Goal: Task Accomplishment & Management: Manage account settings

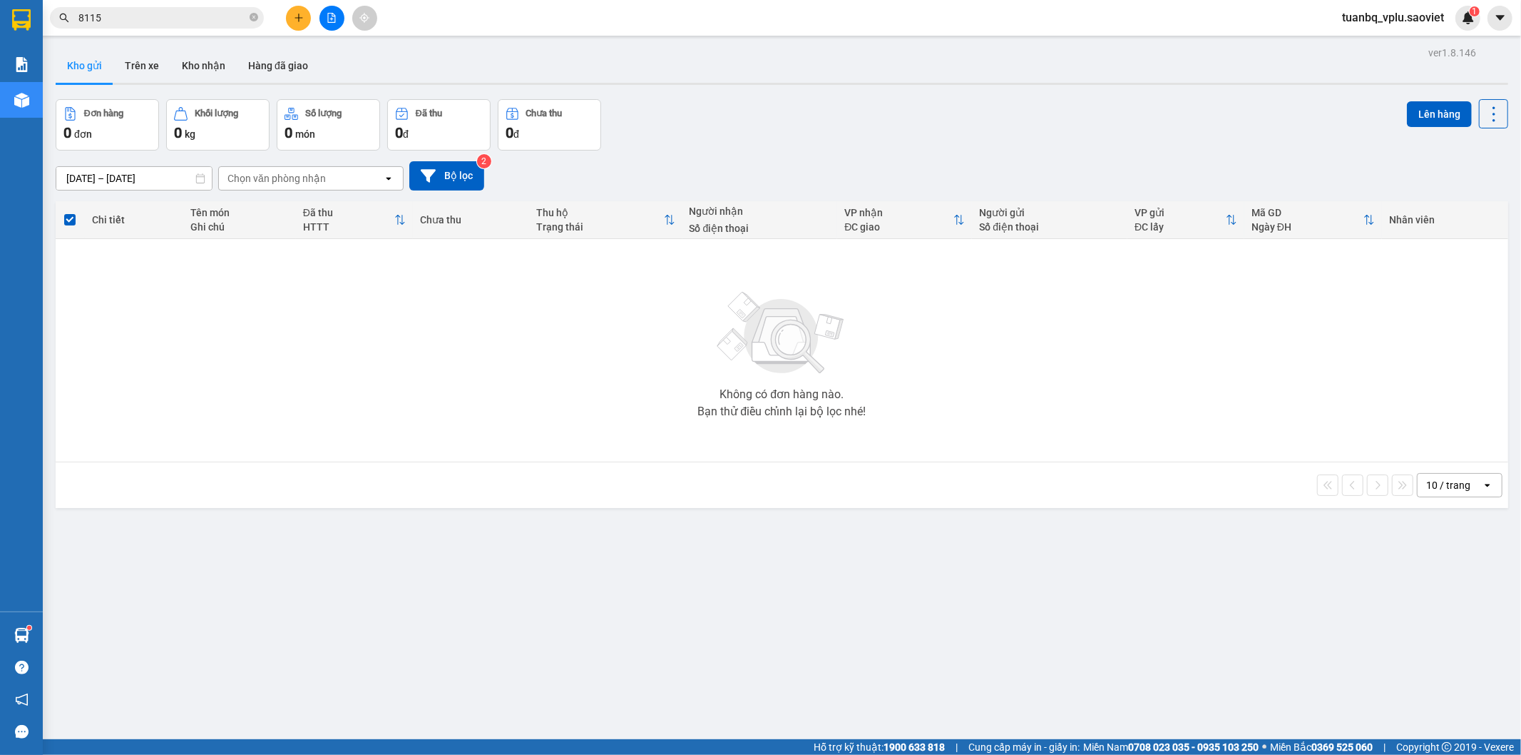
click at [115, 19] on input "8115" at bounding box center [162, 18] width 168 height 16
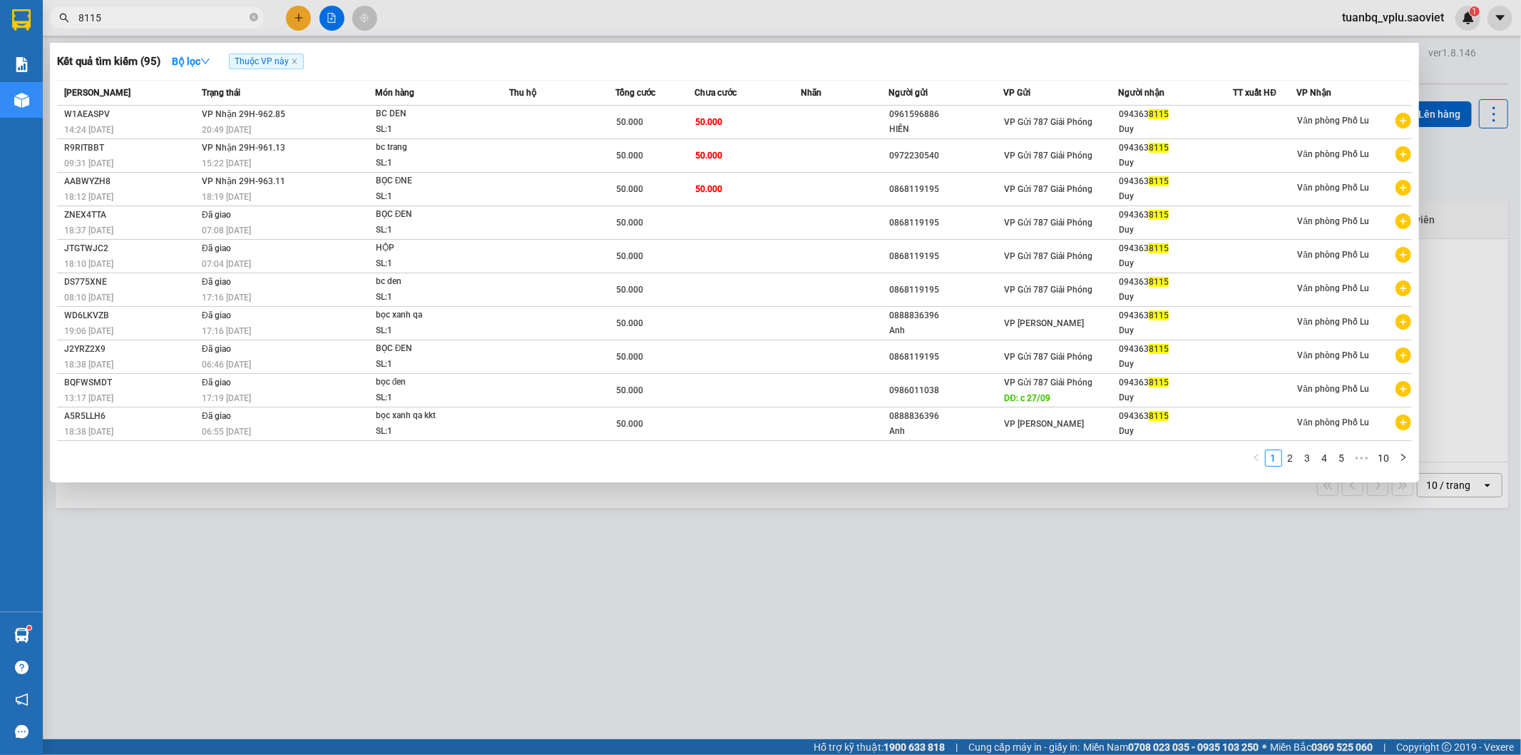
click at [115, 19] on input "8115" at bounding box center [162, 18] width 168 height 16
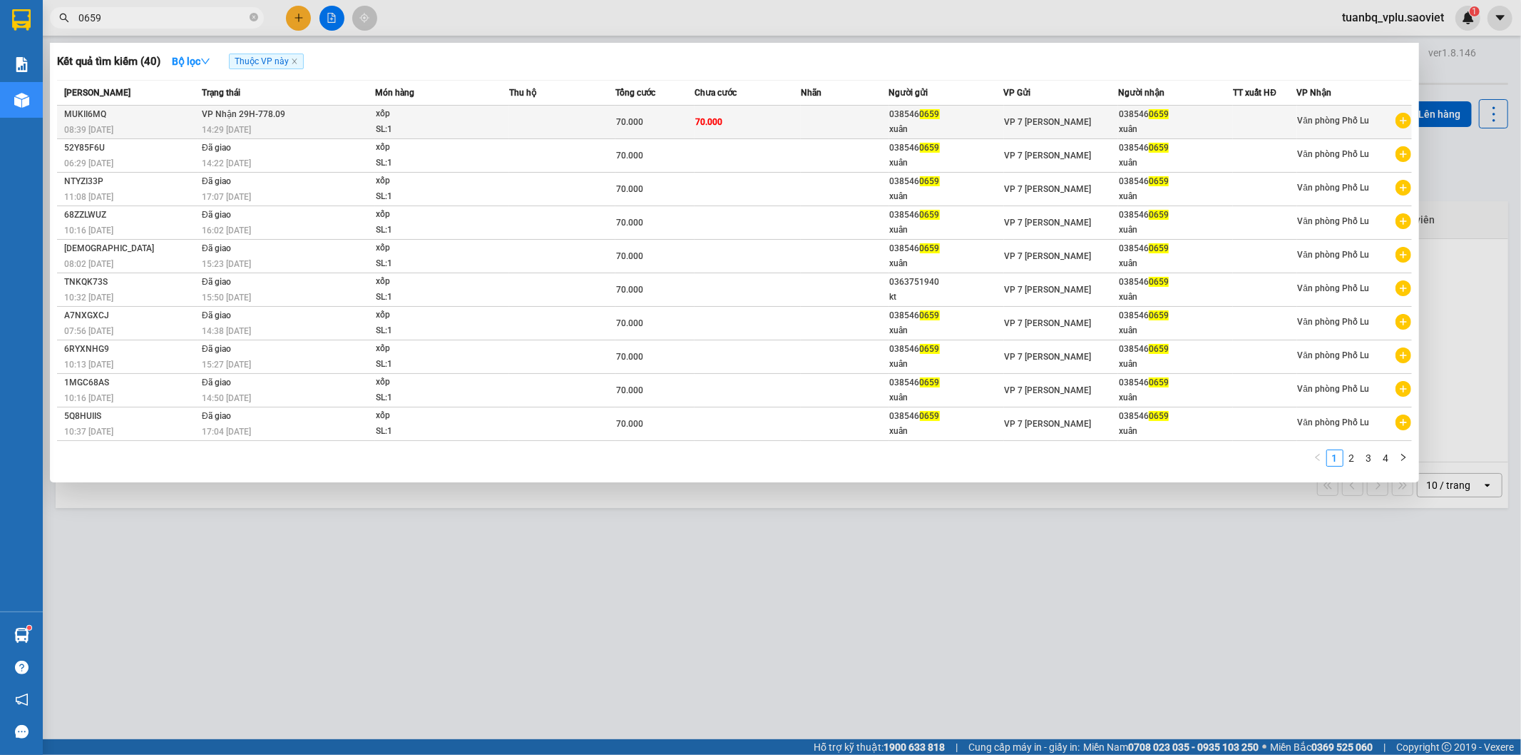
type input "0659"
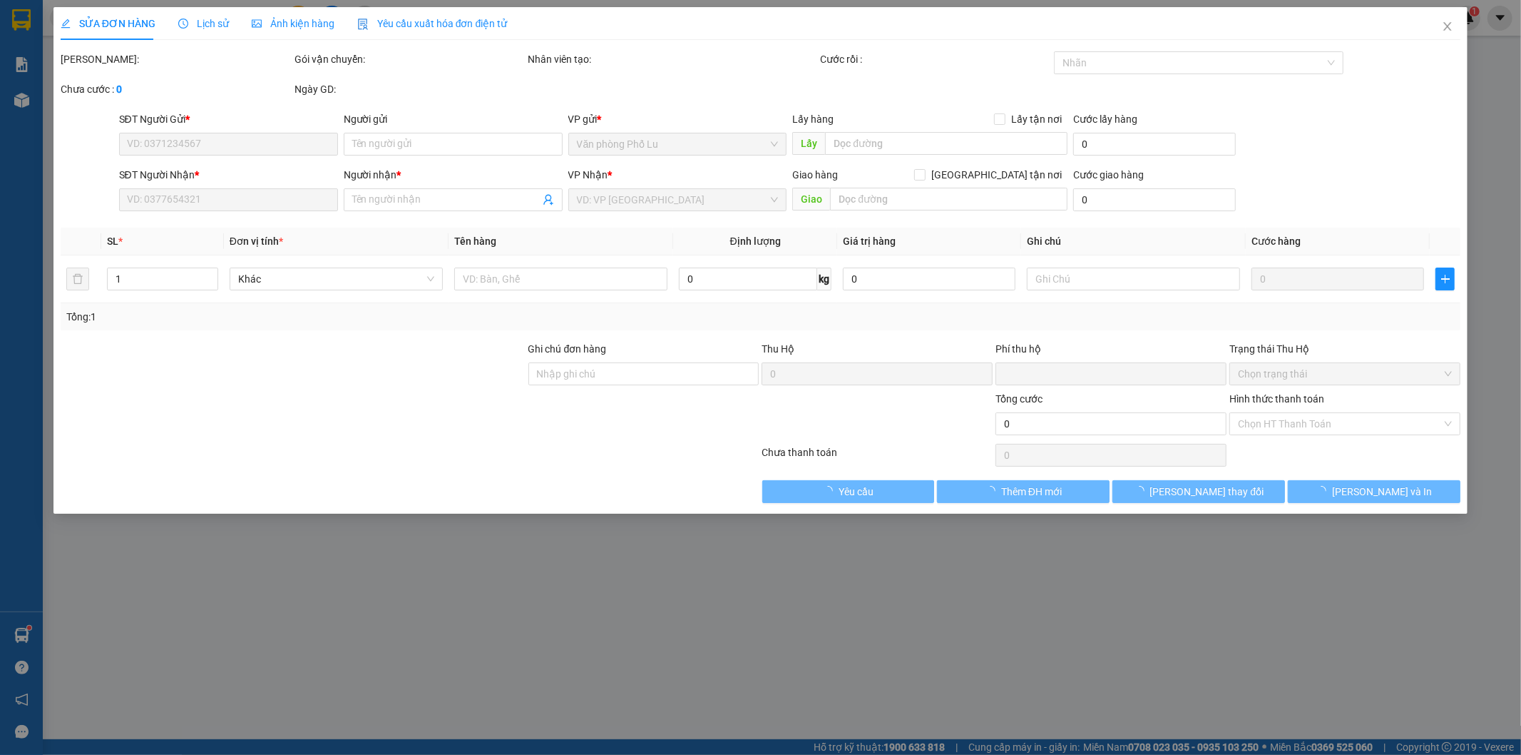
type input "0385460659"
type input "xuân"
type input "0385460659"
type input "xuân"
type input "0"
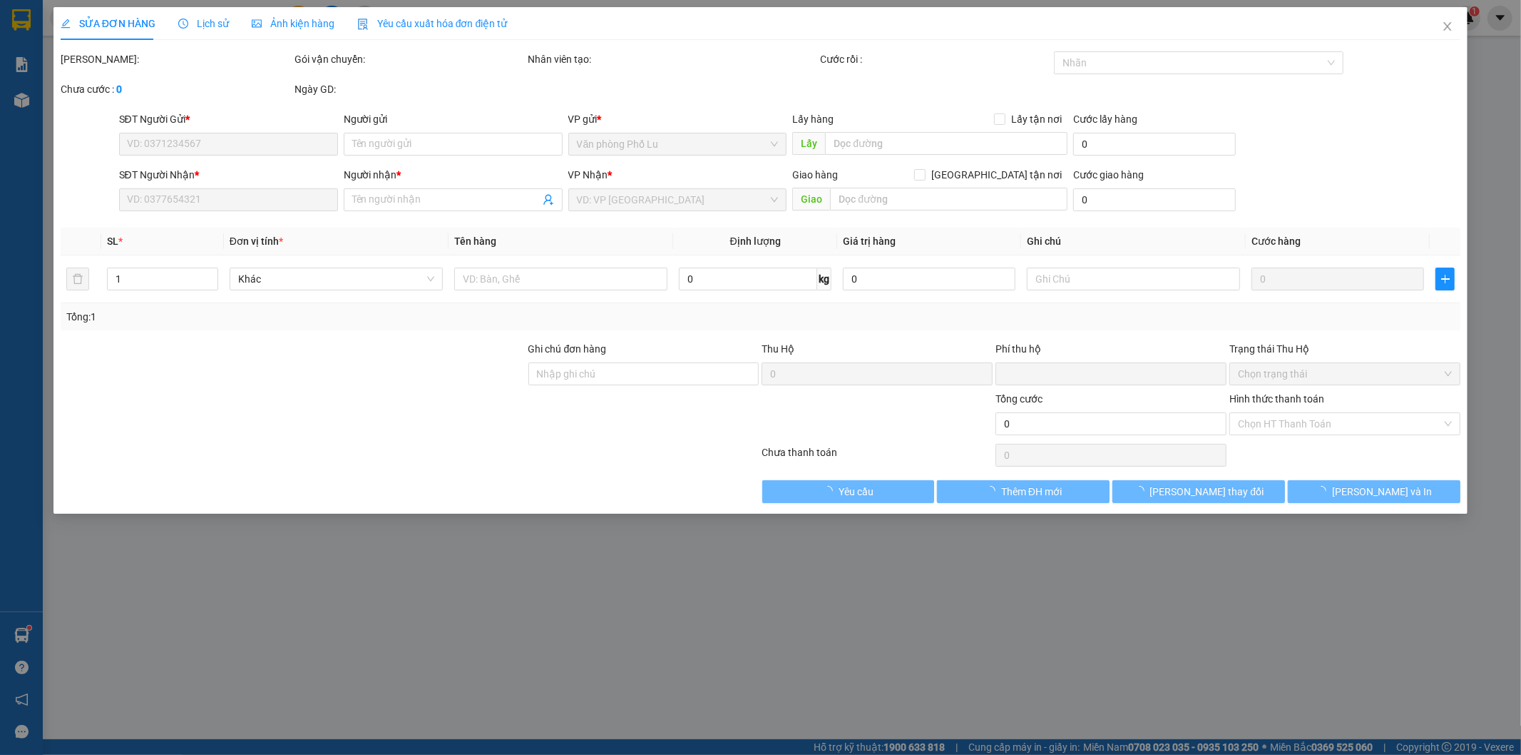
type input "70.000"
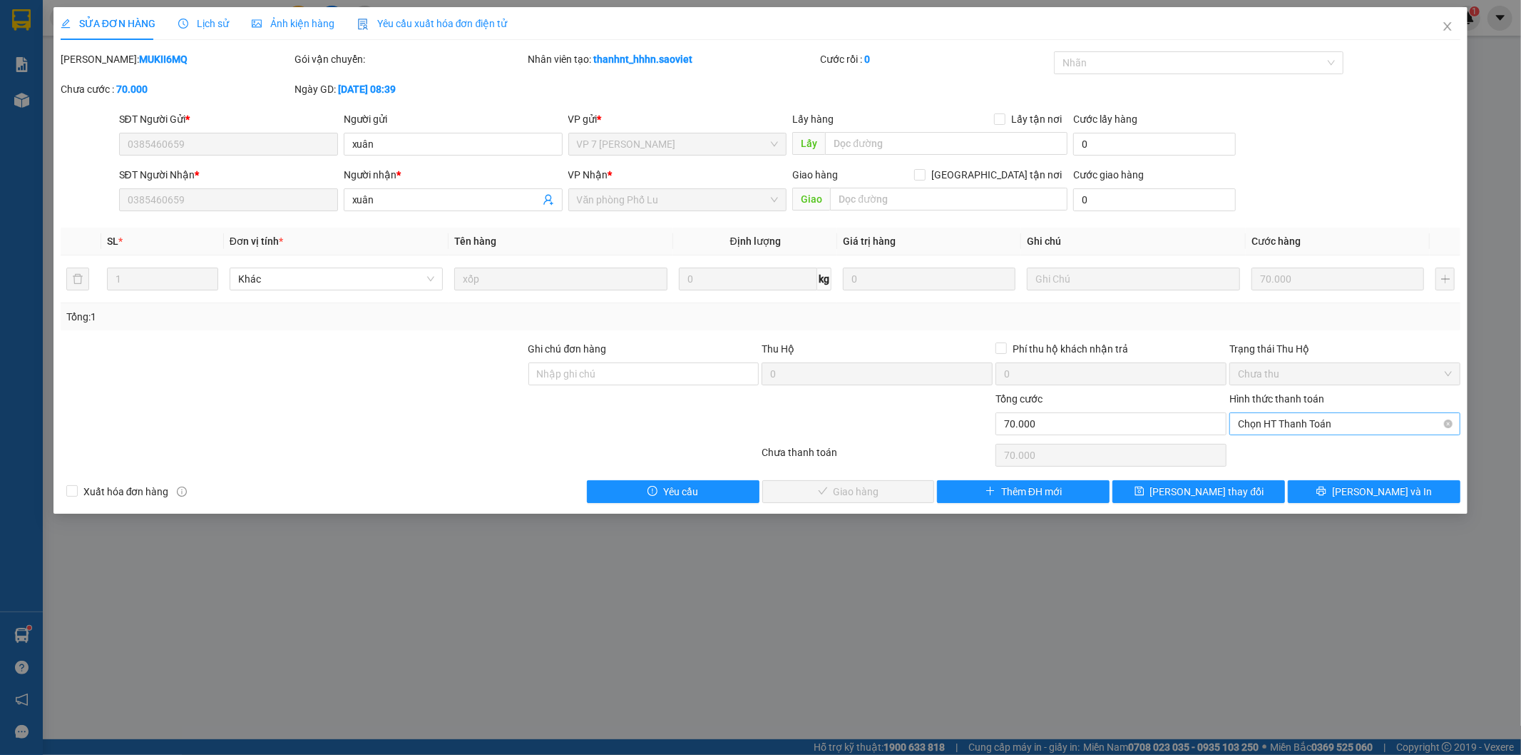
click at [1306, 425] on span "Chọn HT Thanh Toán" at bounding box center [1345, 423] width 214 height 21
click at [1287, 454] on div "Tại văn phòng" at bounding box center [1346, 452] width 214 height 16
type input "0"
click at [879, 489] on span "[PERSON_NAME] và Giao hàng" at bounding box center [858, 492] width 137 height 16
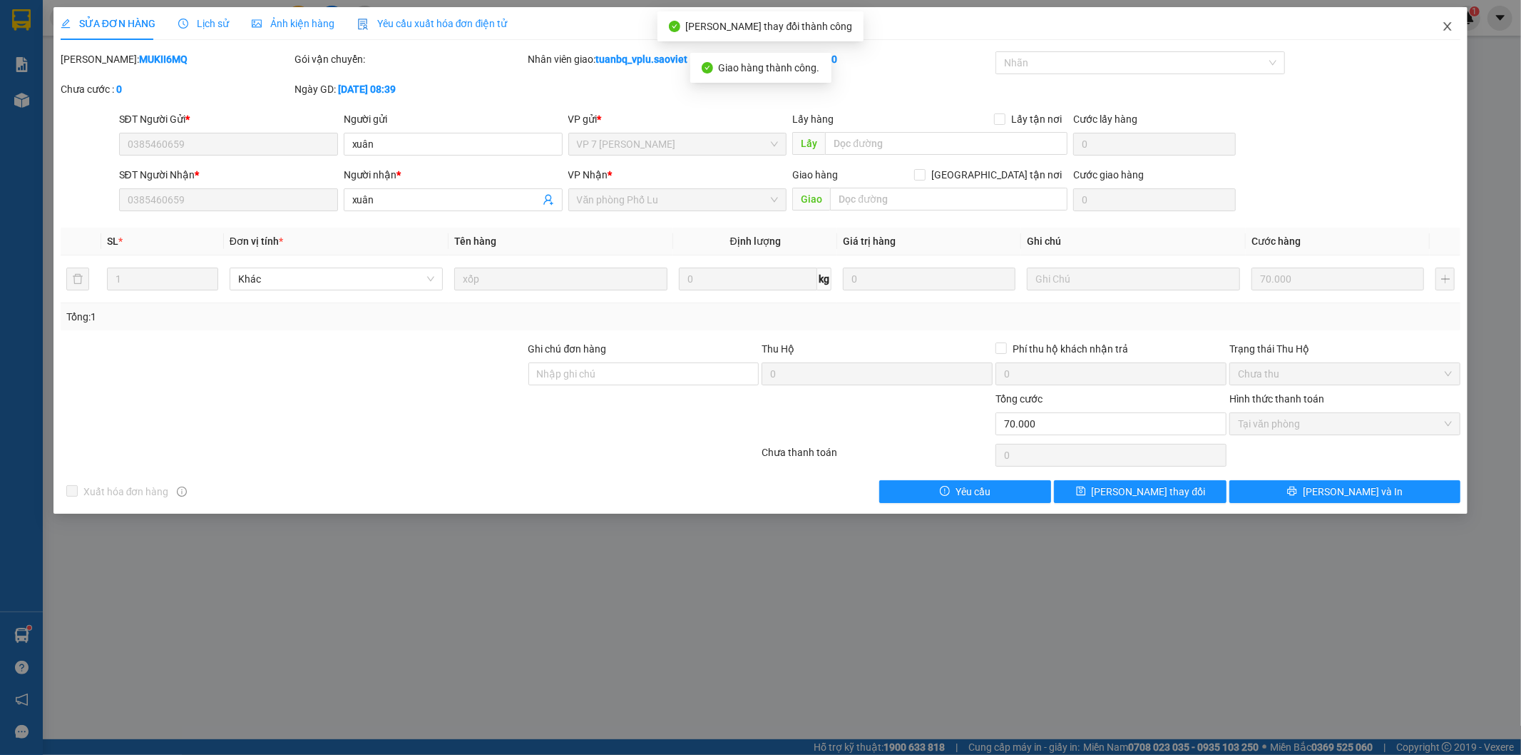
click at [1454, 24] on span "Close" at bounding box center [1448, 27] width 40 height 40
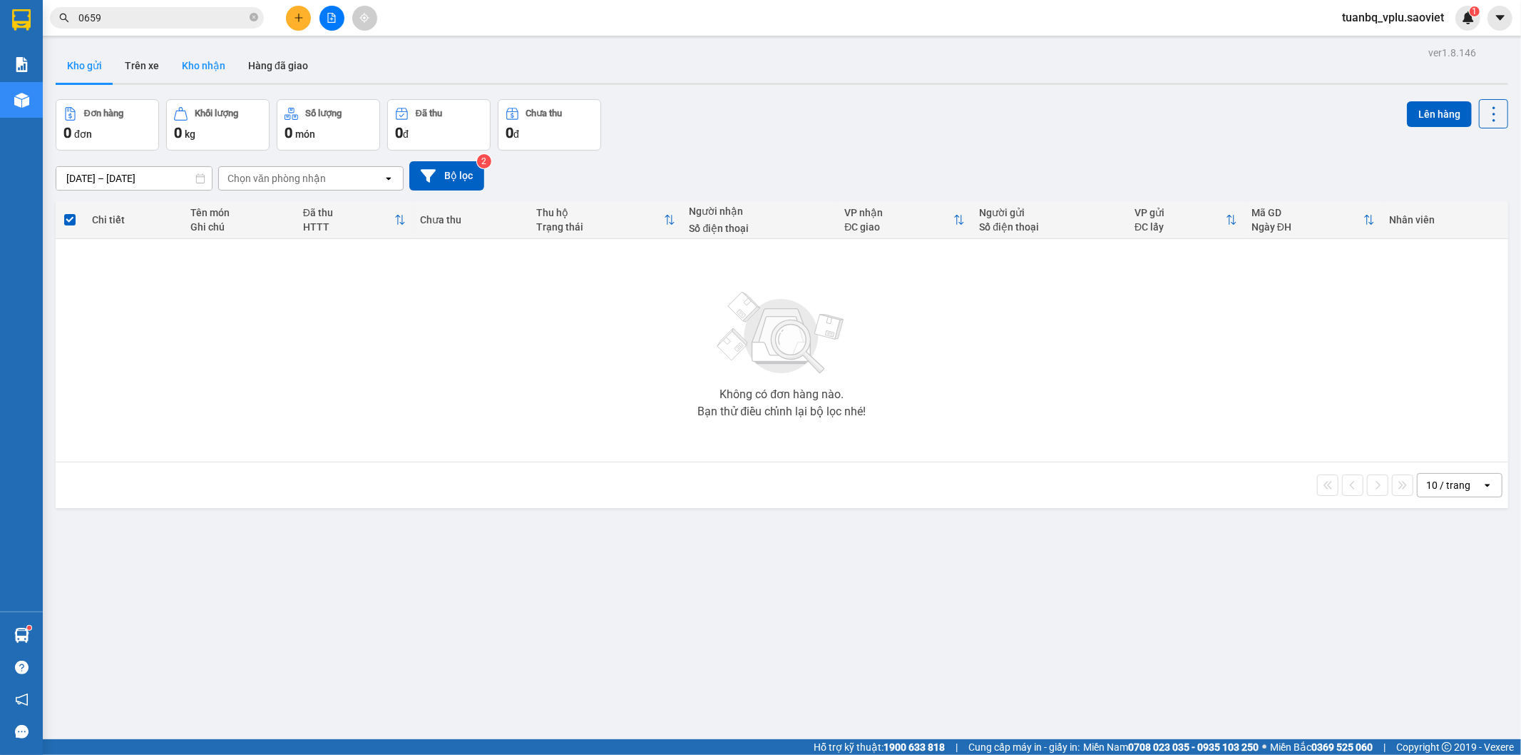
click at [187, 64] on button "Kho nhận" at bounding box center [203, 66] width 66 height 34
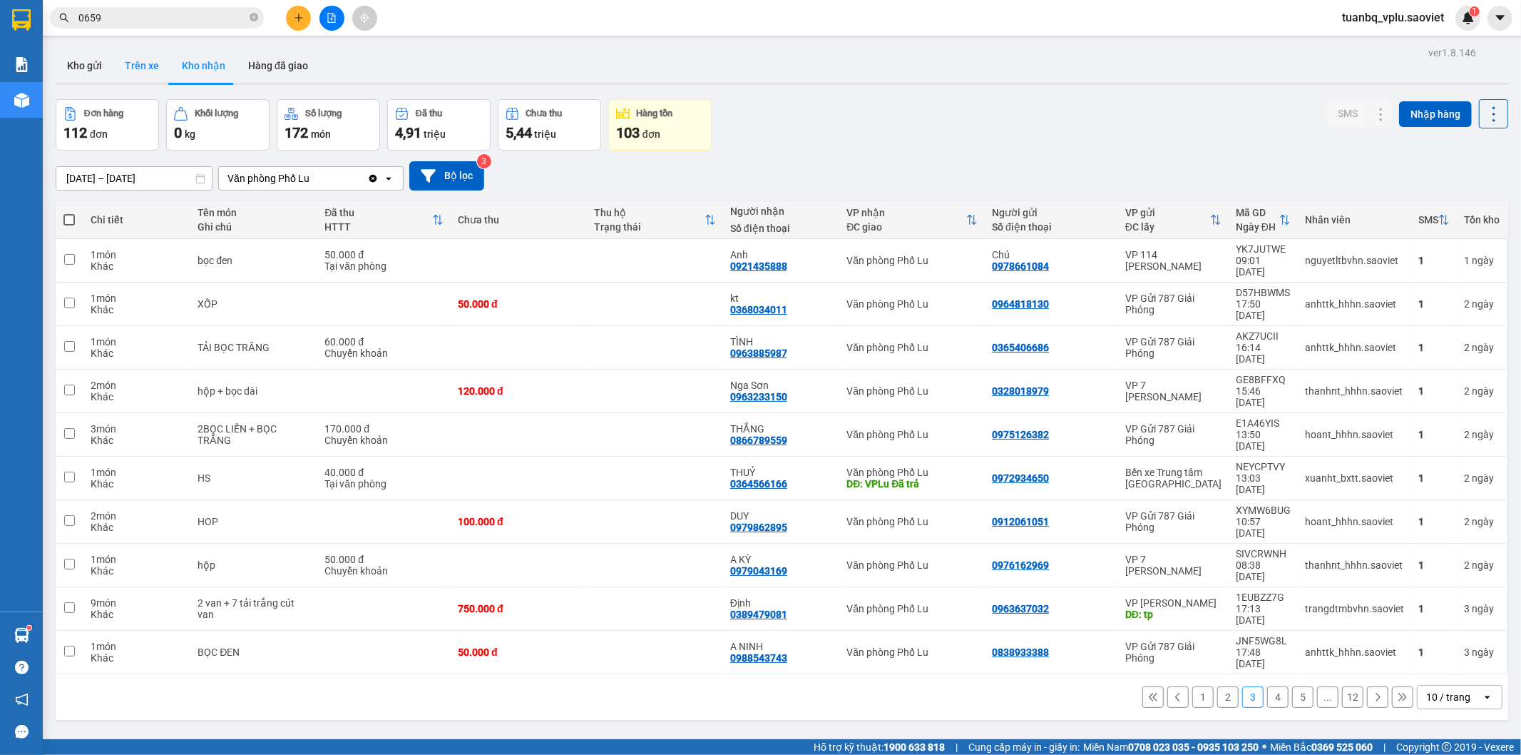
click at [150, 72] on button "Trên xe" at bounding box center [141, 66] width 57 height 34
type input "[DATE] – [DATE]"
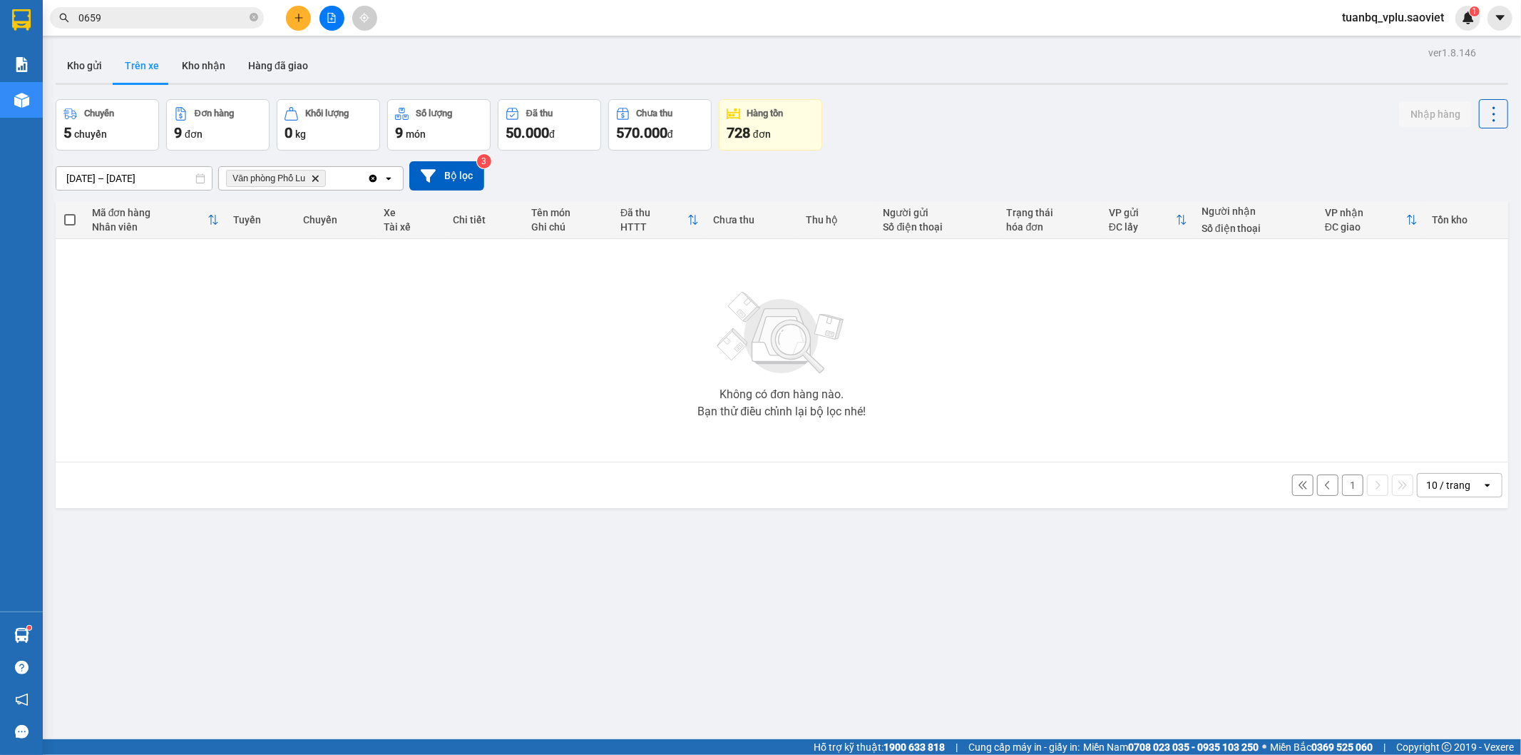
click at [131, 12] on input "0659" at bounding box center [162, 18] width 168 height 16
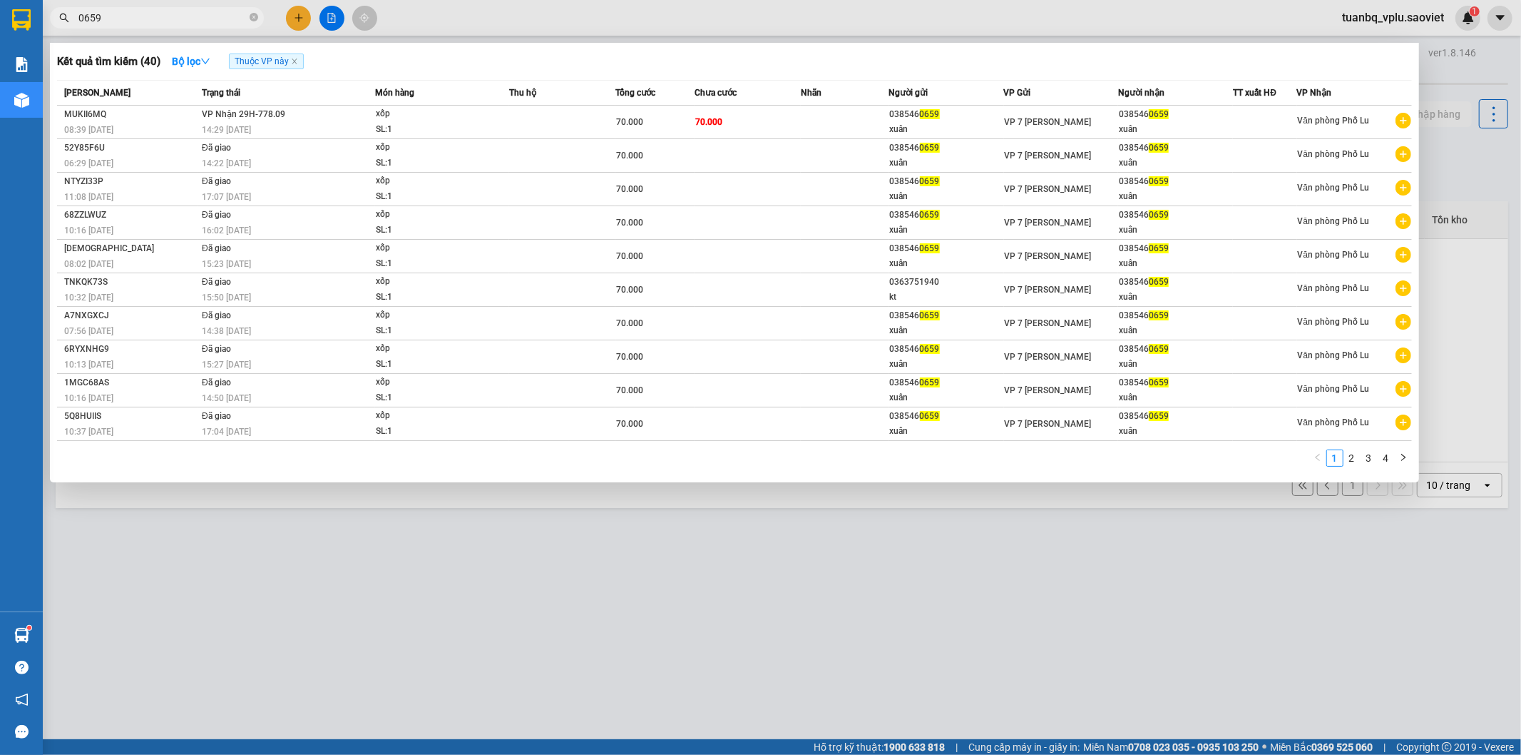
click at [131, 12] on input "0659" at bounding box center [162, 18] width 168 height 16
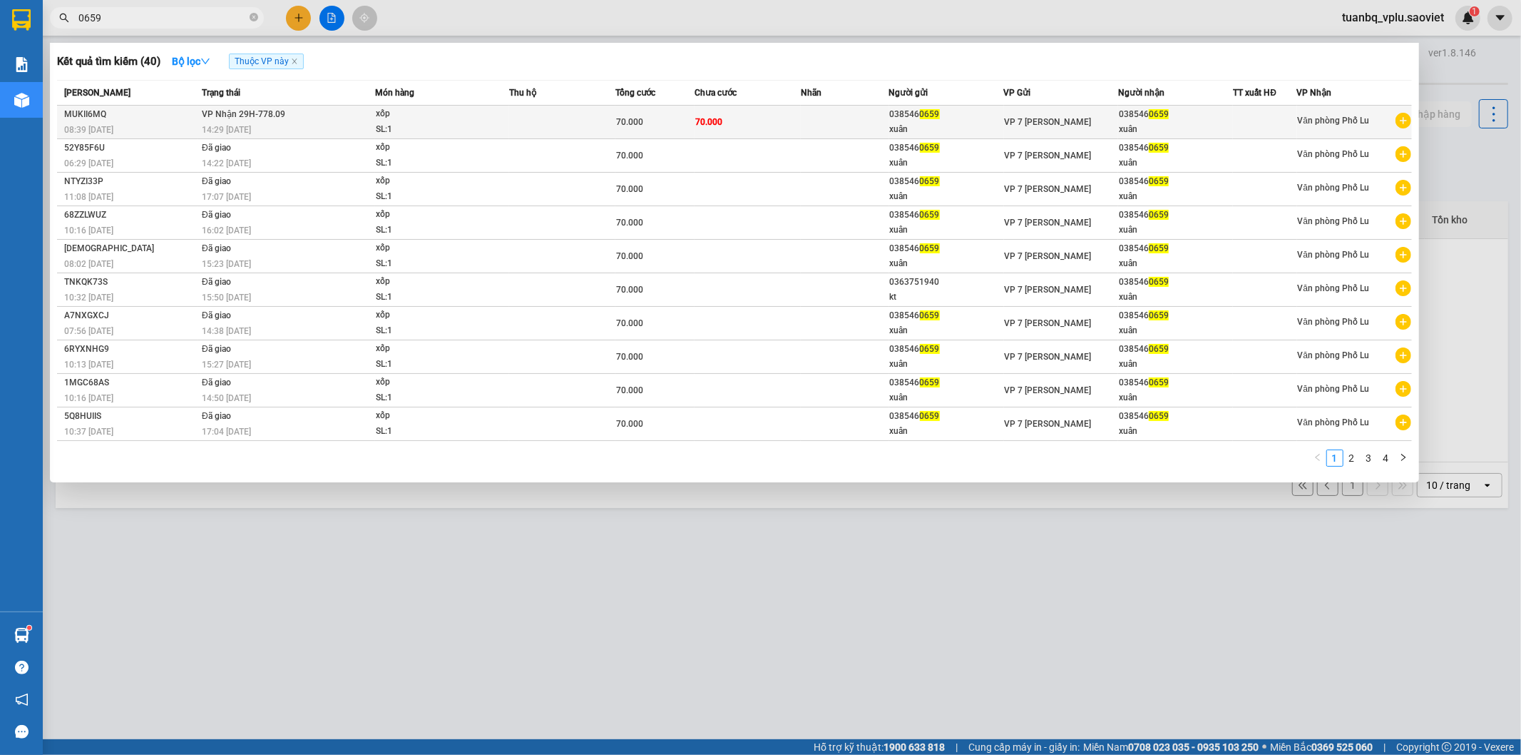
click at [777, 114] on td "70.000" at bounding box center [748, 123] width 106 height 34
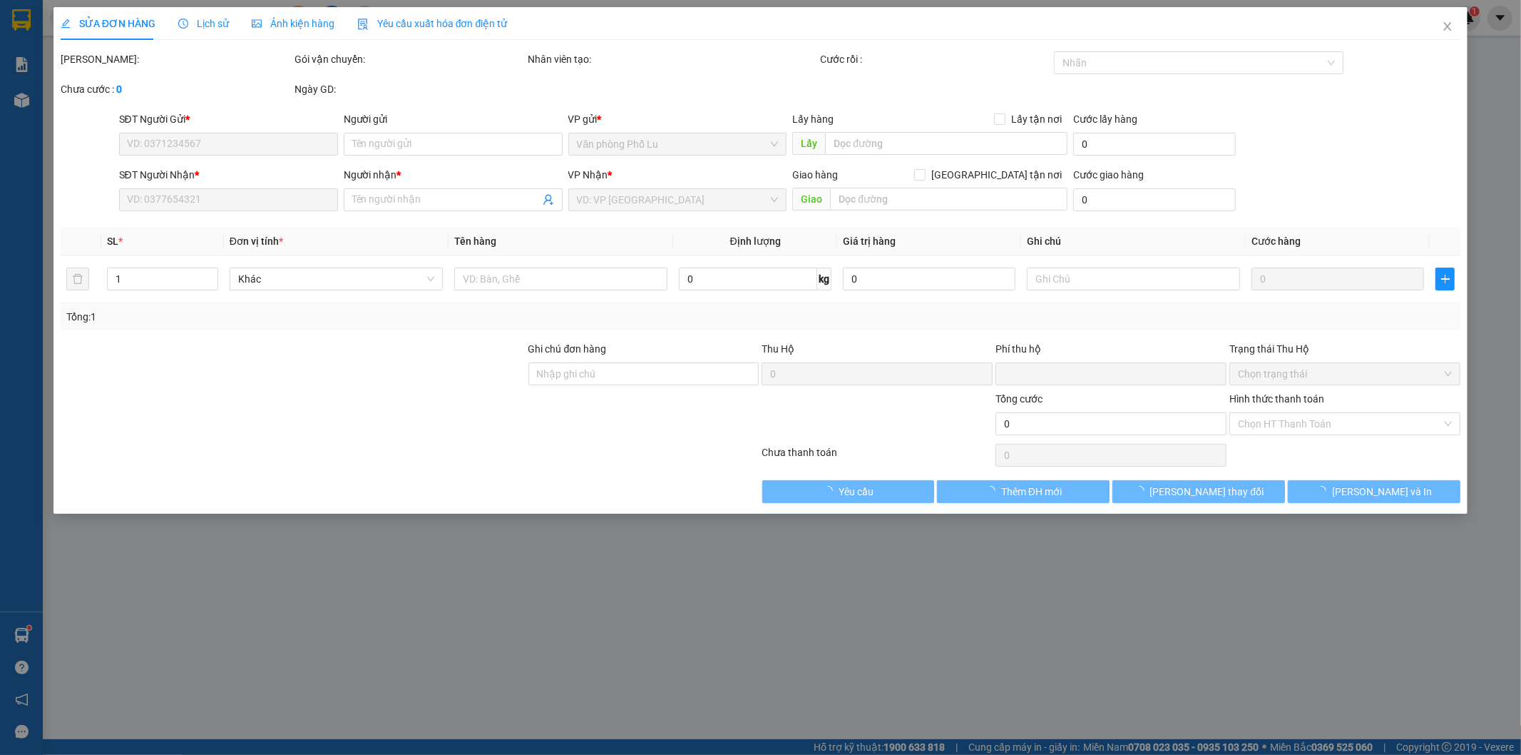
type input "0385460659"
type input "xuân"
type input "0385460659"
type input "xuân"
type input "0"
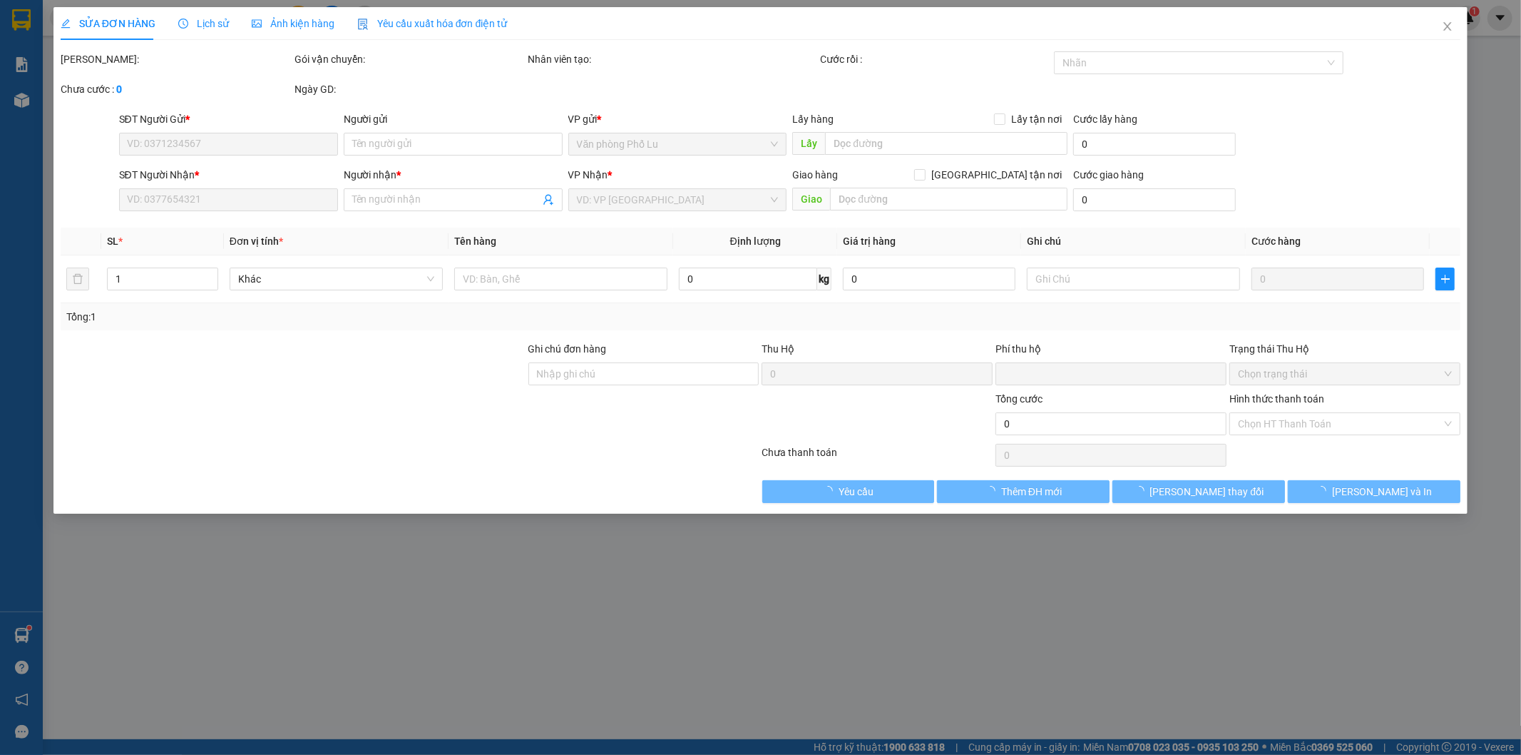
type input "70.000"
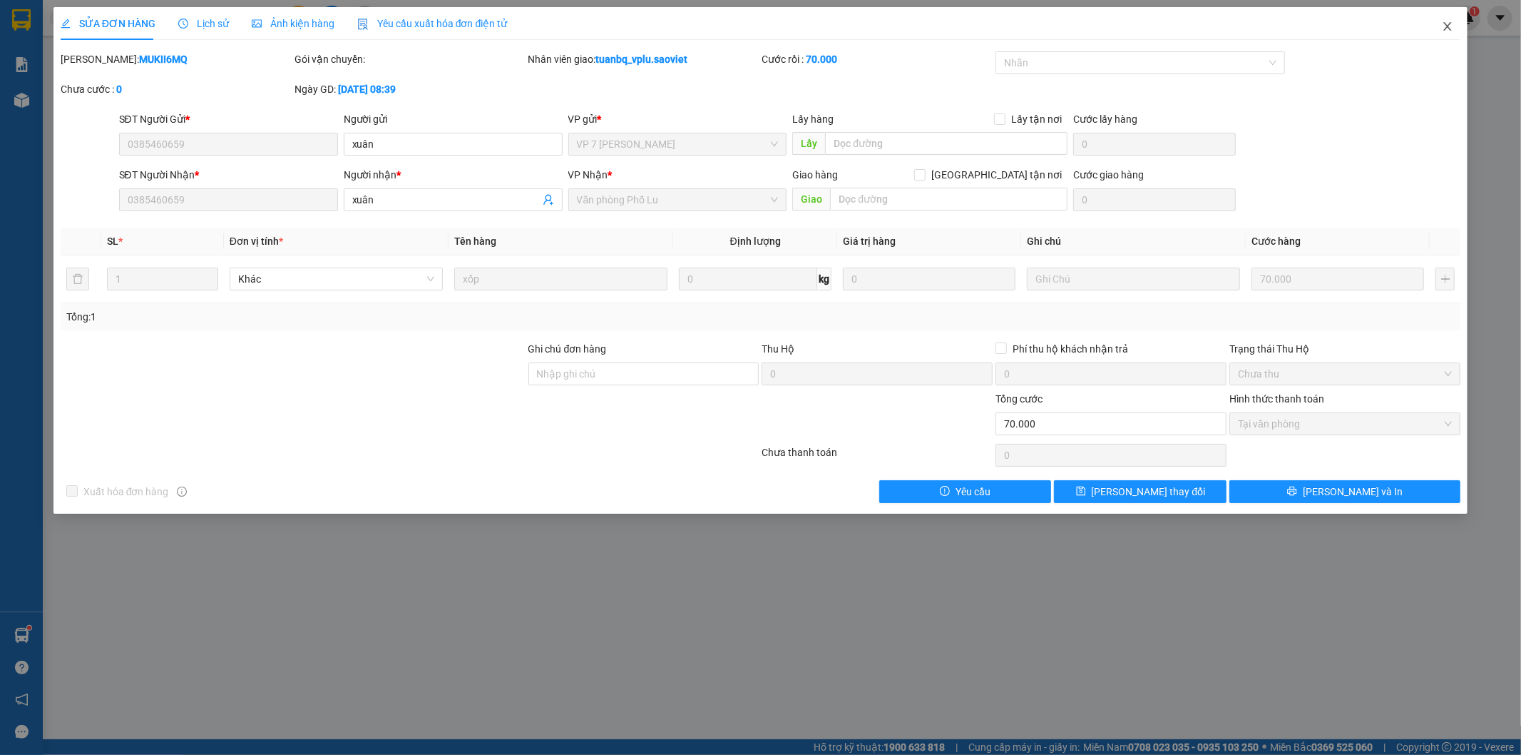
click at [1447, 32] on icon "close" at bounding box center [1447, 26] width 11 height 11
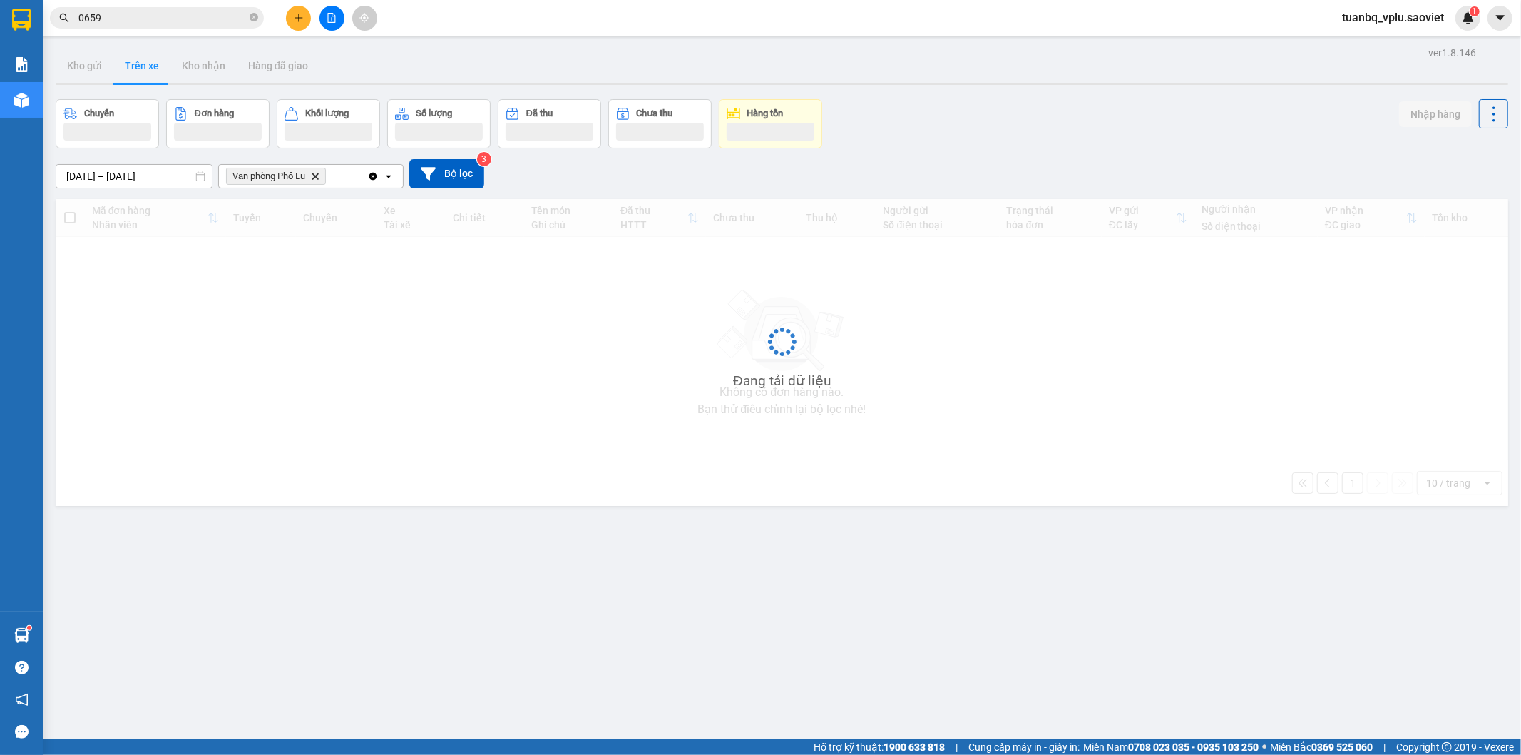
click at [182, 18] on input "0659" at bounding box center [162, 18] width 168 height 16
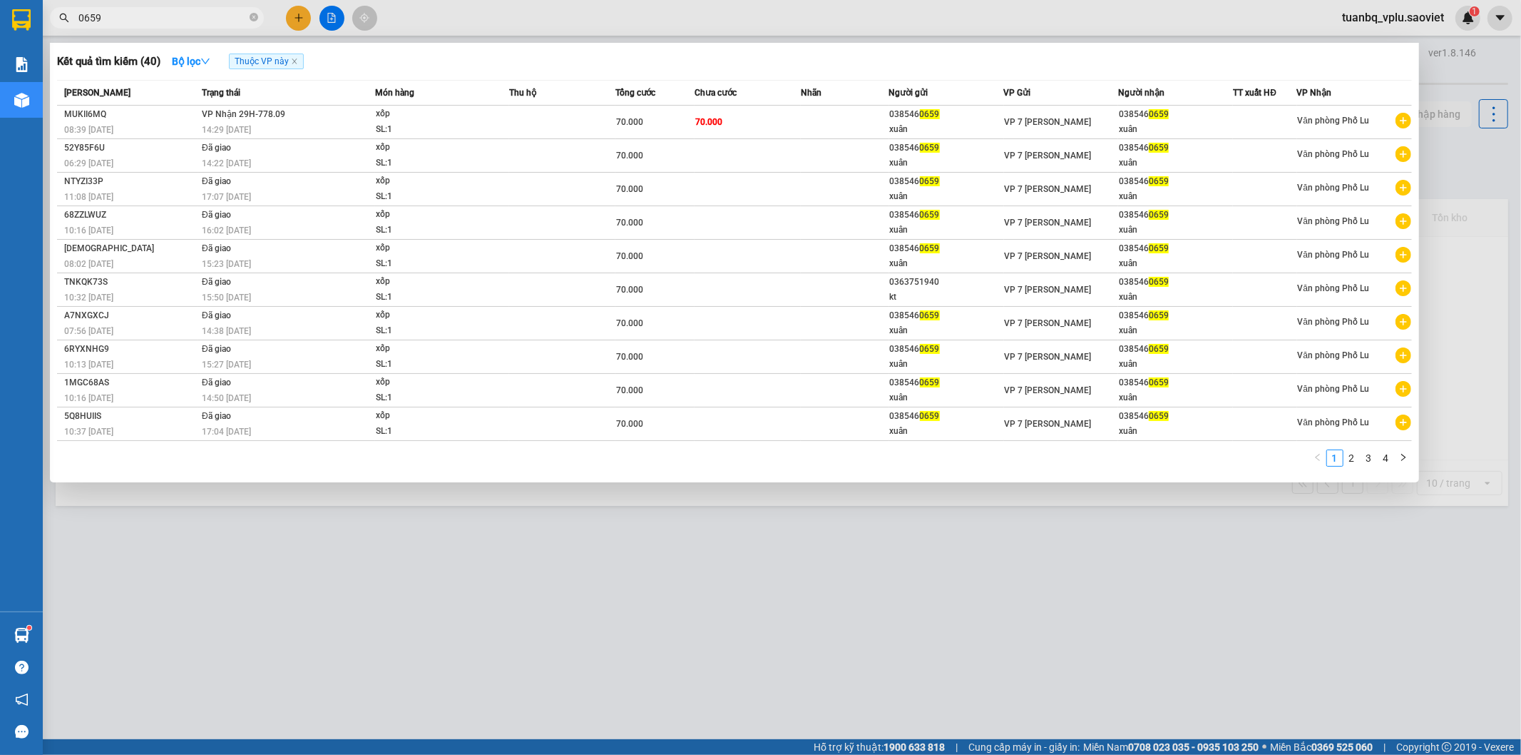
click at [182, 18] on input "0659" at bounding box center [162, 18] width 168 height 16
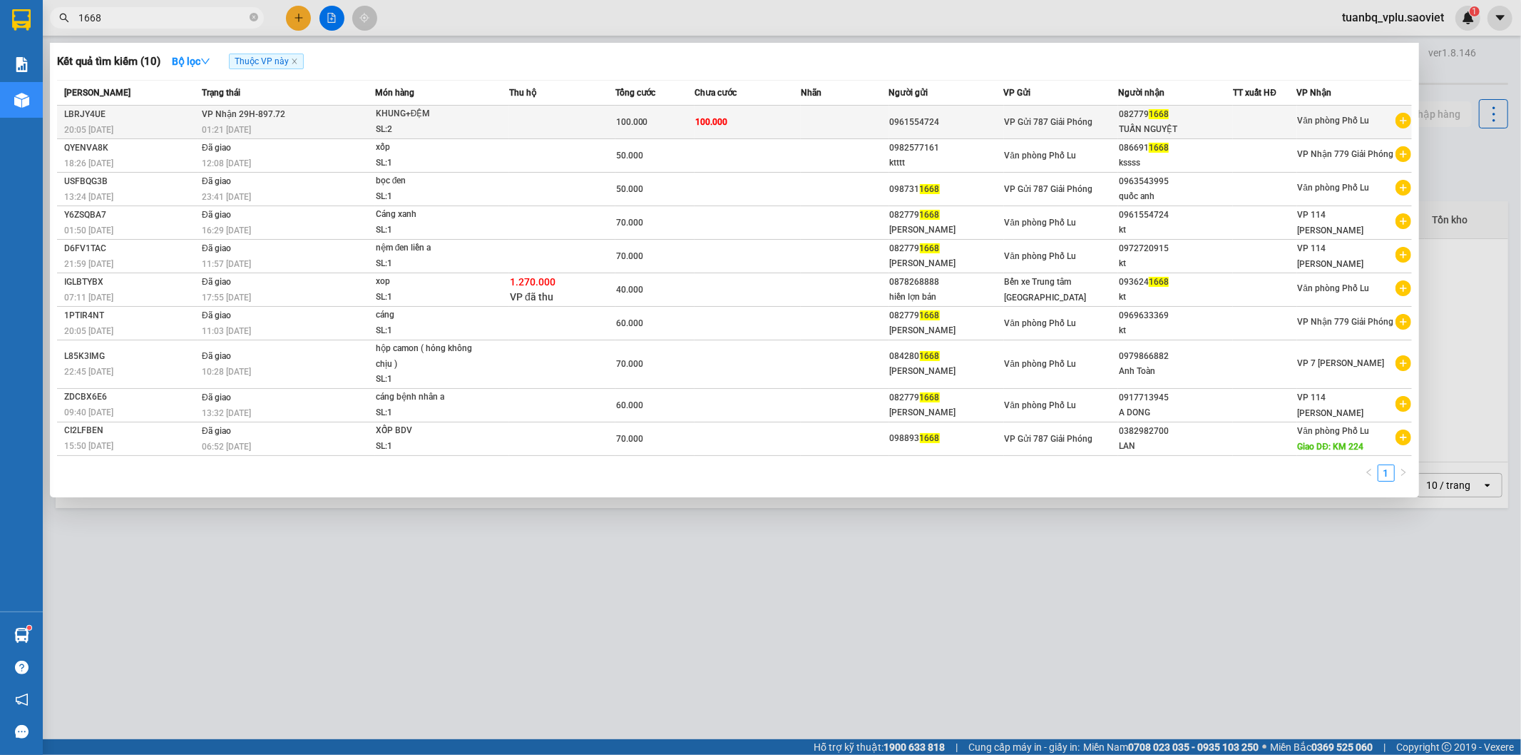
type input "1668"
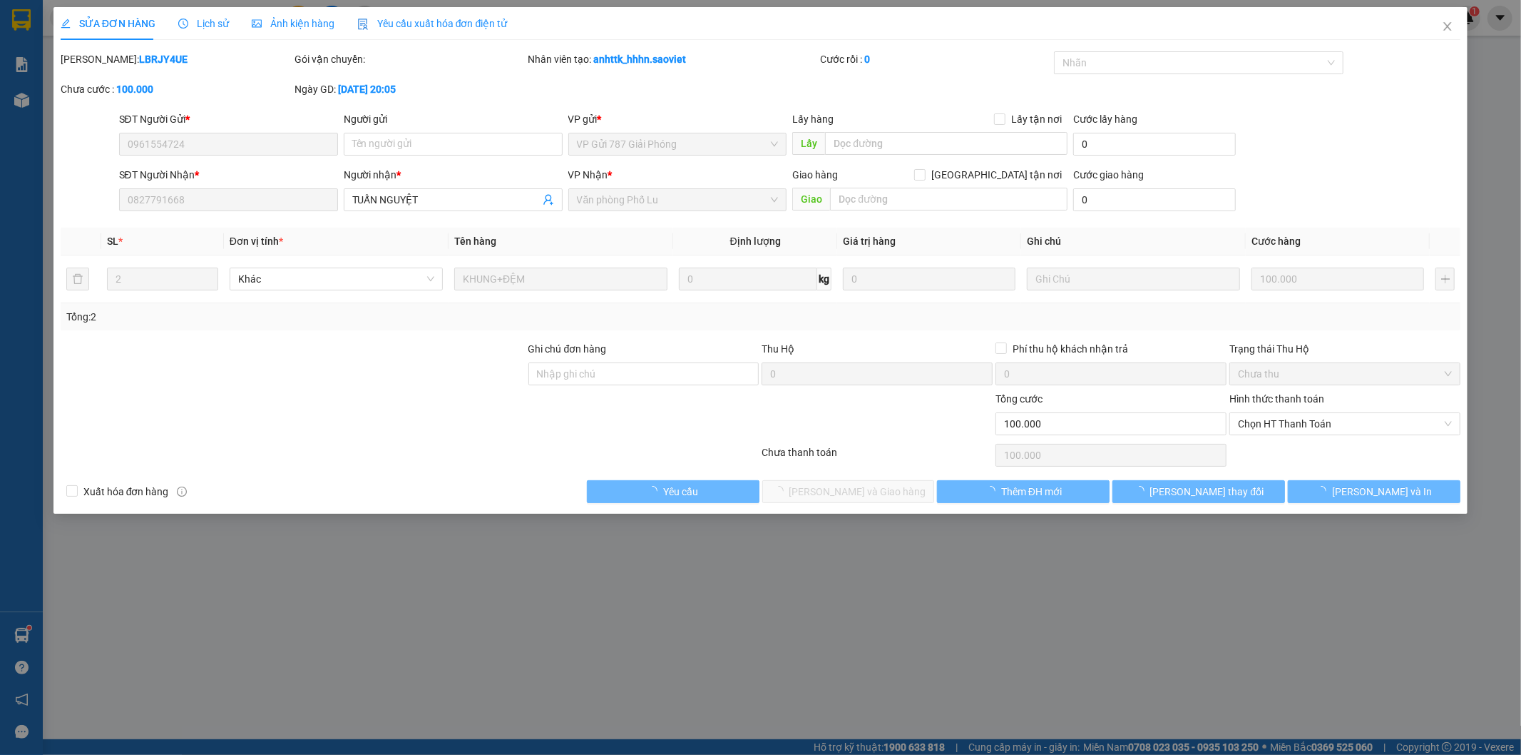
type input "0961554724"
type input "0827791668"
type input "TUẤN NGUYỆT"
type input "0"
type input "100.000"
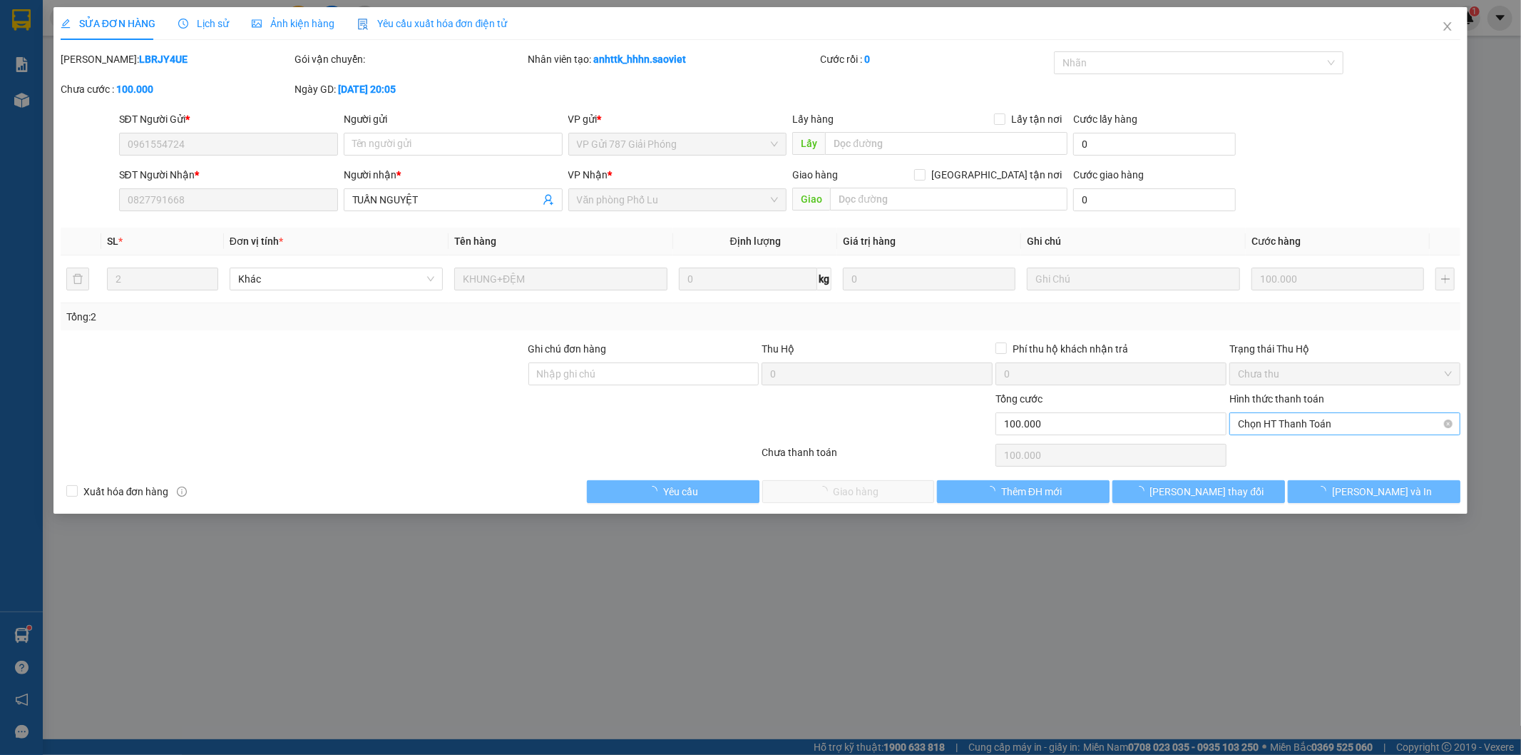
click at [1289, 422] on span "Chọn HT Thanh Toán" at bounding box center [1345, 423] width 214 height 21
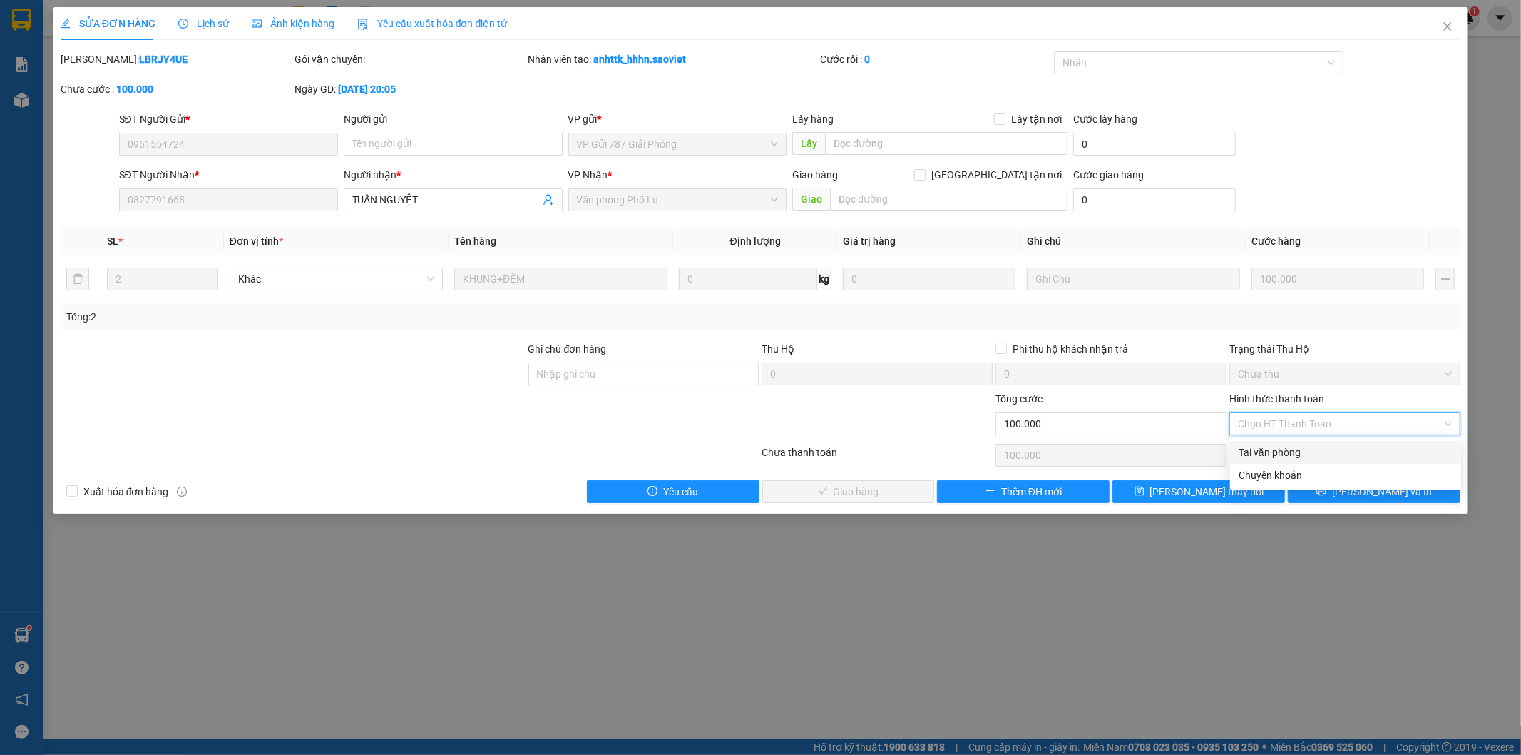
click at [1297, 447] on div "Tại văn phòng" at bounding box center [1346, 452] width 214 height 16
type input "0"
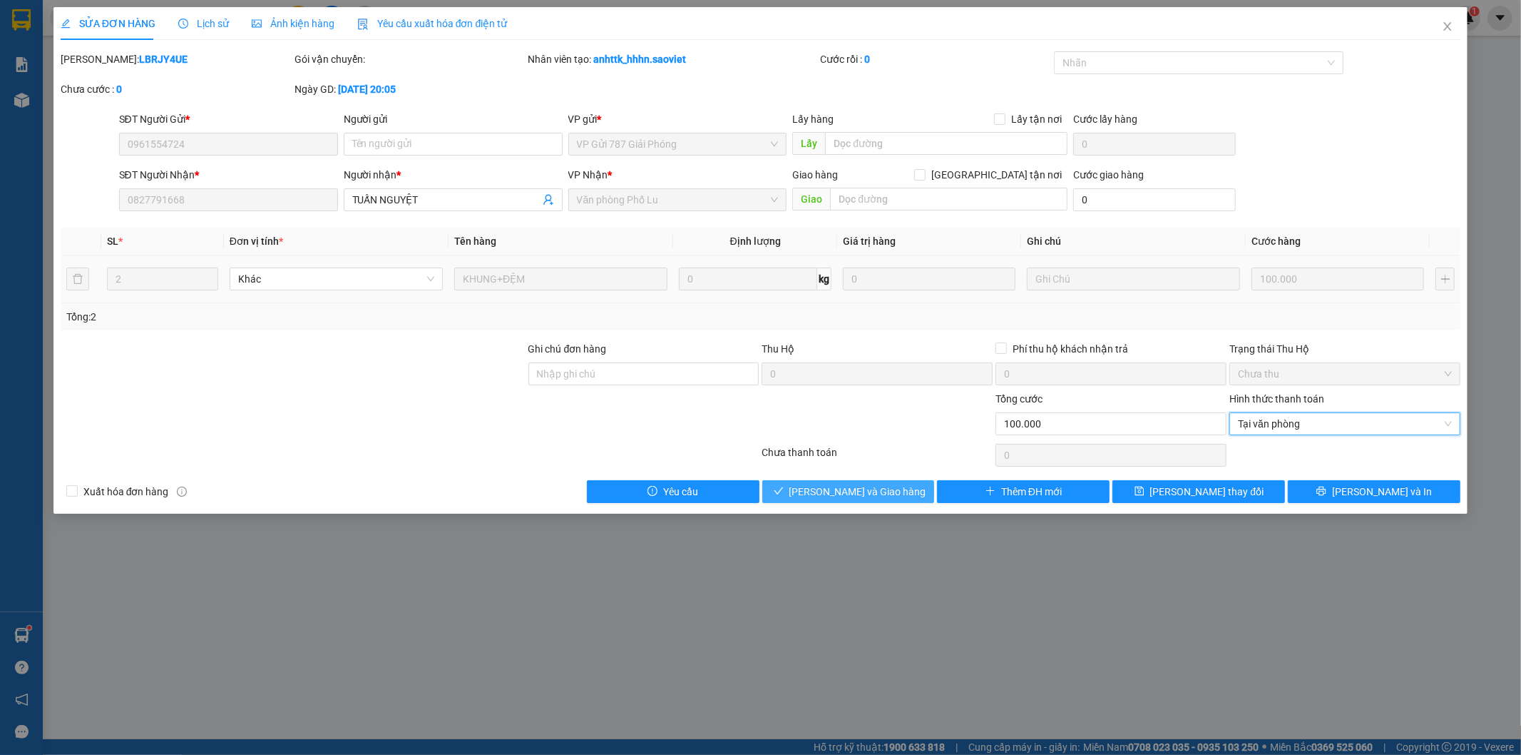
click at [881, 491] on span "[PERSON_NAME] và Giao hàng" at bounding box center [858, 492] width 137 height 16
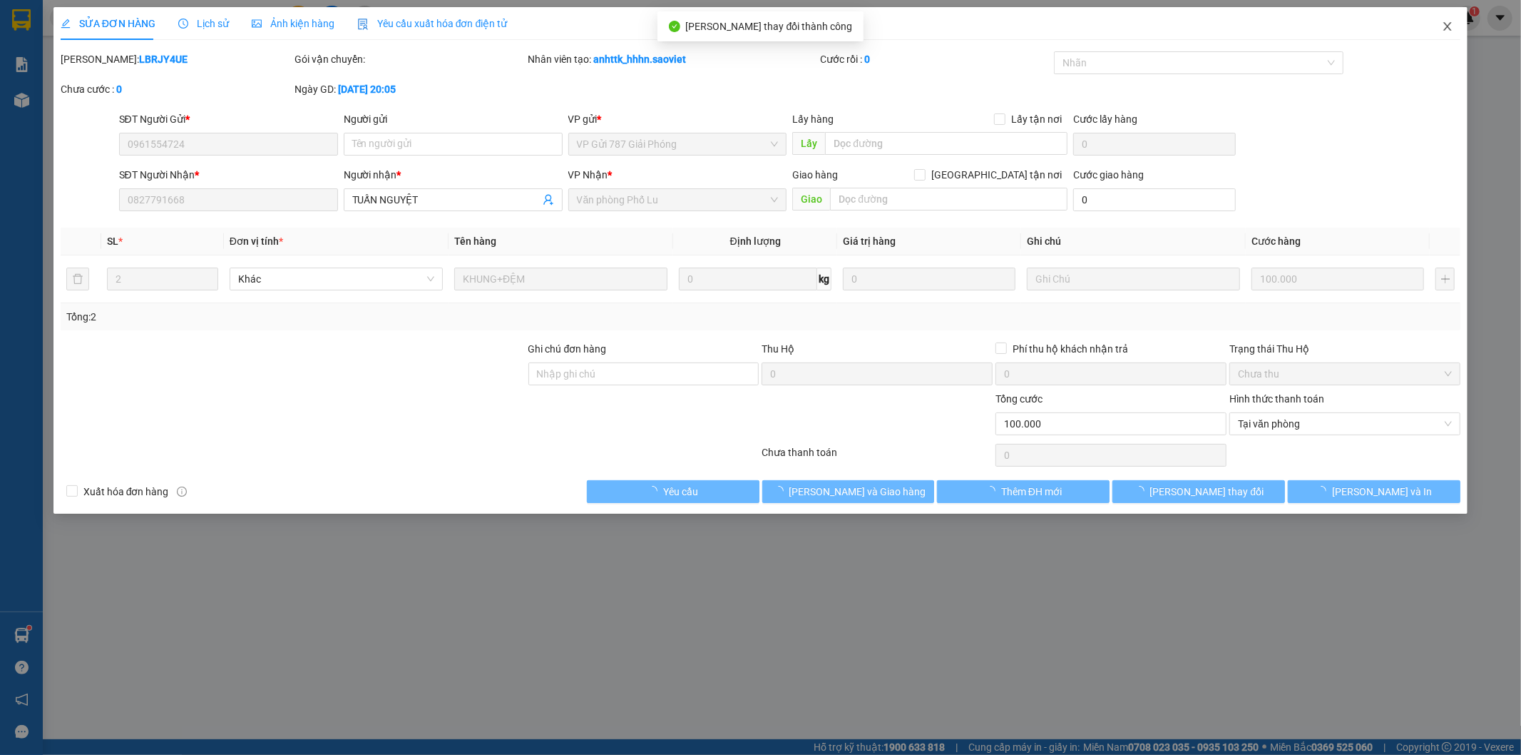
click at [1452, 31] on icon "close" at bounding box center [1447, 26] width 11 height 11
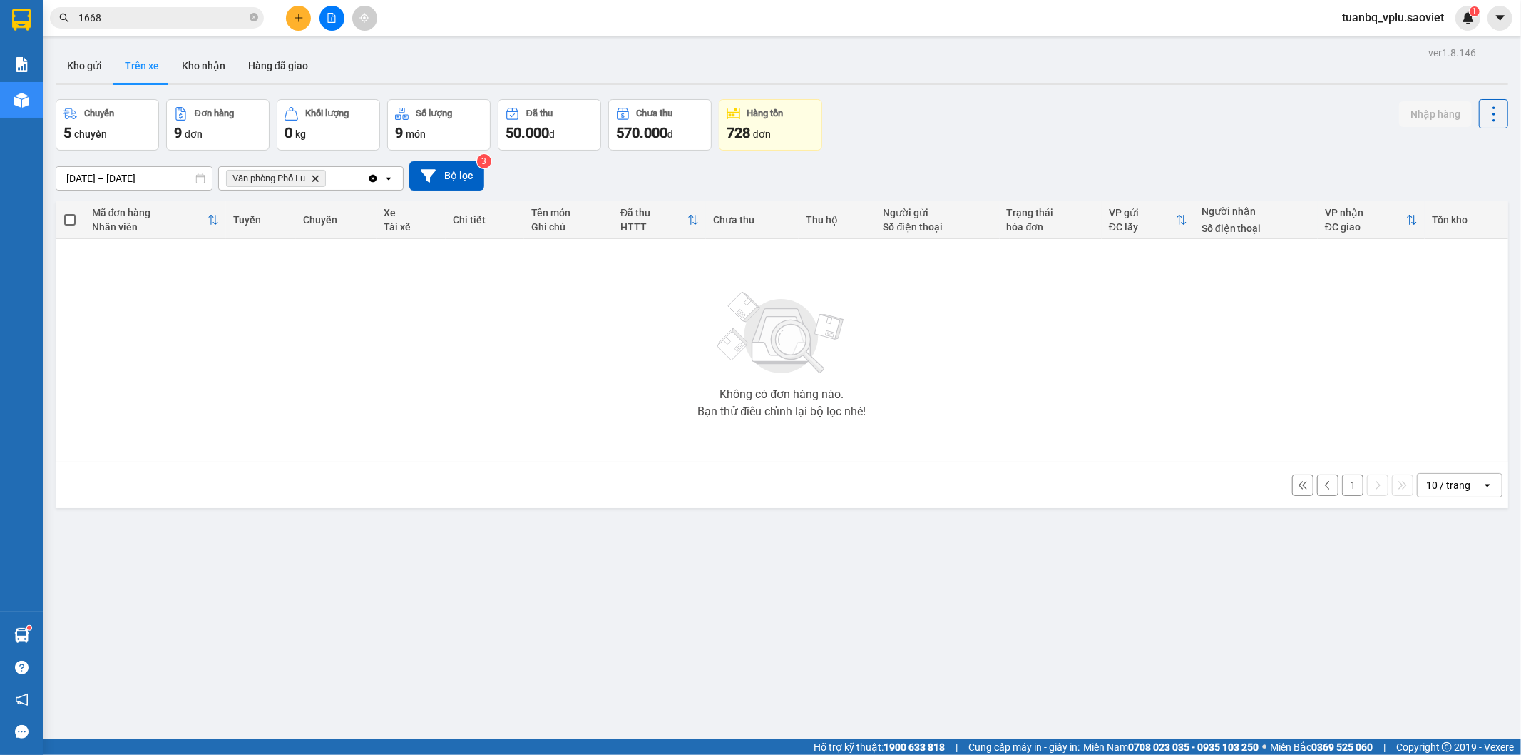
click at [1342, 489] on button "1" at bounding box center [1352, 484] width 21 height 21
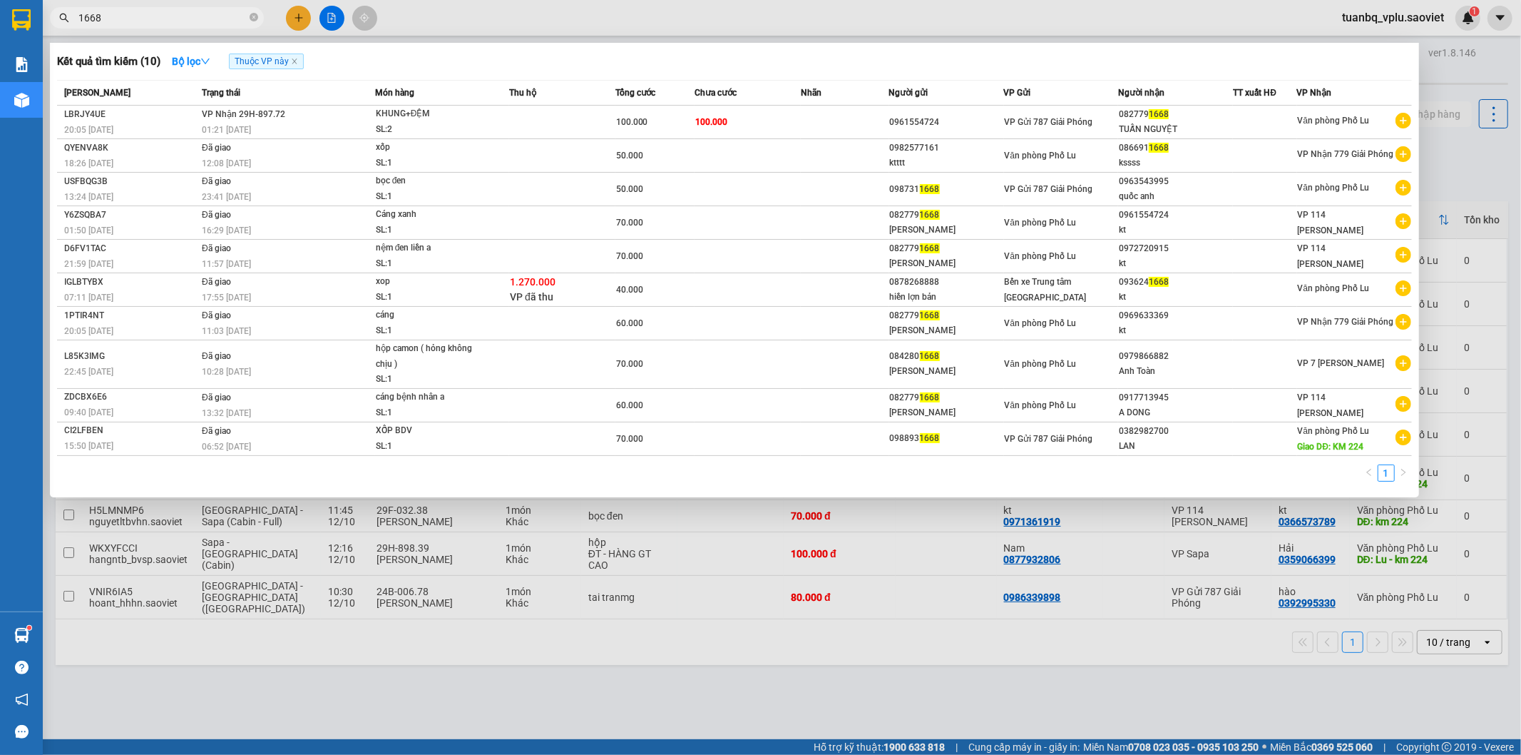
click at [146, 13] on input "1668" at bounding box center [162, 18] width 168 height 16
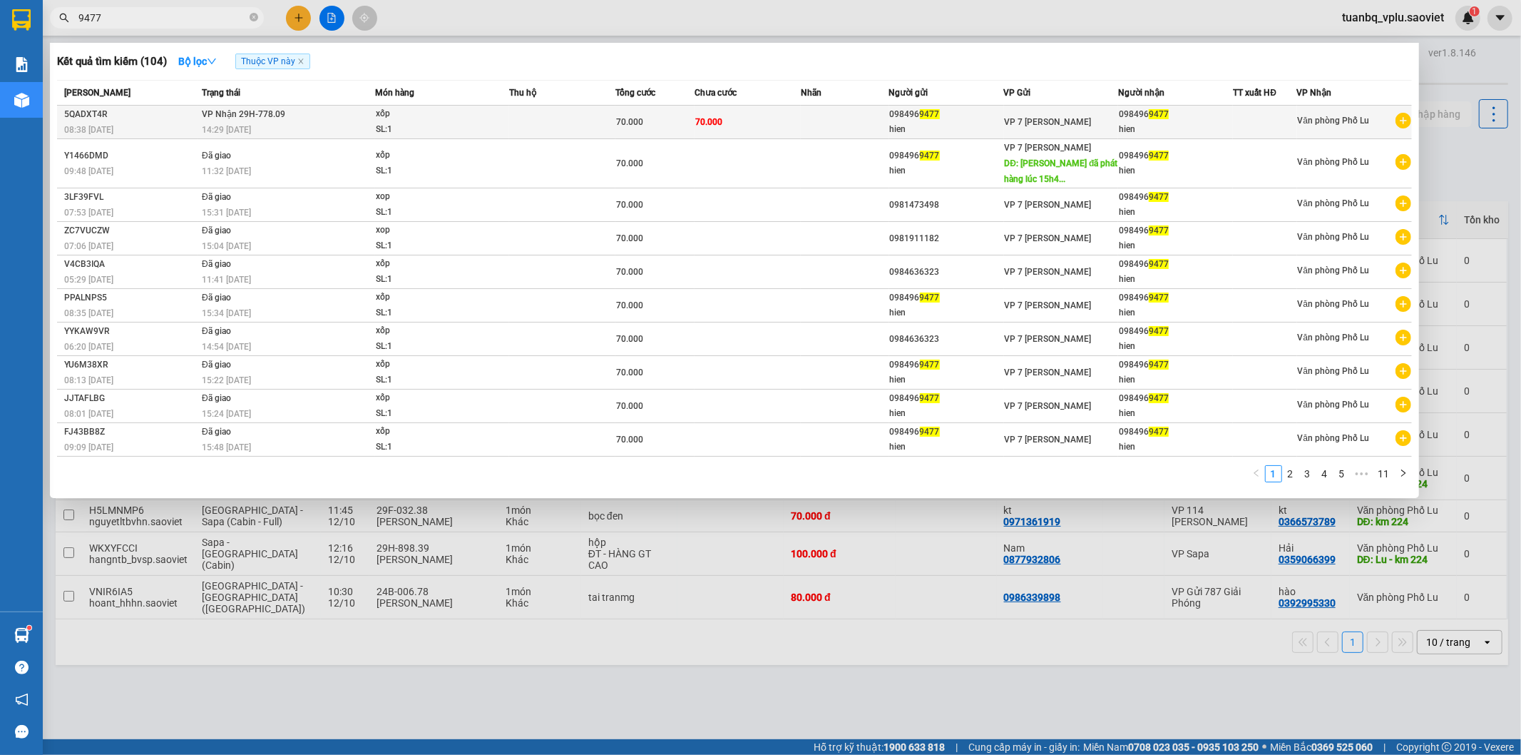
type input "9477"
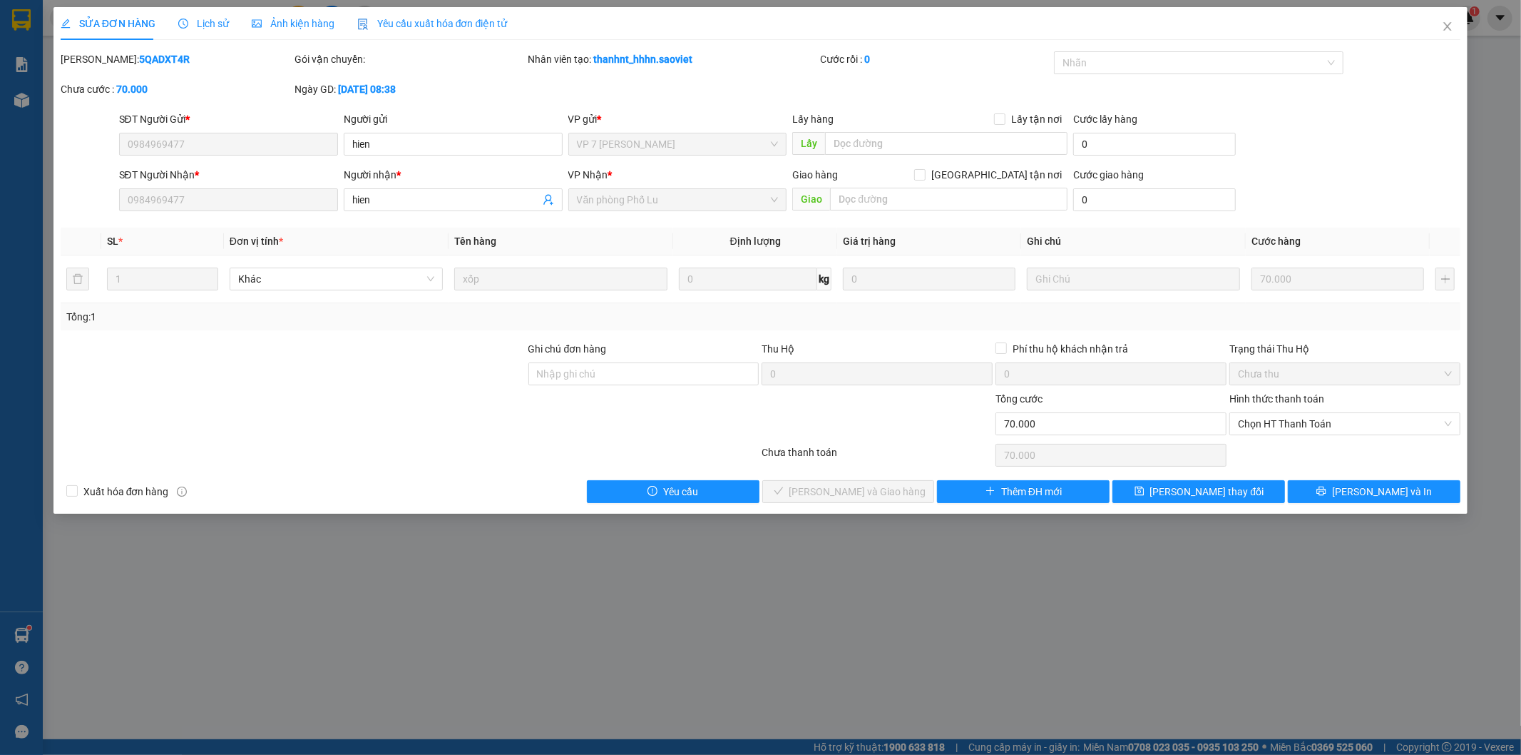
type input "0984969477"
type input "hien"
type input "0984969477"
type input "hien"
type input "0"
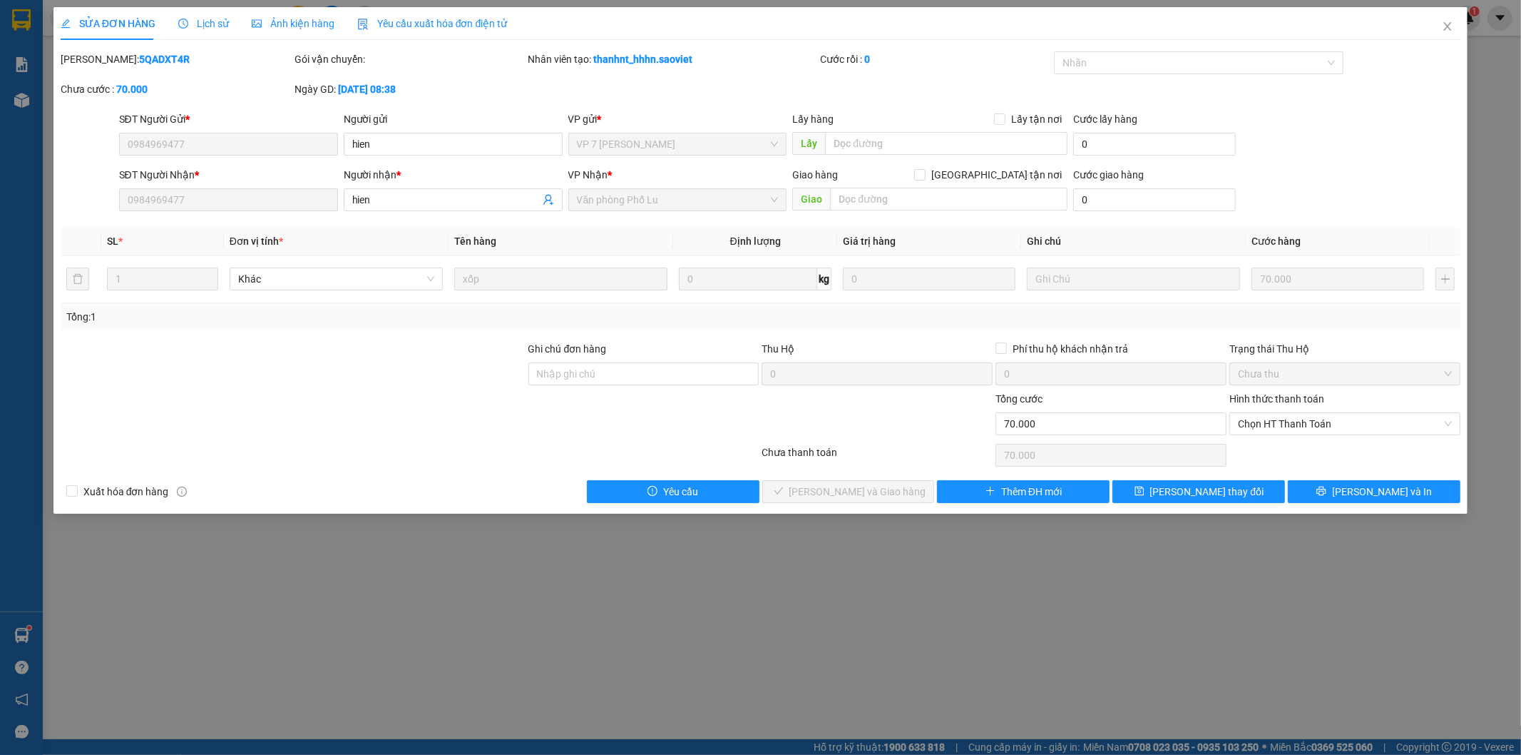
type input "70.000"
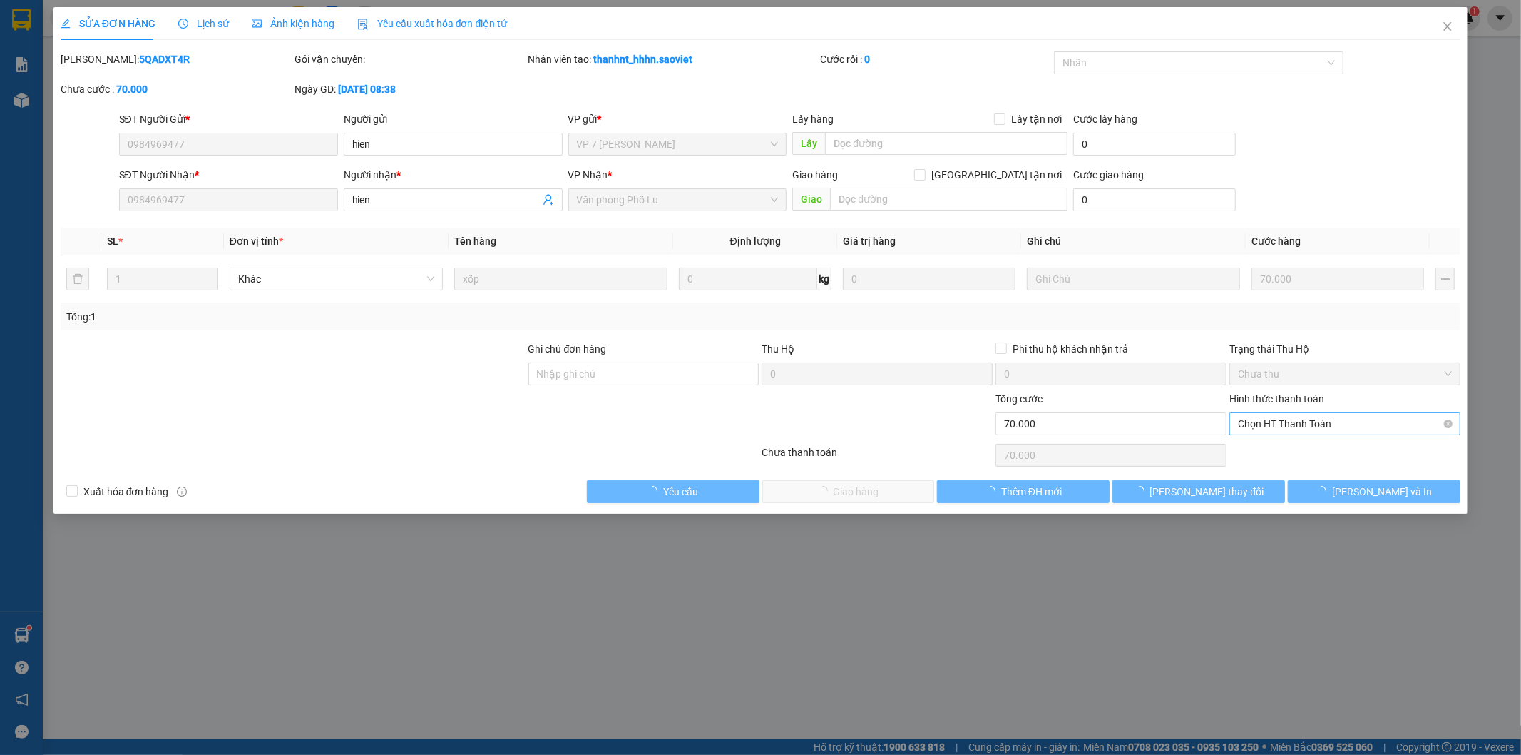
click at [1296, 424] on span "Chọn HT Thanh Toán" at bounding box center [1345, 423] width 214 height 21
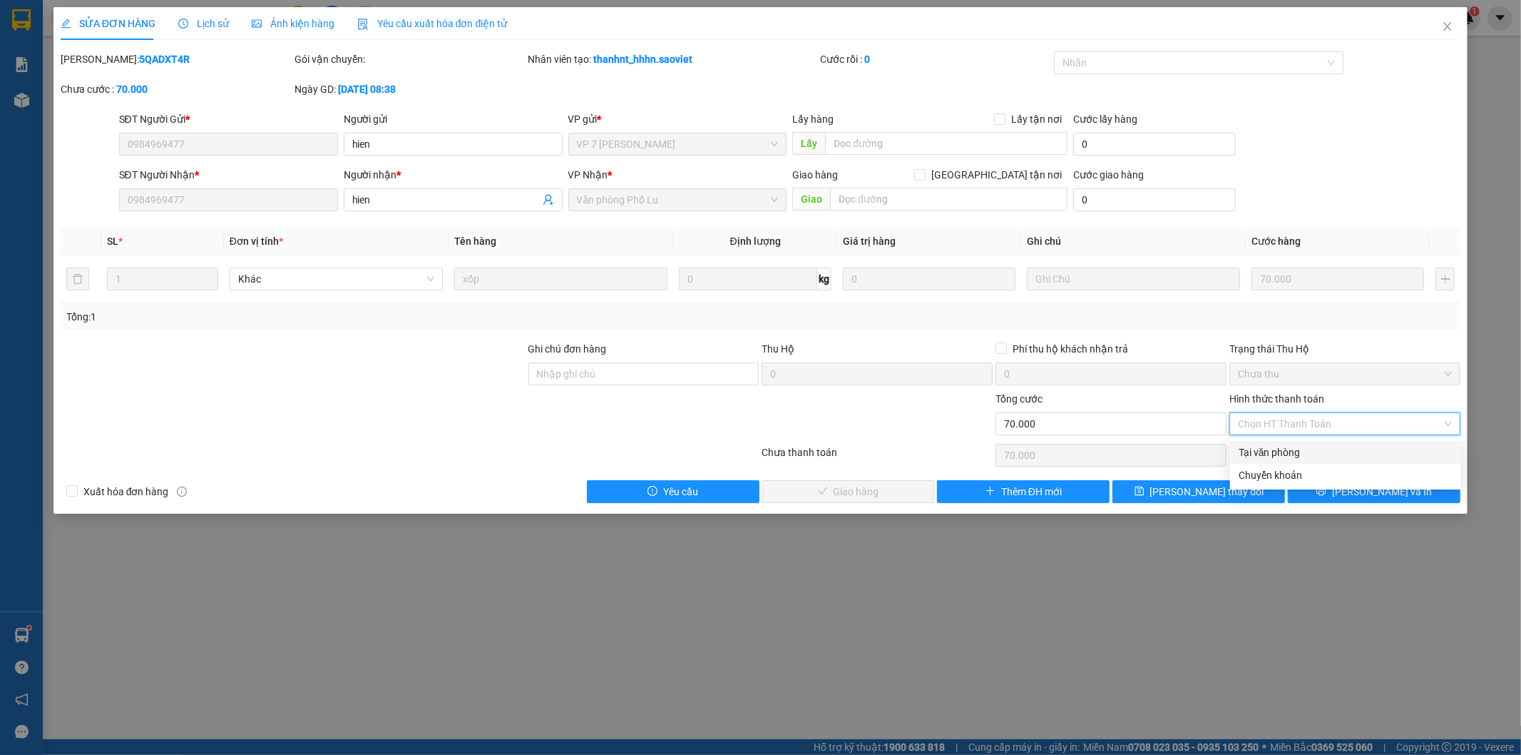
click at [1280, 448] on div "Tại văn phòng" at bounding box center [1346, 452] width 214 height 16
type input "0"
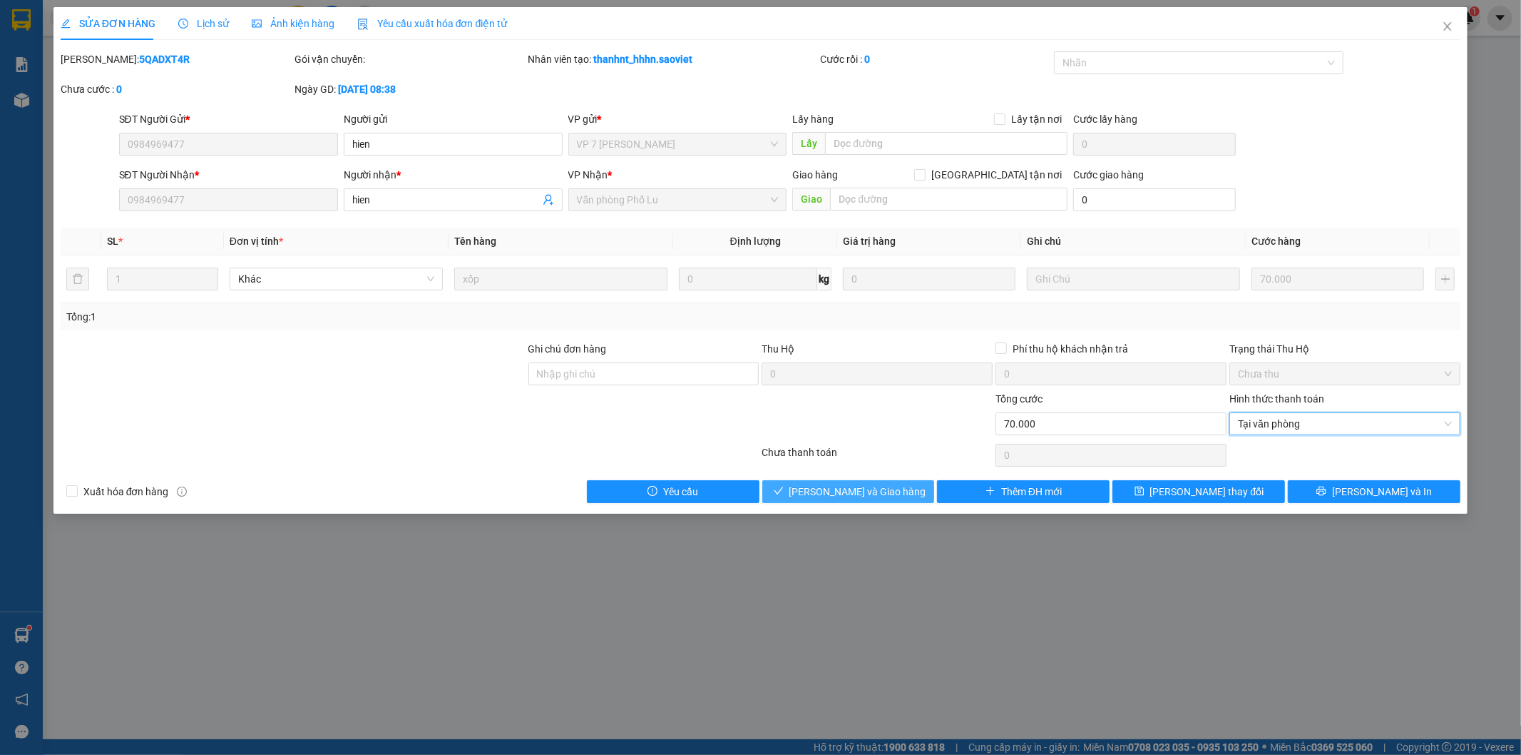
click at [893, 486] on span "[PERSON_NAME] và Giao hàng" at bounding box center [858, 492] width 137 height 16
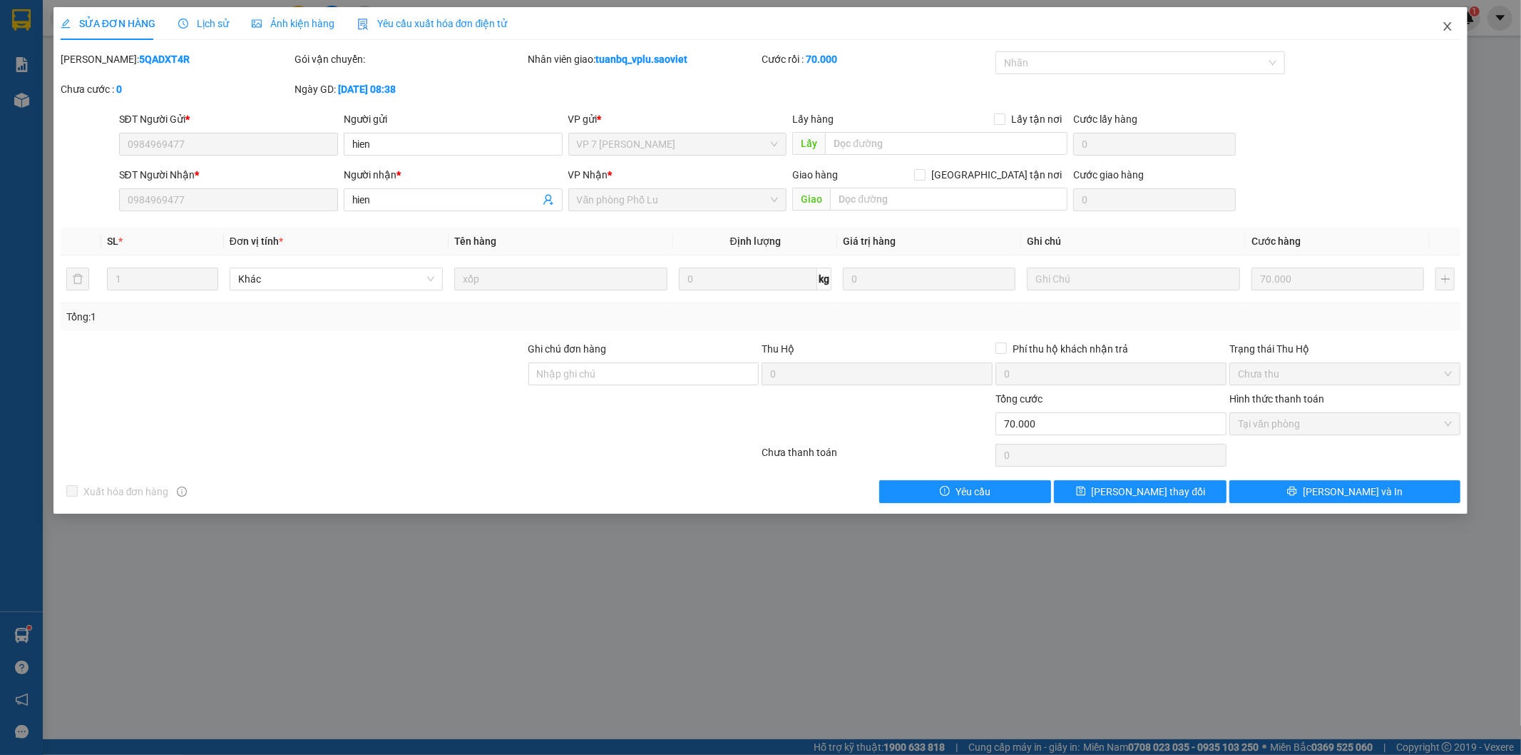
click at [1459, 29] on span "Close" at bounding box center [1448, 27] width 40 height 40
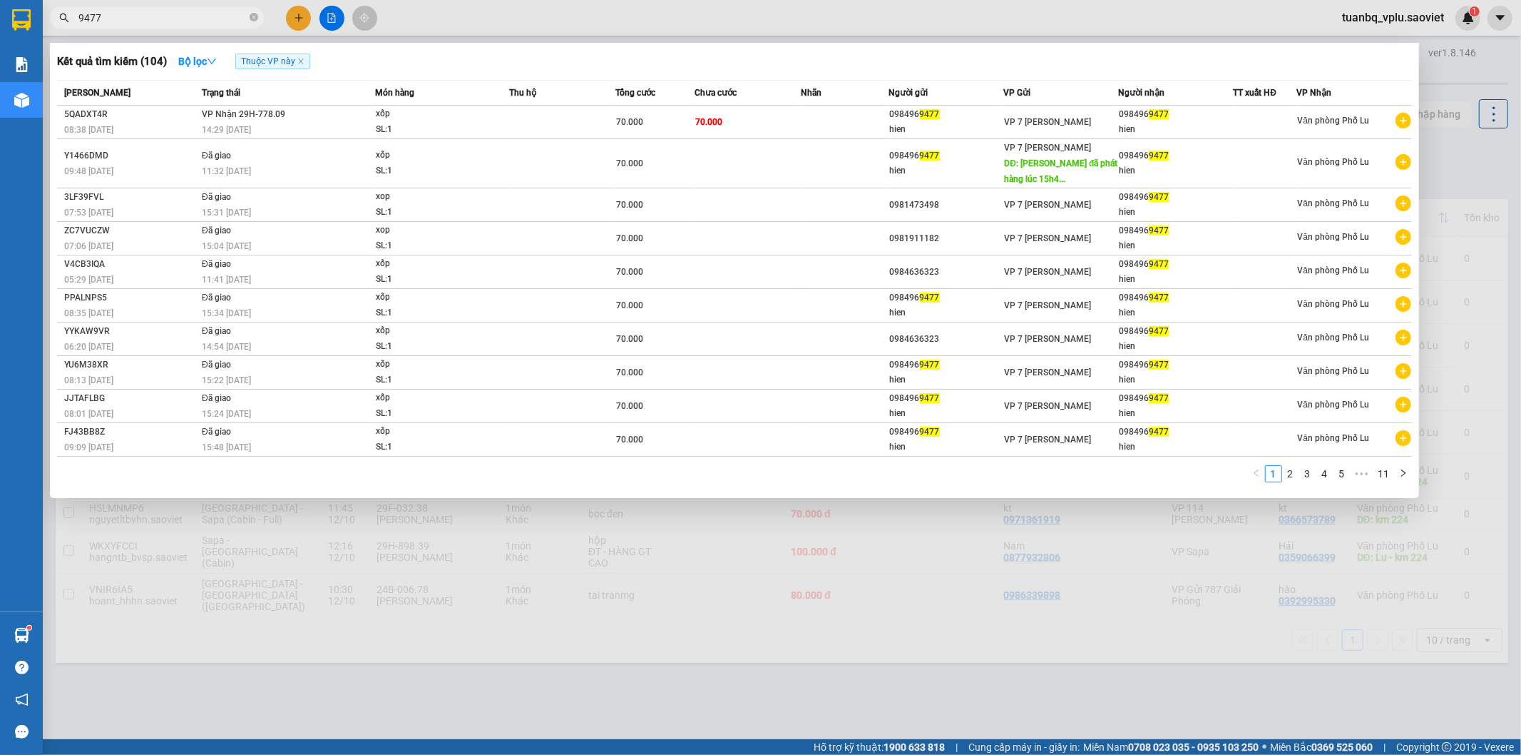
click at [116, 11] on input "9477" at bounding box center [162, 18] width 168 height 16
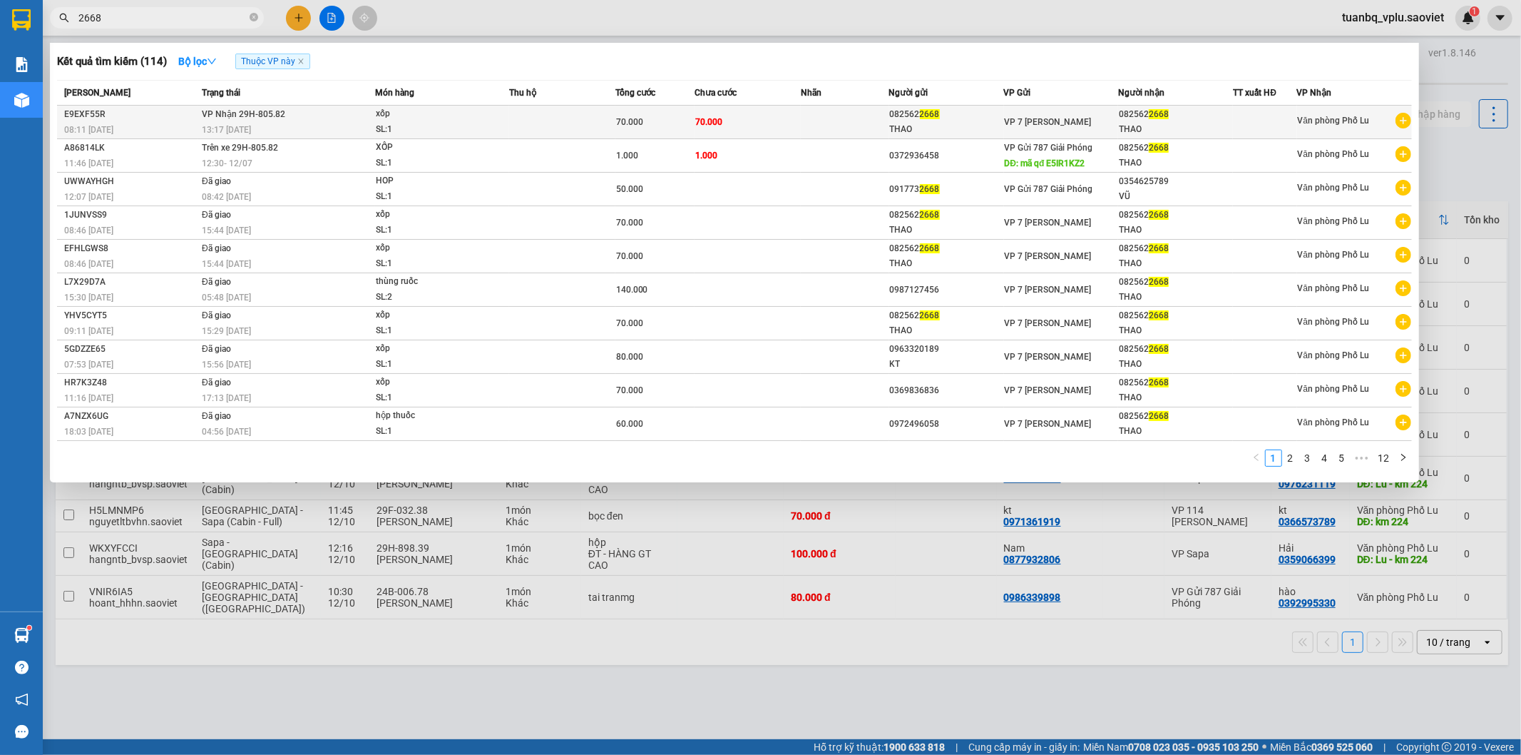
type input "2668"
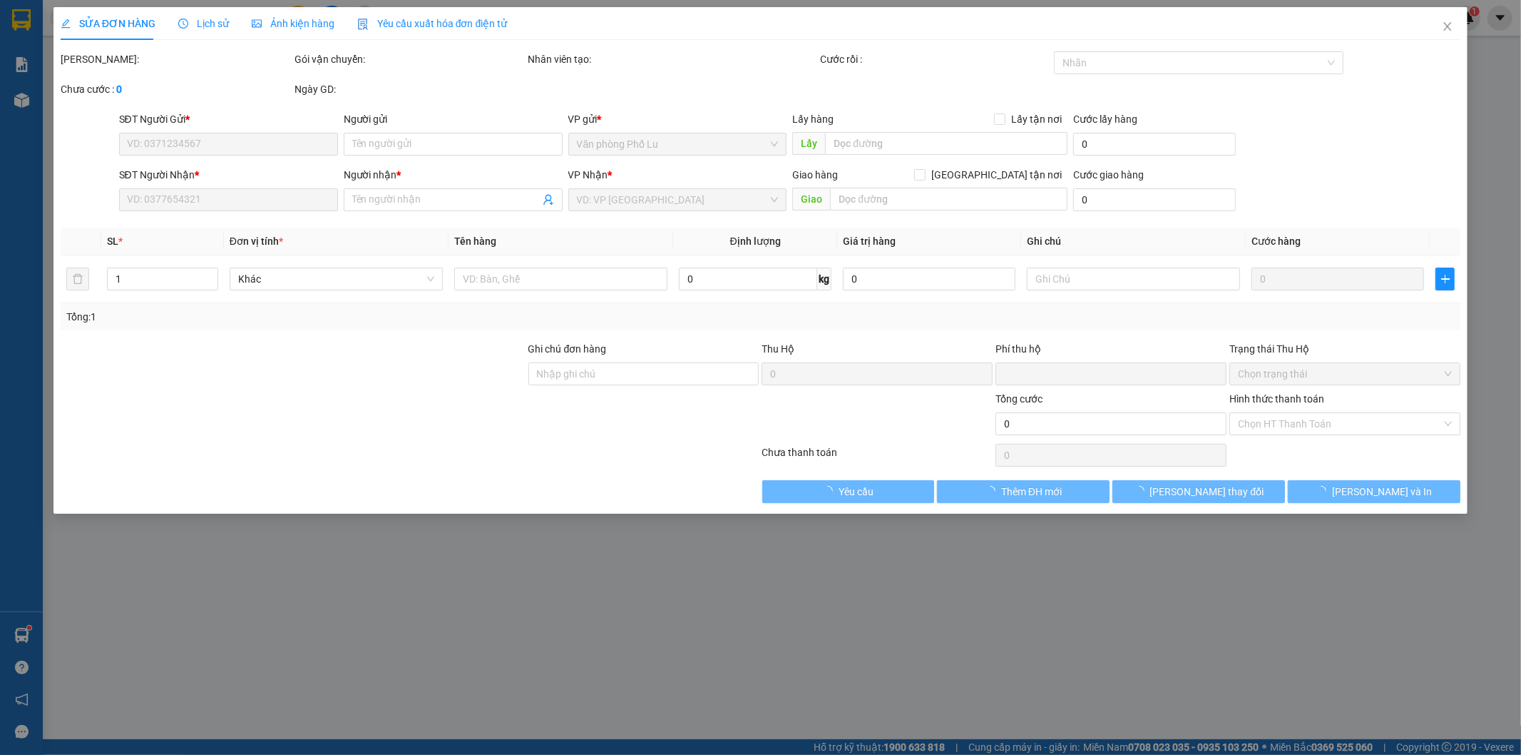
type input "0825622668"
type input "THAO"
type input "0825622668"
type input "THAO"
type input "0"
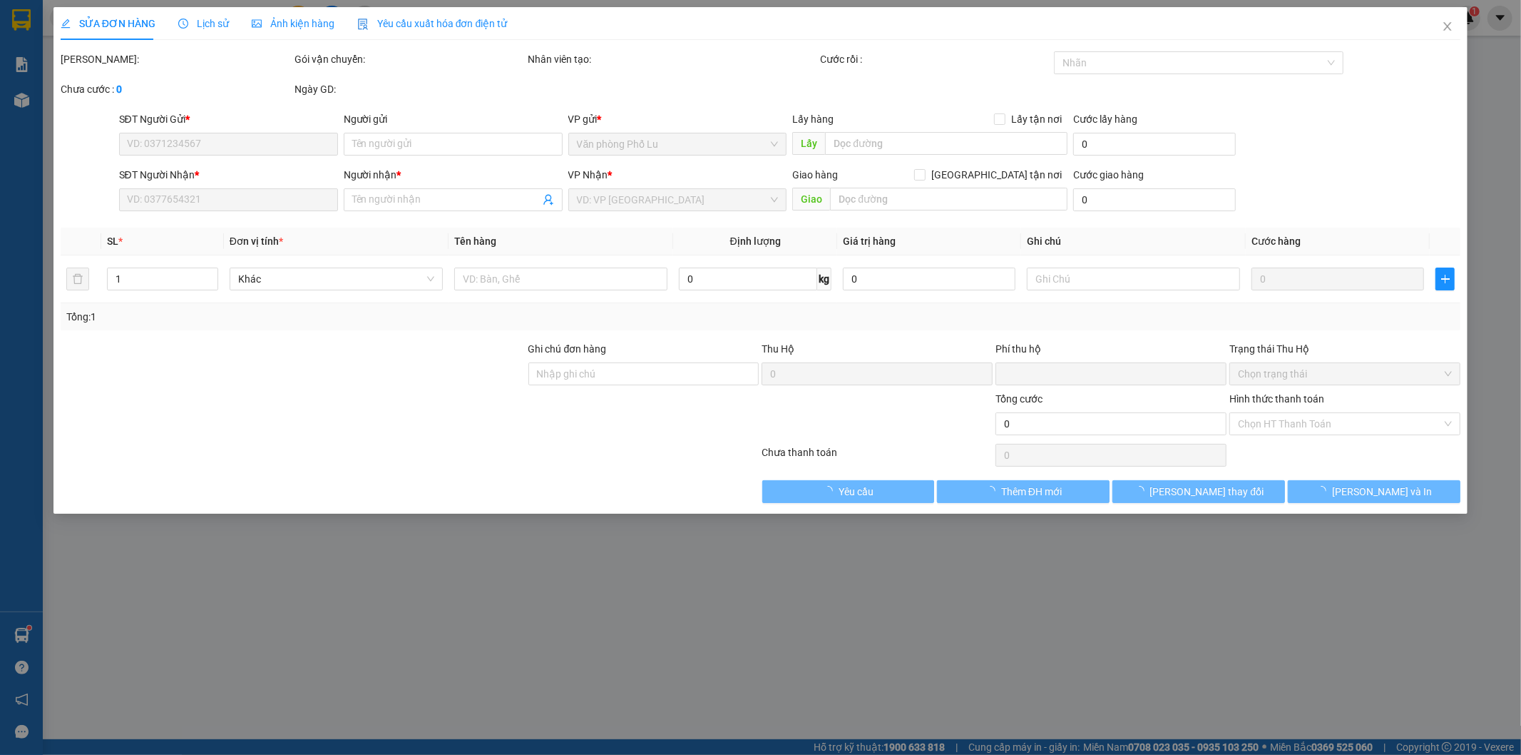
type input "70.000"
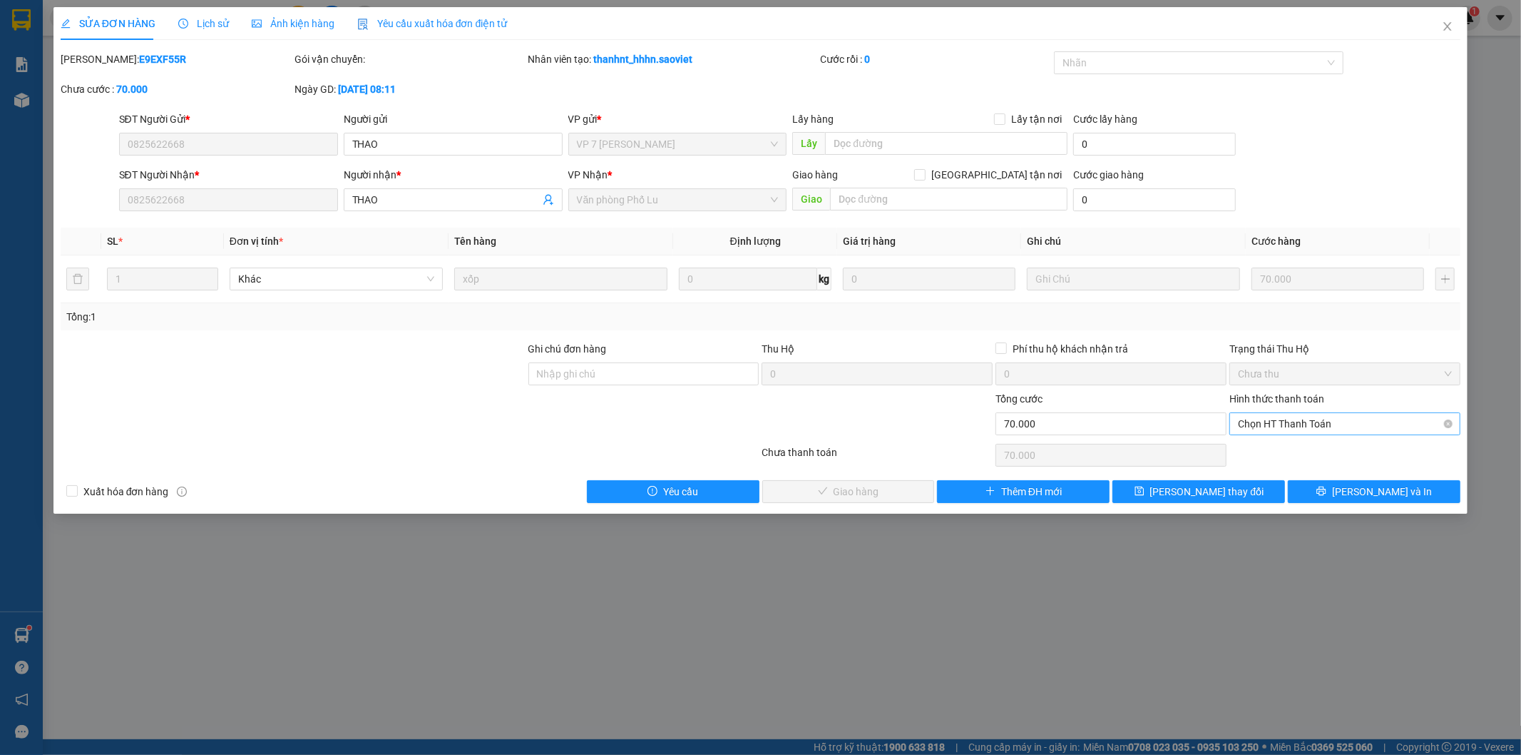
click at [1260, 419] on span "Chọn HT Thanh Toán" at bounding box center [1345, 423] width 214 height 21
click at [1263, 445] on div "Tại văn phòng" at bounding box center [1346, 452] width 214 height 16
type input "0"
click at [907, 486] on button "[PERSON_NAME] và Giao hàng" at bounding box center [849, 491] width 173 height 23
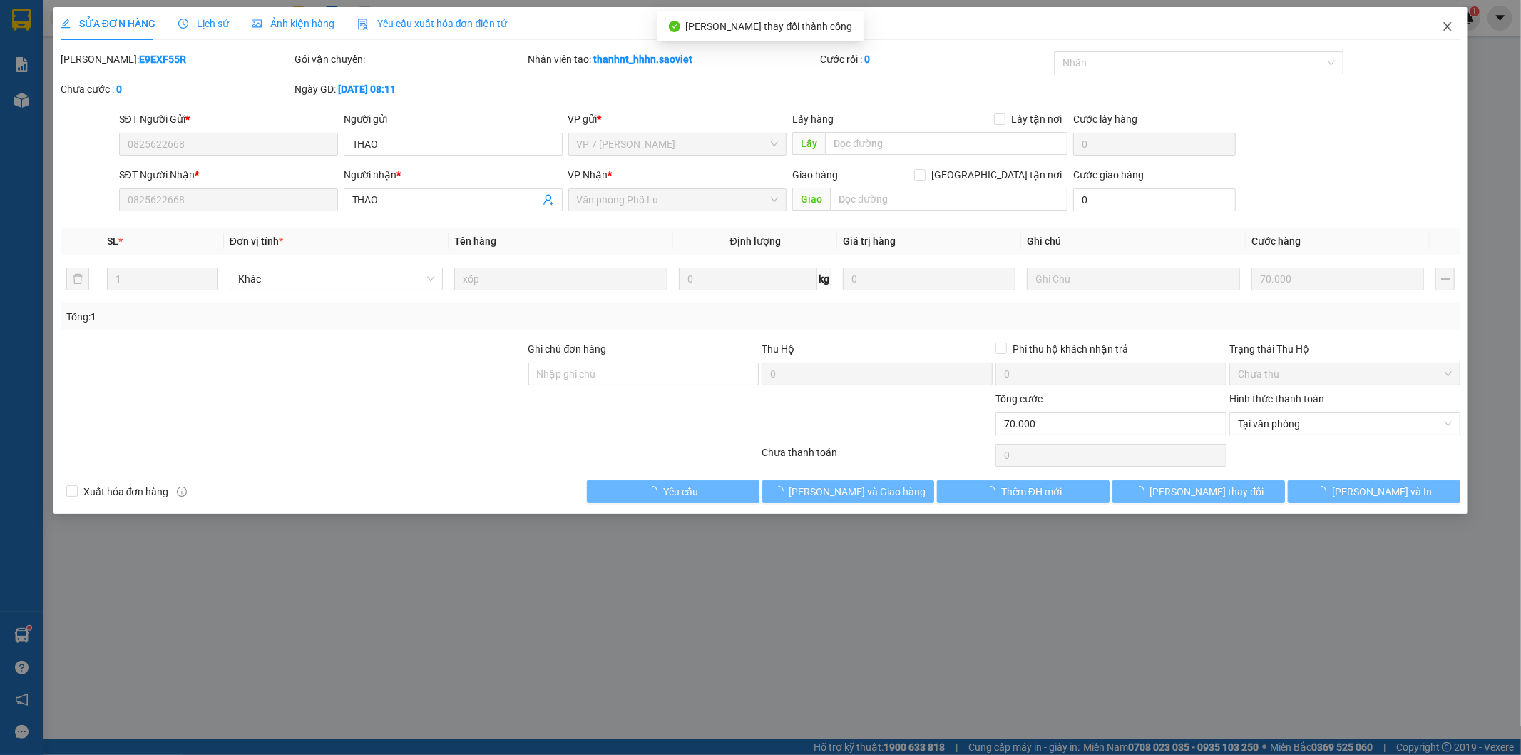
click at [1447, 29] on icon "close" at bounding box center [1448, 26] width 8 height 9
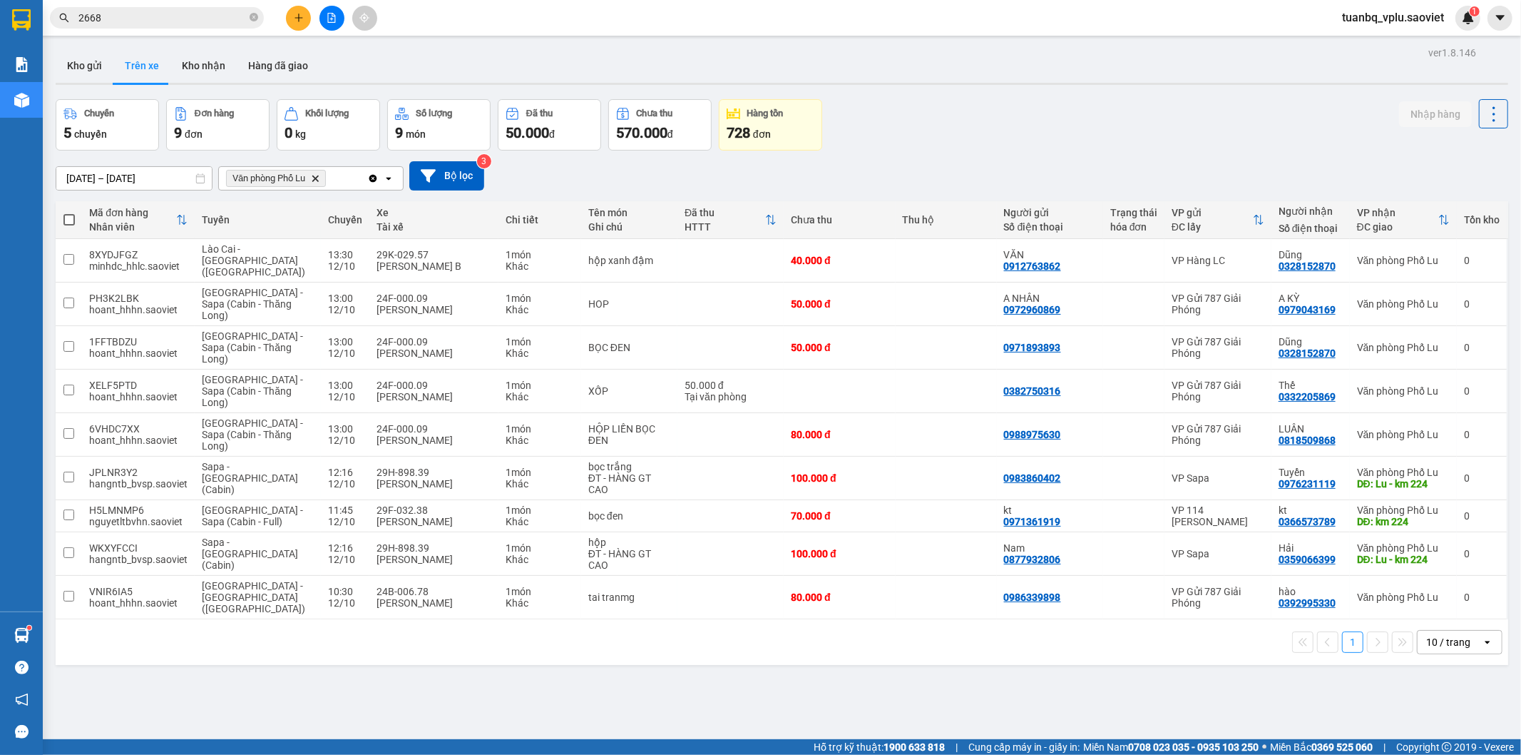
click at [160, 20] on input "2668" at bounding box center [162, 18] width 168 height 16
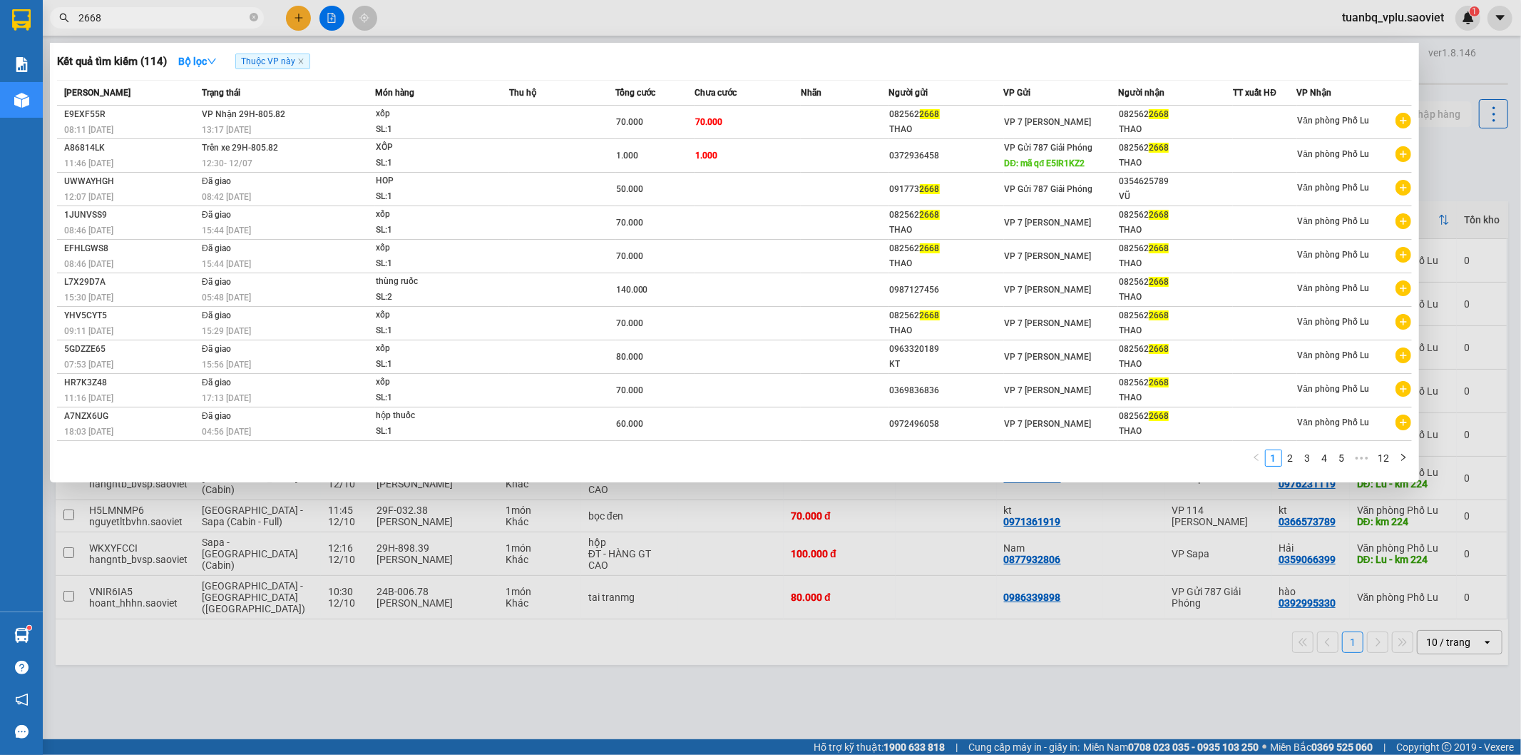
click at [160, 20] on input "2668" at bounding box center [162, 18] width 168 height 16
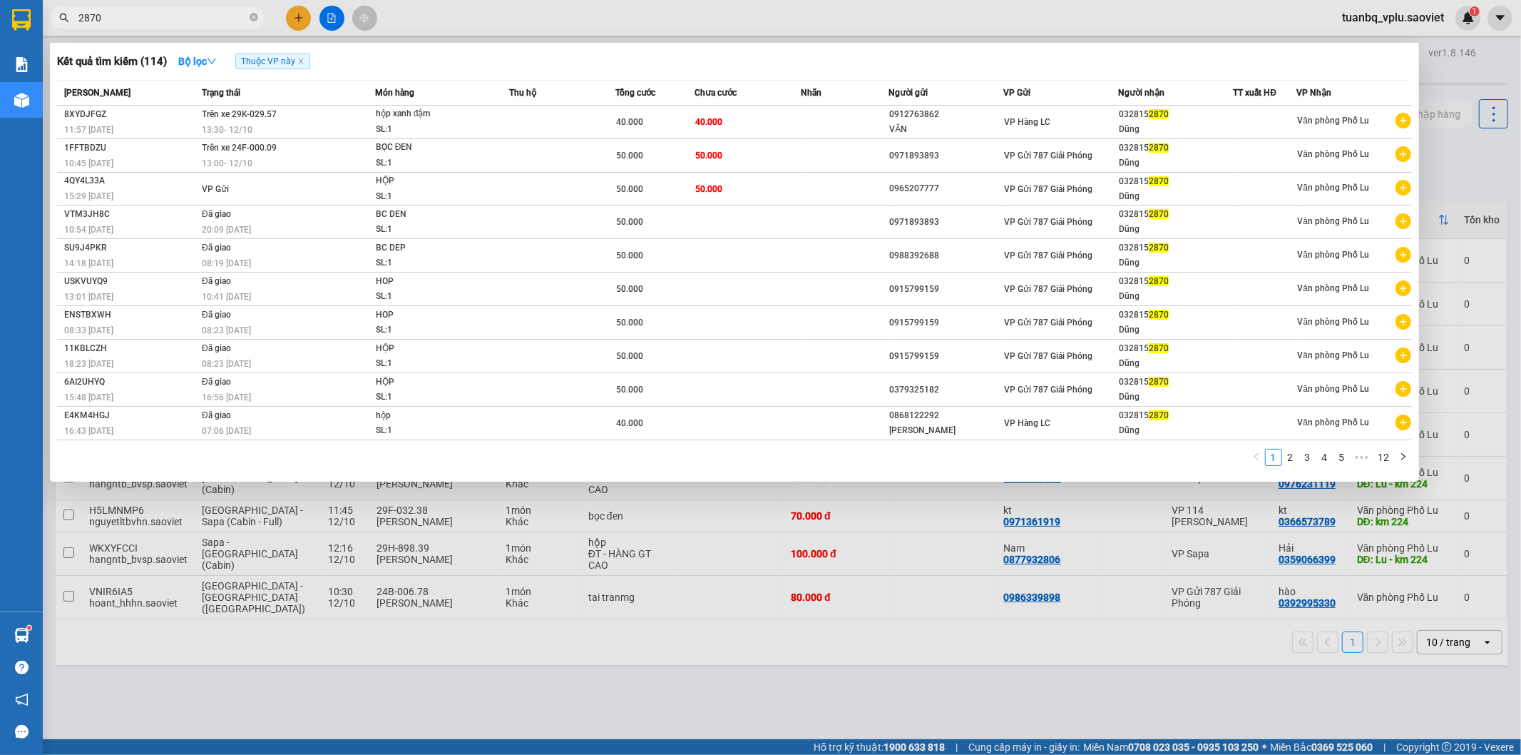
type input "2870"
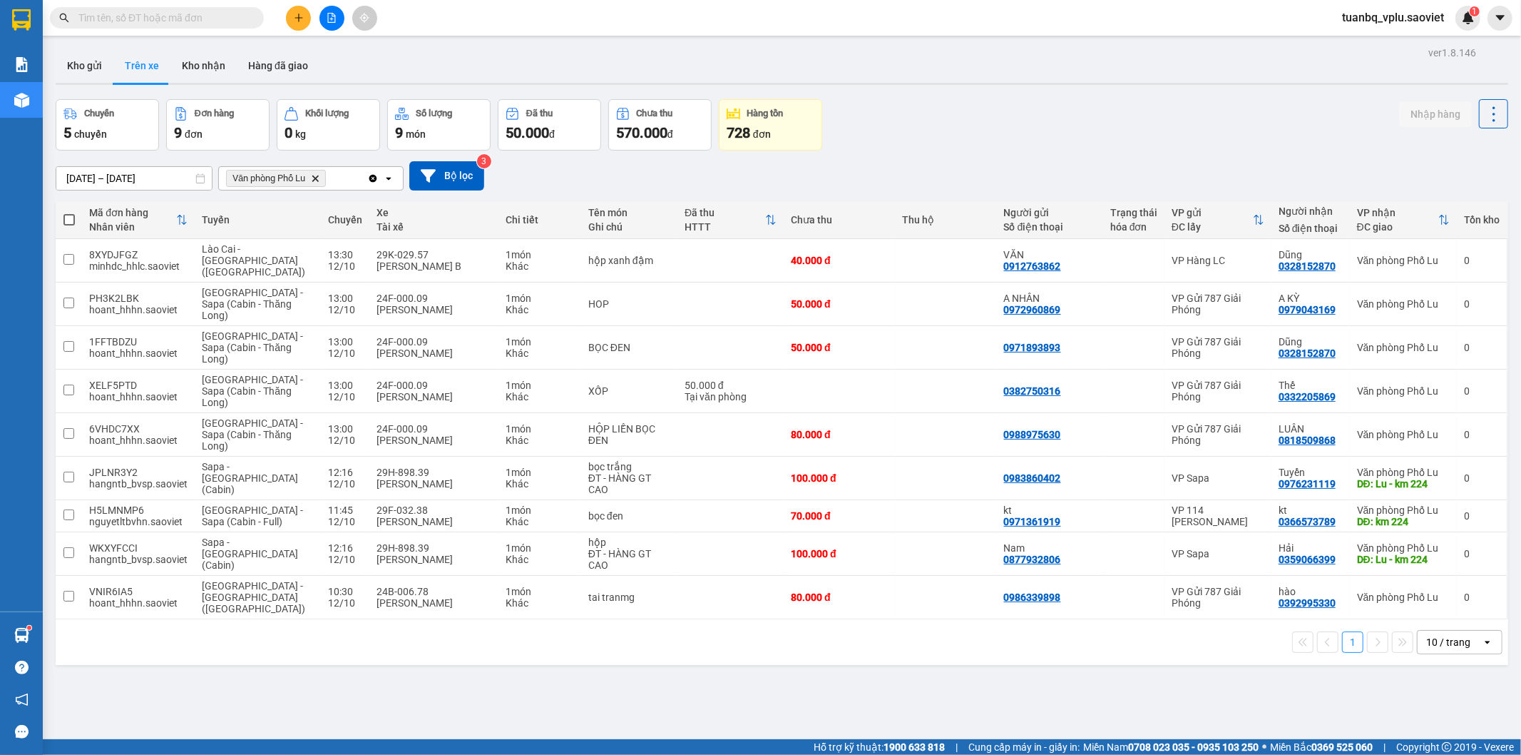
click at [187, 16] on input "text" at bounding box center [162, 18] width 168 height 16
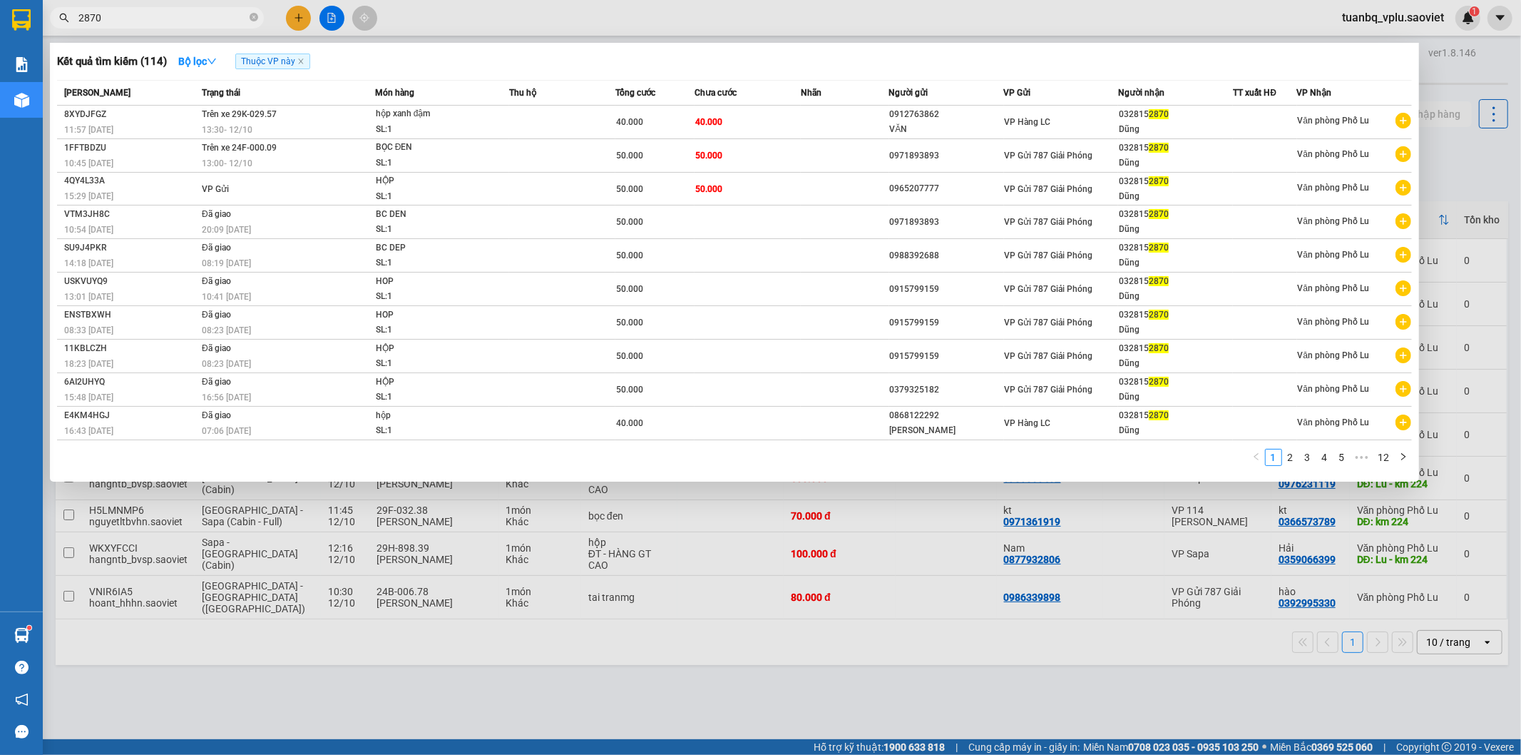
type input "2870"
click at [305, 16] on div at bounding box center [760, 377] width 1521 height 755
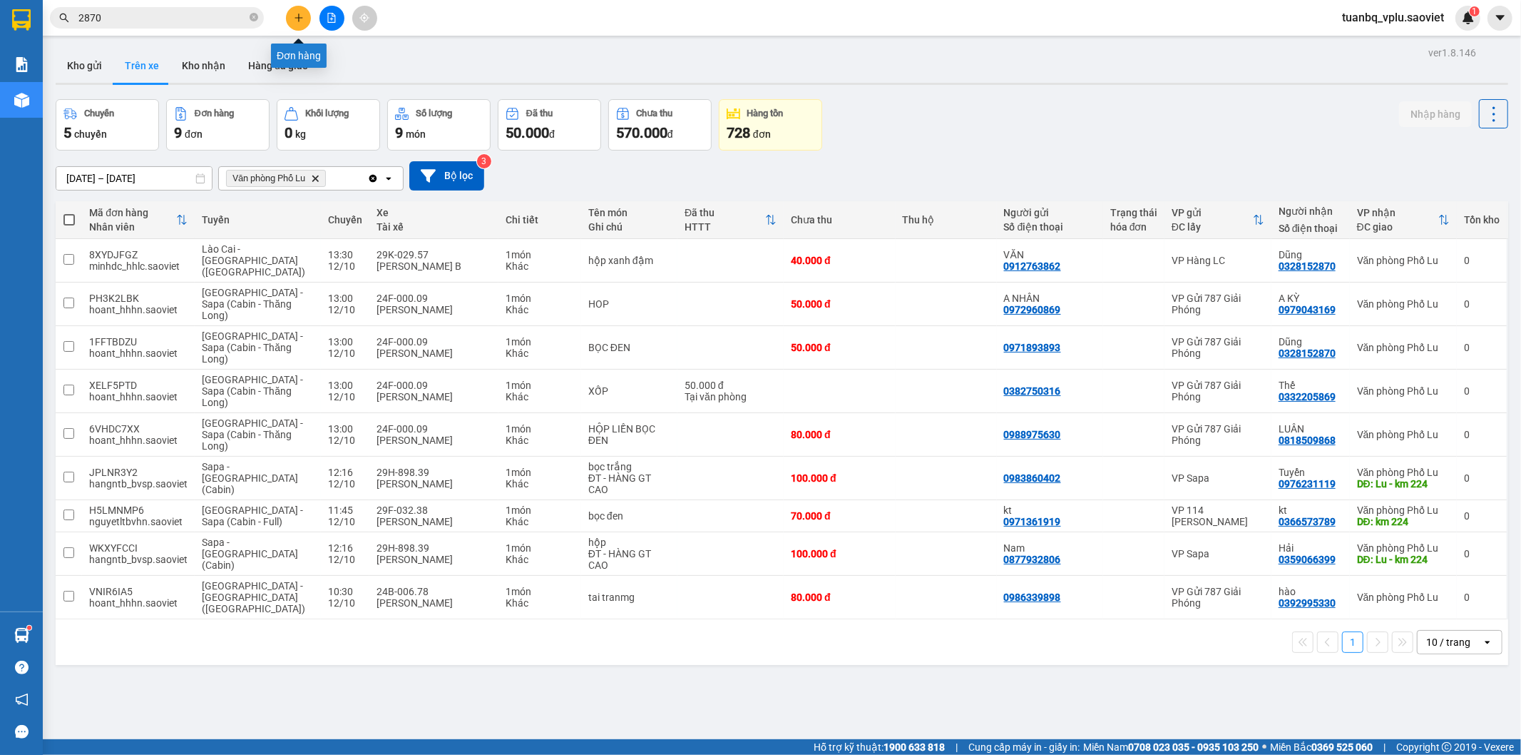
click at [305, 16] on button at bounding box center [298, 18] width 25 height 25
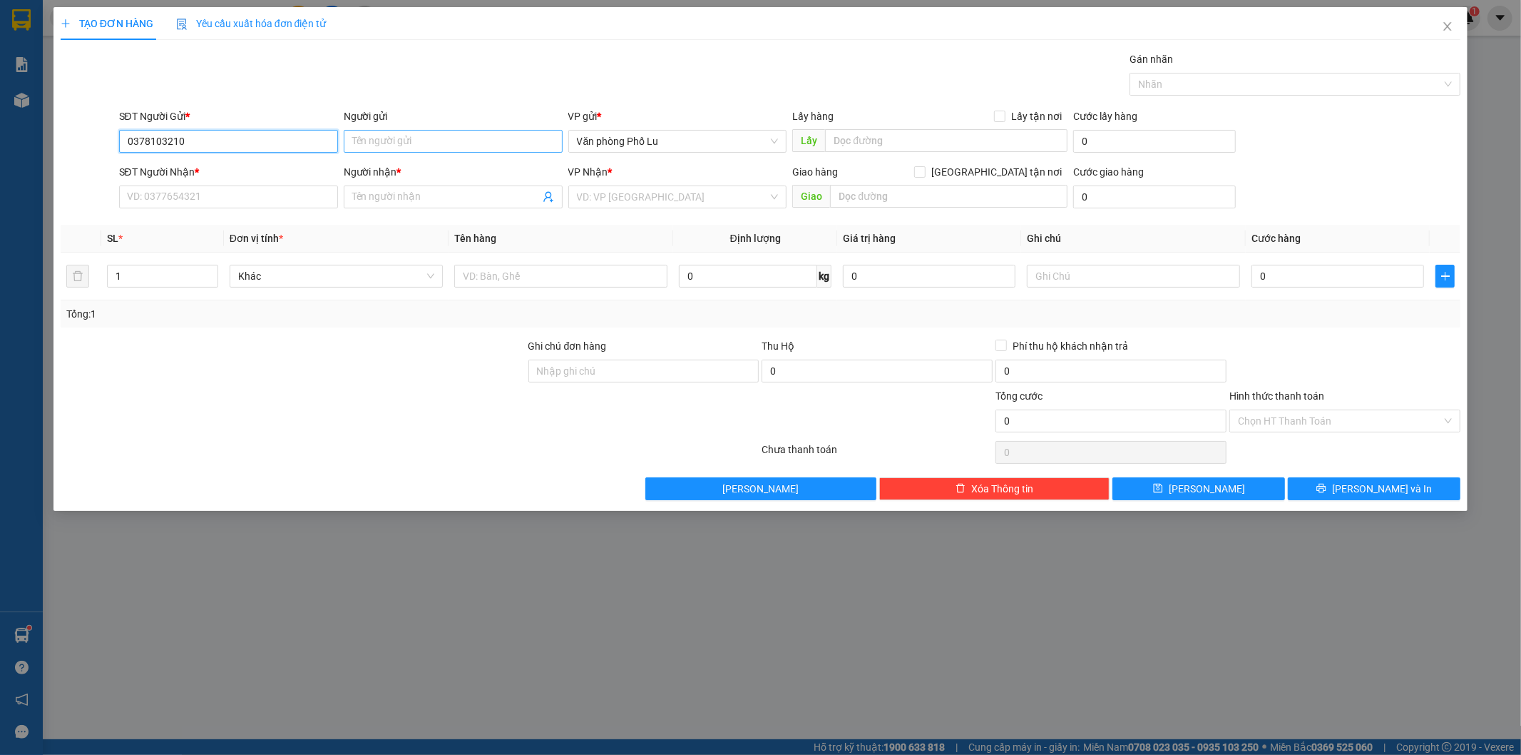
type input "0378103210"
click at [379, 139] on input "Người gửi" at bounding box center [453, 141] width 219 height 23
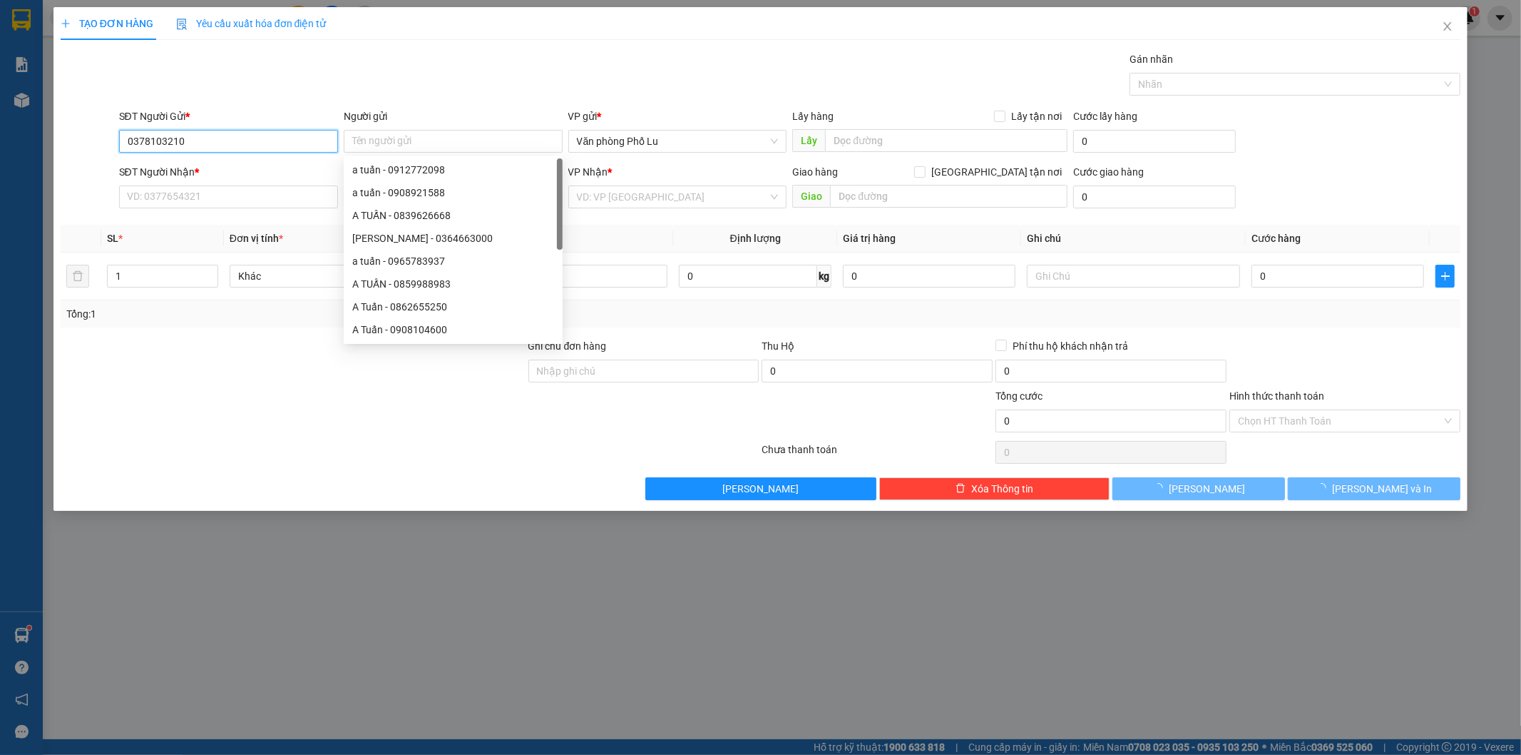
click at [204, 144] on input "0378103210" at bounding box center [228, 141] width 219 height 23
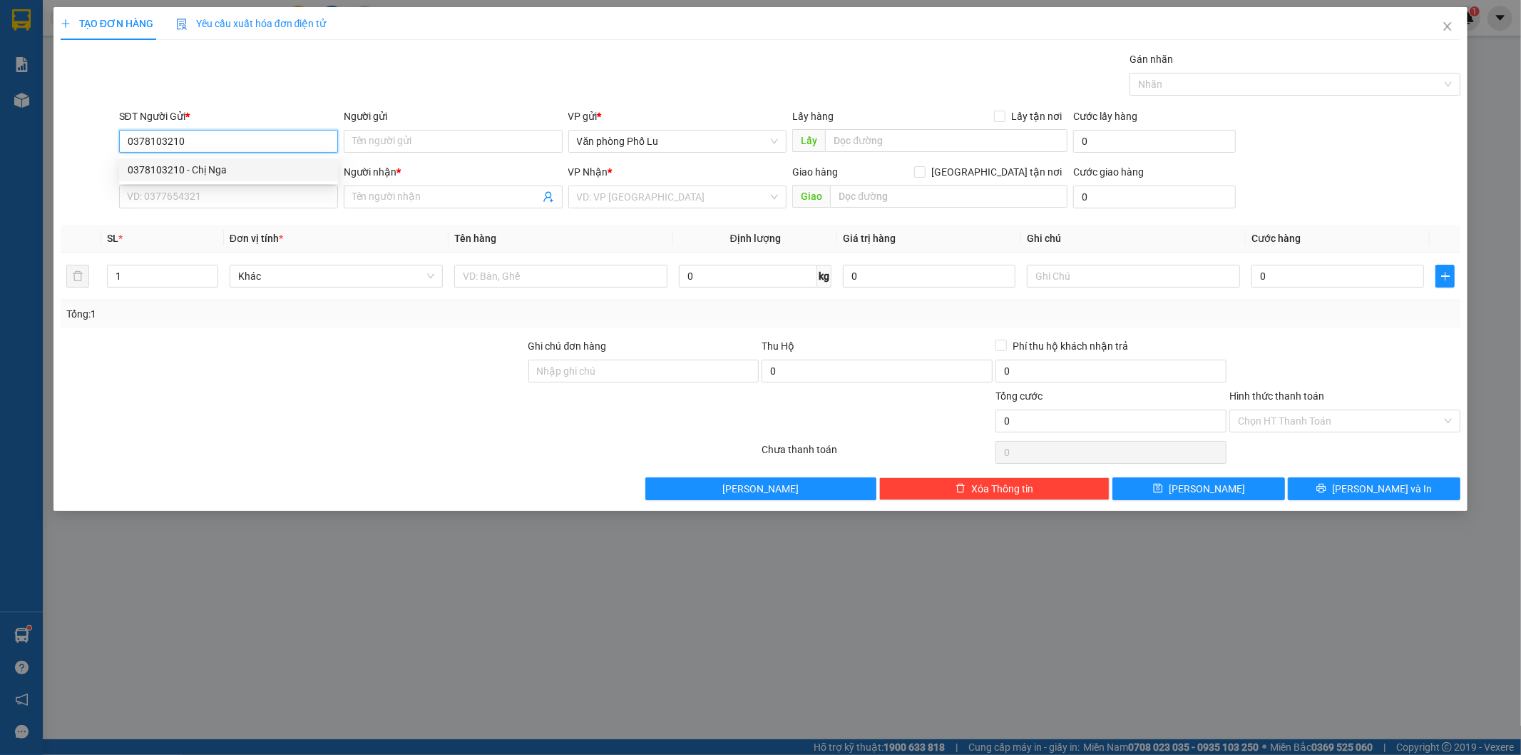
click at [219, 173] on div "0378103210 - Chị Nga" at bounding box center [229, 170] width 202 height 16
type input "Chị Nga"
type input "0775561993"
type input "bác hiền"
click at [712, 203] on span "VP Nhận 779 Giải Phóng" at bounding box center [678, 196] width 202 height 21
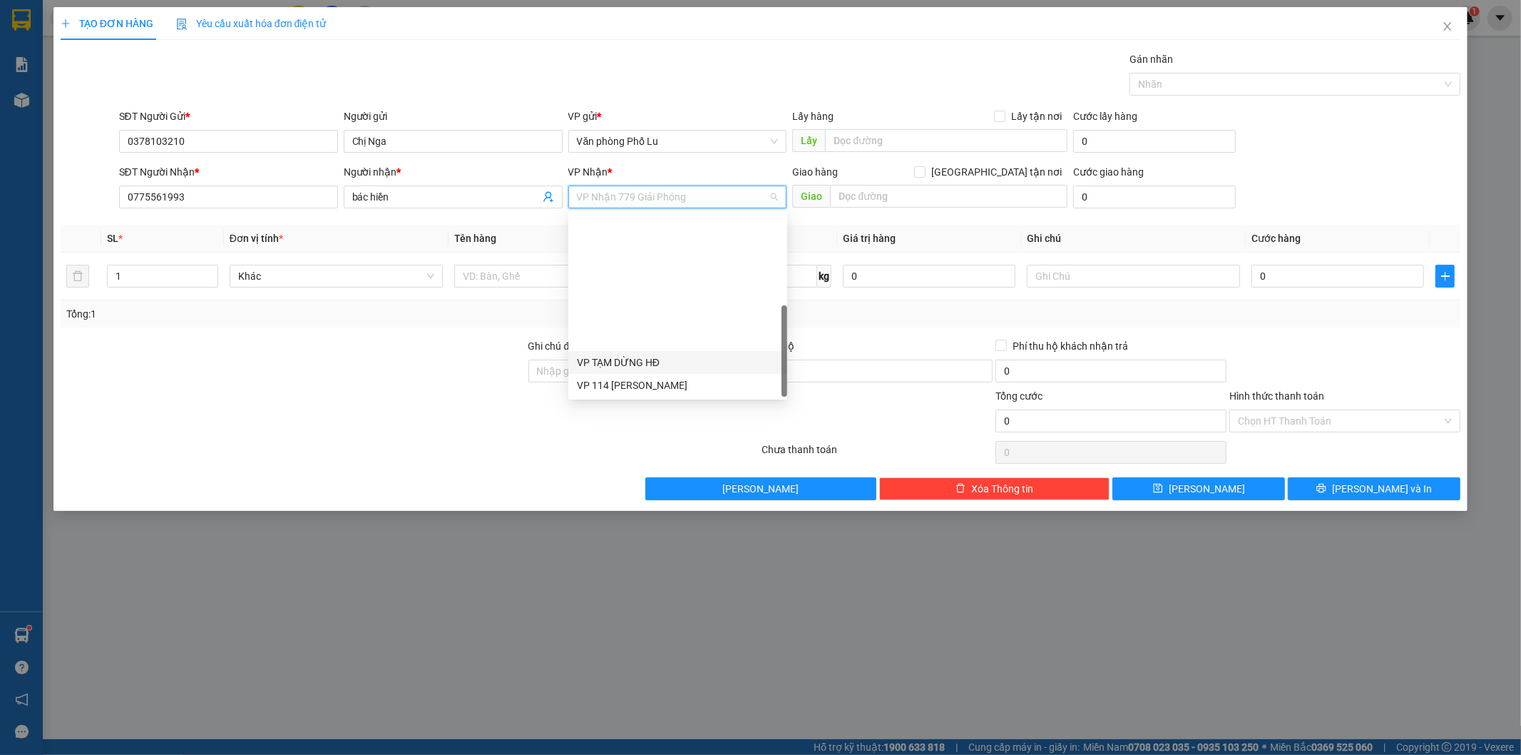
scroll to position [160, 0]
click at [633, 317] on div "VP 7 [PERSON_NAME]" at bounding box center [678, 317] width 202 height 16
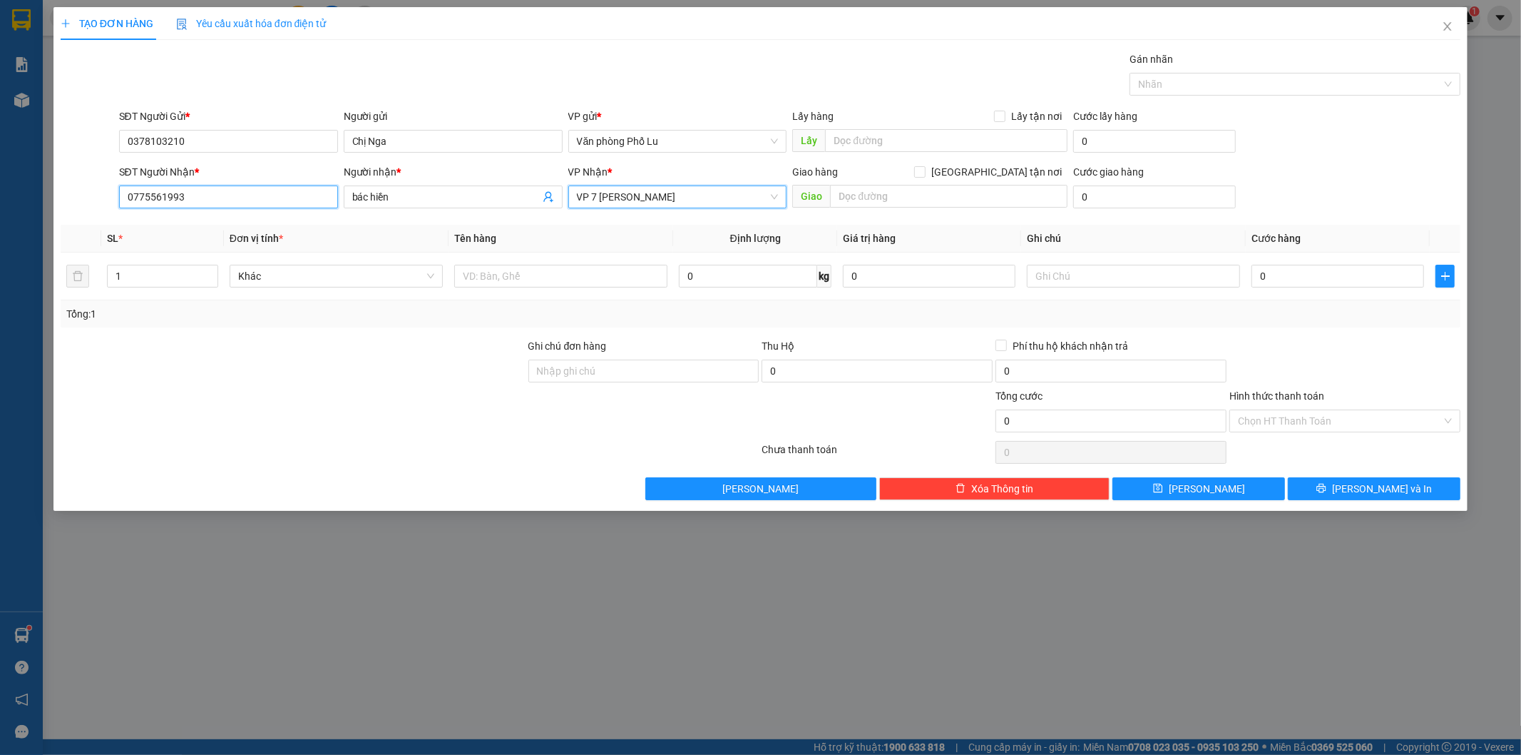
click at [208, 204] on input "0775561993" at bounding box center [228, 196] width 219 height 23
type input "0392302757"
click at [424, 195] on input "bác hiền" at bounding box center [446, 197] width 188 height 16
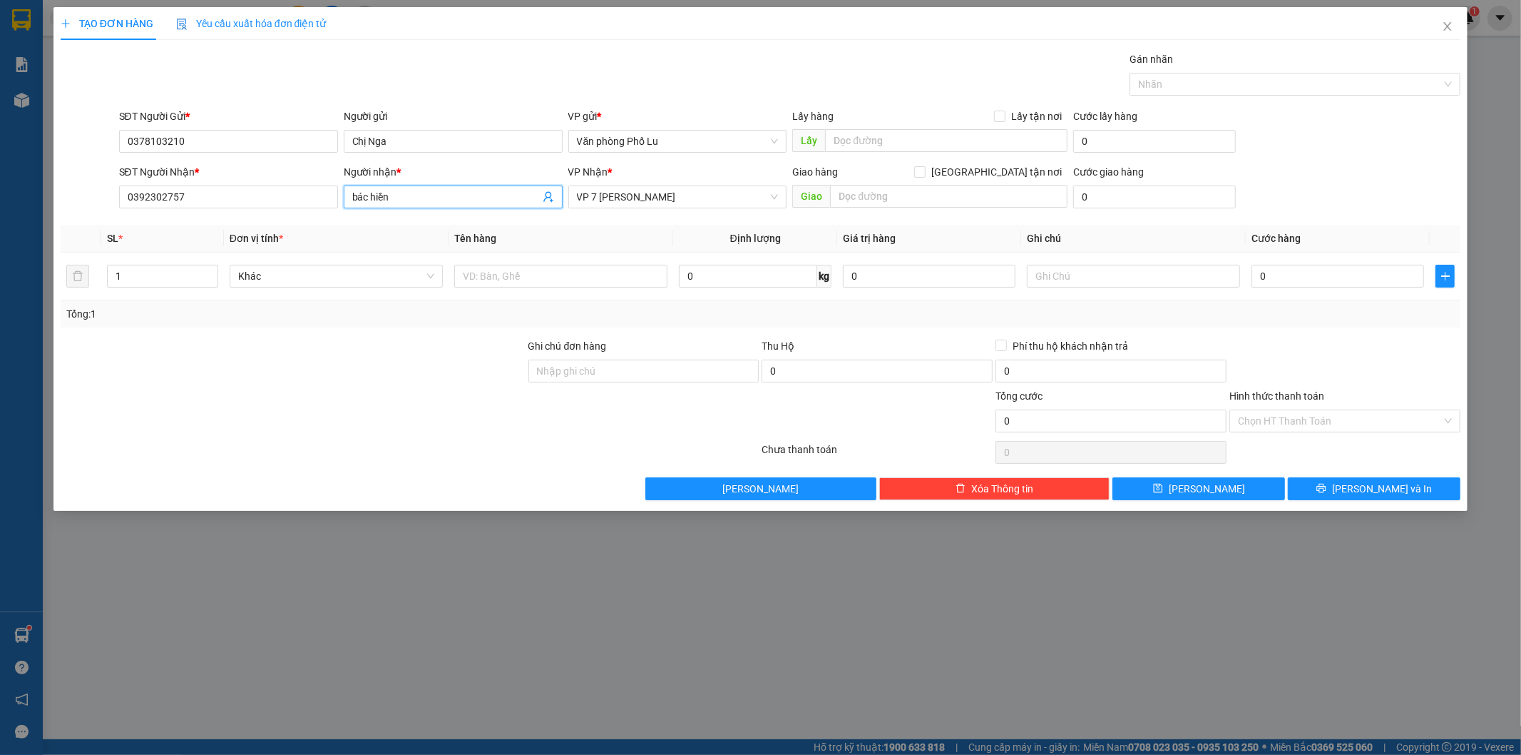
click at [424, 195] on input "bác hiền" at bounding box center [446, 197] width 188 height 16
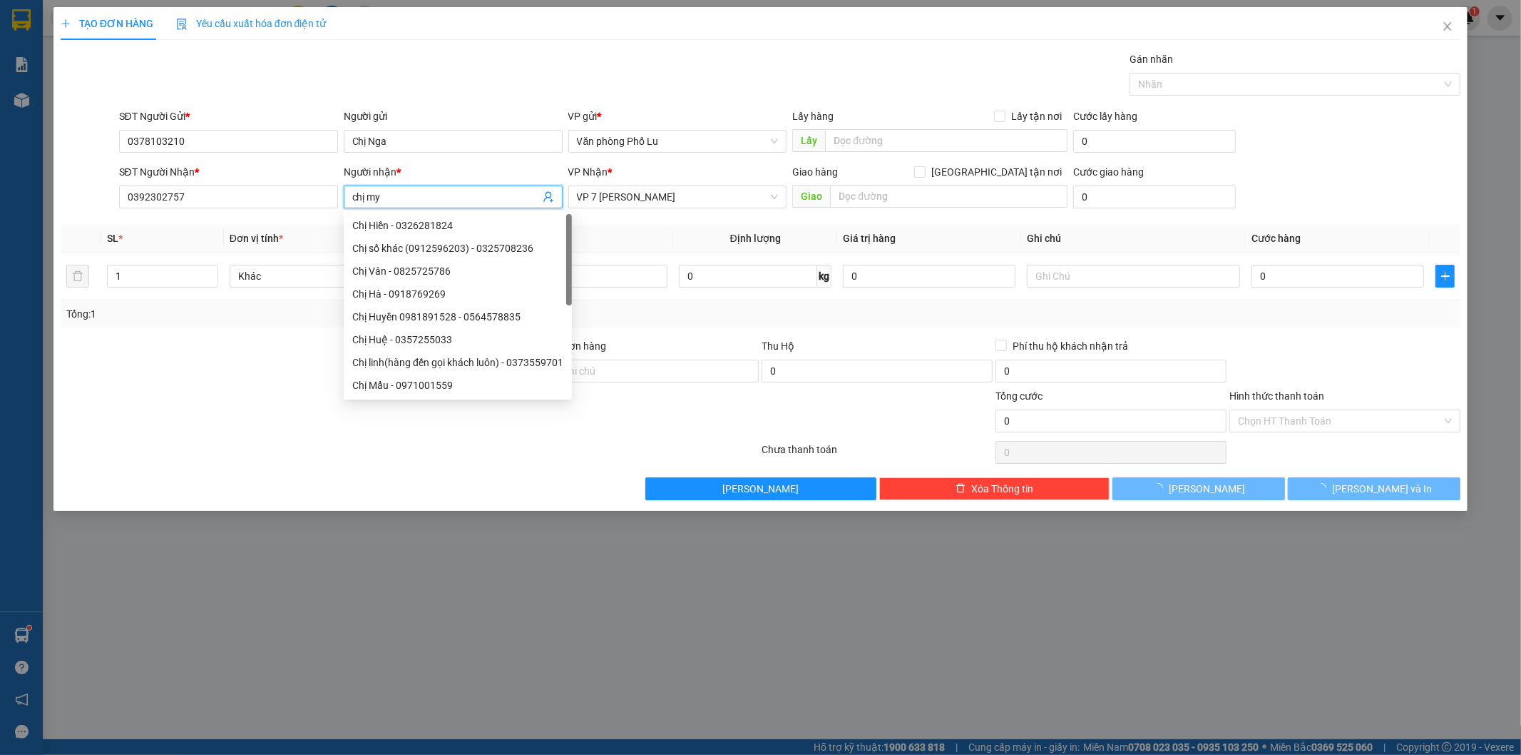
type input "chị my"
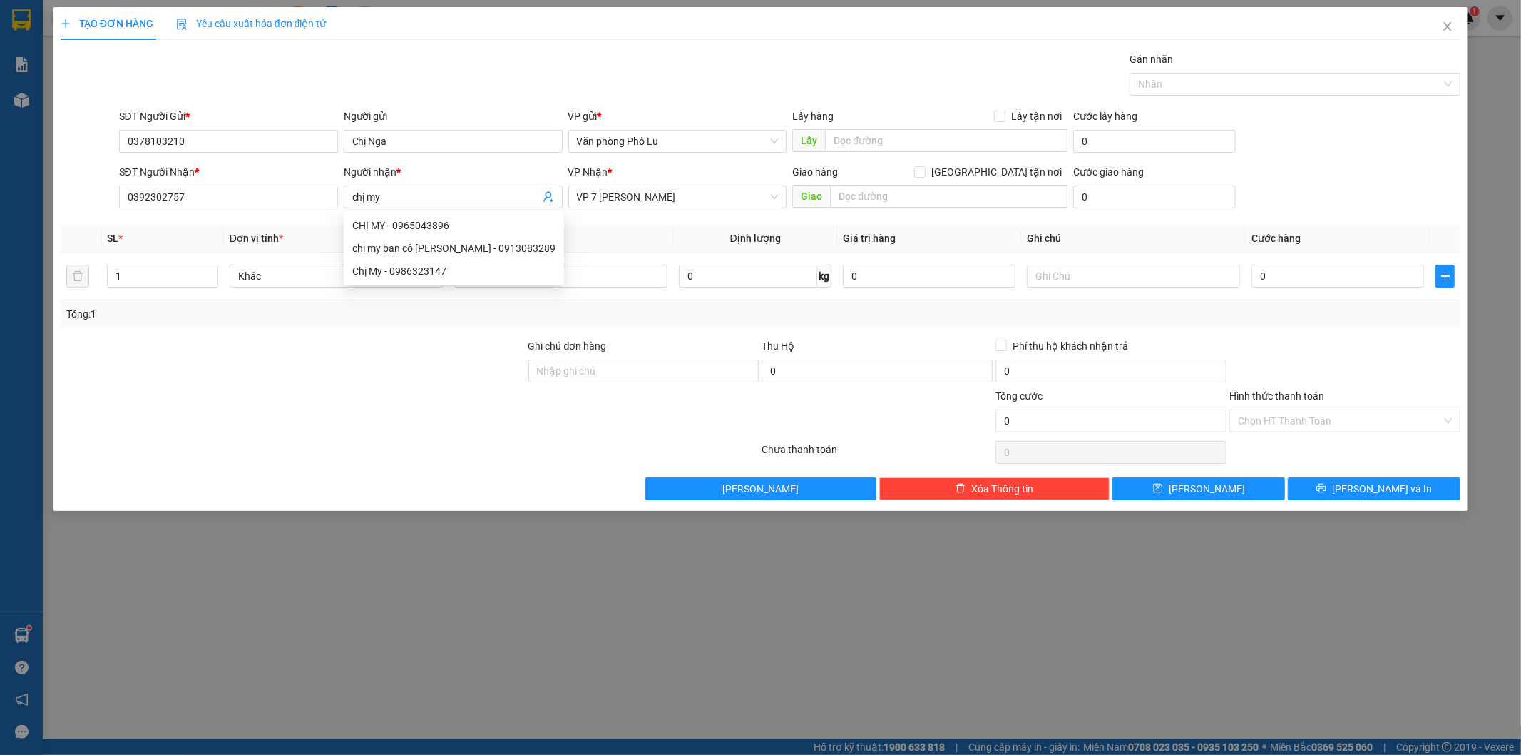
click at [469, 66] on div "Gán nhãn Nhãn" at bounding box center [790, 76] width 1348 height 50
click at [1303, 279] on input "0" at bounding box center [1338, 276] width 173 height 23
paste input "5"
type input "50"
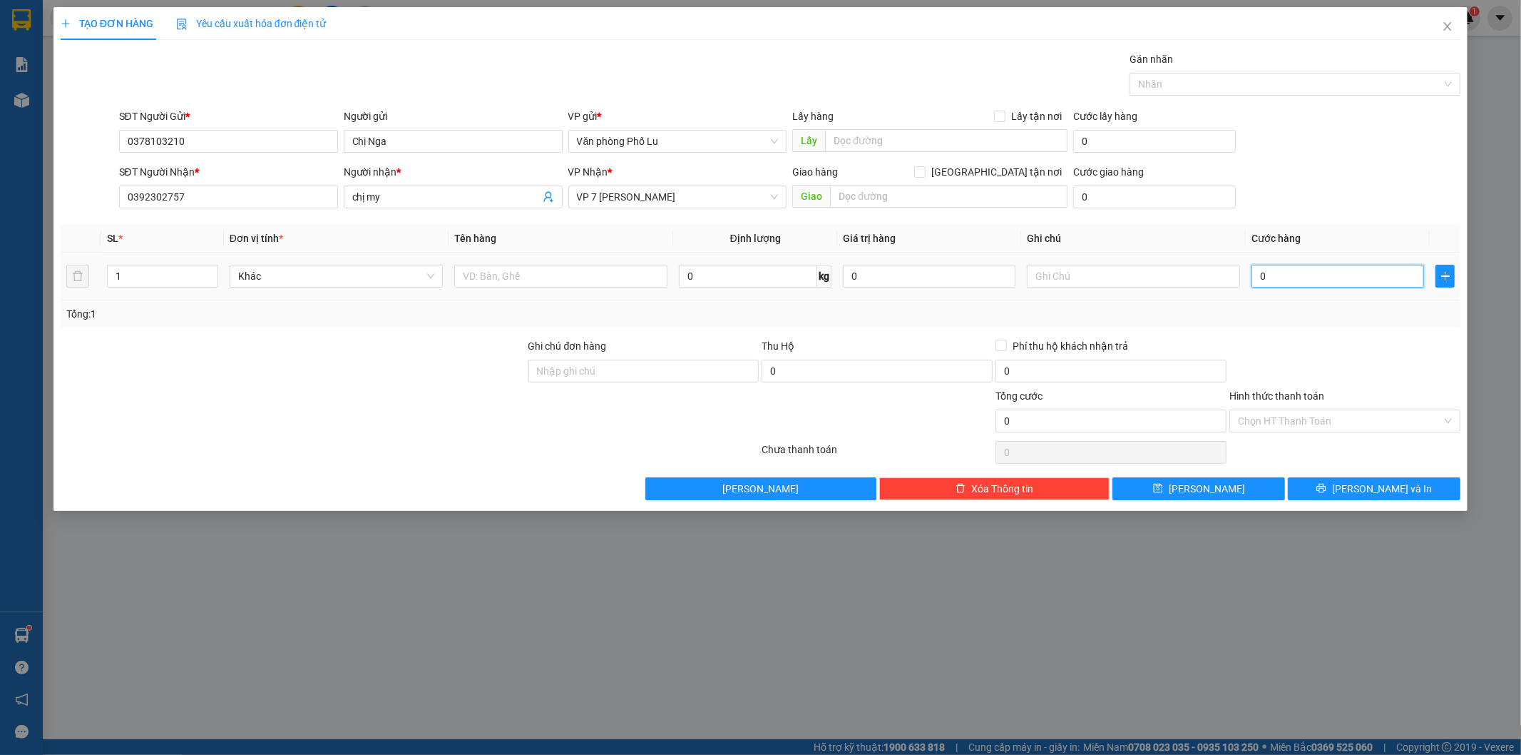
type input "50"
type input "50.000"
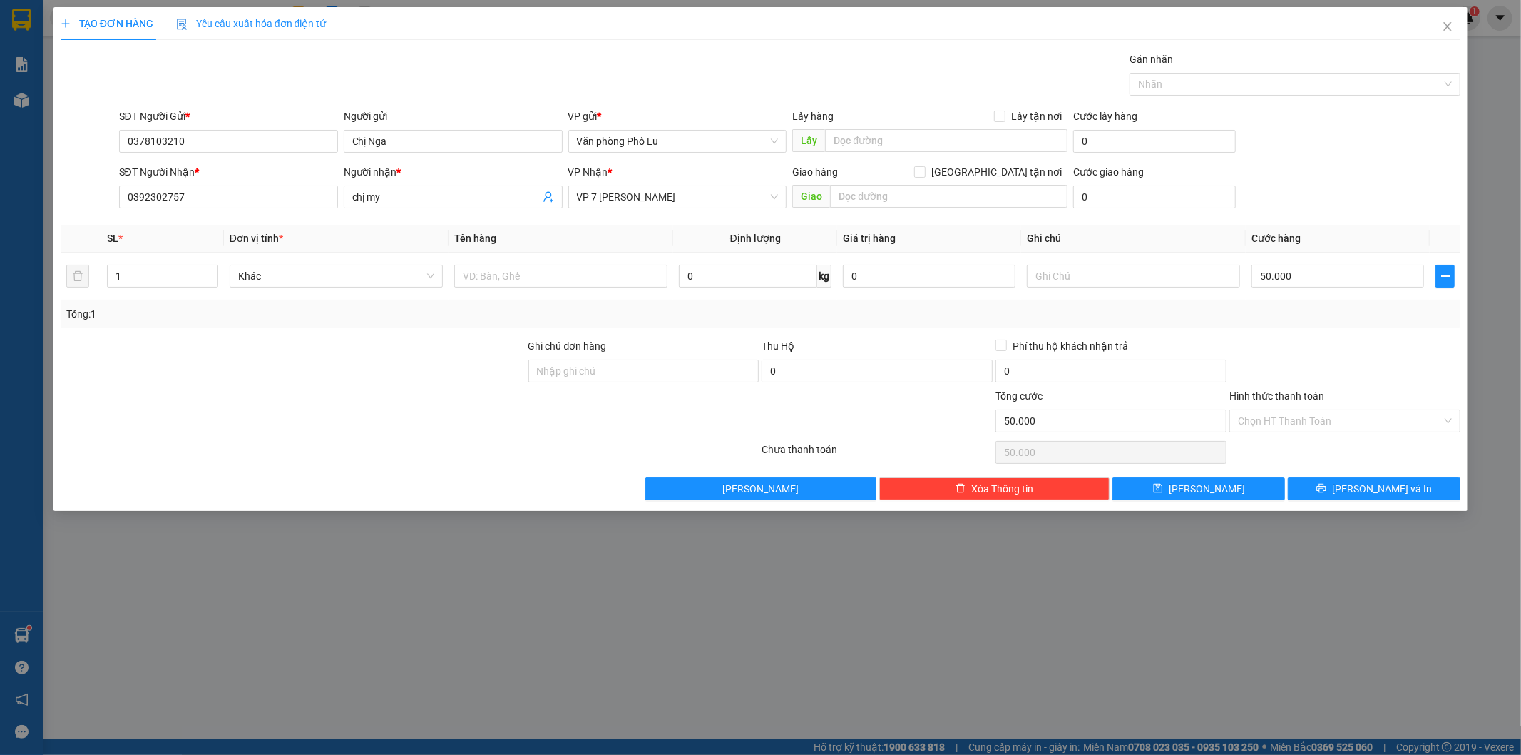
click at [1273, 353] on div at bounding box center [1345, 363] width 234 height 50
click at [562, 271] on input "text" at bounding box center [560, 276] width 213 height 23
type input "can rượu"
click at [1322, 423] on input "Hình thức thanh toán" at bounding box center [1340, 420] width 204 height 21
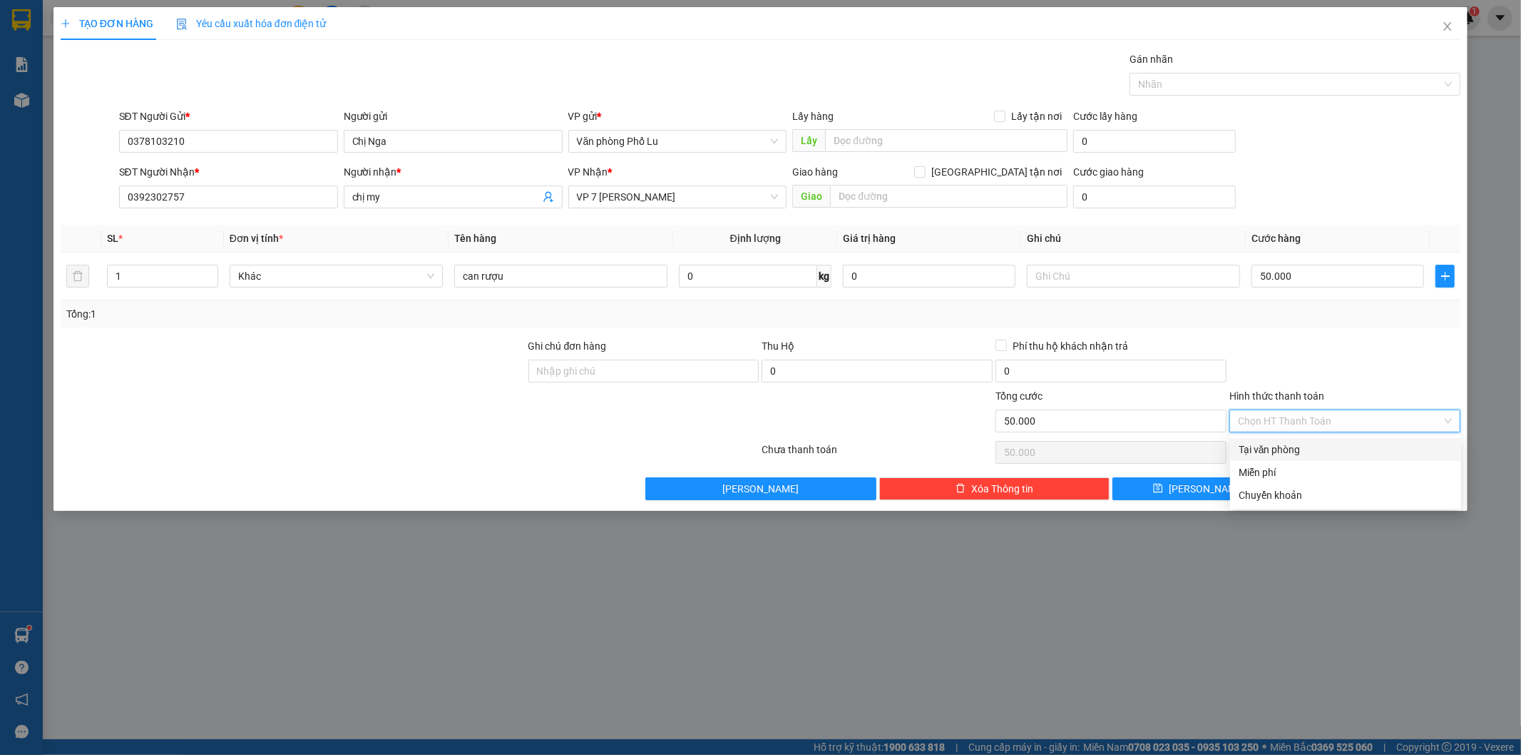
click at [1287, 447] on div "Tại văn phòng" at bounding box center [1346, 450] width 214 height 16
type input "0"
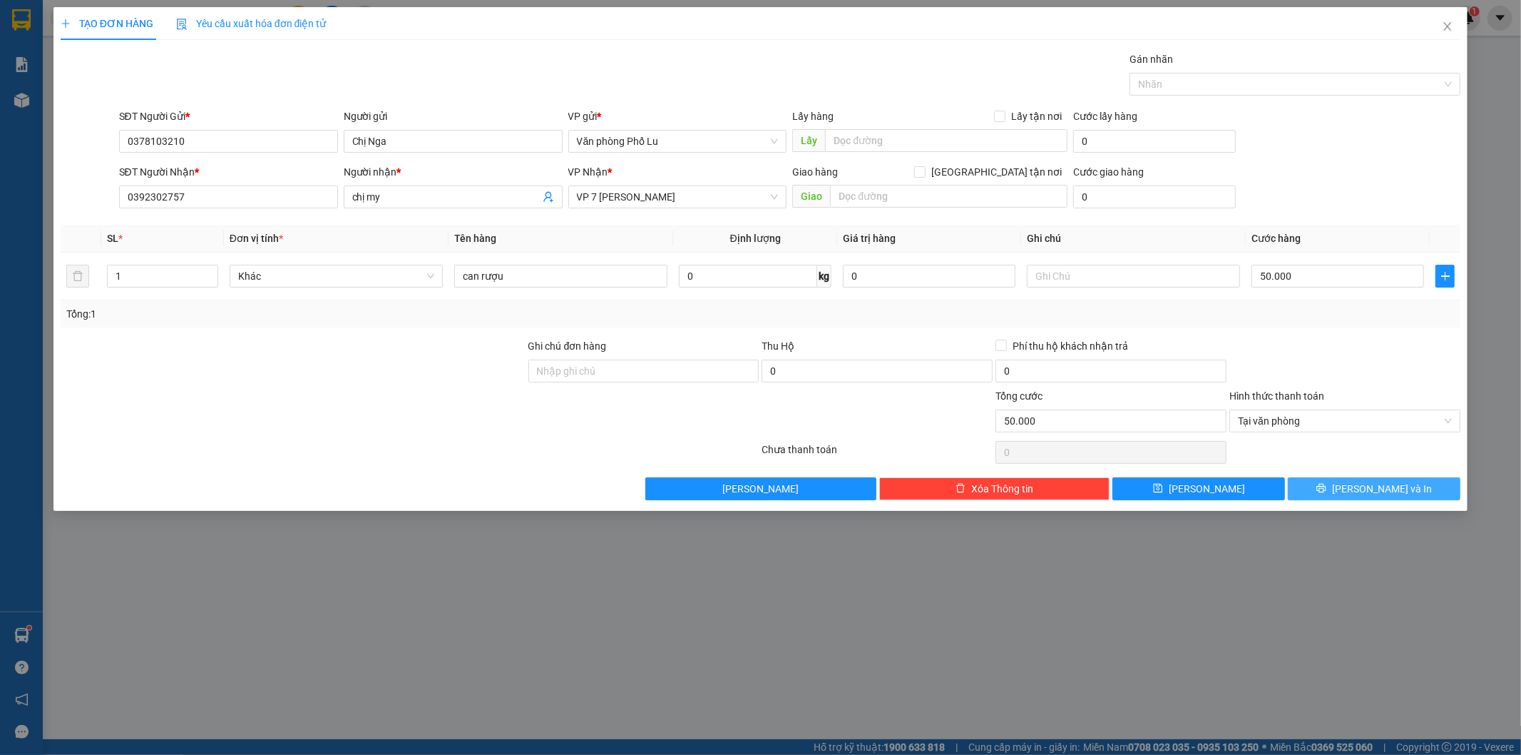
click at [1398, 478] on button "[PERSON_NAME] và In" at bounding box center [1374, 488] width 173 height 23
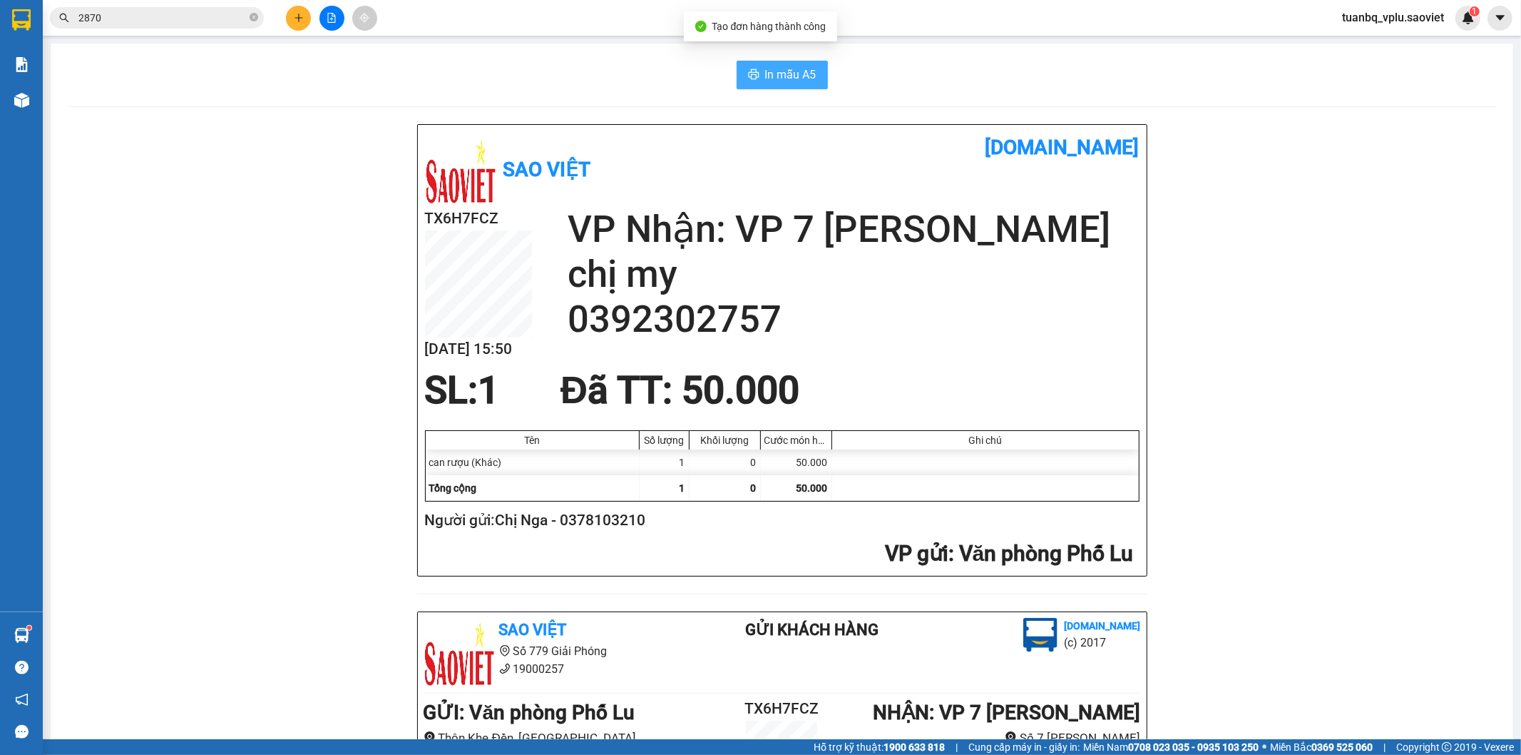
click at [800, 74] on span "In mẫu A5" at bounding box center [790, 75] width 51 height 18
click at [795, 73] on span "In mẫu A5" at bounding box center [790, 75] width 51 height 18
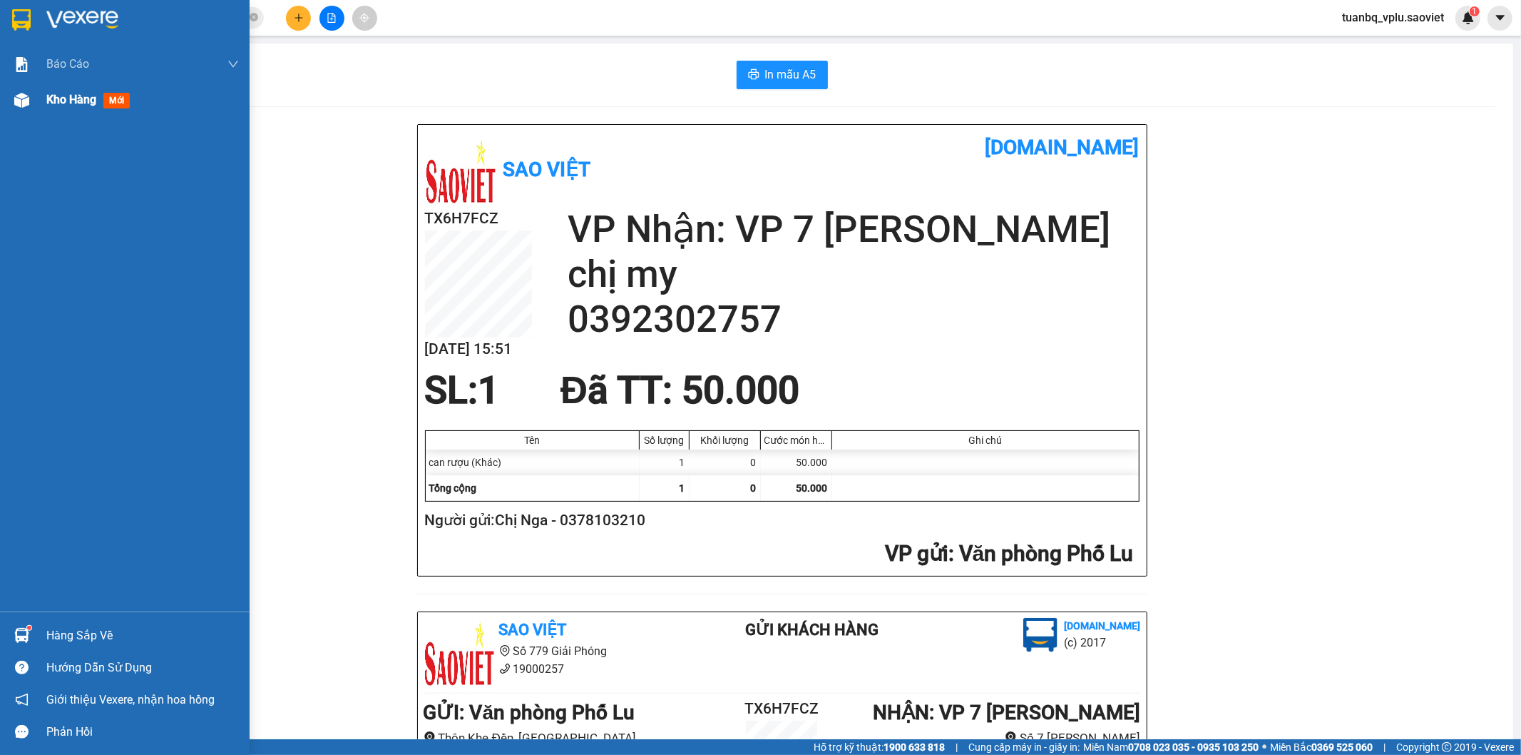
click at [37, 112] on div "Kho hàng mới" at bounding box center [125, 100] width 250 height 36
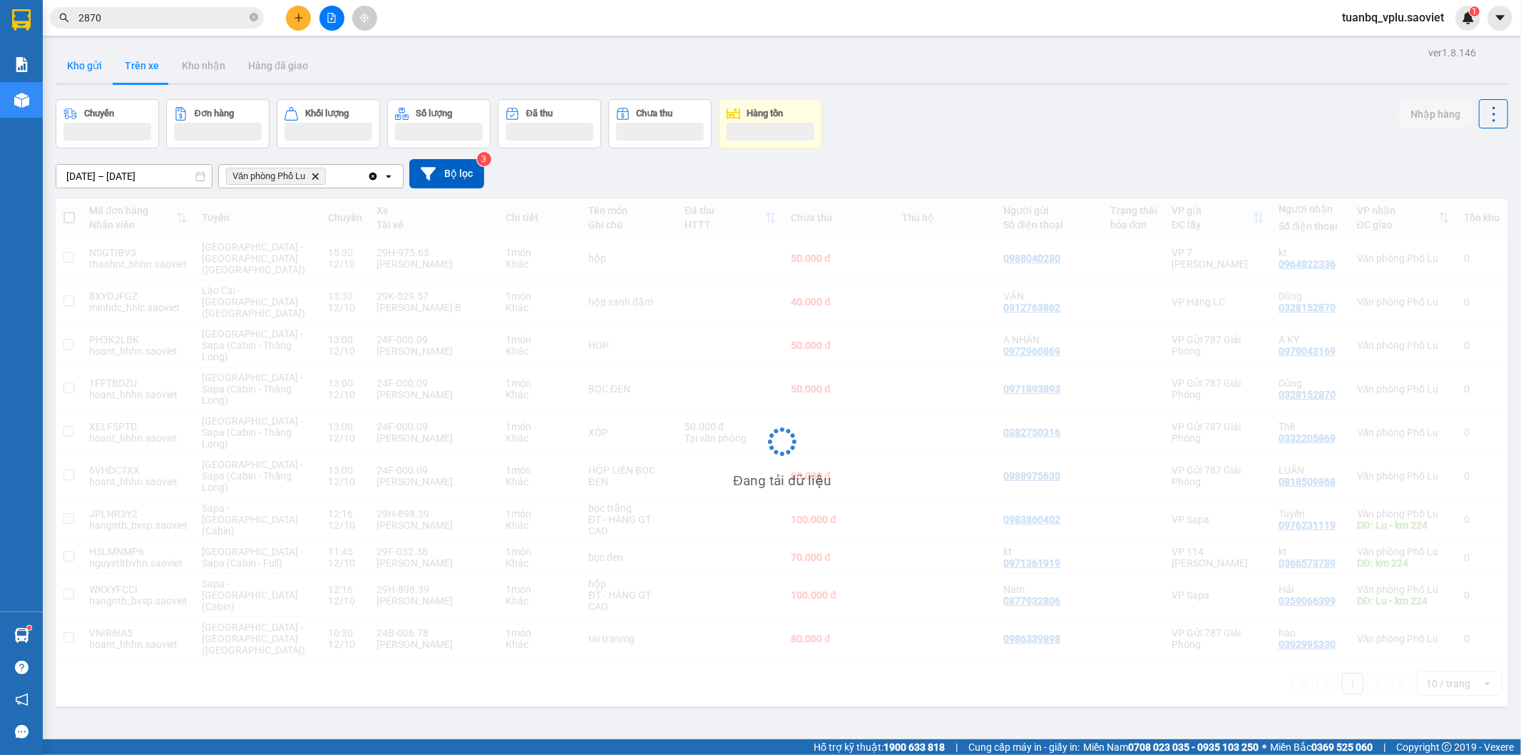
click at [83, 74] on button "Kho gửi" at bounding box center [85, 66] width 58 height 34
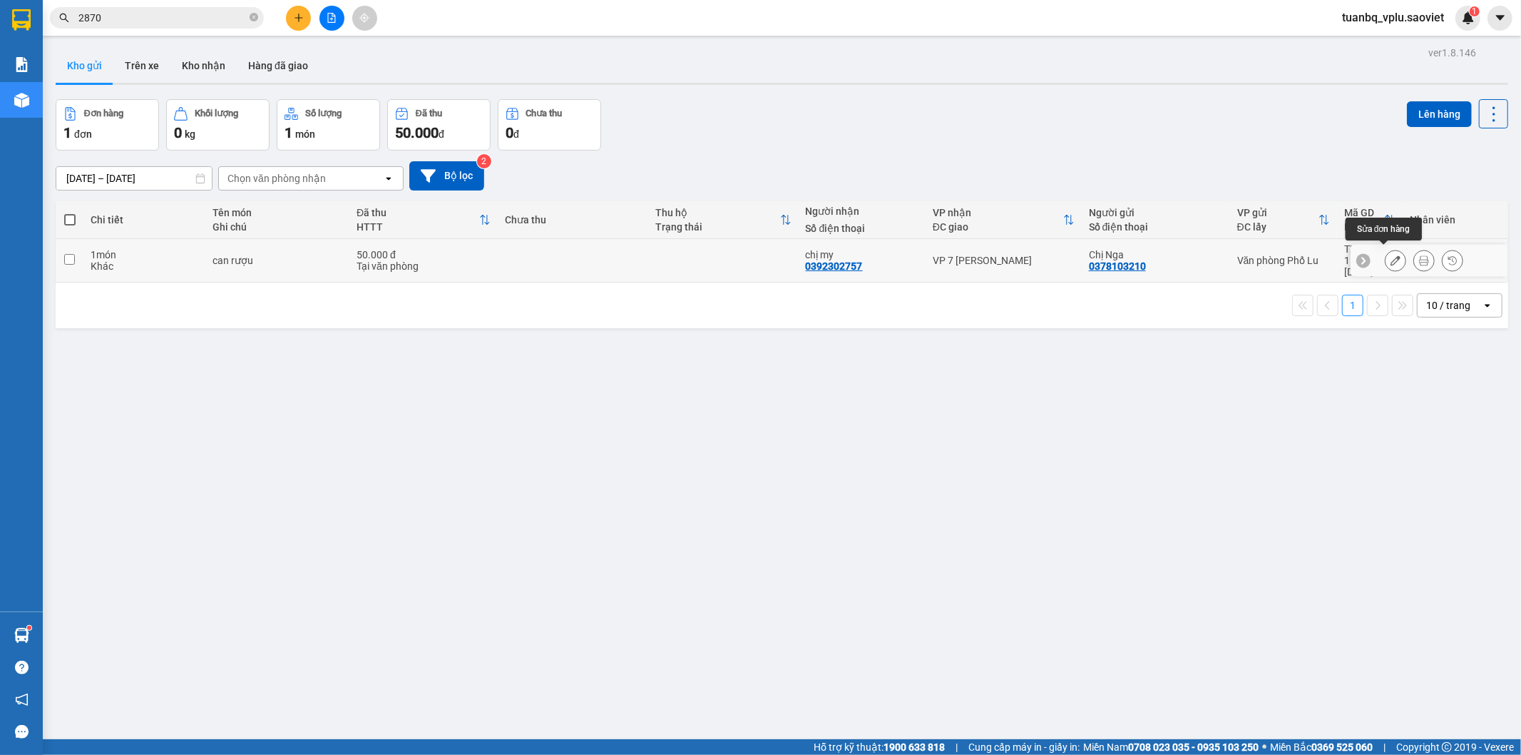
click at [1386, 254] on button at bounding box center [1396, 260] width 20 height 25
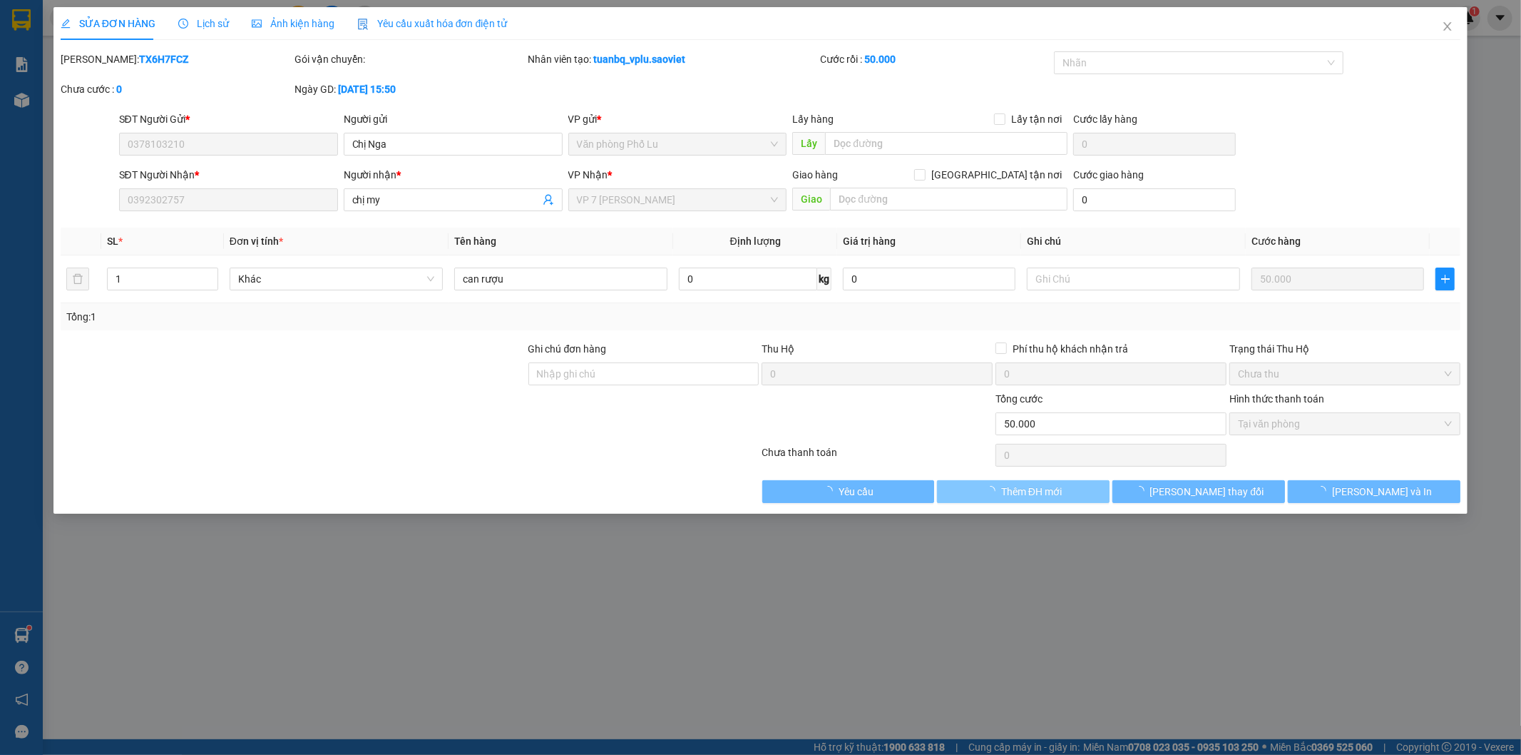
type input "0378103210"
type input "Chị Nga"
type input "0392302757"
type input "chị my"
type input "0"
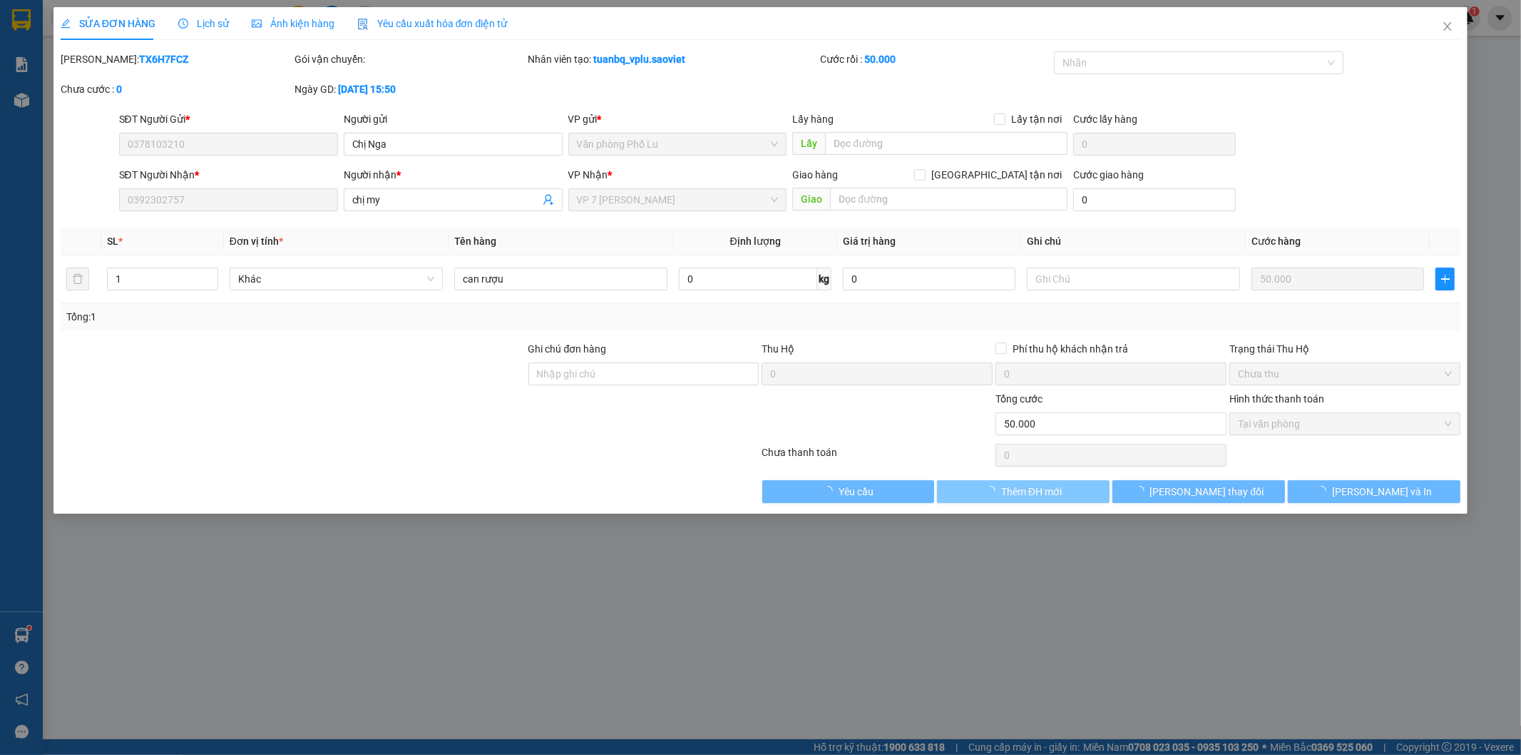
type input "50.000"
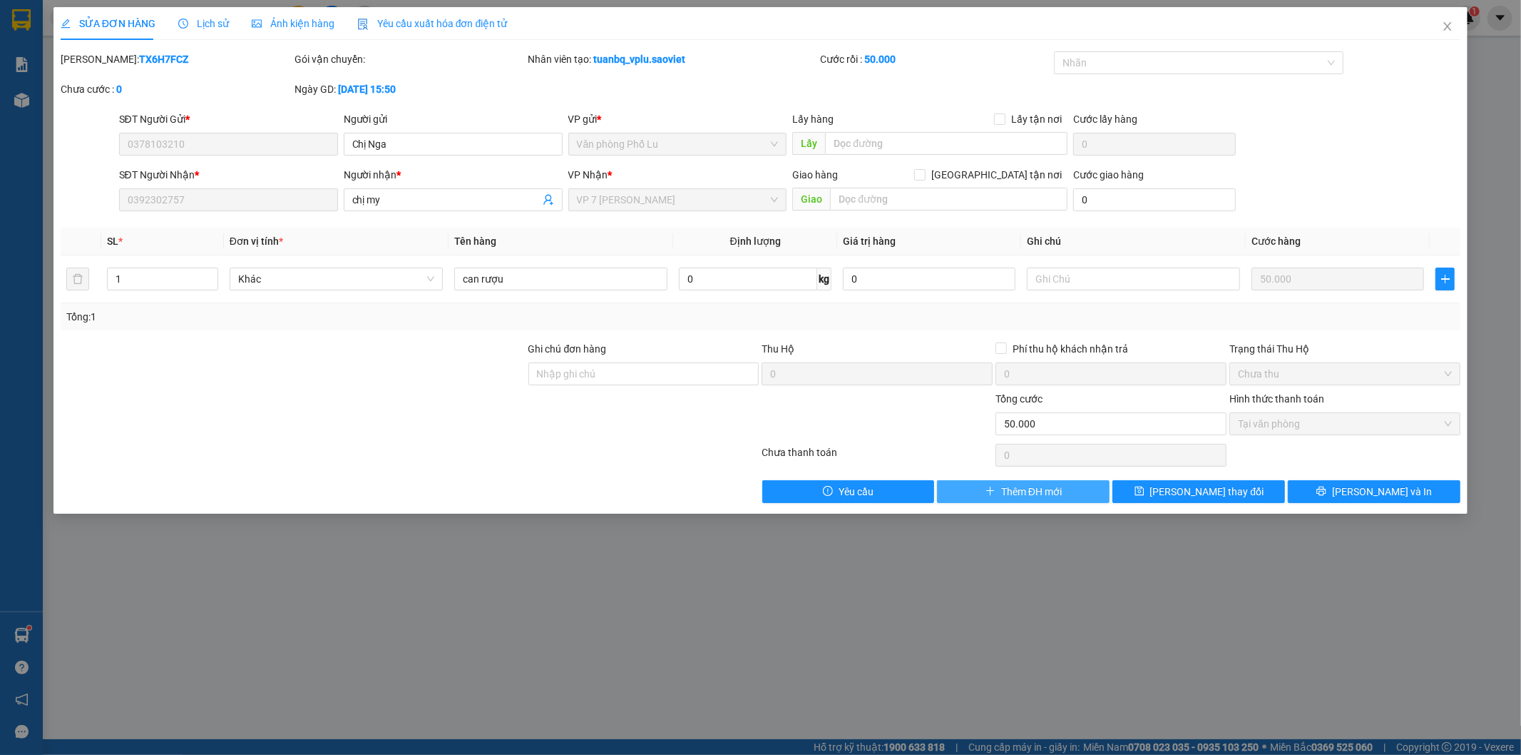
click at [1014, 491] on span "Thêm ĐH mới" at bounding box center [1031, 492] width 61 height 16
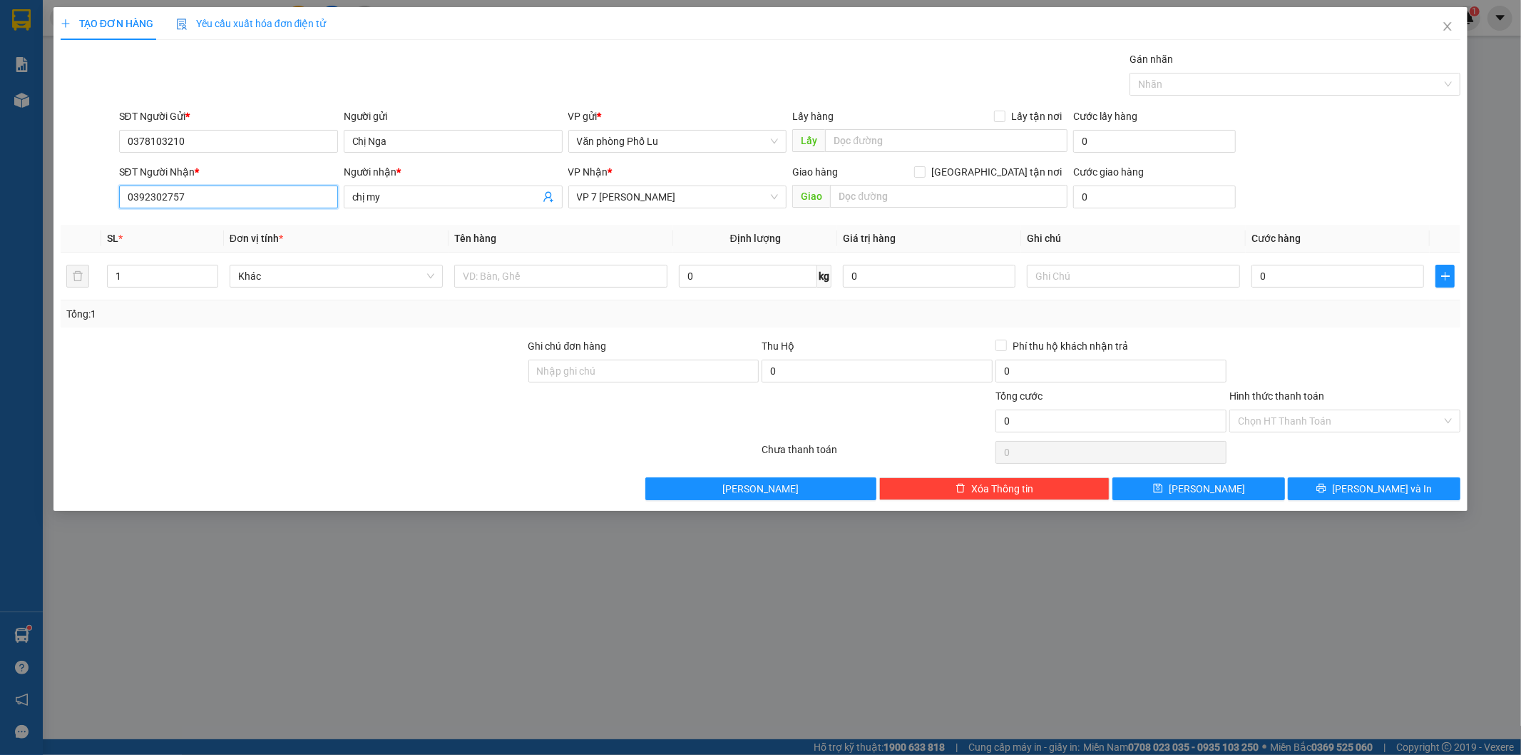
click at [212, 191] on input "0392302757" at bounding box center [228, 196] width 219 height 23
type input "0566586586"
click at [202, 223] on div "0566586586 - Kt" at bounding box center [229, 226] width 202 height 16
type input "Kt"
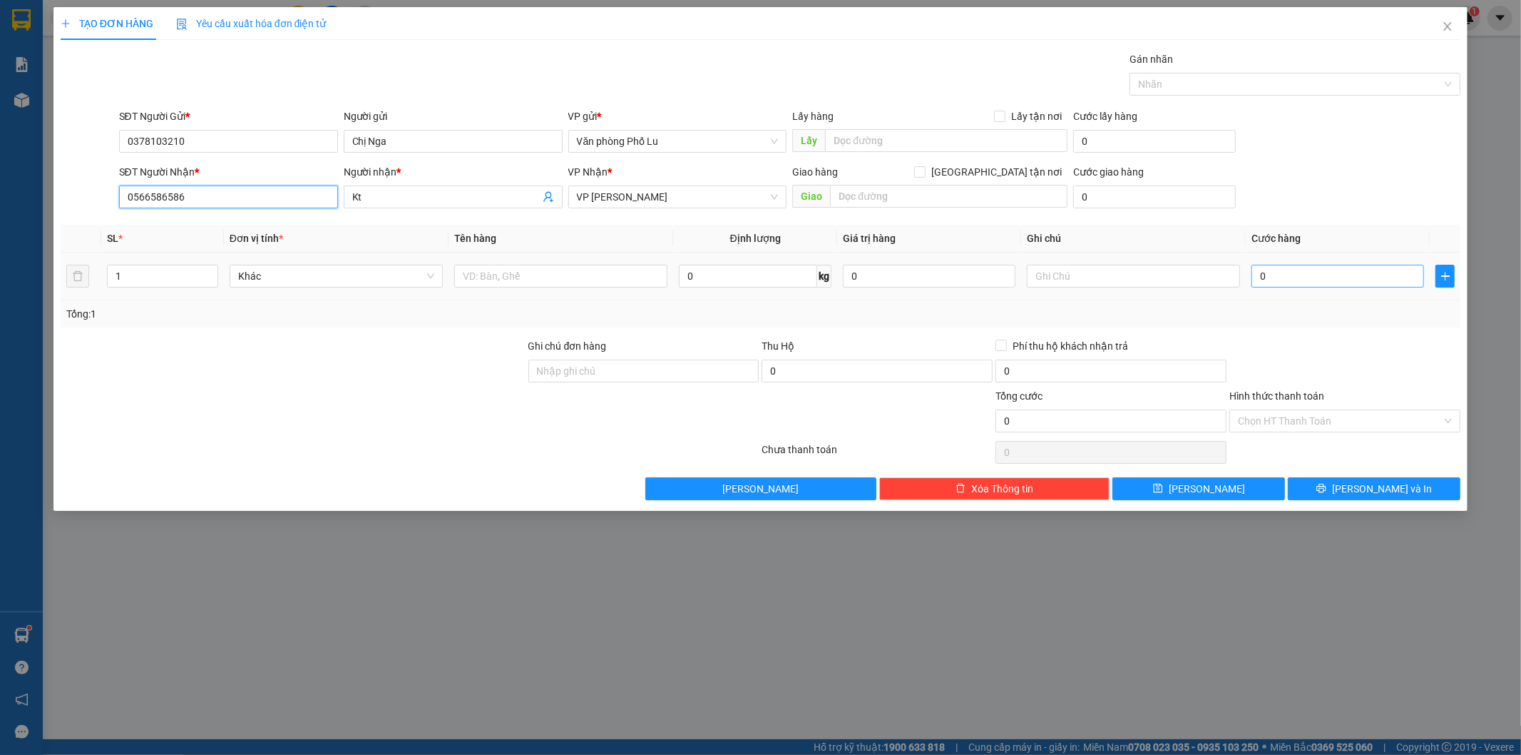
type input "0566586586"
click at [1285, 274] on input "0" at bounding box center [1338, 276] width 173 height 23
paste input "20"
type input "200"
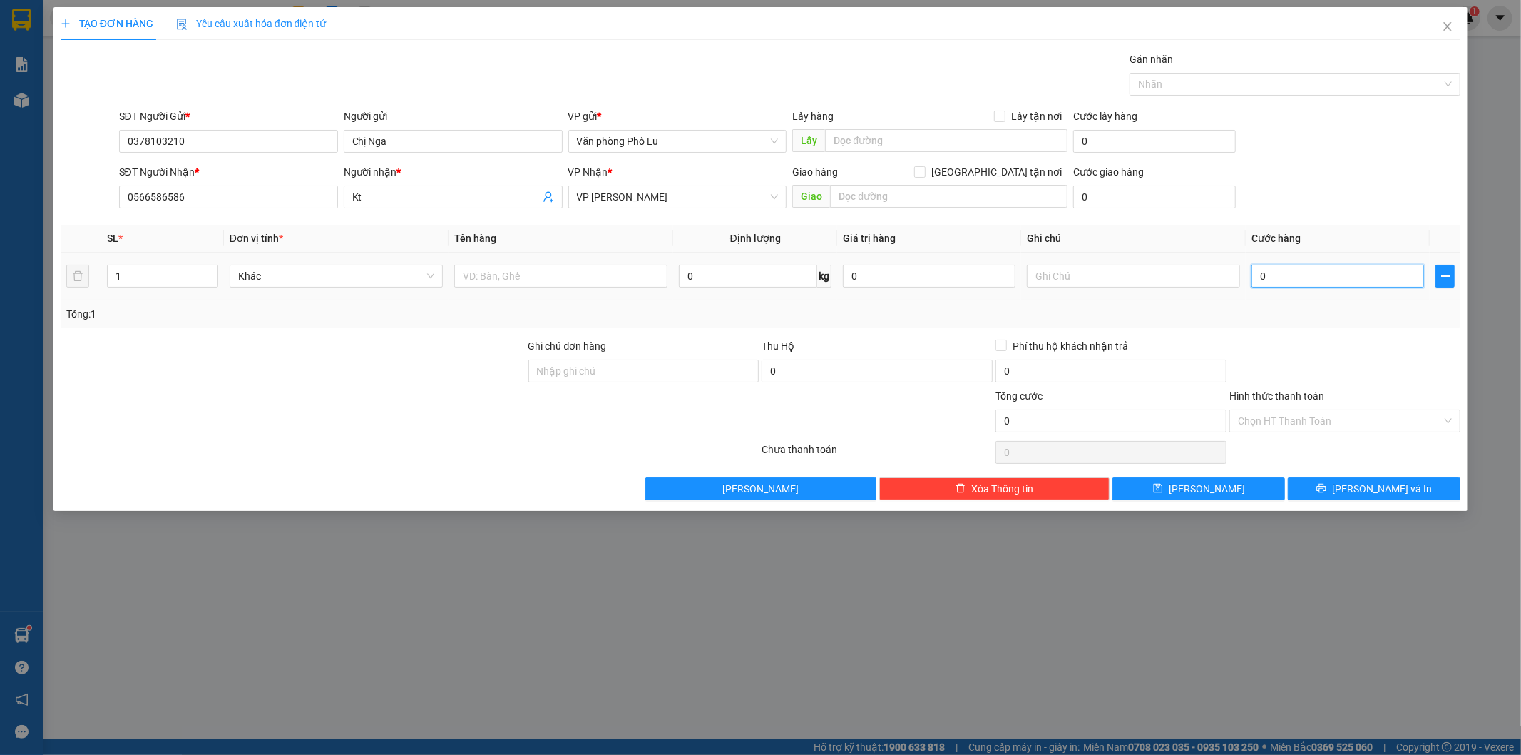
type input "200"
type input "200.000"
click at [1310, 329] on div "Transit Pickup Surcharge Ids Transit Deliver Surcharge Ids Transit Deliver Surc…" at bounding box center [761, 275] width 1401 height 449
click at [1316, 422] on input "Hình thức thanh toán" at bounding box center [1340, 420] width 204 height 21
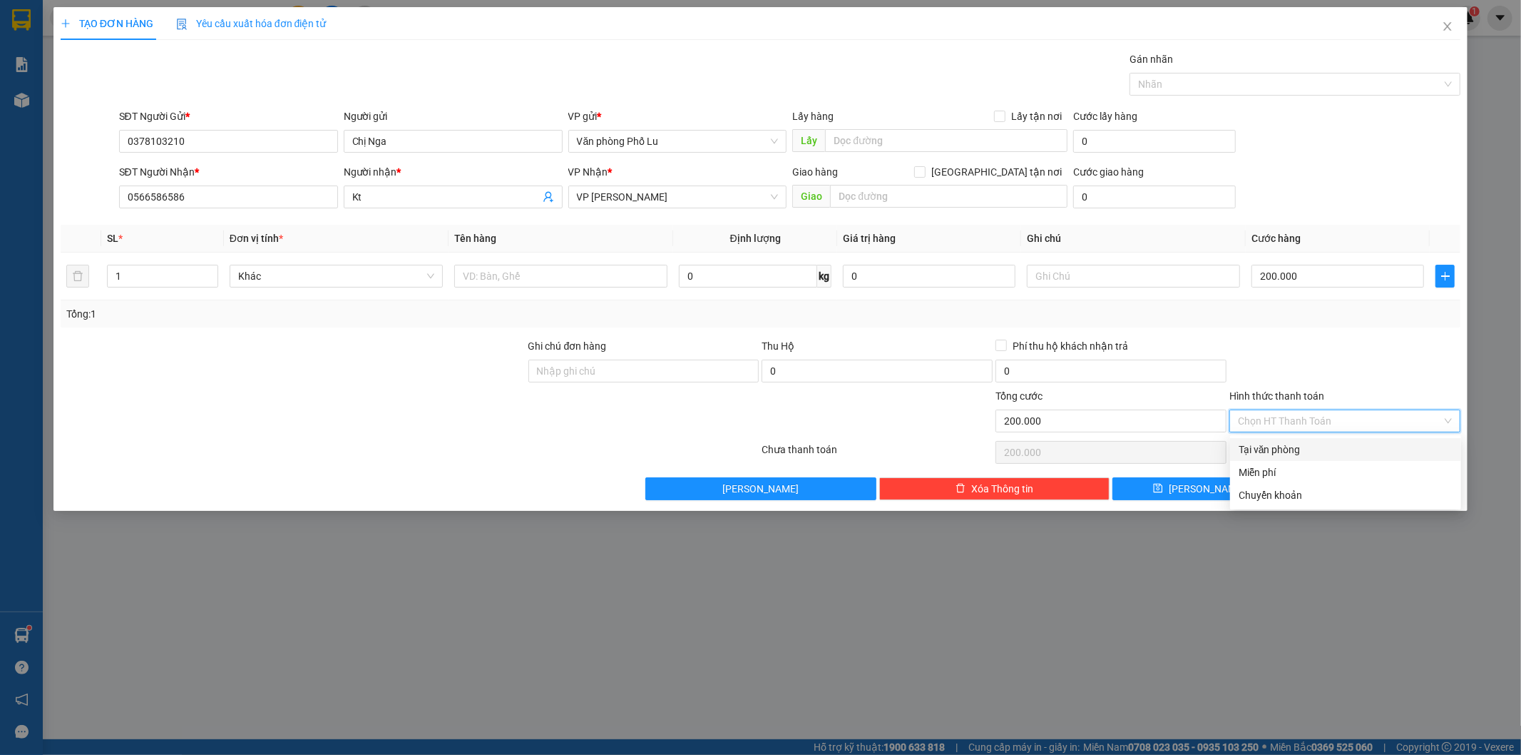
click at [1302, 444] on div "Tại văn phòng" at bounding box center [1346, 450] width 214 height 16
type input "0"
click at [1365, 486] on span "[PERSON_NAME] và In" at bounding box center [1382, 489] width 100 height 16
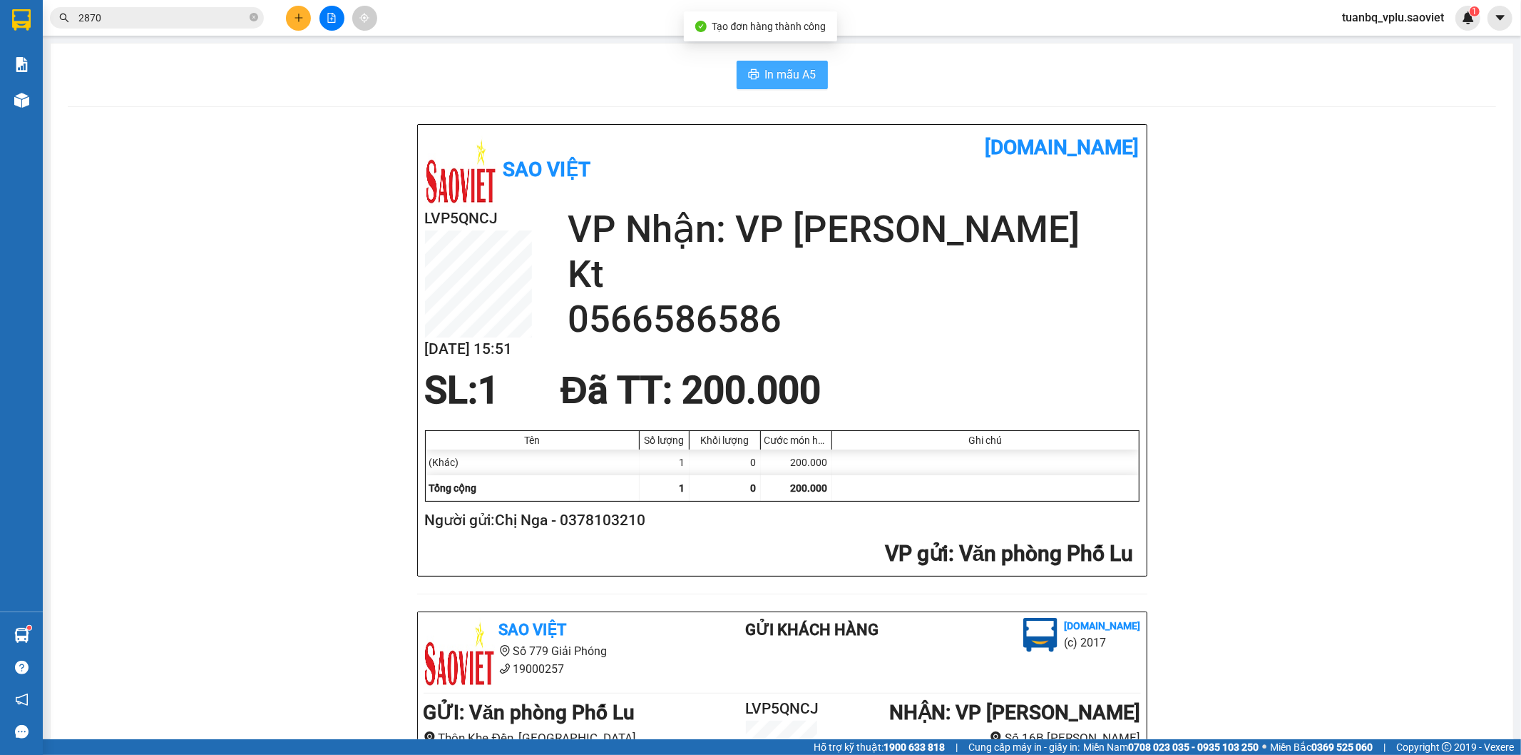
click at [810, 76] on button "In mẫu A5" at bounding box center [782, 75] width 91 height 29
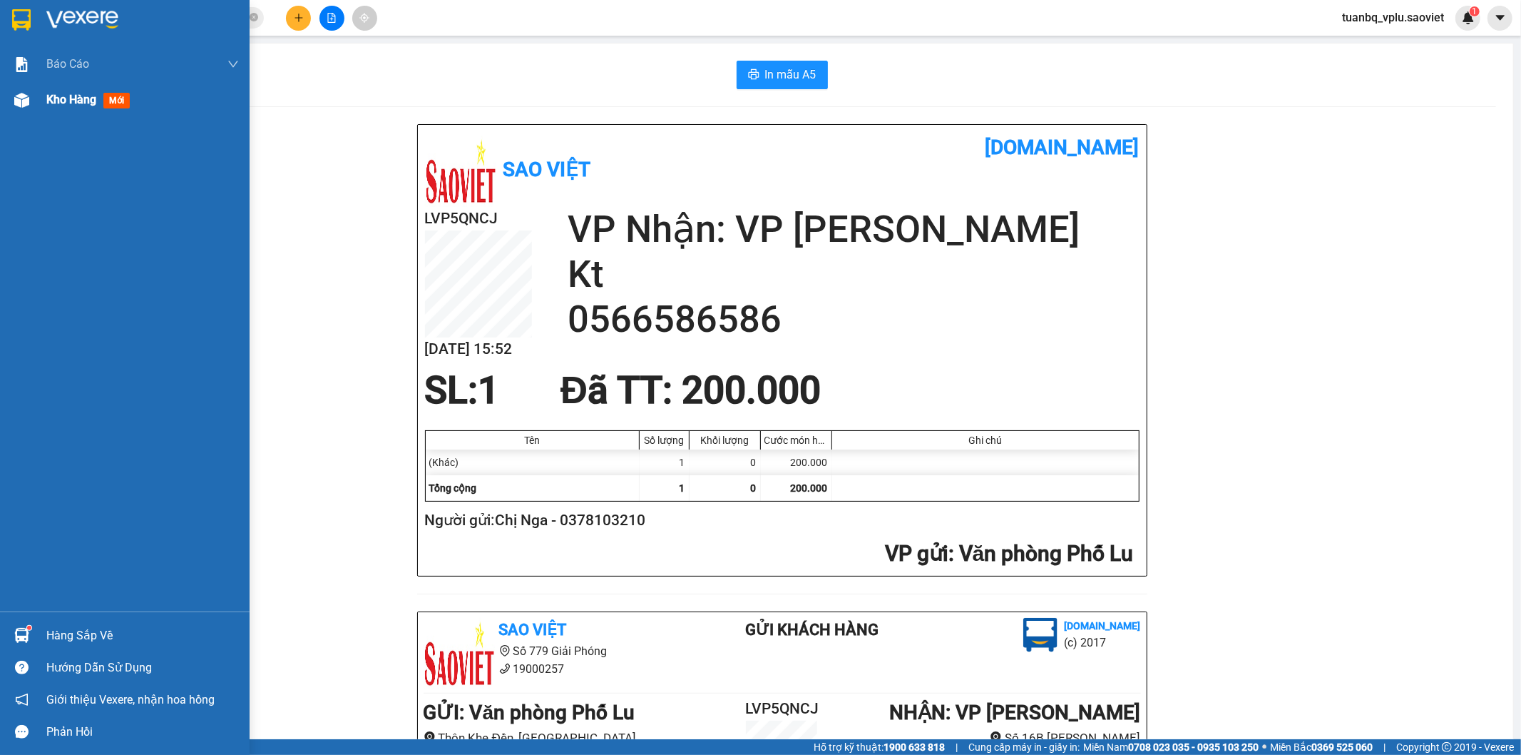
click at [73, 98] on span "Kho hàng" at bounding box center [71, 100] width 50 height 14
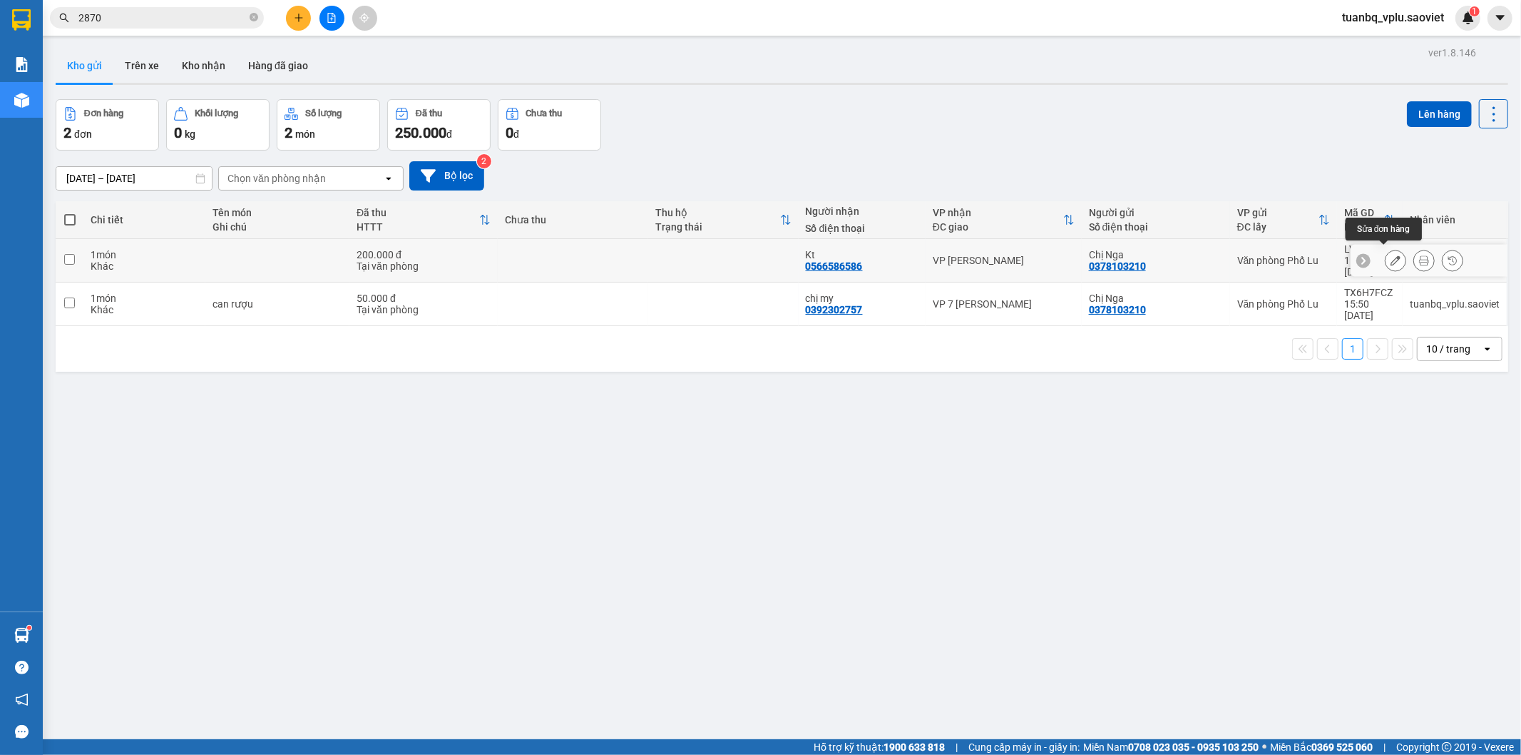
click at [1391, 255] on icon at bounding box center [1396, 260] width 10 height 10
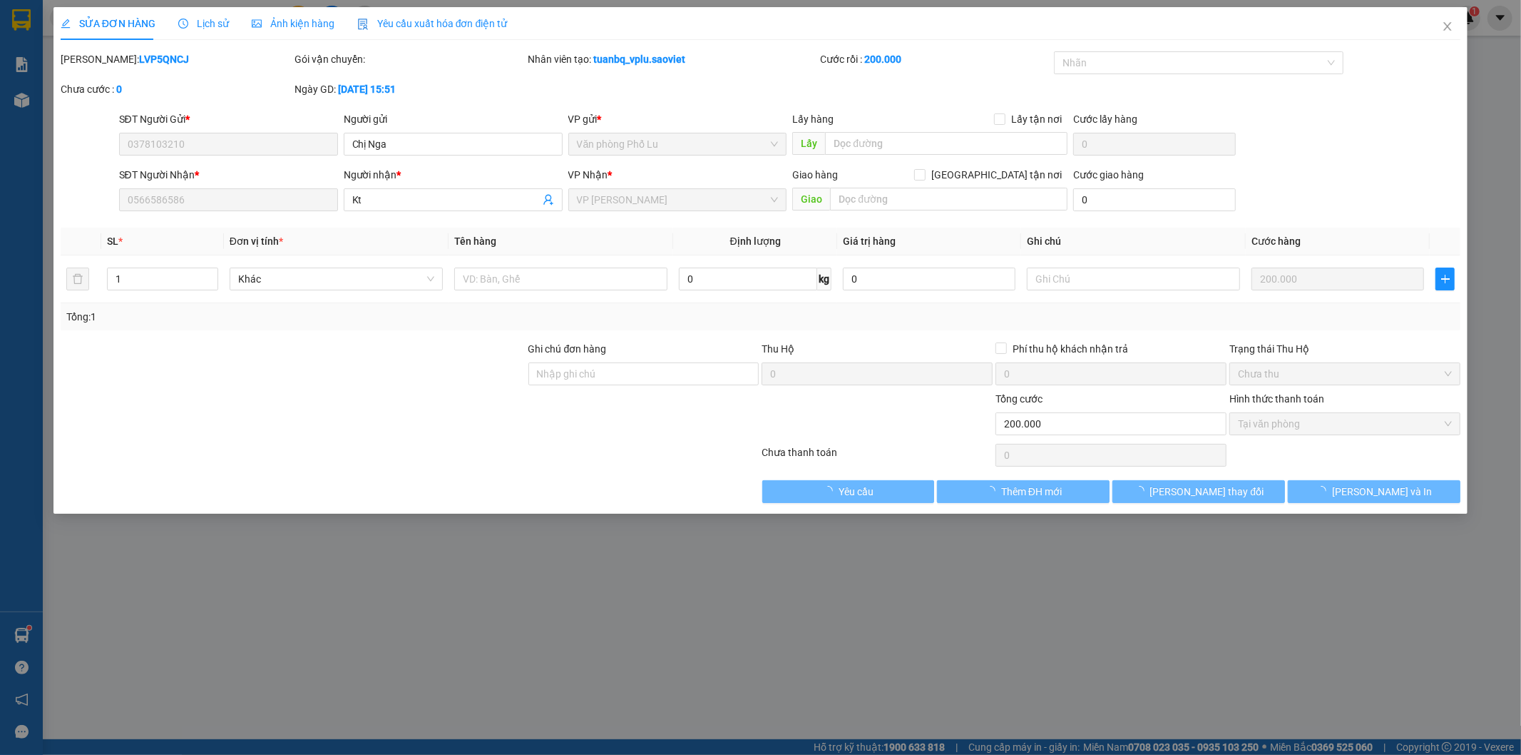
type input "0378103210"
type input "Chị Nga"
type input "0566586586"
type input "Kt"
type input "0"
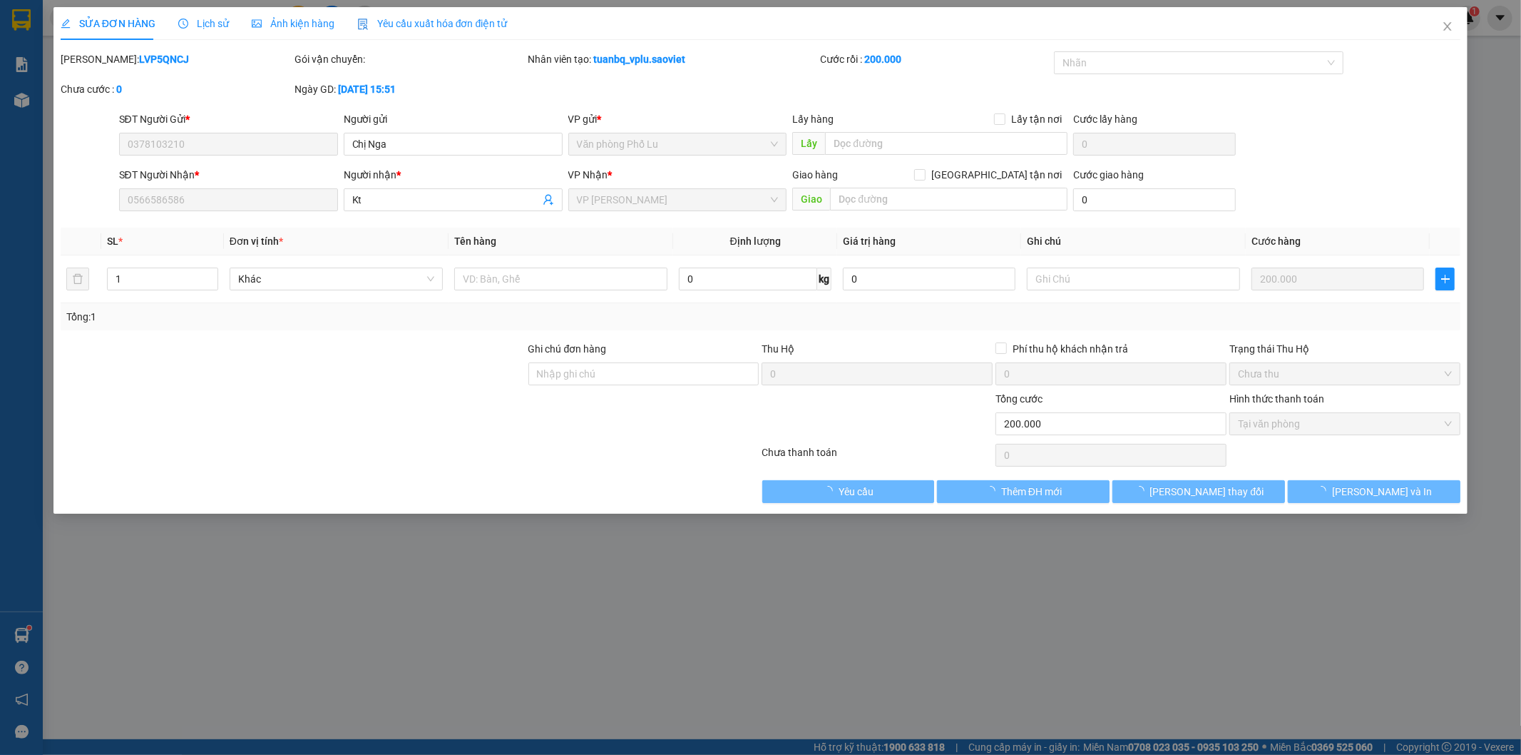
type input "200.000"
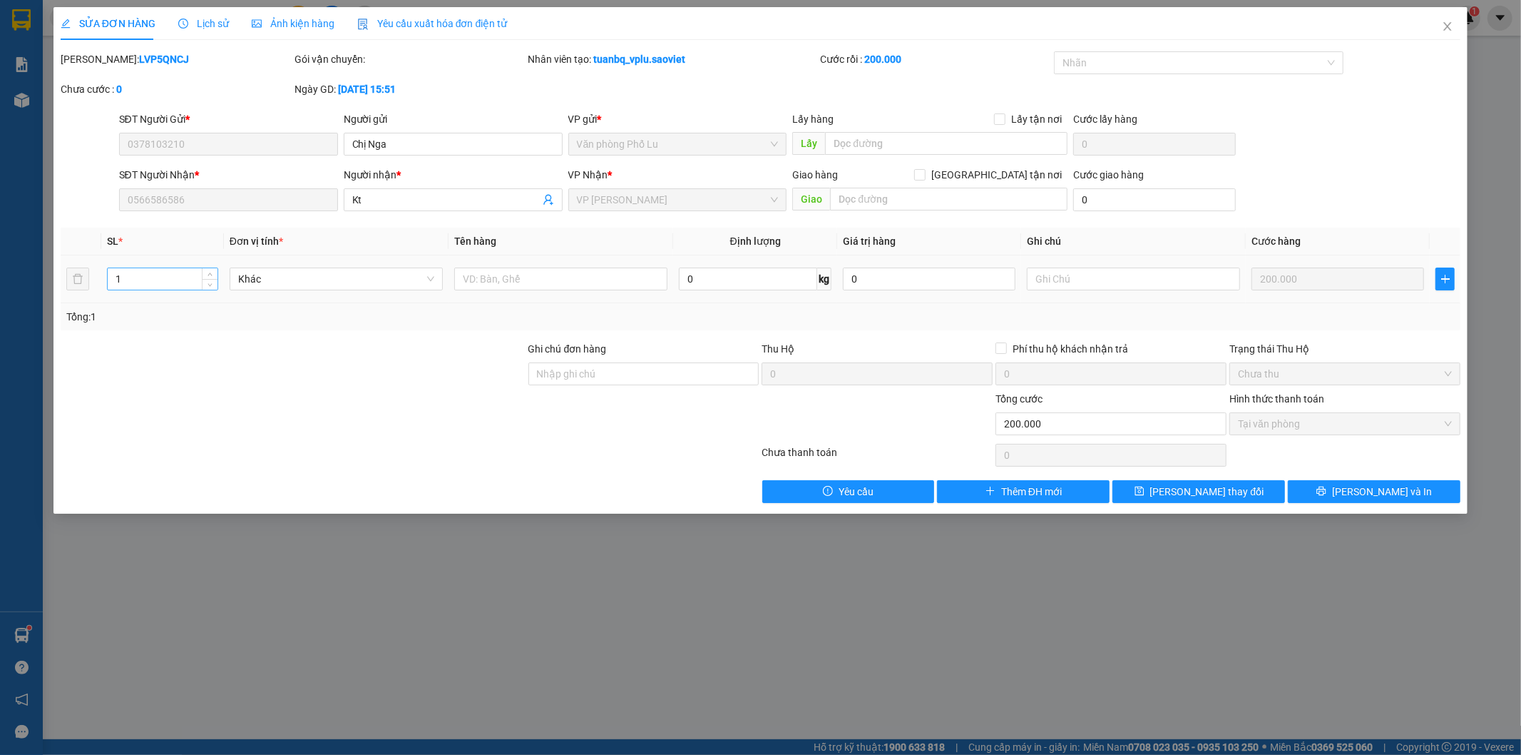
click at [139, 279] on input "1" at bounding box center [163, 278] width 110 height 21
type input "4"
click at [500, 277] on input "text" at bounding box center [560, 278] width 213 height 23
type input "can rượu"
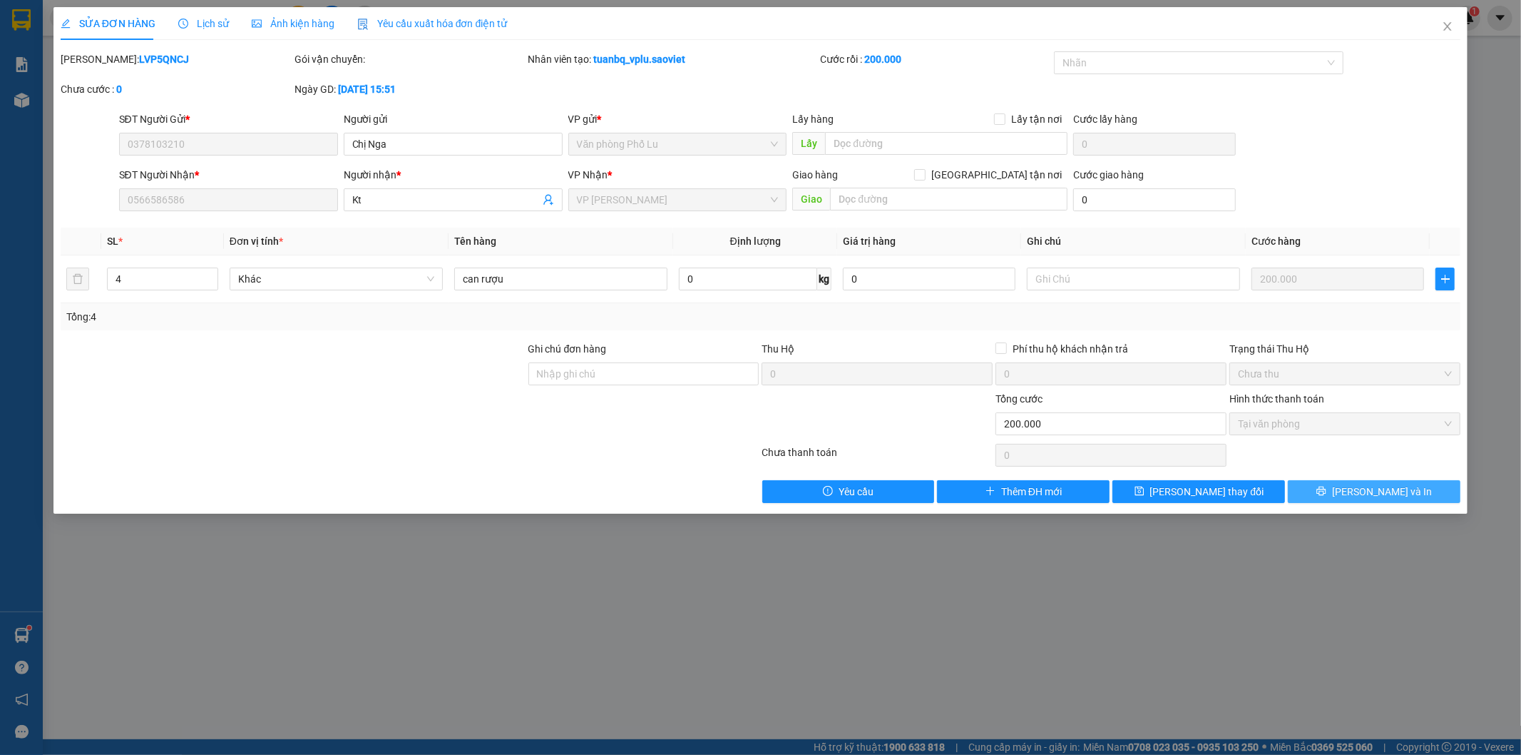
click at [1327, 491] on icon "printer" at bounding box center [1322, 491] width 10 height 10
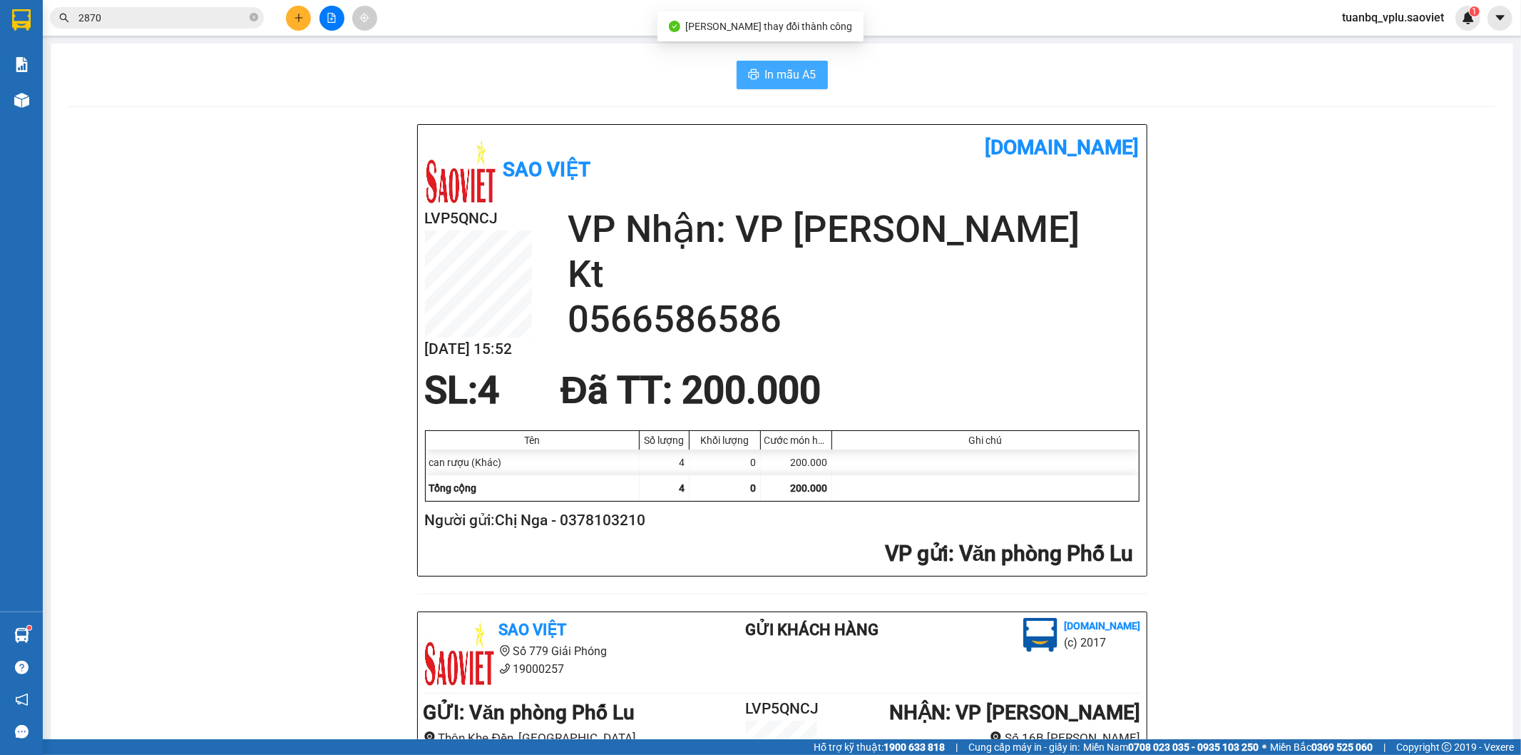
click at [795, 68] on span "In mẫu A5" at bounding box center [790, 75] width 51 height 18
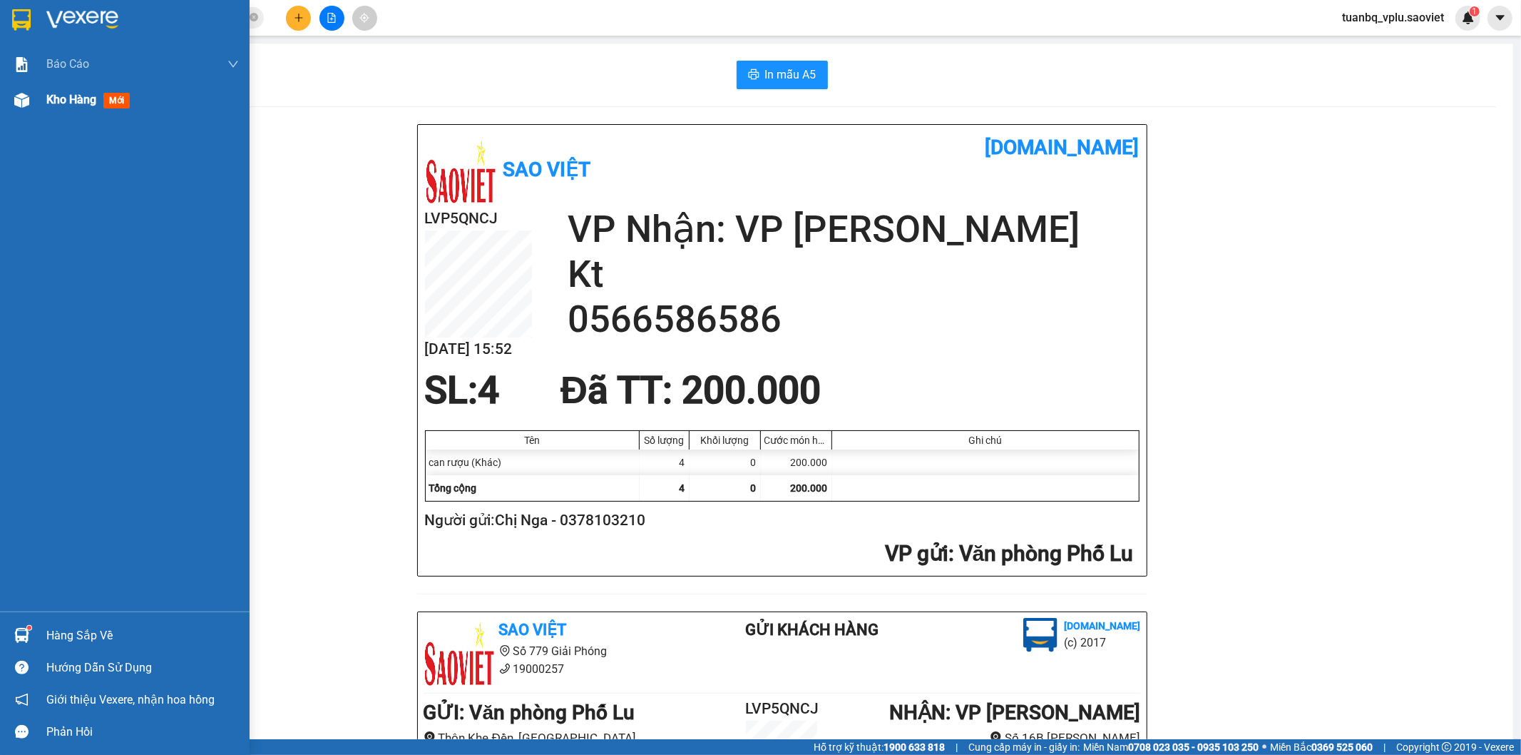
click at [54, 100] on span "Kho hàng" at bounding box center [71, 100] width 50 height 14
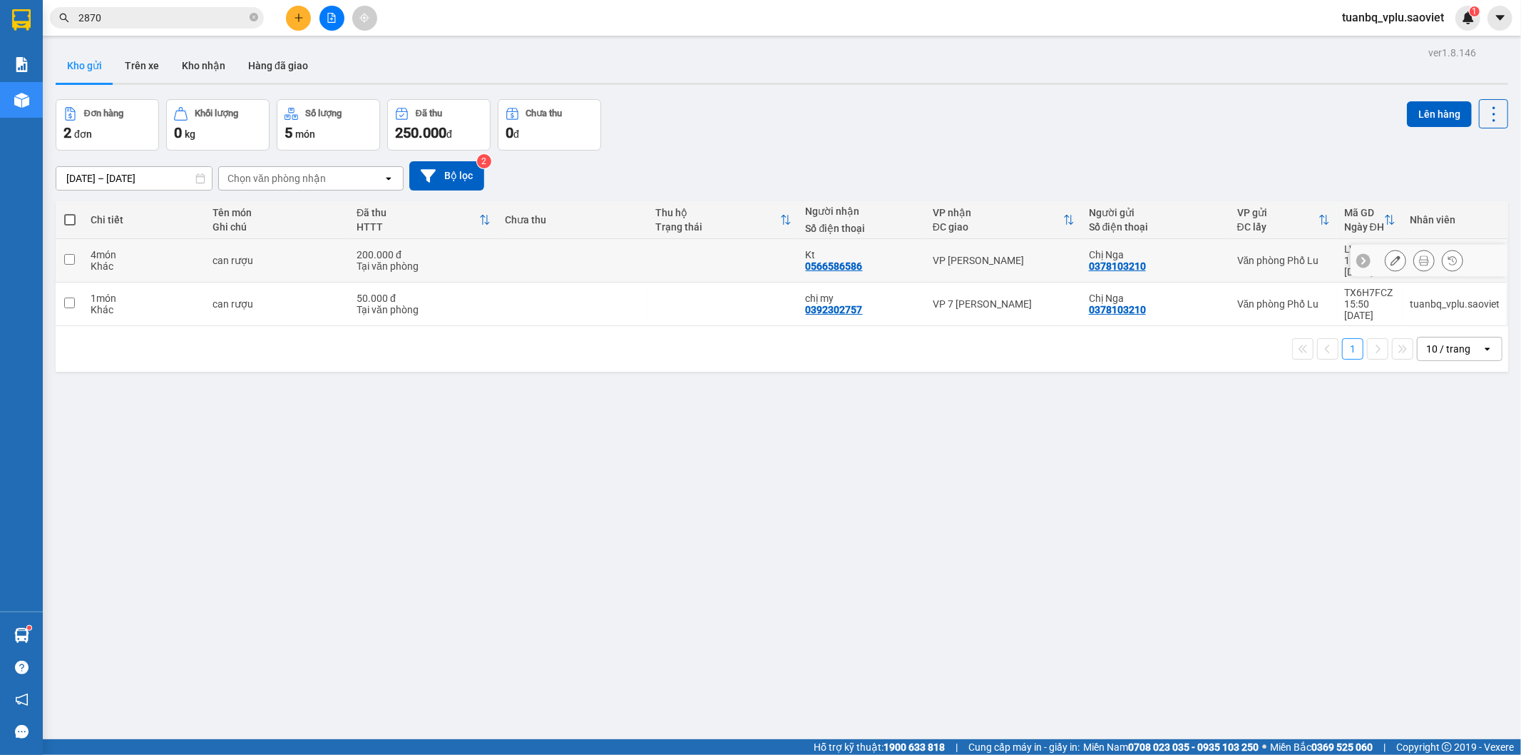
click at [886, 253] on div "Kt" at bounding box center [862, 254] width 113 height 11
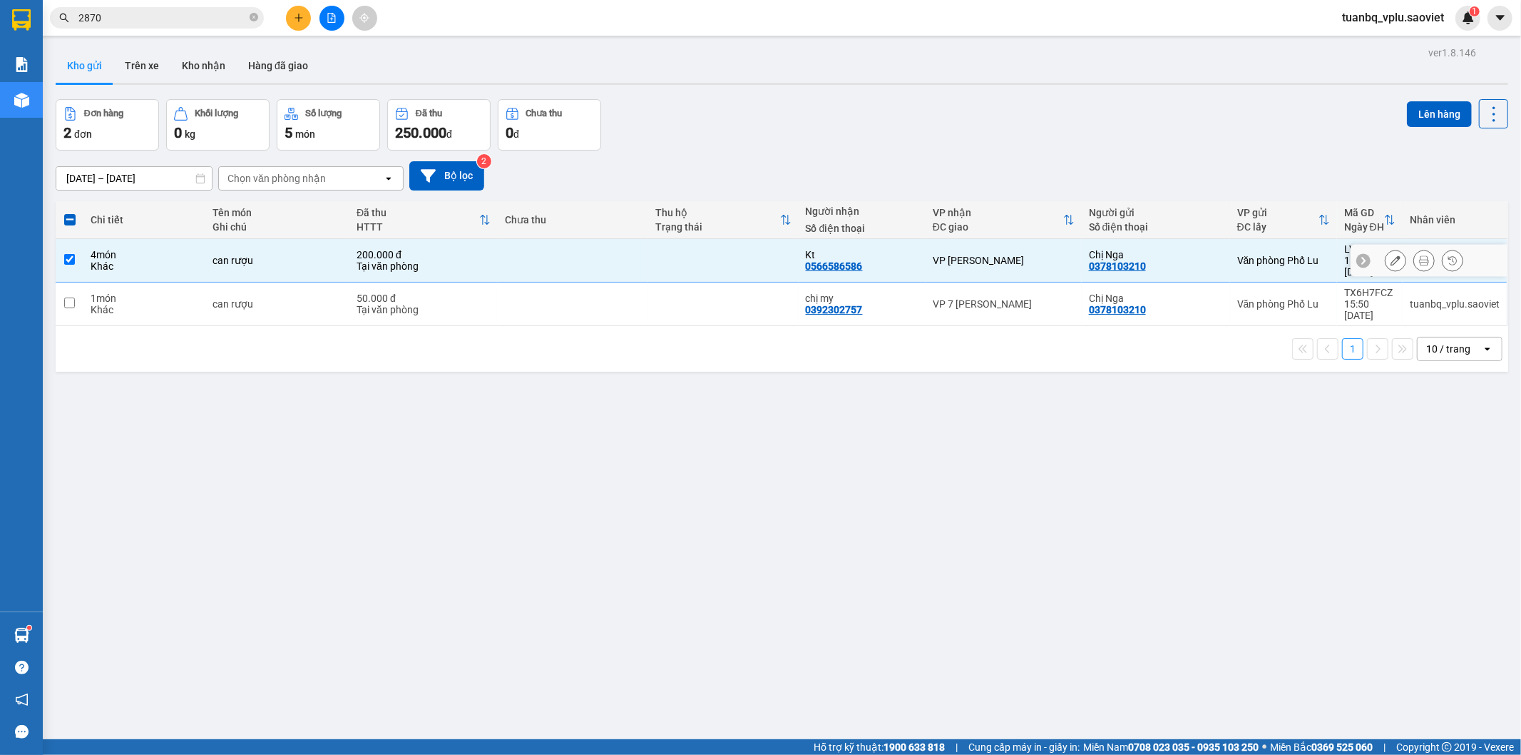
click at [444, 251] on div "200.000 đ" at bounding box center [424, 254] width 134 height 11
checkbox input "false"
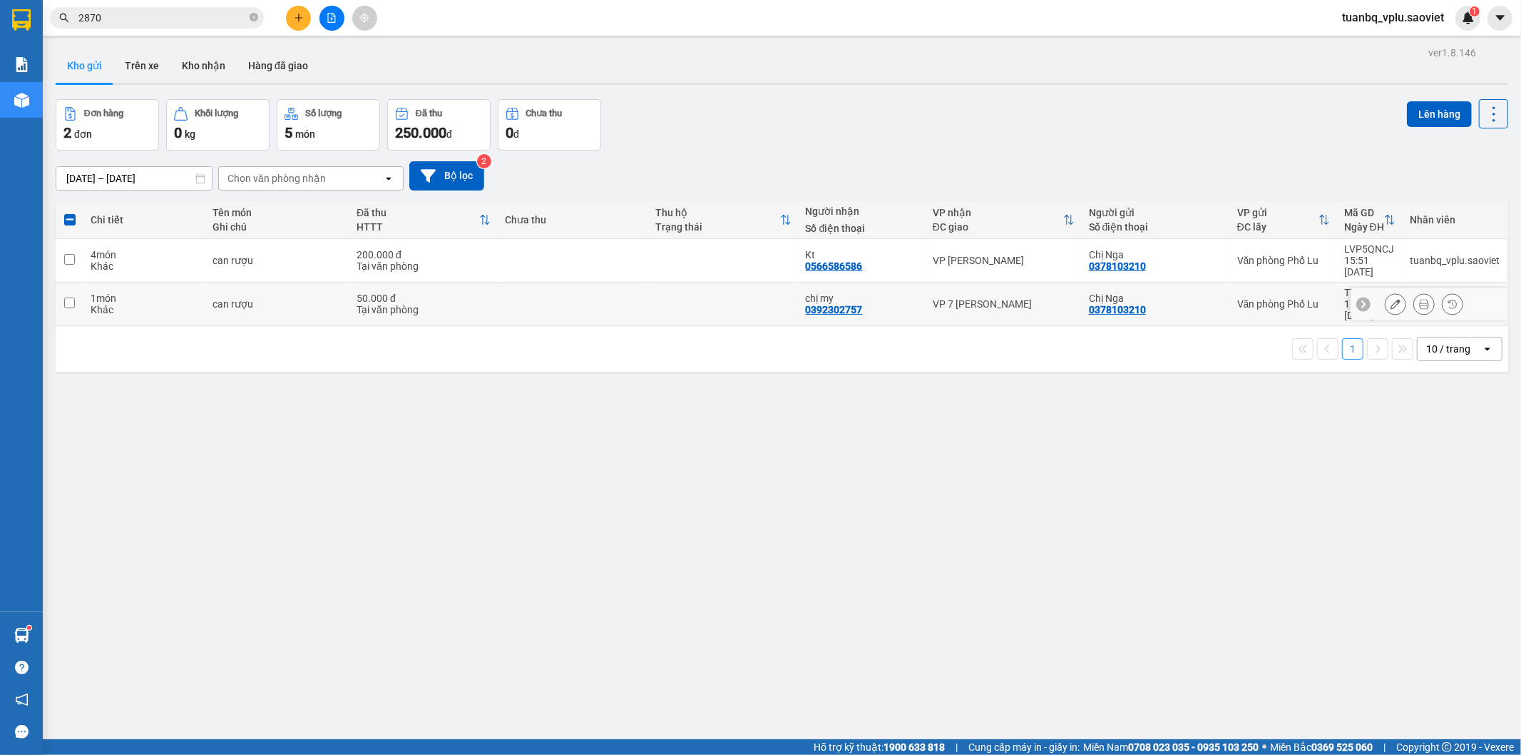
click at [428, 292] on div "50.000 đ" at bounding box center [424, 297] width 134 height 11
checkbox input "true"
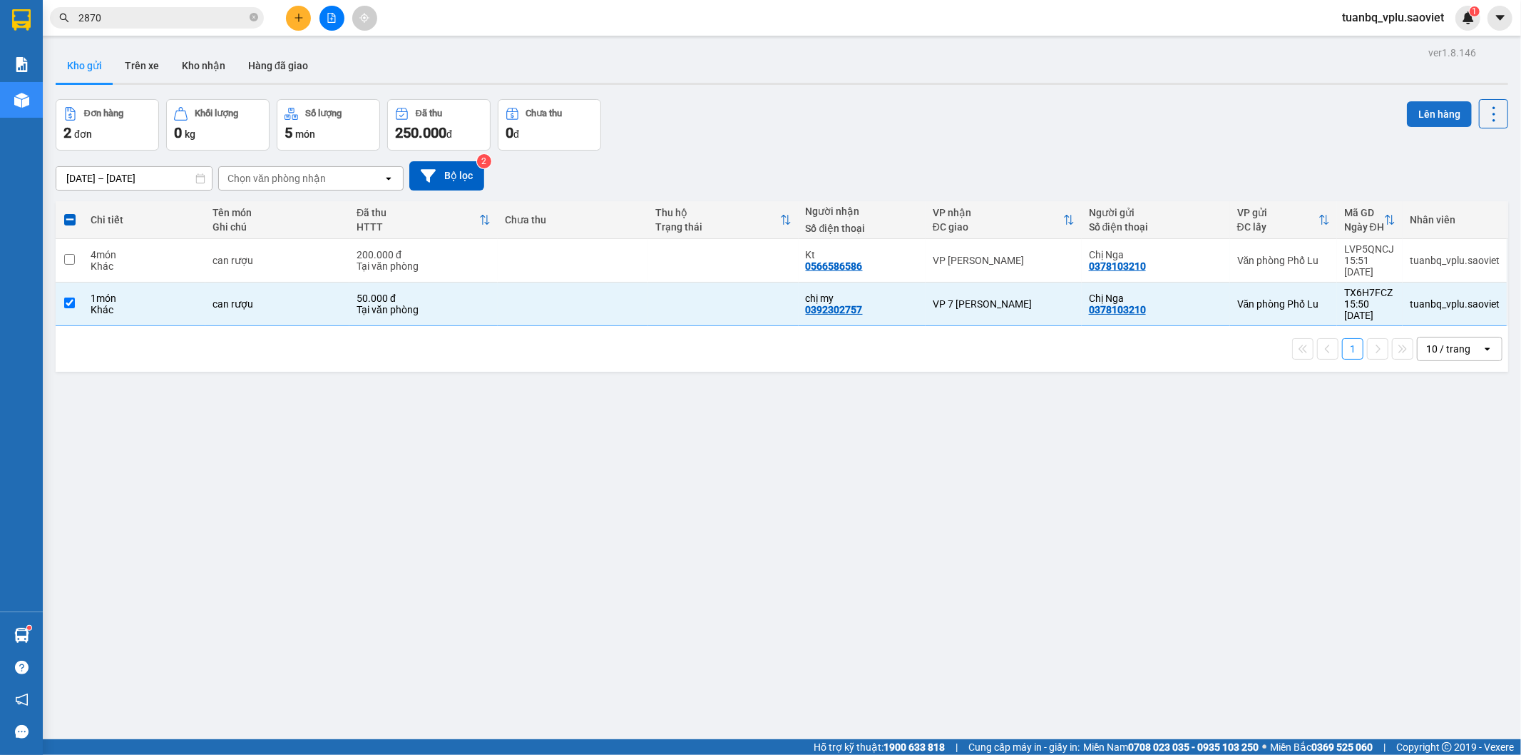
click at [1430, 108] on button "Lên hàng" at bounding box center [1439, 114] width 65 height 26
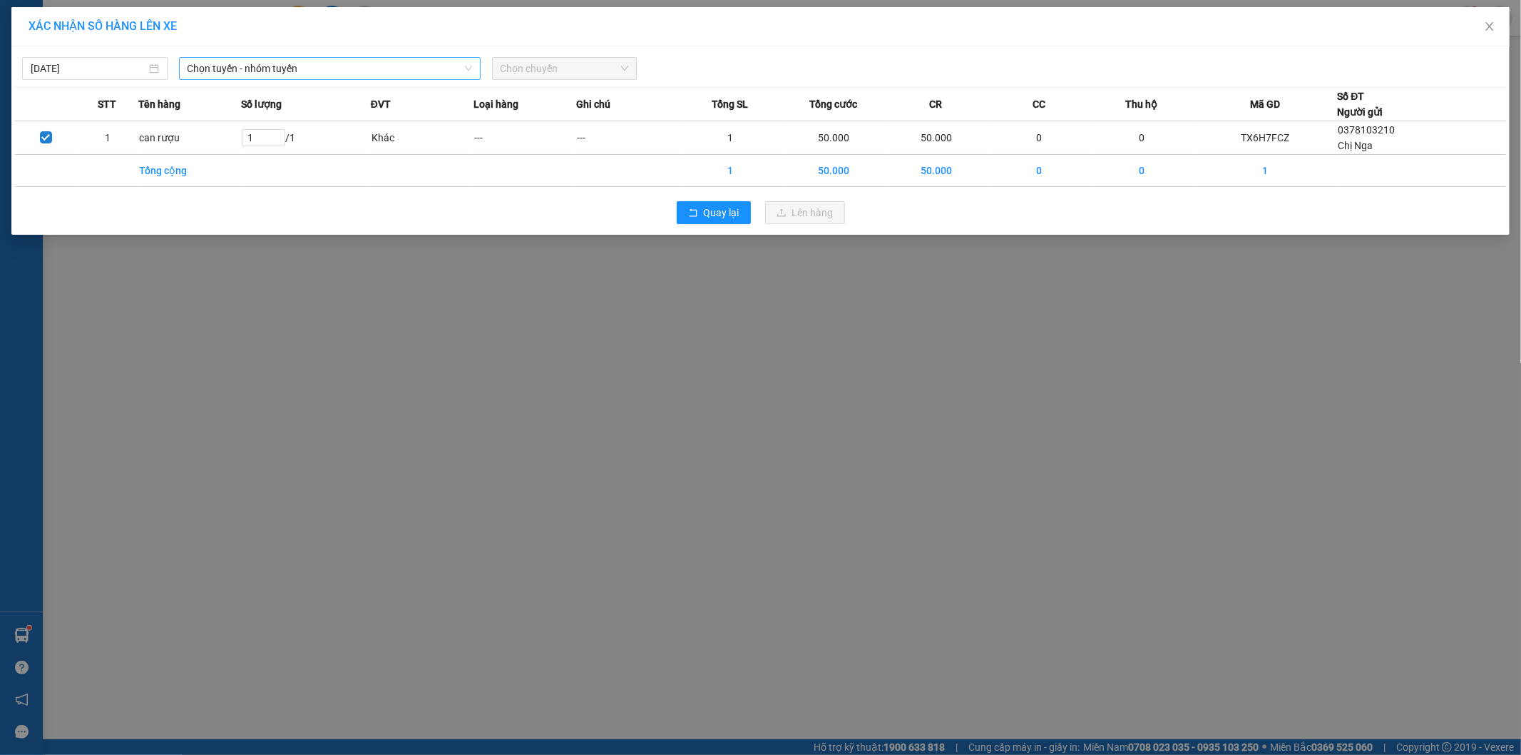
click at [345, 65] on span "Chọn tuyến - nhóm tuyến" at bounding box center [330, 68] width 285 height 21
click at [304, 66] on span "Chọn tuyến - nhóm tuyến" at bounding box center [330, 68] width 285 height 21
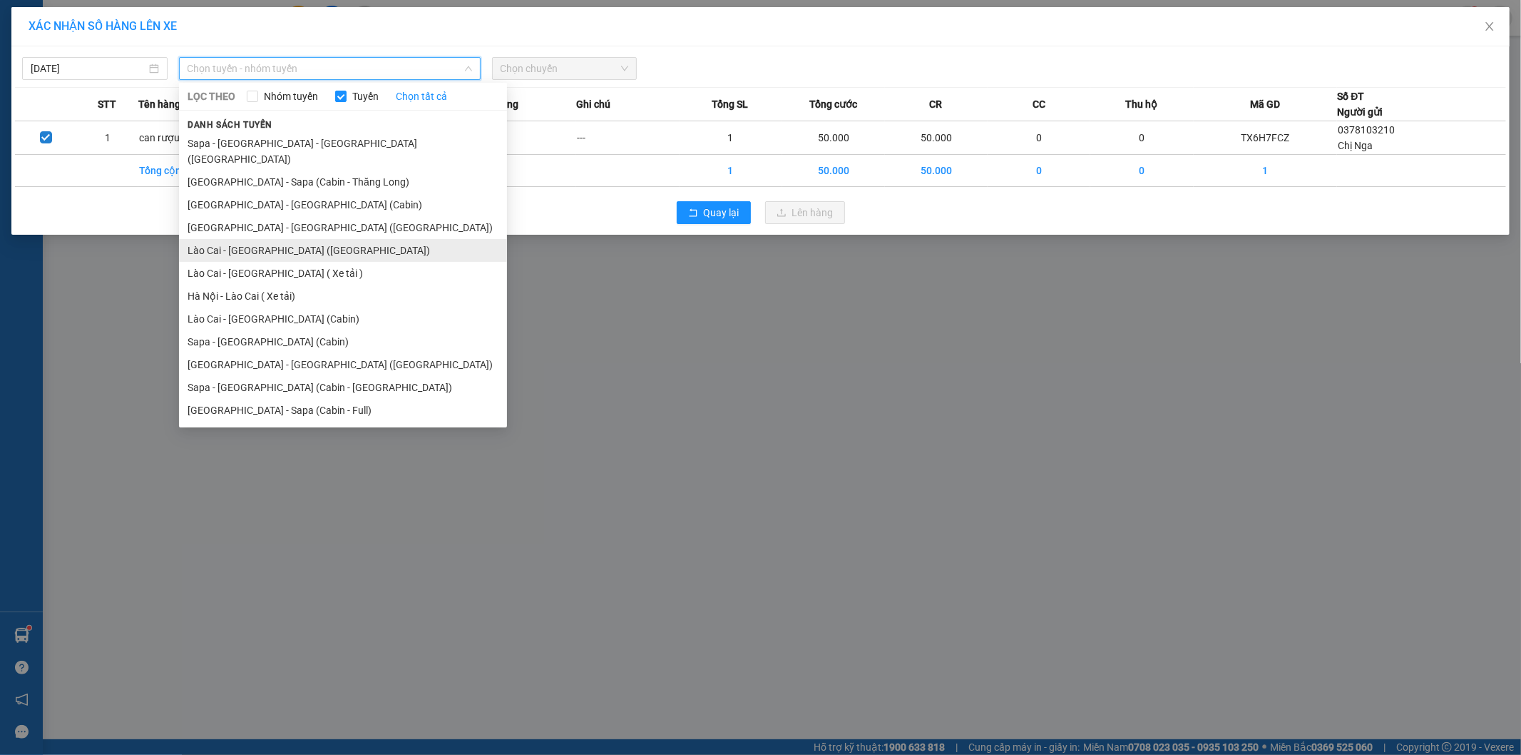
click at [304, 239] on li "Lào Cai - [GEOGRAPHIC_DATA] ([GEOGRAPHIC_DATA])" at bounding box center [343, 250] width 328 height 23
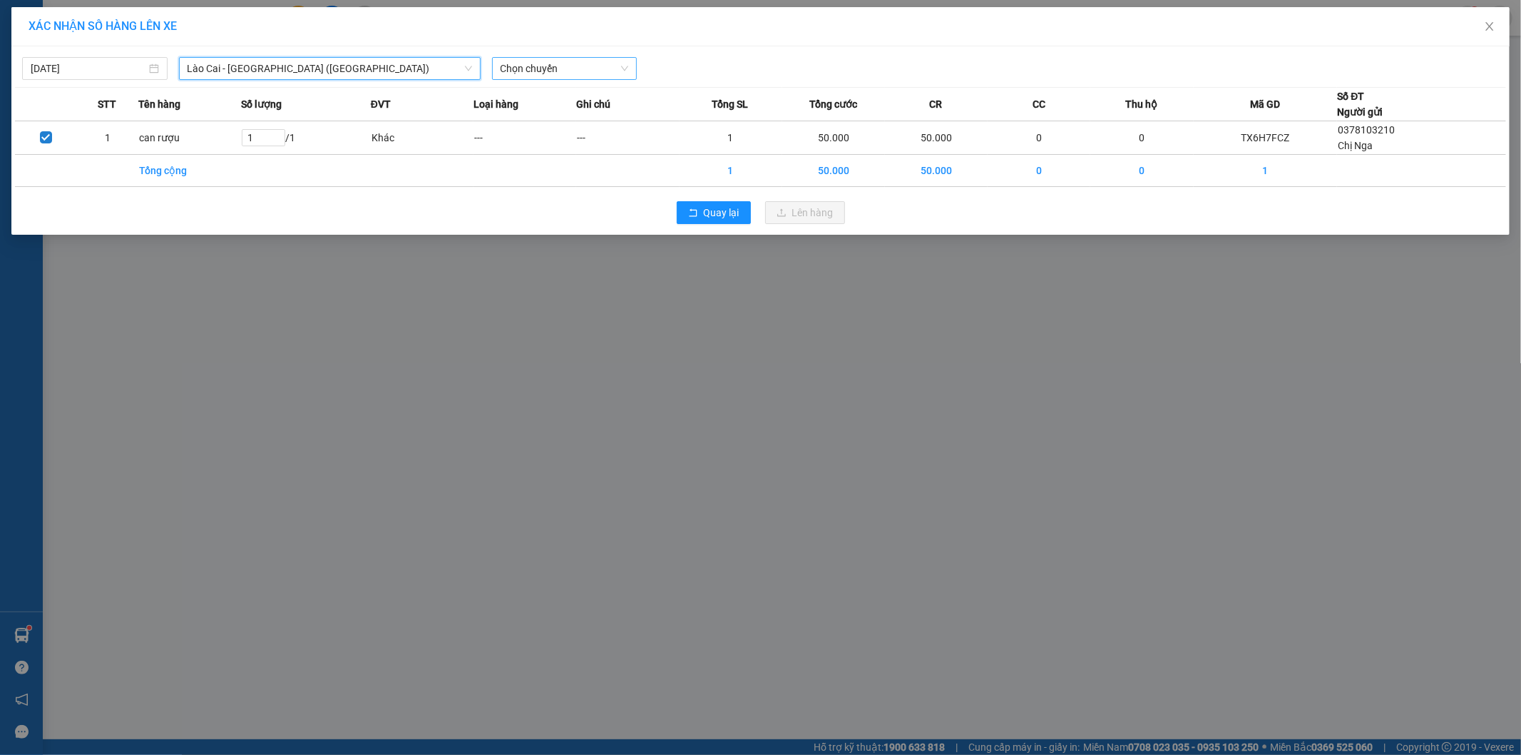
click at [586, 72] on span "Chọn chuyến" at bounding box center [565, 68] width 128 height 21
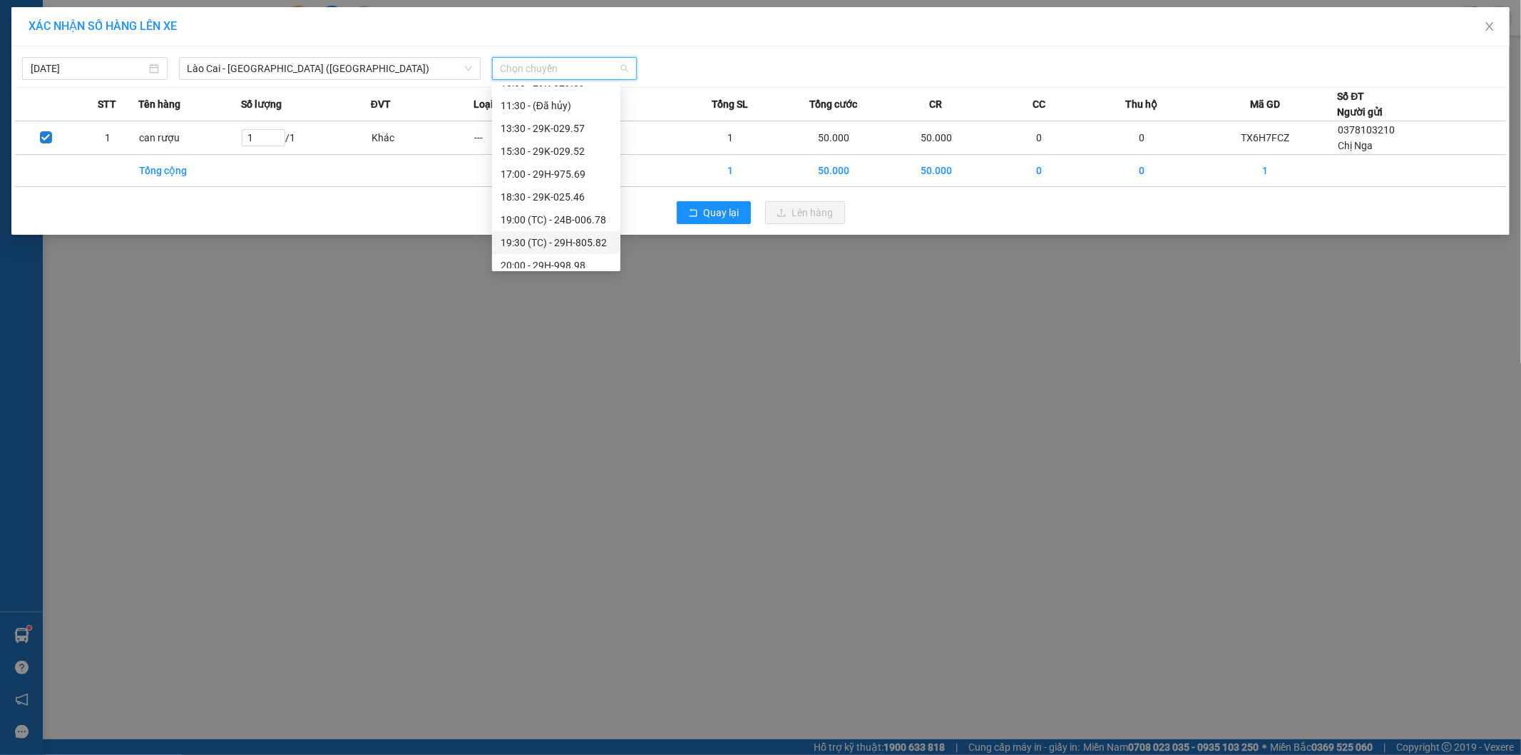
scroll to position [158, 0]
click at [588, 138] on div "15:30 - 29K-029.52" at bounding box center [556, 144] width 111 height 16
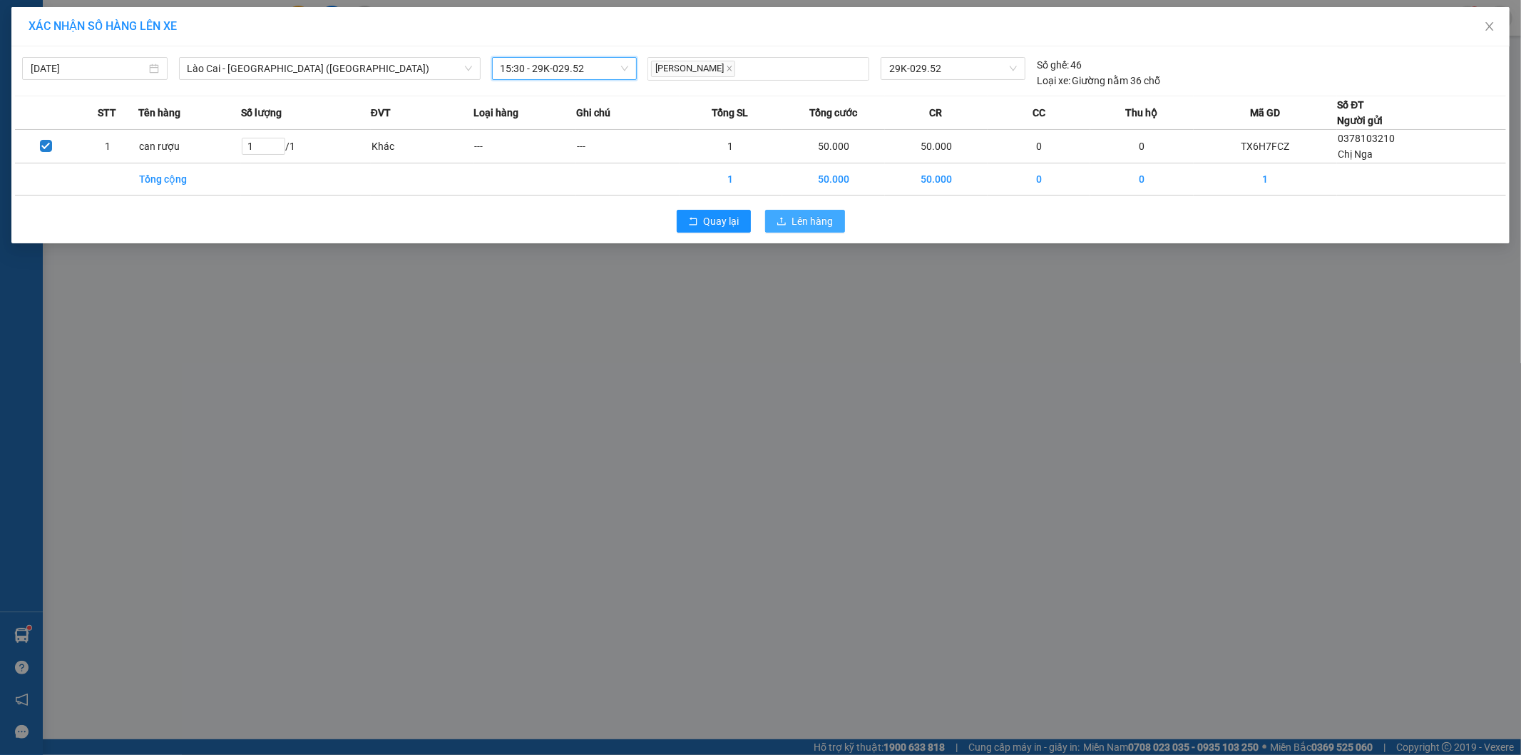
click at [810, 210] on button "Lên hàng" at bounding box center [805, 221] width 80 height 23
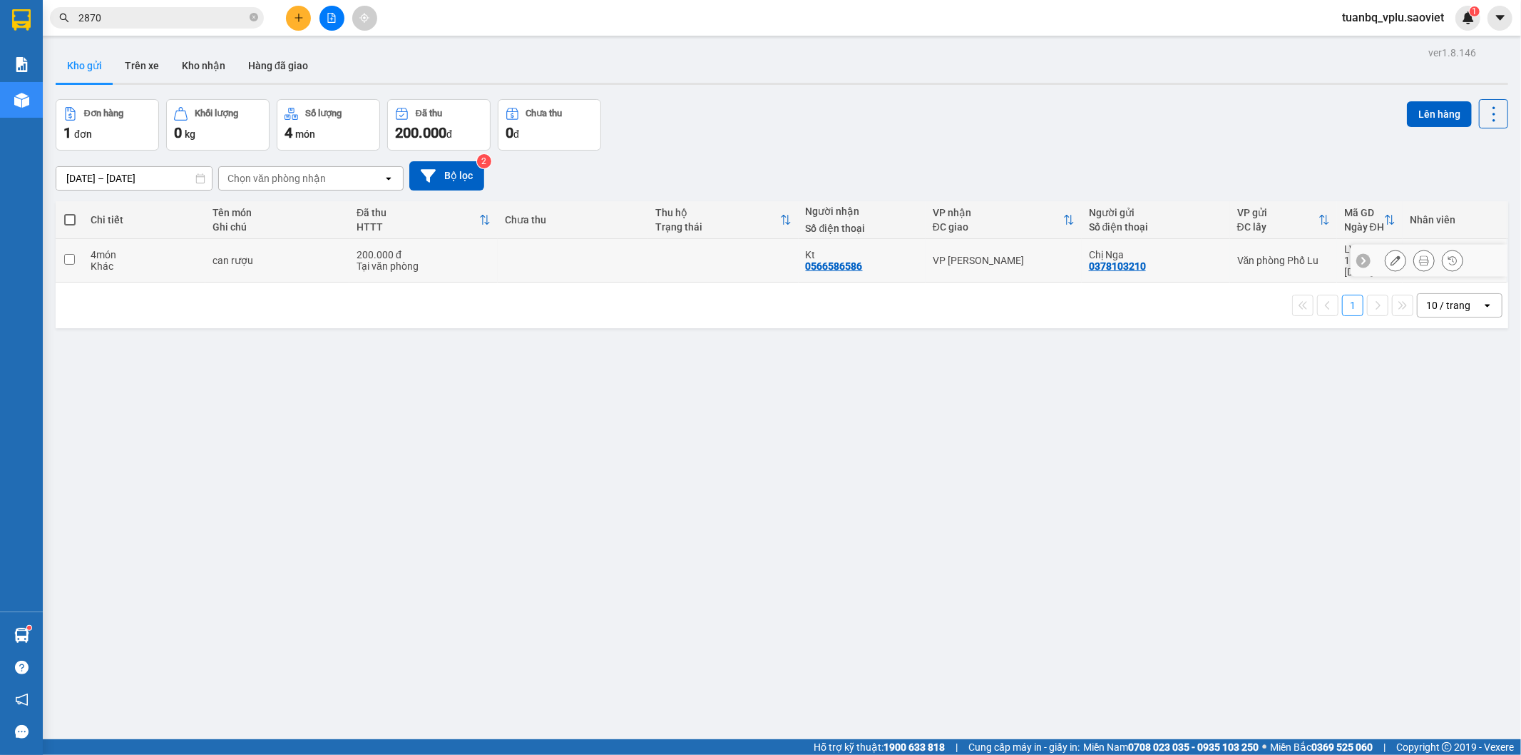
click at [244, 268] on td "can rượu" at bounding box center [277, 261] width 145 height 44
checkbox input "true"
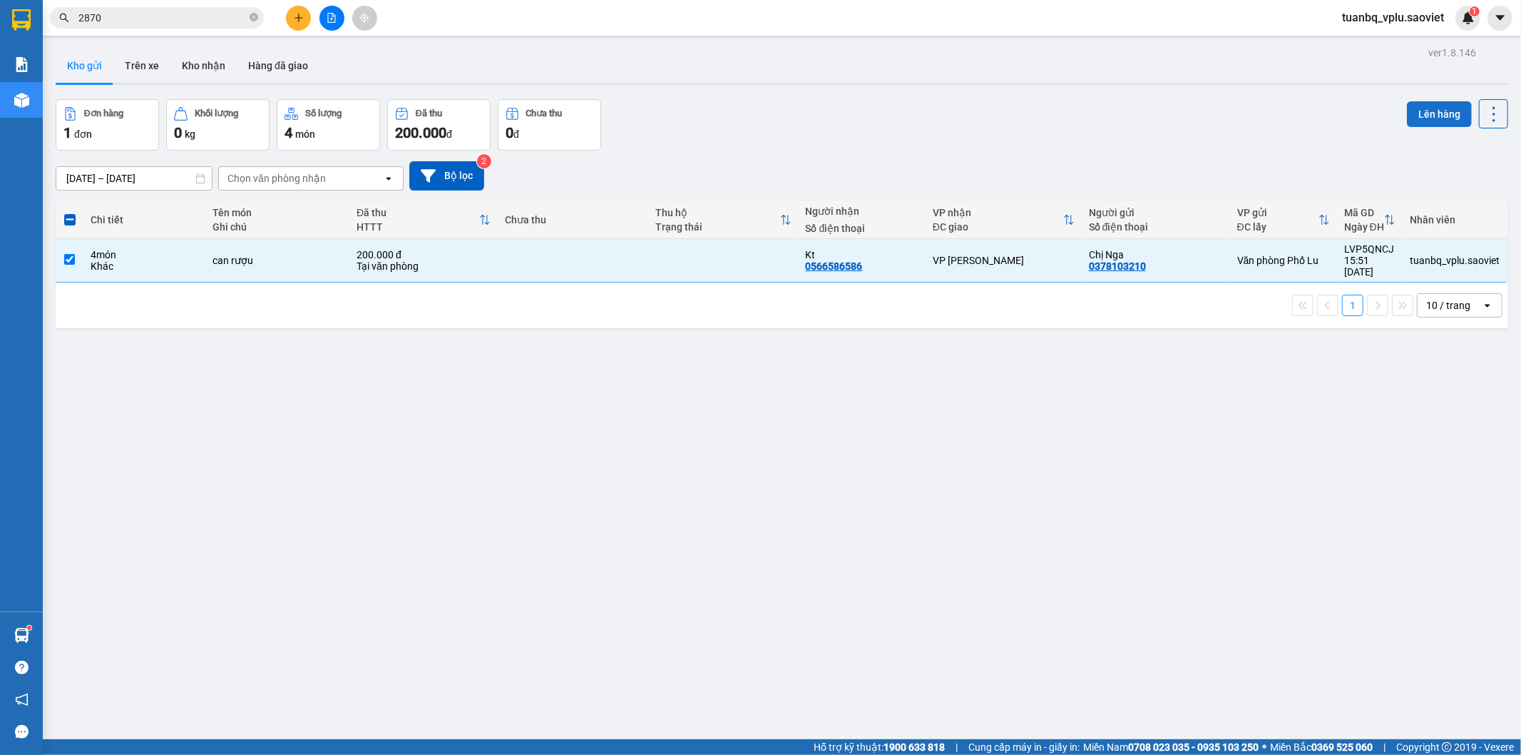
click at [1417, 122] on button "Lên hàng" at bounding box center [1439, 114] width 65 height 26
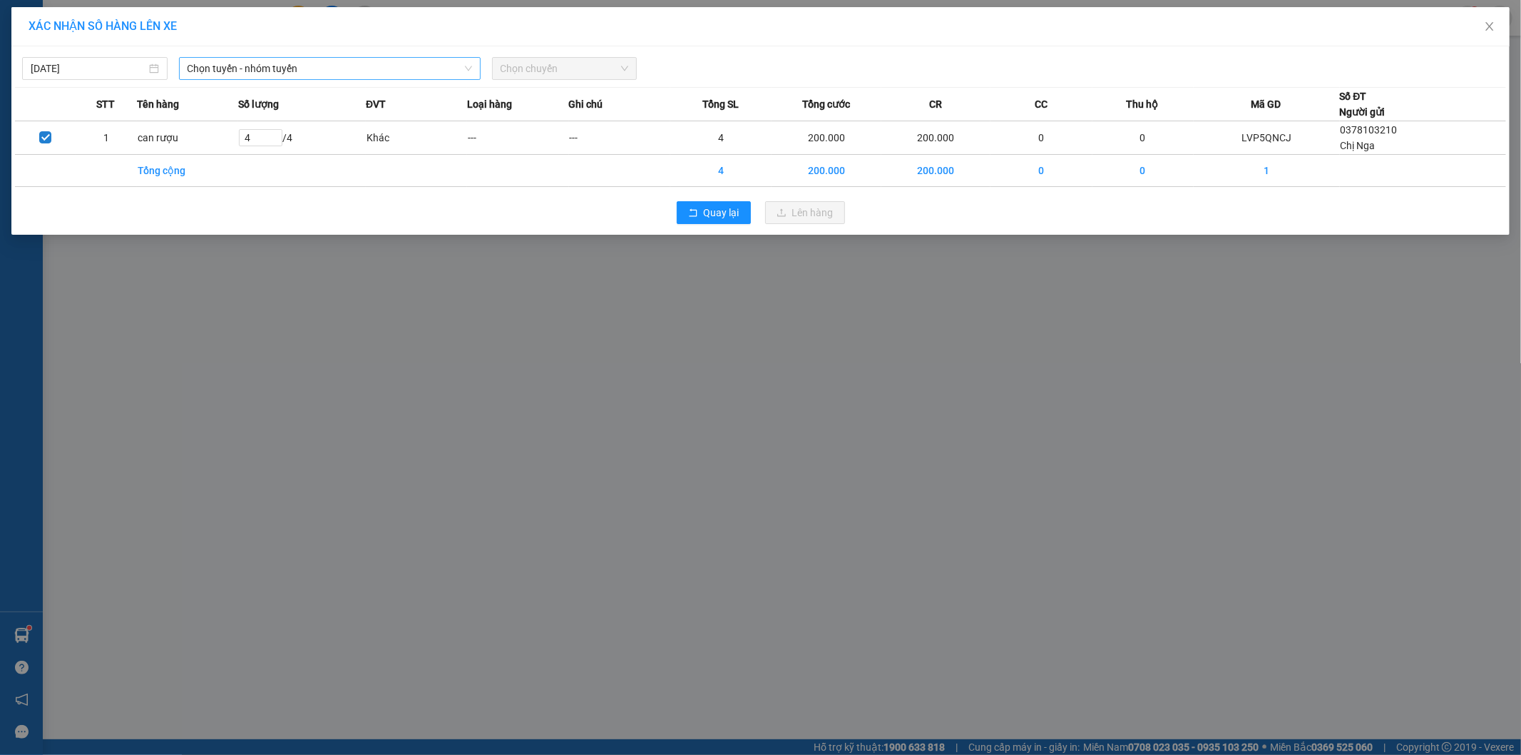
click at [320, 70] on span "Chọn tuyến - nhóm tuyến" at bounding box center [330, 68] width 285 height 21
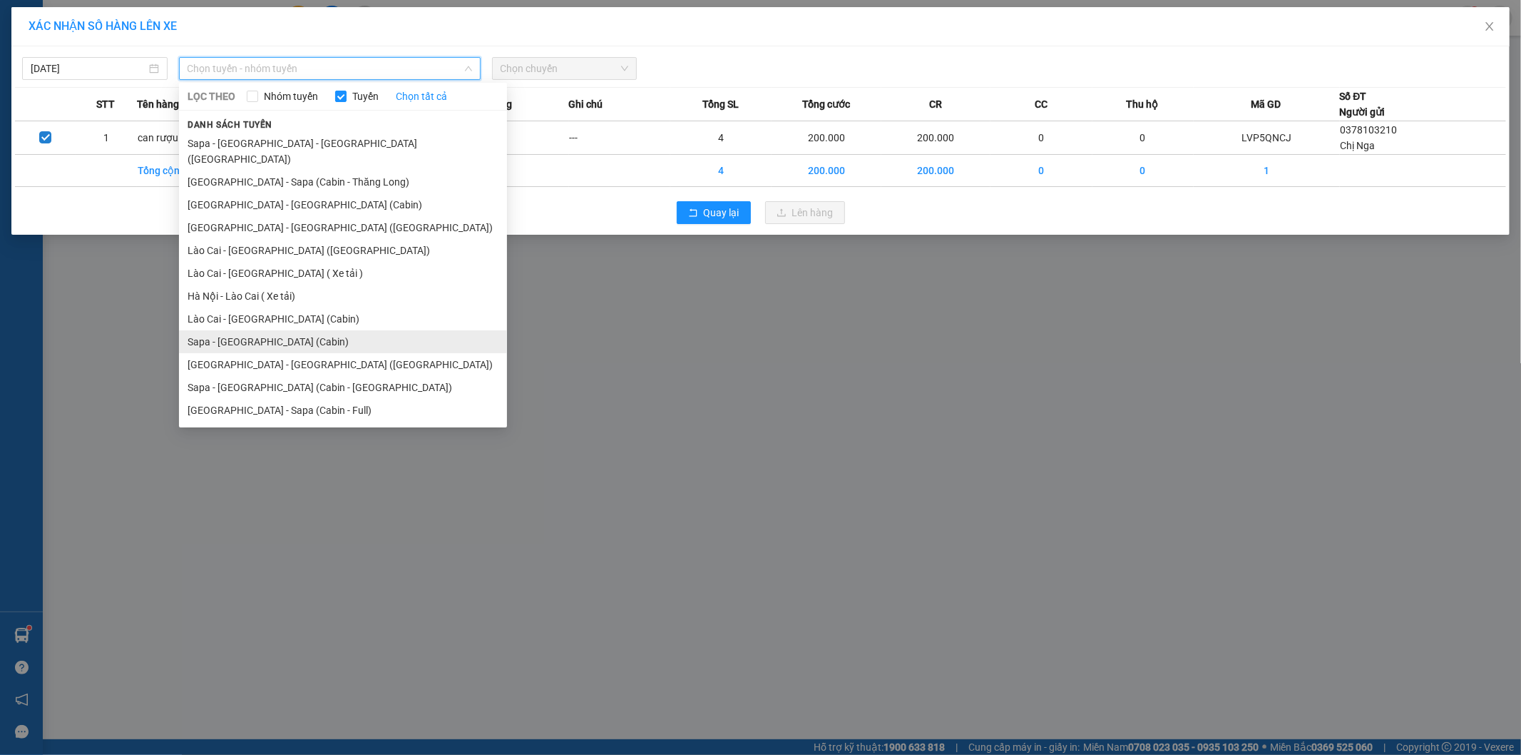
click at [302, 330] on li "Sapa - Hà Nội (Cabin)" at bounding box center [343, 341] width 328 height 23
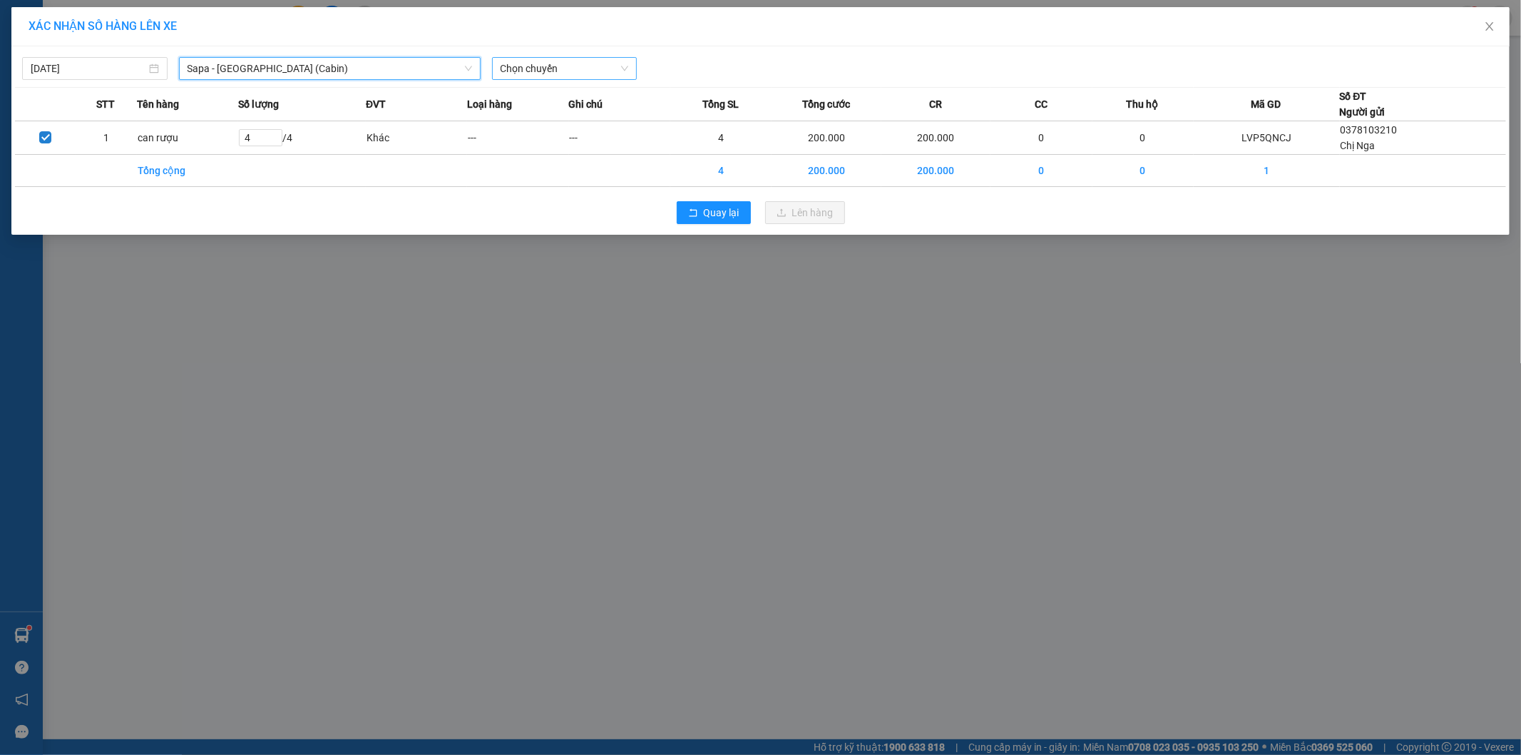
click at [585, 69] on span "Chọn chuyến" at bounding box center [565, 68] width 128 height 21
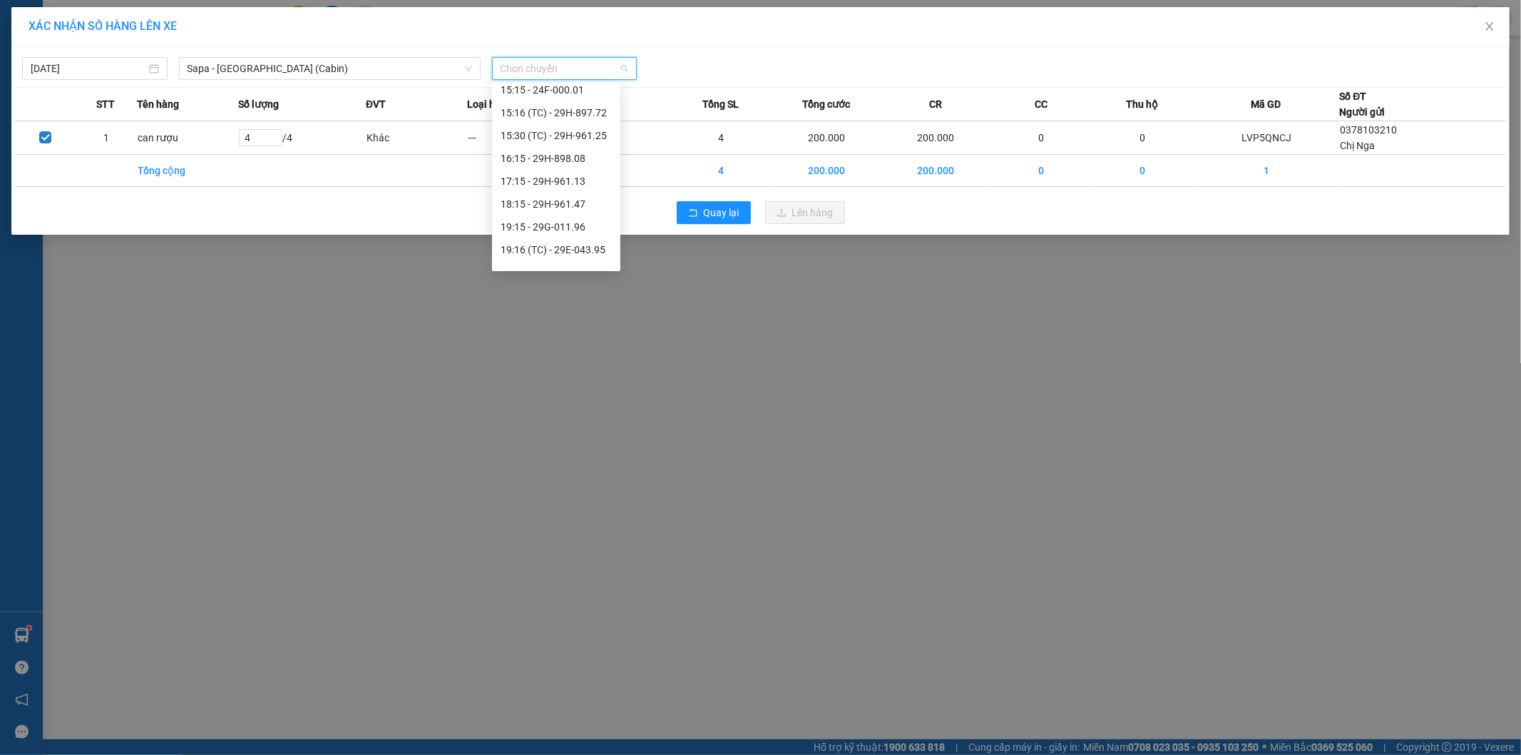
scroll to position [396, 0]
click at [604, 136] on div "15:30 (TC) - 29H-961.25" at bounding box center [556, 134] width 128 height 23
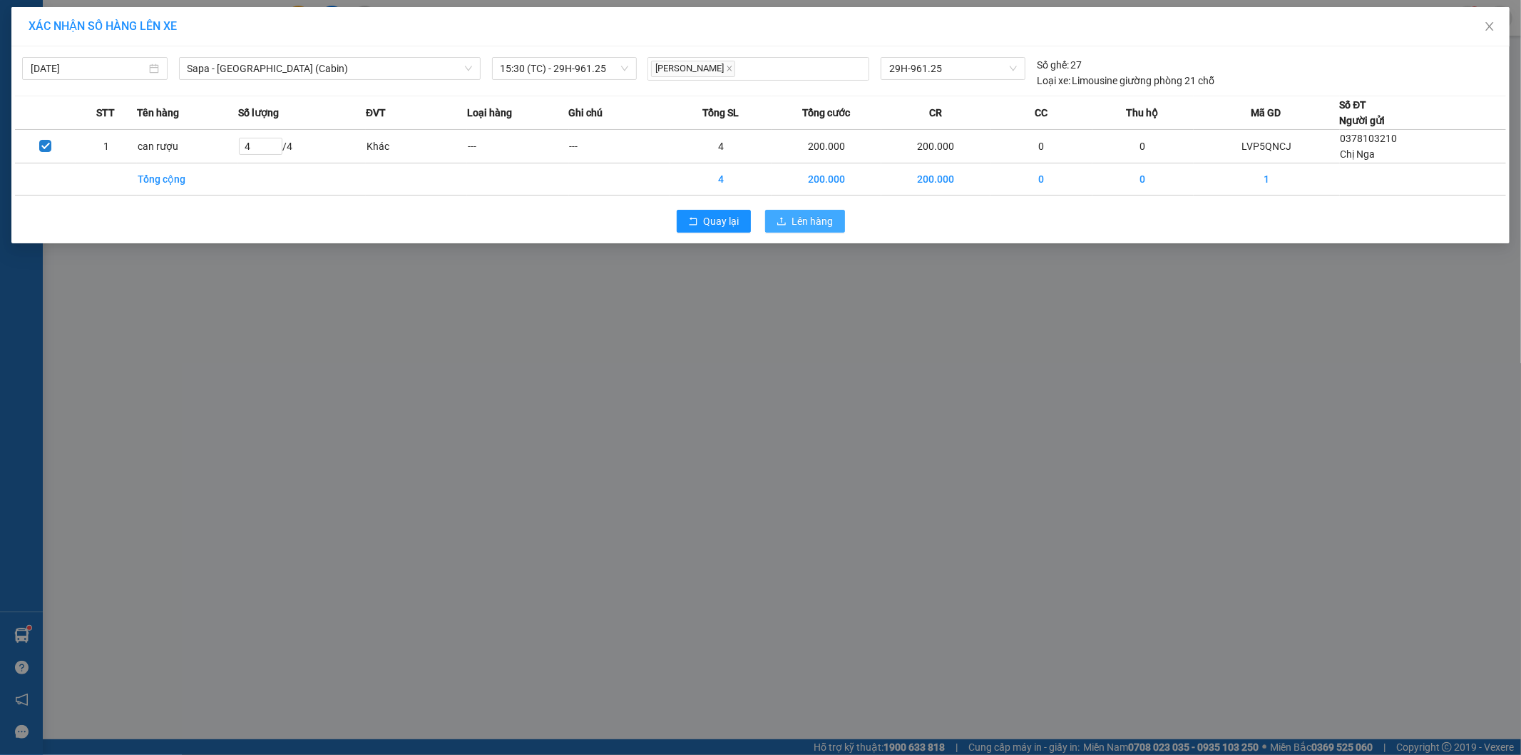
click at [828, 221] on span "Lên hàng" at bounding box center [812, 221] width 41 height 16
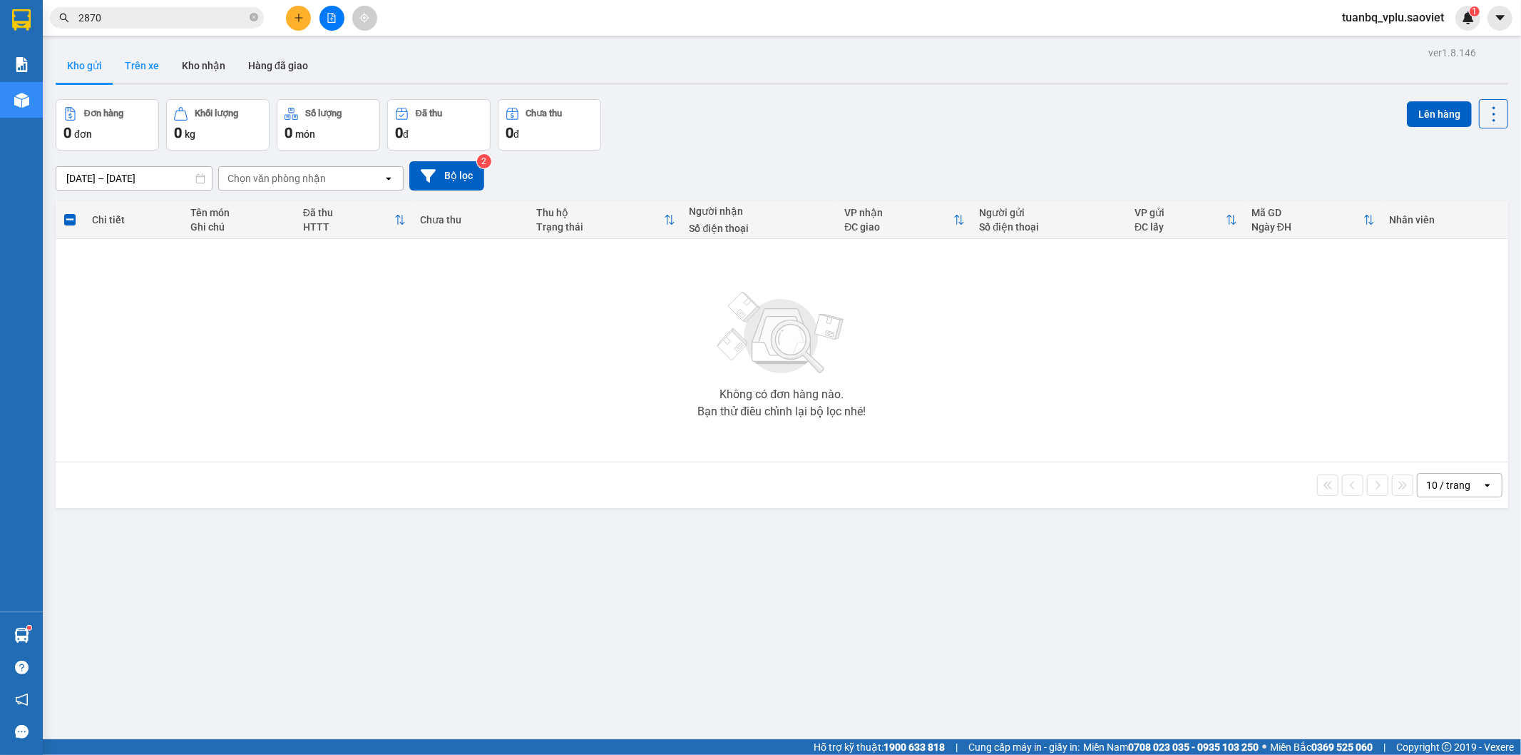
click at [163, 78] on button "Trên xe" at bounding box center [141, 66] width 57 height 34
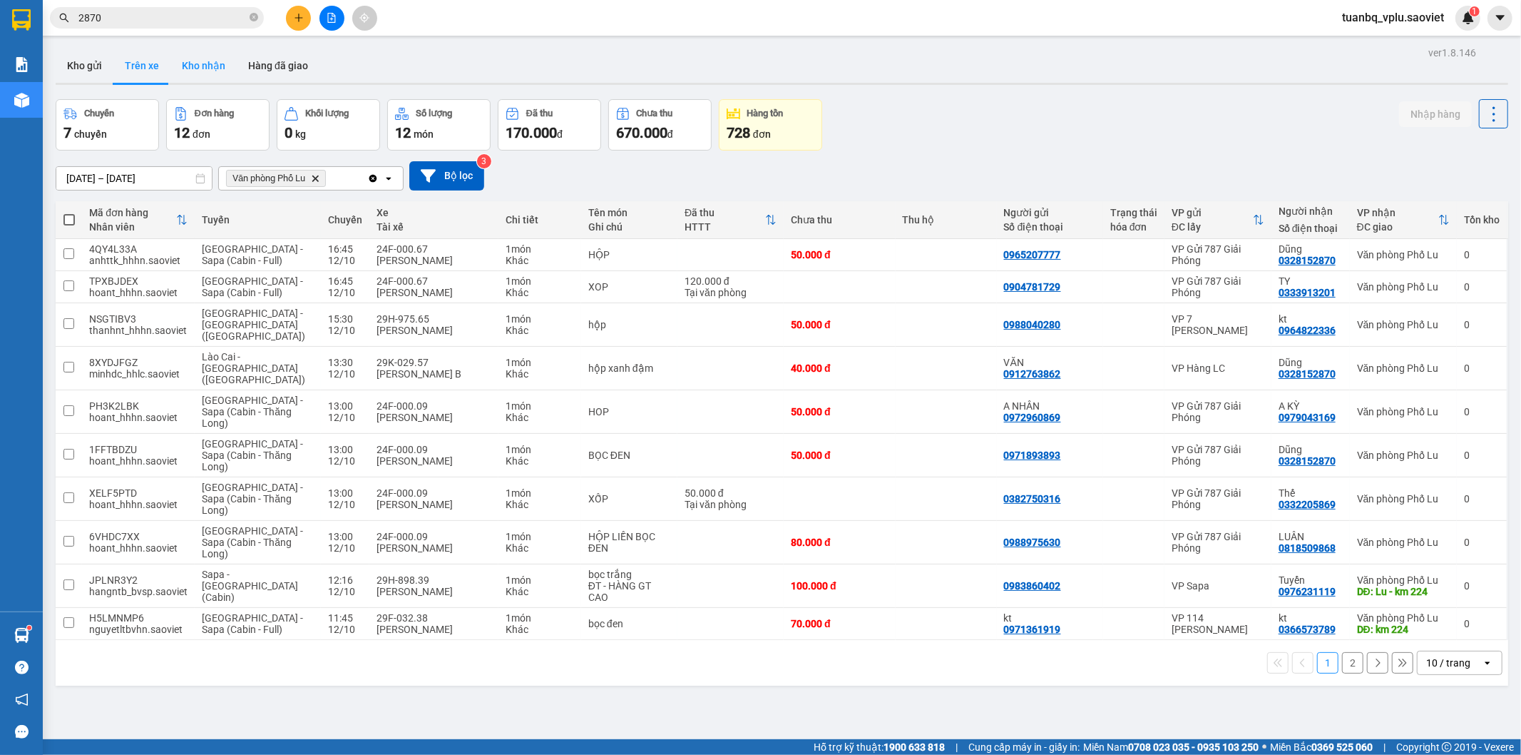
click at [215, 65] on button "Kho nhận" at bounding box center [203, 66] width 66 height 34
type input "25/09/2025 – 12/10/2025"
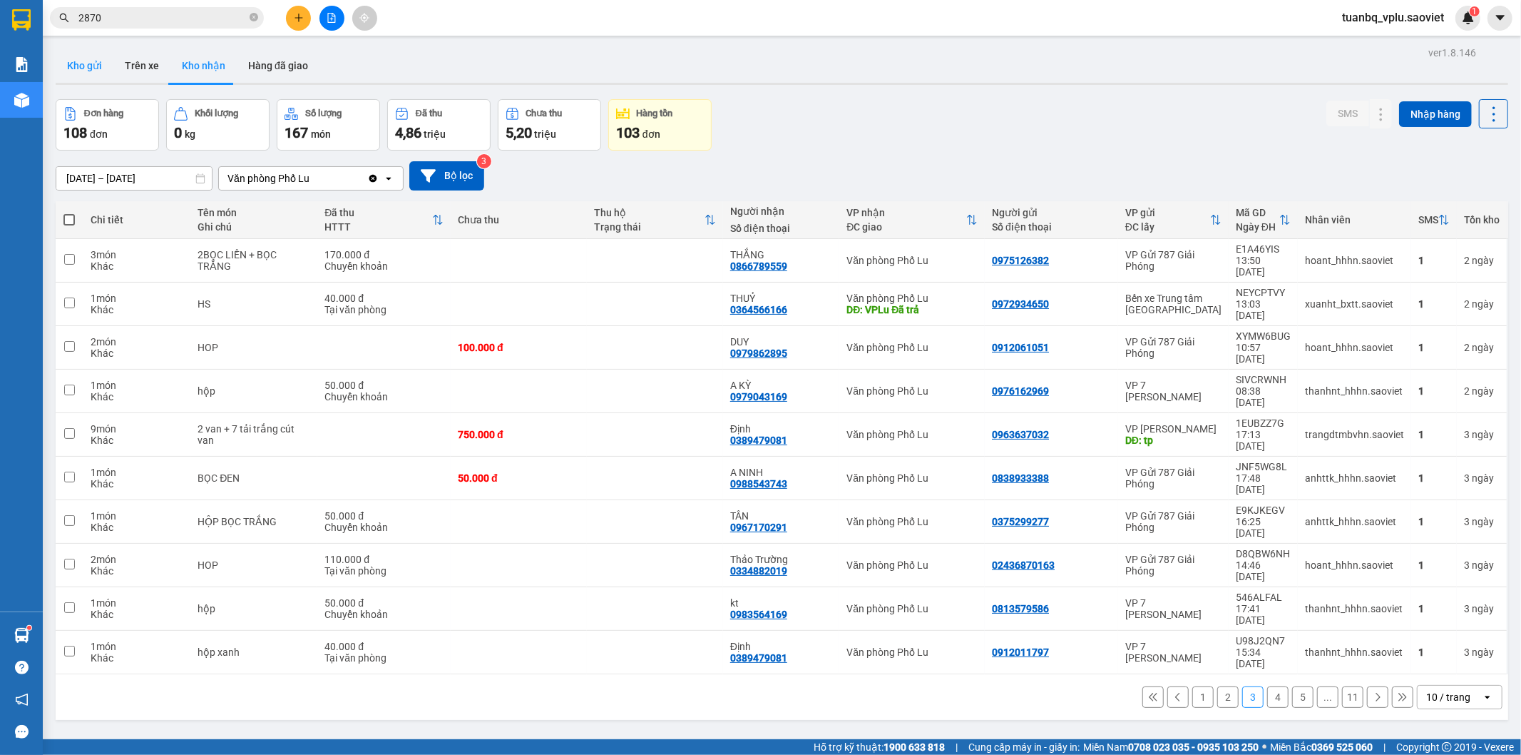
click at [68, 63] on button "Kho gửi" at bounding box center [85, 66] width 58 height 34
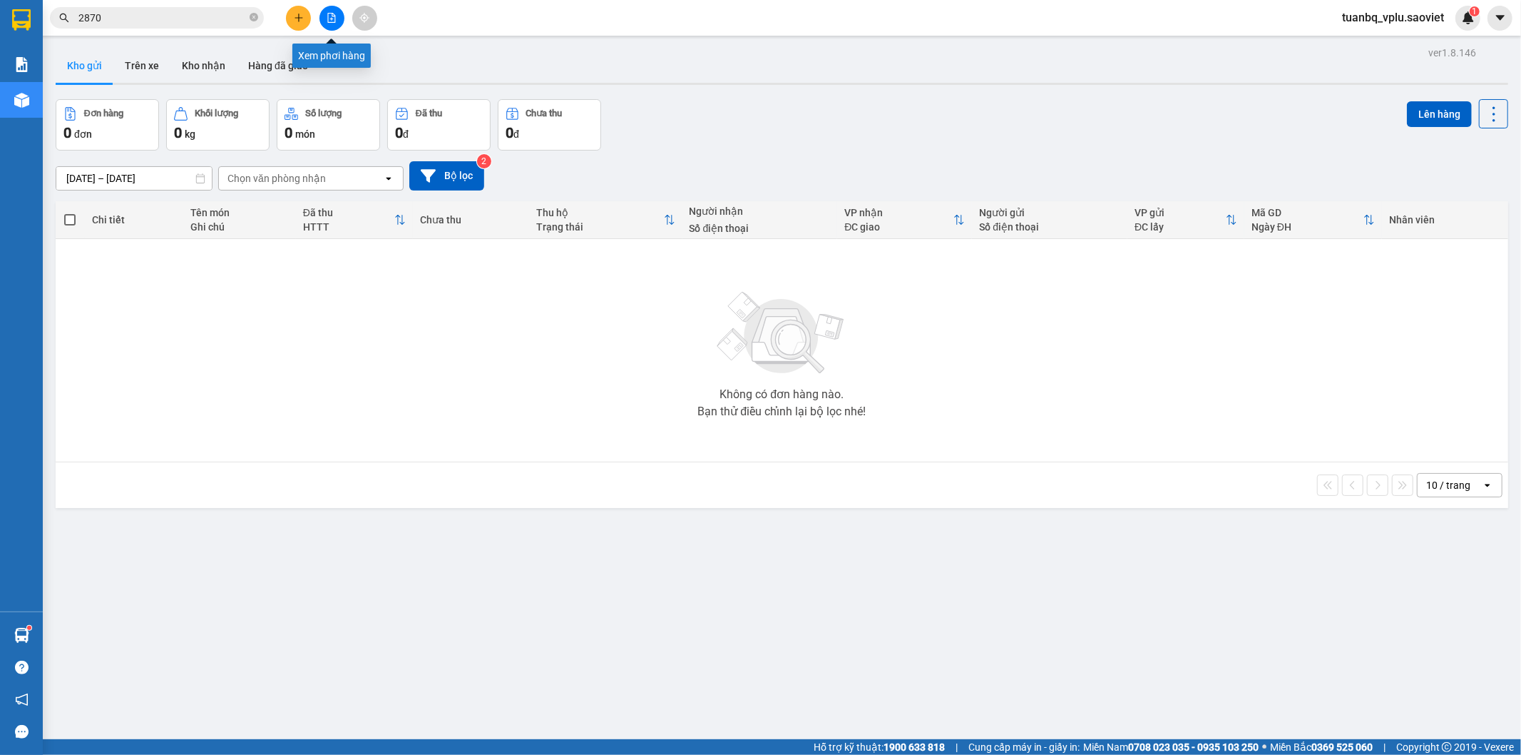
click at [333, 21] on icon "file-add" at bounding box center [332, 18] width 10 height 10
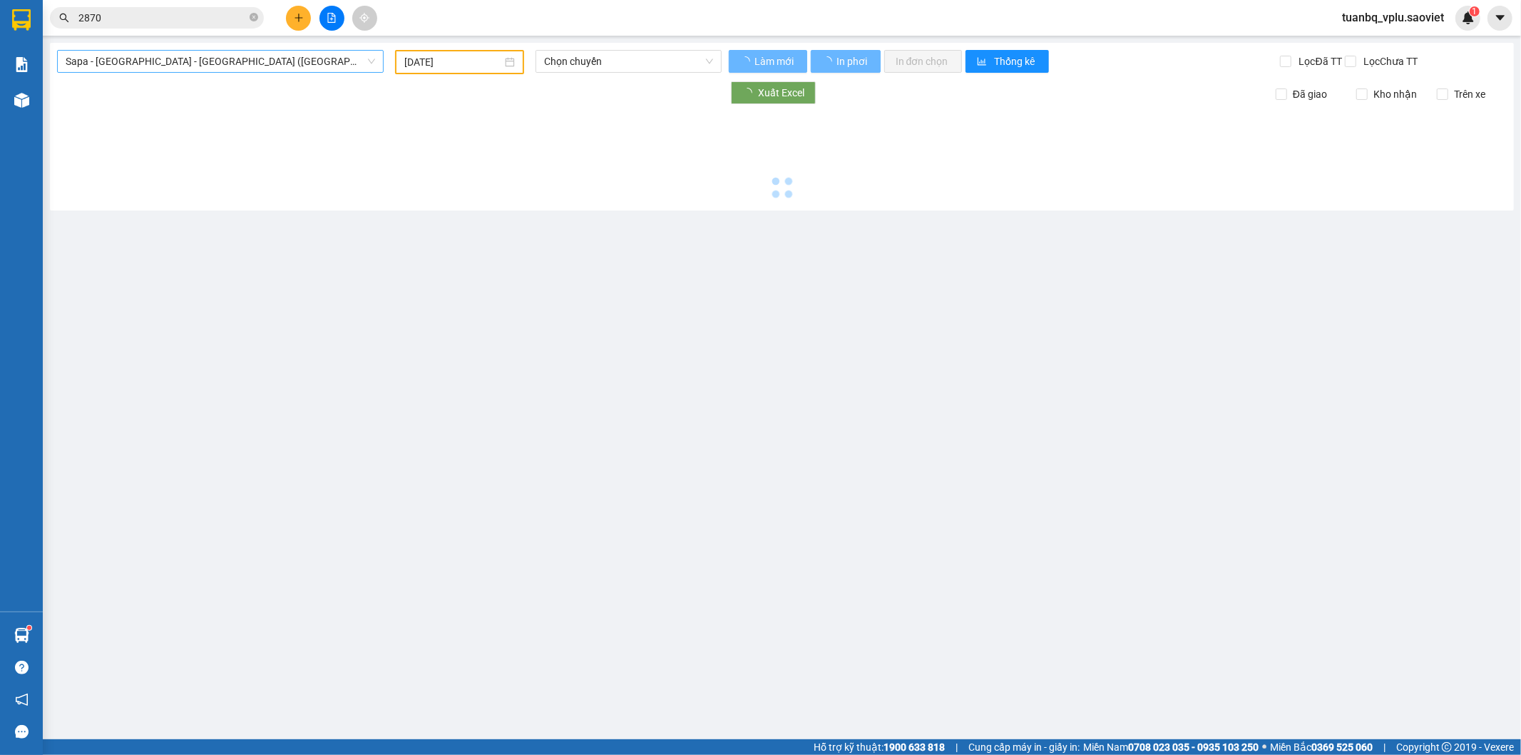
type input "[DATE]"
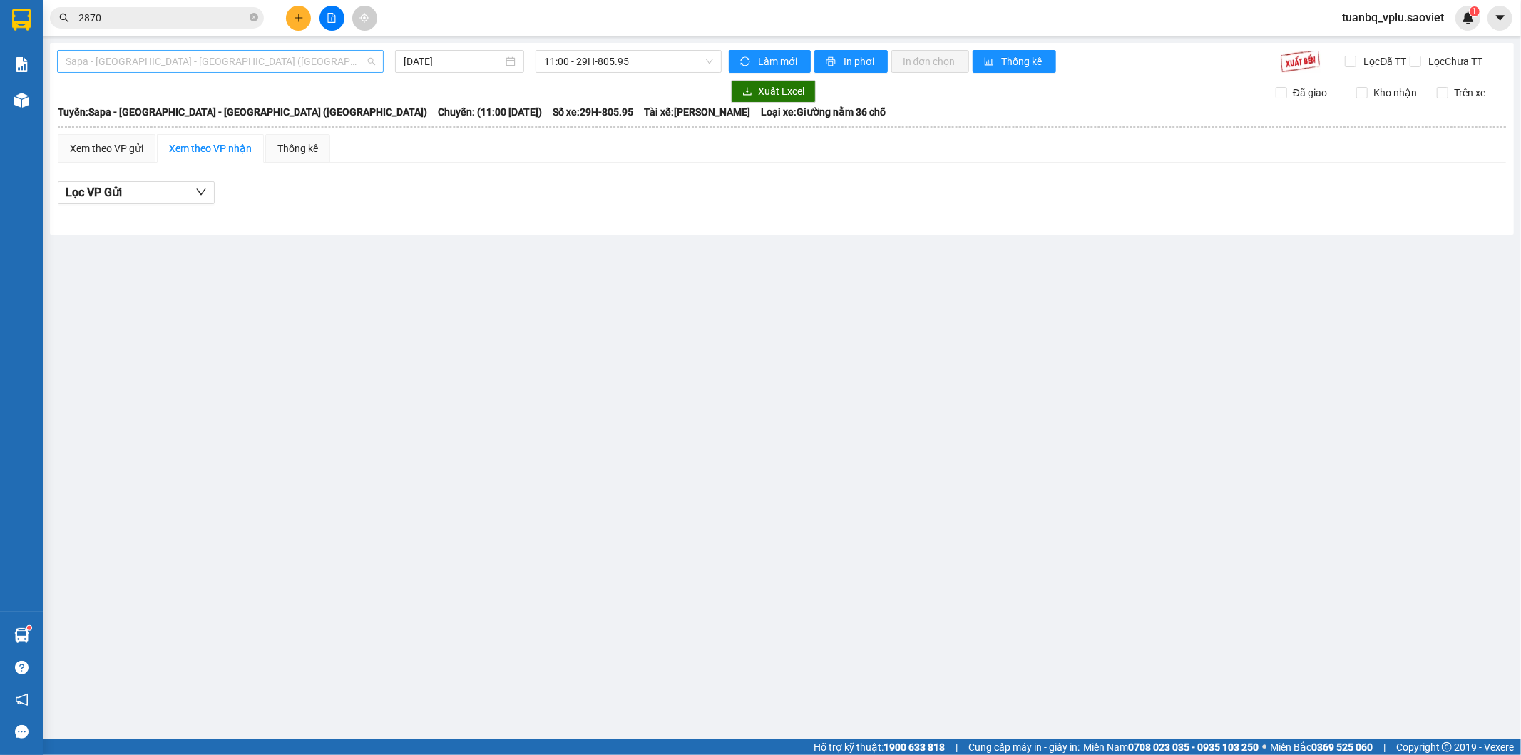
click at [193, 61] on span "Sapa - Lào Cai - Hà Nội (Giường)" at bounding box center [221, 61] width 310 height 21
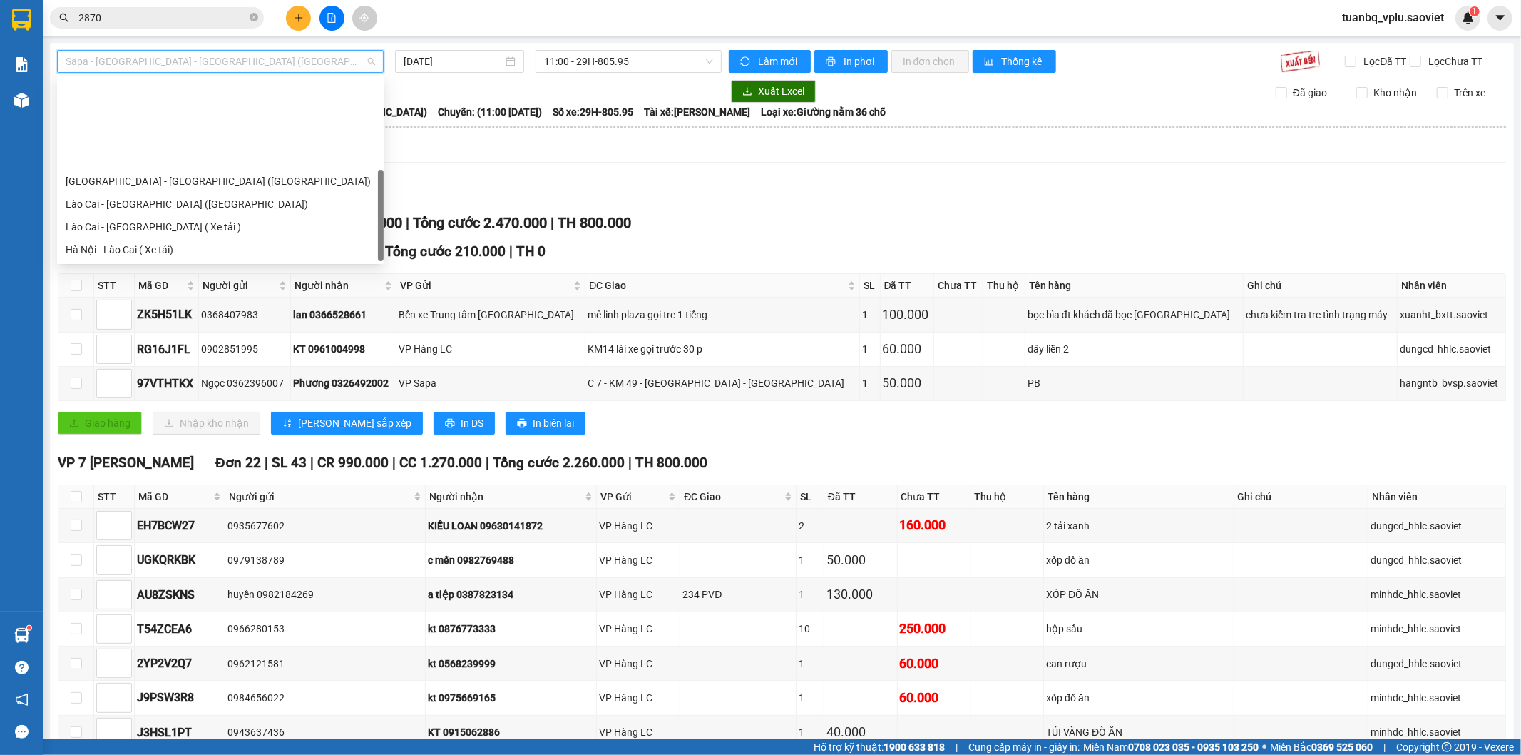
scroll to position [114, 0]
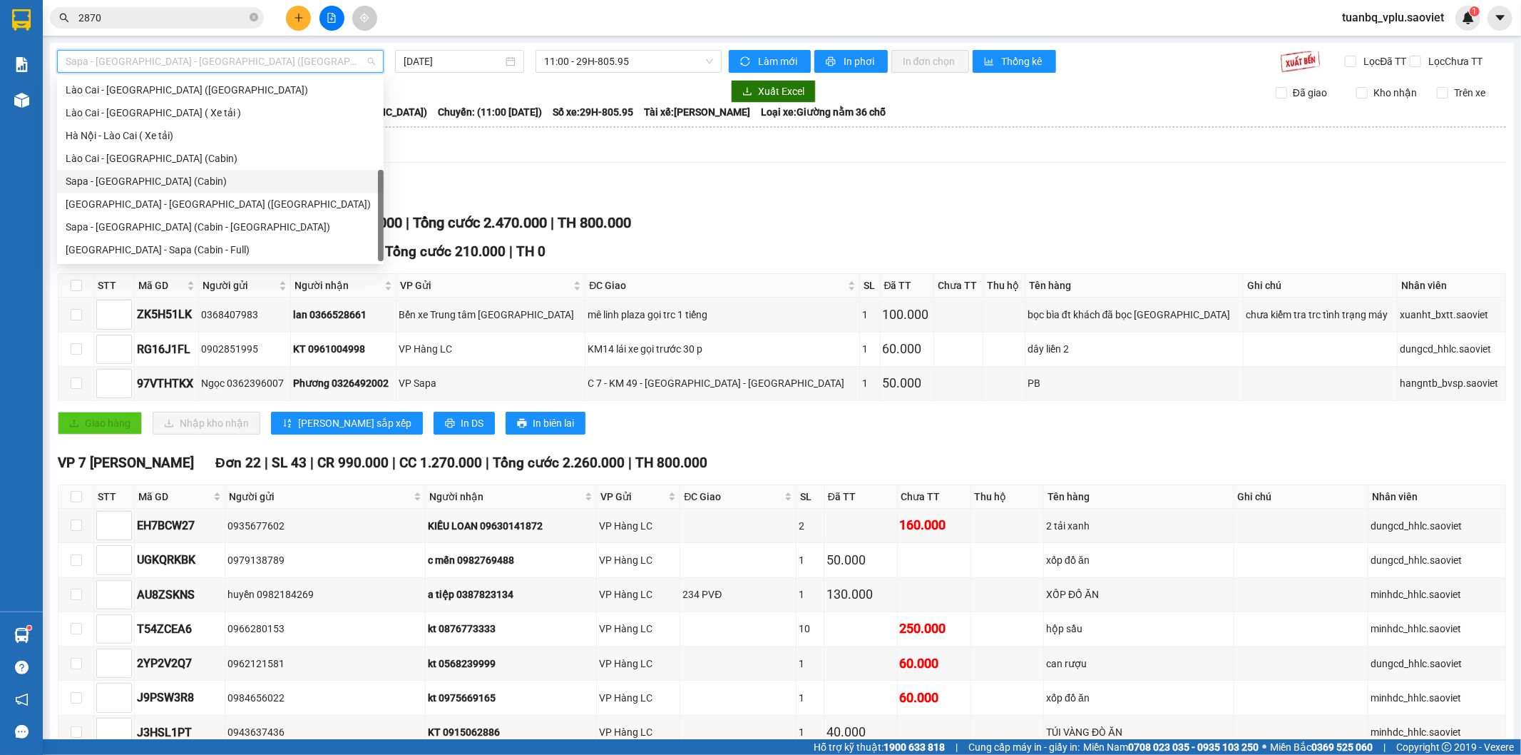
click at [160, 177] on div "Sapa - Hà Nội (Cabin)" at bounding box center [221, 181] width 310 height 16
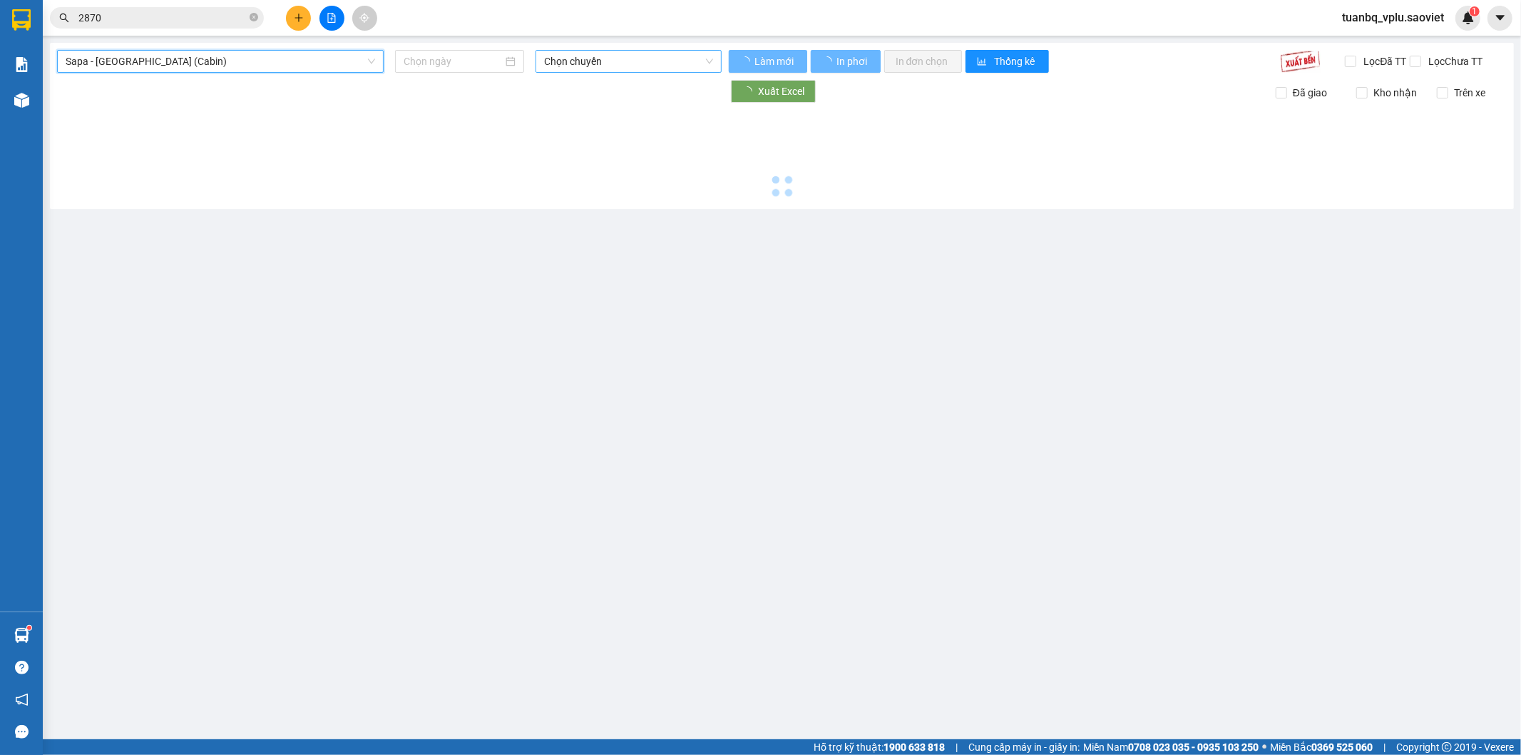
type input "[DATE]"
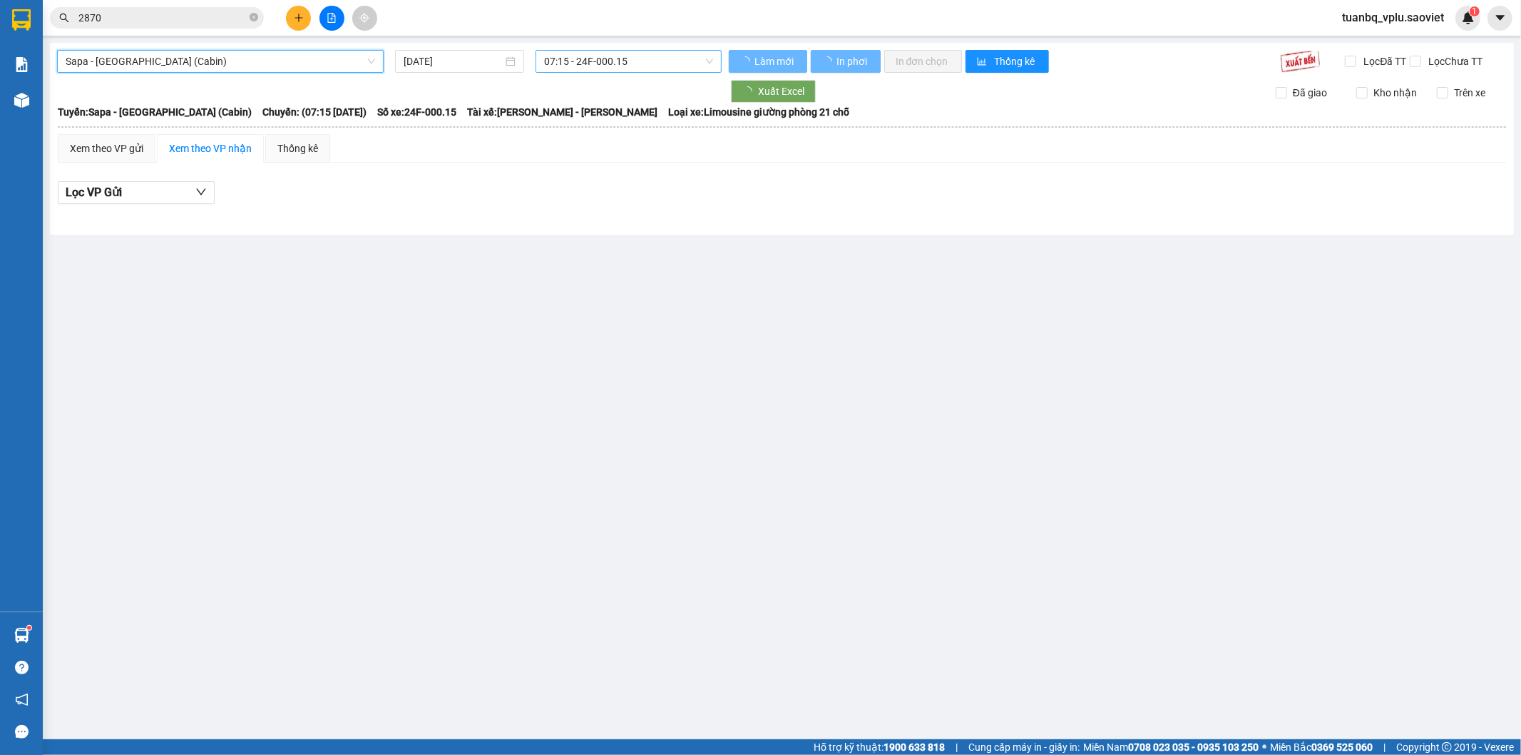
click at [630, 59] on span "07:15 - 24F-000.15" at bounding box center [628, 61] width 168 height 21
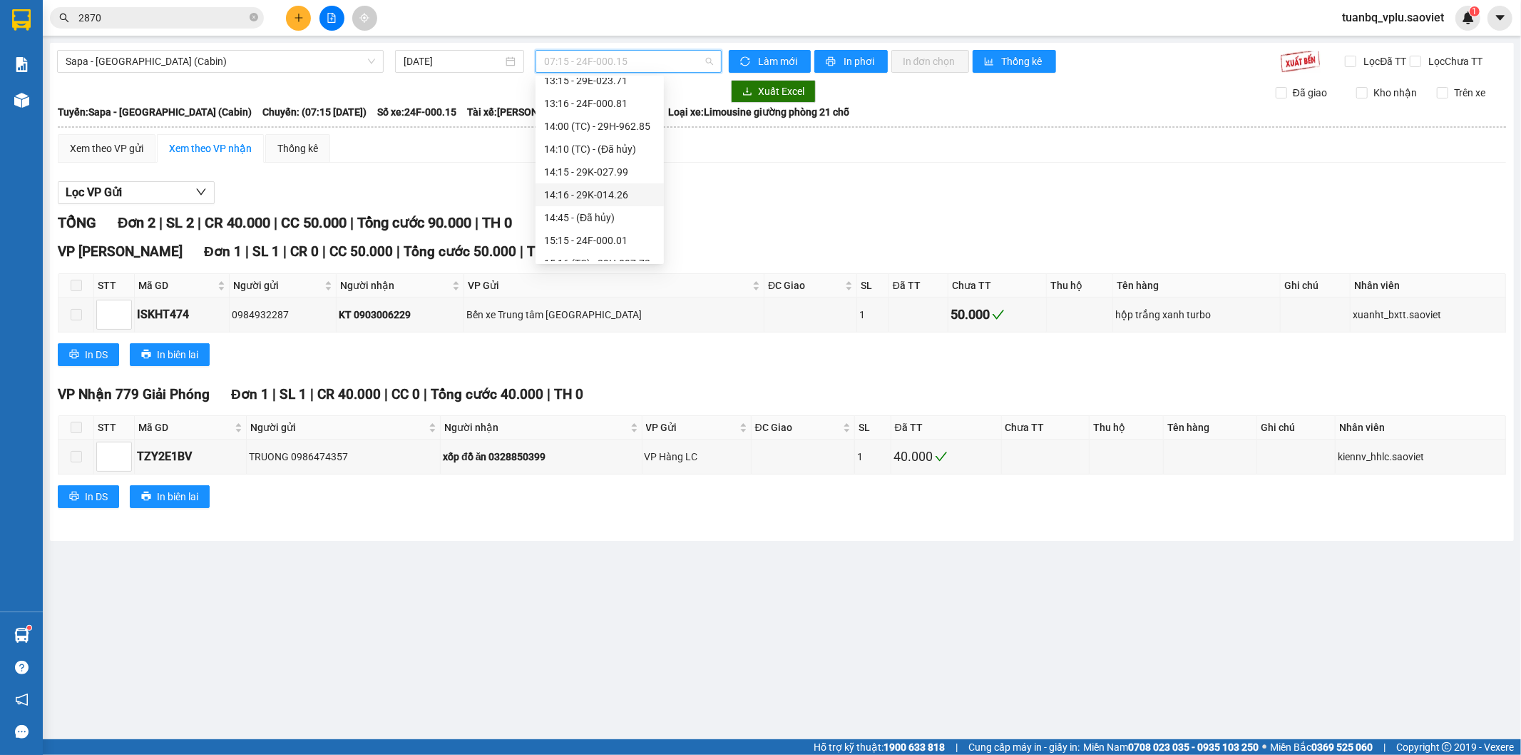
scroll to position [317, 0]
click at [635, 205] on div "15:30 (TC) - 29H-961.25" at bounding box center [599, 207] width 111 height 16
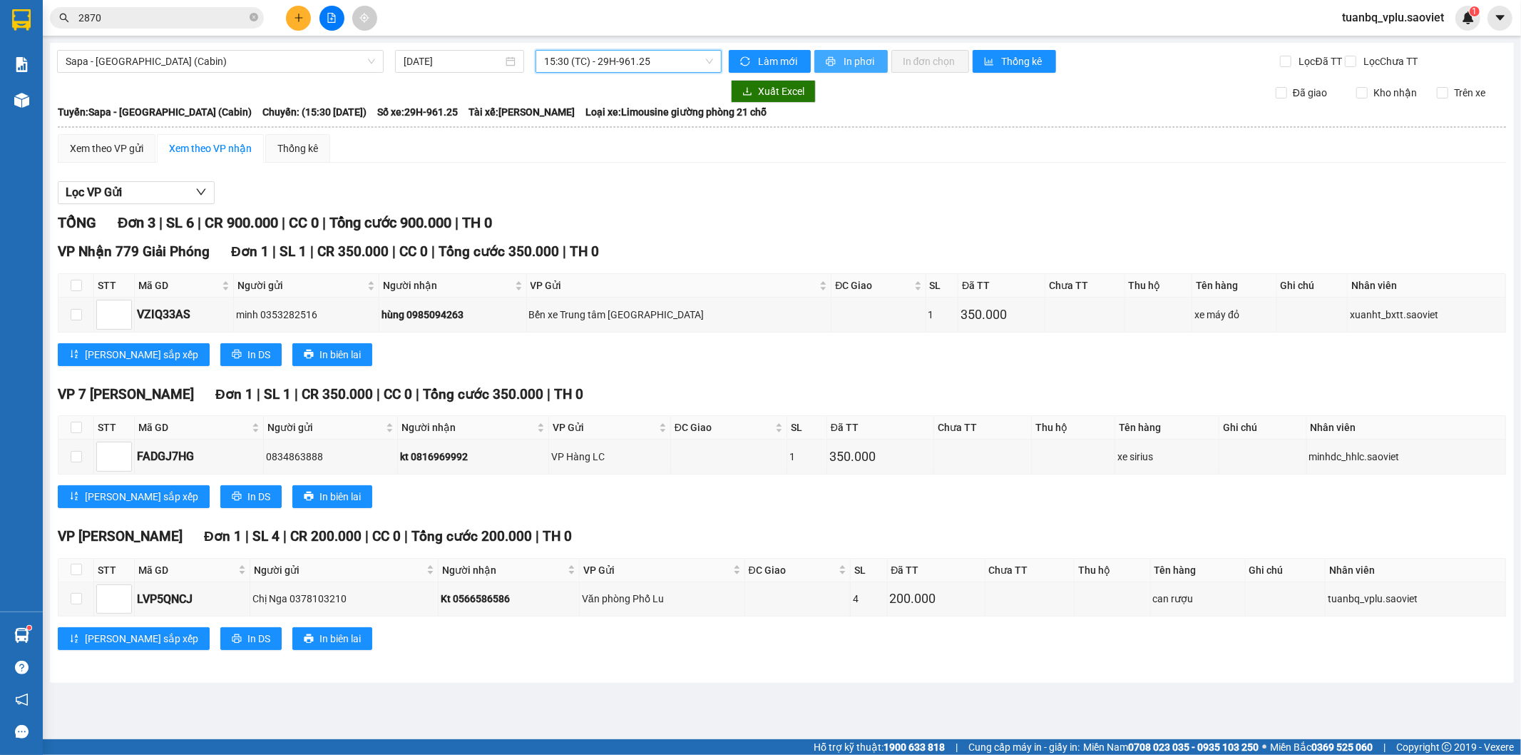
click at [860, 63] on span "In phơi" at bounding box center [860, 61] width 33 height 16
click at [294, 17] on icon "plus" at bounding box center [299, 18] width 10 height 10
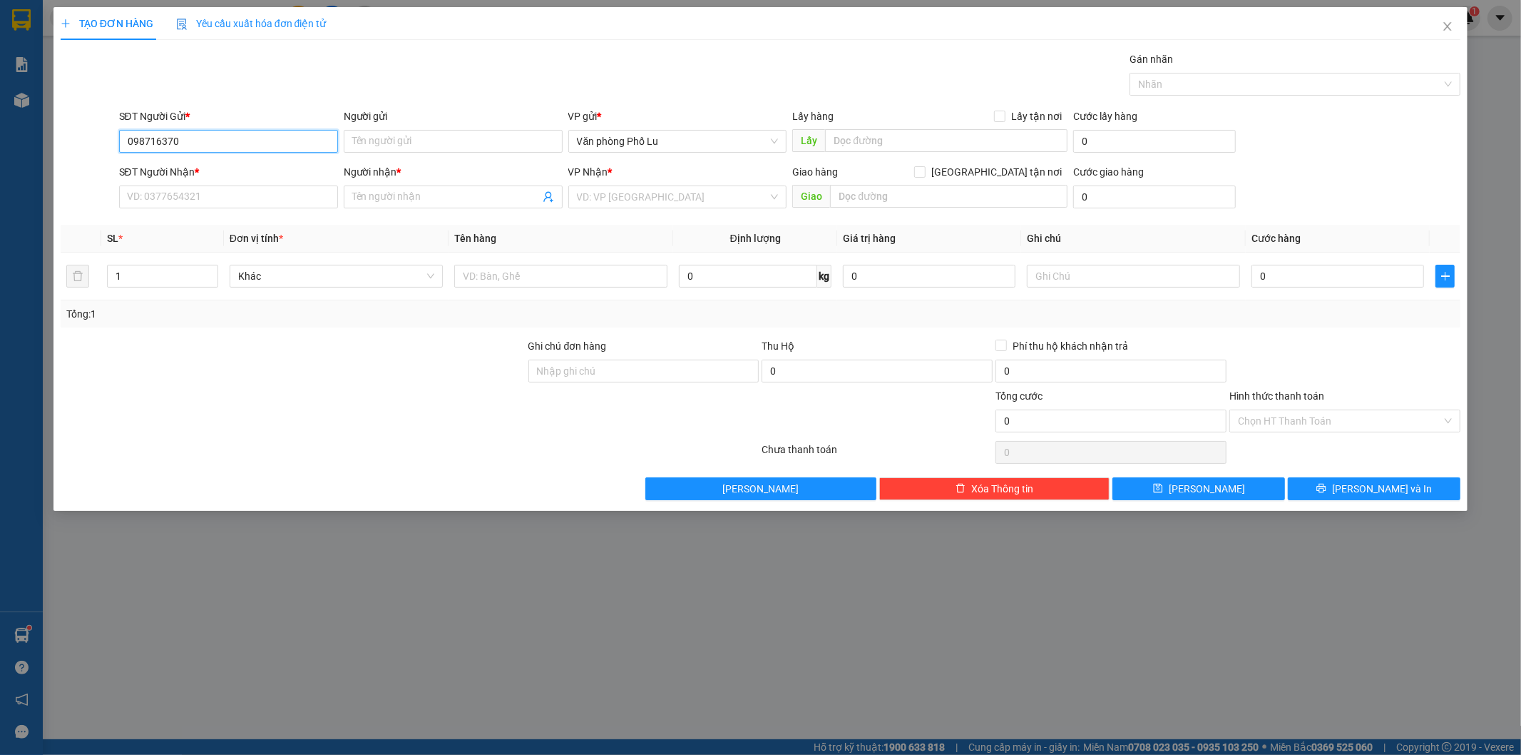
type input "0987163704"
click at [194, 165] on div "0987163704 - c thu" at bounding box center [229, 170] width 202 height 16
type input "c thu"
type input "đg"
type input "0912997585"
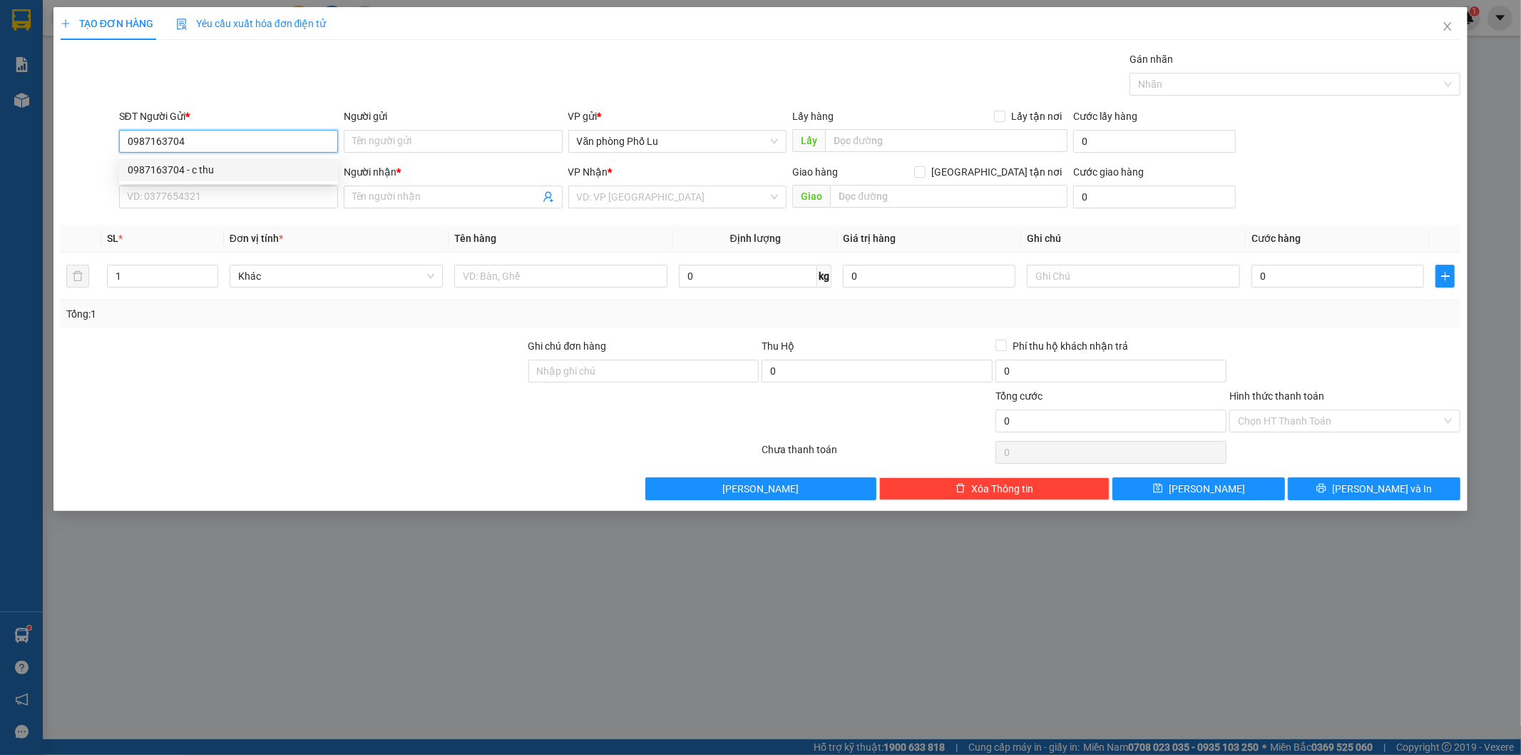
type input "bà nguyên"
type input "0987163704"
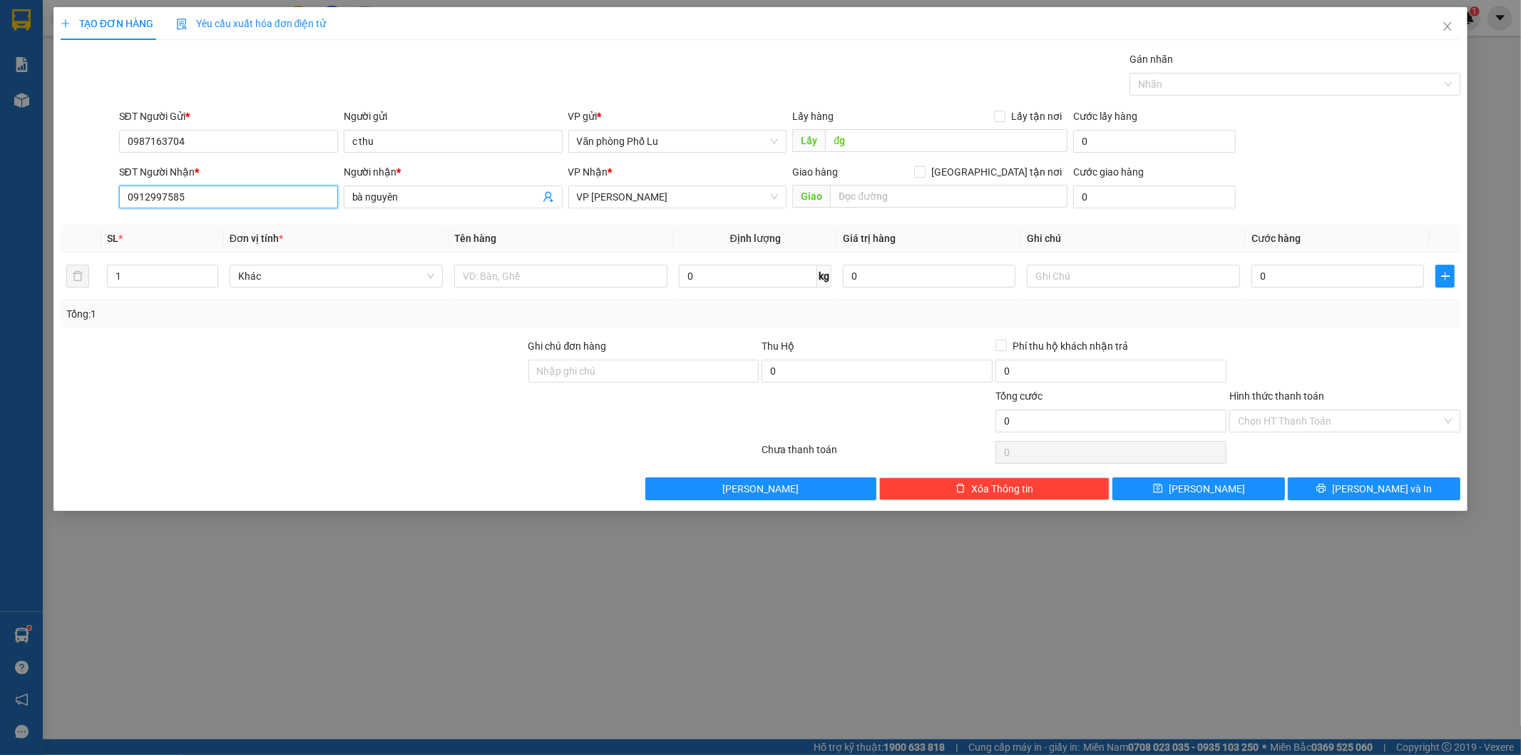
click at [215, 200] on input "0912997585" at bounding box center [228, 196] width 219 height 23
type input "0"
type input "0982424689"
click at [210, 222] on div "0982424689 - A Nghĩa" at bounding box center [229, 226] width 202 height 16
type input "A Nghĩa"
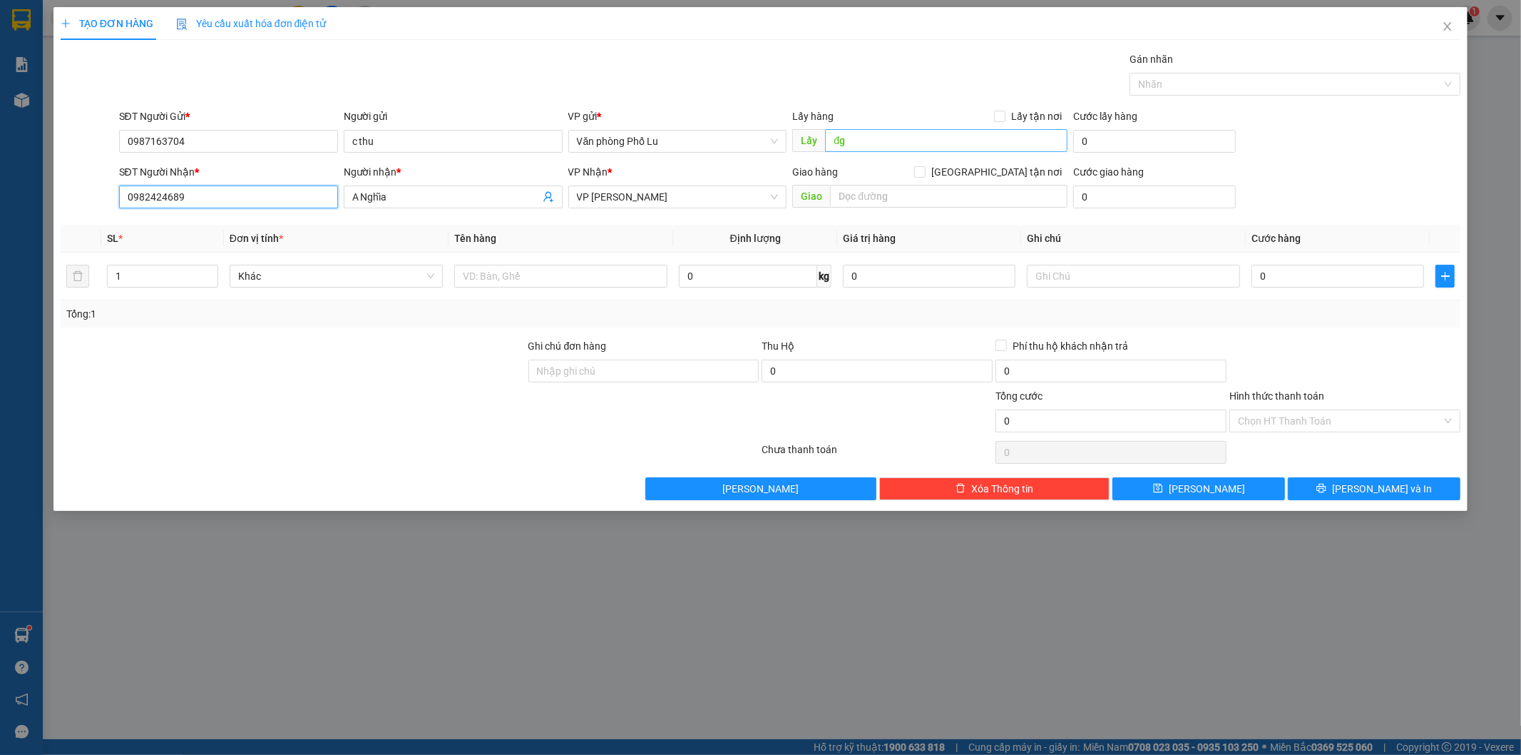
type input "0982424689"
click at [882, 141] on input "đg" at bounding box center [946, 140] width 243 height 23
click at [510, 266] on input "text" at bounding box center [560, 276] width 213 height 23
type input "tải"
click at [1307, 287] on input "0" at bounding box center [1338, 276] width 173 height 23
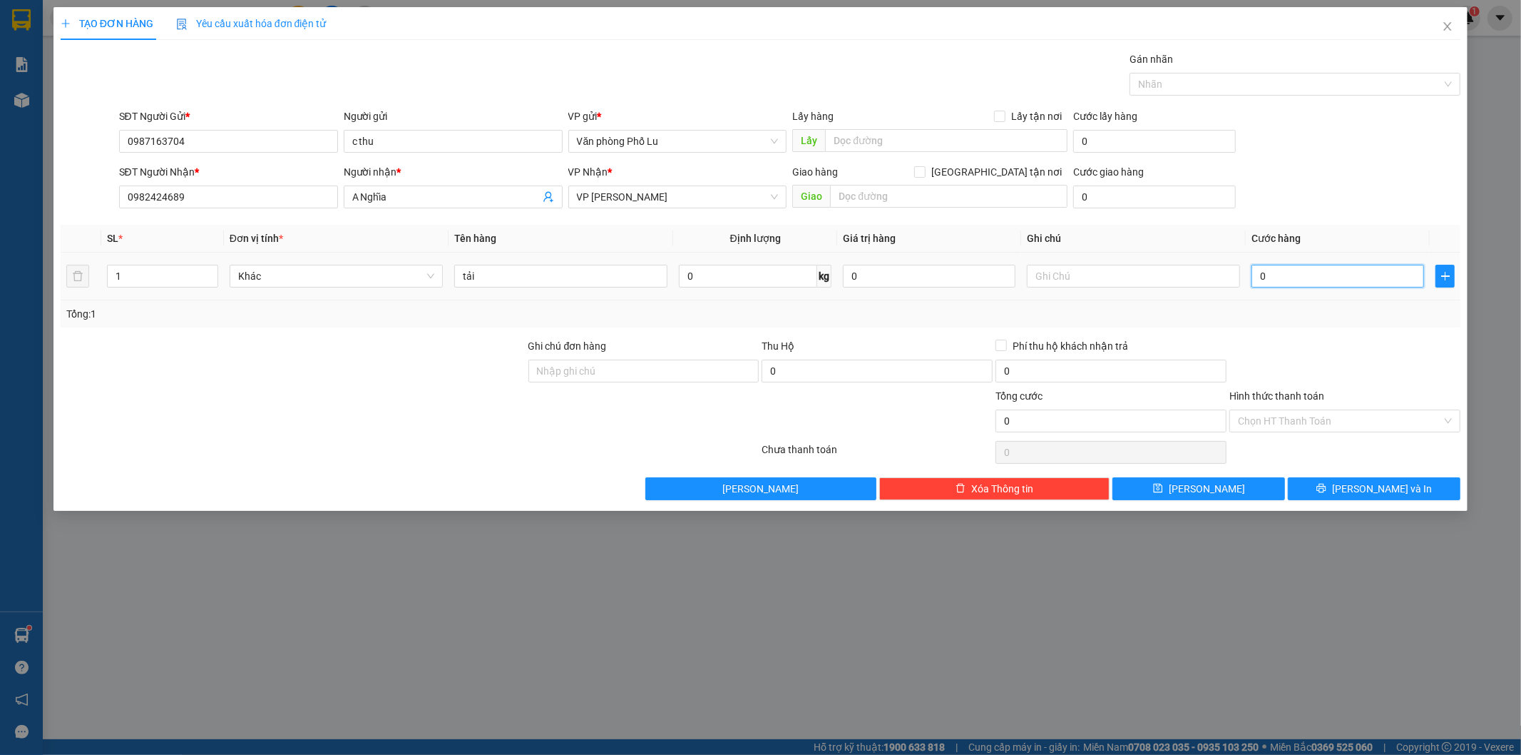
paste input "8"
type input "80"
type input "80.000"
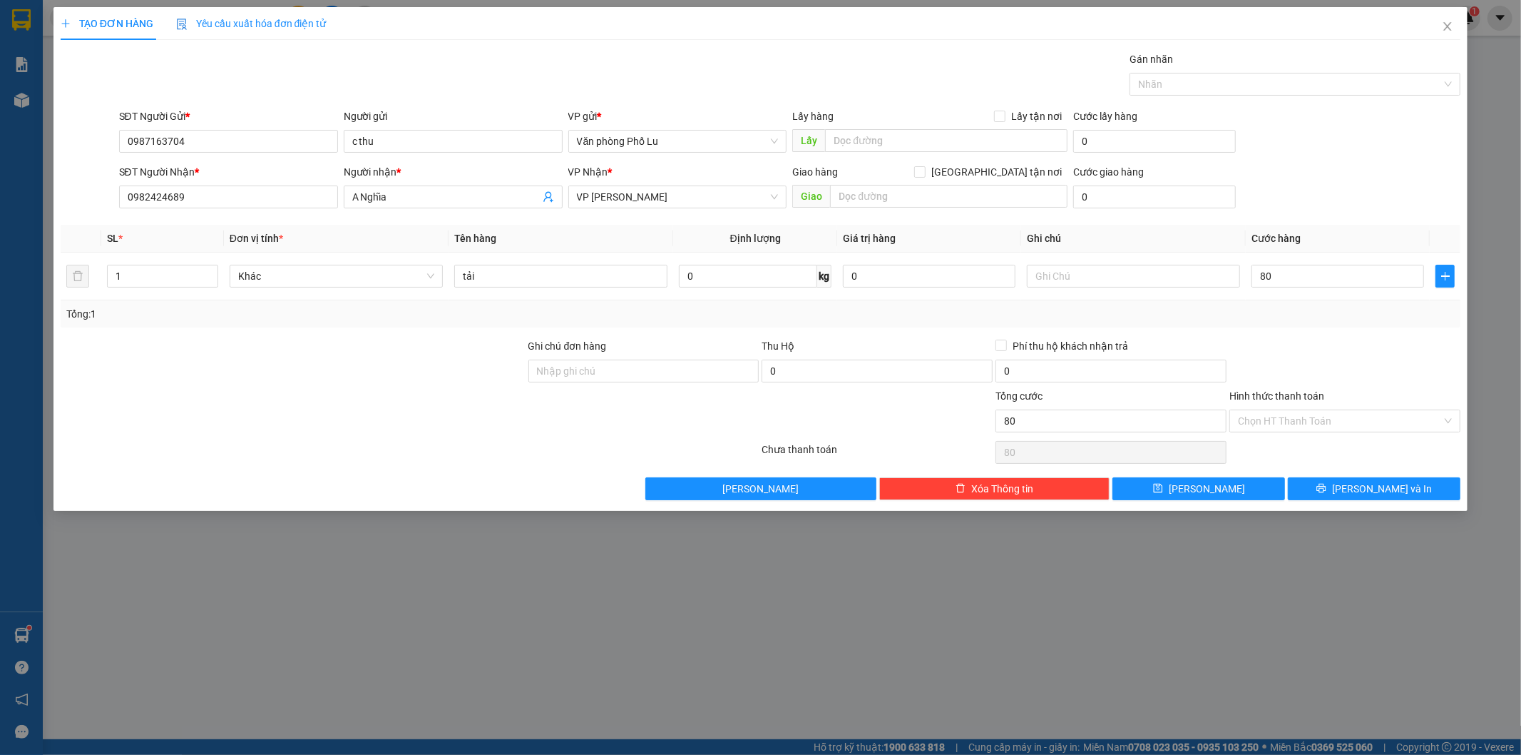
type input "80.000"
click at [1307, 352] on div at bounding box center [1345, 363] width 234 height 50
click at [1367, 481] on span "[PERSON_NAME] và In" at bounding box center [1382, 489] width 100 height 16
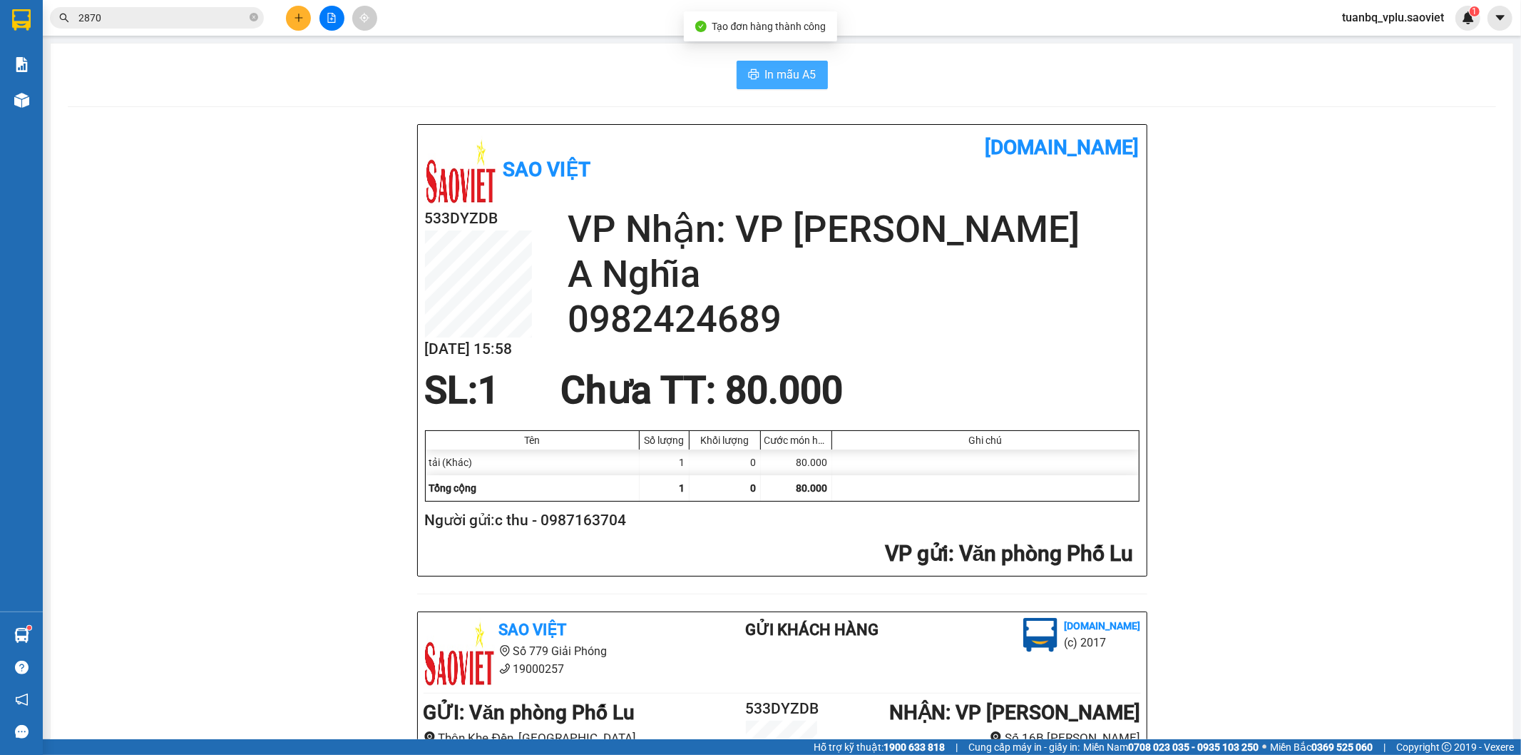
click at [766, 78] on span "In mẫu A5" at bounding box center [790, 75] width 51 height 18
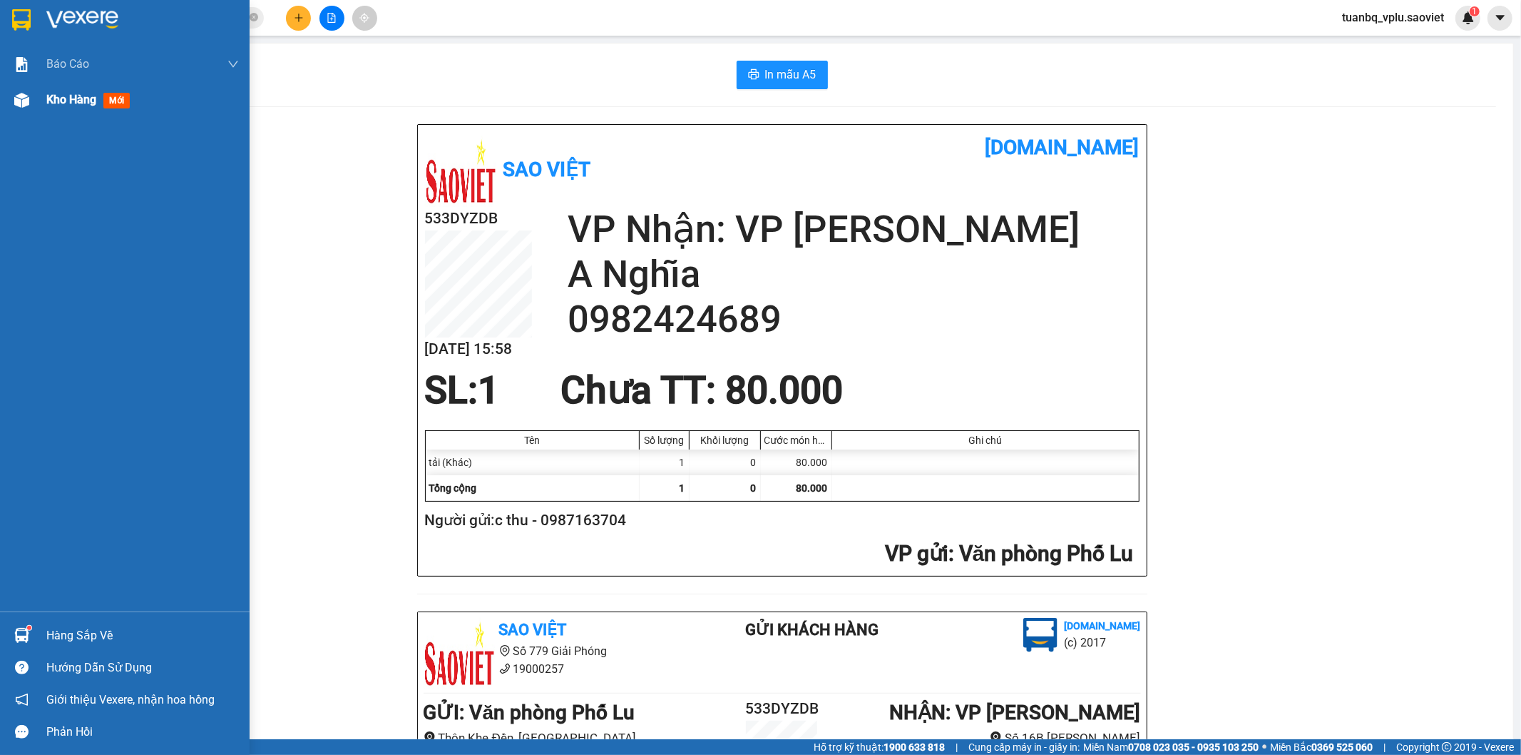
click at [81, 104] on span "Kho hàng" at bounding box center [71, 100] width 50 height 14
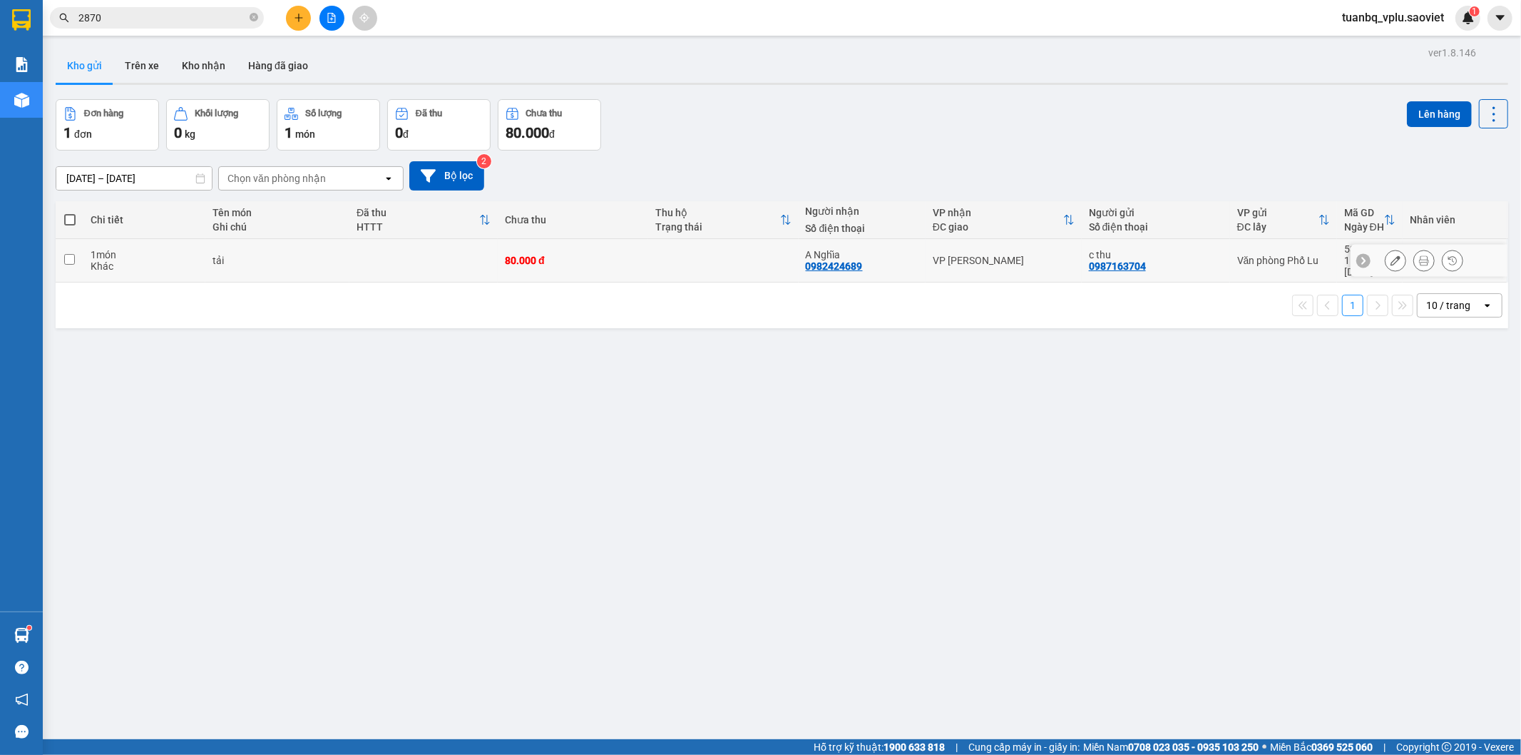
click at [253, 255] on div "tải" at bounding box center [278, 260] width 131 height 11
checkbox input "true"
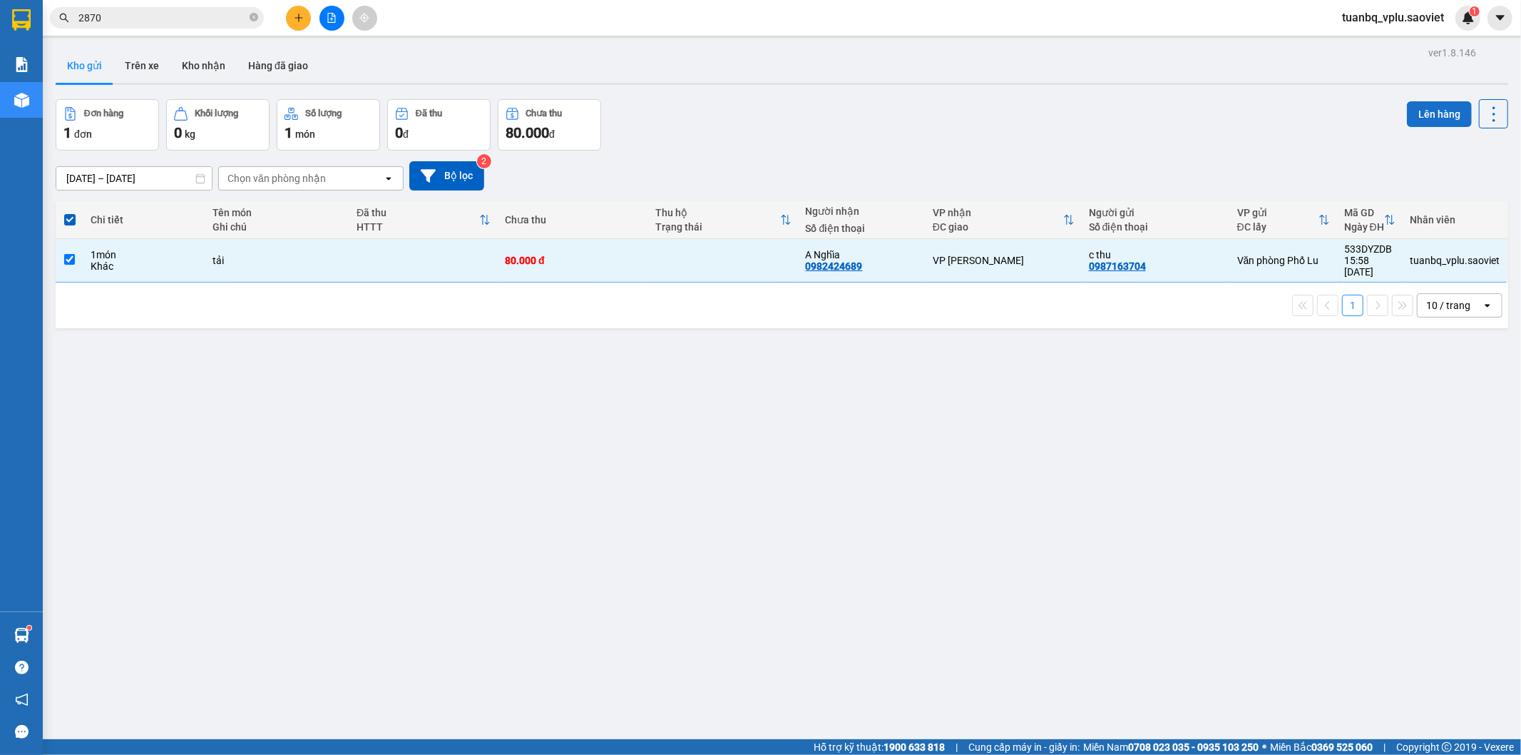
click at [1441, 116] on button "Lên hàng" at bounding box center [1439, 114] width 65 height 26
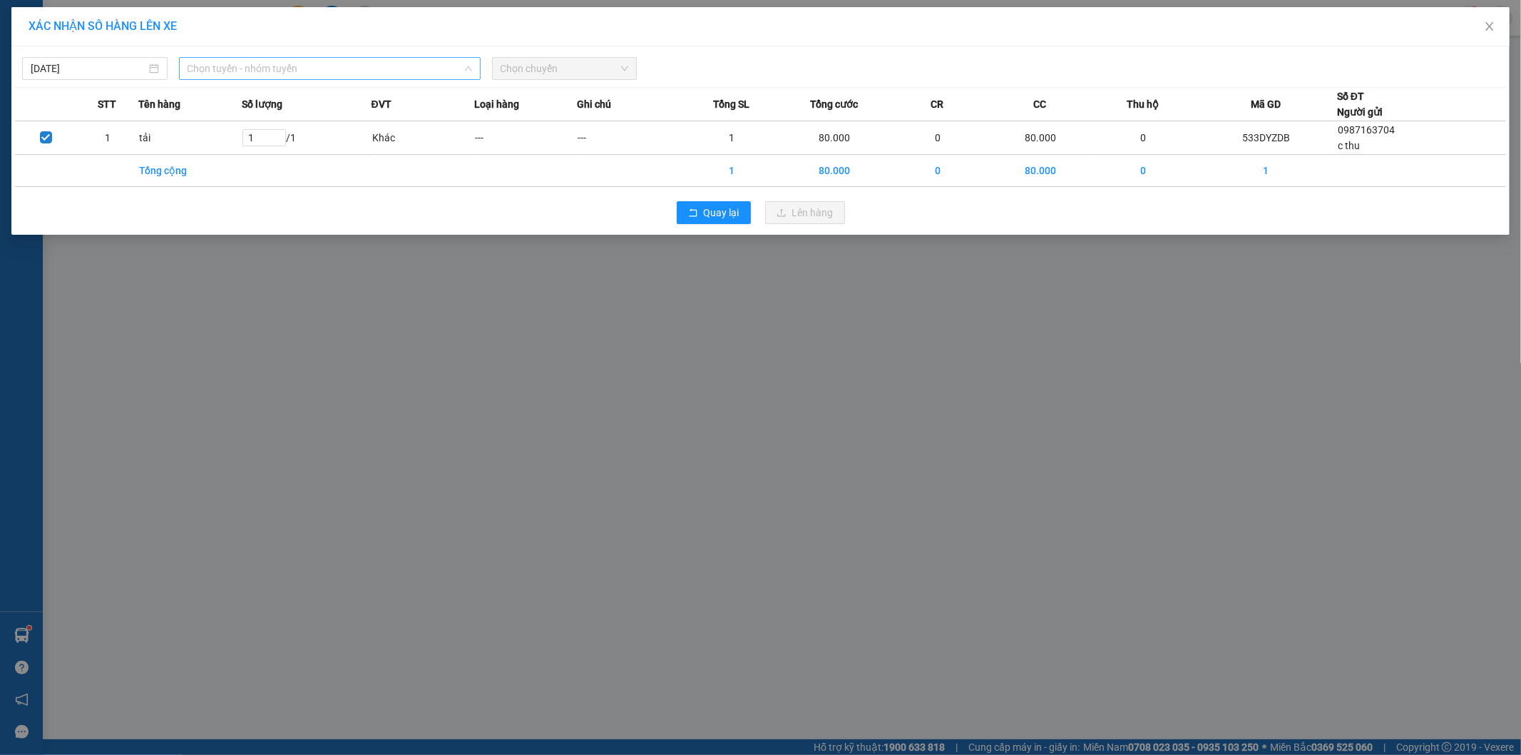
click at [255, 62] on span "Chọn tuyến - nhóm tuyến" at bounding box center [330, 68] width 285 height 21
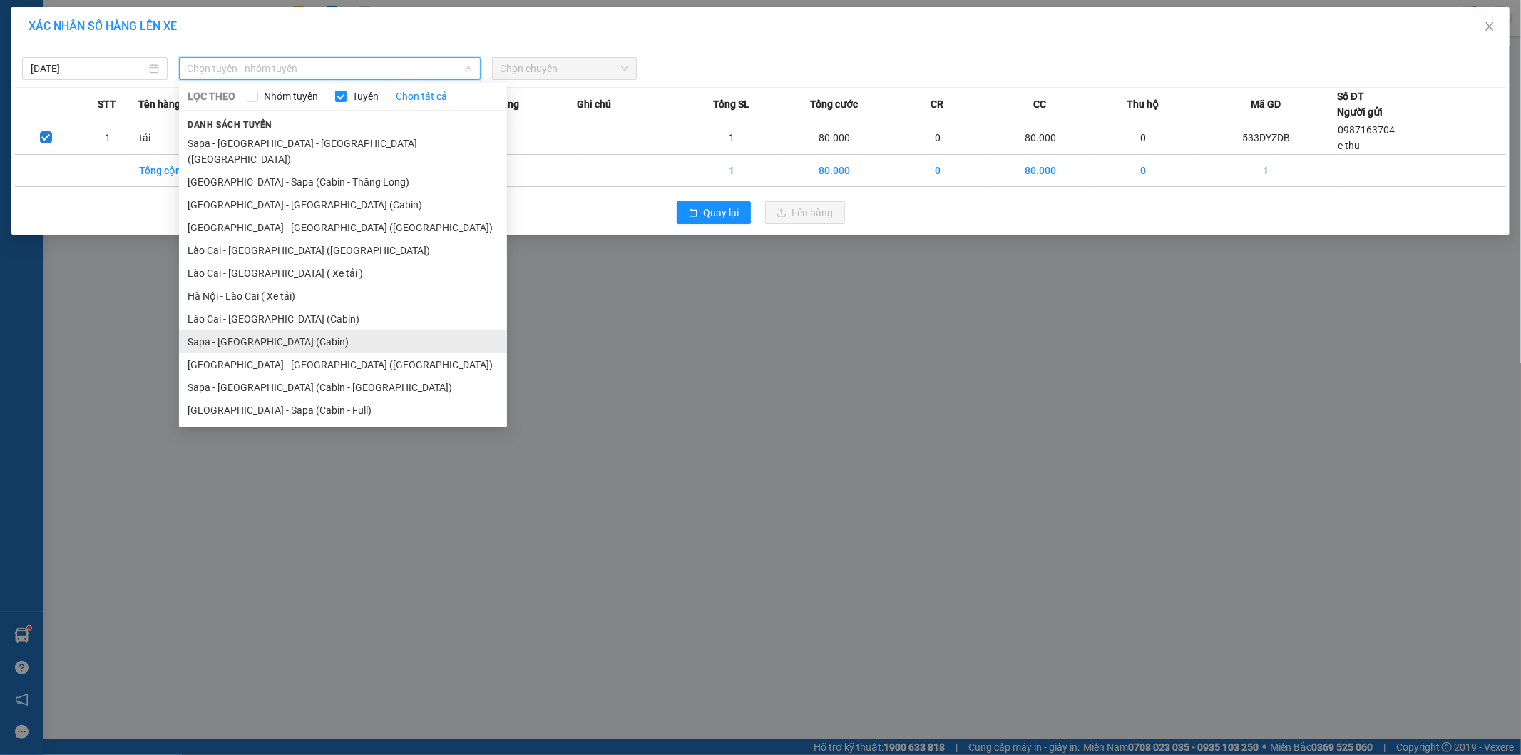
click at [291, 335] on li "Sapa - Hà Nội (Cabin)" at bounding box center [343, 341] width 328 height 23
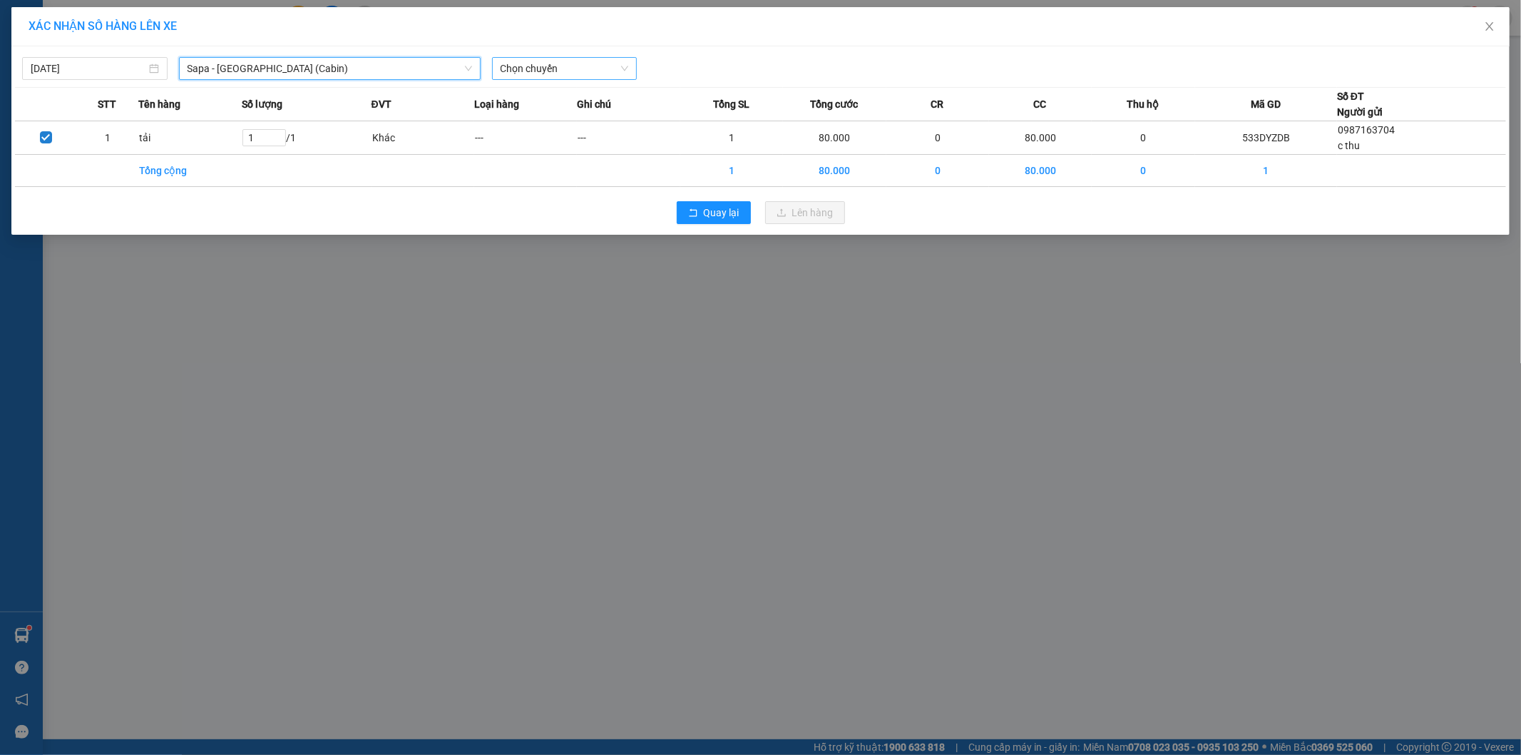
click at [566, 66] on span "Chọn chuyến" at bounding box center [565, 68] width 128 height 21
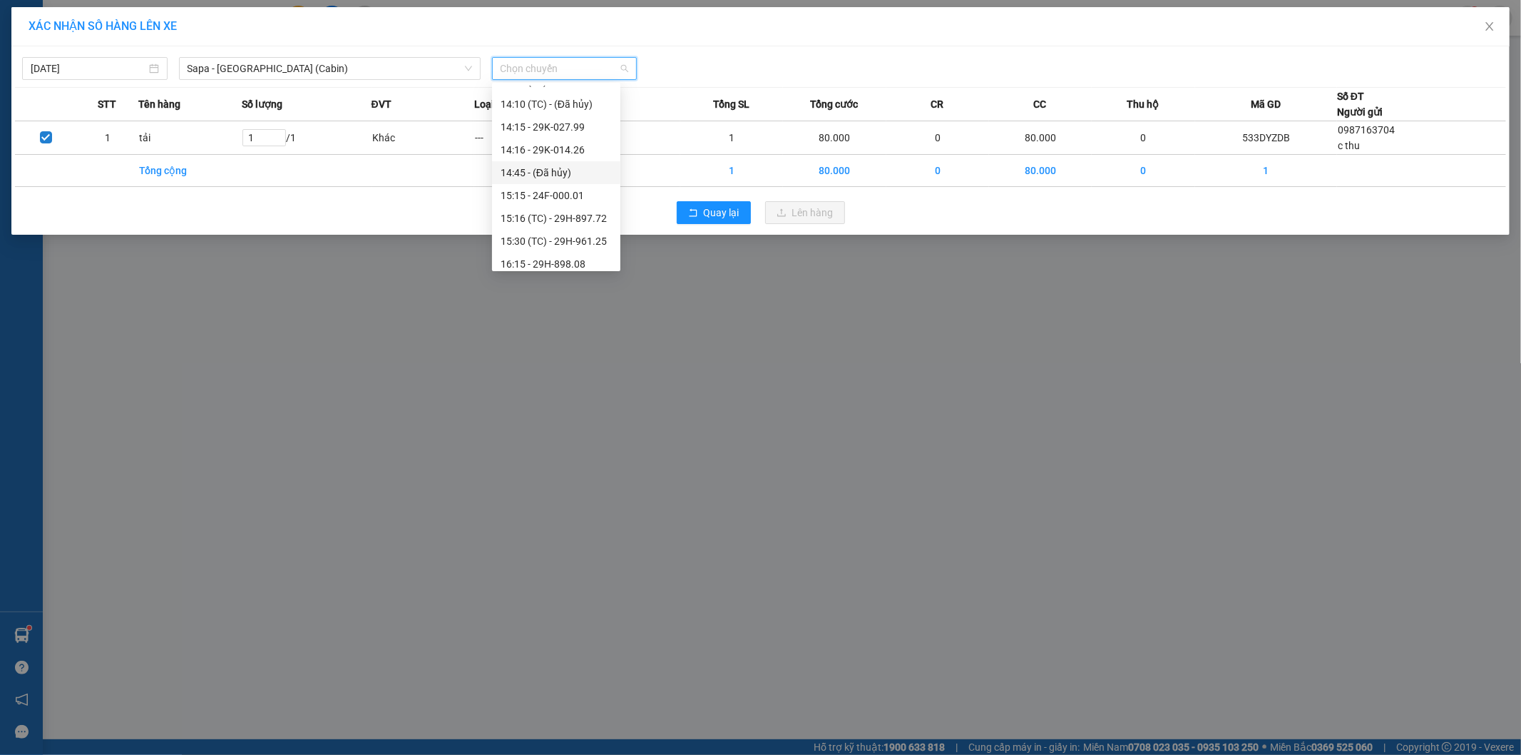
scroll to position [317, 0]
click at [590, 211] on div "15:30 (TC) - 29H-961.25" at bounding box center [556, 214] width 111 height 16
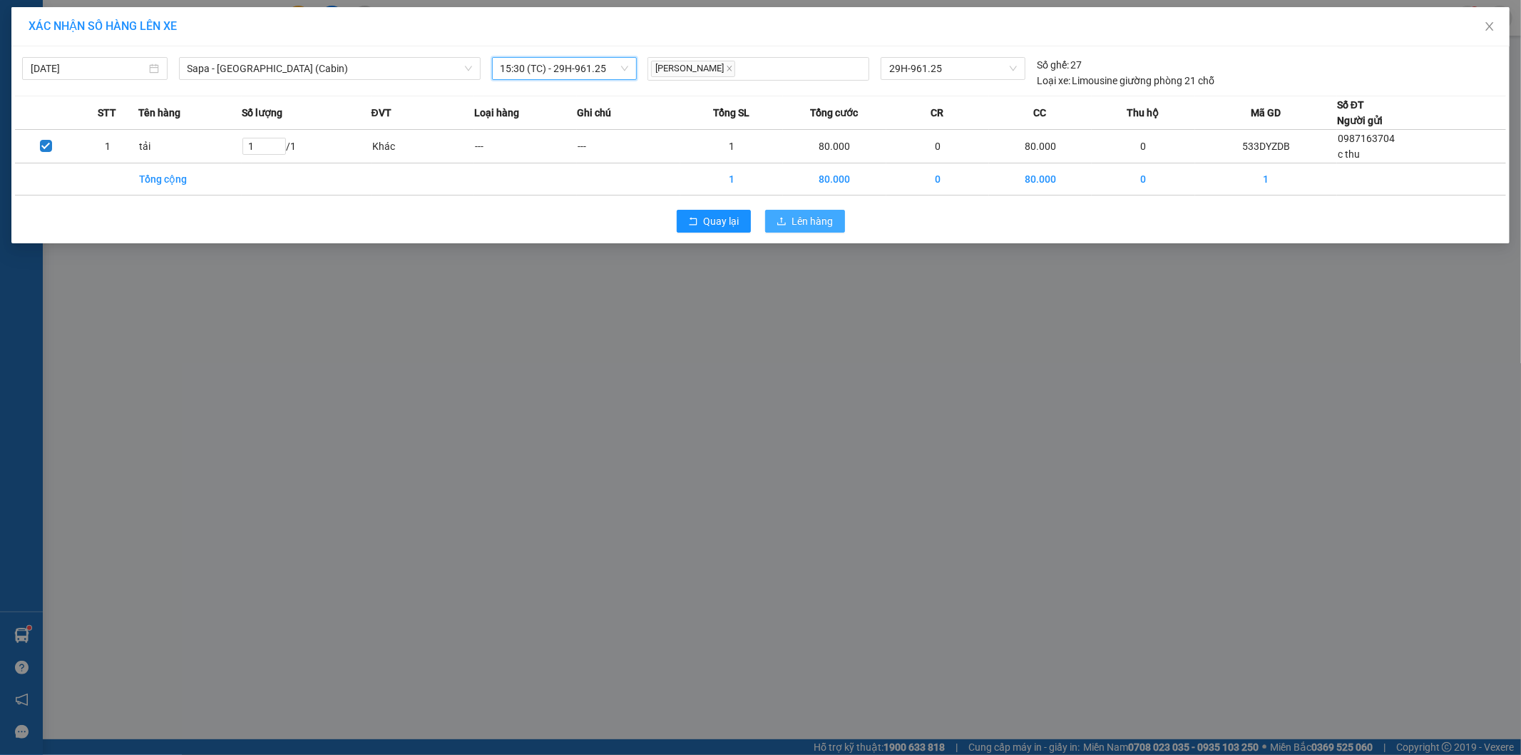
click at [810, 218] on span "Lên hàng" at bounding box center [812, 221] width 41 height 16
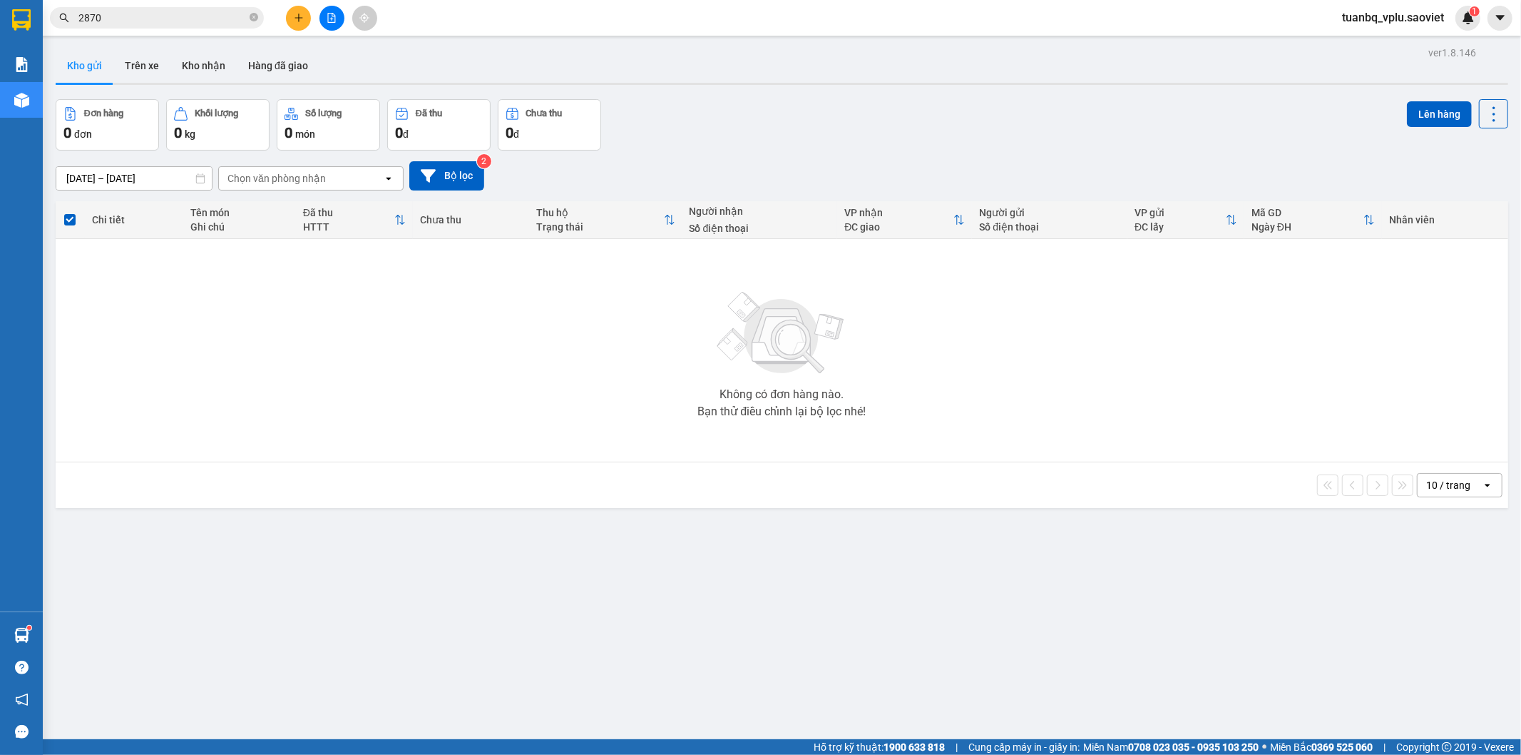
click at [302, 13] on icon "plus" at bounding box center [299, 18] width 10 height 10
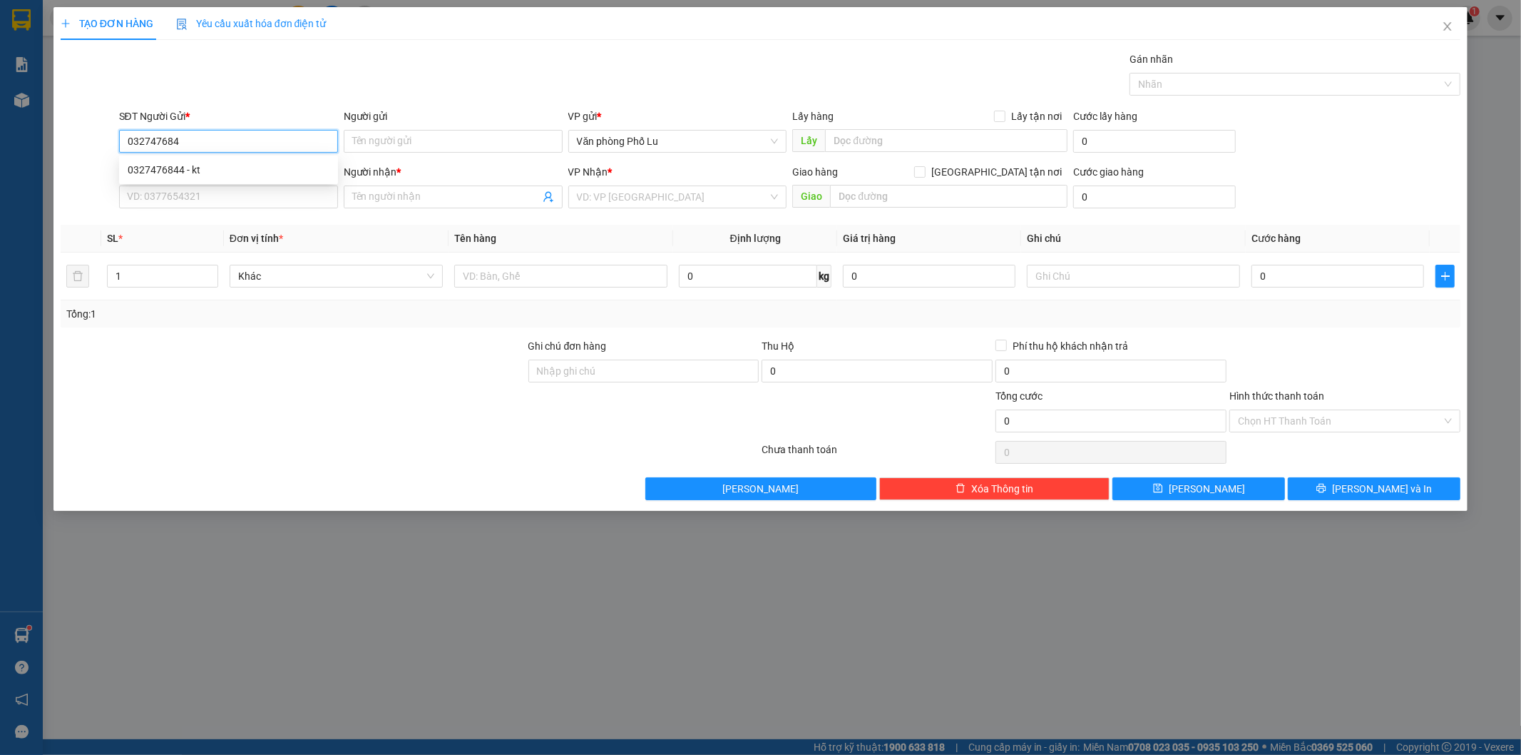
type input "0327476844"
click at [195, 173] on div "0327476844 - kt" at bounding box center [229, 170] width 202 height 16
type input "kt"
type input "0917983999"
type input "kt"
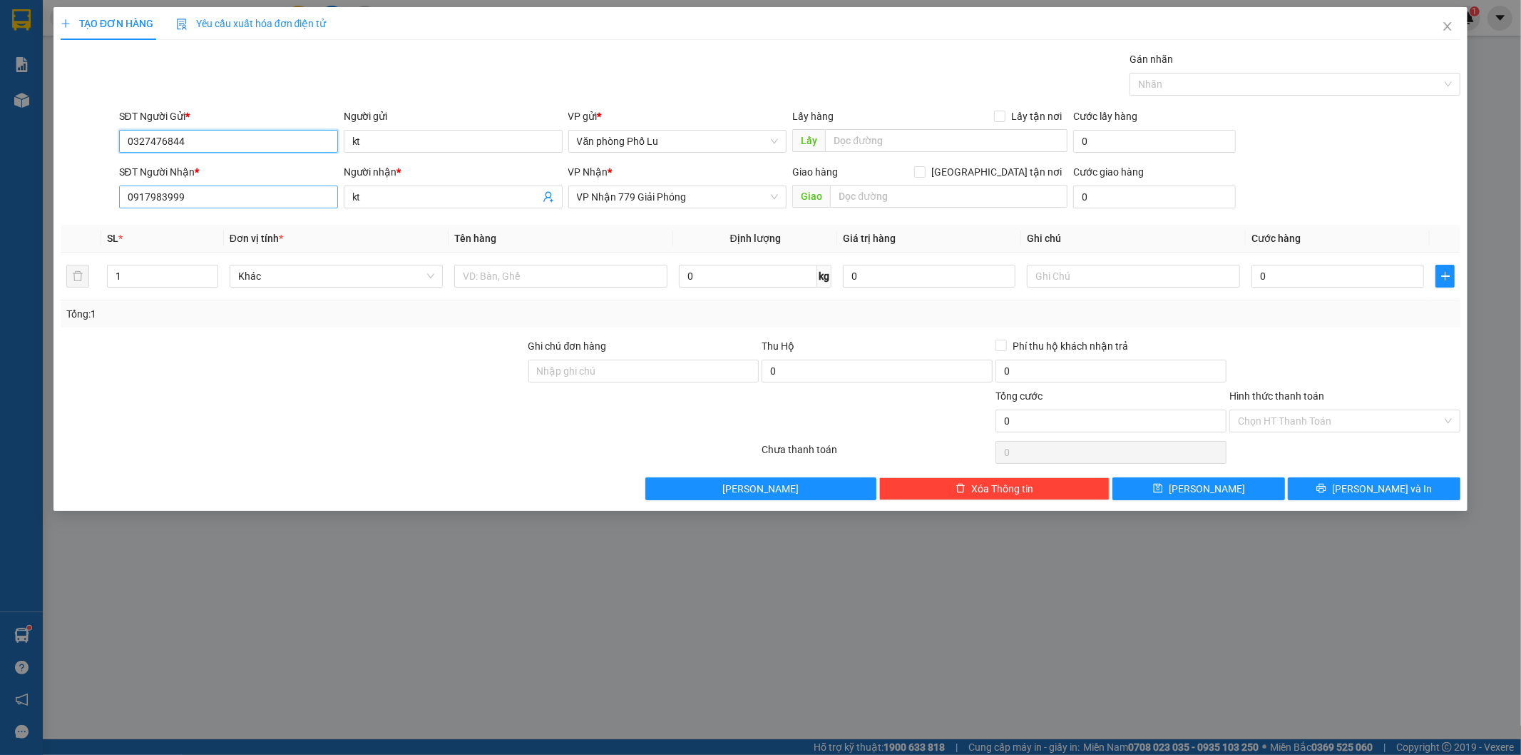
type input "0327476844"
click at [193, 195] on input "0917983999" at bounding box center [228, 196] width 219 height 23
click at [713, 194] on span "VP Nhận 779 Giải Phóng" at bounding box center [678, 196] width 202 height 21
type input "0382841946"
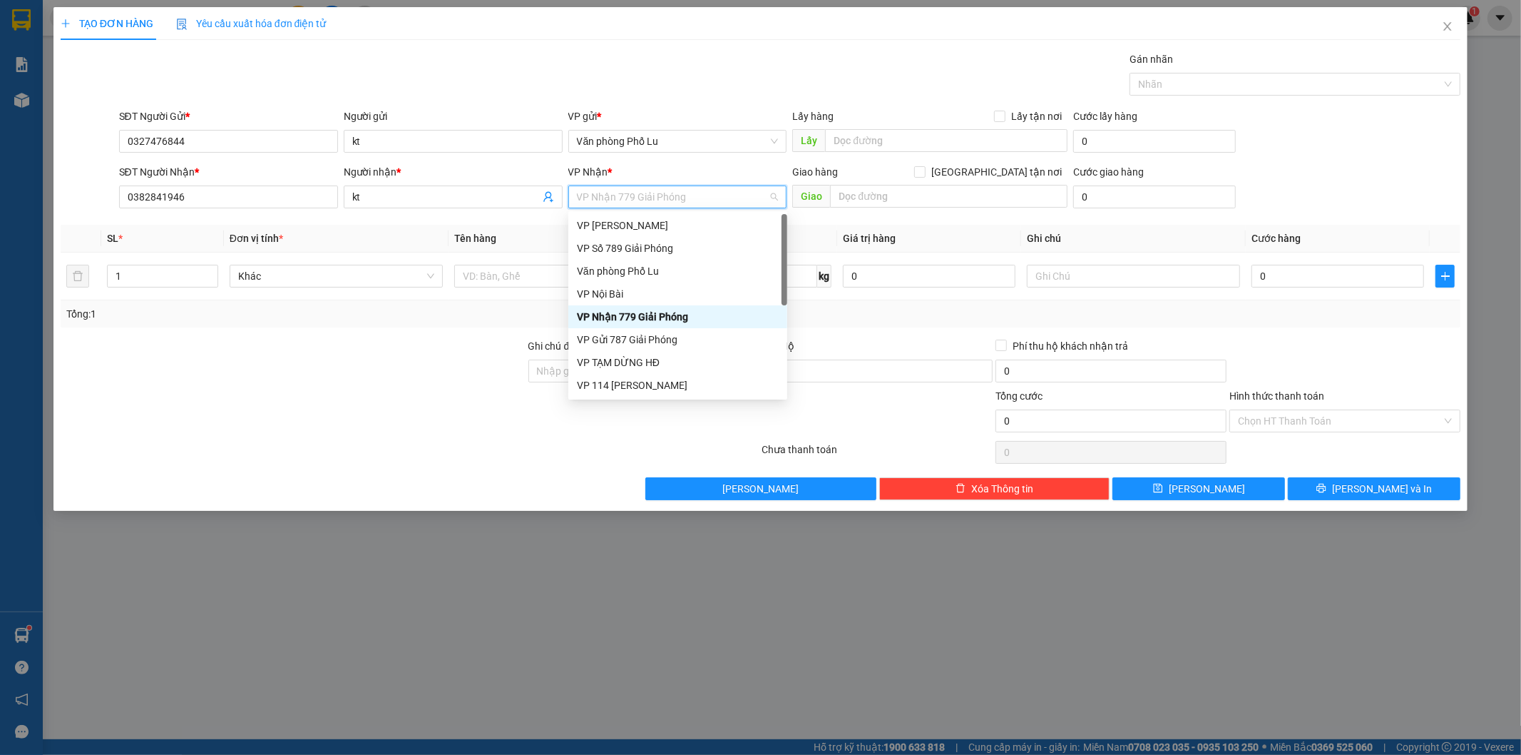
click at [713, 194] on span "VP Nhận 779 Giải Phóng" at bounding box center [678, 196] width 202 height 21
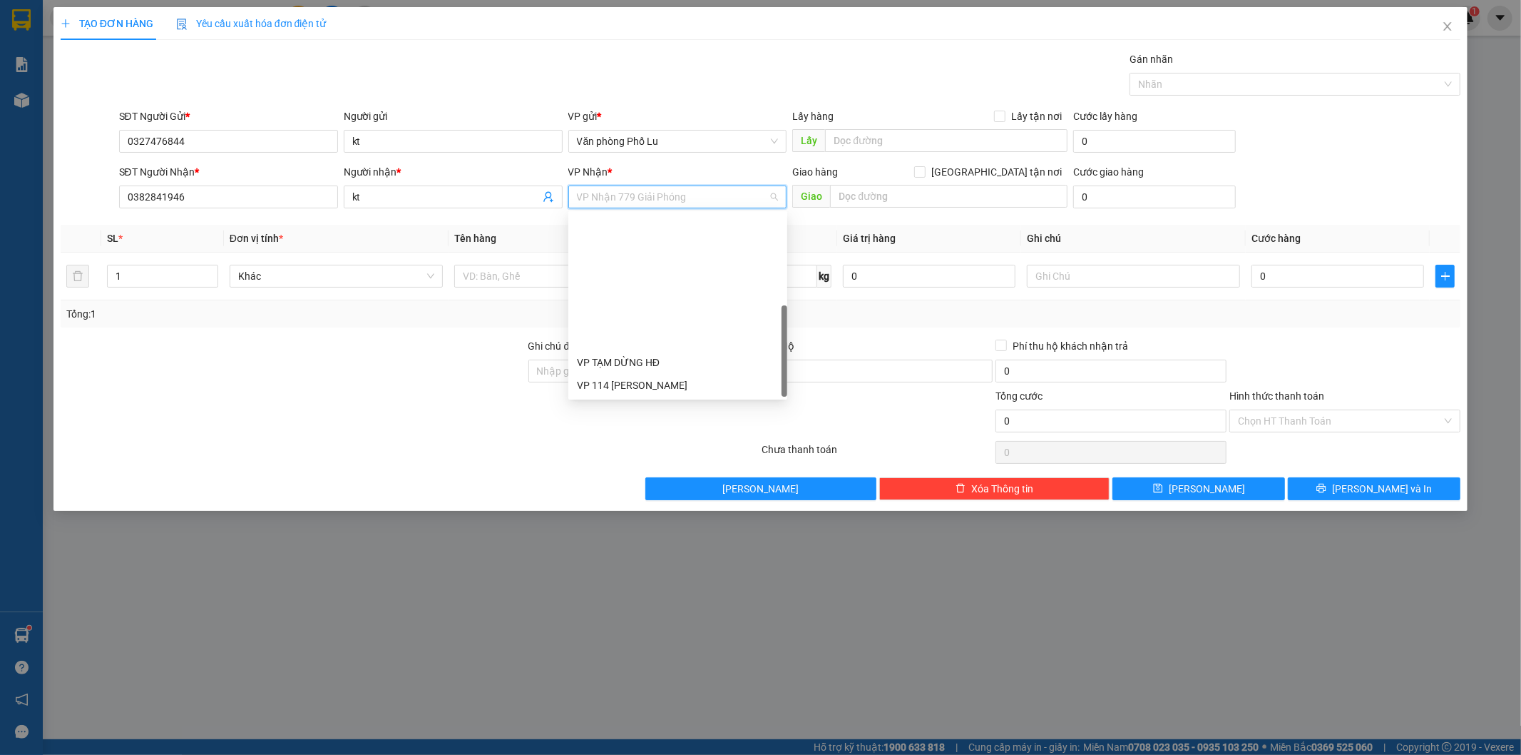
scroll to position [160, 0]
click at [673, 310] on div "VP 7 [PERSON_NAME]" at bounding box center [678, 317] width 202 height 16
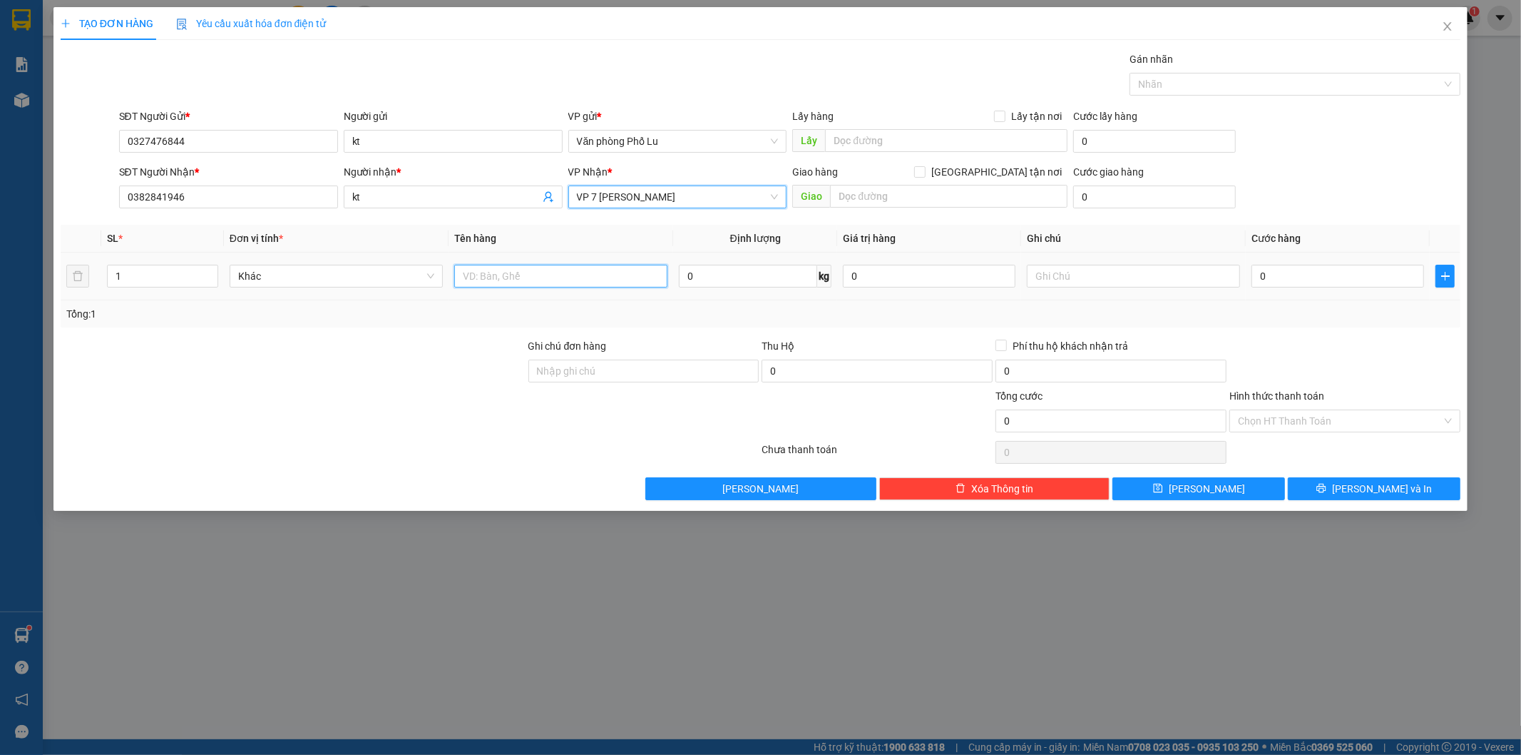
click at [529, 276] on input "text" at bounding box center [560, 276] width 213 height 23
type input "hộp"
click at [1285, 271] on input "0" at bounding box center [1338, 276] width 173 height 23
paste input "8"
type input "80"
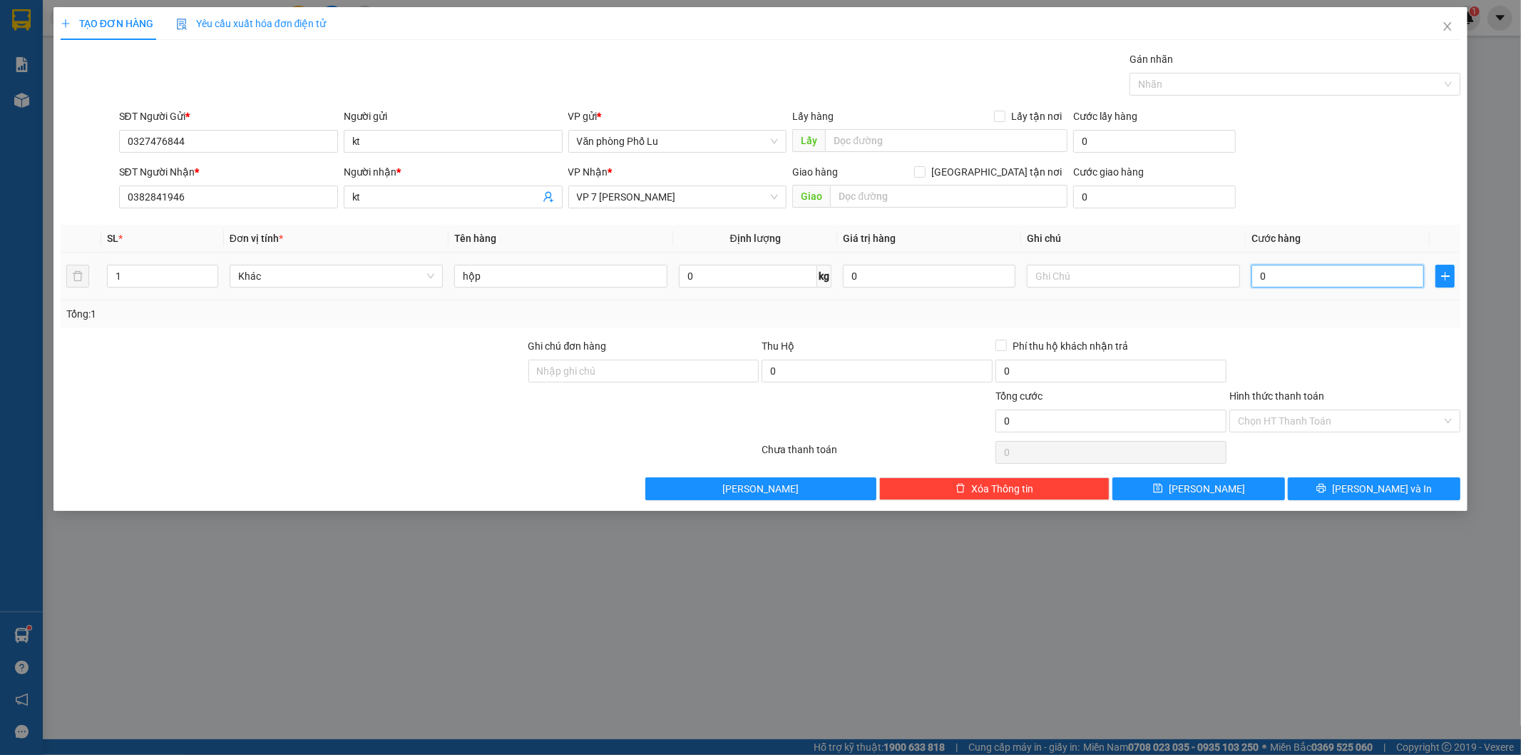
type input "80"
type input "80.000"
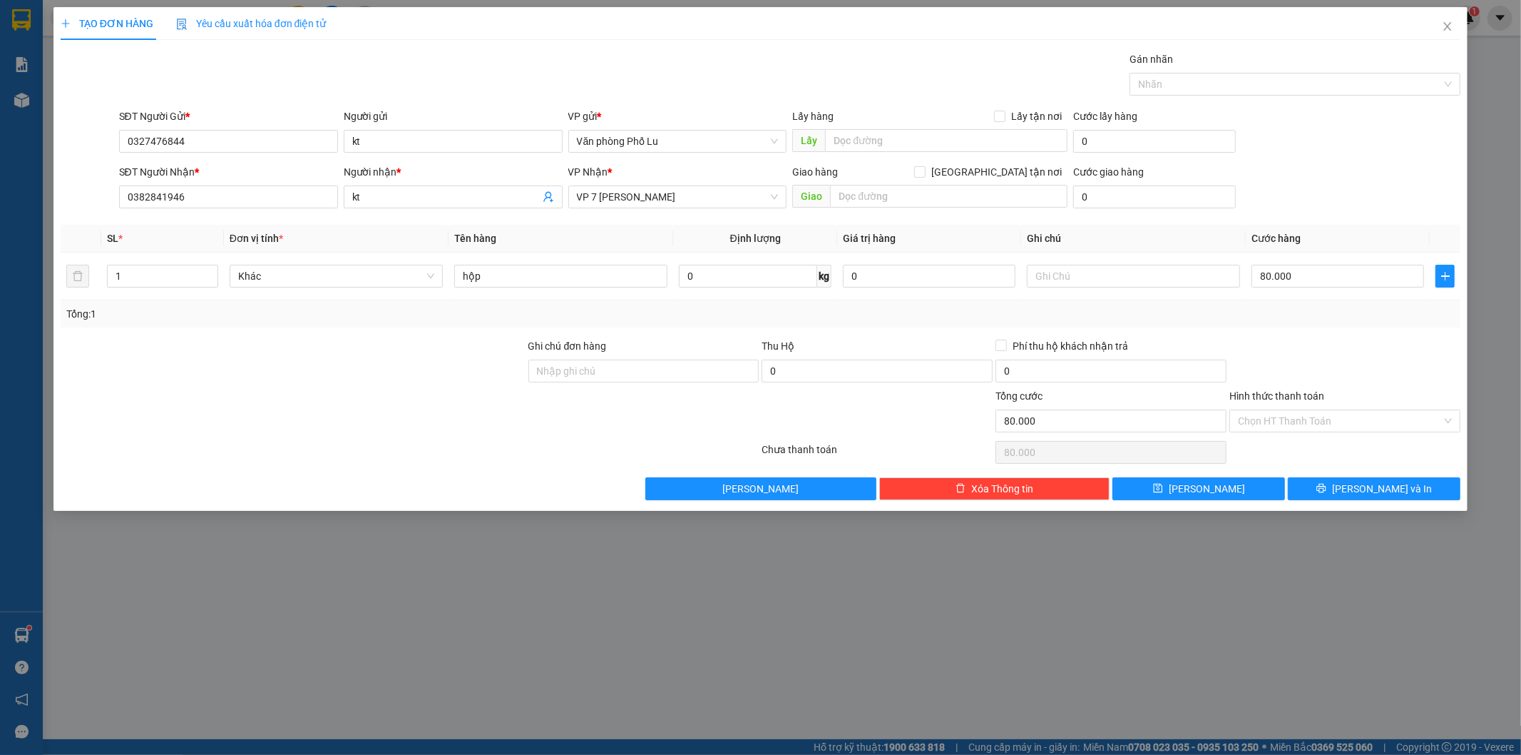
click at [1322, 333] on div "Transit Pickup Surcharge Ids Transit Deliver Surcharge Ids Transit Deliver Surc…" at bounding box center [761, 275] width 1401 height 449
click at [1364, 482] on span "[PERSON_NAME] và In" at bounding box center [1382, 489] width 100 height 16
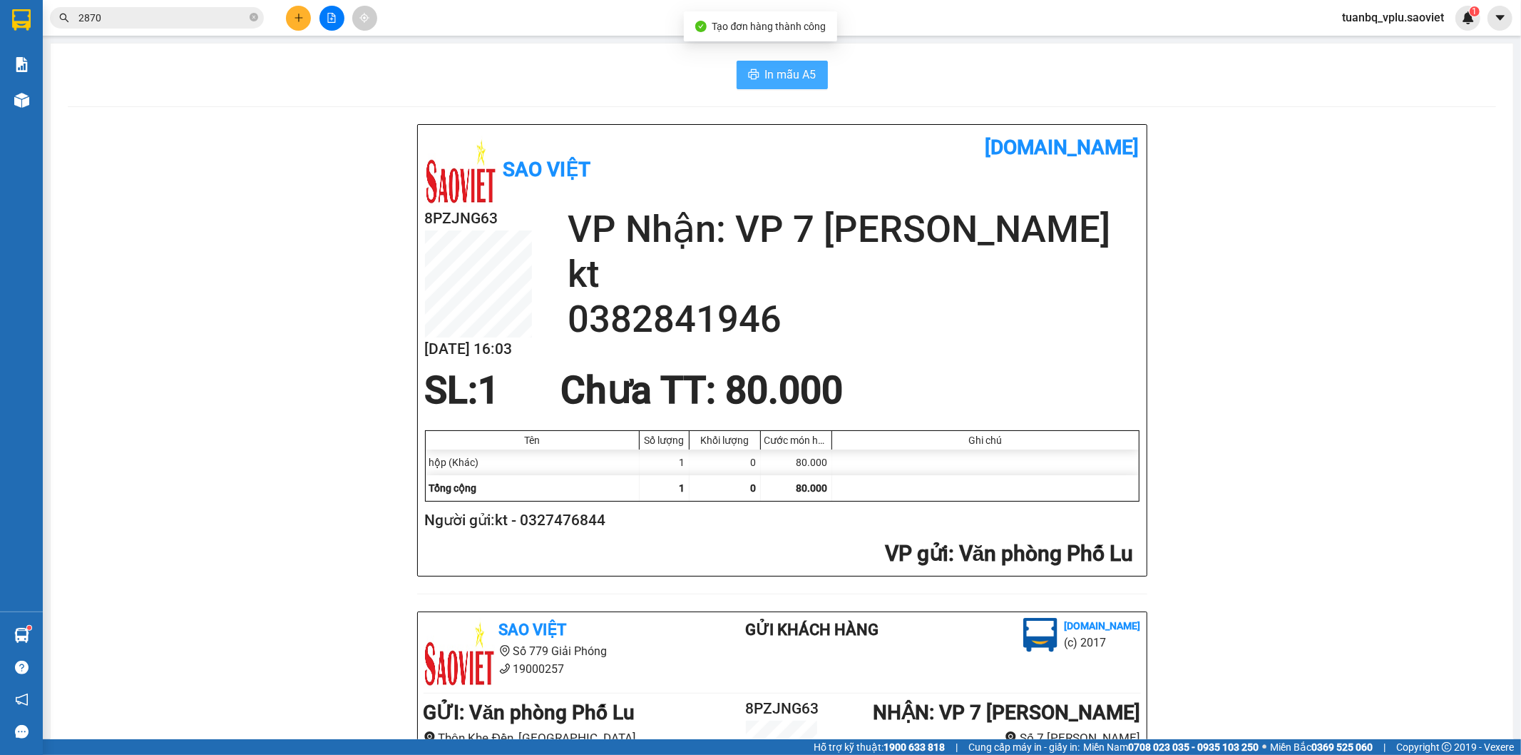
click at [783, 78] on span "In mẫu A5" at bounding box center [790, 75] width 51 height 18
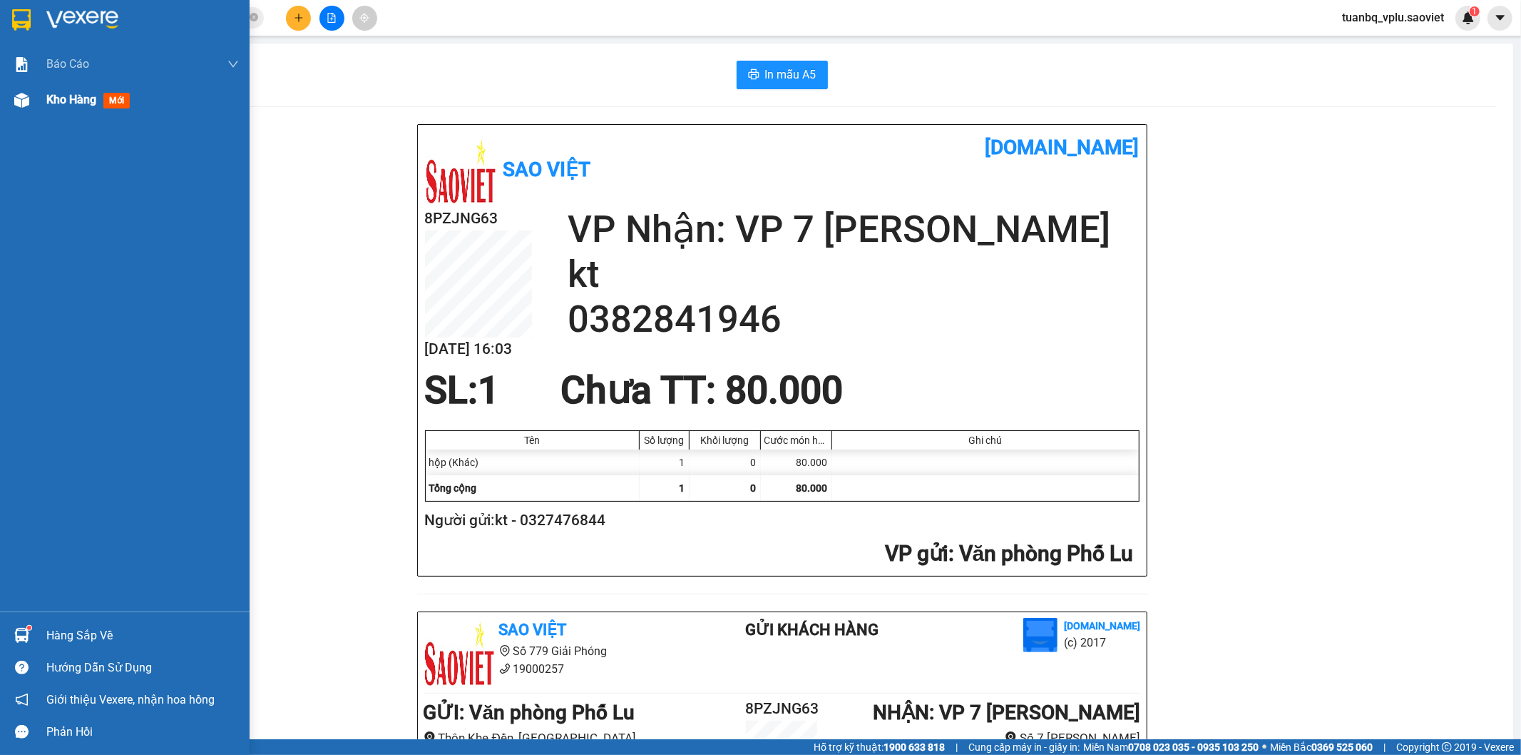
click at [64, 96] on span "Kho hàng" at bounding box center [71, 100] width 50 height 14
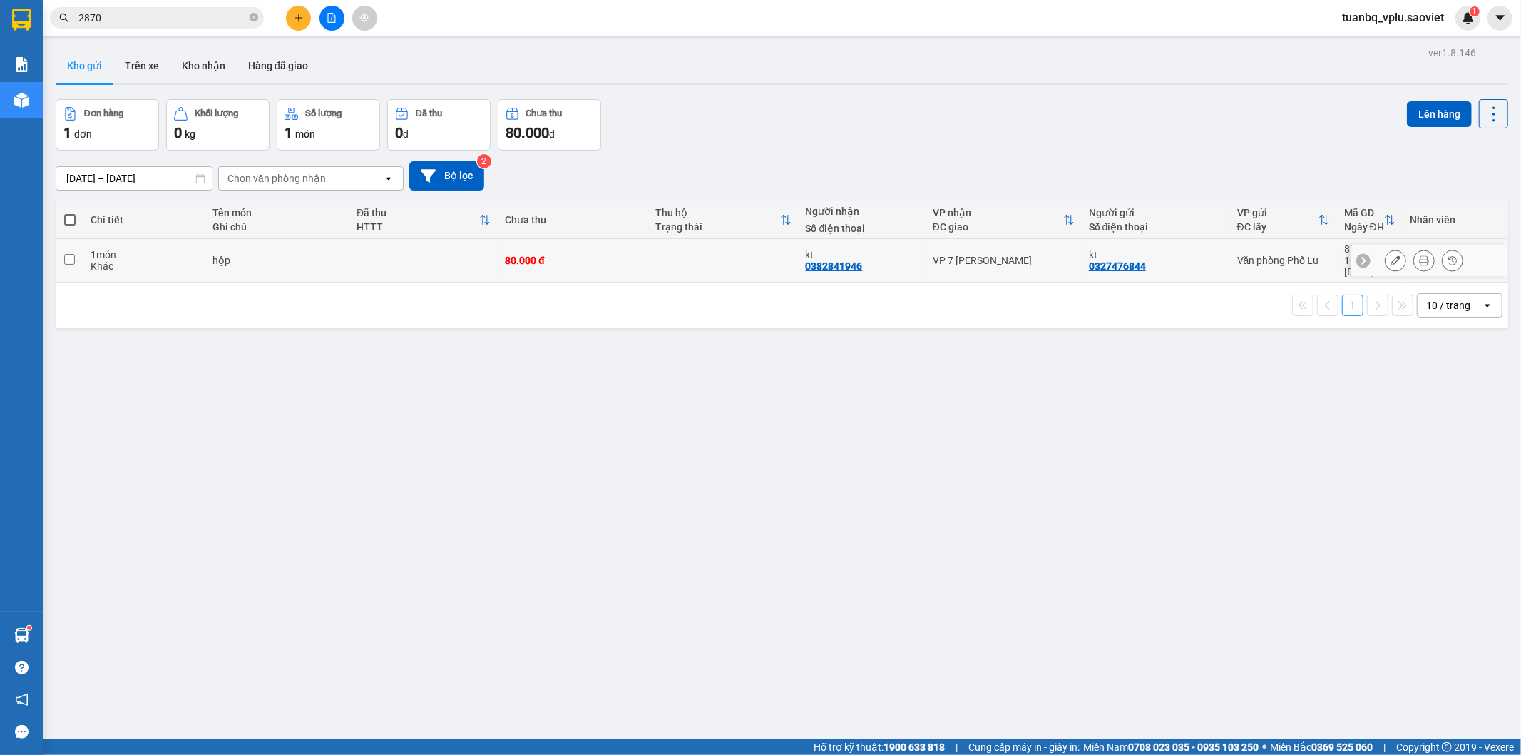
click at [511, 255] on div "80.000 đ" at bounding box center [573, 260] width 136 height 11
checkbox input "true"
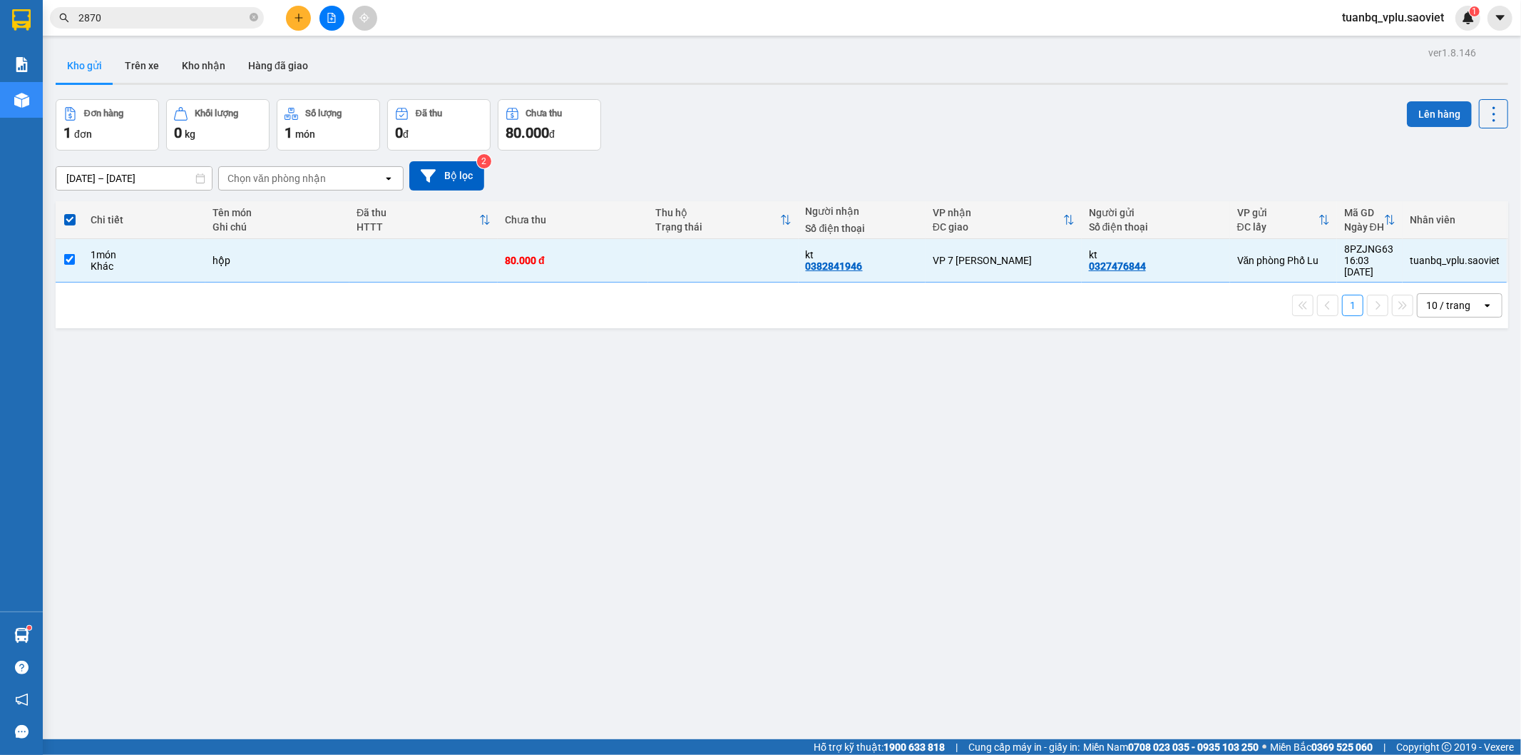
click at [1424, 112] on button "Lên hàng" at bounding box center [1439, 114] width 65 height 26
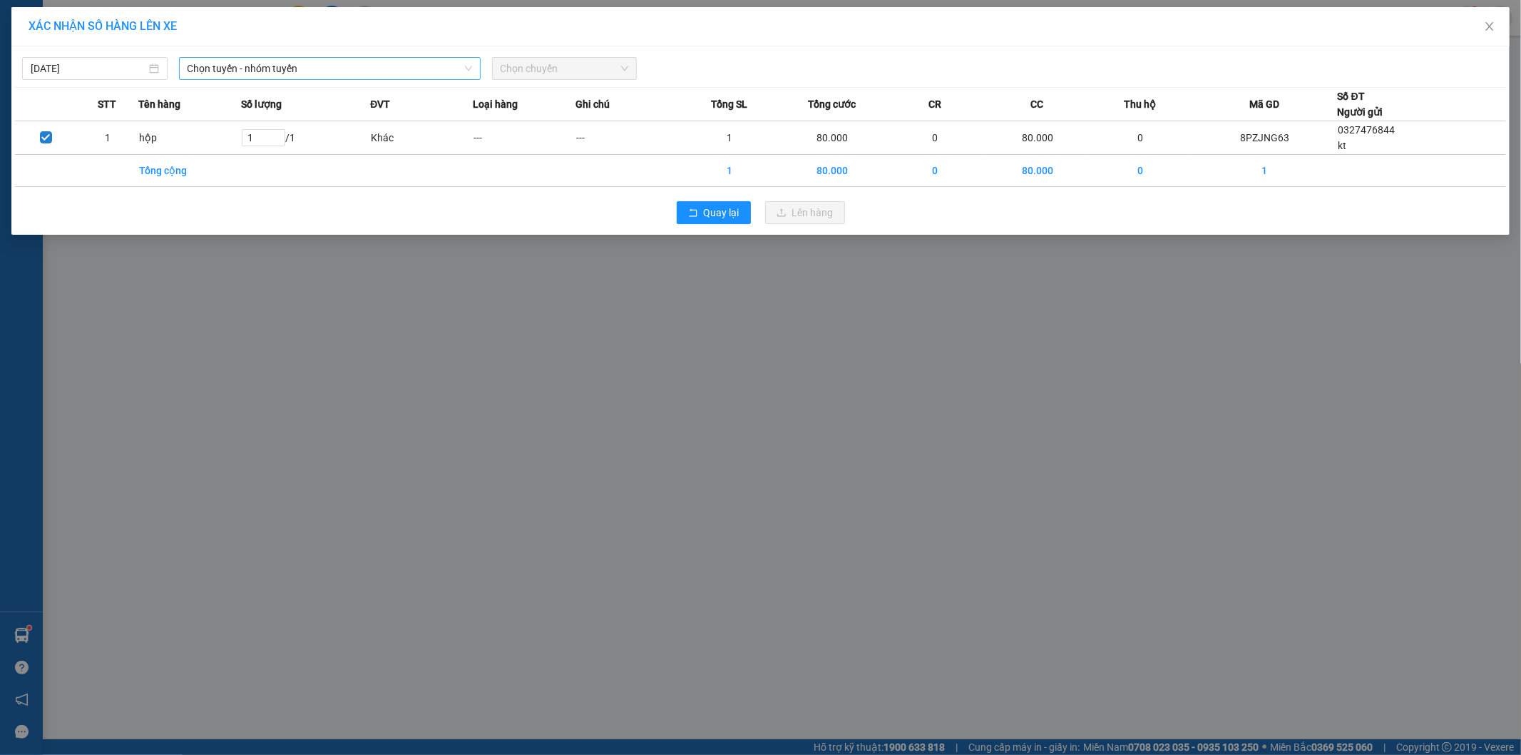
click at [272, 66] on span "Chọn tuyến - nhóm tuyến" at bounding box center [330, 68] width 285 height 21
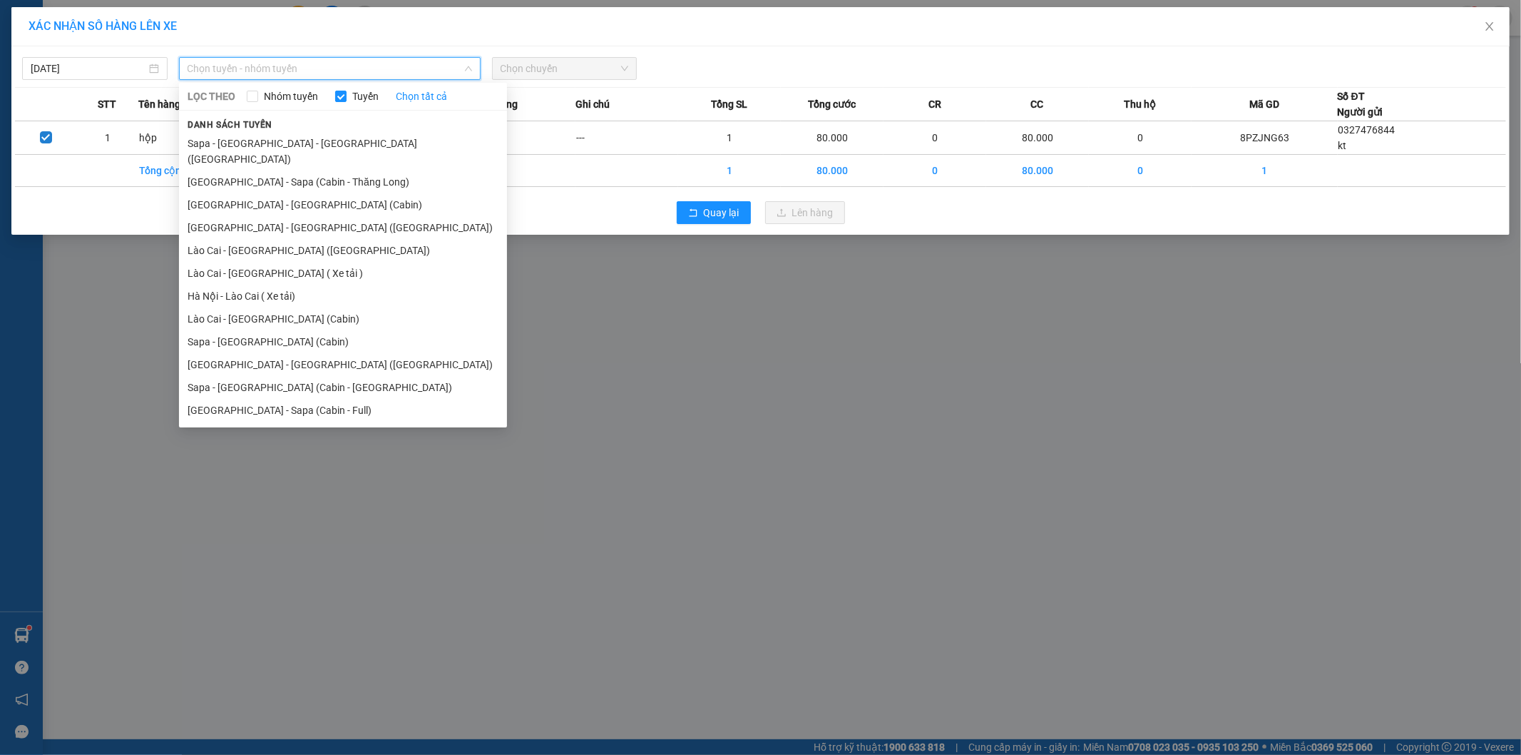
click at [297, 239] on li "Lào Cai - [GEOGRAPHIC_DATA] ([GEOGRAPHIC_DATA])" at bounding box center [343, 250] width 328 height 23
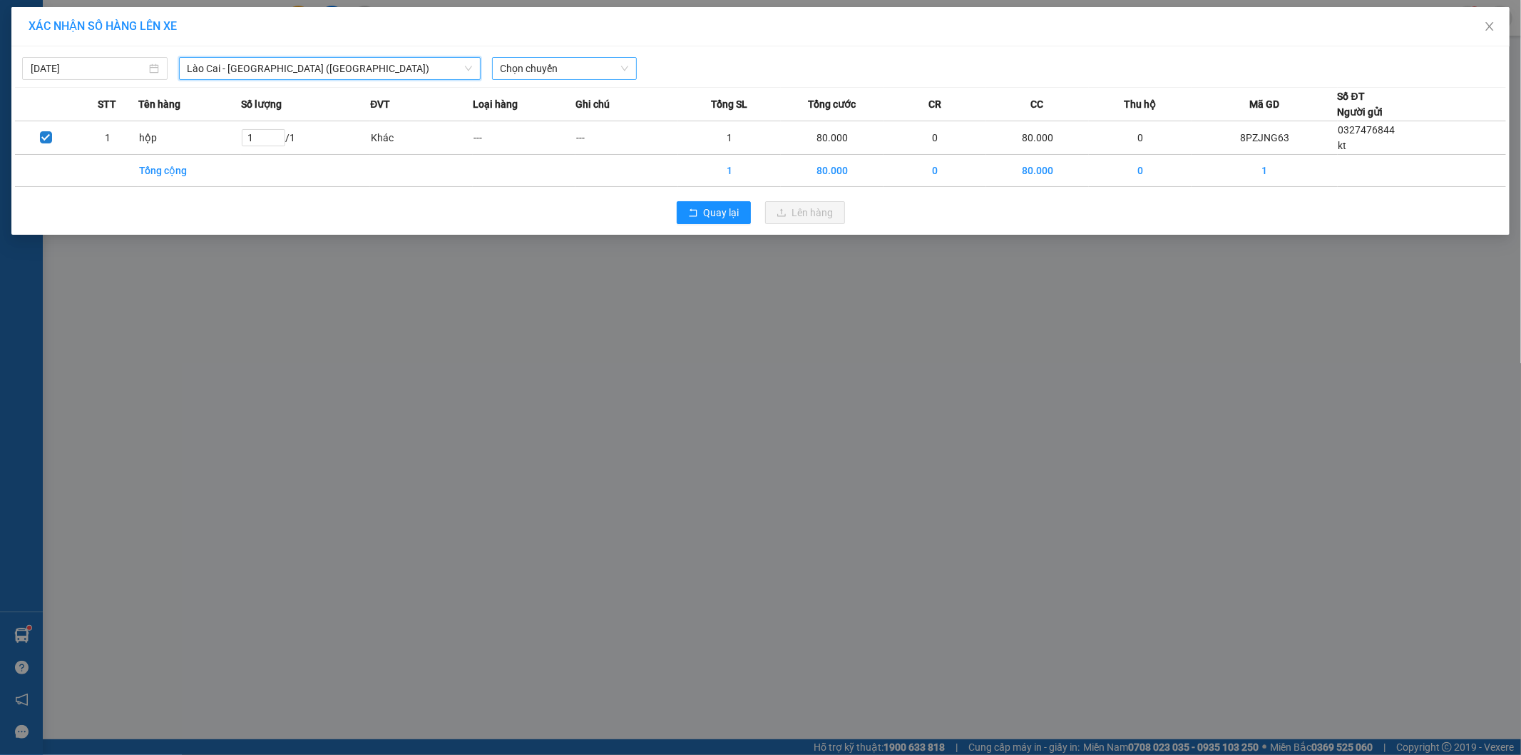
click at [532, 68] on span "Chọn chuyến" at bounding box center [565, 68] width 128 height 21
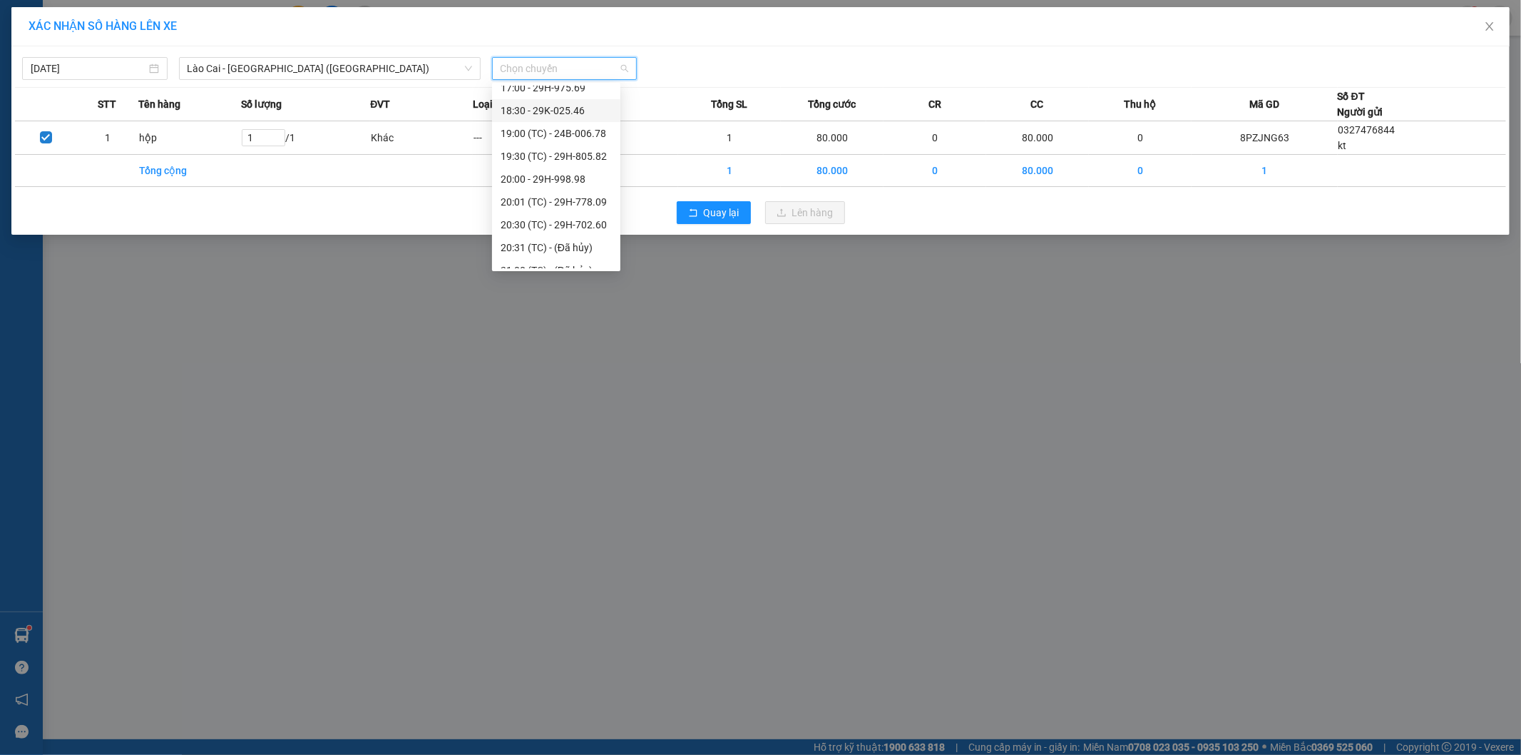
scroll to position [158, 0]
click at [583, 141] on div "15:30 - 29K-029.52" at bounding box center [556, 144] width 111 height 16
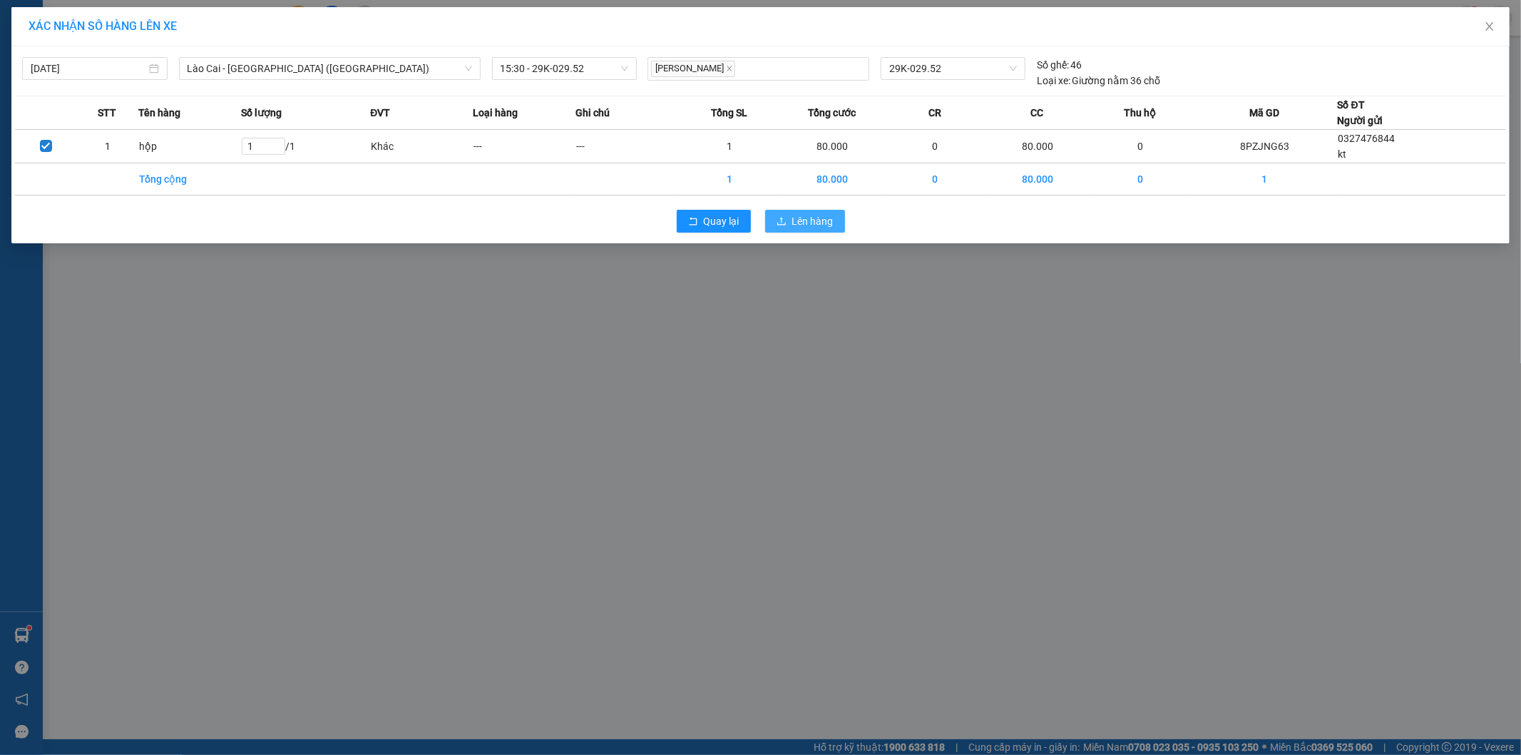
click at [796, 220] on span "Lên hàng" at bounding box center [812, 221] width 41 height 16
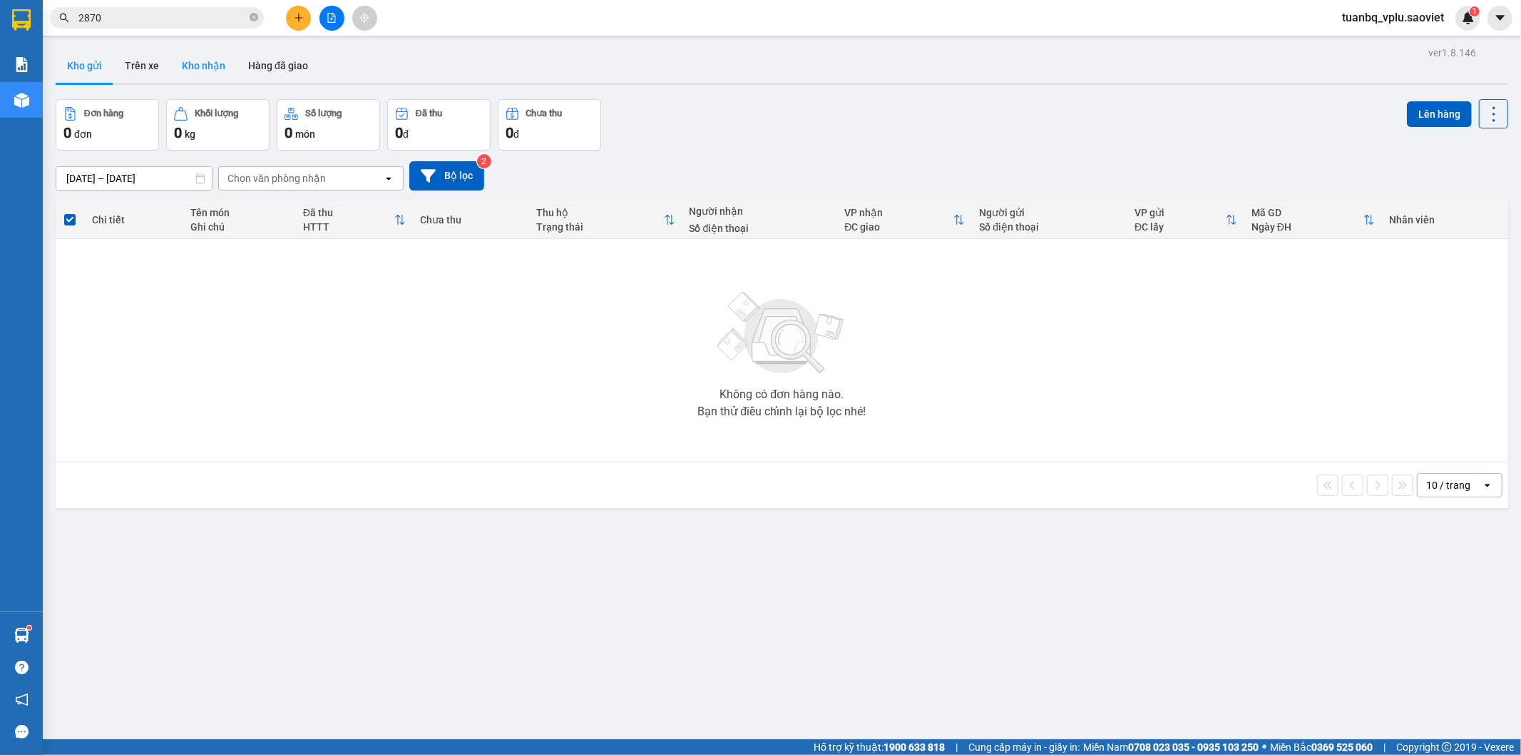
click at [208, 64] on button "Kho nhận" at bounding box center [203, 66] width 66 height 34
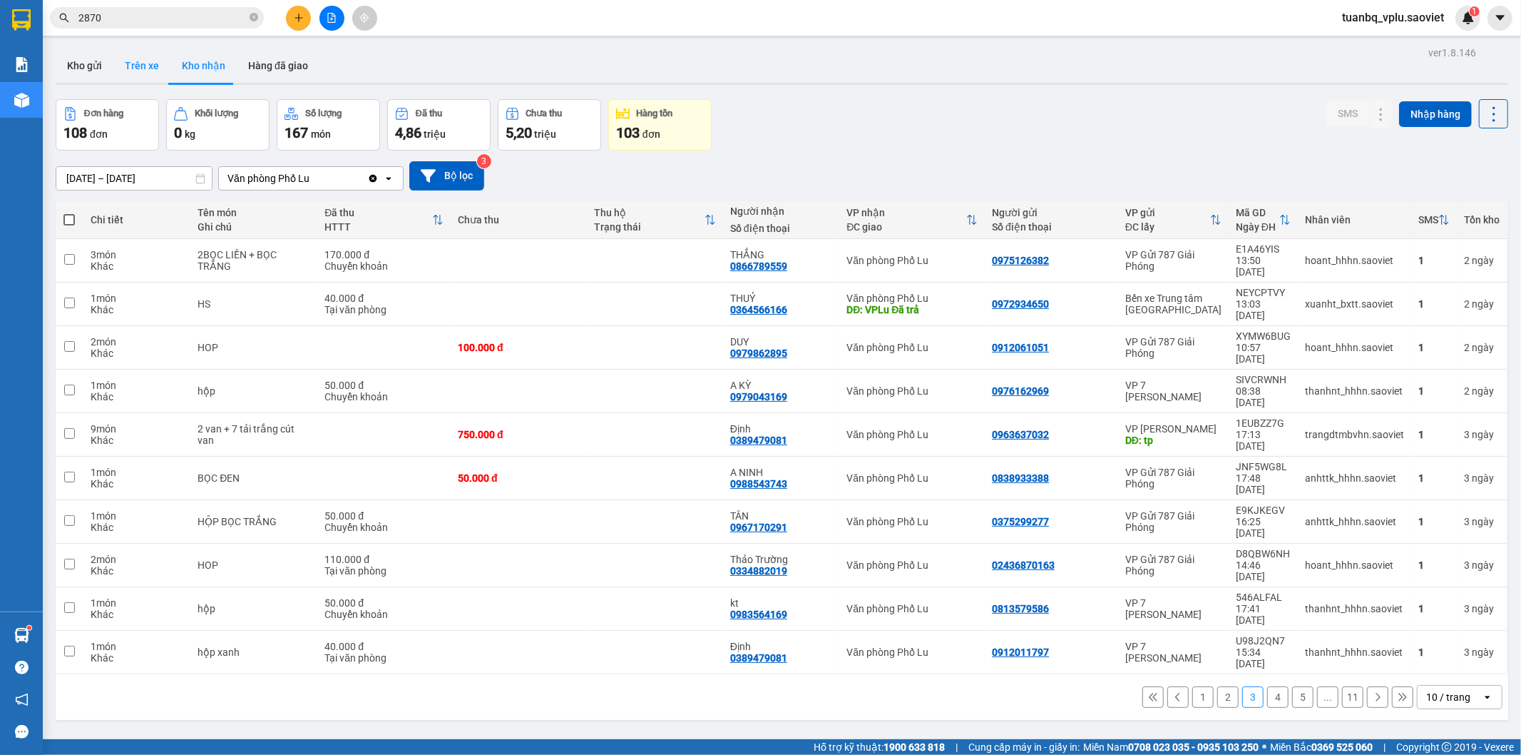
click at [131, 58] on button "Trên xe" at bounding box center [141, 66] width 57 height 34
type input "[DATE] – [DATE]"
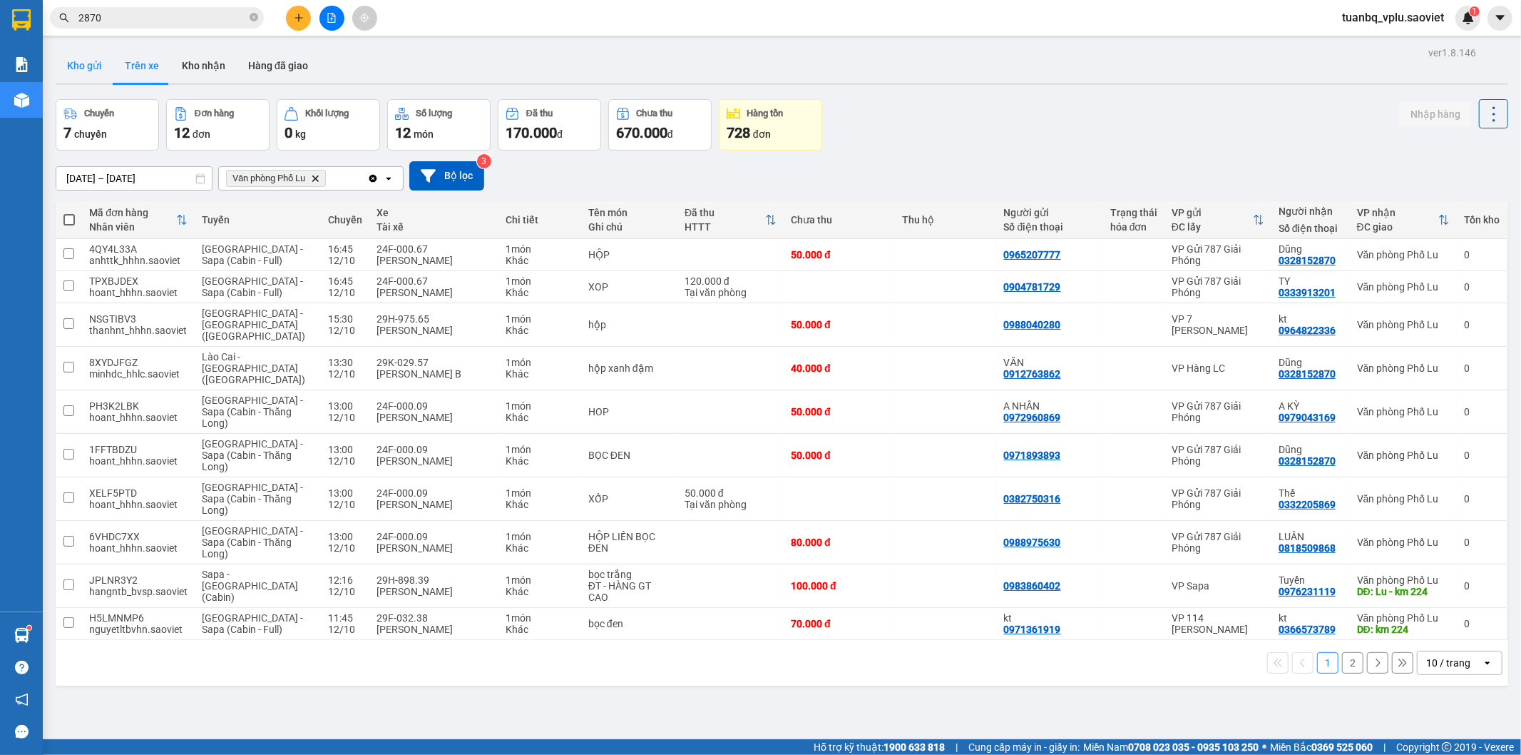
click at [66, 50] on button "Kho gửi" at bounding box center [85, 66] width 58 height 34
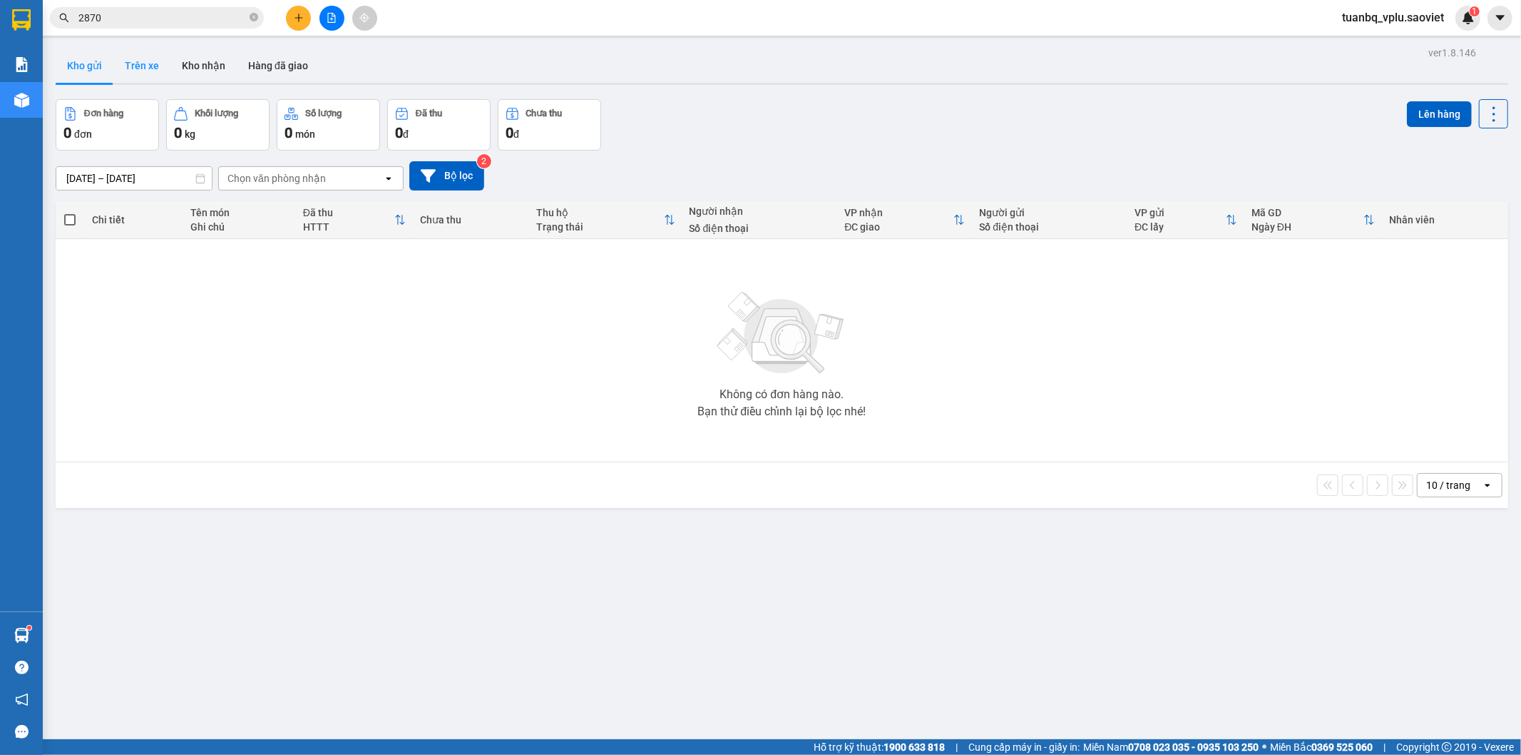
click at [145, 75] on button "Trên xe" at bounding box center [141, 66] width 57 height 34
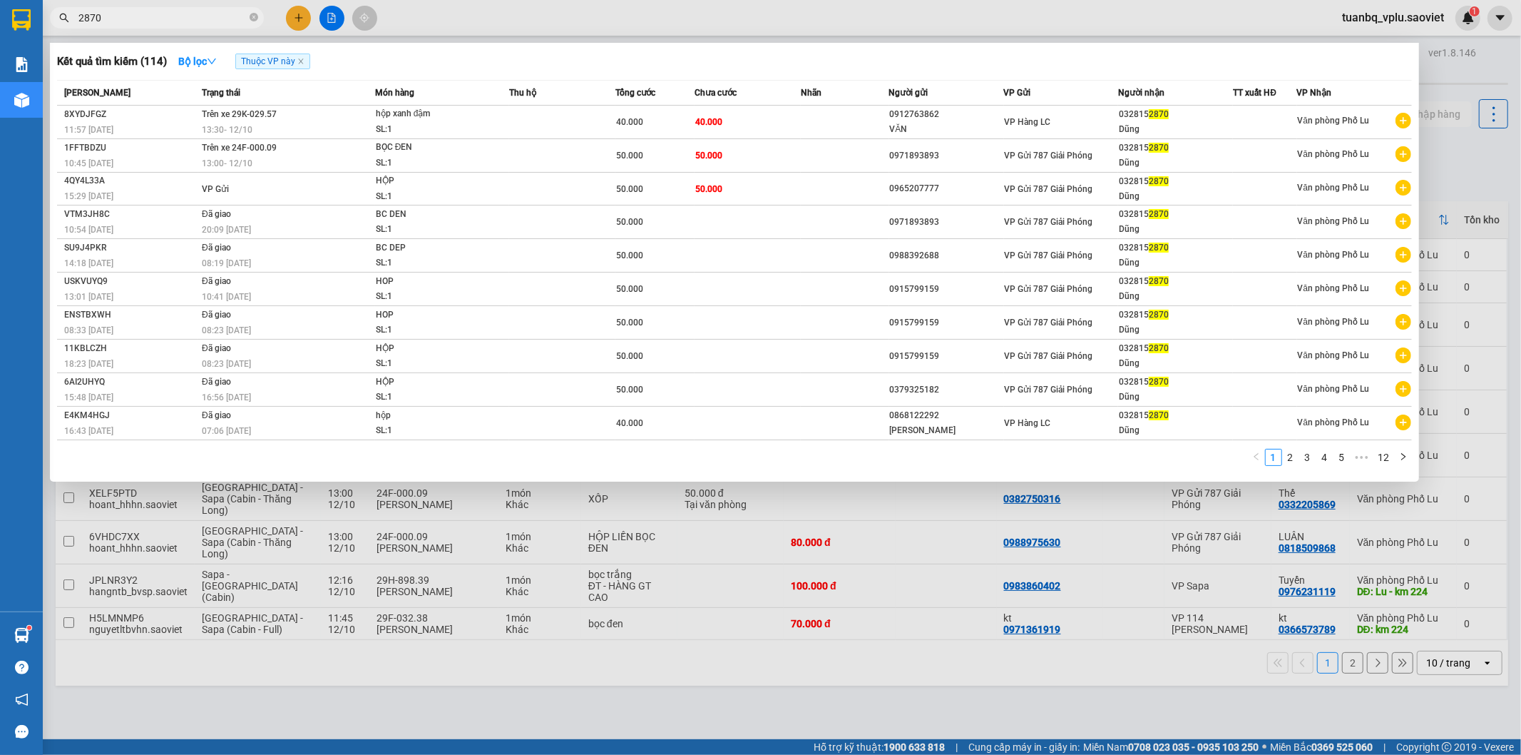
click at [154, 20] on input "2870" at bounding box center [162, 18] width 168 height 16
click at [361, 116] on td "Trên xe 29K-029.57 13:30 - 12/10" at bounding box center [286, 123] width 177 height 34
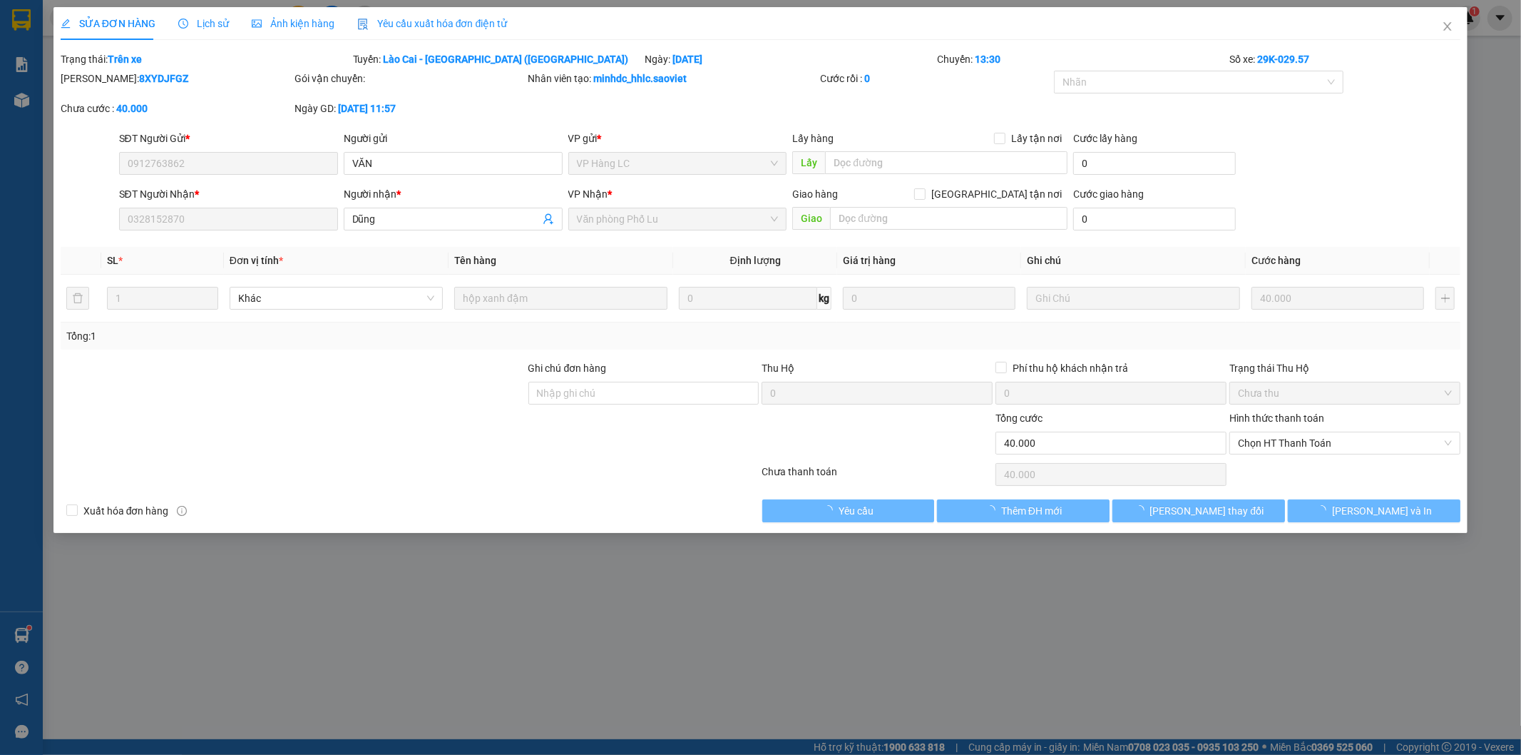
type input "0912763862"
type input "VĂN"
type input "0328152870"
type input "Dũng"
type input "0"
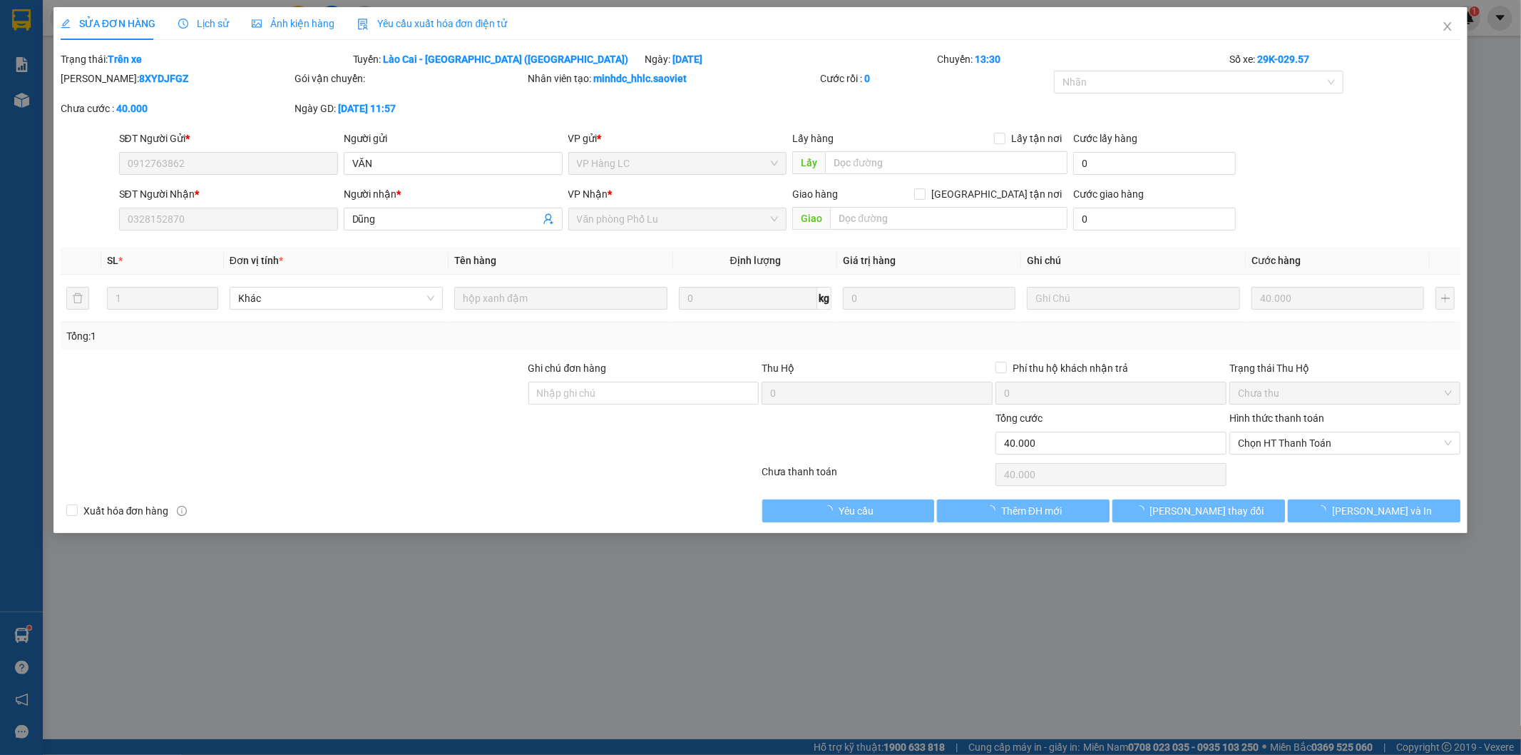
type input "40.000"
click at [1300, 440] on span "Chọn HT Thanh Toán" at bounding box center [1345, 442] width 214 height 21
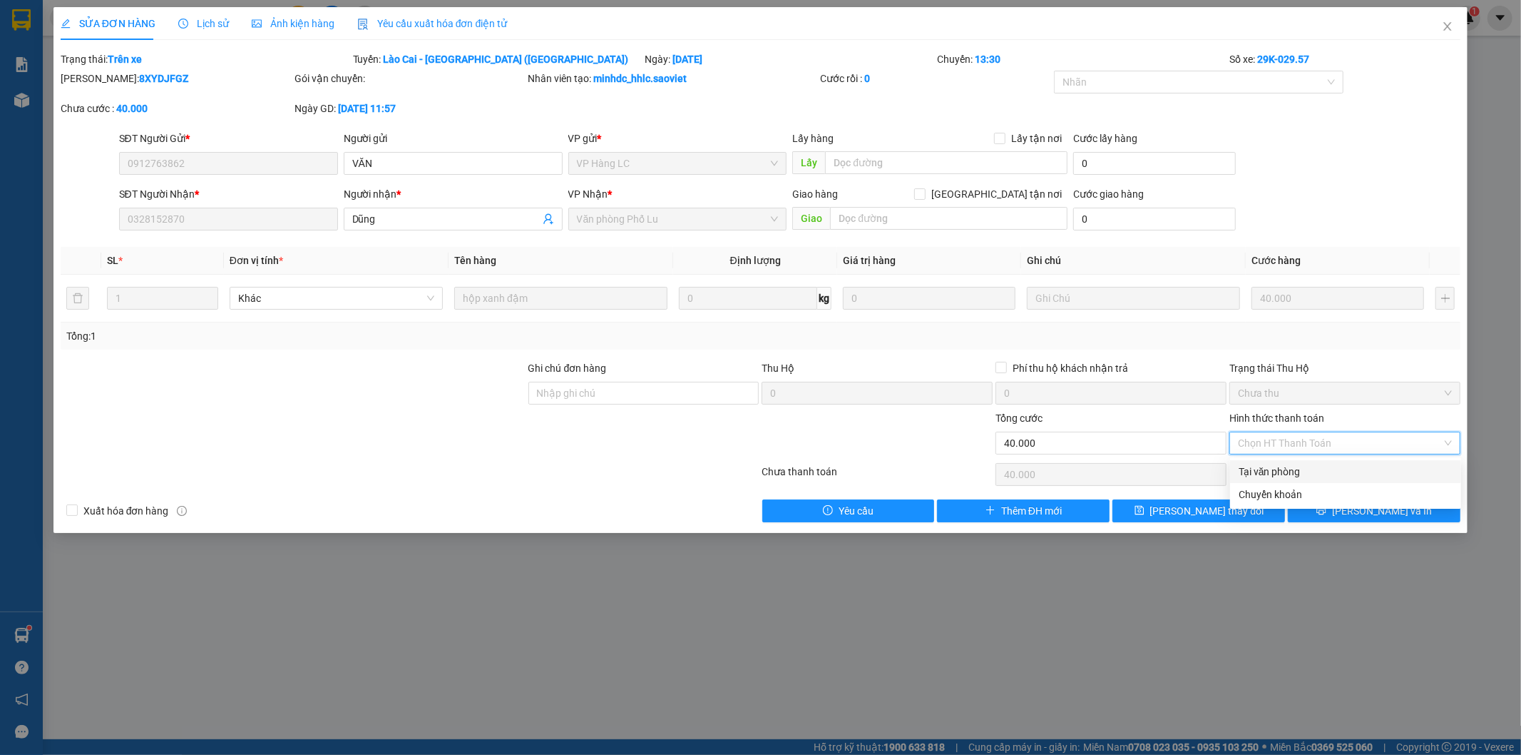
click at [1272, 466] on div "Tại văn phòng" at bounding box center [1346, 472] width 214 height 16
type input "0"
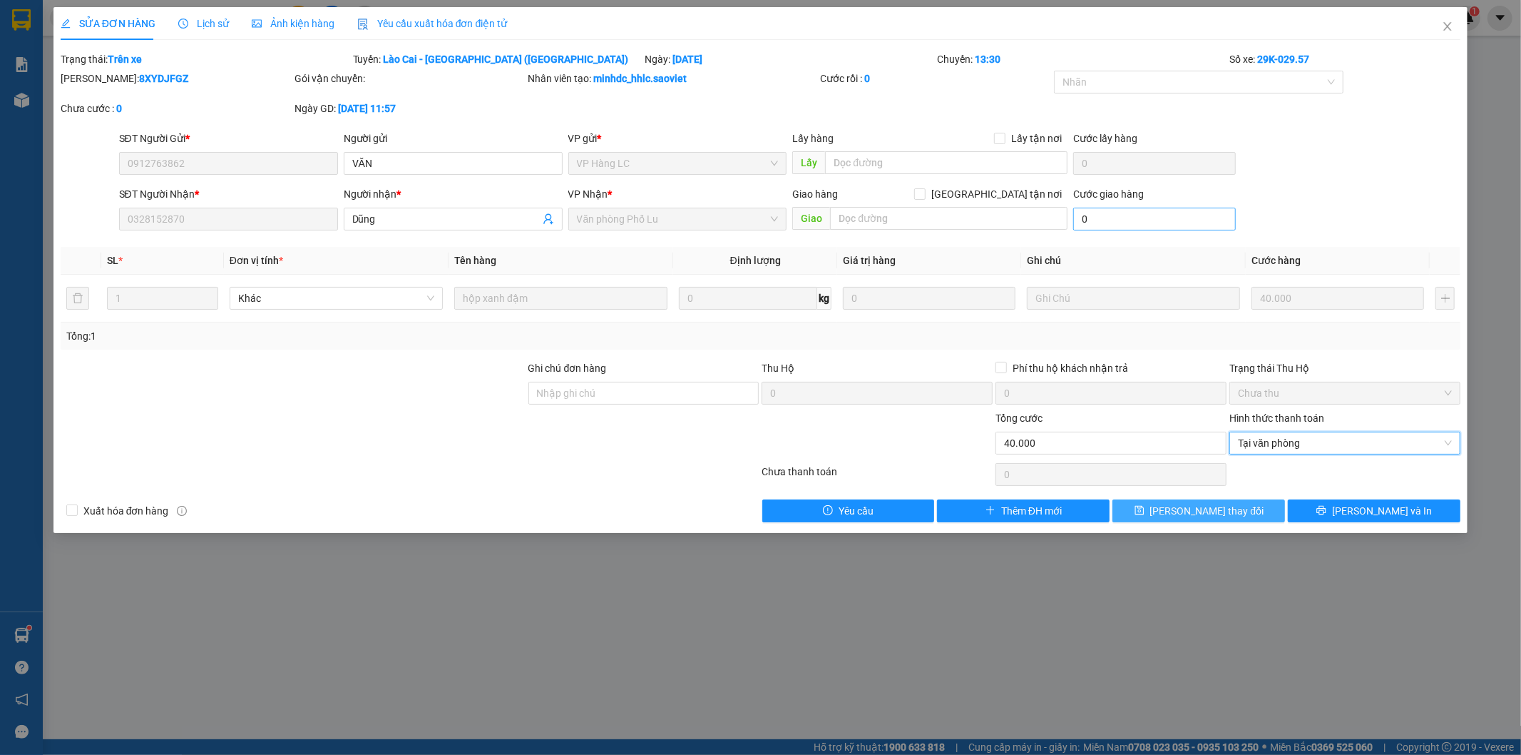
click at [1215, 514] on span "[PERSON_NAME] thay đổi" at bounding box center [1208, 511] width 114 height 16
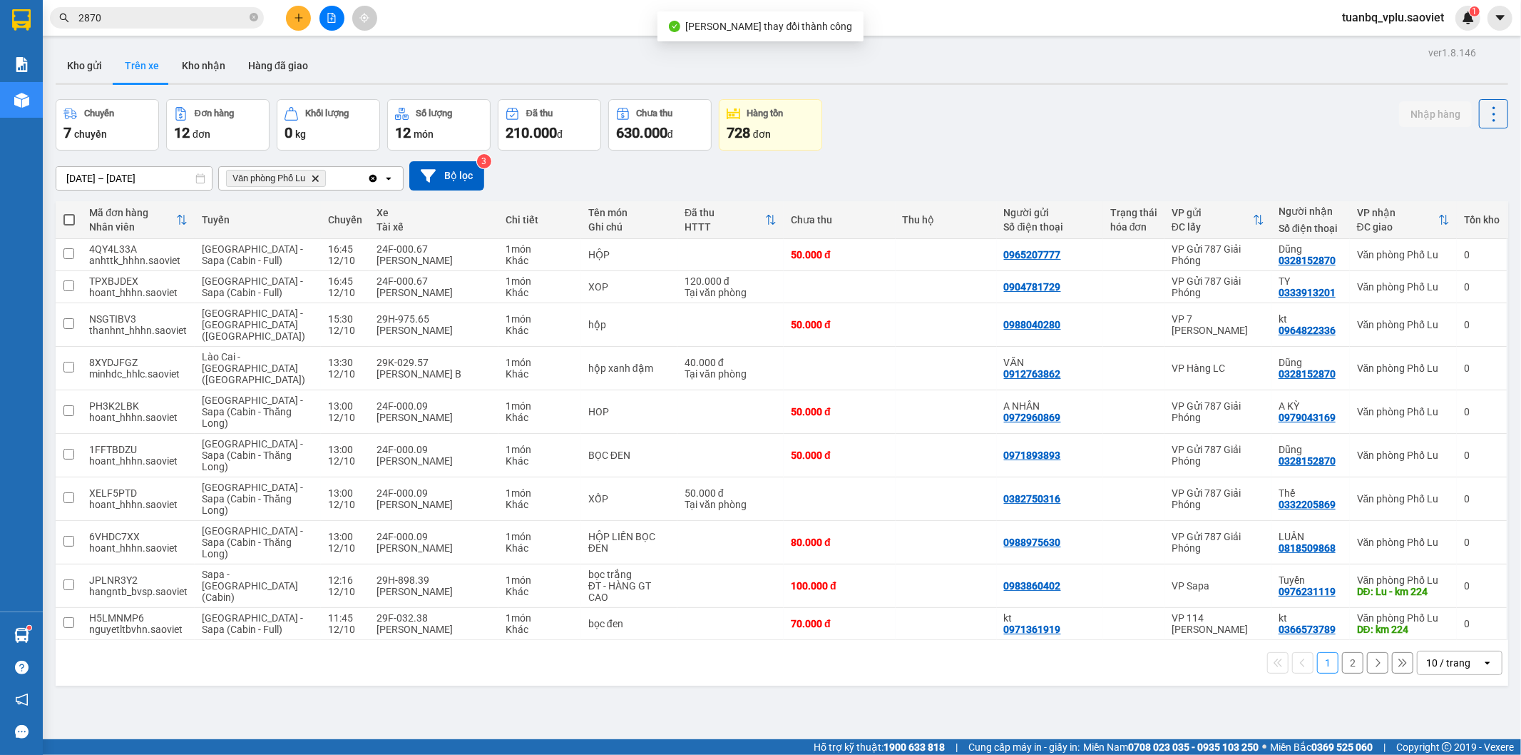
click at [178, 19] on input "2870" at bounding box center [162, 18] width 168 height 16
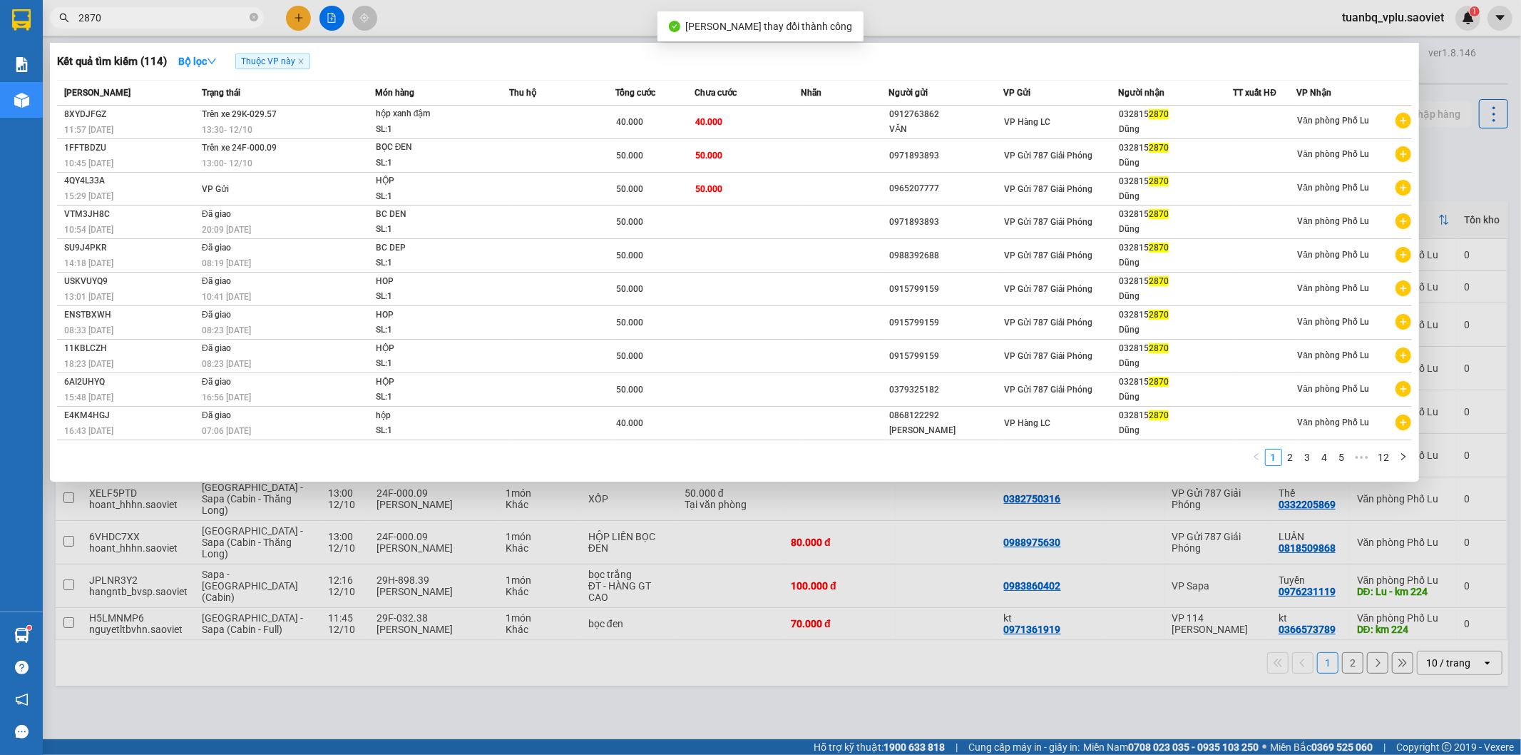
click at [178, 19] on input "2870" at bounding box center [162, 18] width 168 height 16
click at [328, 19] on div at bounding box center [760, 377] width 1521 height 755
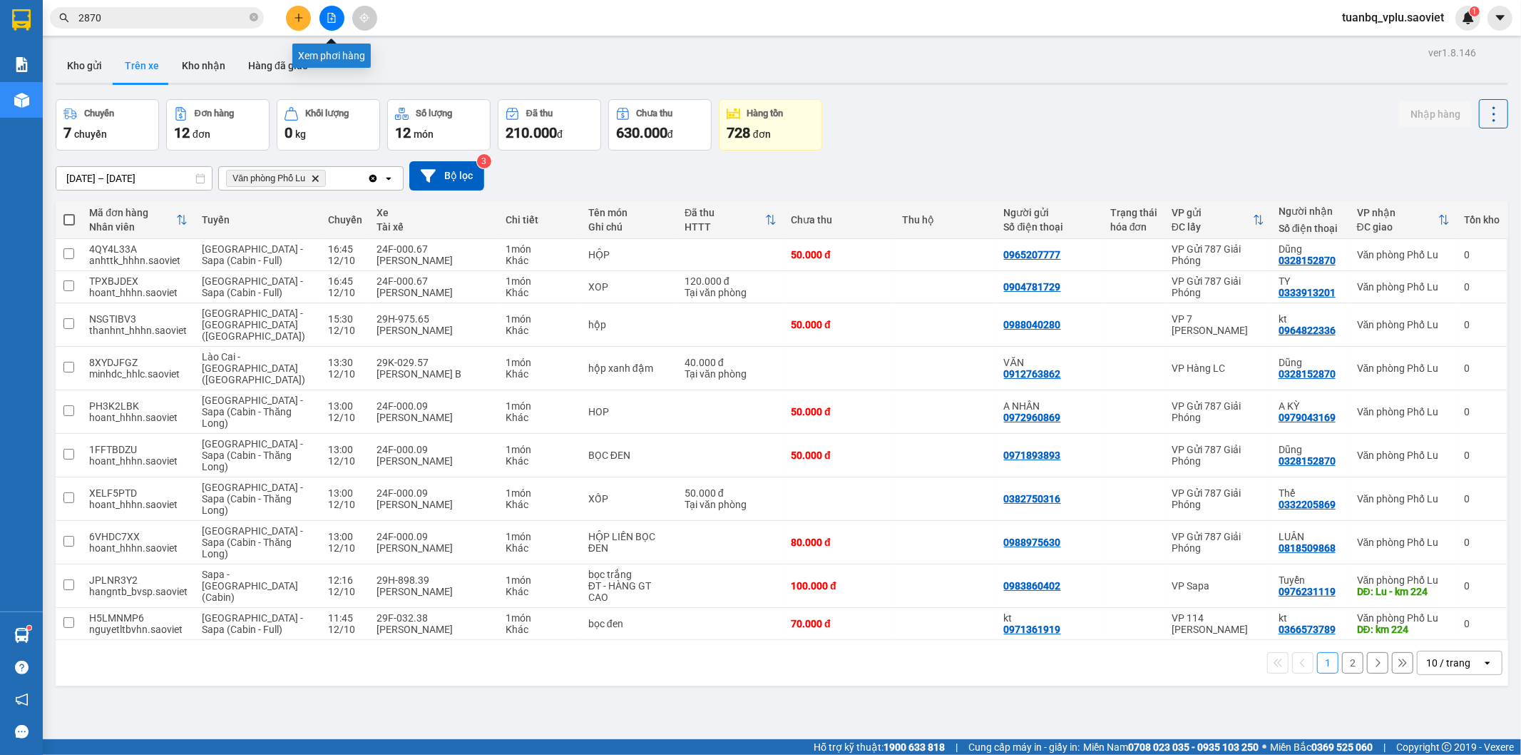
click at [328, 19] on icon "file-add" at bounding box center [332, 18] width 8 height 10
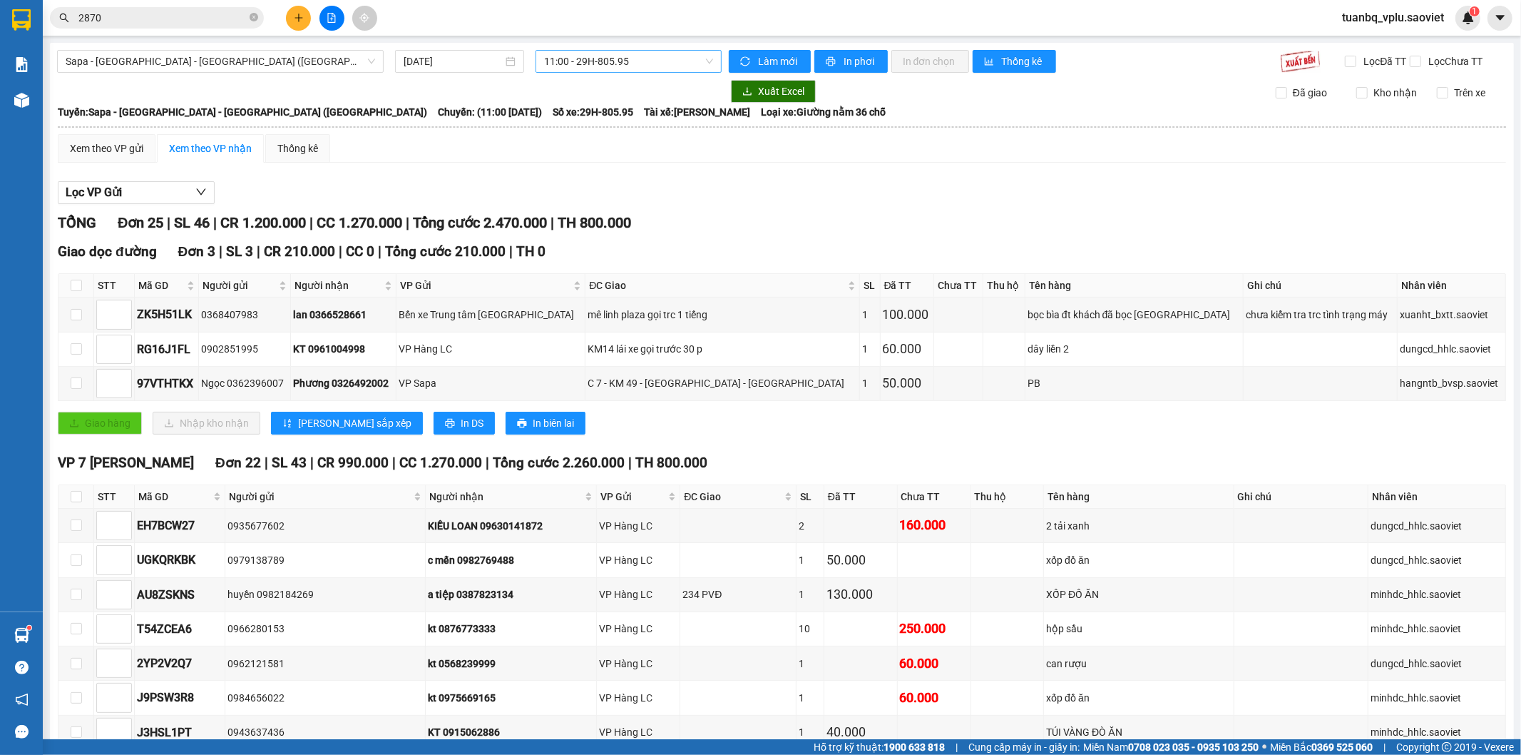
click at [638, 68] on span "11:00 - 29H-805.95" at bounding box center [628, 61] width 168 height 21
click at [667, 61] on span "11:00 - 29H-805.95" at bounding box center [628, 61] width 168 height 21
click at [261, 59] on span "Sapa - Lào Cai - Hà Nội (Giường)" at bounding box center [221, 61] width 310 height 21
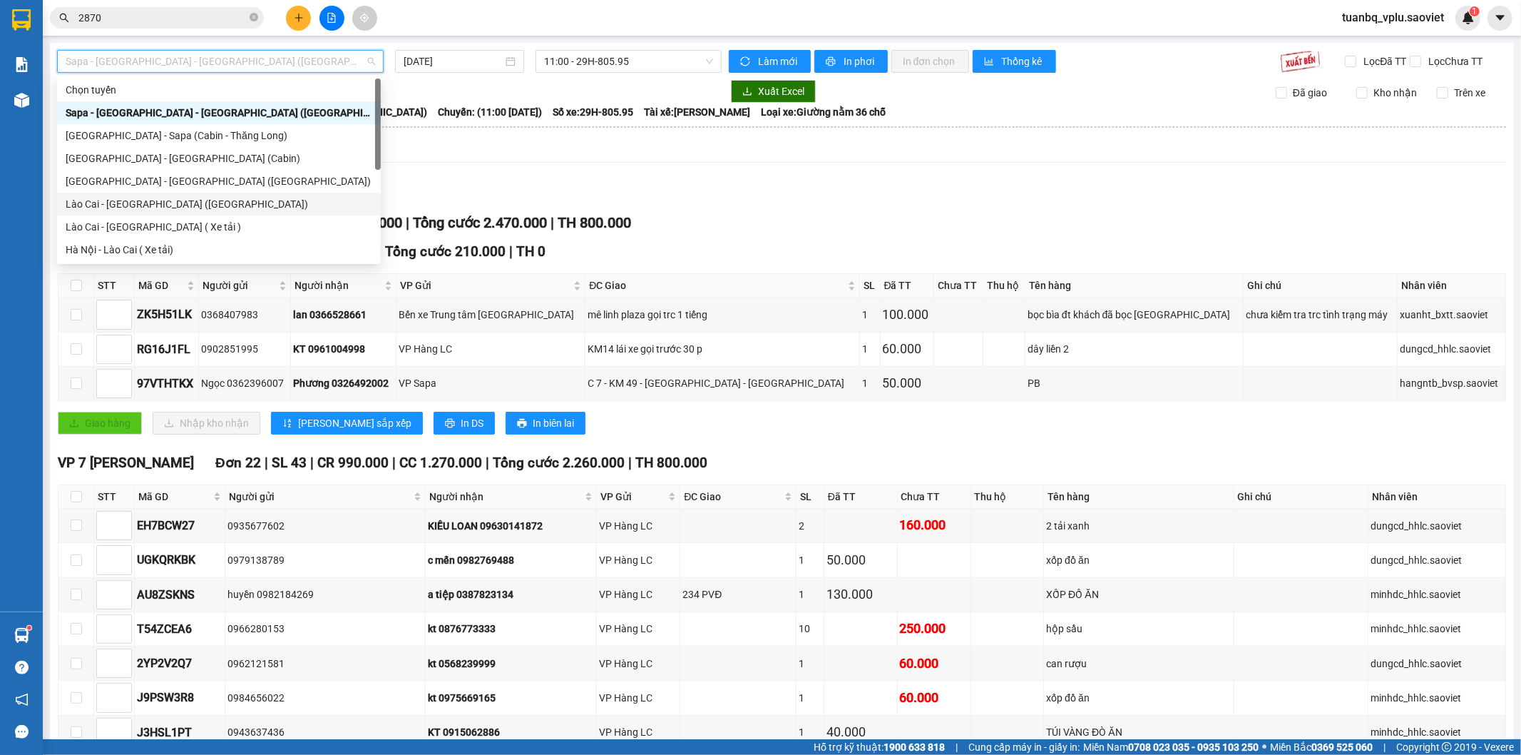
click at [166, 202] on div "Lào Cai - [GEOGRAPHIC_DATA] ([GEOGRAPHIC_DATA])" at bounding box center [219, 204] width 307 height 16
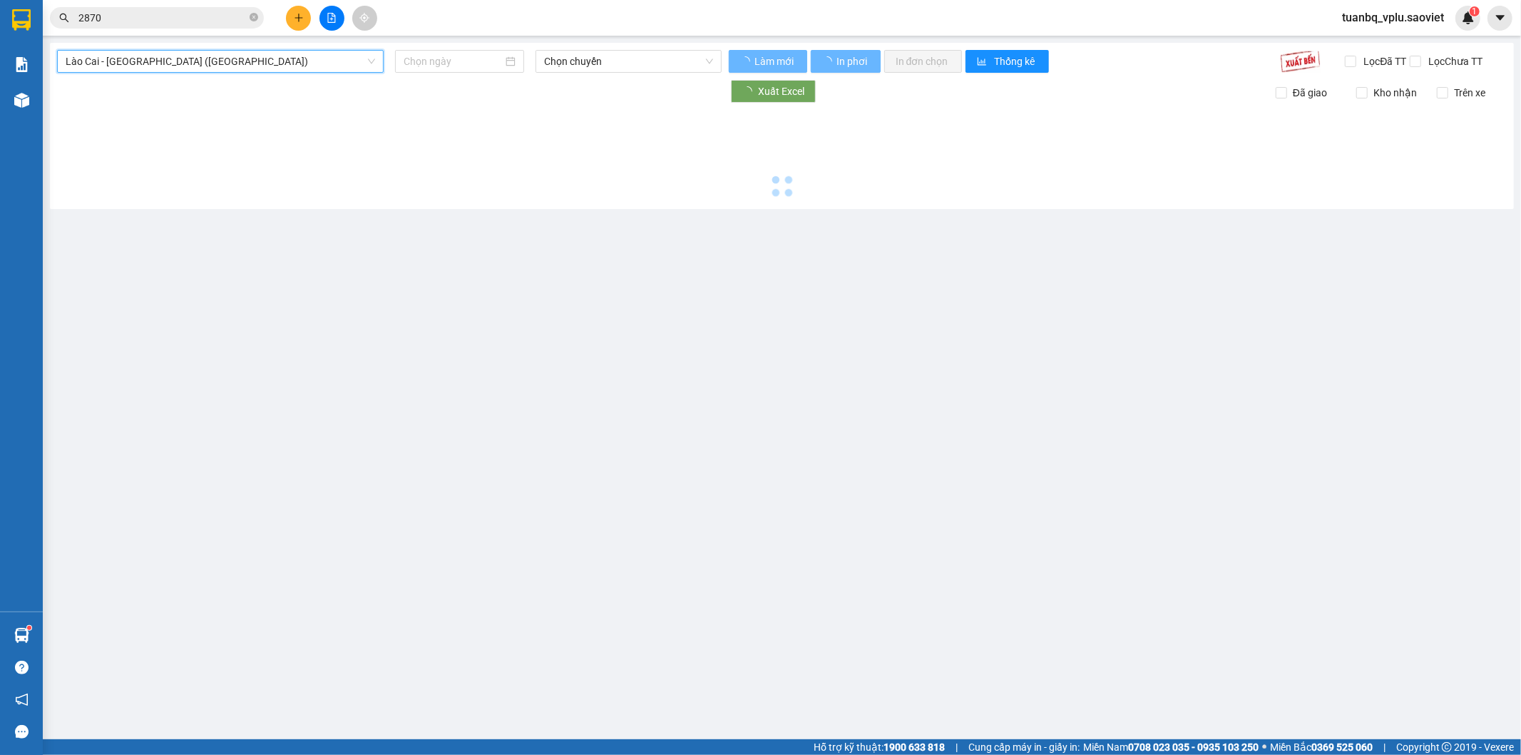
type input "[DATE]"
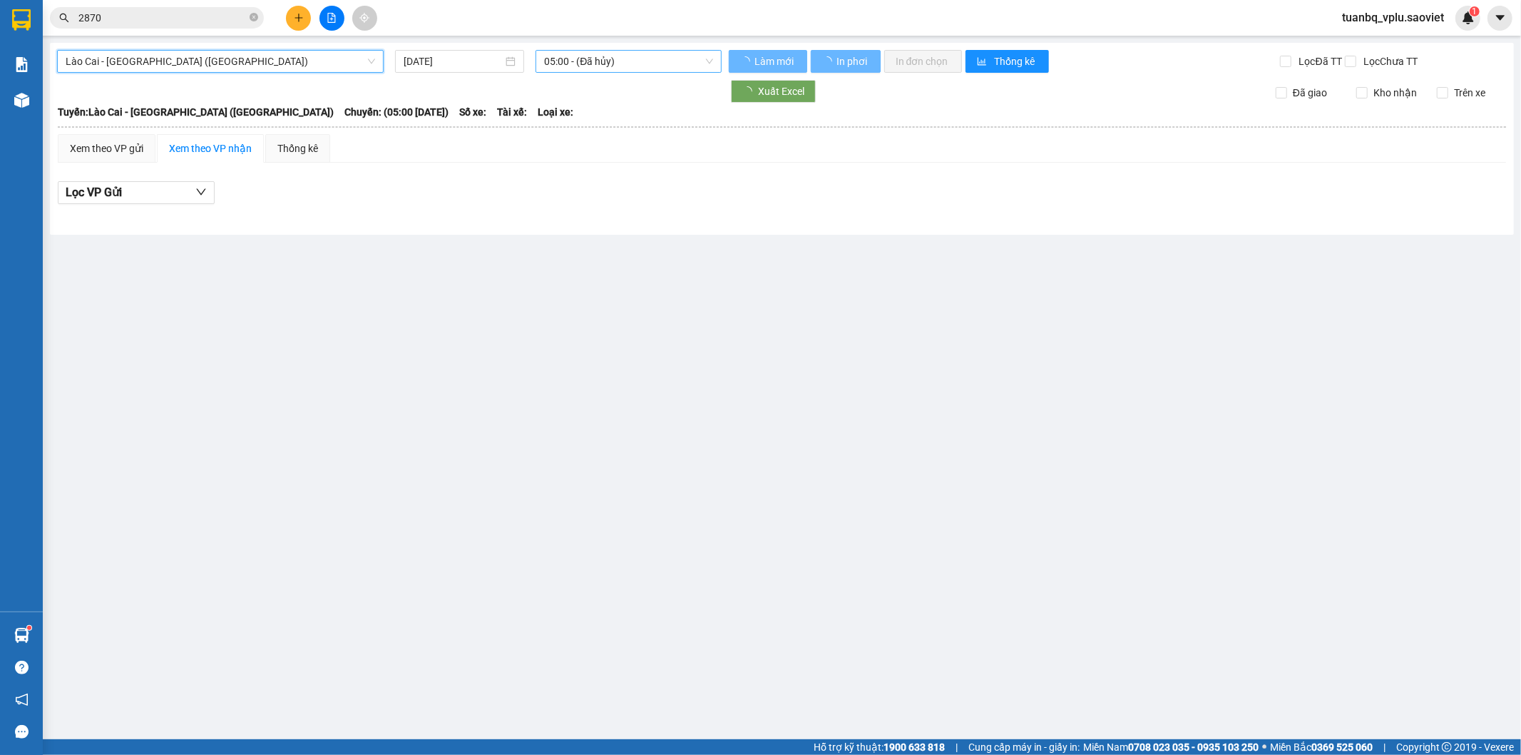
click at [603, 57] on span "05:00 - (Đã hủy)" at bounding box center [628, 61] width 168 height 21
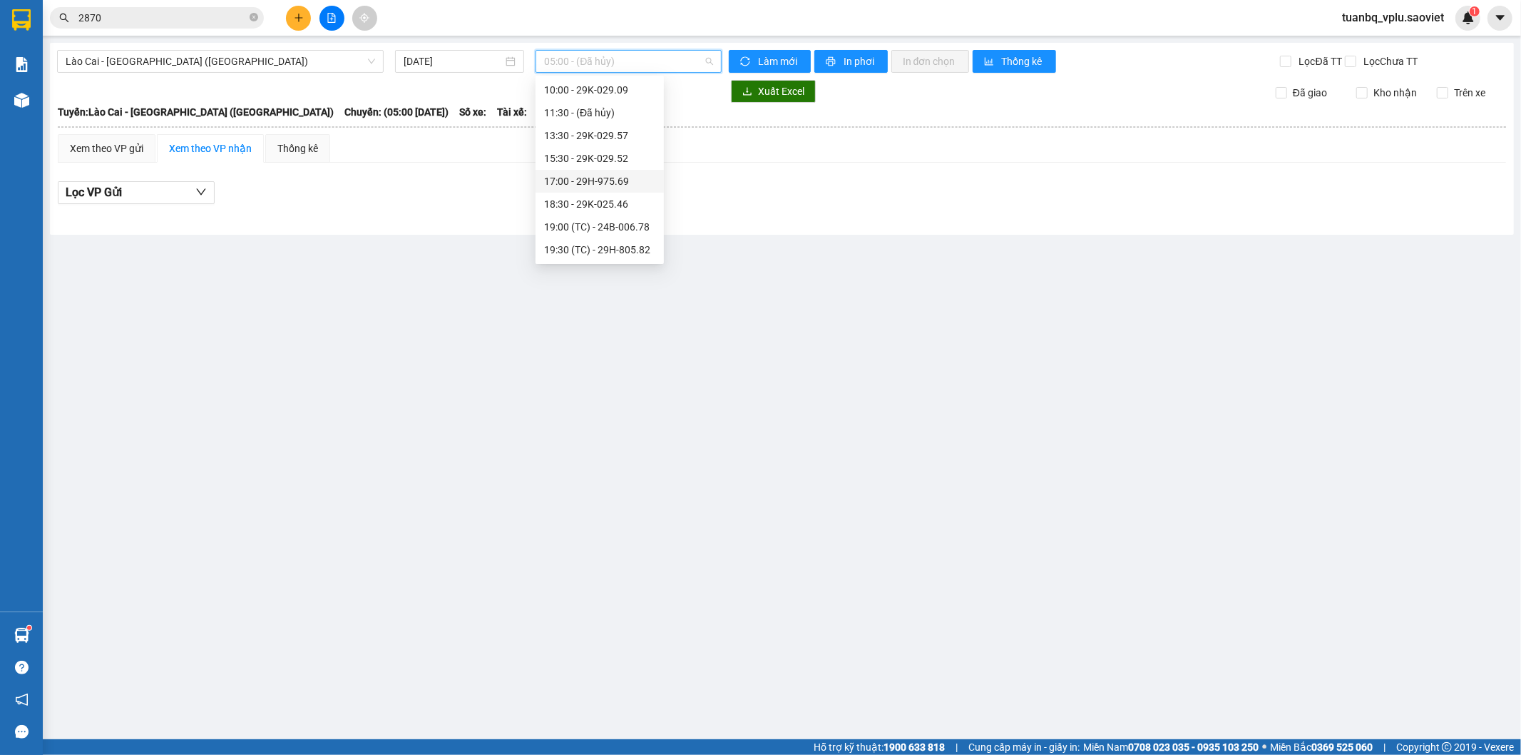
scroll to position [158, 0]
click at [636, 132] on div "15:30 - 29K-029.52" at bounding box center [599, 137] width 111 height 16
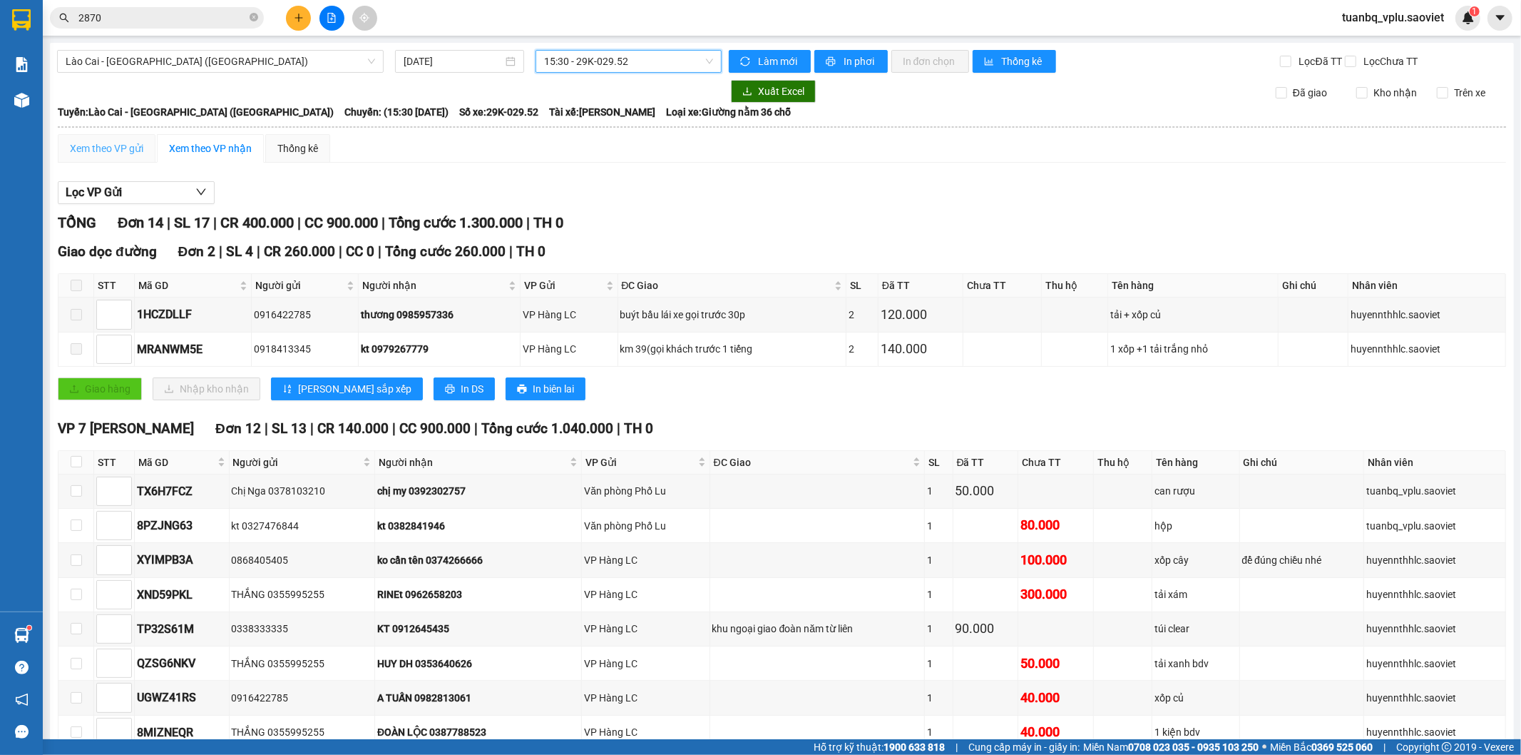
click at [130, 151] on div "Xem theo VP gửi" at bounding box center [107, 148] width 98 height 29
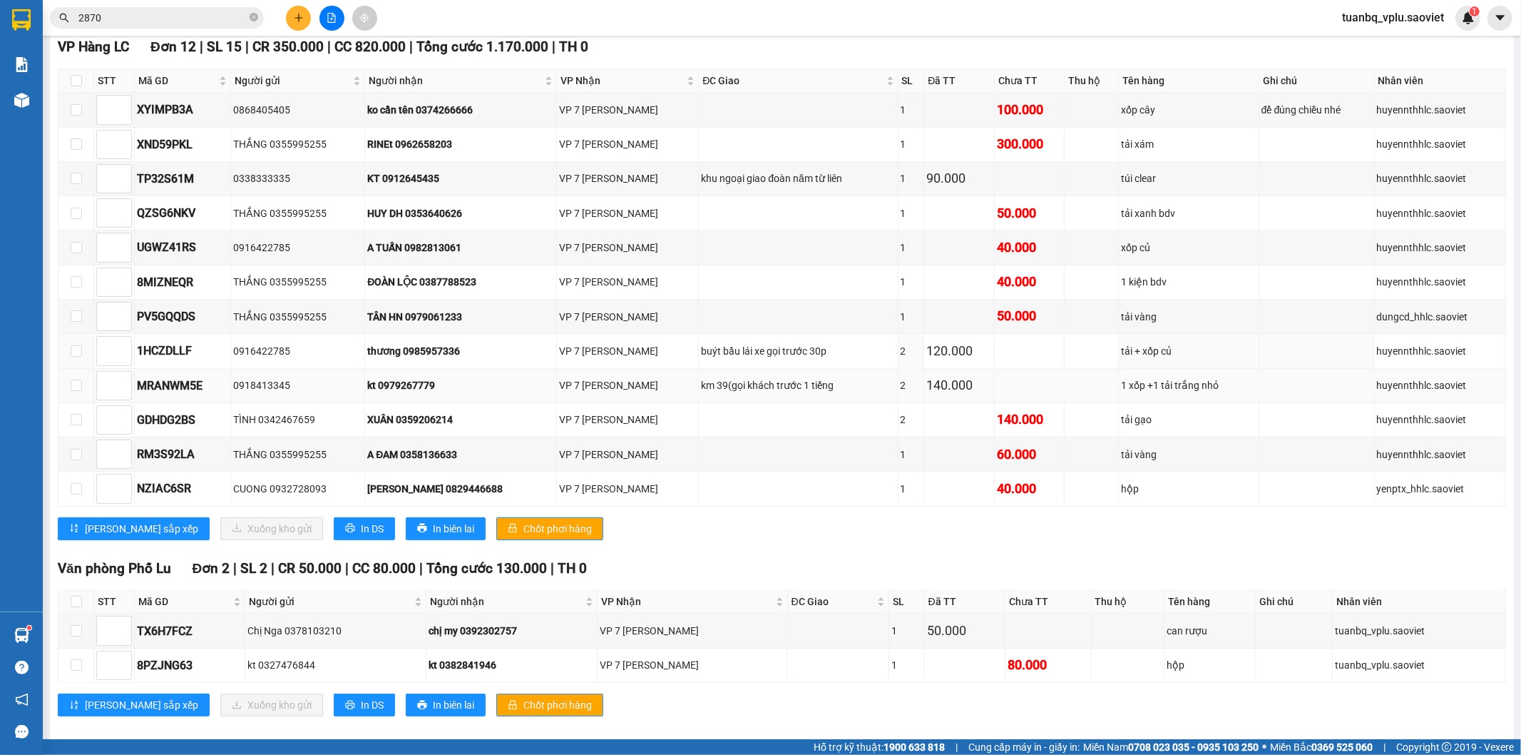
scroll to position [237, 0]
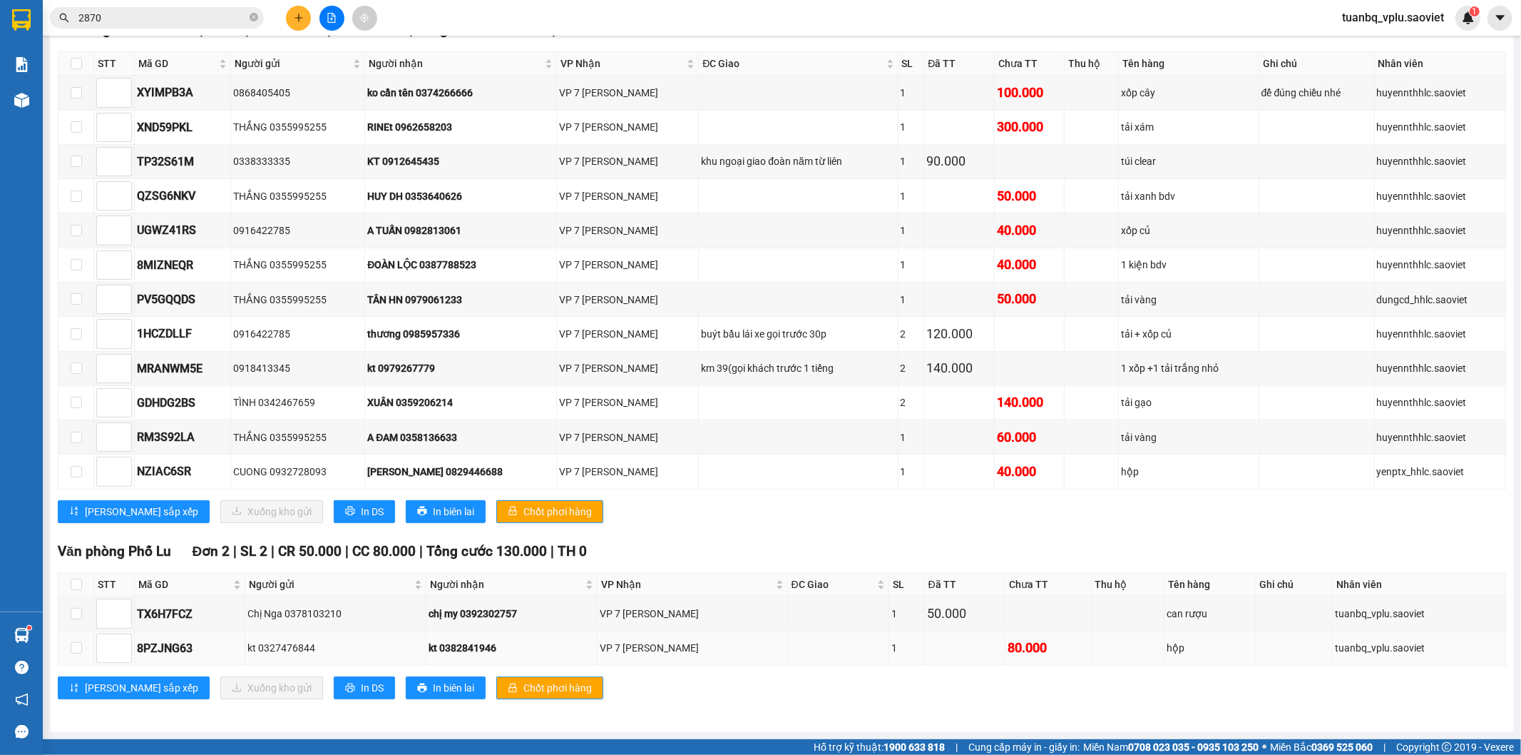
click at [65, 652] on td at bounding box center [76, 648] width 36 height 34
drag, startPoint x: 74, startPoint y: 653, endPoint x: 88, endPoint y: 654, distance: 13.6
click at [74, 652] on input "checkbox" at bounding box center [76, 647] width 11 height 11
checkbox input "true"
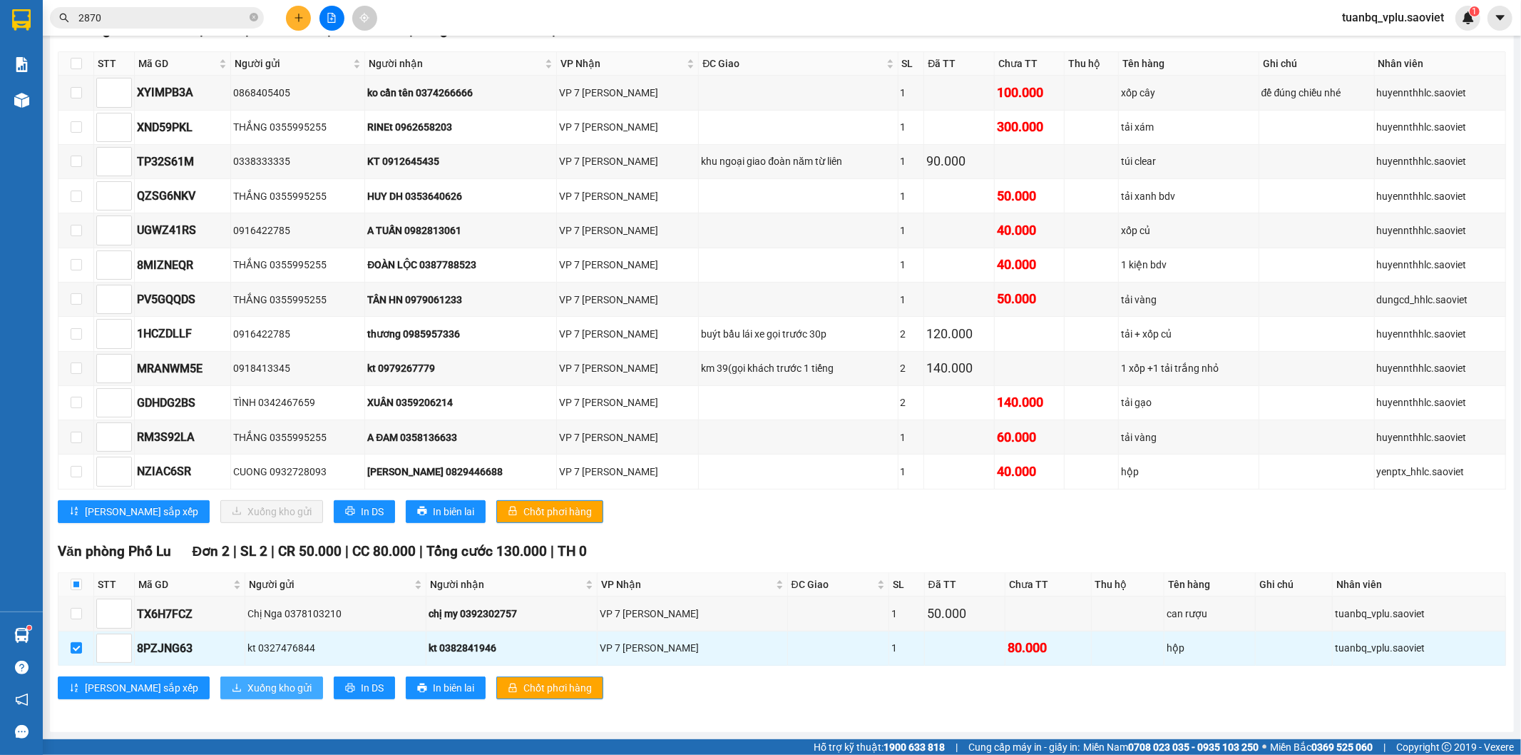
click at [248, 690] on span "Xuống kho gửi" at bounding box center [280, 688] width 64 height 16
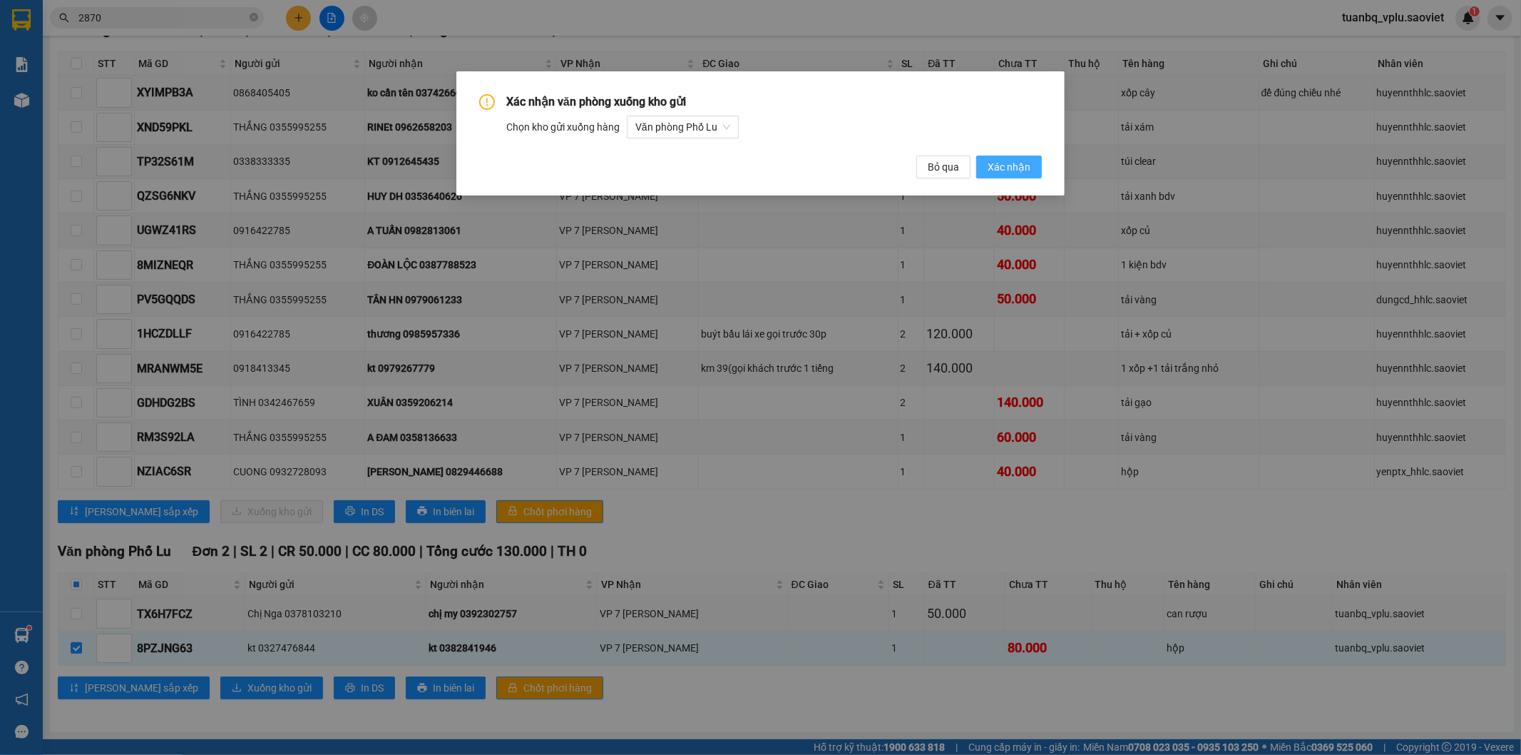
click at [996, 168] on span "Xác nhận" at bounding box center [1009, 167] width 43 height 16
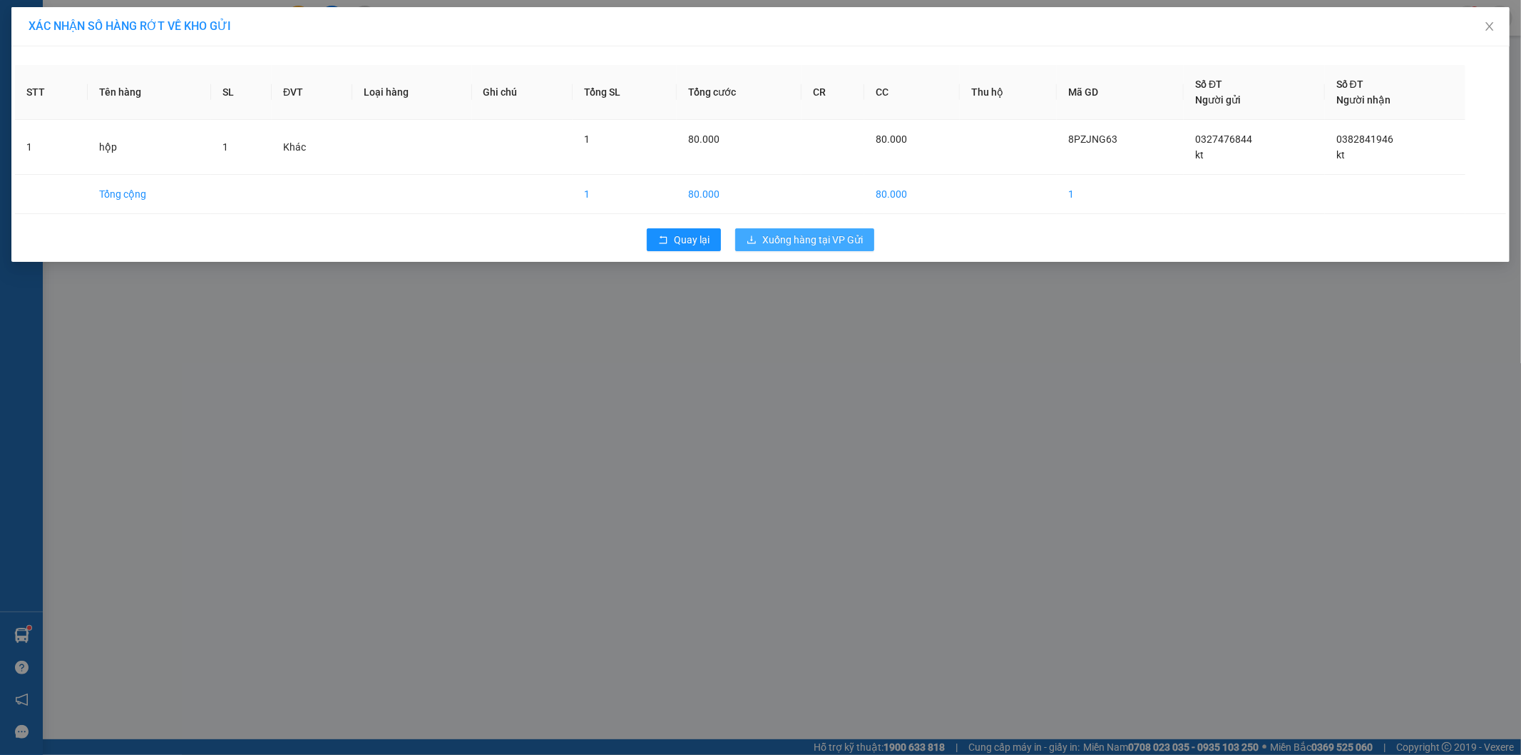
click at [851, 240] on span "Xuống hàng tại VP Gửi" at bounding box center [813, 240] width 101 height 16
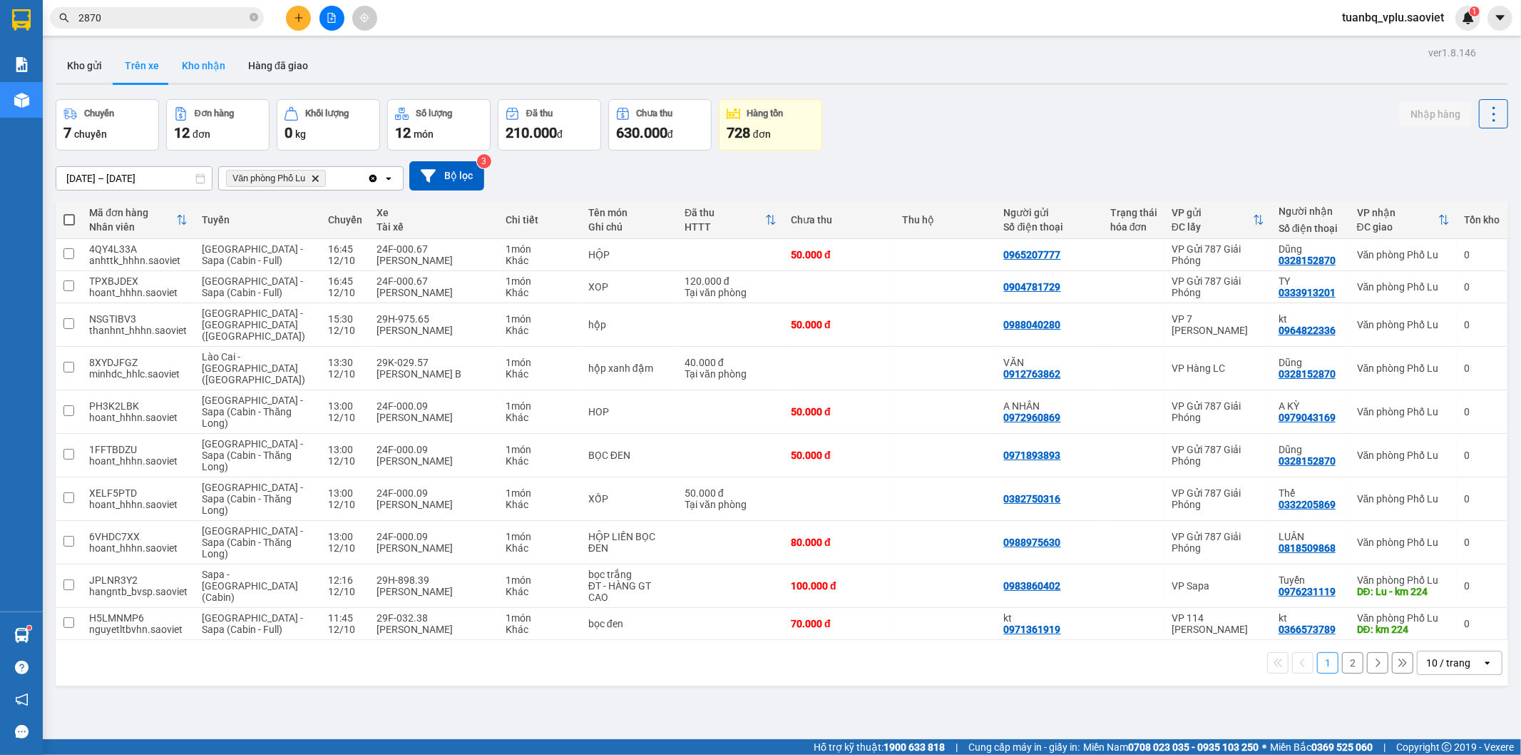
click at [218, 76] on button "Kho nhận" at bounding box center [203, 66] width 66 height 34
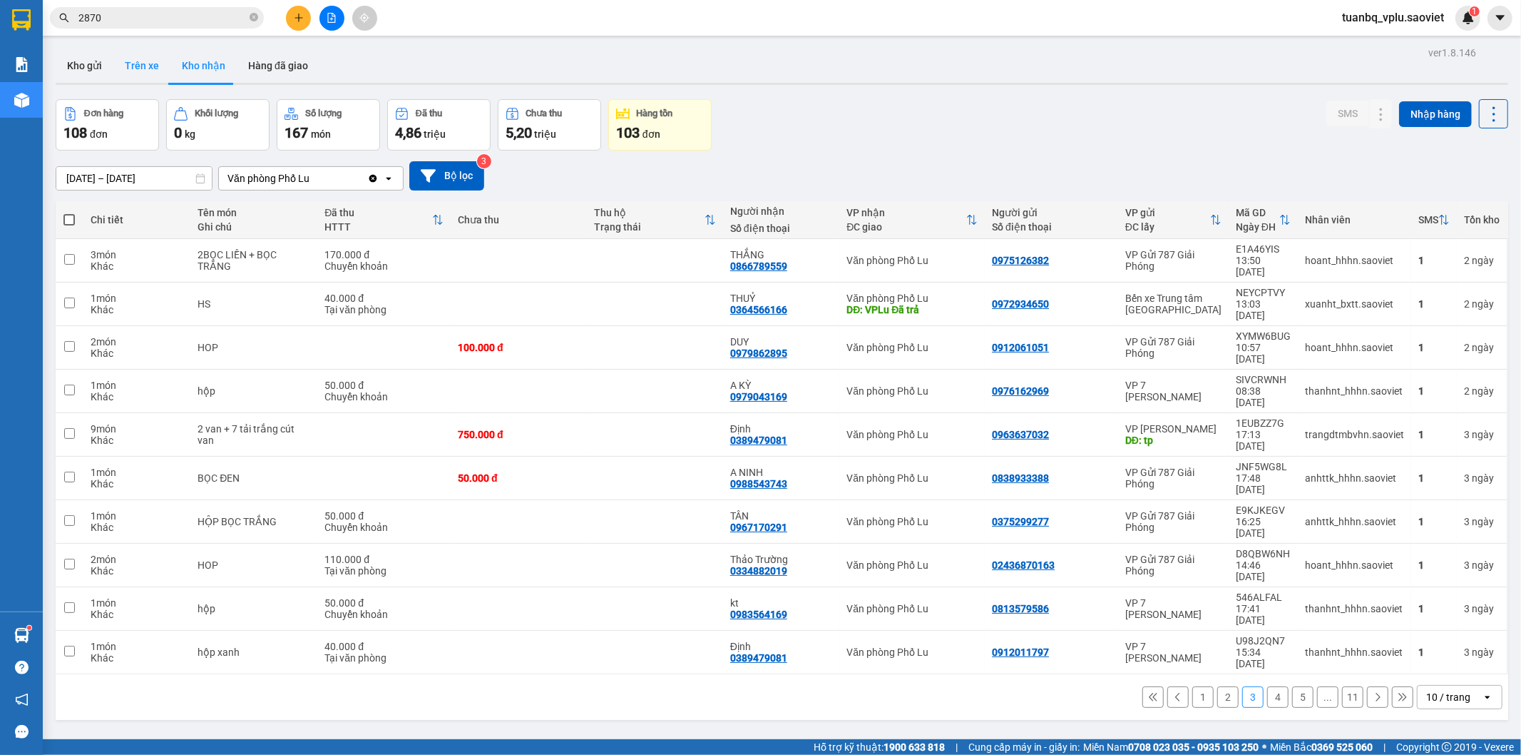
click at [137, 69] on button "Trên xe" at bounding box center [141, 66] width 57 height 34
type input "[DATE] – [DATE]"
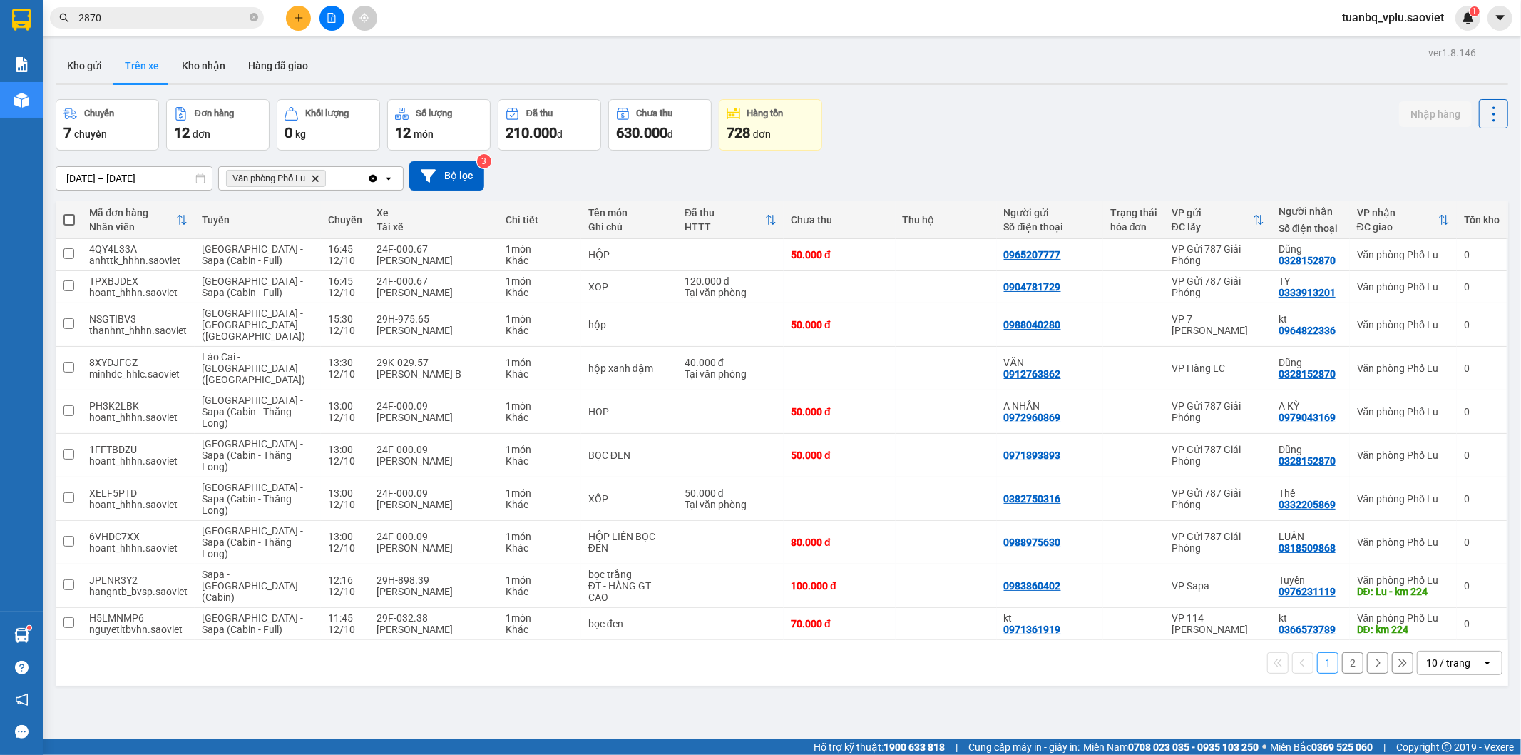
click at [1342, 652] on button "2" at bounding box center [1352, 662] width 21 height 21
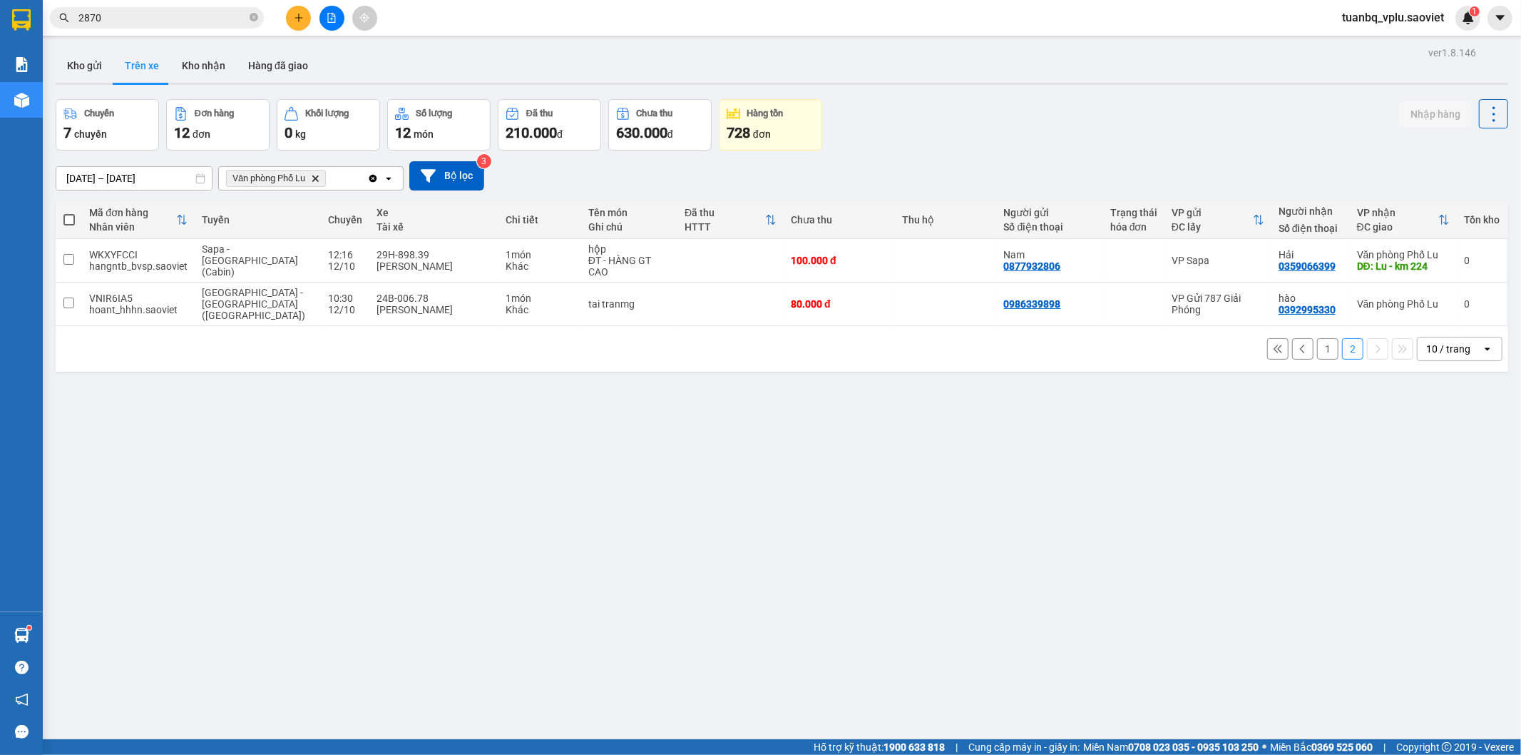
click at [1317, 340] on button "1" at bounding box center [1327, 348] width 21 height 21
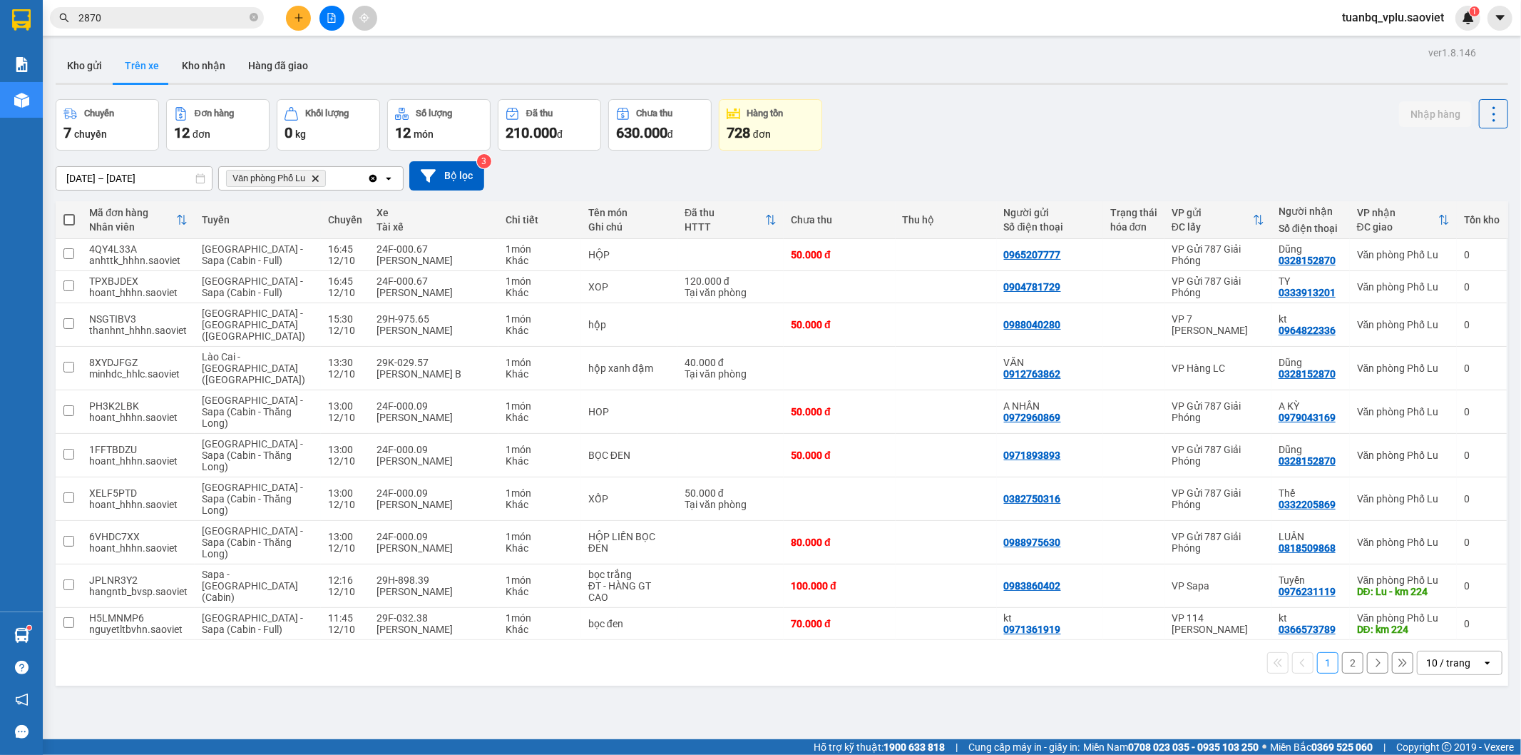
click at [303, 16] on icon "plus" at bounding box center [299, 18] width 10 height 10
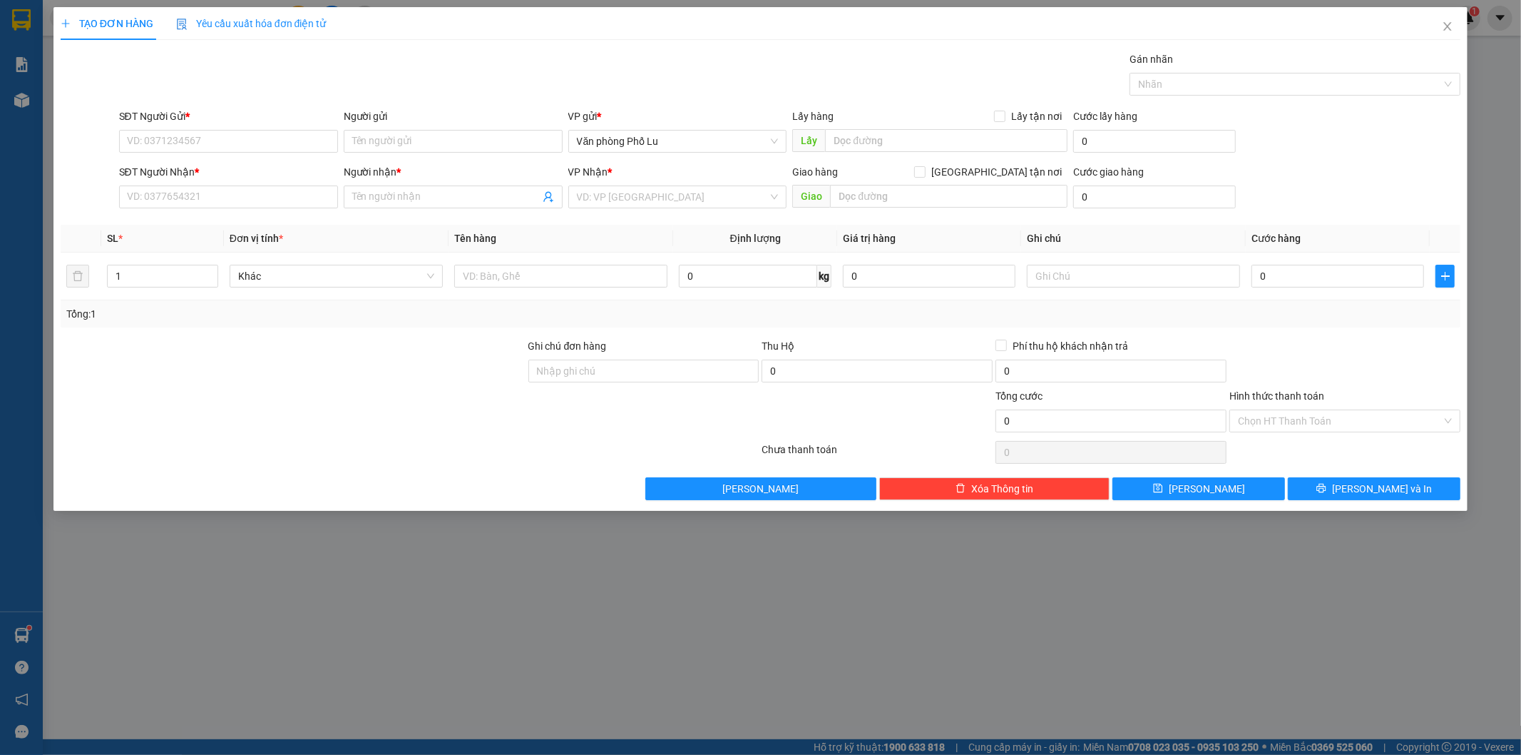
click at [1178, 665] on div "TẠO ĐƠN HÀNG Yêu cầu xuất hóa đơn điện tử Transit Pickup Surcharge Ids Transit …" at bounding box center [760, 377] width 1521 height 755
click at [1459, 19] on span "Close" at bounding box center [1448, 27] width 40 height 40
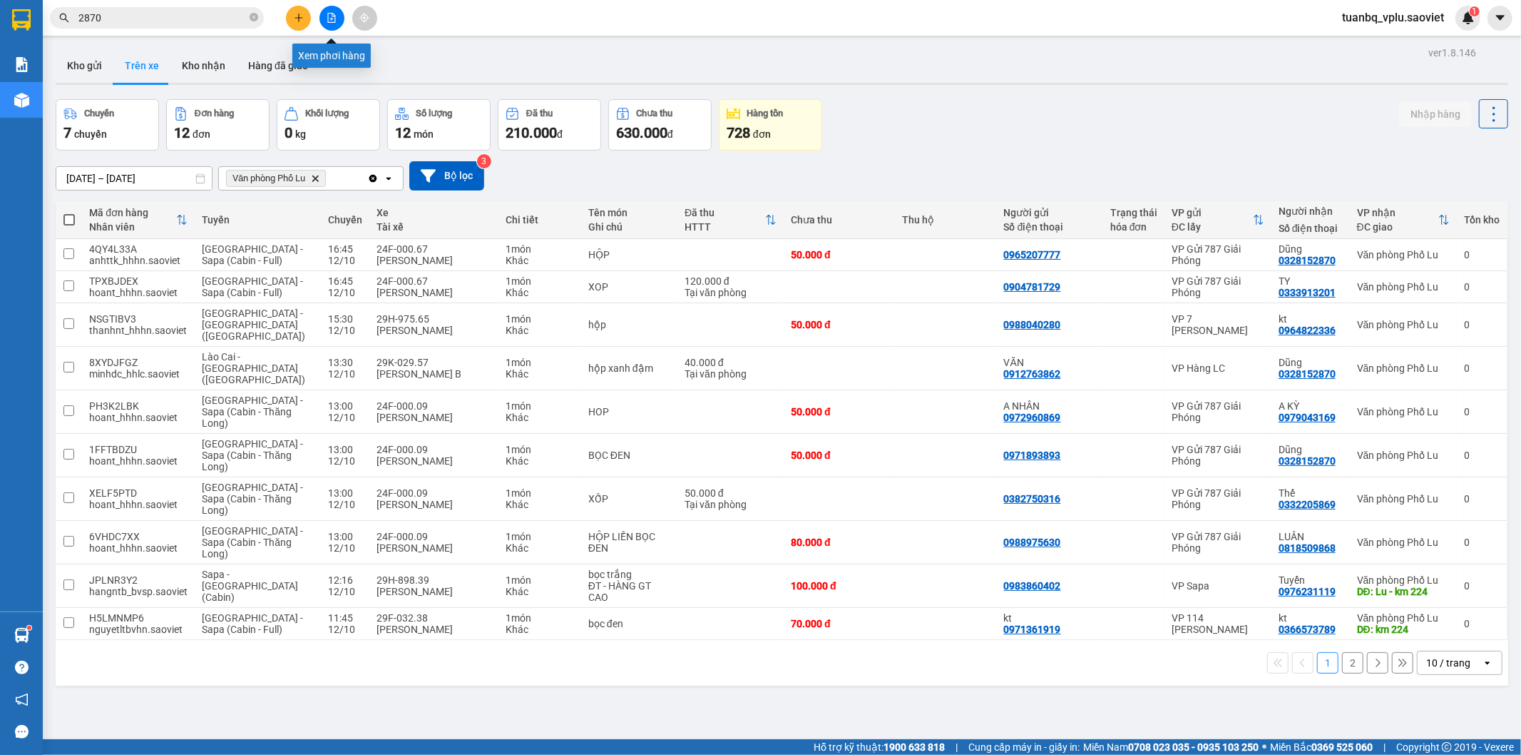
click at [333, 17] on icon "file-add" at bounding box center [332, 18] width 10 height 10
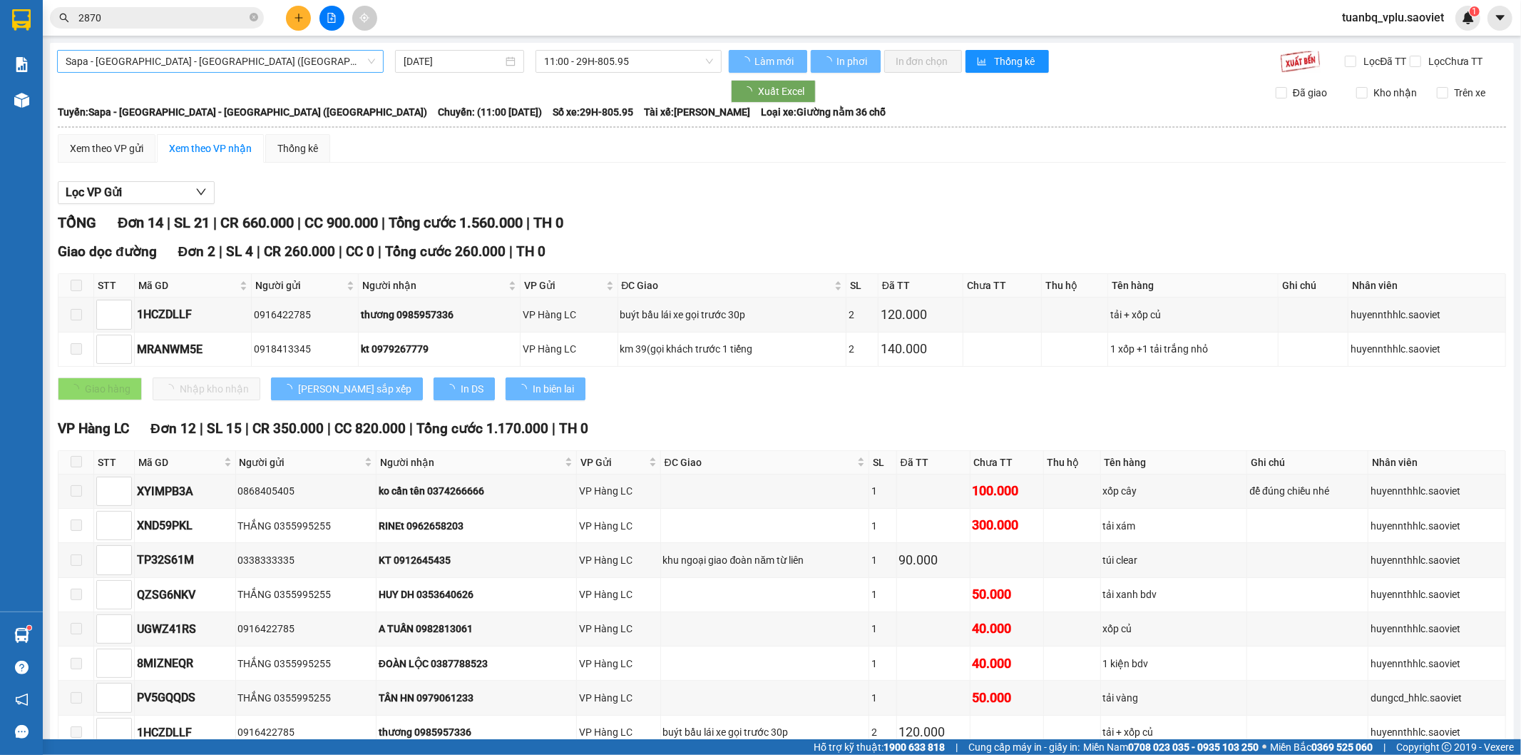
click at [207, 61] on span "Sapa - Lào Cai - Hà Nội (Giường)" at bounding box center [221, 61] width 310 height 21
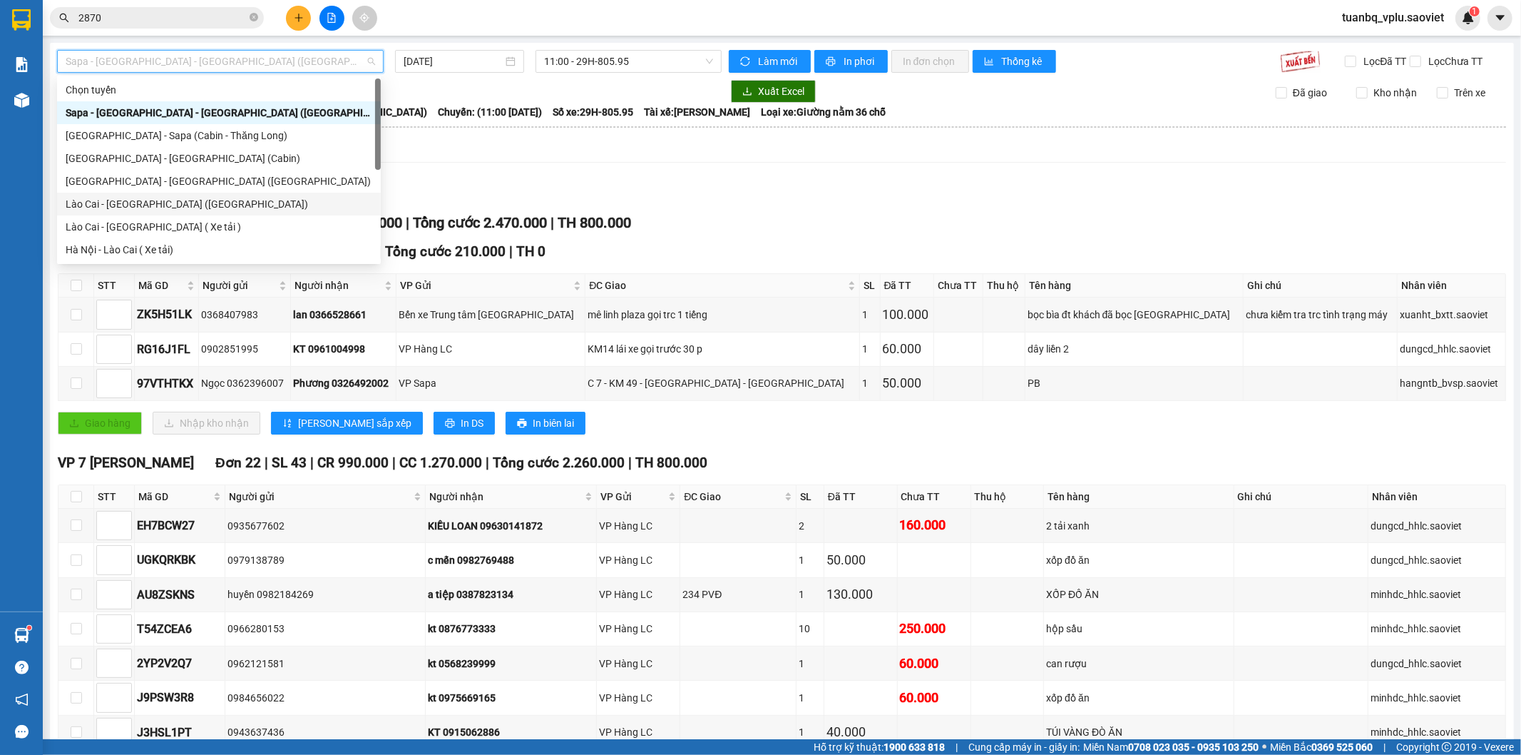
scroll to position [114, 0]
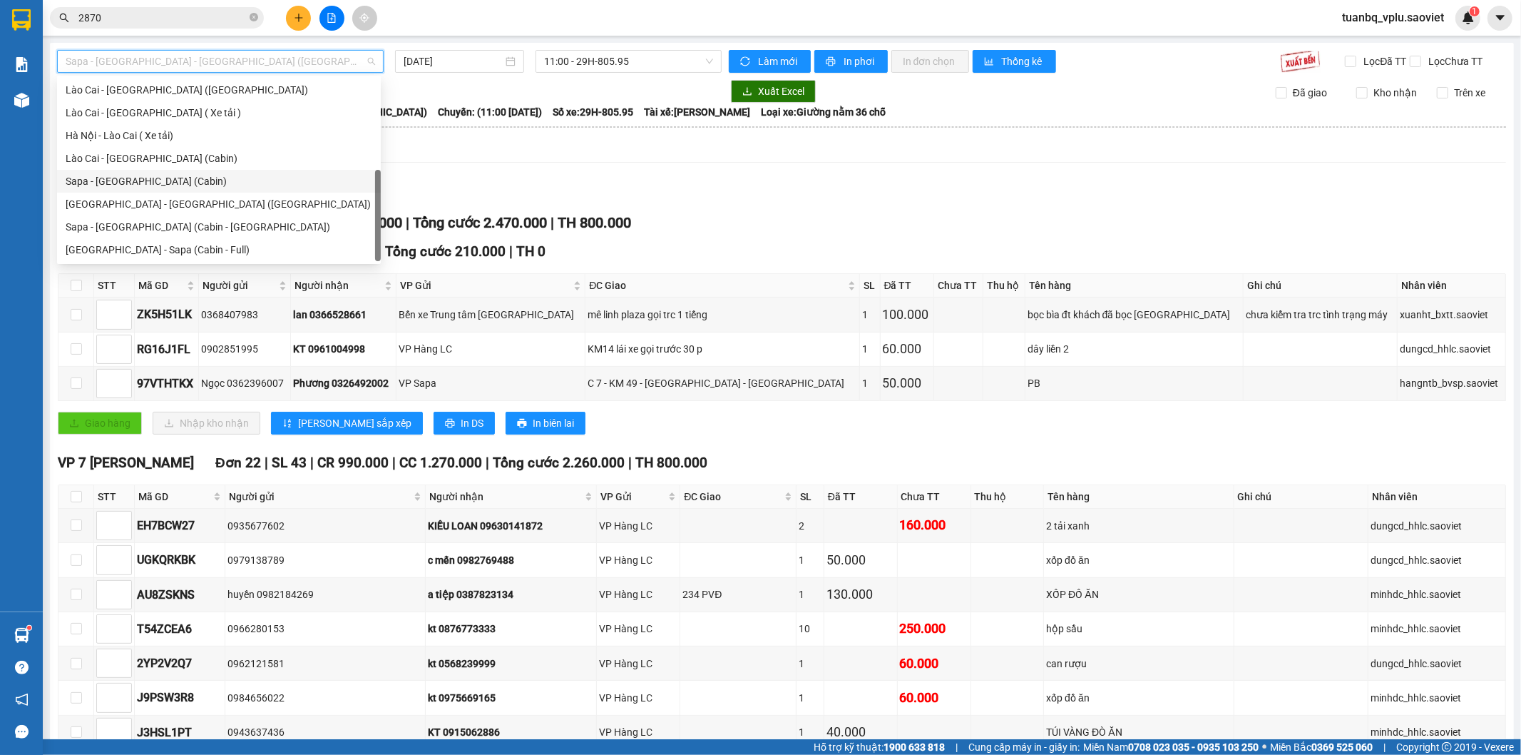
click at [152, 179] on div "Sapa - Hà Nội (Cabin)" at bounding box center [219, 181] width 307 height 16
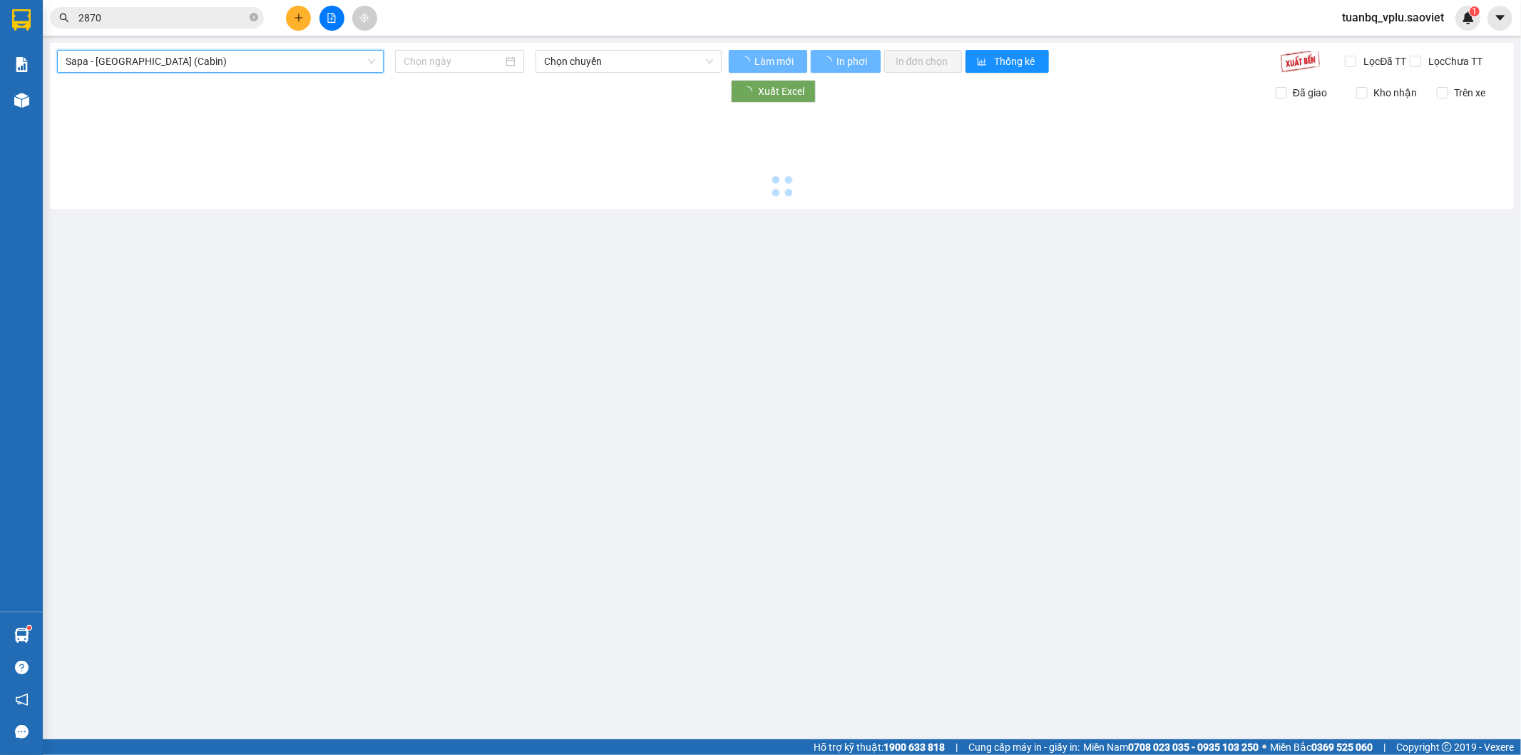
type input "[DATE]"
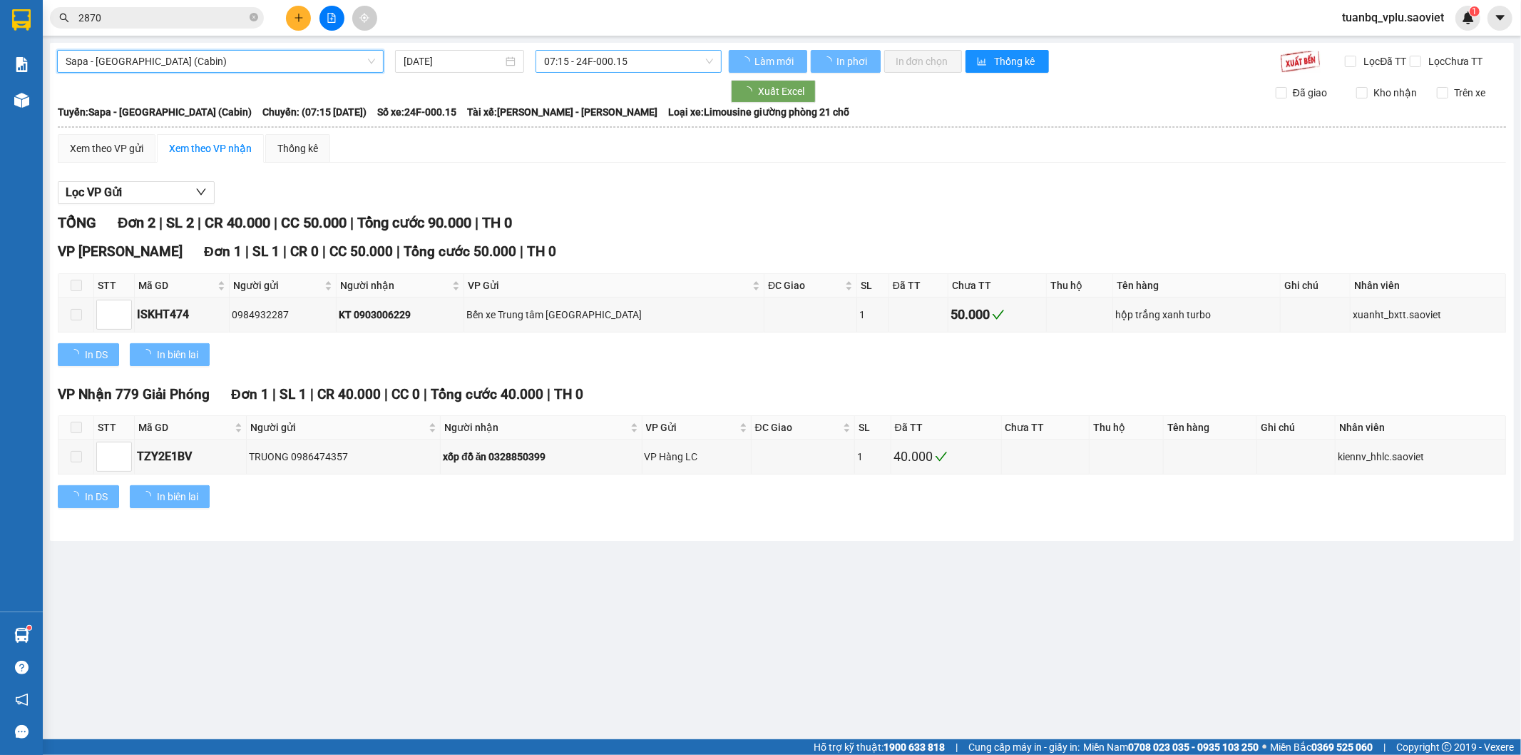
click at [638, 60] on span "07:15 - 24F-000.15" at bounding box center [628, 61] width 168 height 21
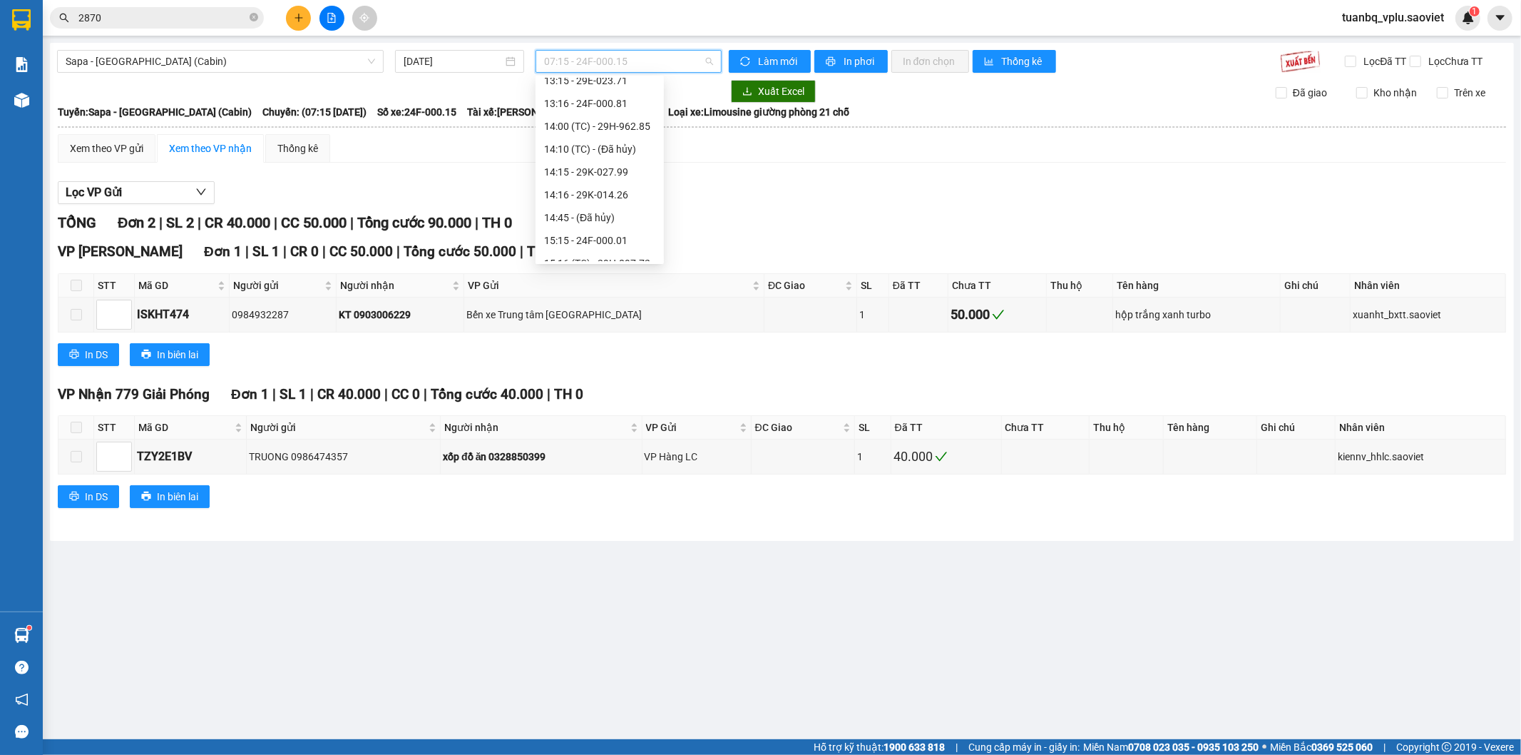
scroll to position [317, 0]
click at [630, 182] on div "15:16 (TC) - 29H-897.72" at bounding box center [599, 184] width 111 height 16
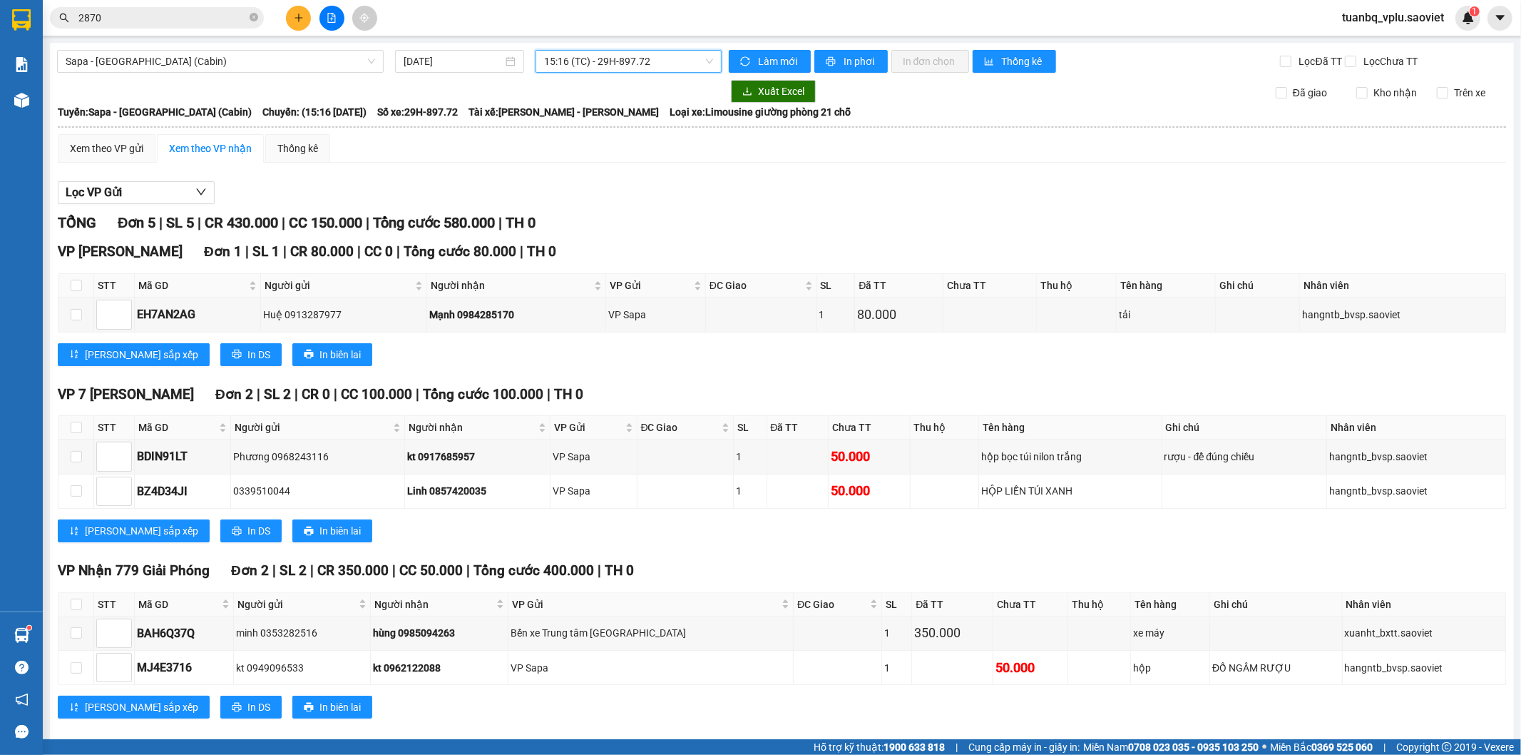
click at [656, 58] on span "15:16 (TC) - 29H-897.72" at bounding box center [628, 61] width 168 height 21
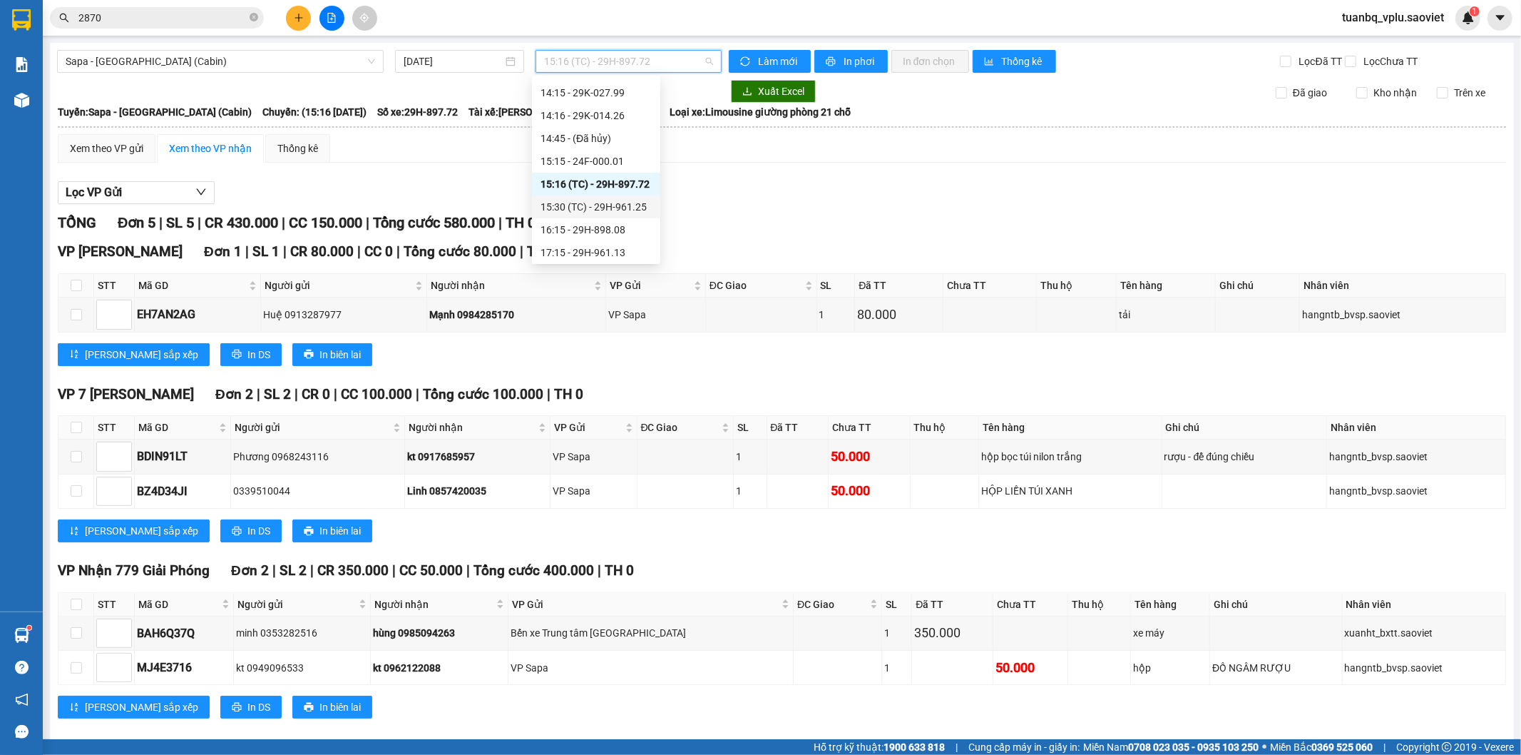
click at [625, 203] on div "15:30 (TC) - 29H-961.25" at bounding box center [596, 207] width 111 height 16
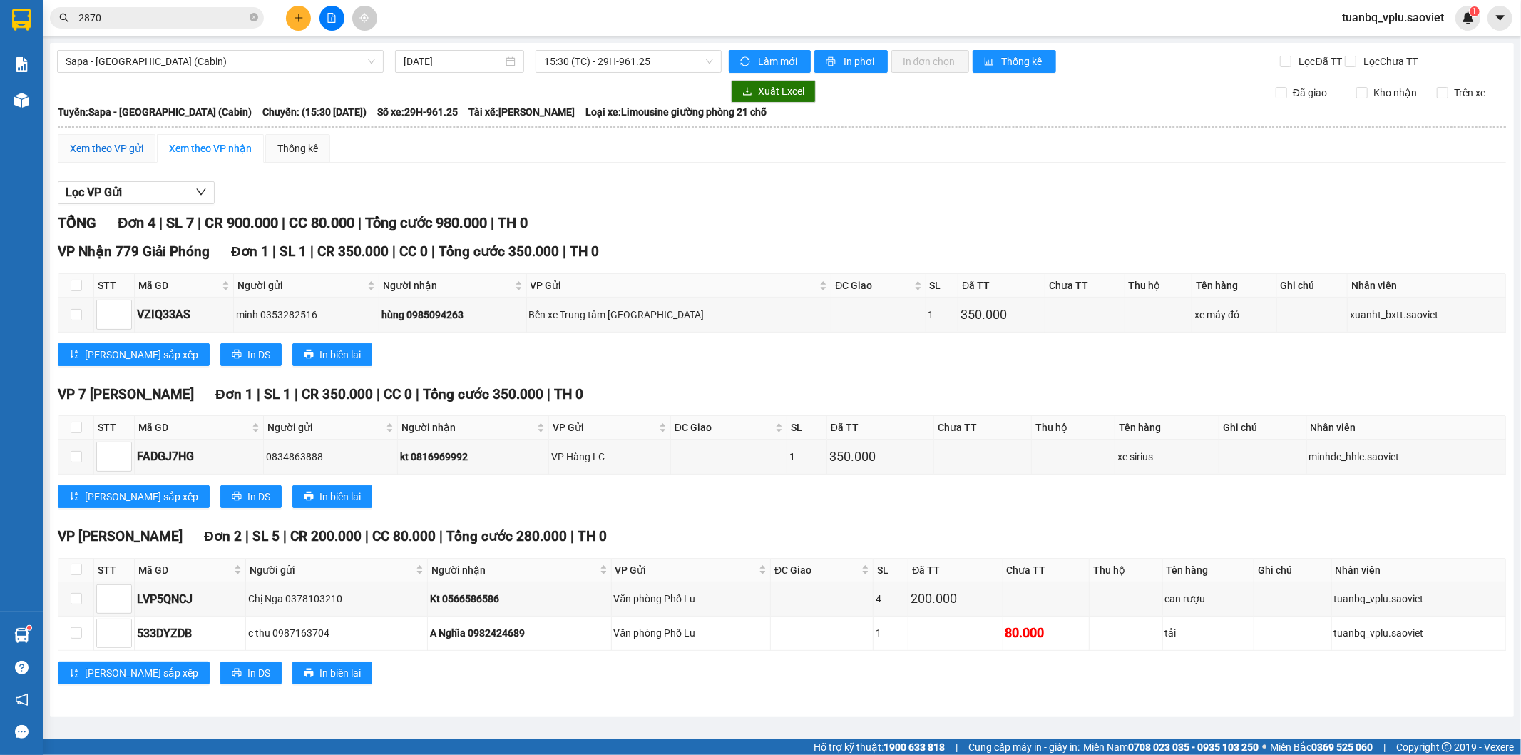
click at [111, 153] on div "Xem theo VP gửi" at bounding box center [106, 149] width 73 height 16
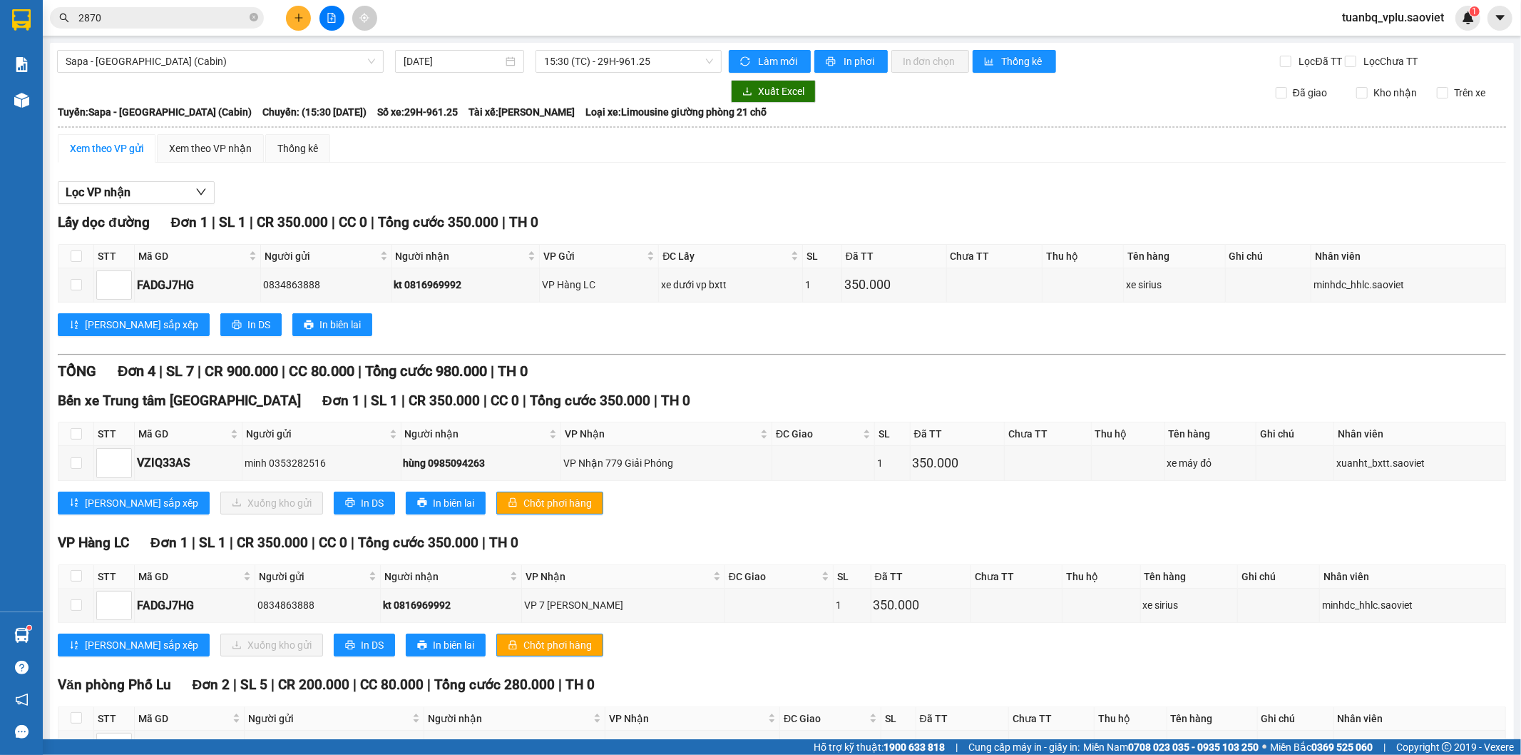
scroll to position [147, 0]
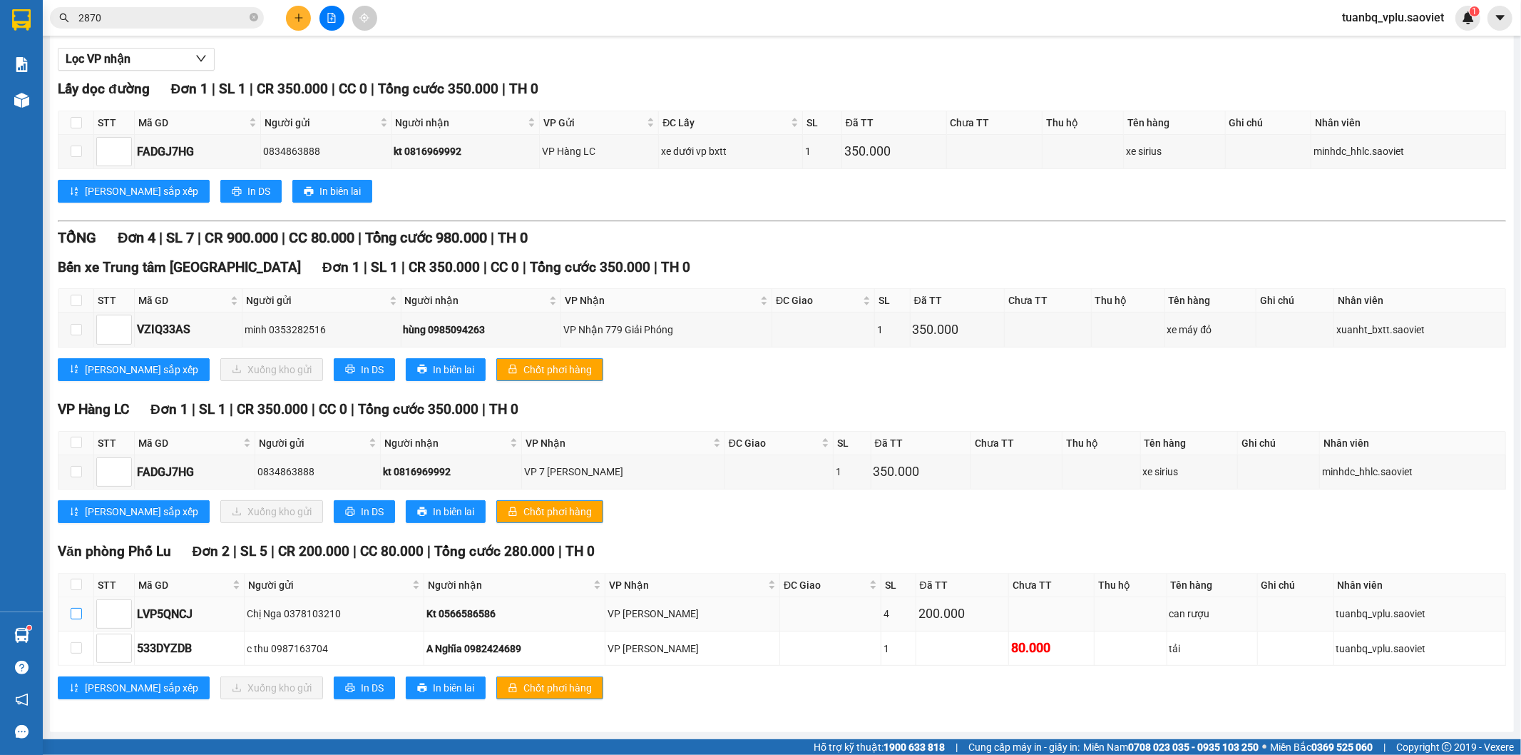
click at [71, 612] on input "checkbox" at bounding box center [76, 613] width 11 height 11
checkbox input "true"
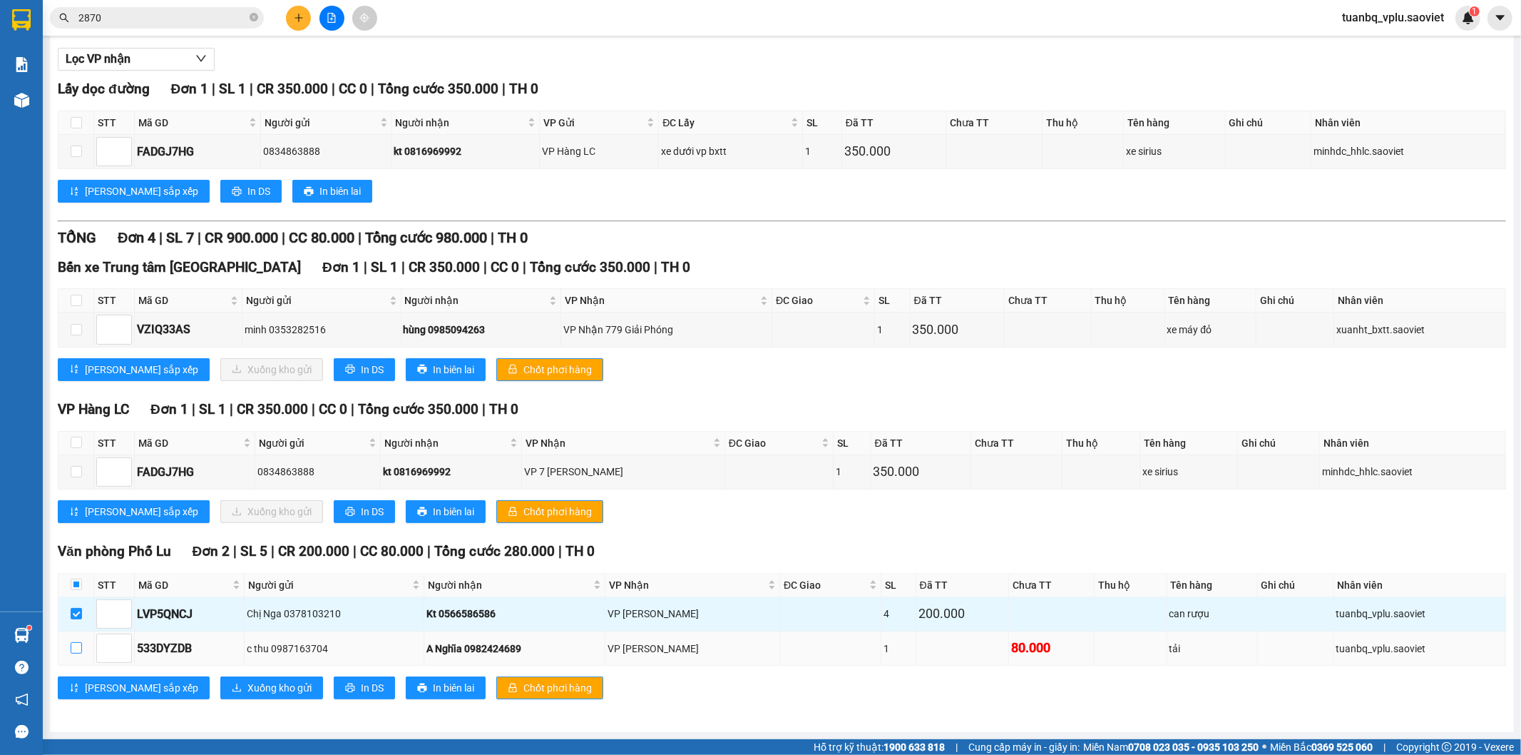
click at [76, 642] on input "checkbox" at bounding box center [76, 647] width 11 height 11
checkbox input "true"
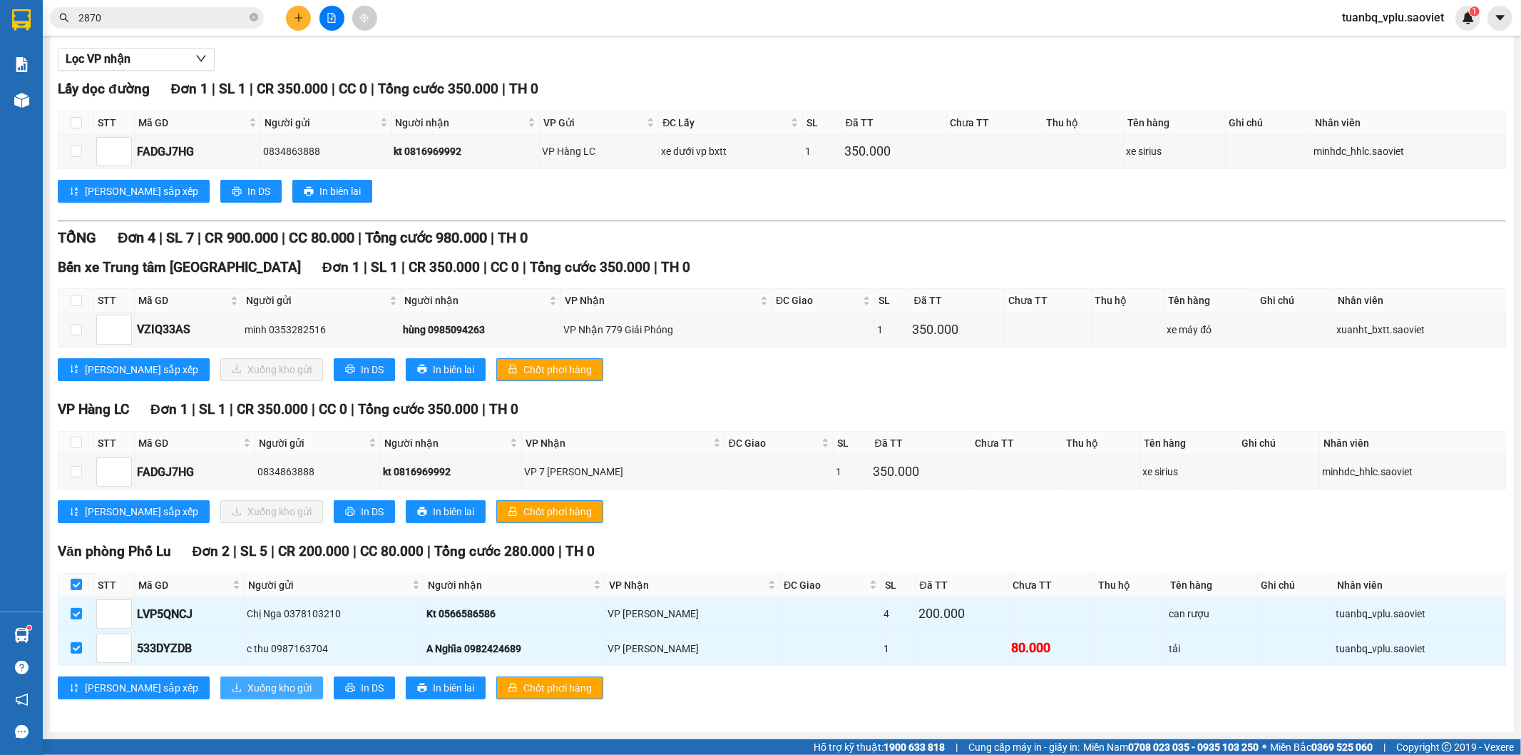
click at [248, 682] on span "Xuống kho gửi" at bounding box center [280, 688] width 64 height 16
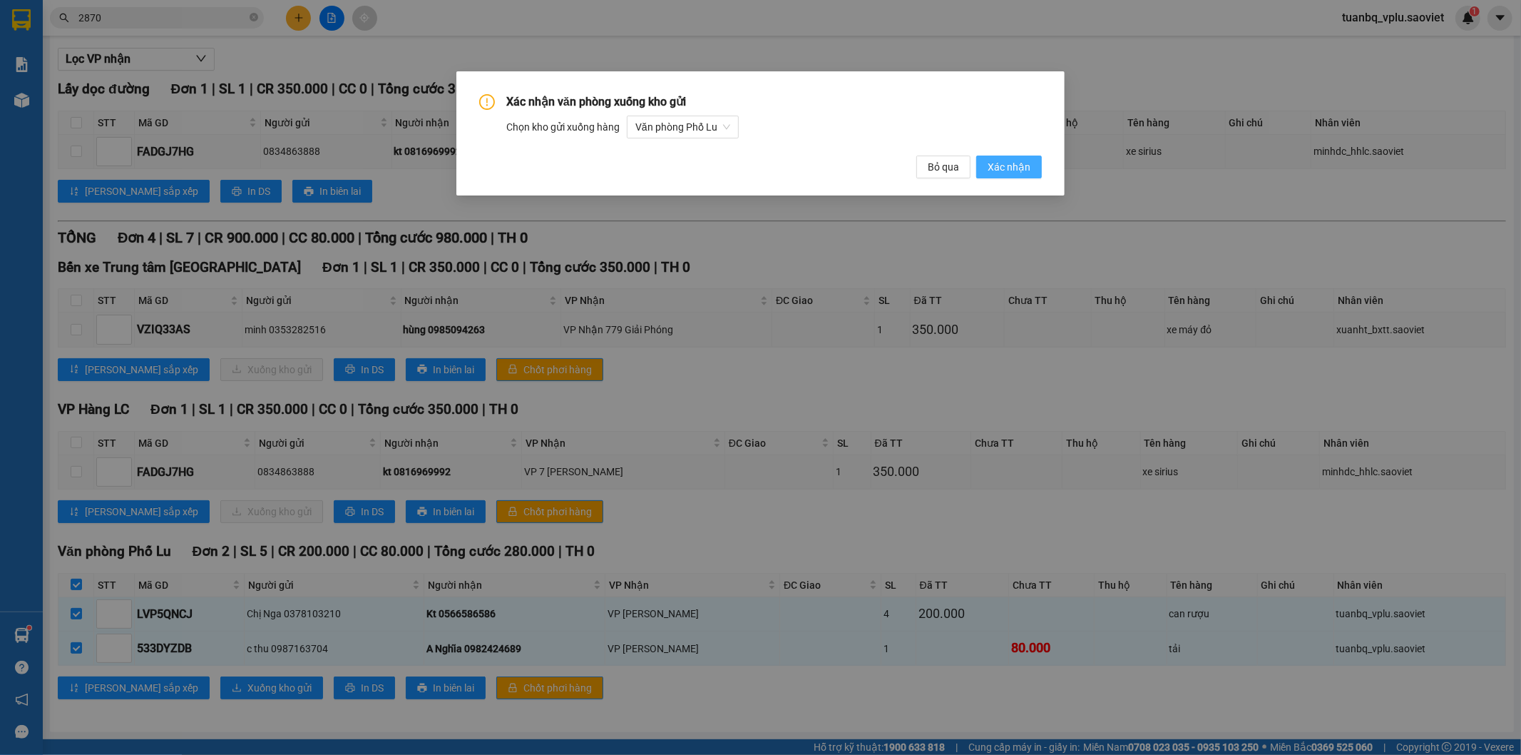
click at [1023, 168] on span "Xác nhận" at bounding box center [1009, 167] width 43 height 16
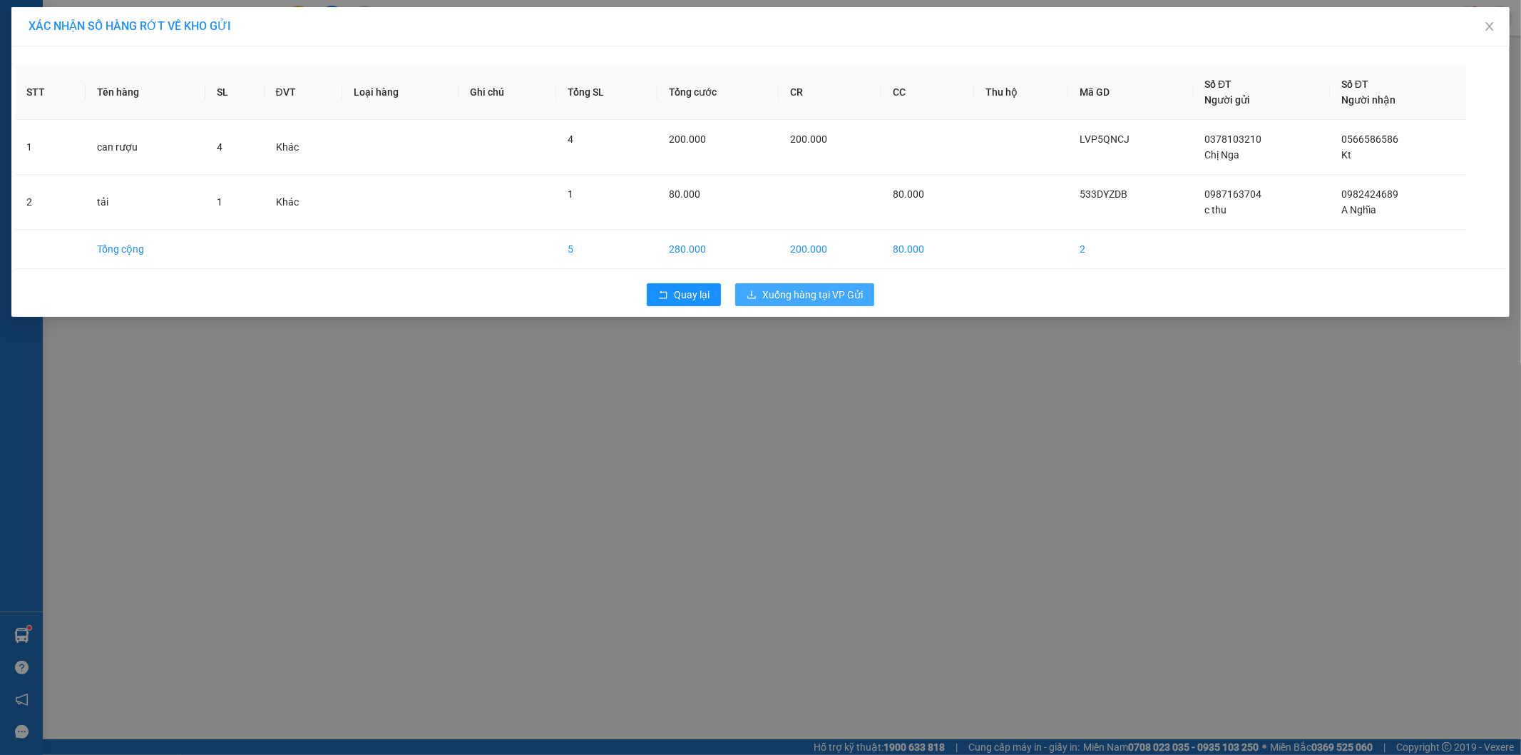
click at [842, 291] on span "Xuống hàng tại VP Gửi" at bounding box center [813, 295] width 101 height 16
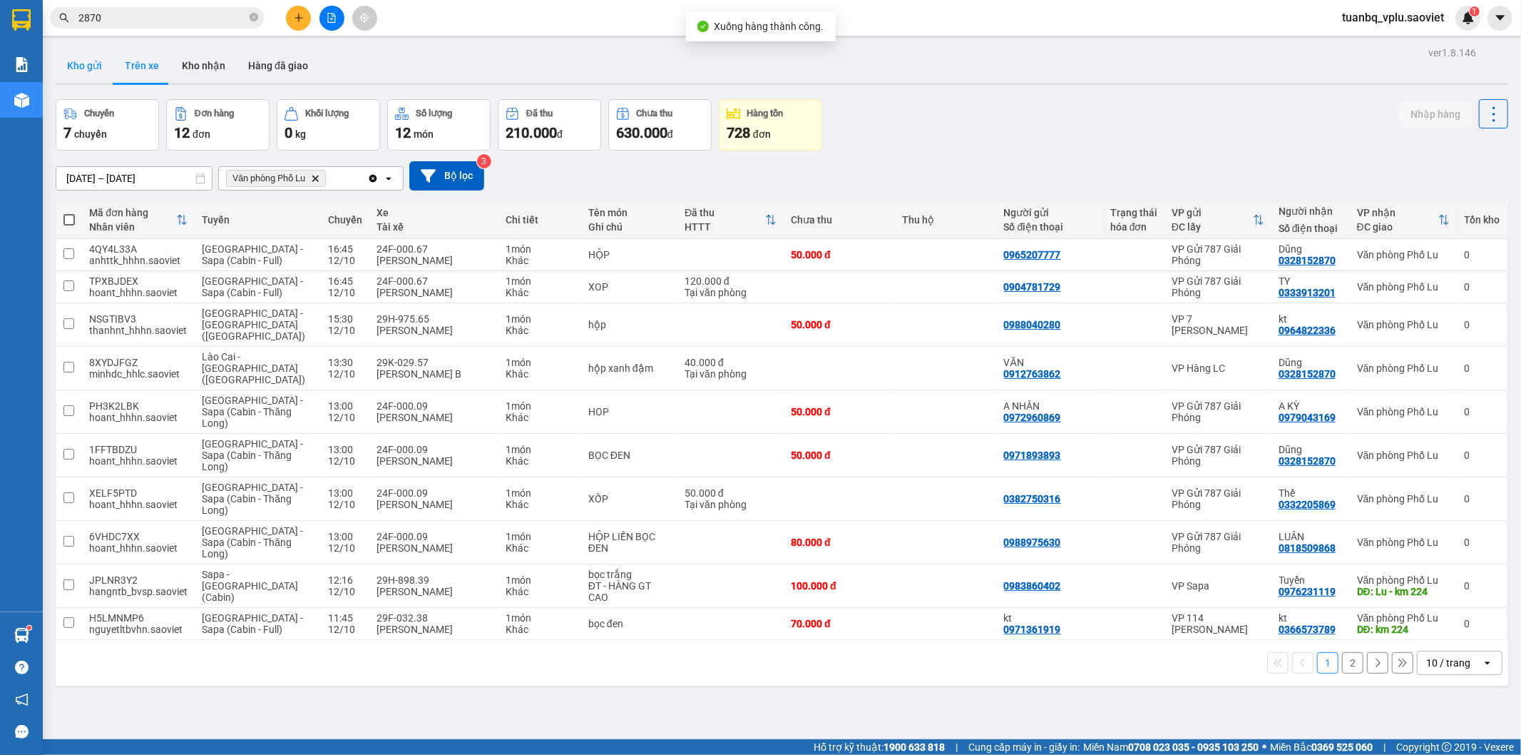
click at [81, 66] on button "Kho gửi" at bounding box center [85, 66] width 58 height 34
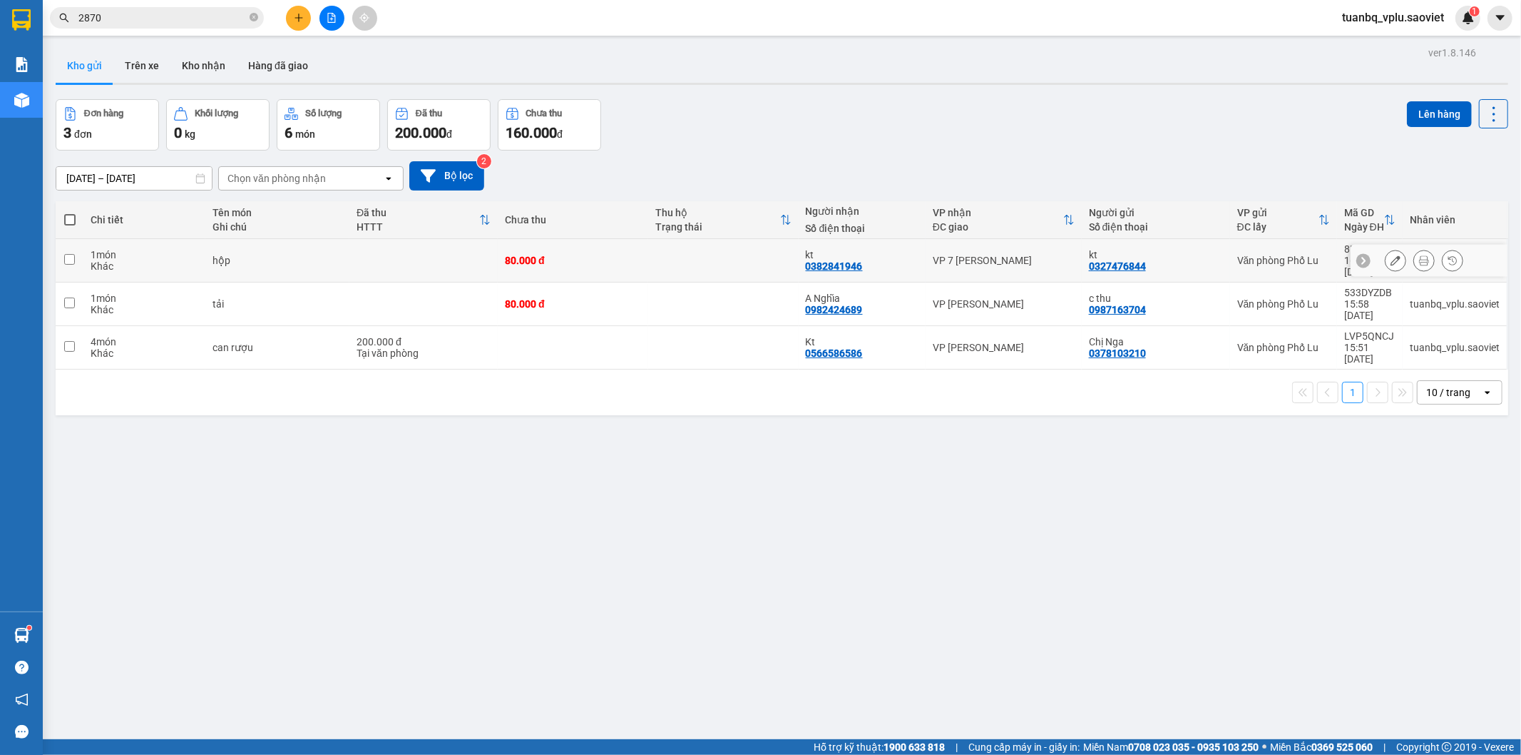
click at [374, 253] on td at bounding box center [424, 261] width 148 height 44
checkbox input "true"
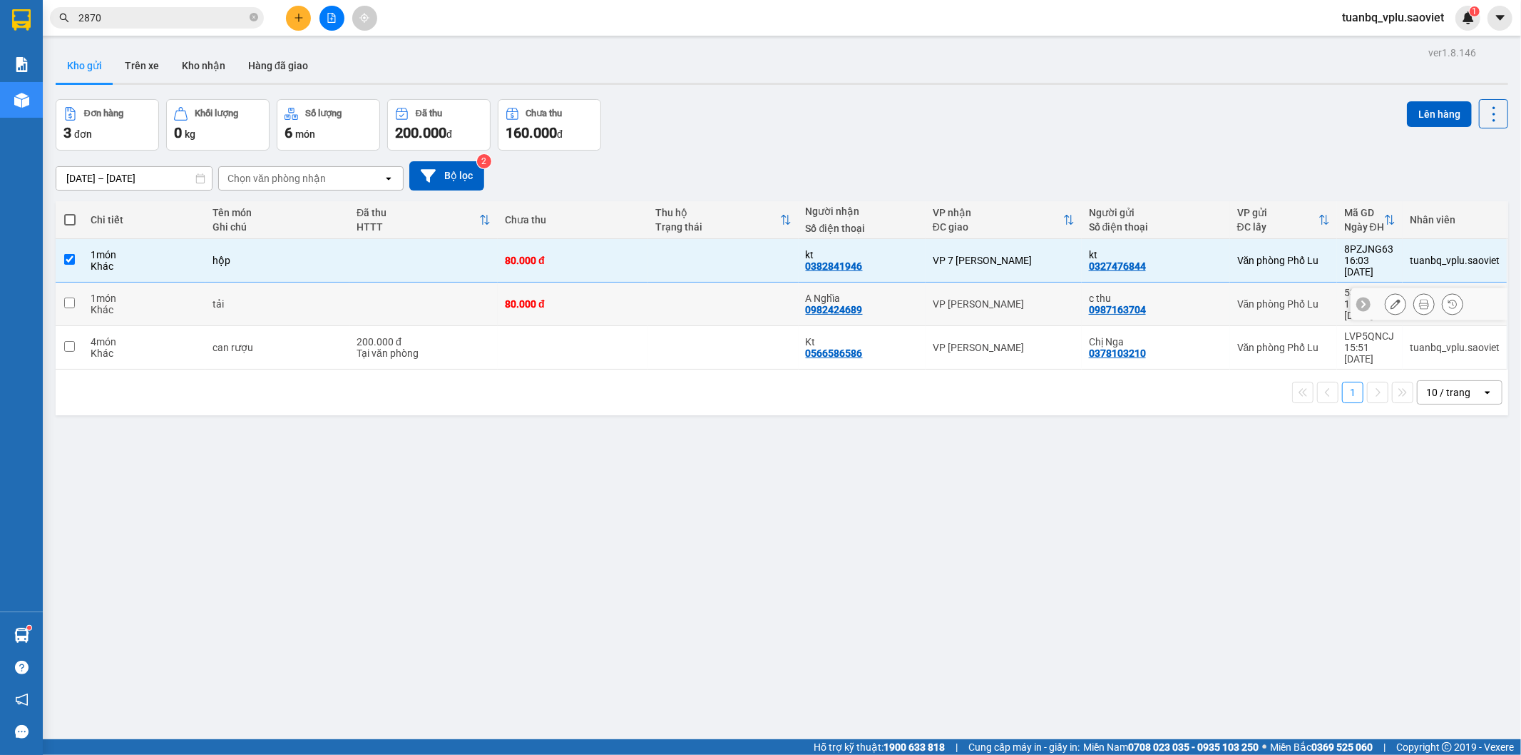
click at [350, 298] on td at bounding box center [424, 304] width 148 height 44
checkbox input "true"
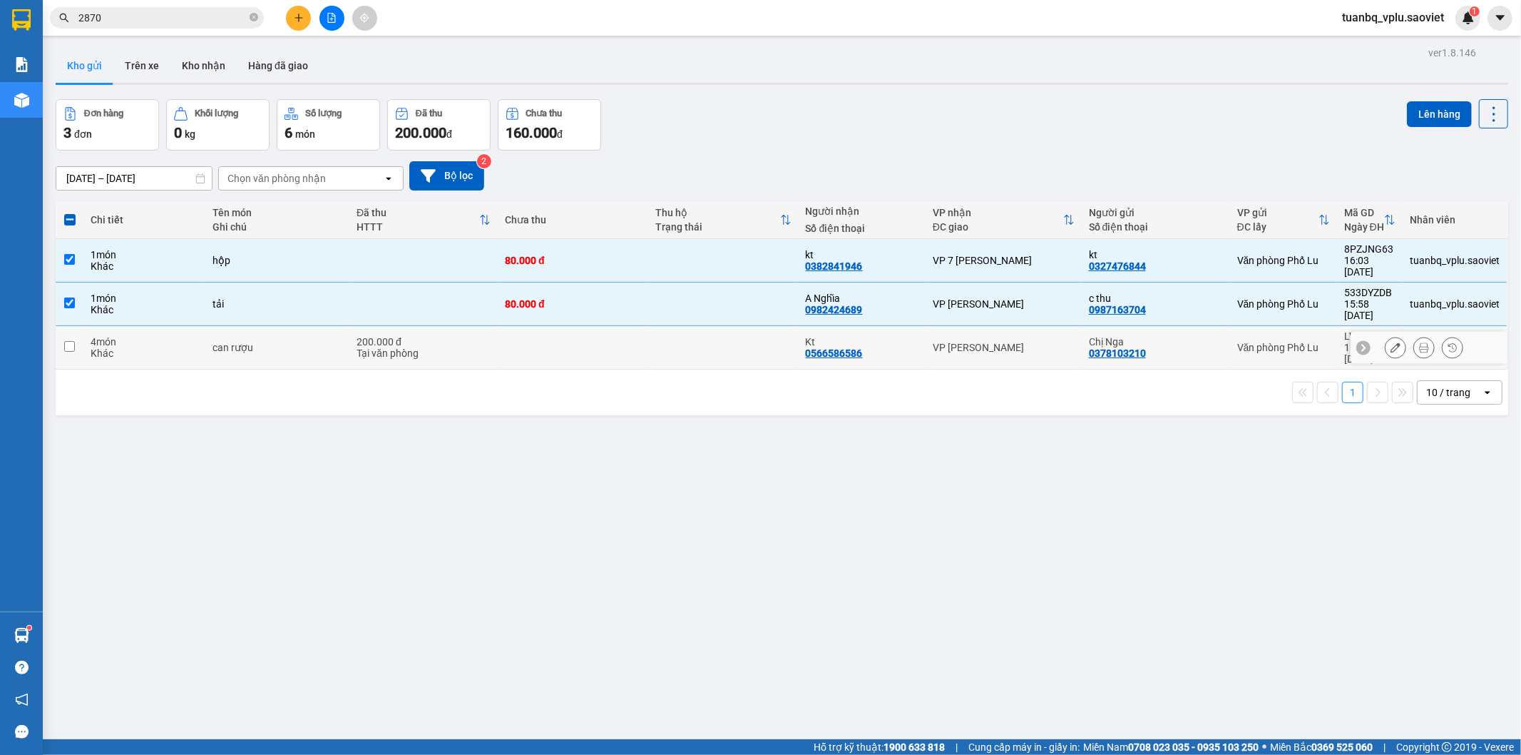
click at [341, 326] on td "can rượu" at bounding box center [277, 348] width 145 height 44
checkbox input "true"
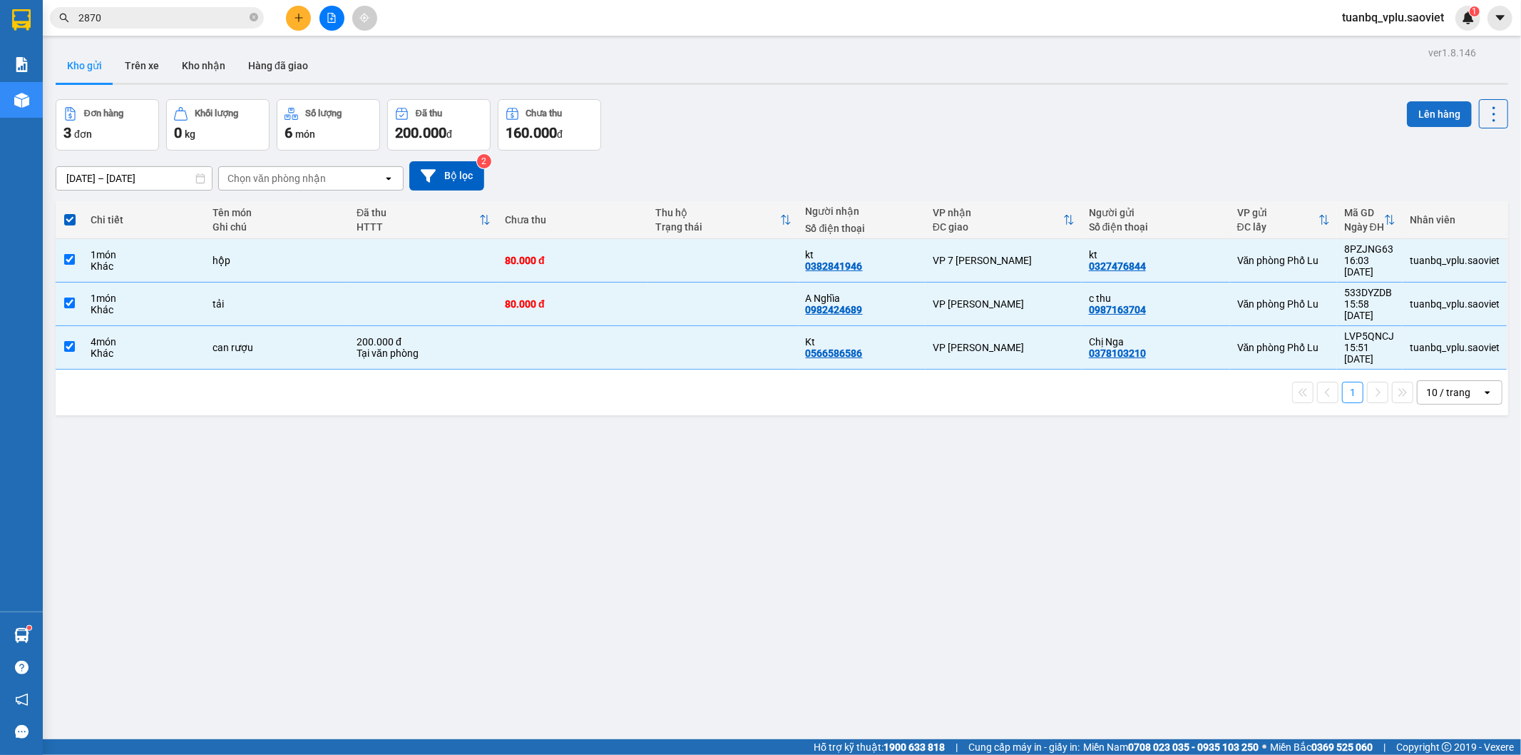
click at [1447, 116] on button "Lên hàng" at bounding box center [1439, 114] width 65 height 26
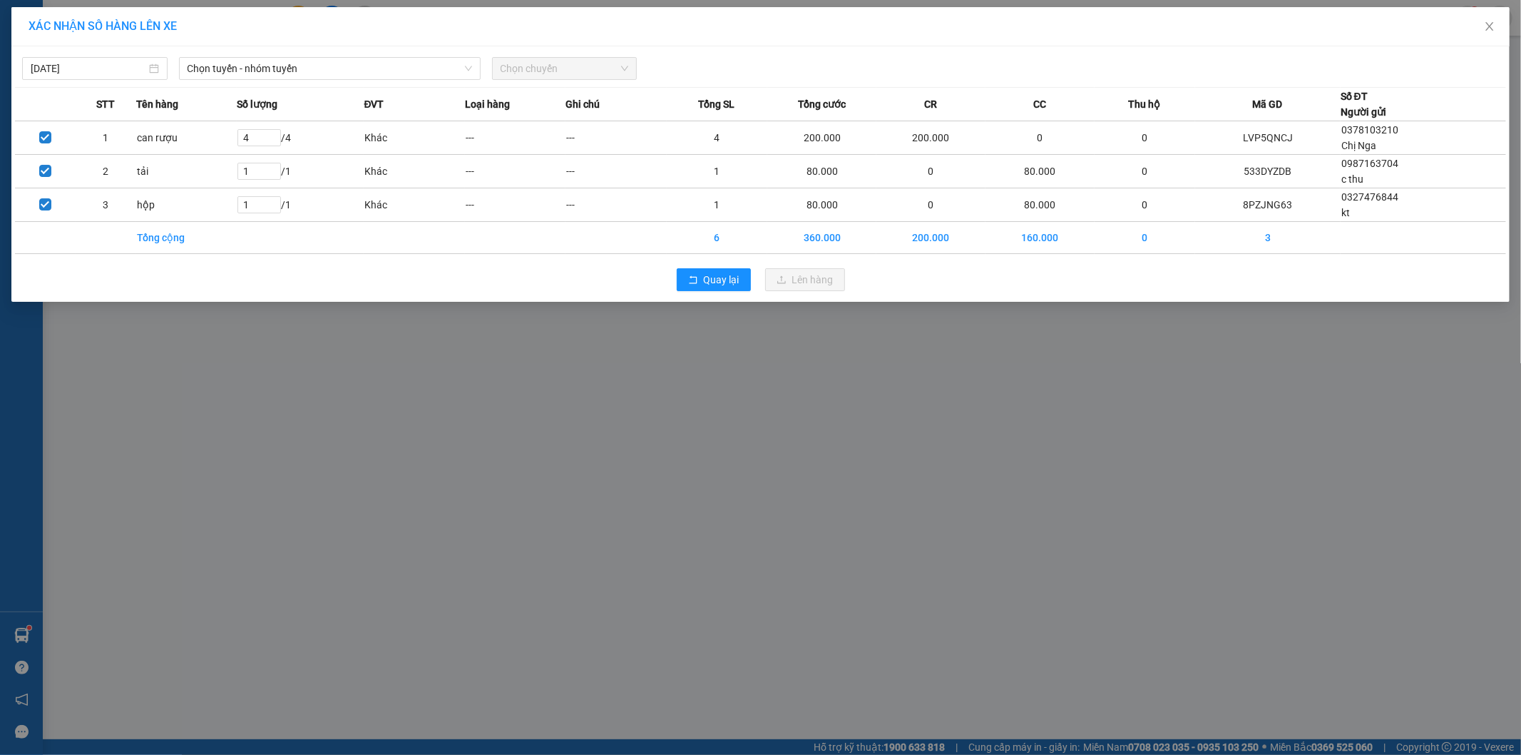
click at [307, 81] on div "12/10/2025 Chọn tuyến - nhóm tuyến Chọn chuyến STT Tên hàng Số lượng ĐVT Loại h…" at bounding box center [760, 173] width 1499 height 255
click at [322, 69] on span "Chọn tuyến - nhóm tuyến" at bounding box center [330, 68] width 285 height 21
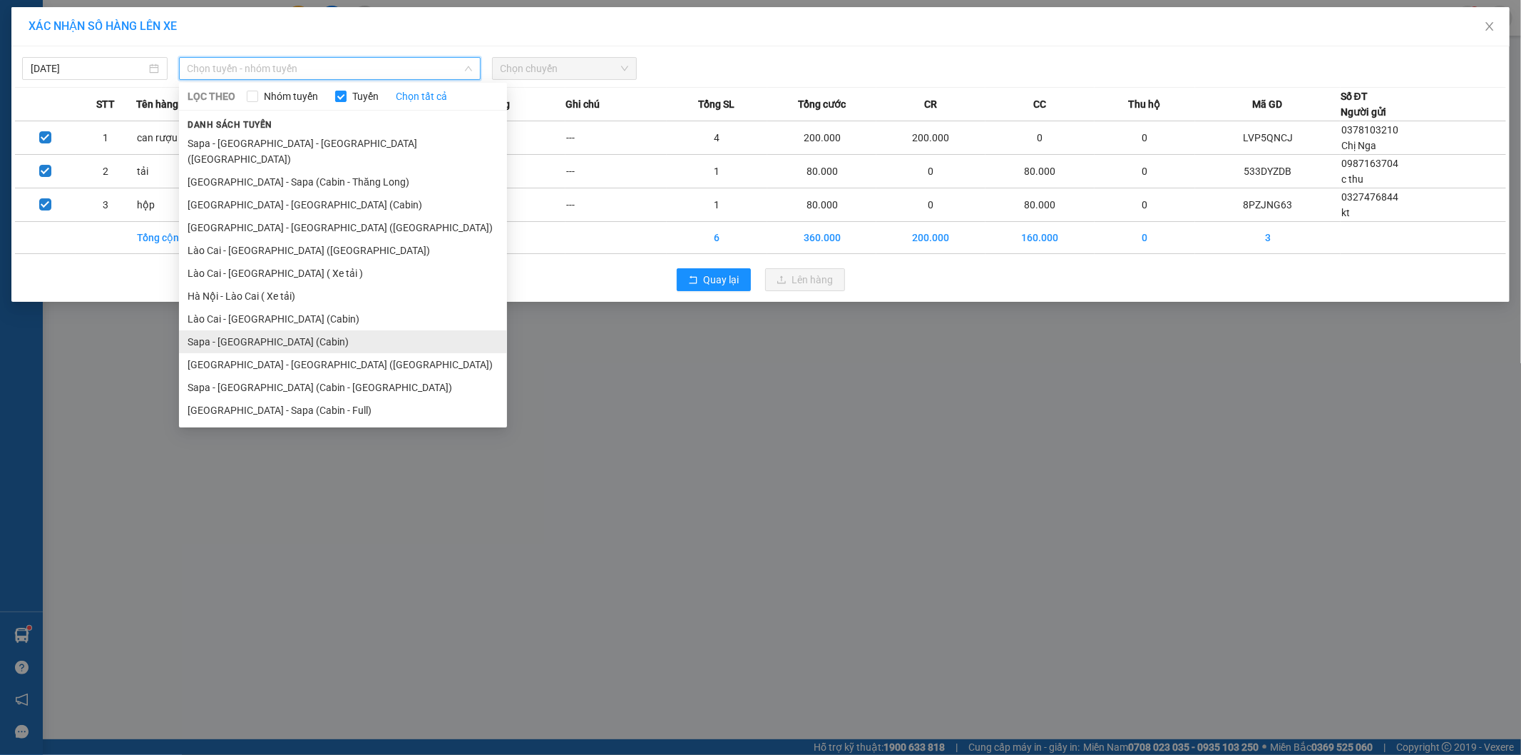
click at [278, 330] on li "Sapa - Hà Nội (Cabin)" at bounding box center [343, 341] width 328 height 23
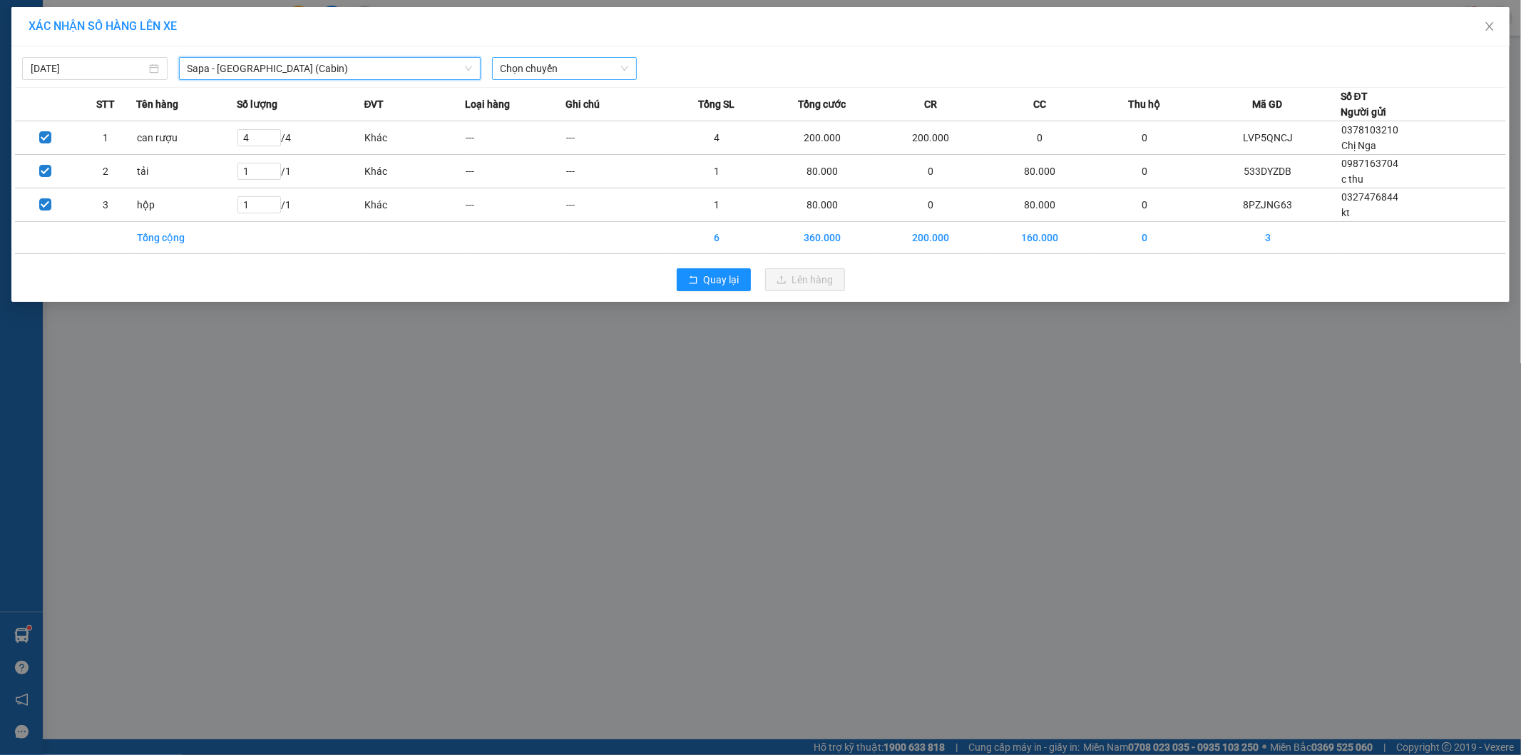
click at [541, 66] on span "Chọn chuyến" at bounding box center [565, 68] width 128 height 21
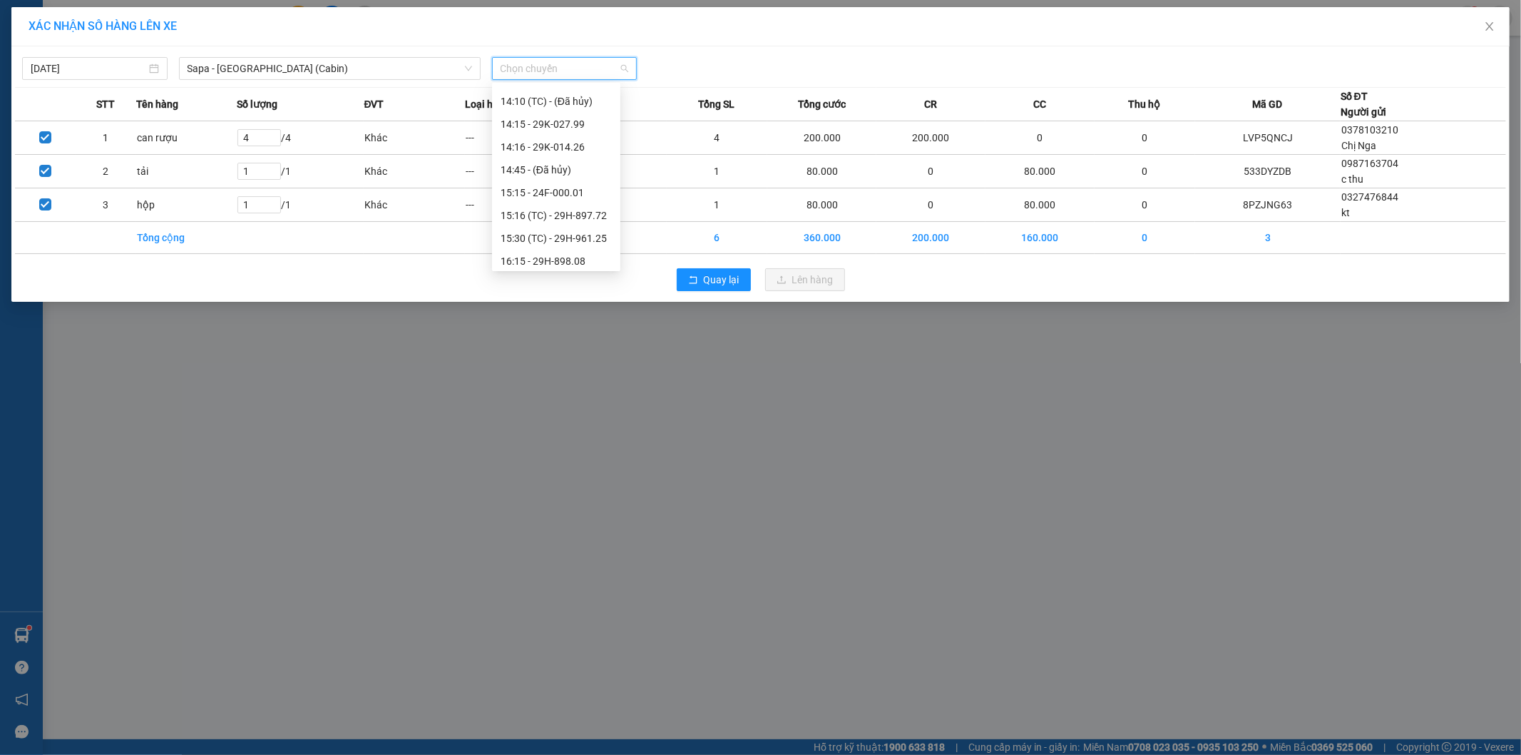
scroll to position [317, 0]
click at [588, 187] on div "15:16 (TC) - 29H-897.72" at bounding box center [556, 191] width 111 height 16
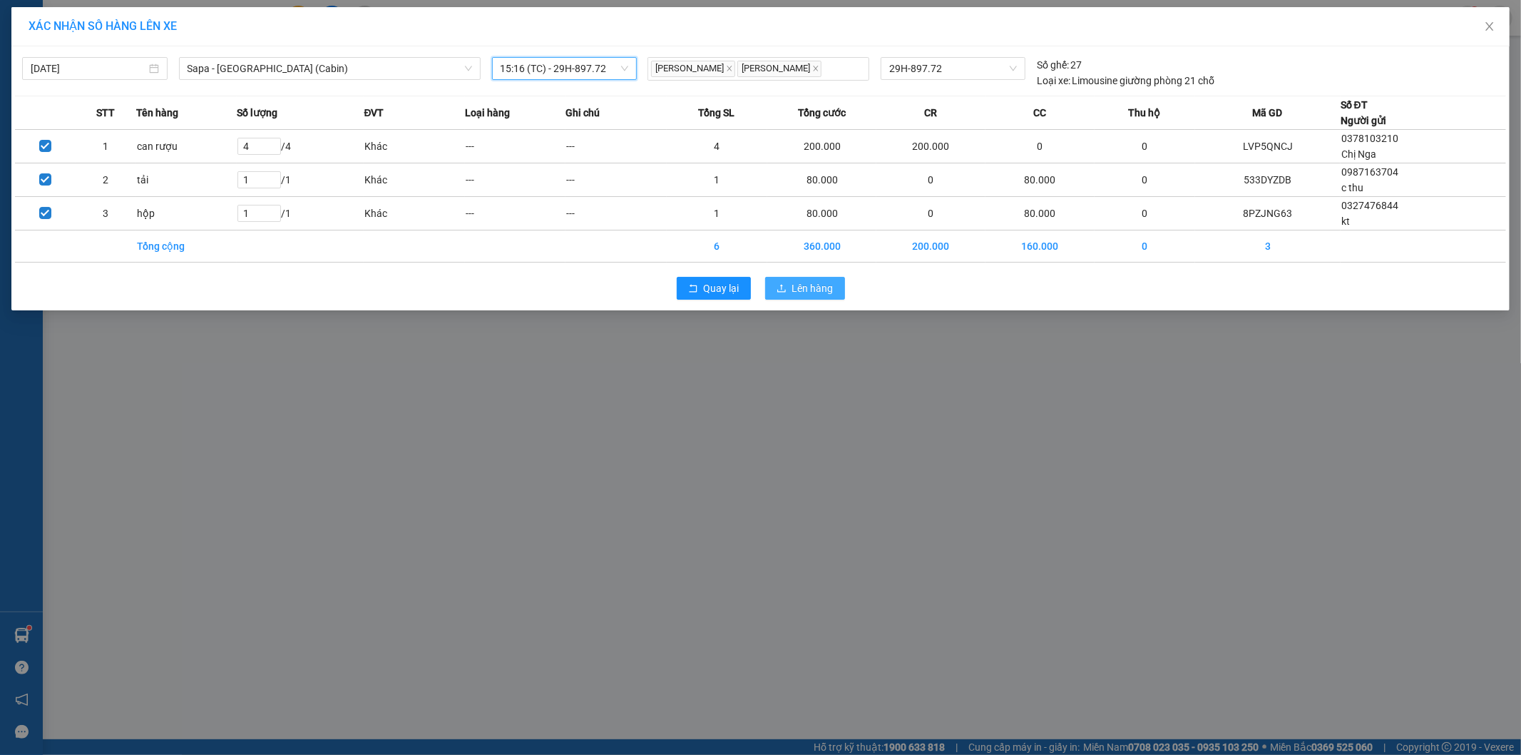
click at [828, 288] on span "Lên hàng" at bounding box center [812, 288] width 41 height 16
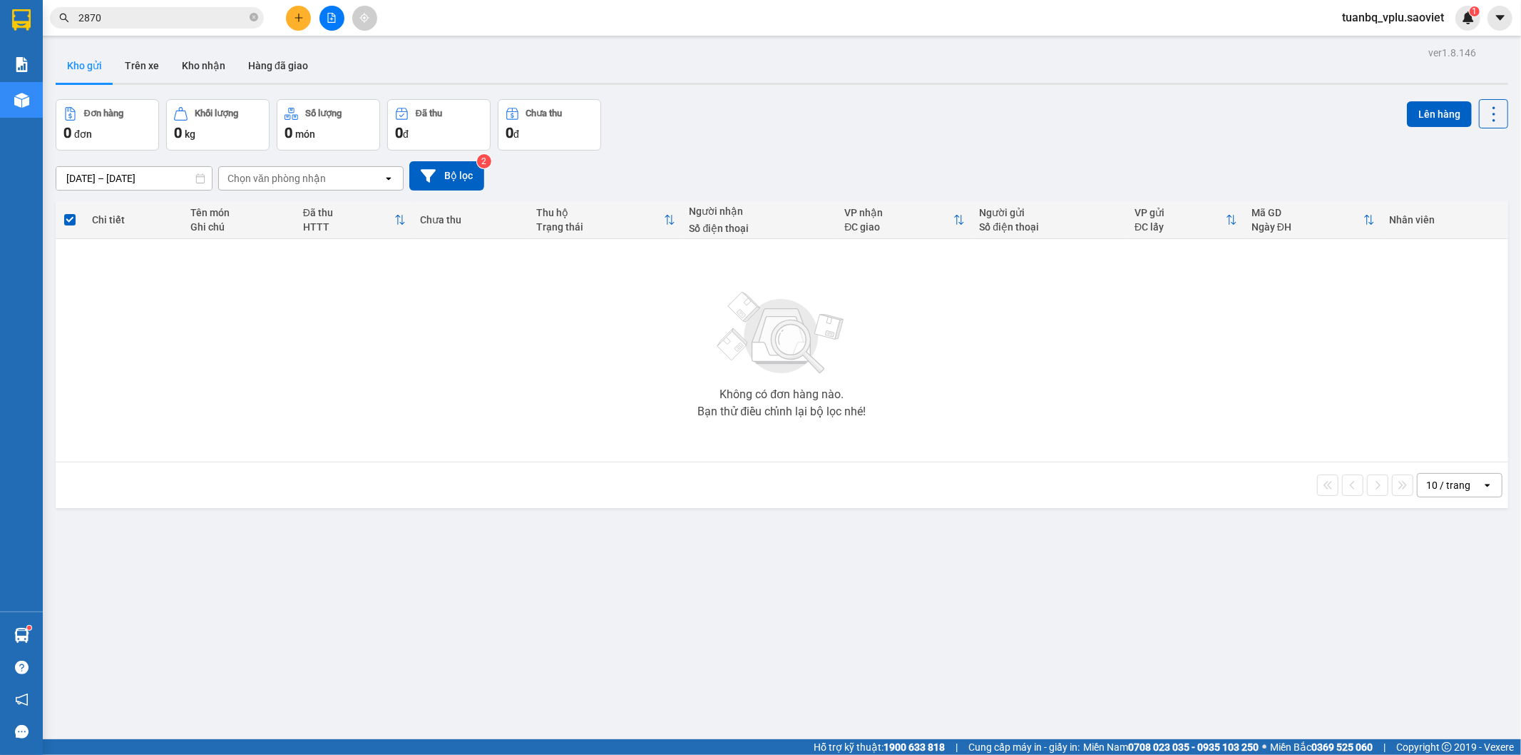
click at [210, 12] on input "2870" at bounding box center [162, 18] width 168 height 16
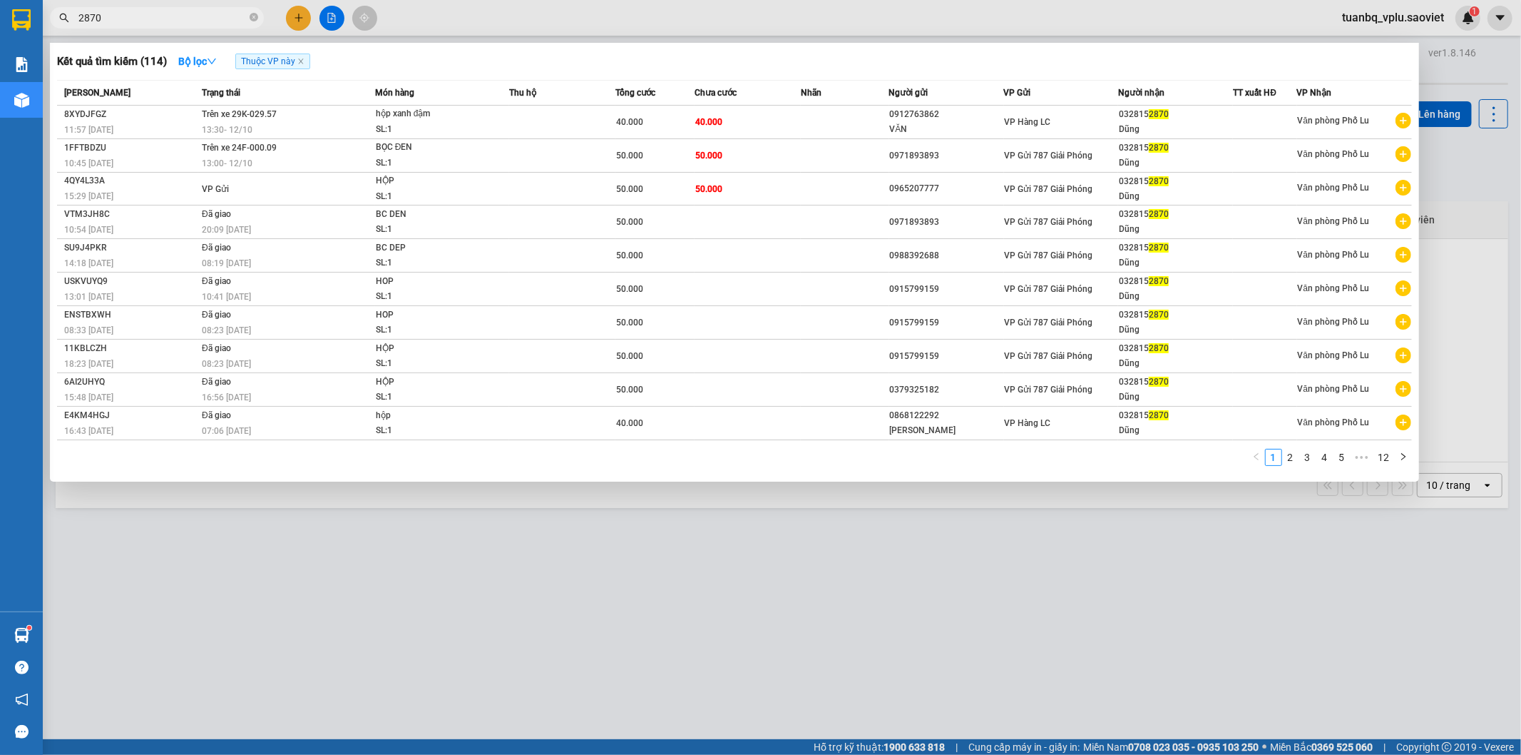
click at [210, 12] on input "2870" at bounding box center [162, 18] width 168 height 16
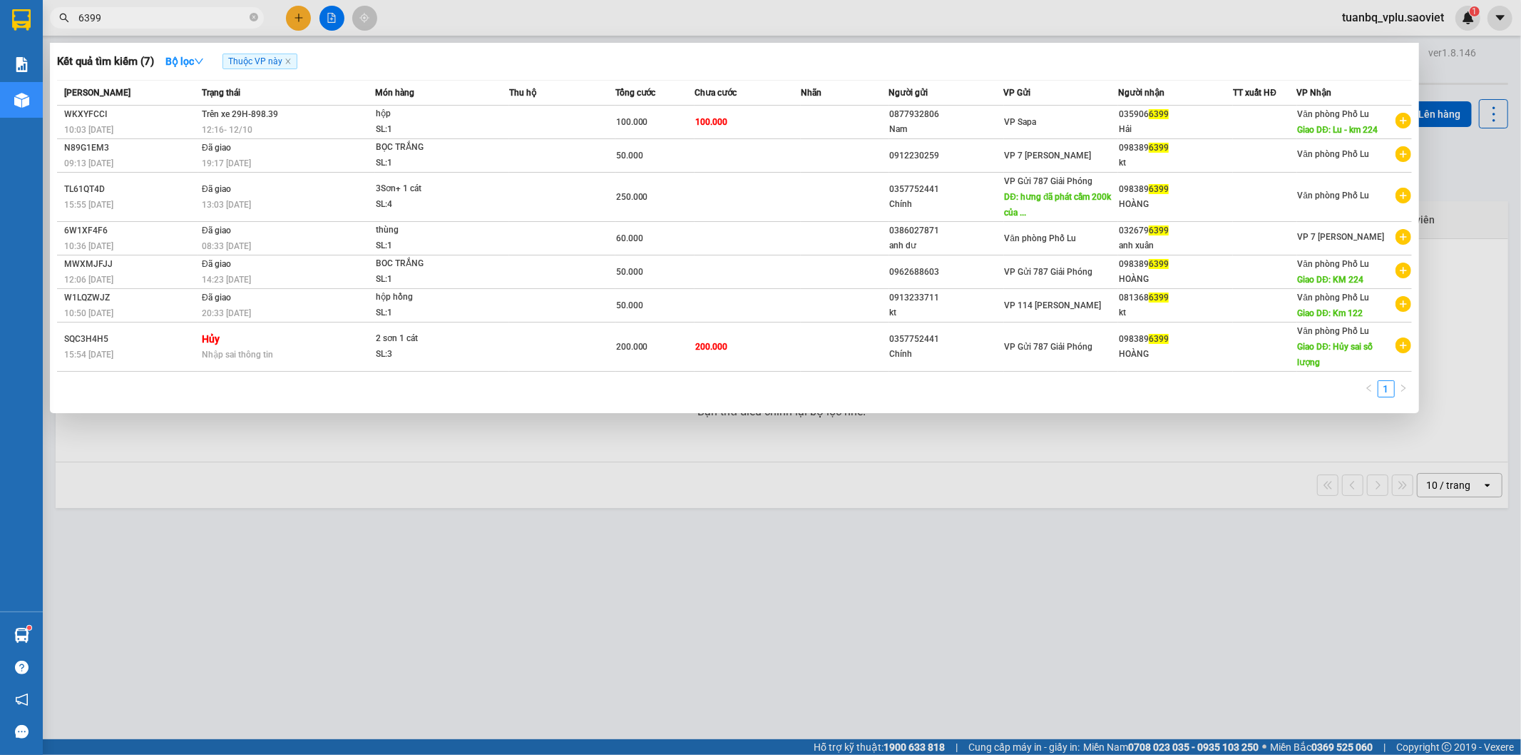
type input "6399"
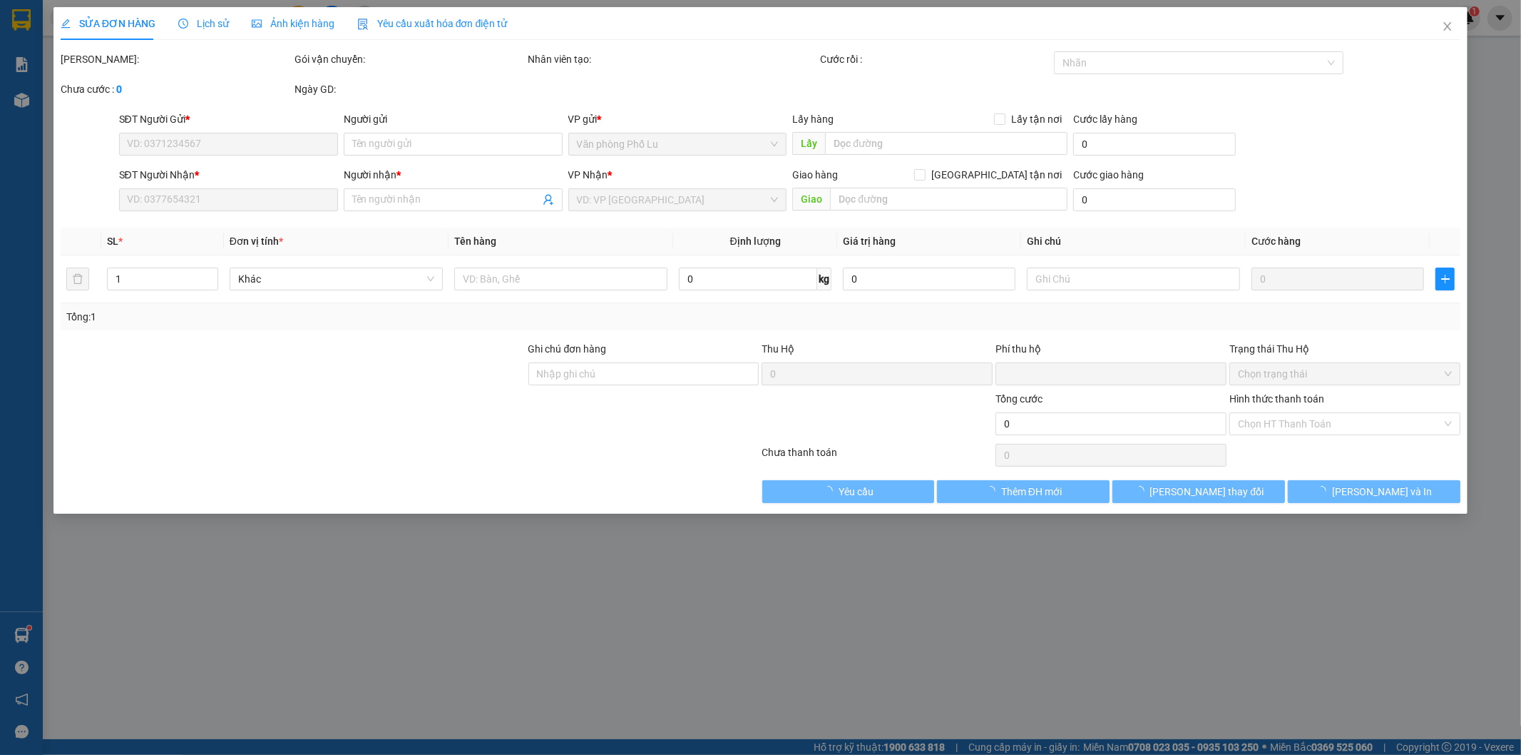
type input "0877932806"
type input "Nam"
type input "0359066399"
type input "Hải"
type input "Lu - km 224"
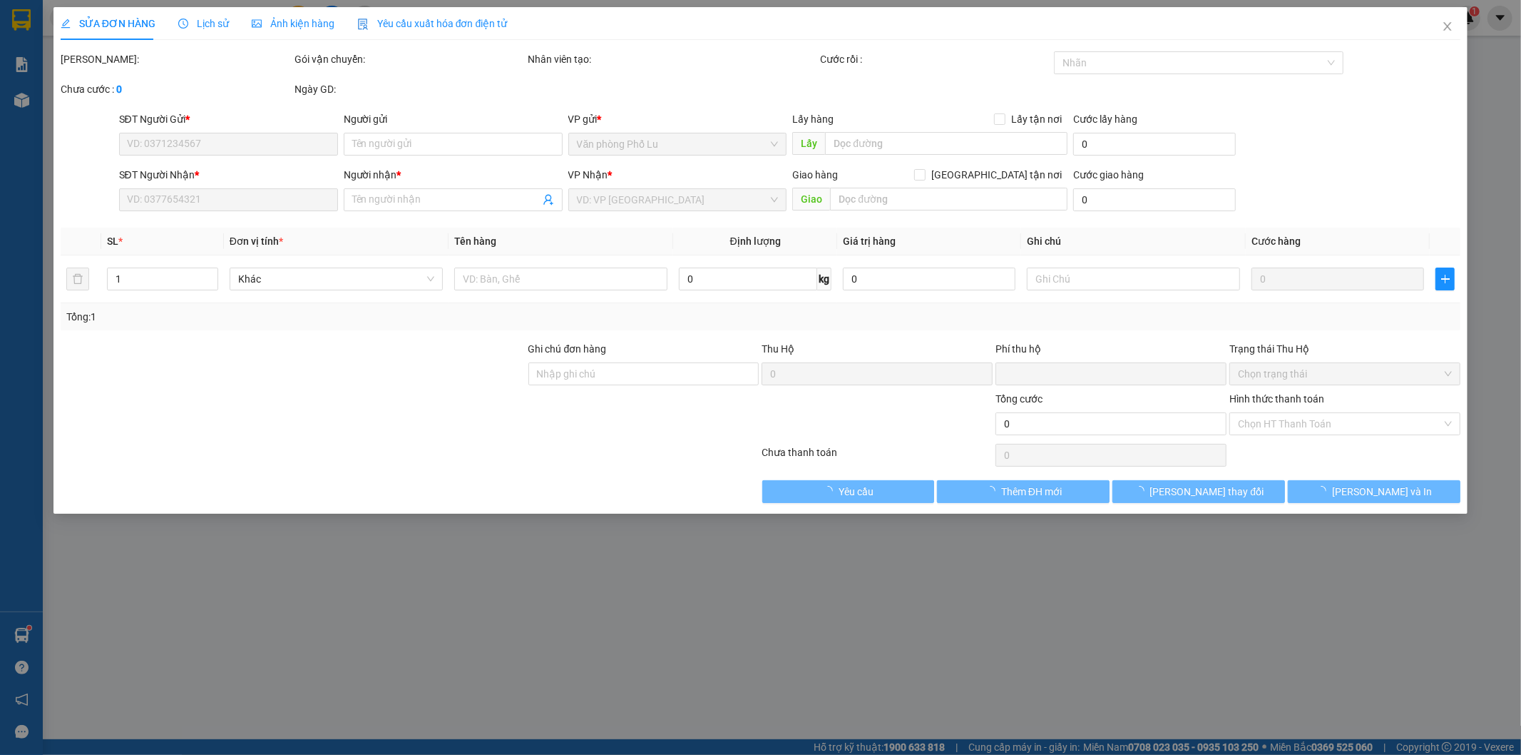
type input "0"
type input "100.000"
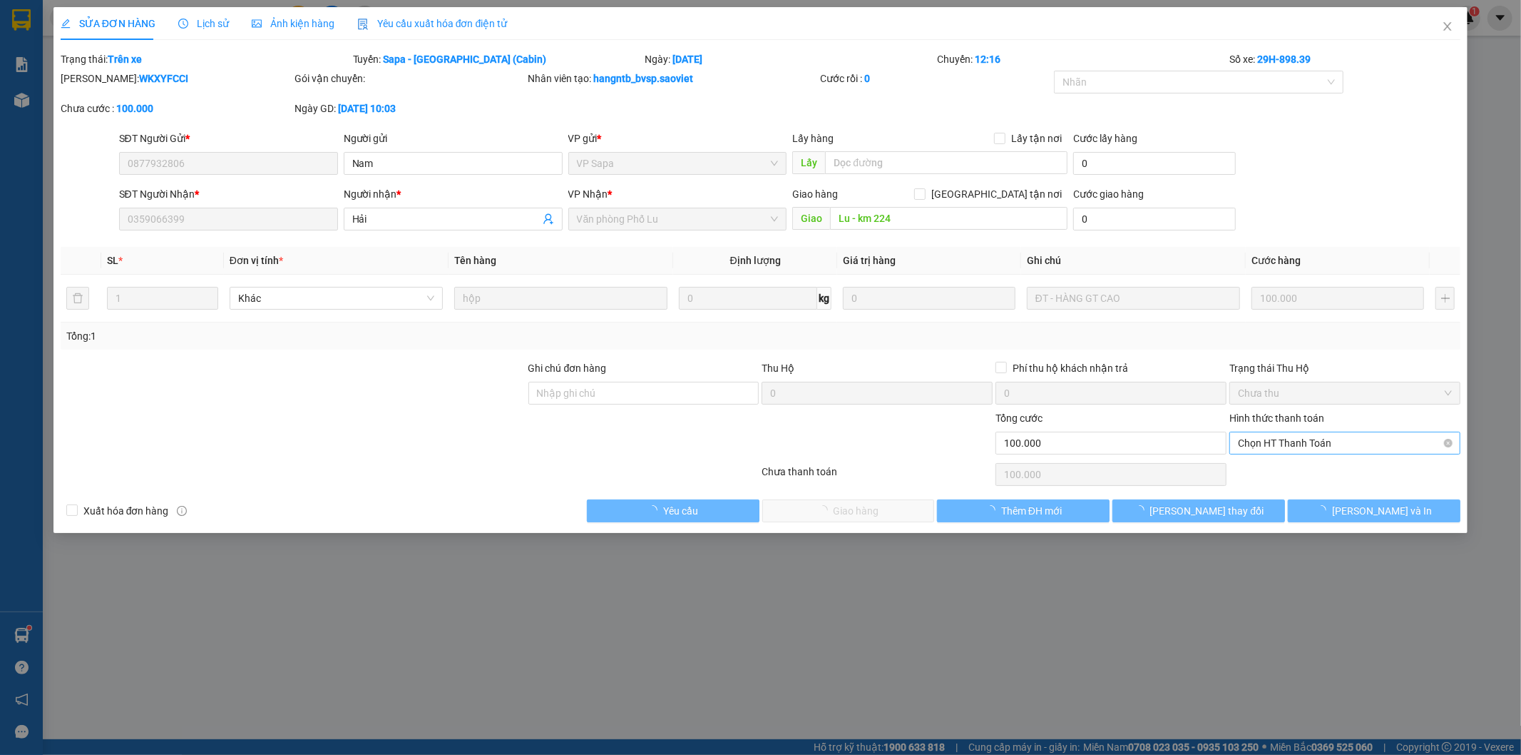
click at [1293, 440] on span "Chọn HT Thanh Toán" at bounding box center [1345, 442] width 214 height 21
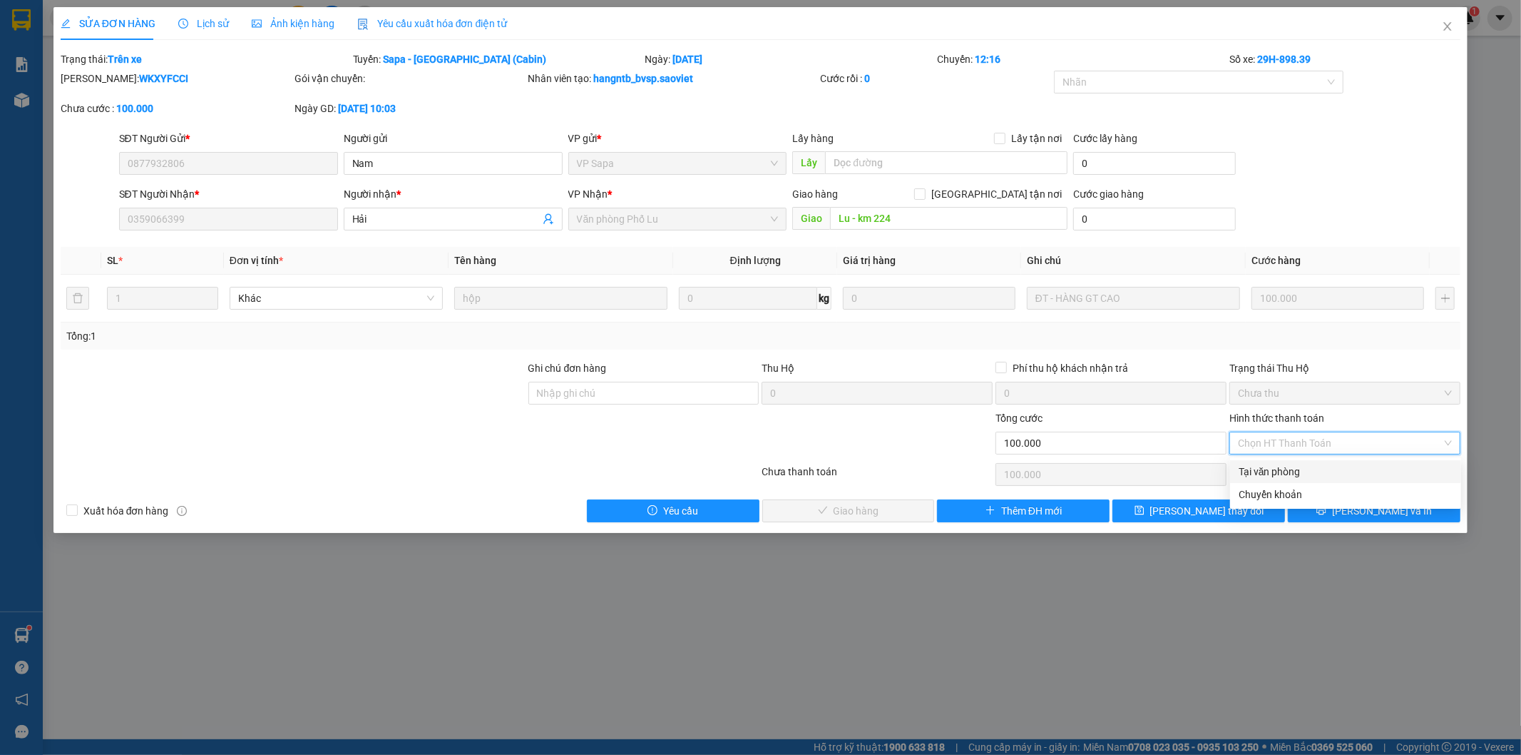
click at [1267, 465] on div "Tại văn phòng" at bounding box center [1346, 472] width 214 height 16
type input "0"
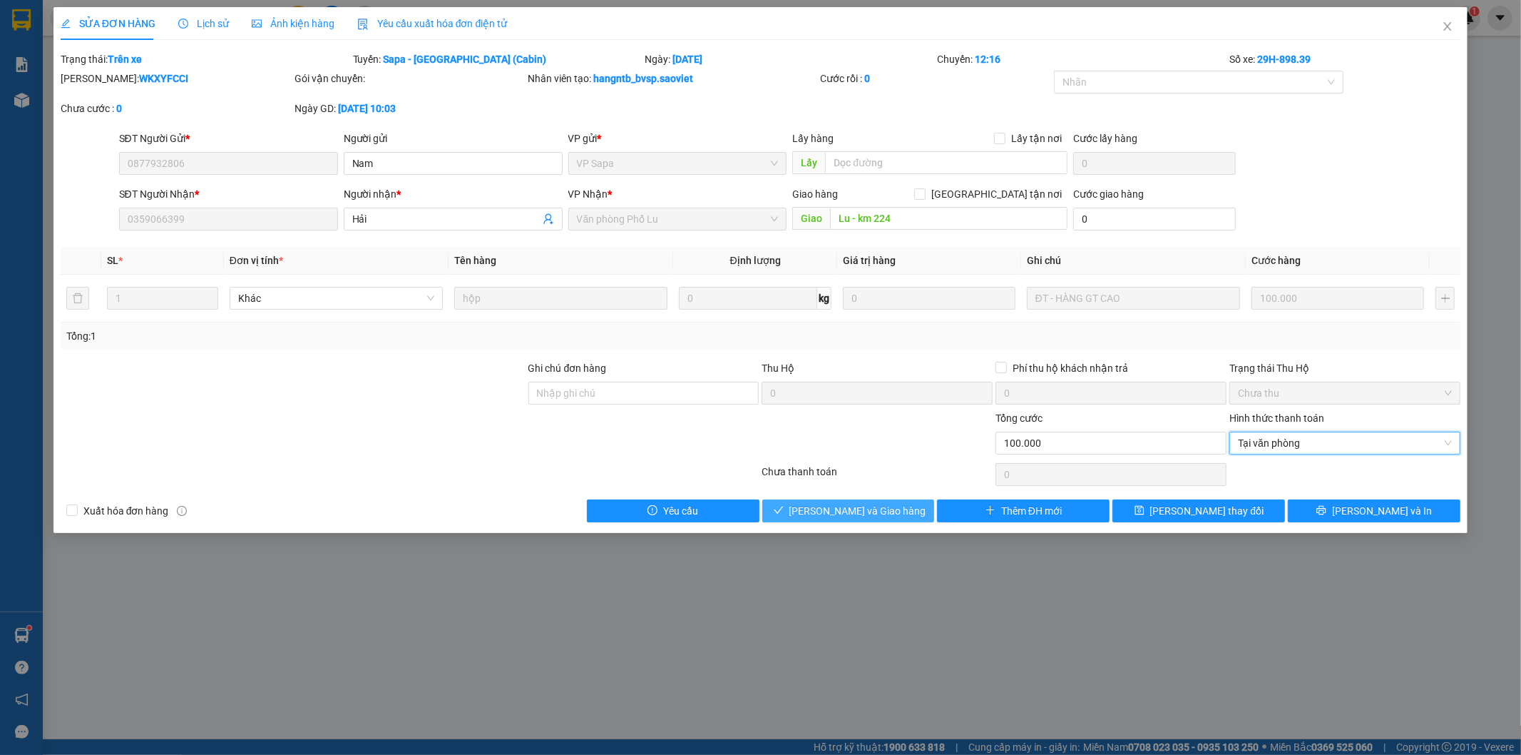
click at [889, 509] on span "[PERSON_NAME] và Giao hàng" at bounding box center [858, 511] width 137 height 16
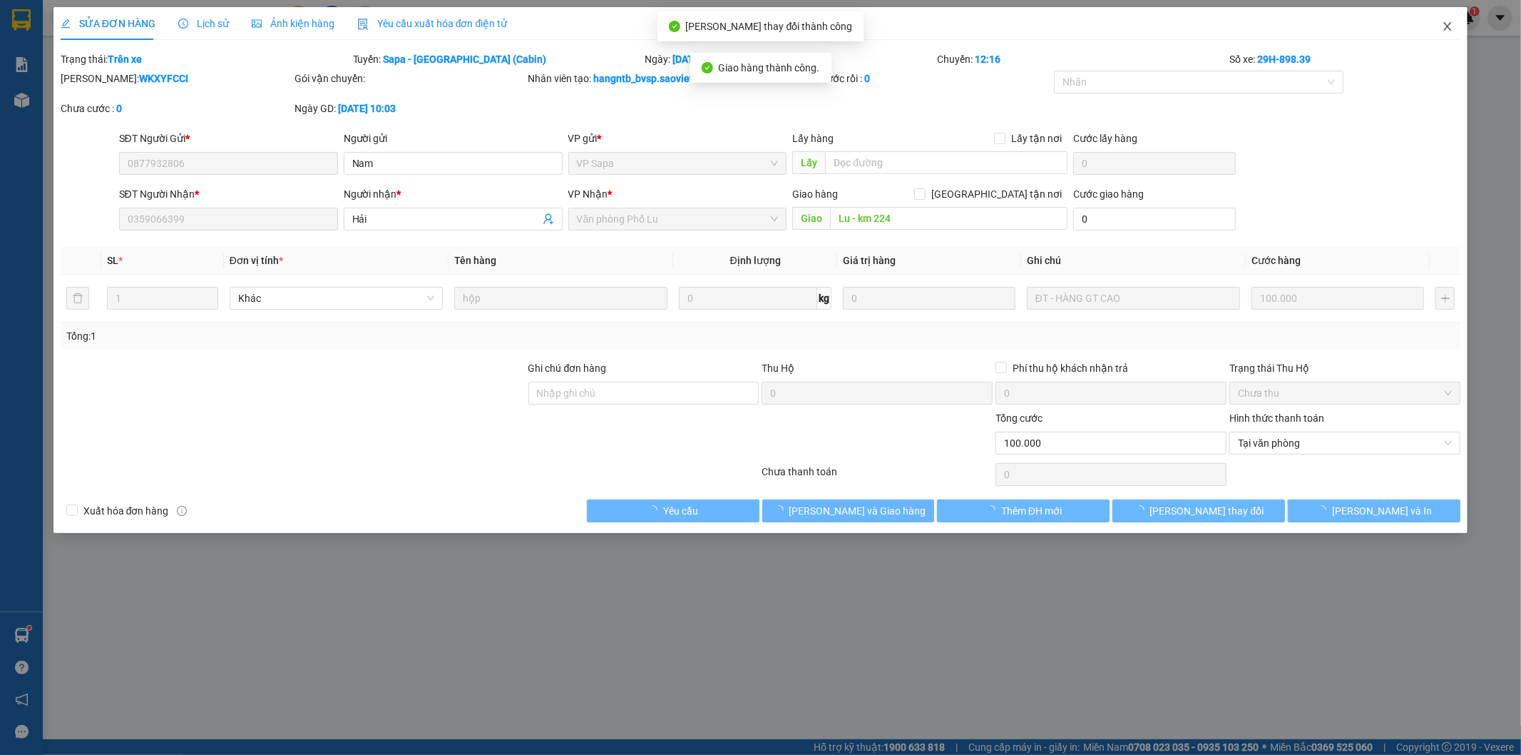
click at [1449, 26] on icon "close" at bounding box center [1448, 26] width 8 height 9
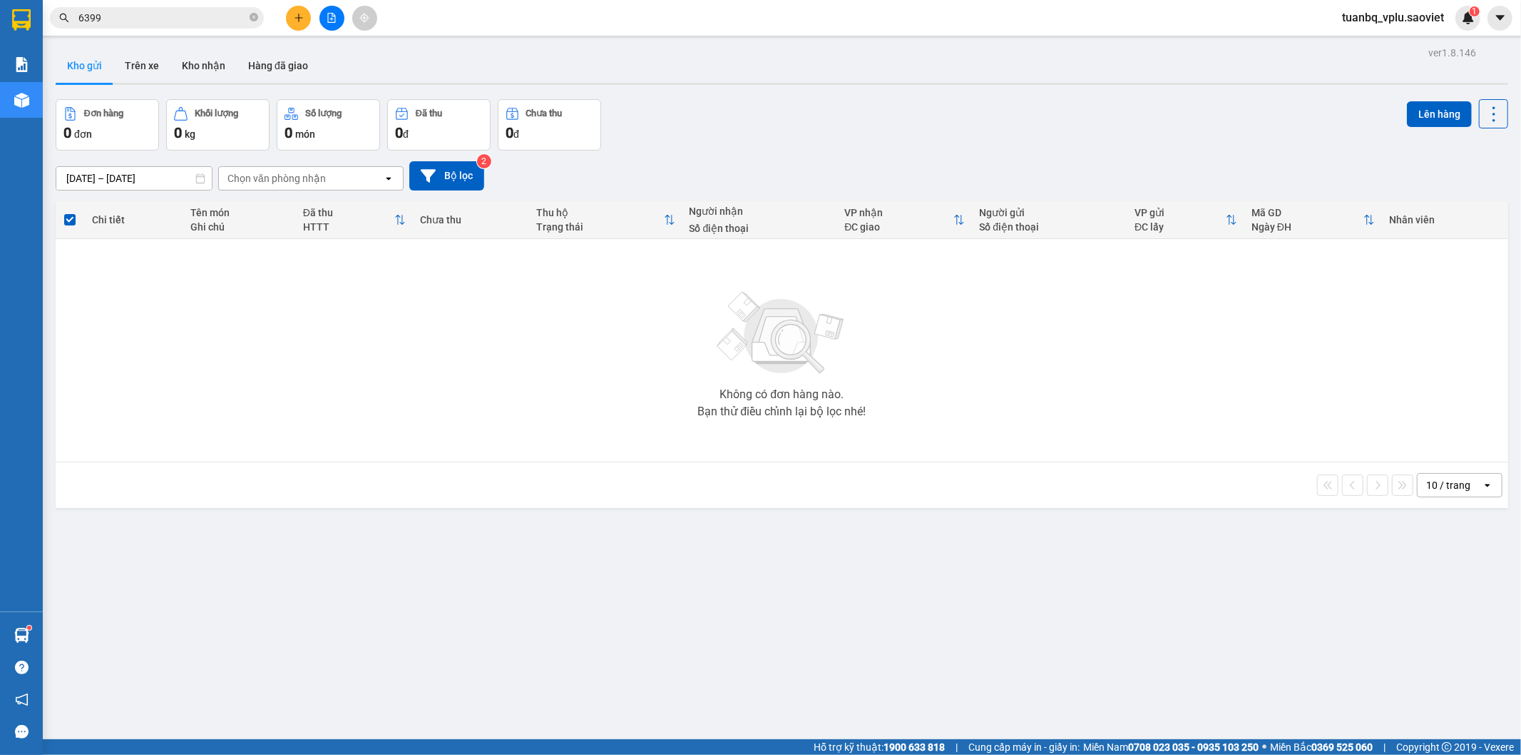
click at [295, 21] on icon "plus" at bounding box center [299, 18] width 10 height 10
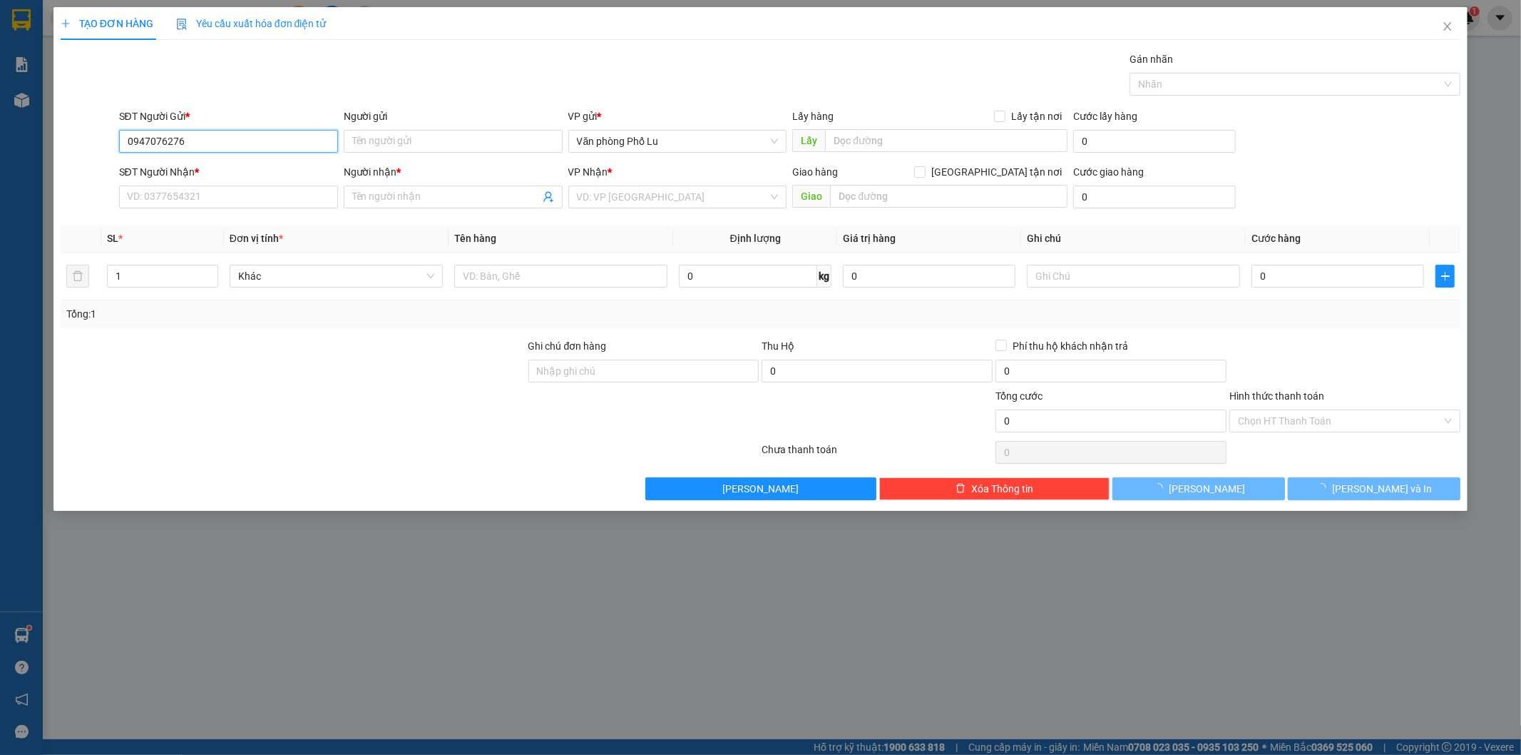
drag, startPoint x: 212, startPoint y: 136, endPoint x: 122, endPoint y: 137, distance: 89.9
click at [122, 136] on input "0947076276" at bounding box center [228, 141] width 219 height 23
type input "0947076276"
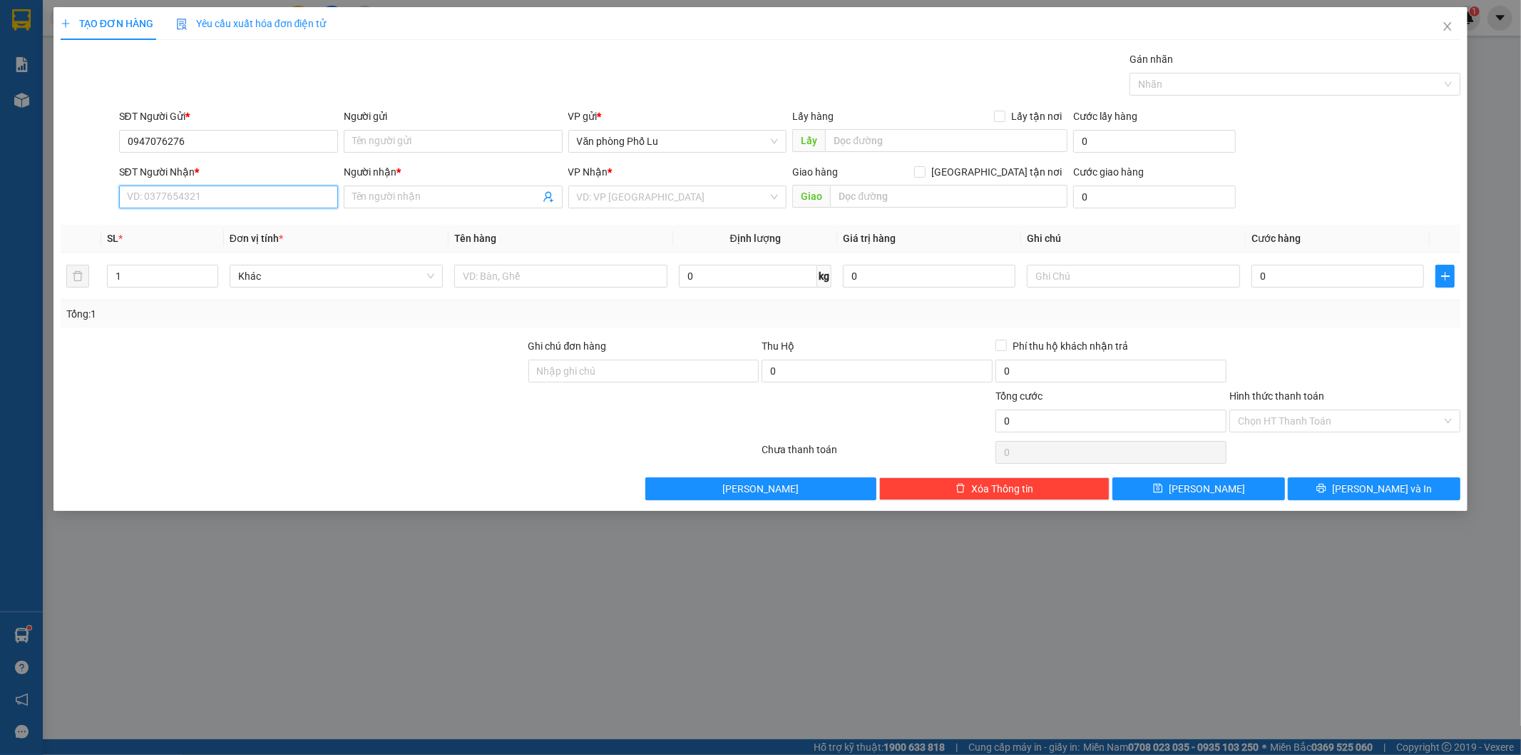
click at [160, 200] on input "SĐT Người Nhận *" at bounding box center [228, 196] width 219 height 23
paste input "0947076276"
type input "0947076276"
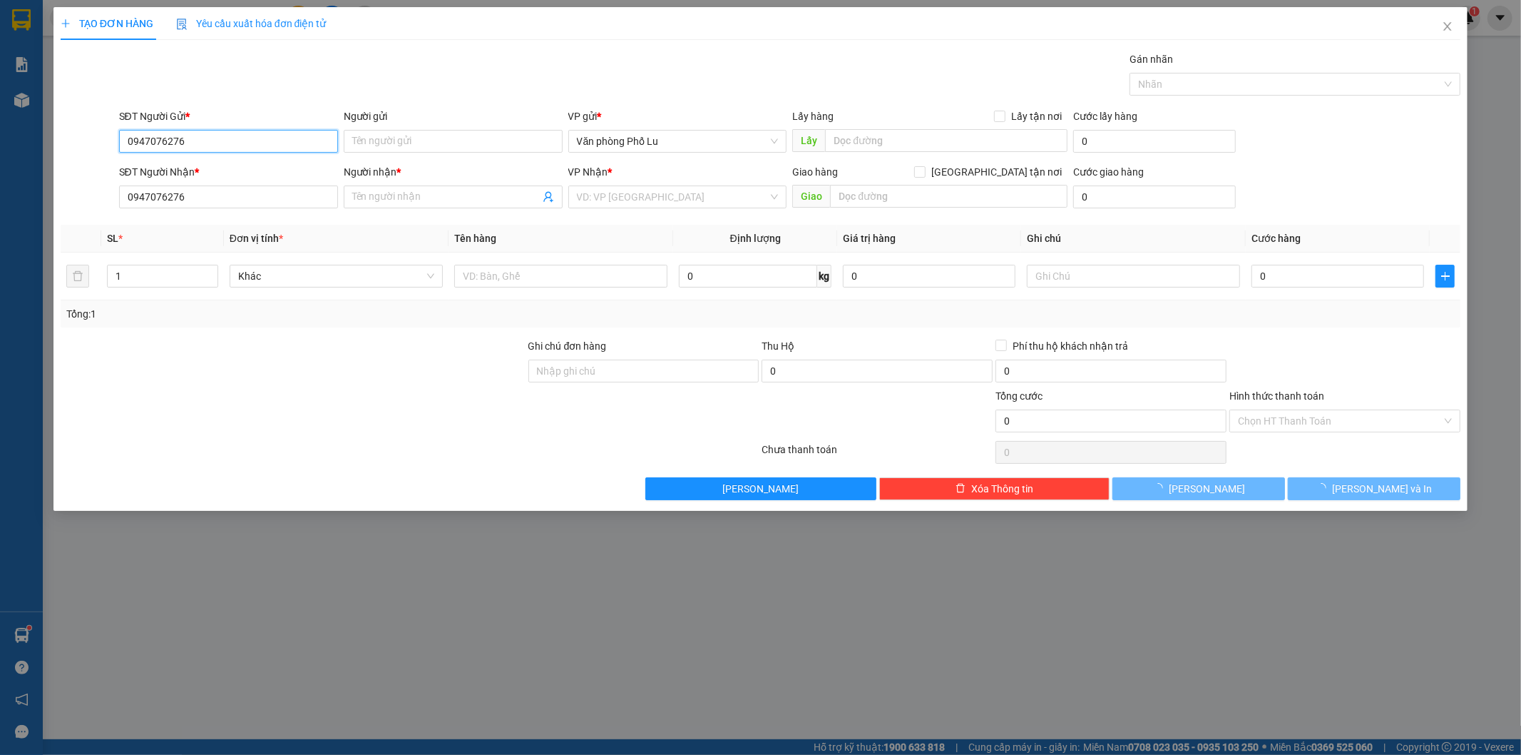
click at [210, 139] on input "0947076276" at bounding box center [228, 141] width 219 height 23
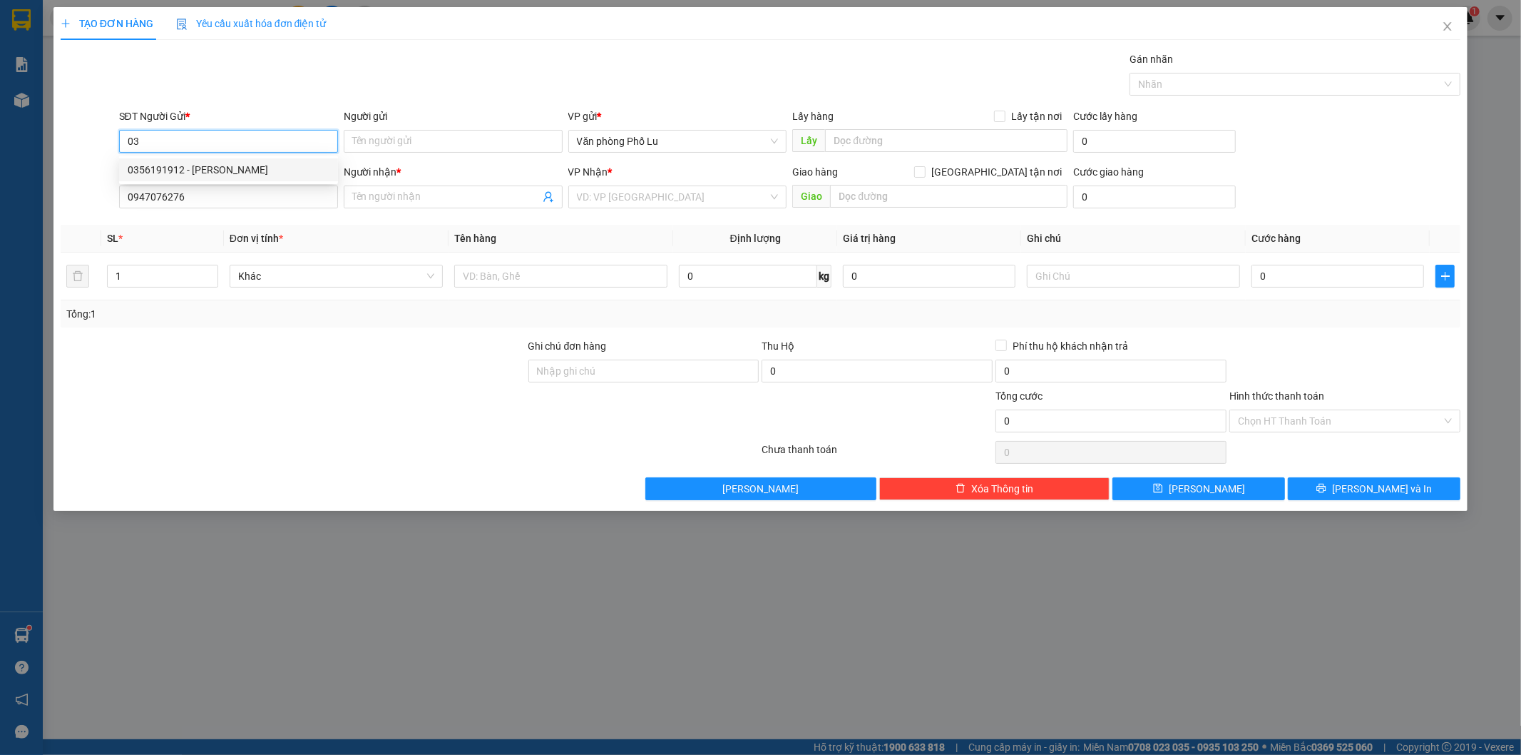
click at [183, 168] on div "0356191912 - VIET" at bounding box center [229, 170] width 202 height 16
type input "0356191912"
type input "VIET"
type input "0356191912"
click at [417, 195] on input "Người nhận *" at bounding box center [446, 197] width 188 height 16
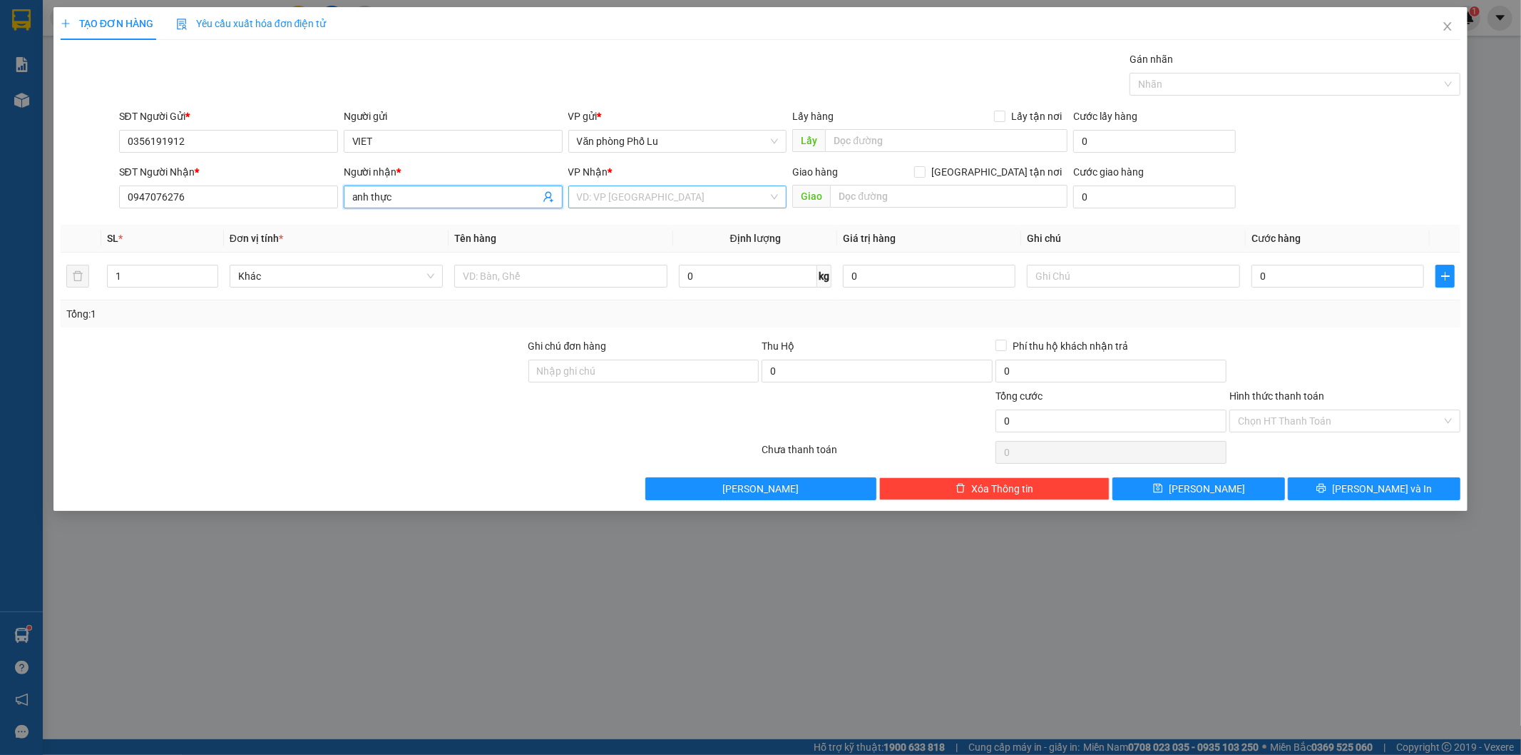
type input "anh thực"
click at [644, 190] on input "search" at bounding box center [673, 196] width 192 height 21
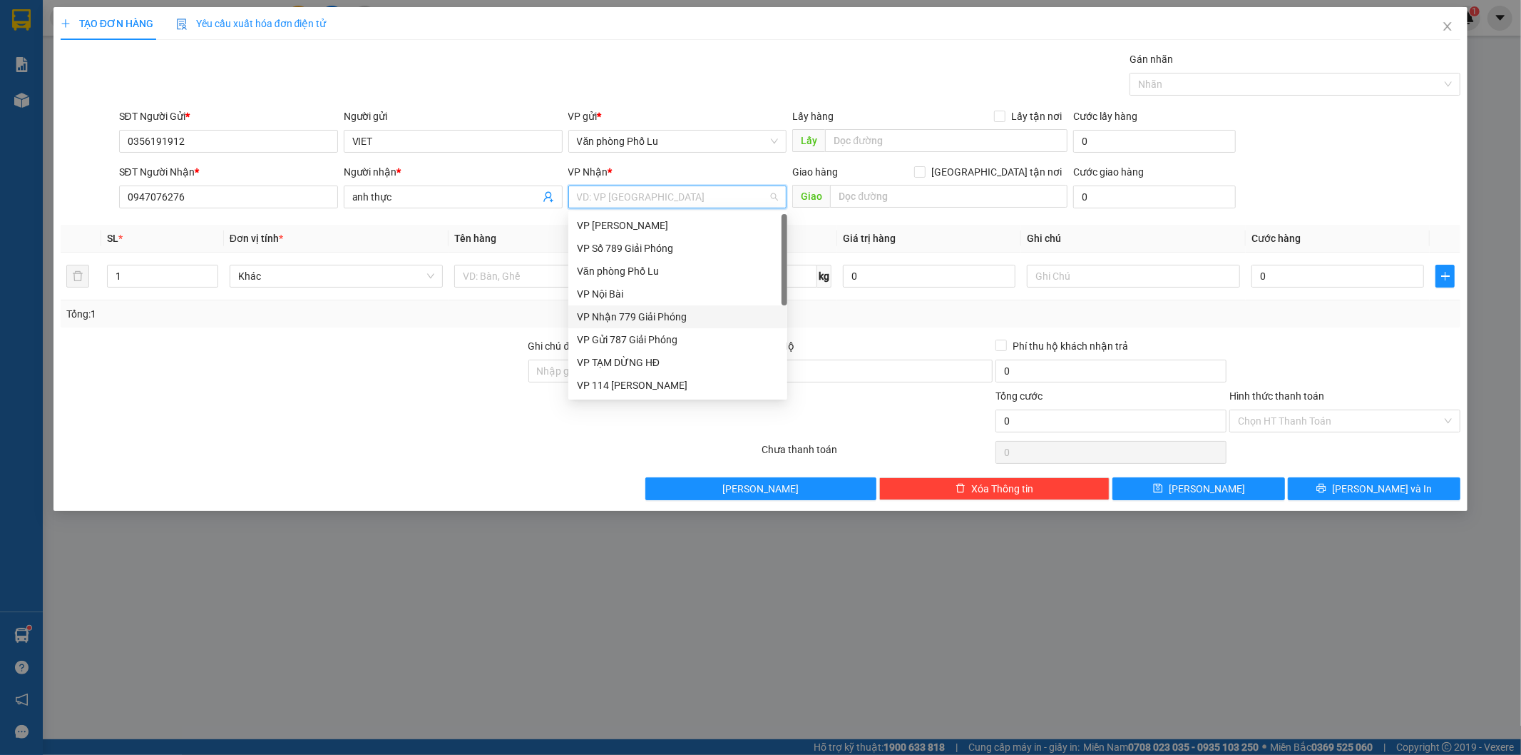
click at [673, 312] on div "VP Nhận 779 Giải Phóng" at bounding box center [678, 317] width 202 height 16
click at [1294, 275] on input "0" at bounding box center [1338, 276] width 173 height 23
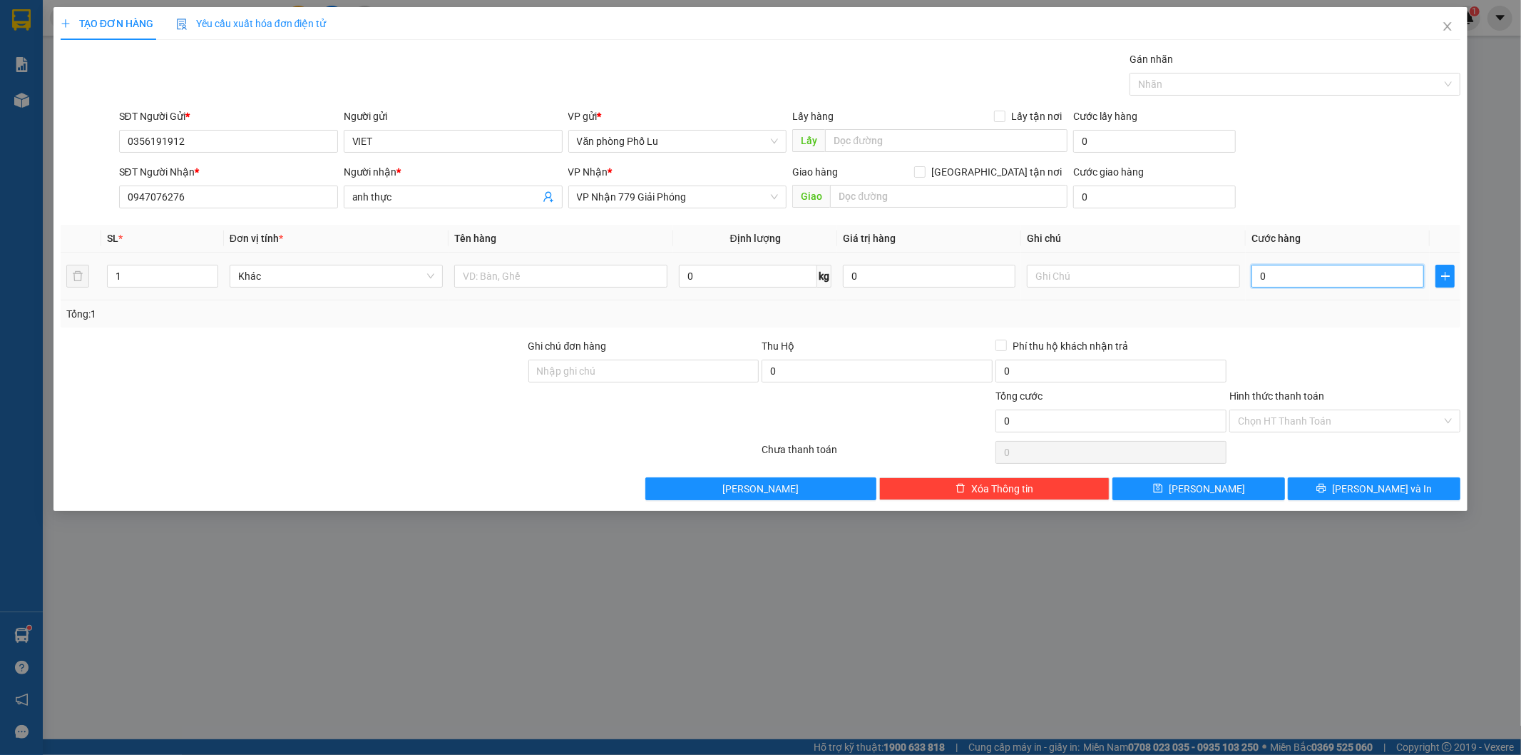
paste input "10"
type input "100"
type input "100.000"
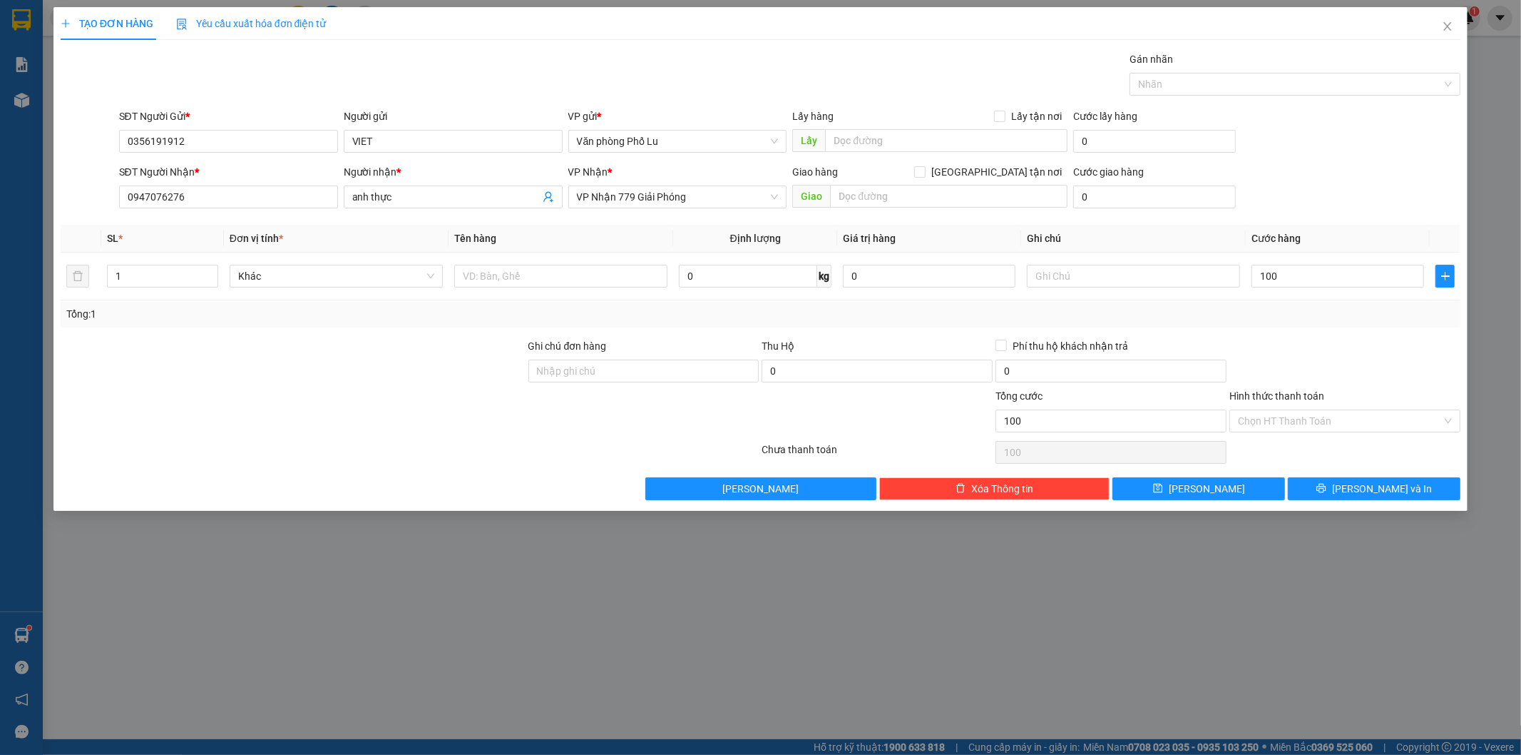
type input "100.000"
click at [1292, 323] on div "Tổng: 1" at bounding box center [761, 313] width 1401 height 27
click at [1317, 417] on input "Hình thức thanh toán" at bounding box center [1340, 420] width 204 height 21
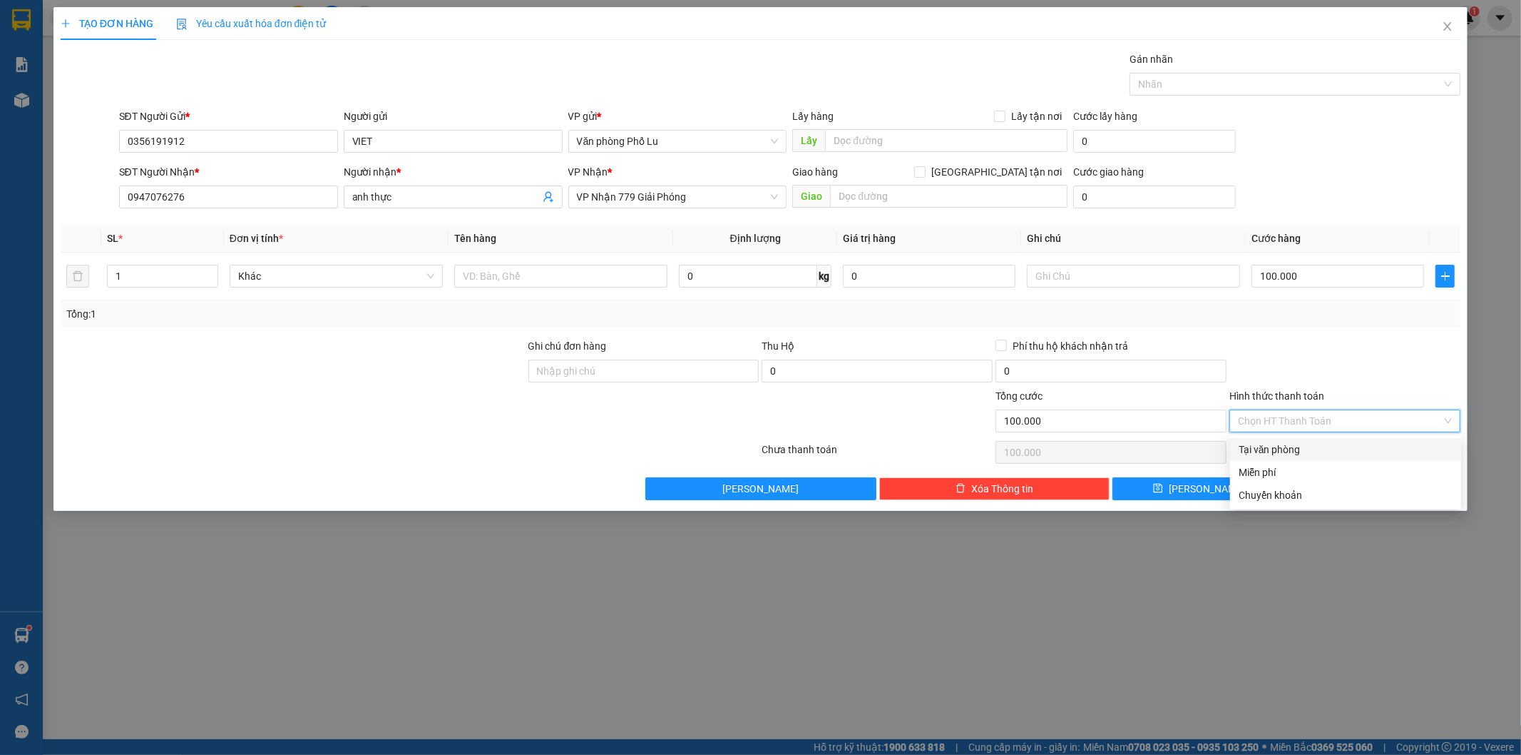
click at [1304, 443] on div "Tại văn phòng" at bounding box center [1346, 450] width 214 height 16
type input "0"
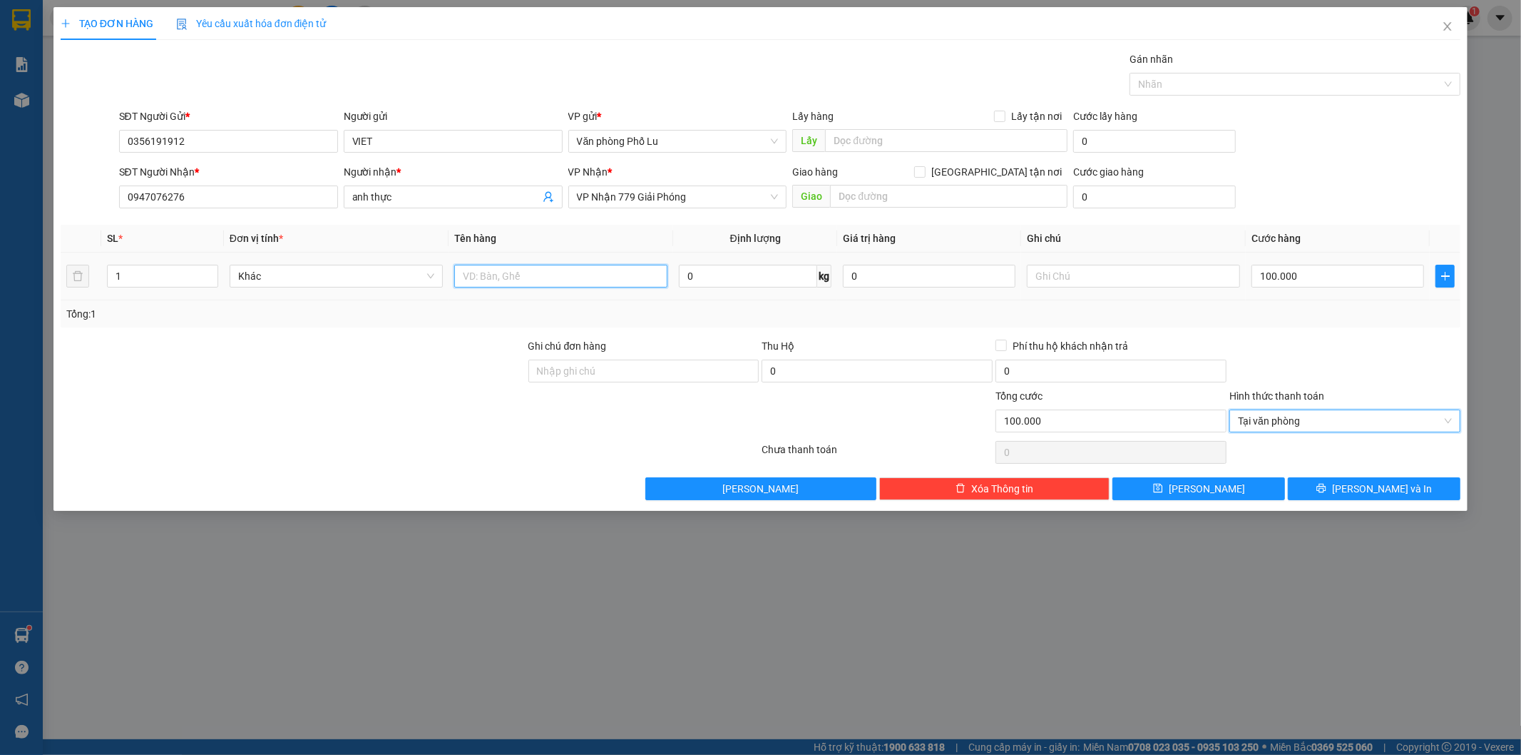
click at [571, 275] on input "text" at bounding box center [560, 276] width 213 height 23
type input "hộp"
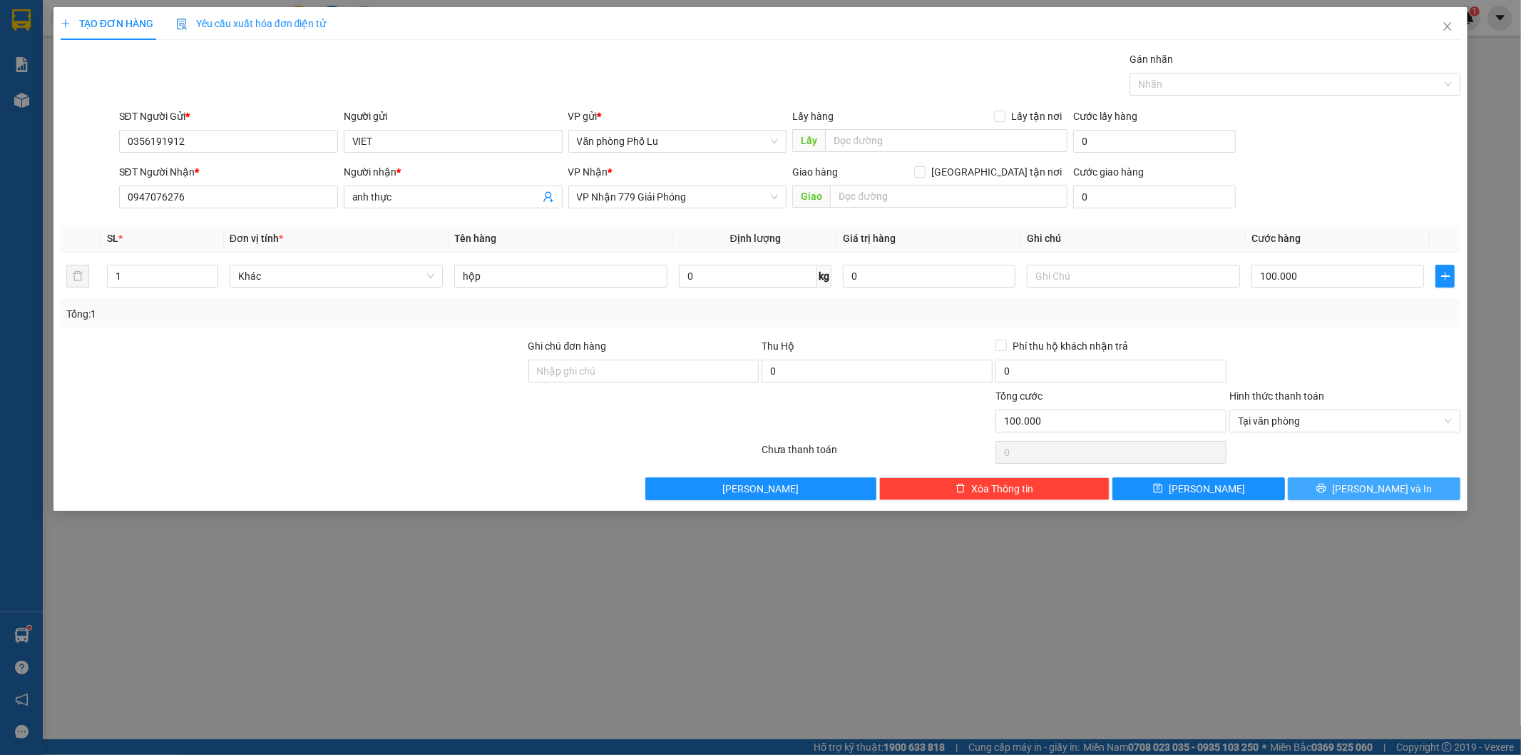
click at [1384, 485] on span "[PERSON_NAME] và In" at bounding box center [1382, 489] width 100 height 16
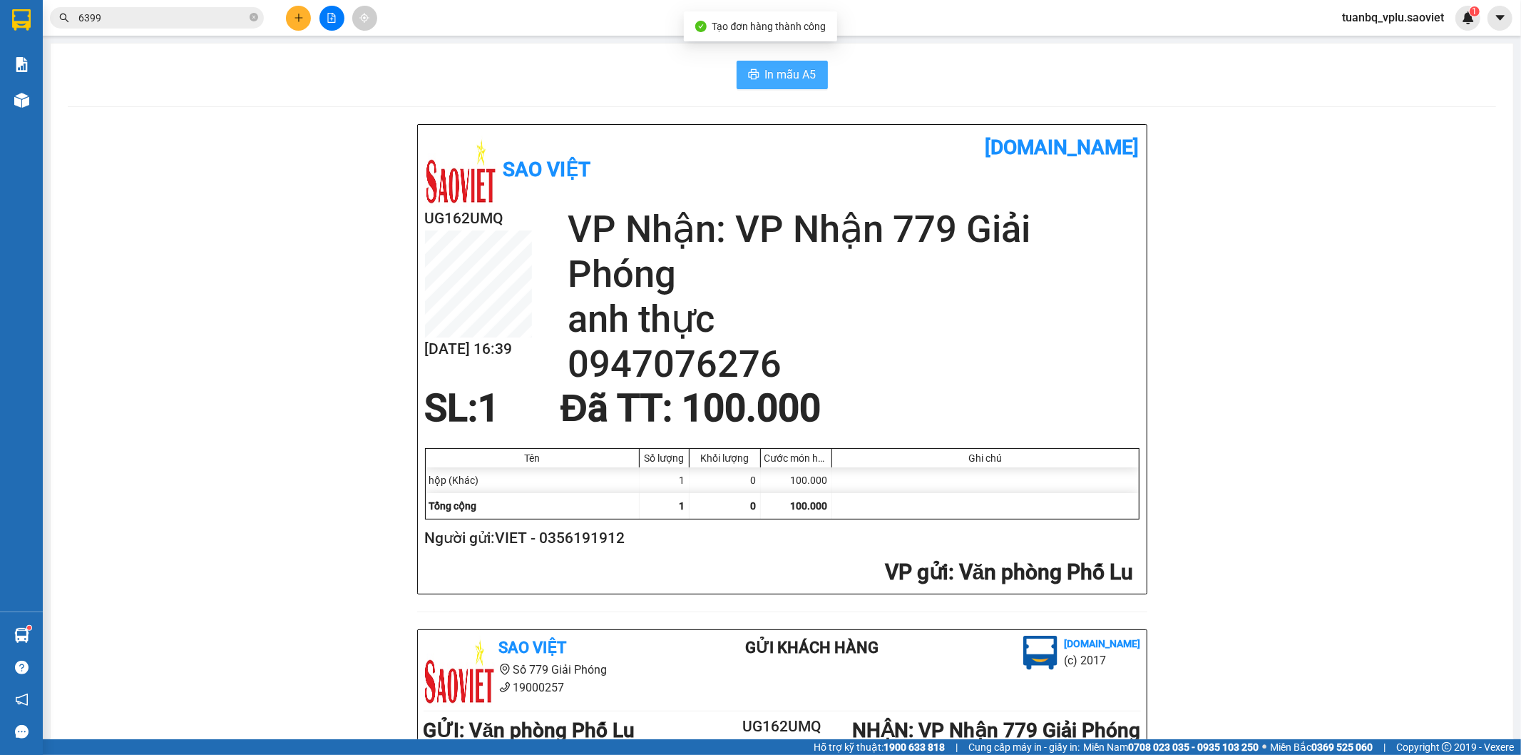
click at [773, 66] on span "In mẫu A5" at bounding box center [790, 75] width 51 height 18
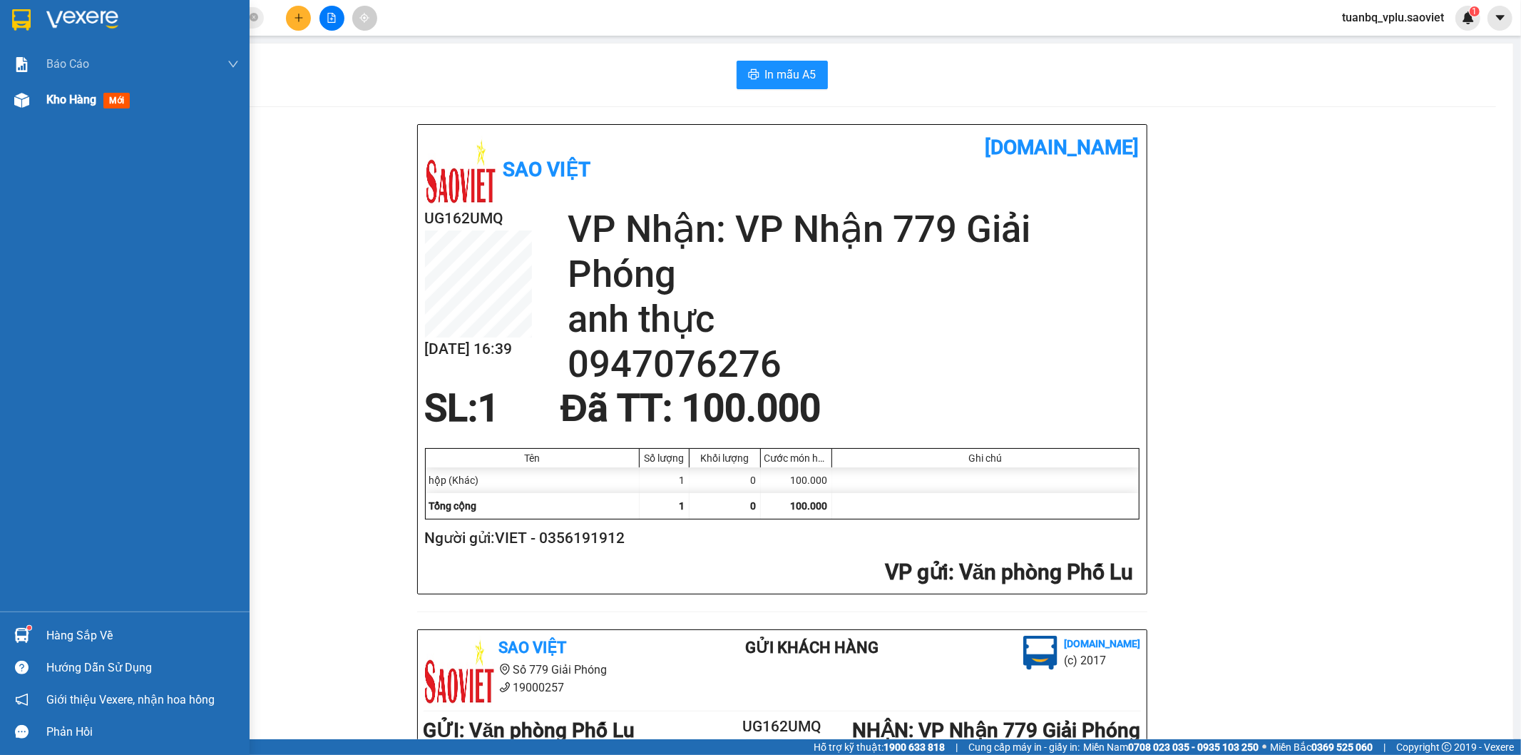
click at [61, 94] on span "Kho hàng" at bounding box center [71, 100] width 50 height 14
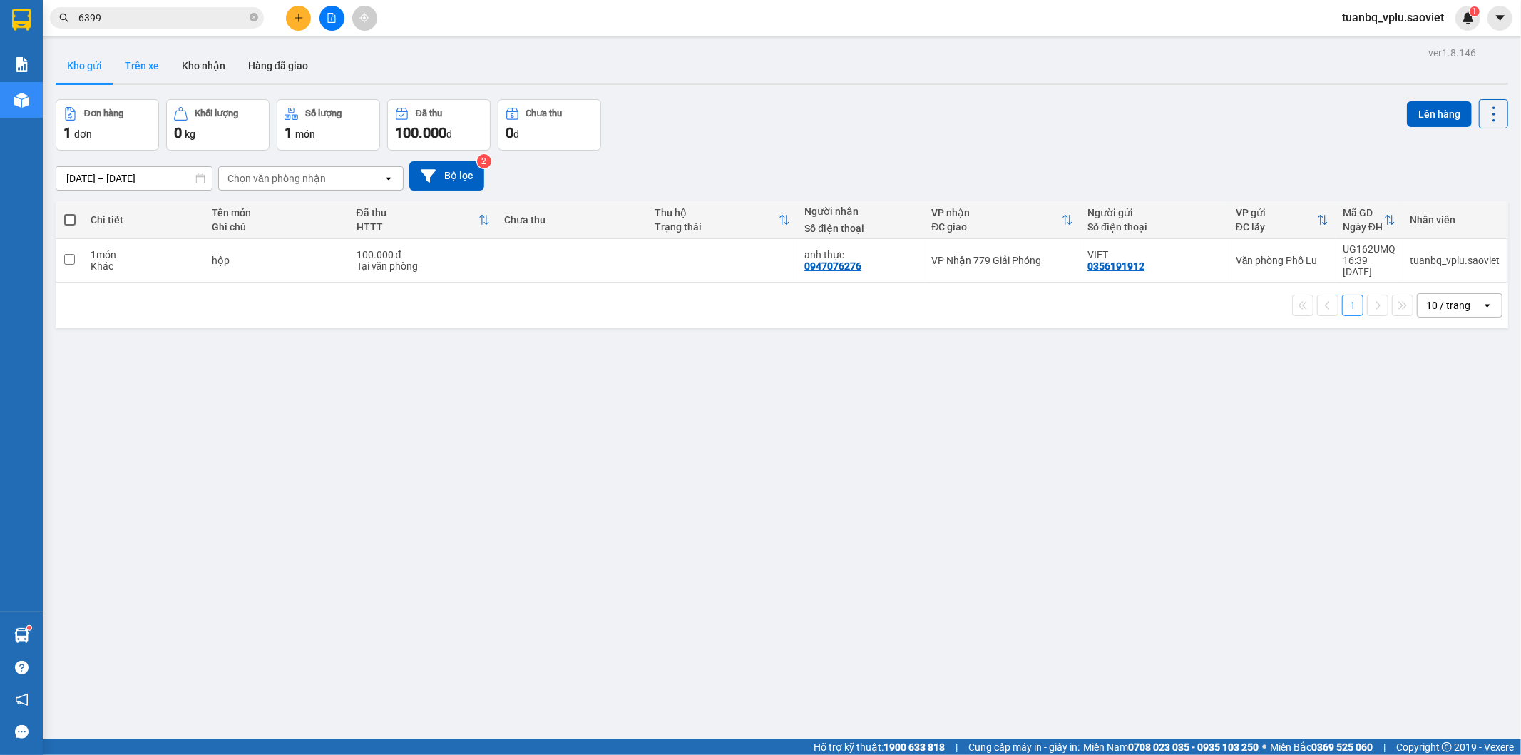
click at [151, 72] on button "Trên xe" at bounding box center [141, 66] width 57 height 34
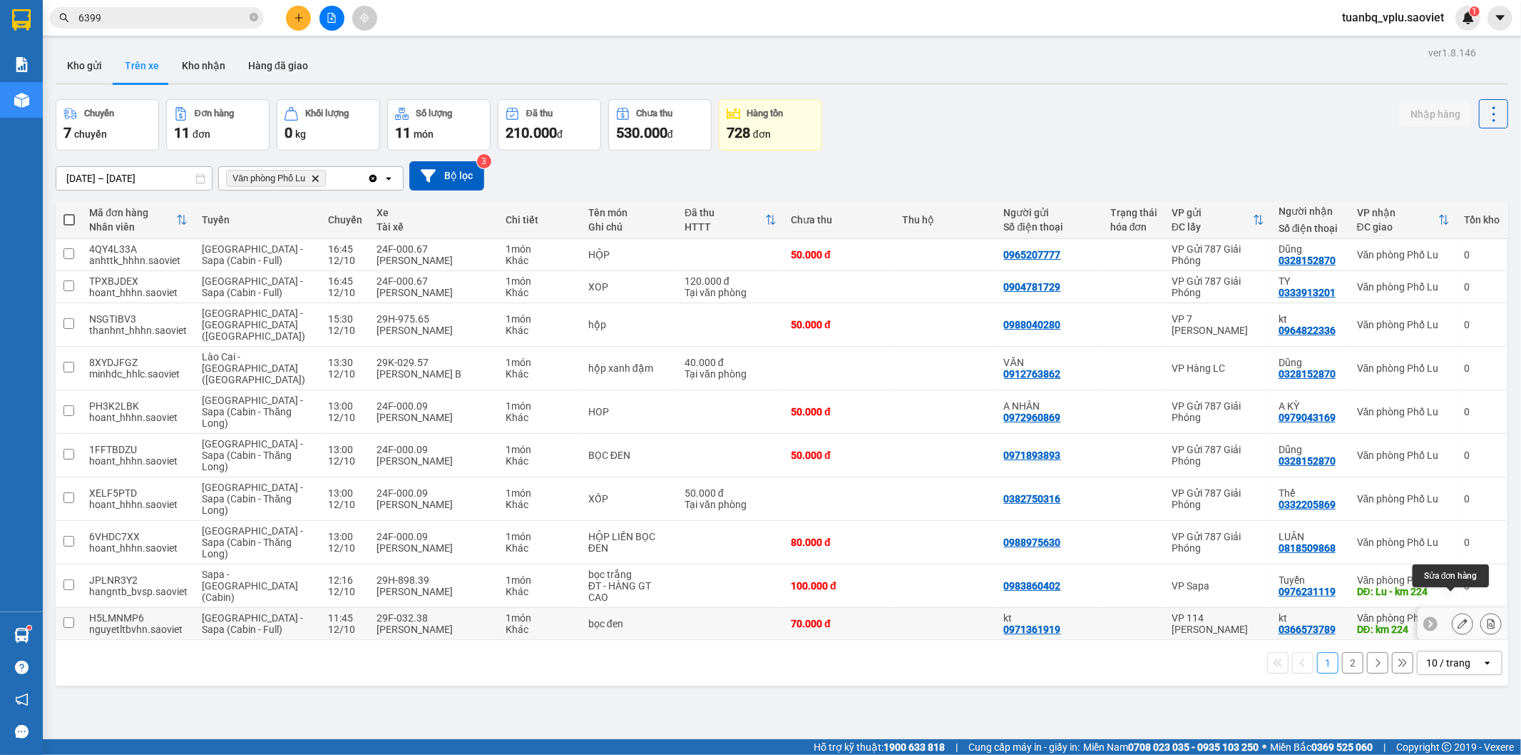
click at [1458, 618] on icon at bounding box center [1463, 623] width 10 height 10
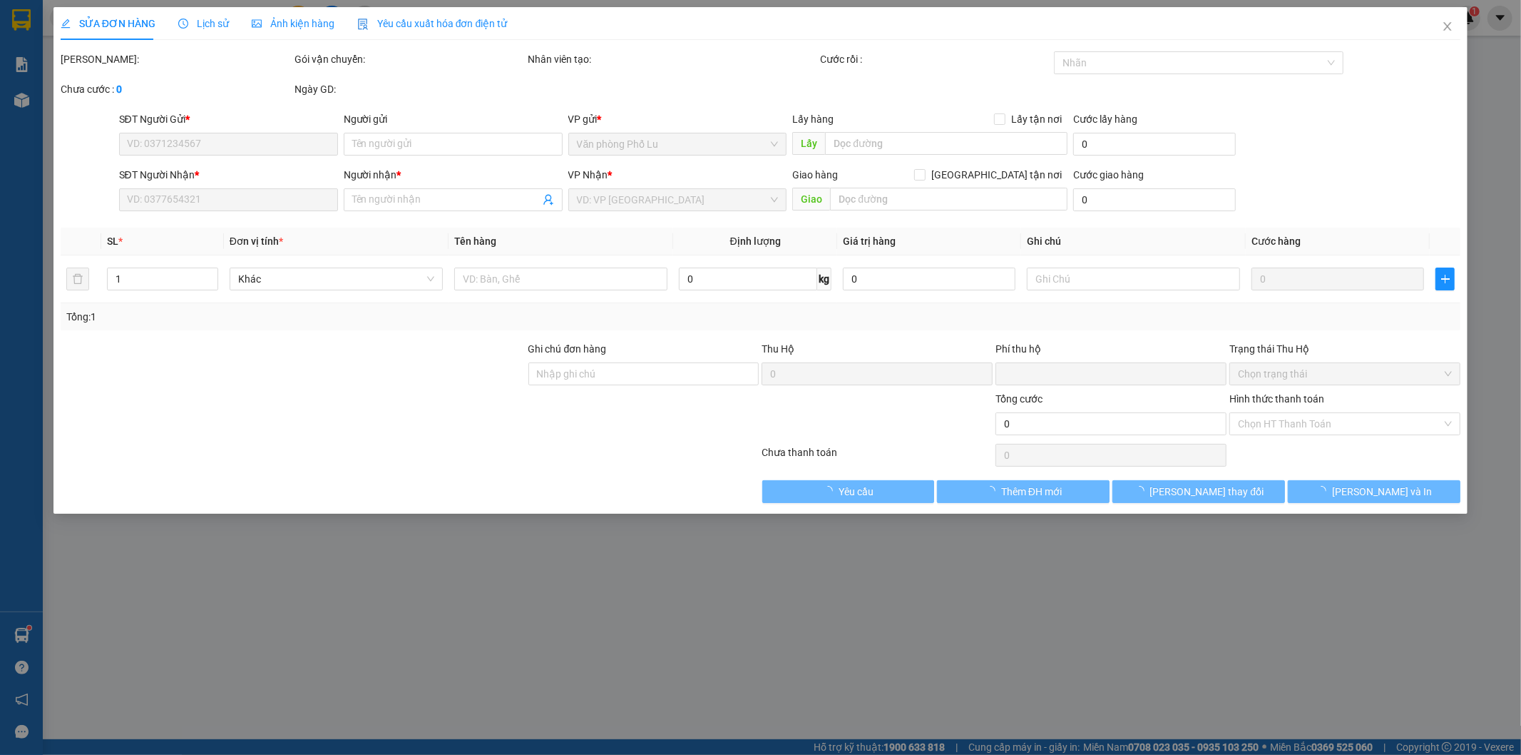
type input "0971361919"
type input "kt"
type input "0366573789"
type input "kt"
type input "km 224"
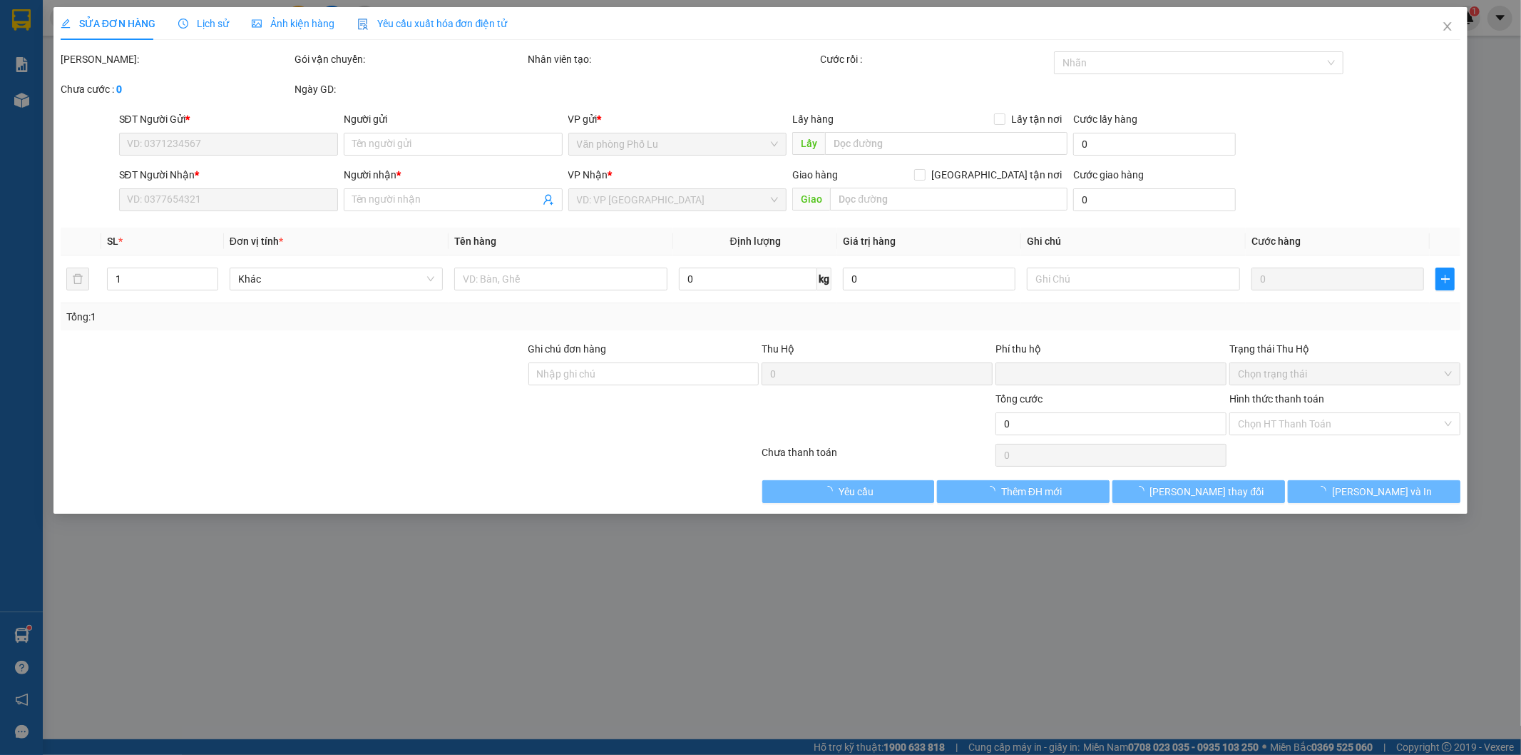
type input "0"
type input "70.000"
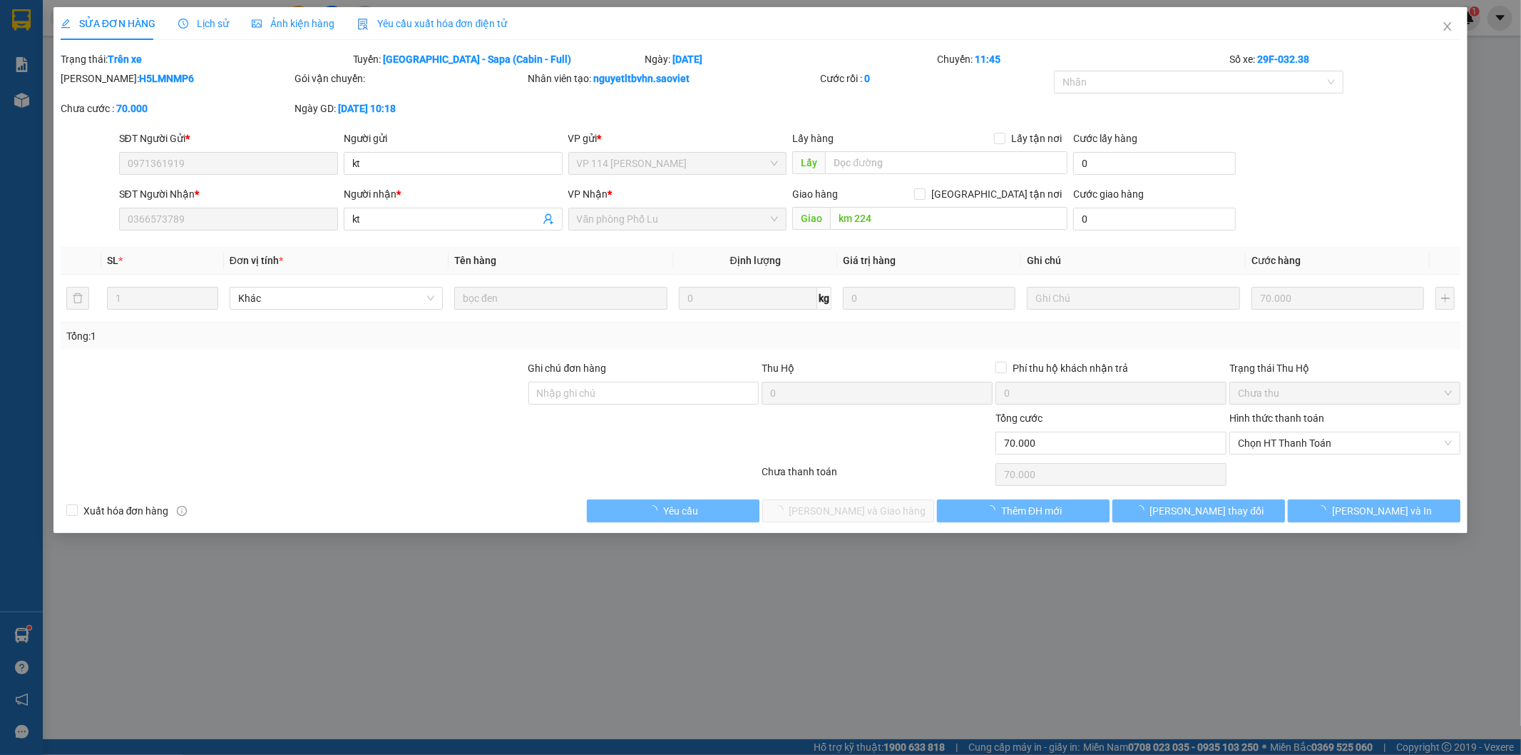
click at [877, 144] on div "Lấy hàng Lấy tận nơi" at bounding box center [929, 139] width 275 height 16
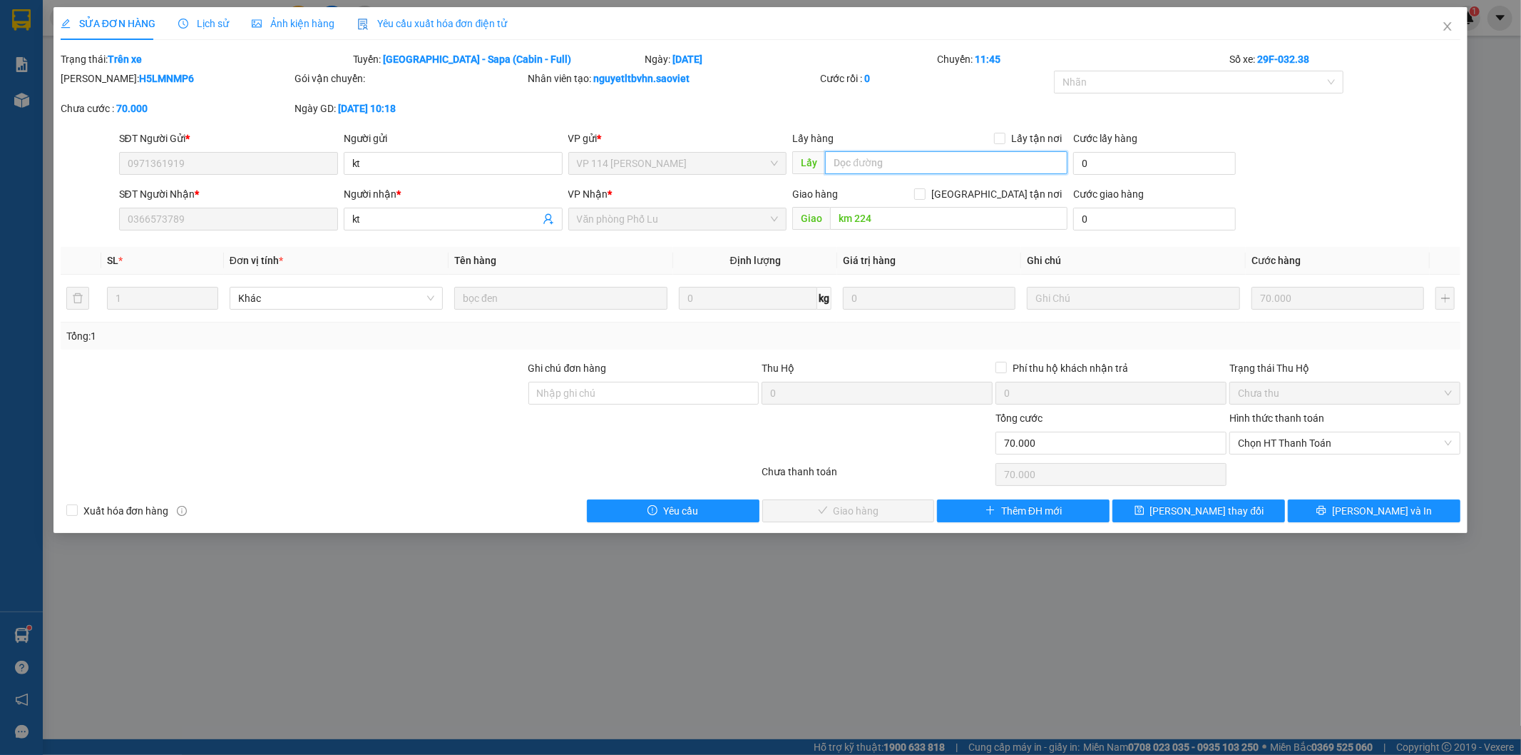
click at [865, 160] on input "text" at bounding box center [946, 162] width 243 height 23
type input "xe ko trả hàng"
click at [1209, 512] on span "[PERSON_NAME] thay đổi" at bounding box center [1208, 511] width 114 height 16
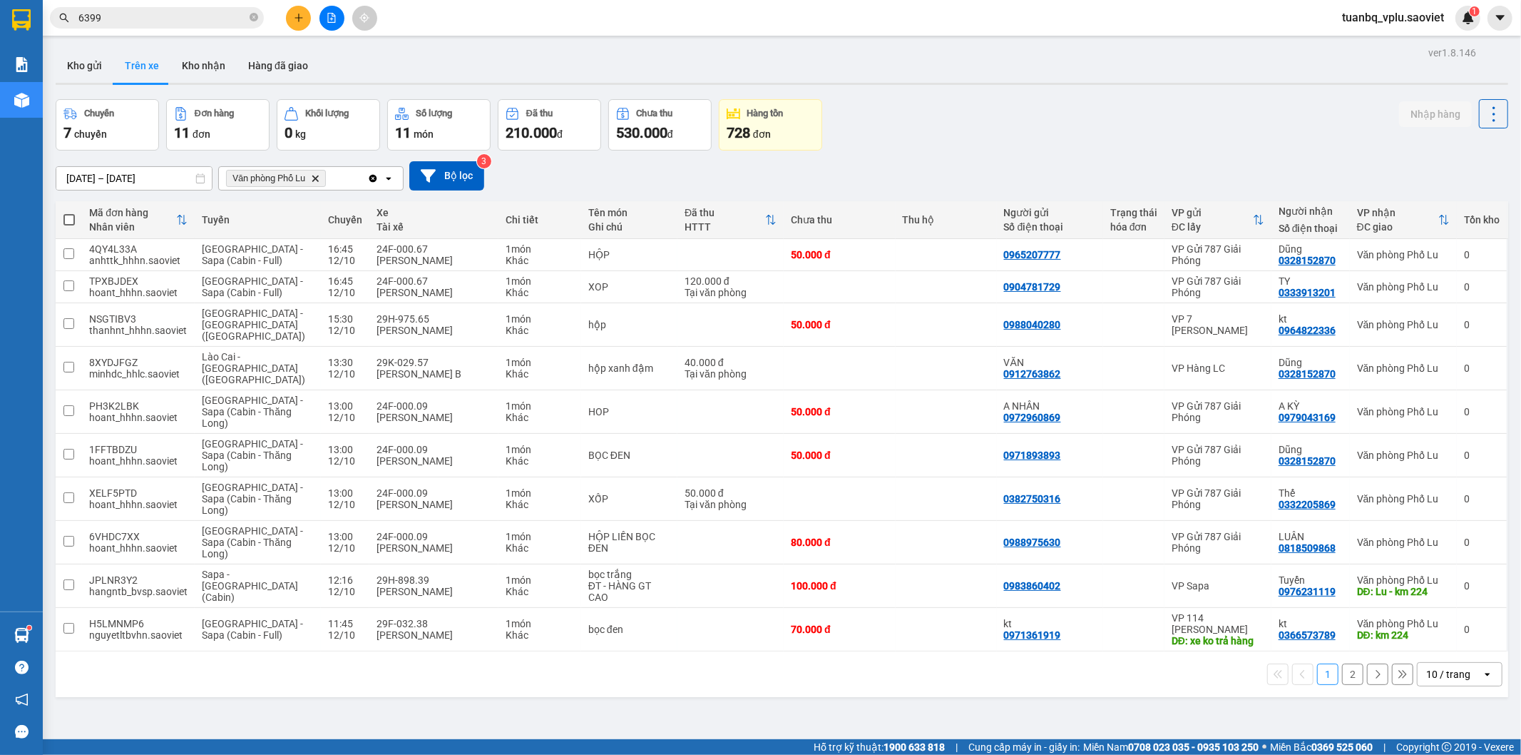
click at [1345, 663] on button "2" at bounding box center [1352, 673] width 21 height 21
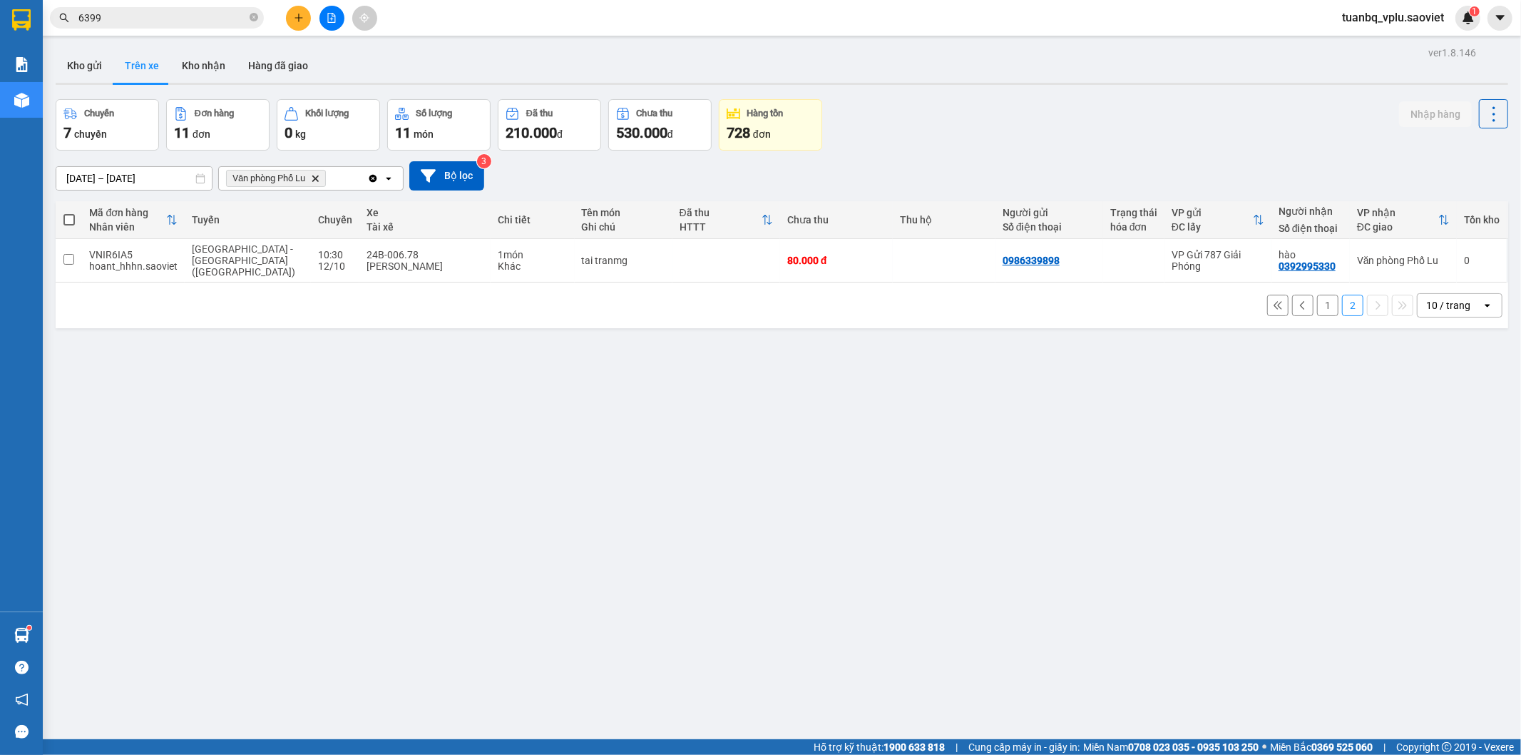
click at [1317, 295] on button "1" at bounding box center [1327, 305] width 21 height 21
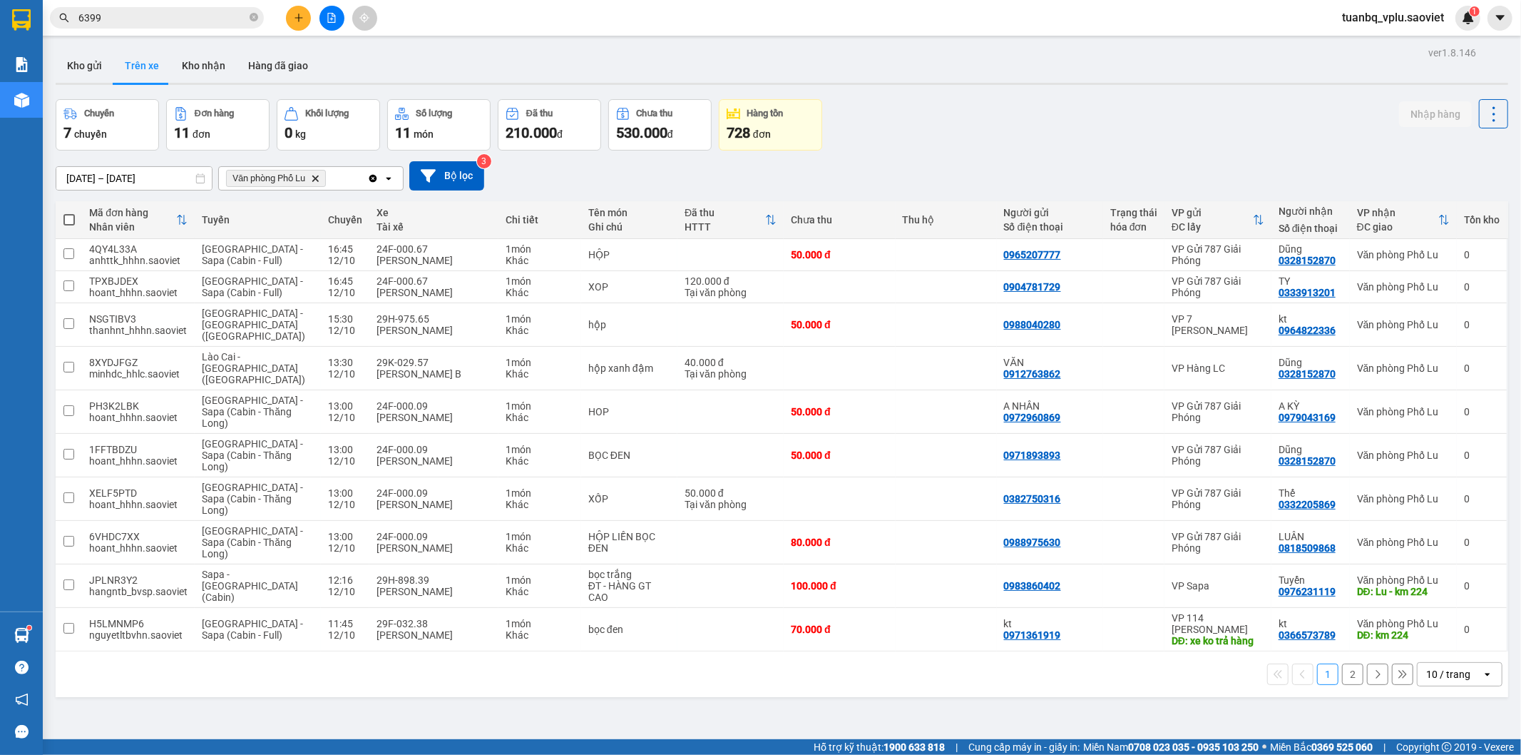
click at [1350, 663] on button "2" at bounding box center [1352, 673] width 21 height 21
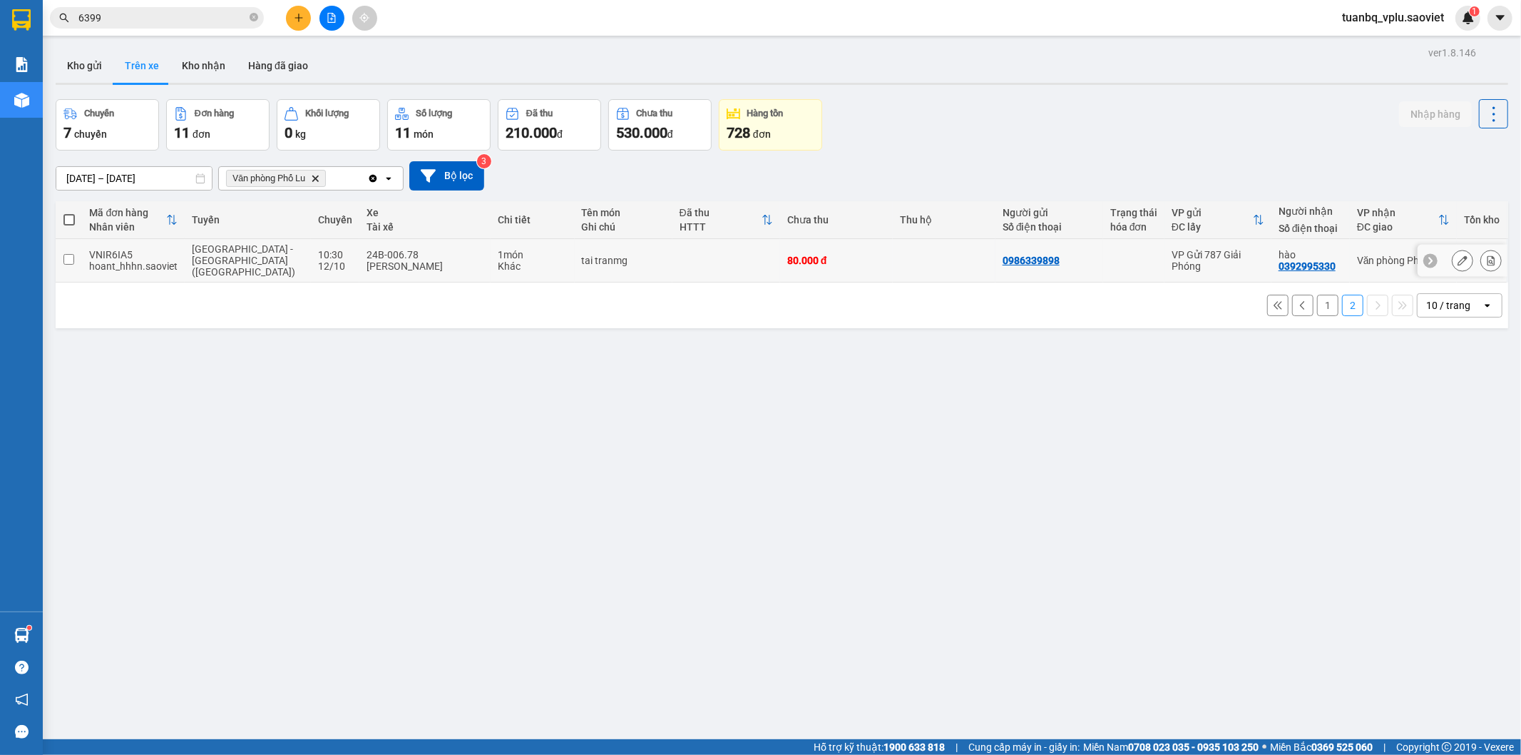
click at [1003, 255] on div "0986339898" at bounding box center [1031, 260] width 57 height 11
click at [318, 264] on div "12/10" at bounding box center [335, 265] width 34 height 11
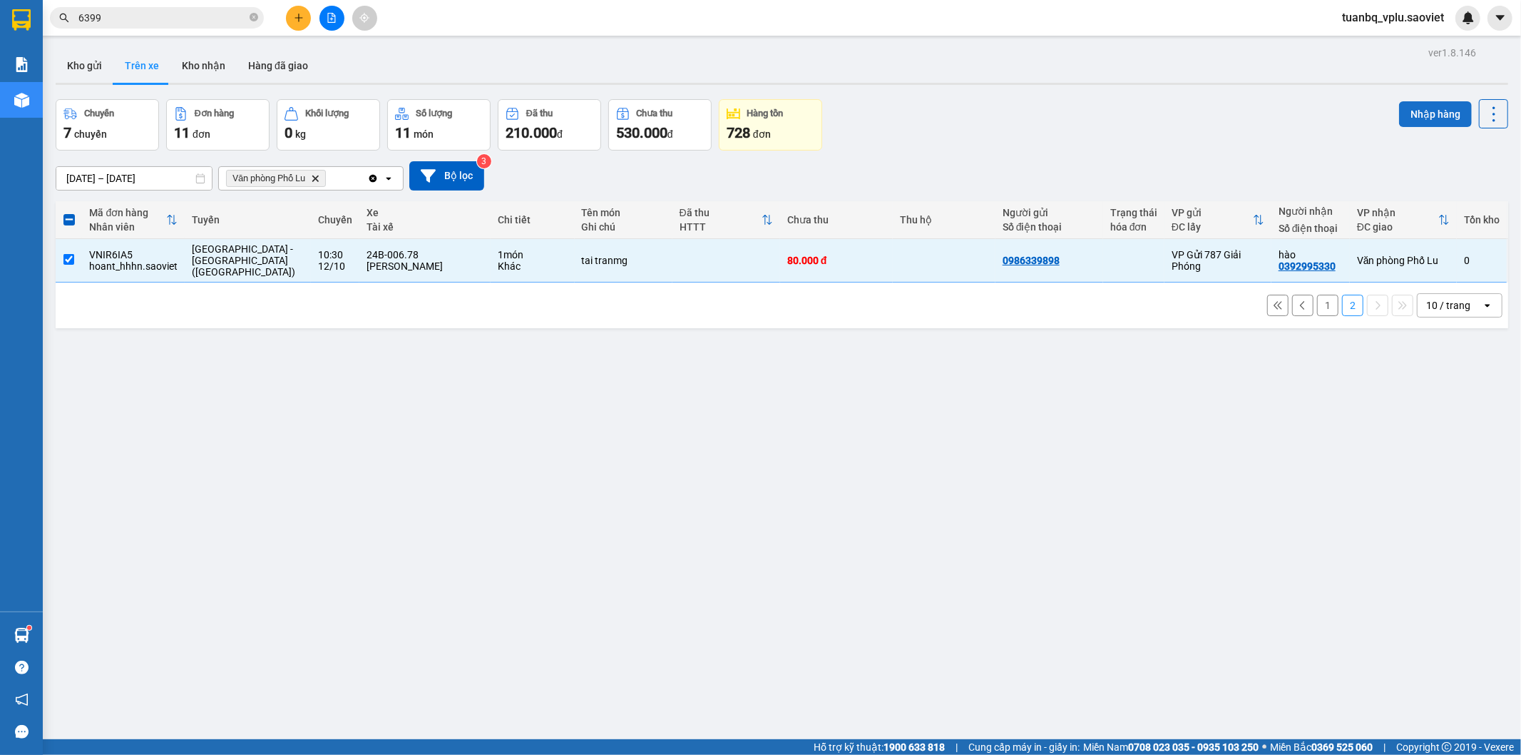
click at [1409, 115] on button "Nhập hàng" at bounding box center [1435, 114] width 73 height 26
checkbox input "false"
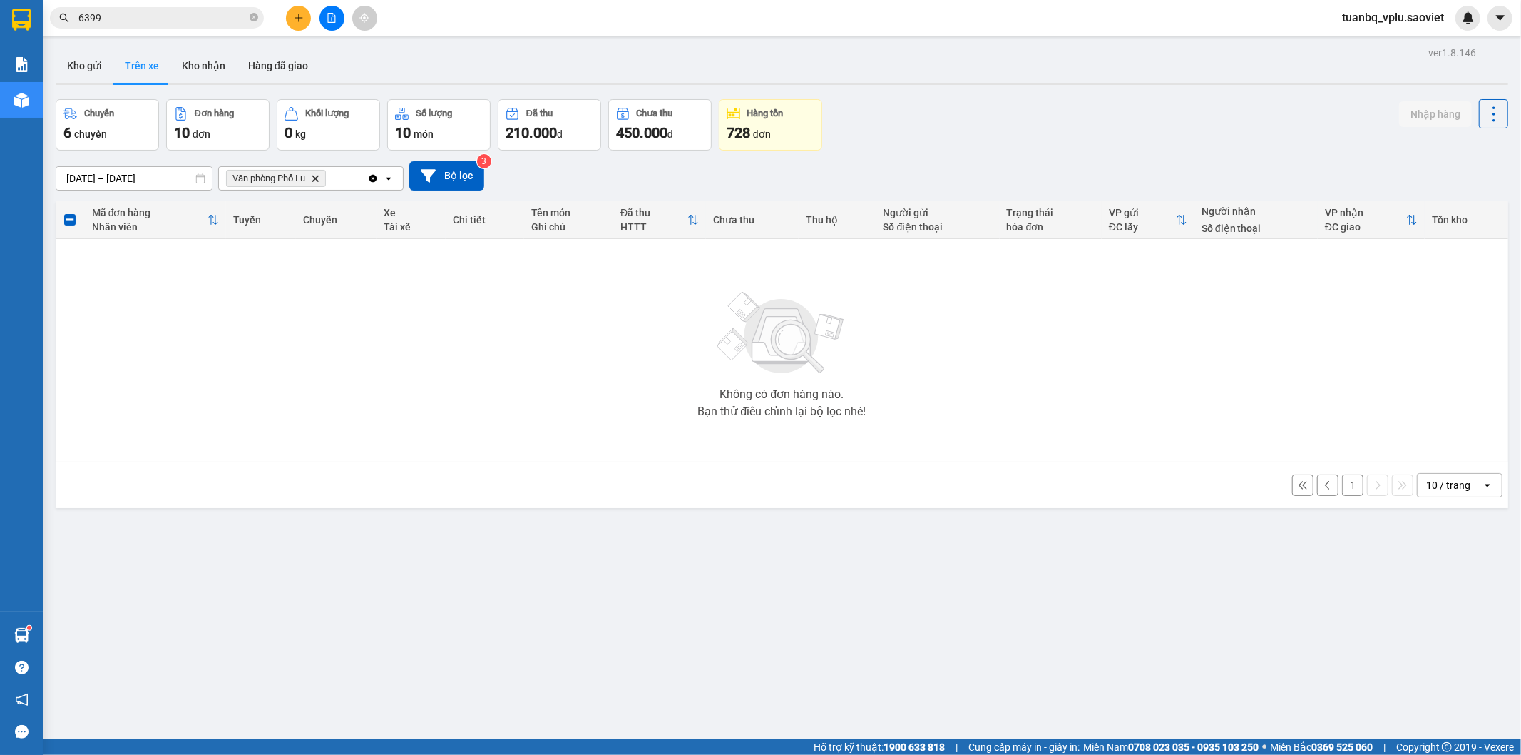
click at [1344, 486] on button "1" at bounding box center [1352, 484] width 21 height 21
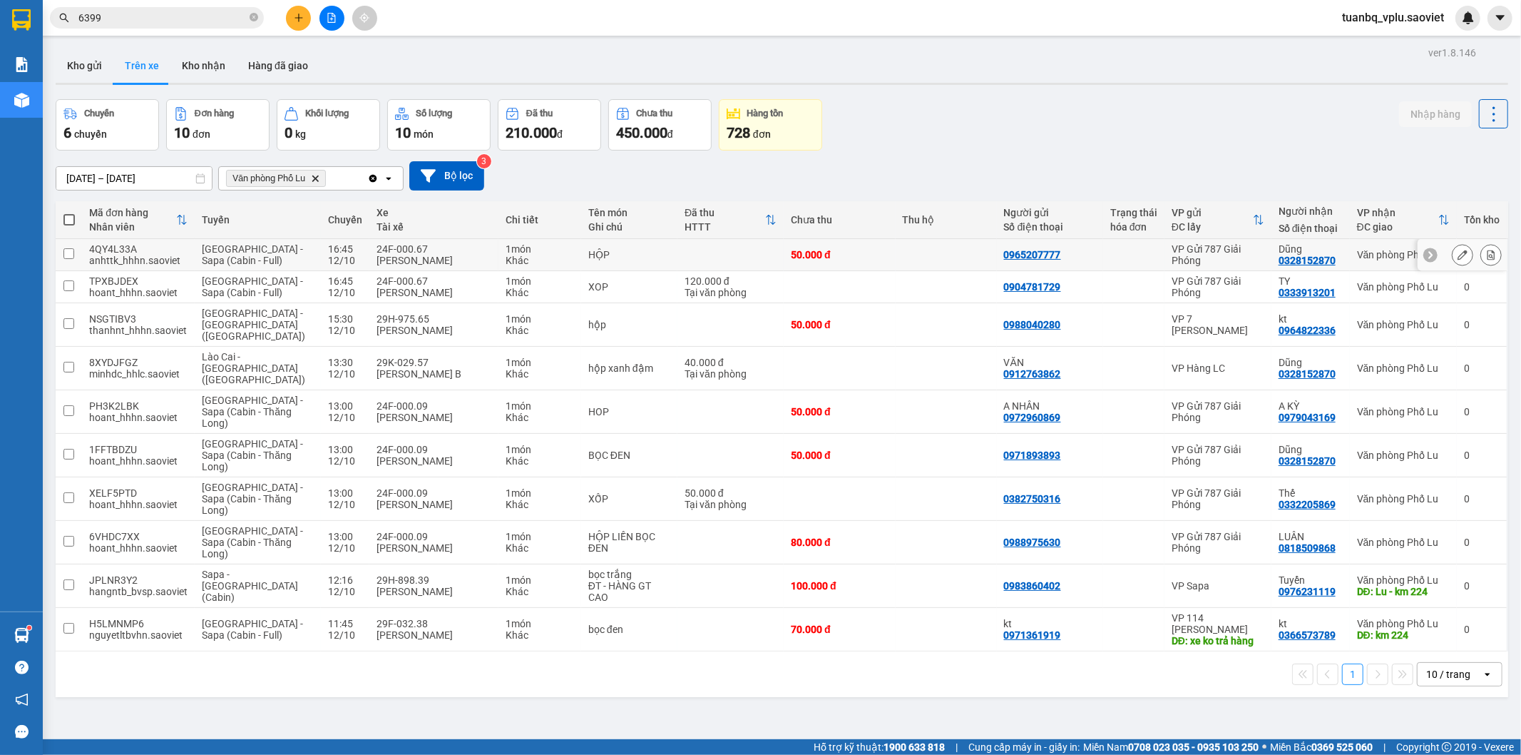
click at [1342, 663] on button "1" at bounding box center [1352, 673] width 21 height 21
click at [302, 20] on icon "plus" at bounding box center [299, 18] width 10 height 10
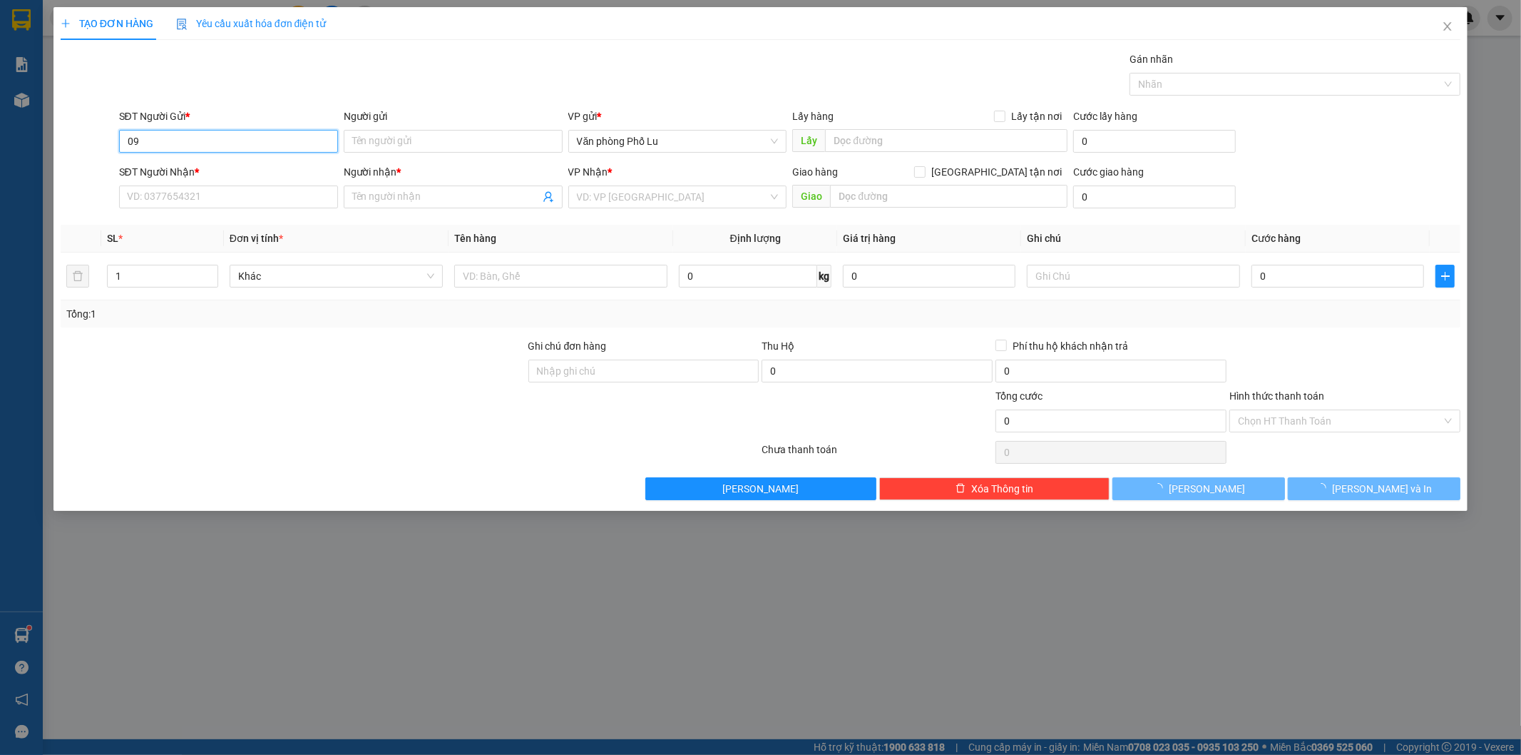
type input "0"
drag, startPoint x: 200, startPoint y: 141, endPoint x: 59, endPoint y: 167, distance: 143.0
click at [61, 167] on form "SĐT Người Gửi * 0983787288 0983787288 Người gửi Tên người gửi VP gửi * Văn phòn…" at bounding box center [761, 161] width 1401 height 106
type input "0983787288"
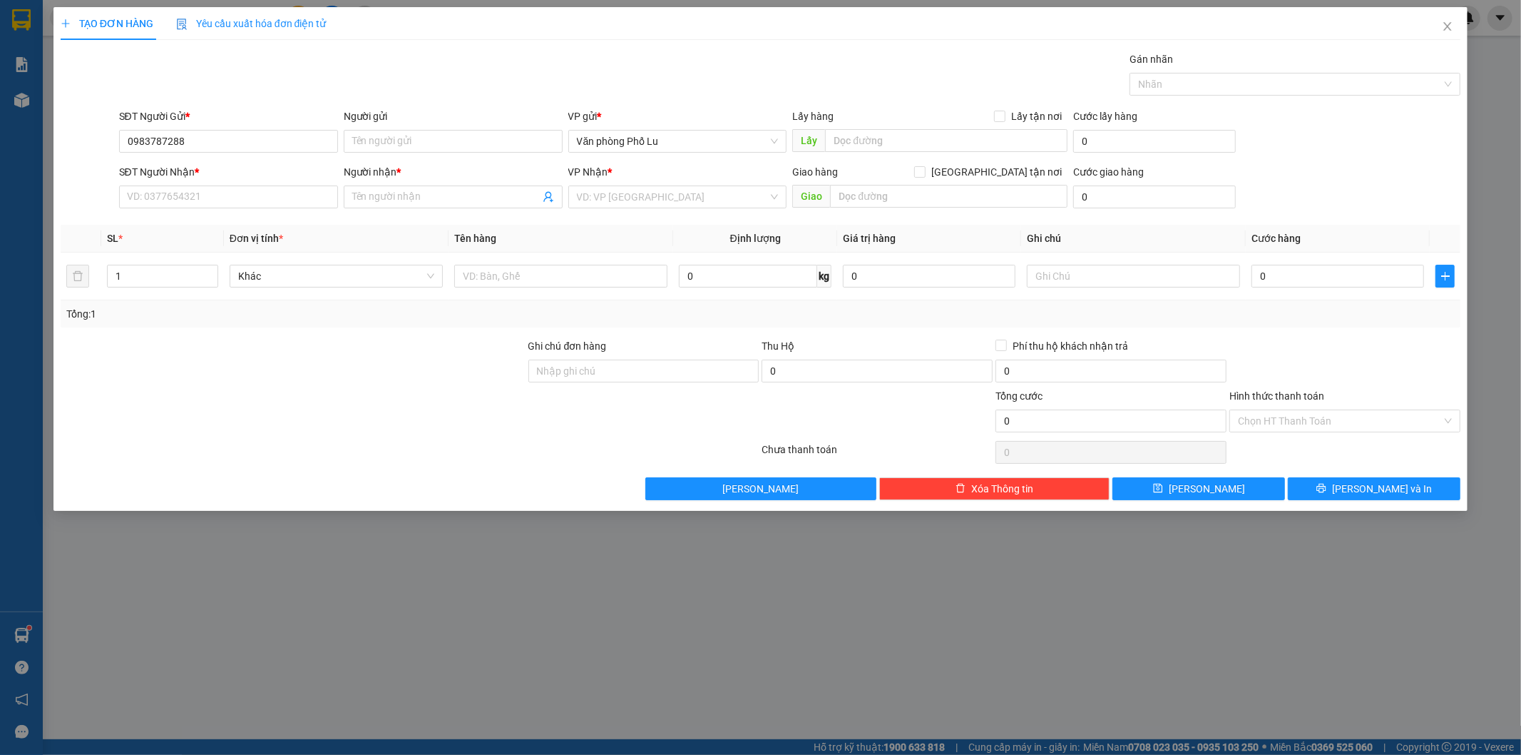
drag, startPoint x: 173, startPoint y: 139, endPoint x: 245, endPoint y: 79, distance: 93.7
click at [245, 79] on div "Gán nhãn Nhãn" at bounding box center [790, 76] width 1348 height 50
click at [428, 136] on input "Người gửi" at bounding box center [453, 141] width 219 height 23
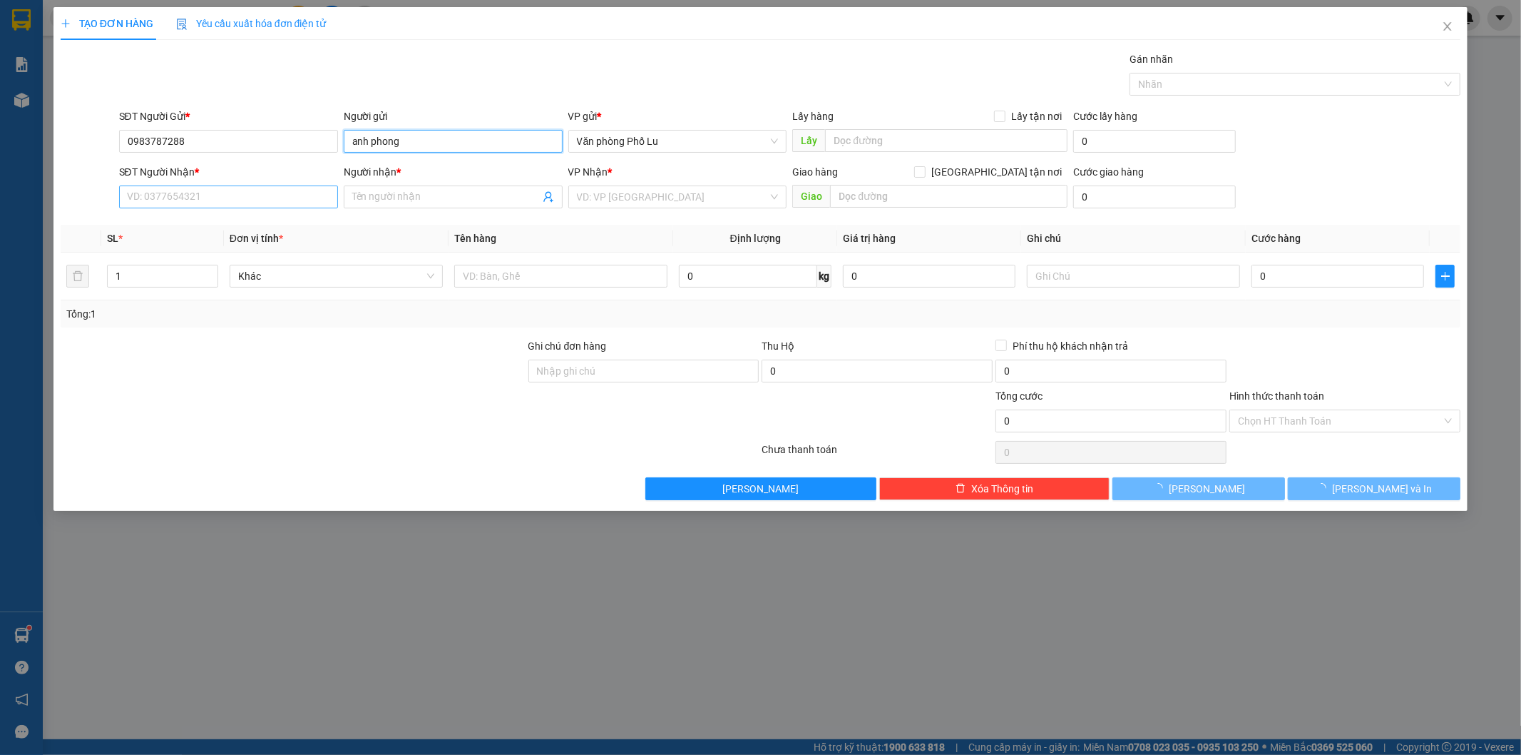
type input "anh phong"
click at [160, 195] on input "SĐT Người Nhận *" at bounding box center [228, 196] width 219 height 23
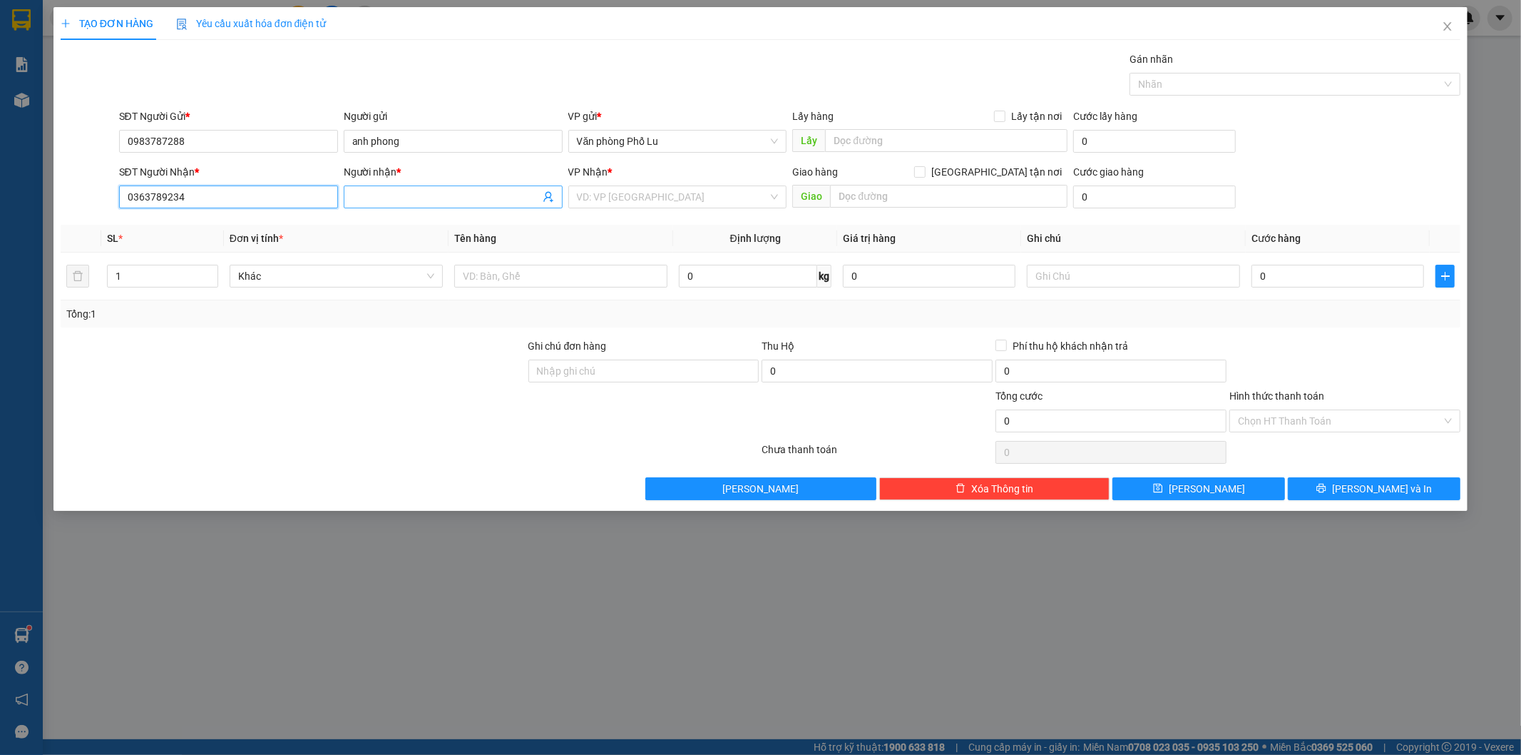
type input "0363789234"
click at [386, 196] on input "Người nhận *" at bounding box center [446, 197] width 188 height 16
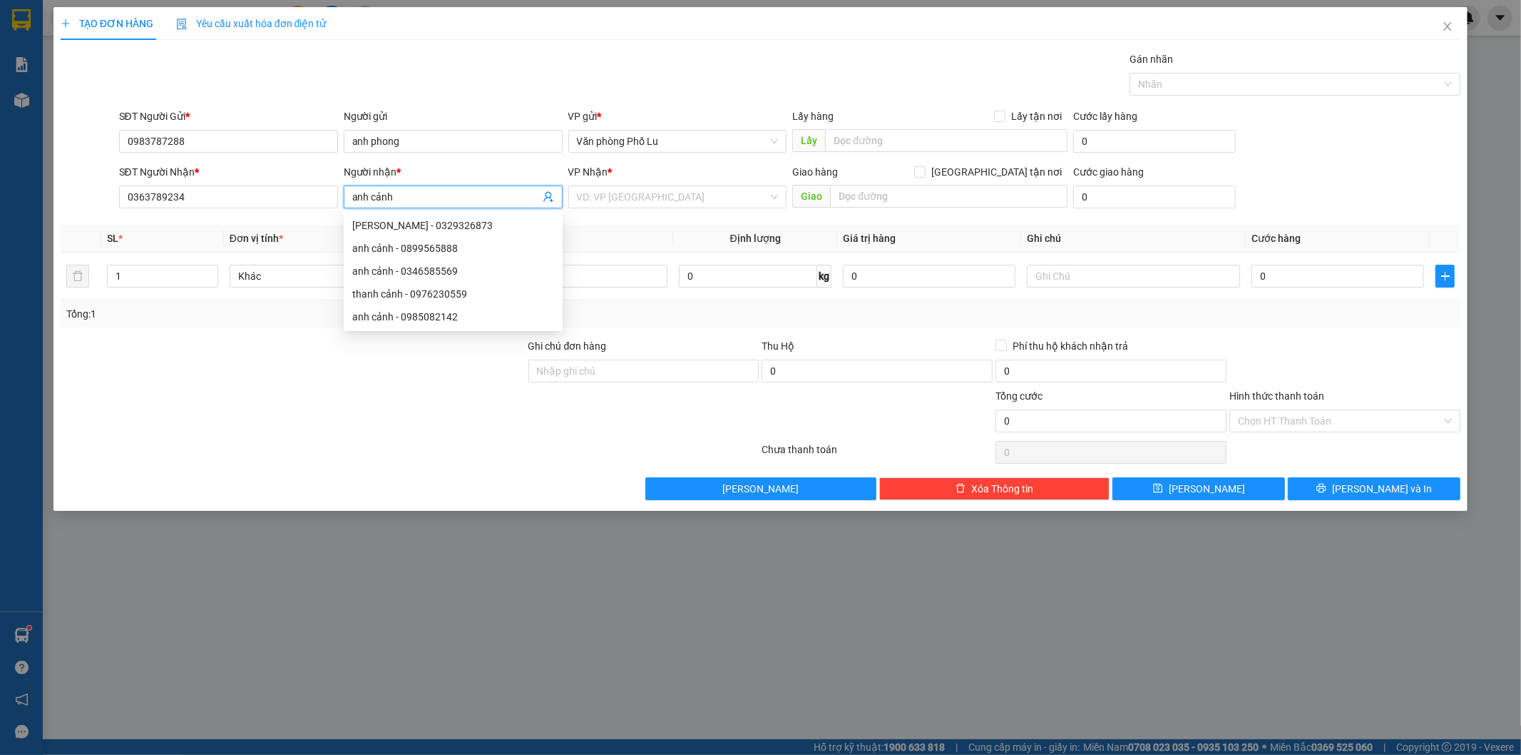
type input "anh cảnh"
click at [454, 67] on div "Gán nhãn Nhãn" at bounding box center [790, 76] width 1348 height 50
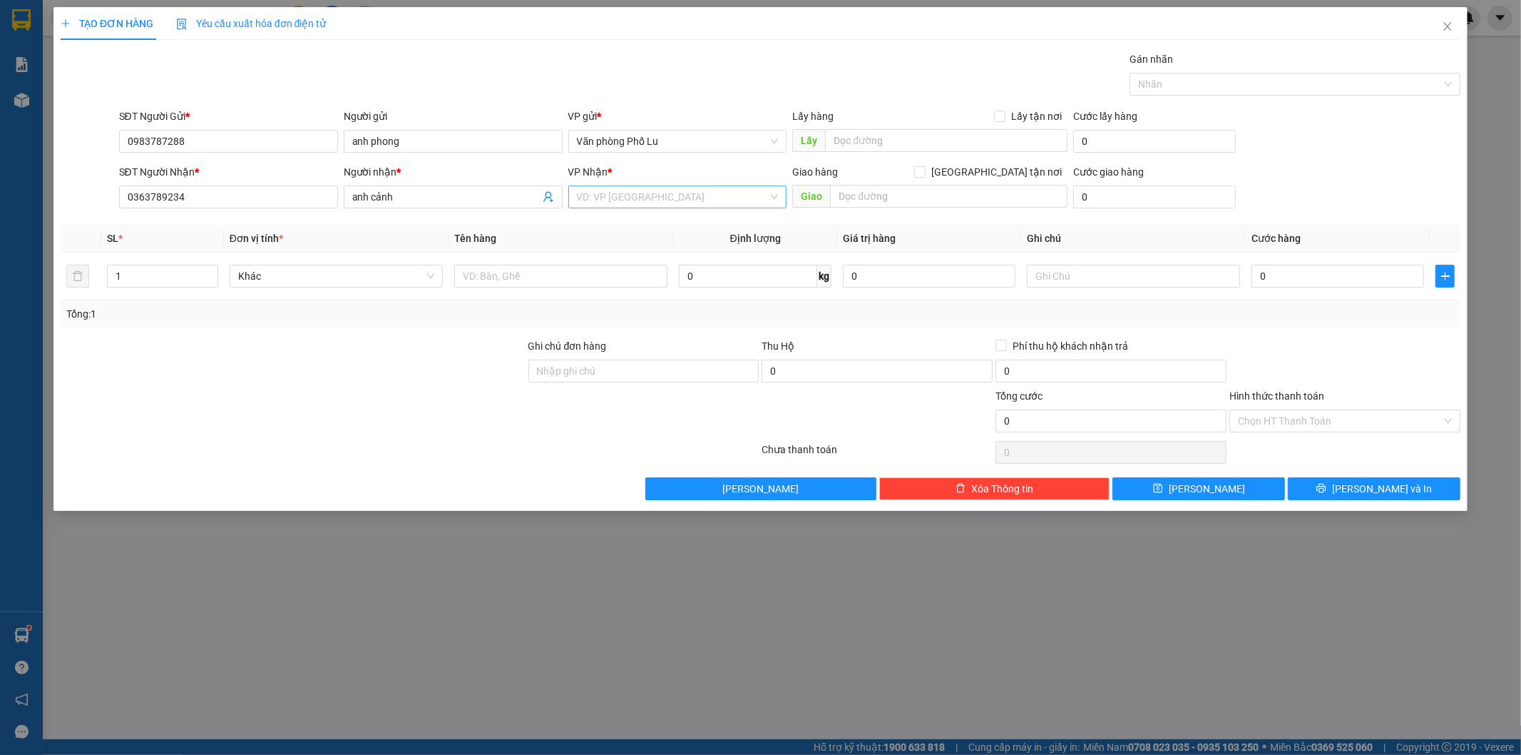
click at [671, 198] on input "search" at bounding box center [673, 196] width 192 height 21
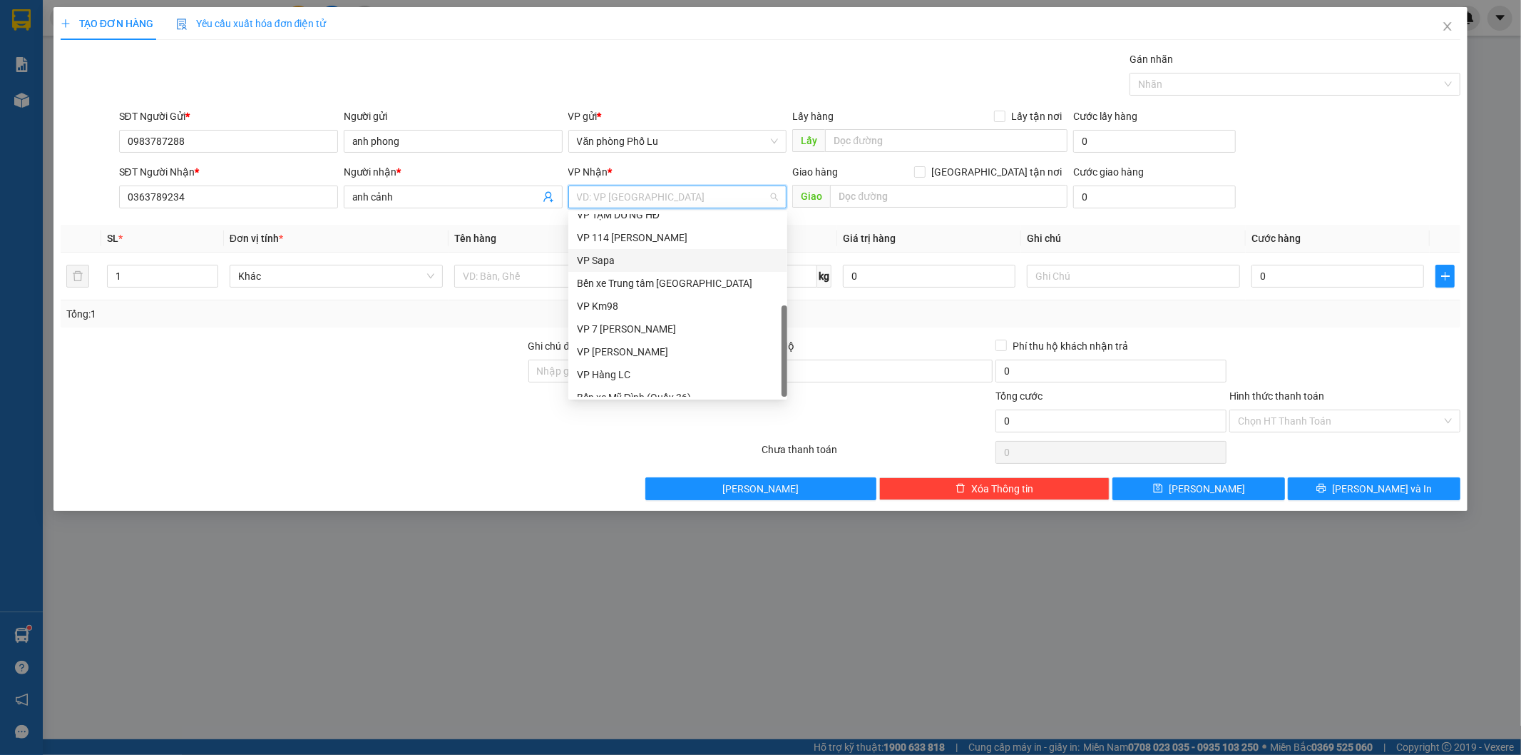
scroll to position [160, 0]
click at [665, 307] on div "VP 7 [PERSON_NAME]" at bounding box center [677, 316] width 219 height 23
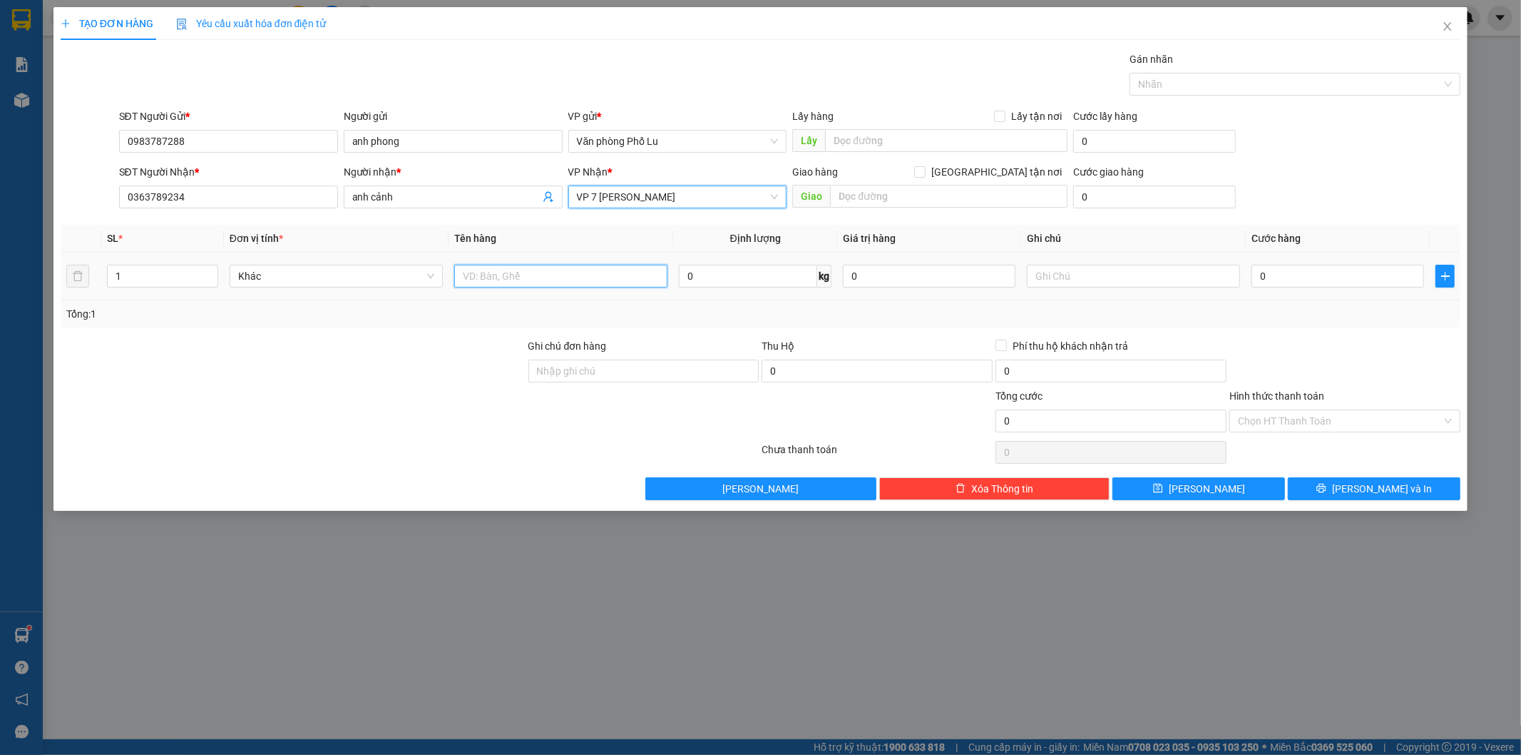
click at [552, 280] on input "text" at bounding box center [560, 276] width 213 height 23
type input "can rượu"
click at [130, 273] on input "1" at bounding box center [163, 275] width 110 height 21
type input "2"
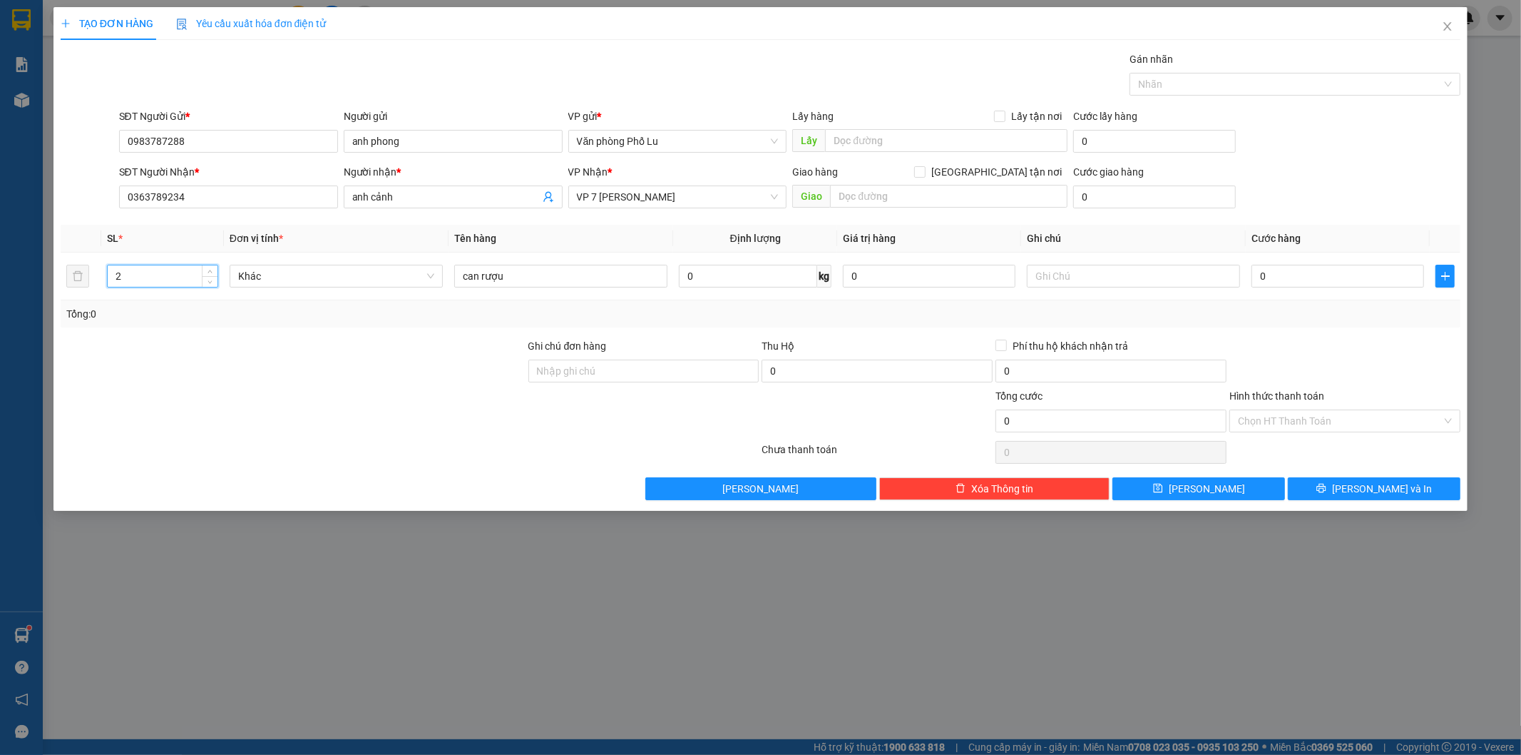
click at [287, 365] on div at bounding box center [293, 363] width 468 height 50
click at [1302, 281] on input "0" at bounding box center [1338, 276] width 173 height 23
paste input "7"
type input "70"
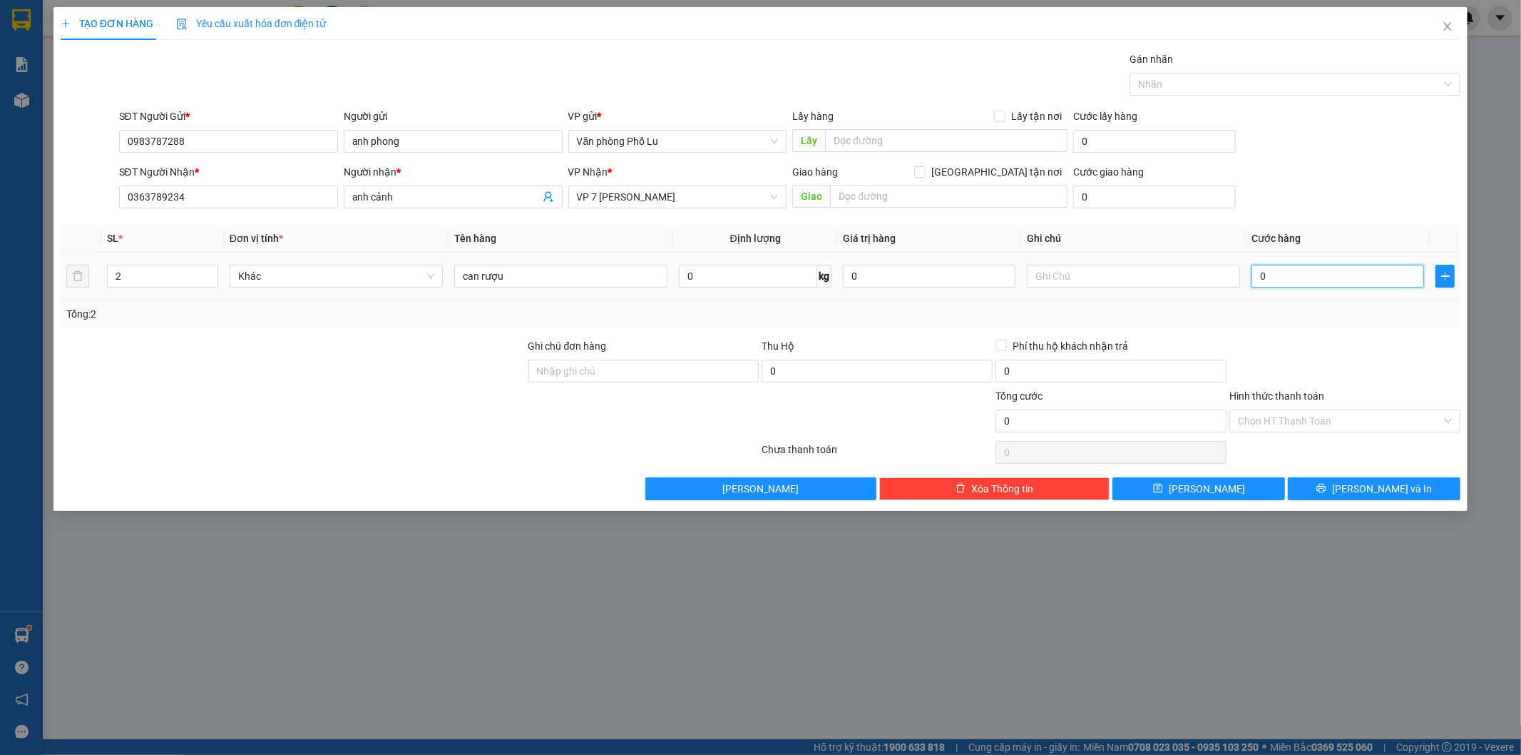
type input "70"
click at [1348, 341] on div at bounding box center [1345, 363] width 234 height 50
type input "70.000"
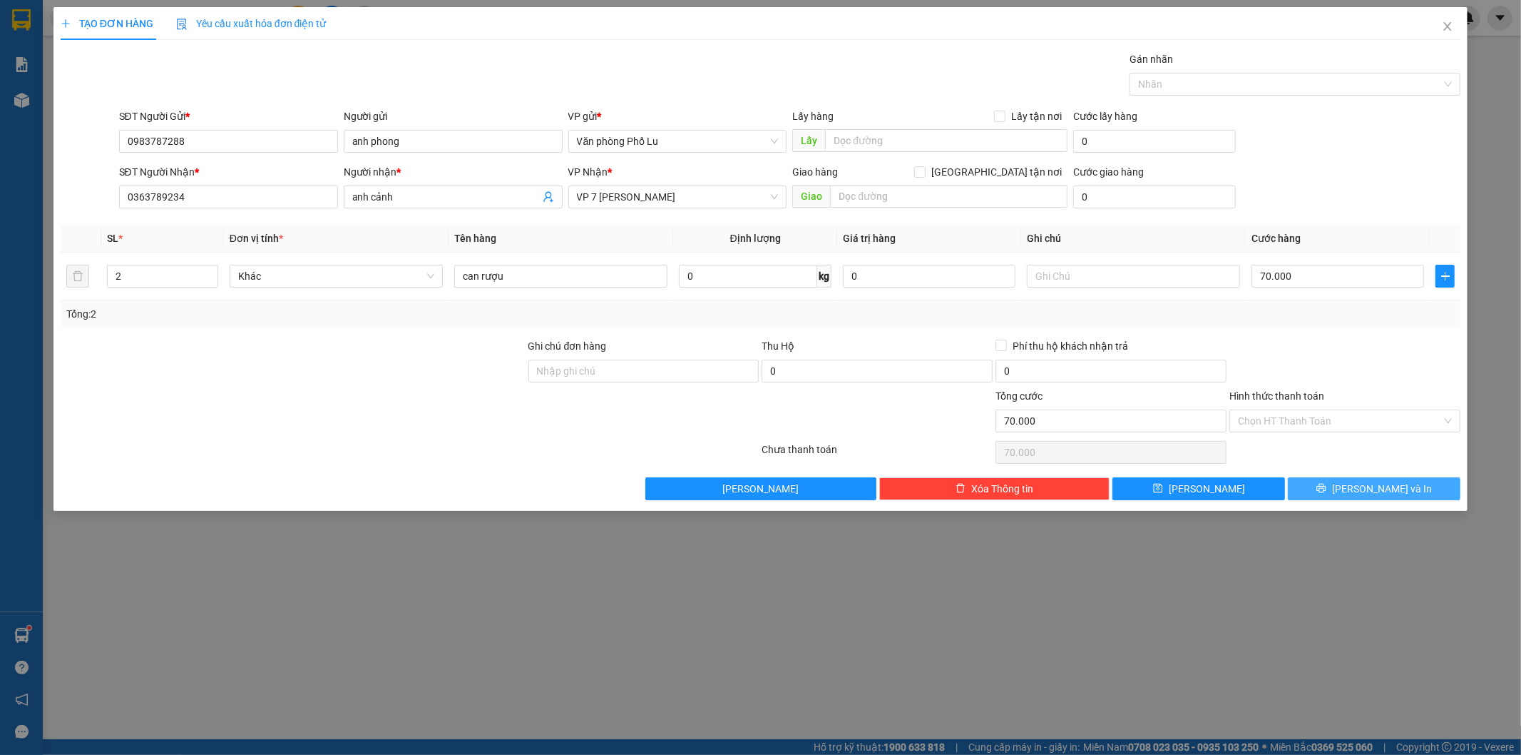
click at [1382, 486] on span "[PERSON_NAME] và In" at bounding box center [1382, 489] width 100 height 16
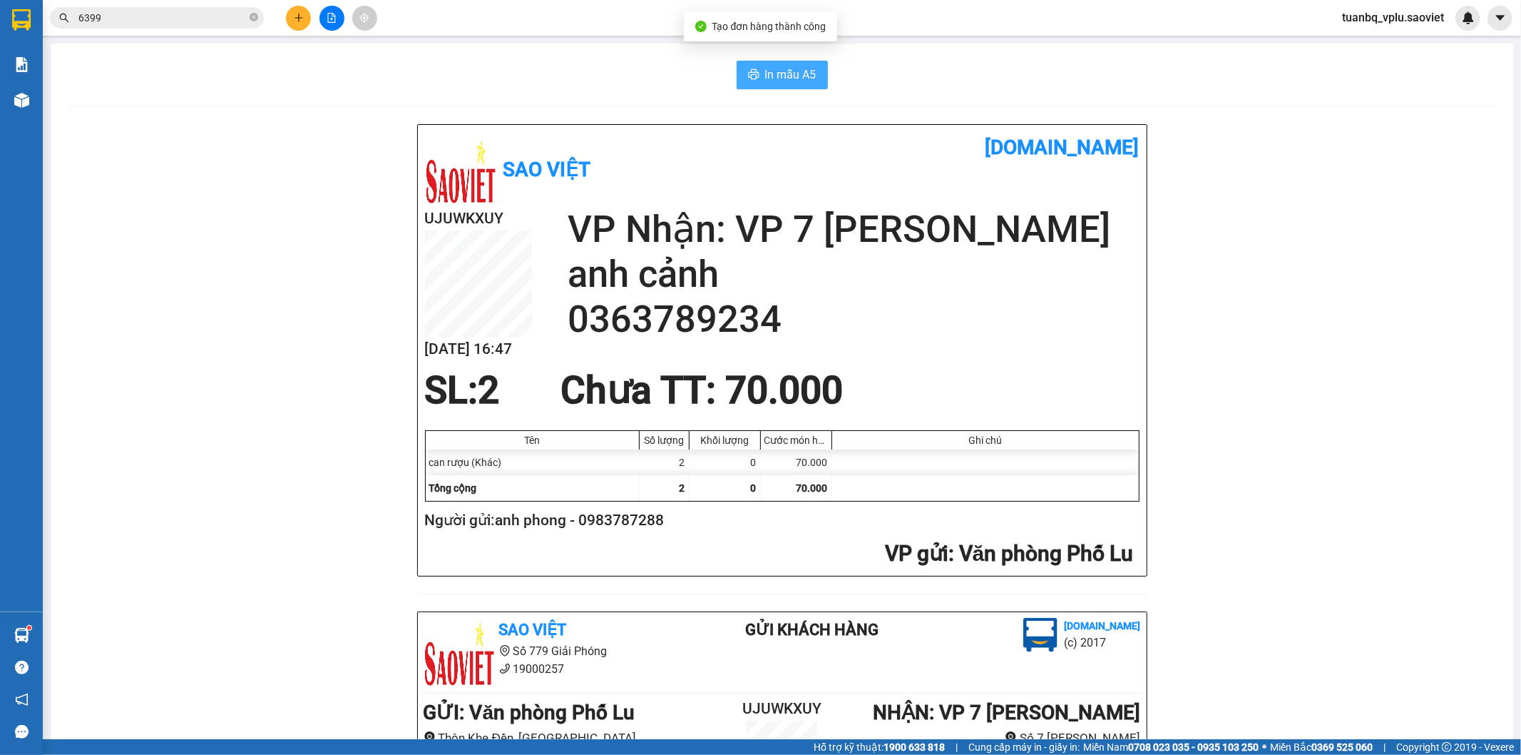
click at [740, 74] on button "In mẫu A5" at bounding box center [782, 75] width 91 height 29
click at [788, 62] on button "In mẫu A5" at bounding box center [782, 75] width 91 height 29
click at [140, 15] on input "6399" at bounding box center [162, 18] width 168 height 16
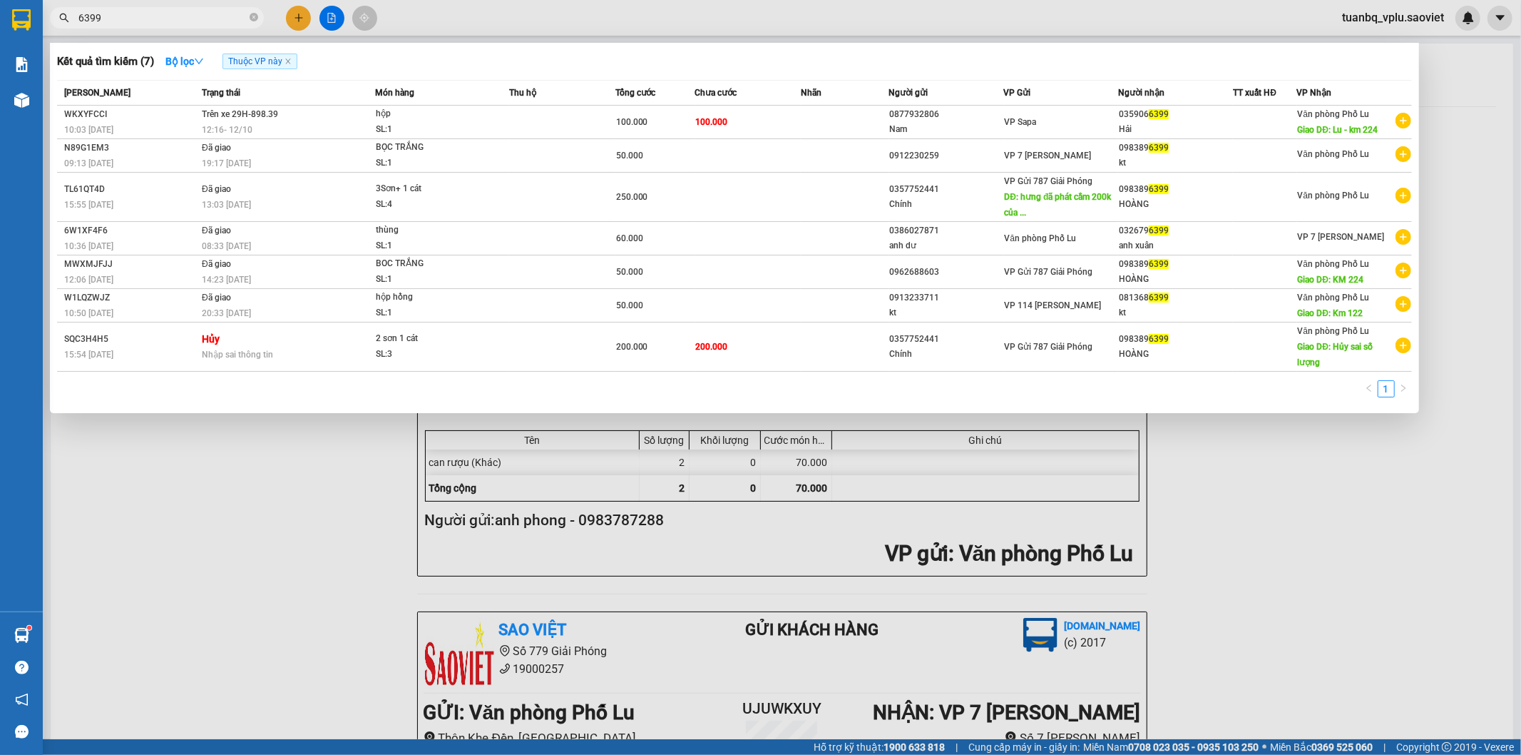
click at [140, 15] on input "6399" at bounding box center [162, 18] width 168 height 16
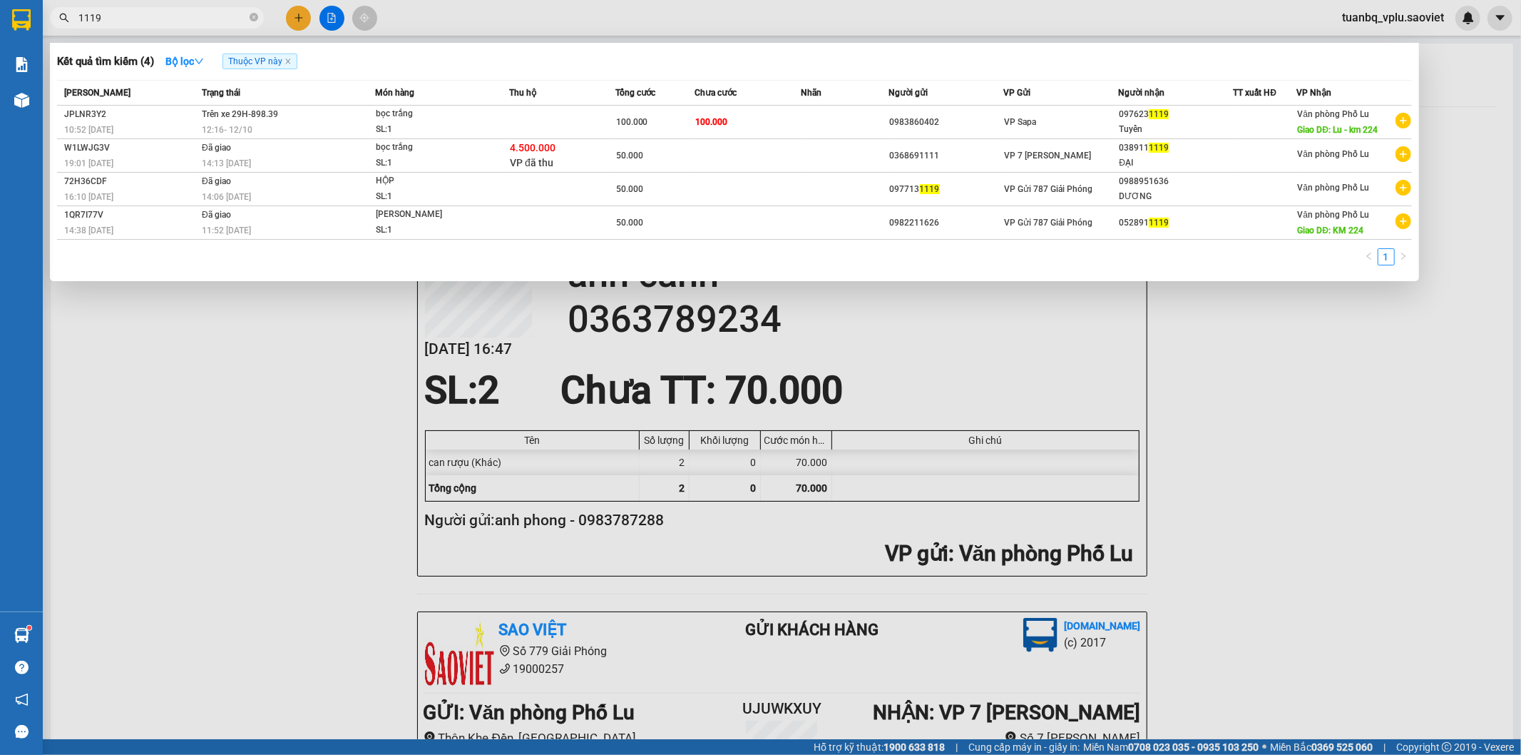
type input "1119"
click at [1387, 366] on div at bounding box center [760, 377] width 1521 height 755
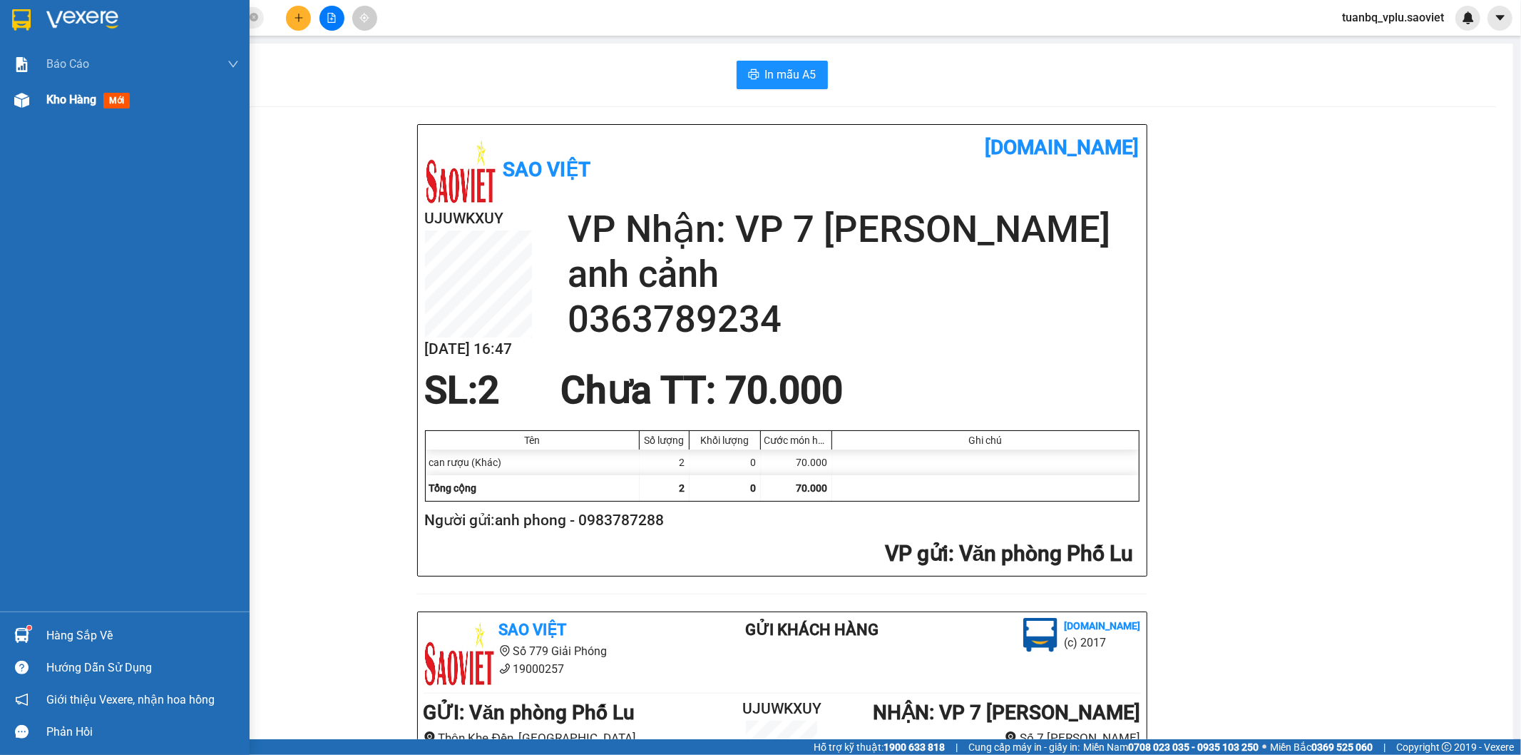
click at [81, 112] on div "Kho hàng mới" at bounding box center [142, 100] width 193 height 36
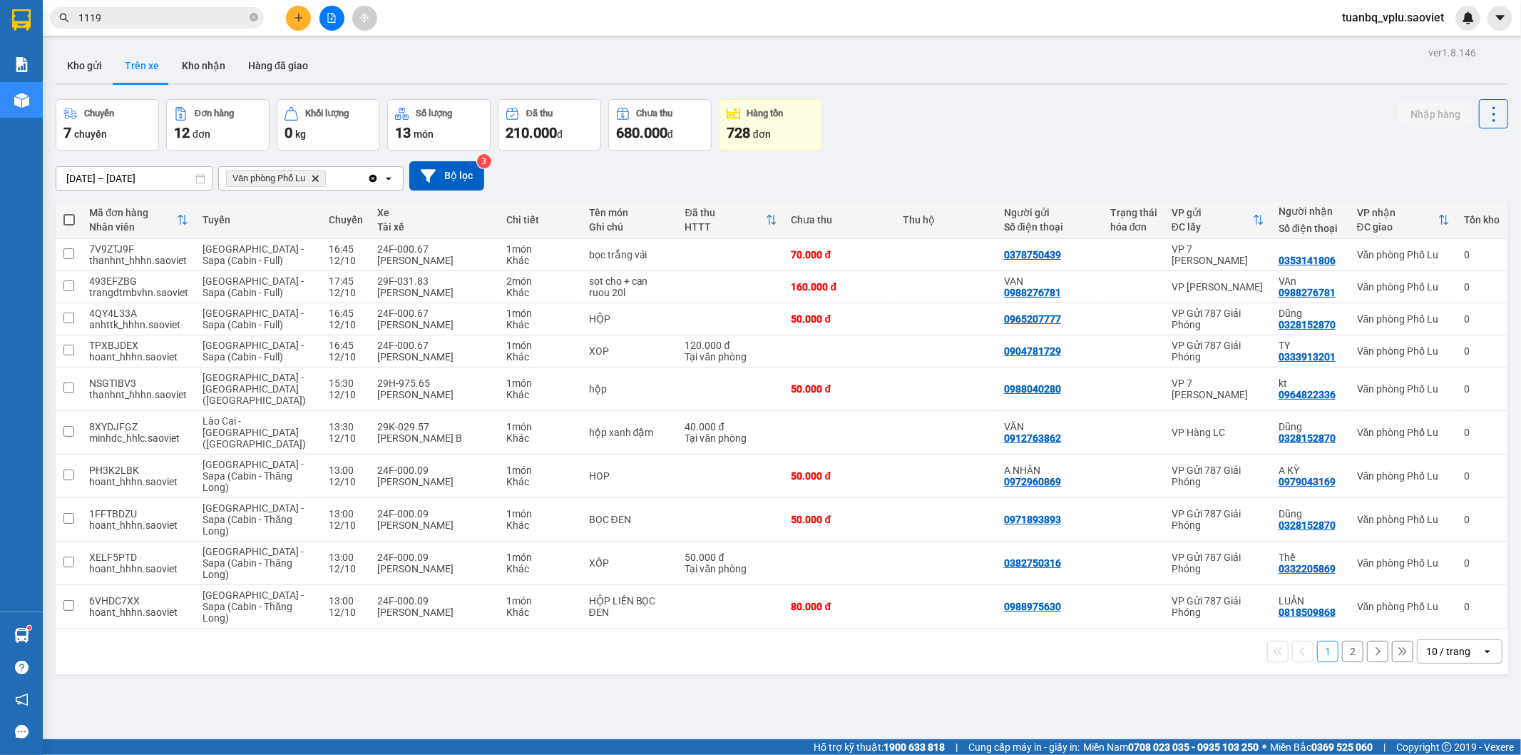
click at [1342, 641] on button "2" at bounding box center [1352, 651] width 21 height 21
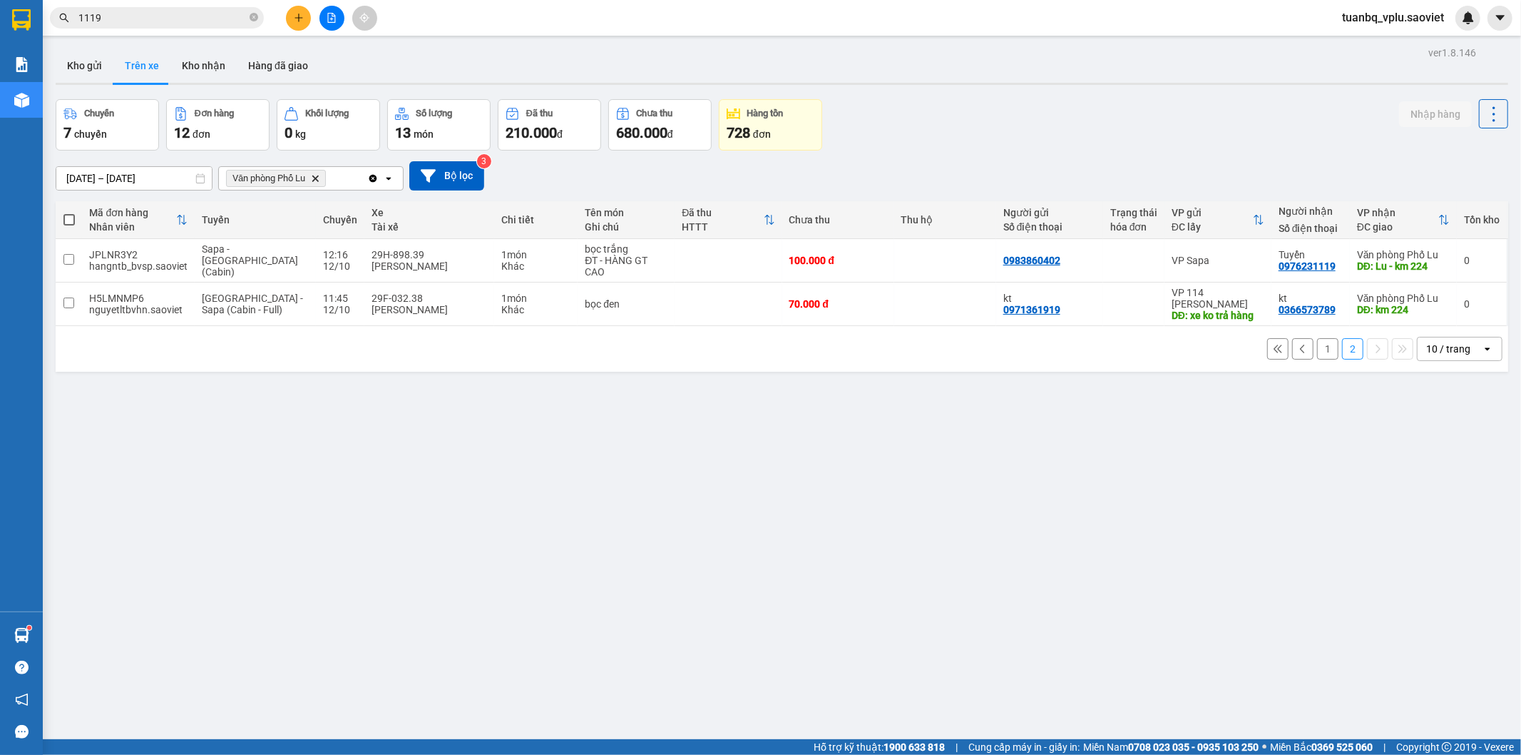
click at [1322, 351] on button "1" at bounding box center [1327, 348] width 21 height 21
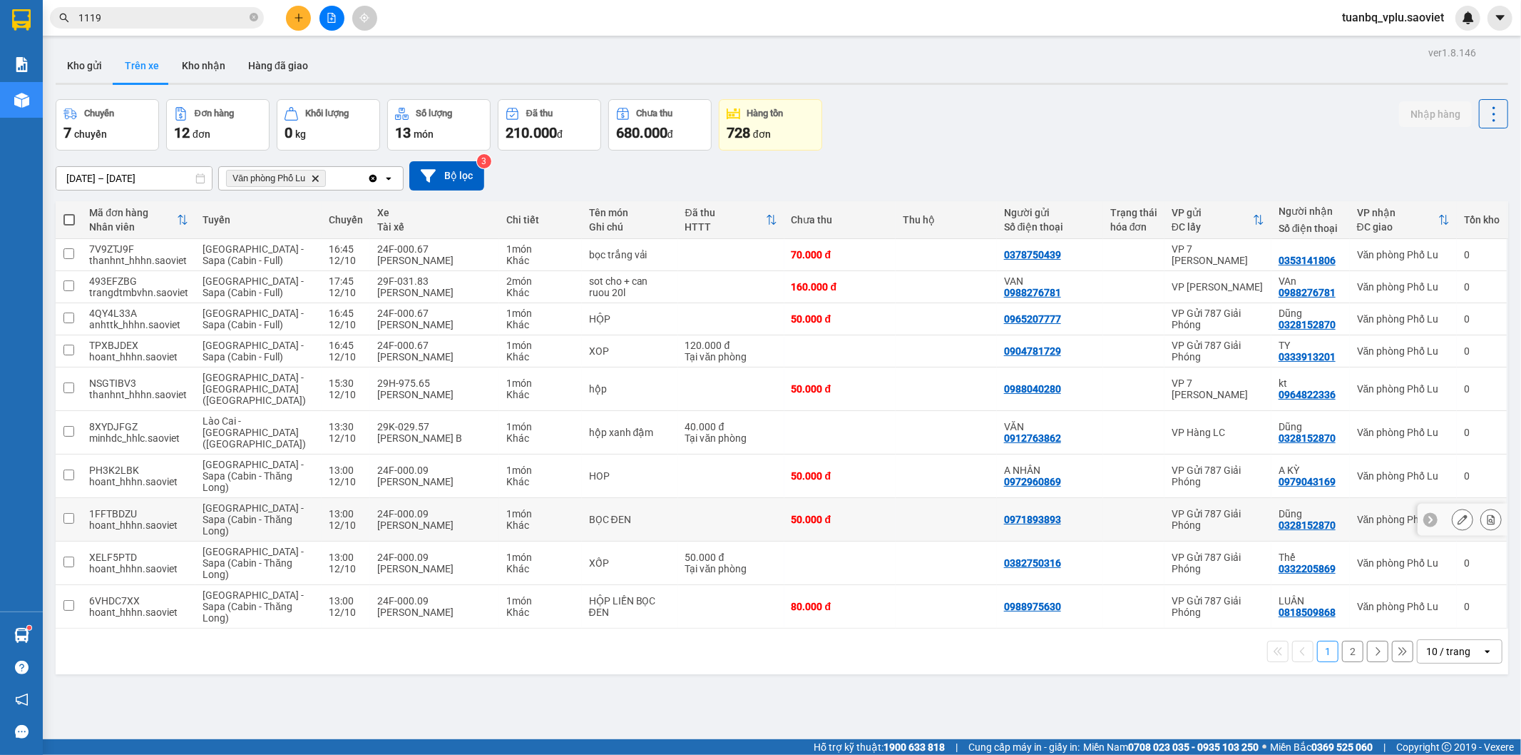
click at [870, 460] on td "50.000 đ" at bounding box center [840, 476] width 111 height 44
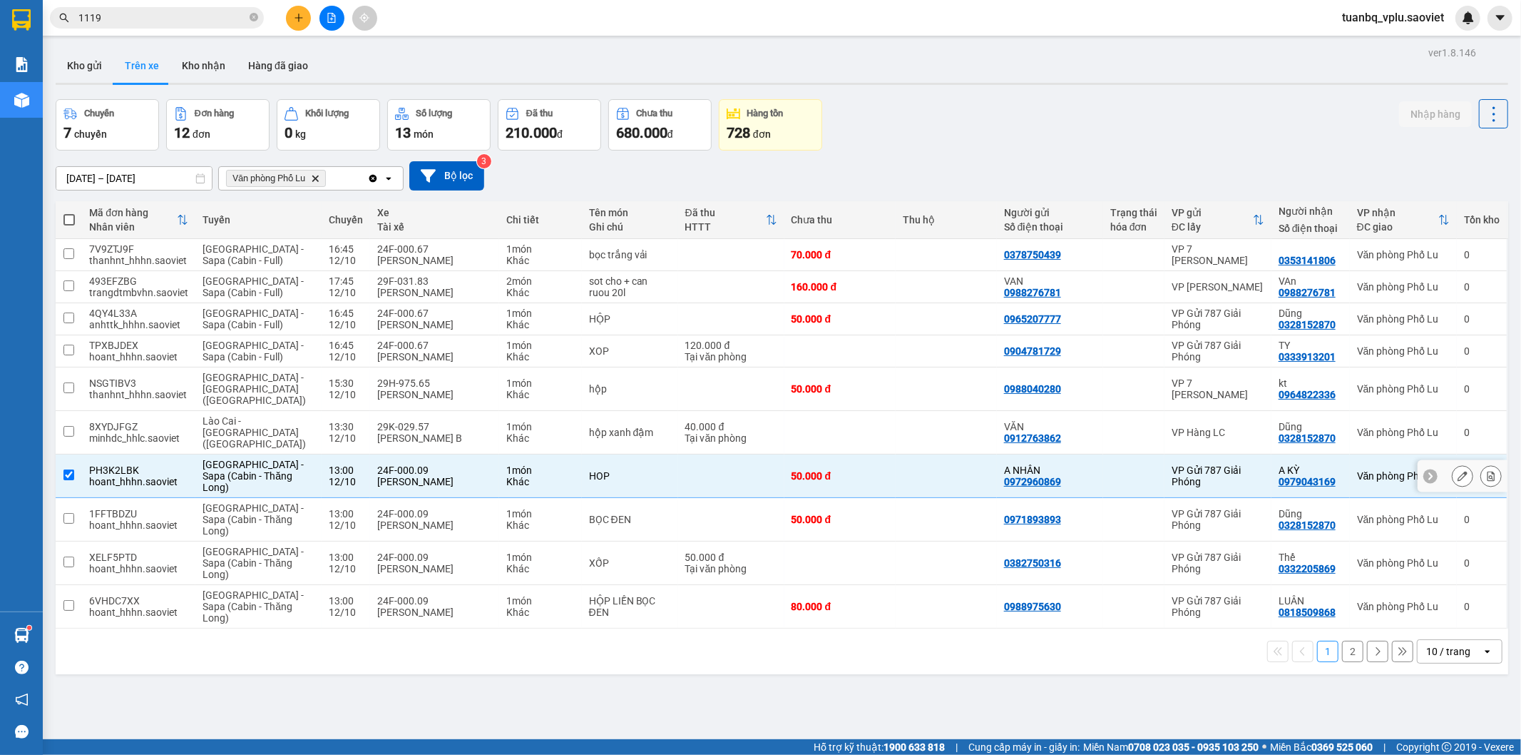
checkbox input "true"
click at [847, 498] on td "50.000 đ" at bounding box center [840, 520] width 111 height 44
checkbox input "true"
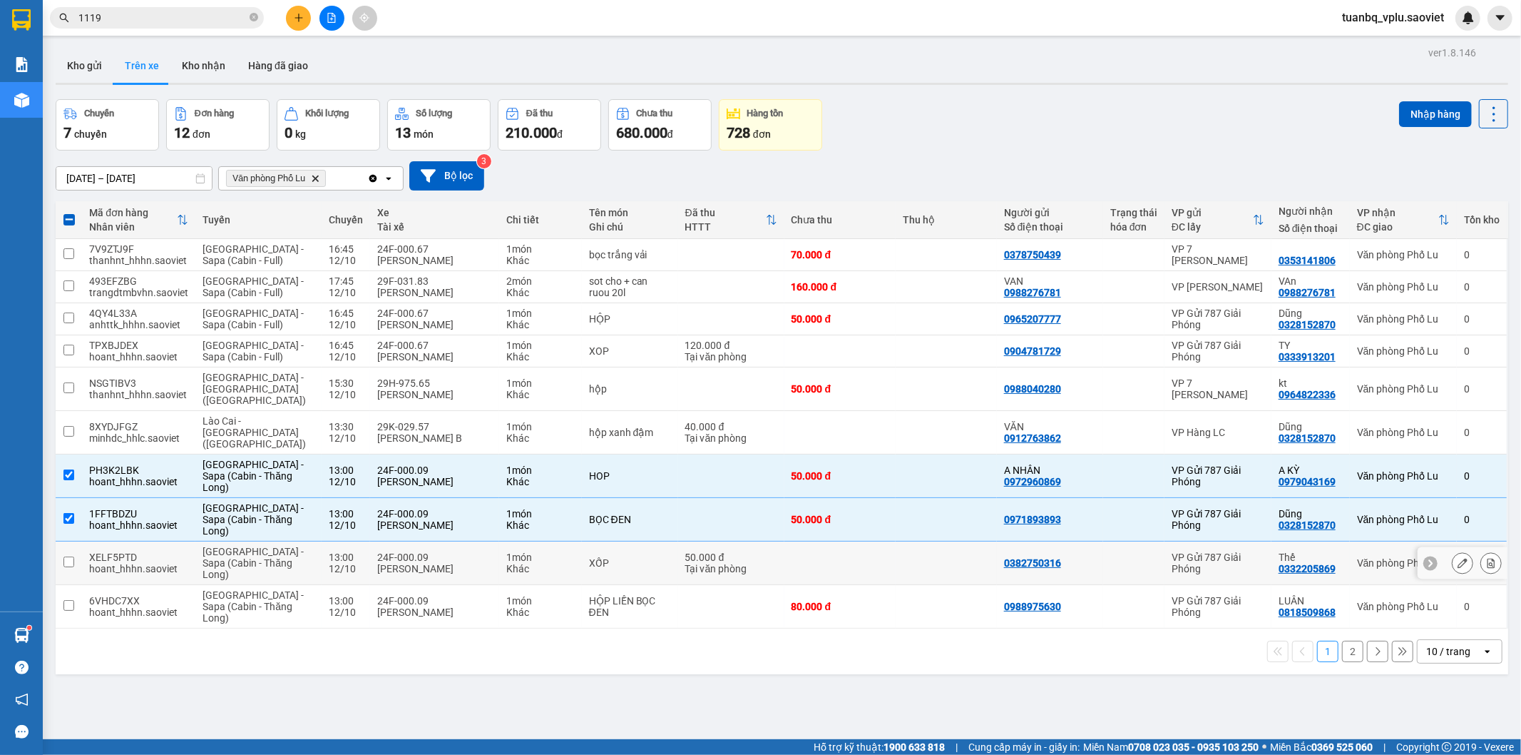
click at [815, 543] on td at bounding box center [840, 563] width 111 height 44
checkbox input "true"
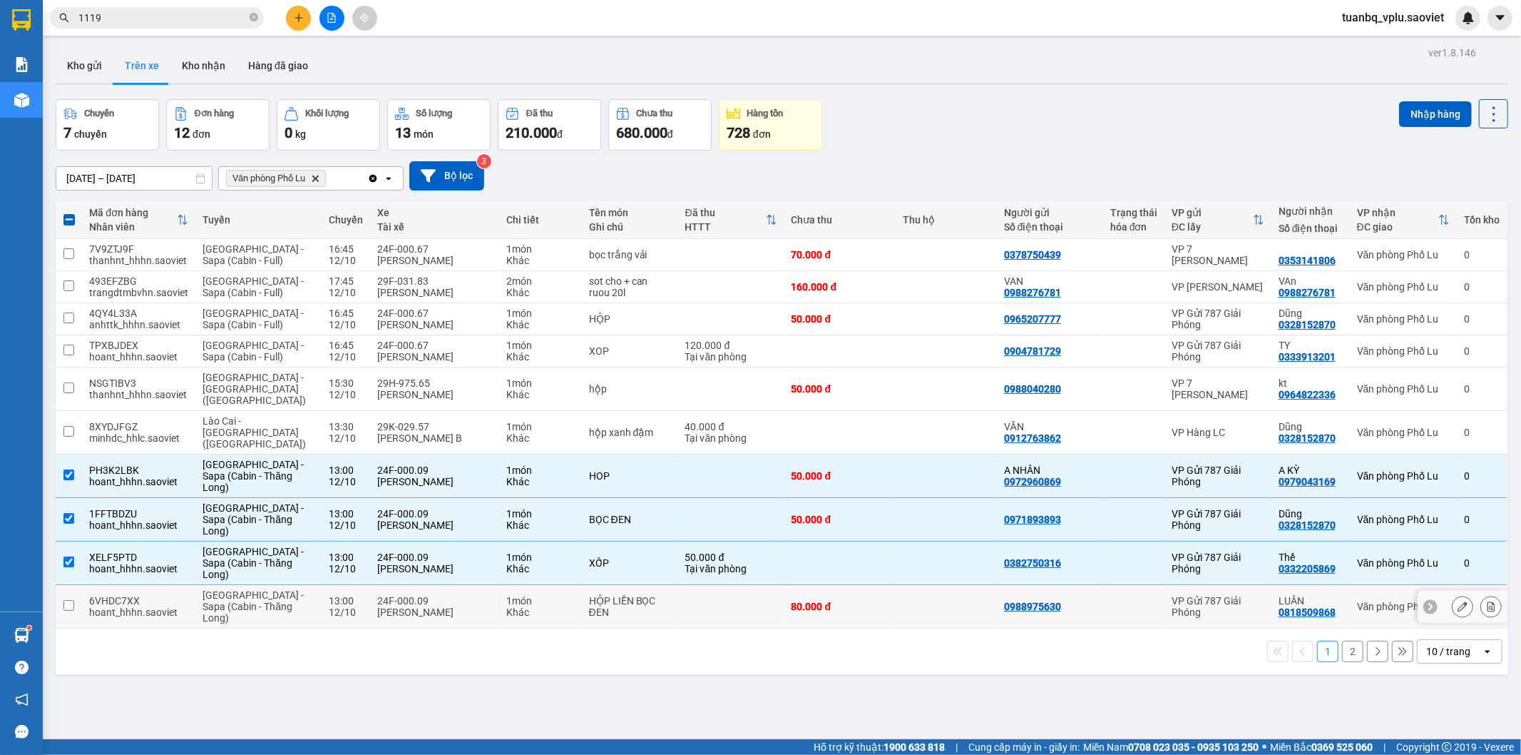
click at [814, 601] on div "80.000 đ" at bounding box center [840, 606] width 97 height 11
checkbox input "true"
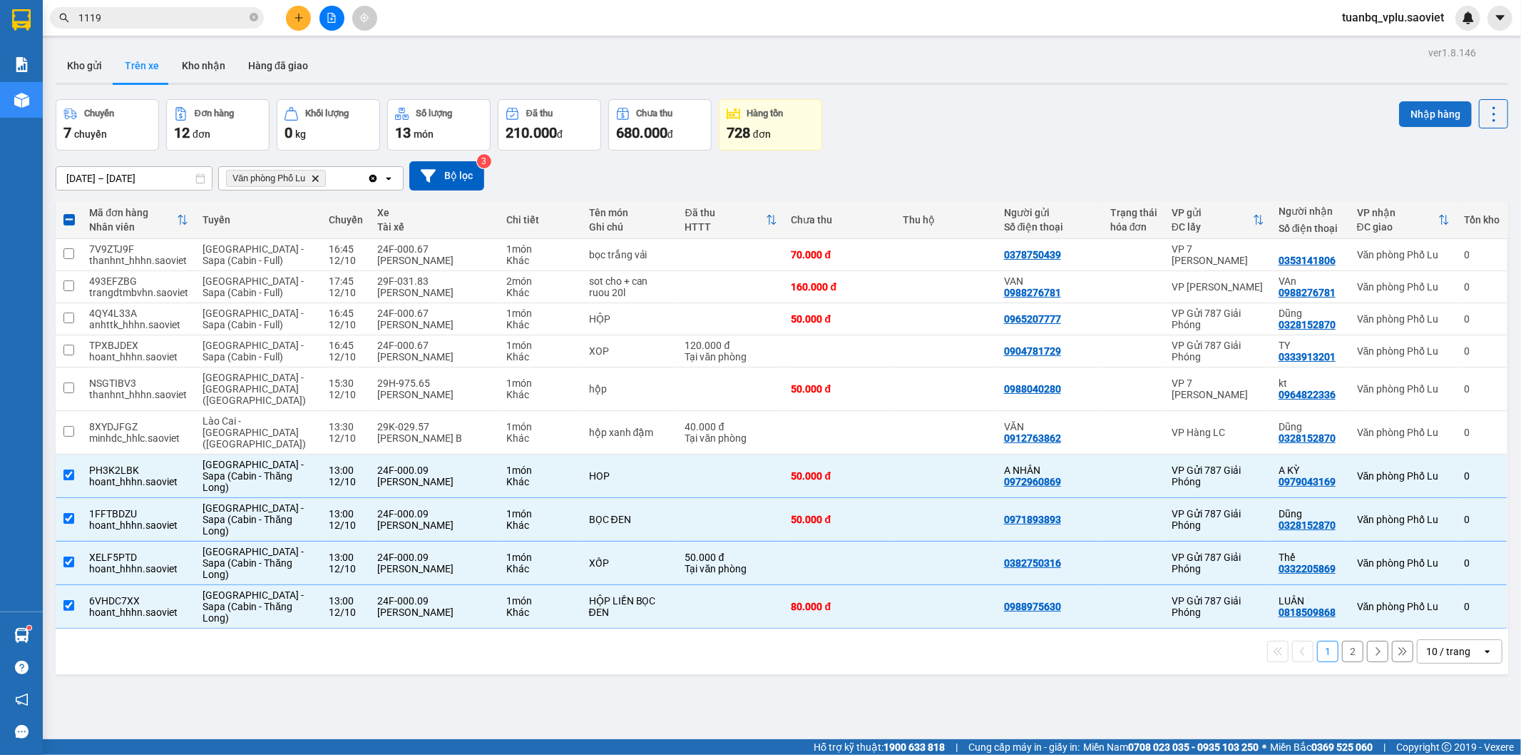
click at [1413, 103] on button "Nhập hàng" at bounding box center [1435, 114] width 73 height 26
checkbox input "false"
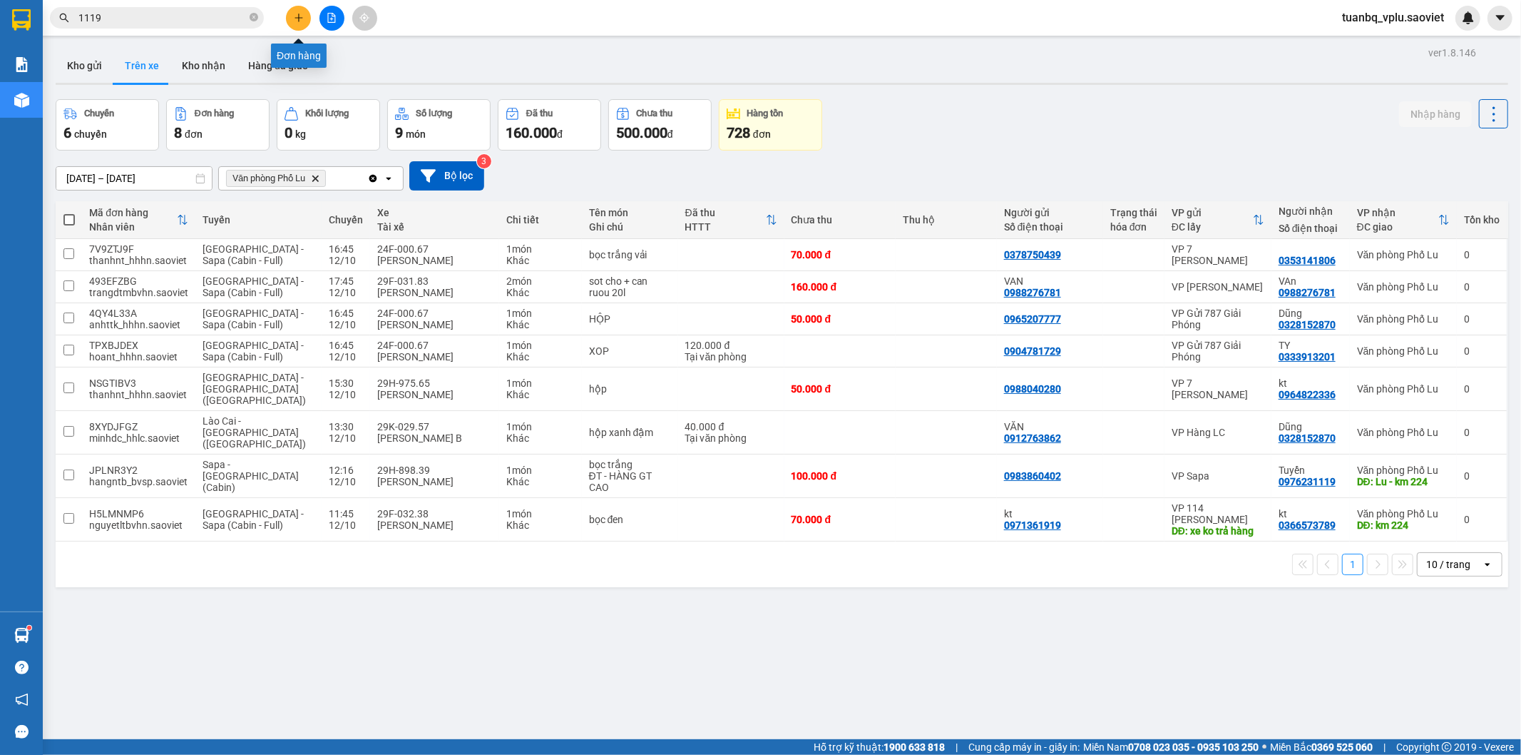
click at [295, 15] on icon "plus" at bounding box center [299, 18] width 10 height 10
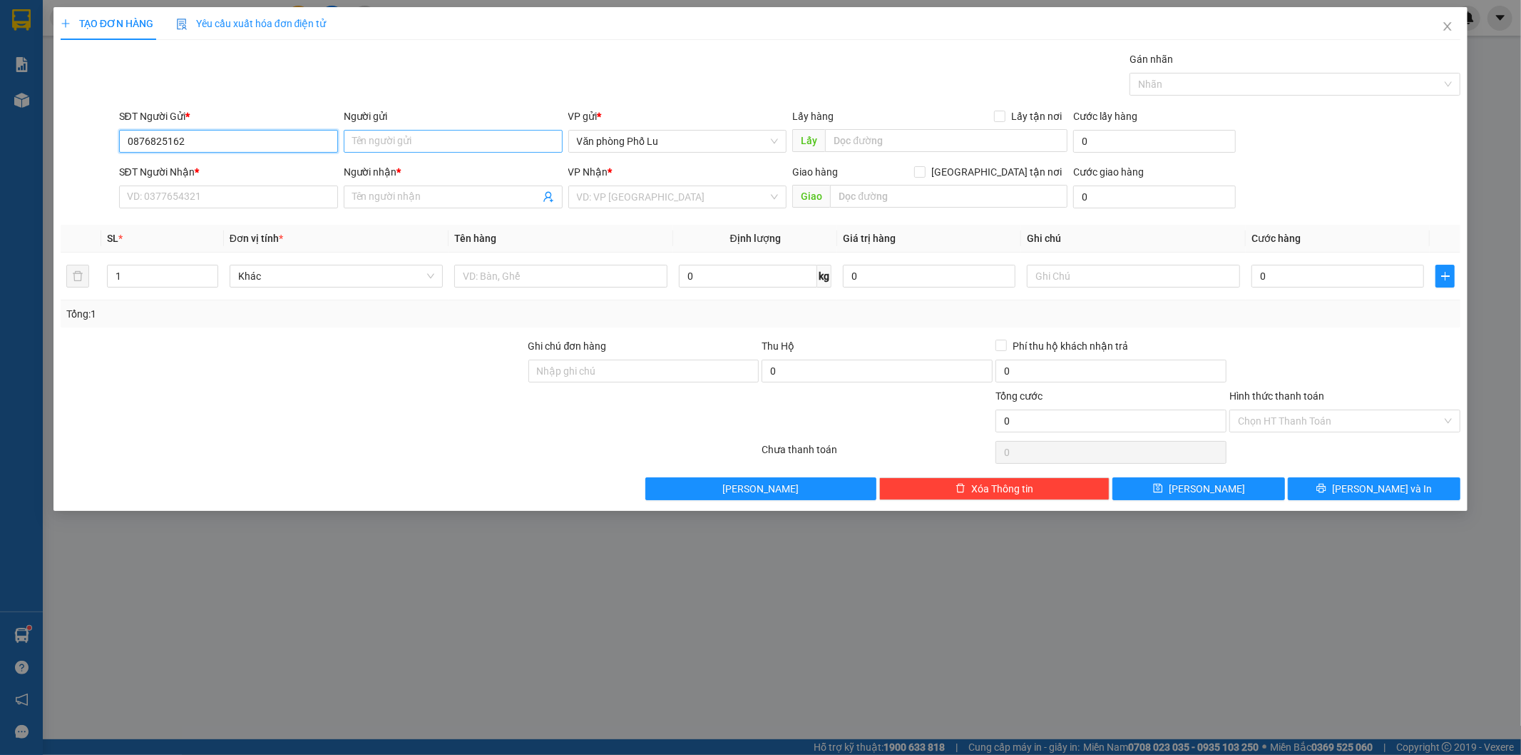
type input "0876825162"
click at [404, 147] on input "Người gửi" at bounding box center [453, 141] width 219 height 23
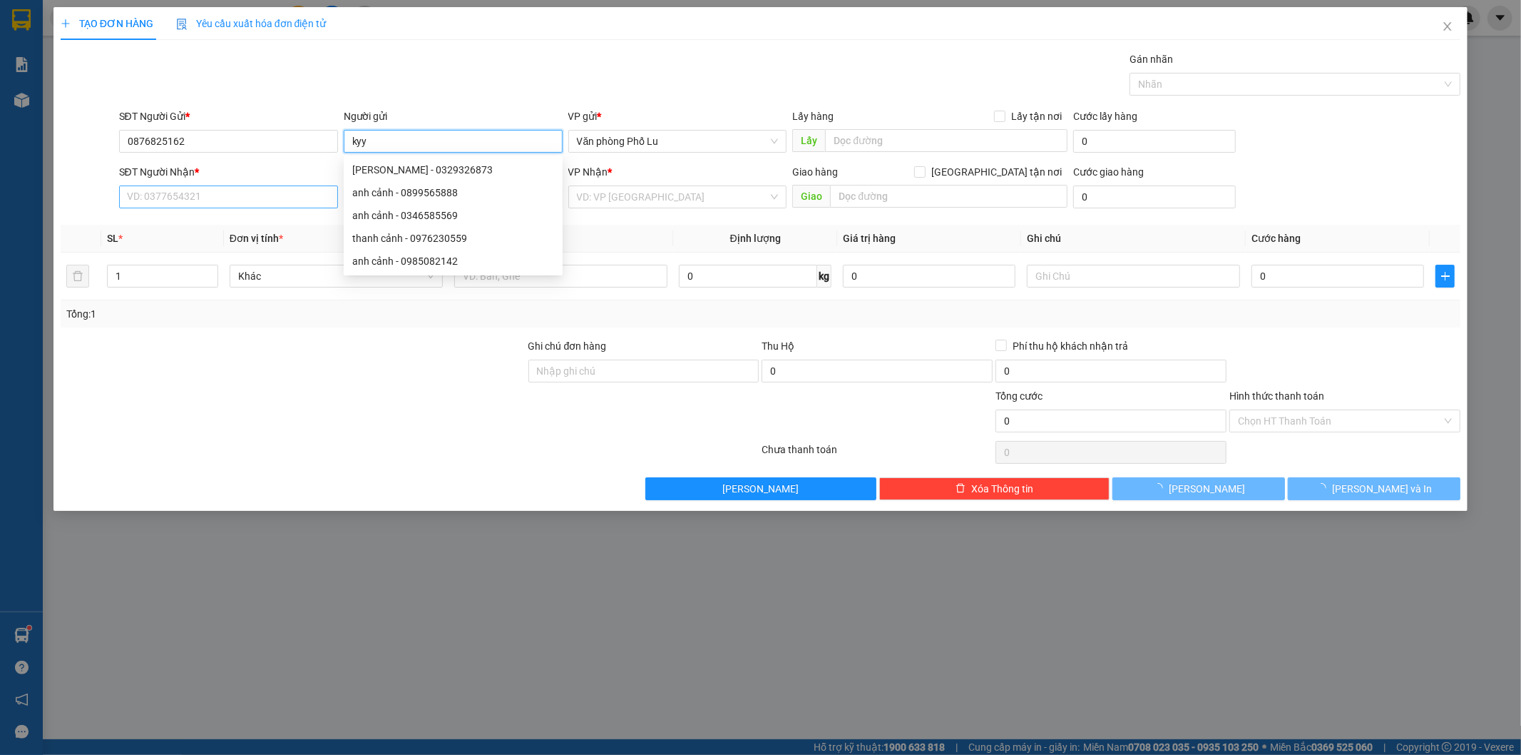
type input "kyy"
click at [224, 202] on input "SĐT Người Nhận *" at bounding box center [228, 196] width 219 height 23
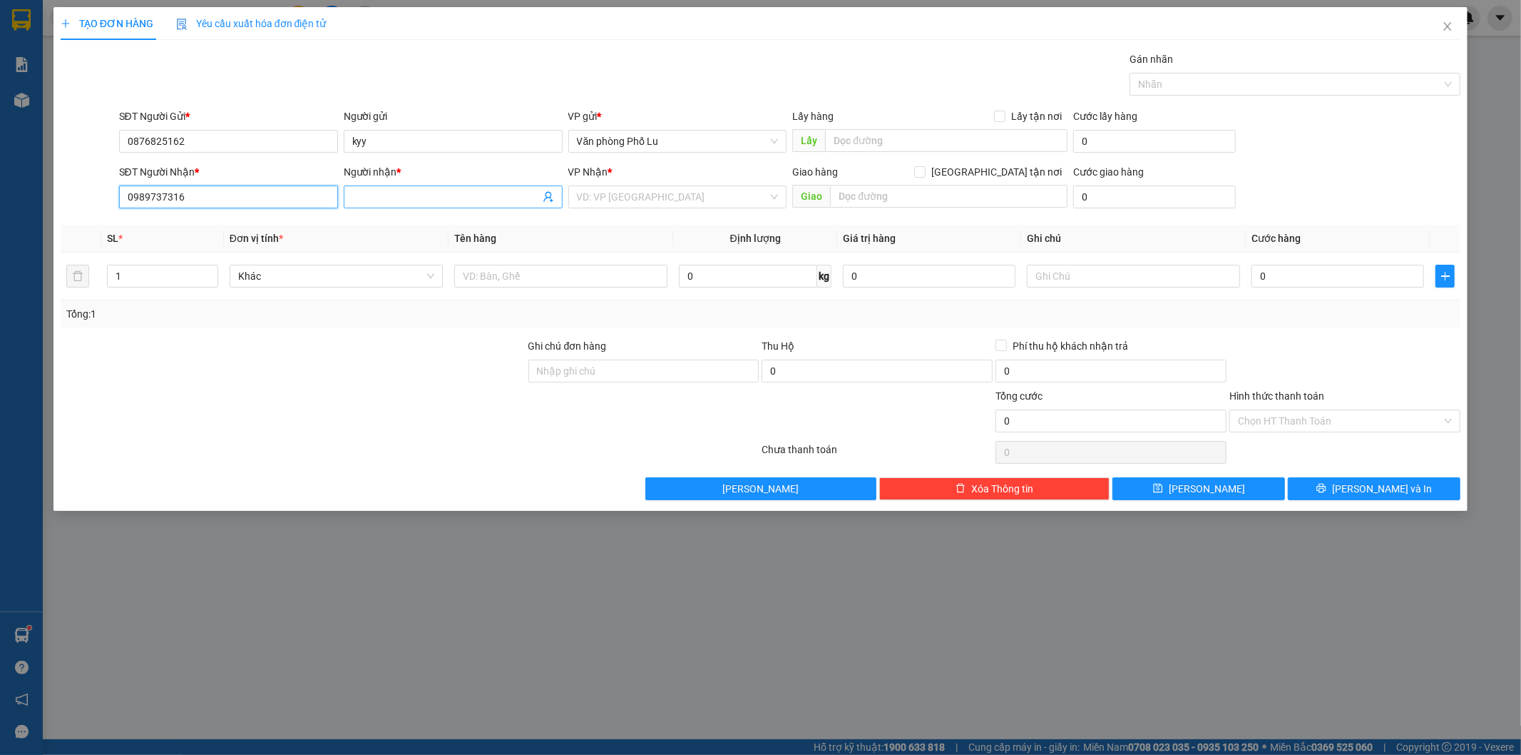
type input "0989737316"
click at [386, 200] on input "Người nhận *" at bounding box center [446, 197] width 188 height 16
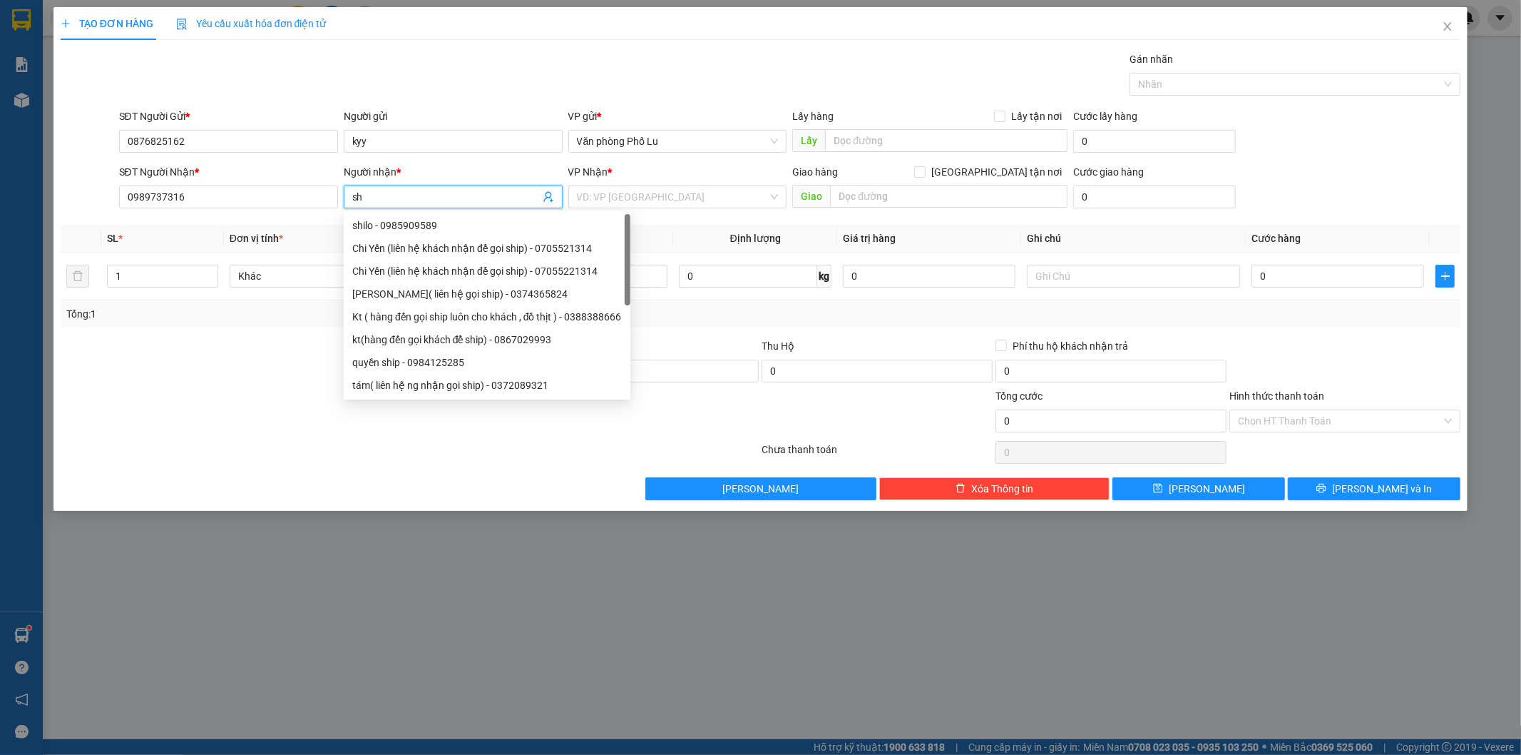
type input "sh"
click at [519, 39] on div "TẠO ĐƠN HÀNG Yêu cầu xuất hóa đơn điện tử" at bounding box center [761, 23] width 1401 height 33
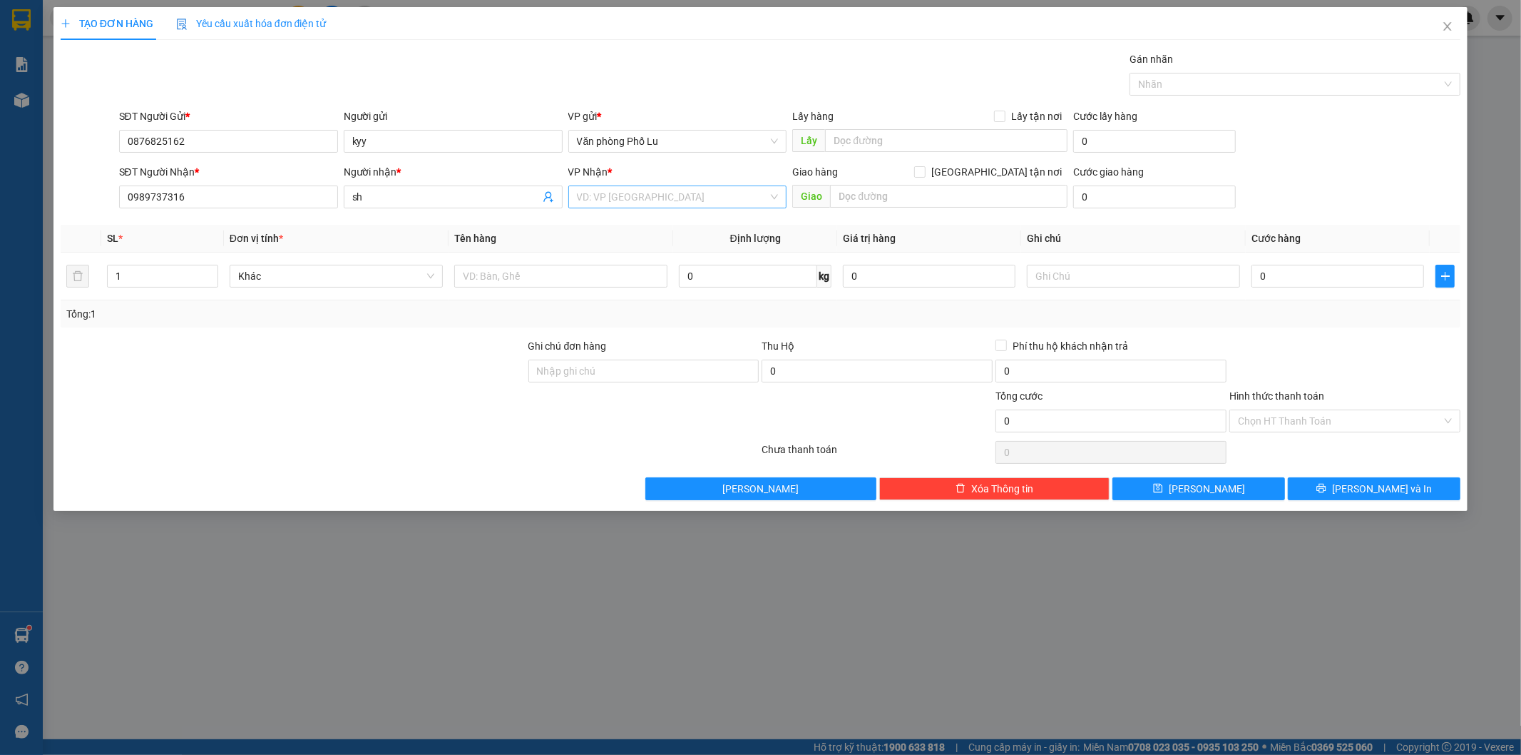
click at [669, 187] on input "search" at bounding box center [673, 196] width 192 height 21
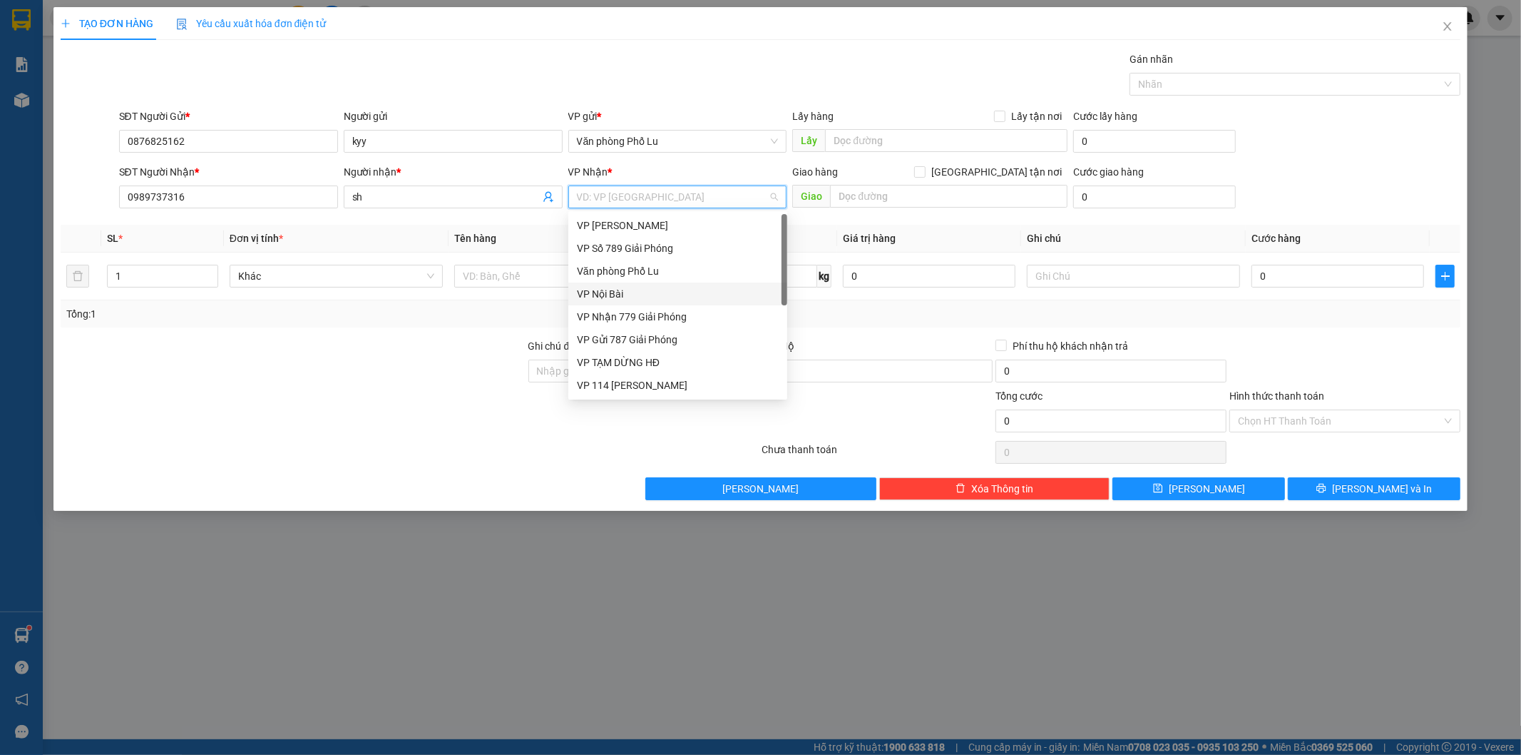
scroll to position [148, 0]
click at [676, 238] on div "VP 114 [PERSON_NAME]" at bounding box center [678, 238] width 202 height 16
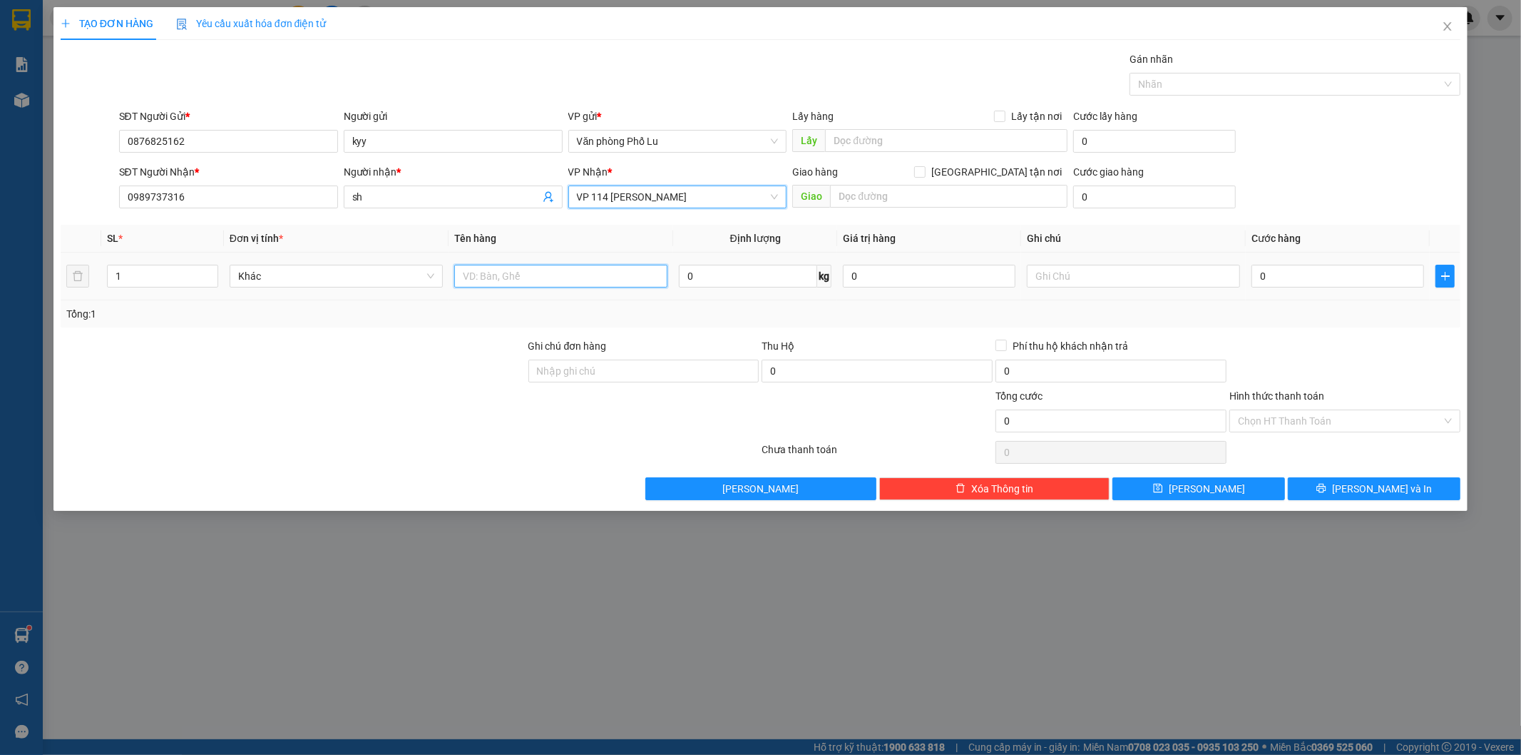
click at [491, 277] on input "text" at bounding box center [560, 276] width 213 height 23
type input "hộp nhỏ"
click at [405, 205] on span "sh" at bounding box center [453, 196] width 219 height 23
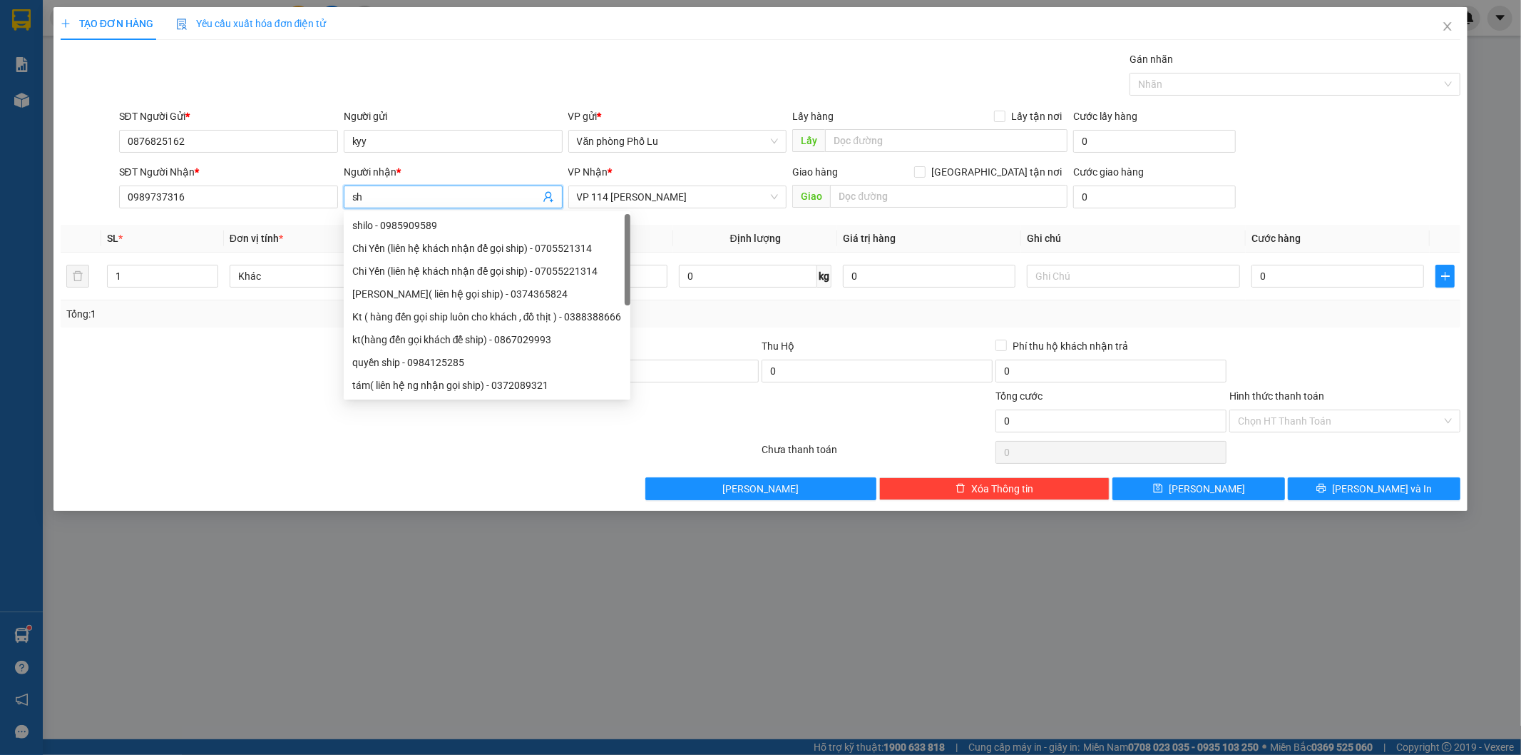
click at [398, 202] on input "sh" at bounding box center [446, 197] width 188 height 16
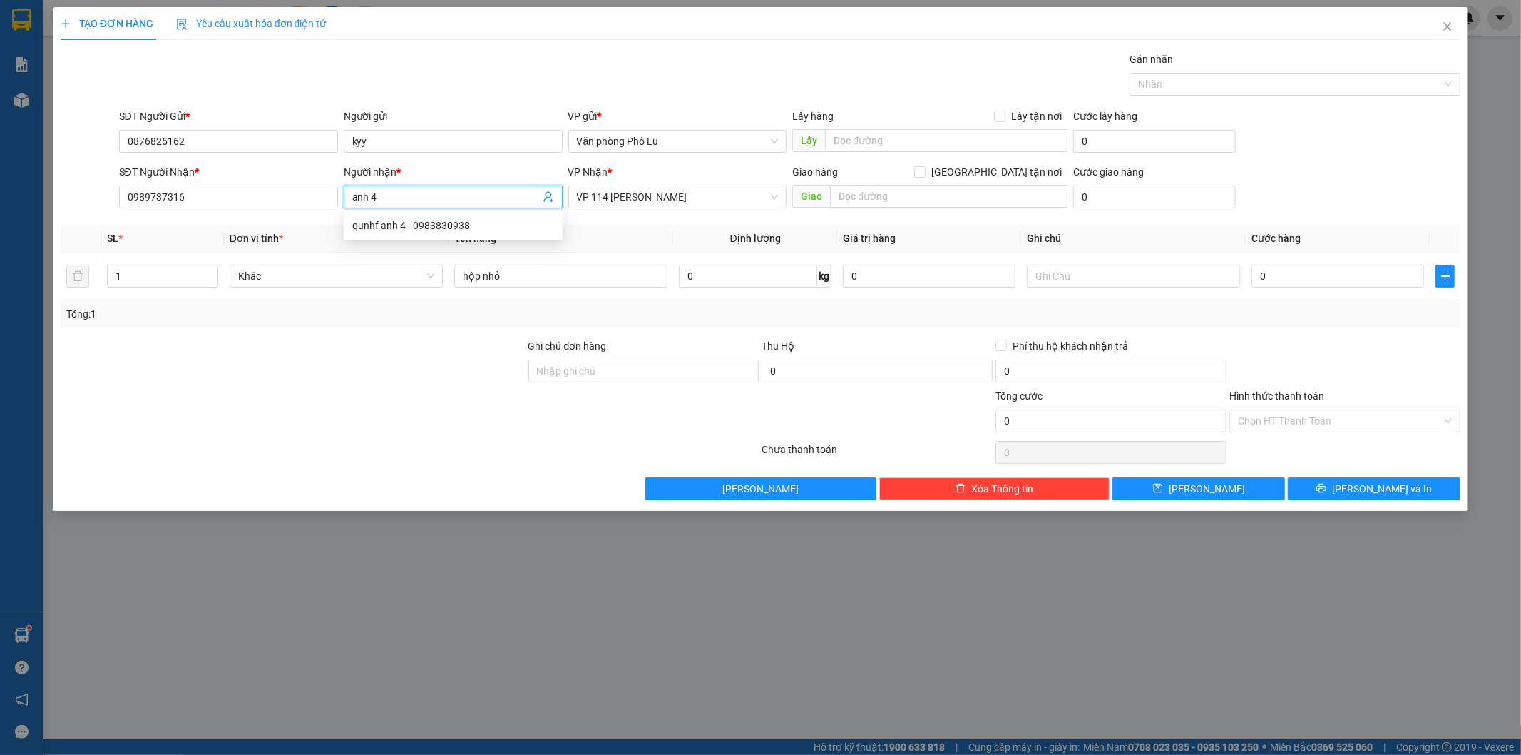
type input "anh 4"
click at [466, 66] on div "Gán nhãn Nhãn" at bounding box center [790, 76] width 1348 height 50
click at [1295, 290] on div "0" at bounding box center [1338, 276] width 173 height 29
click at [1297, 281] on input "0" at bounding box center [1338, 276] width 173 height 23
paste input "4"
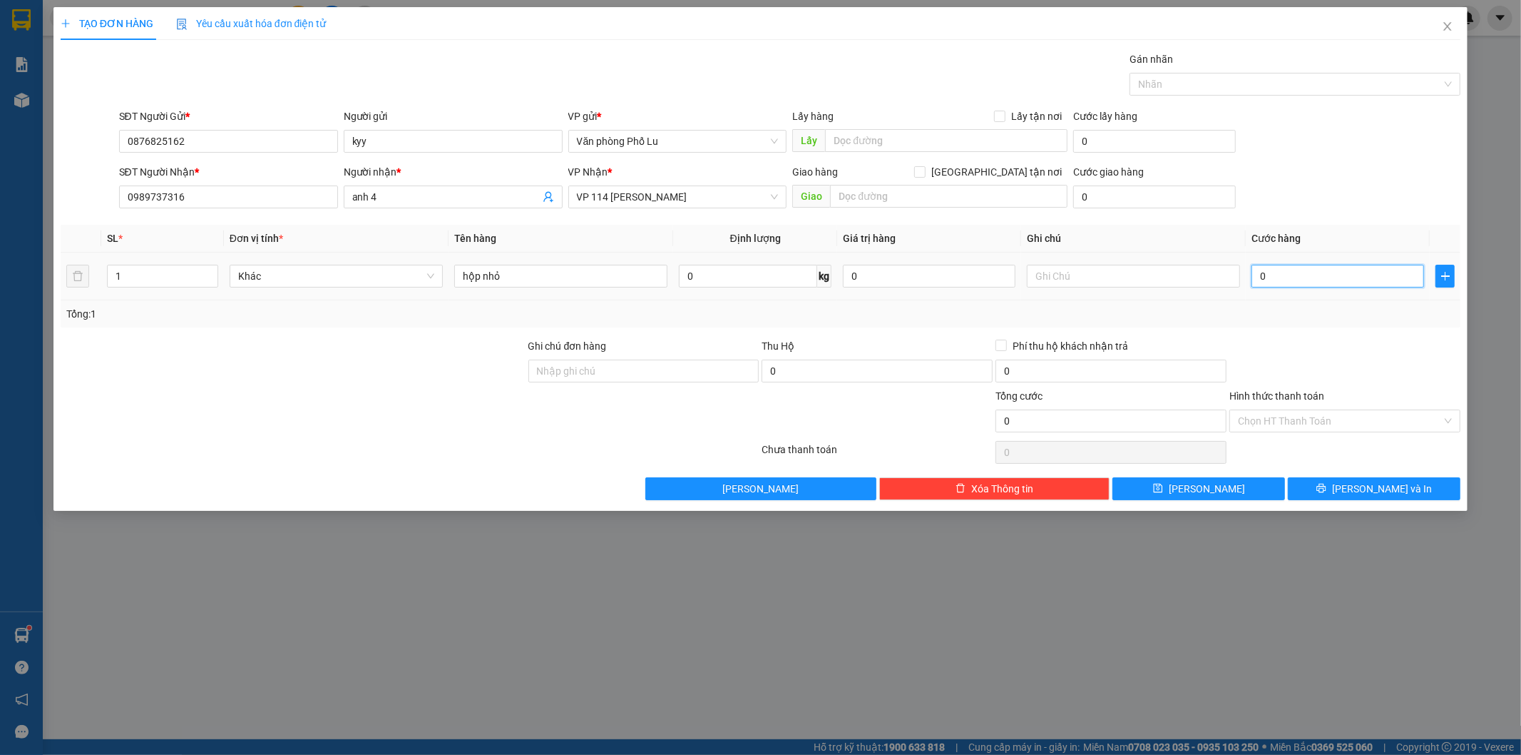
type input "40"
type input "40.000"
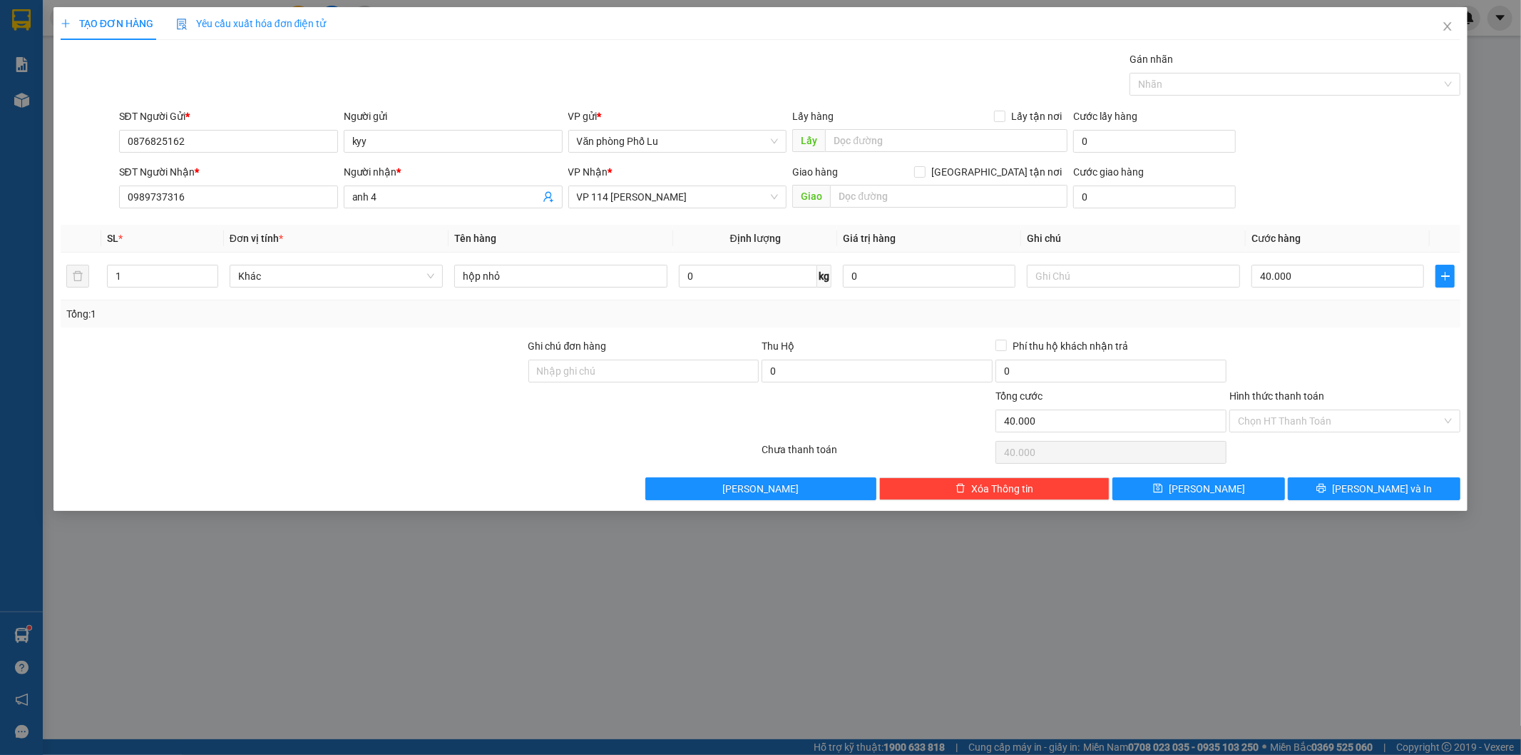
click at [1278, 361] on div at bounding box center [1345, 363] width 234 height 50
click at [1291, 415] on input "Hình thức thanh toán" at bounding box center [1340, 420] width 204 height 21
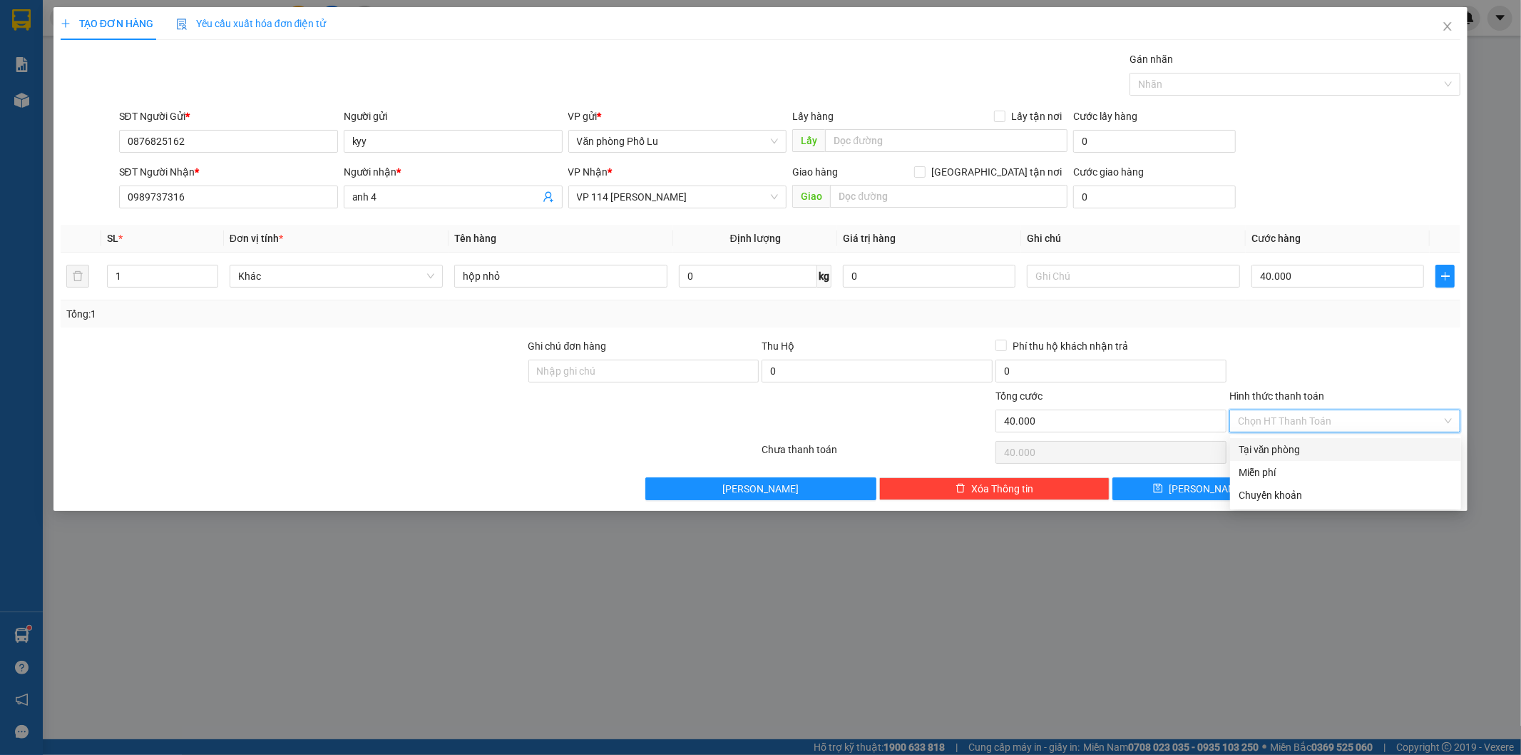
click at [1282, 448] on div "Tại văn phòng" at bounding box center [1346, 450] width 214 height 16
type input "0"
click at [1327, 491] on icon "printer" at bounding box center [1321, 488] width 9 height 9
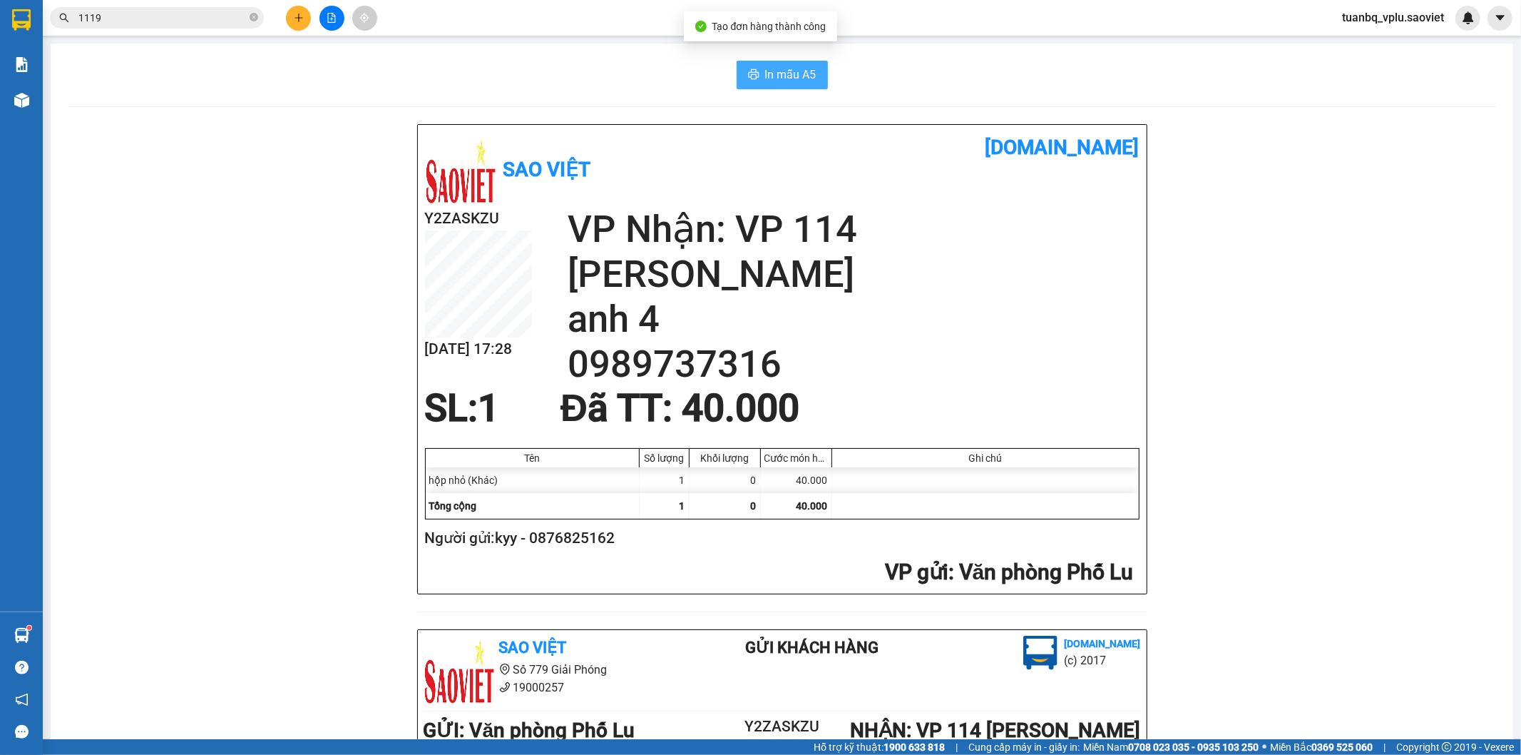
click at [780, 81] on span "In mẫu A5" at bounding box center [790, 75] width 51 height 18
click at [779, 81] on span "In mẫu A5" at bounding box center [790, 75] width 51 height 18
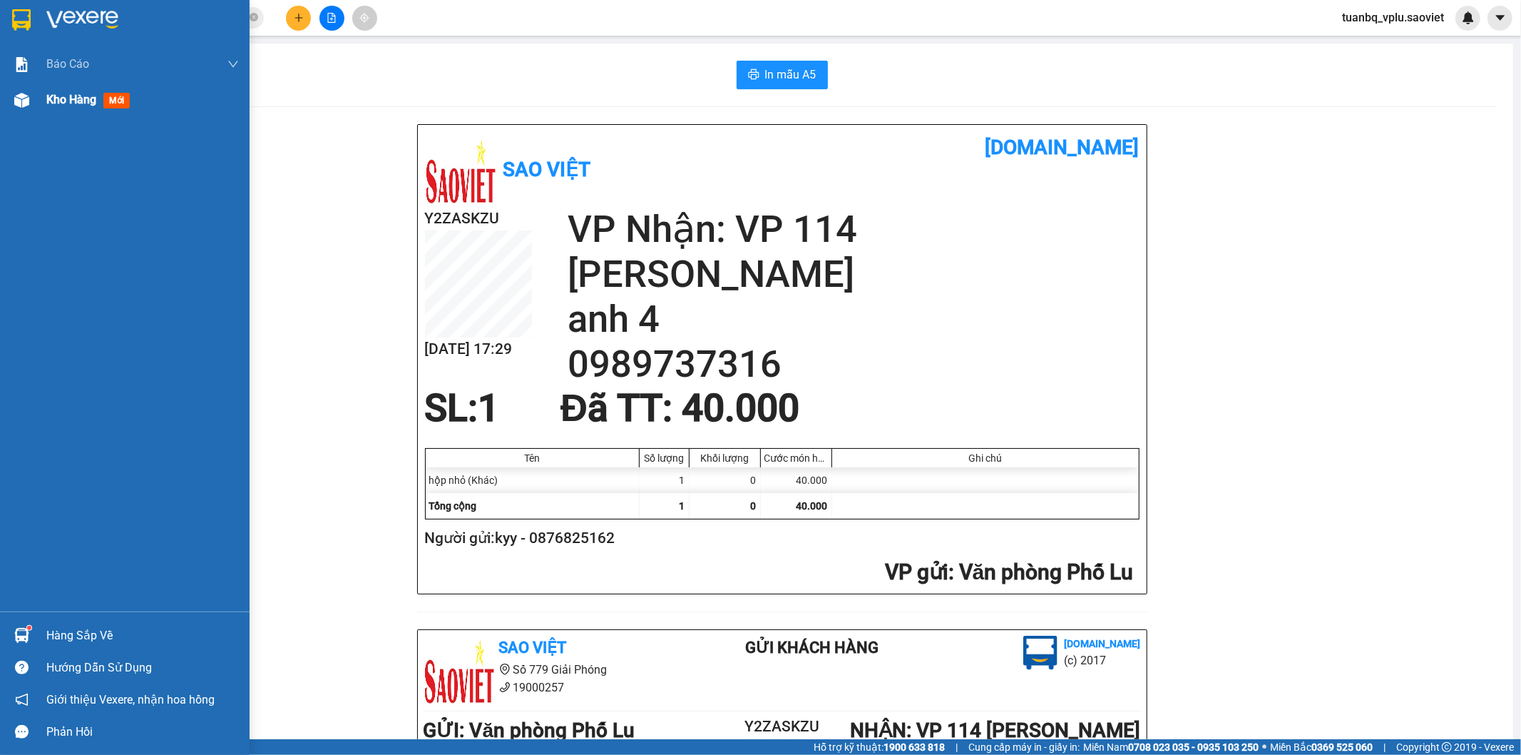
click at [54, 104] on span "Kho hàng" at bounding box center [71, 100] width 50 height 14
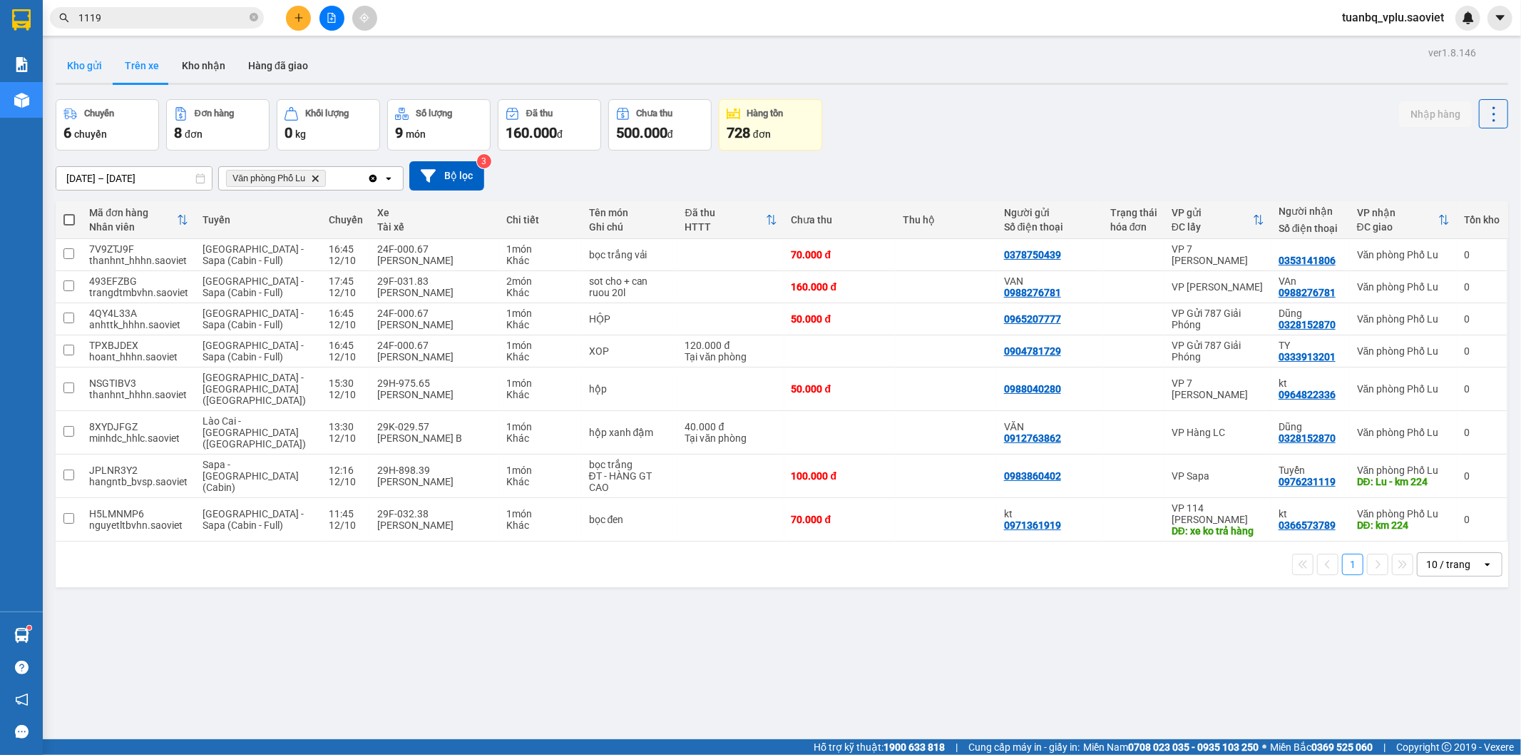
click at [83, 68] on button "Kho gửi" at bounding box center [85, 66] width 58 height 34
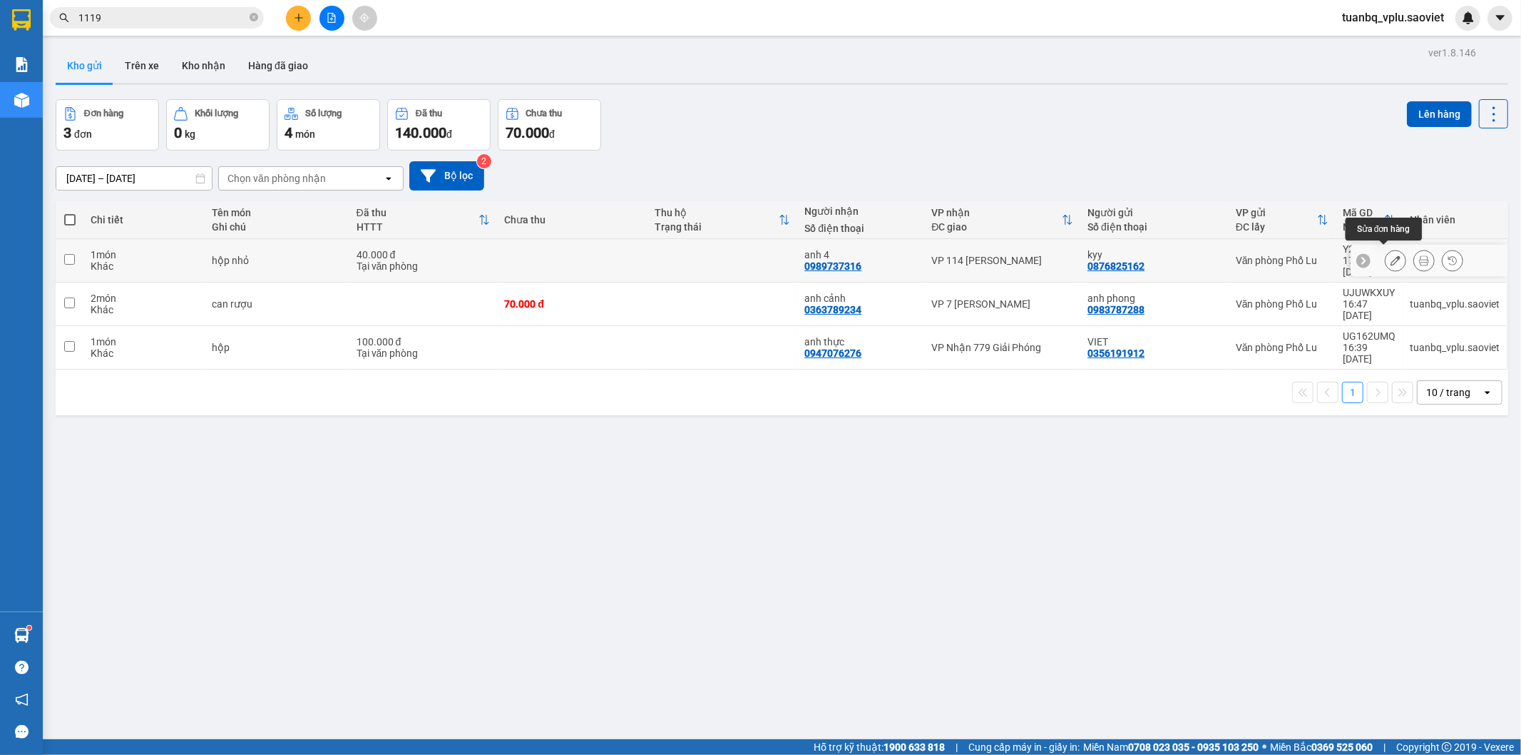
click at [1391, 255] on icon at bounding box center [1396, 260] width 10 height 10
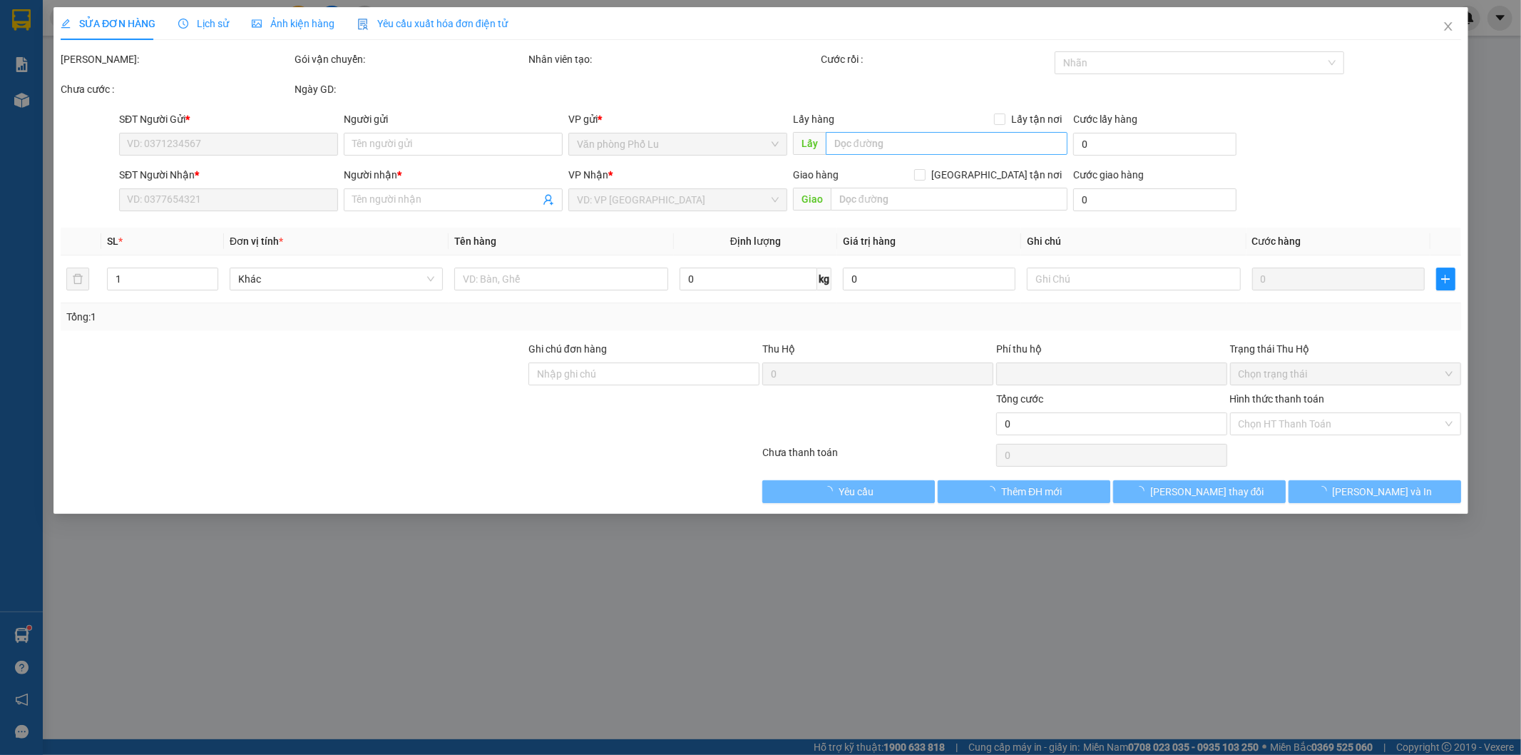
type input "0876825162"
type input "kyy"
type input "0989737316"
type input "anh 4"
type input "0"
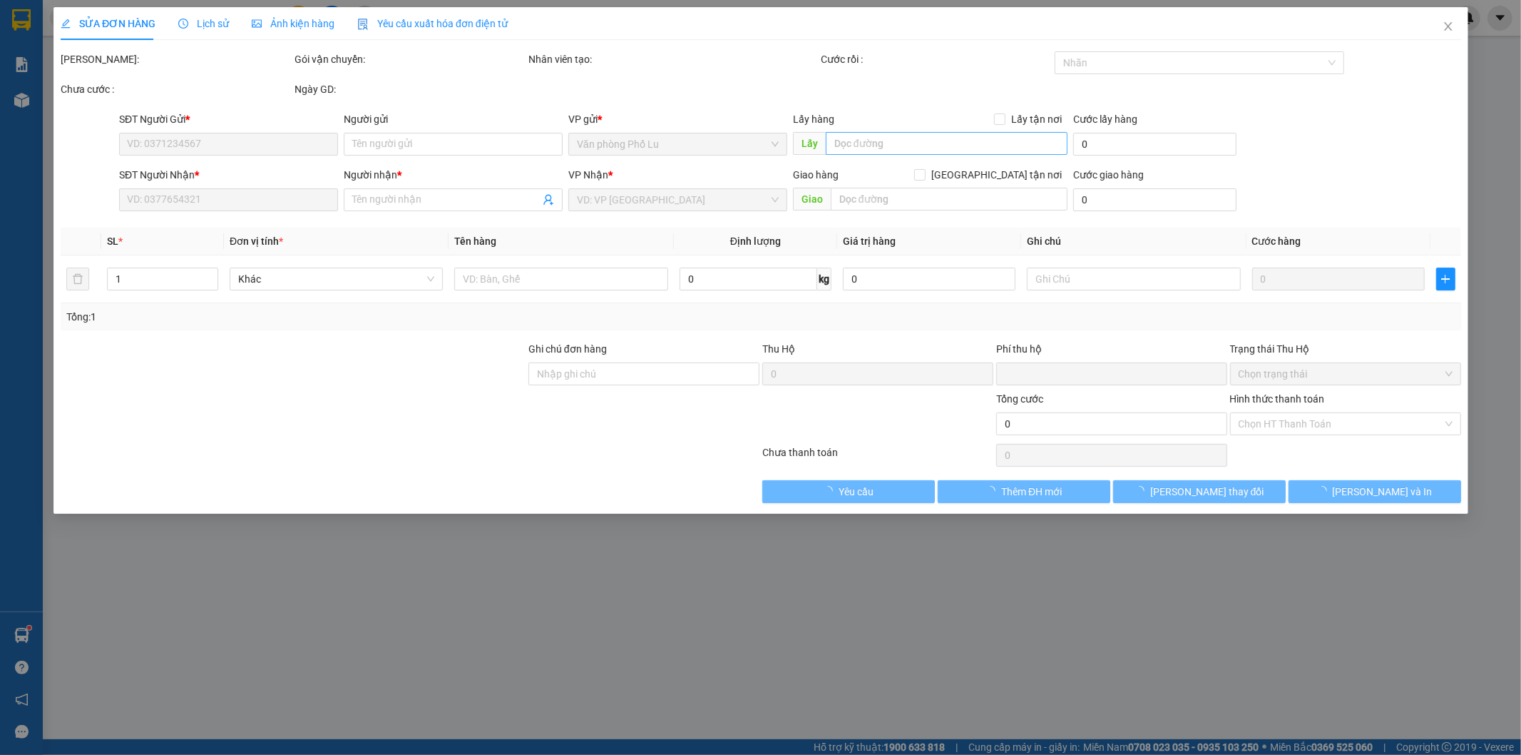
type input "40.000"
click at [892, 143] on input "text" at bounding box center [946, 143] width 243 height 23
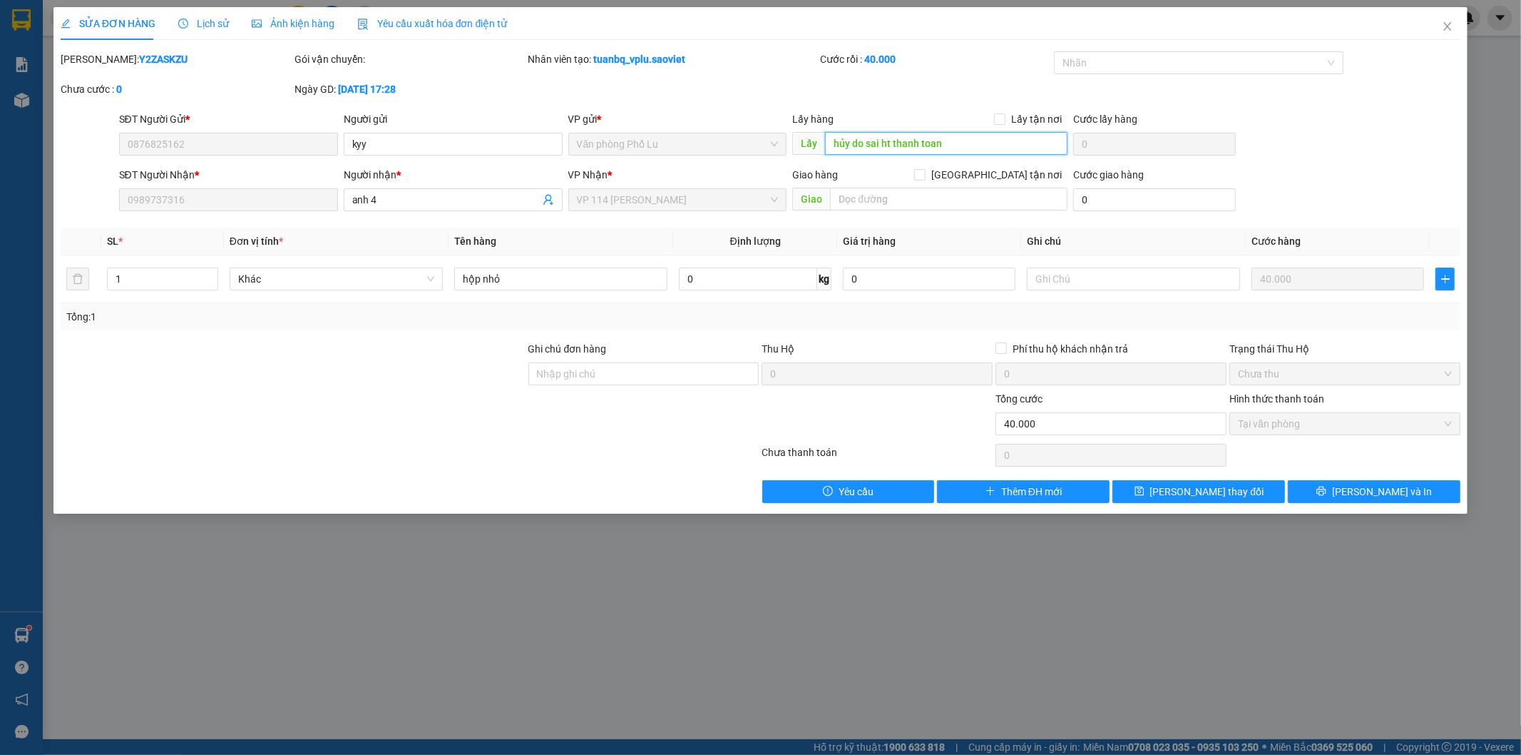
type input "hủy do sai ht thanh toán"
click at [1057, 491] on span "Thêm ĐH mới" at bounding box center [1031, 492] width 61 height 16
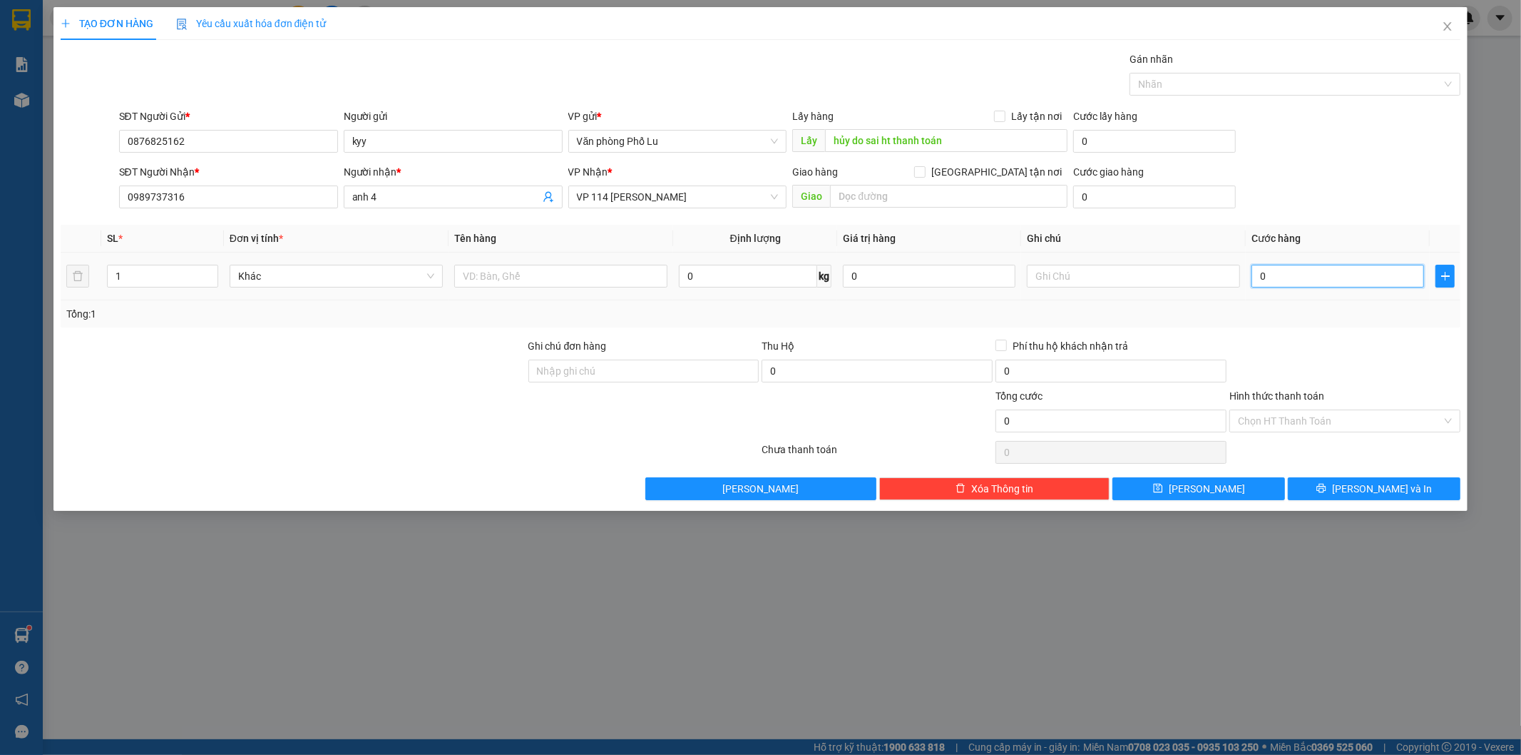
click at [1280, 275] on input "0" at bounding box center [1338, 276] width 173 height 23
paste input "4"
type input "40"
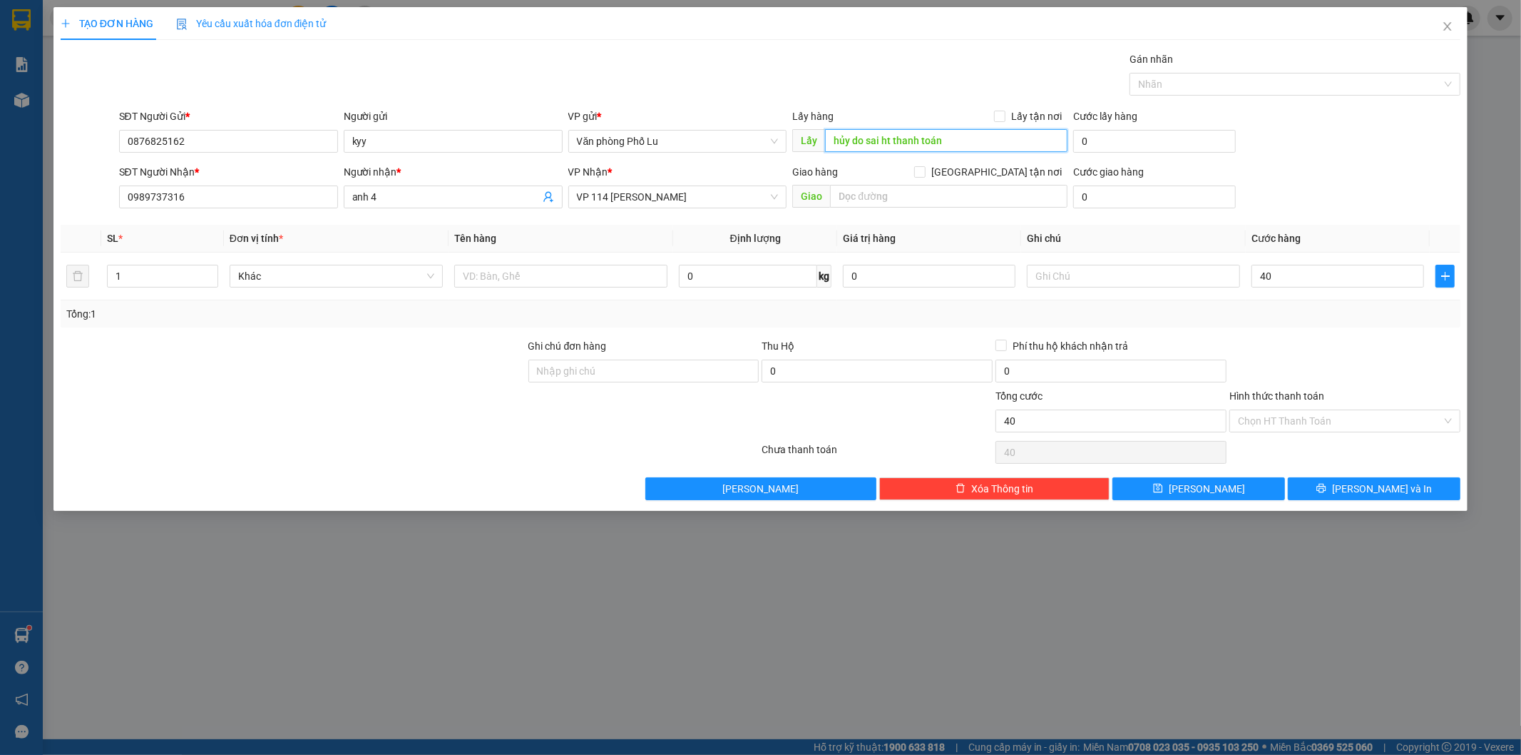
type input "40.000"
click at [961, 140] on input "hủy do sai ht thanh toán" at bounding box center [946, 140] width 243 height 23
click at [1371, 489] on span "[PERSON_NAME] và In" at bounding box center [1382, 489] width 100 height 16
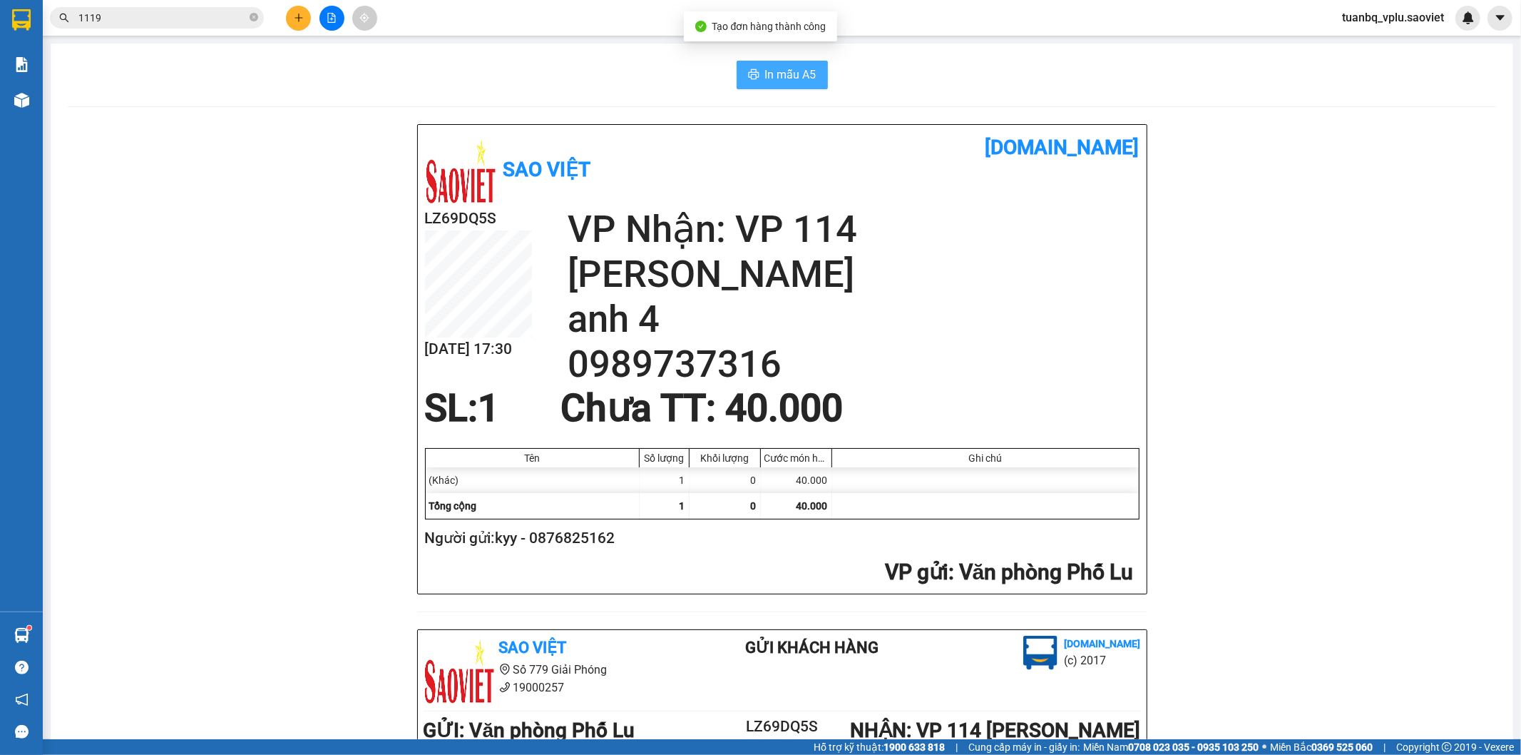
click at [787, 80] on span "In mẫu A5" at bounding box center [790, 75] width 51 height 18
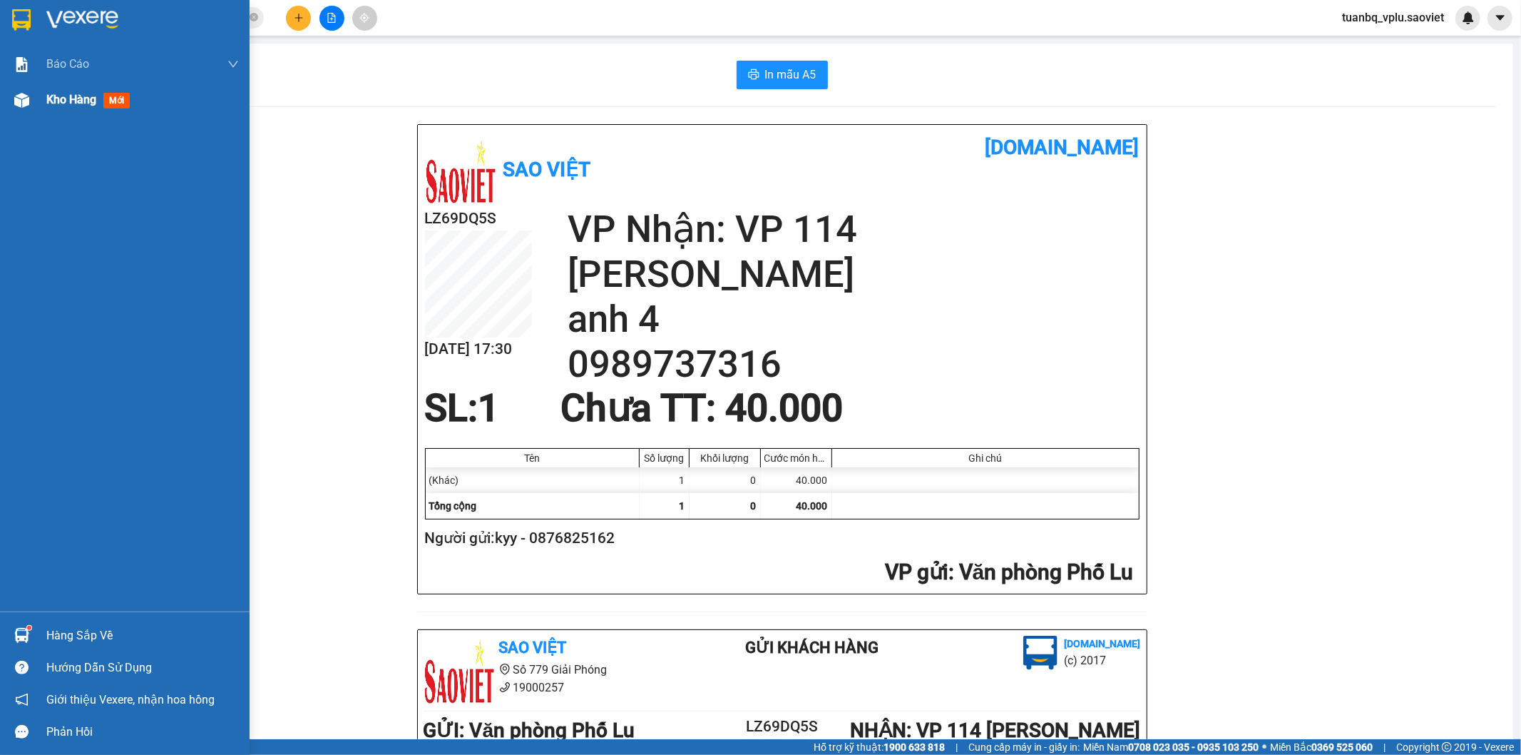
click at [81, 96] on span "Kho hàng" at bounding box center [71, 100] width 50 height 14
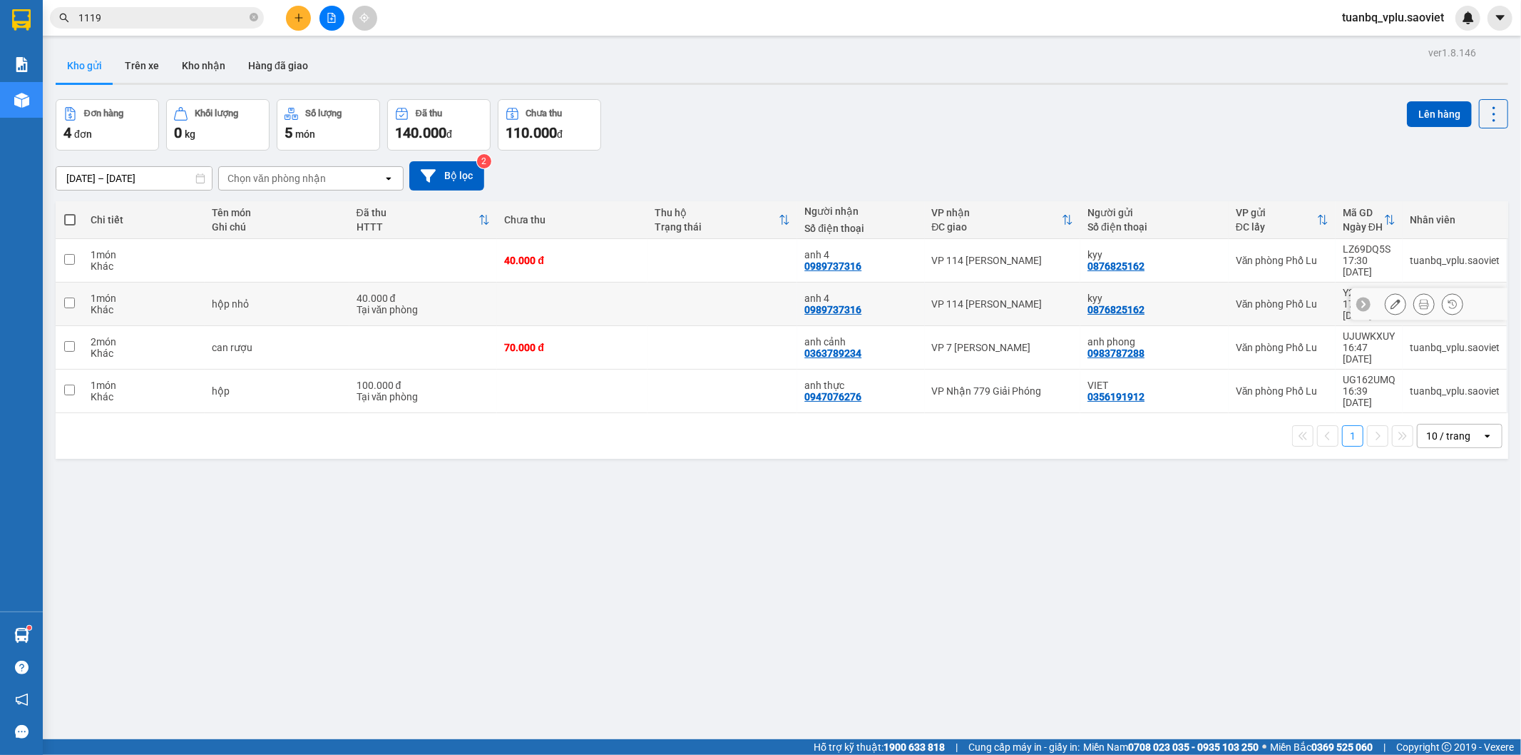
click at [1391, 299] on icon at bounding box center [1396, 304] width 10 height 10
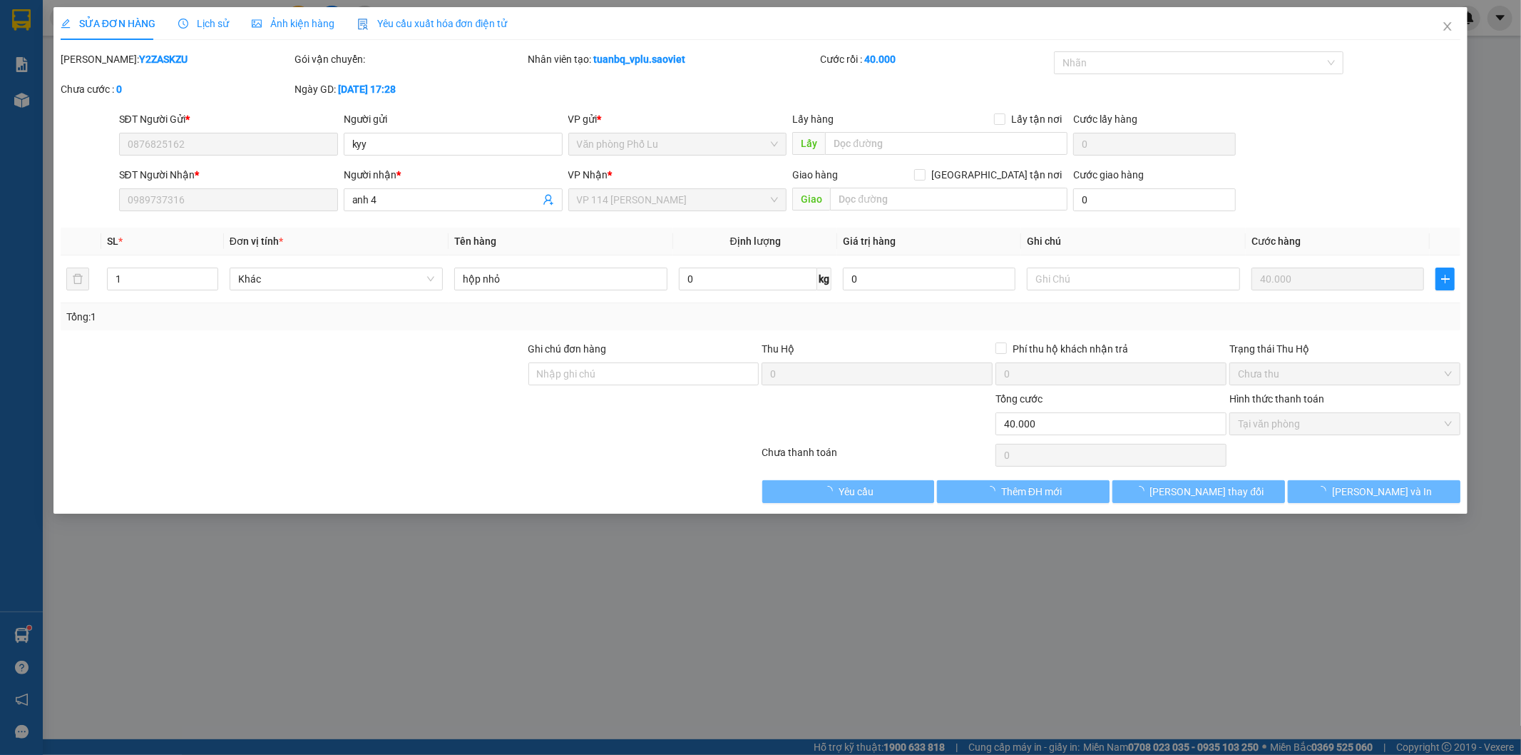
type input "0876825162"
type input "kyy"
type input "0989737316"
type input "anh 4"
type input "0"
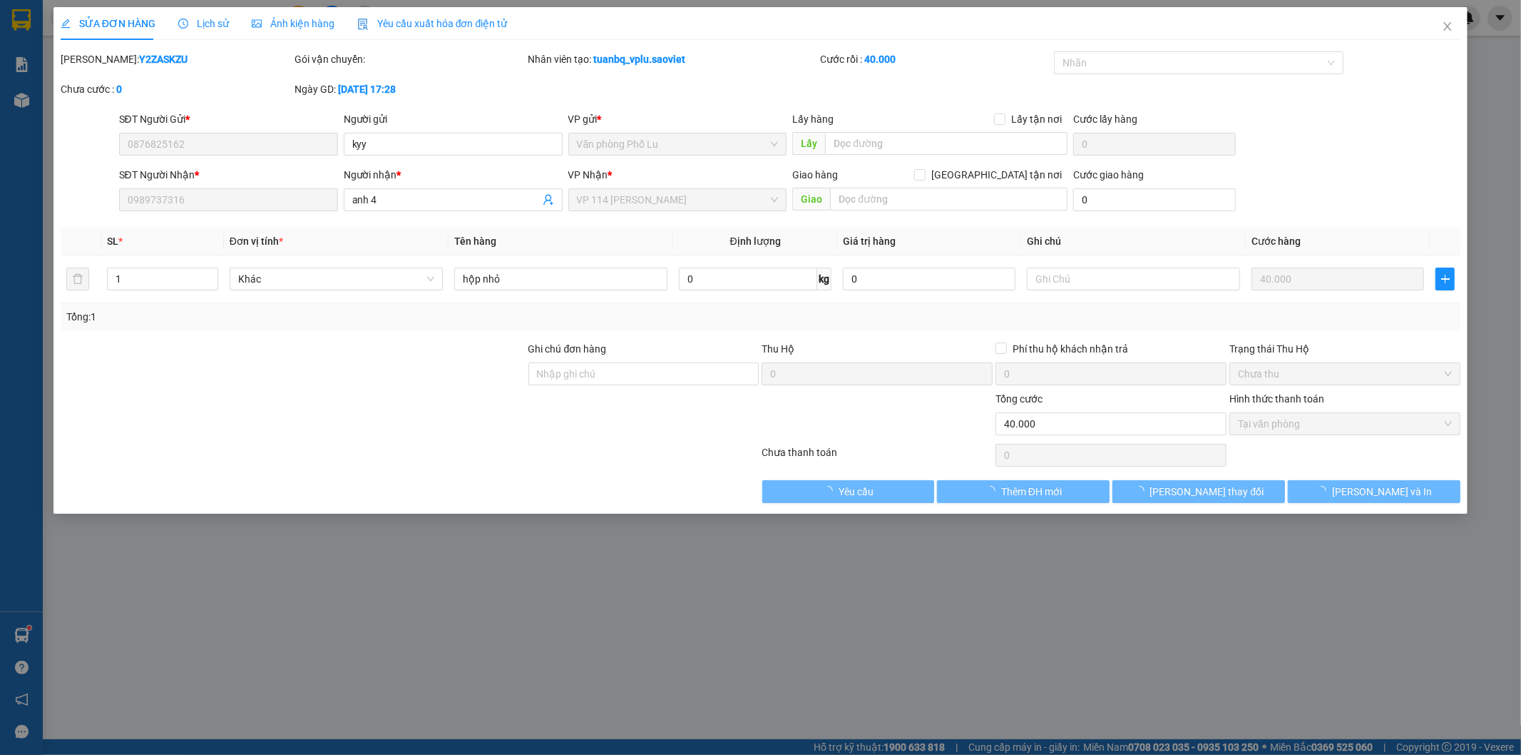
type input "40.000"
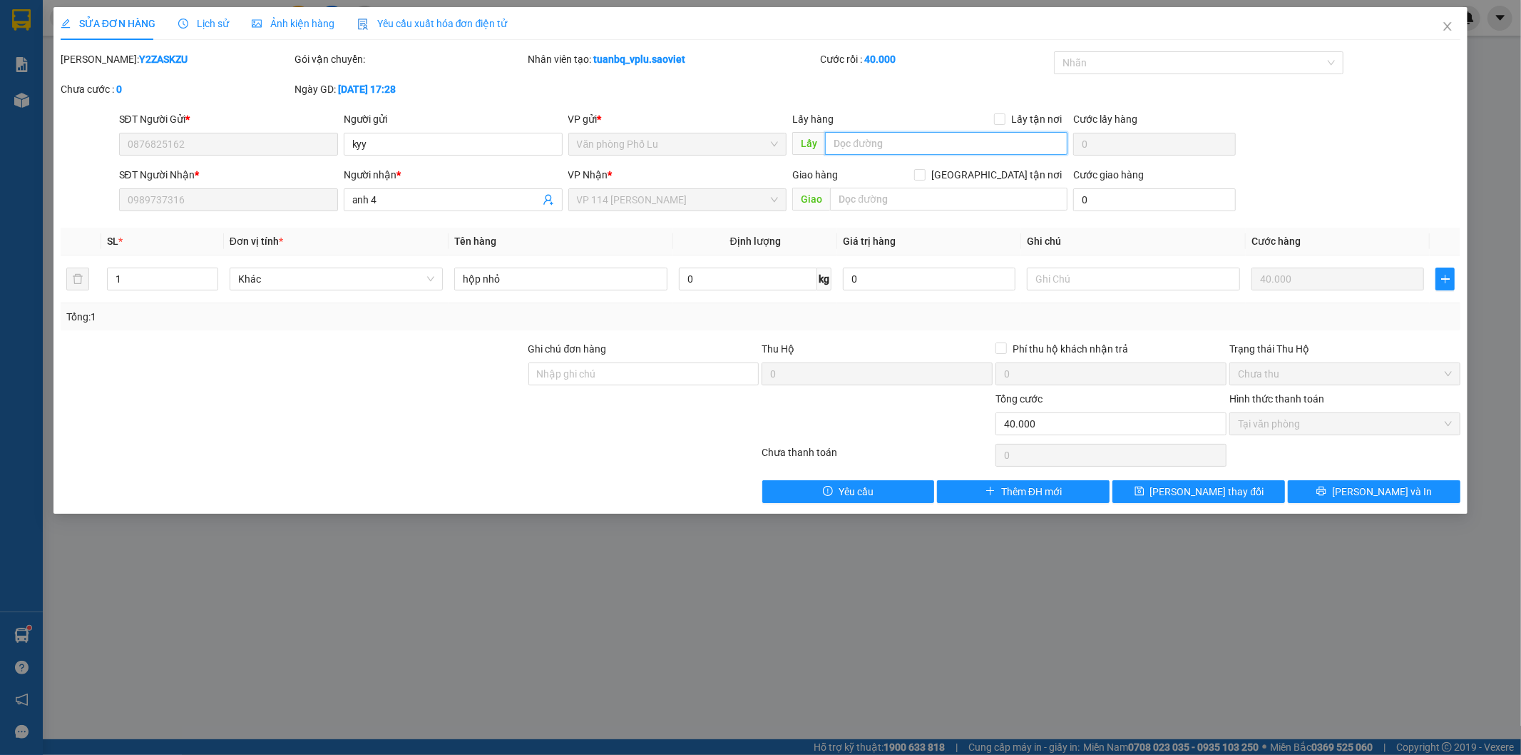
click at [876, 145] on input "text" at bounding box center [946, 143] width 243 height 23
type input "hủy do sai ht thanh toán"
click at [1217, 489] on span "[PERSON_NAME] thay đổi" at bounding box center [1208, 492] width 114 height 16
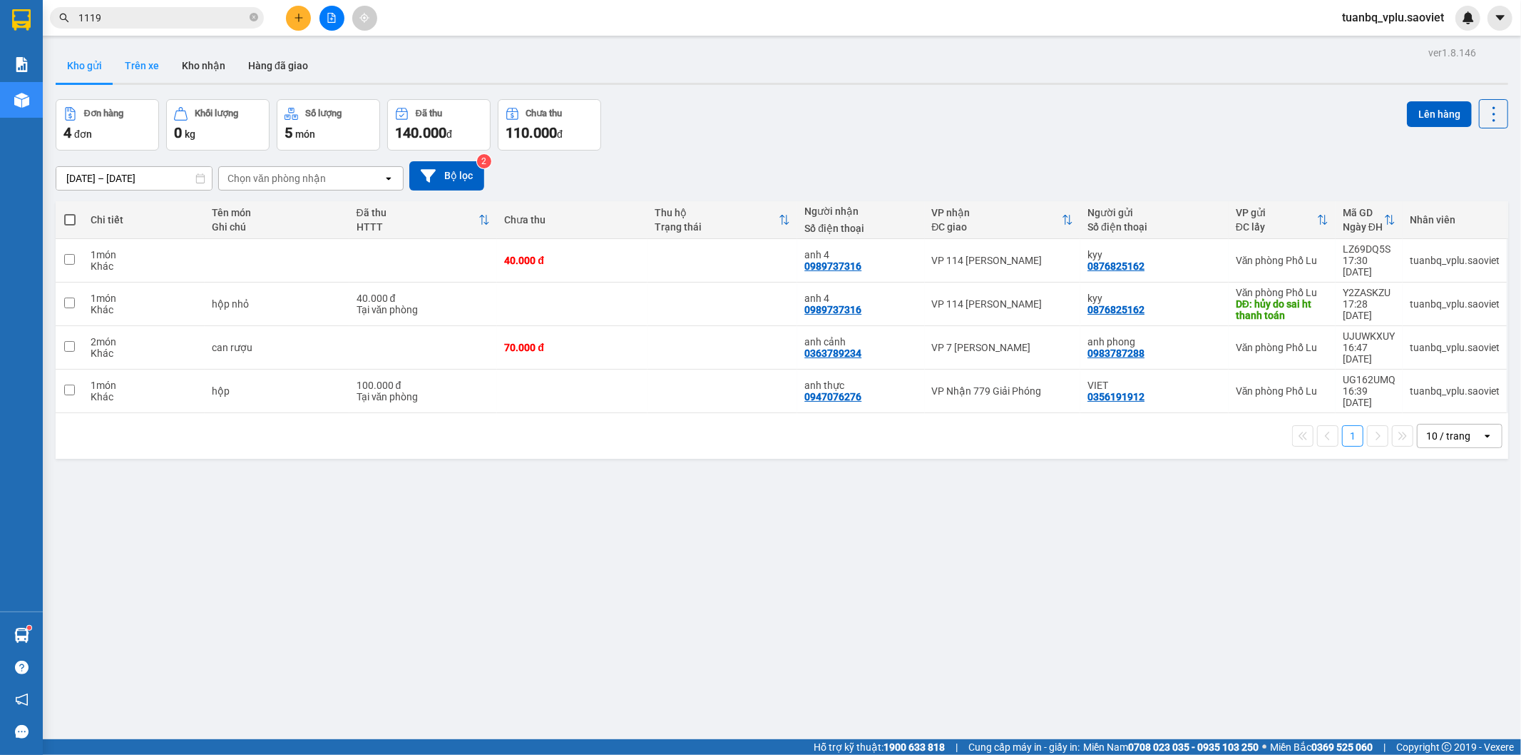
click at [139, 66] on button "Trên xe" at bounding box center [141, 66] width 57 height 34
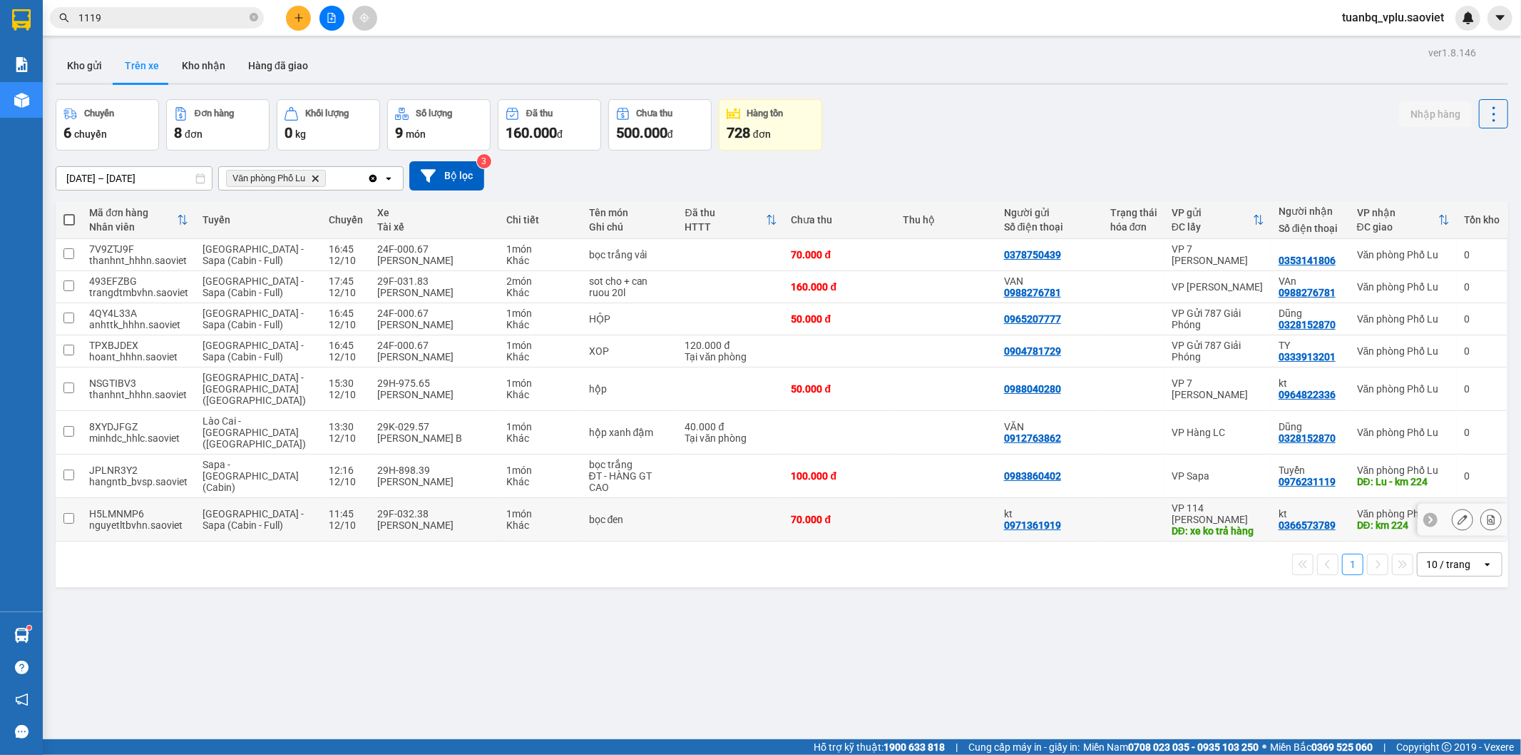
click at [814, 504] on td "70.000 đ" at bounding box center [840, 520] width 111 height 44
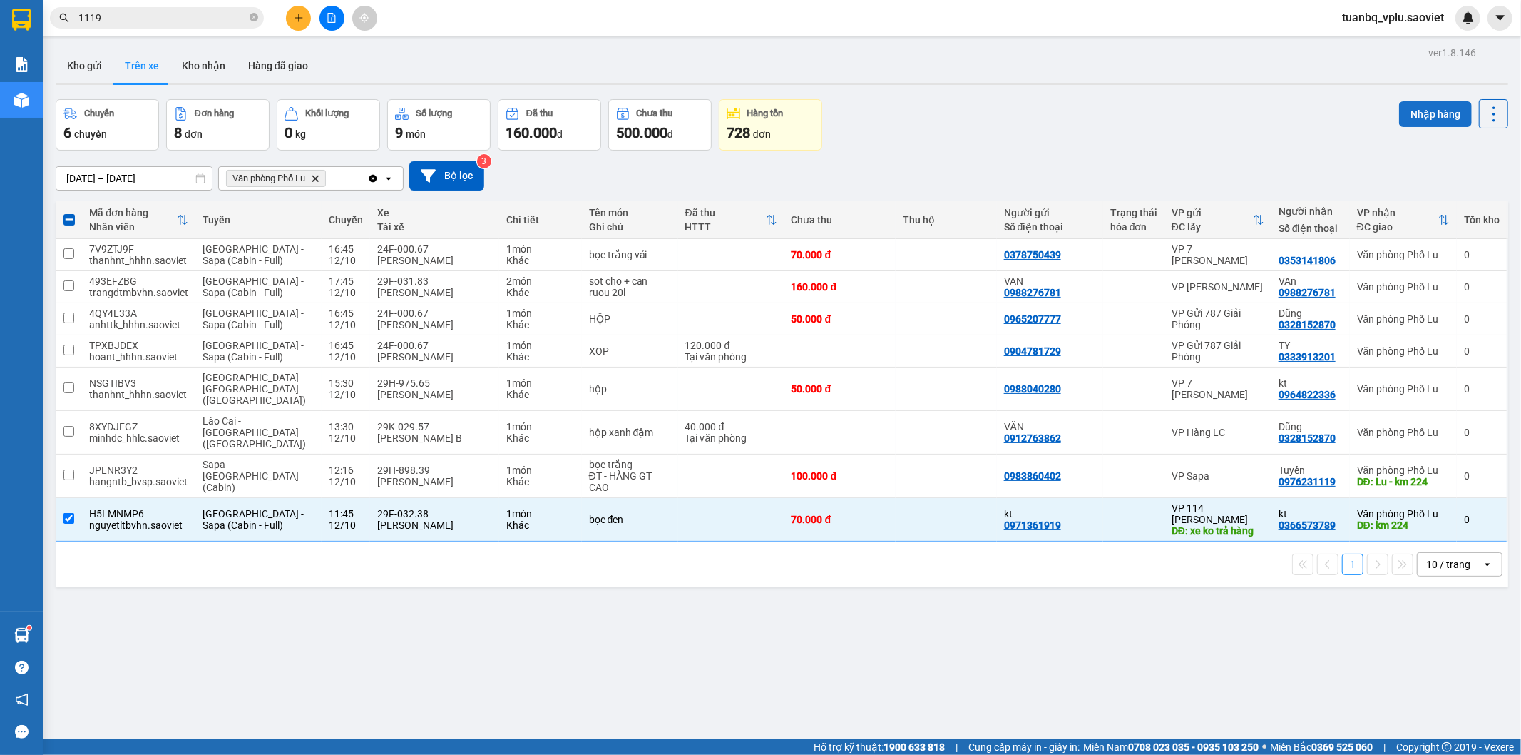
click at [1424, 116] on button "Nhập hàng" at bounding box center [1435, 114] width 73 height 26
checkbox input "false"
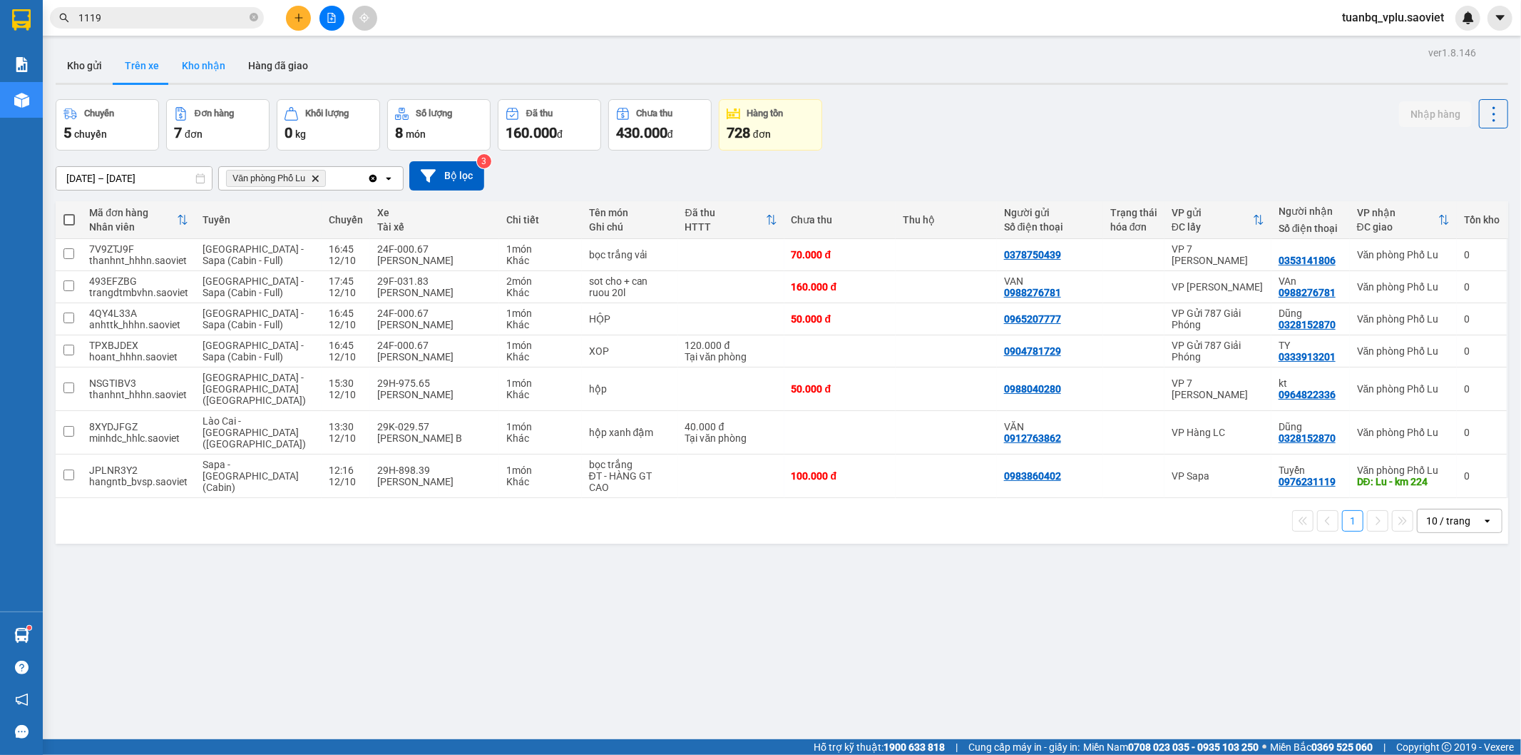
click at [196, 70] on button "Kho nhận" at bounding box center [203, 66] width 66 height 34
type input "25/09/2025 – 12/10/2025"
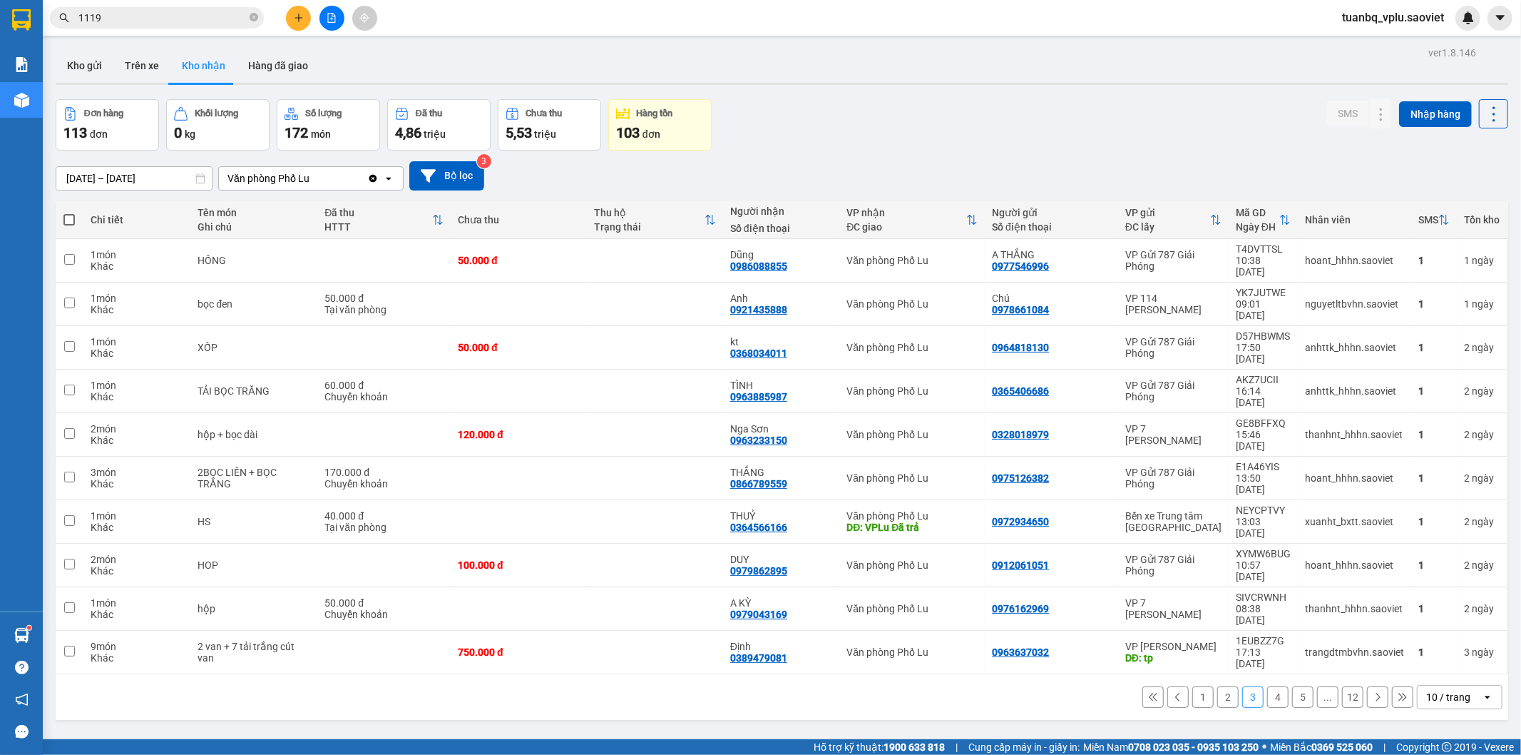
click at [1193, 686] on button "1" at bounding box center [1203, 696] width 21 height 21
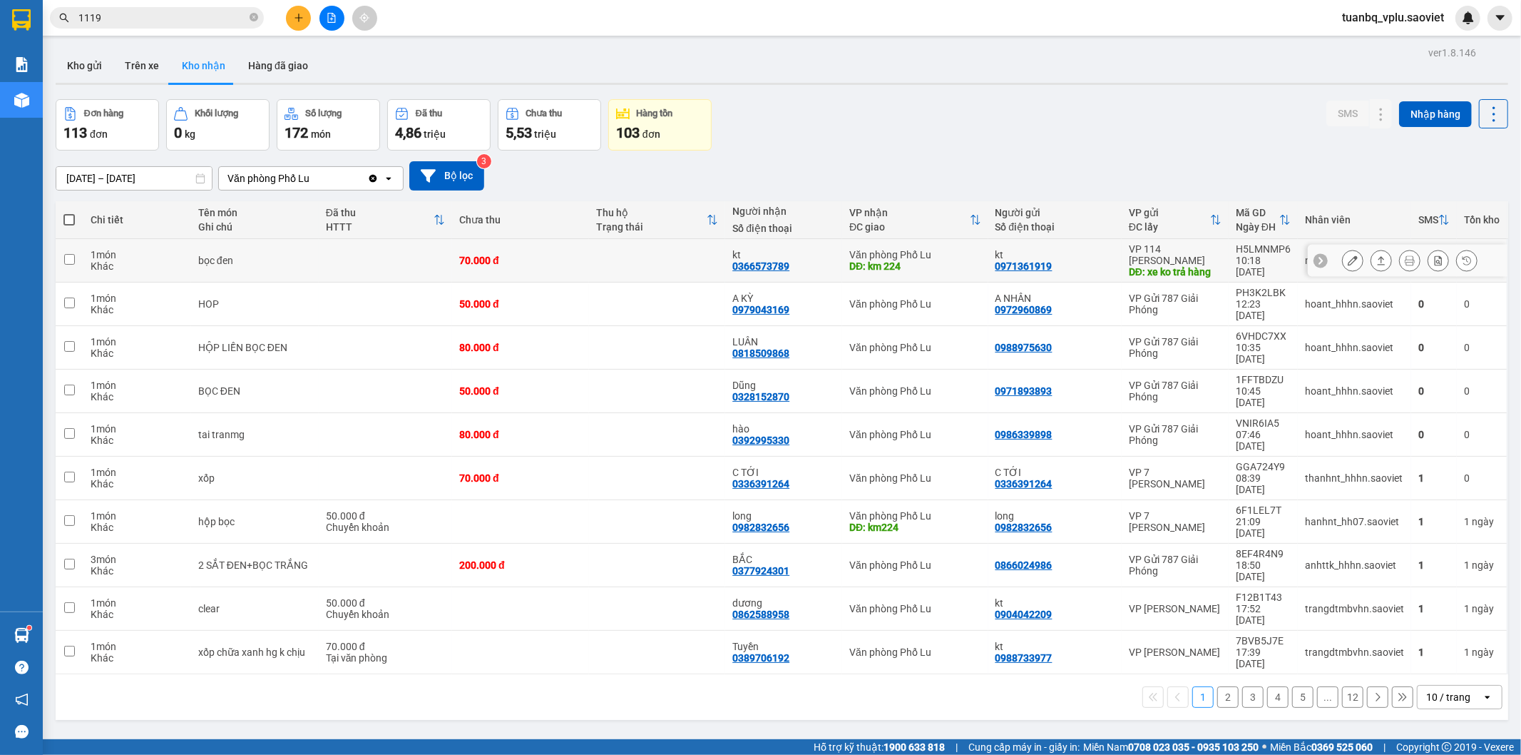
drag, startPoint x: 507, startPoint y: 258, endPoint x: 511, endPoint y: 295, distance: 37.3
click at [508, 258] on div "70.000 đ" at bounding box center [520, 260] width 123 height 11
checkbox input "true"
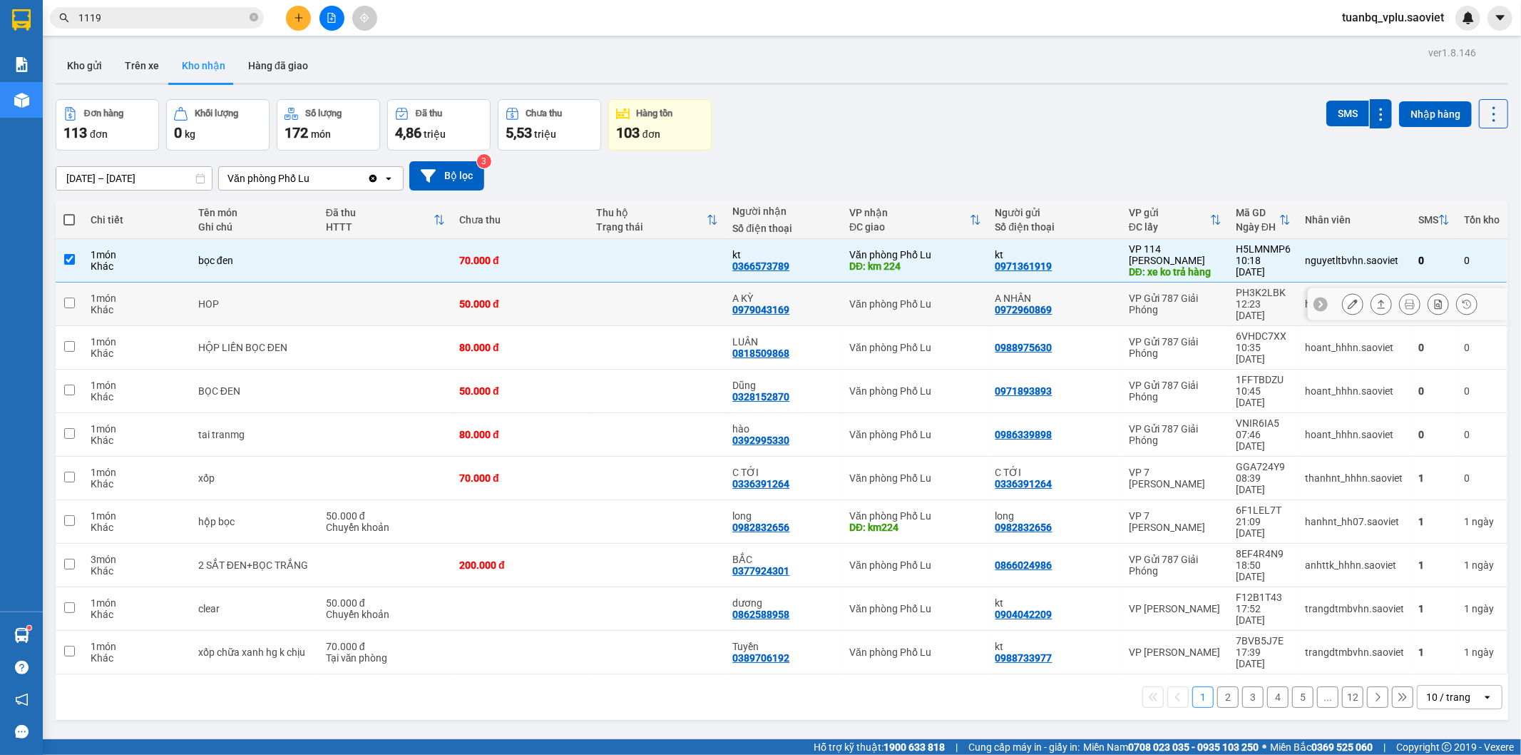
click at [509, 300] on div "50.000 đ" at bounding box center [520, 303] width 123 height 11
checkbox input "true"
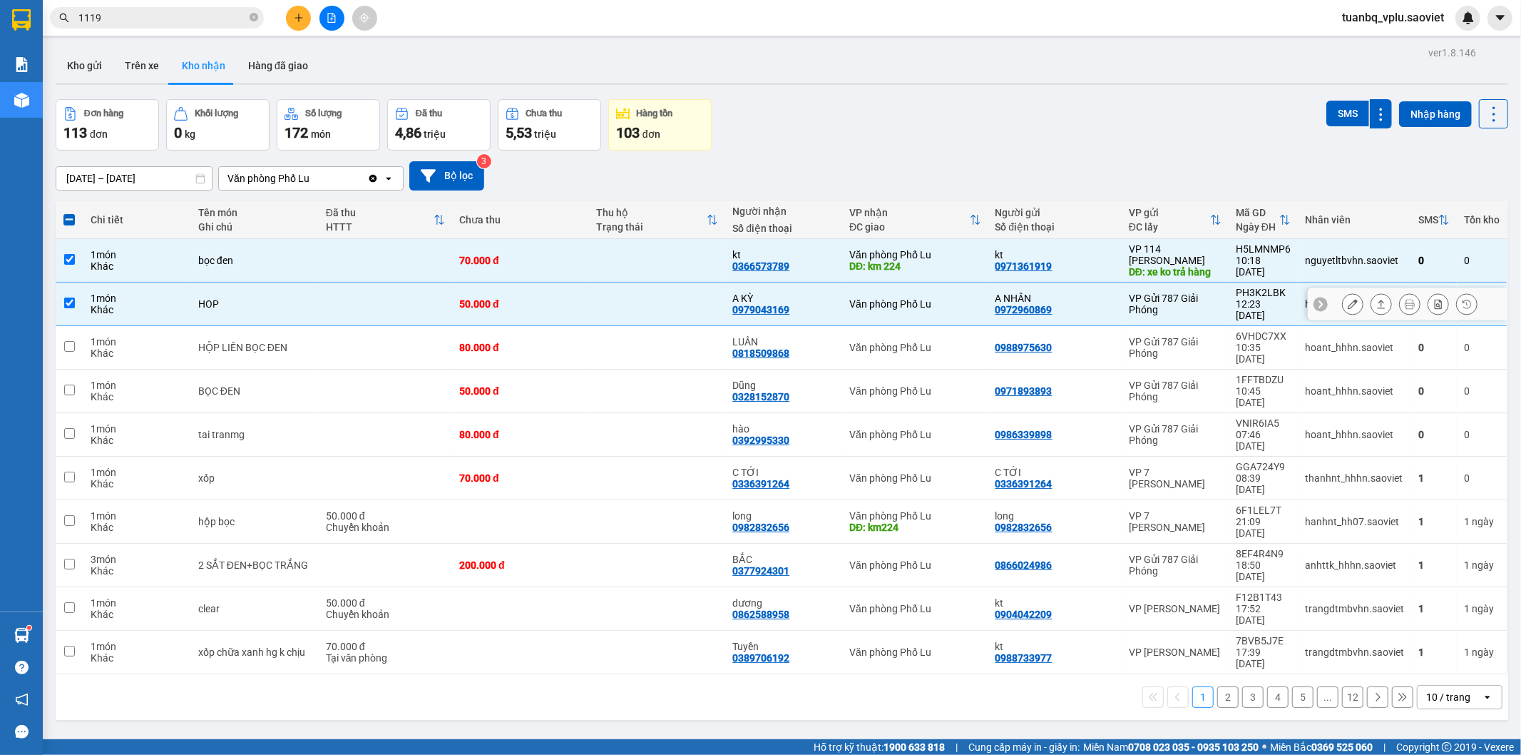
click at [497, 342] on div "80.000 đ" at bounding box center [520, 347] width 123 height 11
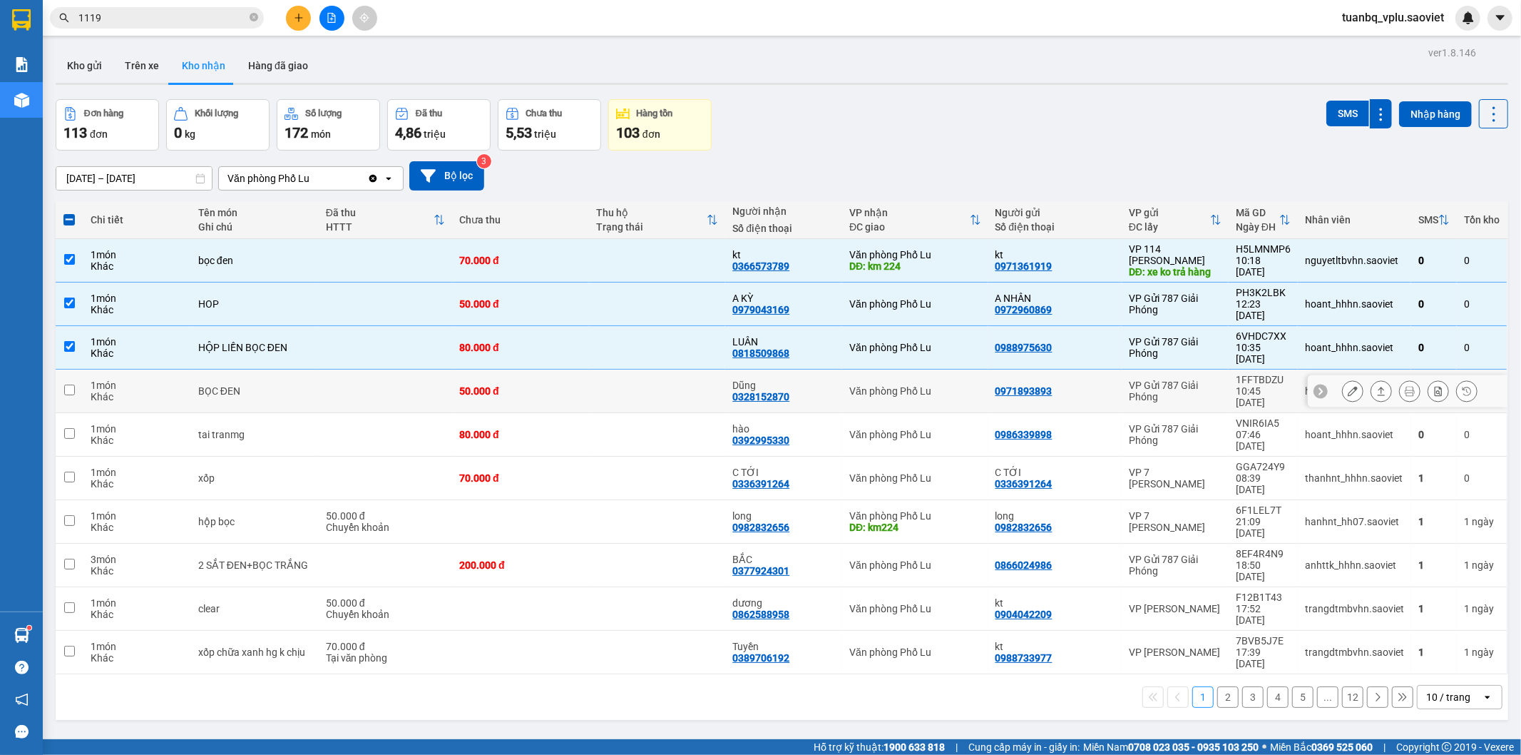
checkbox input "true"
click at [471, 385] on div "50.000 đ" at bounding box center [520, 390] width 123 height 11
checkbox input "true"
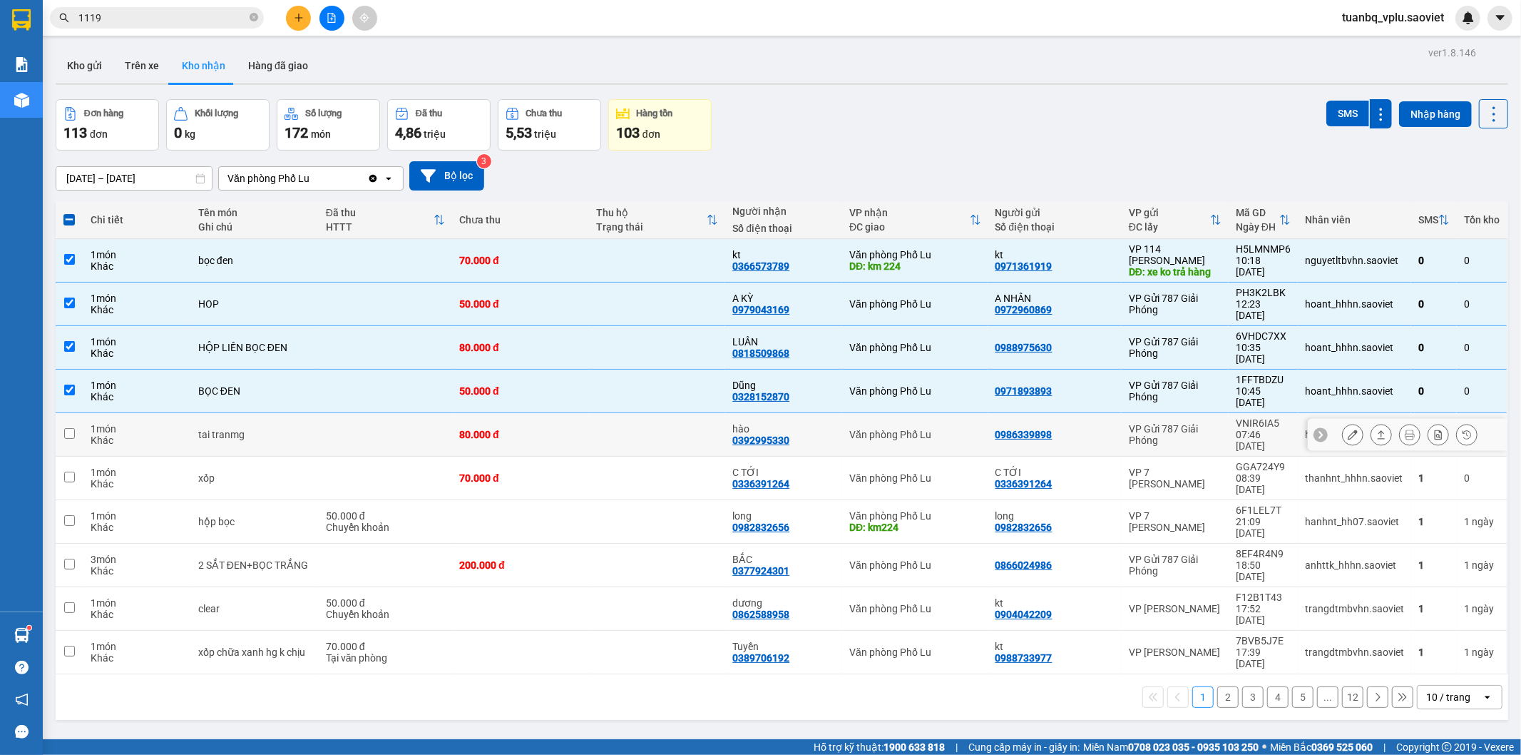
click at [461, 429] on div "80.000 đ" at bounding box center [520, 434] width 123 height 11
checkbox input "true"
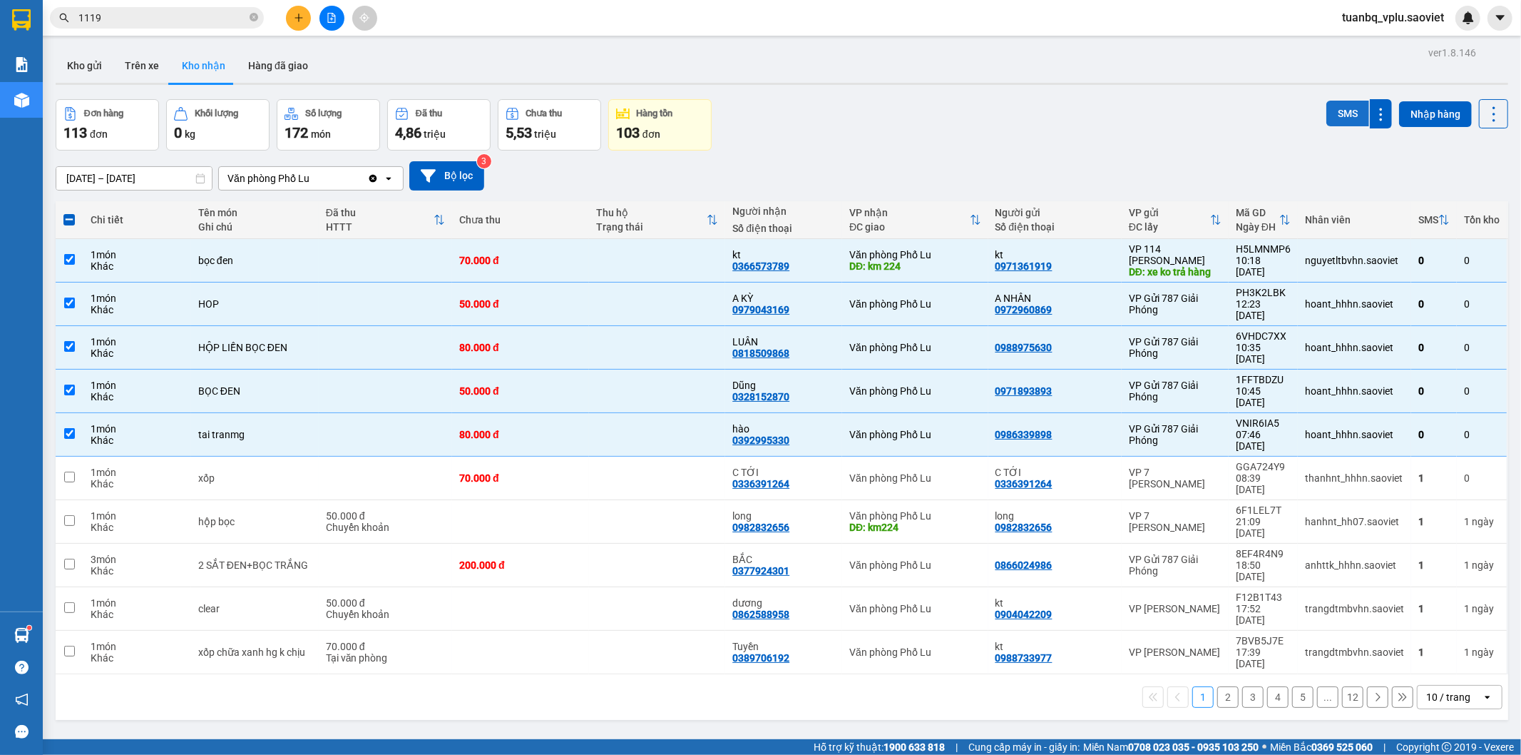
click at [1341, 111] on button "SMS" at bounding box center [1348, 114] width 43 height 26
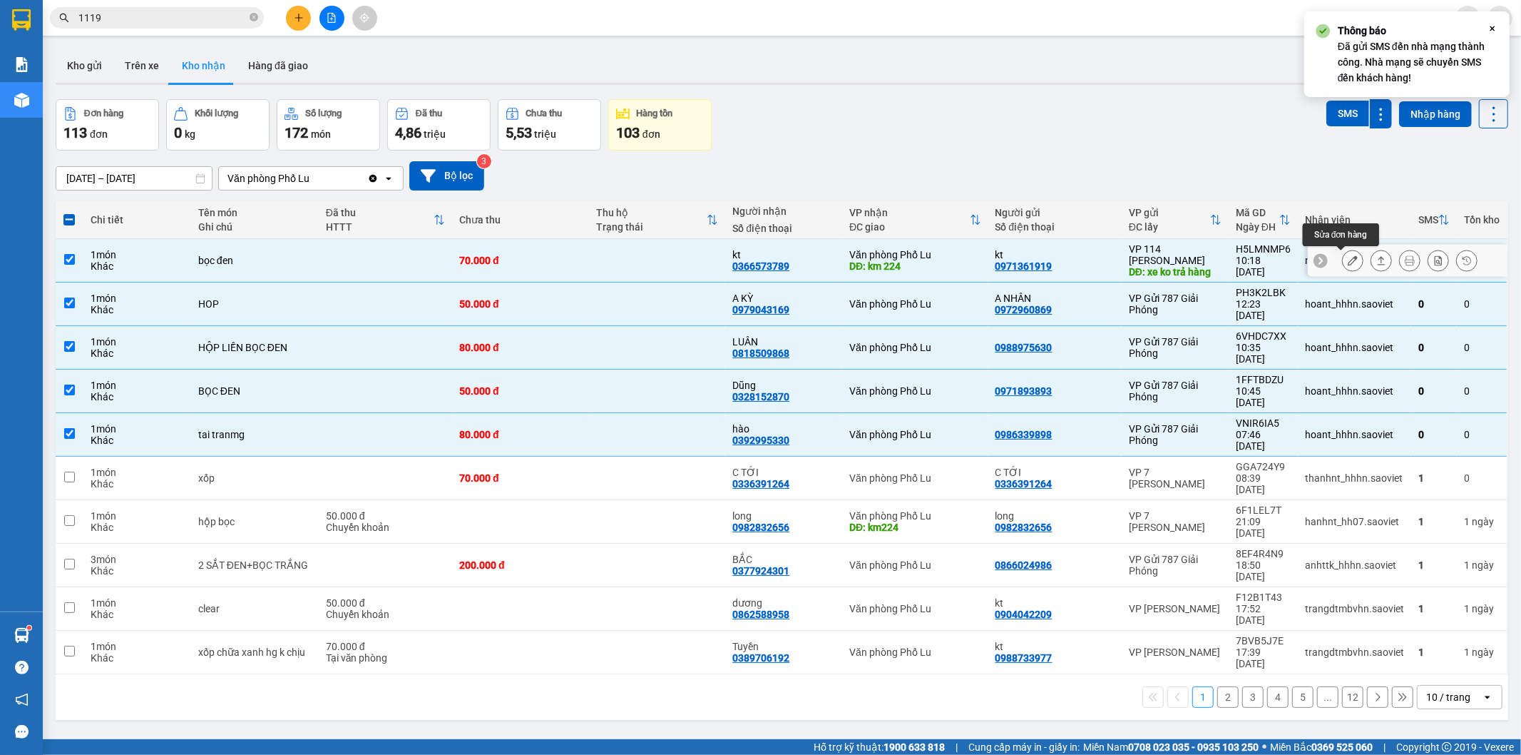
click at [1348, 261] on icon at bounding box center [1353, 260] width 10 height 10
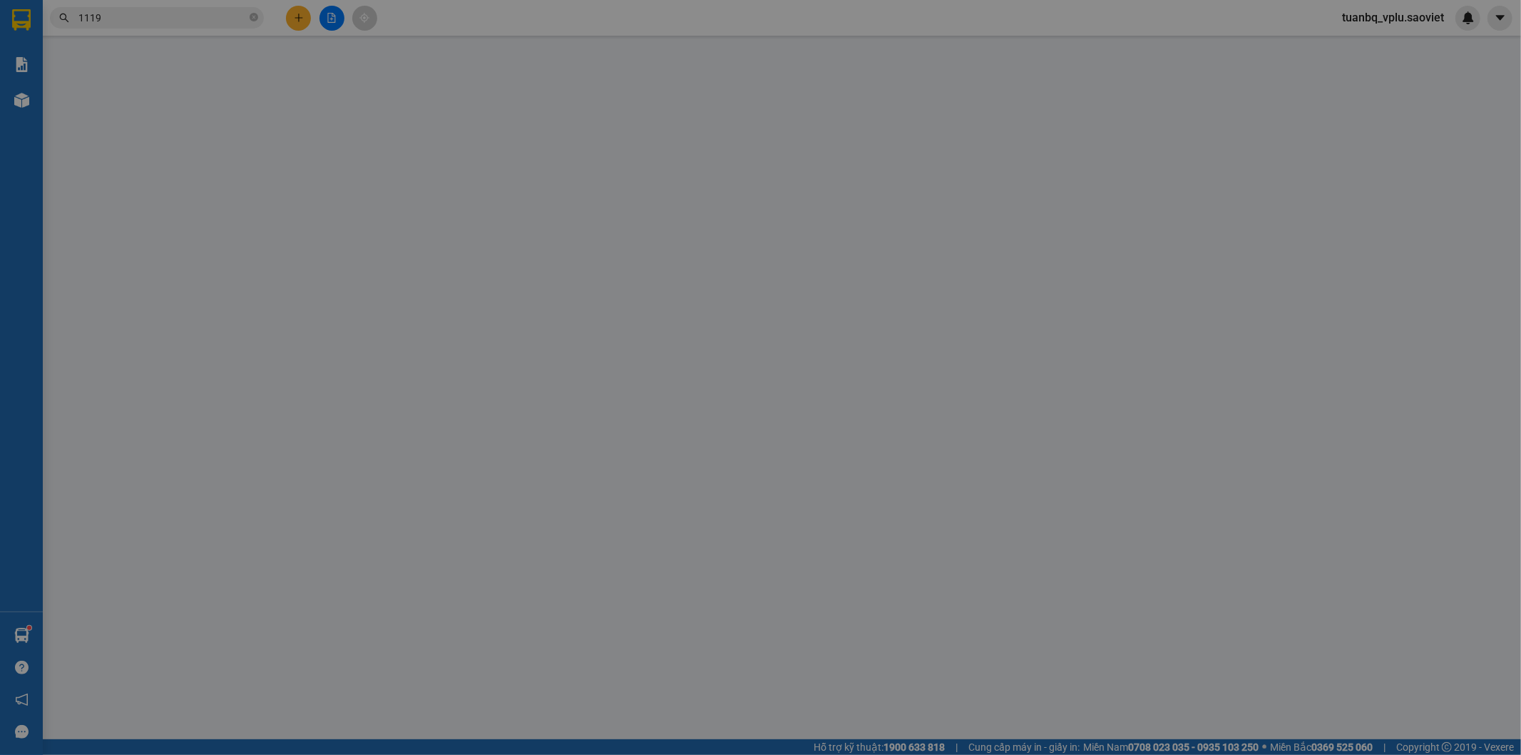
type input "0971361919"
type input "kt"
type input "xe ko trả hàng"
type input "0366573789"
type input "kt"
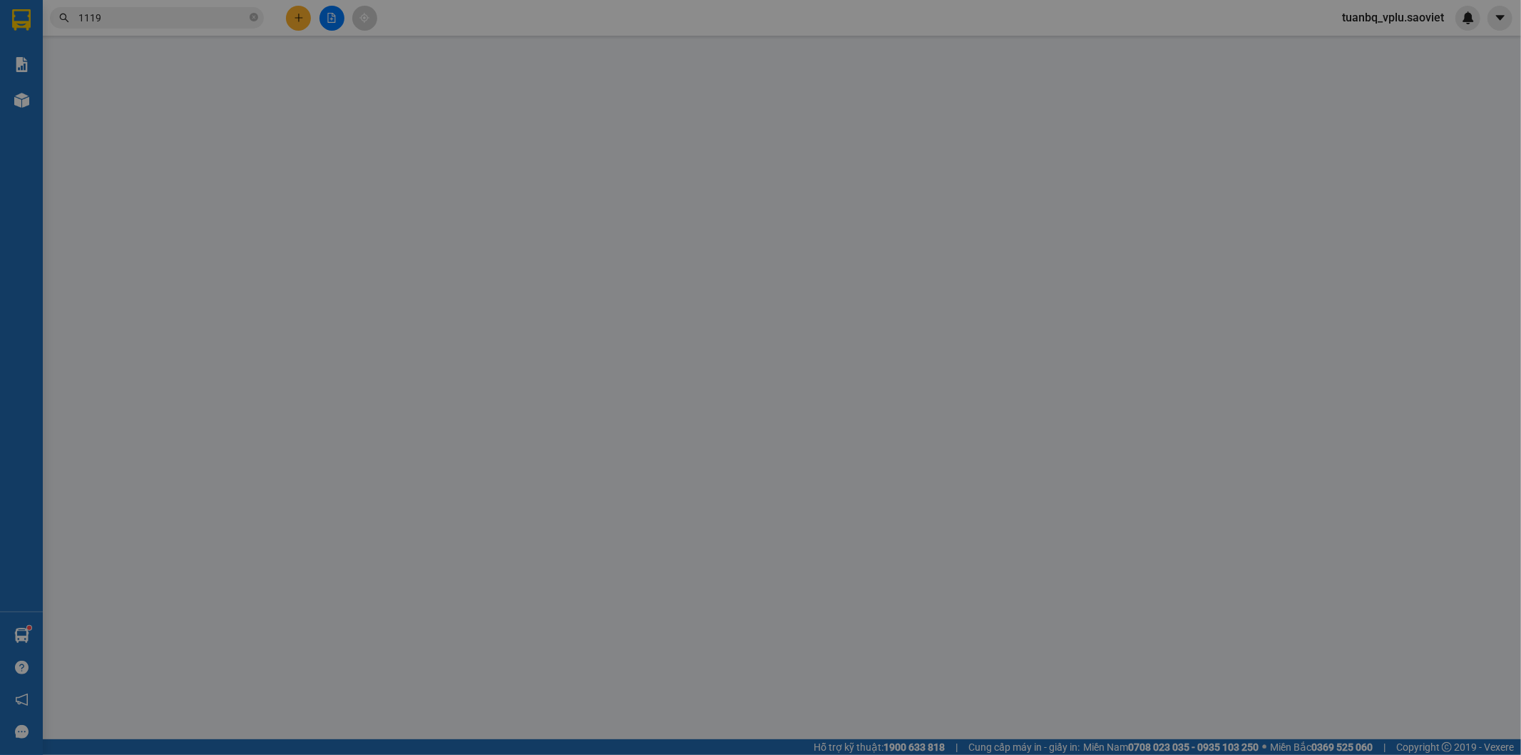
type input "km 224"
type input "0"
type input "70.000"
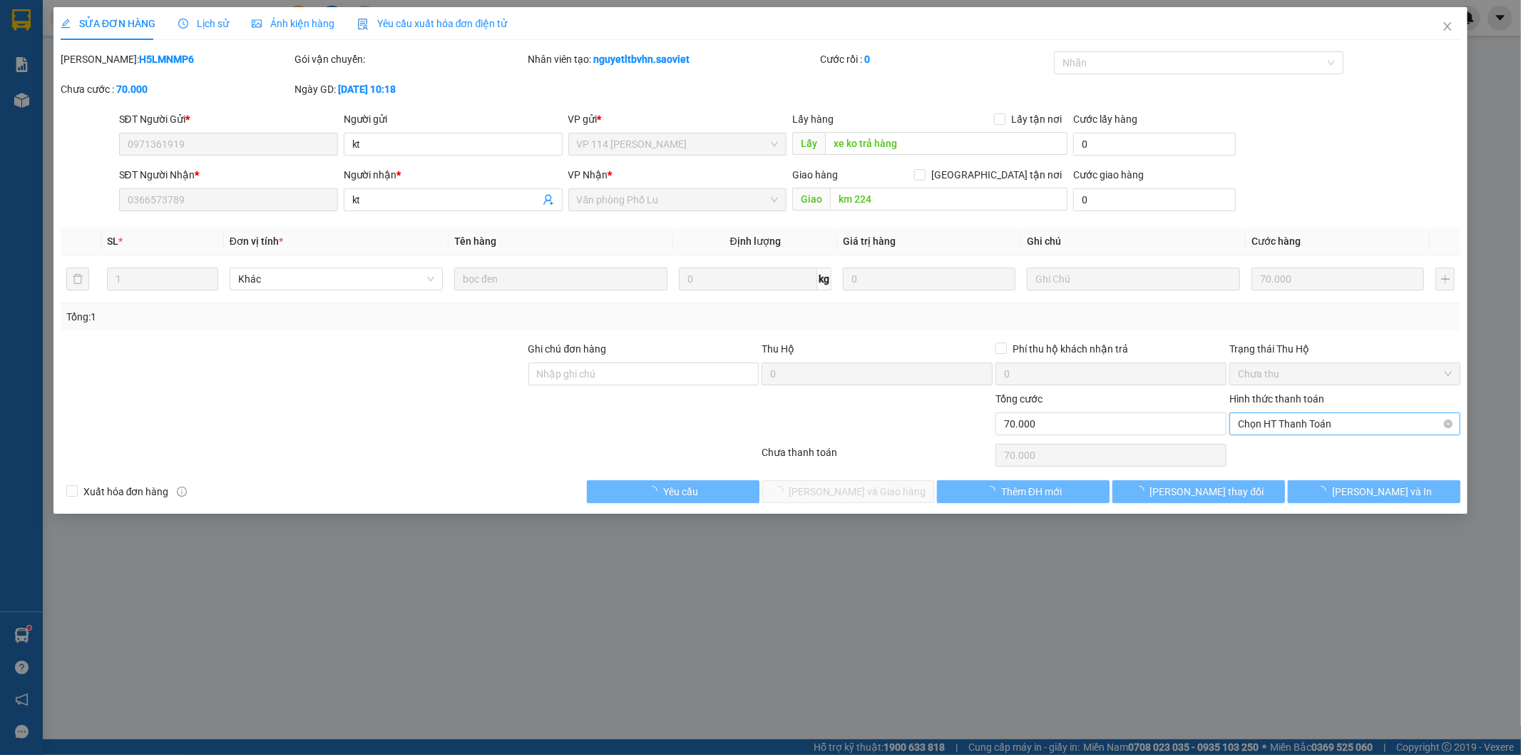
click at [1286, 419] on span "Chọn HT Thanh Toán" at bounding box center [1345, 423] width 214 height 21
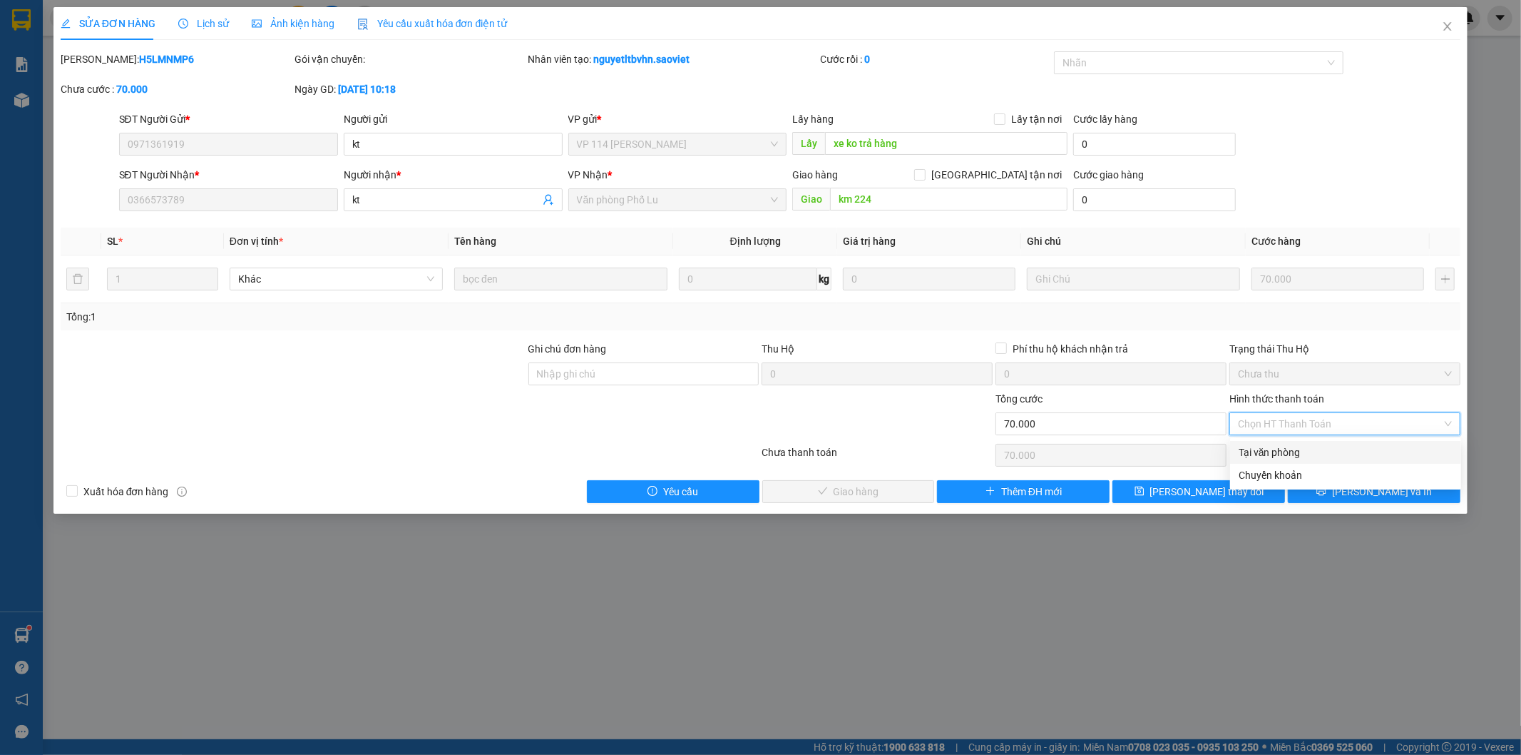
click at [1256, 457] on div "Tại văn phòng" at bounding box center [1346, 452] width 214 height 16
type input "0"
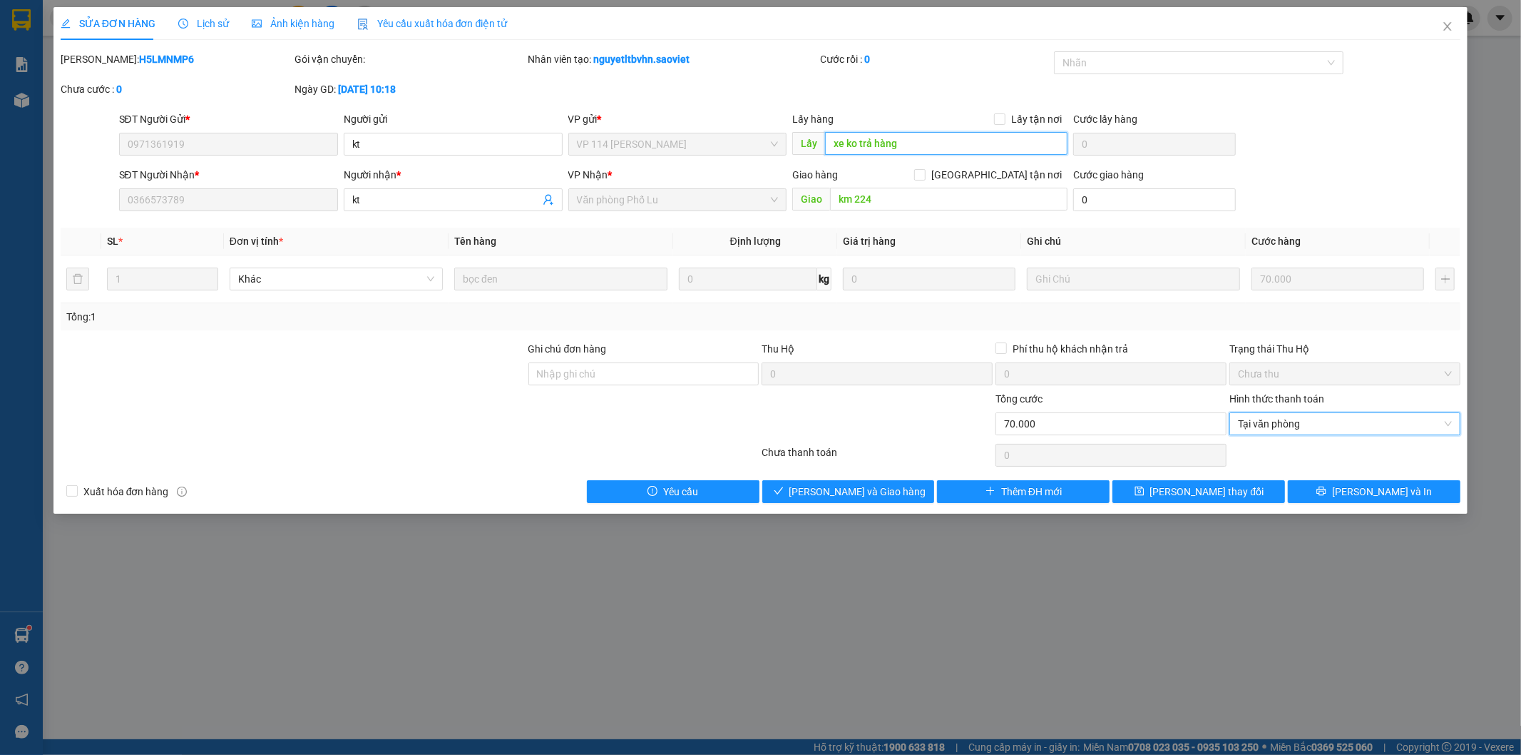
click at [951, 151] on input "xe ko trả hàng" at bounding box center [946, 143] width 243 height 23
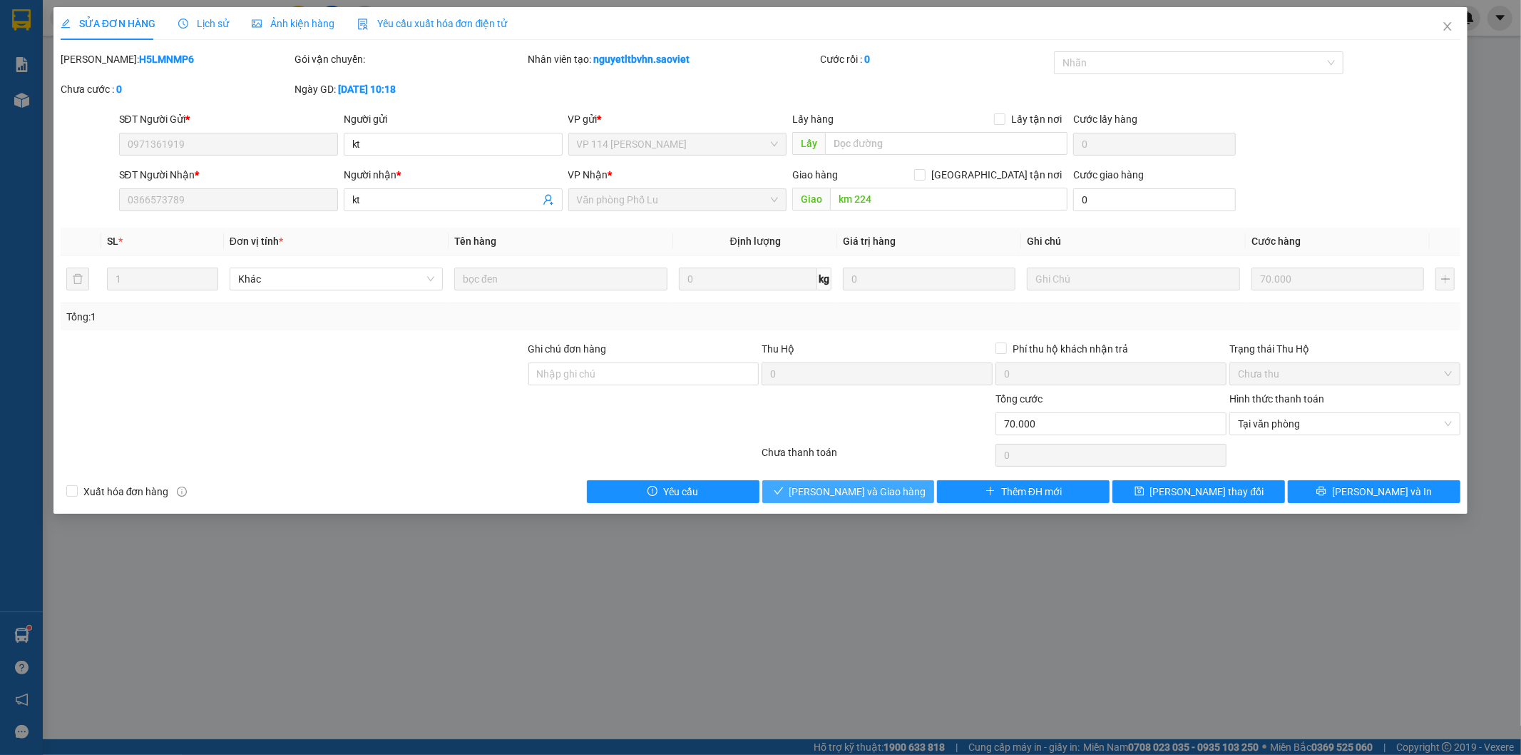
click at [863, 486] on span "[PERSON_NAME] và Giao hàng" at bounding box center [858, 492] width 137 height 16
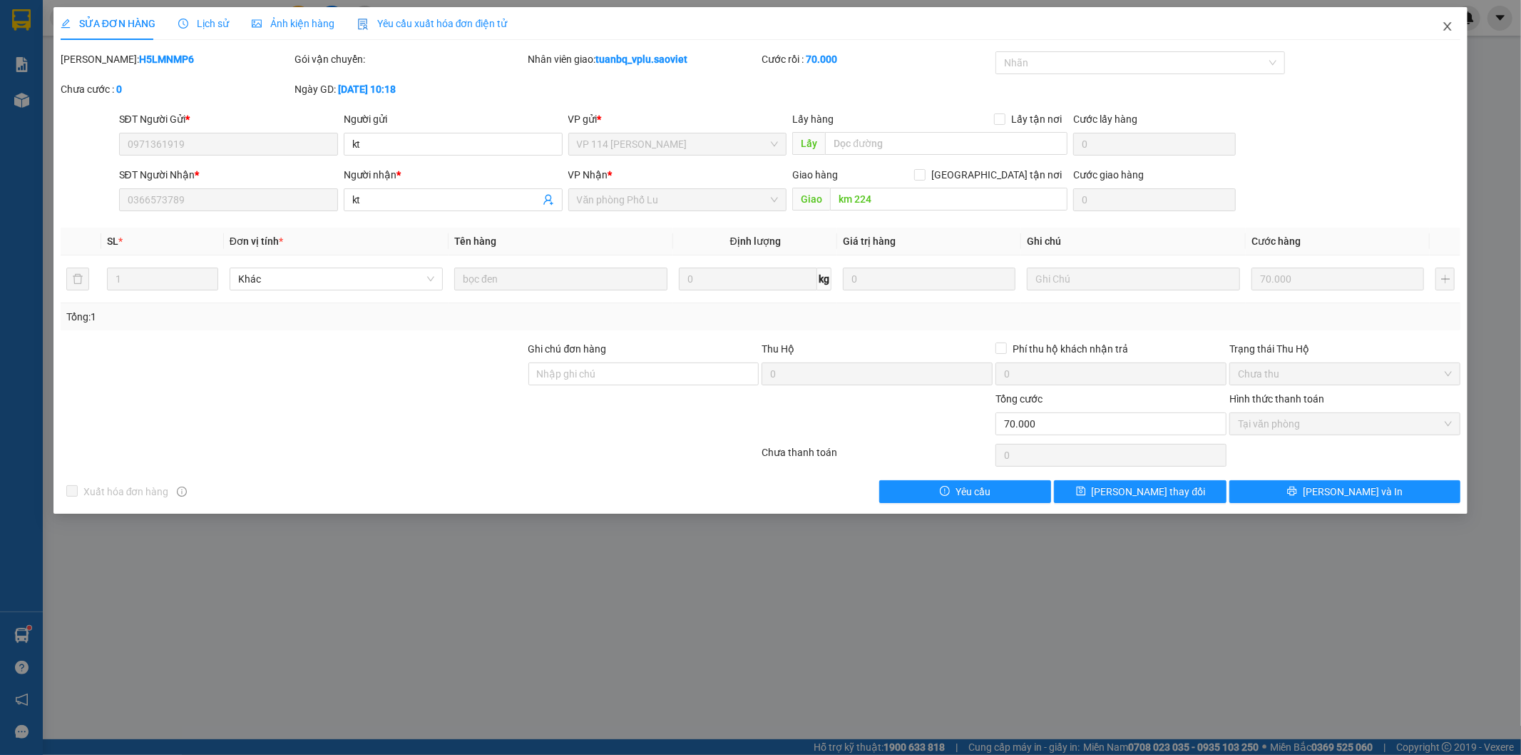
click at [1444, 24] on icon "close" at bounding box center [1447, 26] width 11 height 11
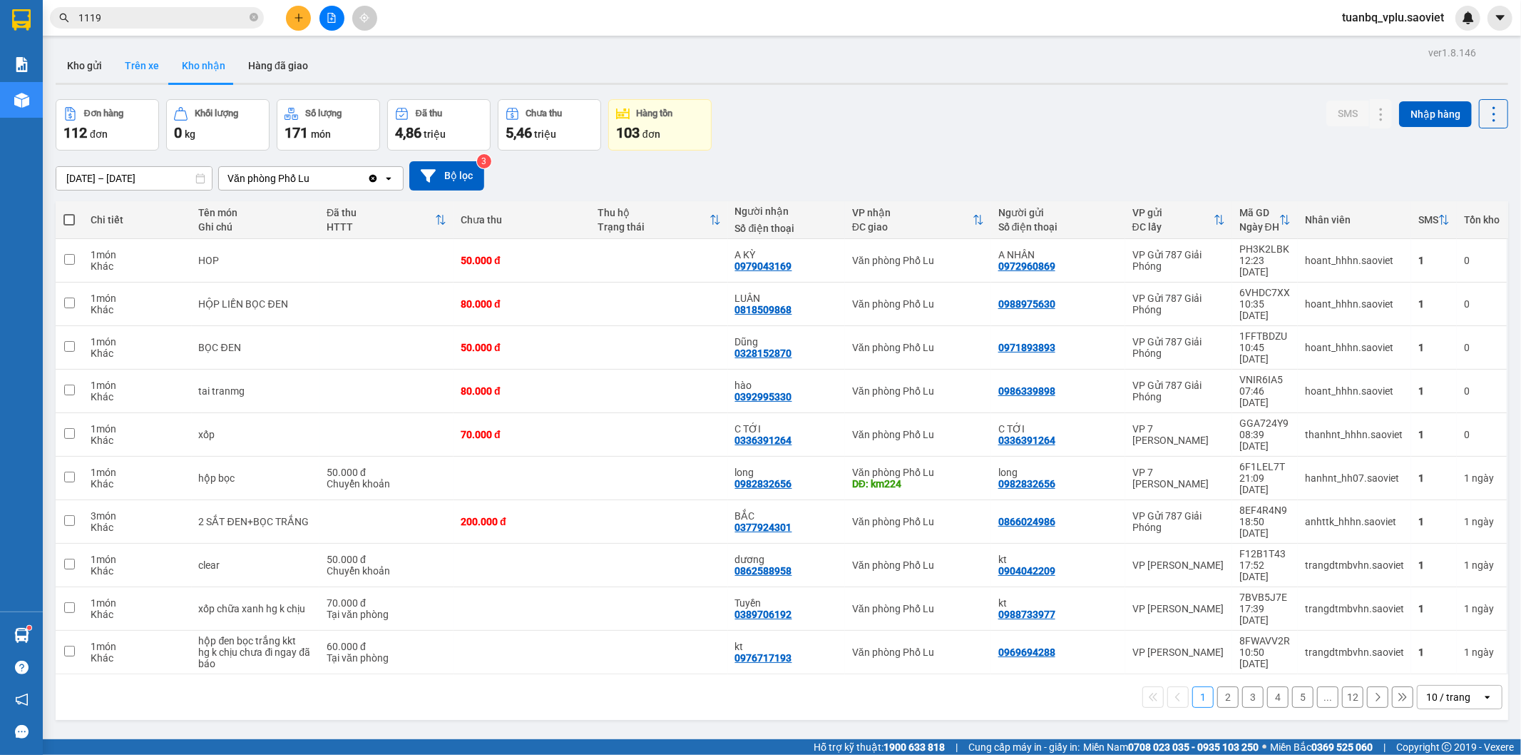
click at [138, 63] on button "Trên xe" at bounding box center [141, 66] width 57 height 34
type input "[DATE] – [DATE]"
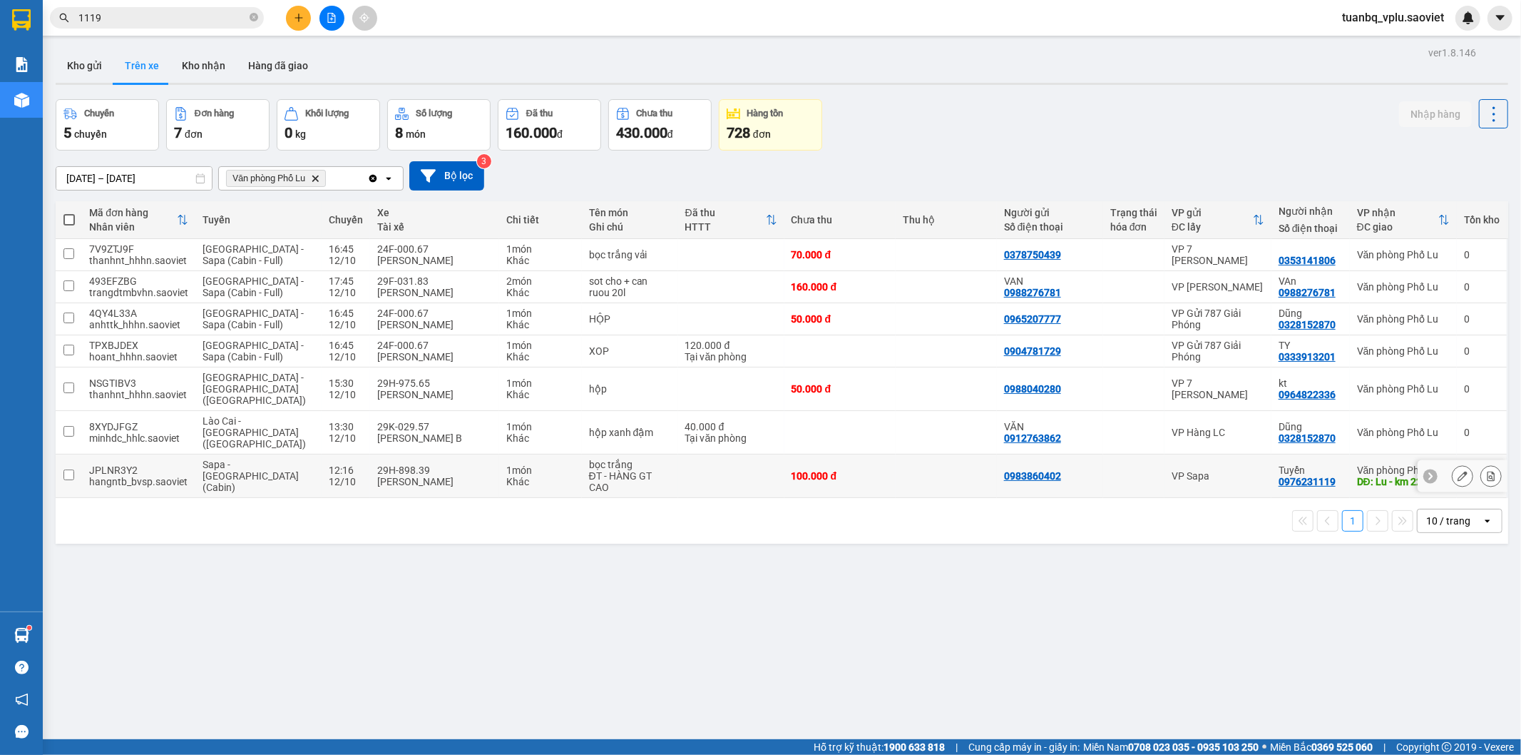
drag, startPoint x: 820, startPoint y: 447, endPoint x: 835, endPoint y: 452, distance: 15.1
click at [819, 470] on div "100.000 đ" at bounding box center [840, 475] width 97 height 11
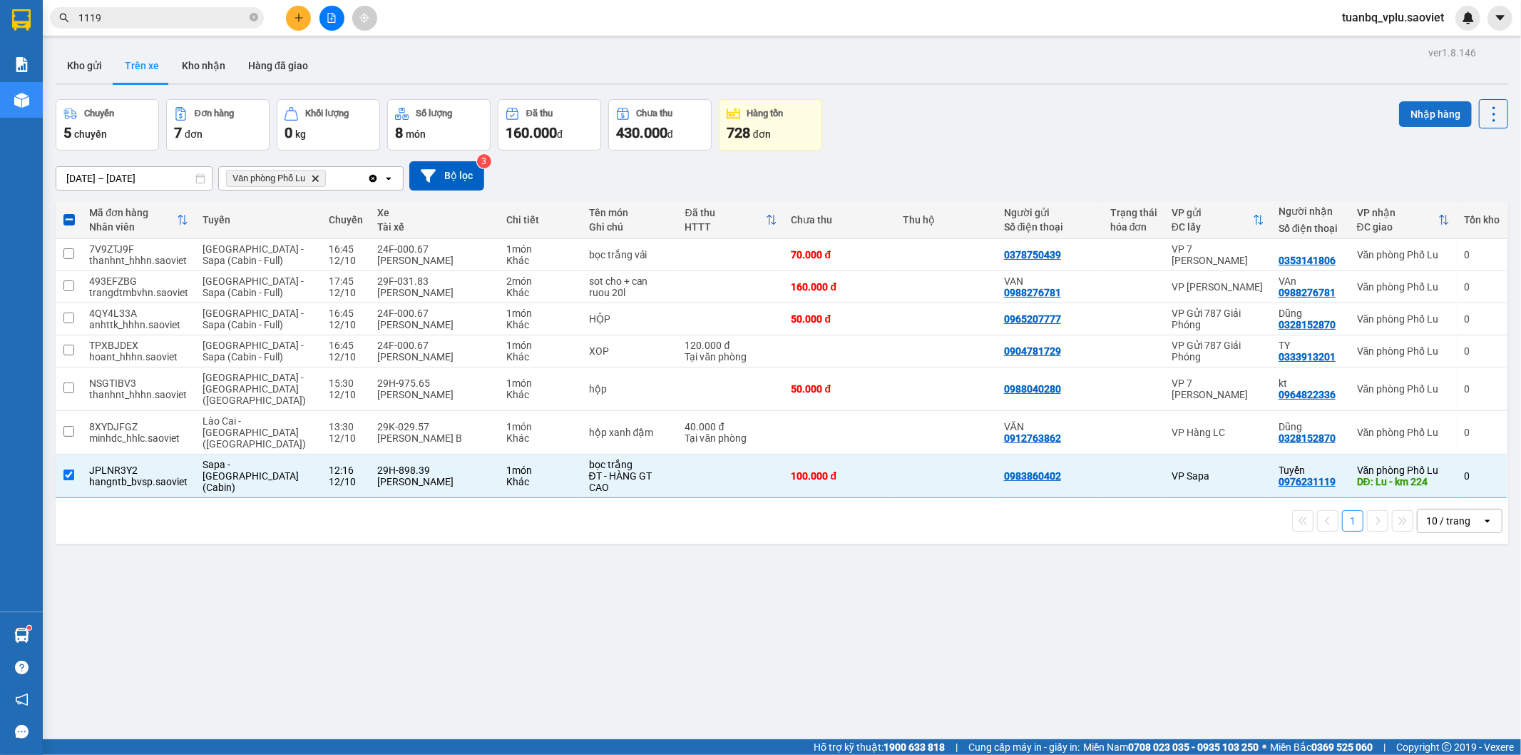
click at [1429, 105] on button "Nhập hàng" at bounding box center [1435, 114] width 73 height 26
checkbox input "false"
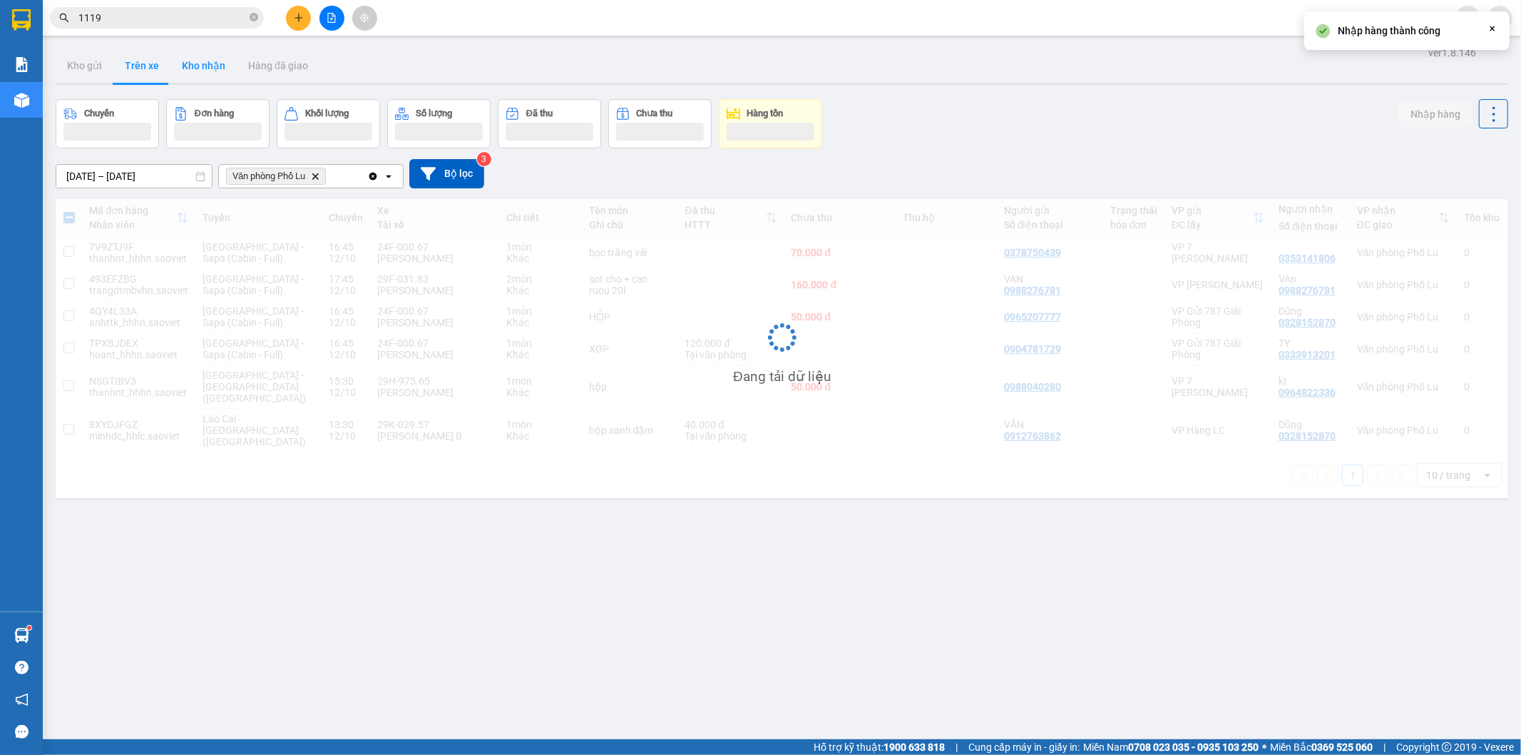
click at [205, 72] on button "Kho nhận" at bounding box center [203, 66] width 66 height 34
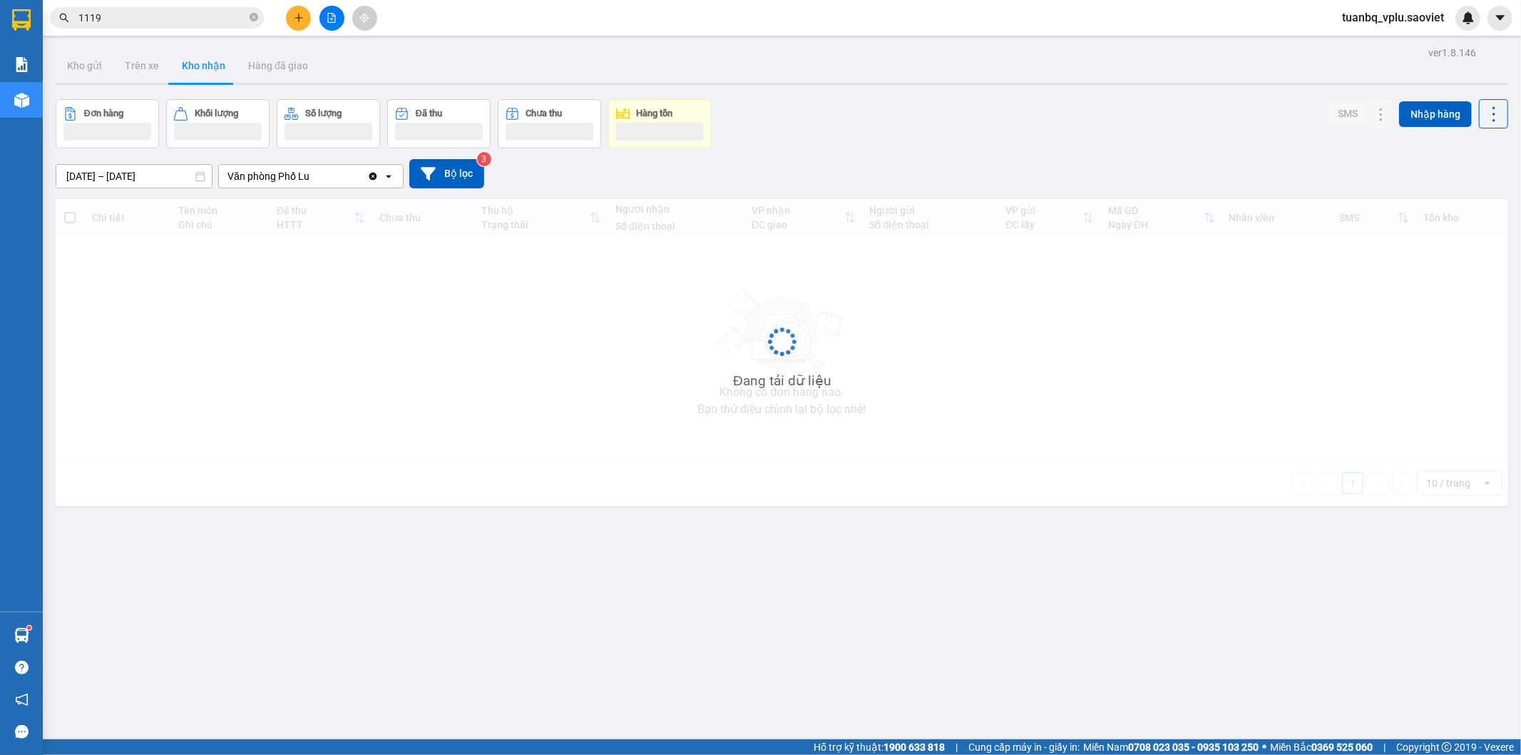
type input "25/09/2025 – 12/10/2025"
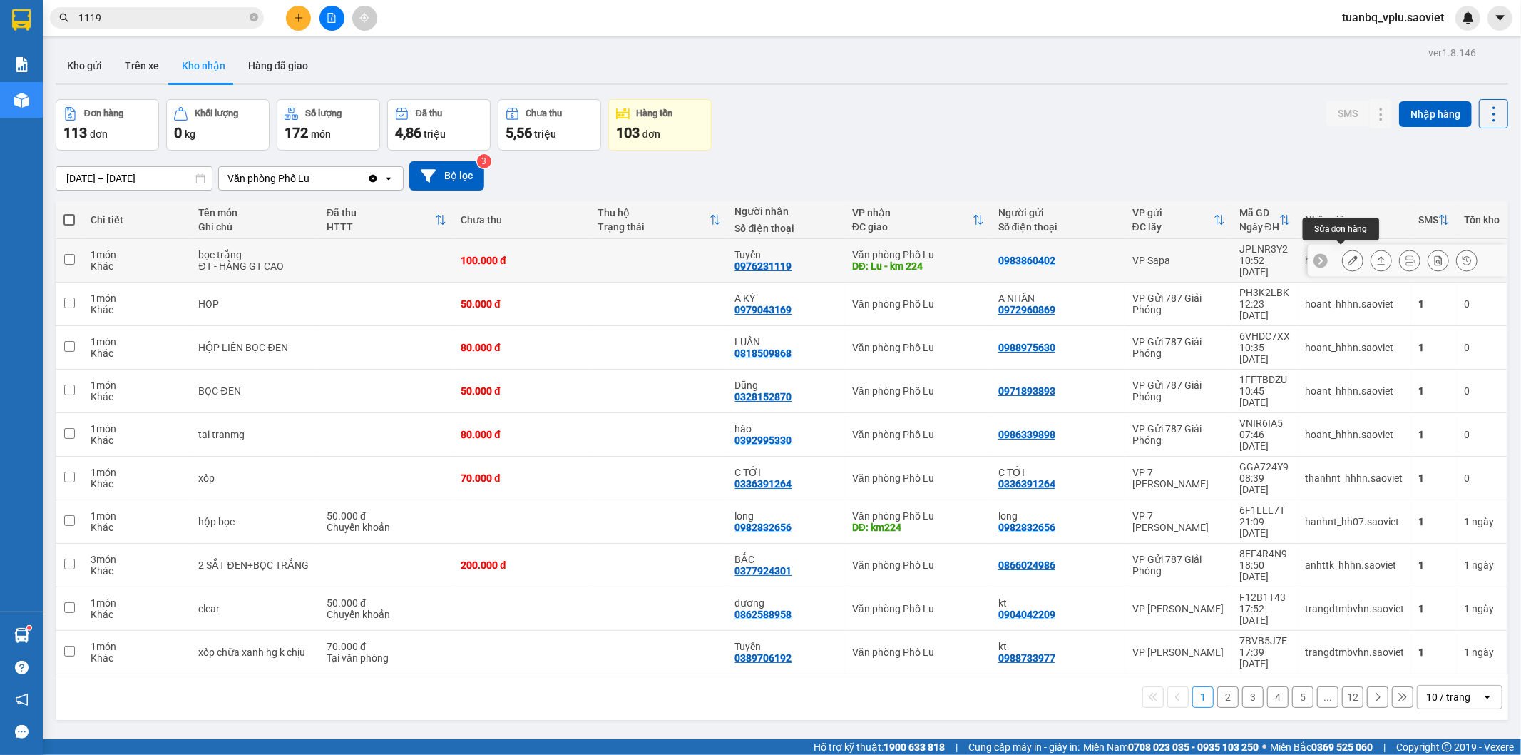
click at [1348, 255] on icon at bounding box center [1353, 260] width 10 height 10
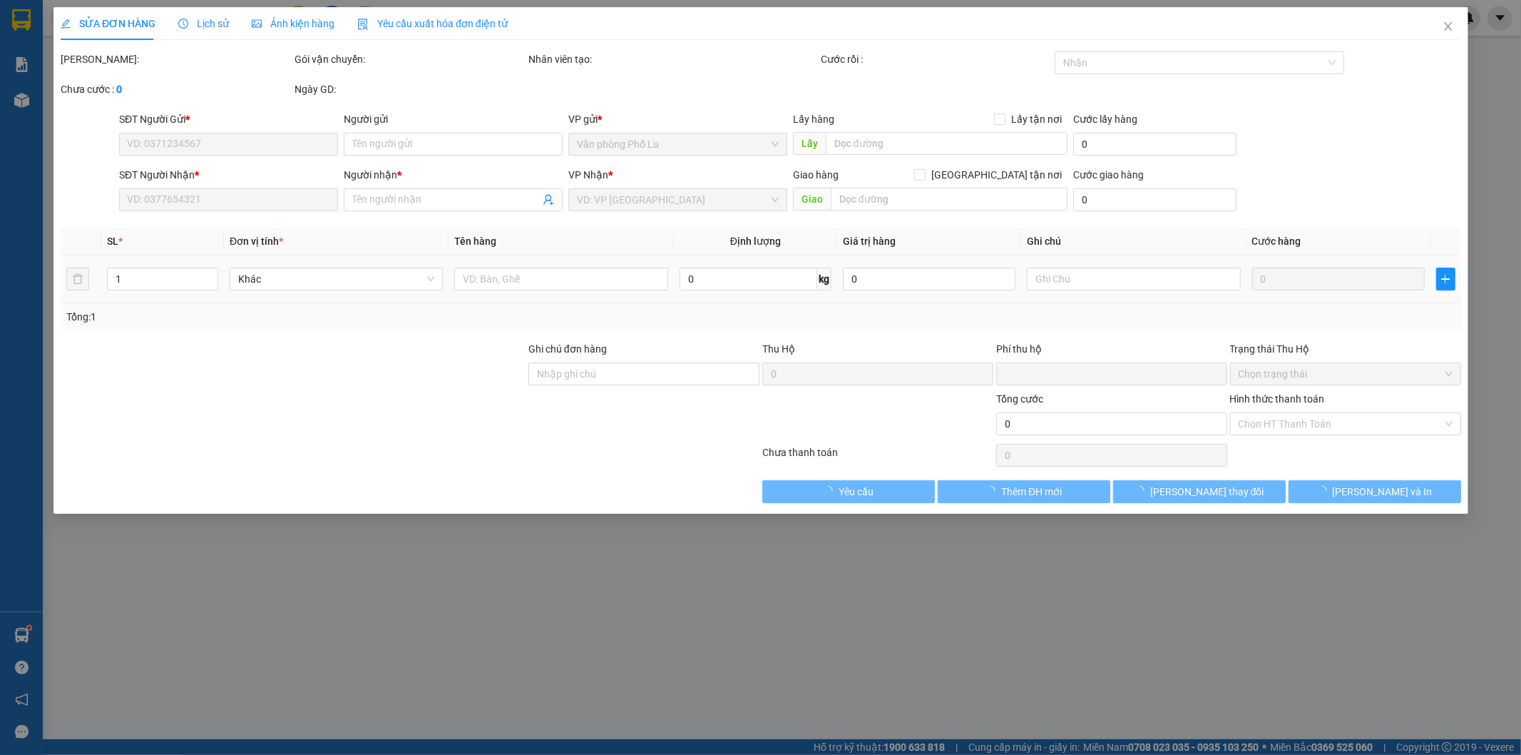
type input "0983860402"
type input "0976231119"
type input "Tuyển"
type input "Lu - km 224"
type input "0"
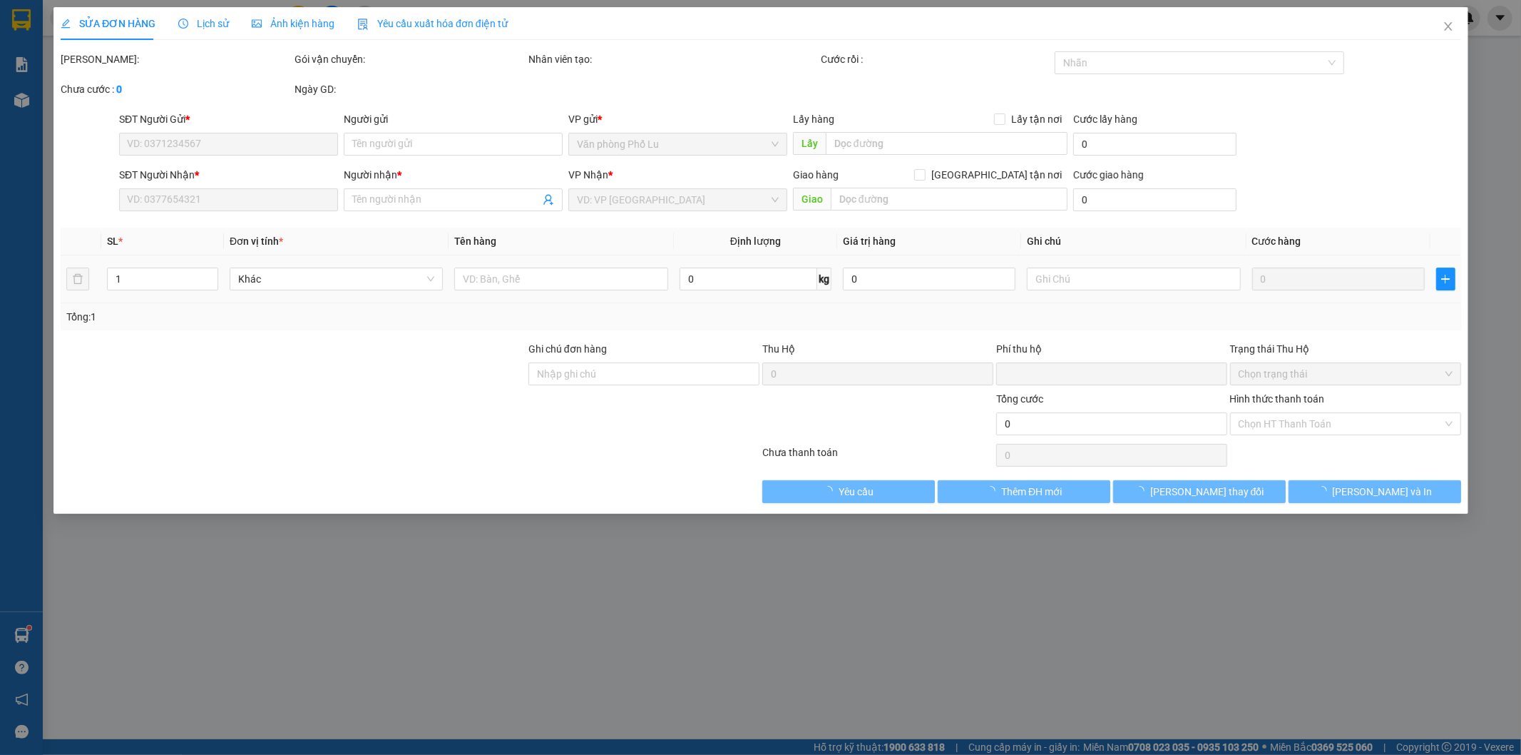
type input "100.000"
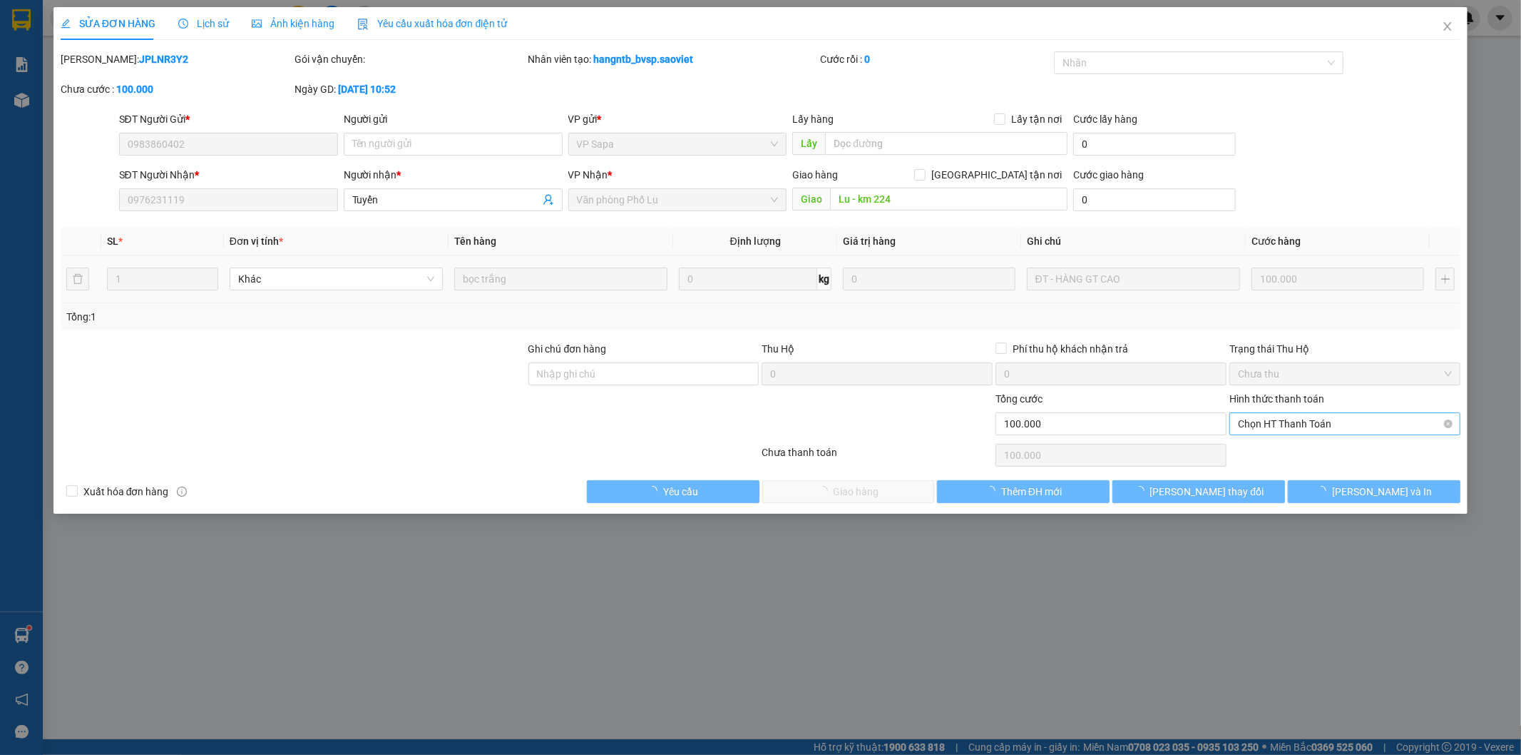
click at [1327, 421] on span "Chọn HT Thanh Toán" at bounding box center [1345, 423] width 214 height 21
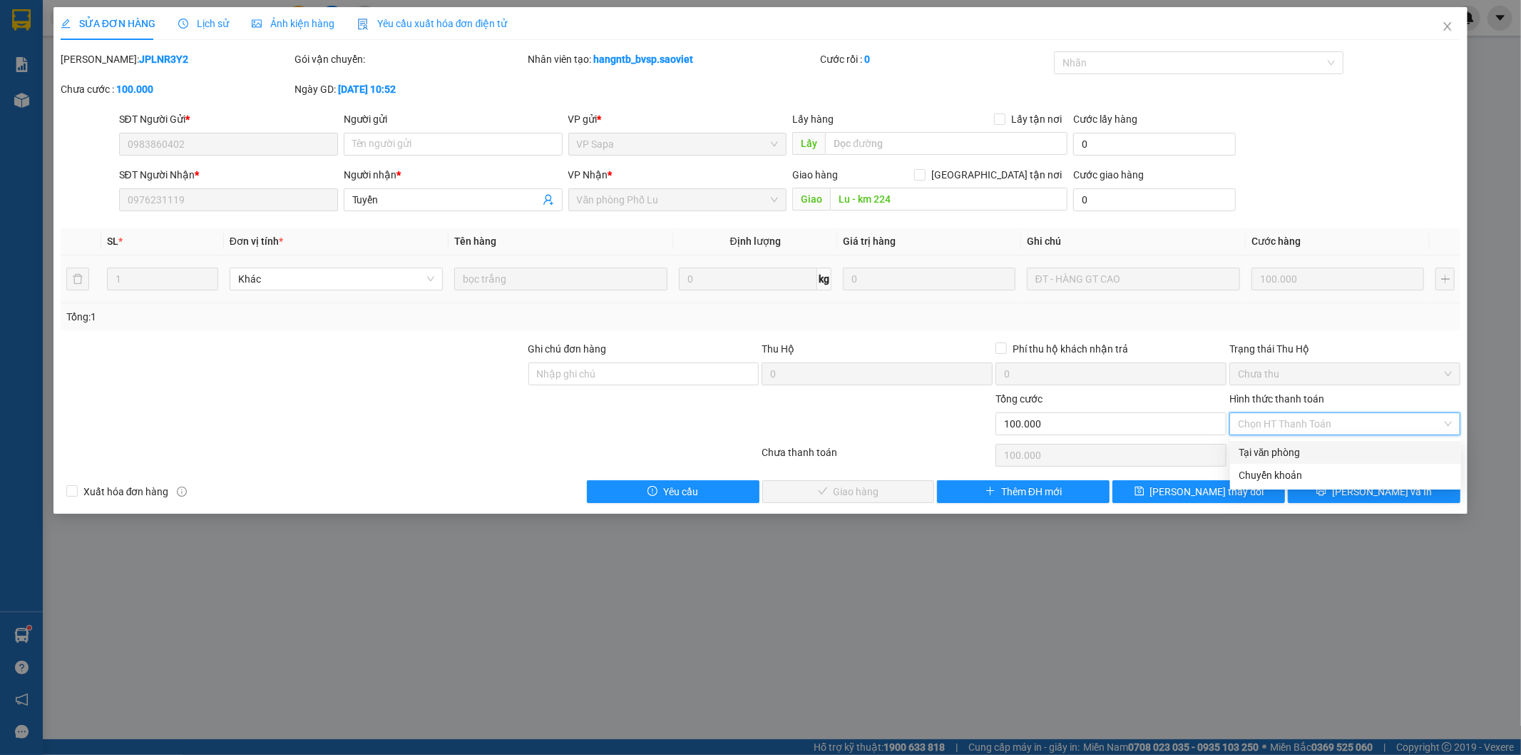
click at [1298, 449] on div "Tại văn phòng" at bounding box center [1346, 452] width 214 height 16
type input "0"
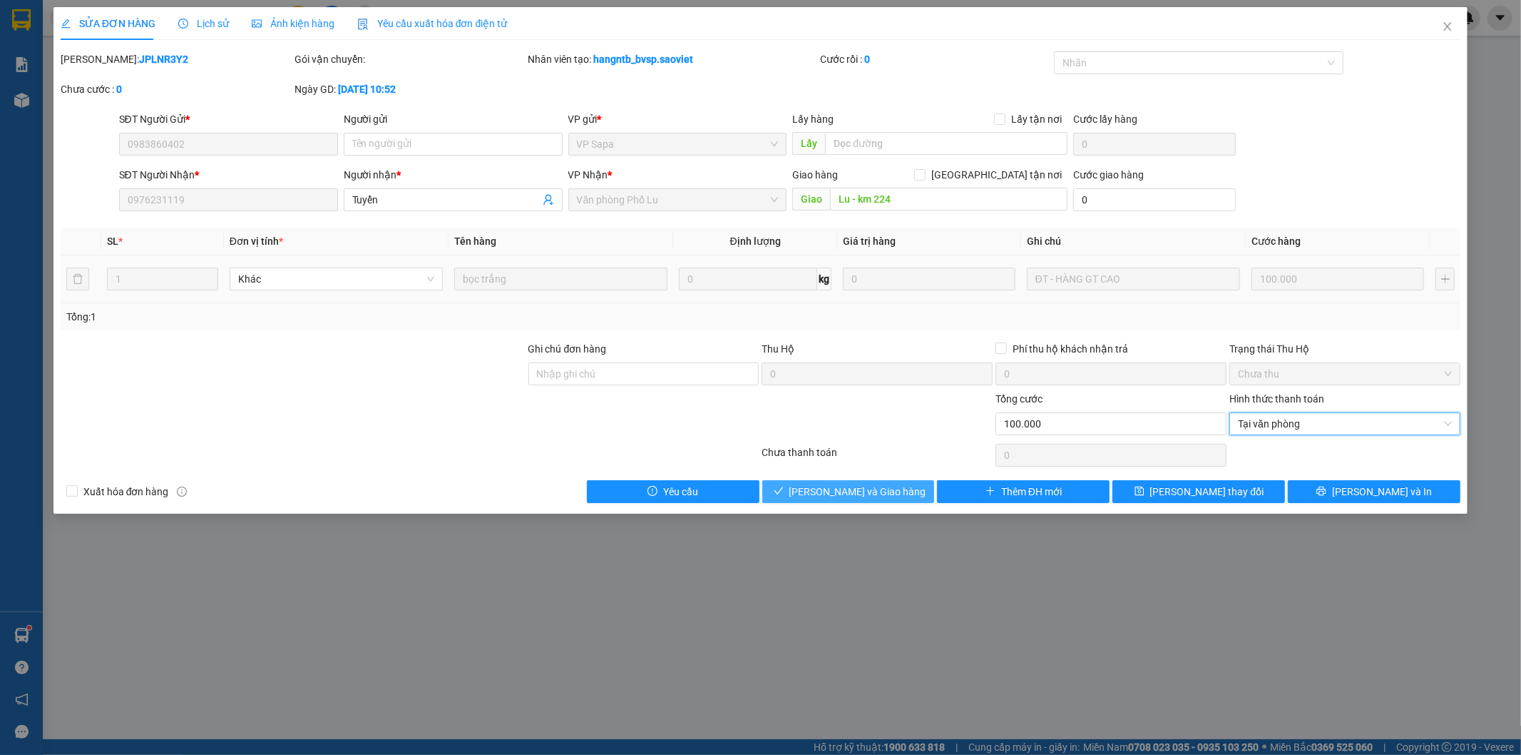
click at [850, 491] on span "[PERSON_NAME] và Giao hàng" at bounding box center [858, 492] width 137 height 16
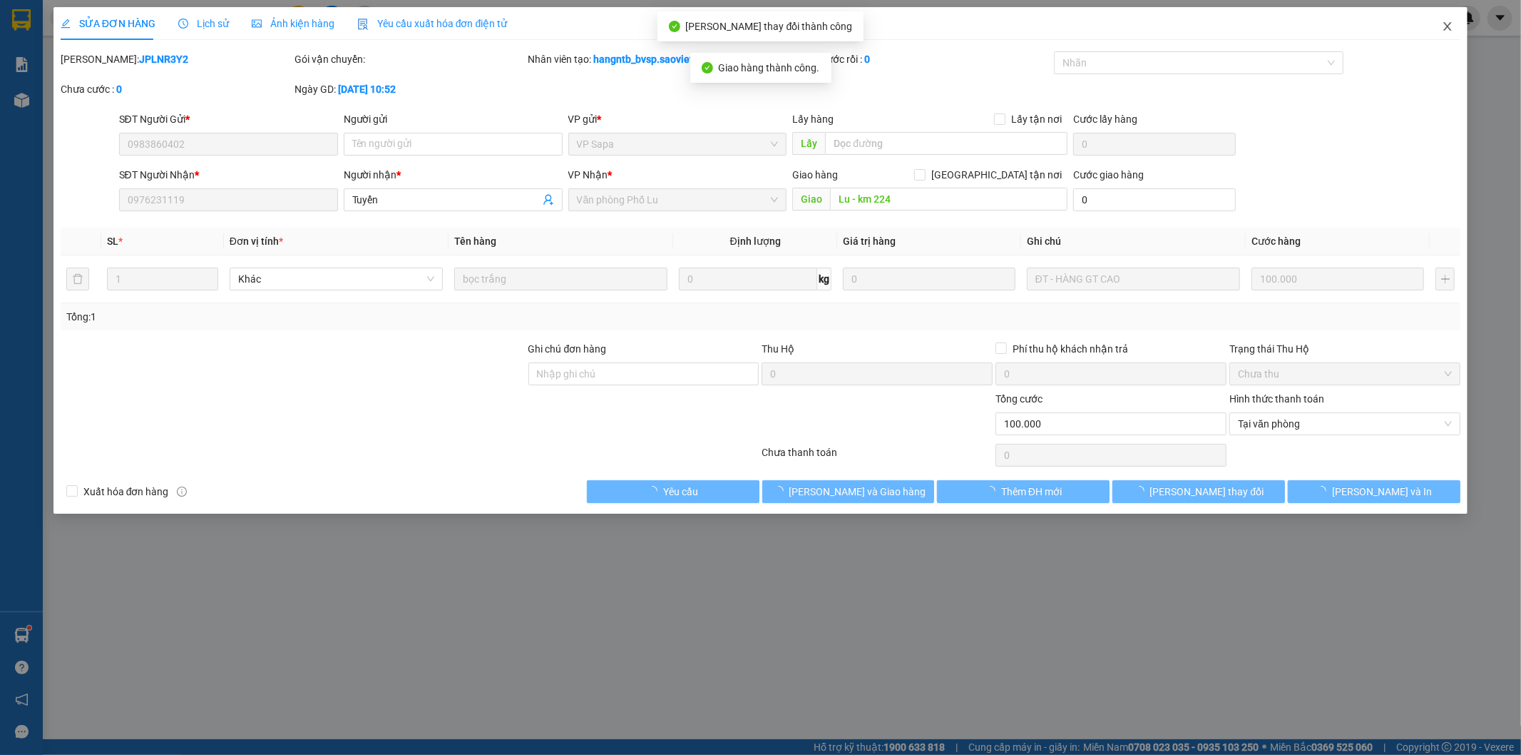
click at [1452, 24] on icon "close" at bounding box center [1448, 26] width 8 height 9
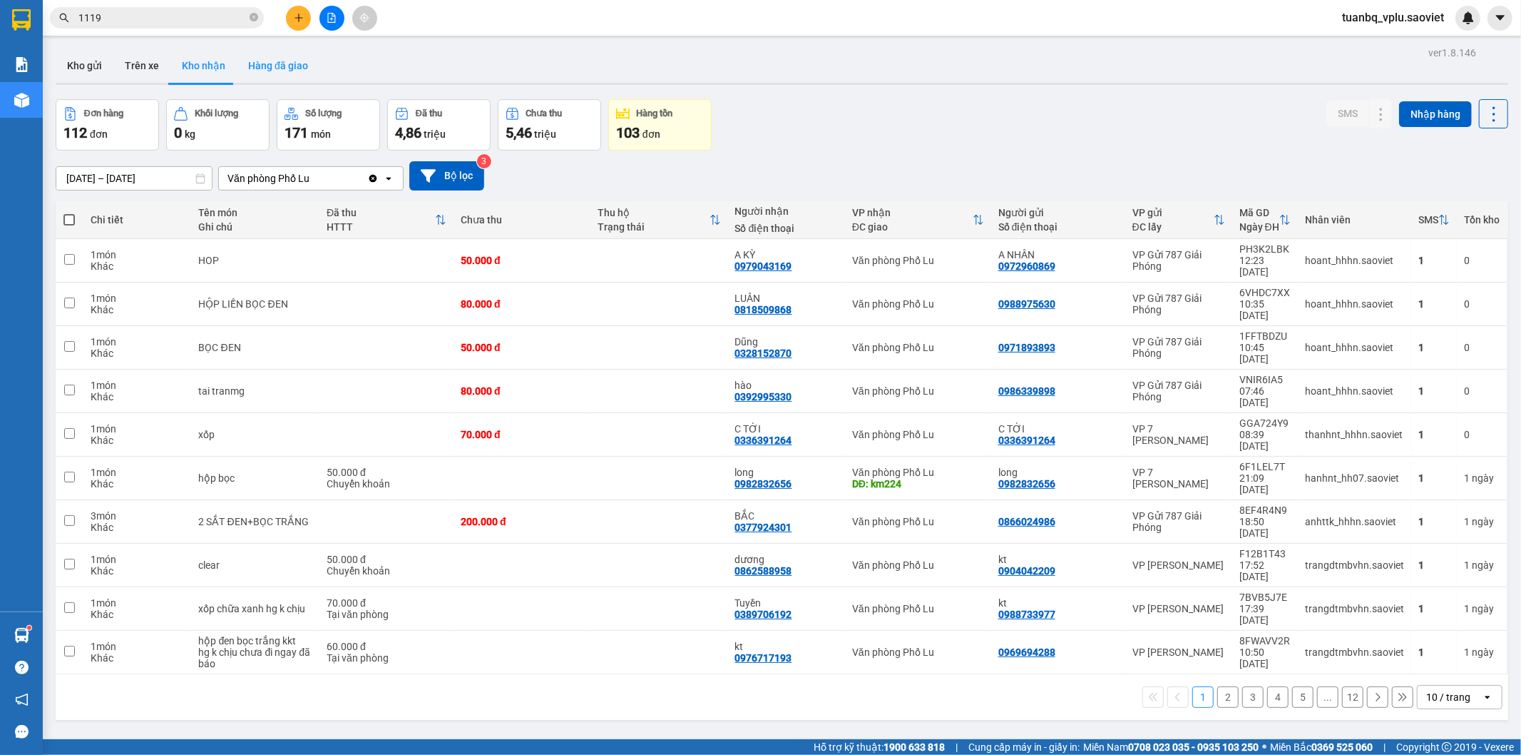
click at [305, 76] on button "Hàng đã giao" at bounding box center [278, 66] width 83 height 34
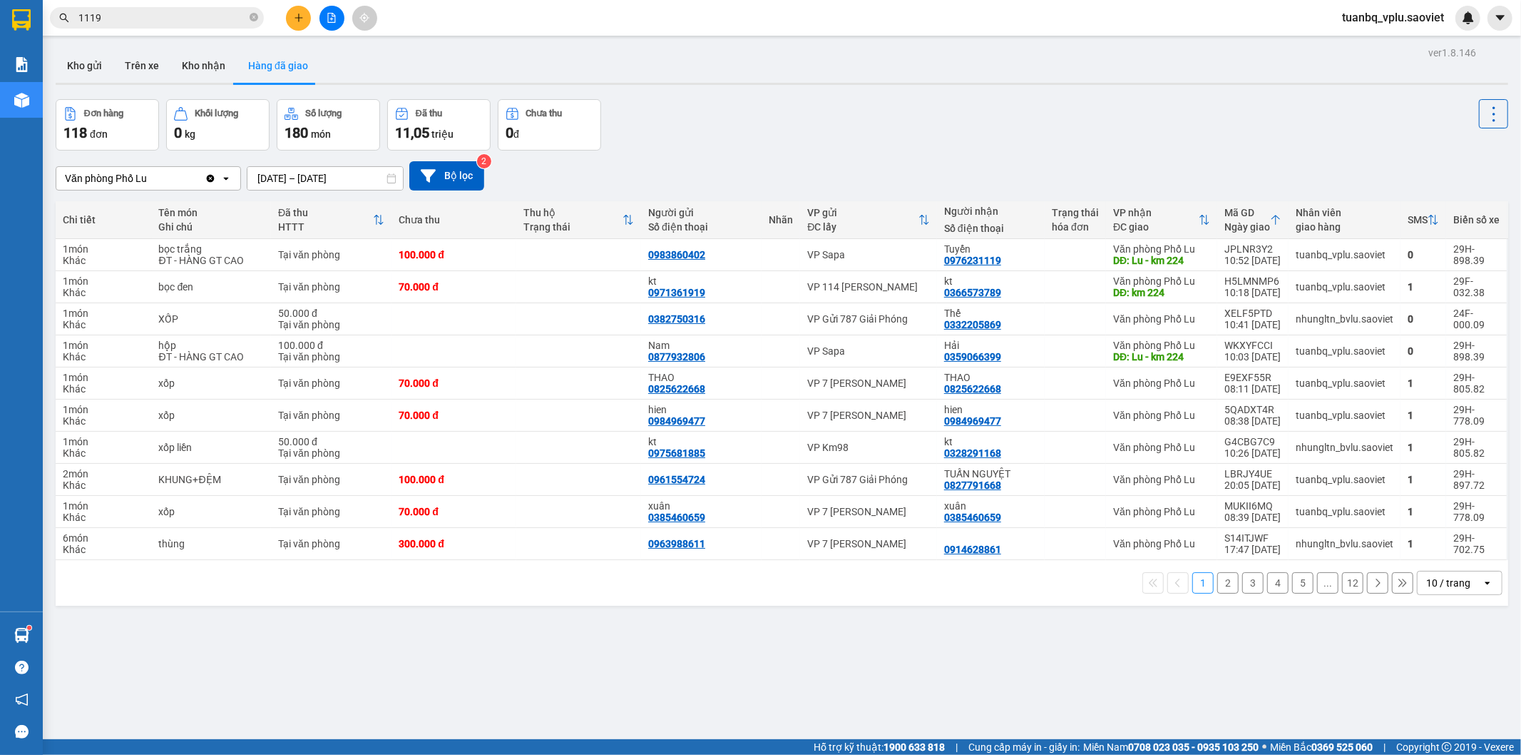
click at [1218, 588] on button "2" at bounding box center [1228, 582] width 21 height 21
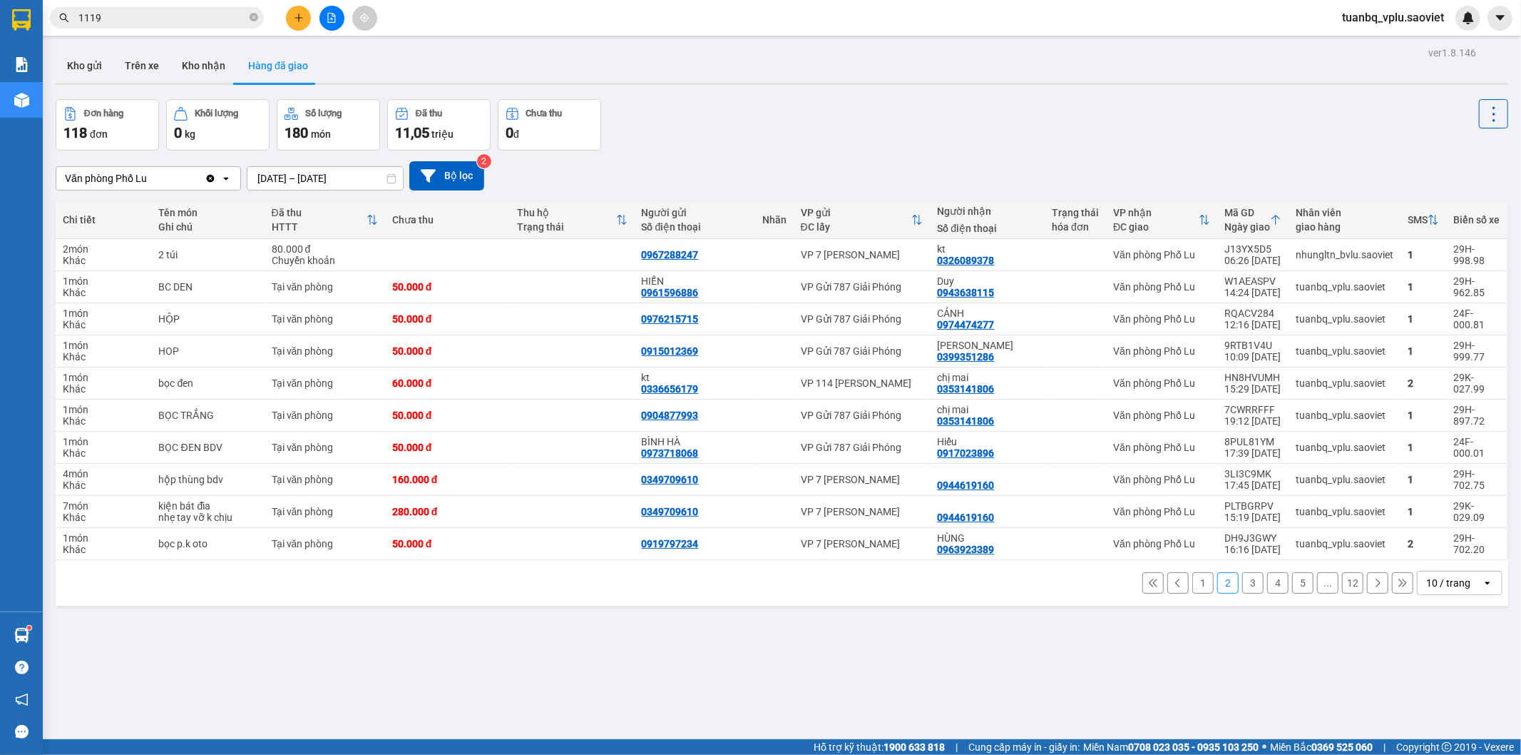
click at [1244, 592] on button "3" at bounding box center [1253, 582] width 21 height 21
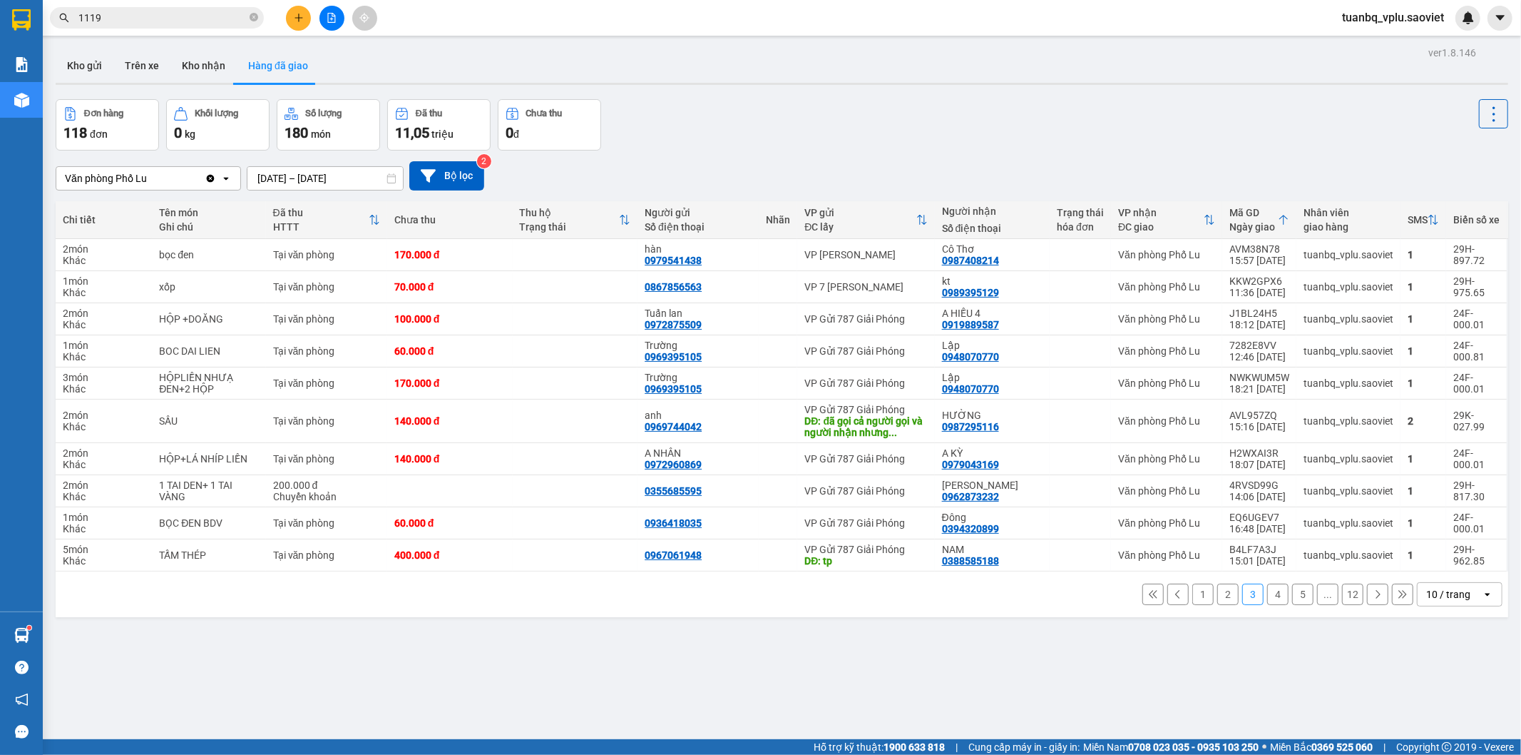
click at [1274, 593] on button "4" at bounding box center [1278, 593] width 21 height 21
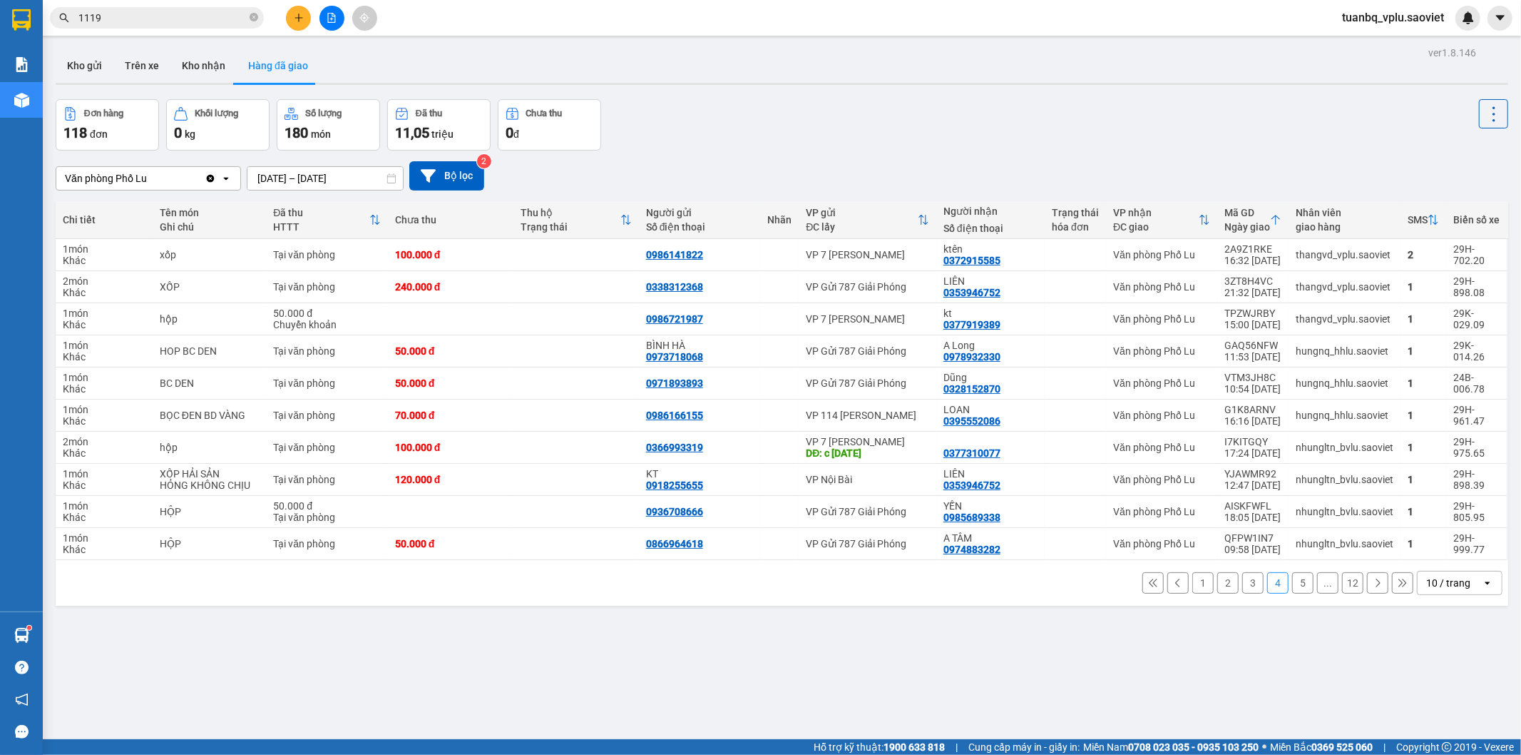
click at [1414, 8] on div "tuanbq_vplu.saoviet" at bounding box center [1406, 18] width 150 height 25
click at [1389, 24] on span "tuanbq_vplu.saoviet" at bounding box center [1393, 18] width 125 height 18
click at [1375, 46] on span "Đăng xuất" at bounding box center [1399, 44] width 95 height 16
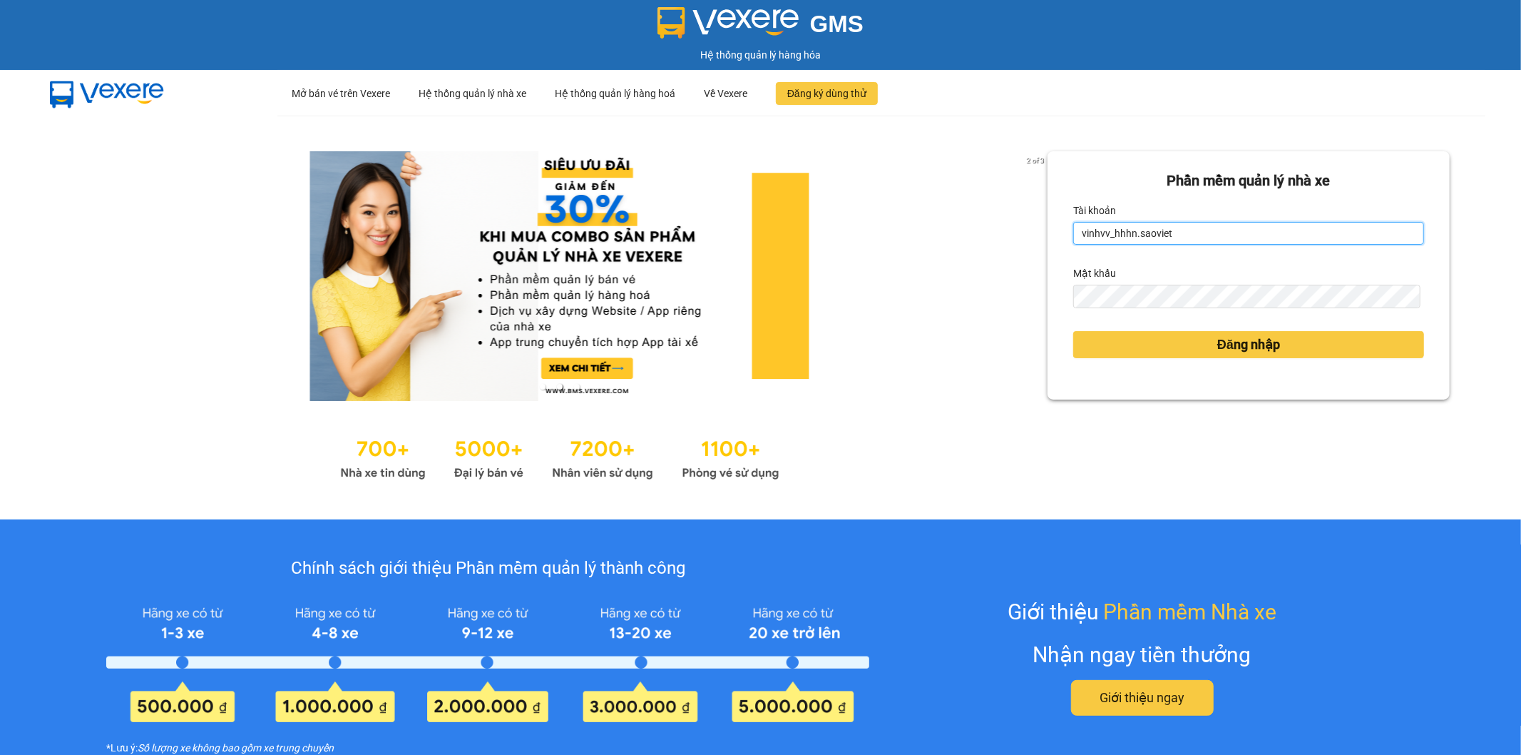
click at [1199, 243] on input "vinhvv_hhhn.saoviet" at bounding box center [1249, 233] width 351 height 23
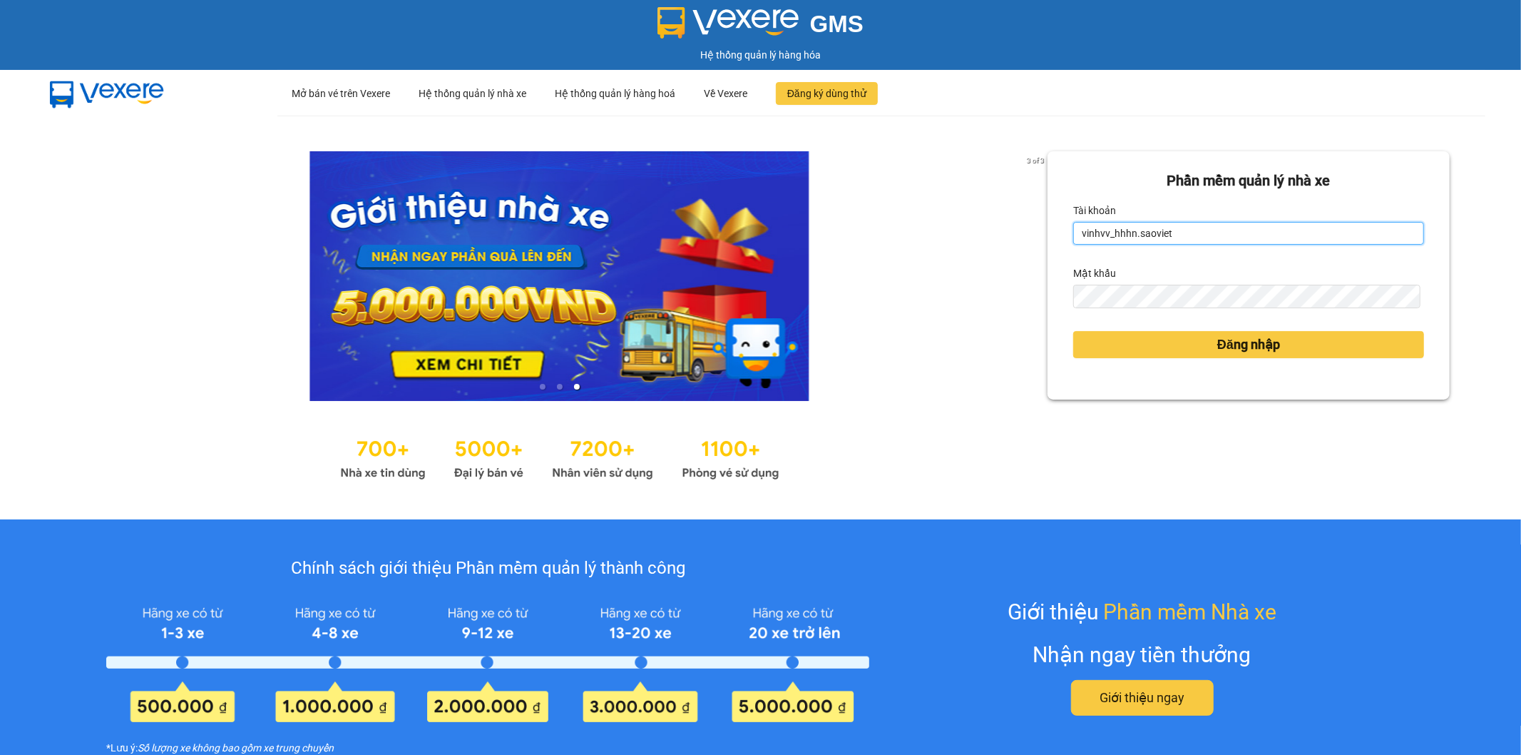
click at [1194, 243] on input "vinhvv_hhhn.saoviet" at bounding box center [1249, 233] width 351 height 23
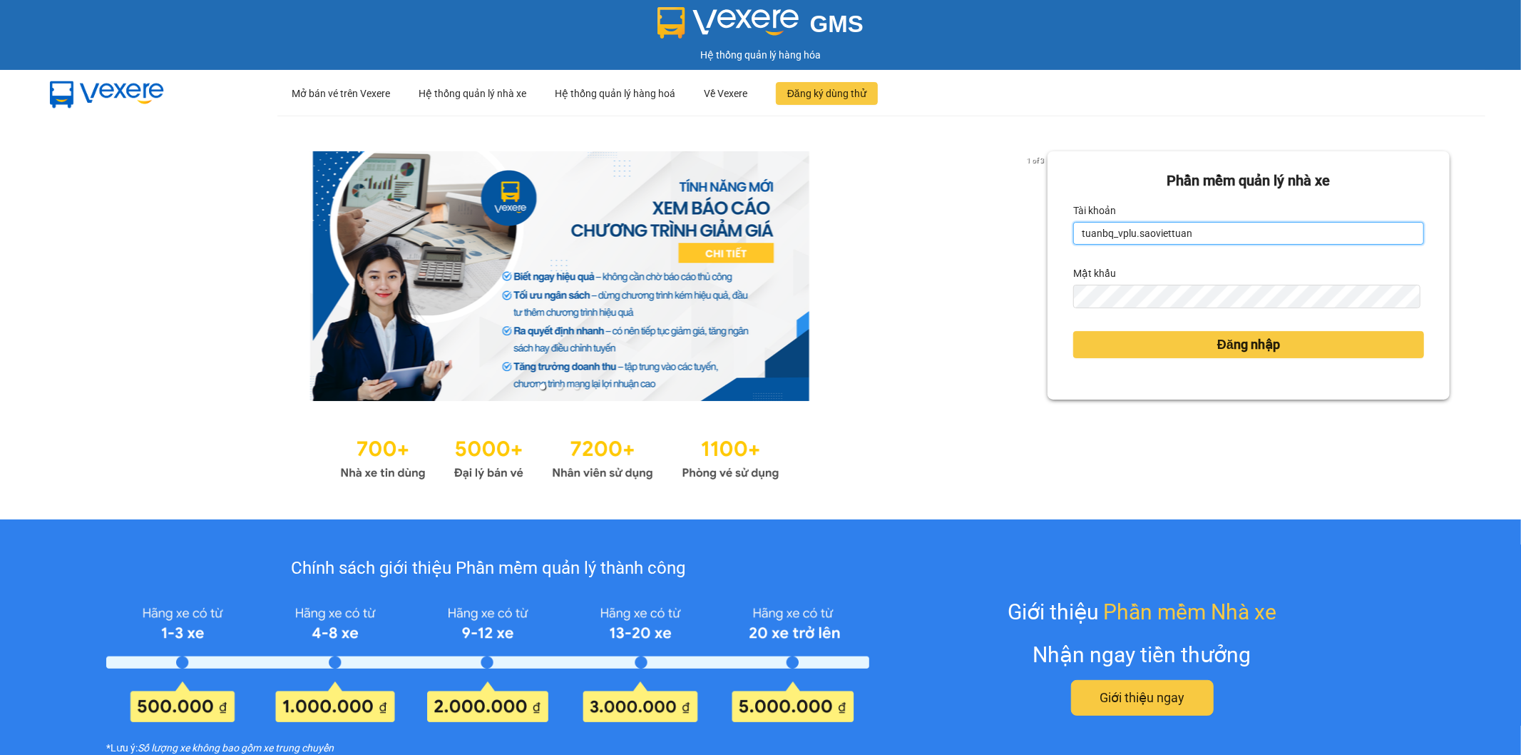
click at [1213, 231] on input "tuanbq_vplu.saoviettuan" at bounding box center [1249, 233] width 351 height 23
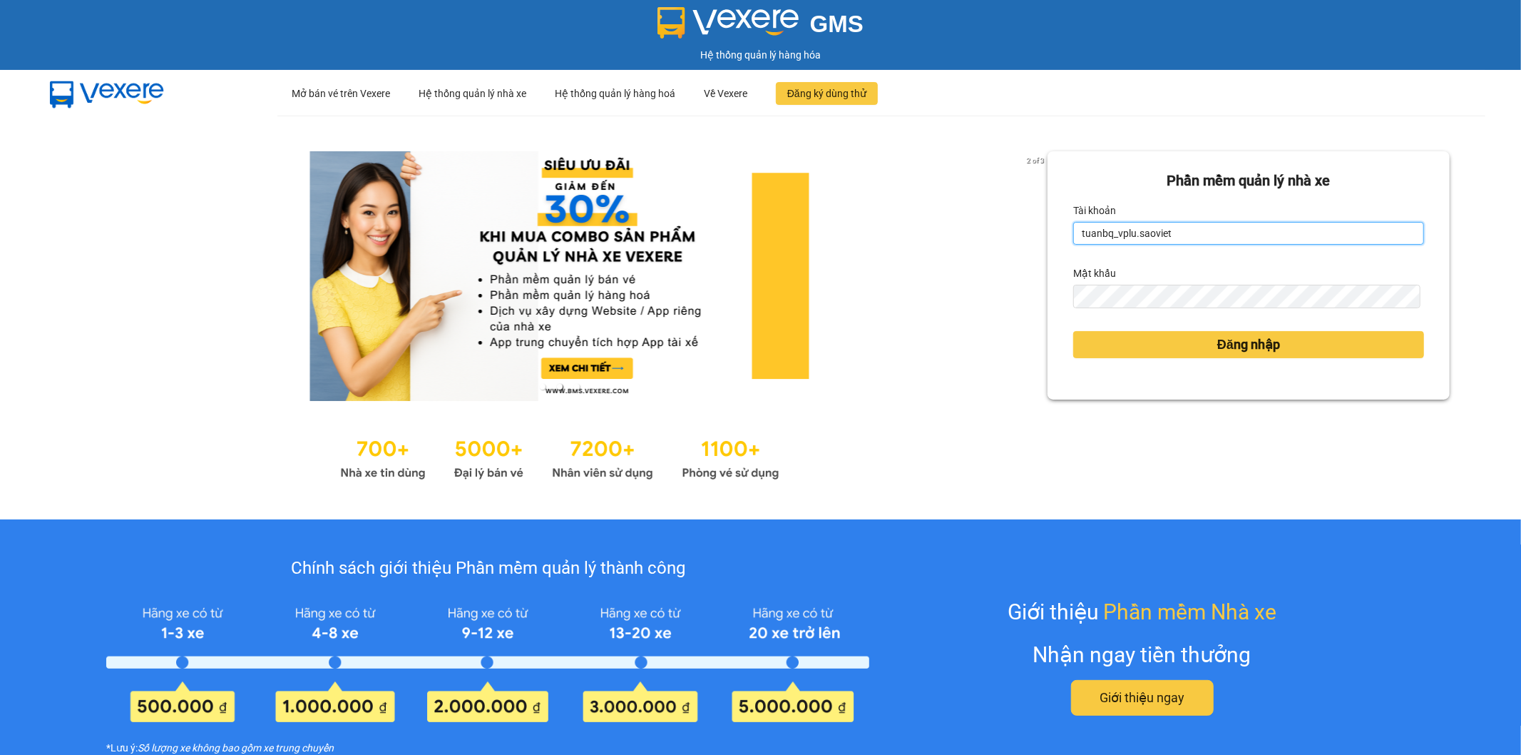
type input "tuanbq_vplu.saoviet"
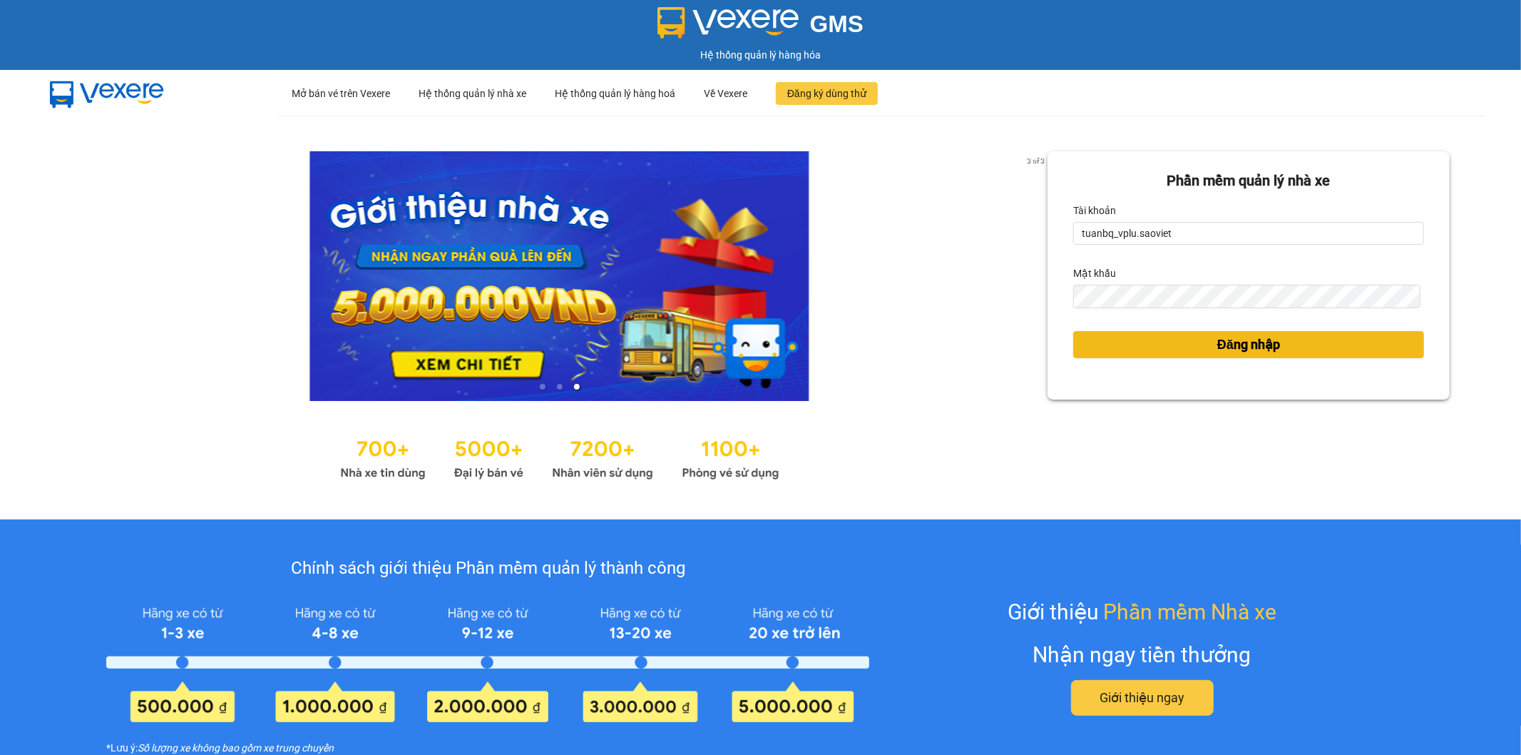
click at [1109, 345] on button "Đăng nhập" at bounding box center [1249, 344] width 351 height 27
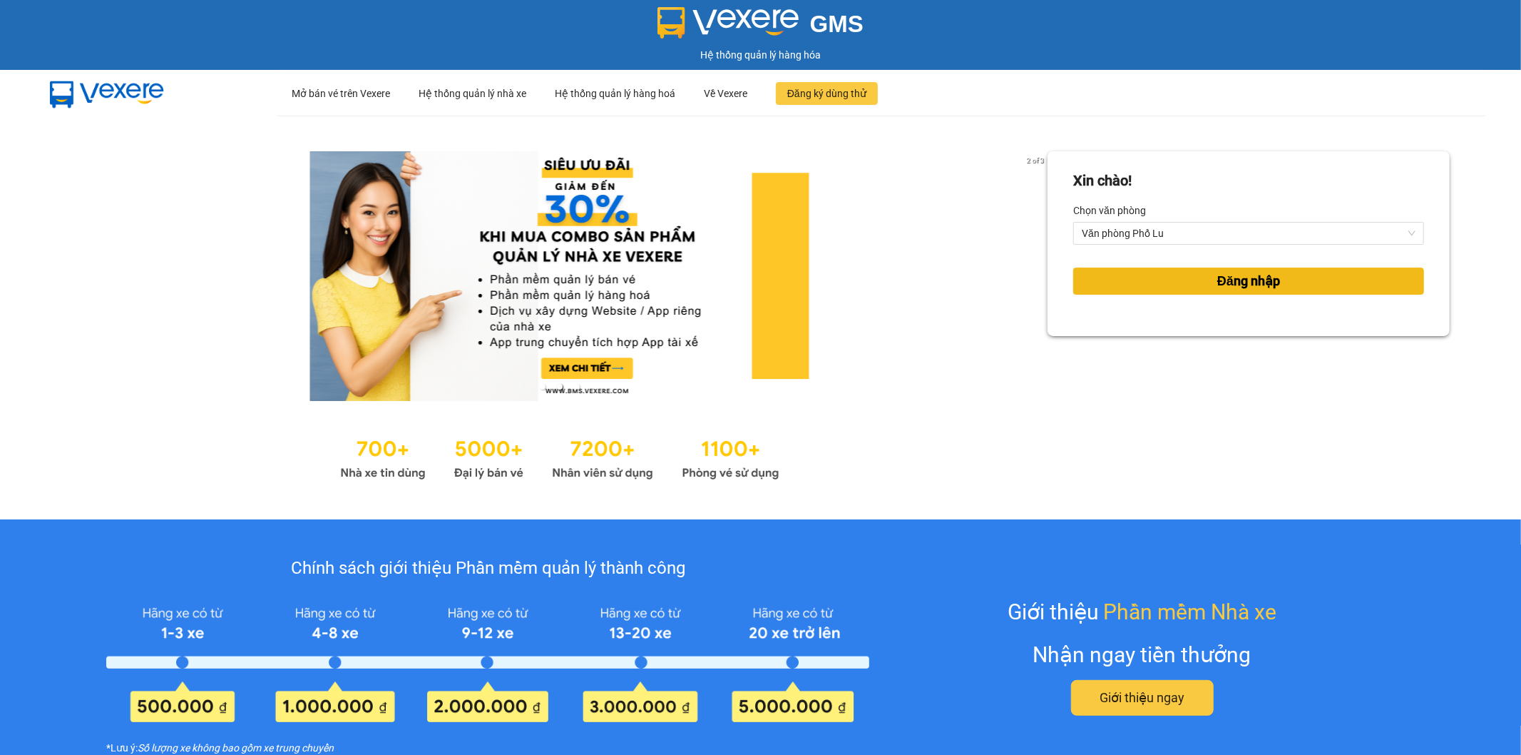
click at [1300, 282] on button "Đăng nhập" at bounding box center [1249, 280] width 351 height 27
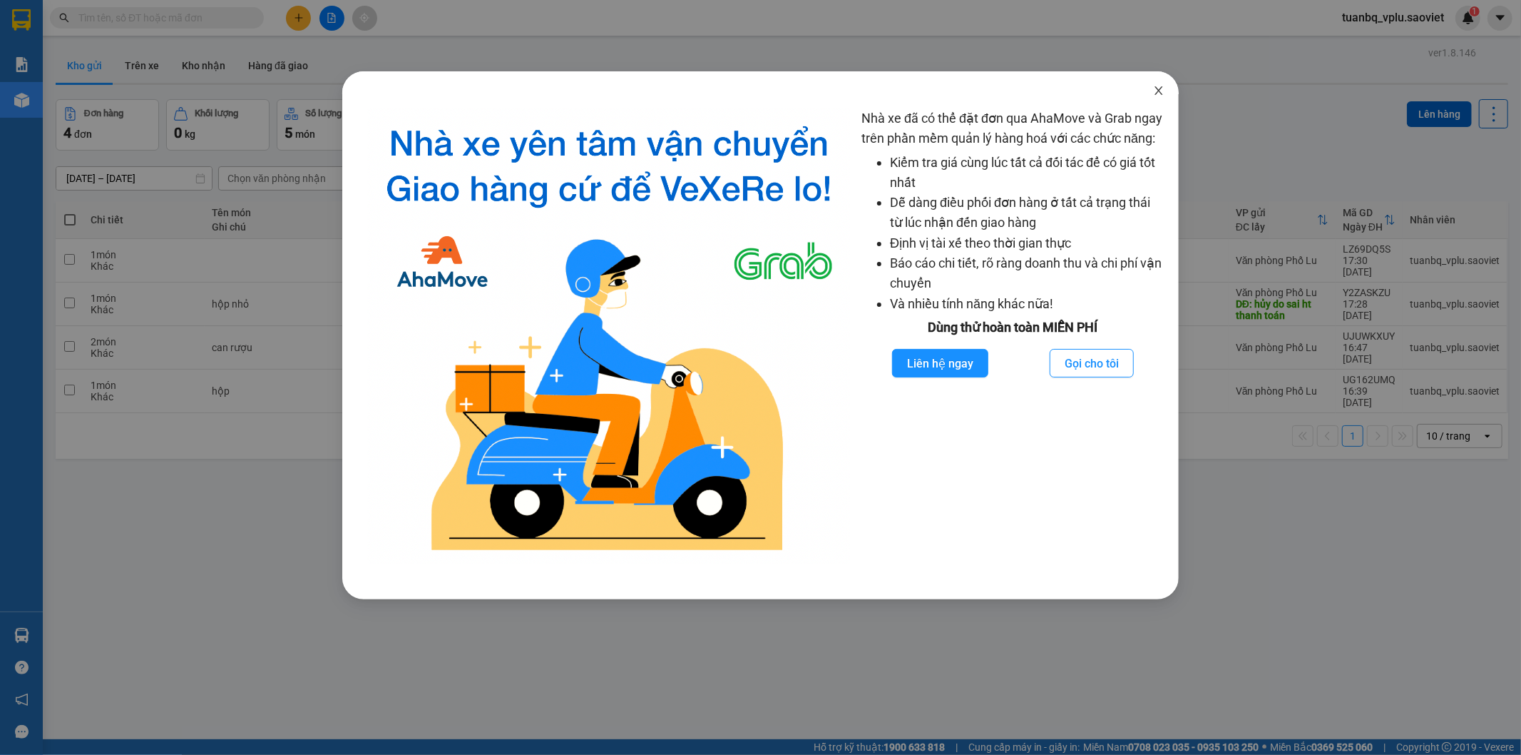
click at [1161, 88] on icon "close" at bounding box center [1159, 90] width 8 height 9
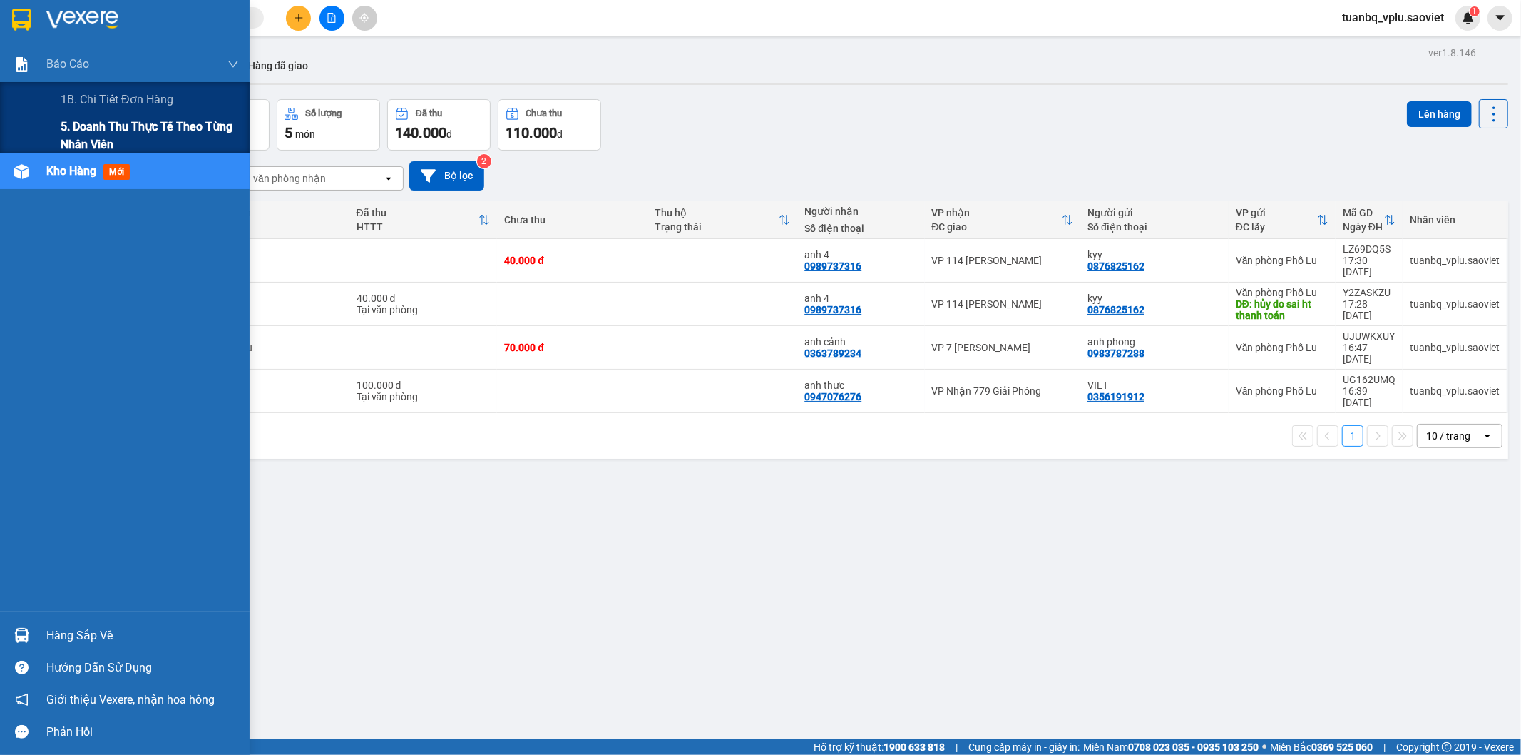
click at [129, 126] on span "5. Doanh thu thực tế theo từng nhân viên" at bounding box center [150, 136] width 178 height 36
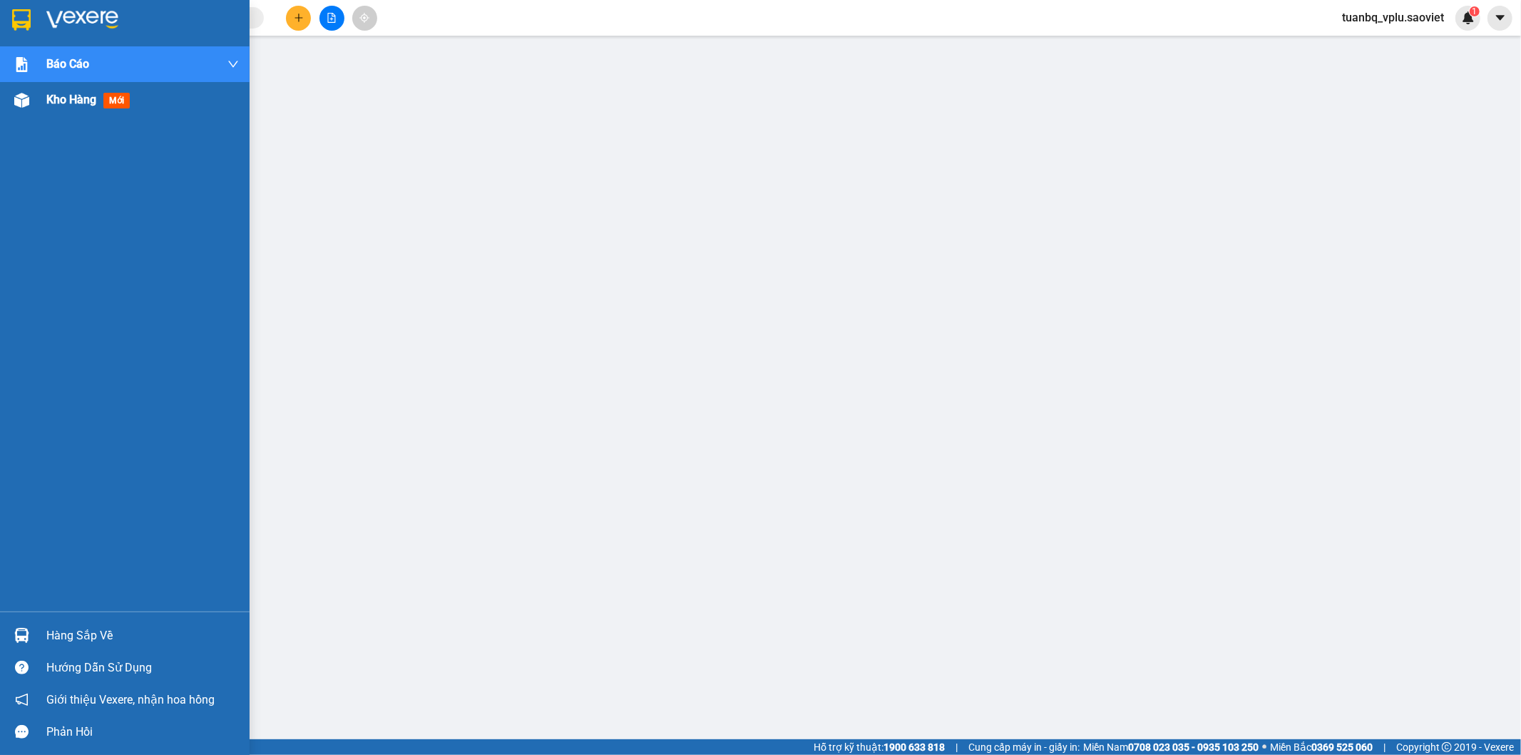
click at [73, 97] on span "Kho hàng" at bounding box center [71, 100] width 50 height 14
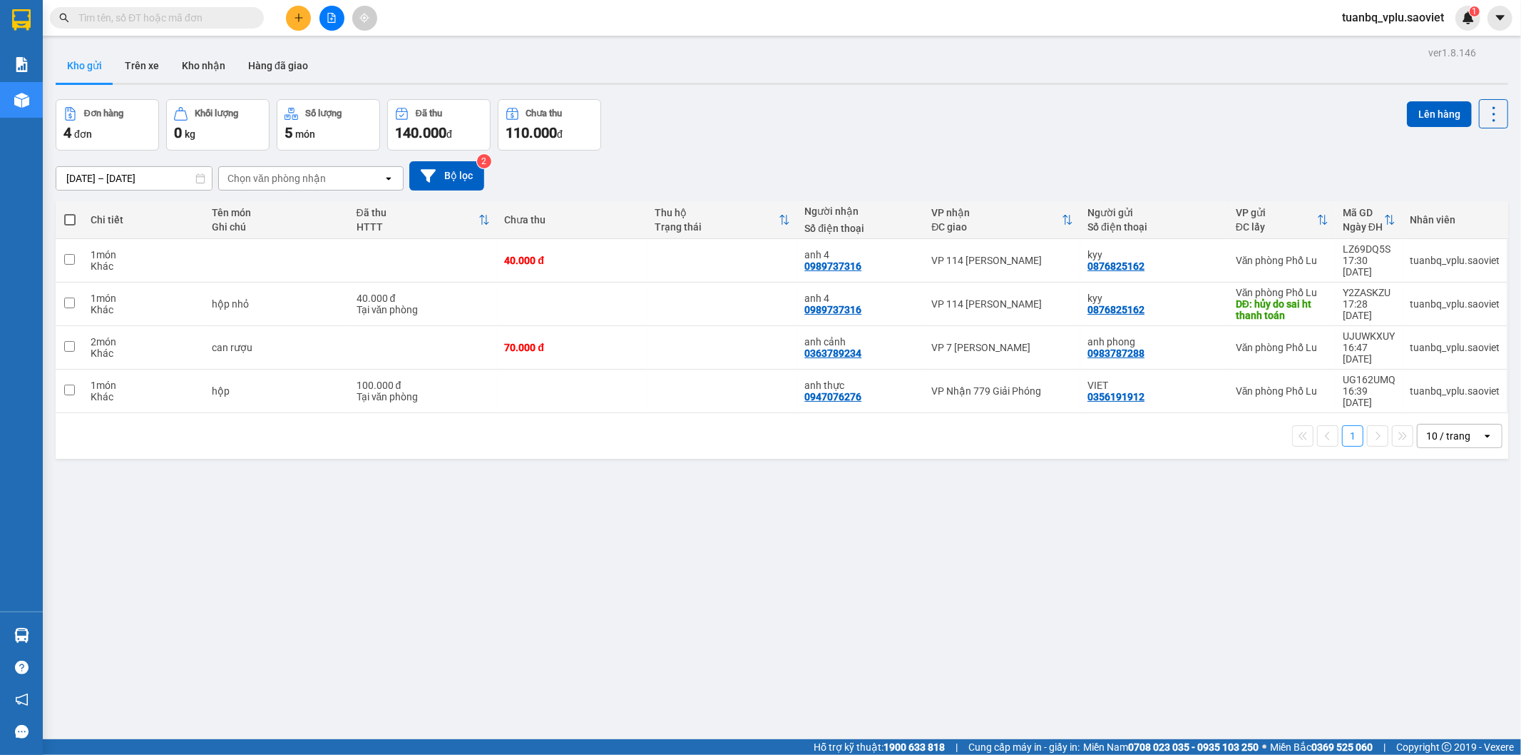
click at [145, 66] on button "Trên xe" at bounding box center [141, 66] width 57 height 34
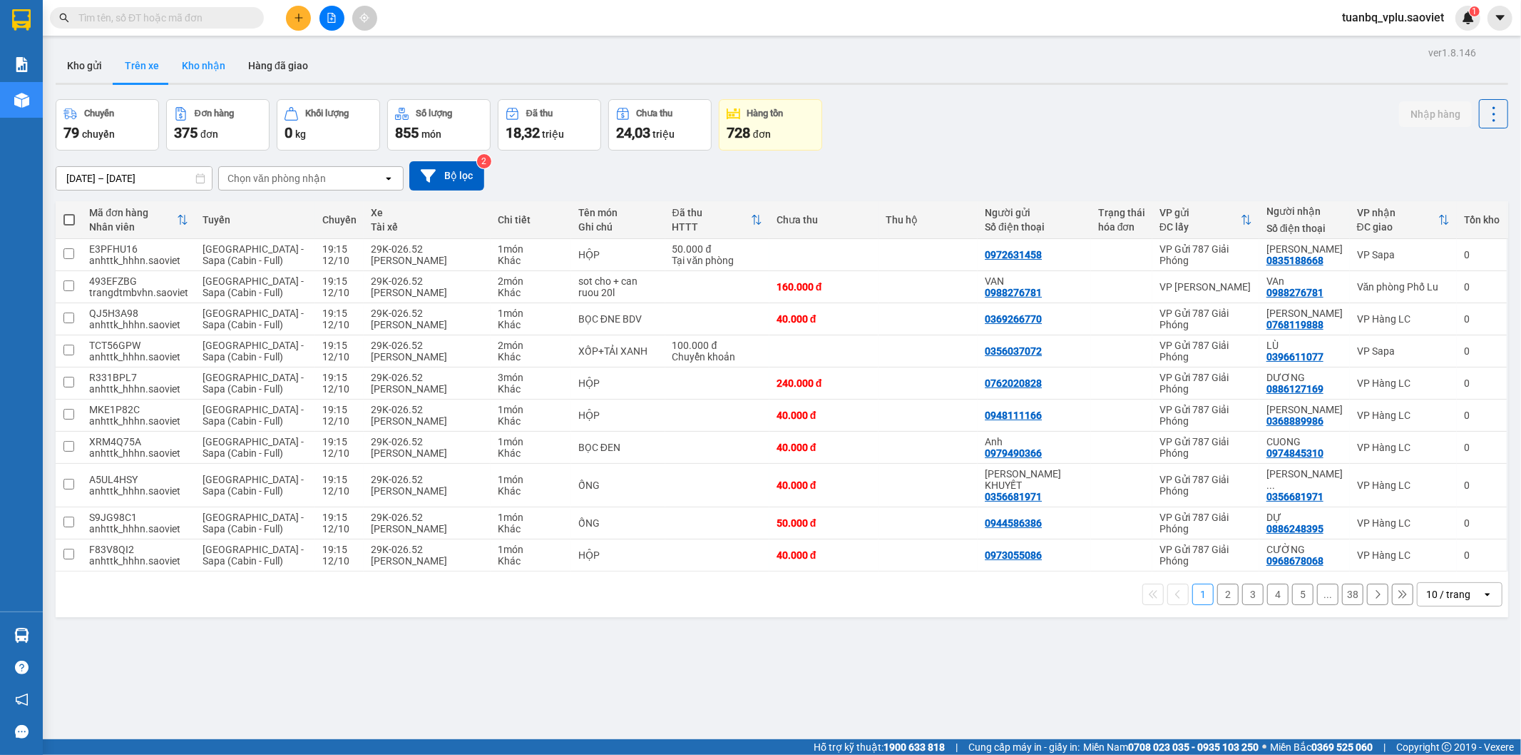
click at [193, 68] on button "Kho nhận" at bounding box center [203, 66] width 66 height 34
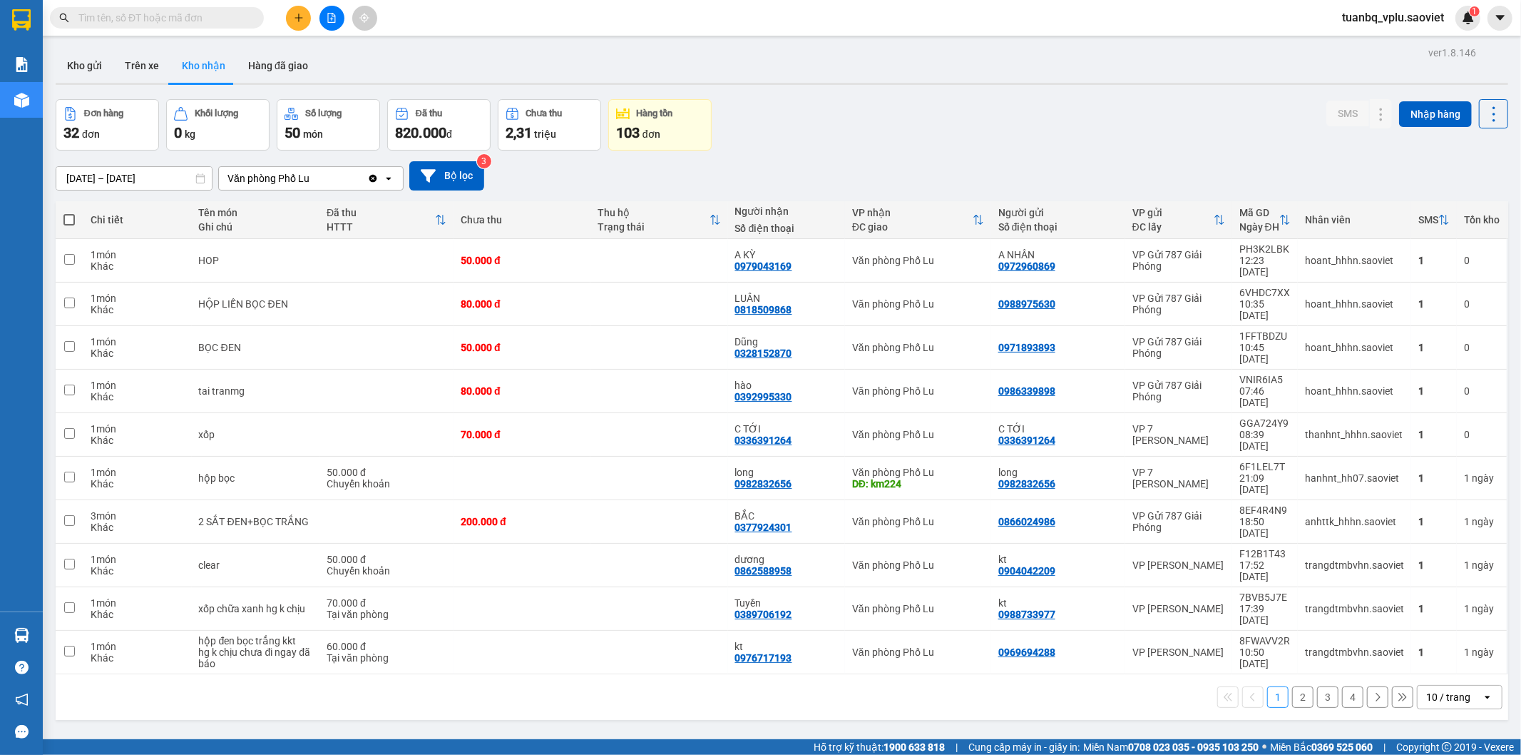
click at [1292, 686] on button "2" at bounding box center [1302, 696] width 21 height 21
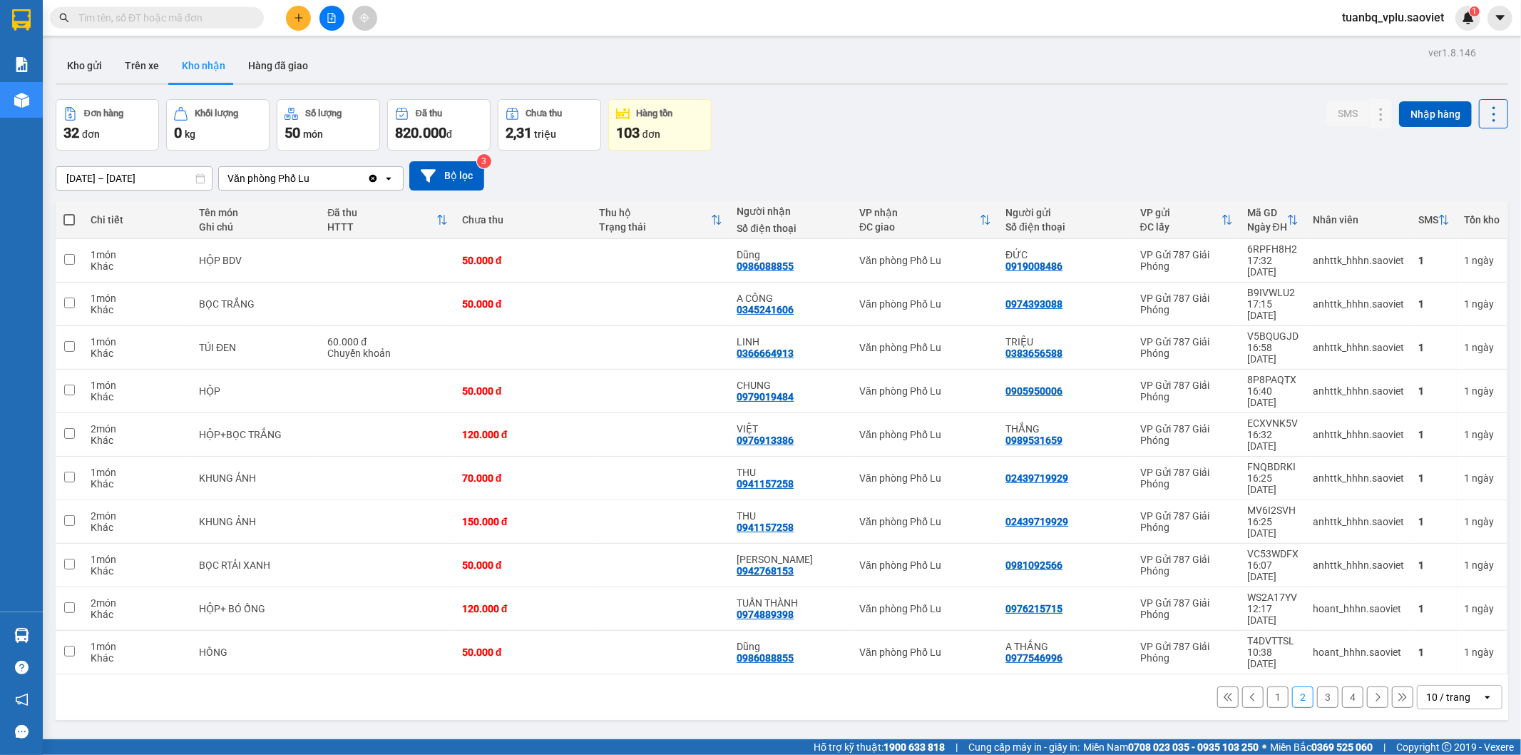
click at [102, 10] on input "text" at bounding box center [162, 18] width 168 height 16
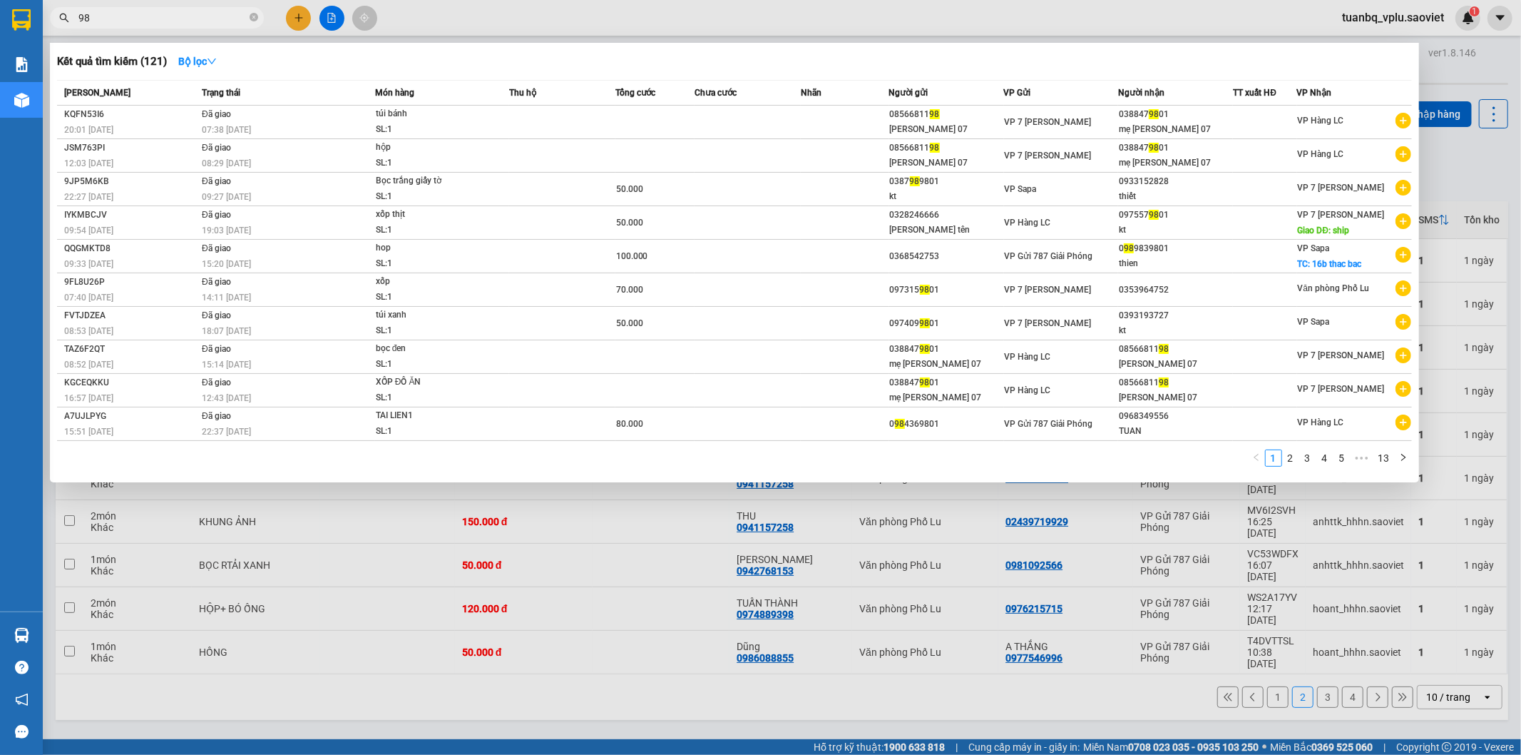
type input "9"
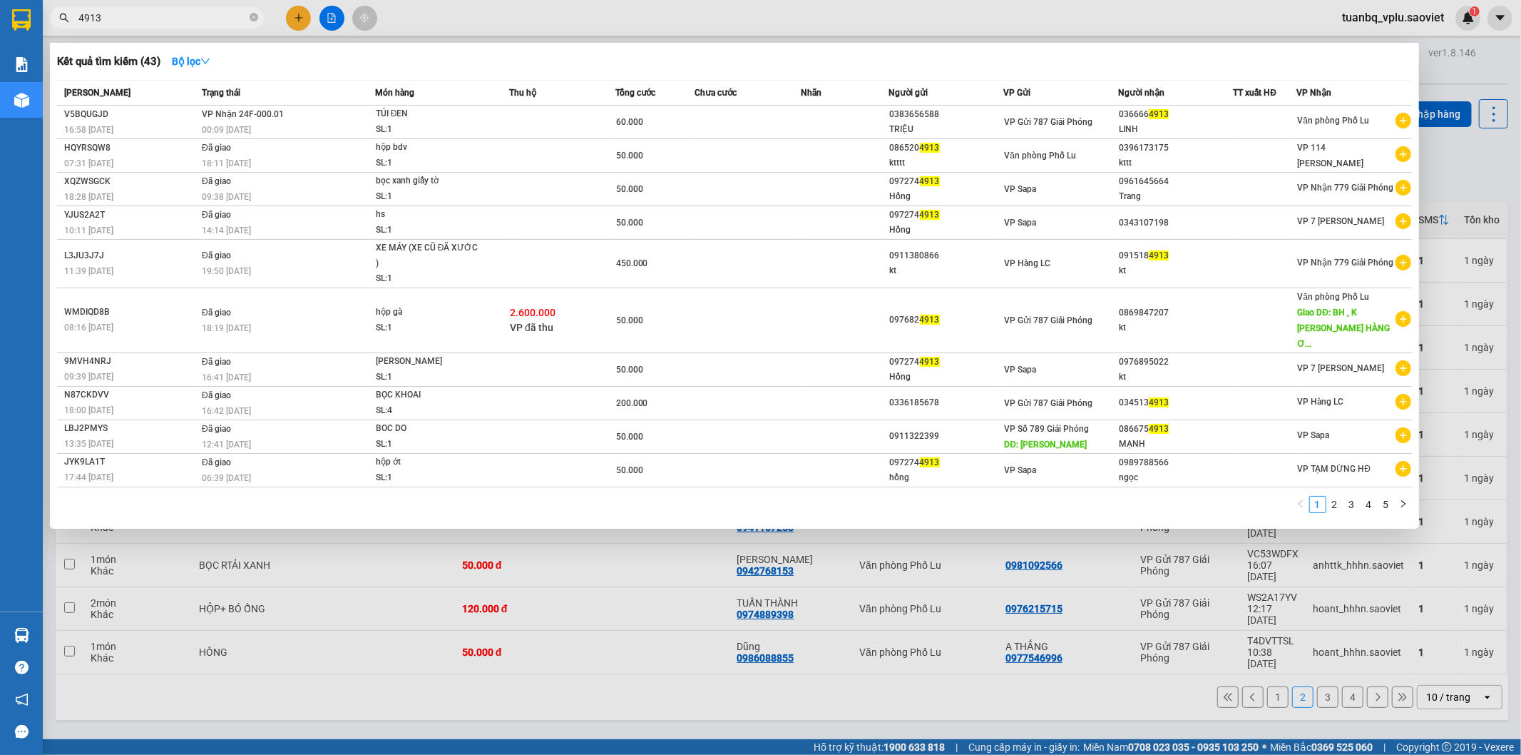
type input "4913"
click at [774, 673] on div at bounding box center [760, 377] width 1521 height 755
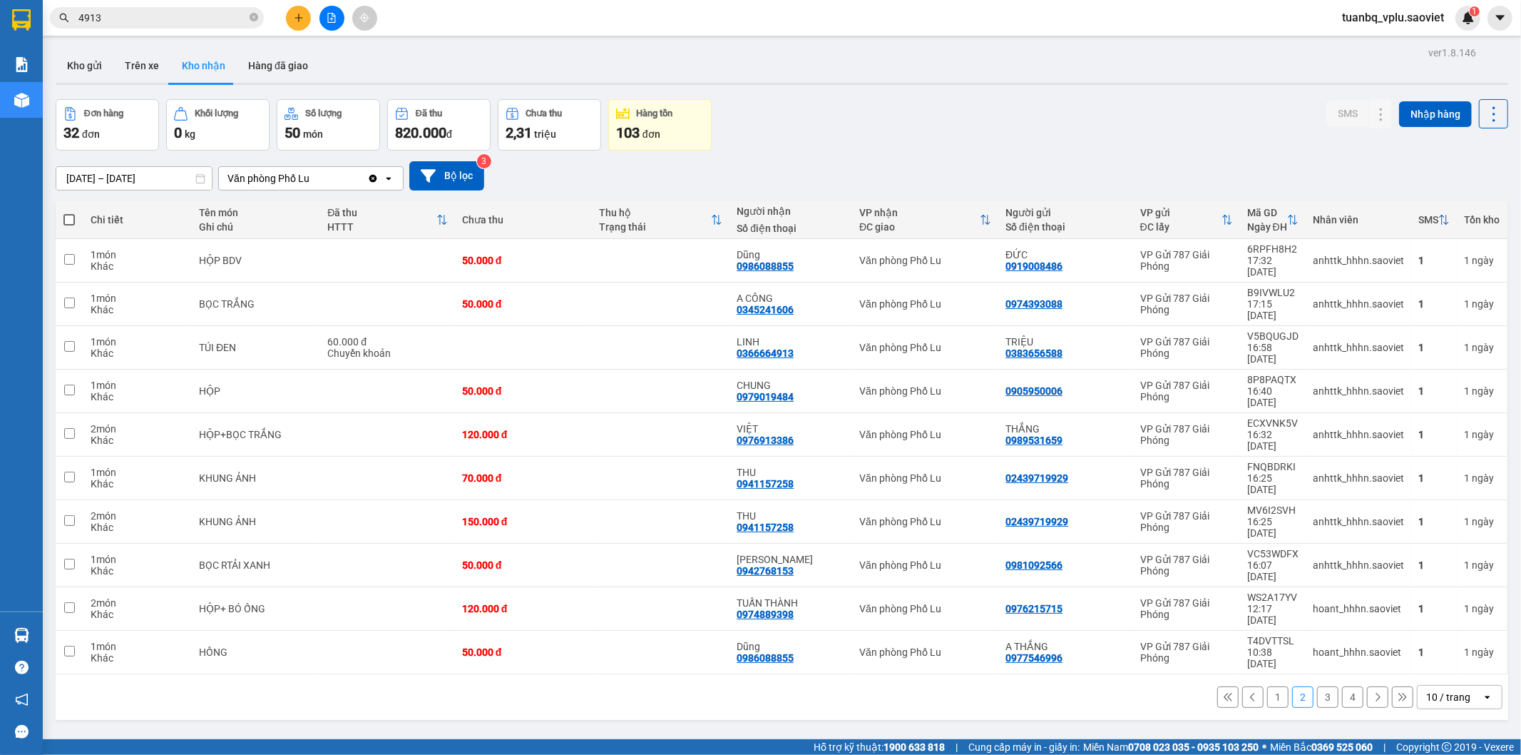
click at [1320, 686] on button "3" at bounding box center [1327, 696] width 21 height 21
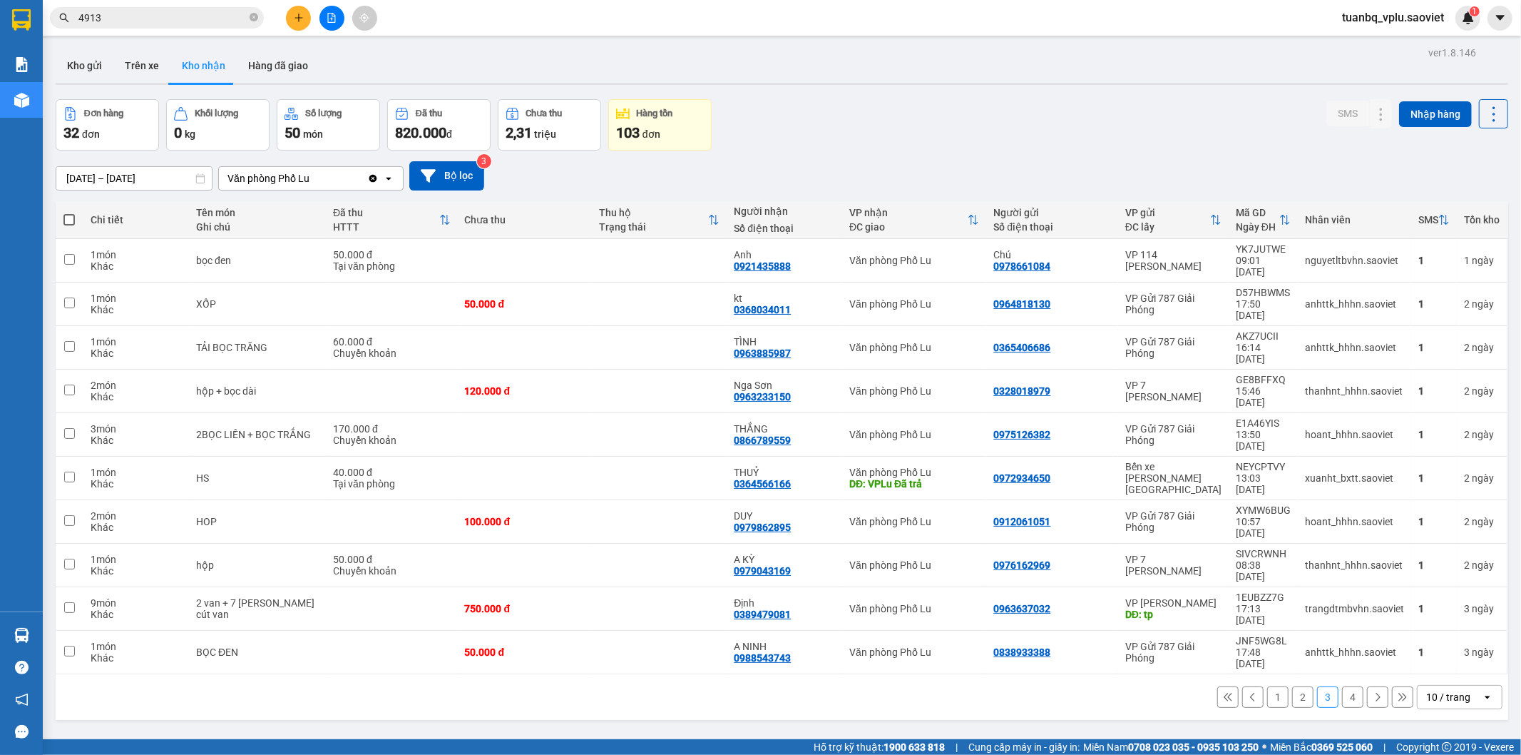
click at [1342, 686] on button "4" at bounding box center [1352, 696] width 21 height 21
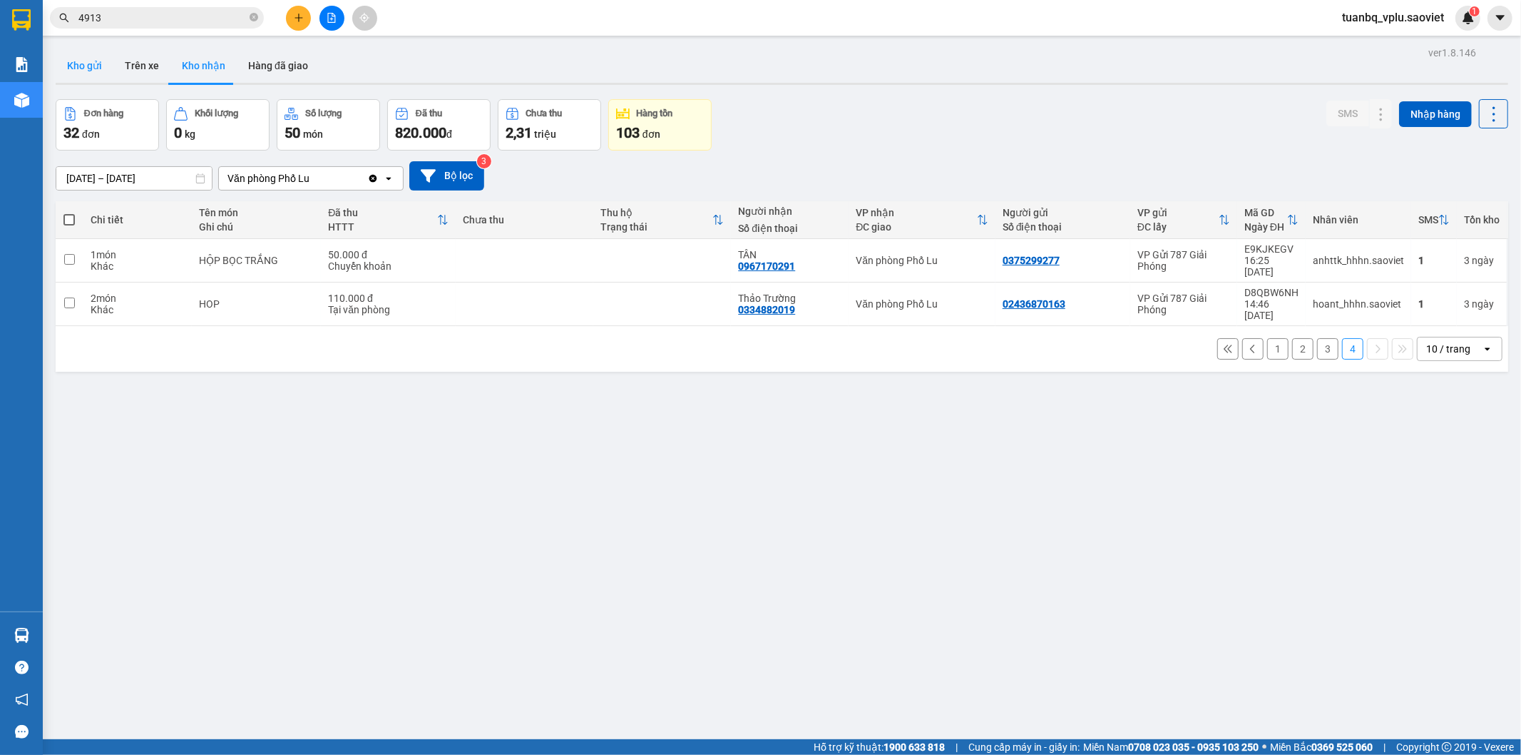
click at [76, 64] on button "Kho gửi" at bounding box center [85, 66] width 58 height 34
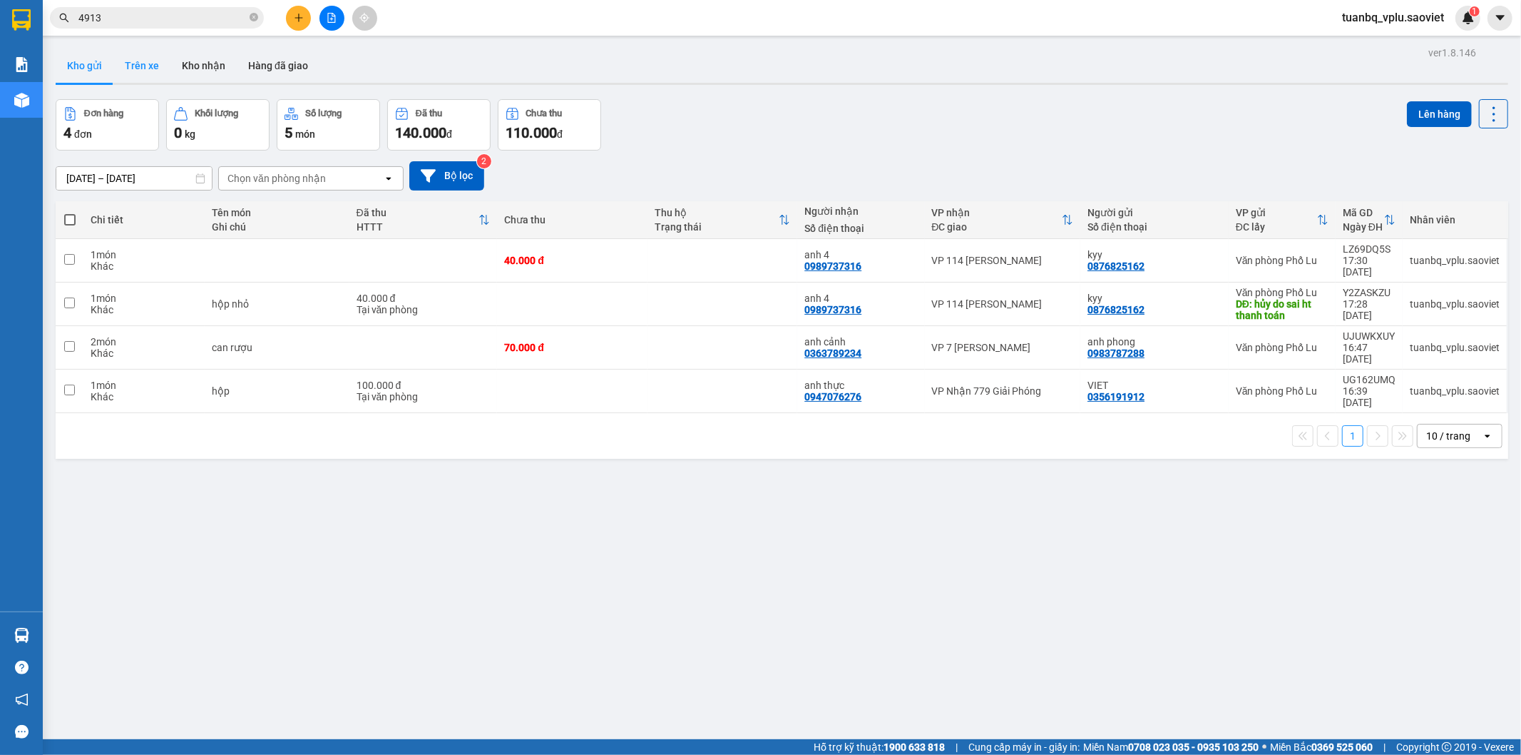
click at [126, 55] on button "Trên xe" at bounding box center [141, 66] width 57 height 34
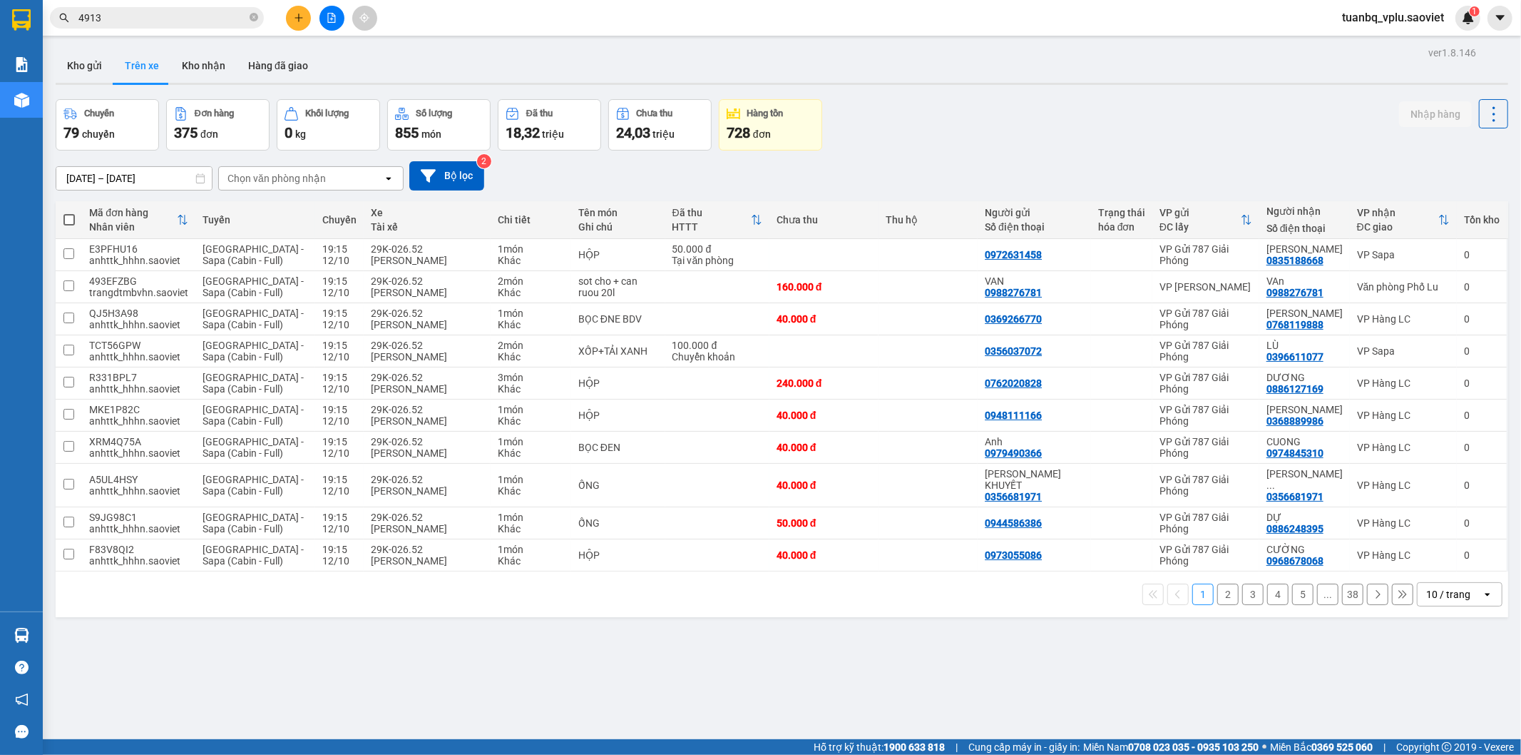
click at [136, 14] on input "4913" at bounding box center [162, 18] width 168 height 16
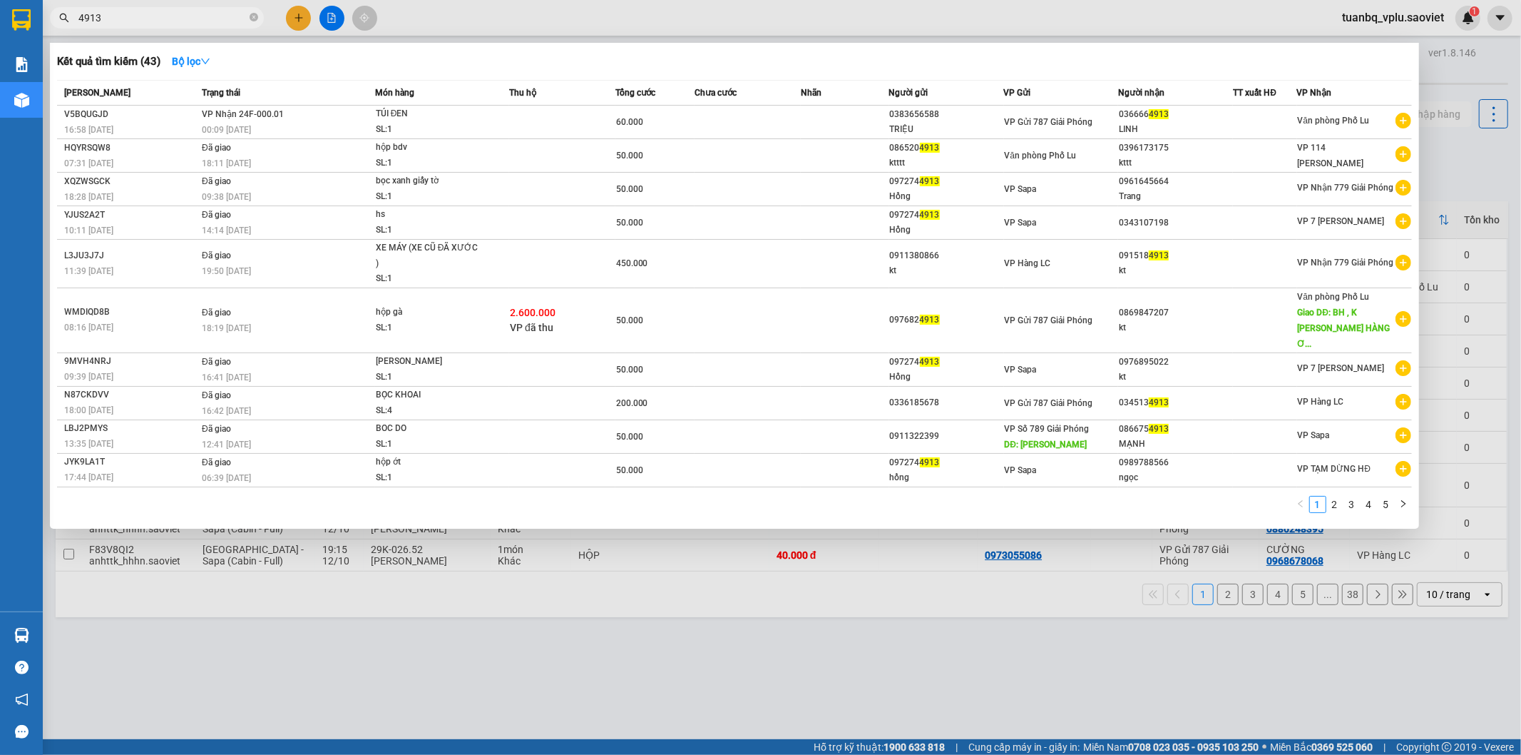
click at [136, 14] on input "4913" at bounding box center [162, 18] width 168 height 16
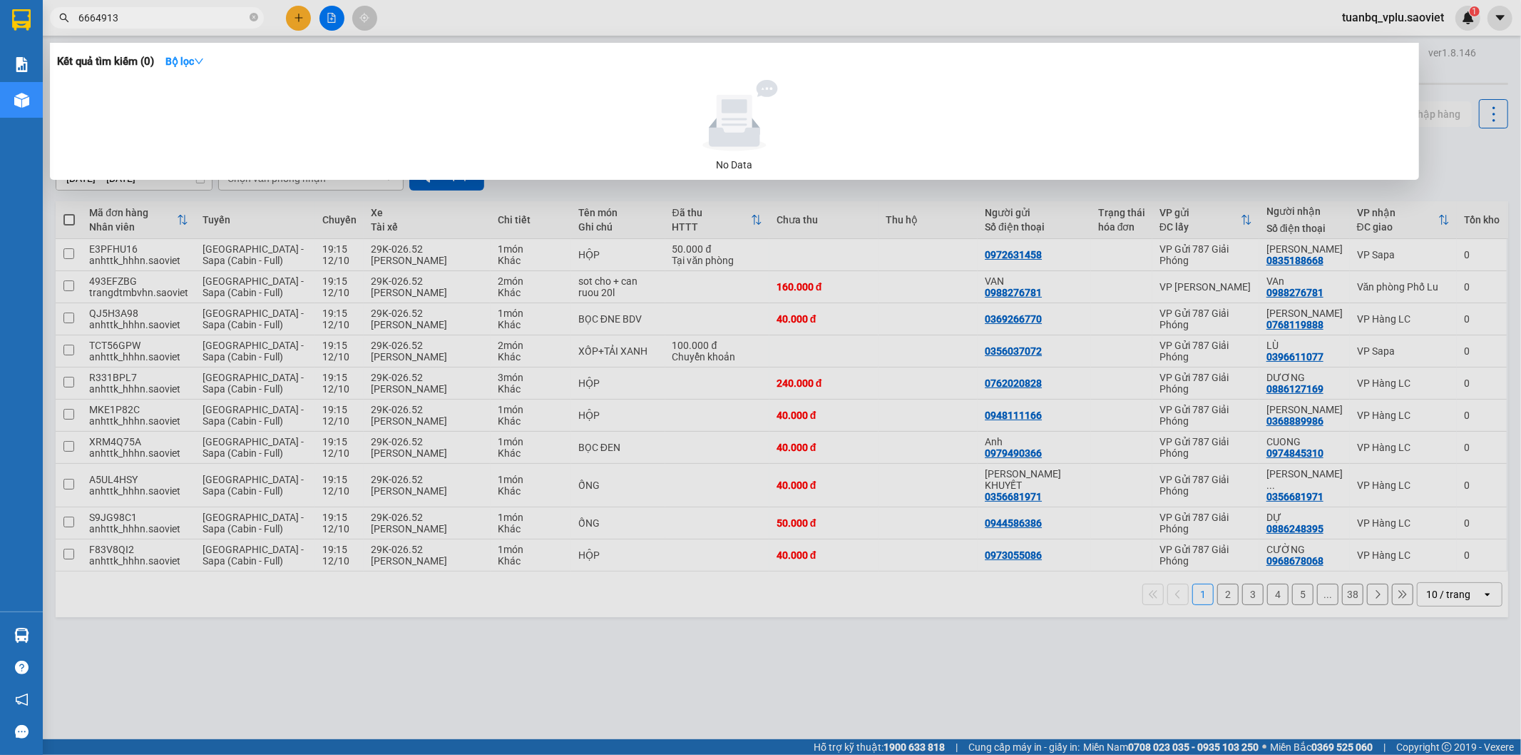
type input "6664913"
click at [73, 14] on span "6664913" at bounding box center [157, 17] width 214 height 21
click at [132, 17] on input "6664913" at bounding box center [162, 18] width 168 height 16
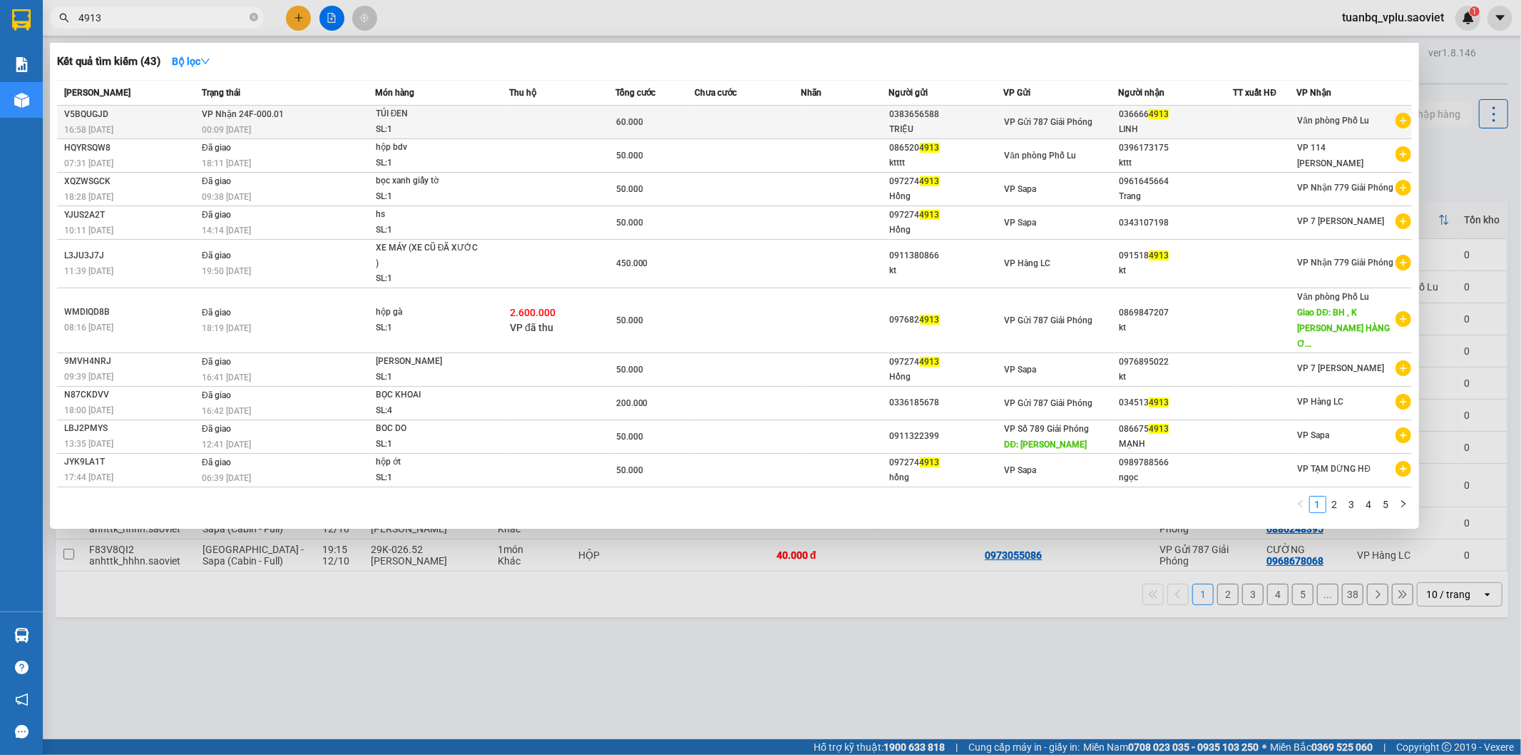
type input "4913"
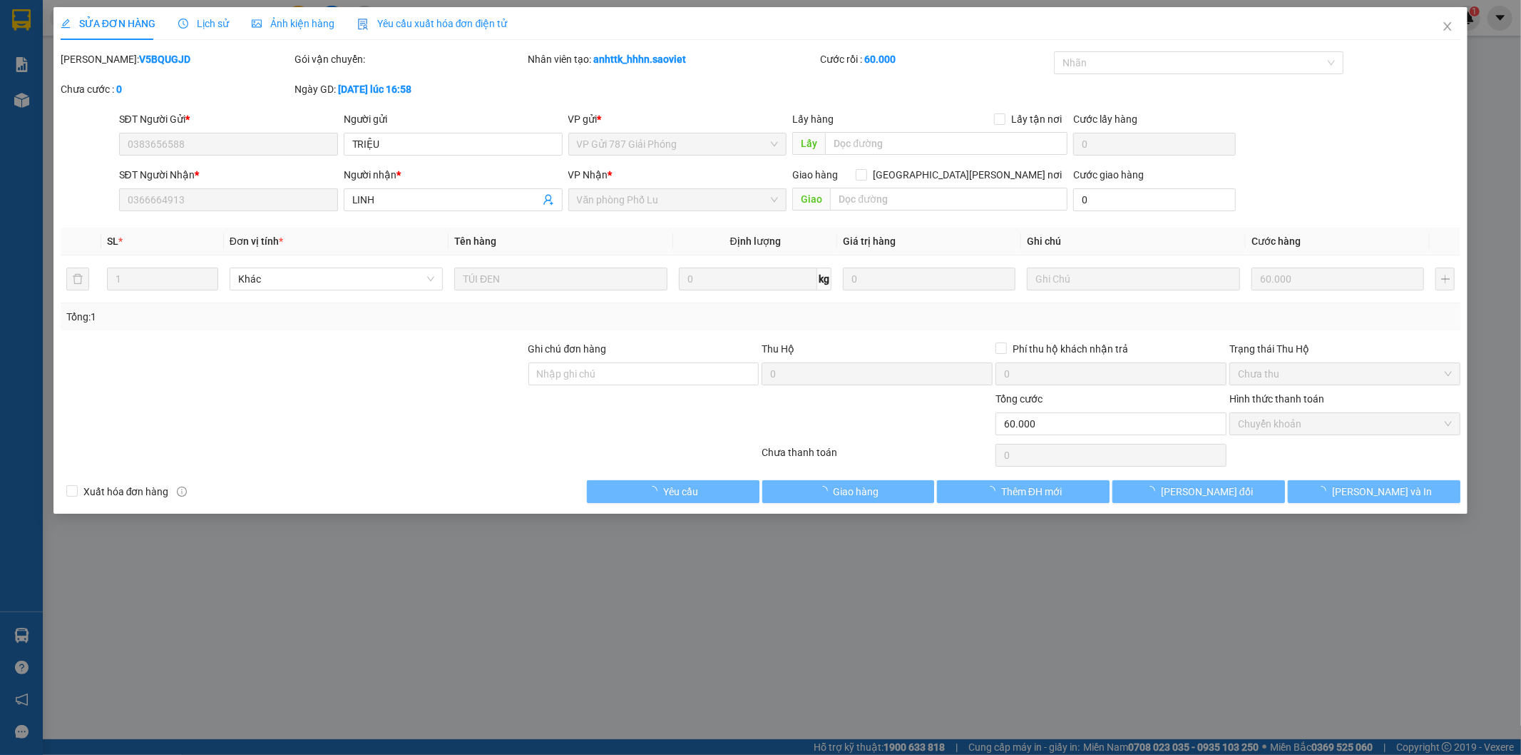
type input "0383656588"
type input "TRIỆU"
type input "0366664913"
type input "LINH"
type input "0"
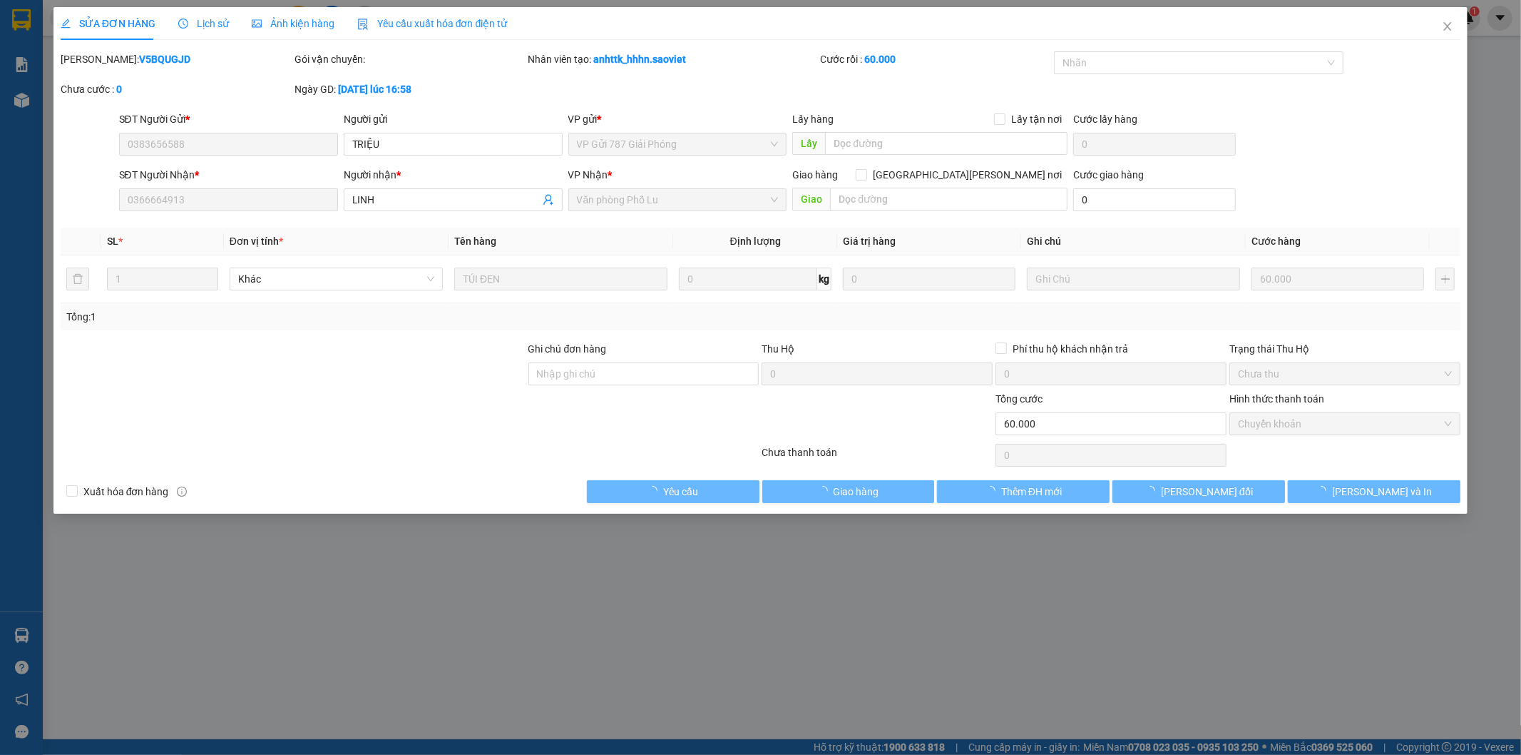
type input "60.000"
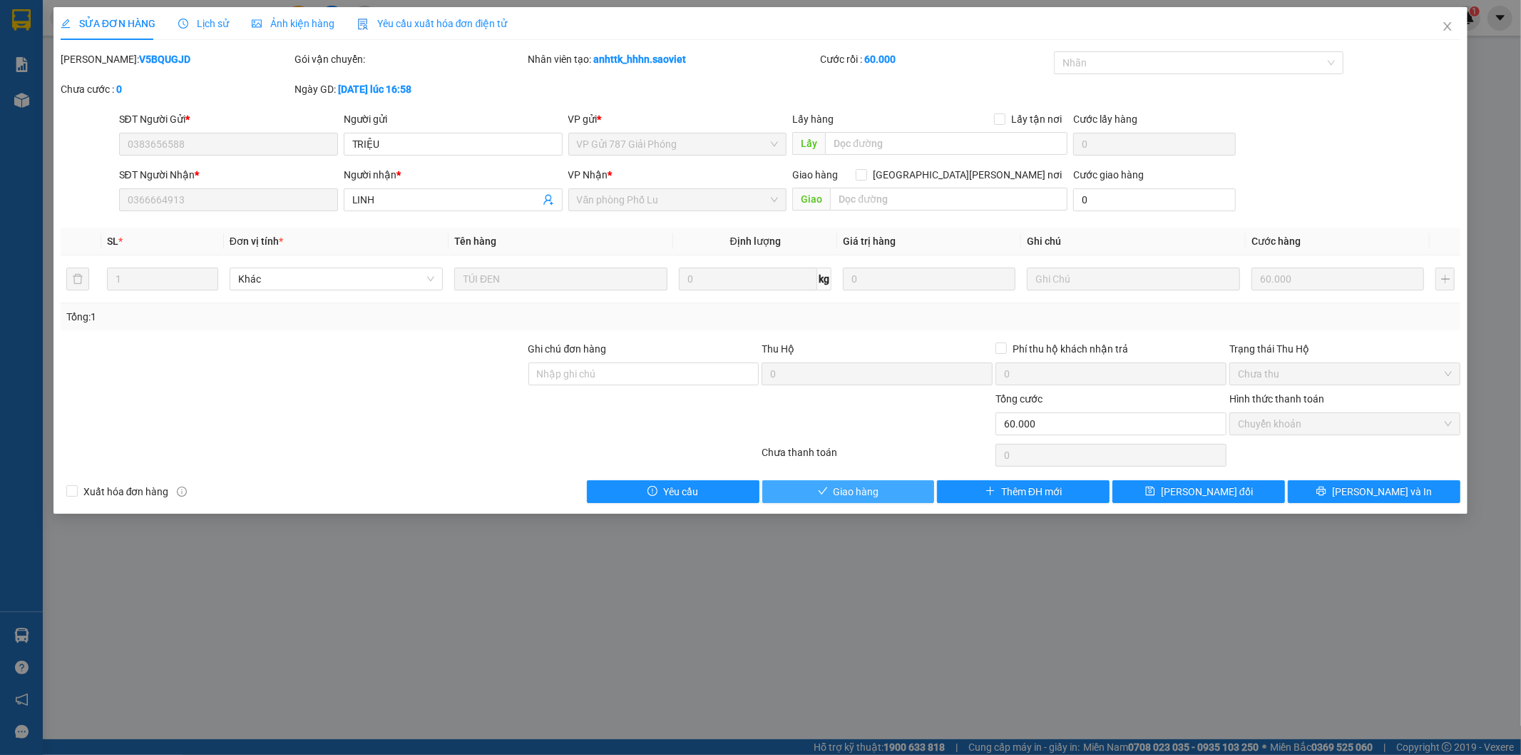
click at [872, 487] on span "Giao hàng" at bounding box center [857, 492] width 46 height 16
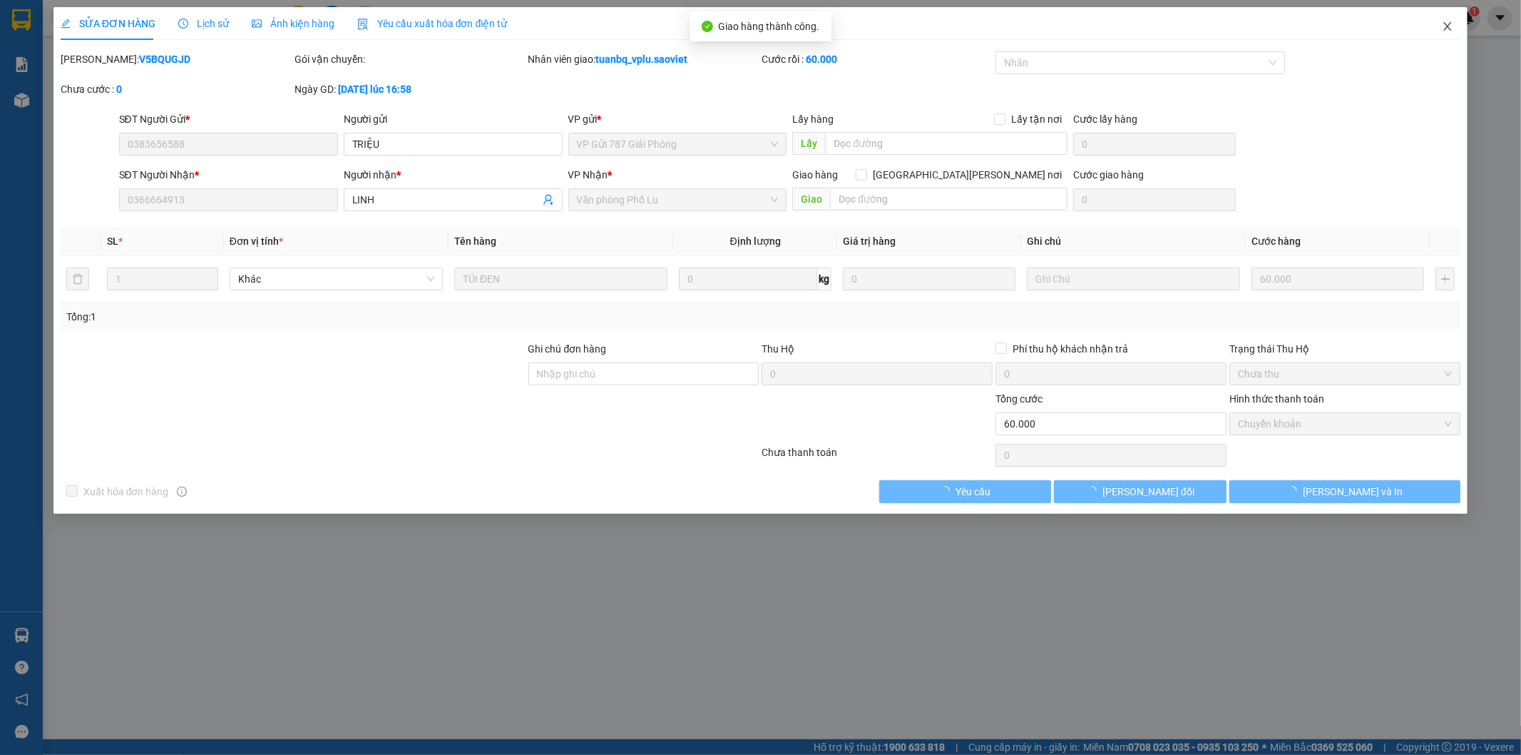
click at [1450, 30] on icon "close" at bounding box center [1448, 26] width 8 height 9
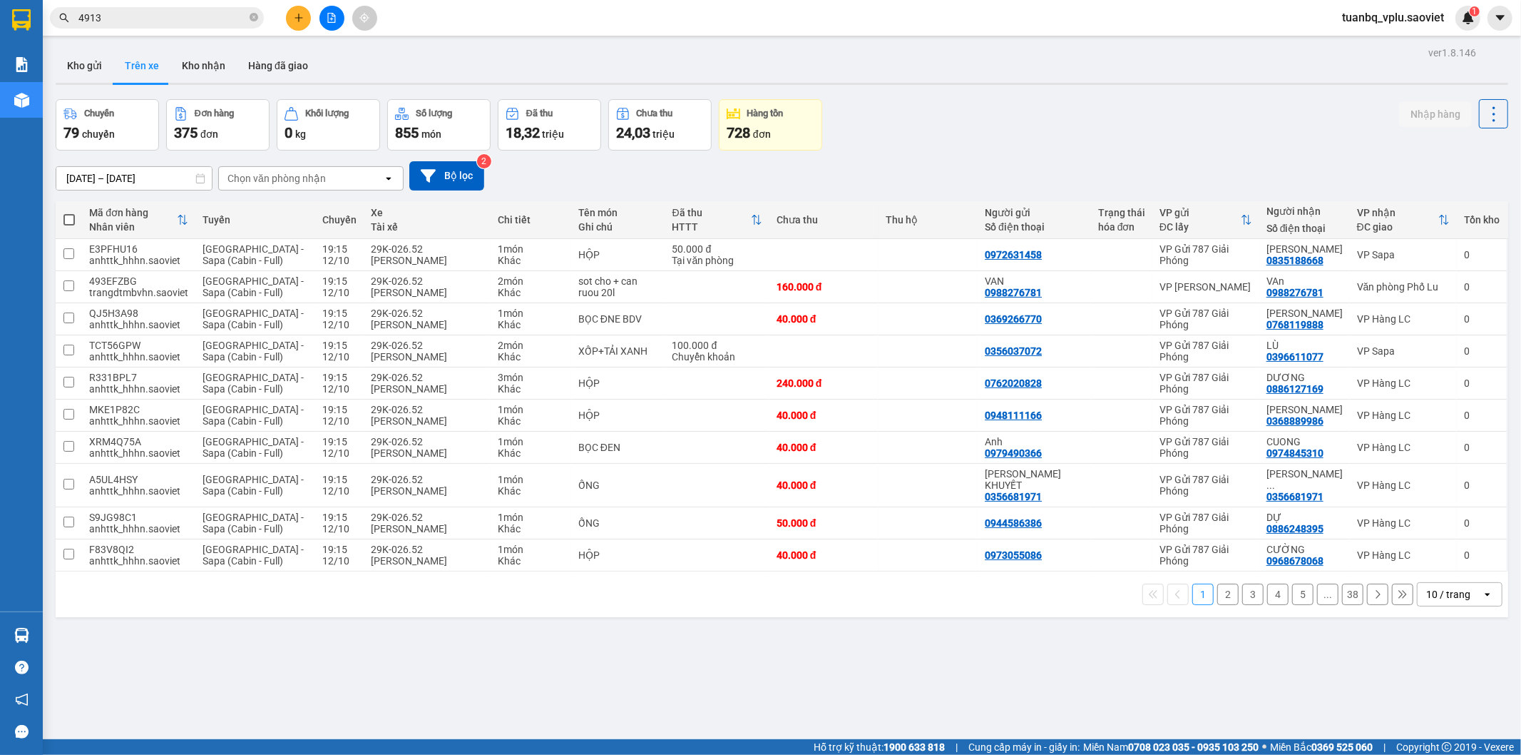
click at [1363, 21] on span "tuanbq_vplu.saoviet" at bounding box center [1393, 18] width 125 height 18
click at [1357, 47] on span "Đăng xuất" at bounding box center [1399, 44] width 95 height 16
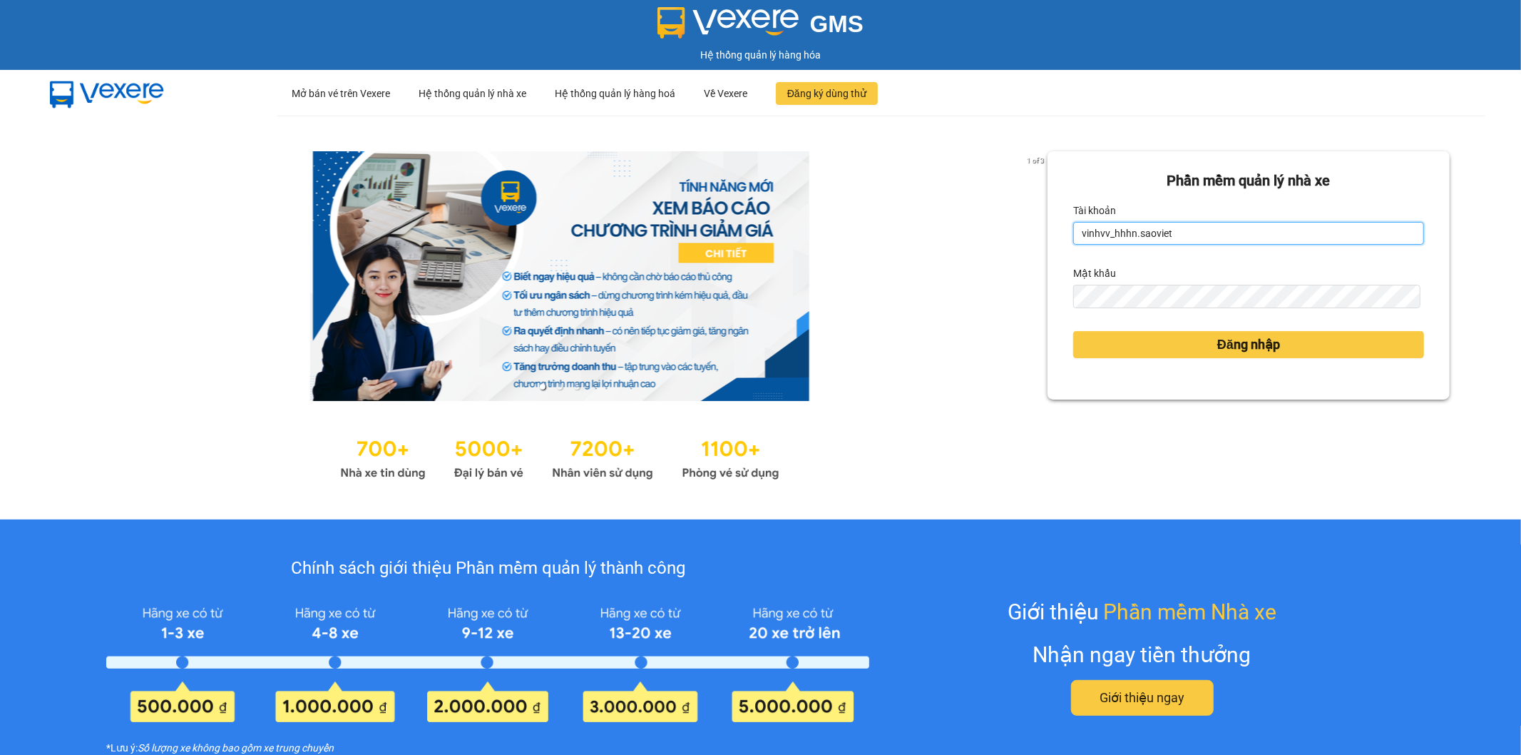
drag, startPoint x: 1211, startPoint y: 232, endPoint x: 628, endPoint y: 219, distance: 583.6
click at [776, 223] on div "1 of 3 Phần mềm quản lý nhà xe Tài khoản vinhvv_hhhn.saoviet Mật khẩu Đăng nhập" at bounding box center [760, 318] width 1521 height 404
drag, startPoint x: 1151, startPoint y: 238, endPoint x: 1066, endPoint y: 241, distance: 85.0
click at [1074, 241] on input "vinhvv_hhhn.saoviet" at bounding box center [1249, 233] width 351 height 23
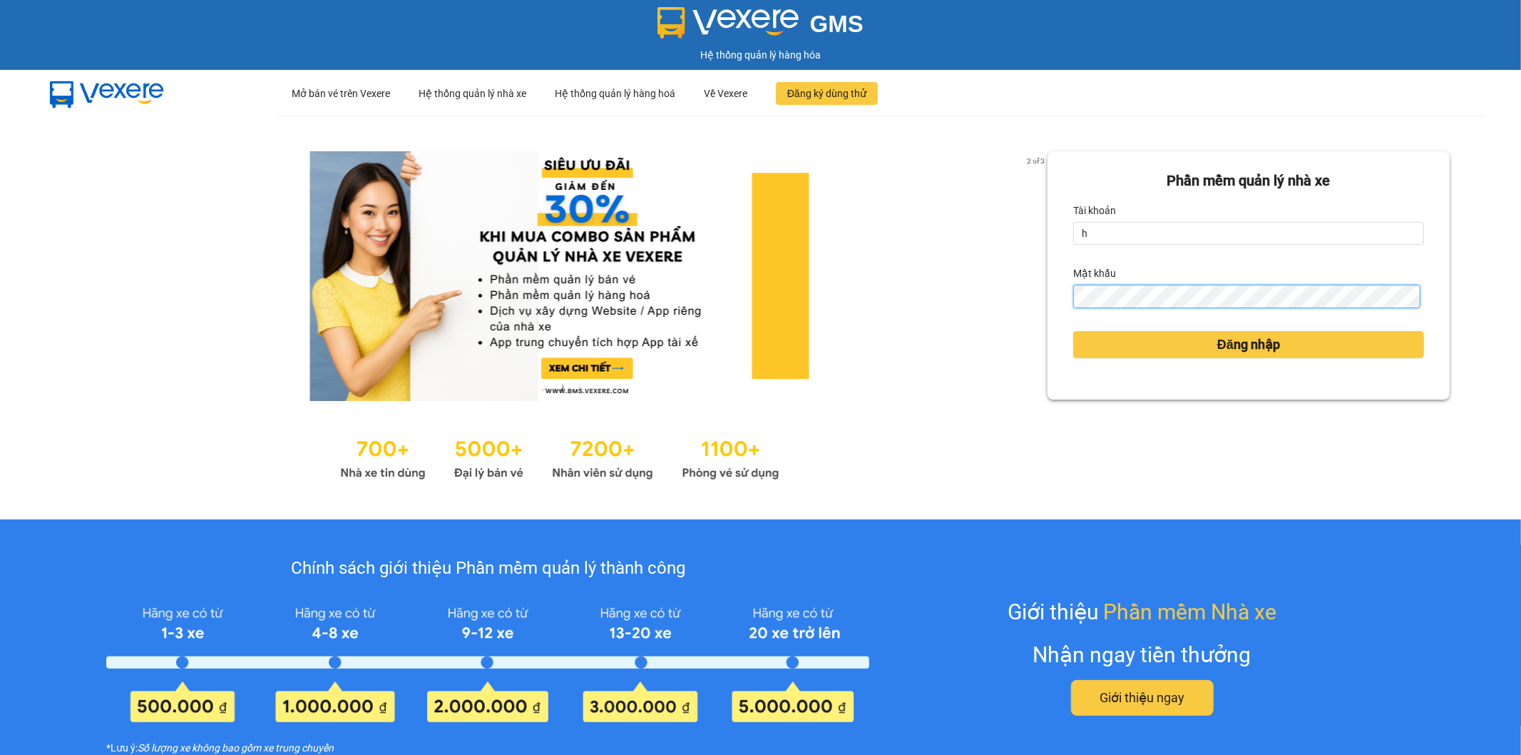
click at [1063, 297] on div "Phần mềm quản lý nhà xe Tài khoản h Mật khẩu Đăng nhập" at bounding box center [1249, 275] width 402 height 248
type input "hungnq_hhlu.saoviet"
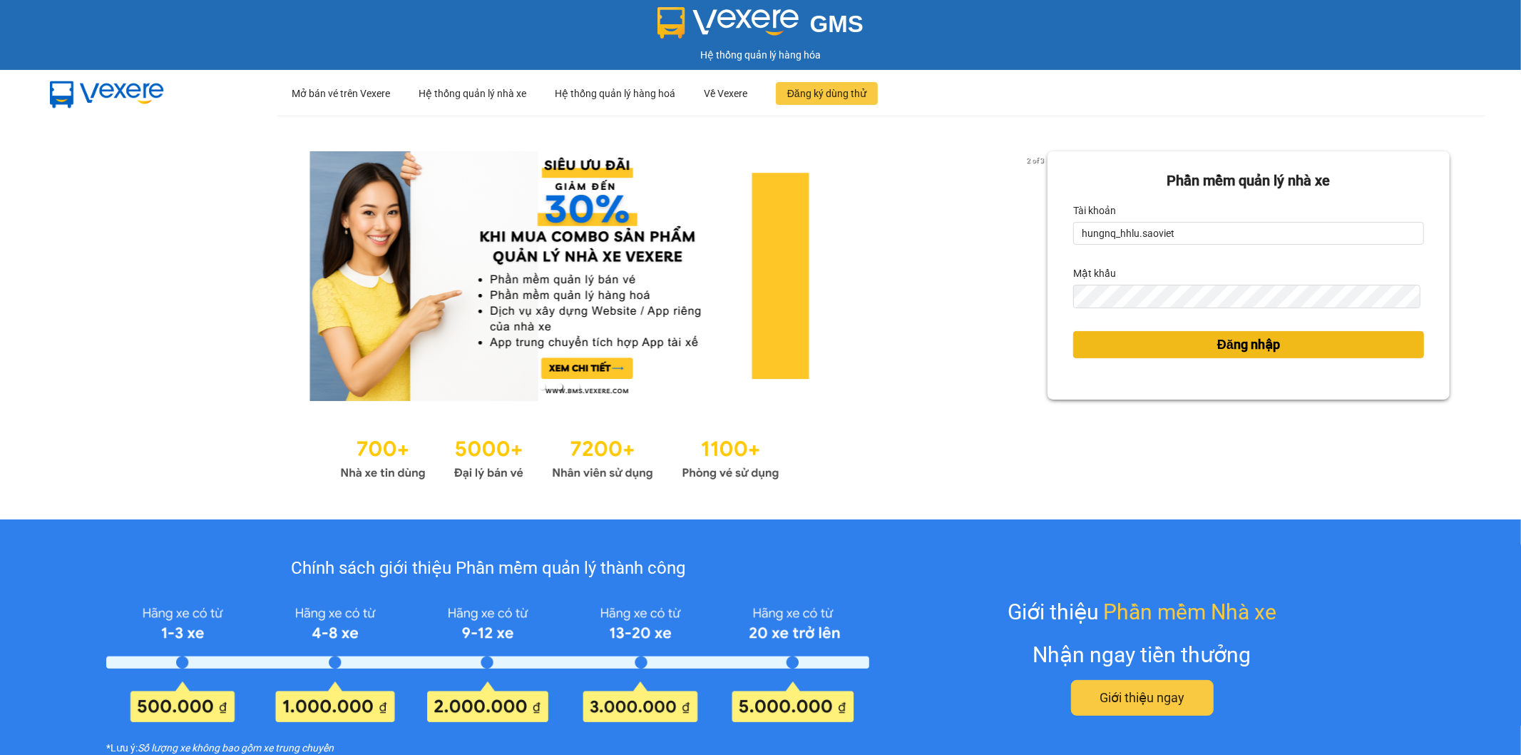
click at [1074, 350] on button "Đăng nhập" at bounding box center [1249, 344] width 351 height 27
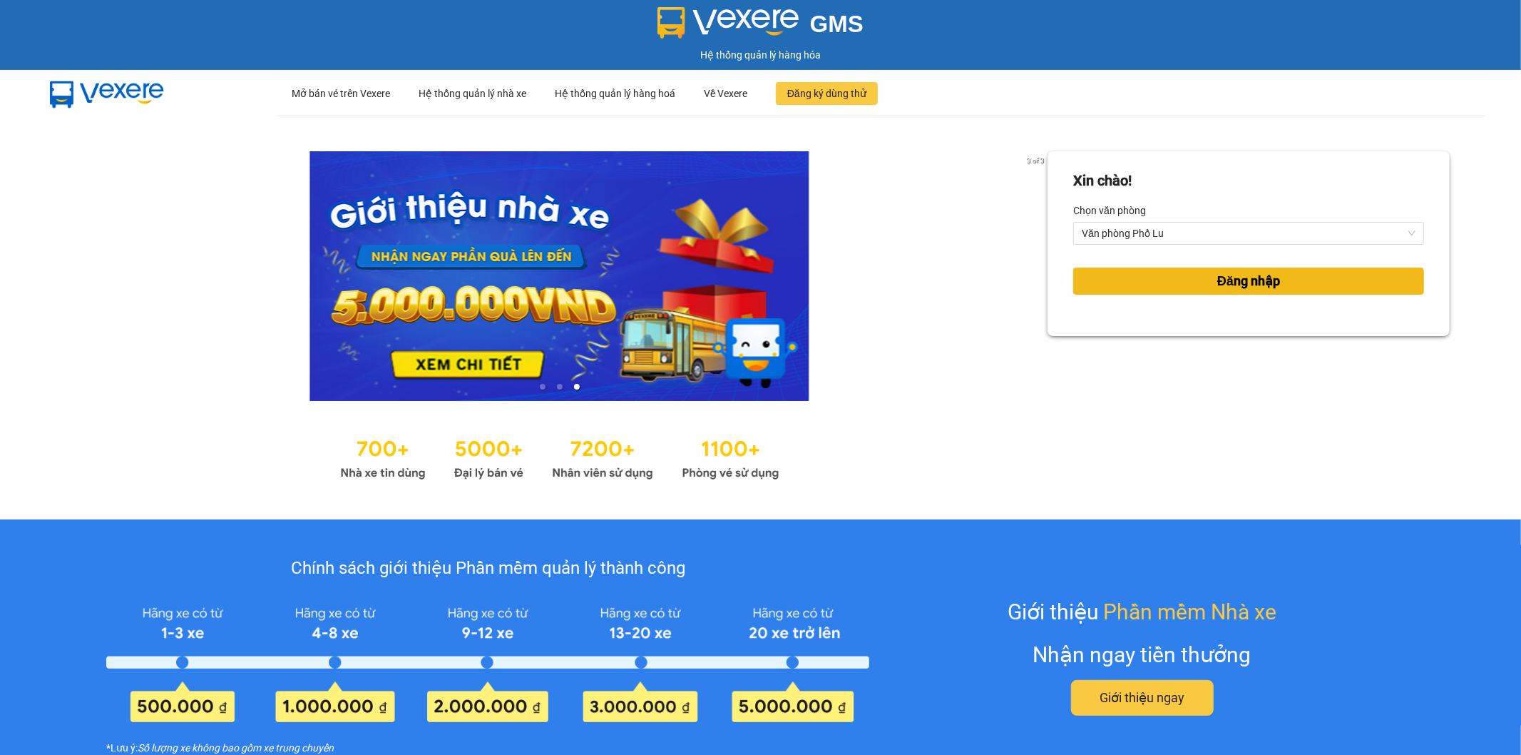
click at [1085, 280] on button "Đăng nhập" at bounding box center [1249, 280] width 351 height 27
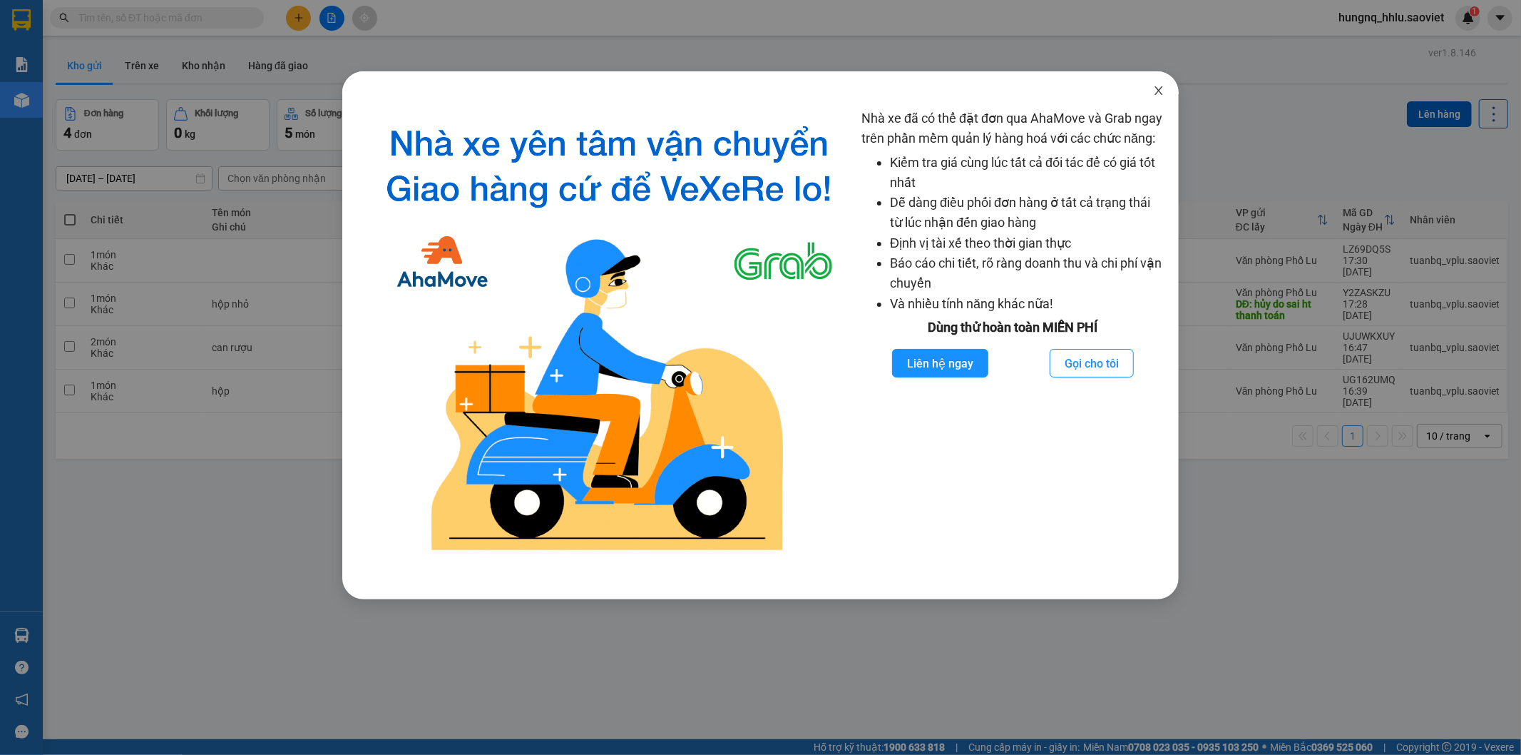
click at [1161, 93] on icon "close" at bounding box center [1158, 90] width 11 height 11
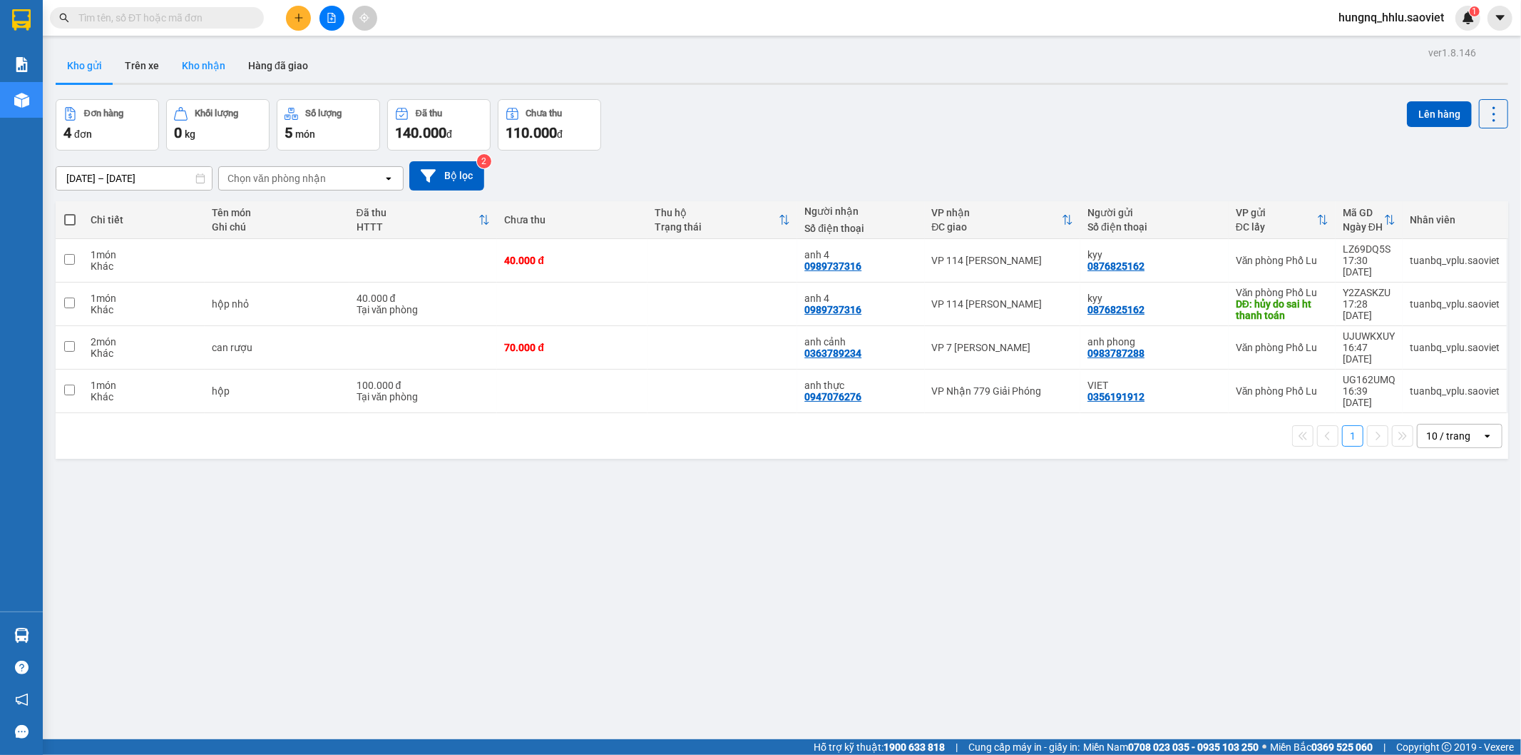
click at [212, 66] on button "Kho nhận" at bounding box center [203, 66] width 66 height 34
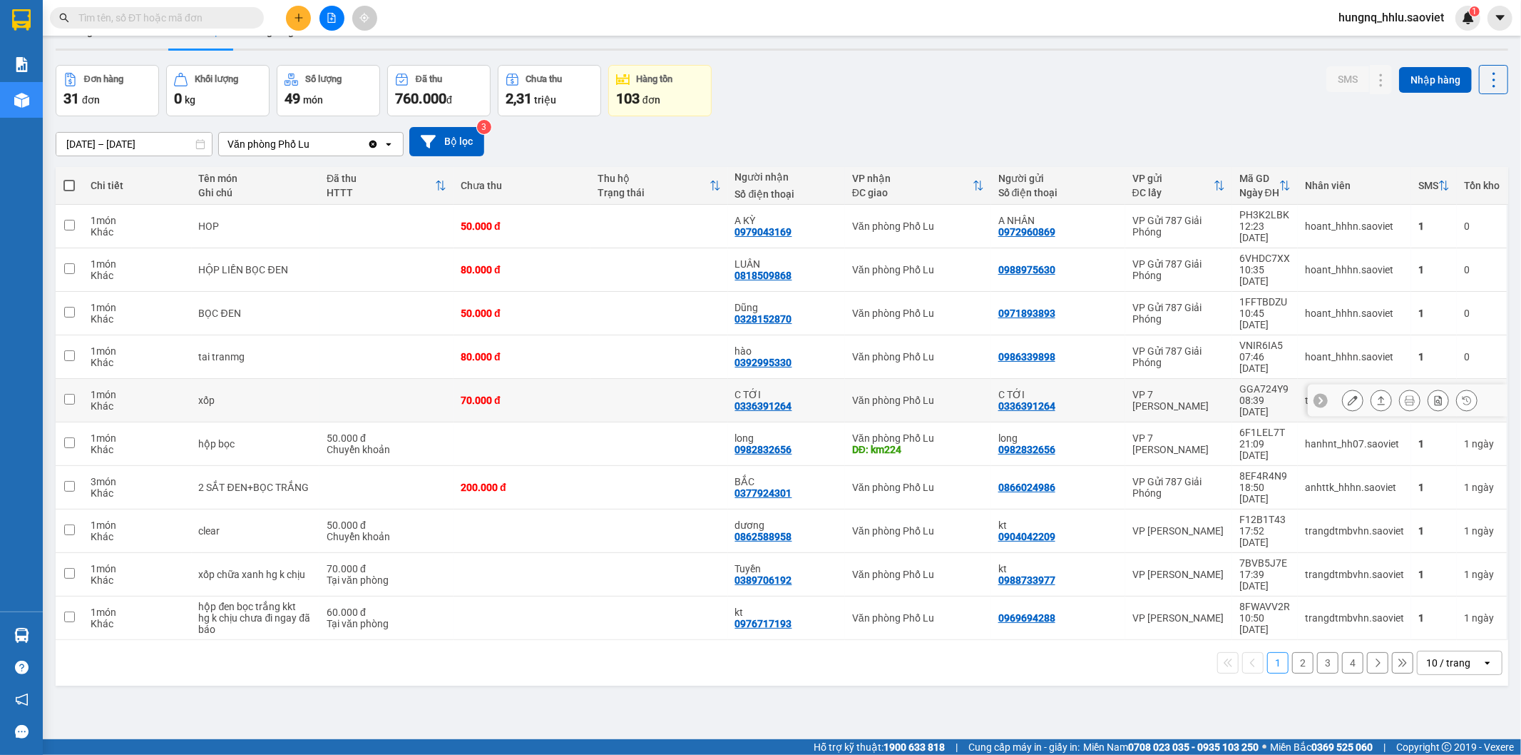
scroll to position [66, 0]
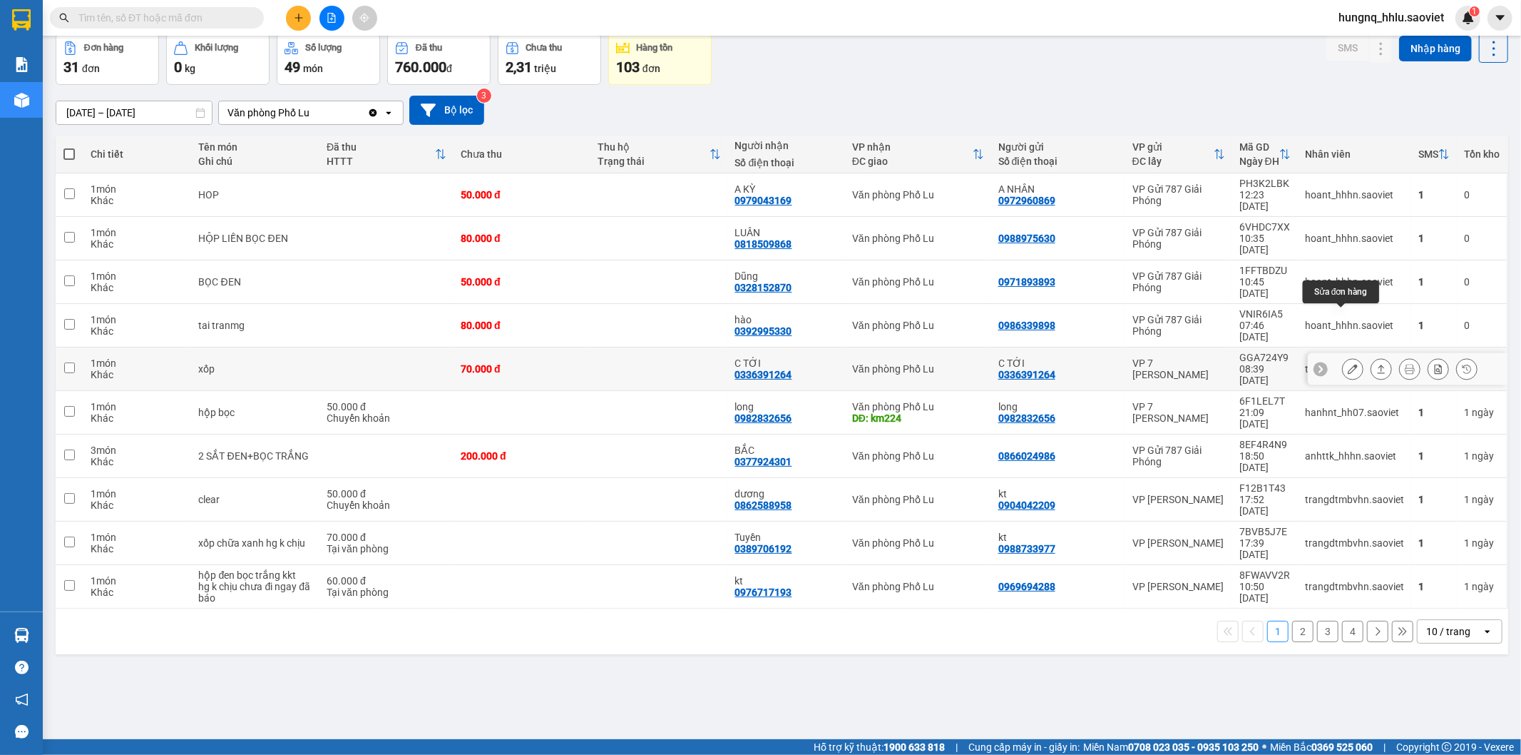
click at [1348, 364] on icon at bounding box center [1353, 369] width 10 height 10
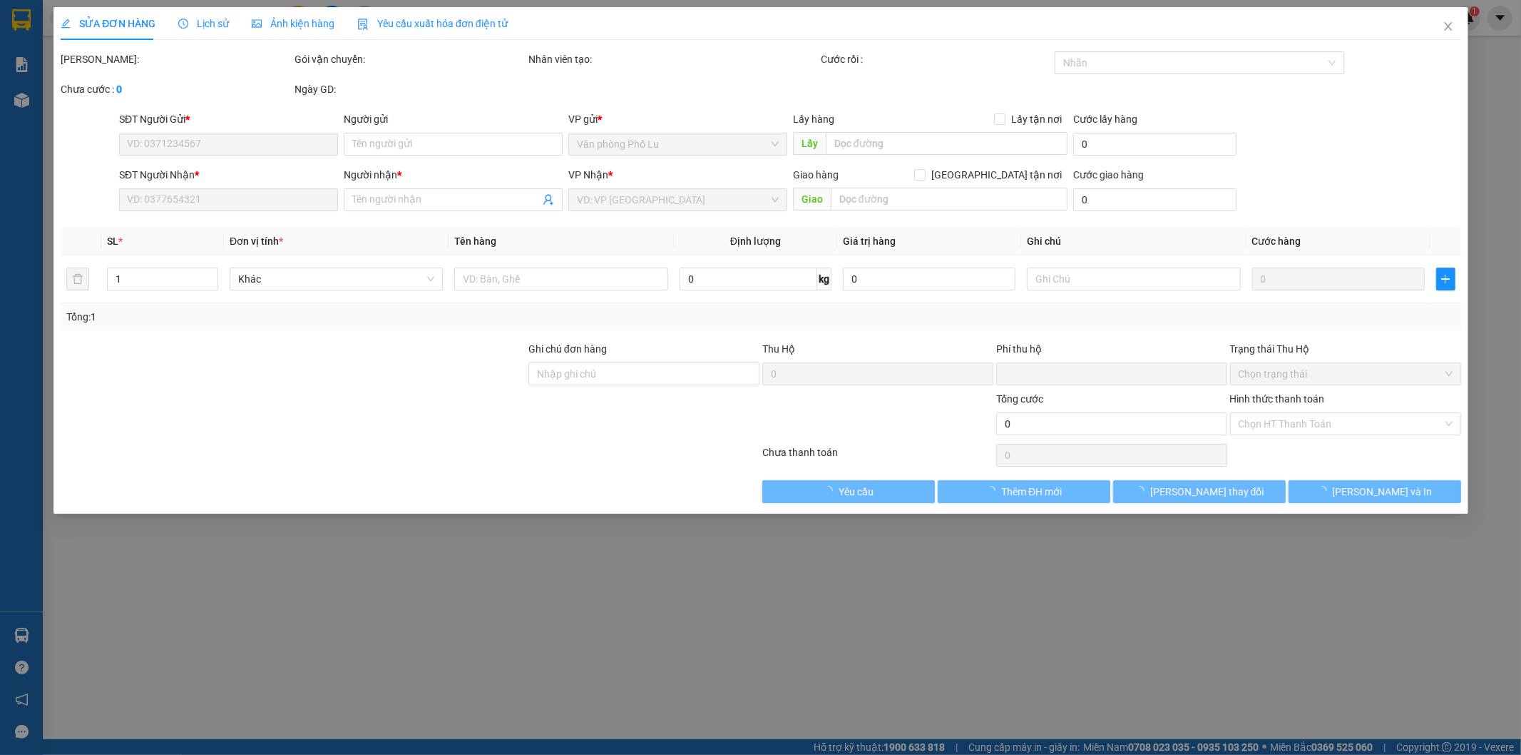
type input "0336391264"
type input "C TỚI"
type input "0336391264"
type input "C TỚI"
type input "0"
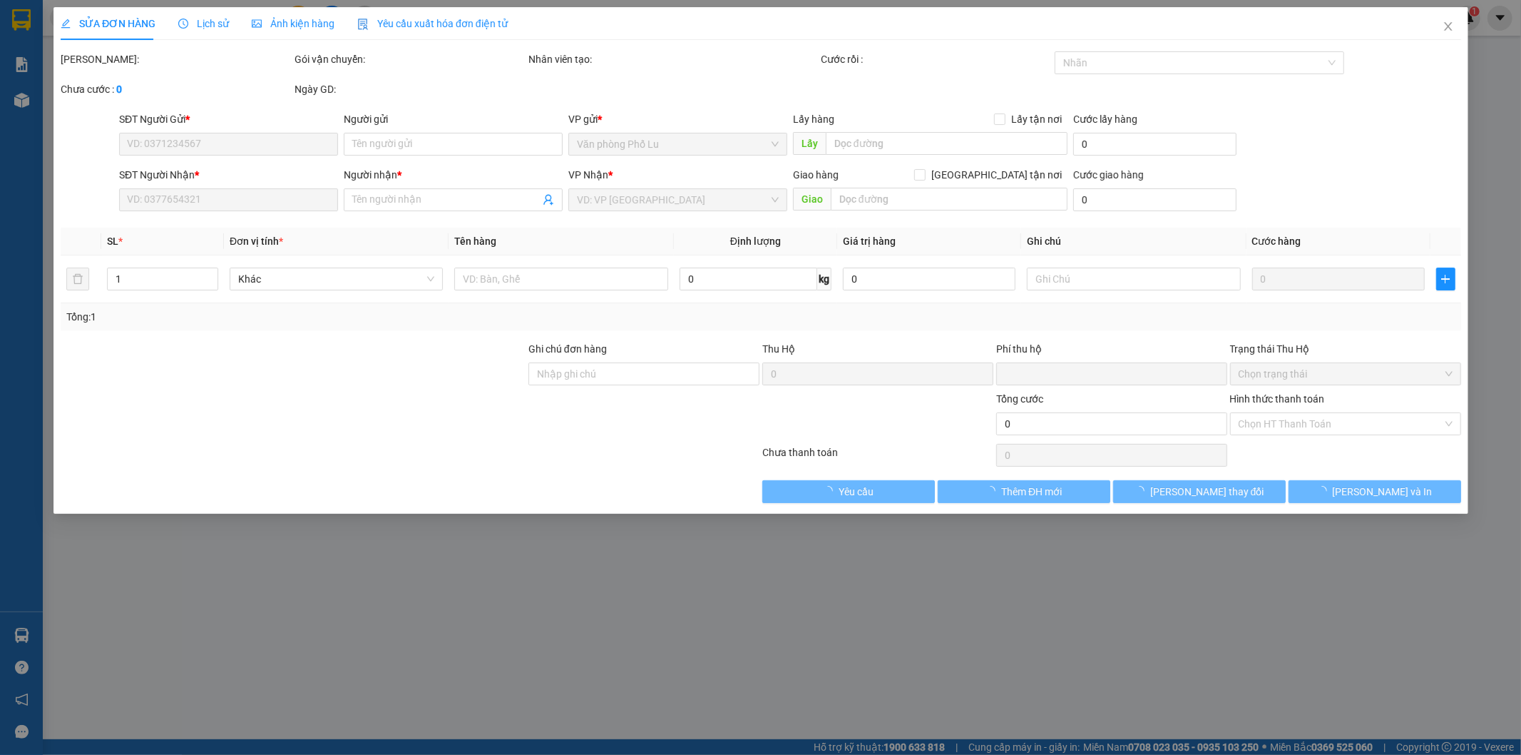
type input "70.000"
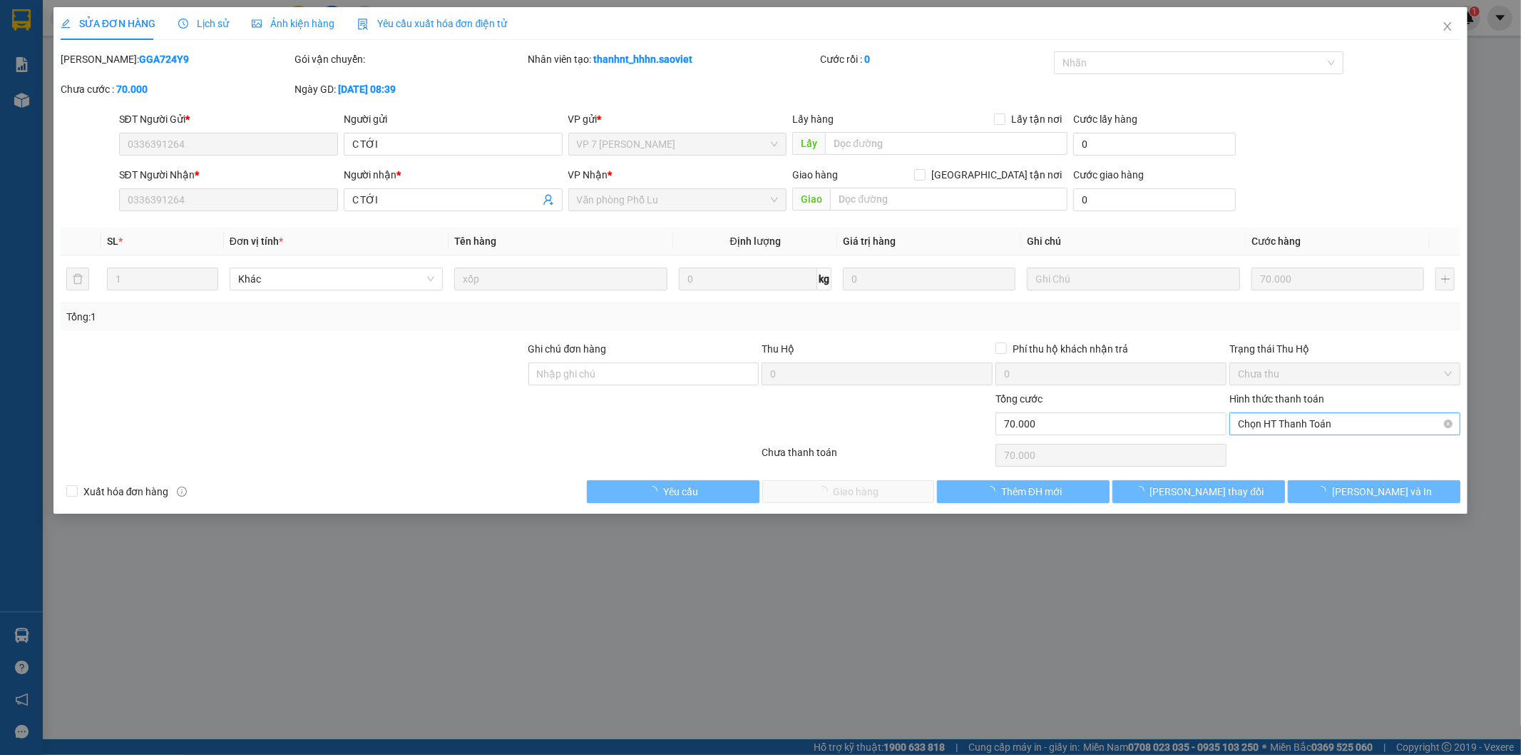
click at [1332, 422] on span "Chọn HT Thanh Toán" at bounding box center [1345, 423] width 214 height 21
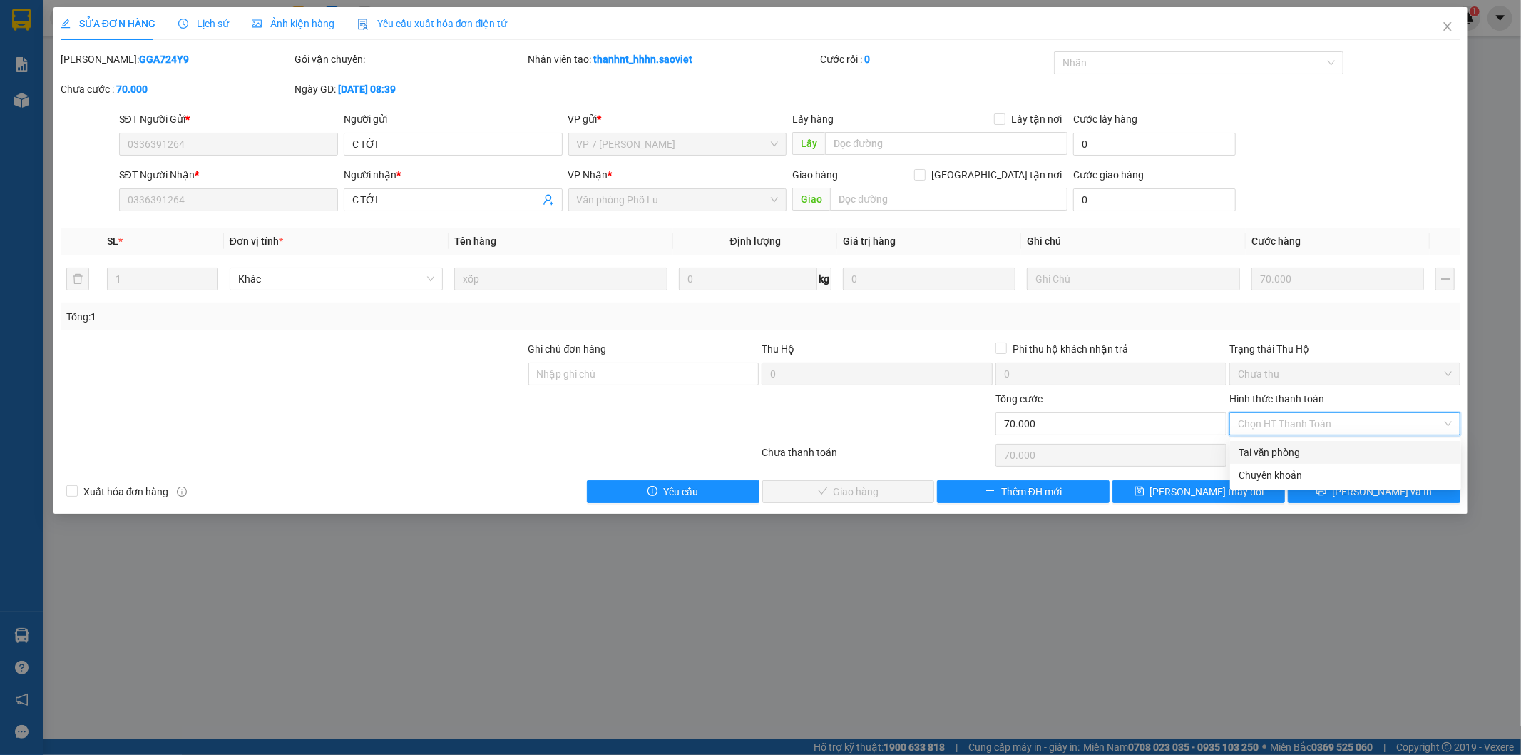
click at [1313, 450] on div "Tại văn phòng" at bounding box center [1346, 452] width 214 height 16
type input "0"
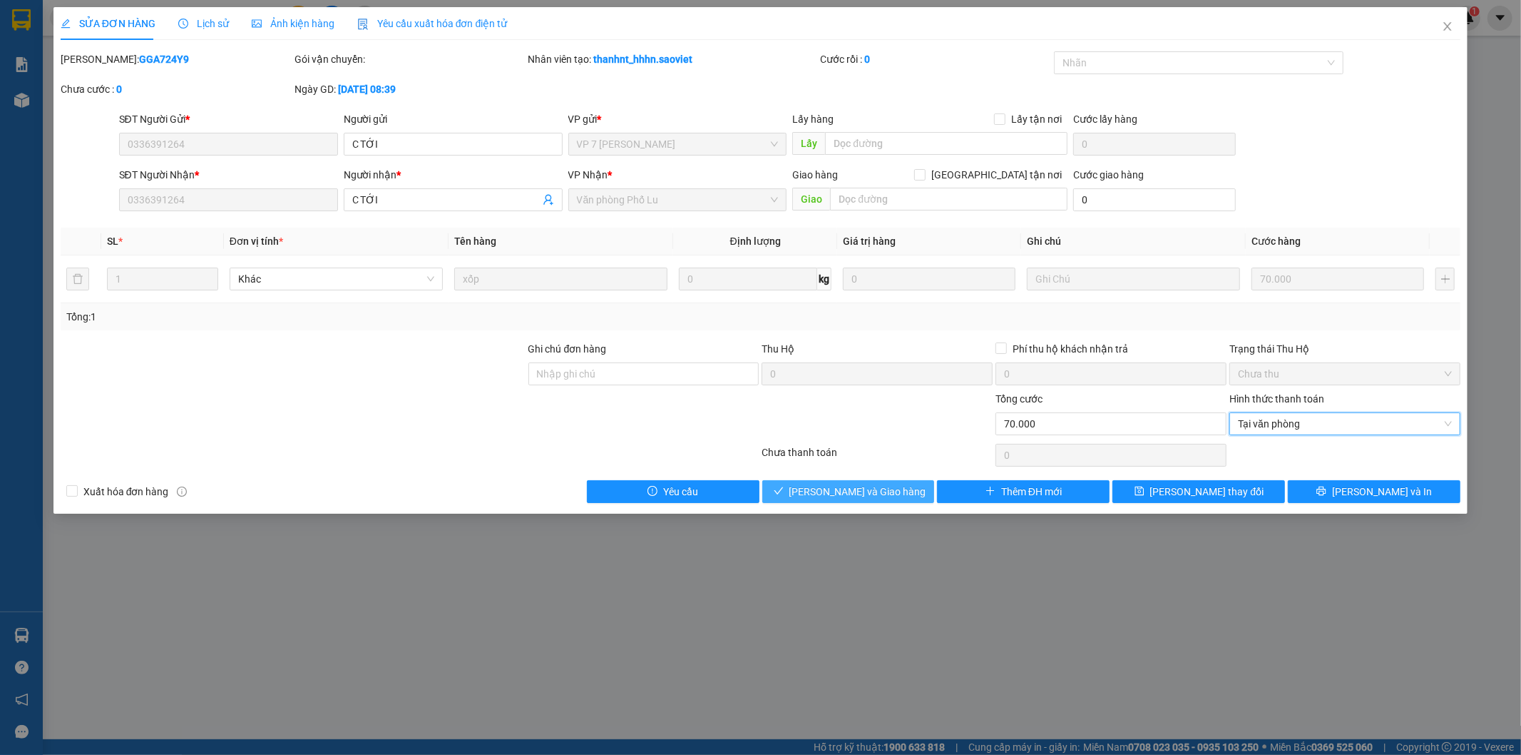
click at [887, 493] on span "[PERSON_NAME] và Giao hàng" at bounding box center [858, 492] width 137 height 16
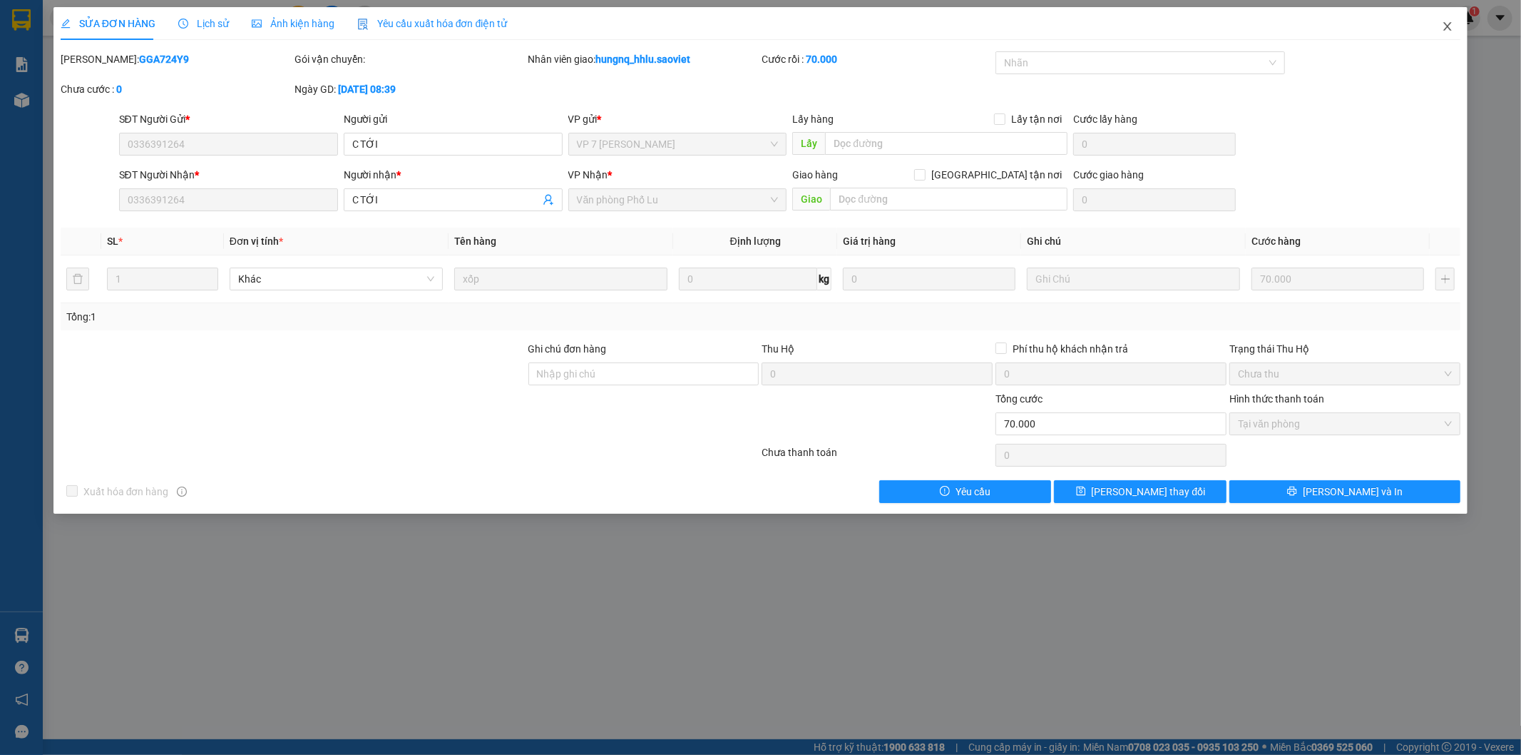
click at [1453, 24] on icon "close" at bounding box center [1447, 26] width 11 height 11
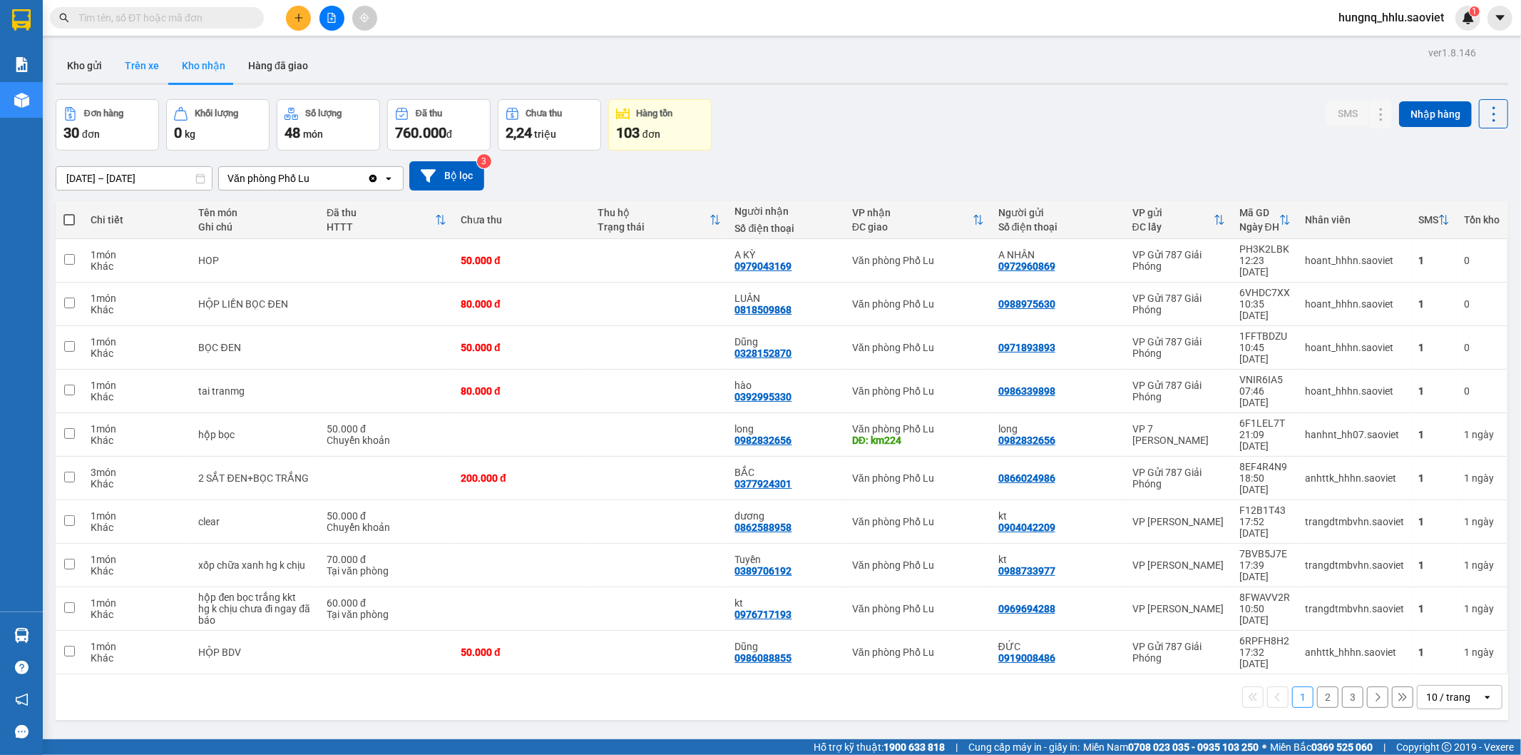
click at [128, 66] on button "Trên xe" at bounding box center [141, 66] width 57 height 34
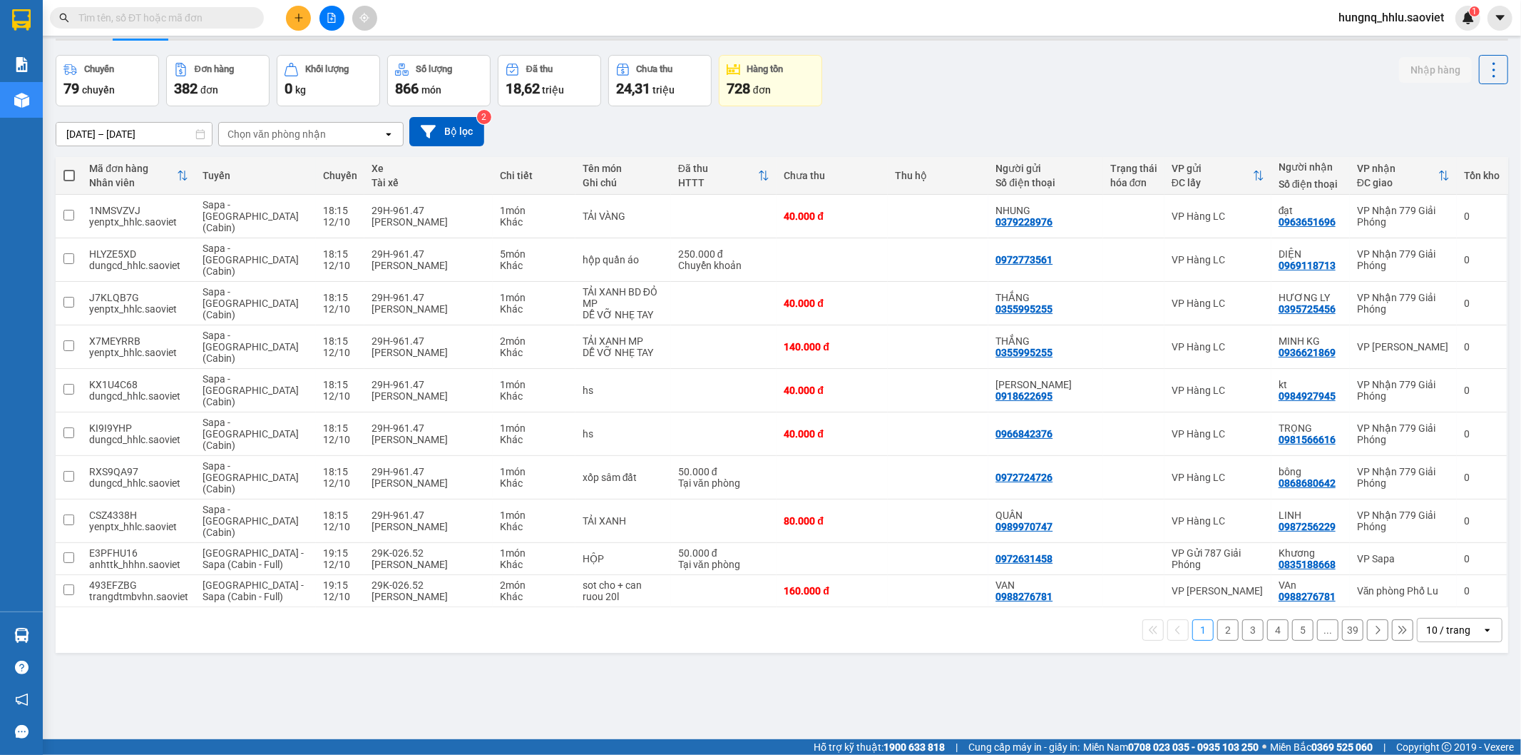
scroll to position [66, 0]
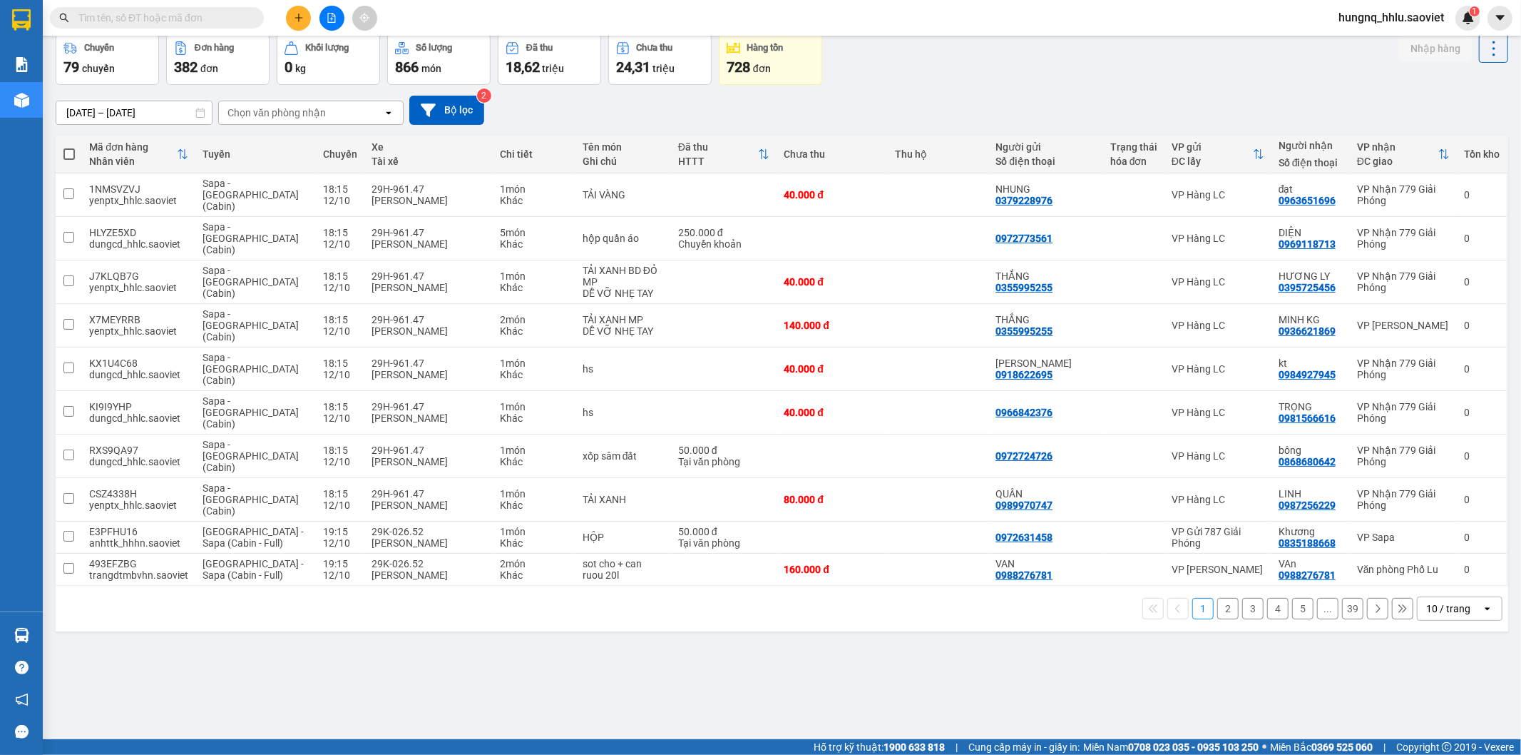
click at [233, 111] on div "Chọn văn phòng nhận" at bounding box center [277, 113] width 98 height 14
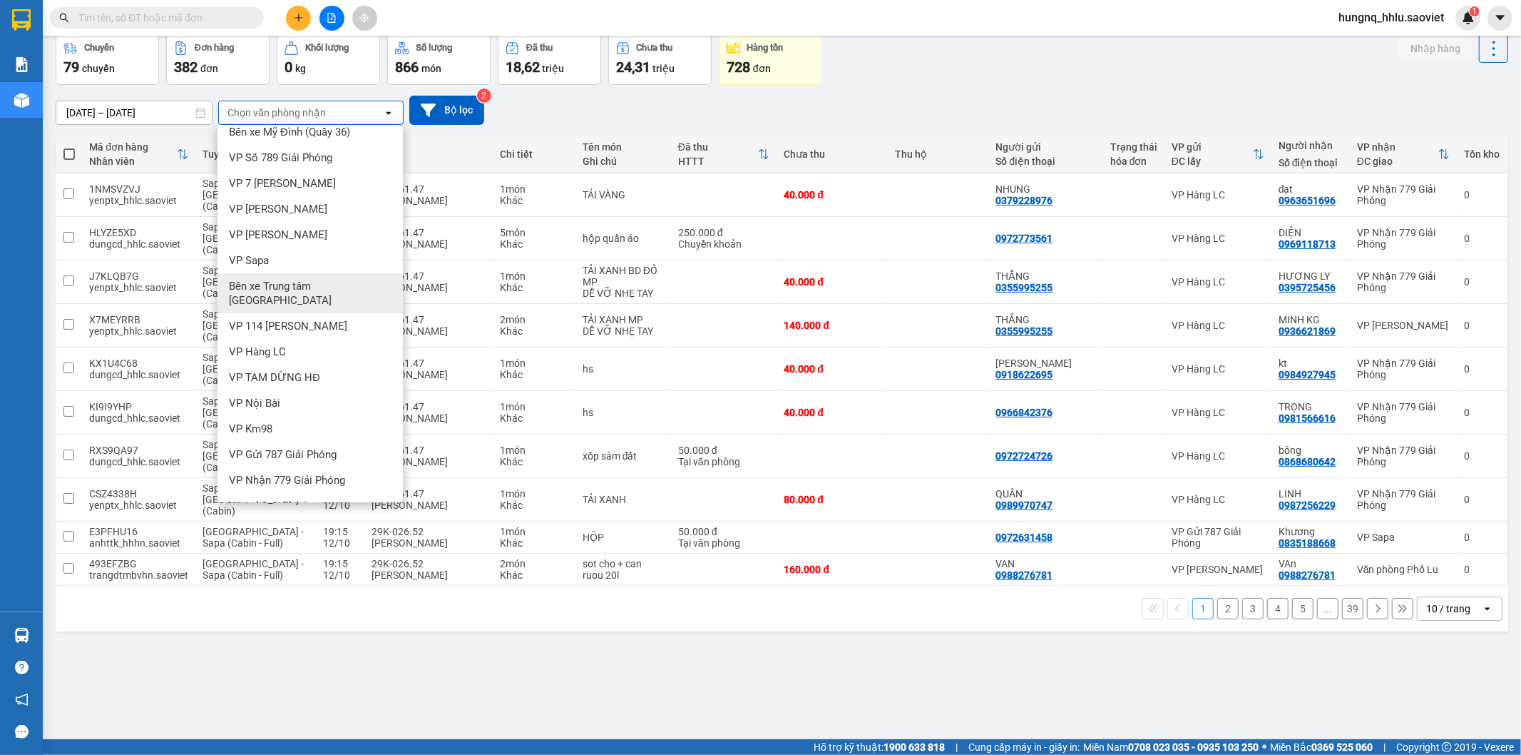
scroll to position [18, 0]
click at [238, 492] on span "Văn phòng Phố Lu" at bounding box center [272, 499] width 86 height 14
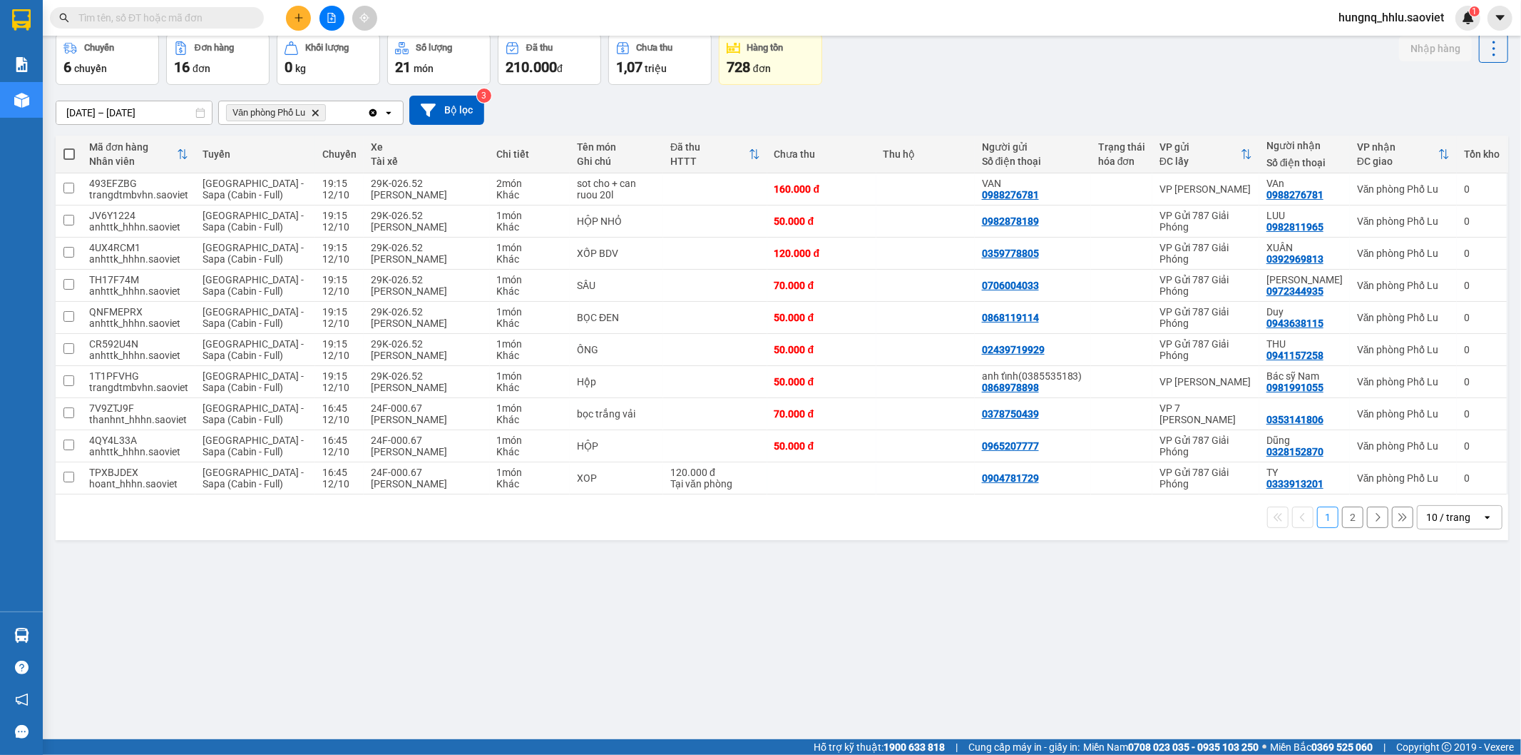
click at [1350, 519] on button "2" at bounding box center [1352, 516] width 21 height 21
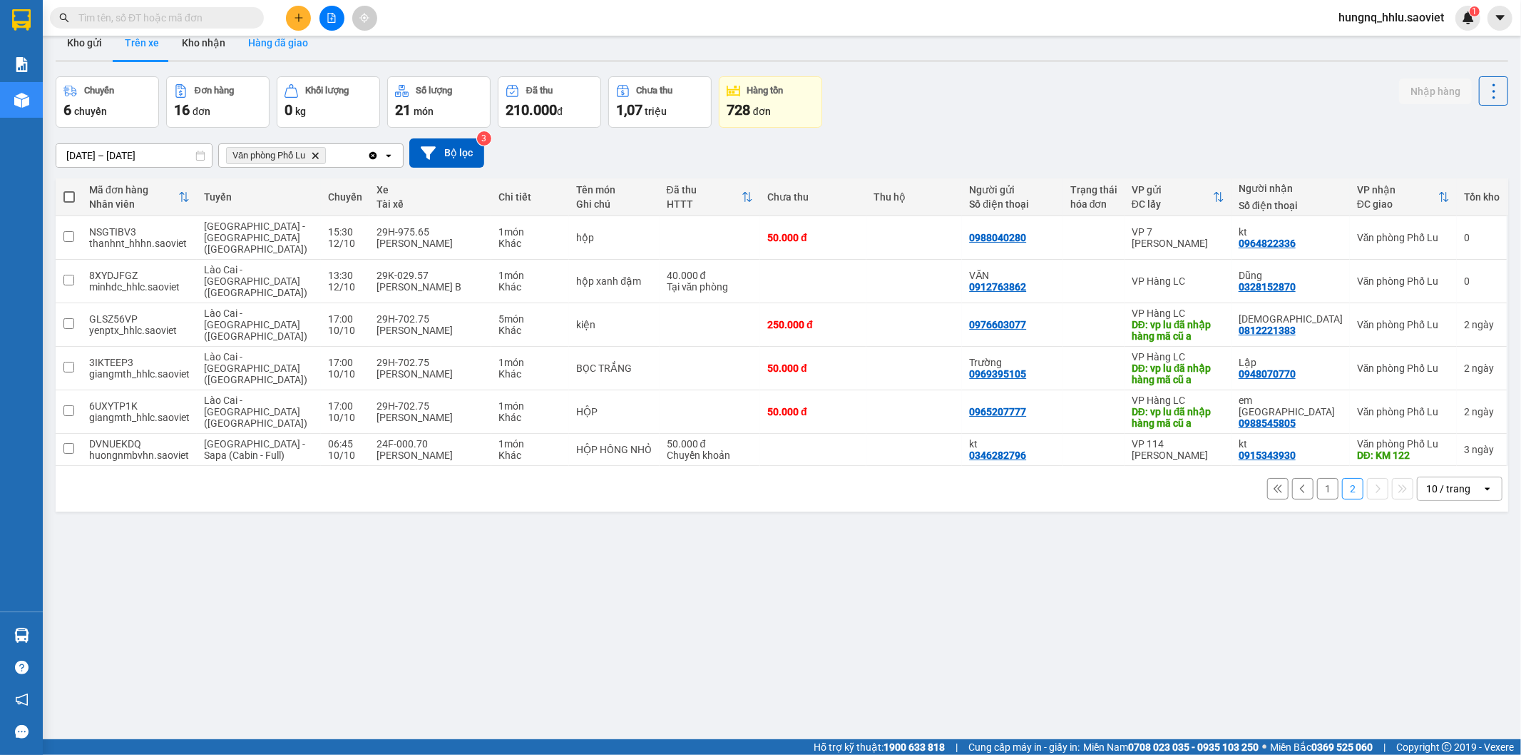
scroll to position [0, 0]
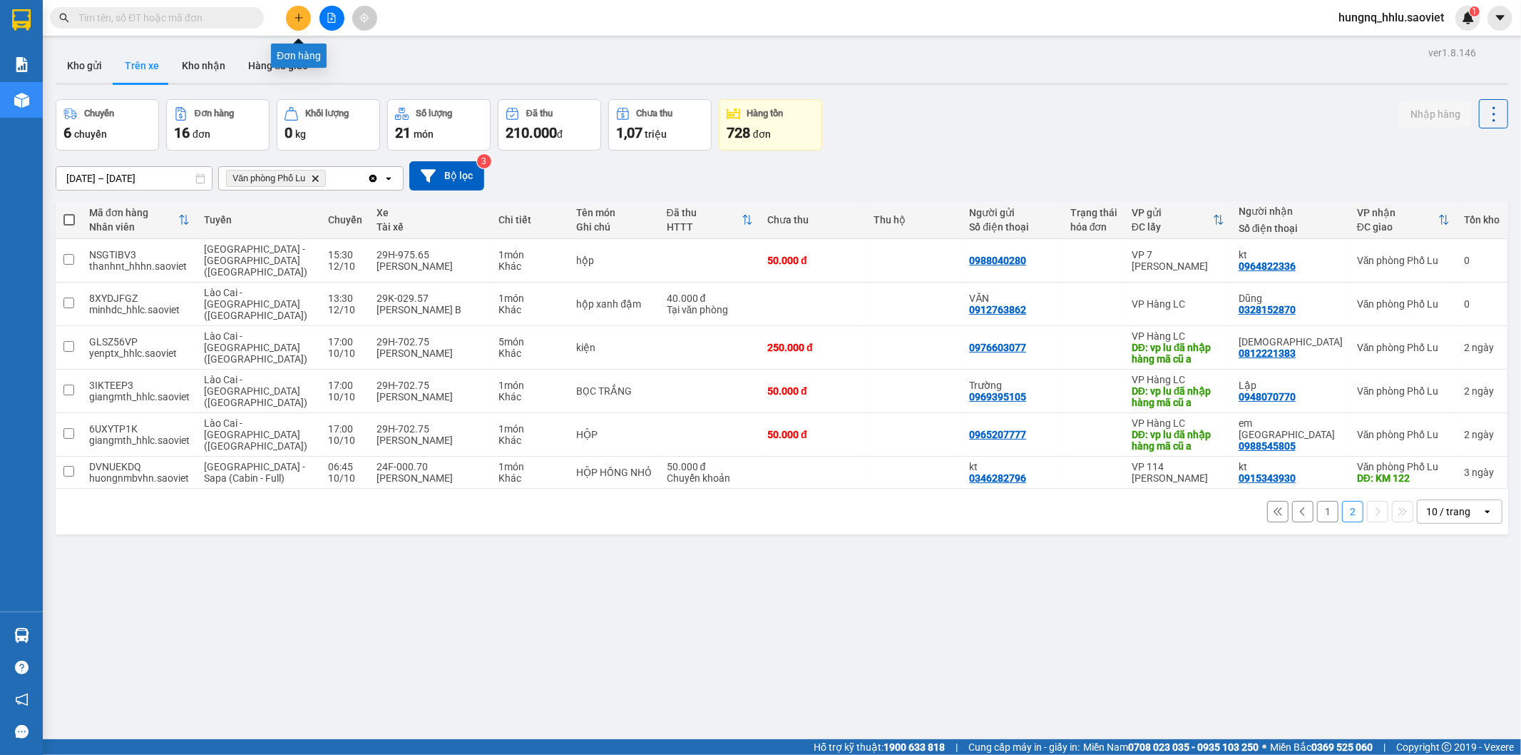
click at [291, 24] on button at bounding box center [298, 18] width 25 height 25
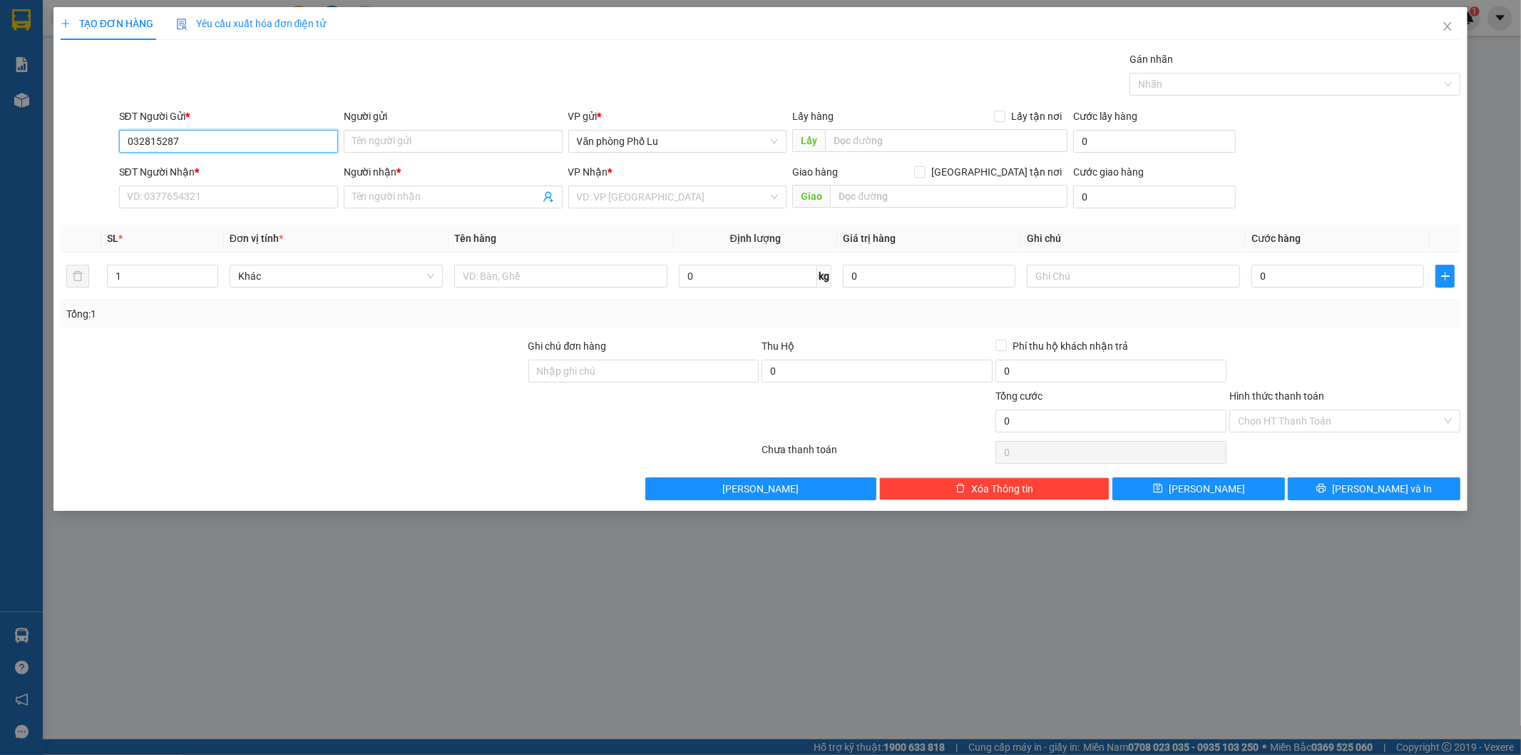
type input "0328152870"
click at [248, 173] on div "0328152870 - Dũng" at bounding box center [229, 170] width 202 height 16
type input "Dũng"
type input "0373747246"
type input "THỨC"
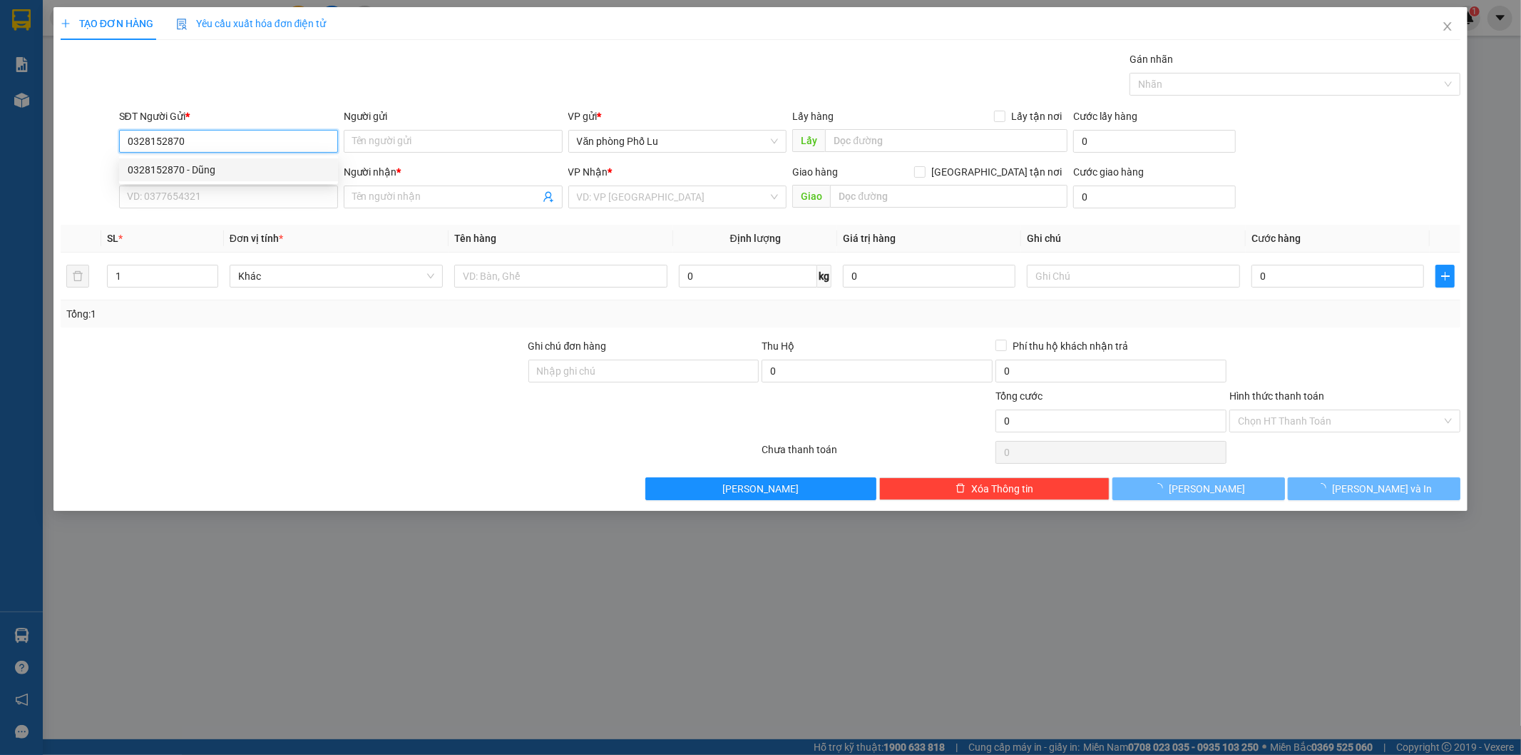
type input "km 150"
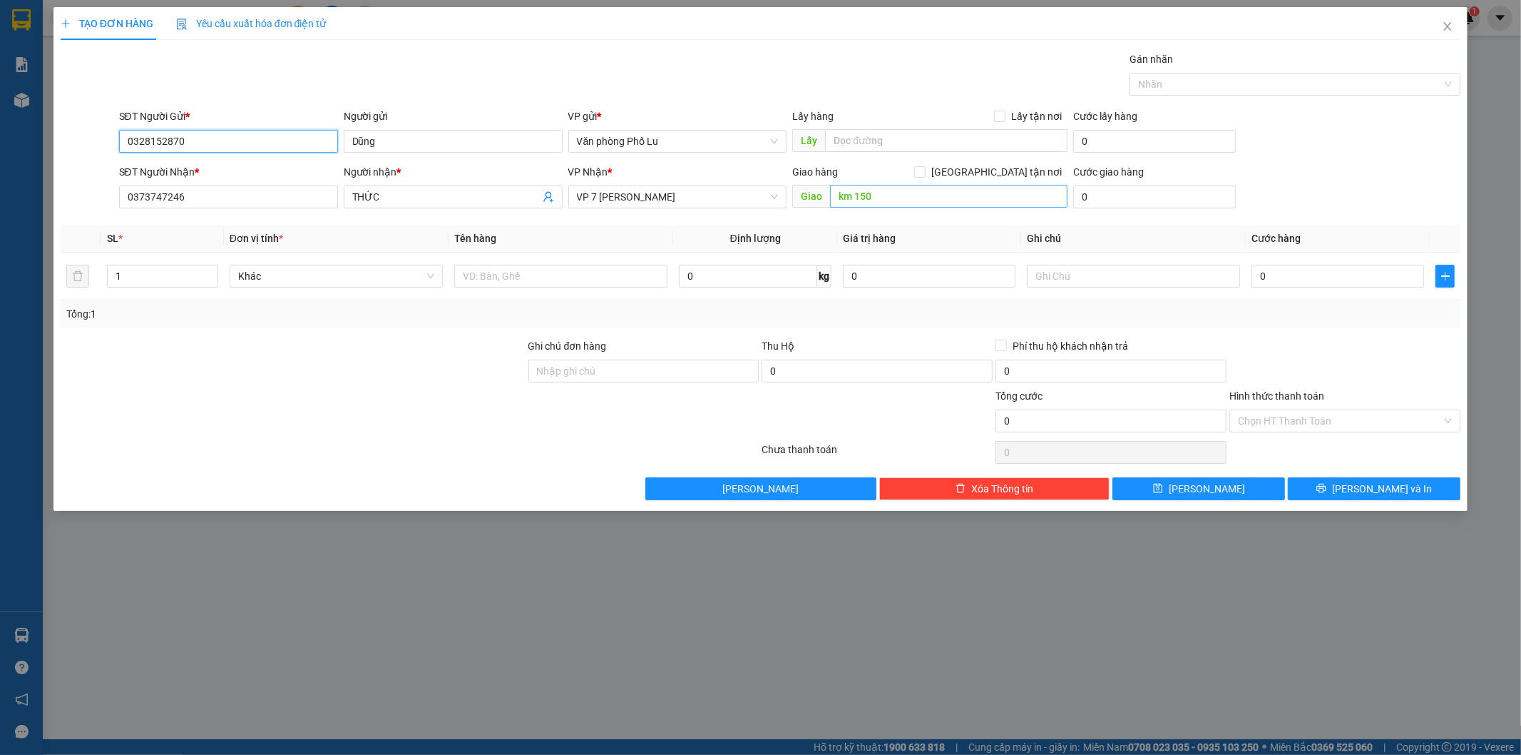
type input "0328152870"
click at [908, 193] on input "km 150" at bounding box center [949, 196] width 238 height 23
drag, startPoint x: 216, startPoint y: 197, endPoint x: 0, endPoint y: 191, distance: 216.2
click at [0, 191] on div "TẠO ĐƠN HÀNG Yêu cầu xuất hóa đơn điện tử Transit Pickup Surcharge Ids Transit …" at bounding box center [760, 377] width 1521 height 755
type input "0379325182"
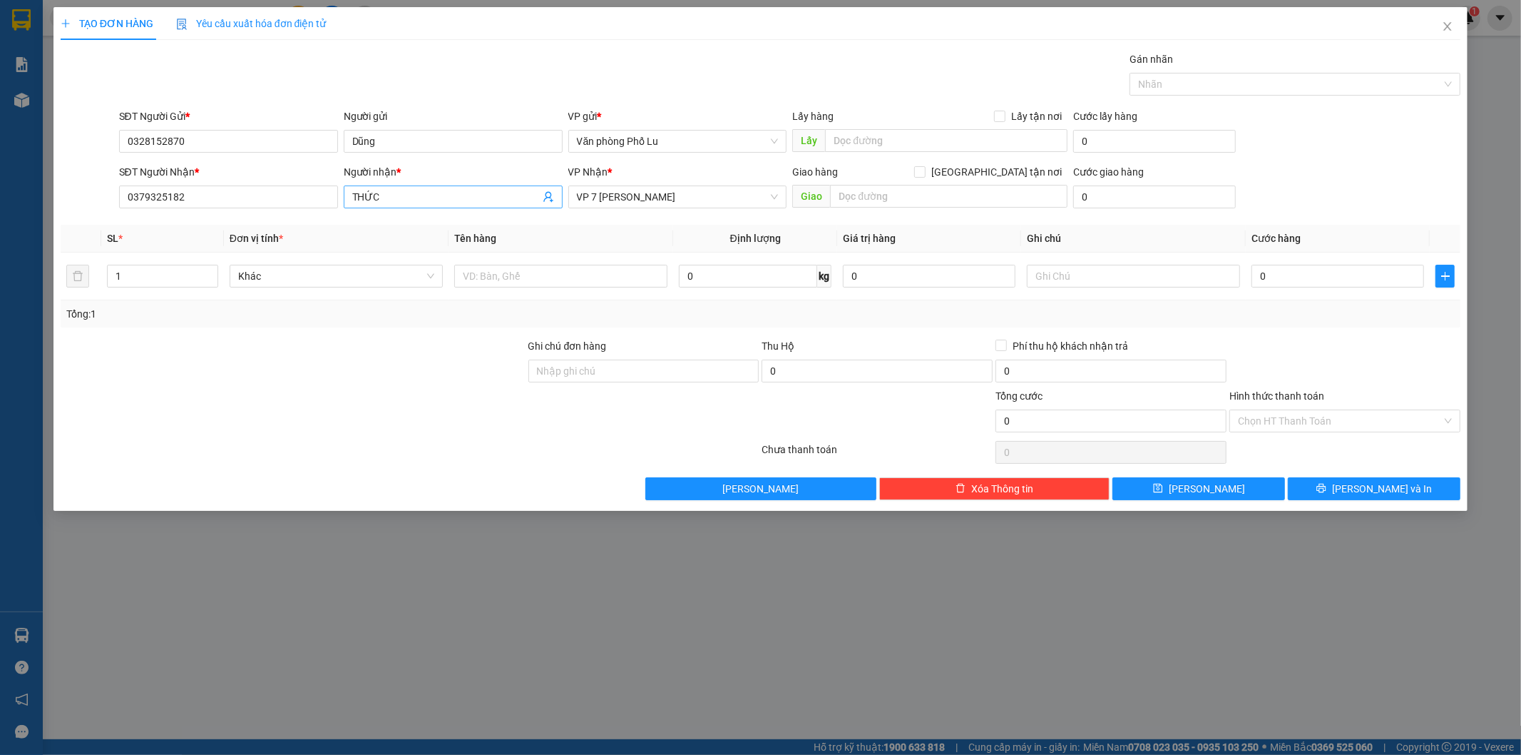
click at [397, 198] on input "THỨC" at bounding box center [446, 197] width 188 height 16
type input "T"
click at [589, 197] on span "VP 7 [PERSON_NAME]" at bounding box center [678, 196] width 202 height 21
type input "chị giang"
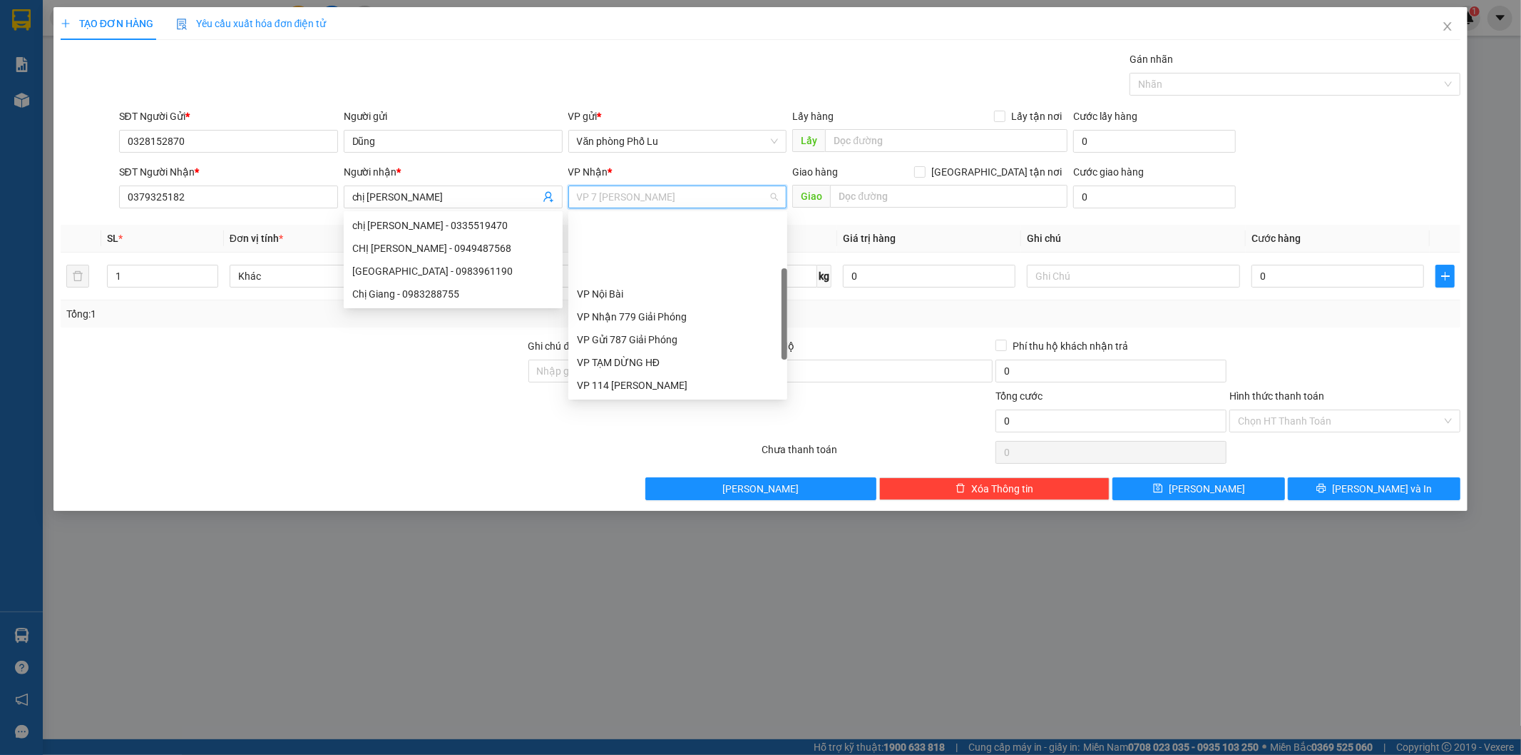
scroll to position [91, 0]
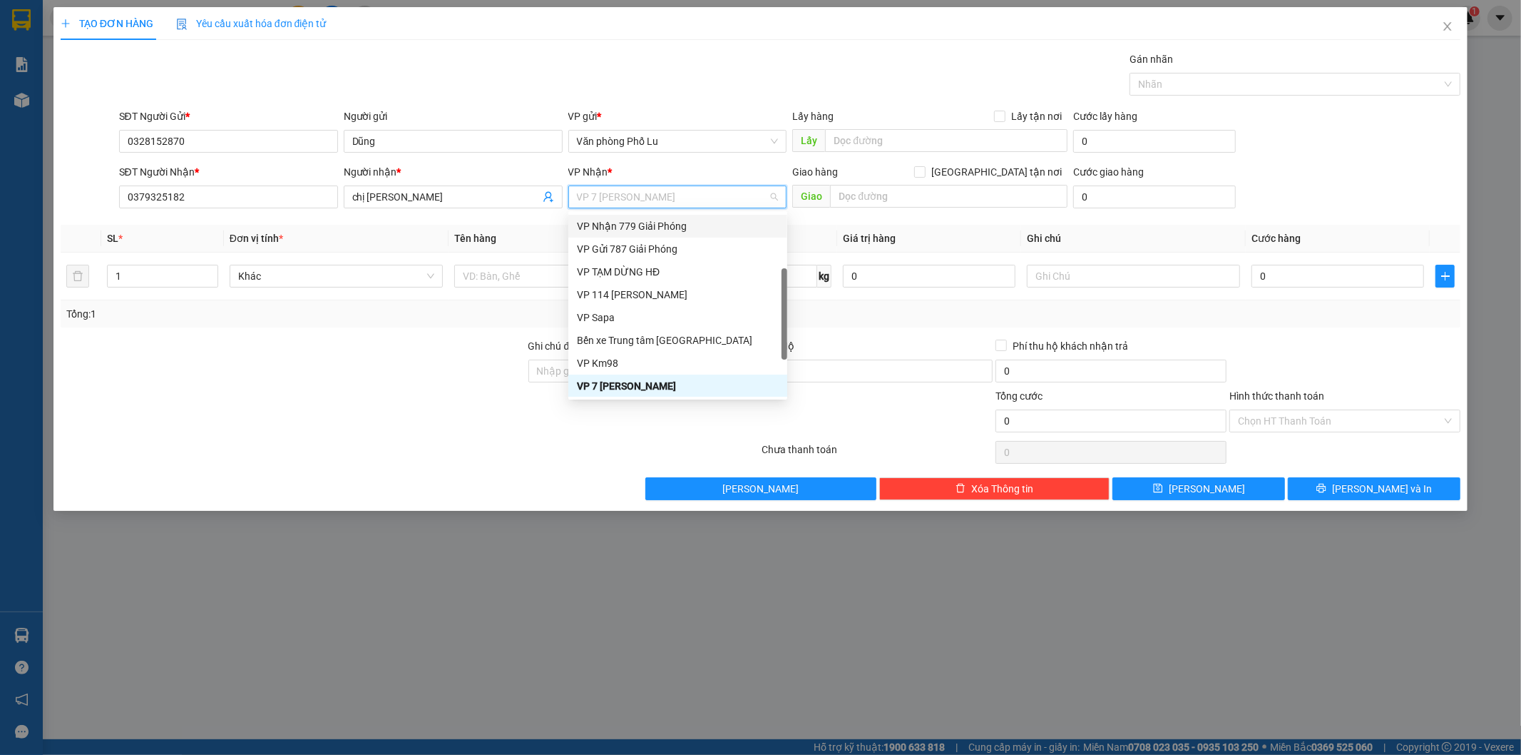
click at [598, 221] on div "VP Nhận 779 Giải Phóng" at bounding box center [678, 226] width 202 height 16
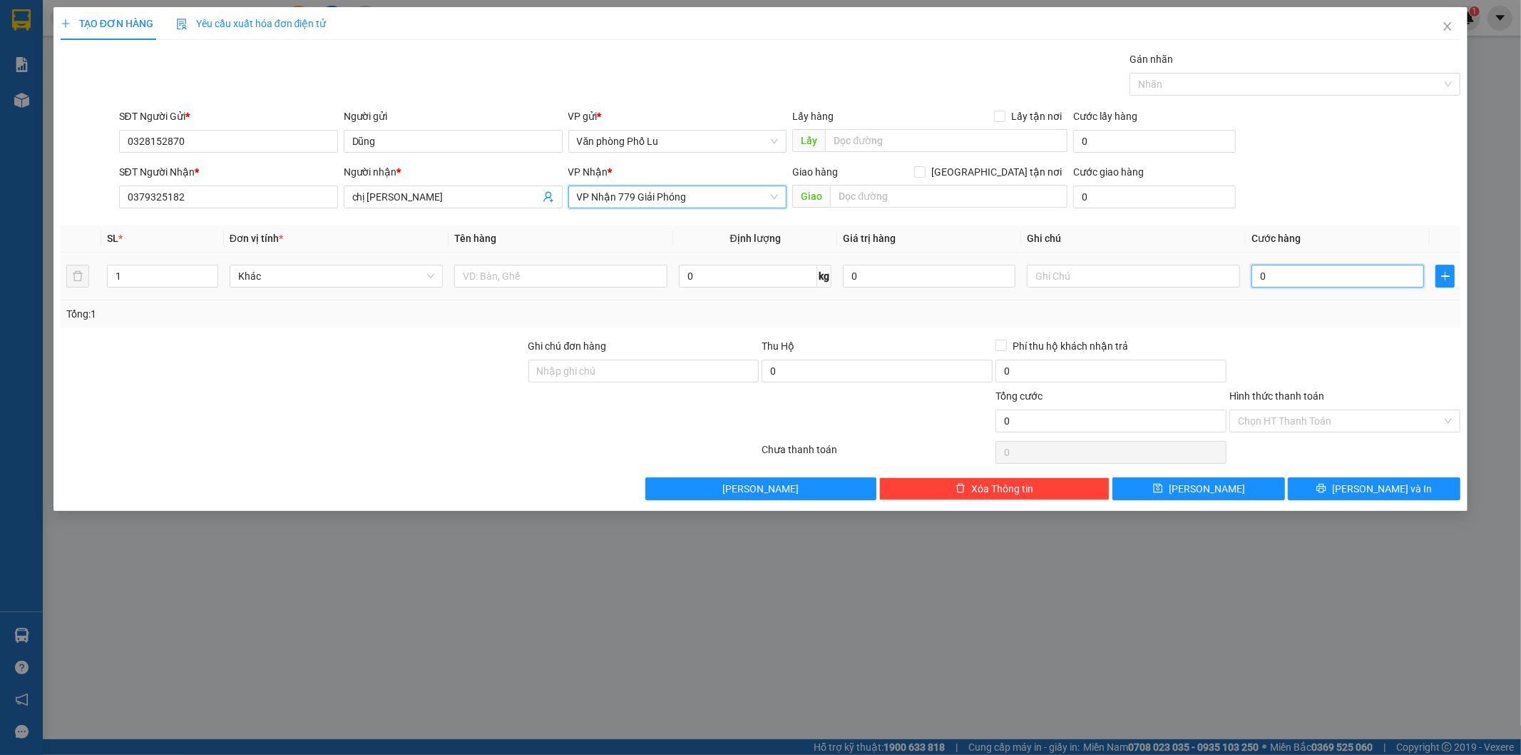
click at [1301, 283] on input "0" at bounding box center [1338, 276] width 173 height 23
drag, startPoint x: 141, startPoint y: 275, endPoint x: 0, endPoint y: 271, distance: 141.3
click at [0, 268] on div "TẠO ĐƠN HÀNG Yêu cầu xuất hóa đơn điện tử Transit Pickup Surcharge Ids Transit …" at bounding box center [760, 377] width 1521 height 755
click at [500, 272] on input "text" at bounding box center [560, 276] width 213 height 23
type input "hộp liền"
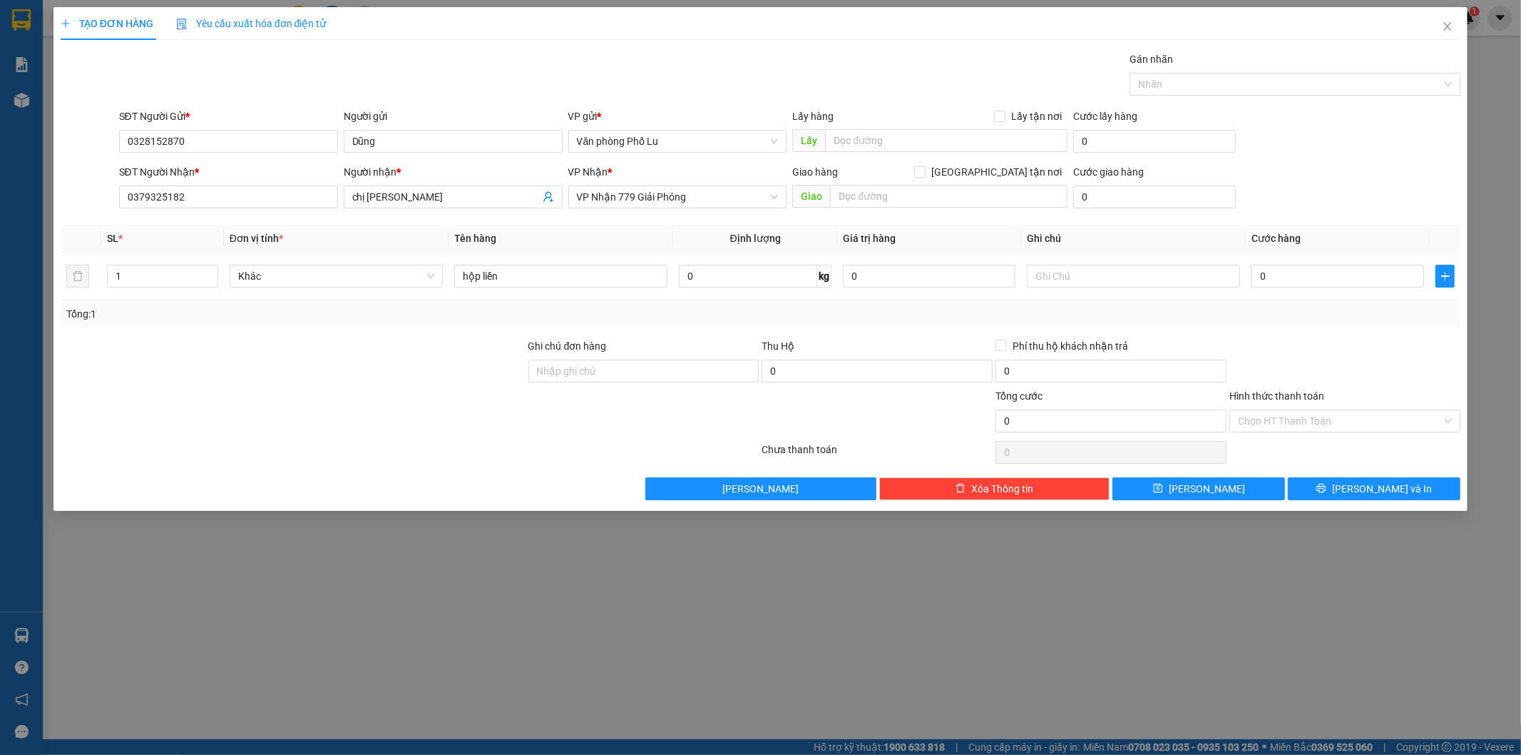
click at [296, 346] on div at bounding box center [293, 363] width 468 height 50
click at [1310, 275] on input "0" at bounding box center [1338, 276] width 173 height 23
click at [1239, 422] on input "Hình thức thanh toán" at bounding box center [1340, 420] width 204 height 21
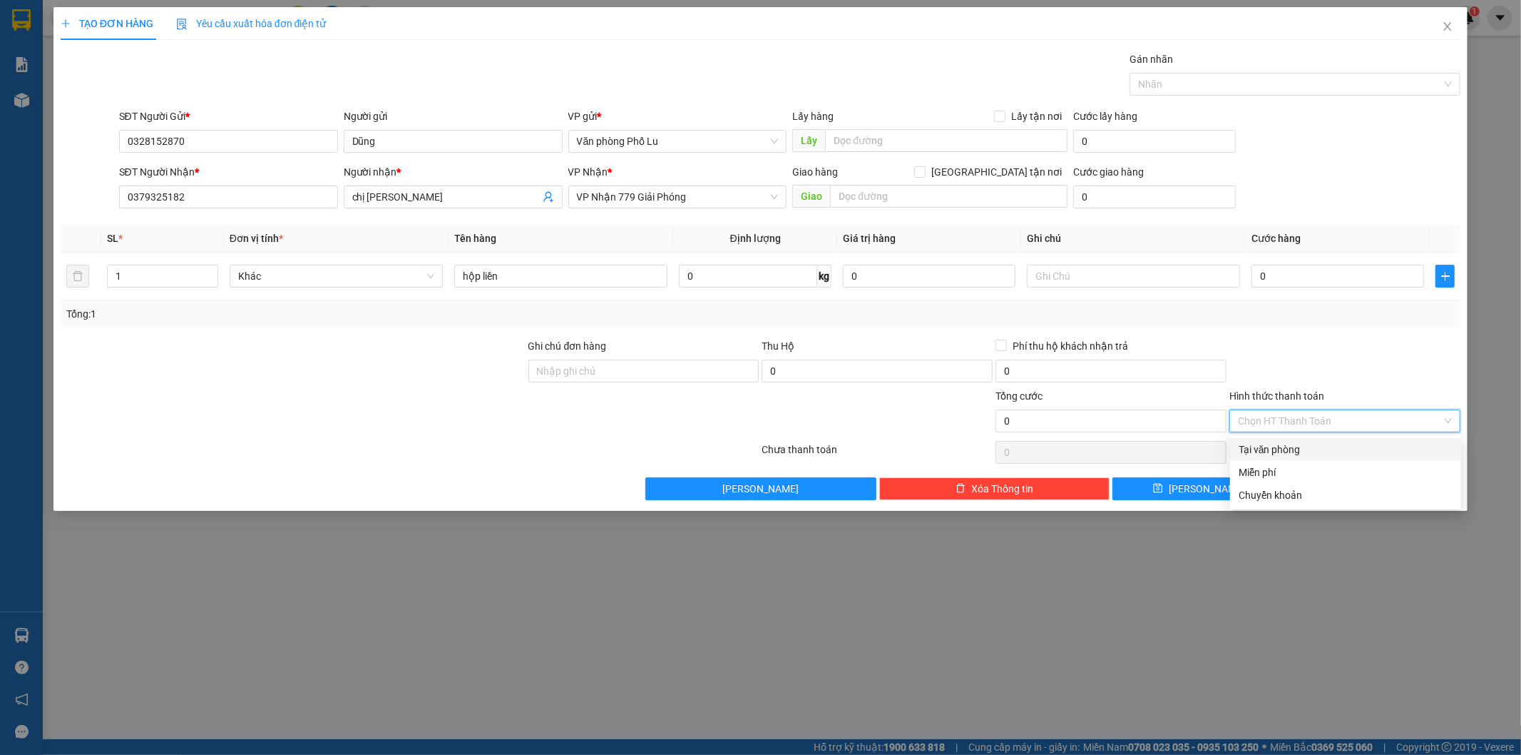
click at [1255, 452] on div "Tại văn phòng" at bounding box center [1346, 450] width 214 height 16
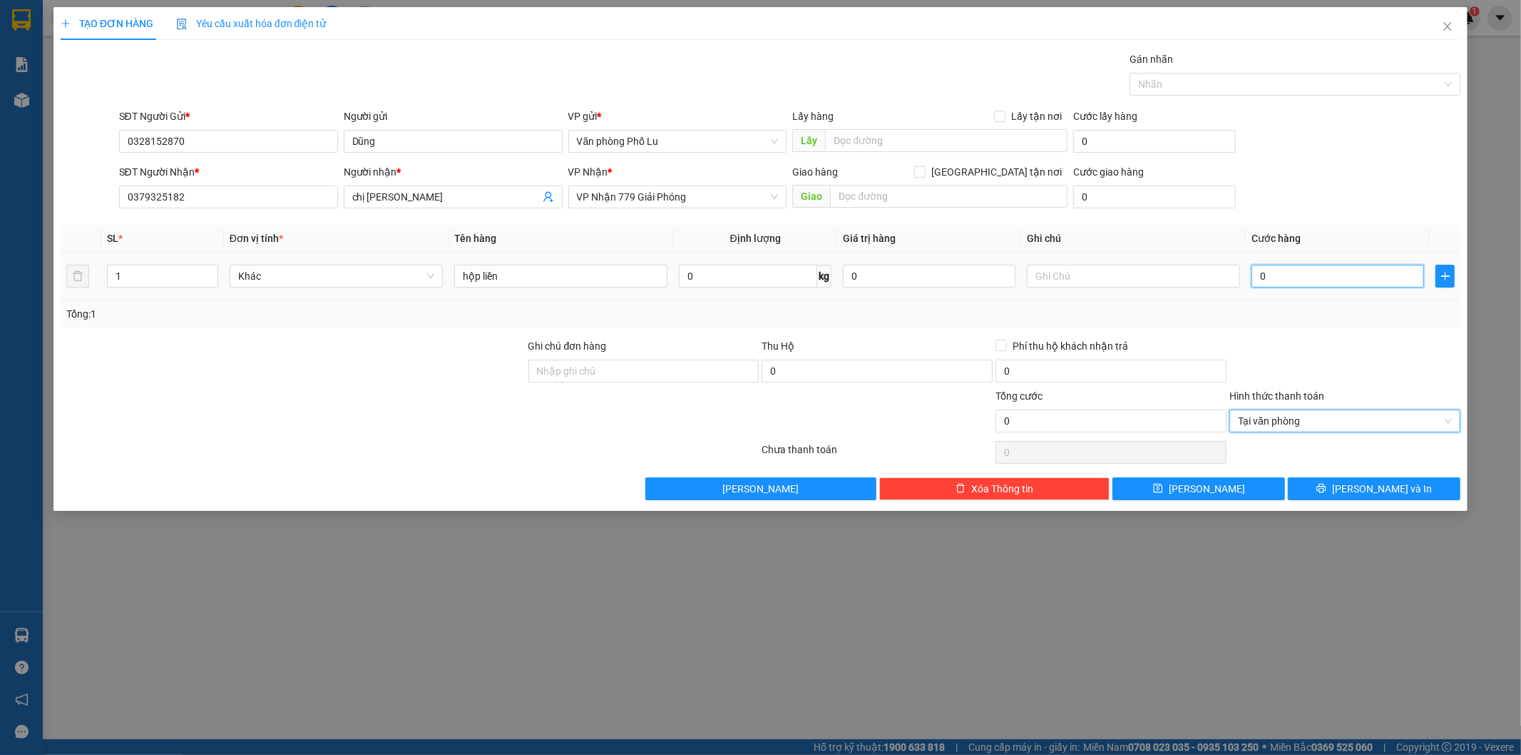
click at [1284, 277] on input "0" at bounding box center [1338, 276] width 173 height 23
type input "0.050"
type input "50"
type input "50.000"
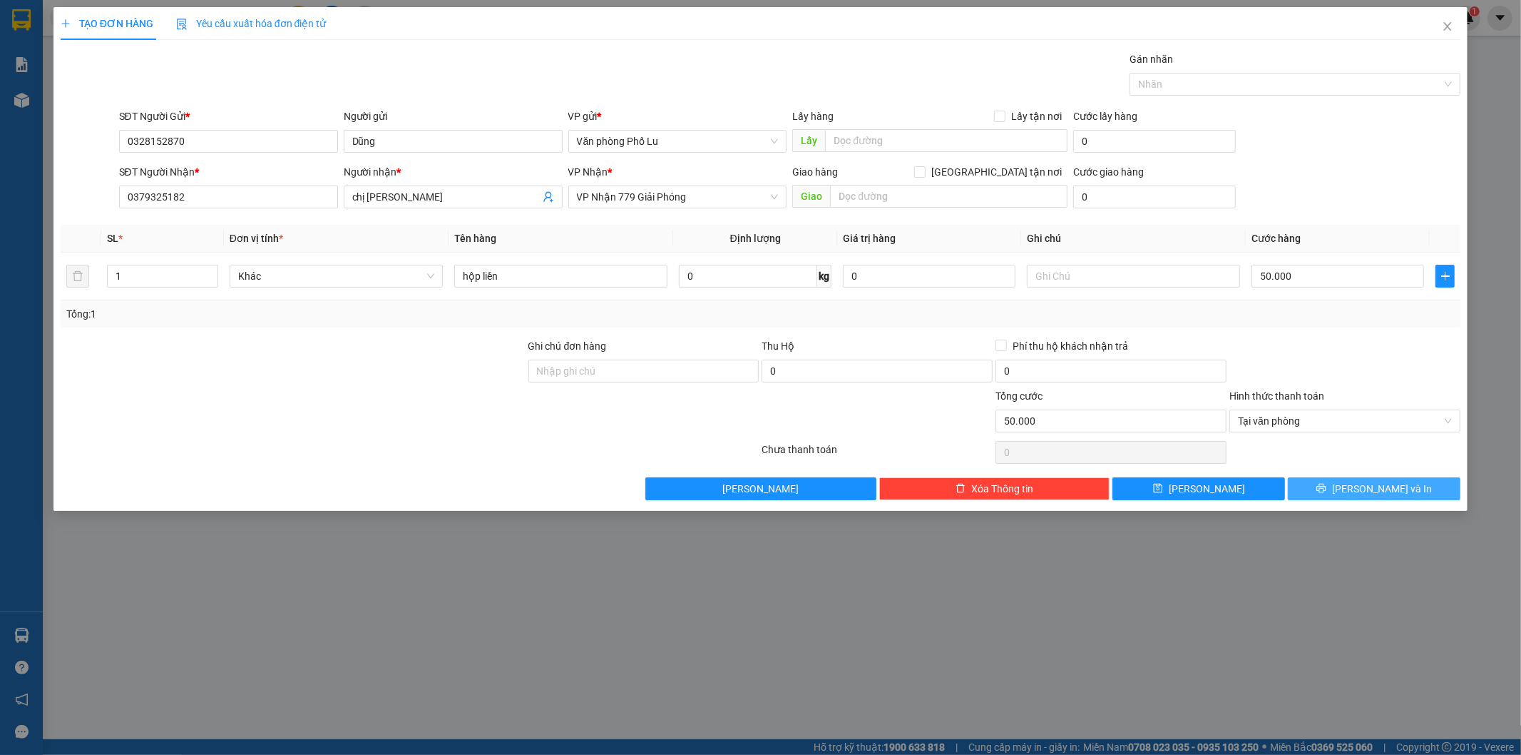
click at [1411, 496] on button "[PERSON_NAME] và In" at bounding box center [1374, 488] width 173 height 23
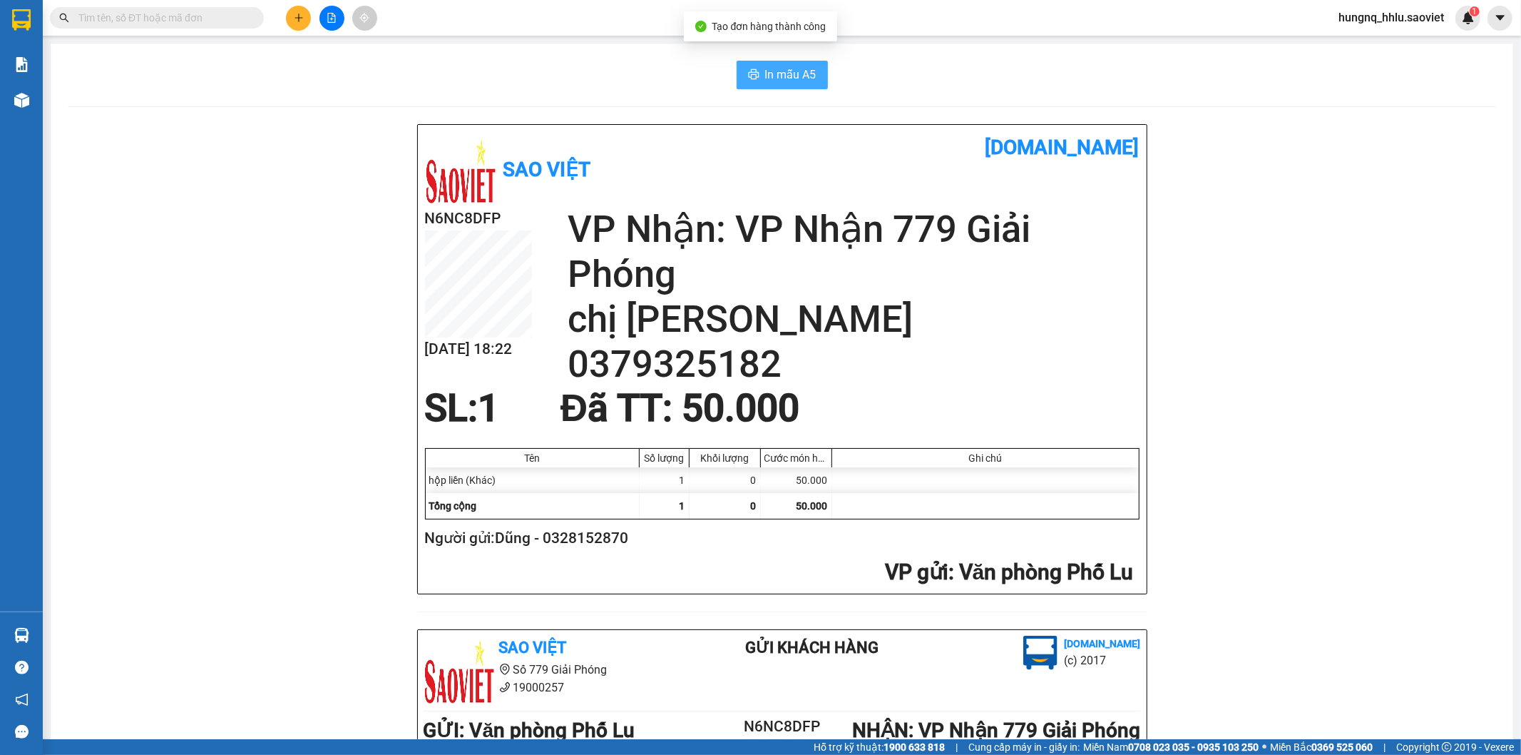
click at [810, 81] on span "In mẫu A5" at bounding box center [790, 75] width 51 height 18
click at [813, 82] on button "In mẫu A5" at bounding box center [782, 75] width 91 height 29
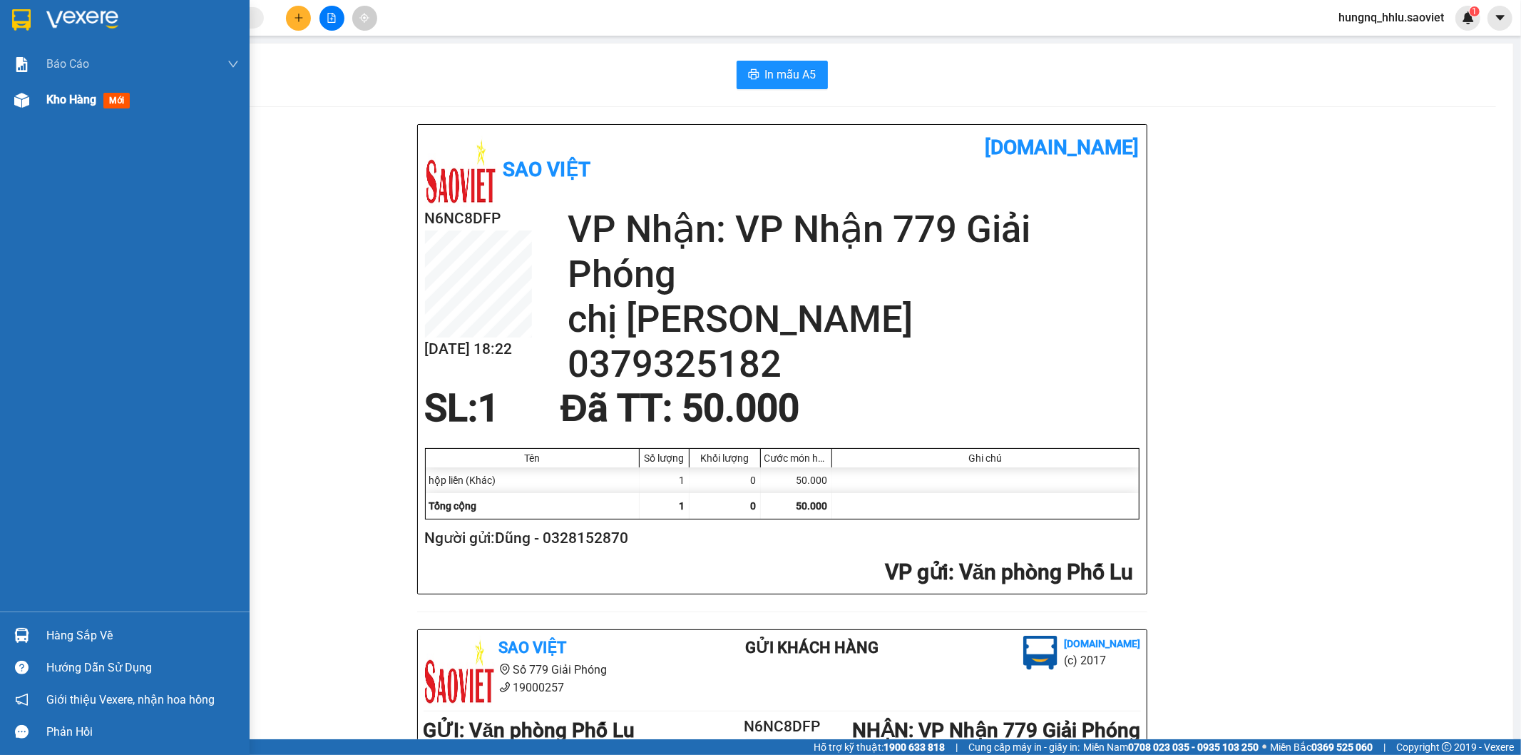
click at [88, 110] on div "Kho hàng mới" at bounding box center [142, 100] width 193 height 36
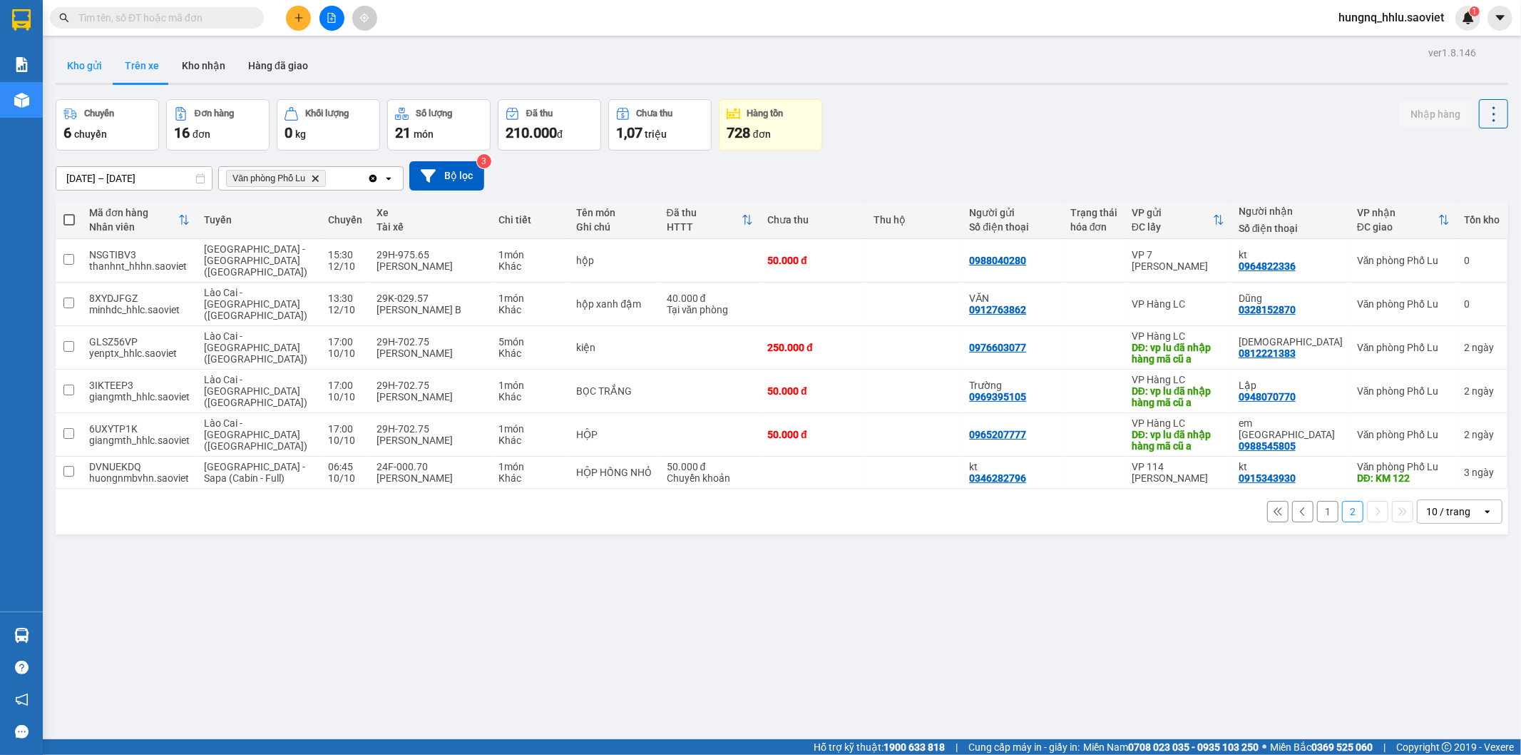
click at [105, 67] on button "Kho gửi" at bounding box center [85, 66] width 58 height 34
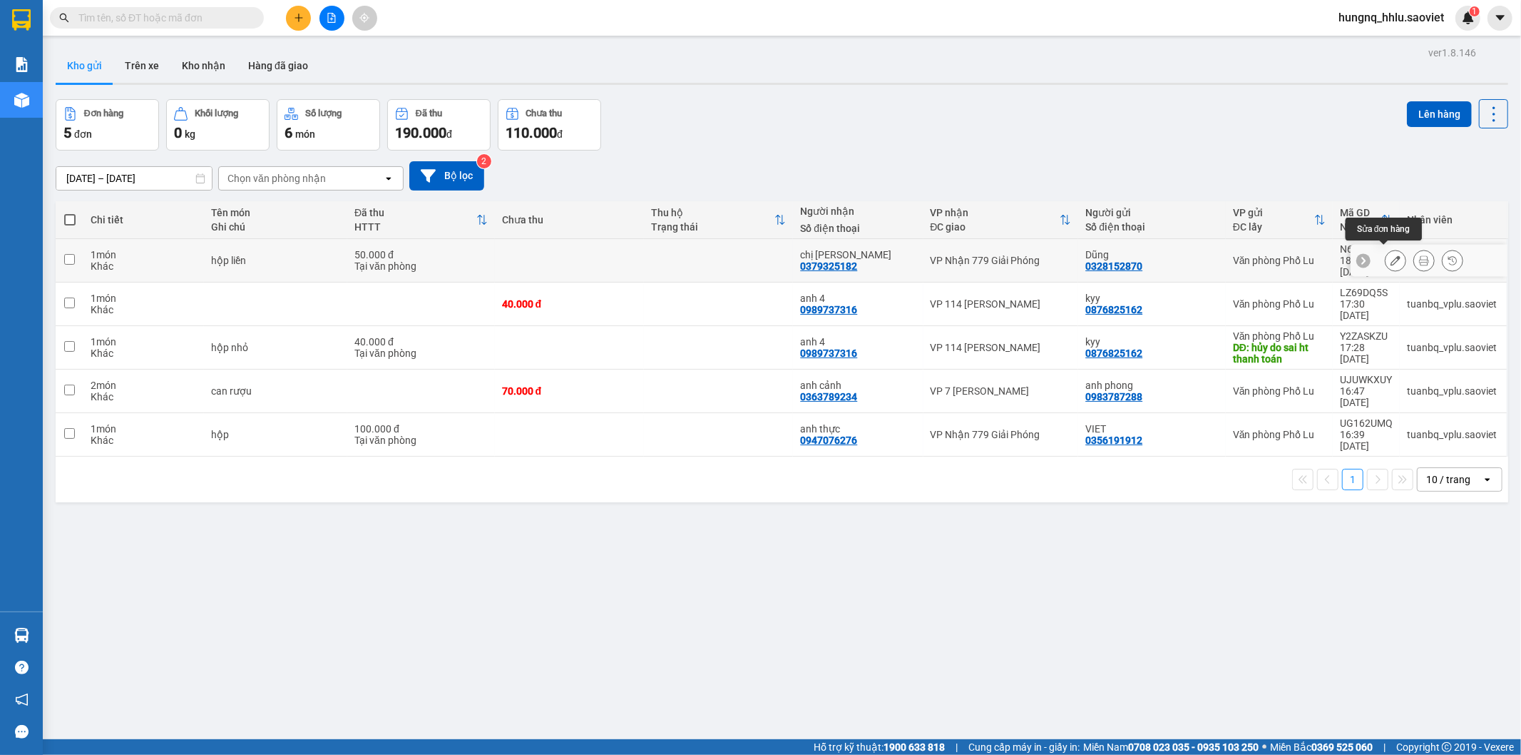
click at [1386, 260] on button at bounding box center [1396, 260] width 20 height 25
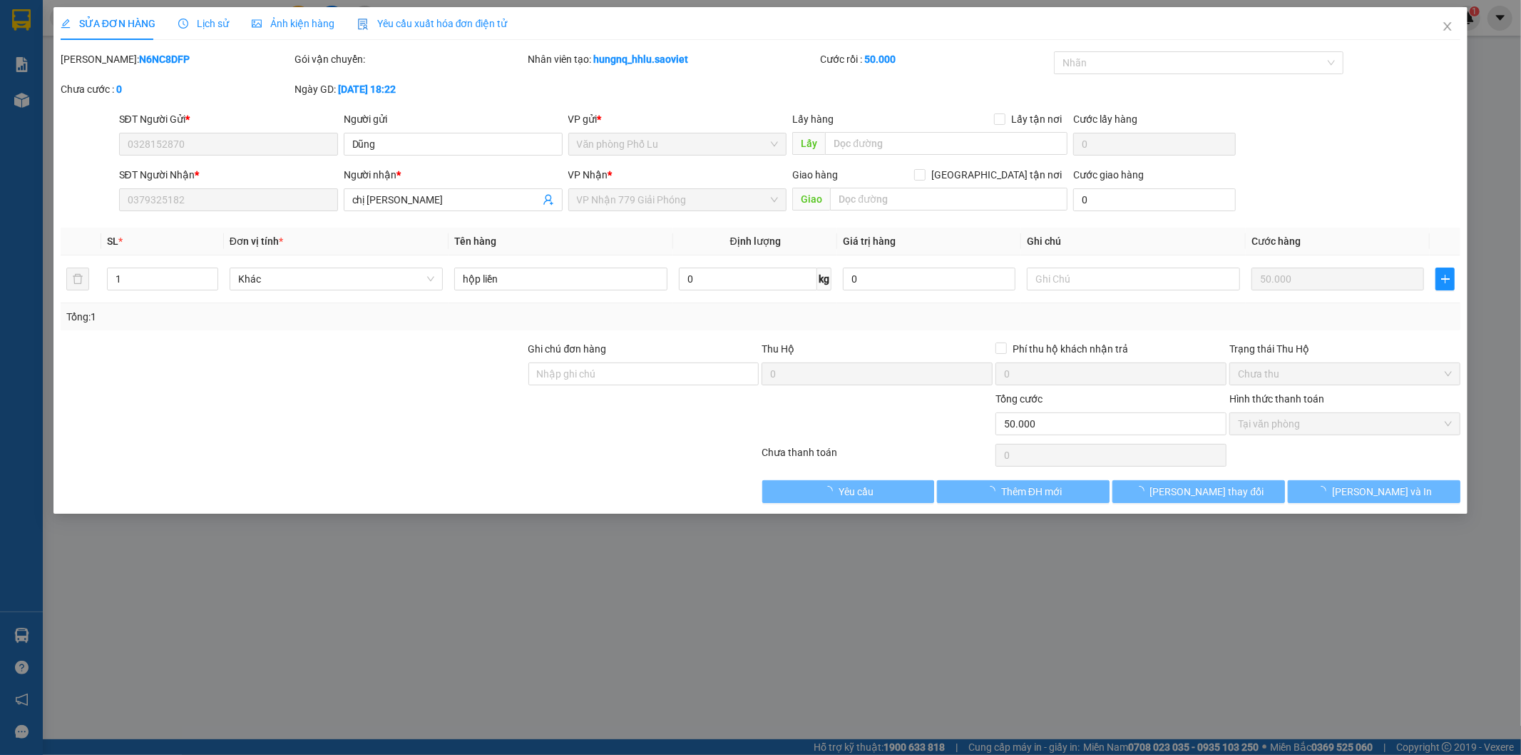
type input "0328152870"
type input "Dũng"
type input "0379325182"
type input "chị giang"
type input "0"
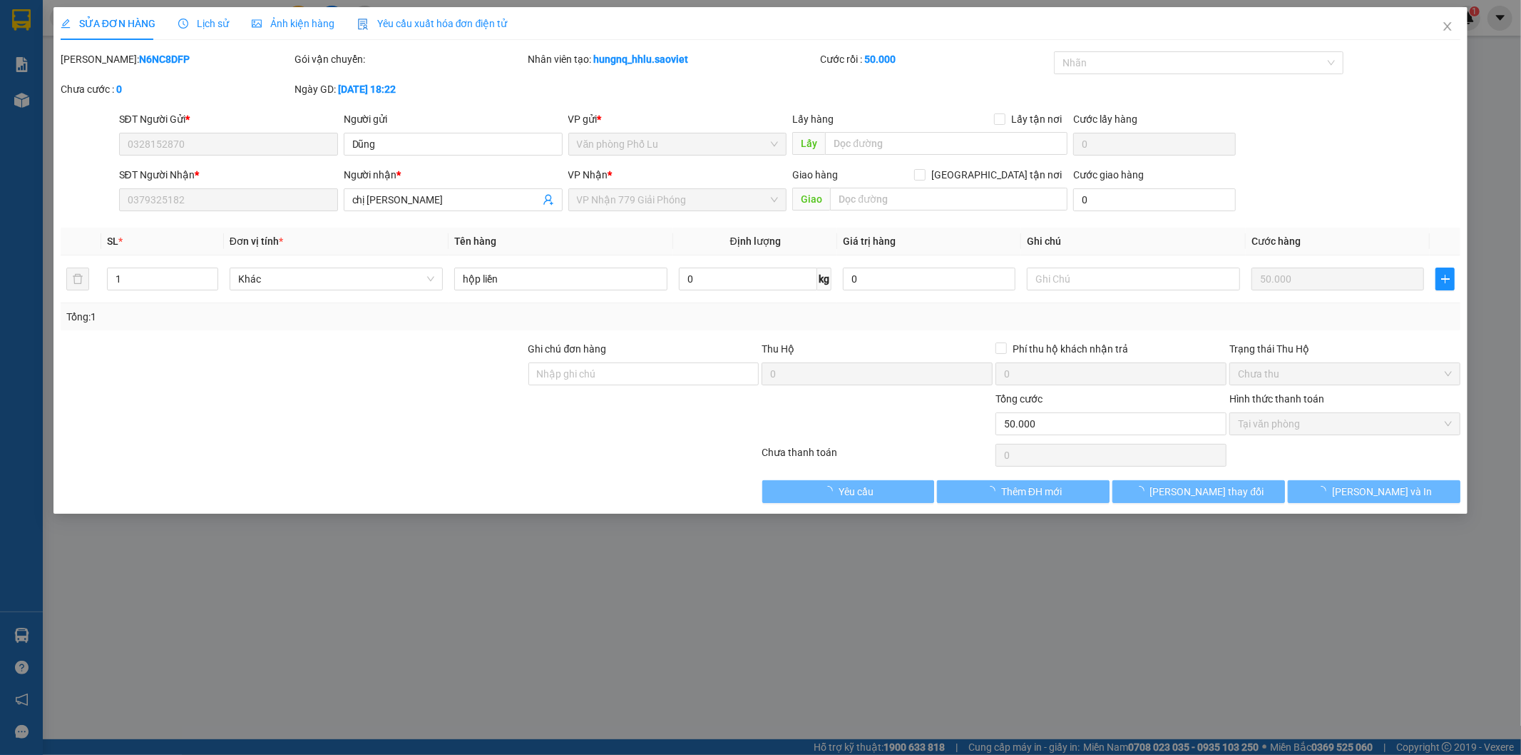
type input "50.000"
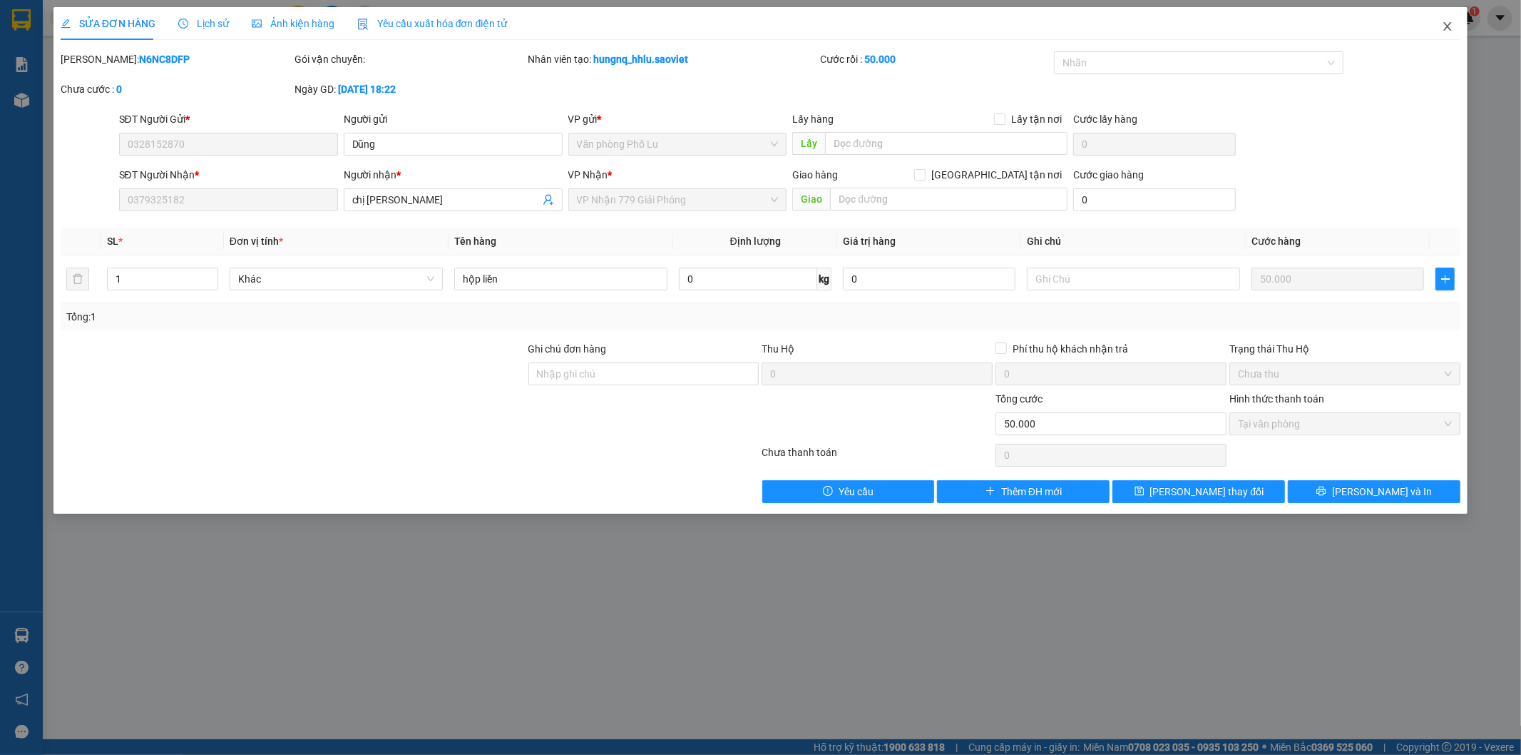
click at [1452, 36] on span "Close" at bounding box center [1448, 27] width 40 height 40
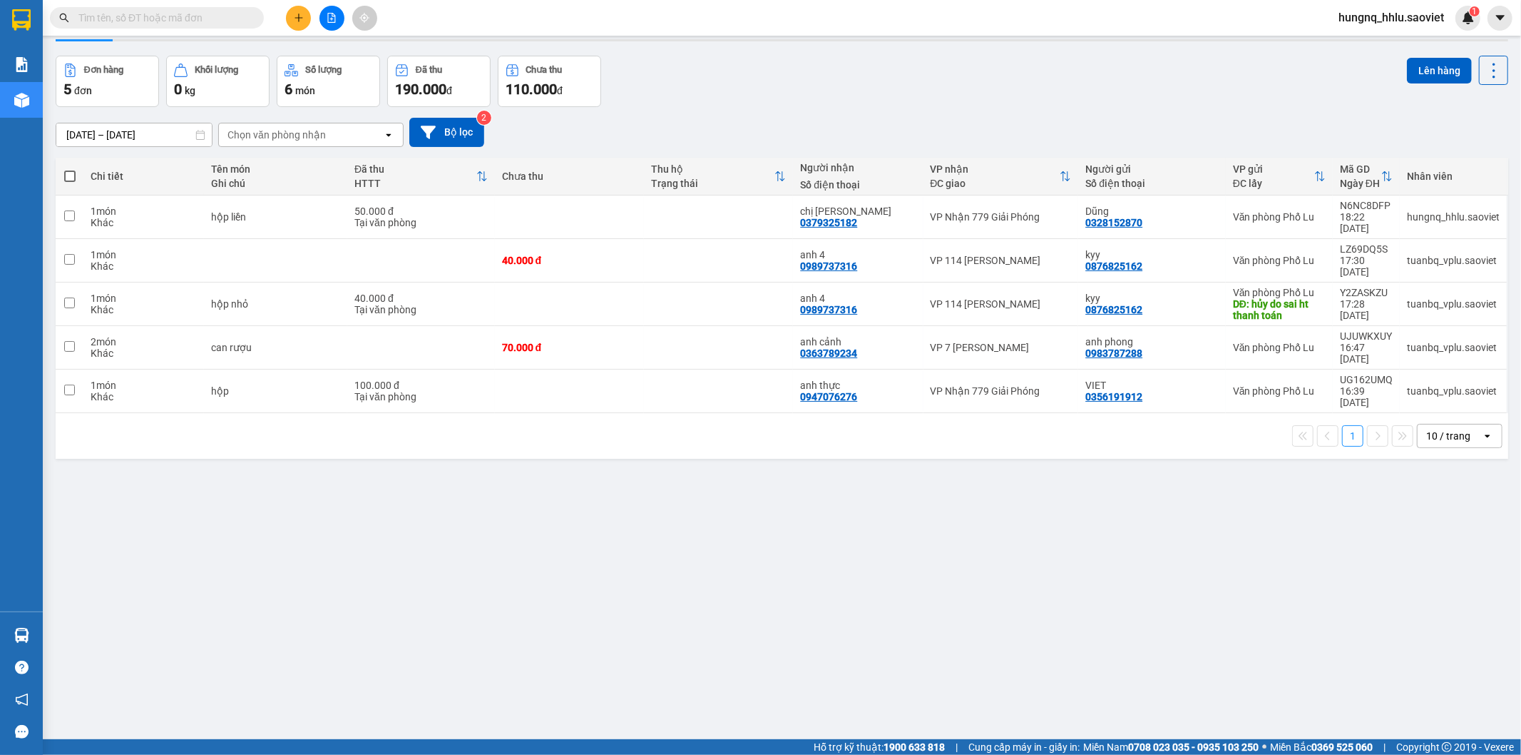
scroll to position [66, 0]
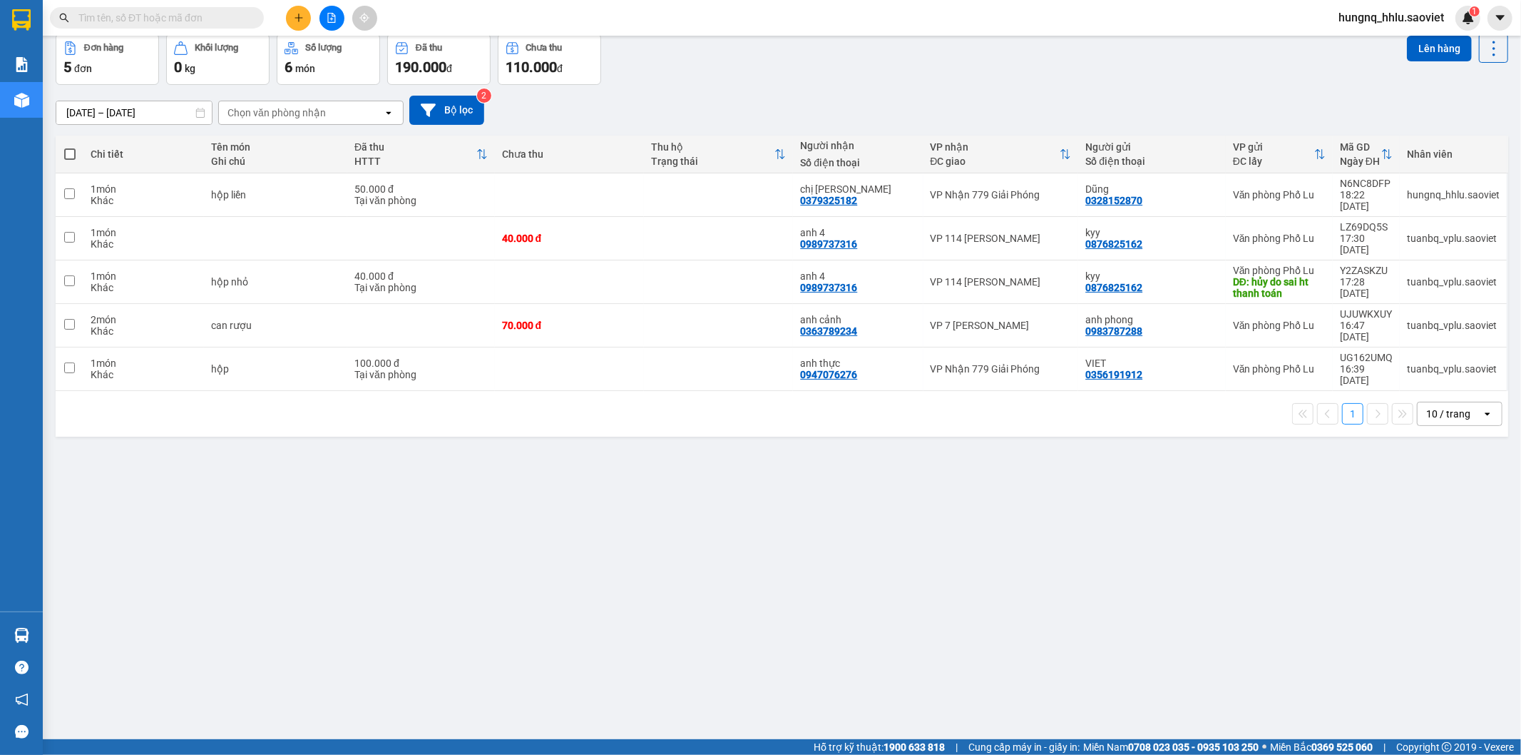
click at [74, 25] on span at bounding box center [157, 17] width 214 height 21
click at [83, 9] on span at bounding box center [157, 17] width 214 height 21
click at [76, 16] on span at bounding box center [157, 17] width 214 height 21
click at [82, 16] on input "text" at bounding box center [162, 18] width 168 height 16
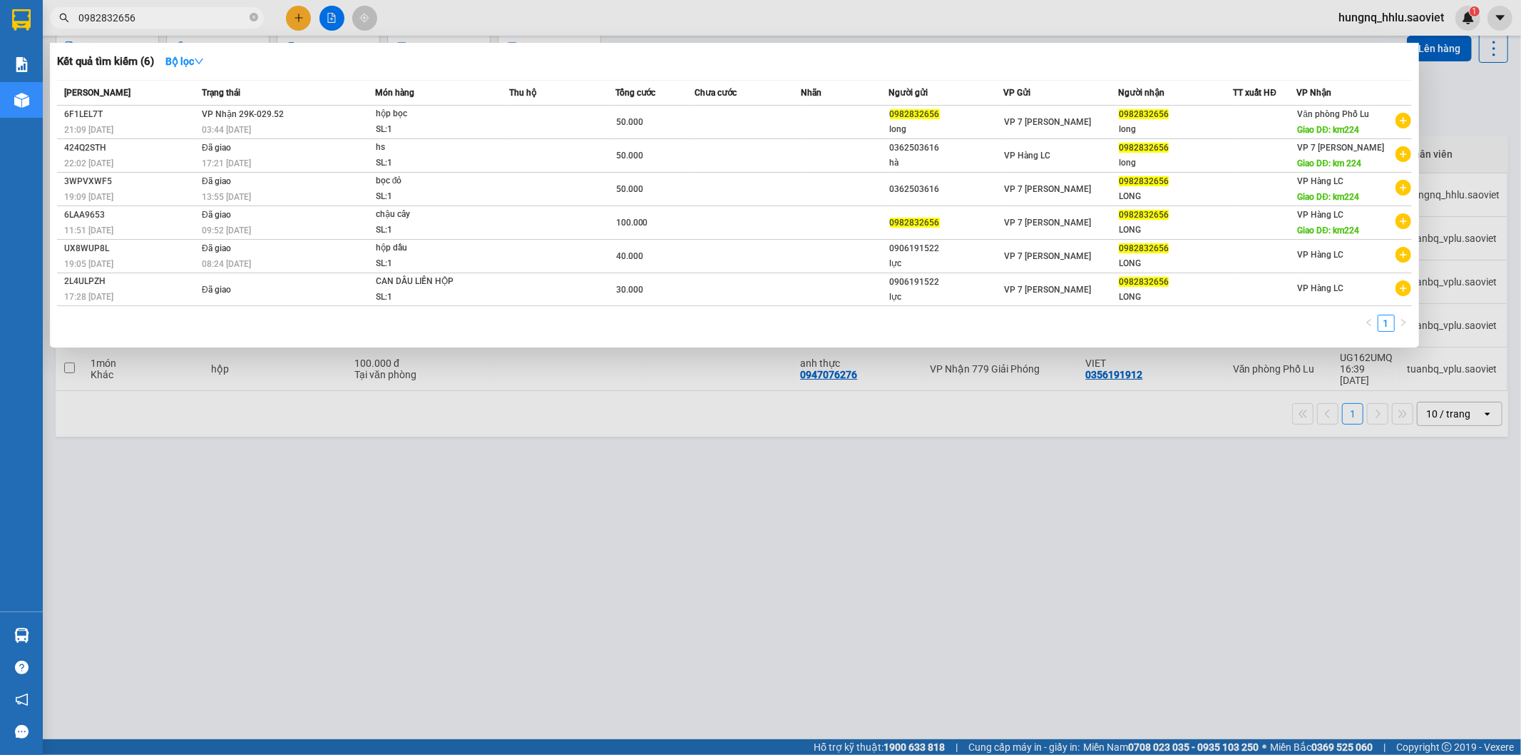
type input "0982832656"
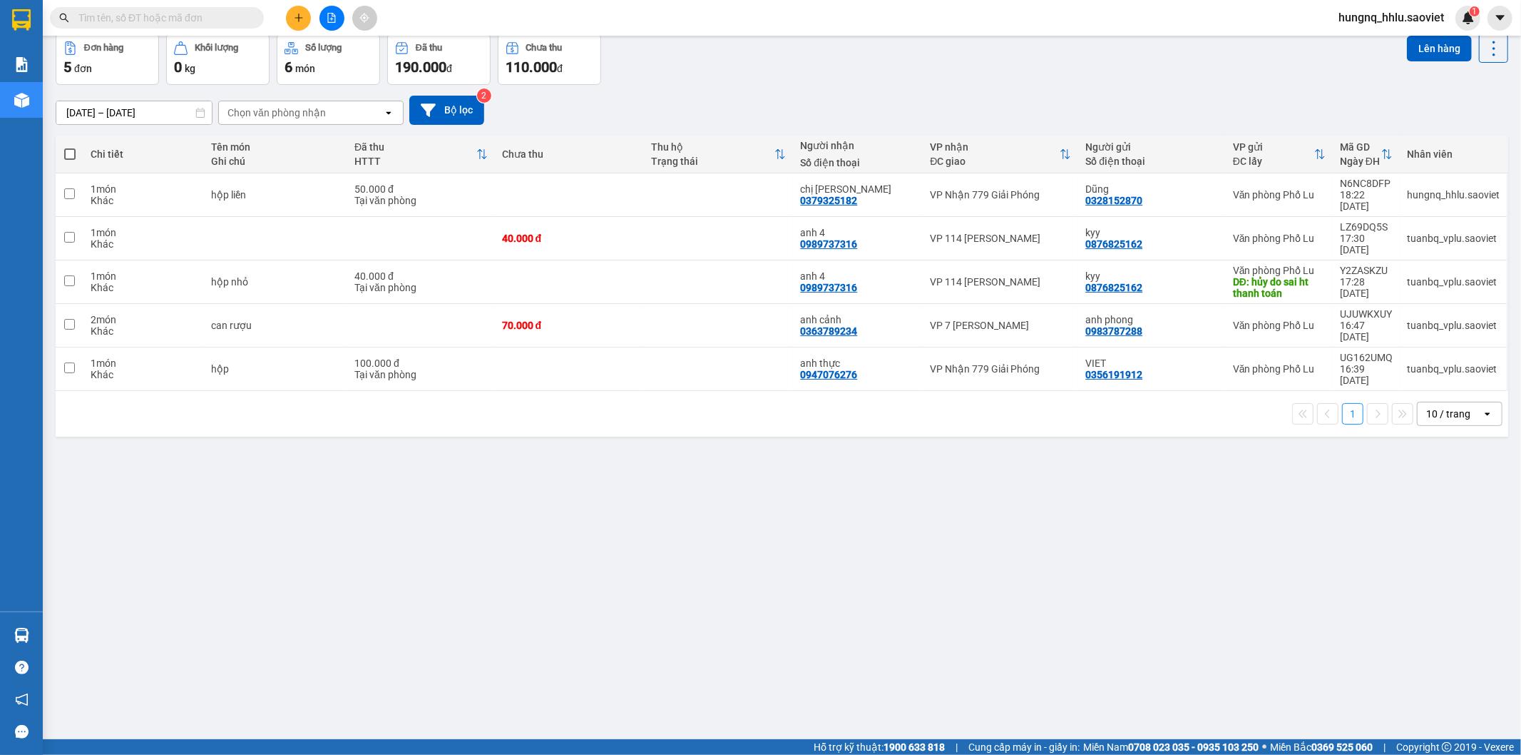
click at [88, 19] on input "text" at bounding box center [162, 18] width 168 height 16
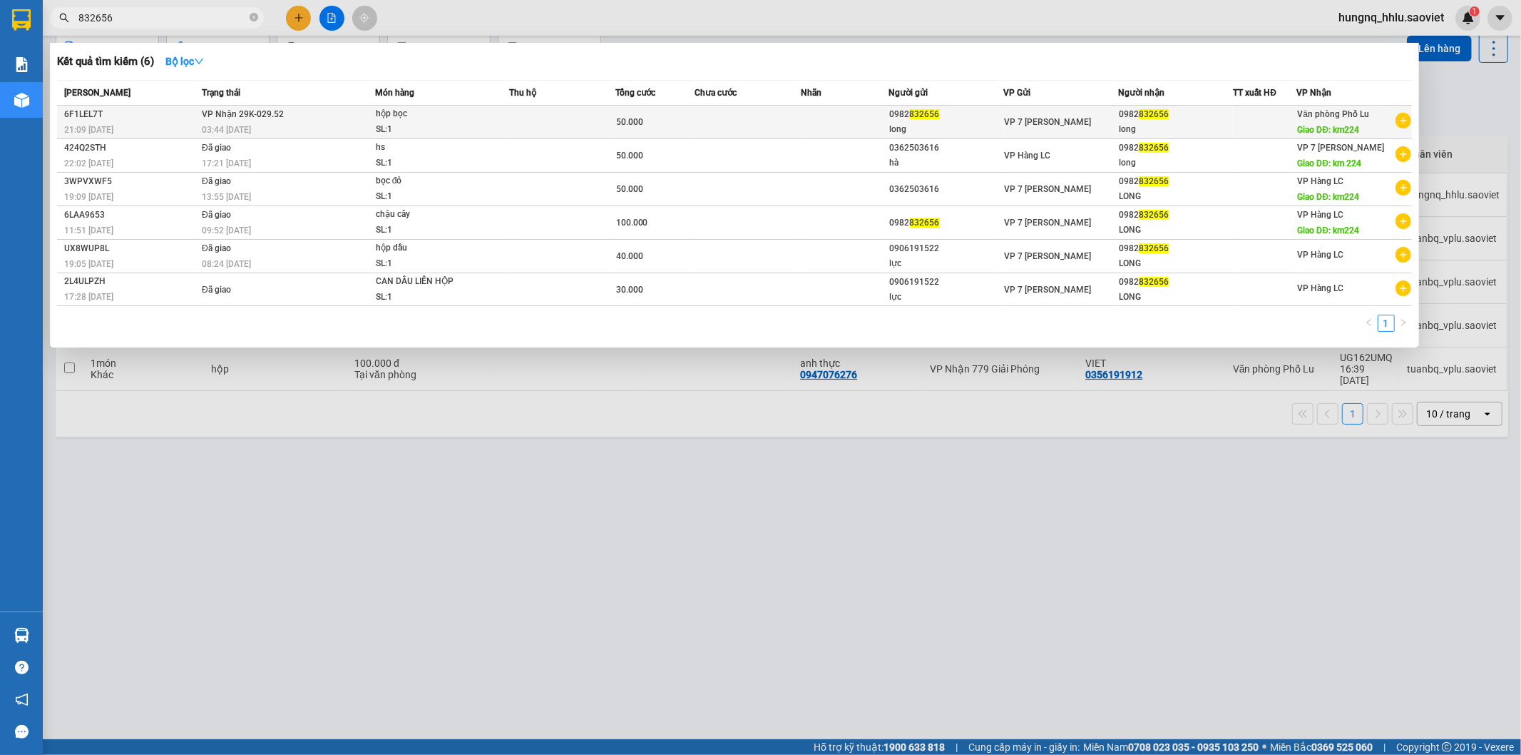
type input "832656"
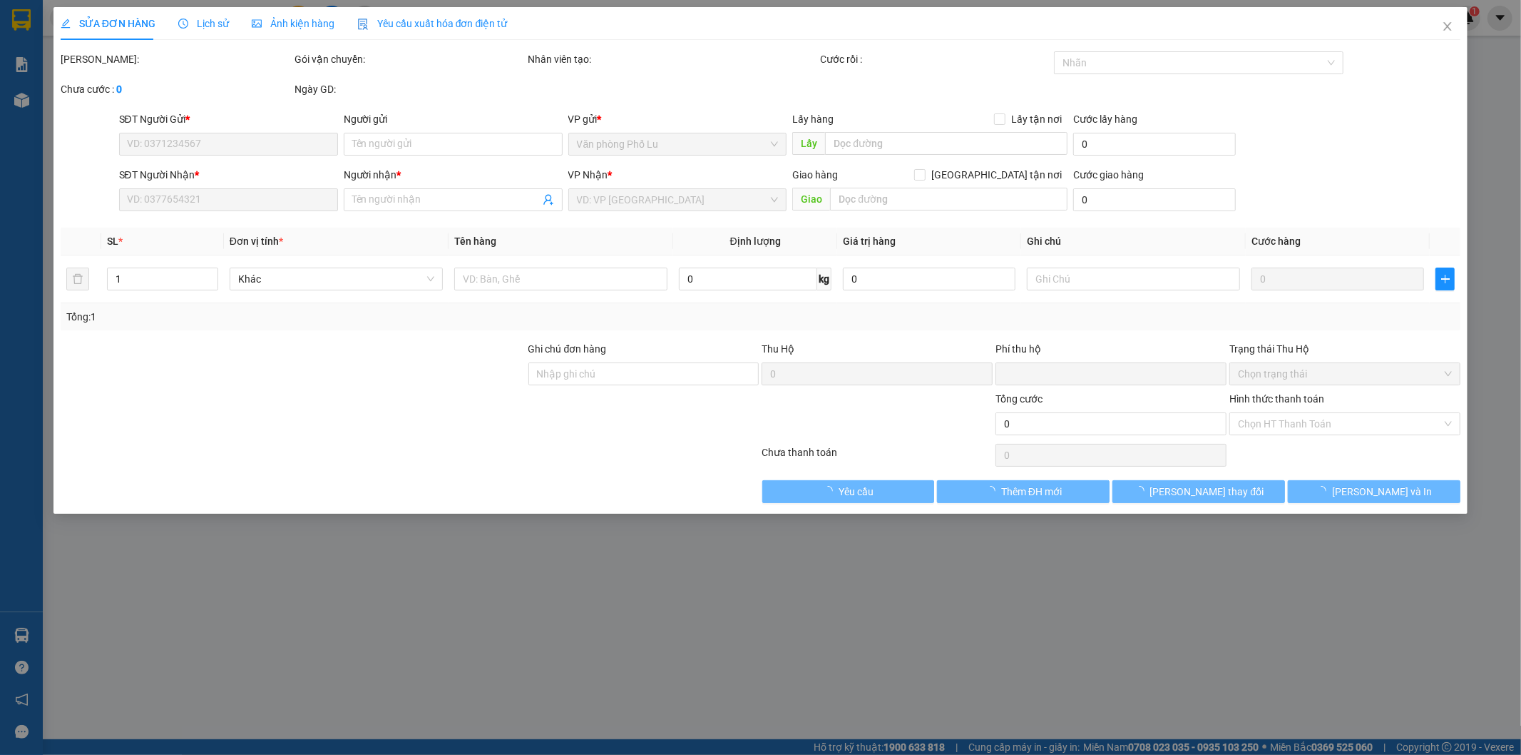
type input "0982832656"
type input "long"
type input "0982832656"
type input "long"
type input "km224"
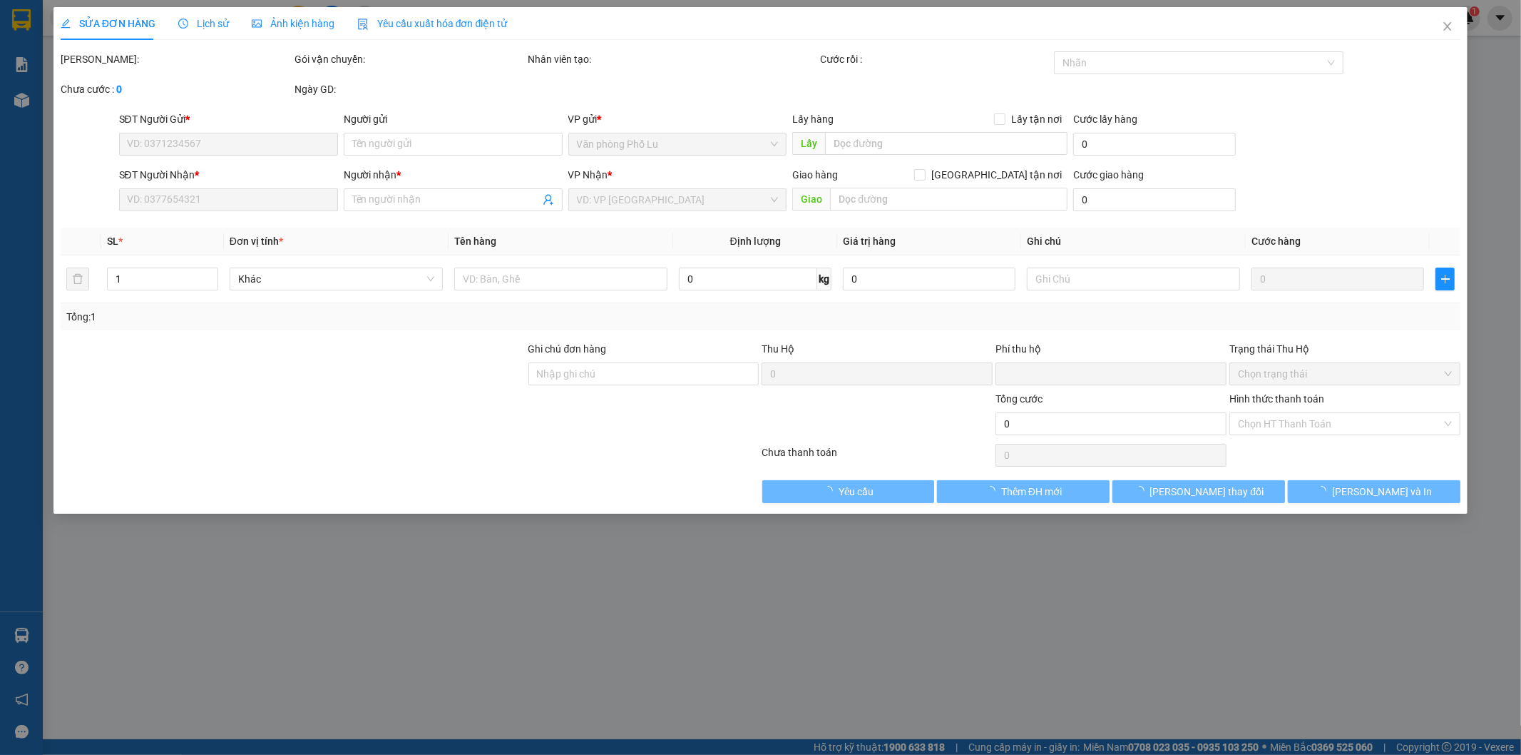
type input "0"
type input "50.000"
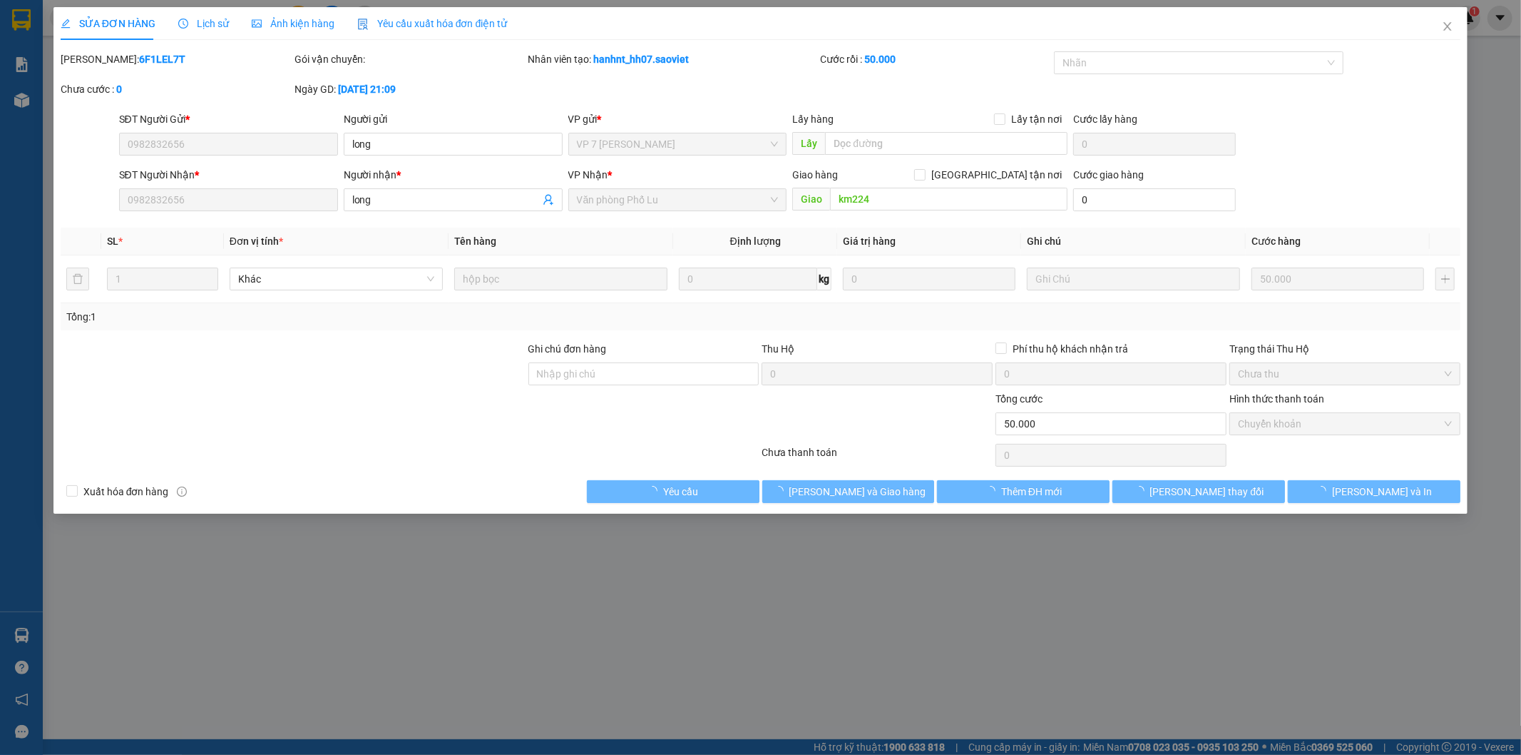
click at [220, 27] on span "Lịch sử" at bounding box center [203, 23] width 51 height 11
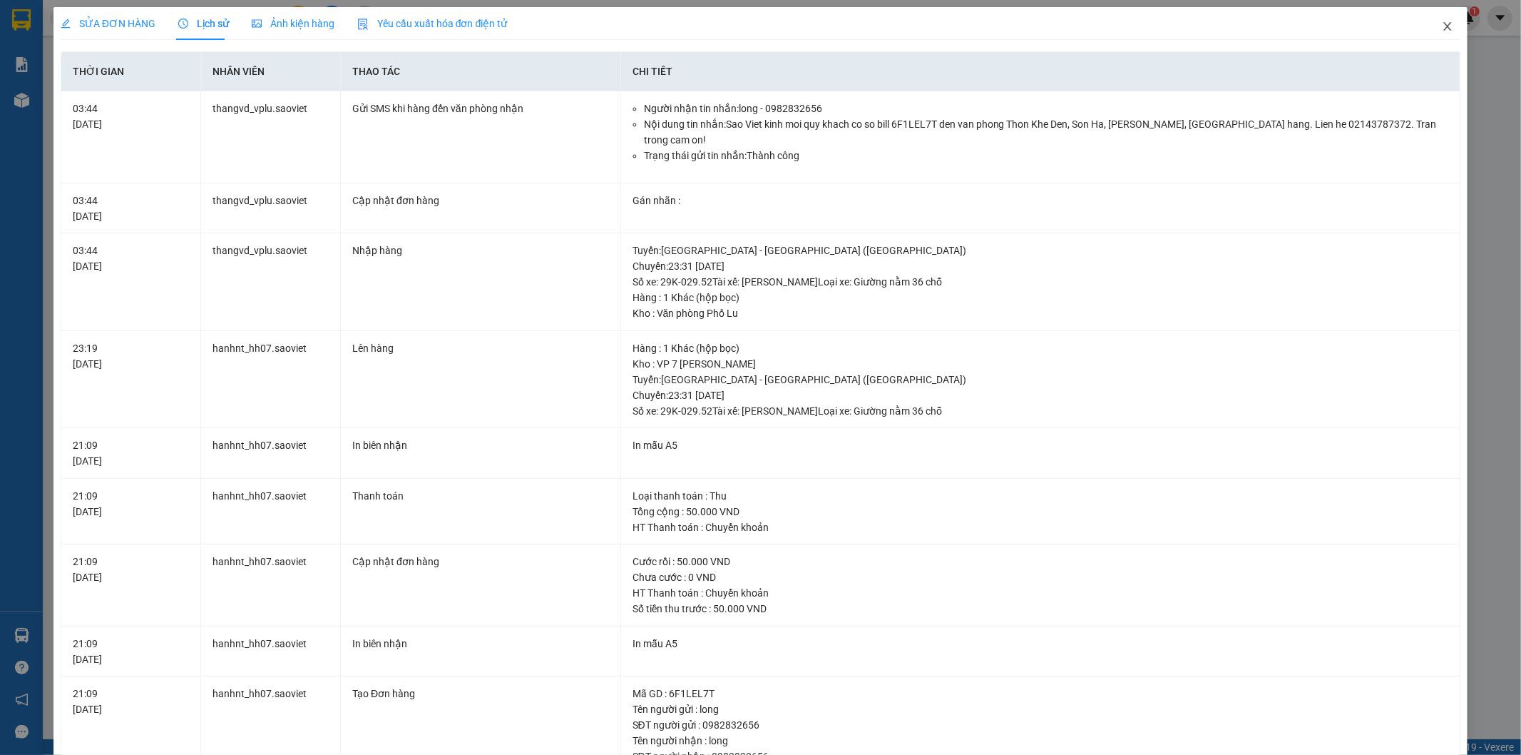
click at [1444, 33] on span "Close" at bounding box center [1448, 27] width 40 height 40
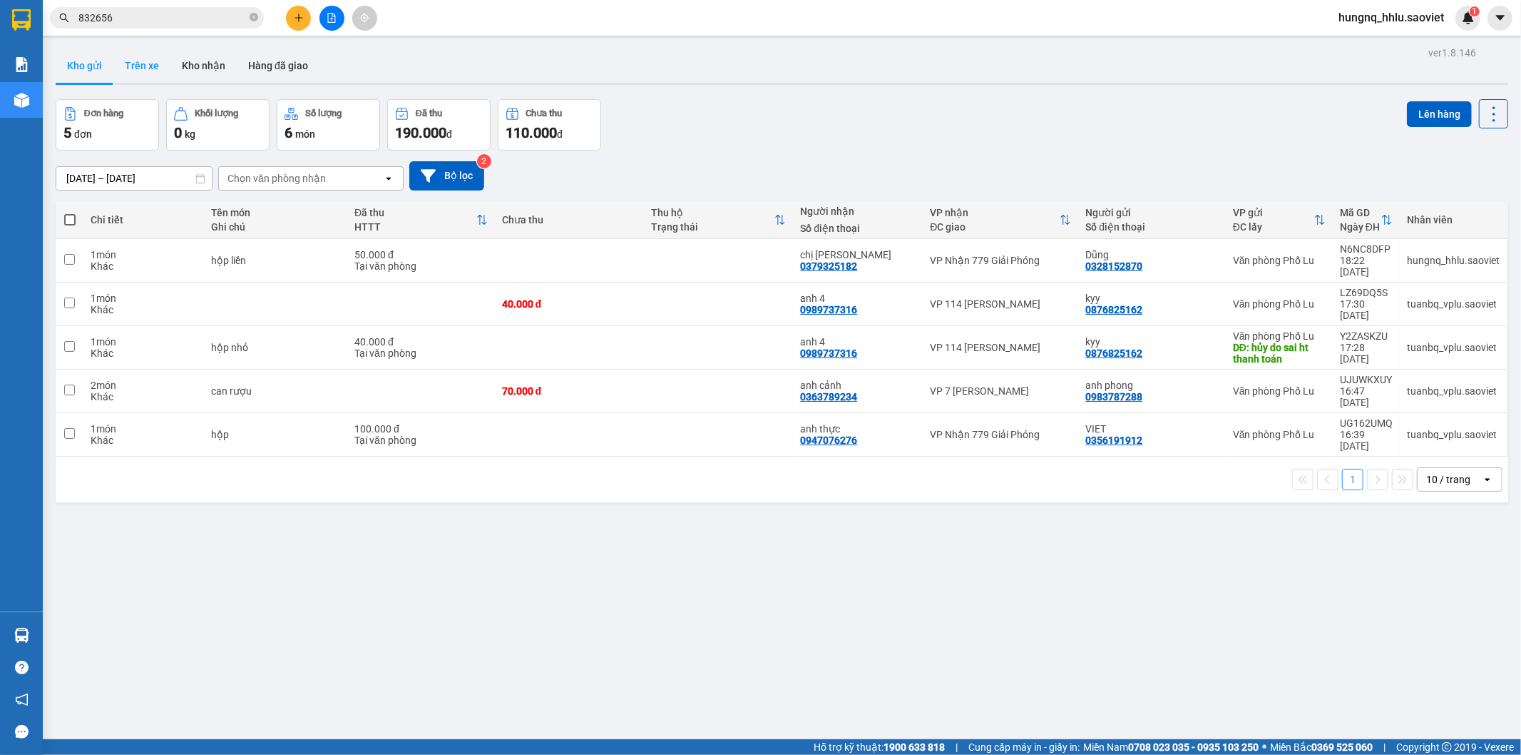
click at [124, 65] on button "Trên xe" at bounding box center [141, 66] width 57 height 34
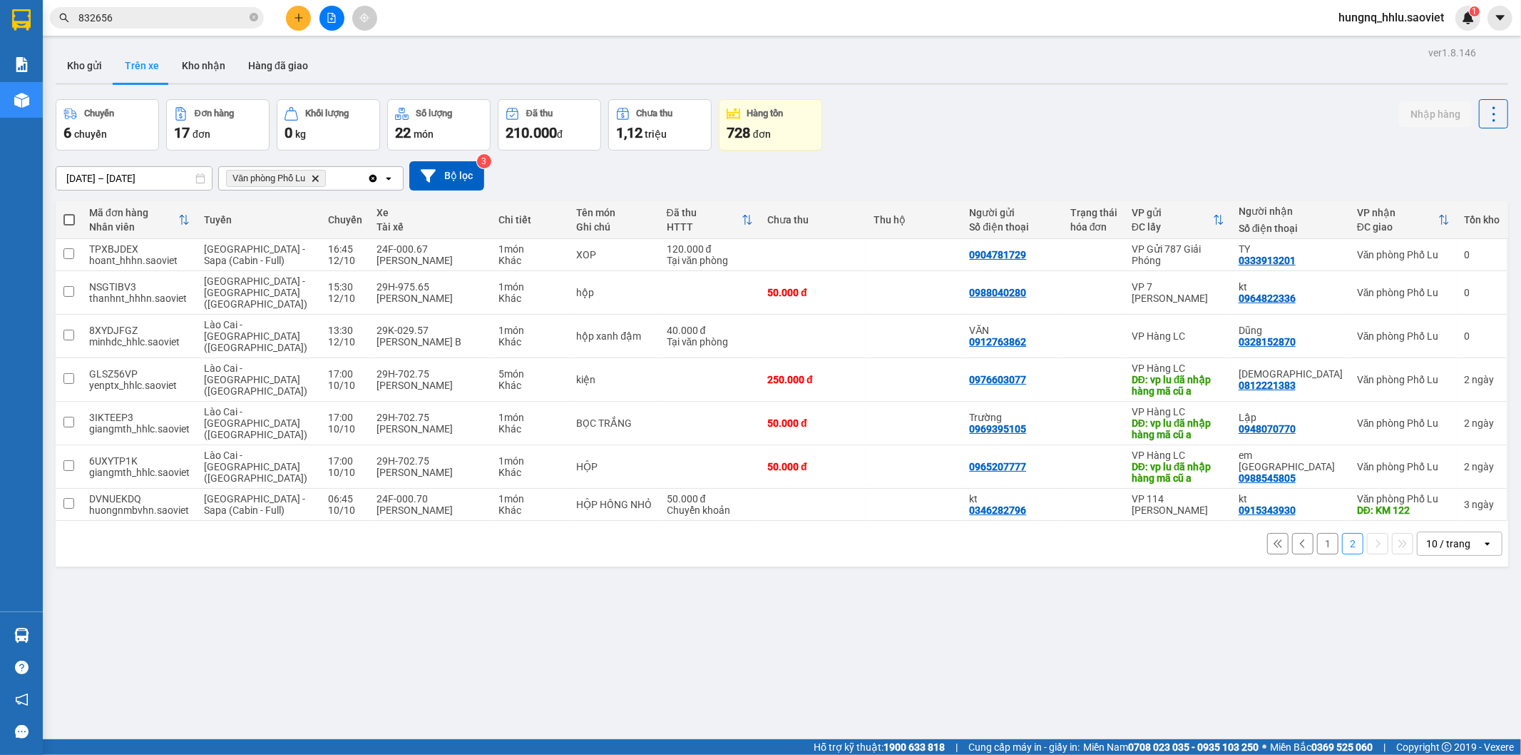
click at [163, 75] on button "Trên xe" at bounding box center [141, 66] width 57 height 34
click at [150, 76] on button "Trên xe" at bounding box center [141, 66] width 57 height 34
click at [66, 79] on button "Kho gửi" at bounding box center [85, 66] width 58 height 34
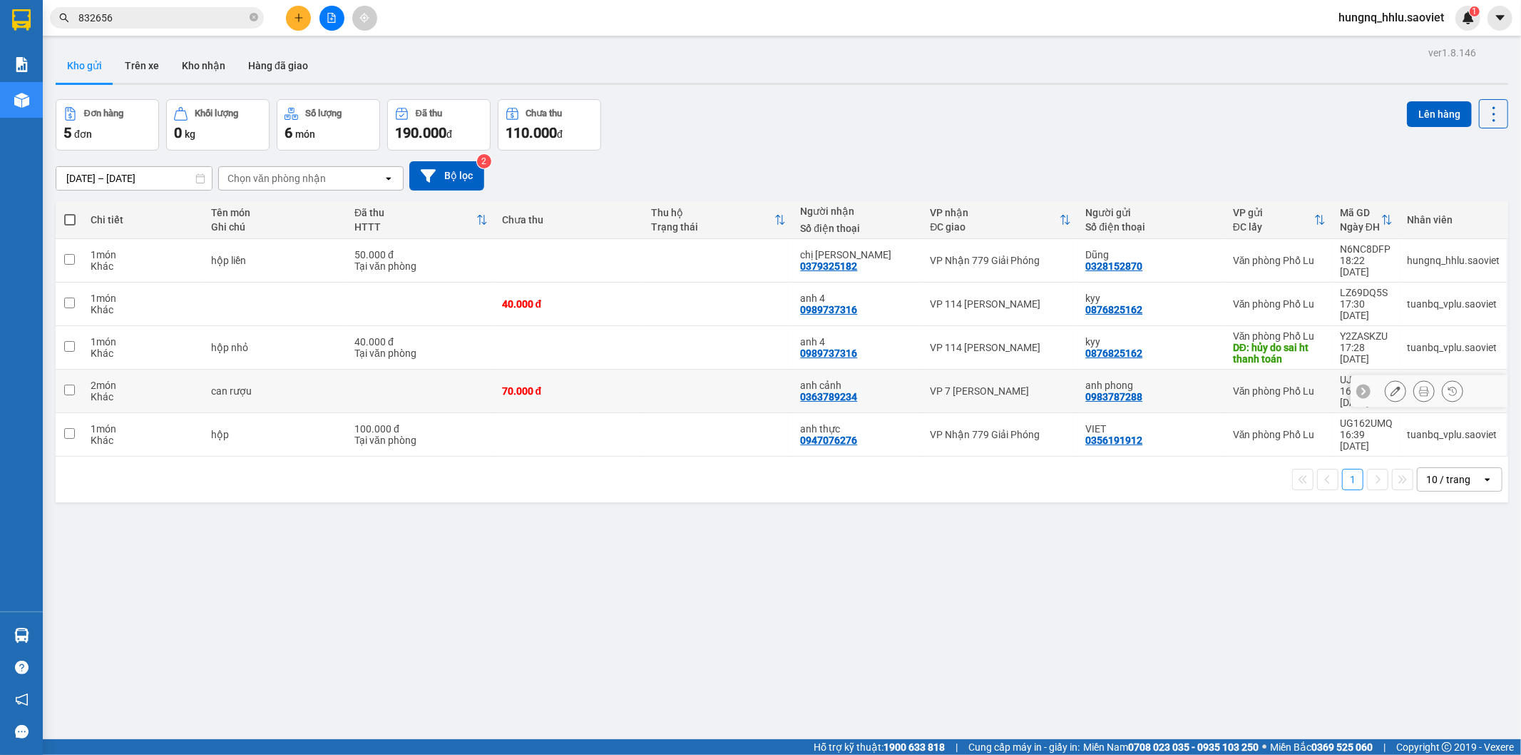
click at [163, 391] on div "Khác" at bounding box center [144, 396] width 106 height 11
checkbox input "true"
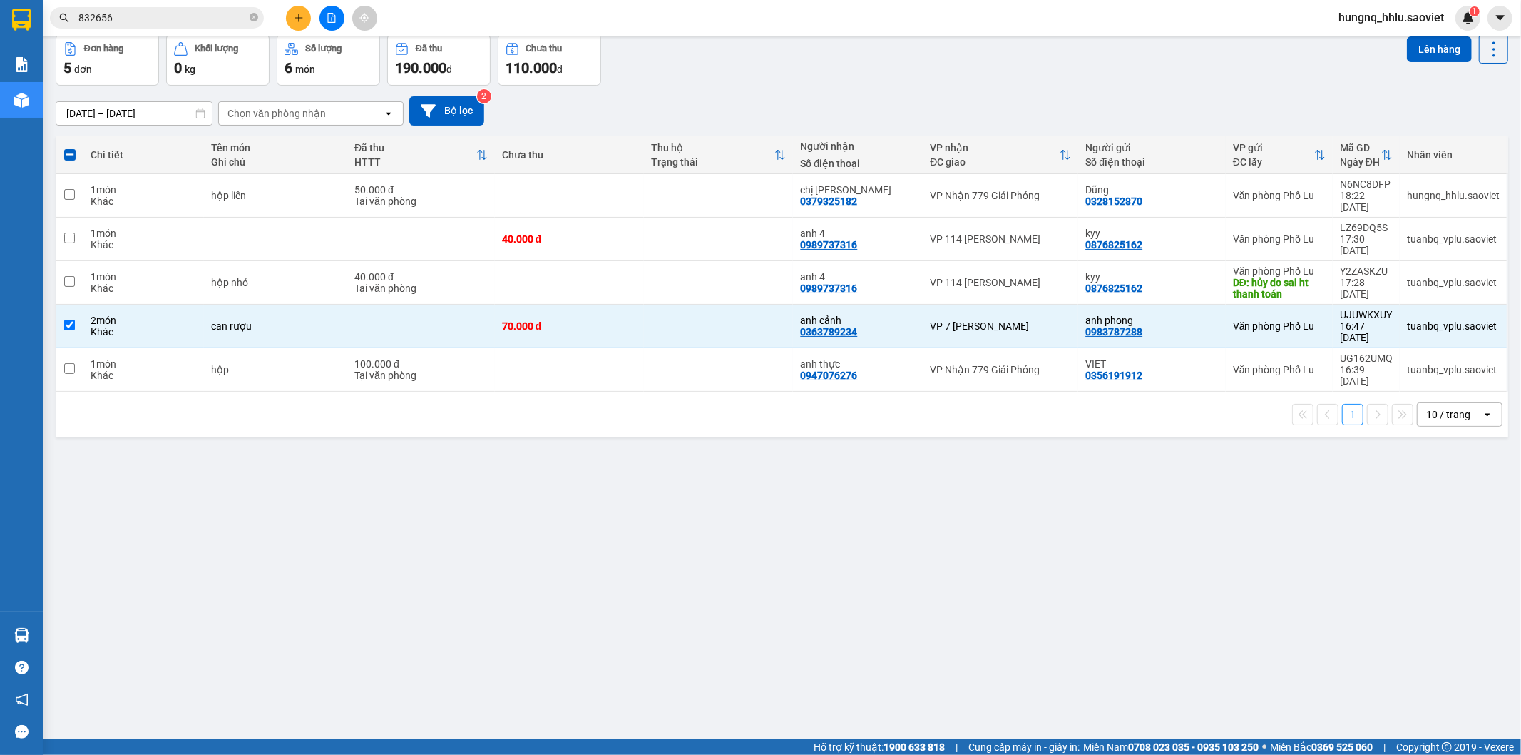
scroll to position [66, 0]
click at [334, 26] on button at bounding box center [332, 18] width 25 height 25
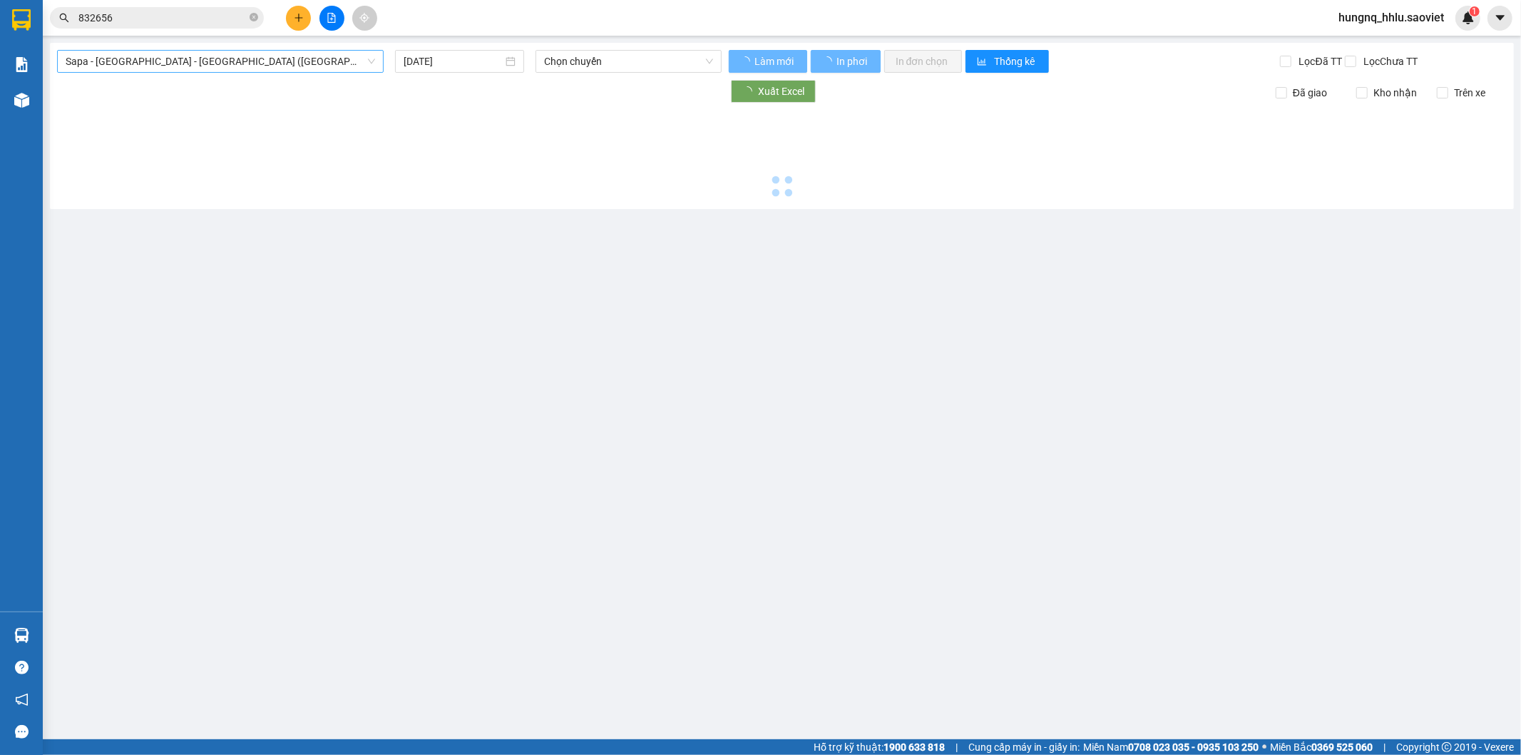
click at [90, 58] on span "Sapa - Lào Cai - Hà Nội (Giường)" at bounding box center [221, 61] width 310 height 21
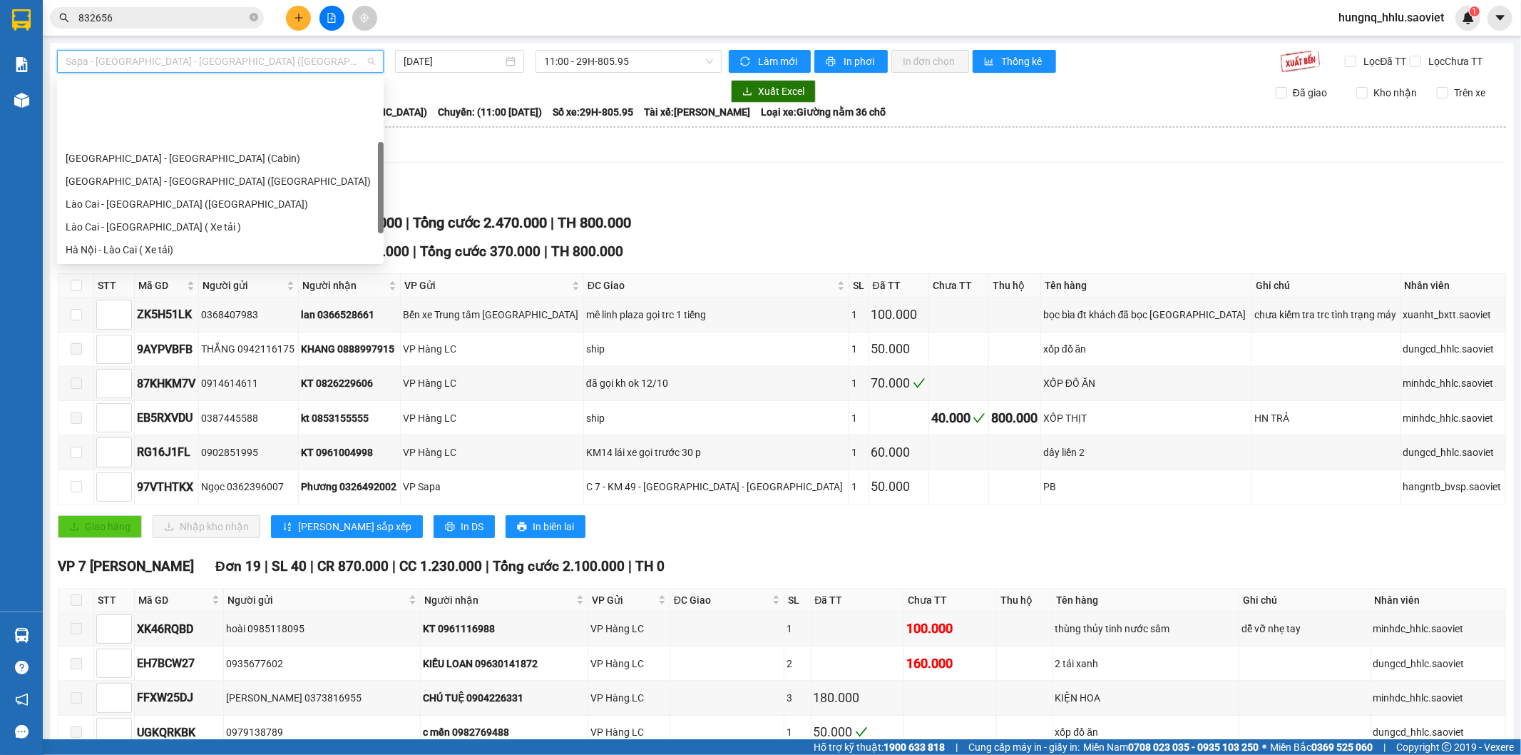
scroll to position [79, 0]
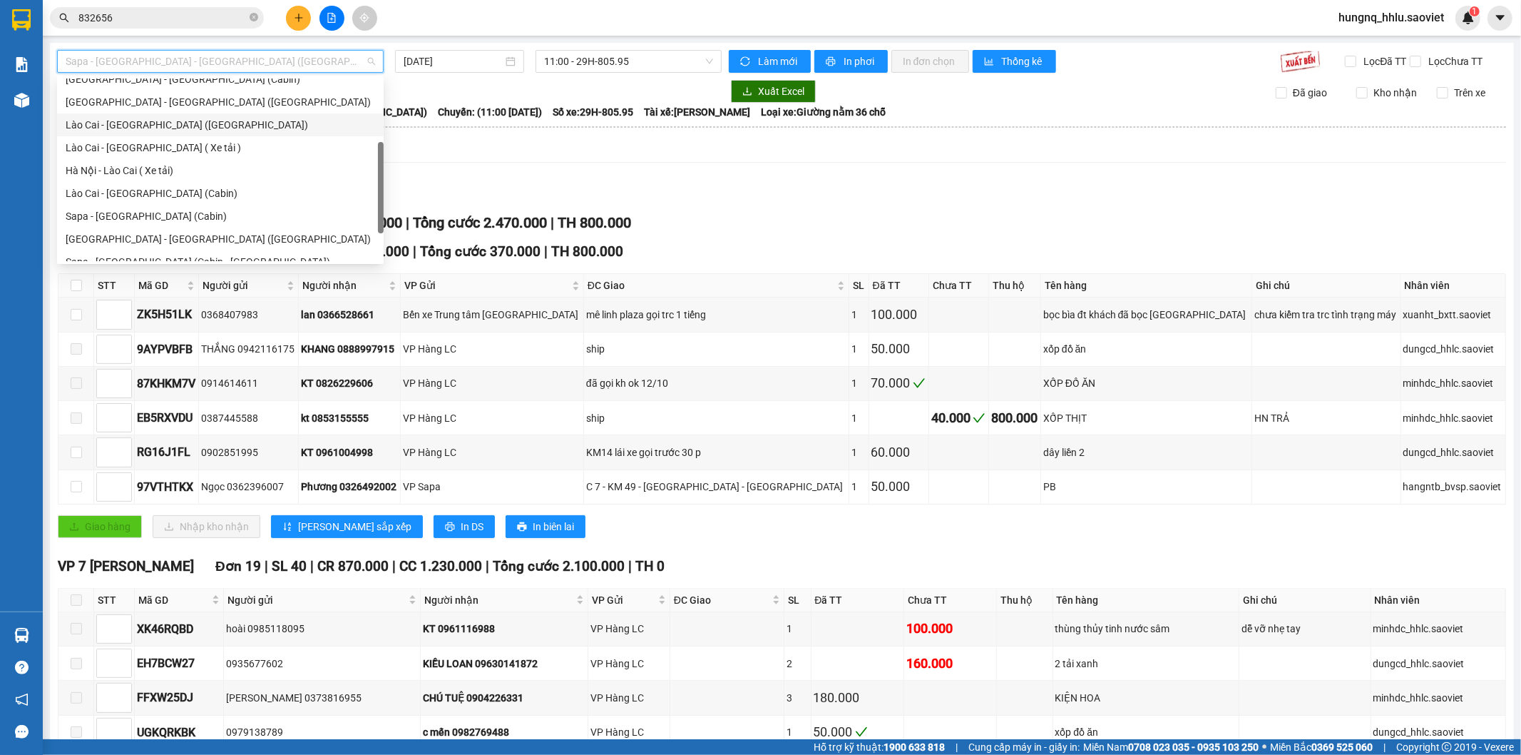
click at [68, 131] on div "Lào Cai - [GEOGRAPHIC_DATA] ([GEOGRAPHIC_DATA])" at bounding box center [221, 125] width 310 height 16
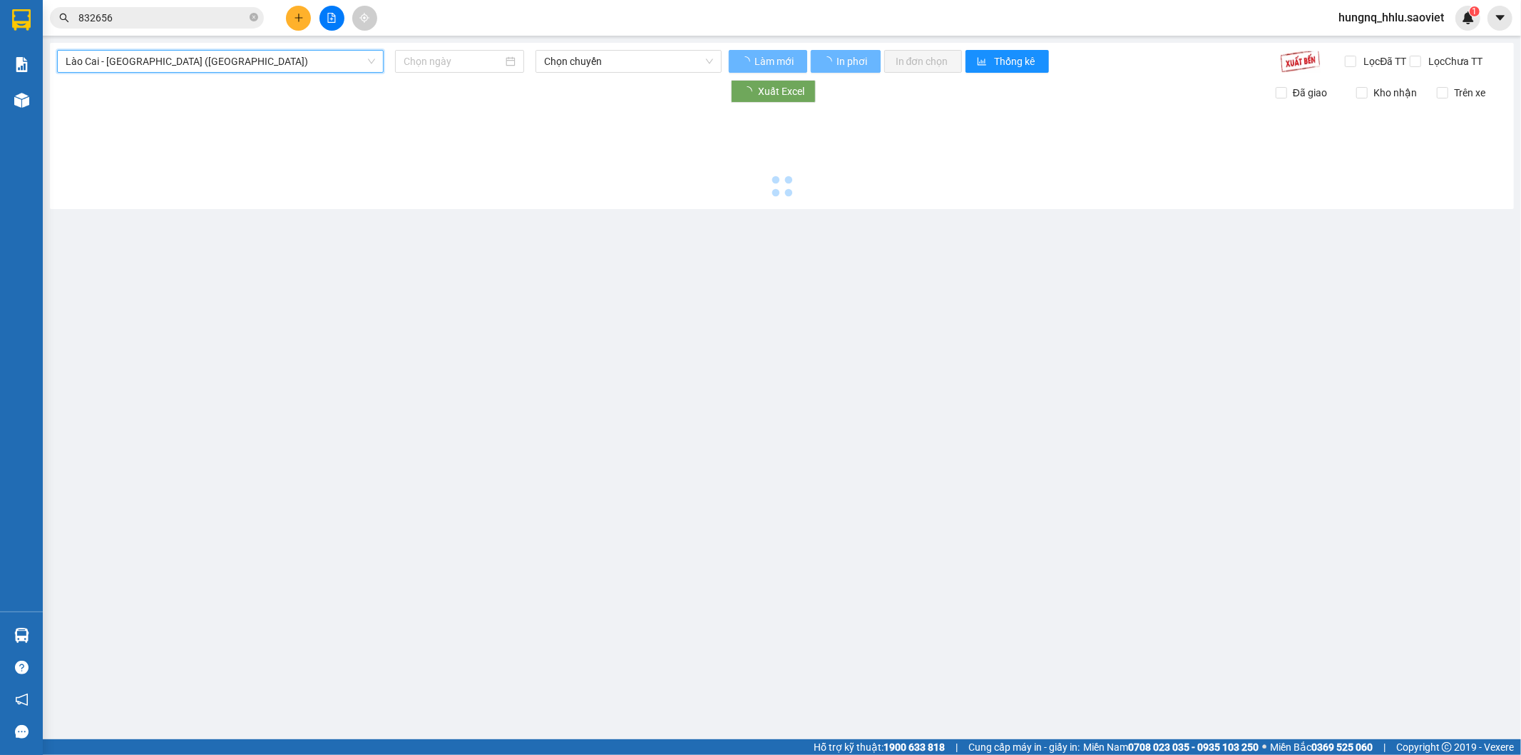
type input "[DATE]"
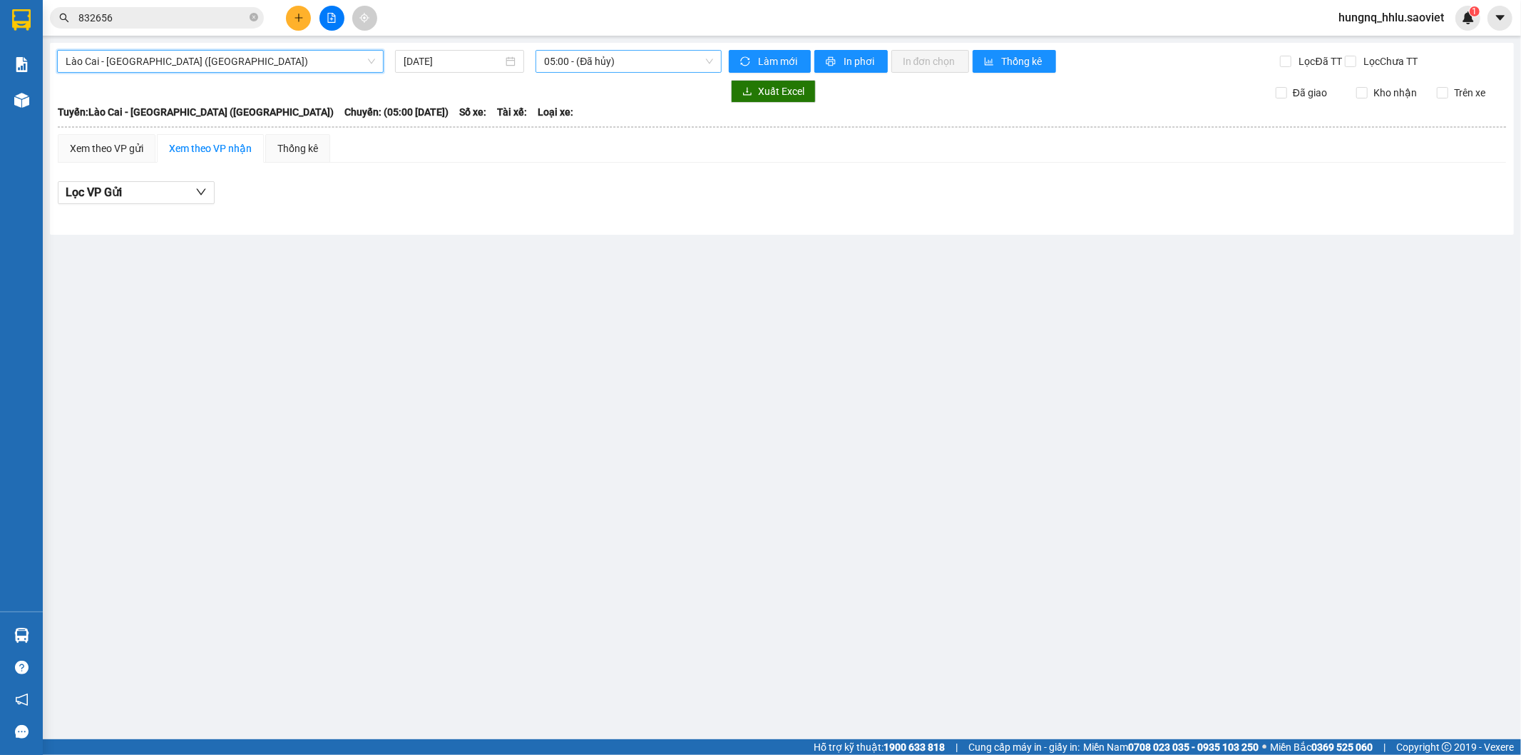
click at [581, 67] on span "05:00 - (Đã hủy)" at bounding box center [628, 61] width 168 height 21
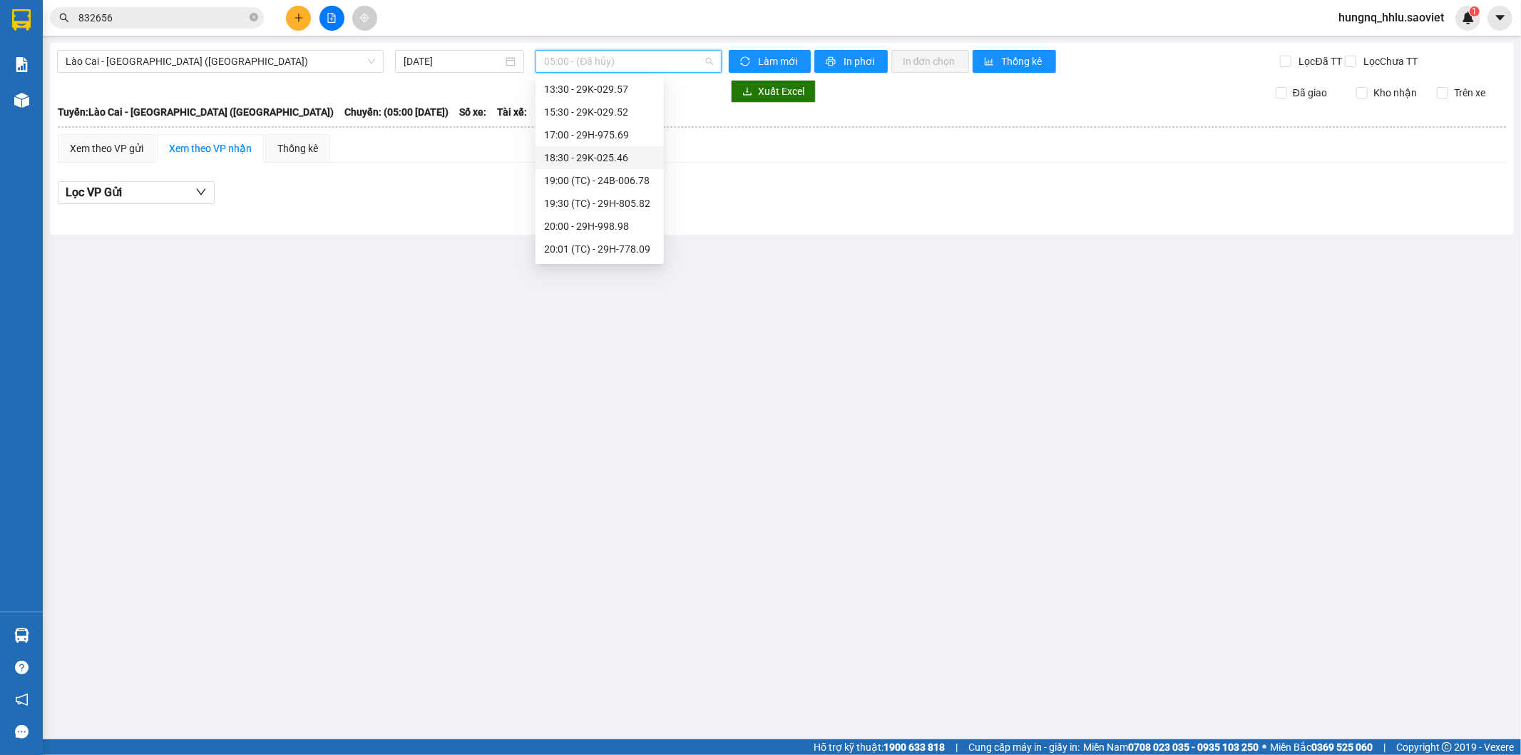
scroll to position [158, 0]
click at [553, 186] on div "18:30 - 29K-025.46" at bounding box center [599, 183] width 111 height 16
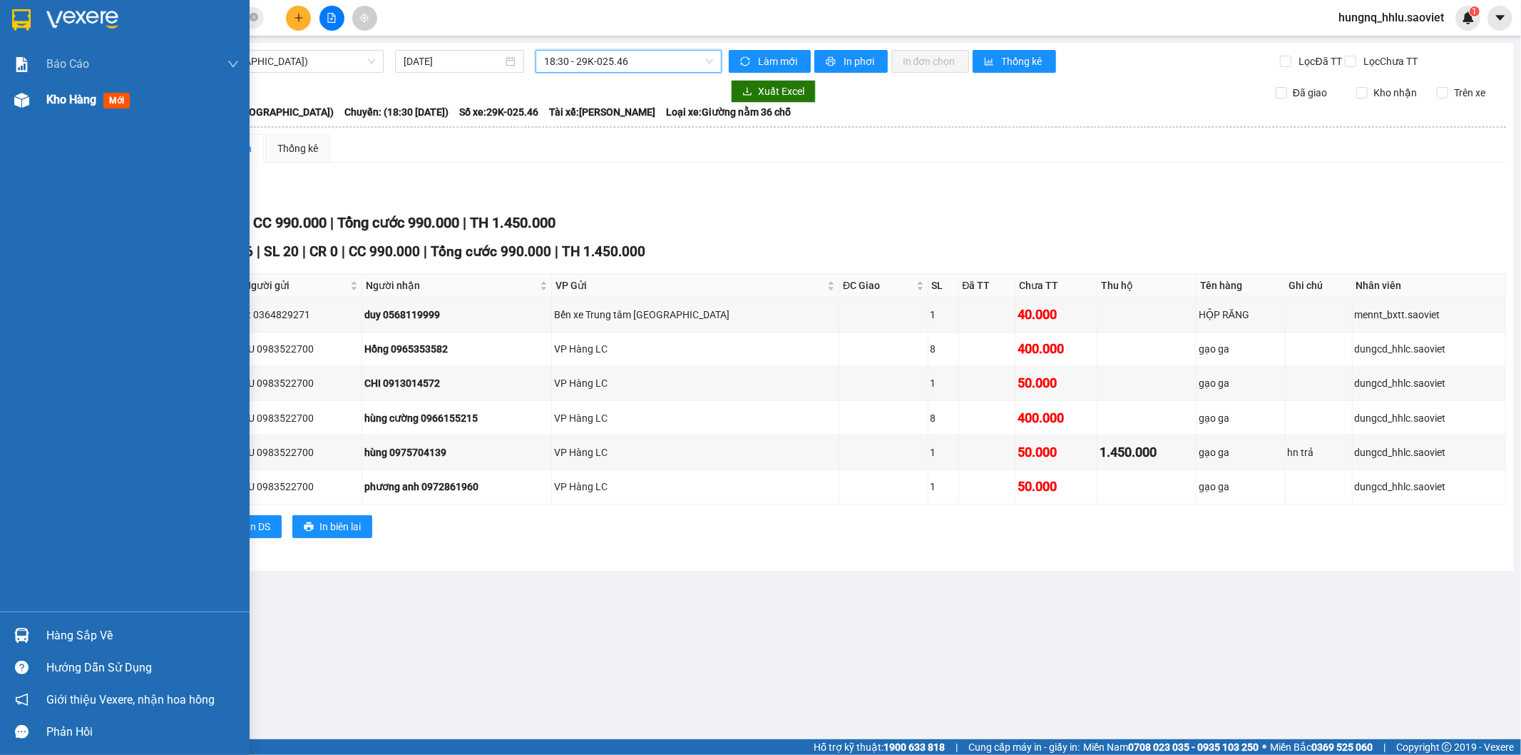
click at [51, 113] on div "Kho hàng mới" at bounding box center [142, 100] width 193 height 36
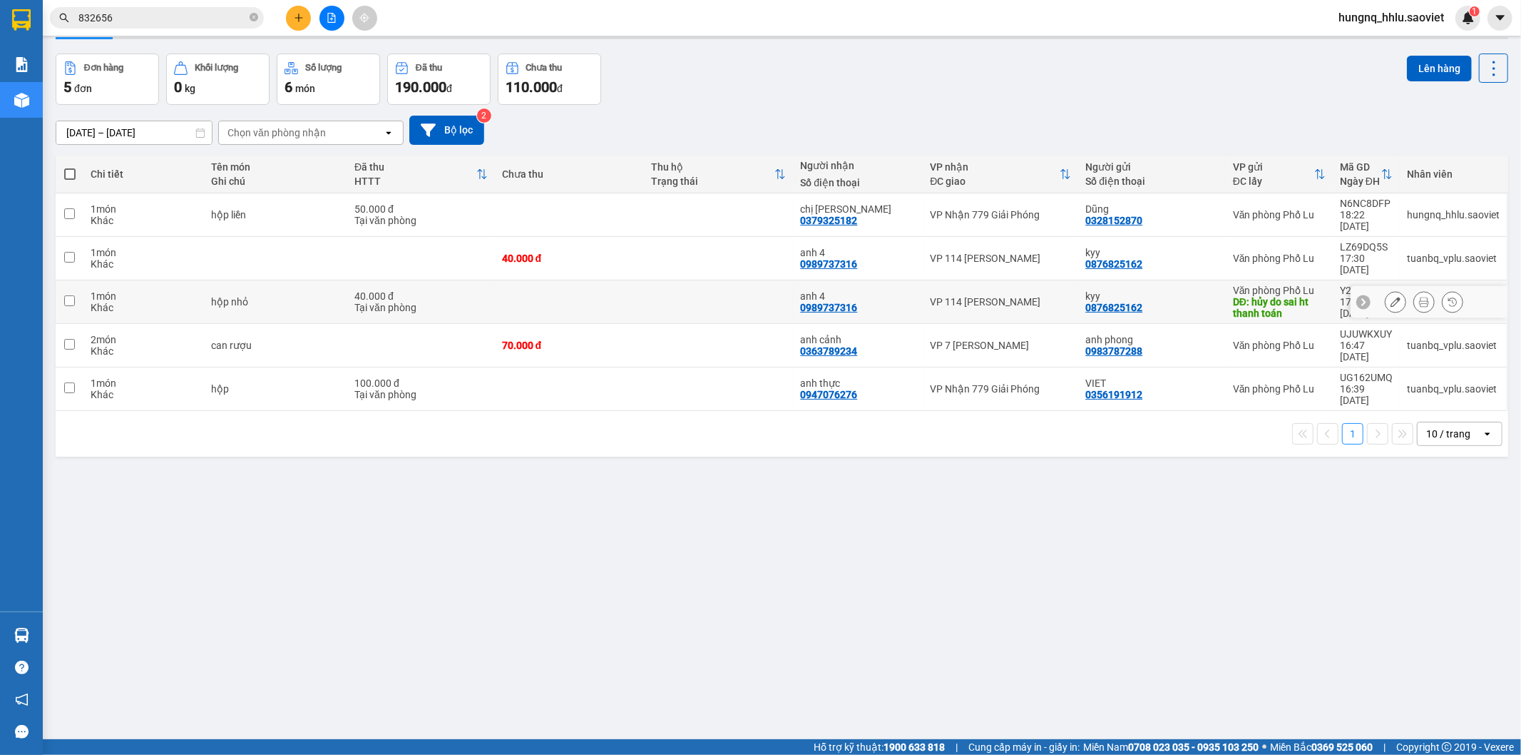
scroll to position [66, 0]
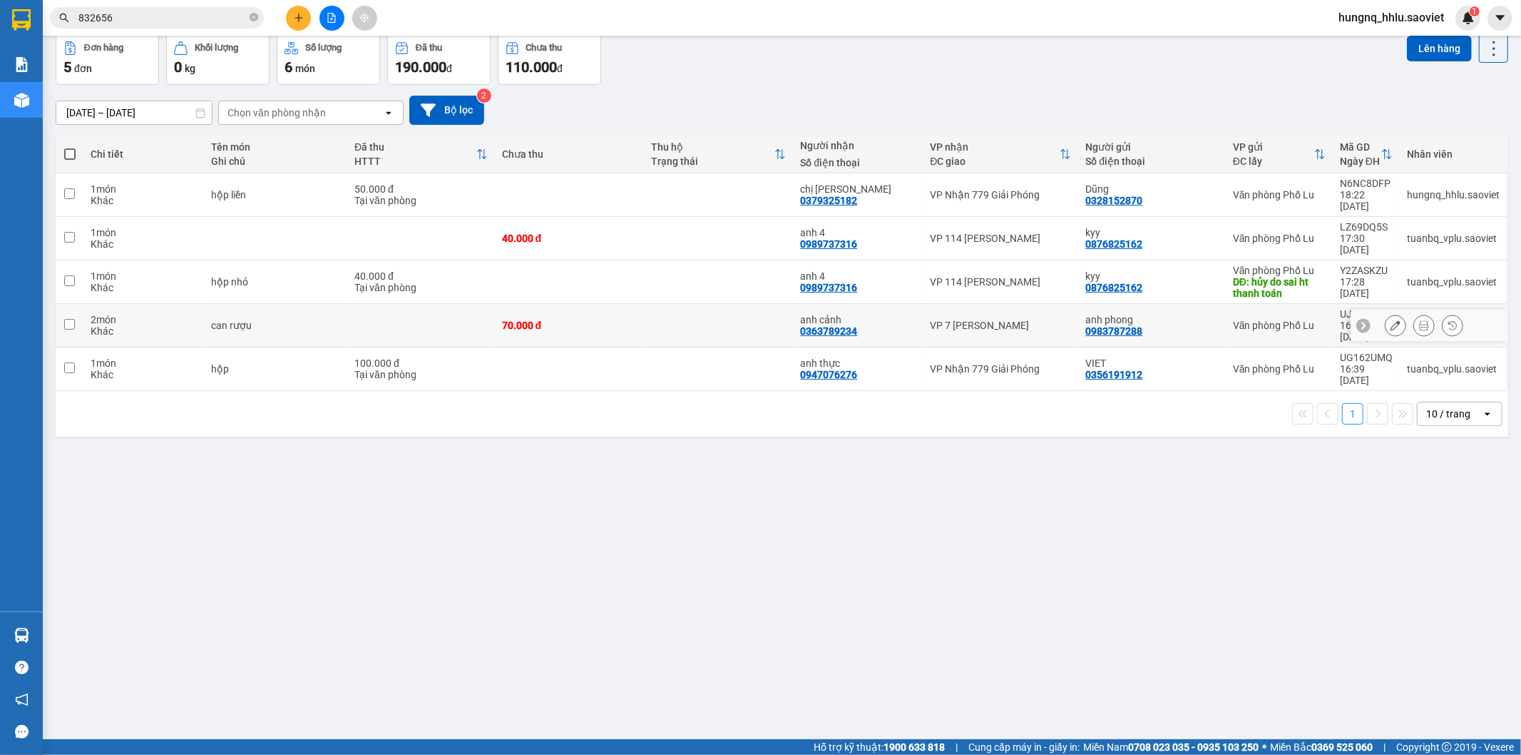
drag, startPoint x: 201, startPoint y: 302, endPoint x: 379, endPoint y: 308, distance: 177.7
click at [202, 304] on td "2 món Khác" at bounding box center [143, 326] width 121 height 44
checkbox input "true"
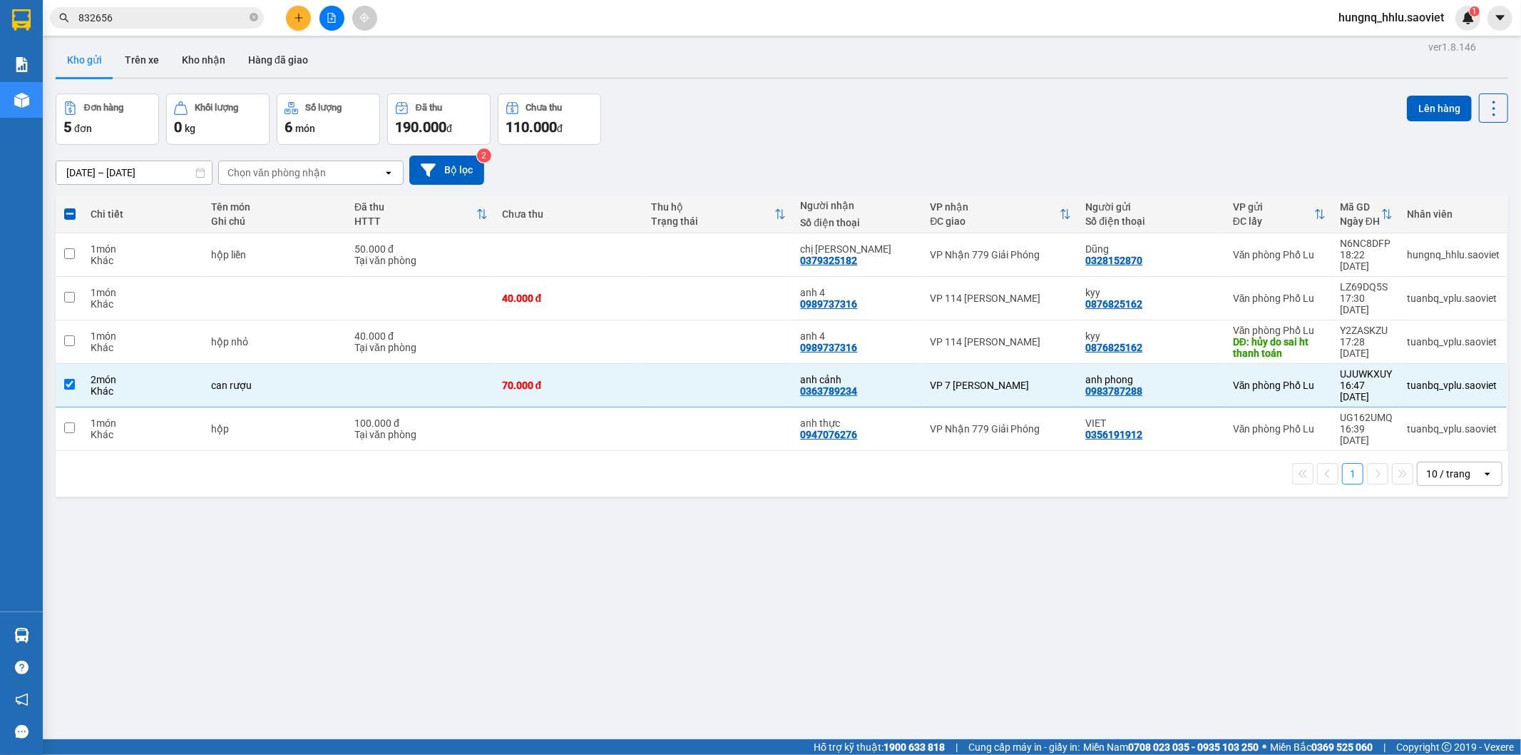
scroll to position [0, 0]
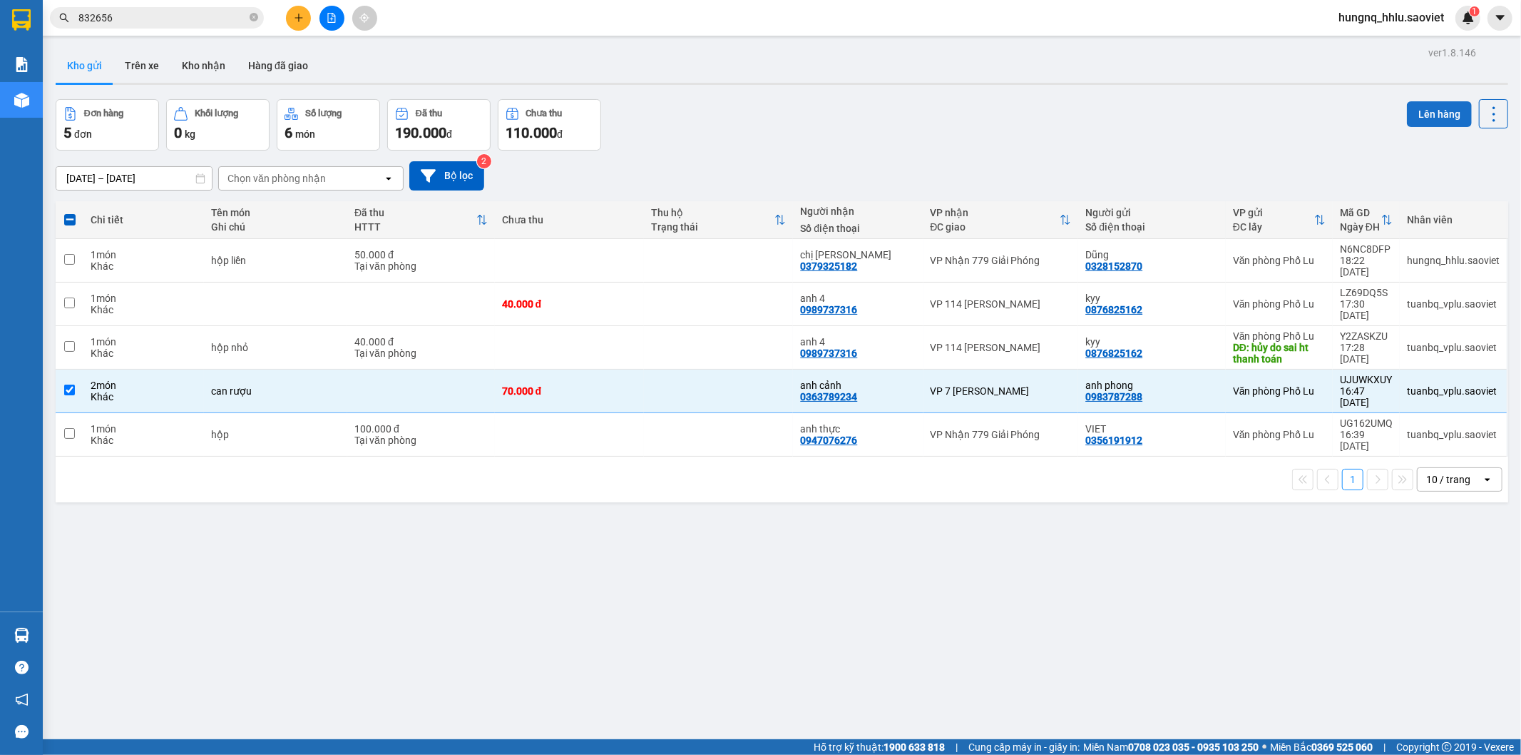
click at [1451, 118] on button "Lên hàng" at bounding box center [1439, 114] width 65 height 26
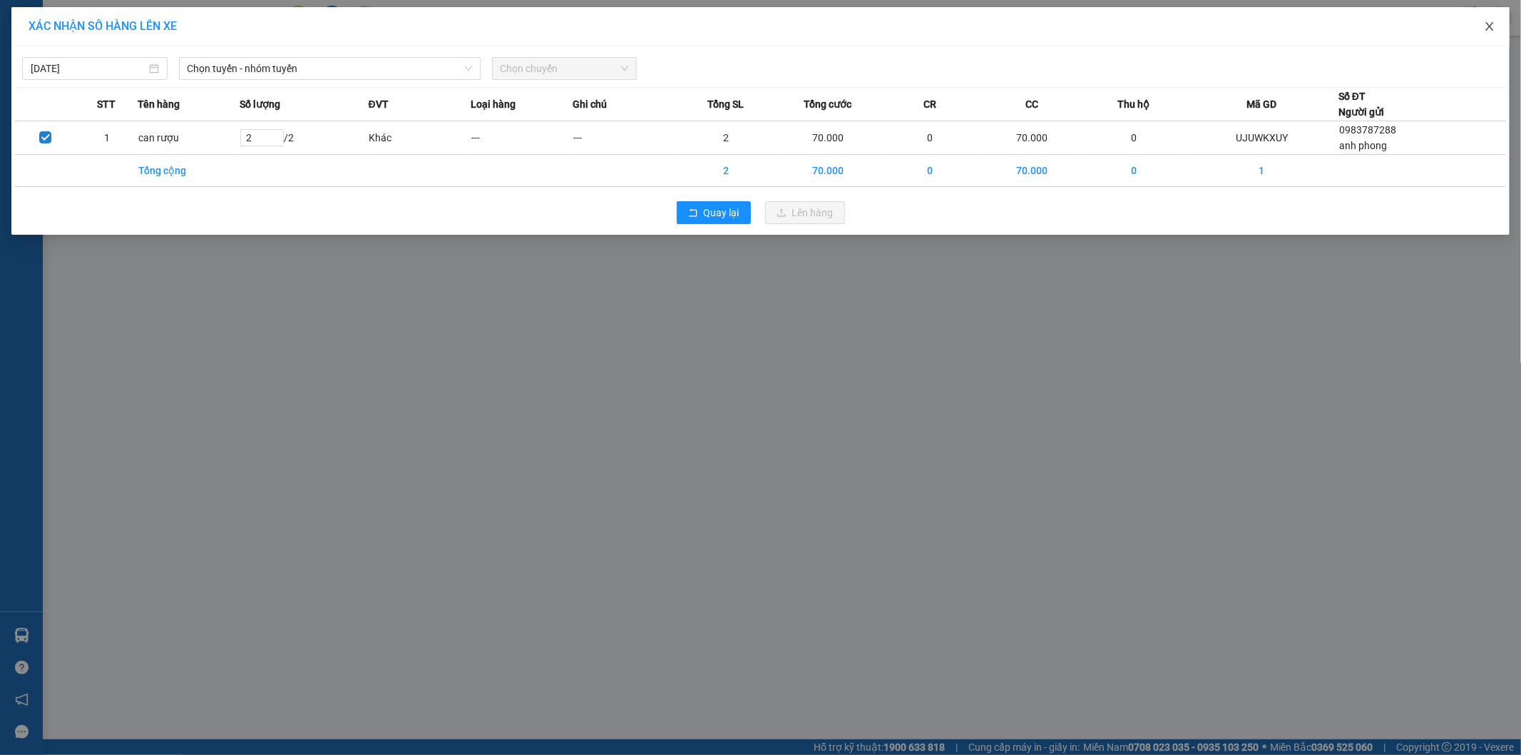
click at [1501, 32] on span "Close" at bounding box center [1490, 27] width 40 height 40
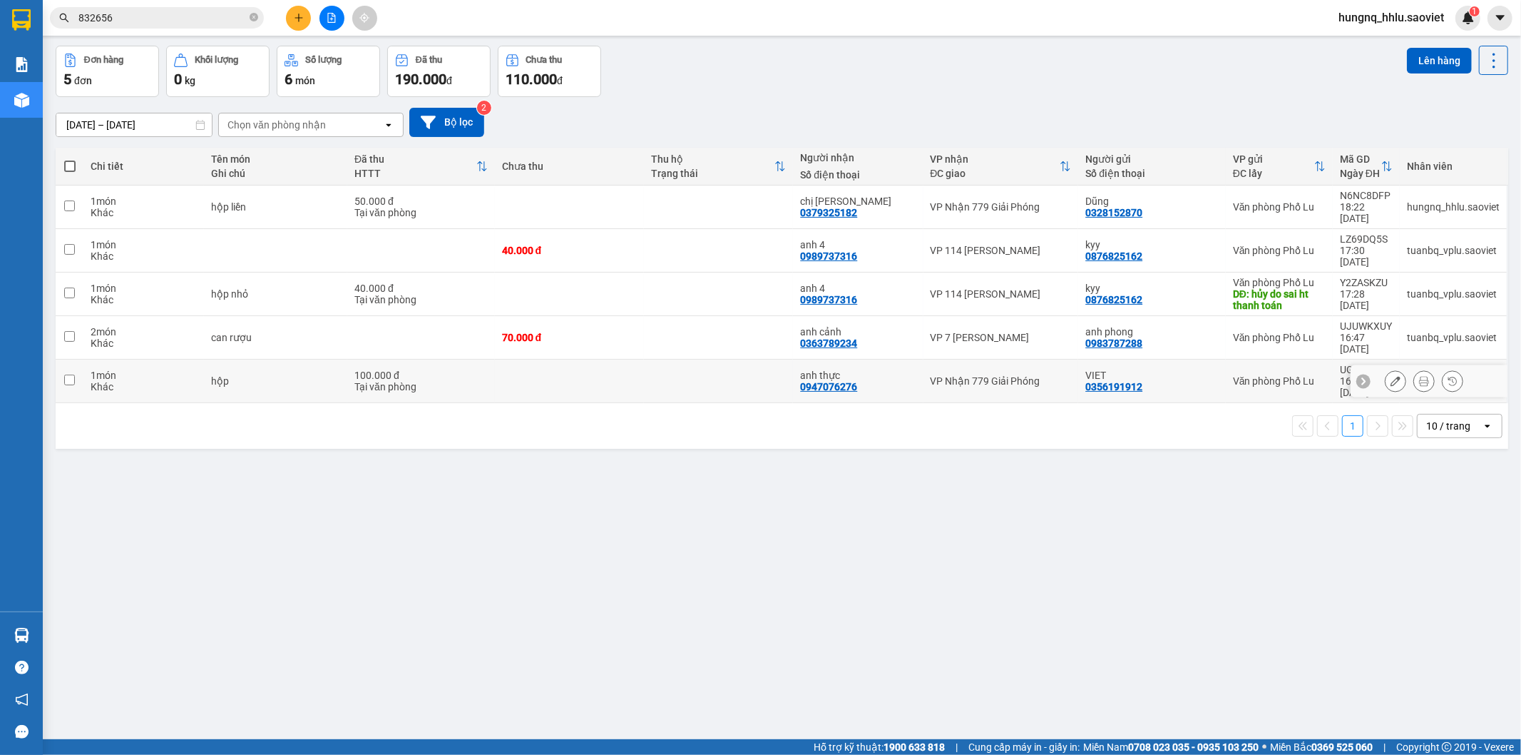
scroll to position [66, 0]
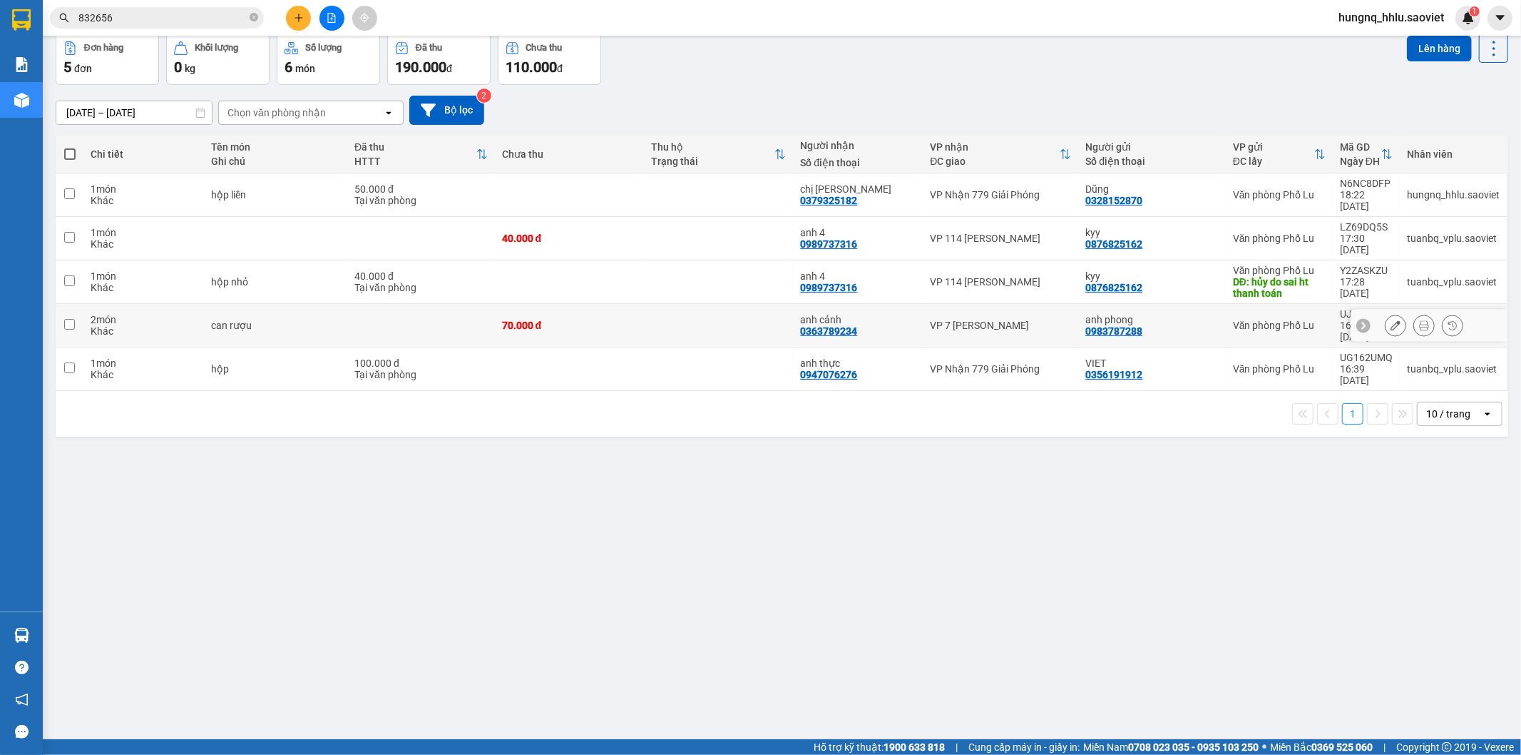
click at [211, 320] on div "can rượu" at bounding box center [275, 325] width 129 height 11
checkbox input "true"
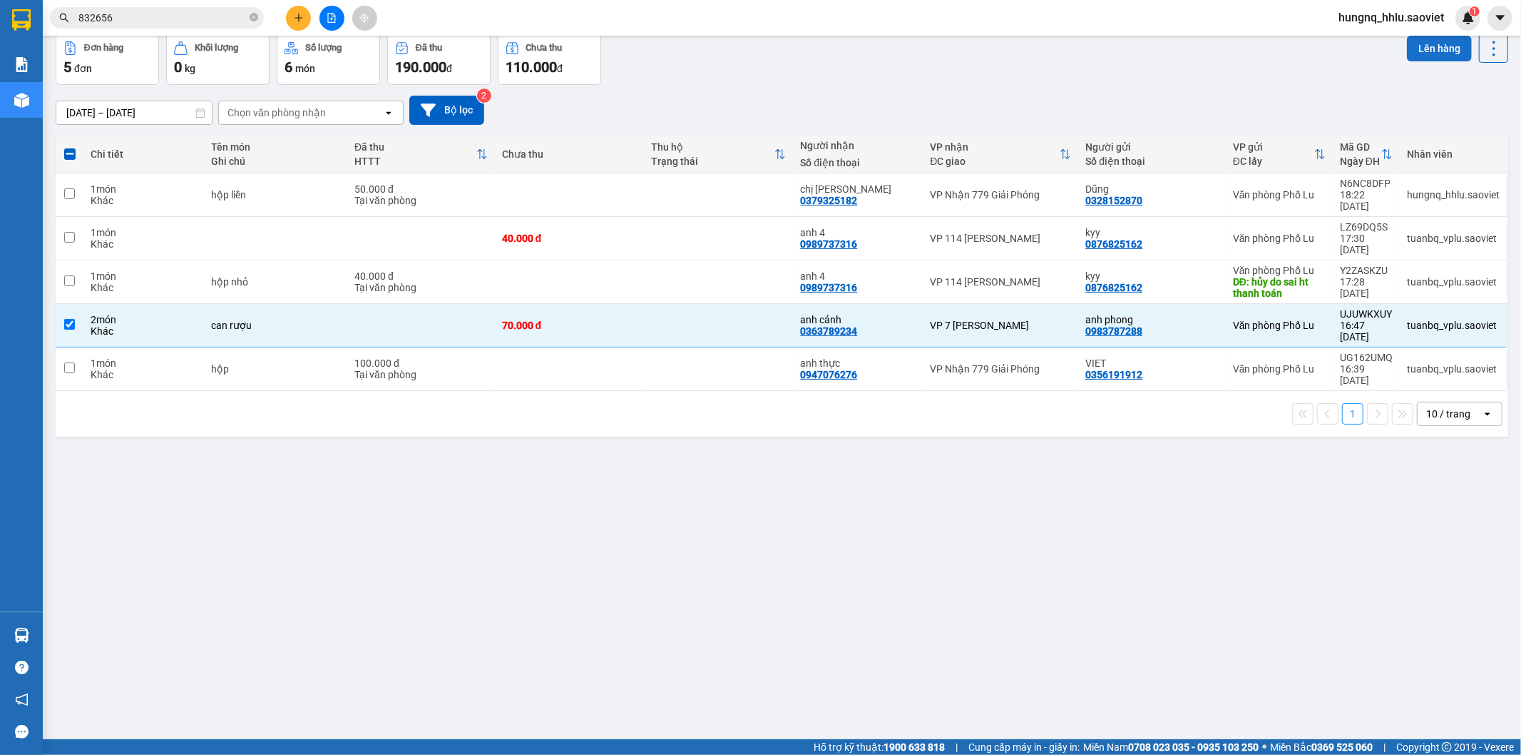
click at [1453, 59] on button "Lên hàng" at bounding box center [1439, 49] width 65 height 26
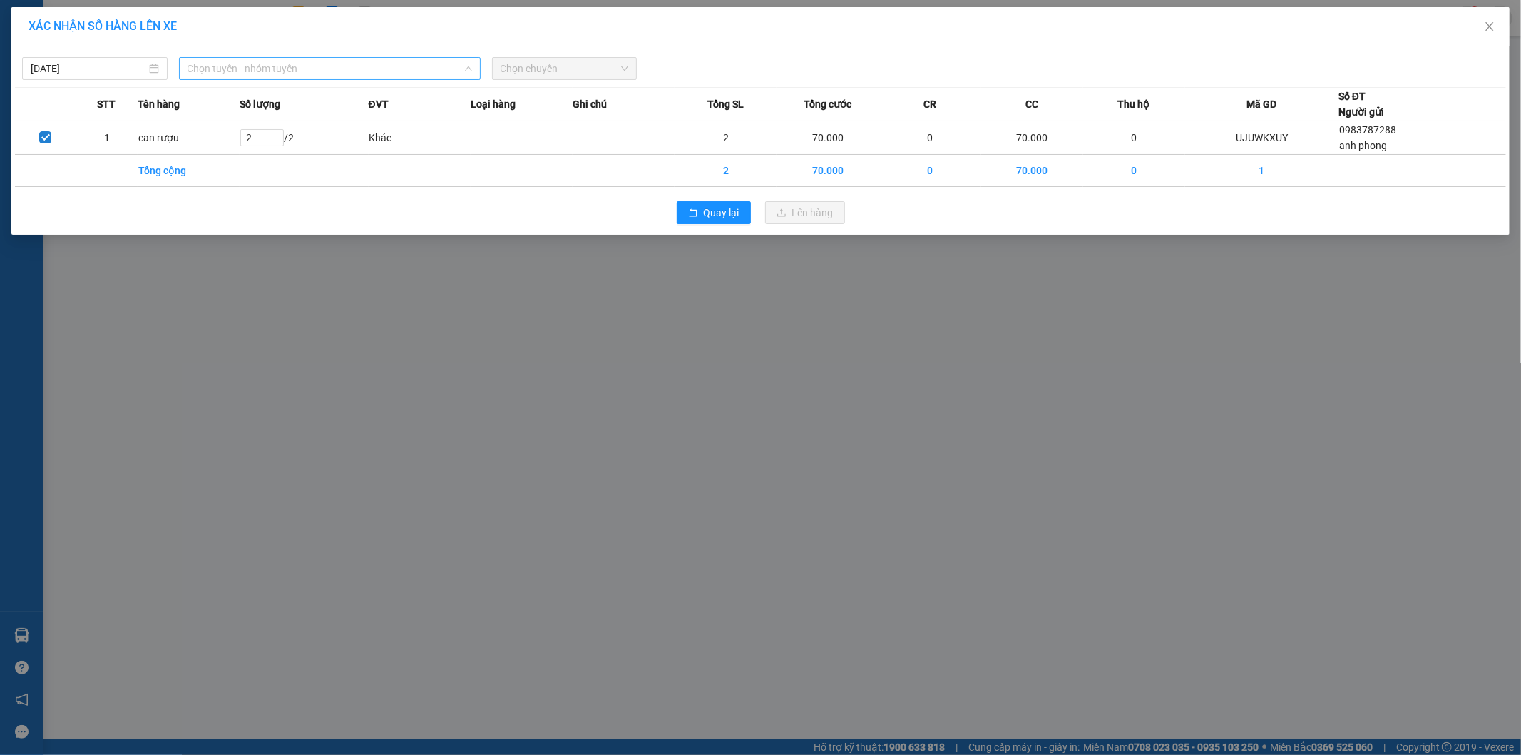
click at [203, 65] on span "Chọn tuyến - nhóm tuyến" at bounding box center [330, 68] width 285 height 21
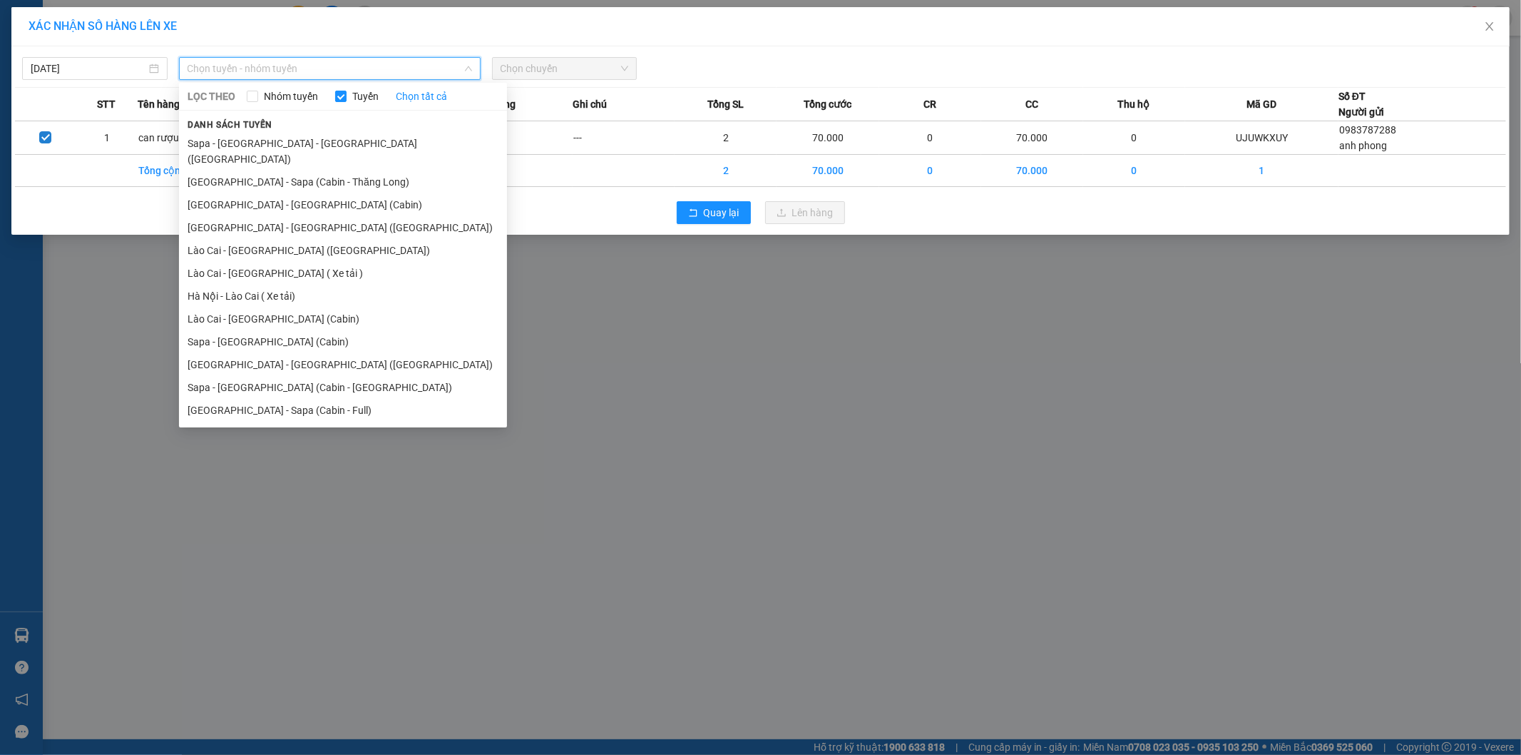
click at [202, 65] on span "Chọn tuyến - nhóm tuyến" at bounding box center [330, 68] width 285 height 21
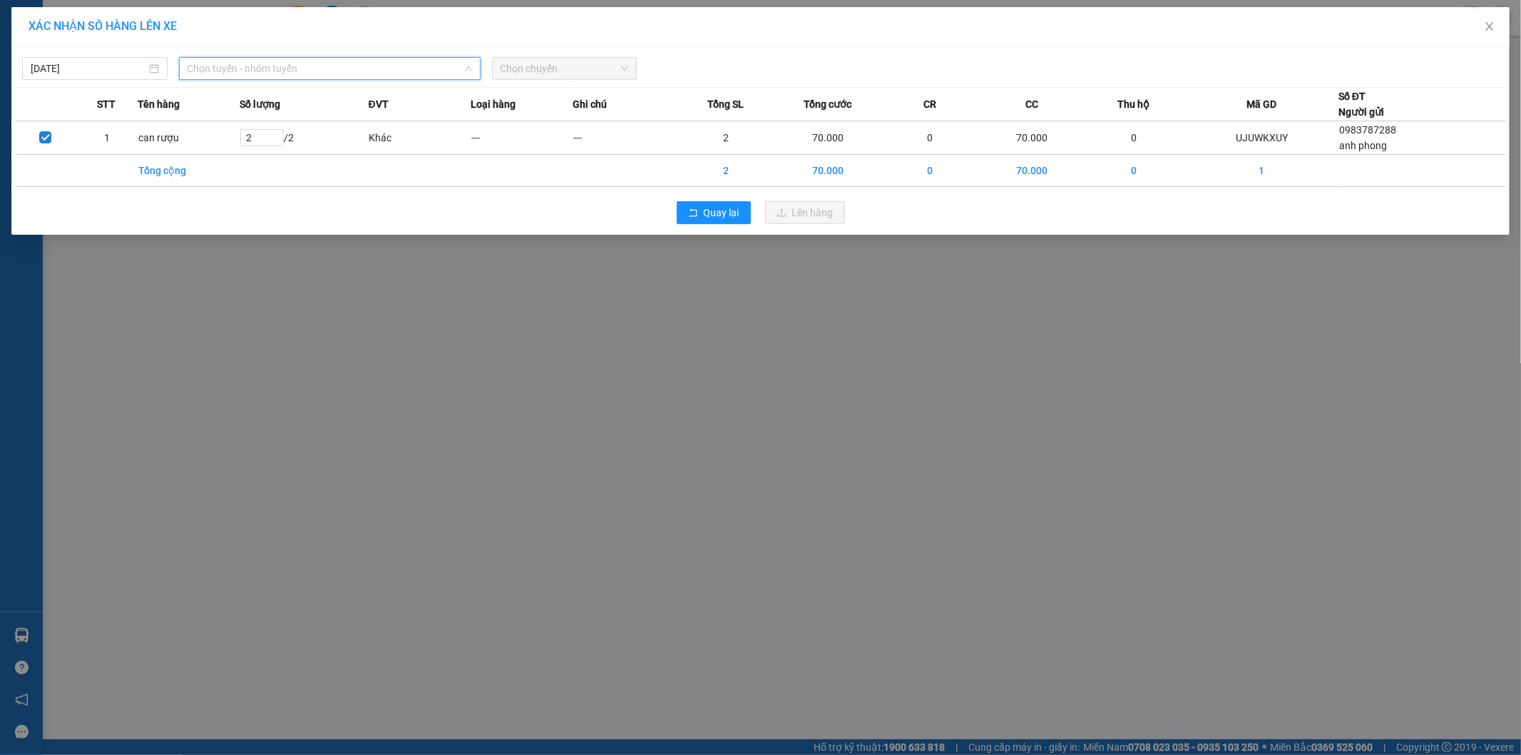
click at [202, 65] on span "Chọn tuyến - nhóm tuyến" at bounding box center [330, 68] width 285 height 21
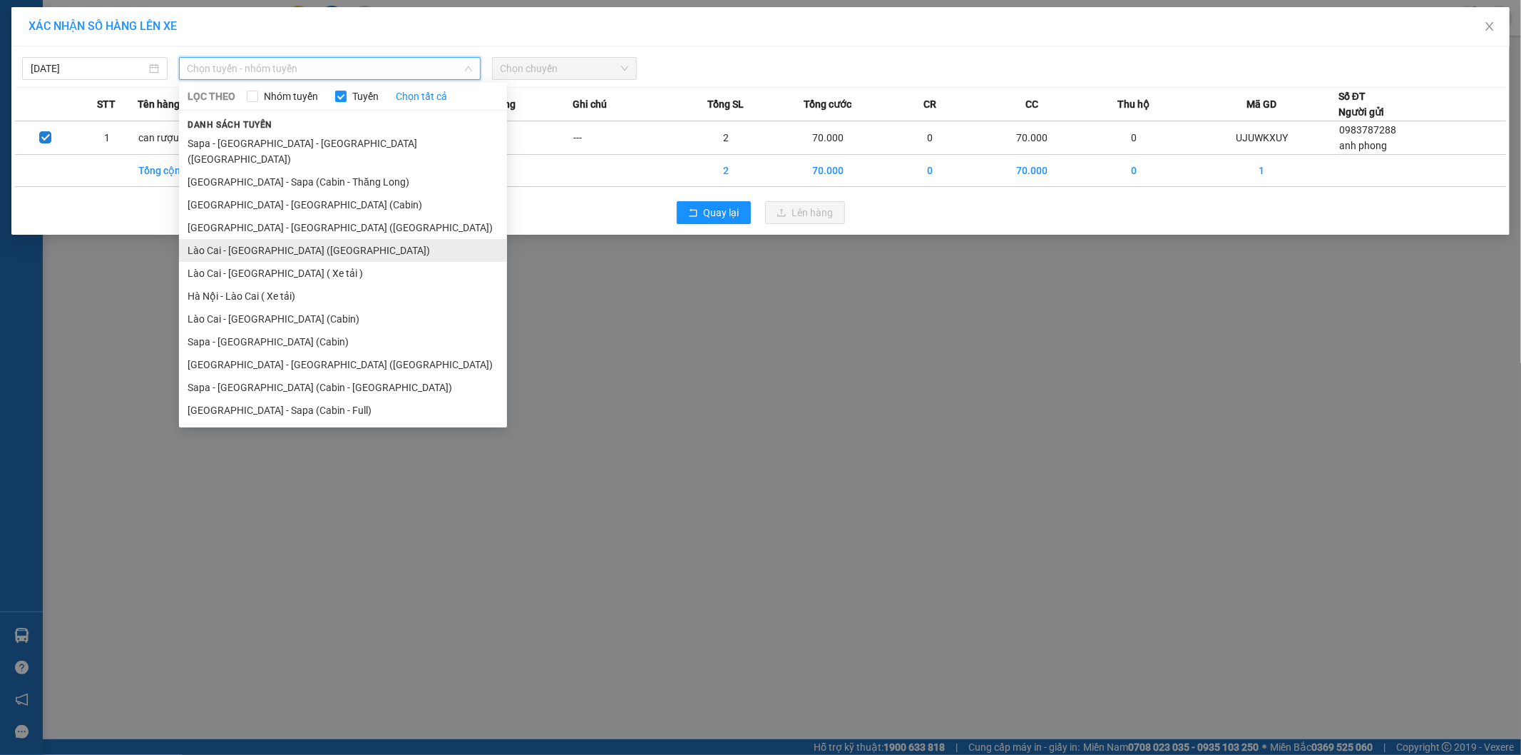
click at [191, 243] on li "Lào Cai - [GEOGRAPHIC_DATA] ([GEOGRAPHIC_DATA])" at bounding box center [343, 250] width 328 height 23
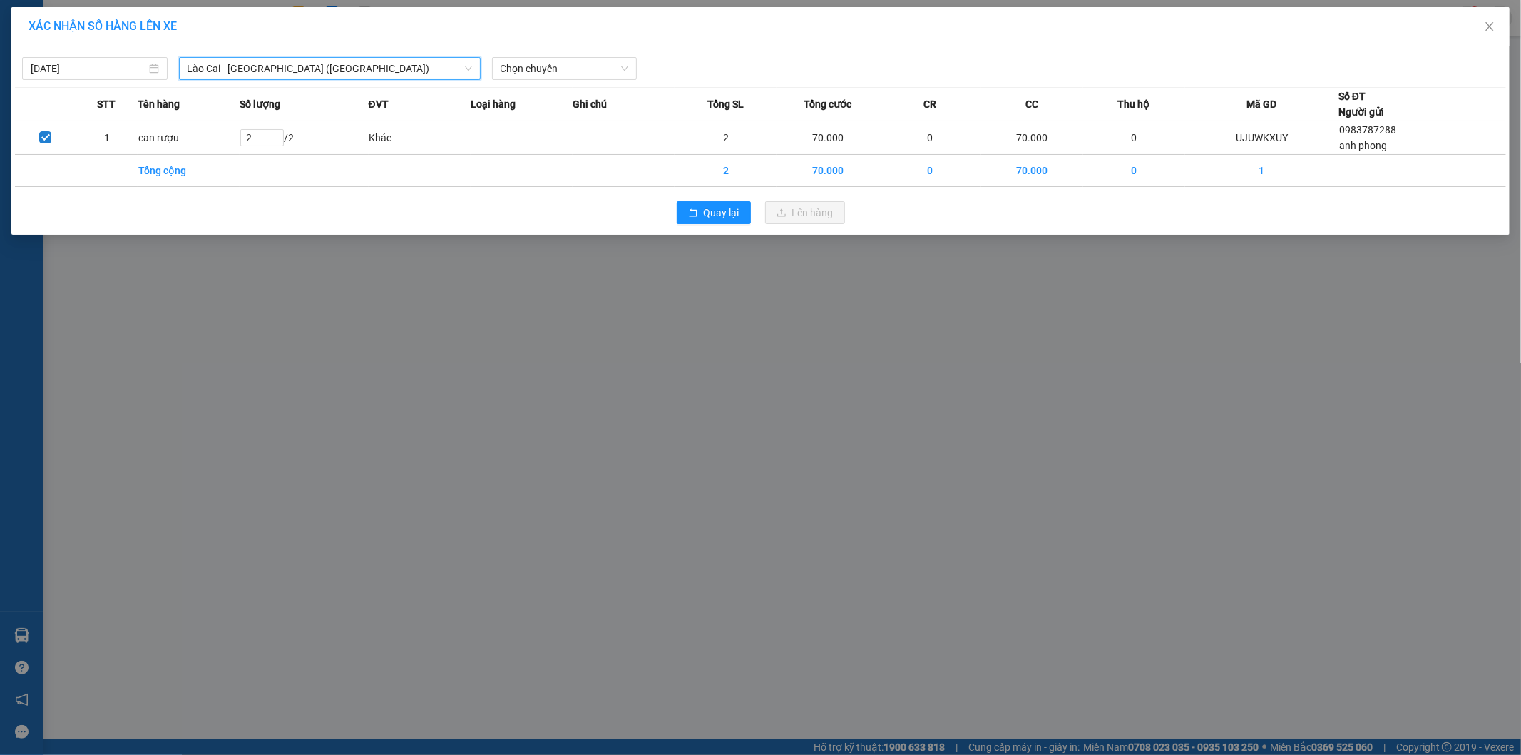
click at [198, 68] on span "Lào Cai - [GEOGRAPHIC_DATA] ([GEOGRAPHIC_DATA])" at bounding box center [330, 68] width 285 height 21
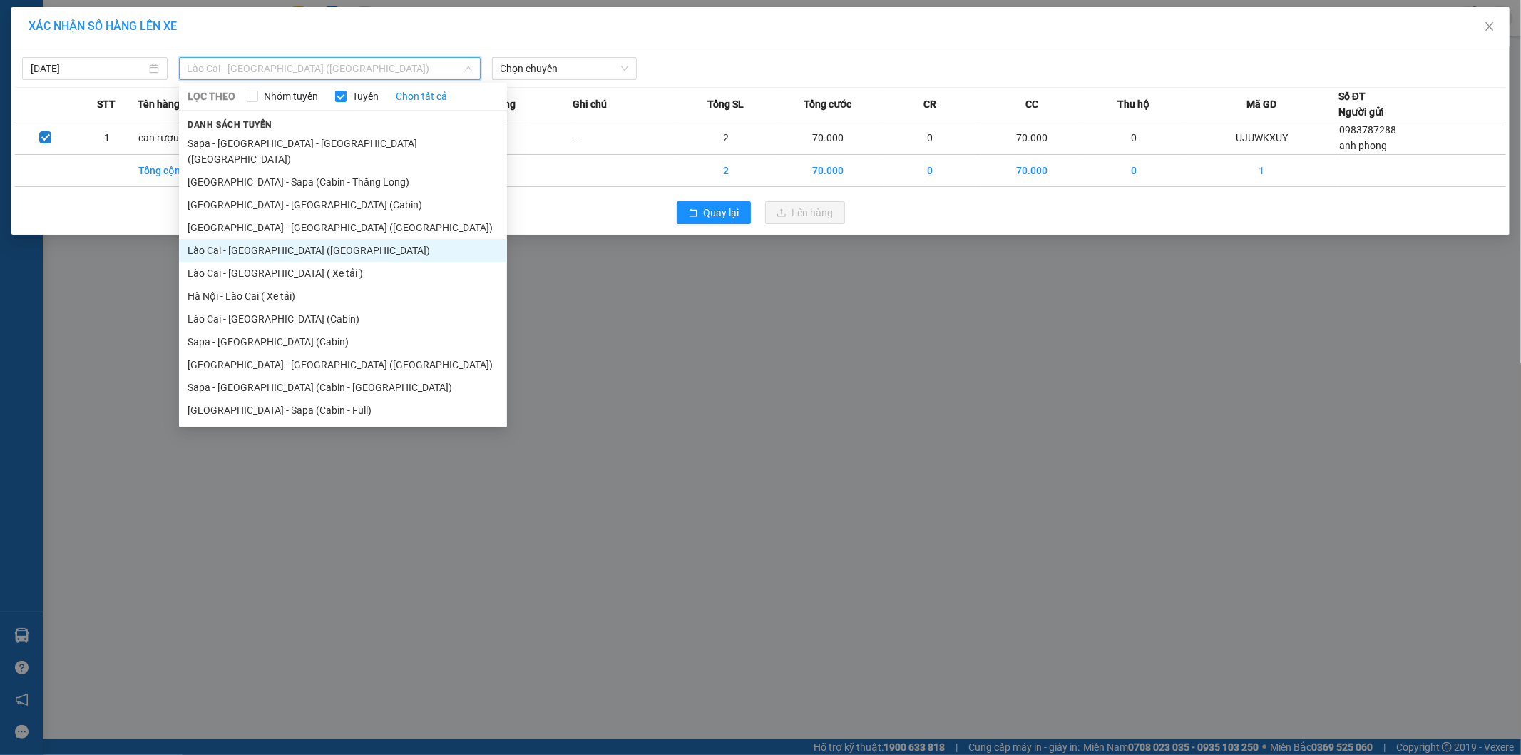
click at [193, 239] on li "Lào Cai - [GEOGRAPHIC_DATA] ([GEOGRAPHIC_DATA])" at bounding box center [343, 250] width 328 height 23
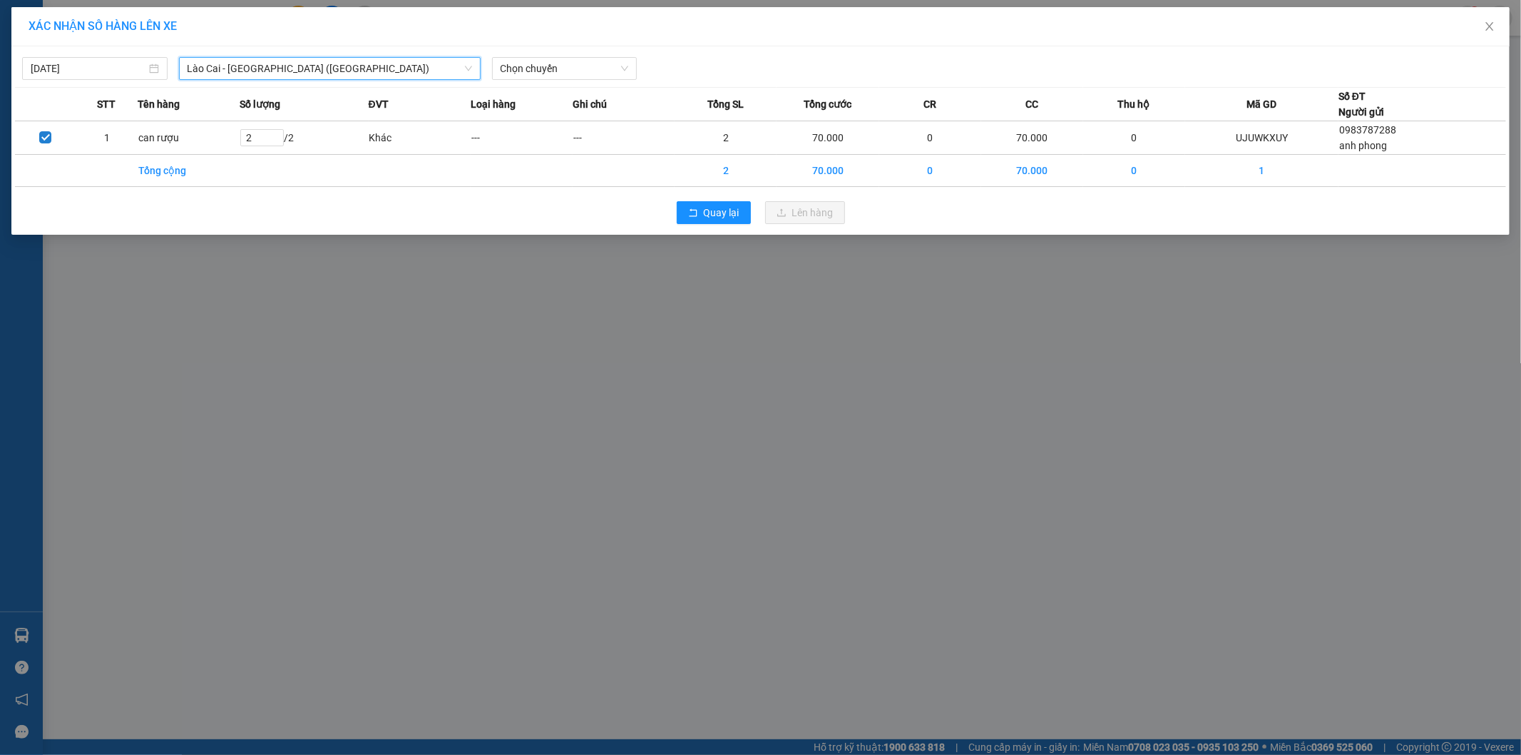
click at [202, 67] on span "Lào Cai - [GEOGRAPHIC_DATA] ([GEOGRAPHIC_DATA])" at bounding box center [330, 68] width 285 height 21
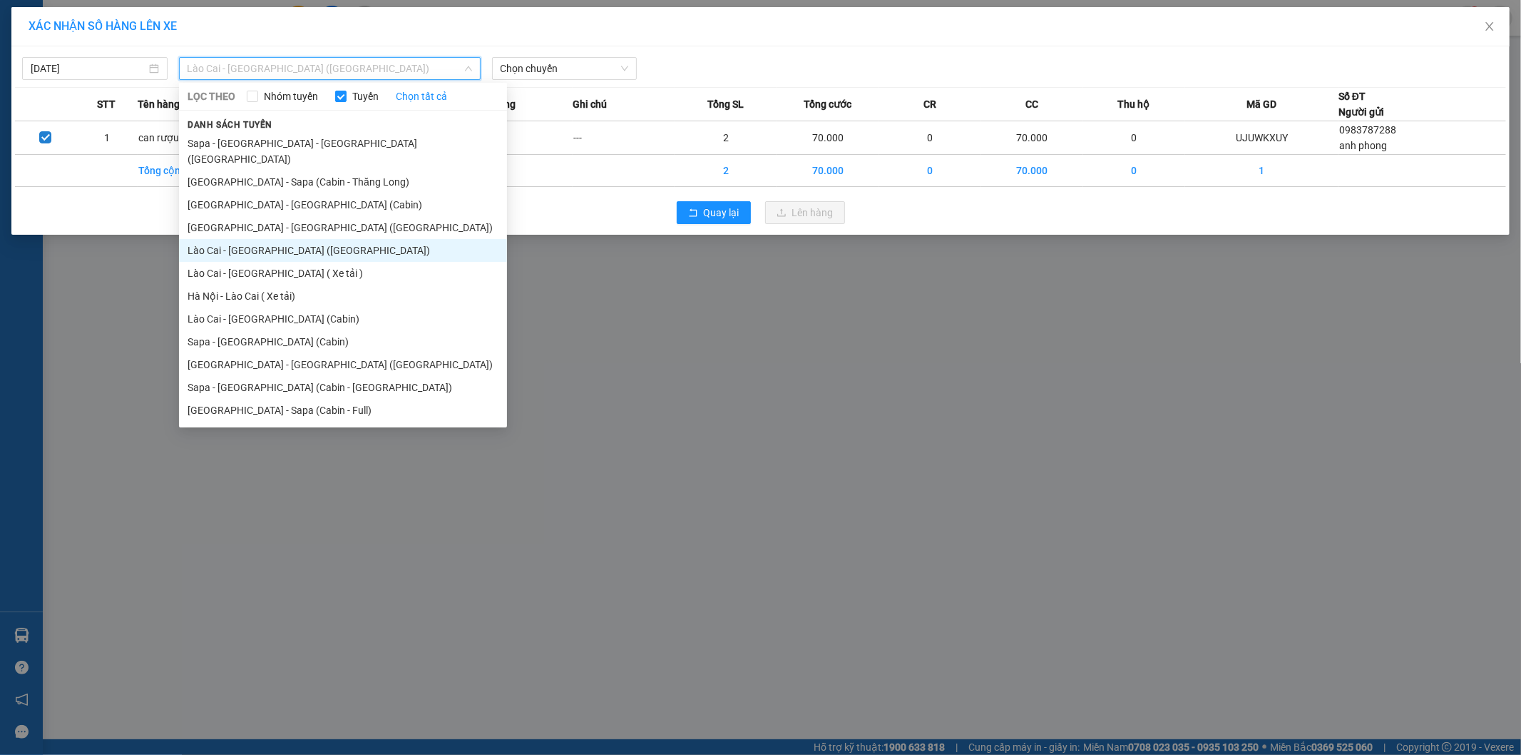
click at [190, 239] on li "Lào Cai - [GEOGRAPHIC_DATA] ([GEOGRAPHIC_DATA])" at bounding box center [343, 250] width 328 height 23
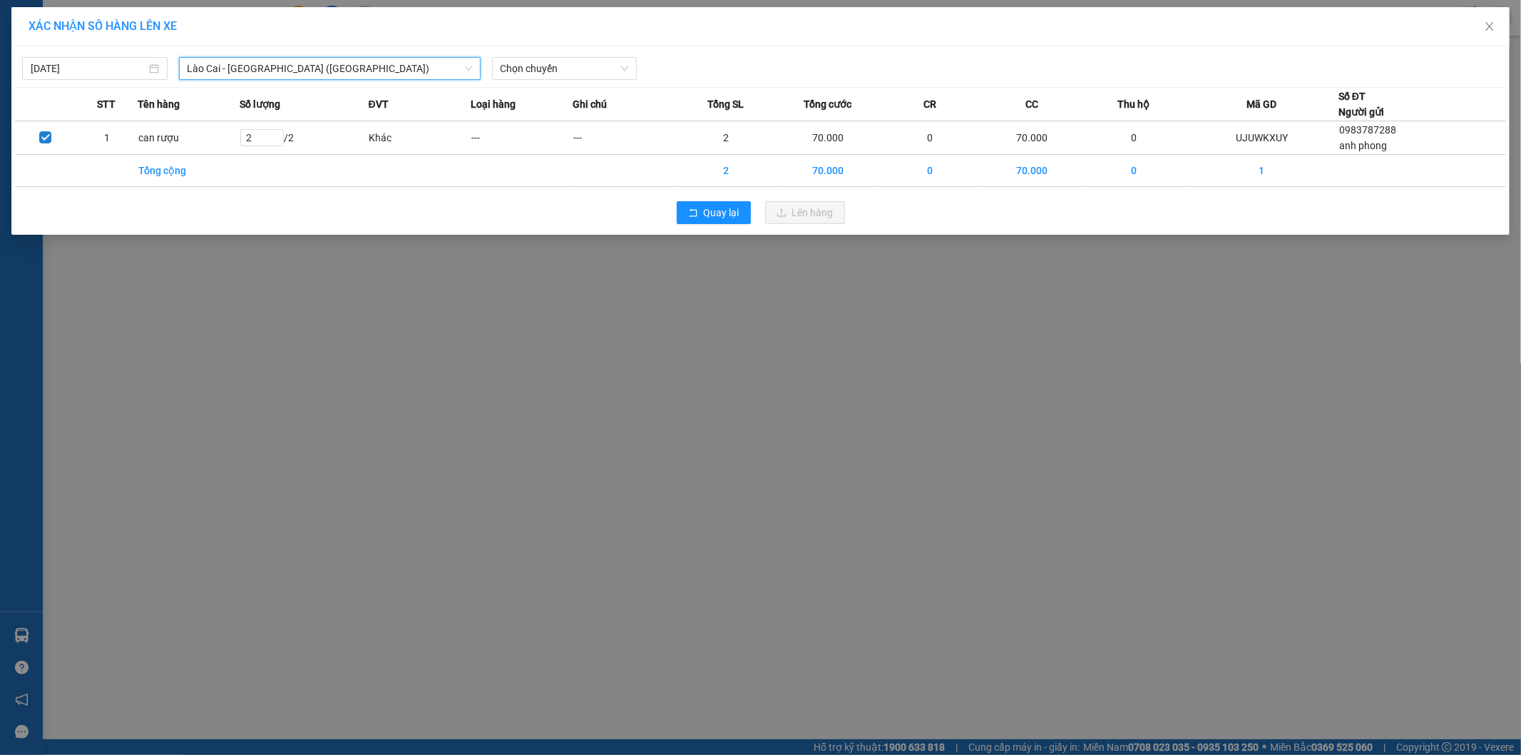
drag, startPoint x: 204, startPoint y: 64, endPoint x: 190, endPoint y: 83, distance: 23.4
click at [203, 64] on span "Lào Cai - [GEOGRAPHIC_DATA] ([GEOGRAPHIC_DATA])" at bounding box center [330, 68] width 285 height 21
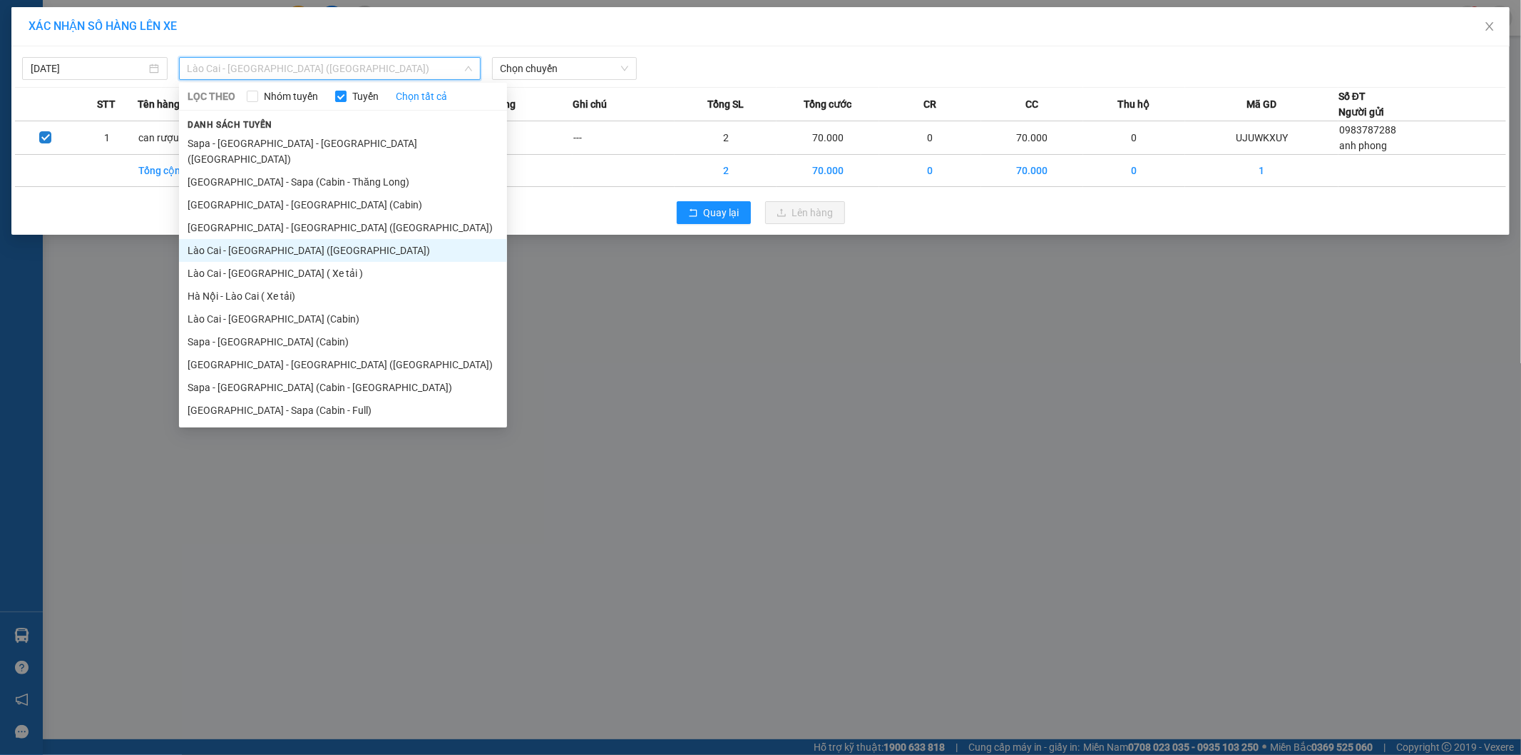
click at [193, 239] on li "Lào Cai - [GEOGRAPHIC_DATA] ([GEOGRAPHIC_DATA])" at bounding box center [343, 250] width 328 height 23
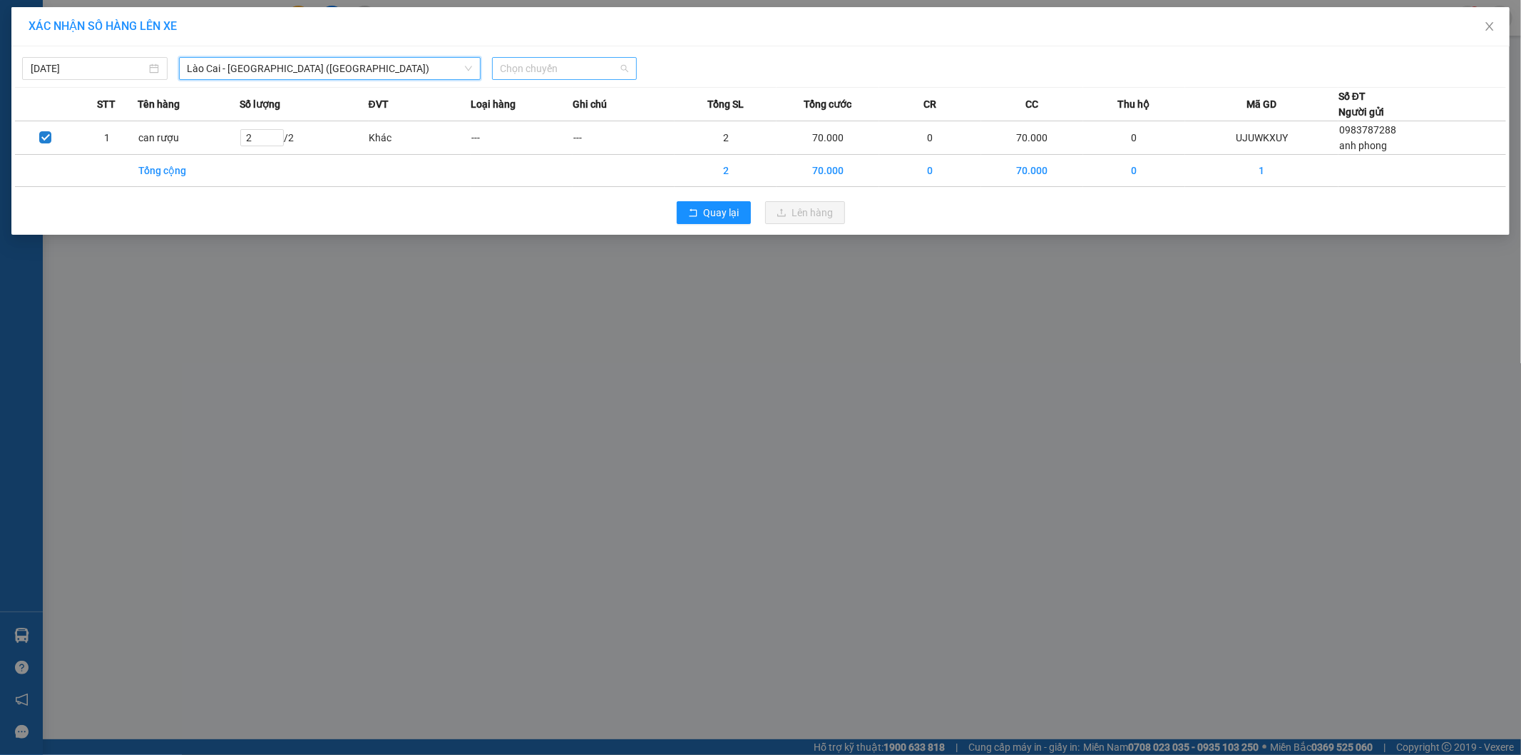
click at [506, 66] on span "Chọn chuyến" at bounding box center [565, 68] width 128 height 21
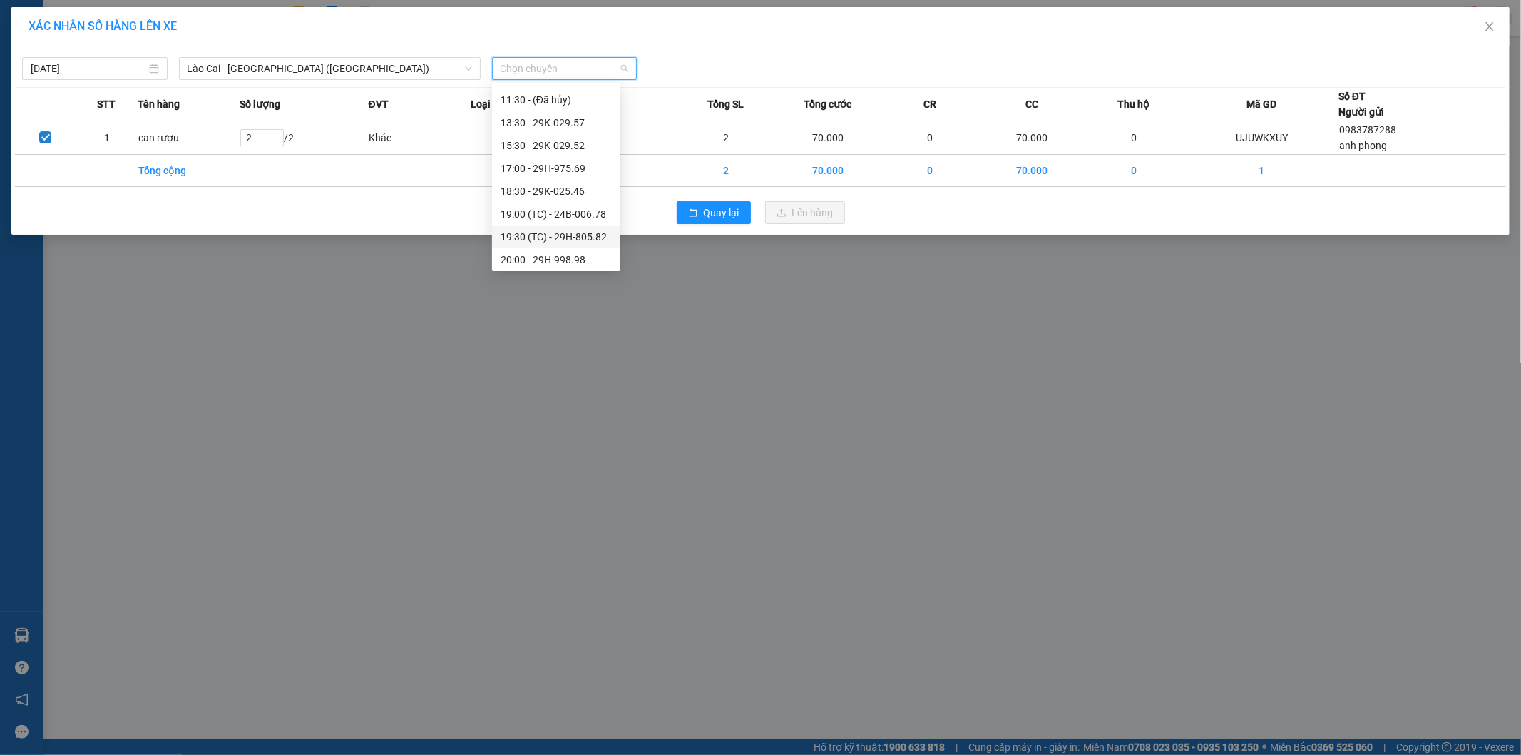
scroll to position [158, 0]
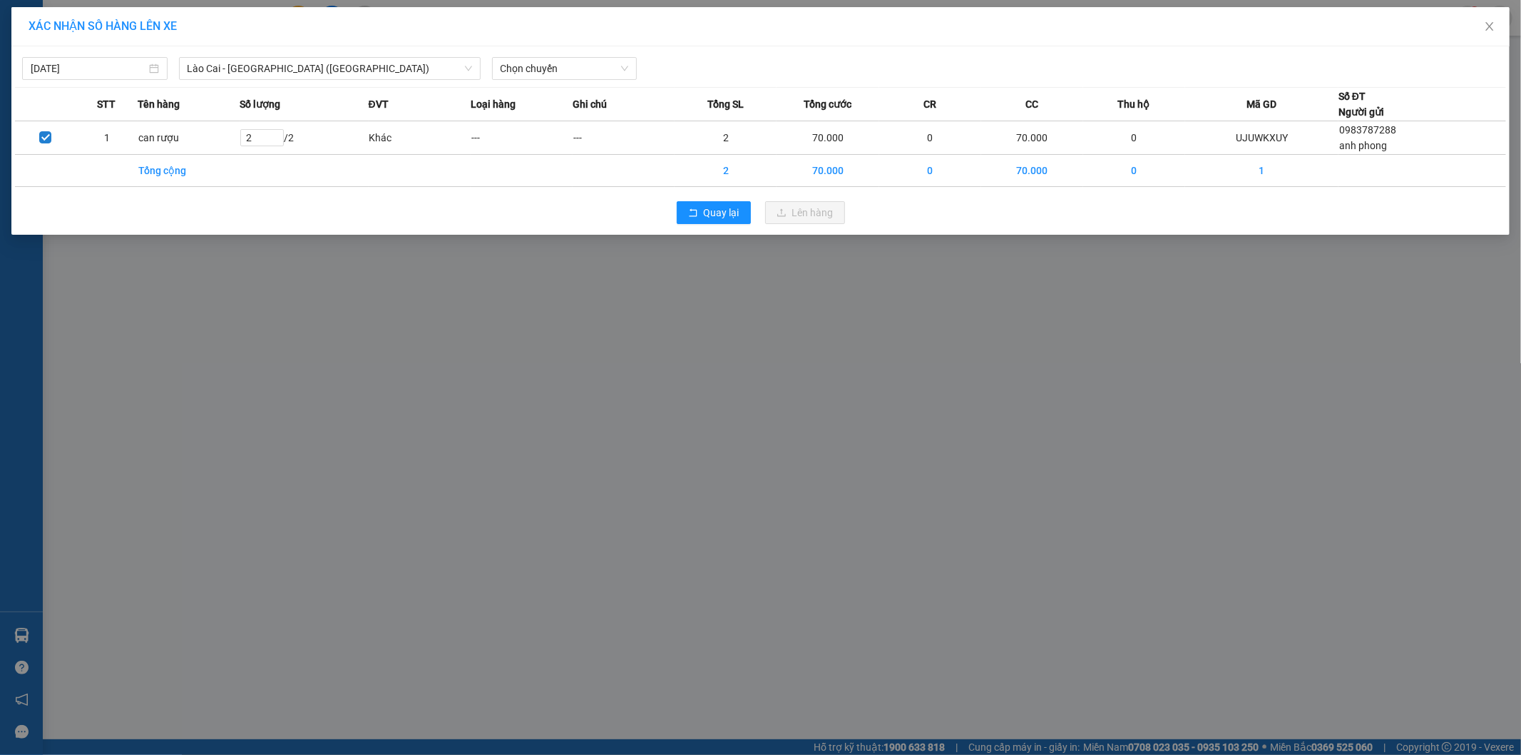
click at [273, 248] on div "XÁC NHẬN SỐ HÀNG LÊN XE 12/10/2025 Lào Cai - Hà Nội (Giường) LỌC THEO Nhóm tuyế…" at bounding box center [760, 377] width 1521 height 755
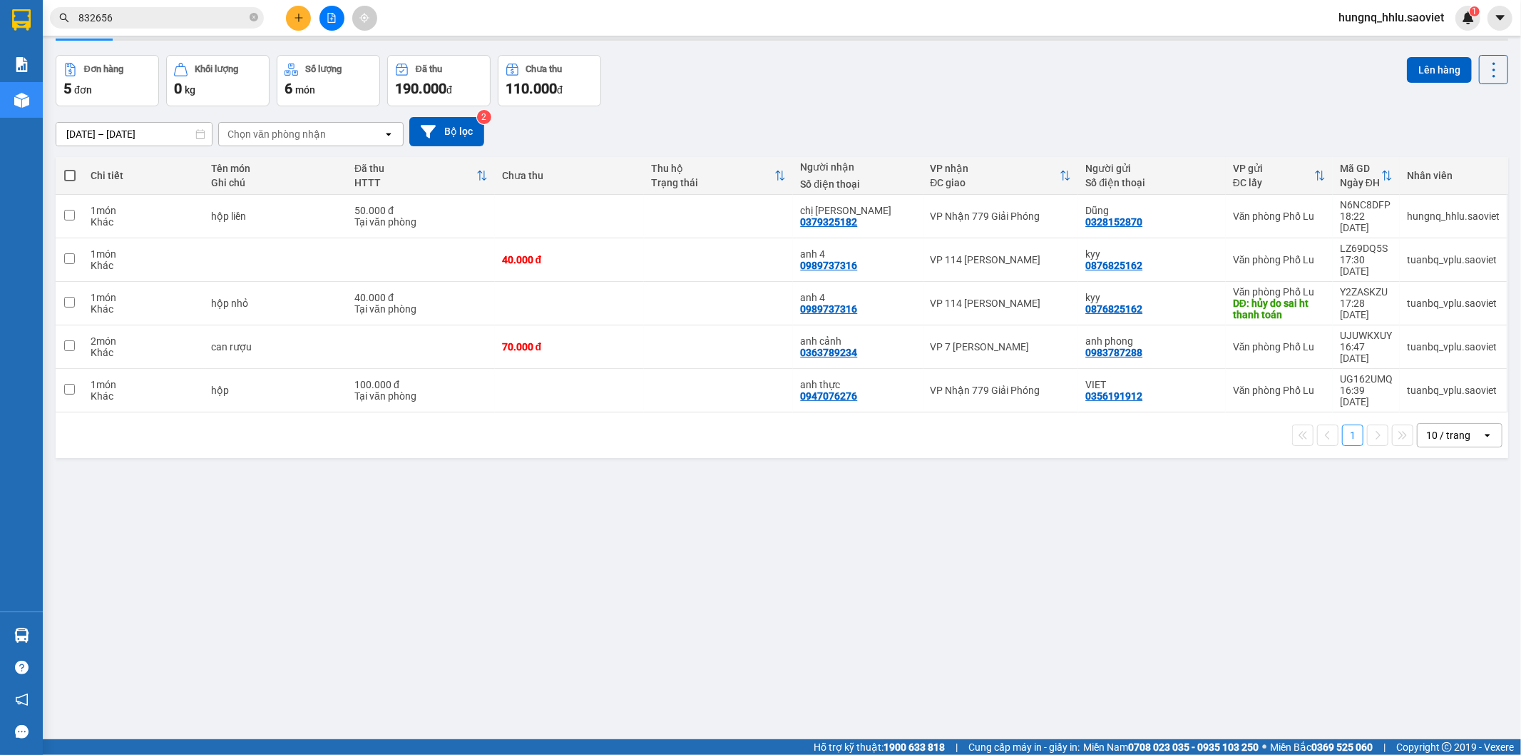
scroll to position [66, 0]
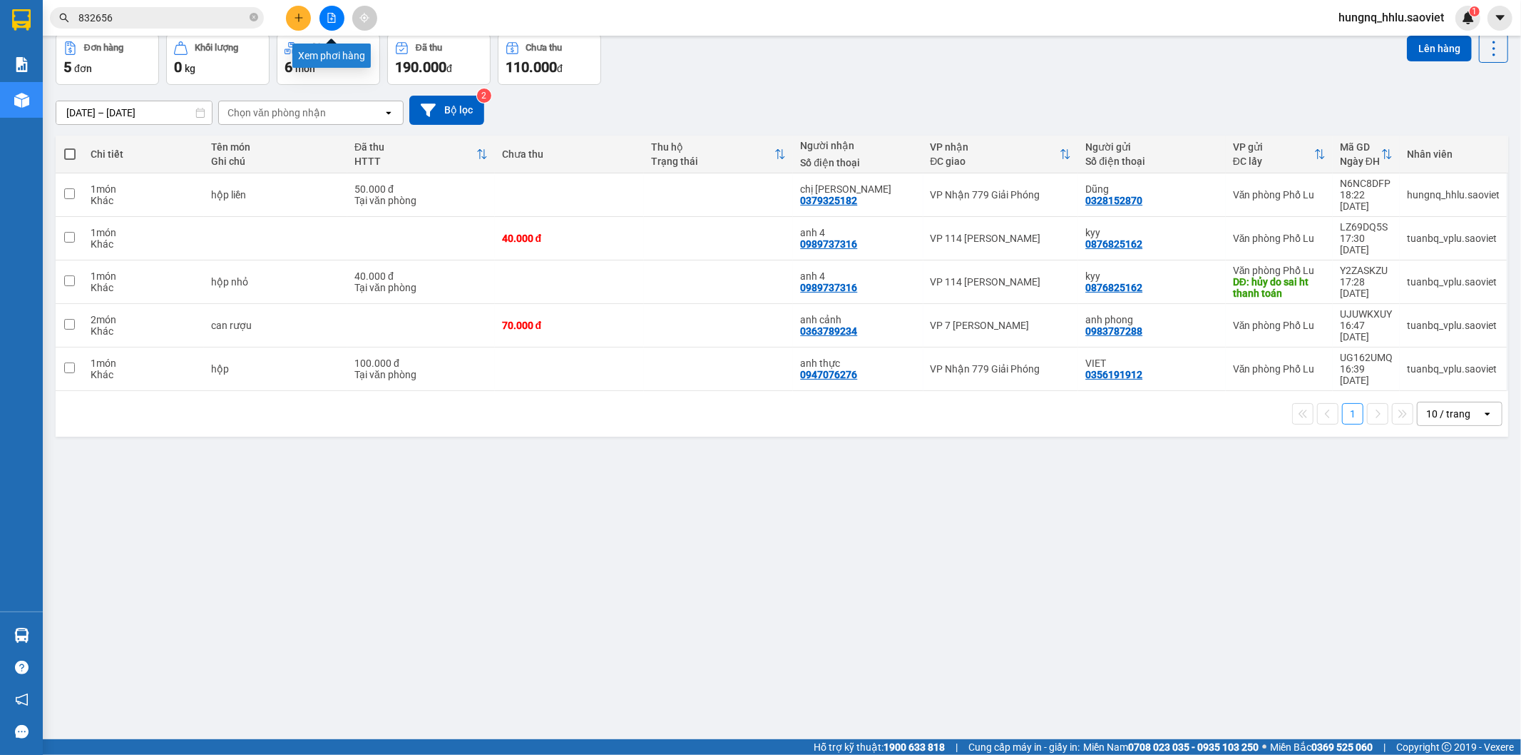
click at [338, 24] on button at bounding box center [332, 18] width 25 height 25
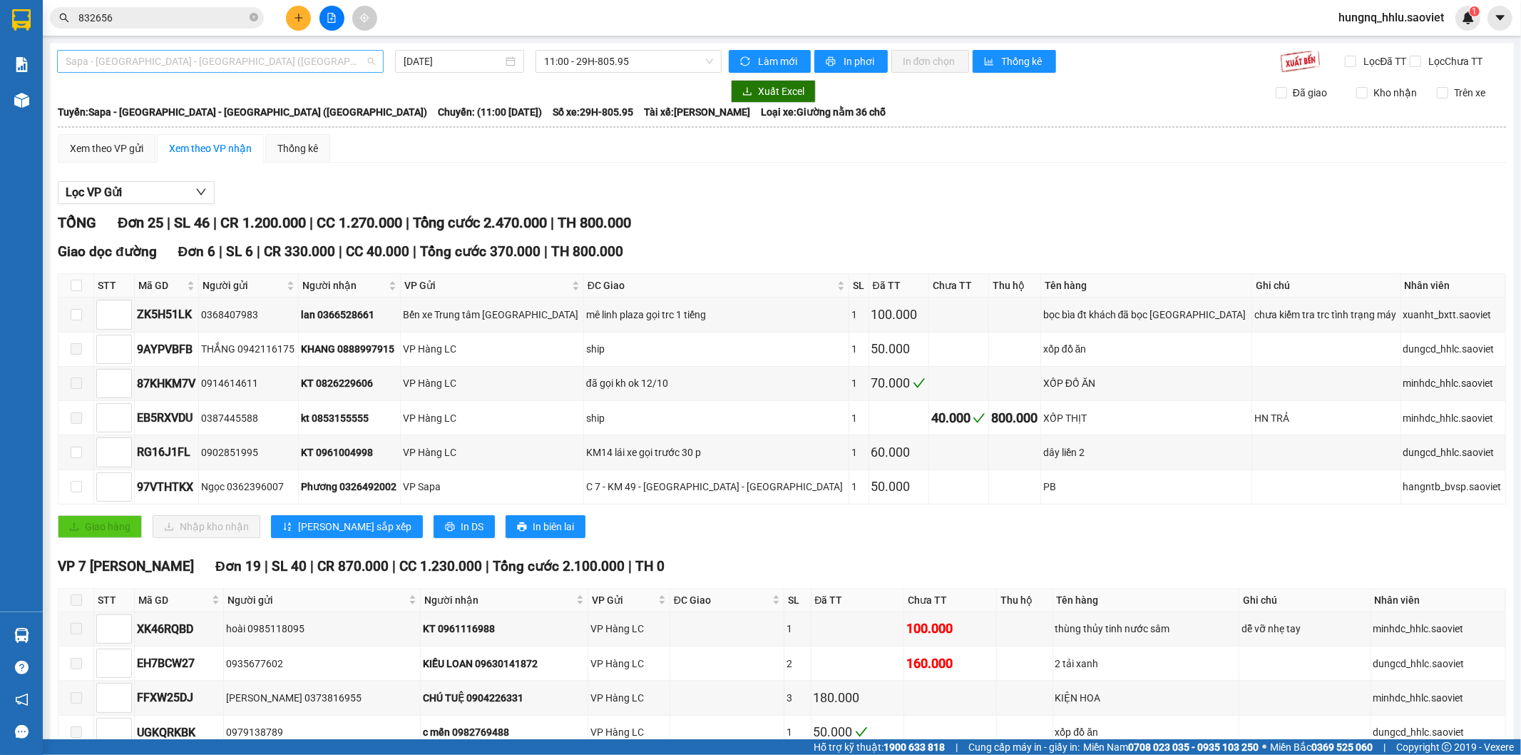
click at [62, 66] on div "Sapa - Lào Cai - Hà Nội (Giường)" at bounding box center [220, 61] width 327 height 23
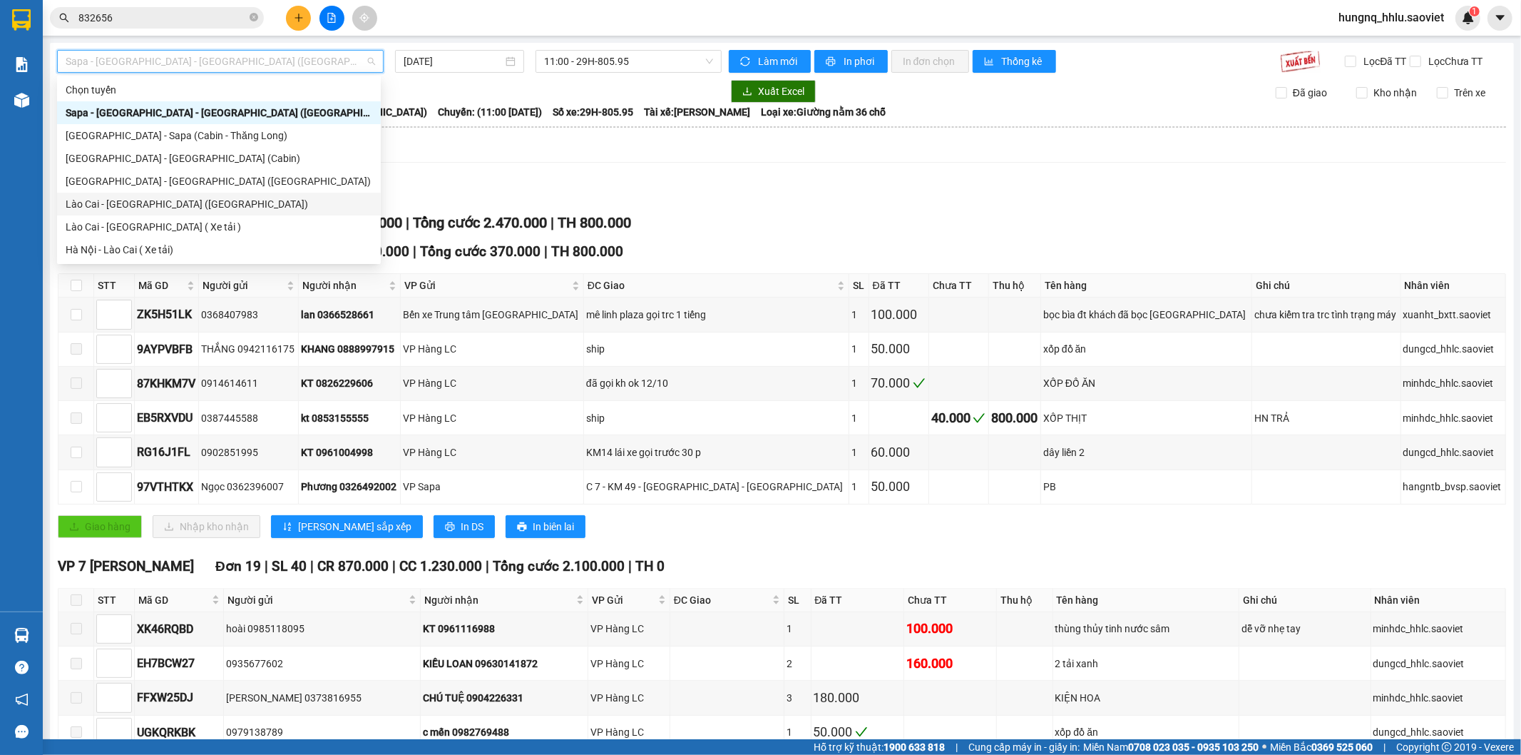
click at [71, 210] on div "Lào Cai - [GEOGRAPHIC_DATA] ([GEOGRAPHIC_DATA])" at bounding box center [219, 204] width 307 height 16
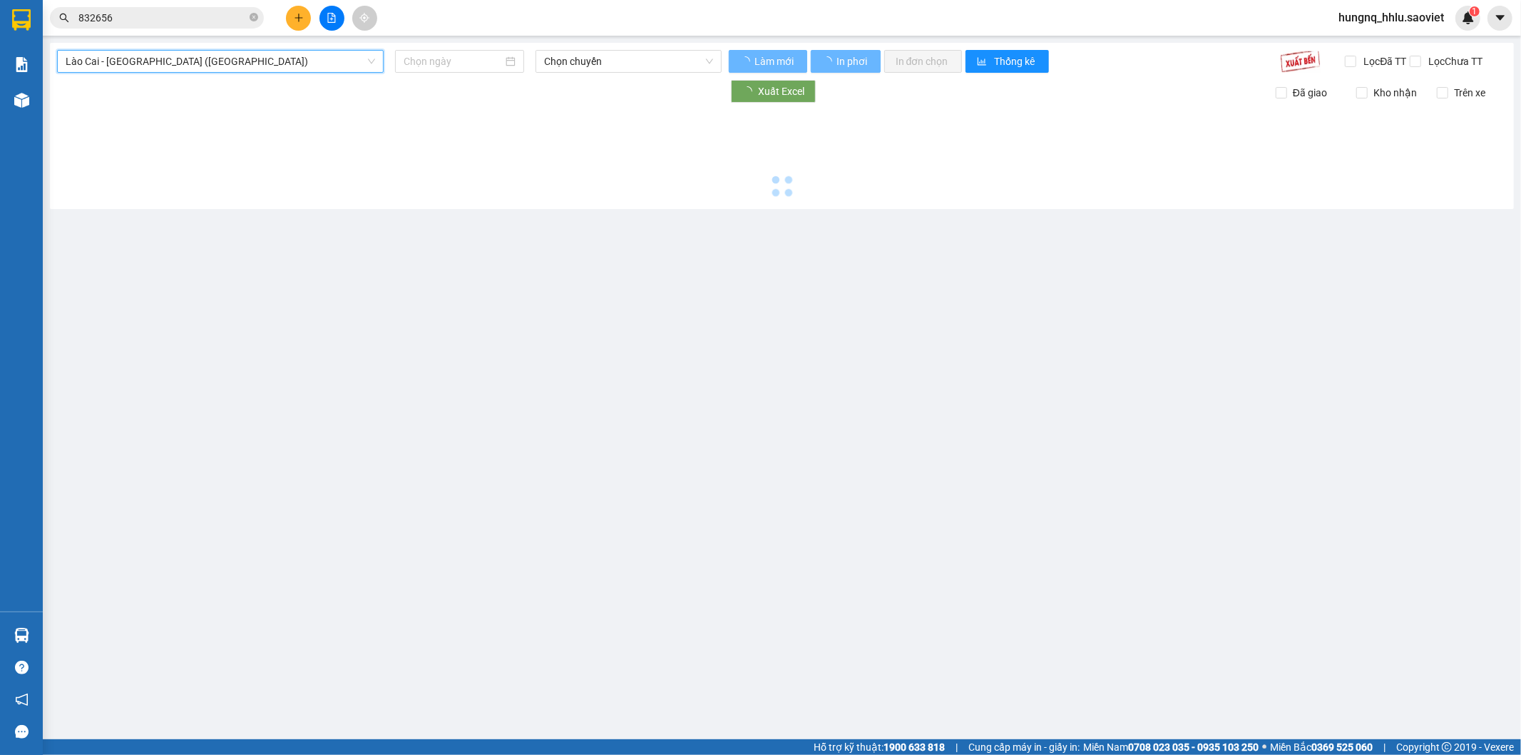
type input "[DATE]"
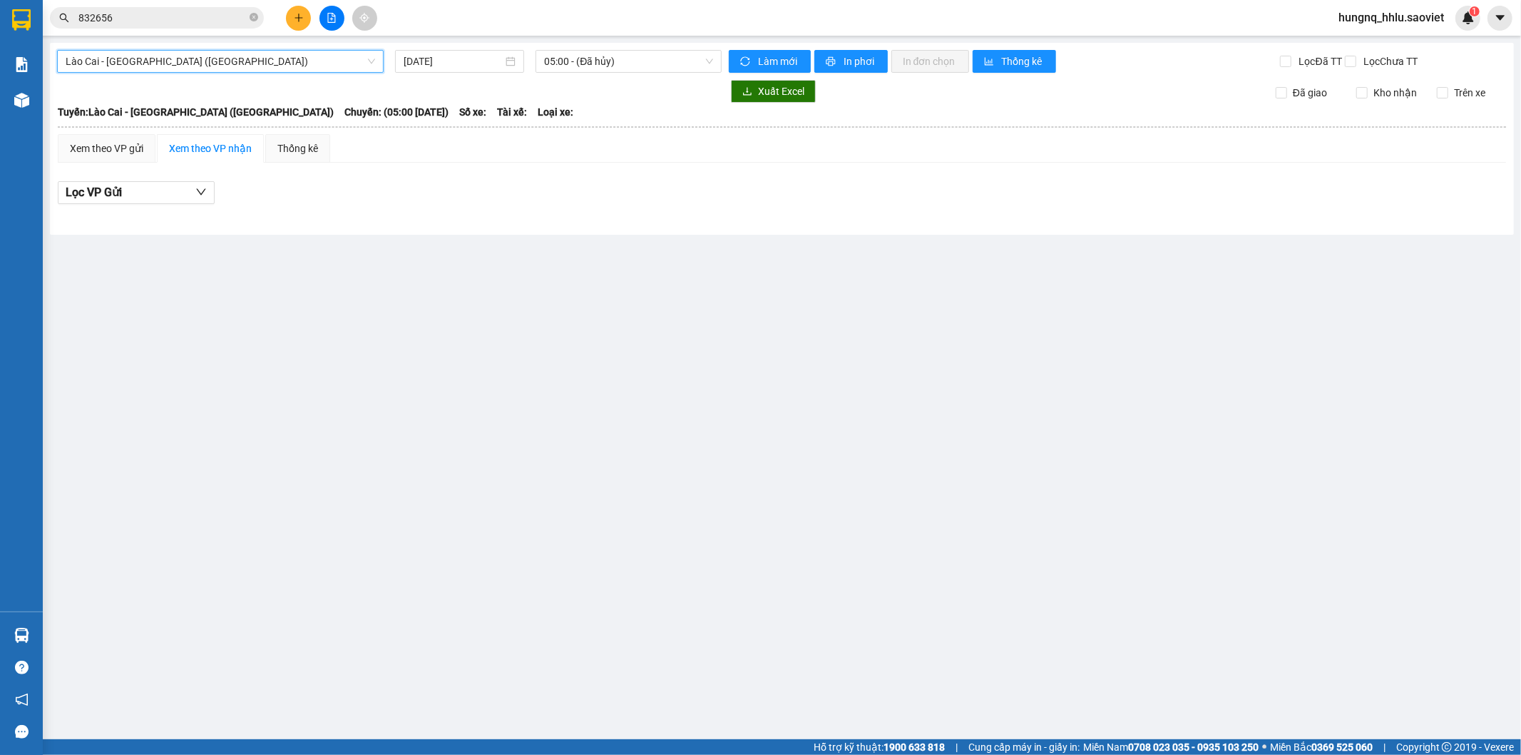
click at [72, 62] on span "Lào Cai - [GEOGRAPHIC_DATA] ([GEOGRAPHIC_DATA])" at bounding box center [221, 61] width 310 height 21
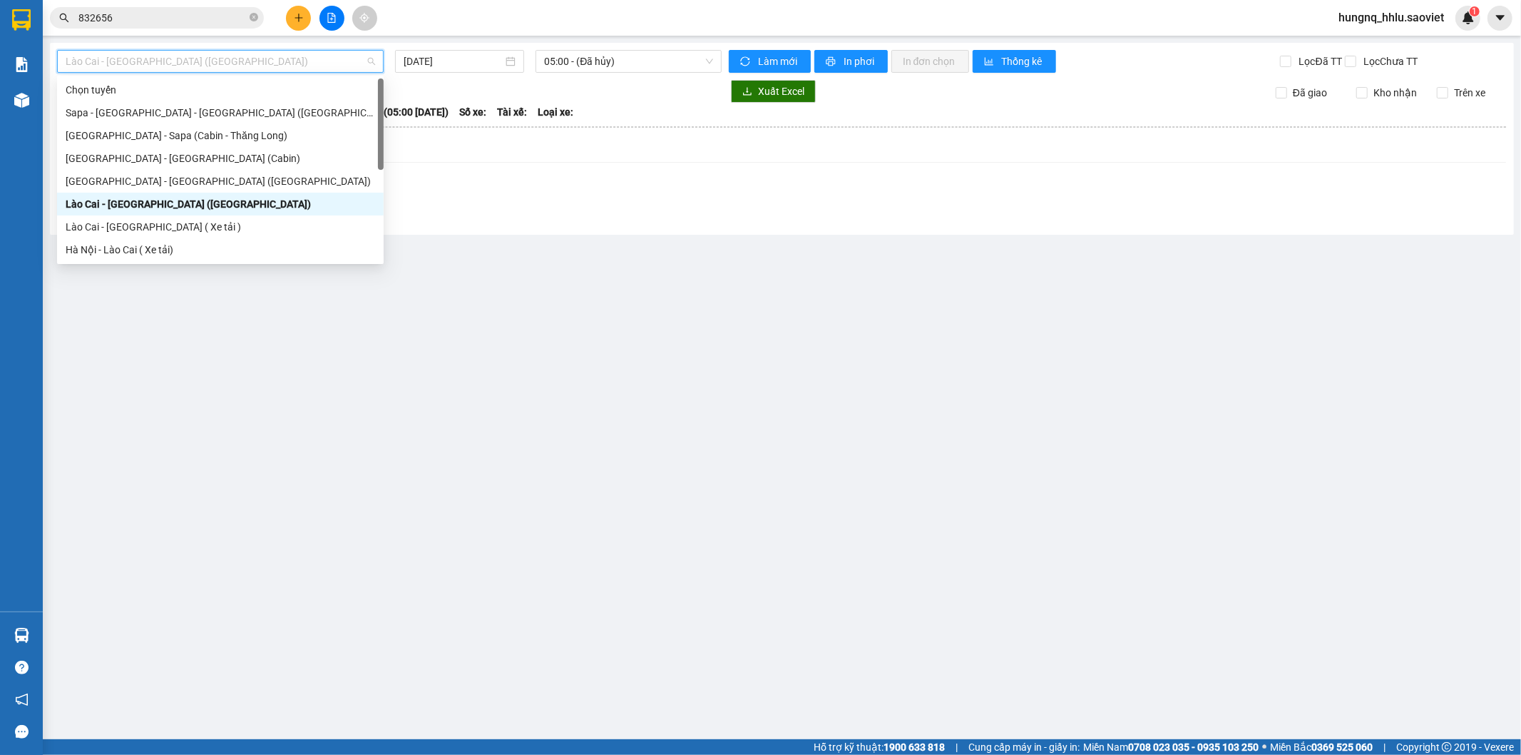
click at [72, 194] on div "Lào Cai - [GEOGRAPHIC_DATA] ([GEOGRAPHIC_DATA])" at bounding box center [220, 204] width 327 height 23
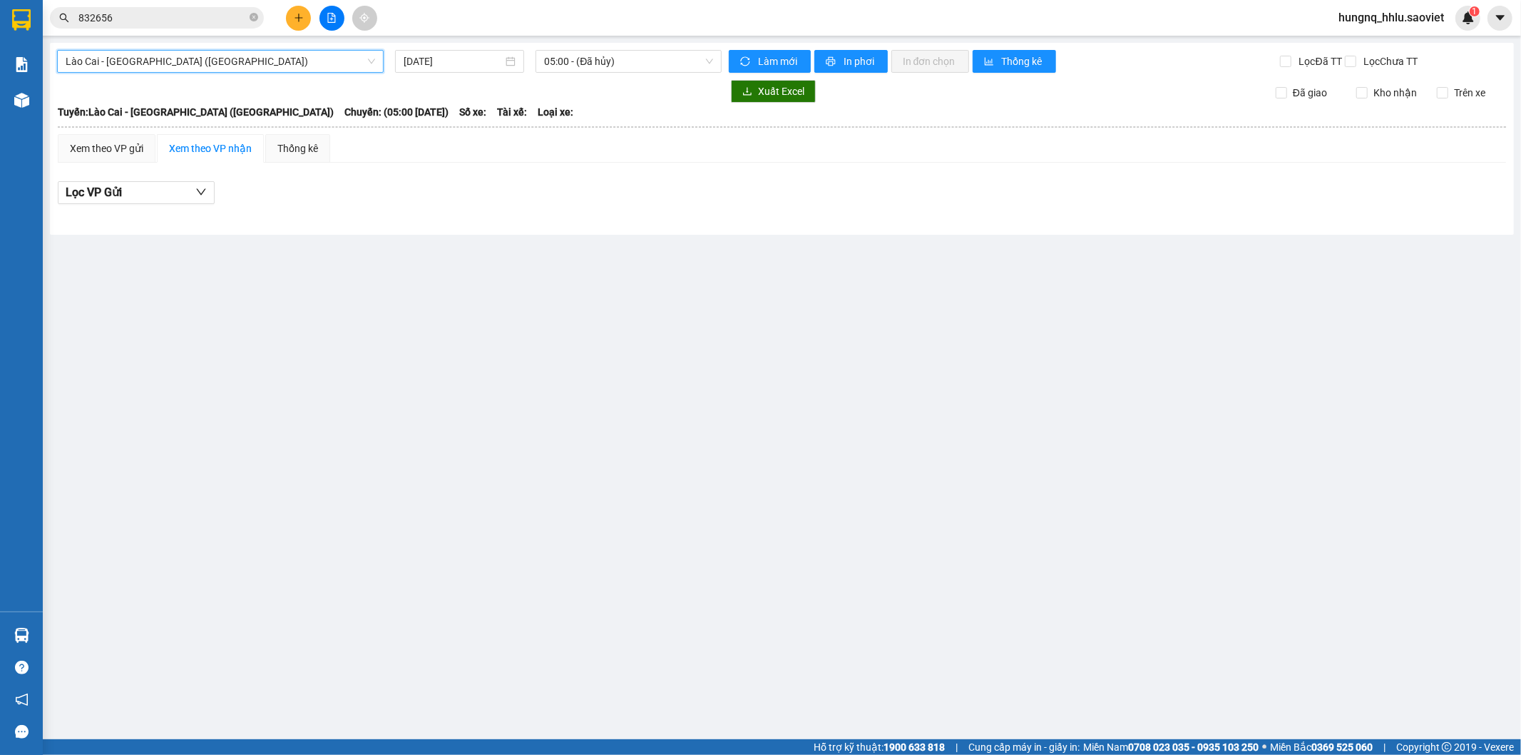
click at [73, 69] on span "Lào Cai - [GEOGRAPHIC_DATA] ([GEOGRAPHIC_DATA])" at bounding box center [221, 61] width 310 height 21
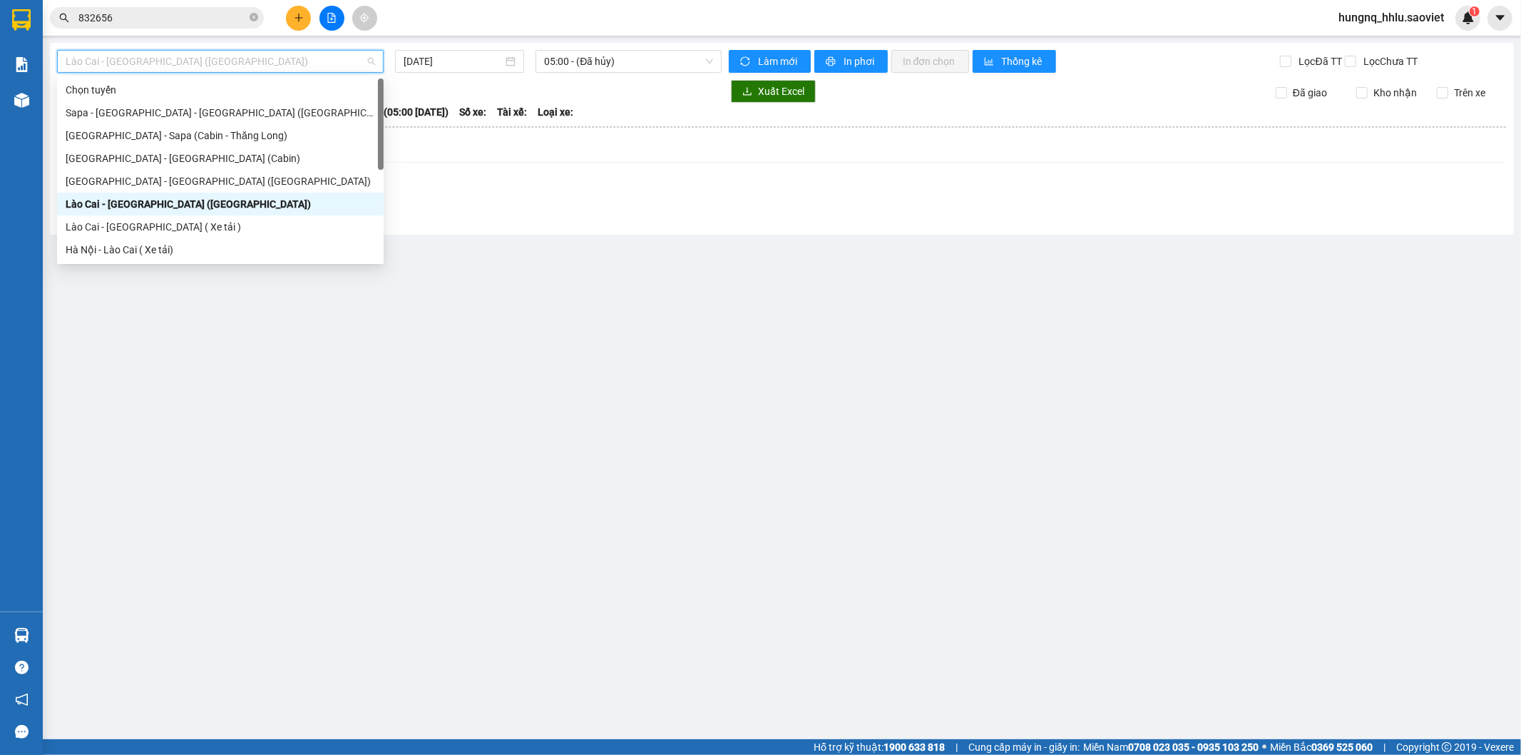
click at [69, 208] on div "Lào Cai - [GEOGRAPHIC_DATA] ([GEOGRAPHIC_DATA])" at bounding box center [221, 204] width 310 height 16
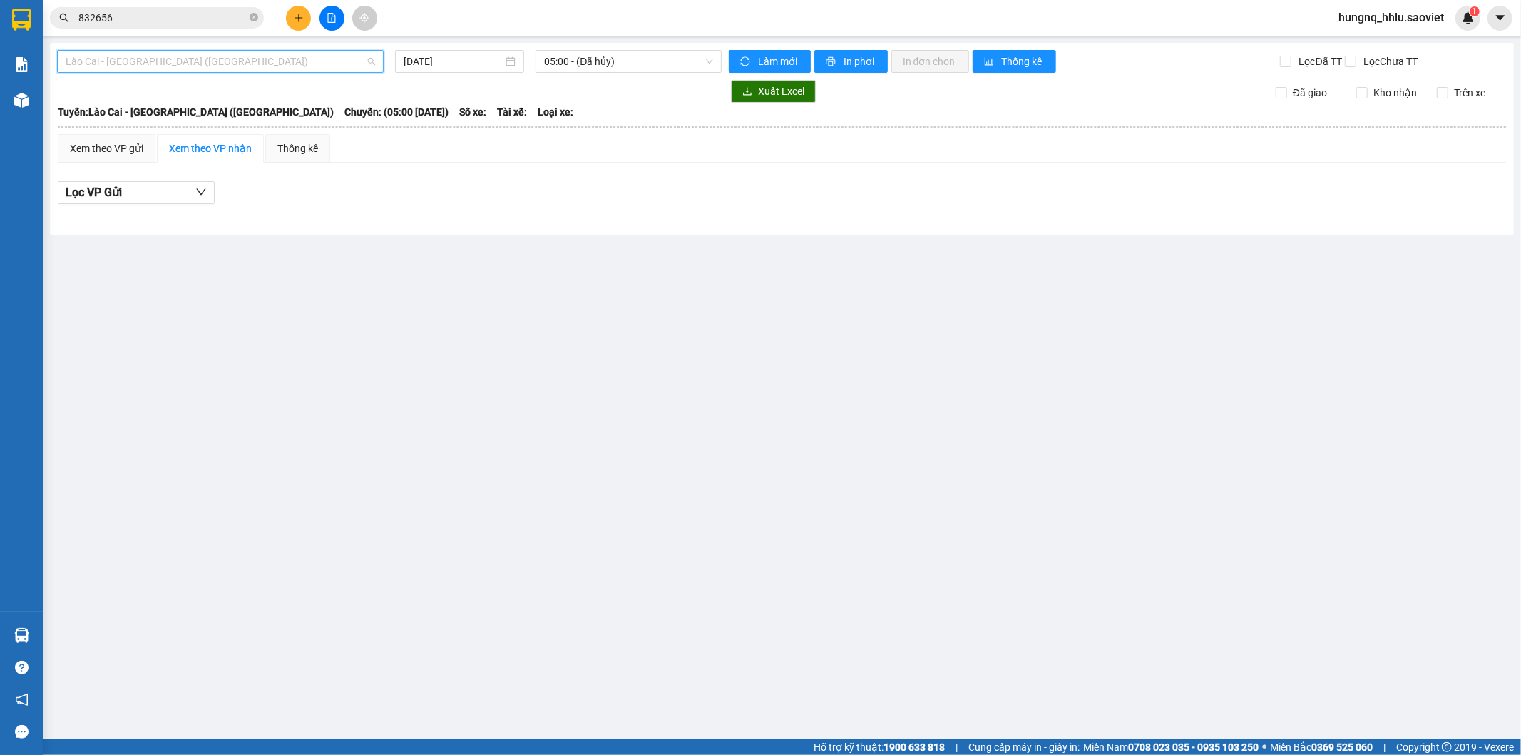
click at [71, 58] on span "Lào Cai - [GEOGRAPHIC_DATA] ([GEOGRAPHIC_DATA])" at bounding box center [221, 61] width 310 height 21
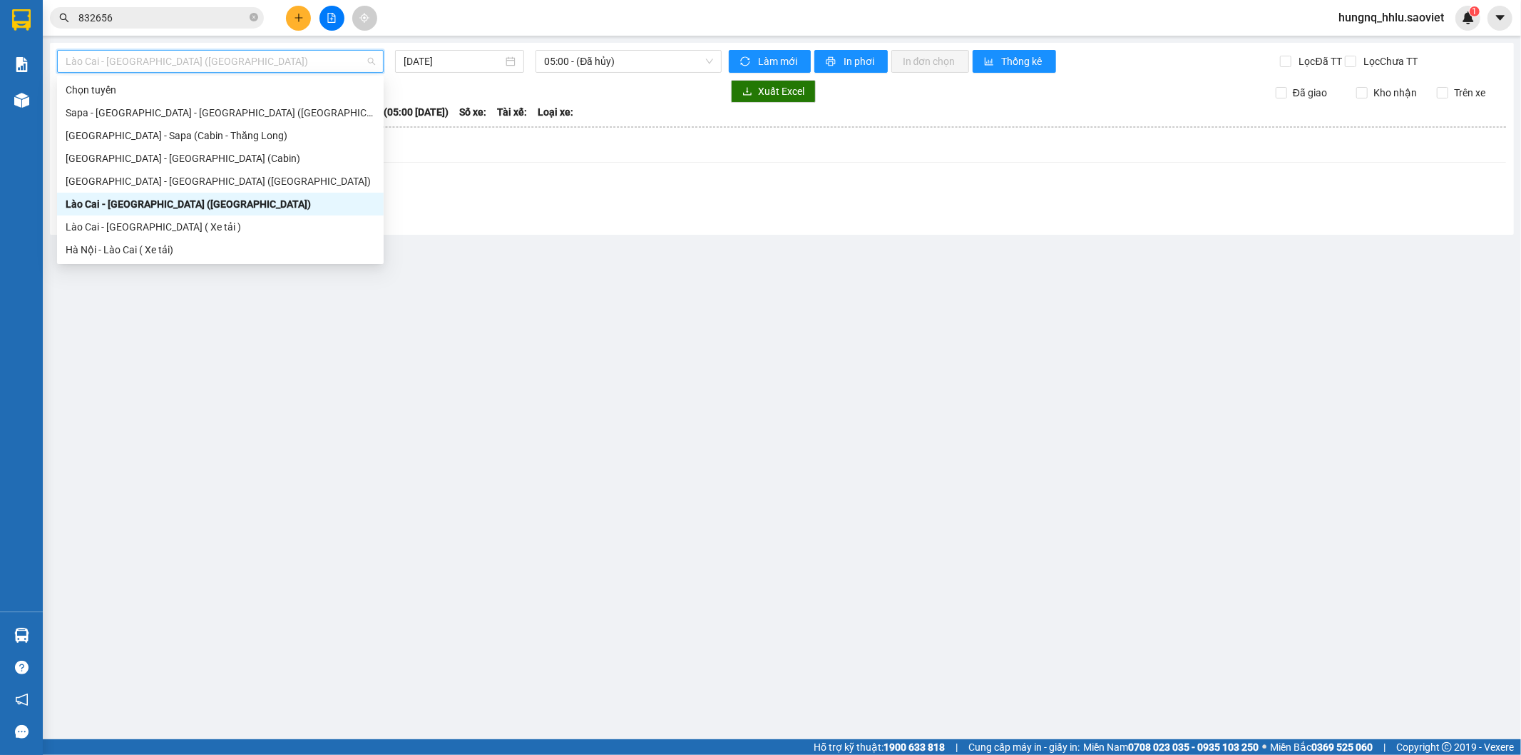
click at [68, 196] on div "Lào Cai - [GEOGRAPHIC_DATA] ([GEOGRAPHIC_DATA])" at bounding box center [221, 204] width 310 height 16
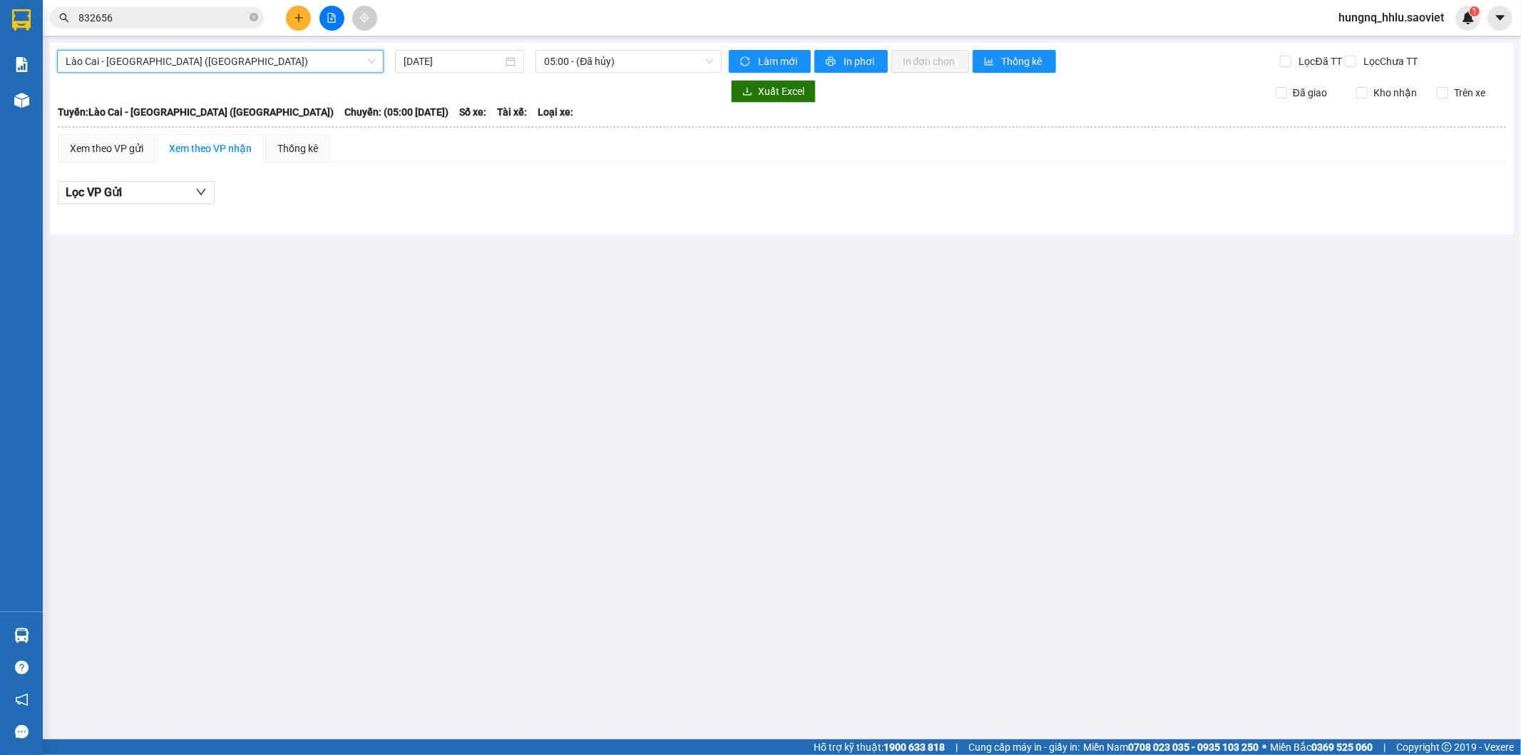
click at [114, 55] on span "Lào Cai - [GEOGRAPHIC_DATA] ([GEOGRAPHIC_DATA])" at bounding box center [221, 61] width 310 height 21
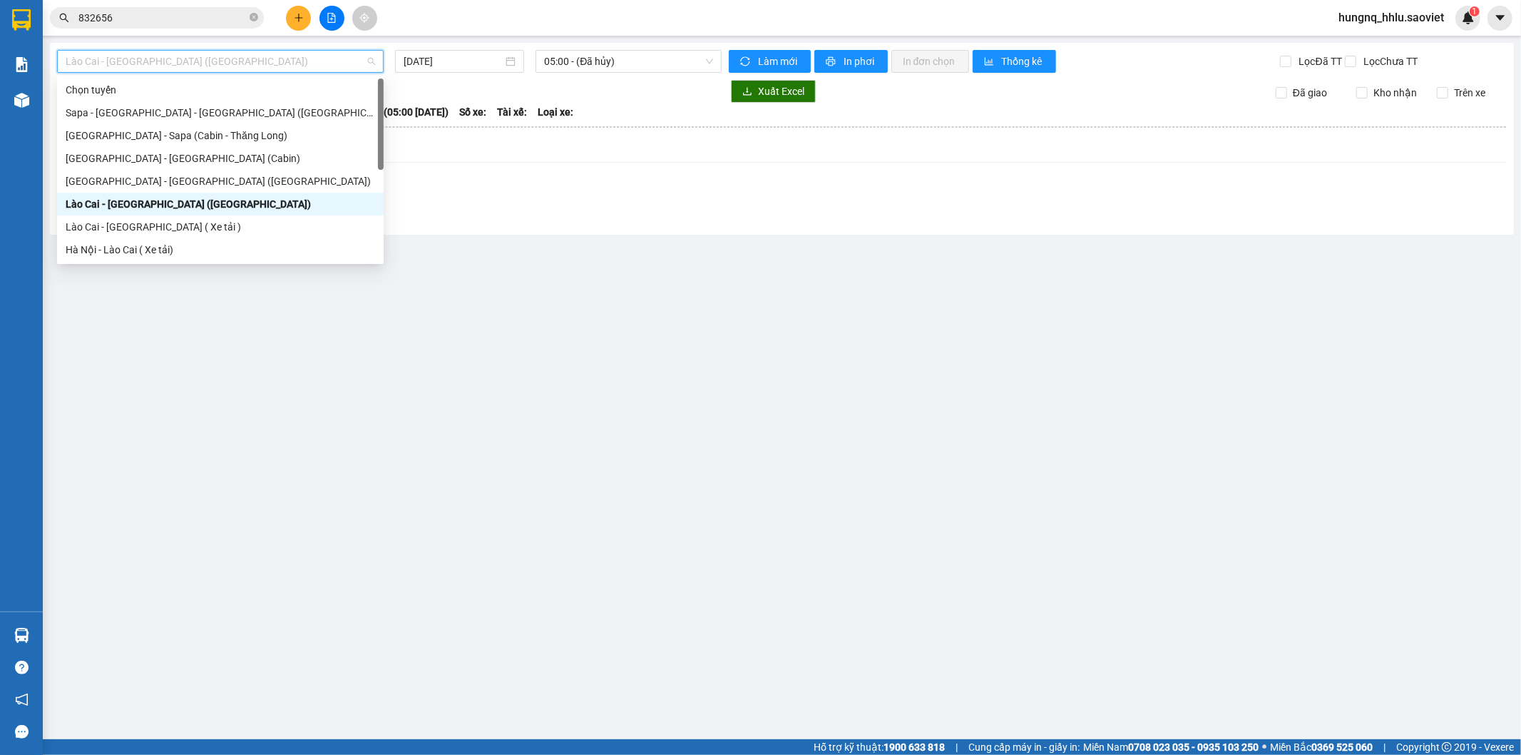
click at [68, 212] on div "Lào Cai - [GEOGRAPHIC_DATA] ([GEOGRAPHIC_DATA])" at bounding box center [220, 204] width 327 height 23
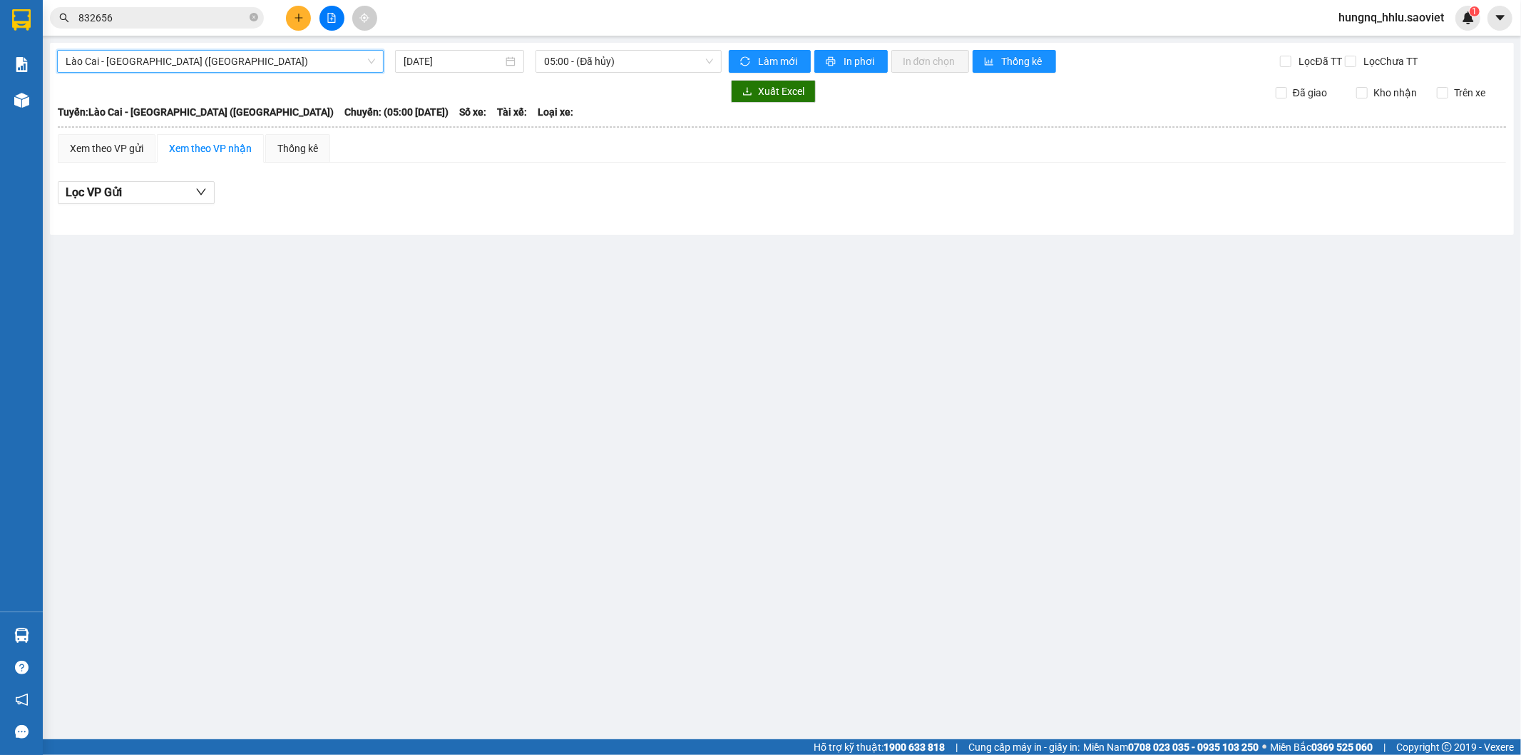
click at [81, 34] on div "Kết quả tìm kiếm ( 6 ) Bộ lọc Mã ĐH Trạng thái Món hàng Thu hộ Tổng cước Chưa c…" at bounding box center [760, 18] width 1521 height 36
click at [74, 54] on span "Lào Cai - [GEOGRAPHIC_DATA] ([GEOGRAPHIC_DATA])" at bounding box center [221, 61] width 310 height 21
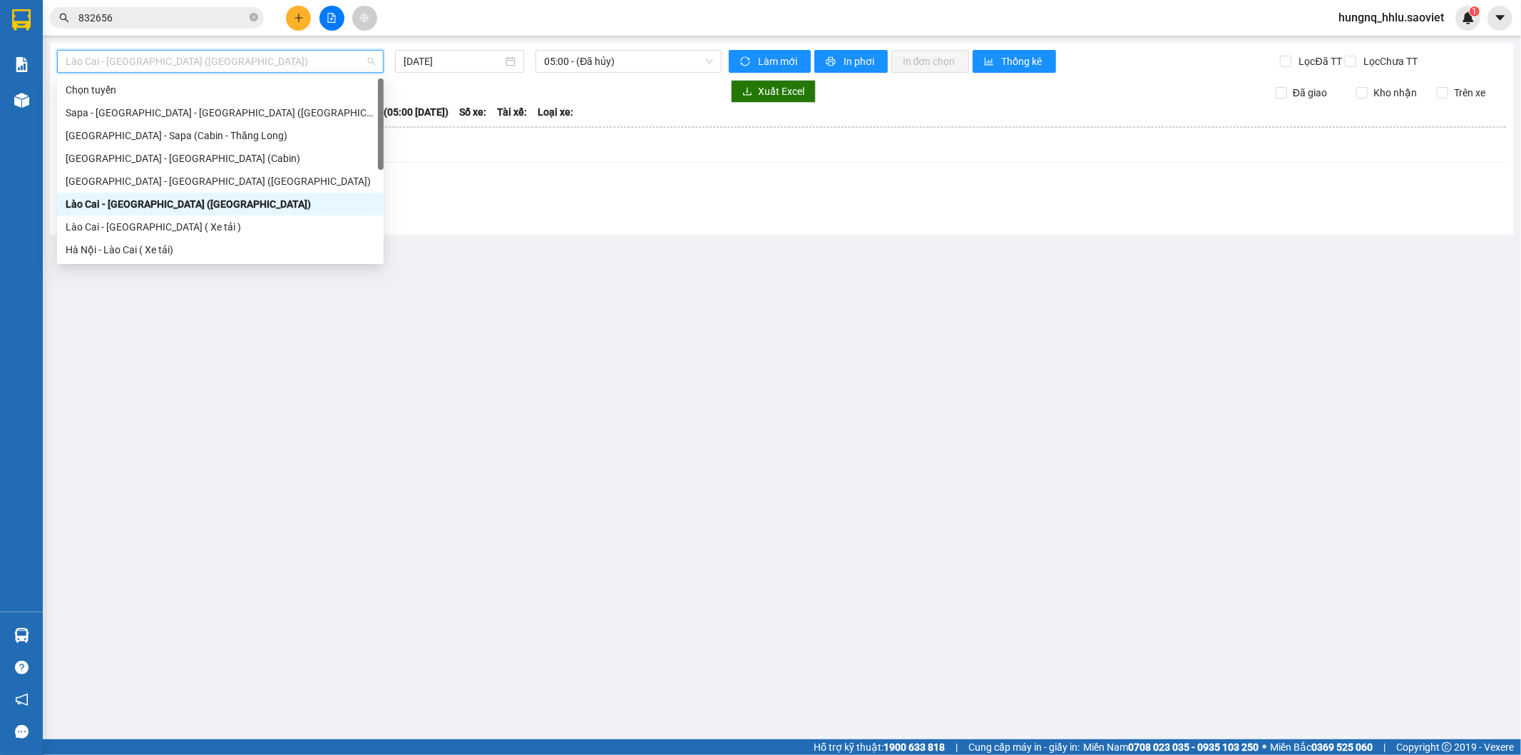
click at [70, 198] on div "Lào Cai - [GEOGRAPHIC_DATA] ([GEOGRAPHIC_DATA])" at bounding box center [221, 204] width 310 height 16
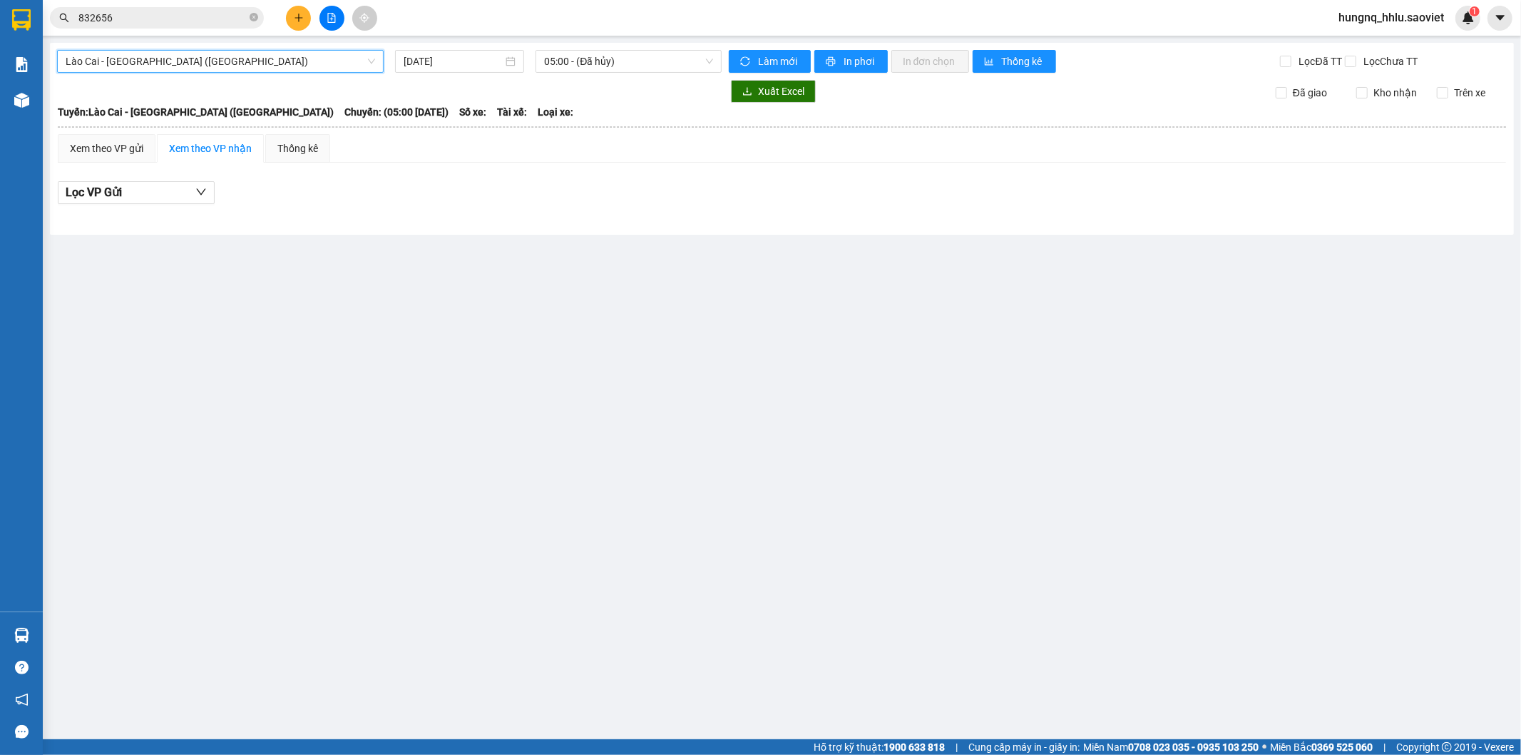
click at [83, 63] on span "Lào Cai - [GEOGRAPHIC_DATA] ([GEOGRAPHIC_DATA])" at bounding box center [221, 61] width 310 height 21
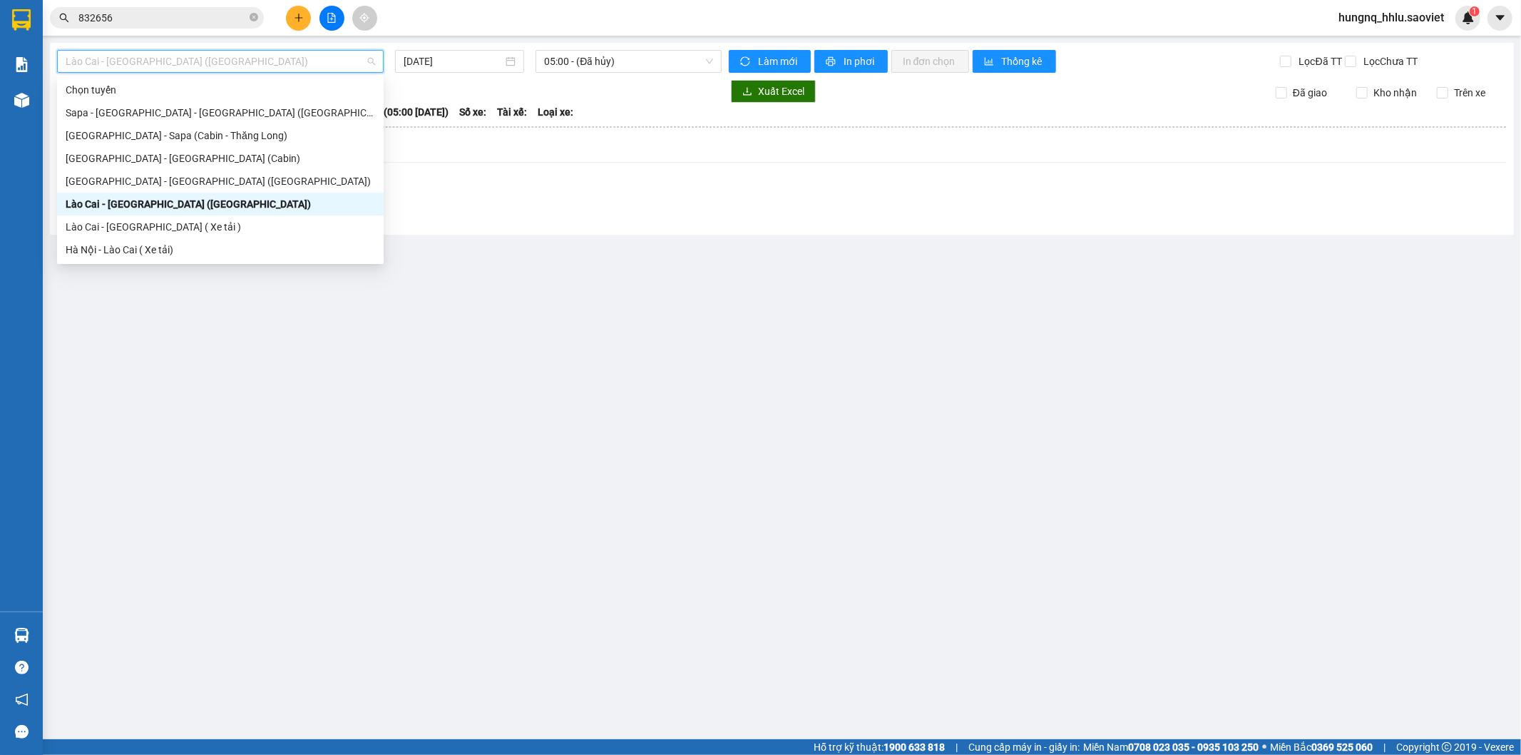
click at [70, 213] on div "Lào Cai - [GEOGRAPHIC_DATA] ([GEOGRAPHIC_DATA])" at bounding box center [220, 204] width 327 height 23
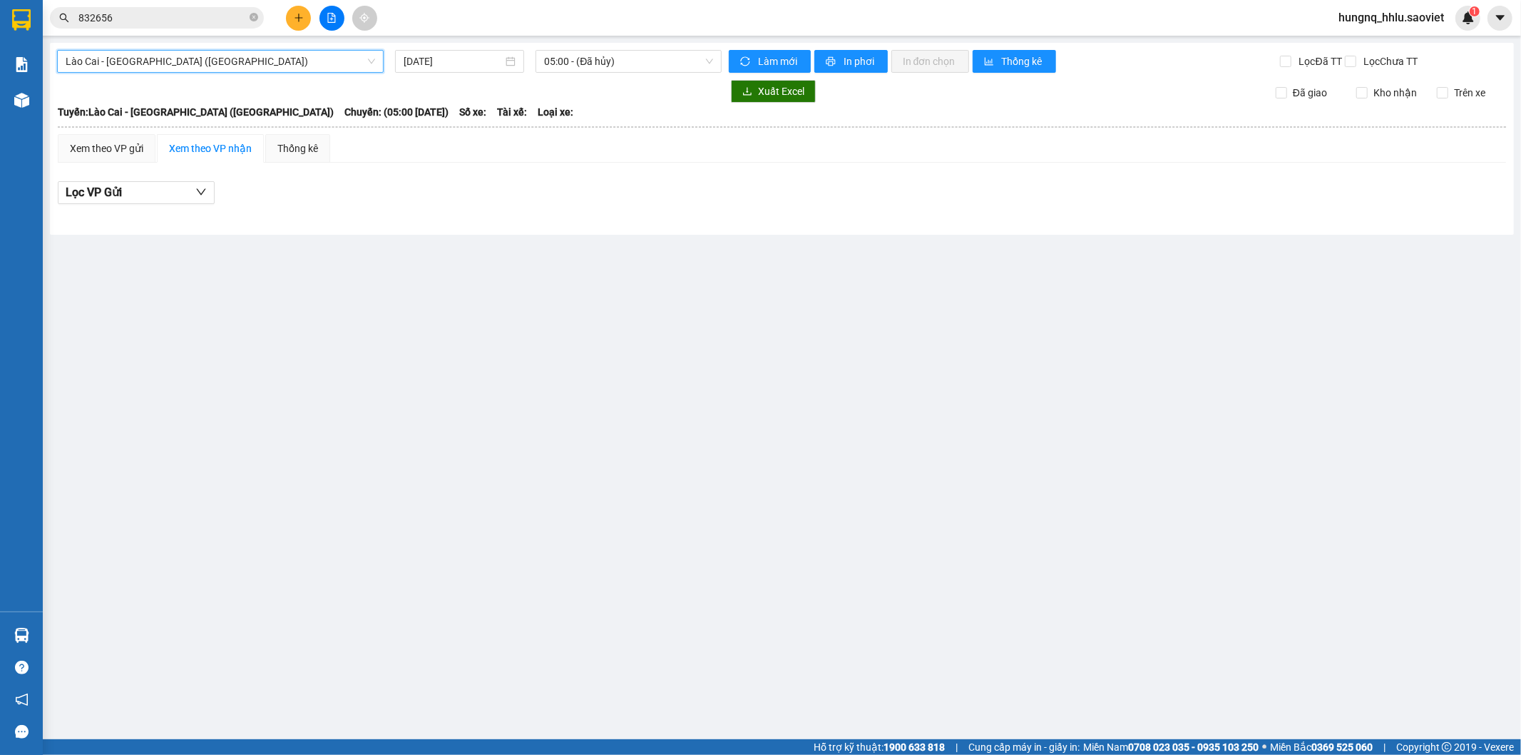
click at [70, 58] on span "Lào Cai - [GEOGRAPHIC_DATA] ([GEOGRAPHIC_DATA])" at bounding box center [221, 61] width 310 height 21
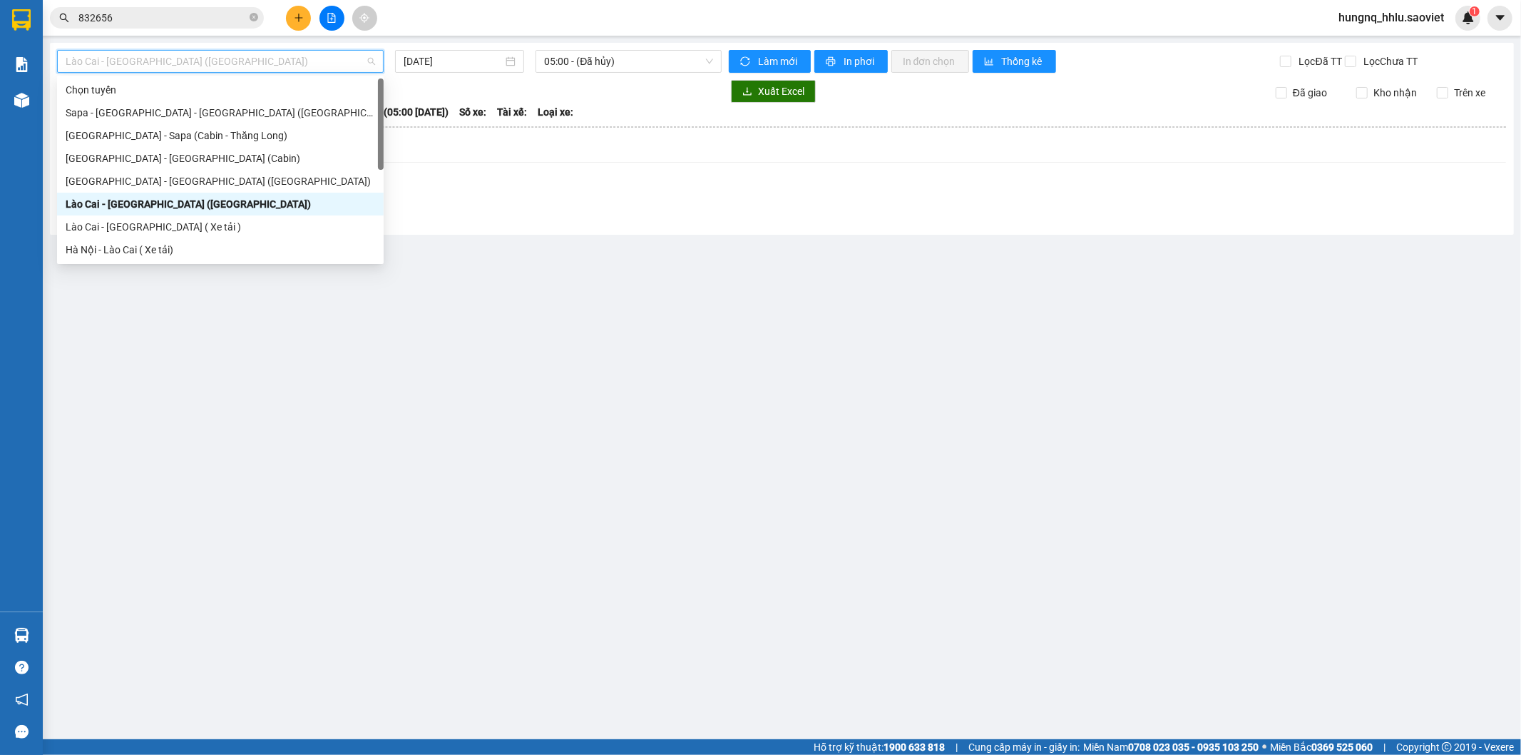
click at [69, 203] on div "Lào Cai - [GEOGRAPHIC_DATA] ([GEOGRAPHIC_DATA])" at bounding box center [221, 204] width 310 height 16
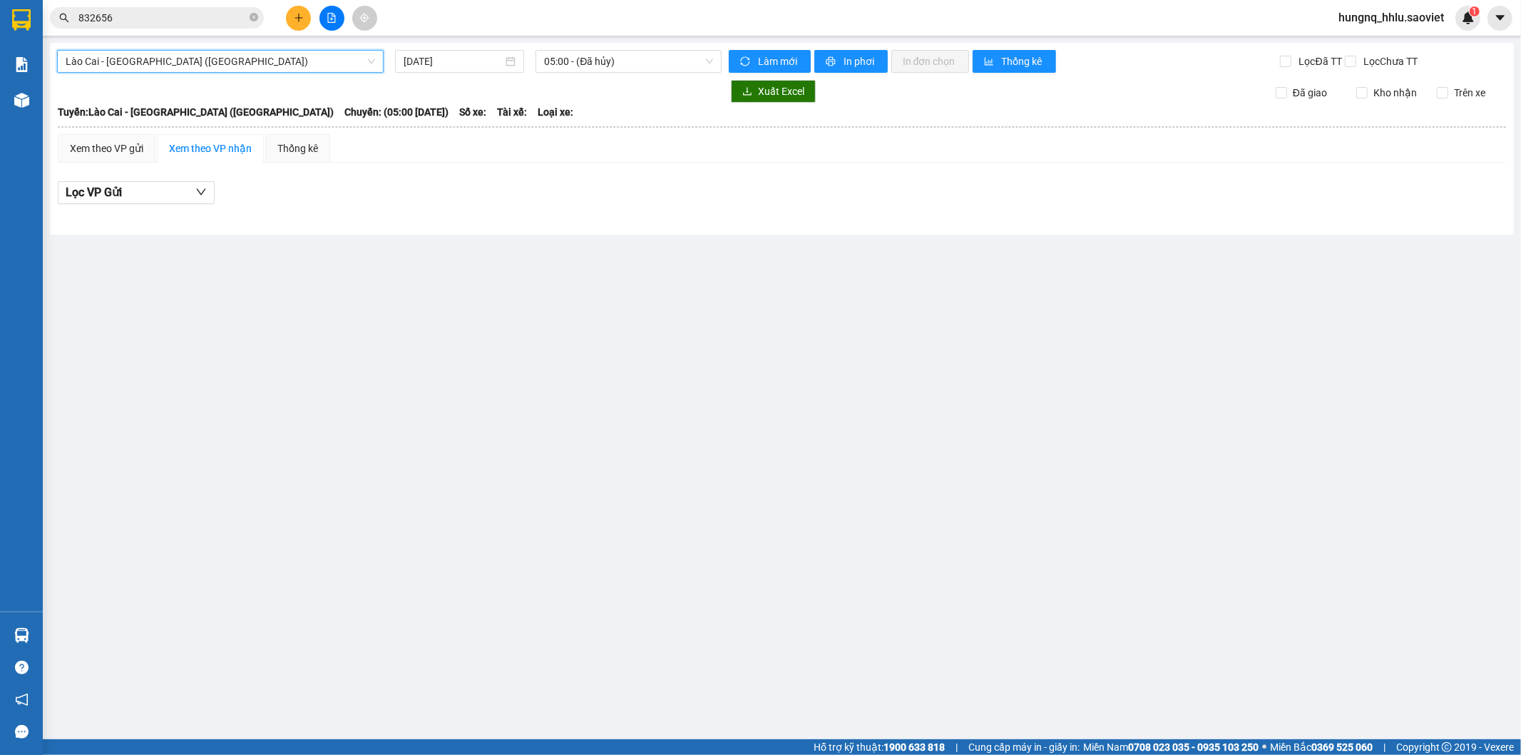
click at [81, 62] on span "Lào Cai - [GEOGRAPHIC_DATA] ([GEOGRAPHIC_DATA])" at bounding box center [221, 61] width 310 height 21
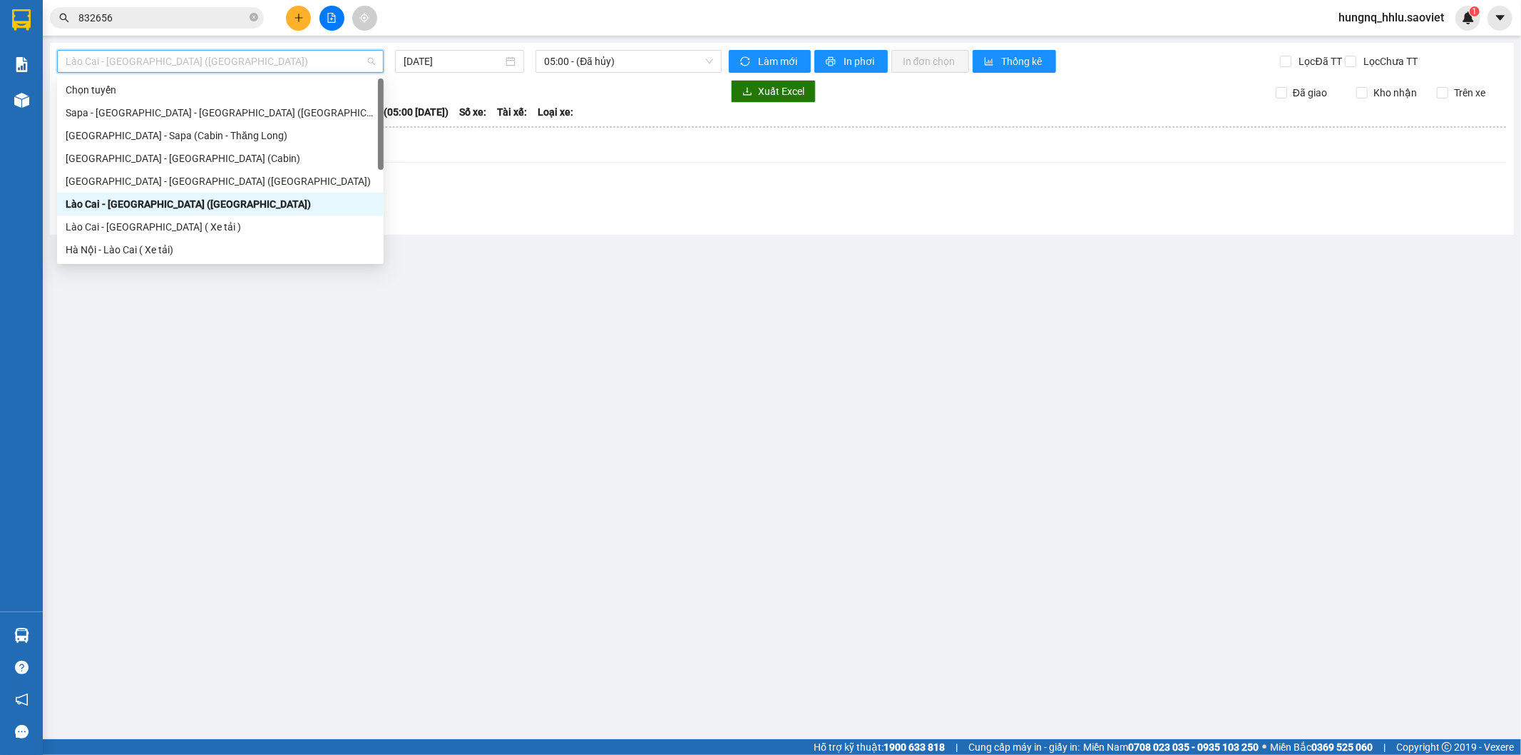
click at [70, 210] on div "Lào Cai - [GEOGRAPHIC_DATA] ([GEOGRAPHIC_DATA])" at bounding box center [221, 204] width 310 height 16
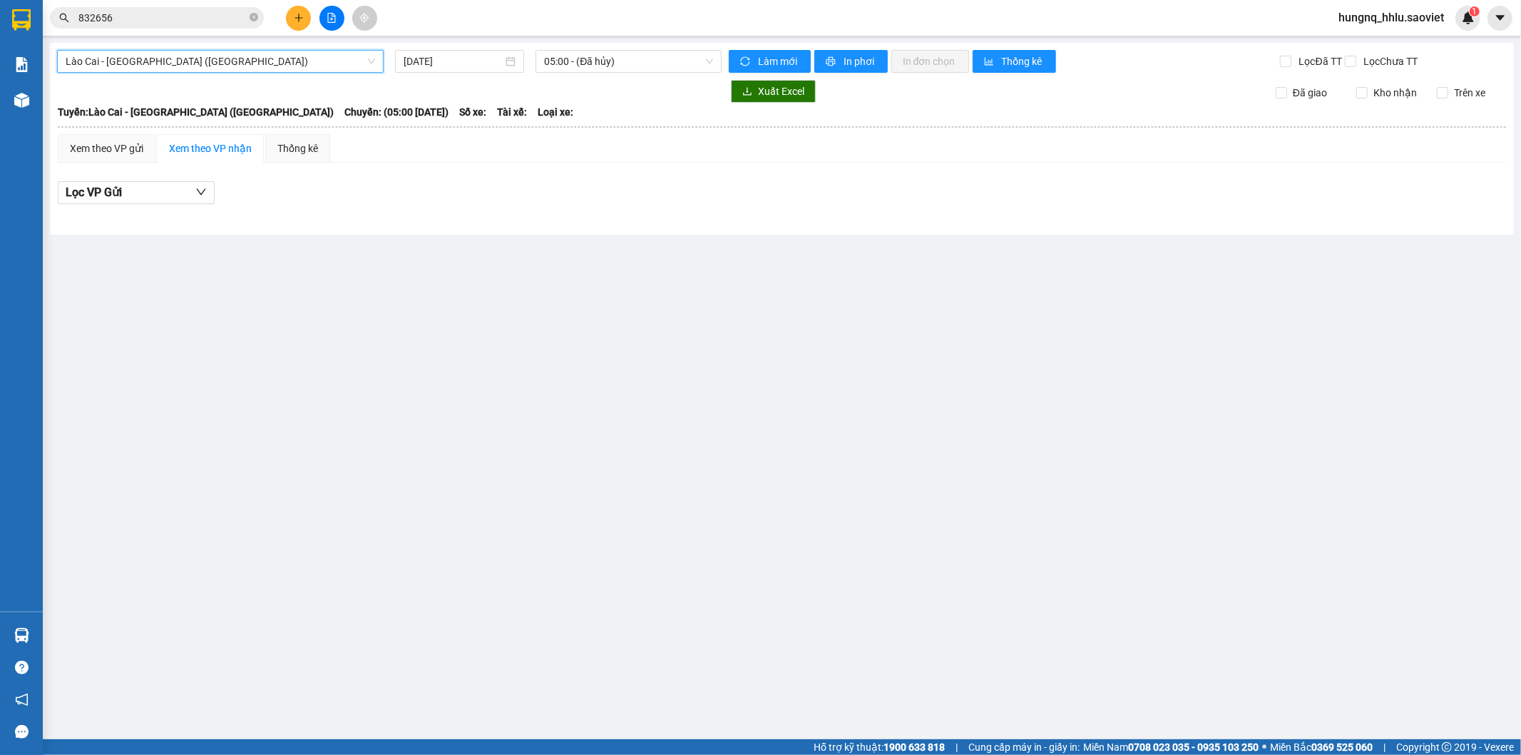
click at [77, 60] on span "Lào Cai - [GEOGRAPHIC_DATA] ([GEOGRAPHIC_DATA])" at bounding box center [221, 61] width 310 height 21
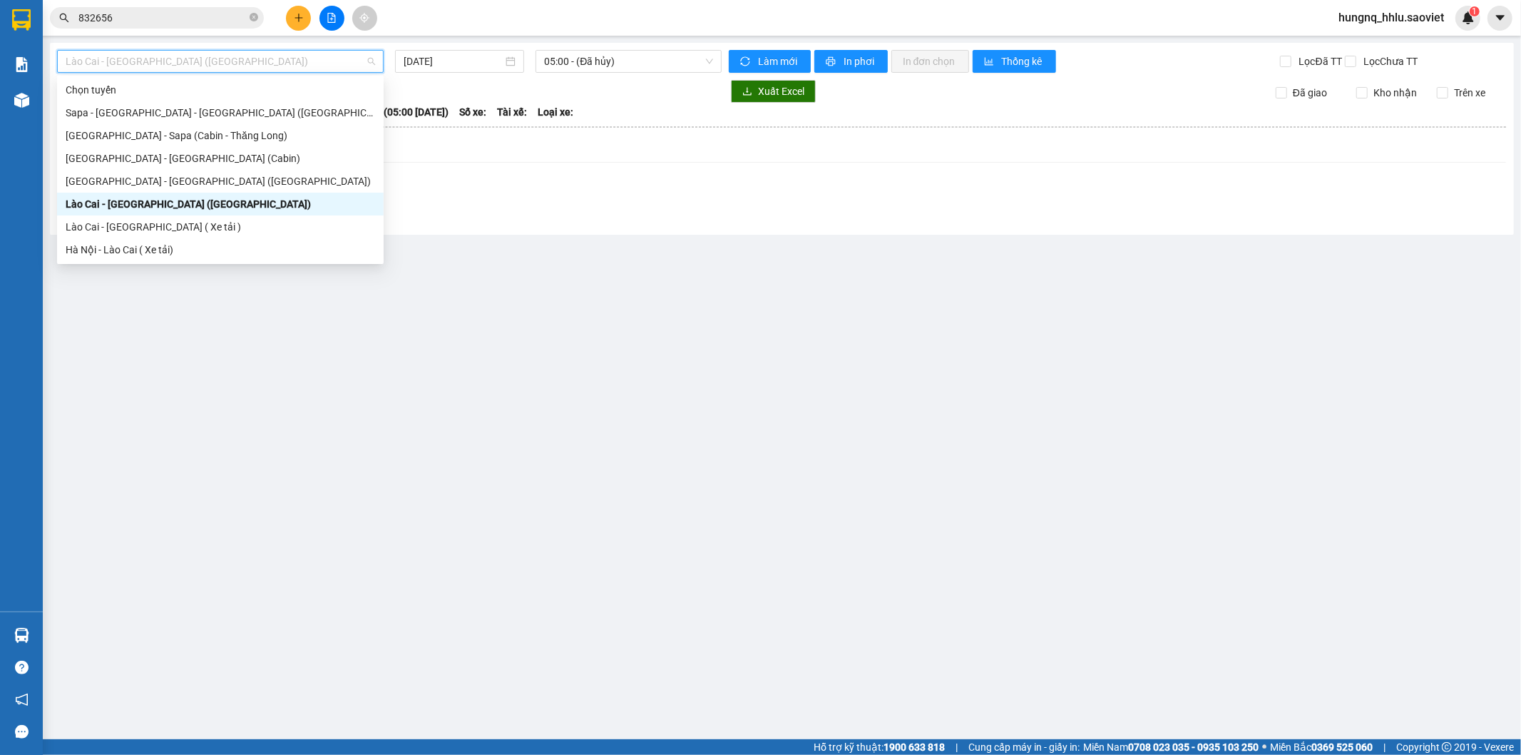
click at [71, 194] on div "Lào Cai - [GEOGRAPHIC_DATA] ([GEOGRAPHIC_DATA])" at bounding box center [220, 204] width 327 height 23
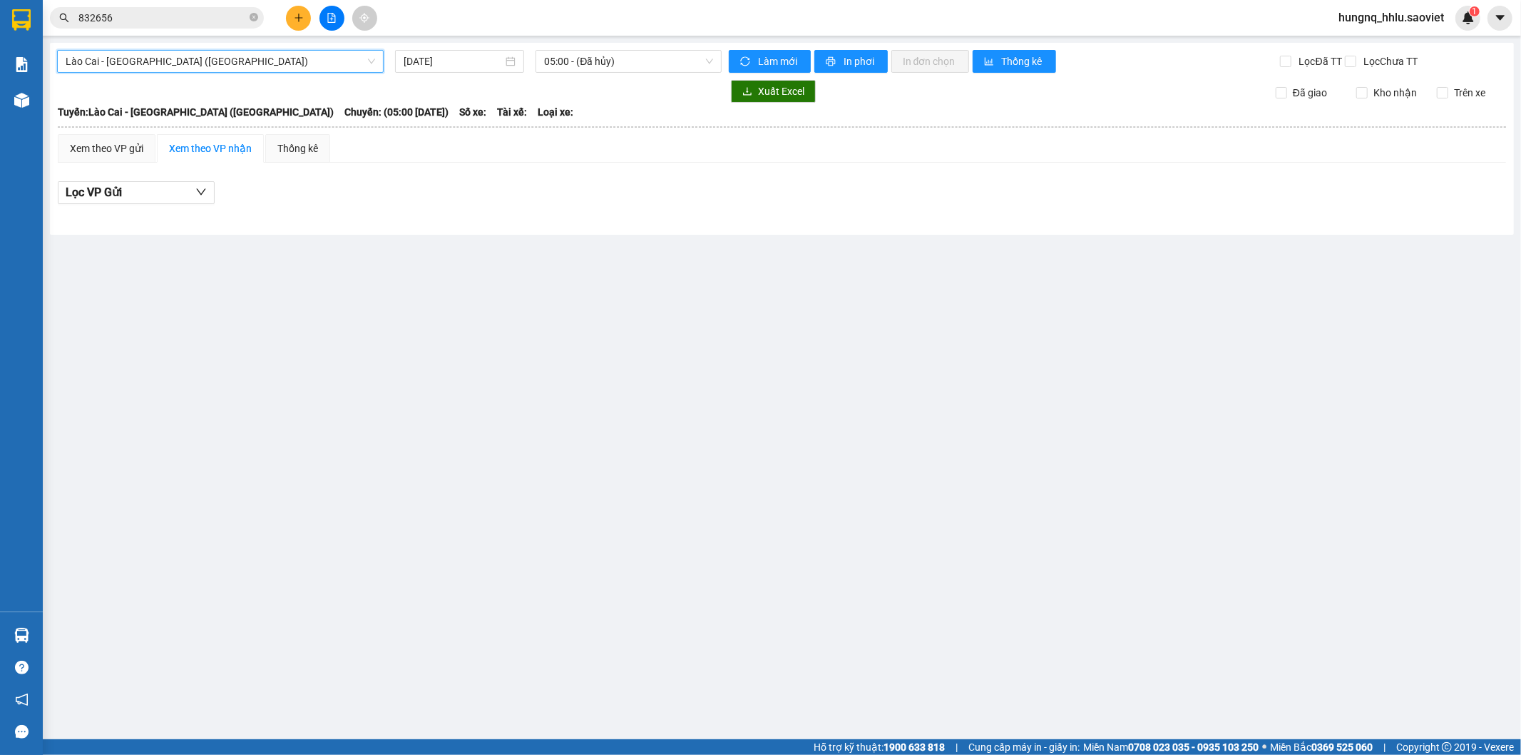
click at [549, 73] on div "Lào Cai - Hà Nội (Giường) Lào Cai - Hà Nội (Giường) 12/10/2025 05:00 - (Đã hủy)…" at bounding box center [782, 139] width 1464 height 192
click at [551, 66] on span "05:00 - (Đã hủy)" at bounding box center [628, 61] width 168 height 21
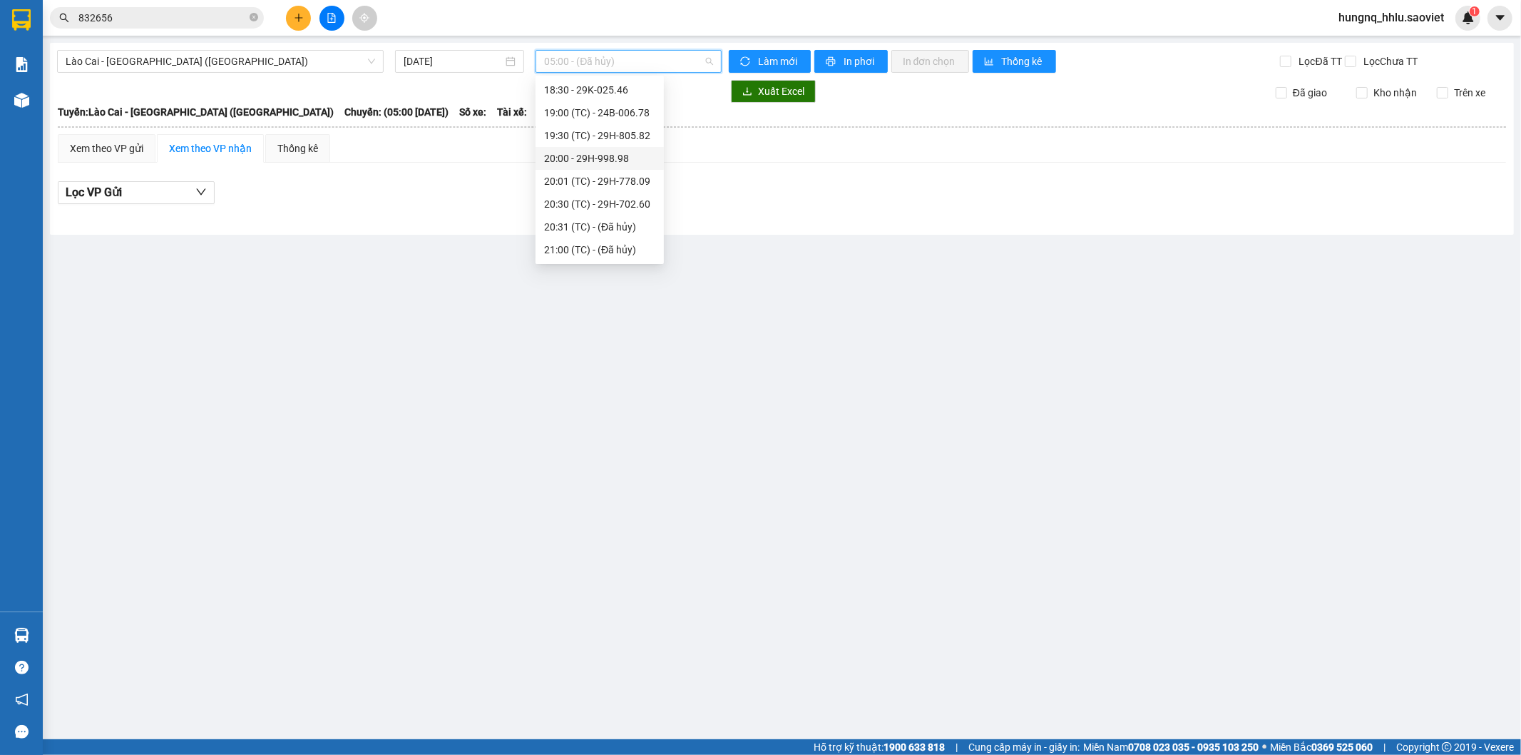
scroll to position [93, 0]
click at [551, 248] on div "18:30 - 29K-025.46" at bounding box center [599, 248] width 111 height 16
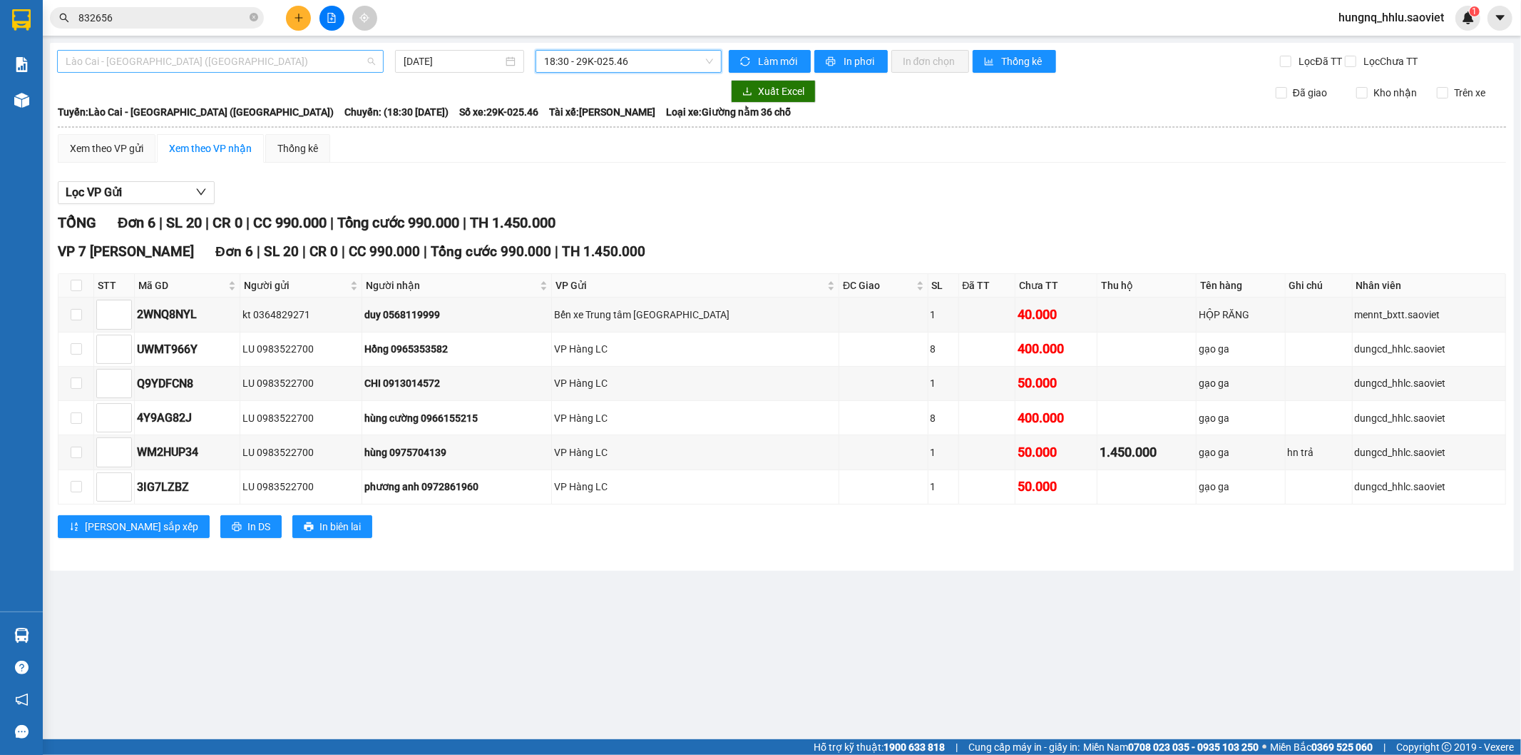
click at [82, 62] on span "Lào Cai - [GEOGRAPHIC_DATA] ([GEOGRAPHIC_DATA])" at bounding box center [221, 61] width 310 height 21
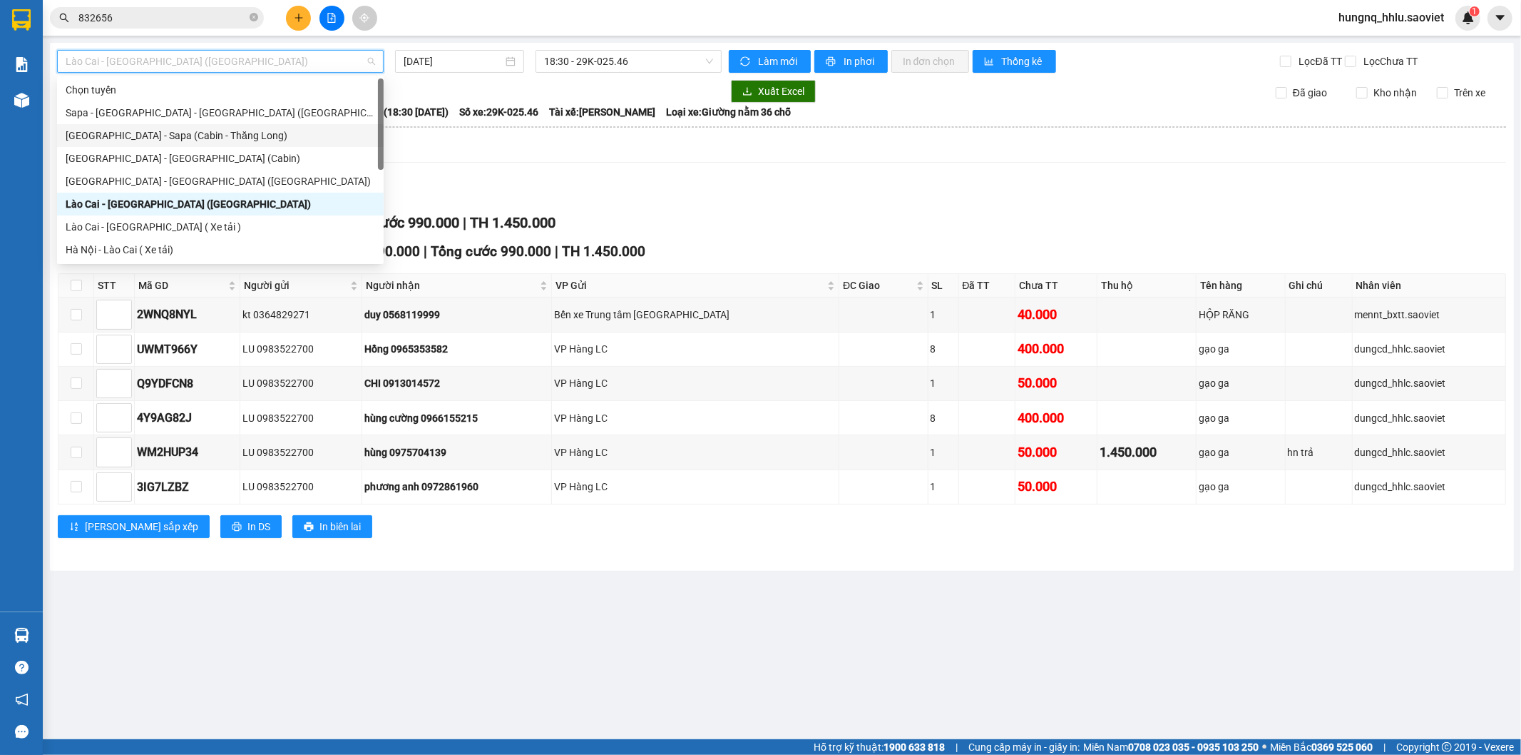
click at [800, 153] on div "Xem theo VP gửi Xem theo VP nhận Thống kê" at bounding box center [782, 148] width 1449 height 29
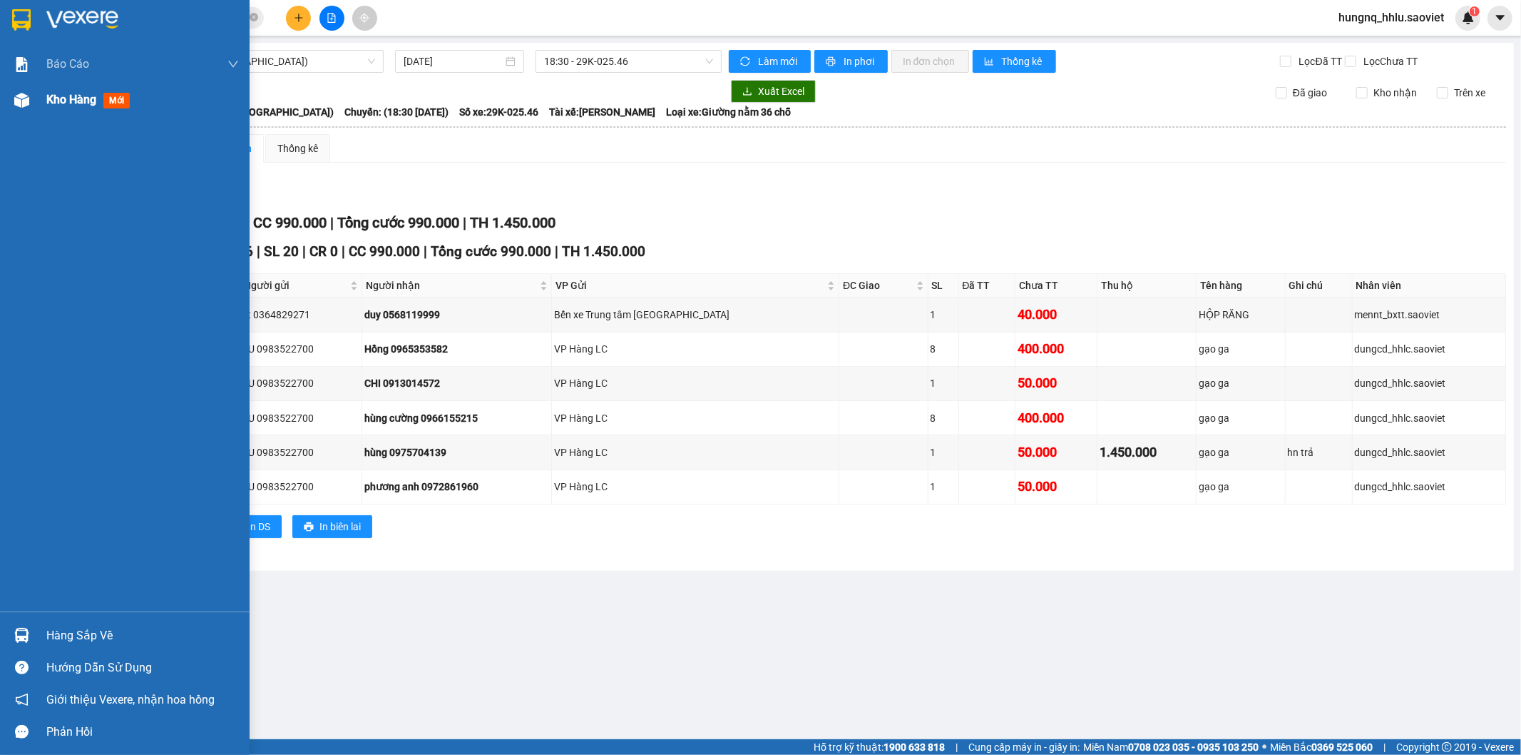
click at [77, 102] on span "Kho hàng" at bounding box center [71, 100] width 50 height 14
click at [87, 101] on span "Kho hàng" at bounding box center [71, 100] width 50 height 14
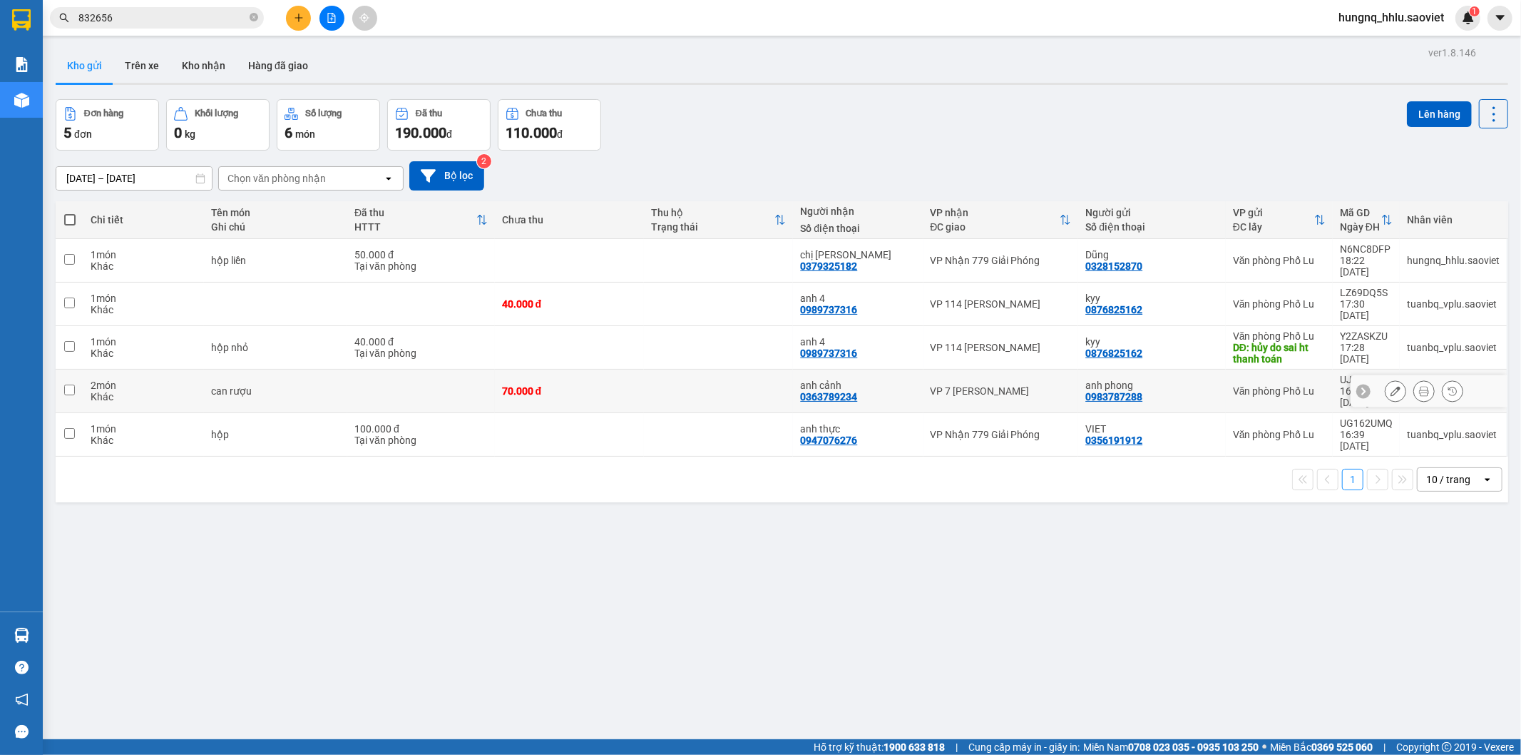
click at [1209, 369] on td "anh phong 0983787288" at bounding box center [1152, 391] width 148 height 44
checkbox input "true"
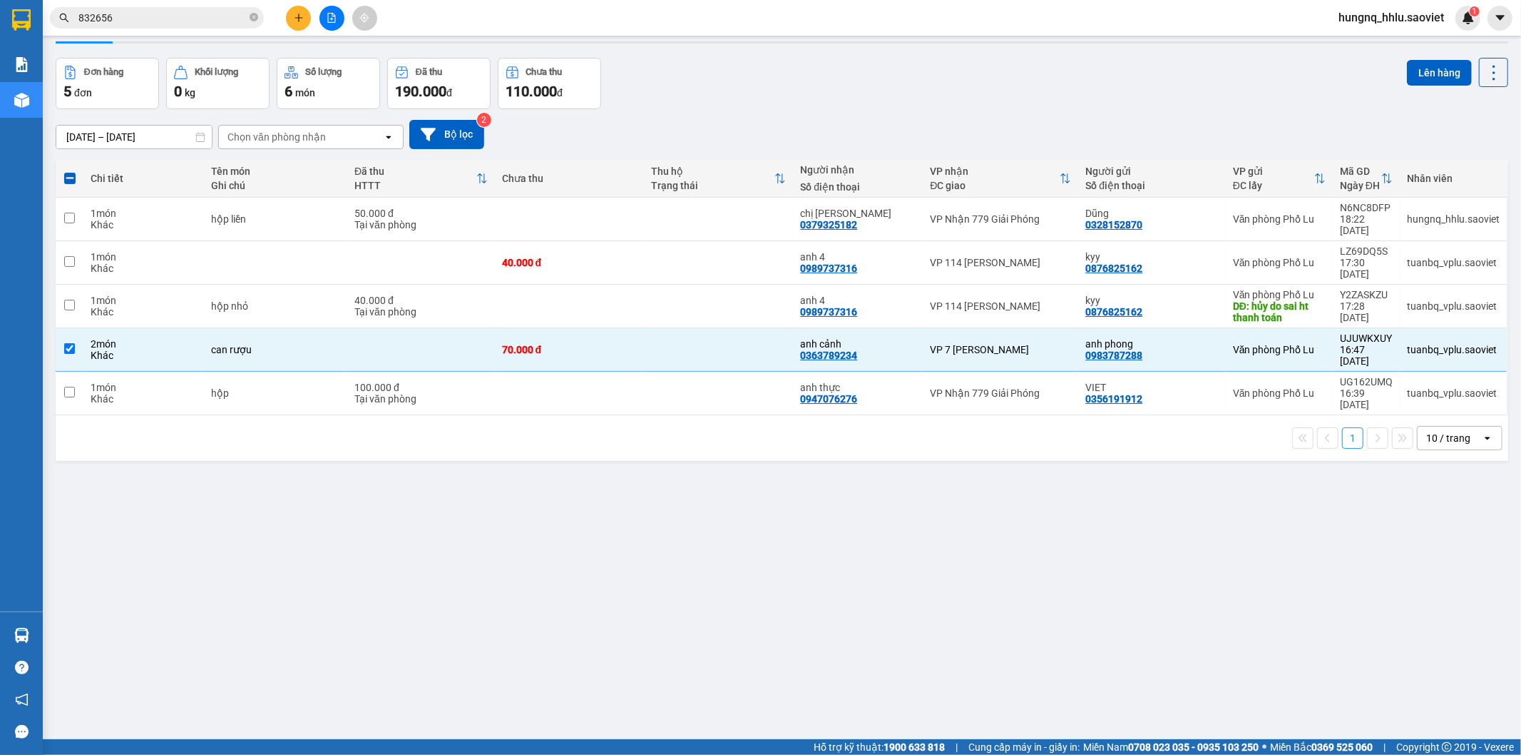
scroll to position [66, 0]
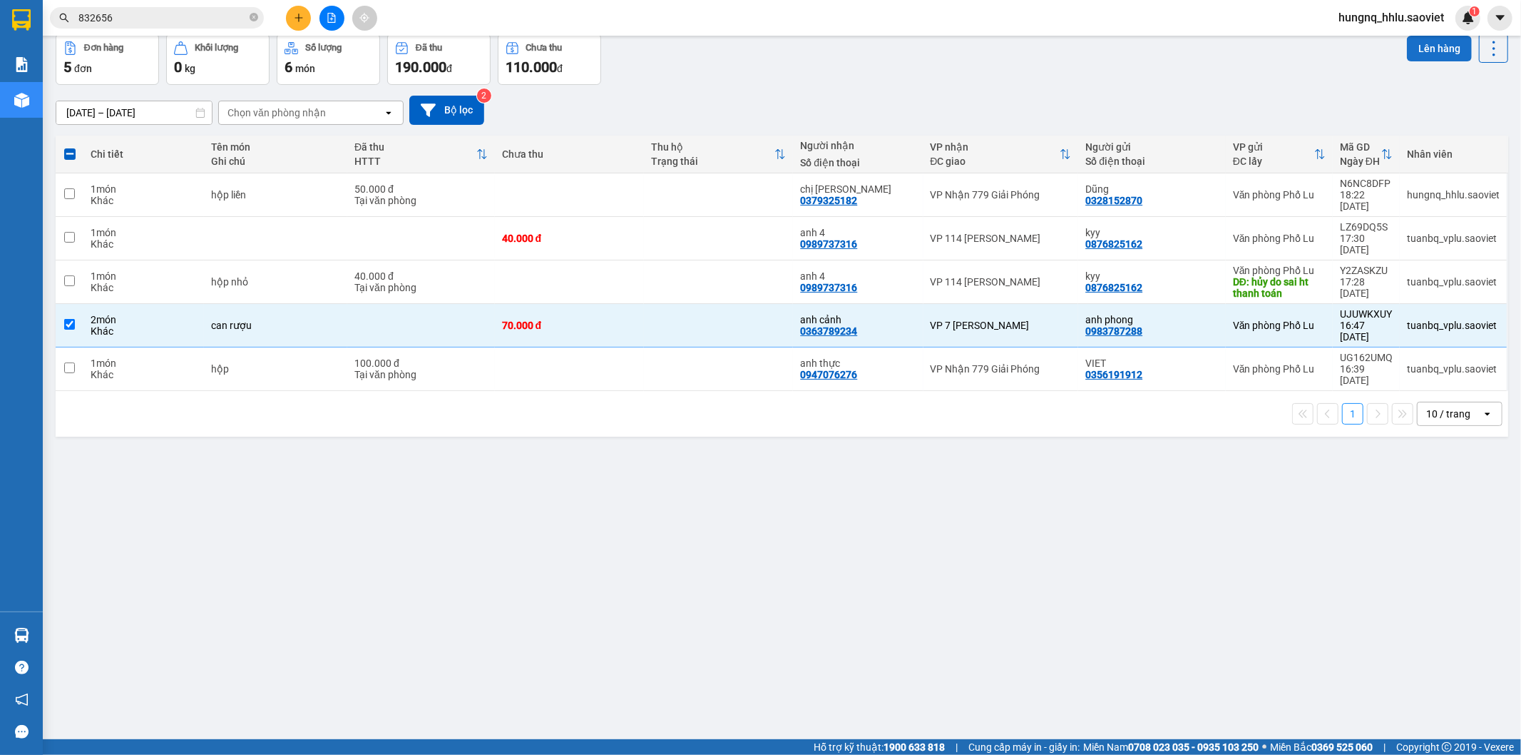
click at [1444, 53] on button "Lên hàng" at bounding box center [1439, 49] width 65 height 26
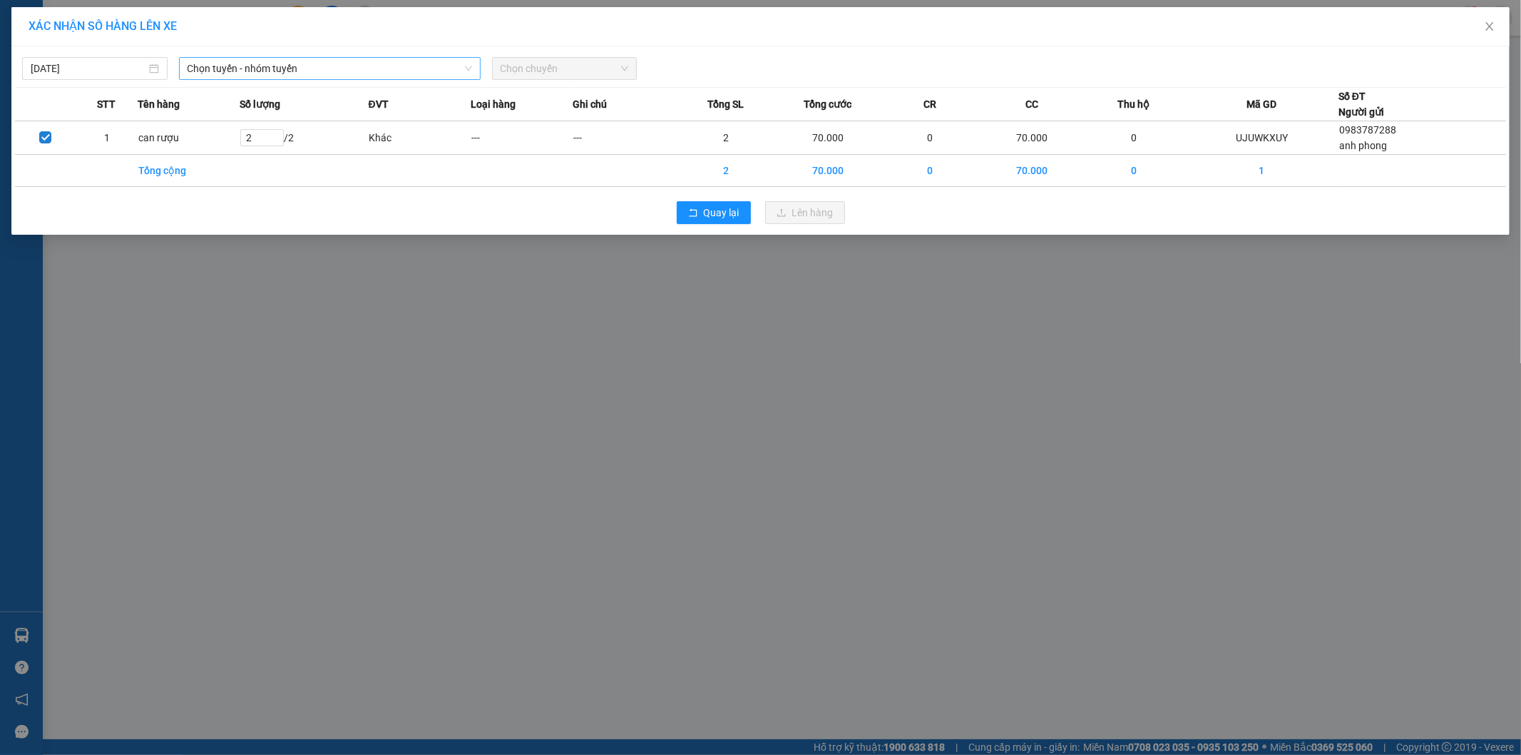
click at [215, 66] on span "Chọn tuyến - nhóm tuyến" at bounding box center [330, 68] width 285 height 21
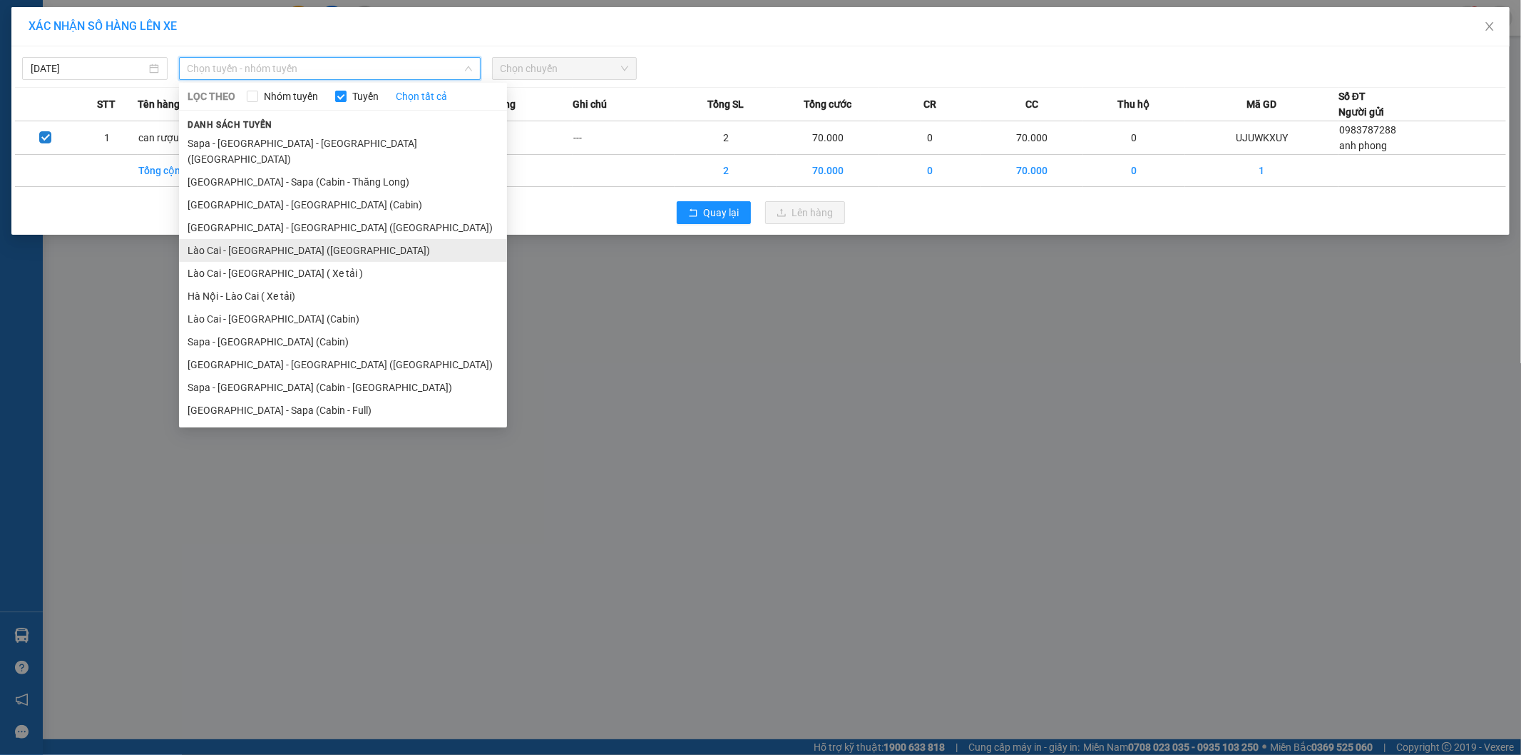
click at [188, 240] on li "Lào Cai - [GEOGRAPHIC_DATA] ([GEOGRAPHIC_DATA])" at bounding box center [343, 250] width 328 height 23
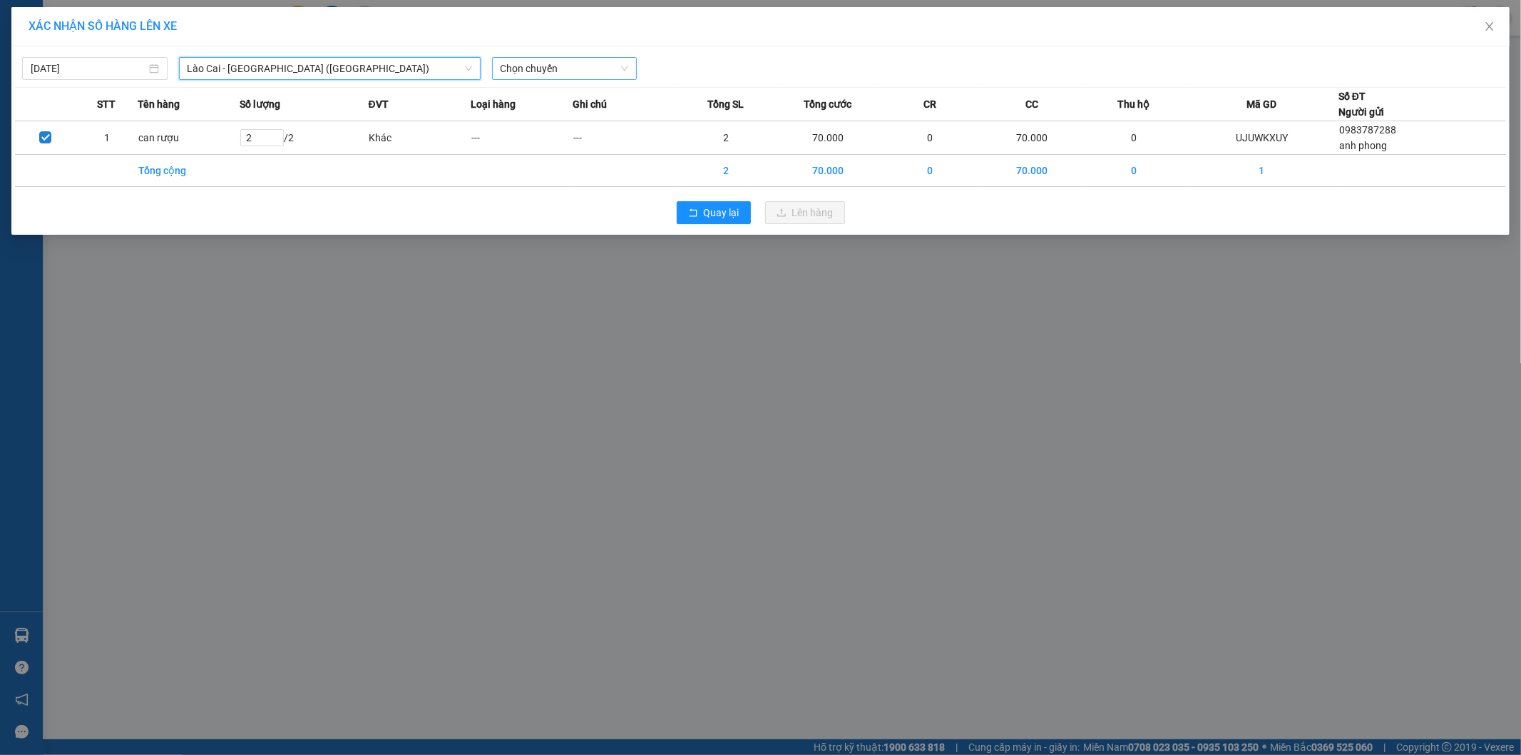
click at [509, 59] on span "Chọn chuyến" at bounding box center [565, 68] width 128 height 21
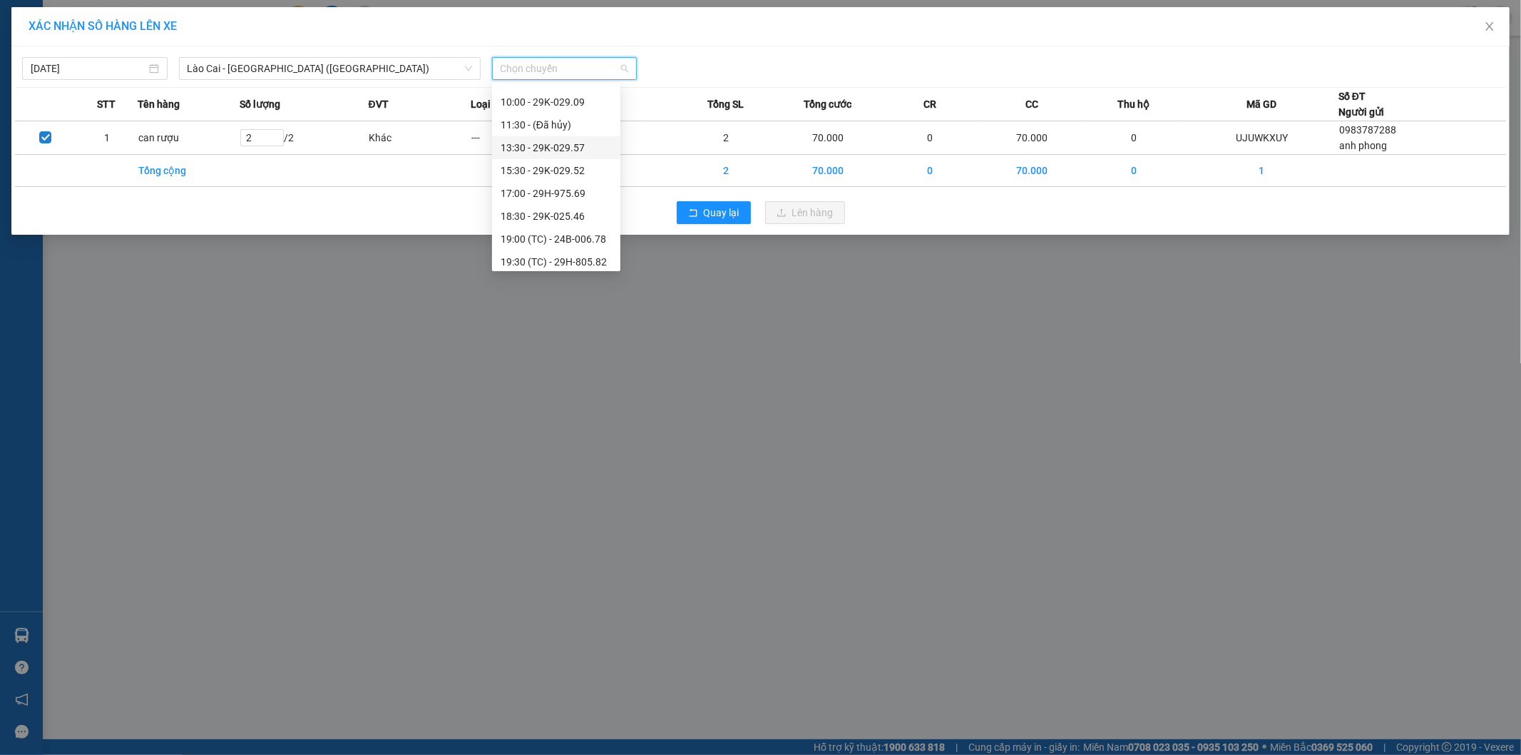
scroll to position [158, 0]
click at [509, 193] on div "18:30 - 29K-025.46" at bounding box center [556, 190] width 111 height 16
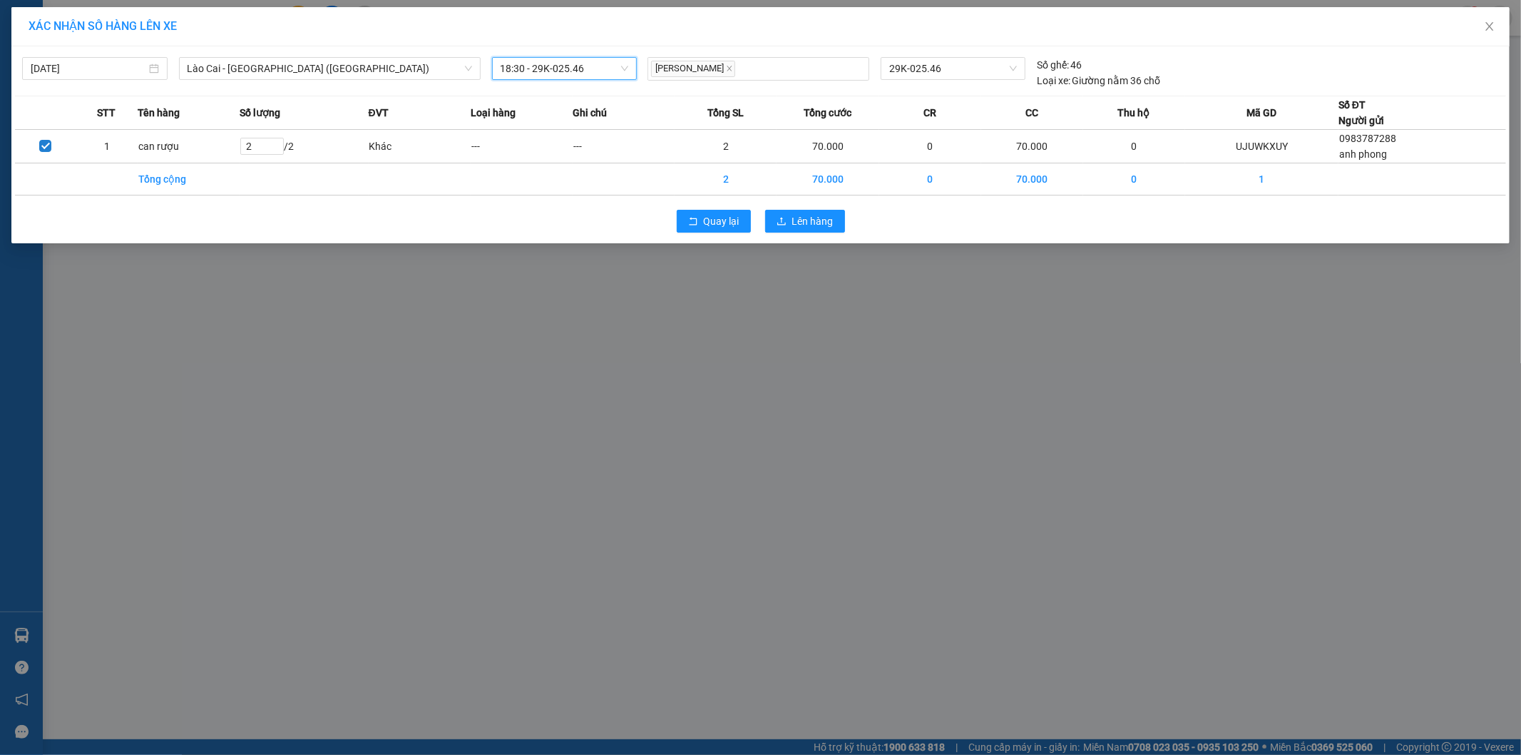
click at [845, 218] on div "Quay lại Lên hàng" at bounding box center [760, 221] width 1491 height 37
click at [839, 229] on button "Lên hàng" at bounding box center [805, 221] width 80 height 23
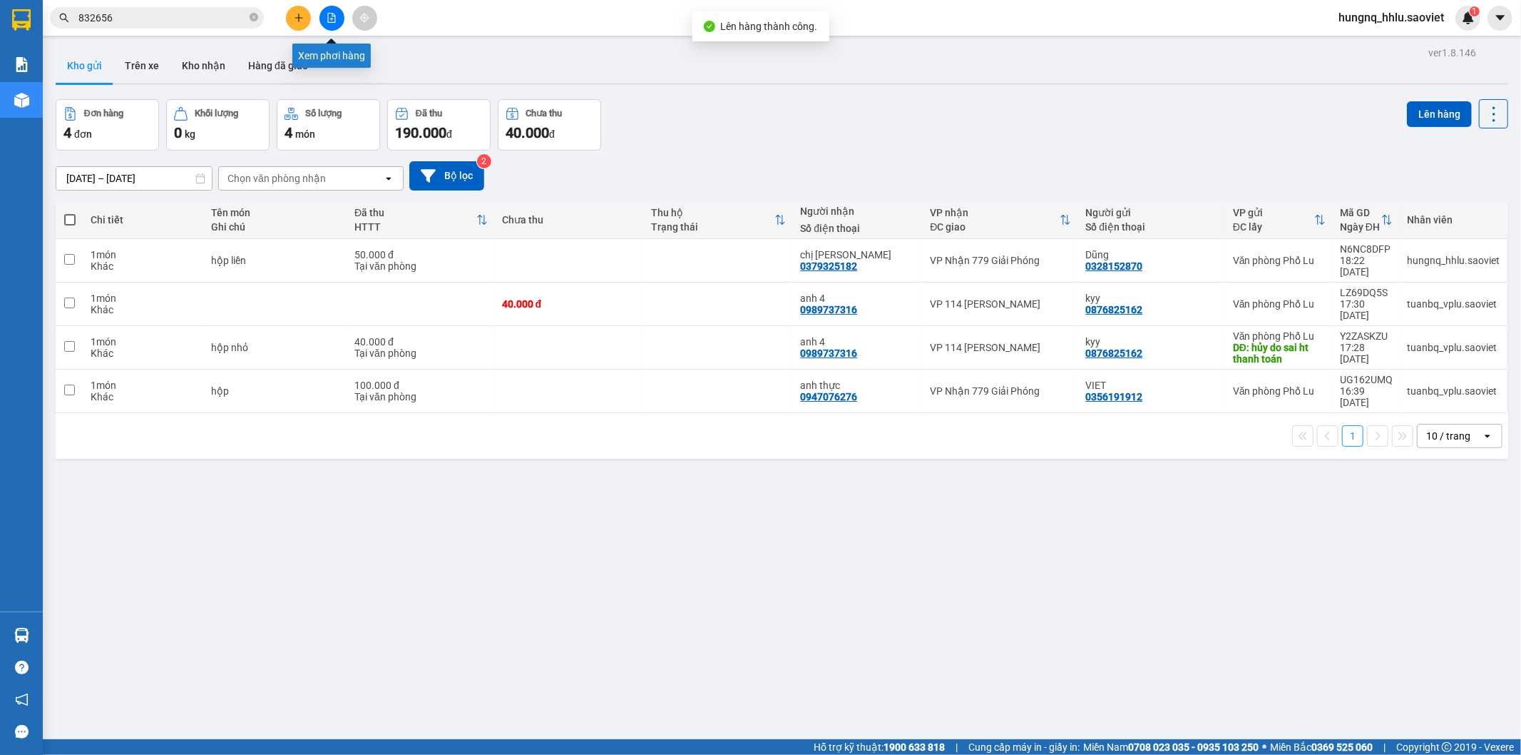
click at [334, 24] on button at bounding box center [332, 18] width 25 height 25
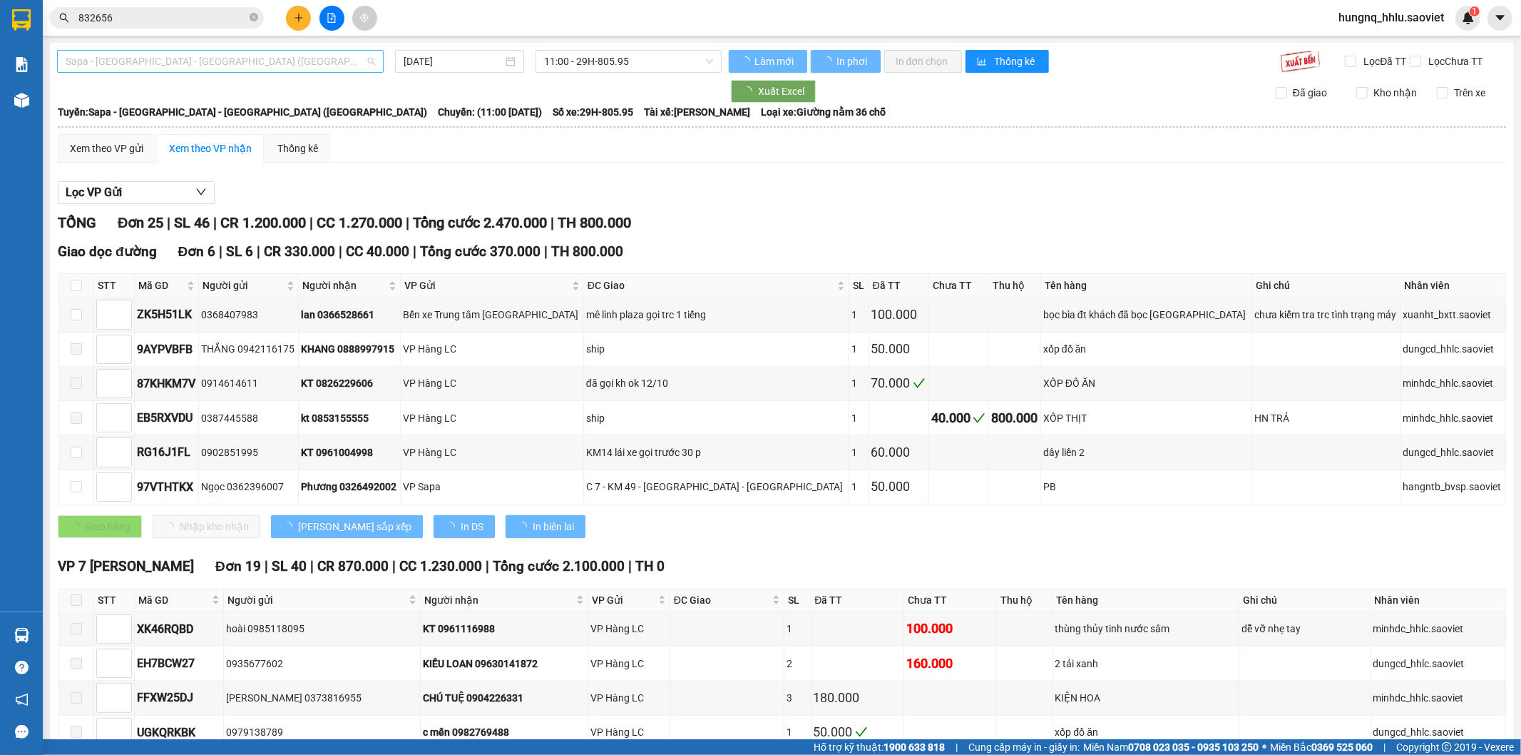
click at [73, 58] on span "Sapa - Lào Cai - Hà Nội (Giường)" at bounding box center [221, 61] width 310 height 21
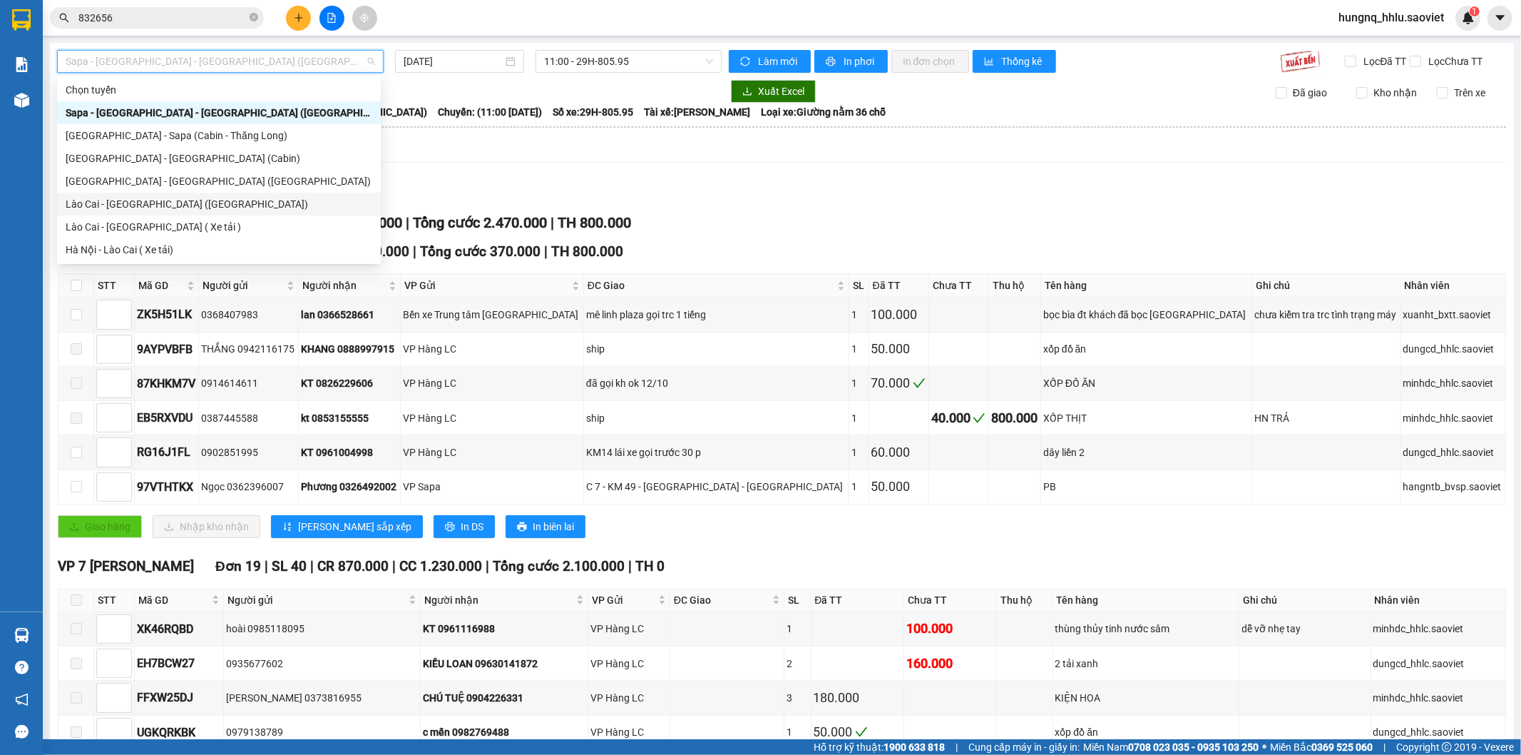
click at [73, 208] on div "Lào Cai - [GEOGRAPHIC_DATA] ([GEOGRAPHIC_DATA])" at bounding box center [219, 204] width 307 height 16
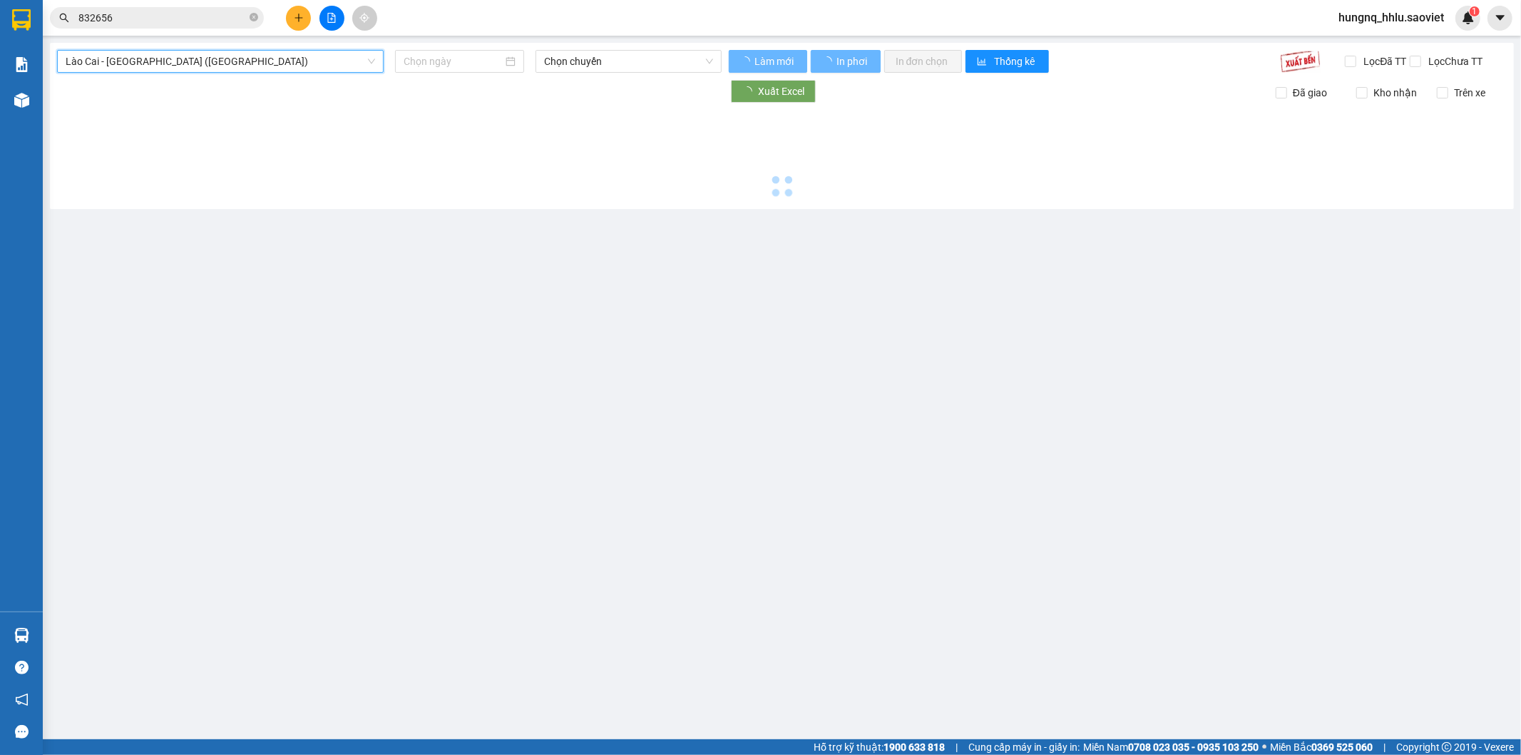
type input "[DATE]"
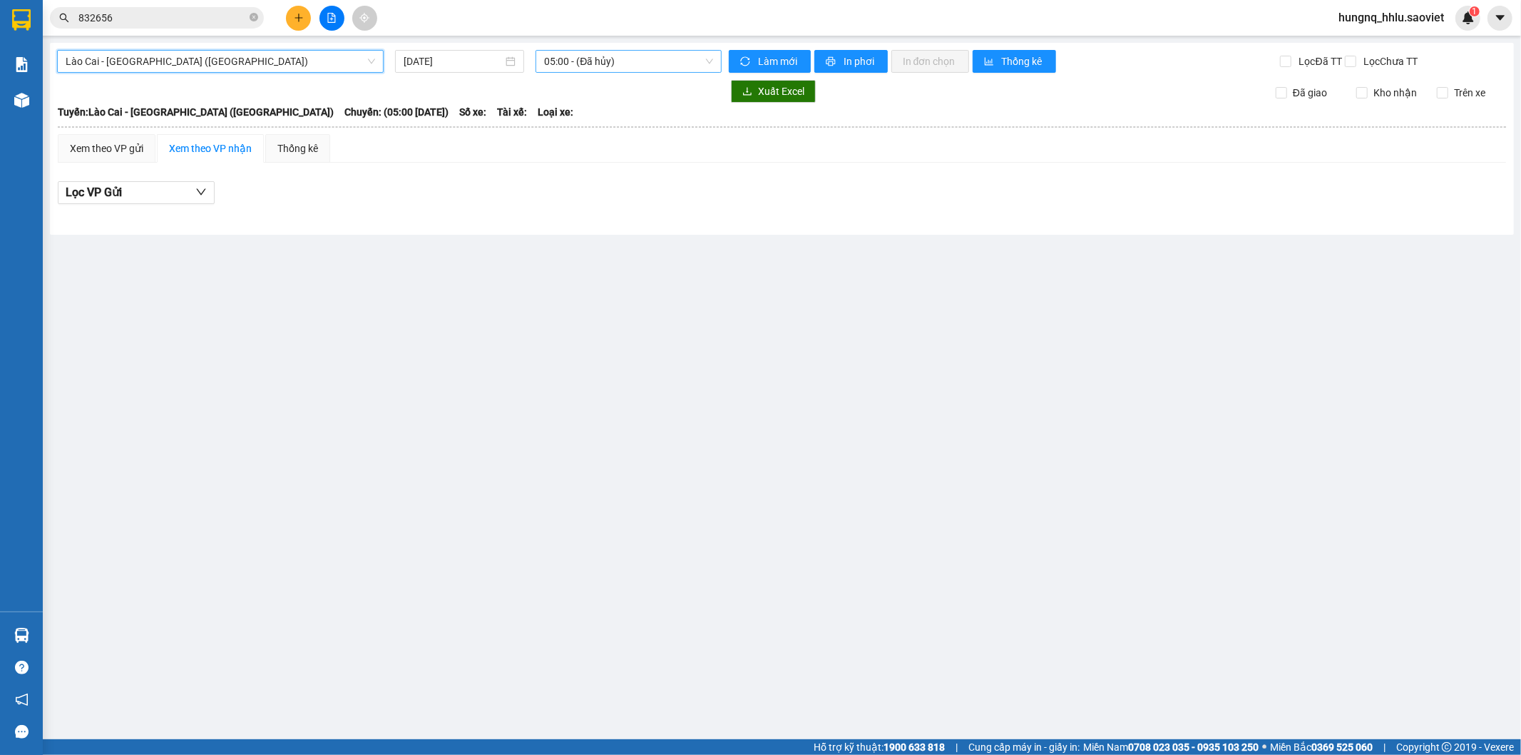
click at [582, 56] on span "05:00 - (Đã hủy)" at bounding box center [628, 61] width 168 height 21
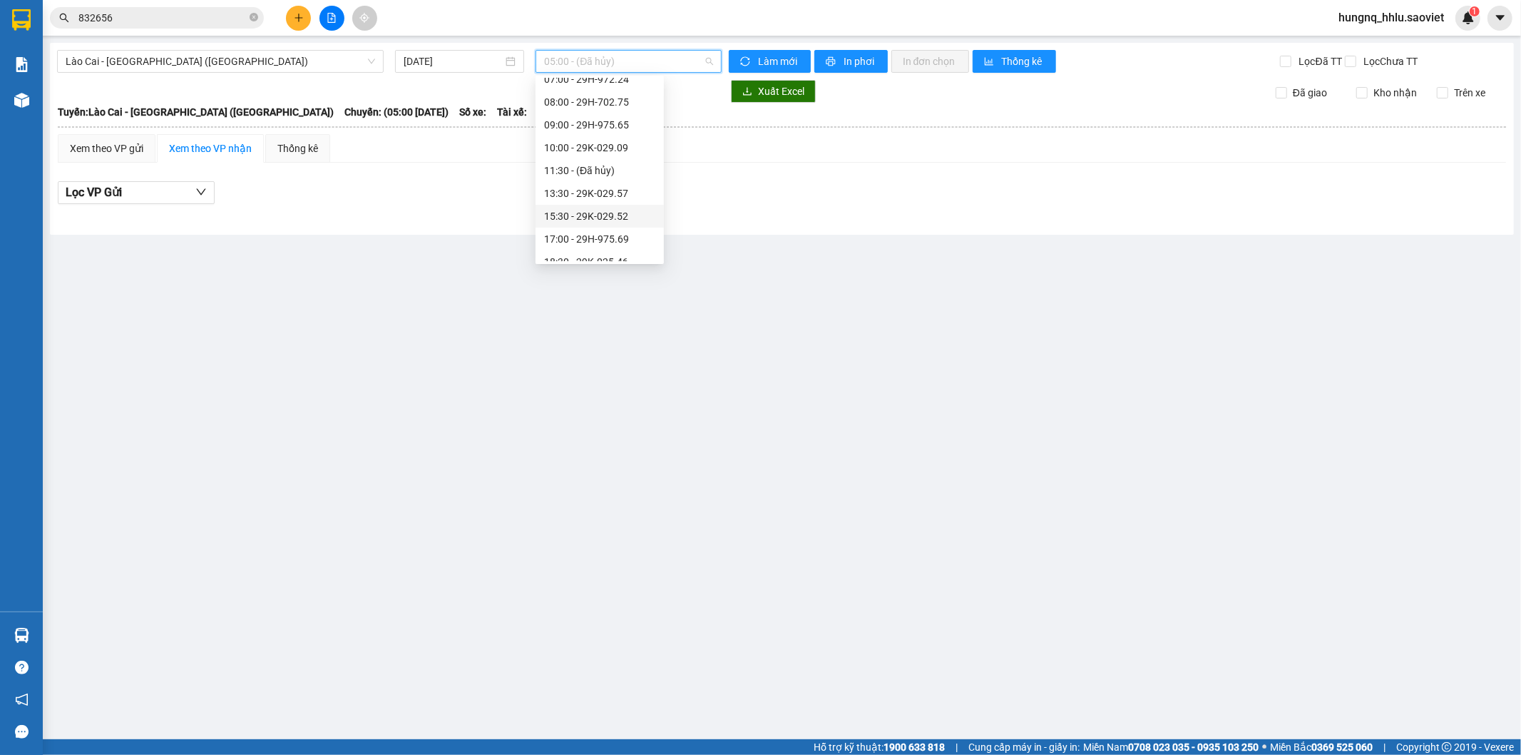
scroll to position [158, 0]
click at [551, 187] on div "18:30 - 29K-025.46" at bounding box center [599, 183] width 111 height 16
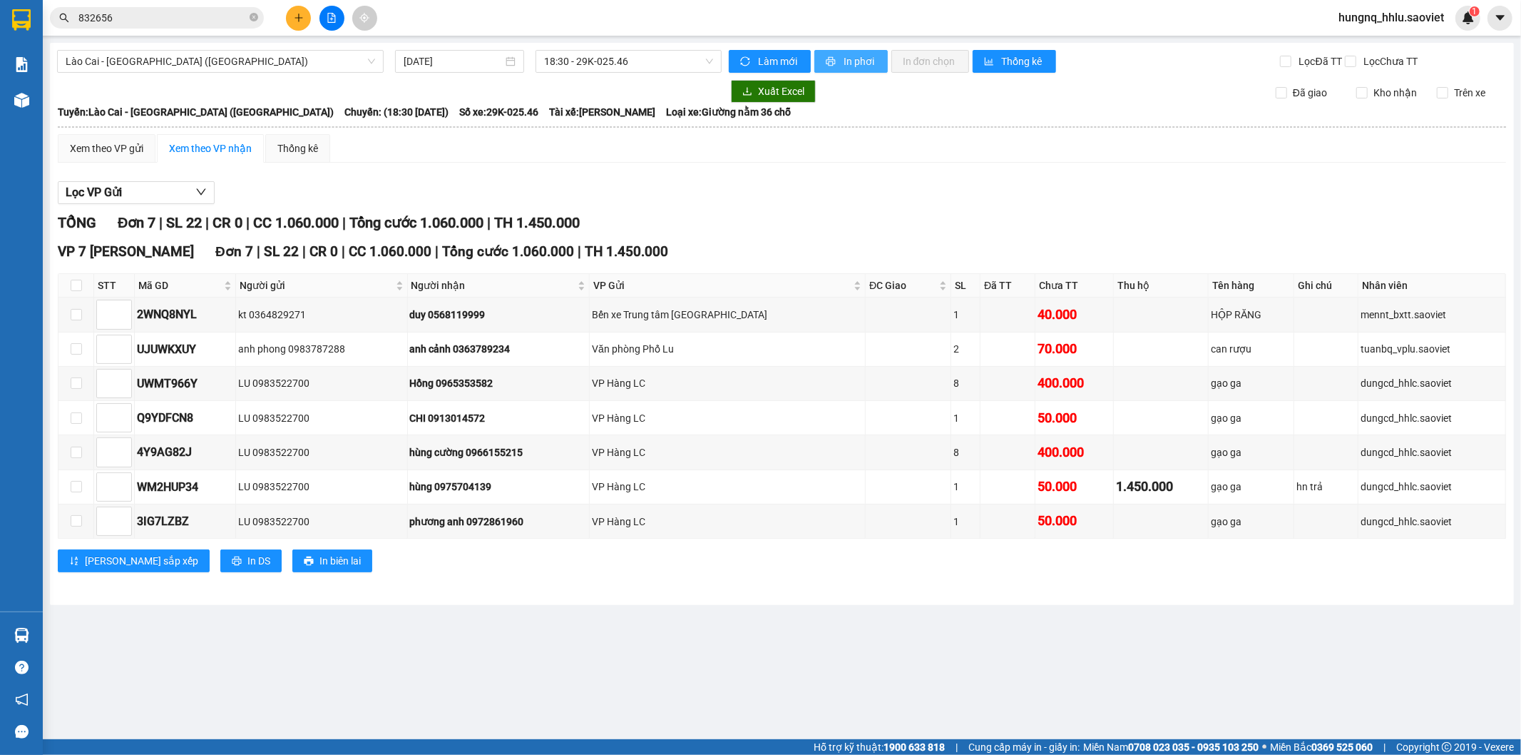
click at [878, 52] on button "In phơi" at bounding box center [851, 61] width 73 height 23
click at [336, 24] on button at bounding box center [332, 18] width 25 height 25
click at [67, 58] on span "Lào Cai - [GEOGRAPHIC_DATA] ([GEOGRAPHIC_DATA])" at bounding box center [221, 61] width 310 height 21
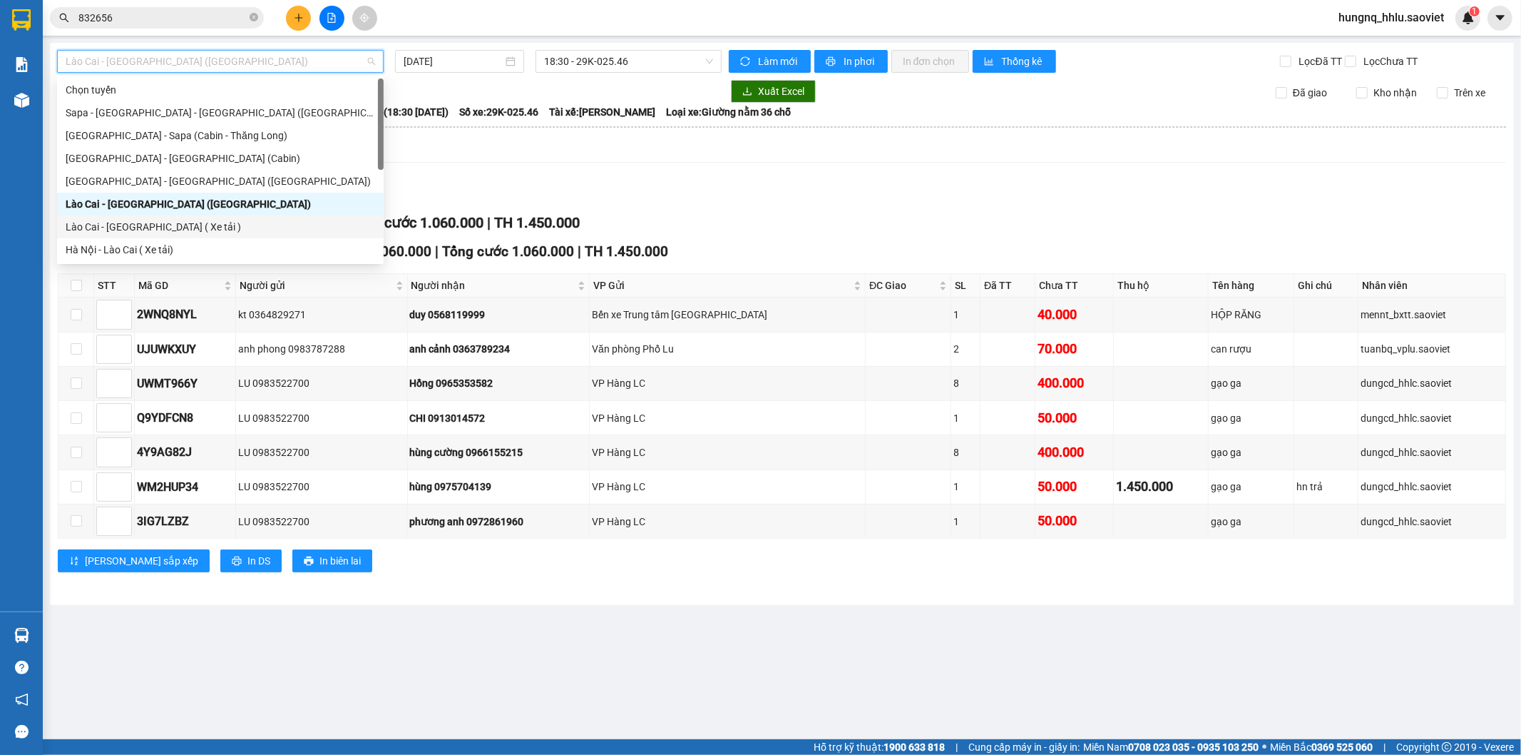
scroll to position [114, 0]
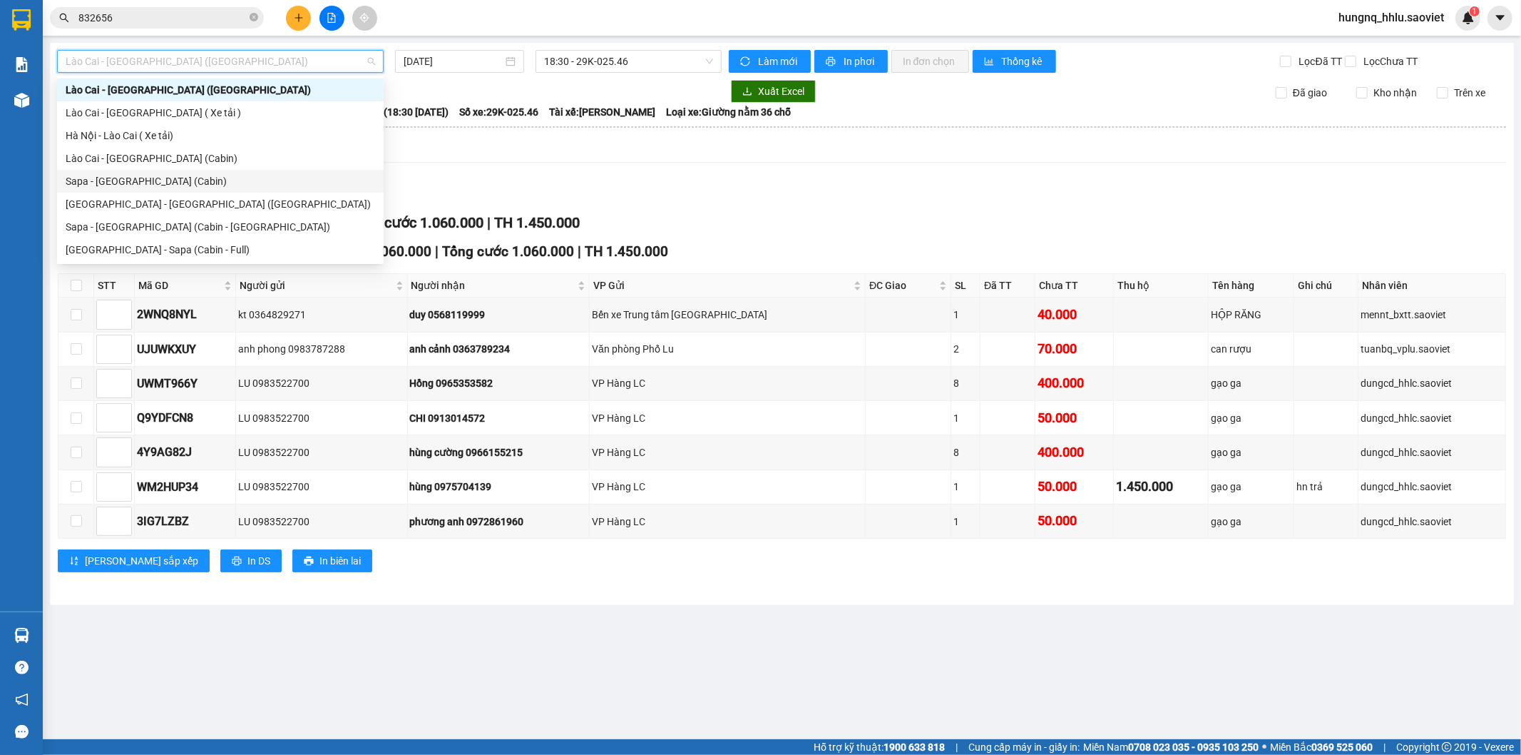
click at [69, 186] on div "Sapa - Hà Nội (Cabin)" at bounding box center [221, 181] width 310 height 16
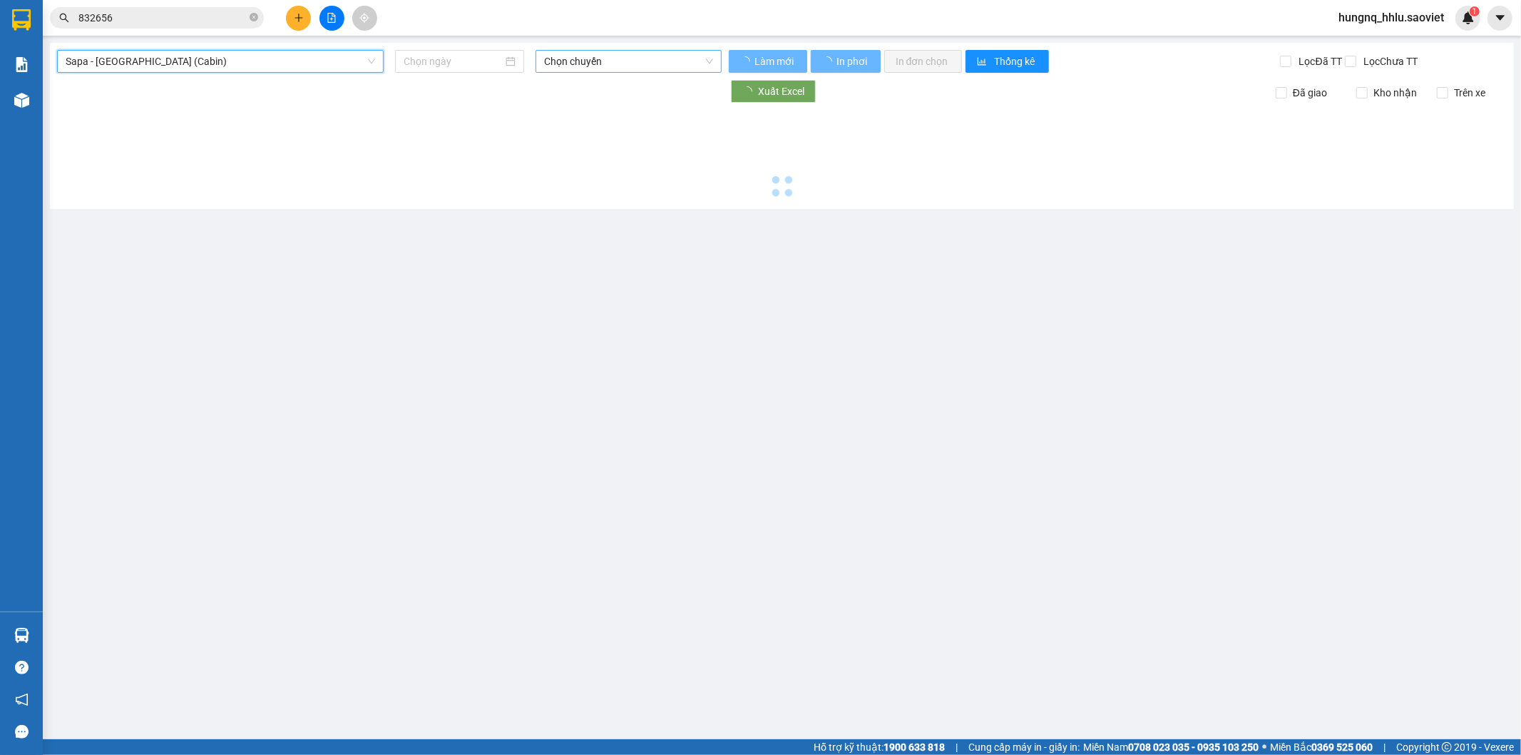
type input "[DATE]"
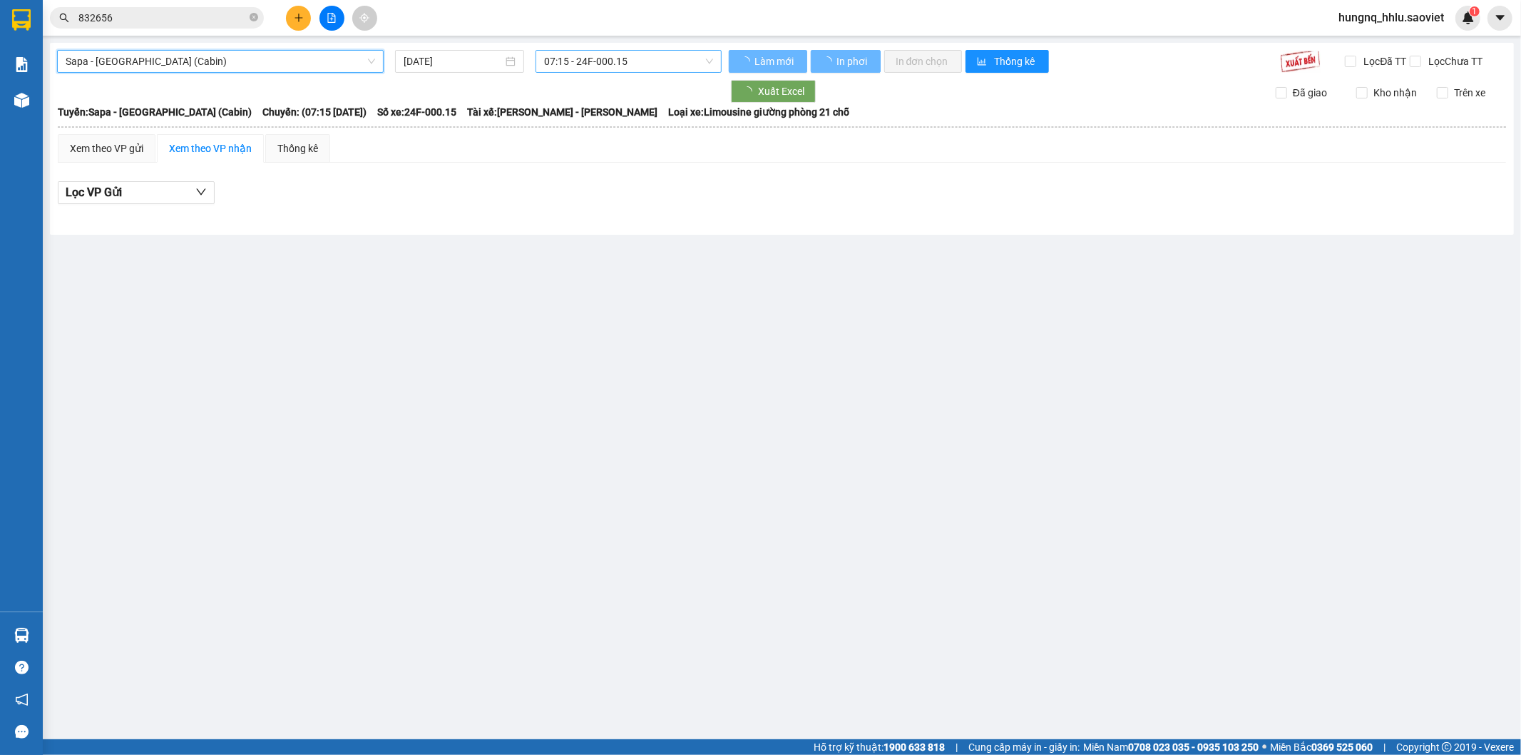
click at [576, 65] on span "07:15 - 24F-000.15" at bounding box center [628, 61] width 168 height 21
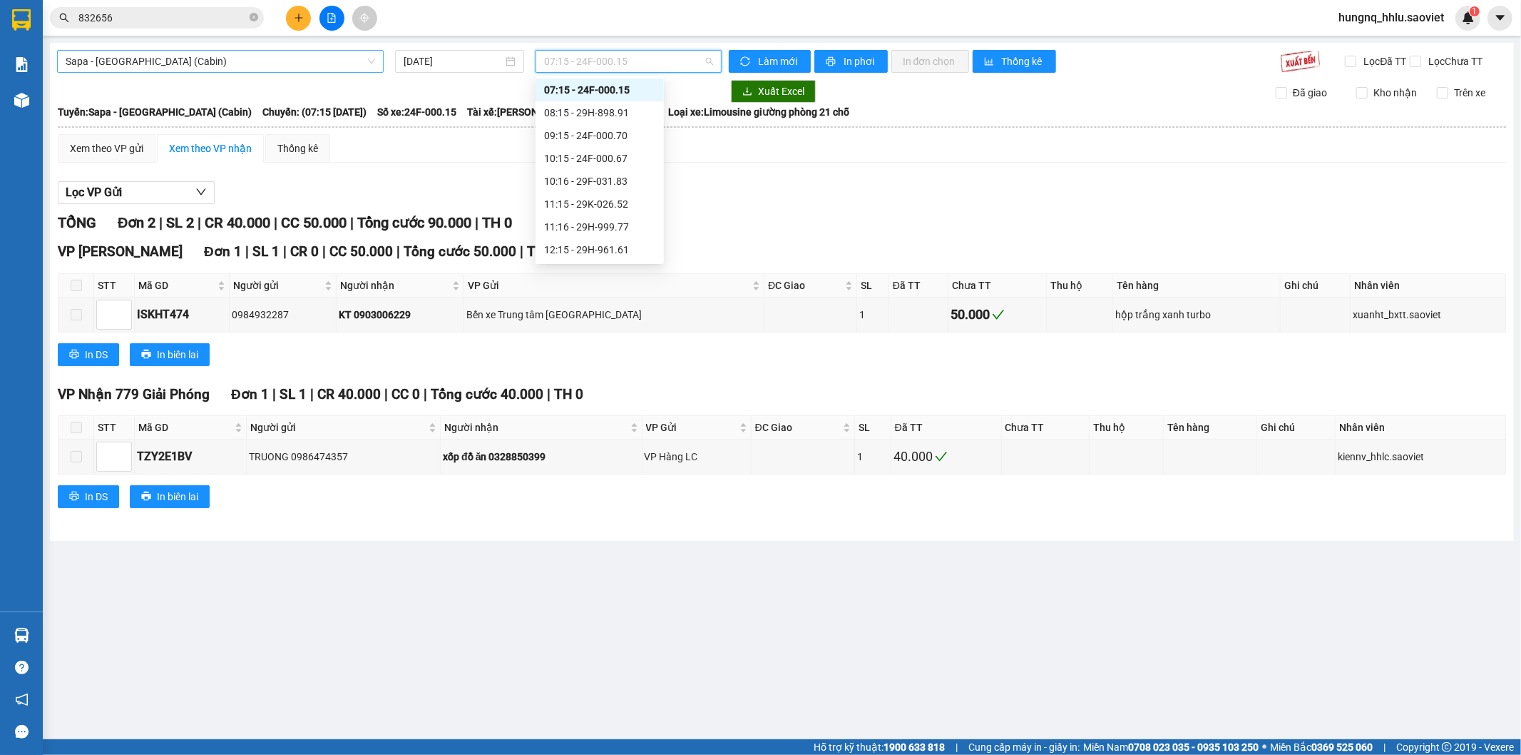
click at [237, 58] on span "Sapa - Hà Nội (Cabin)" at bounding box center [221, 61] width 310 height 21
click at [555, 65] on span "07:15 - 24F-000.15" at bounding box center [628, 61] width 168 height 21
click at [550, 257] on div "18:15 - 29H-961.47" at bounding box center [599, 253] width 111 height 16
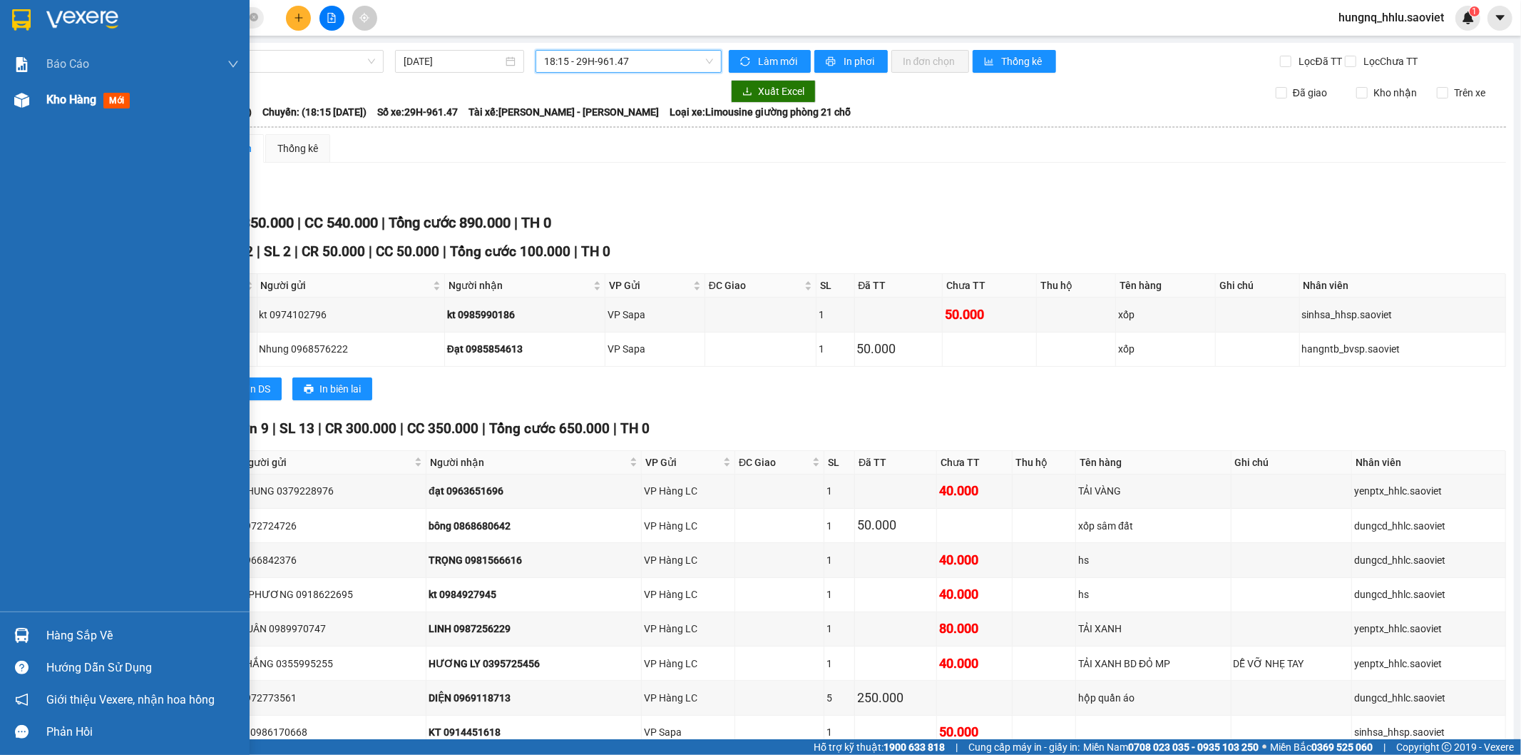
click at [82, 109] on div "Kho hàng mới" at bounding box center [142, 100] width 193 height 36
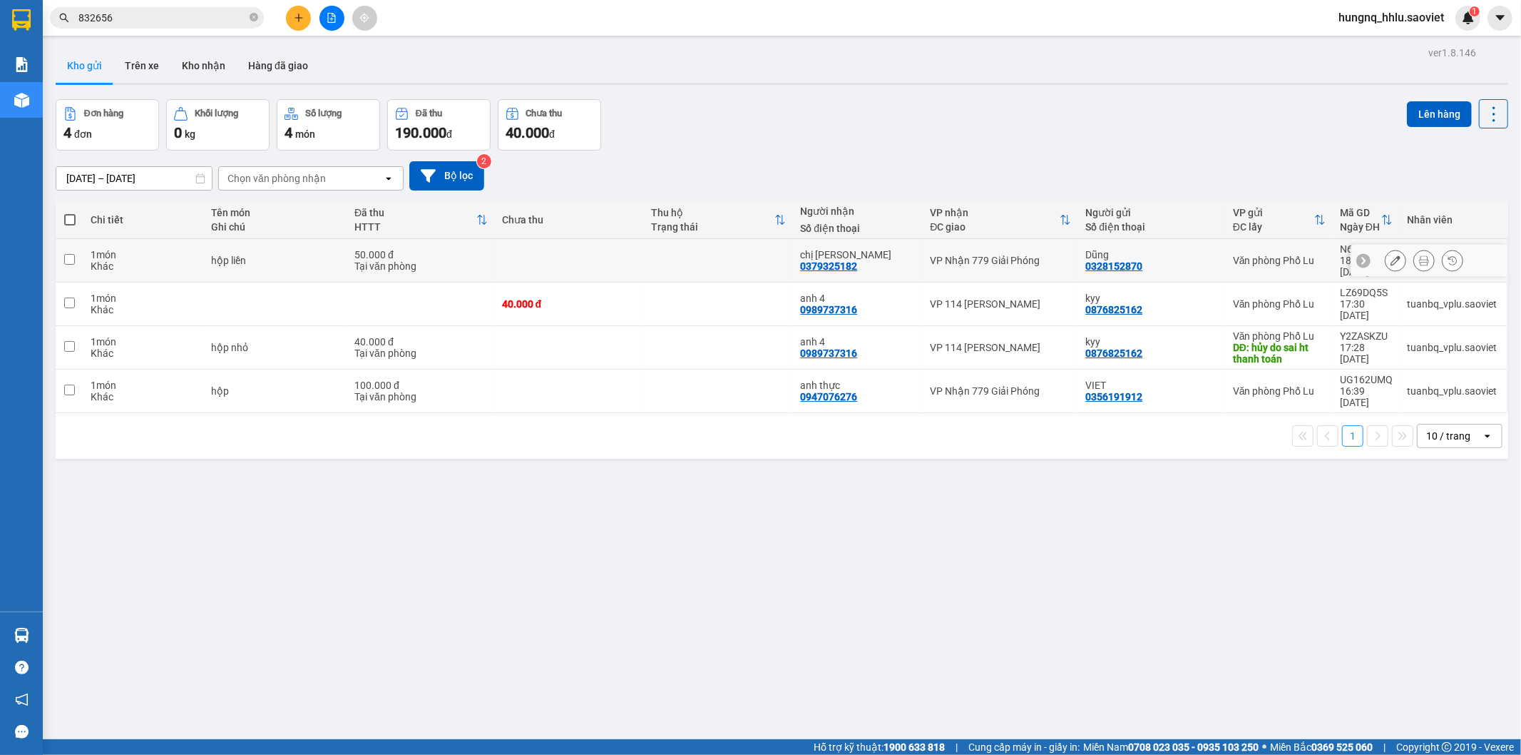
click at [291, 264] on td "hộp liền" at bounding box center [275, 261] width 143 height 44
checkbox input "true"
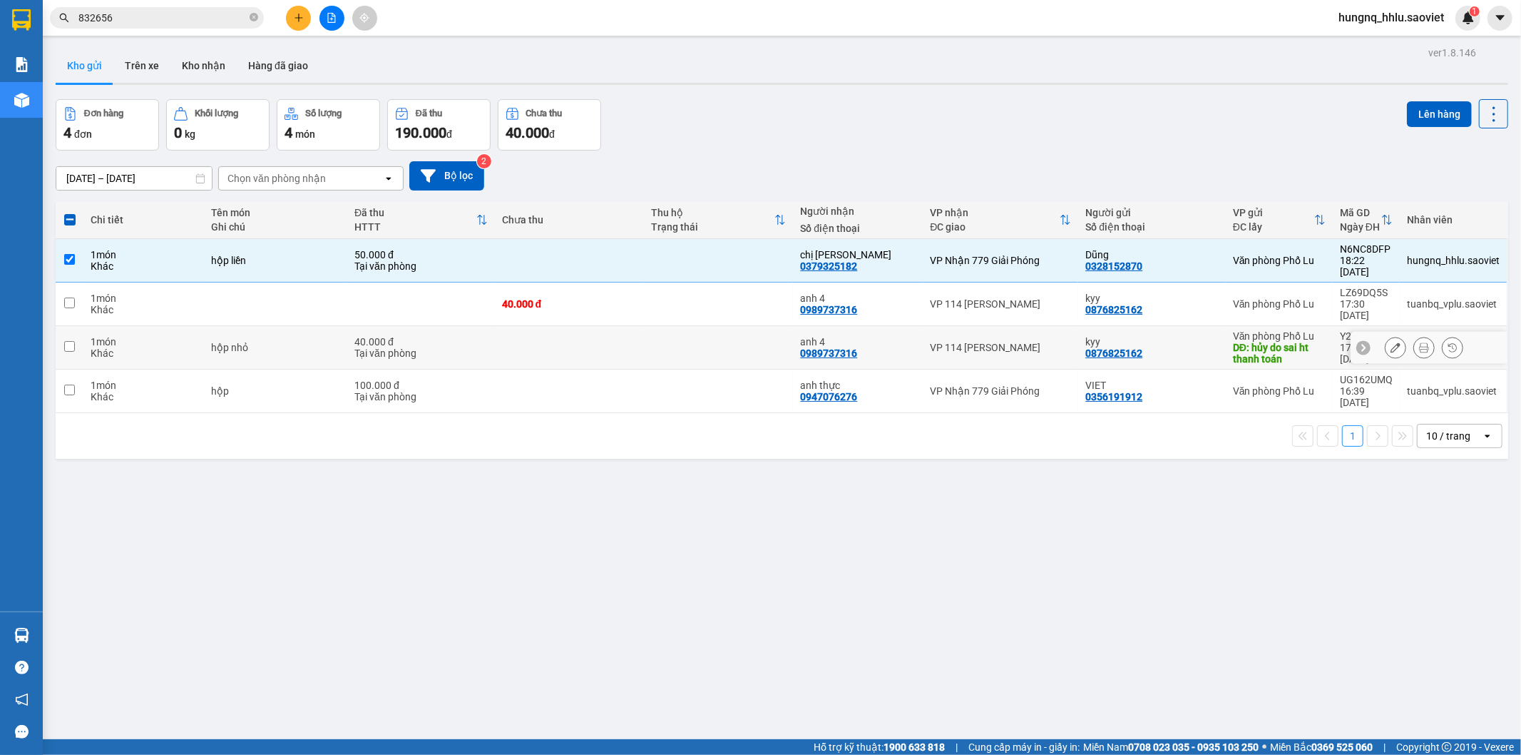
click at [138, 347] on div "Khác" at bounding box center [144, 352] width 106 height 11
checkbox input "true"
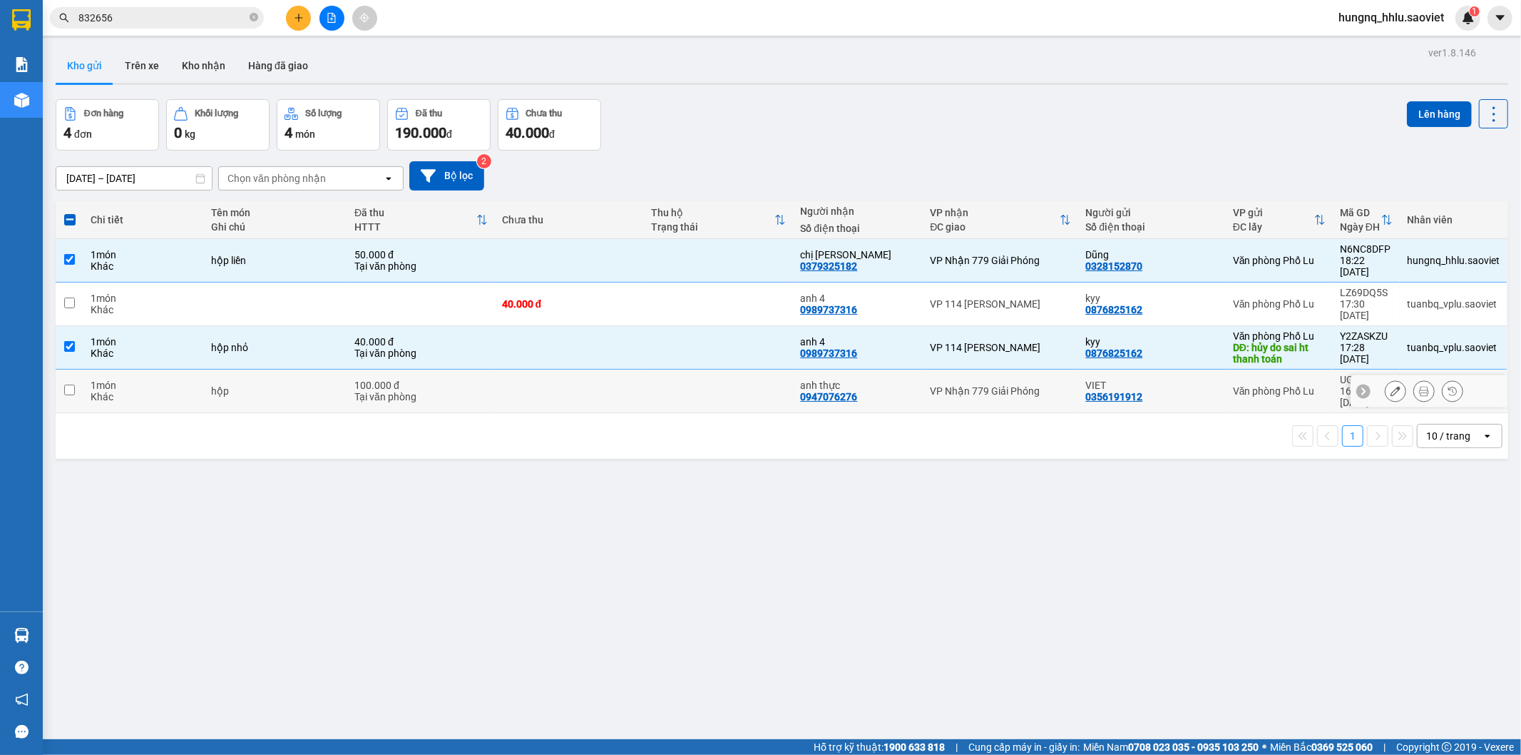
click at [153, 391] on div "Khác" at bounding box center [144, 396] width 106 height 11
checkbox input "true"
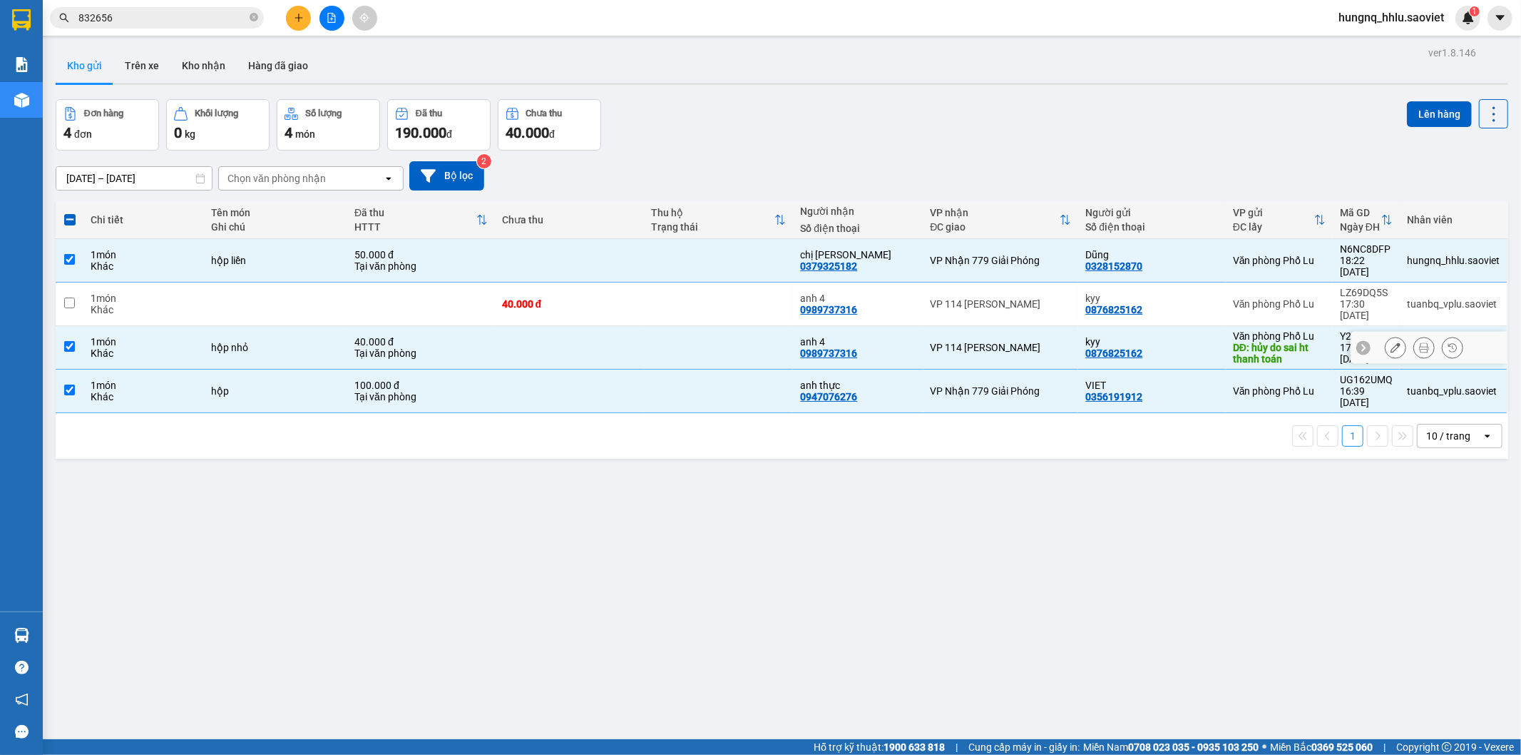
click at [198, 340] on td "1 món Khác" at bounding box center [143, 348] width 121 height 44
checkbox input "false"
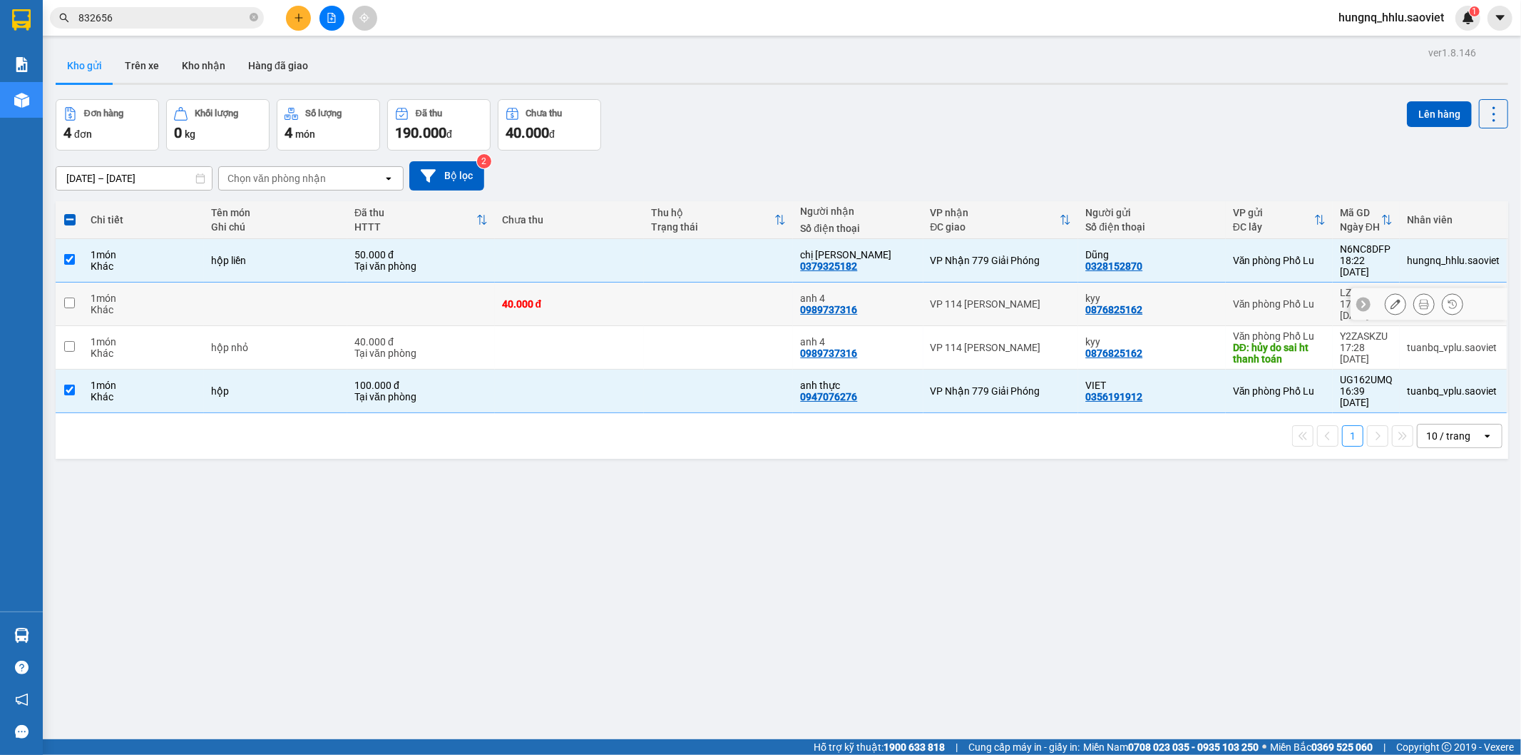
click at [198, 286] on td "1 món Khác" at bounding box center [143, 304] width 121 height 44
checkbox input "true"
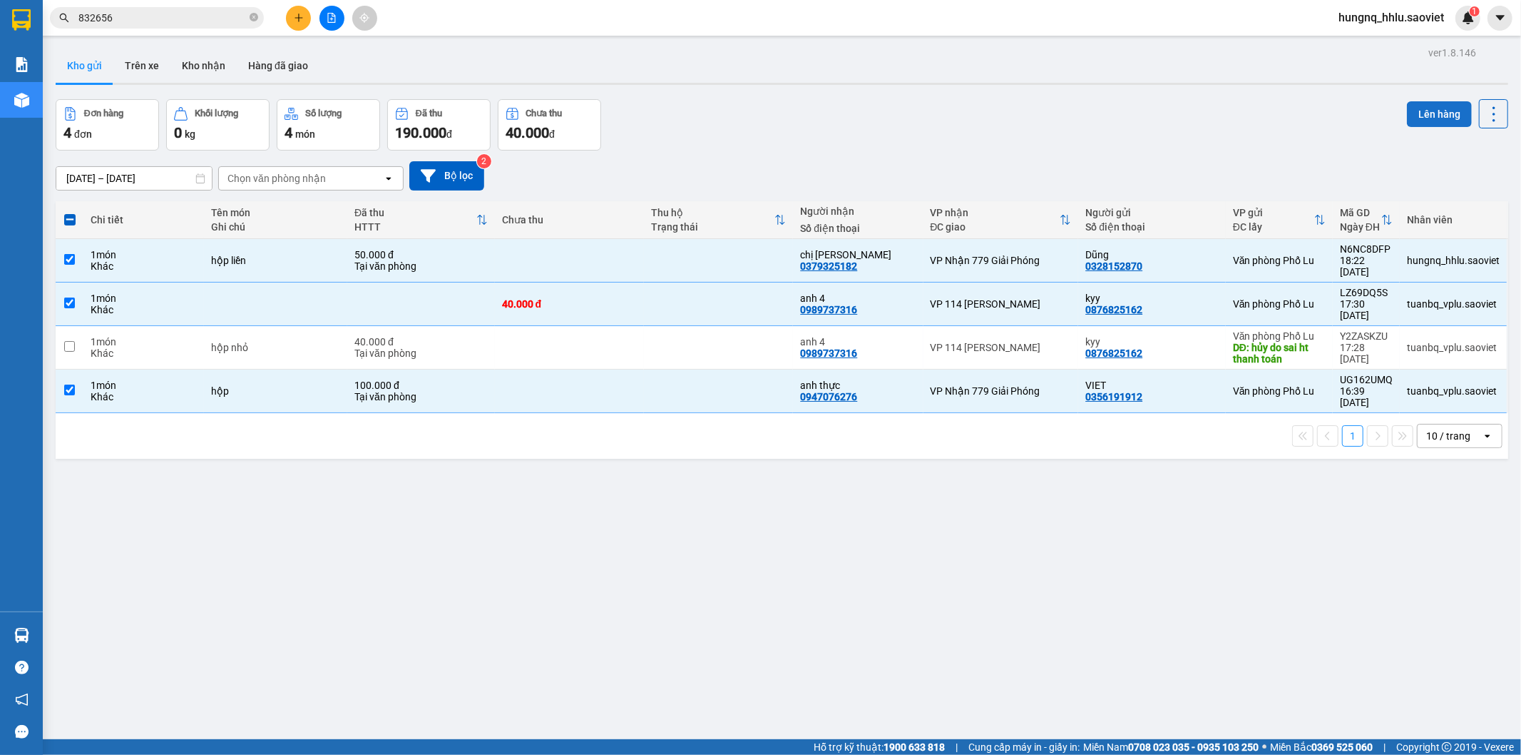
click at [1407, 123] on button "Lên hàng" at bounding box center [1439, 114] width 65 height 26
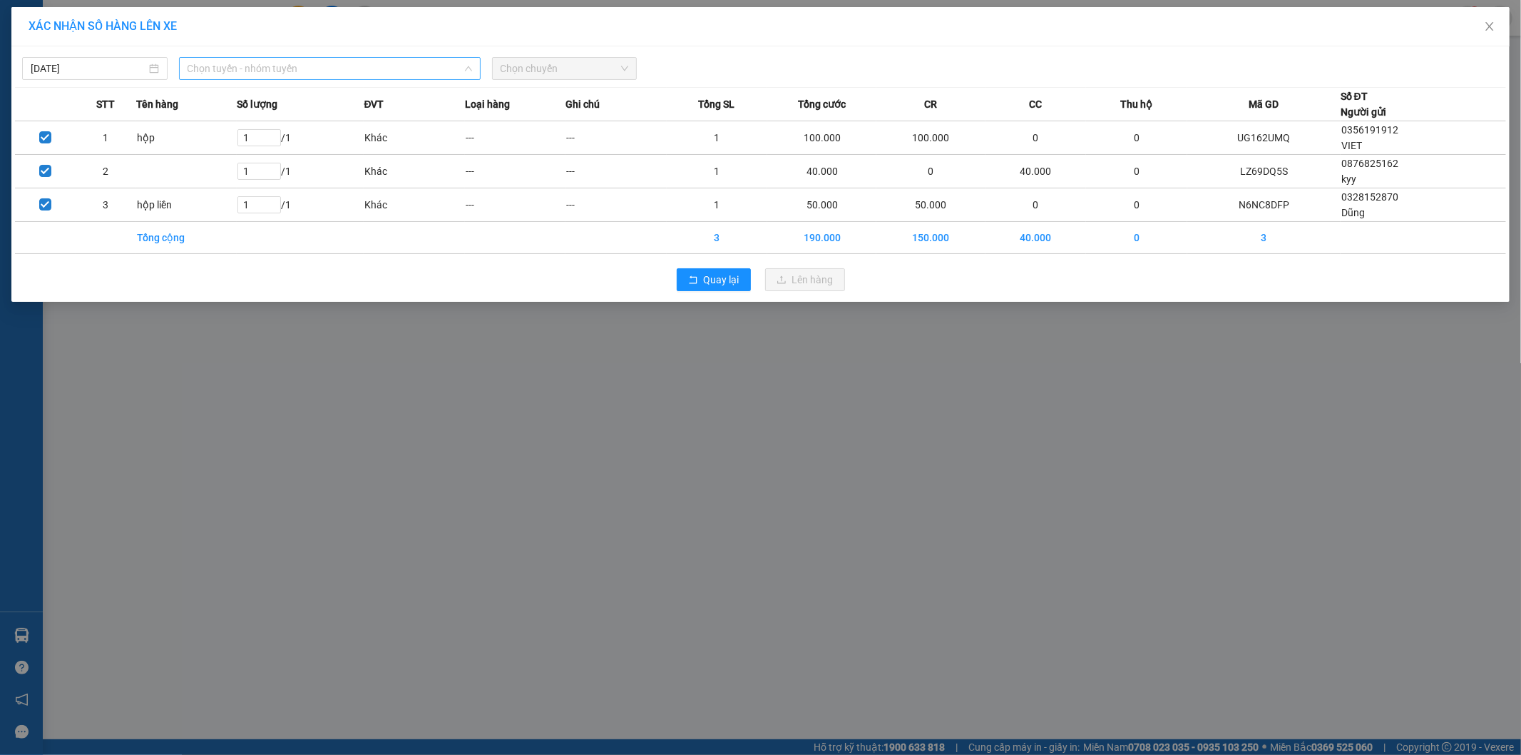
click at [188, 67] on span "Chọn tuyến - nhóm tuyến" at bounding box center [330, 68] width 285 height 21
click at [193, 68] on span "Chọn tuyến - nhóm tuyến" at bounding box center [330, 68] width 285 height 21
click at [191, 69] on span "Chọn tuyến - nhóm tuyến" at bounding box center [330, 68] width 285 height 21
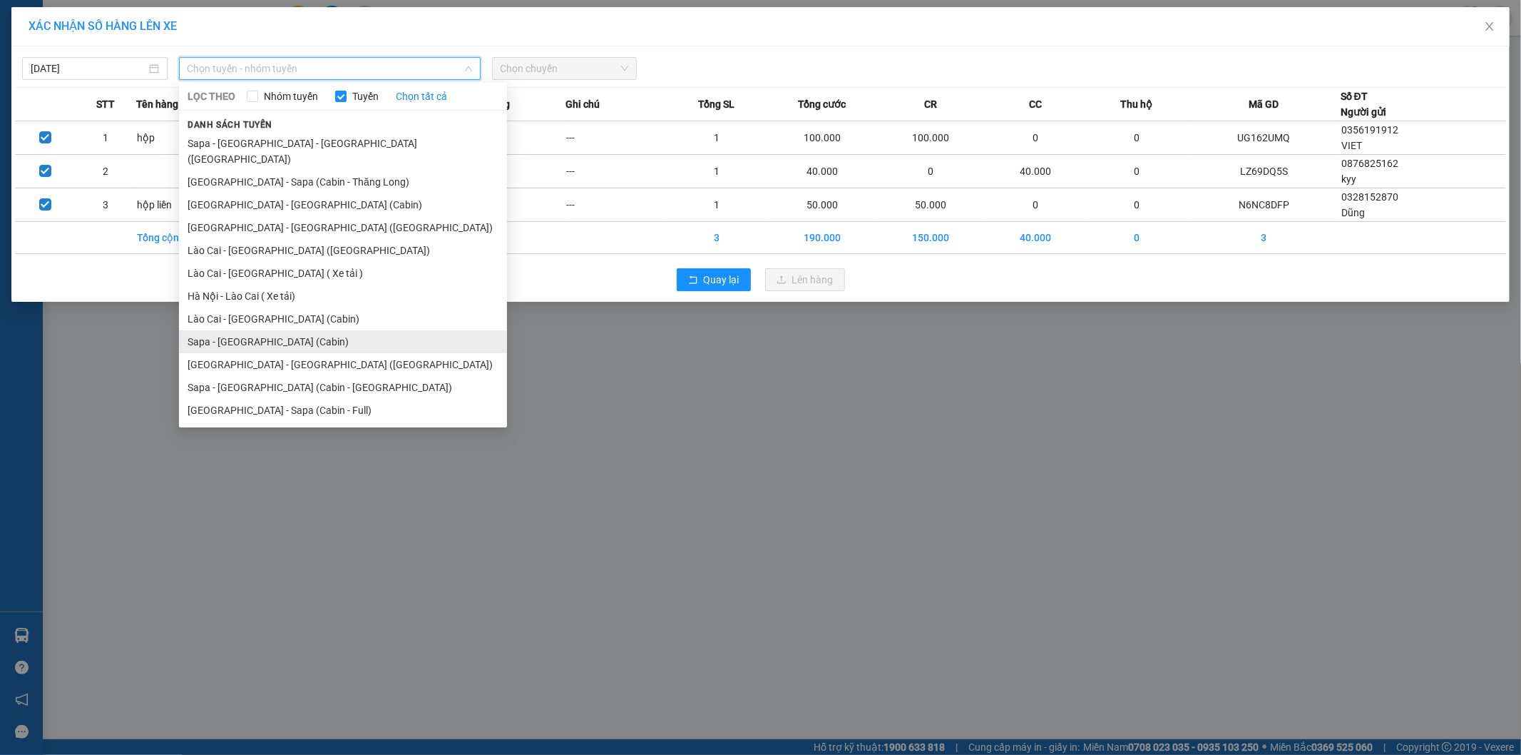
click at [193, 330] on li "Sapa - Hà Nội (Cabin)" at bounding box center [343, 341] width 328 height 23
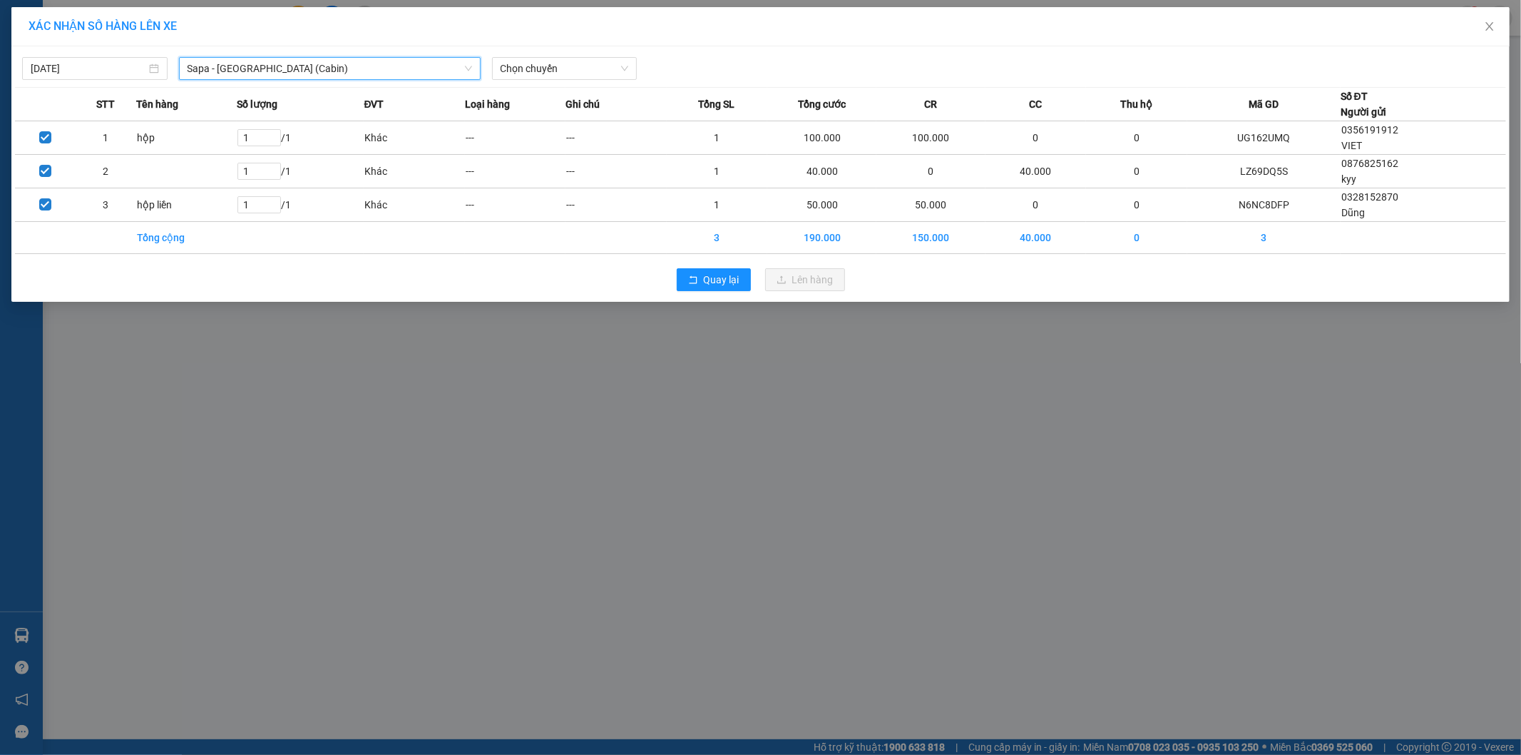
click at [231, 62] on span "Sapa - Hà Nội (Cabin)" at bounding box center [330, 68] width 285 height 21
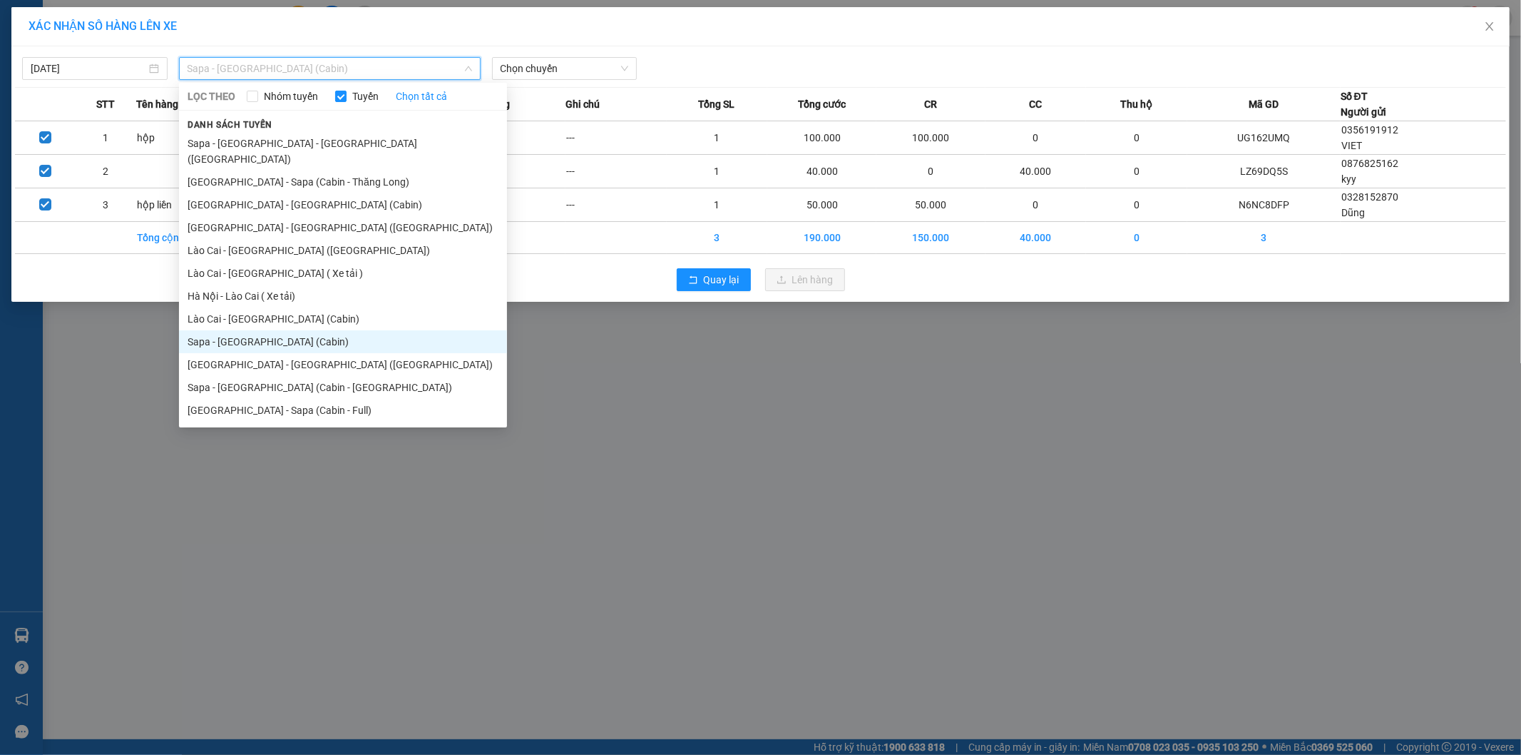
click at [191, 330] on li "Sapa - Hà Nội (Cabin)" at bounding box center [343, 341] width 328 height 23
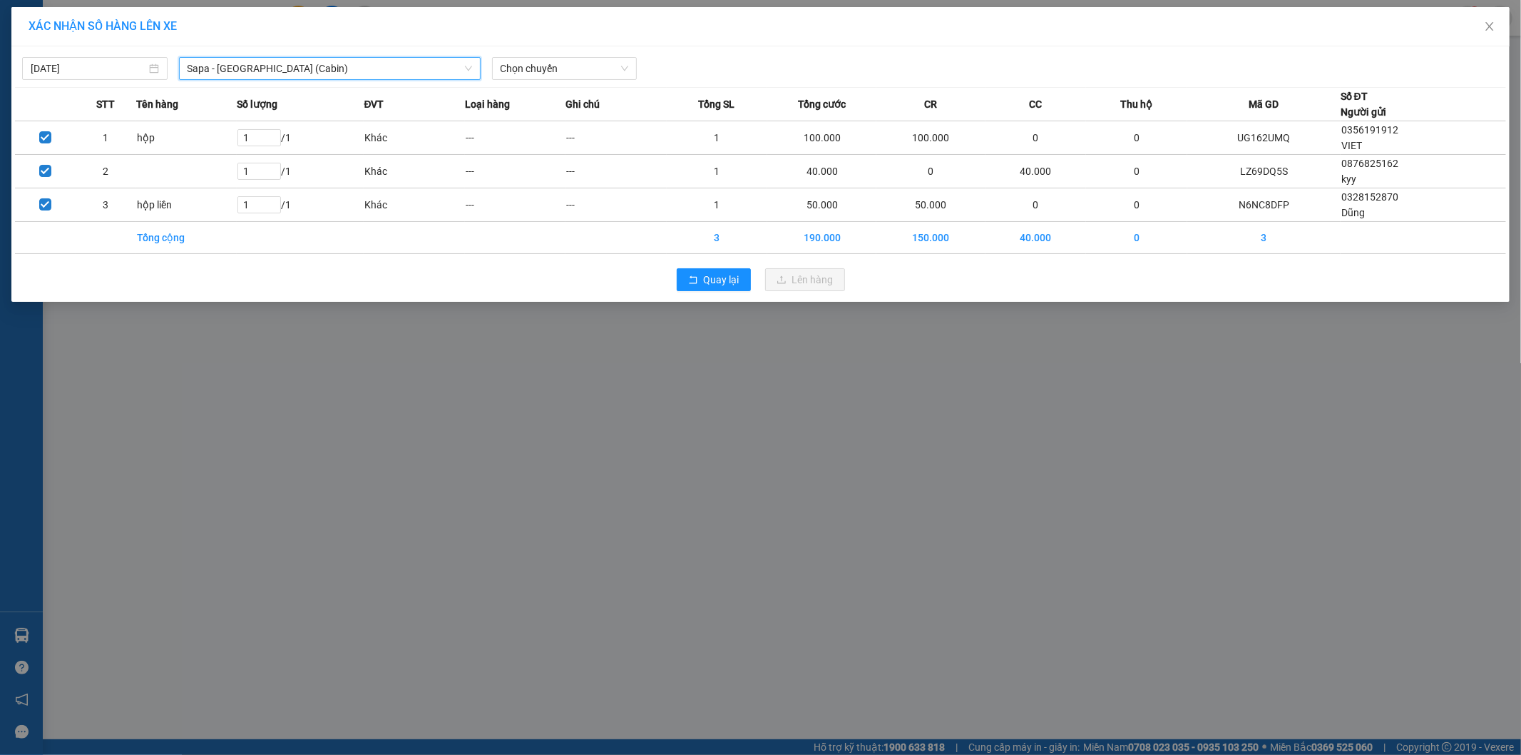
click at [238, 63] on span "Sapa - Hà Nội (Cabin)" at bounding box center [330, 68] width 285 height 21
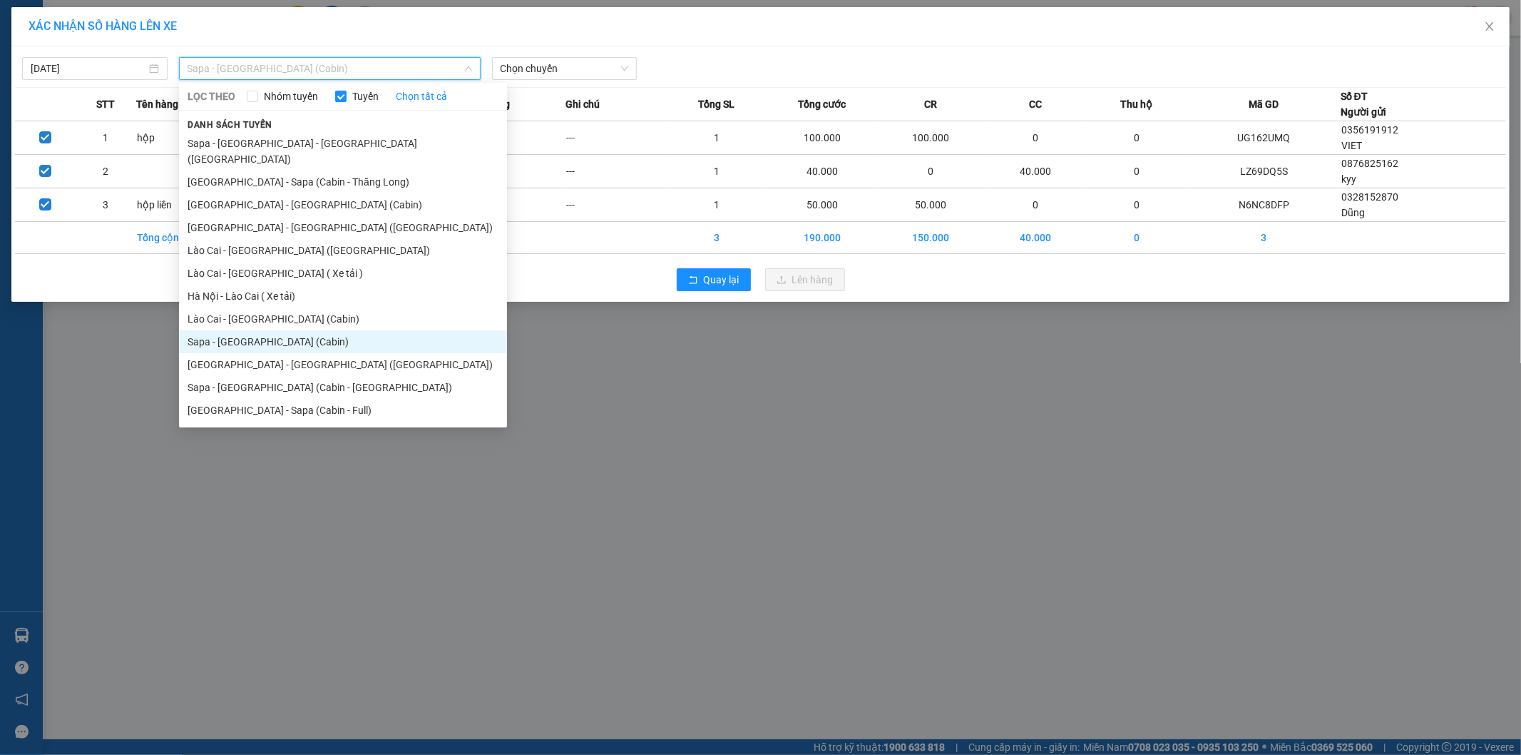
click at [190, 330] on li "Sapa - Hà Nội (Cabin)" at bounding box center [343, 341] width 328 height 23
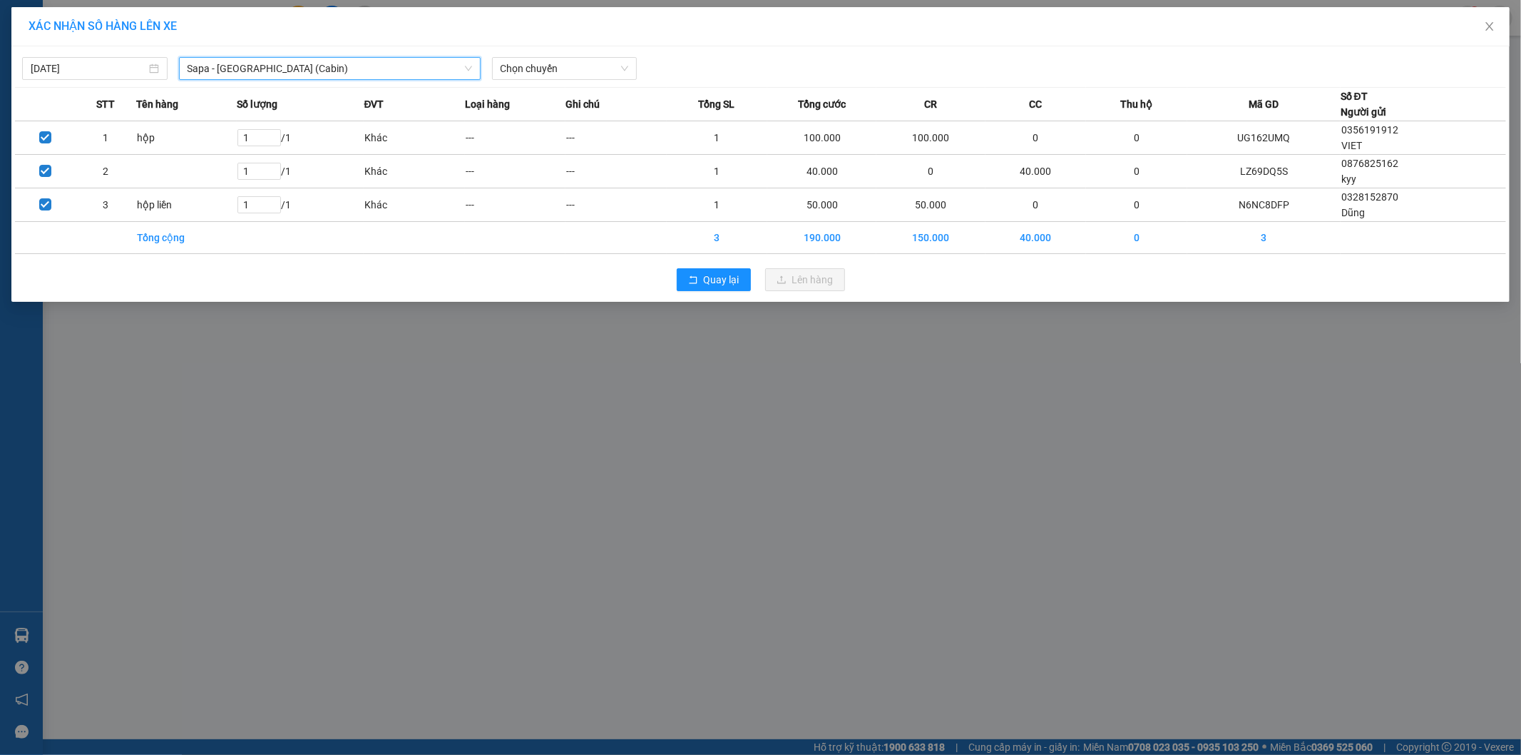
click at [188, 76] on span "Sapa - Hà Nội (Cabin)" at bounding box center [330, 68] width 285 height 21
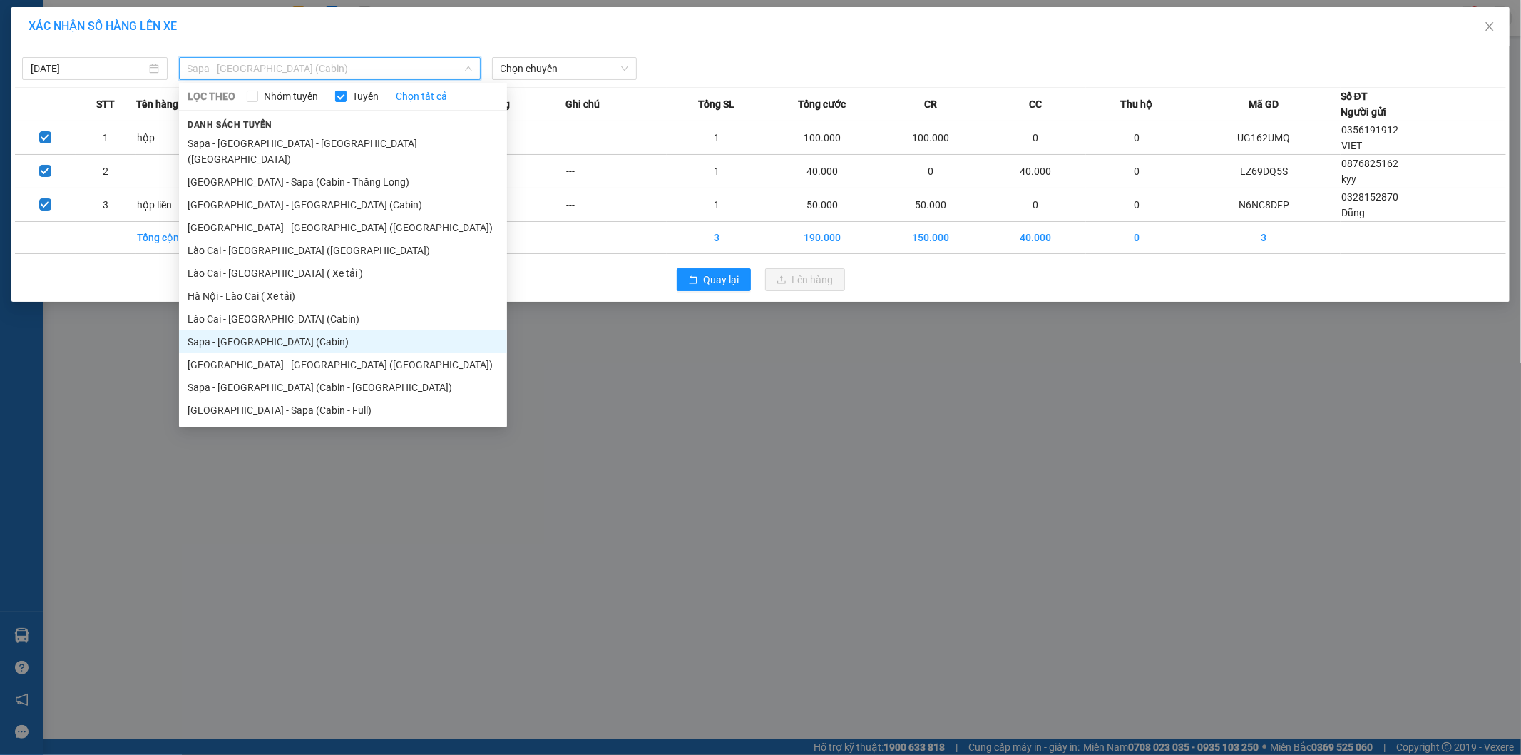
click at [193, 333] on li "Sapa - Hà Nội (Cabin)" at bounding box center [343, 341] width 328 height 23
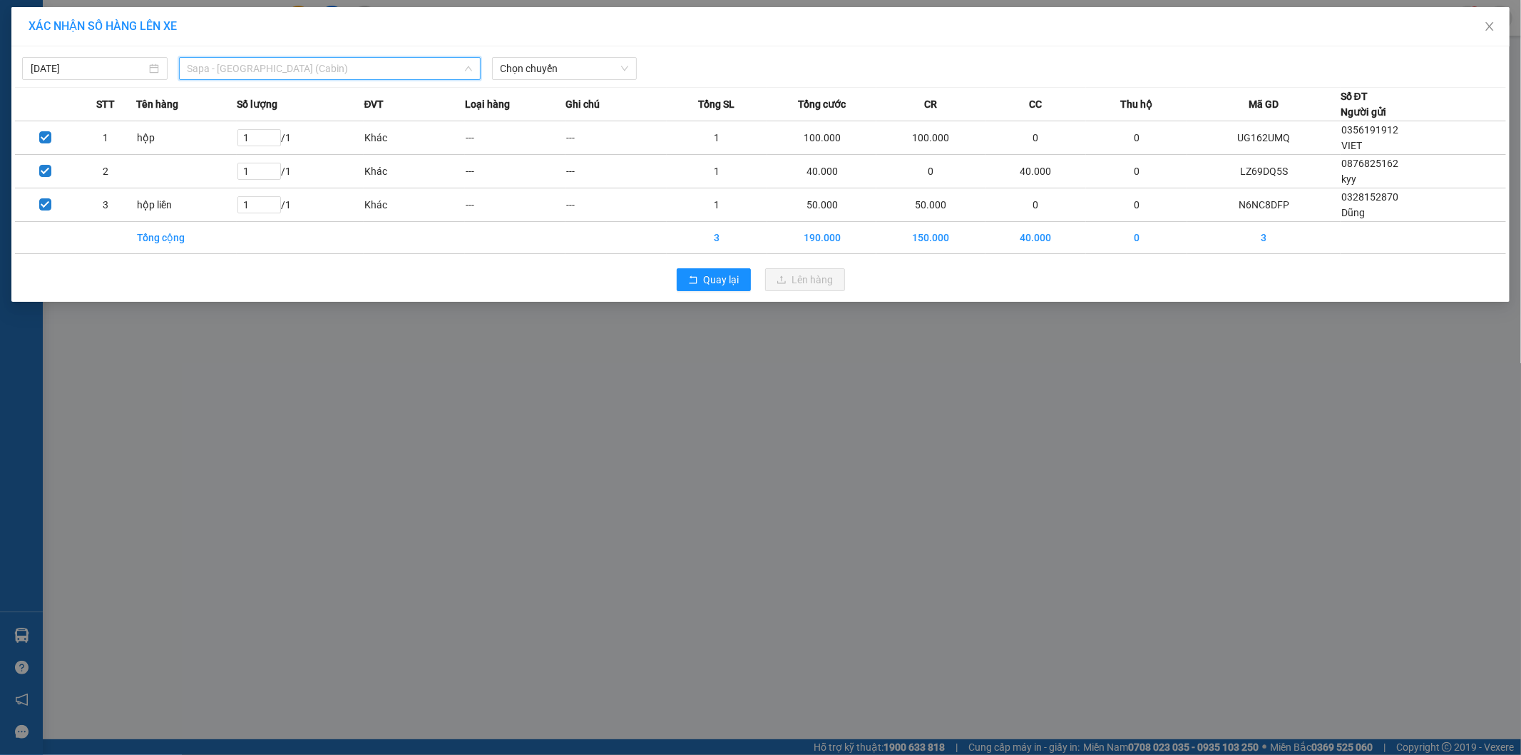
click at [191, 76] on span "Sapa - Hà Nội (Cabin)" at bounding box center [330, 68] width 285 height 21
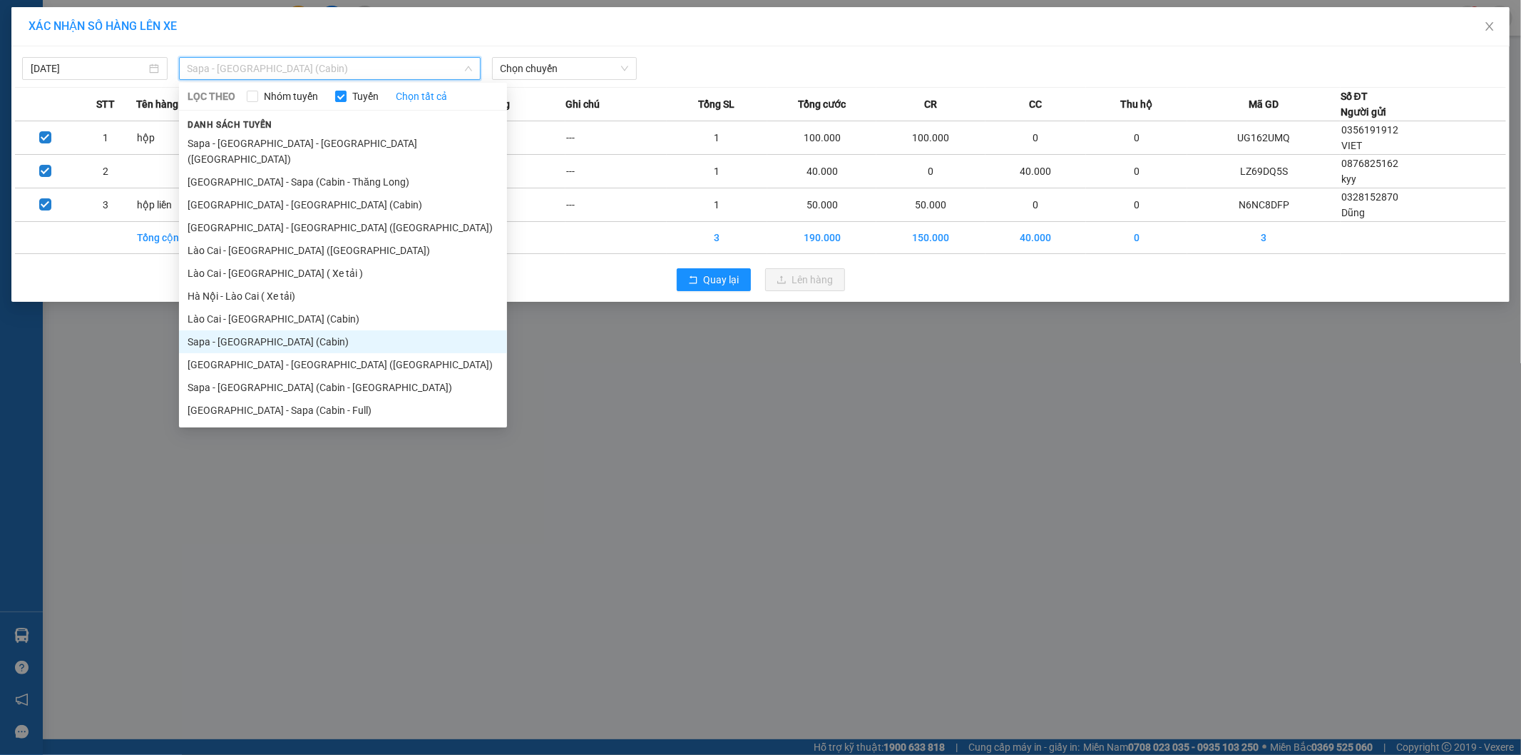
click at [190, 332] on li "Sapa - Hà Nội (Cabin)" at bounding box center [343, 341] width 328 height 23
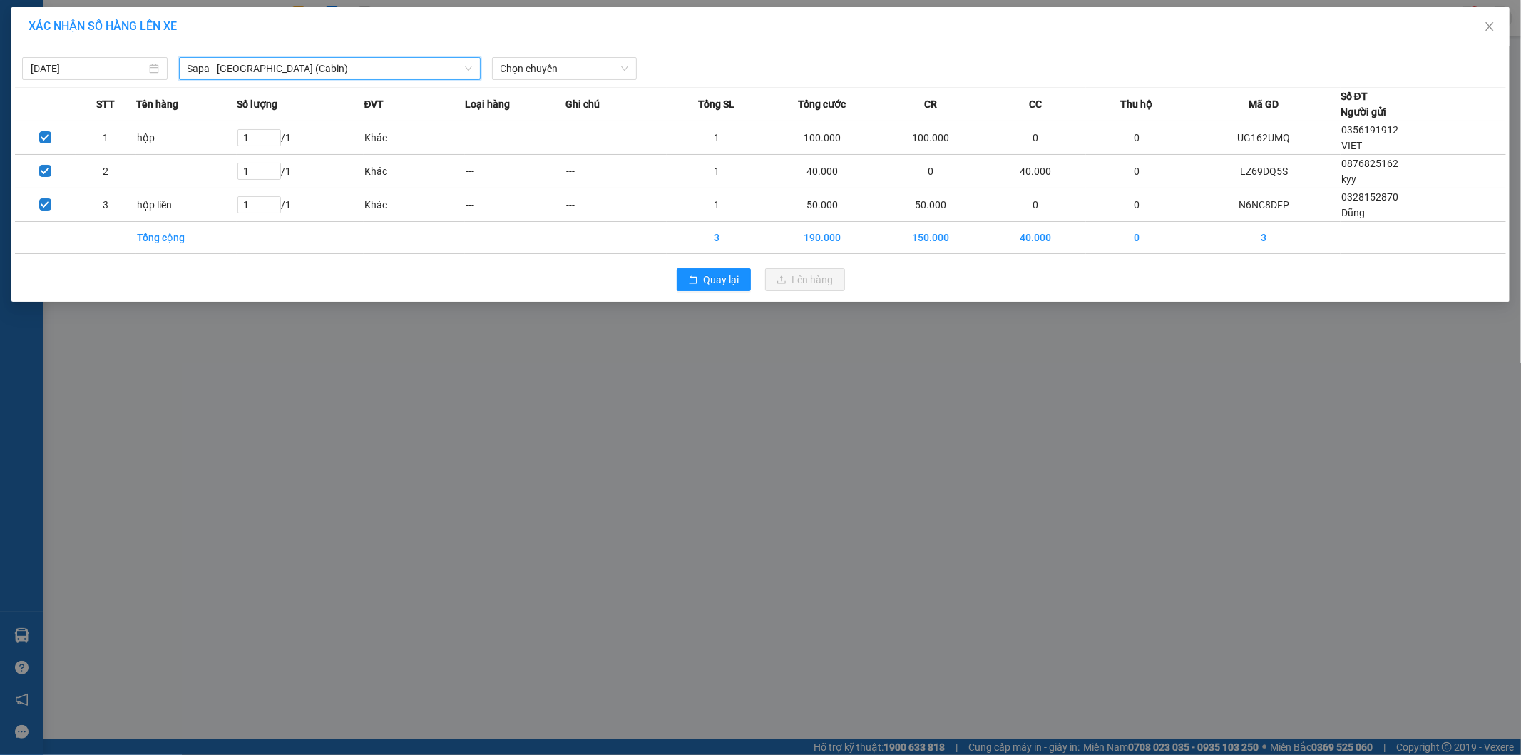
click at [183, 66] on div "Sapa - Hà Nội (Cabin)" at bounding box center [330, 68] width 302 height 23
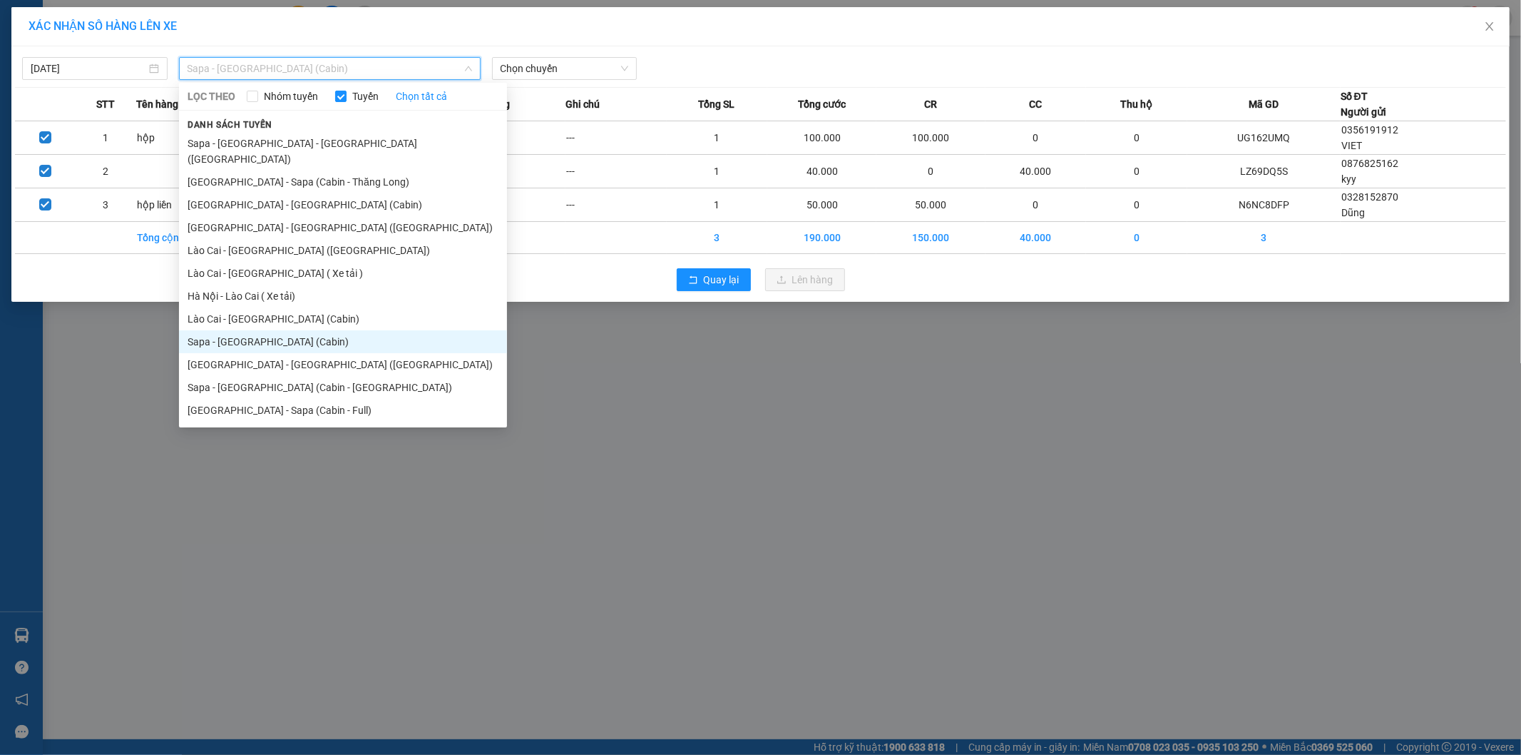
drag, startPoint x: 195, startPoint y: 331, endPoint x: 338, endPoint y: 222, distance: 180.2
click at [196, 331] on li "Sapa - Hà Nội (Cabin)" at bounding box center [343, 341] width 328 height 23
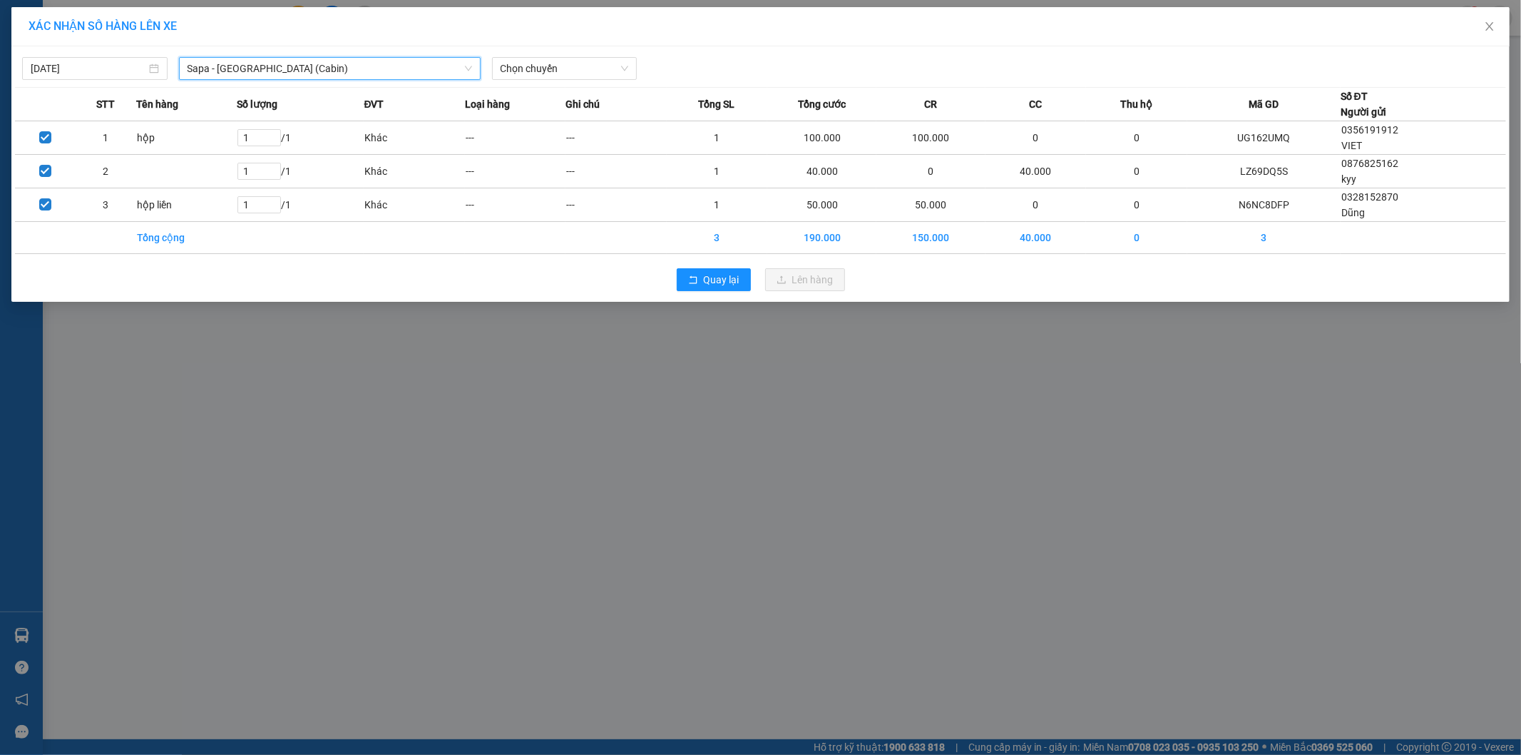
click at [253, 66] on span "Sapa - Hà Nội (Cabin)" at bounding box center [330, 68] width 285 height 21
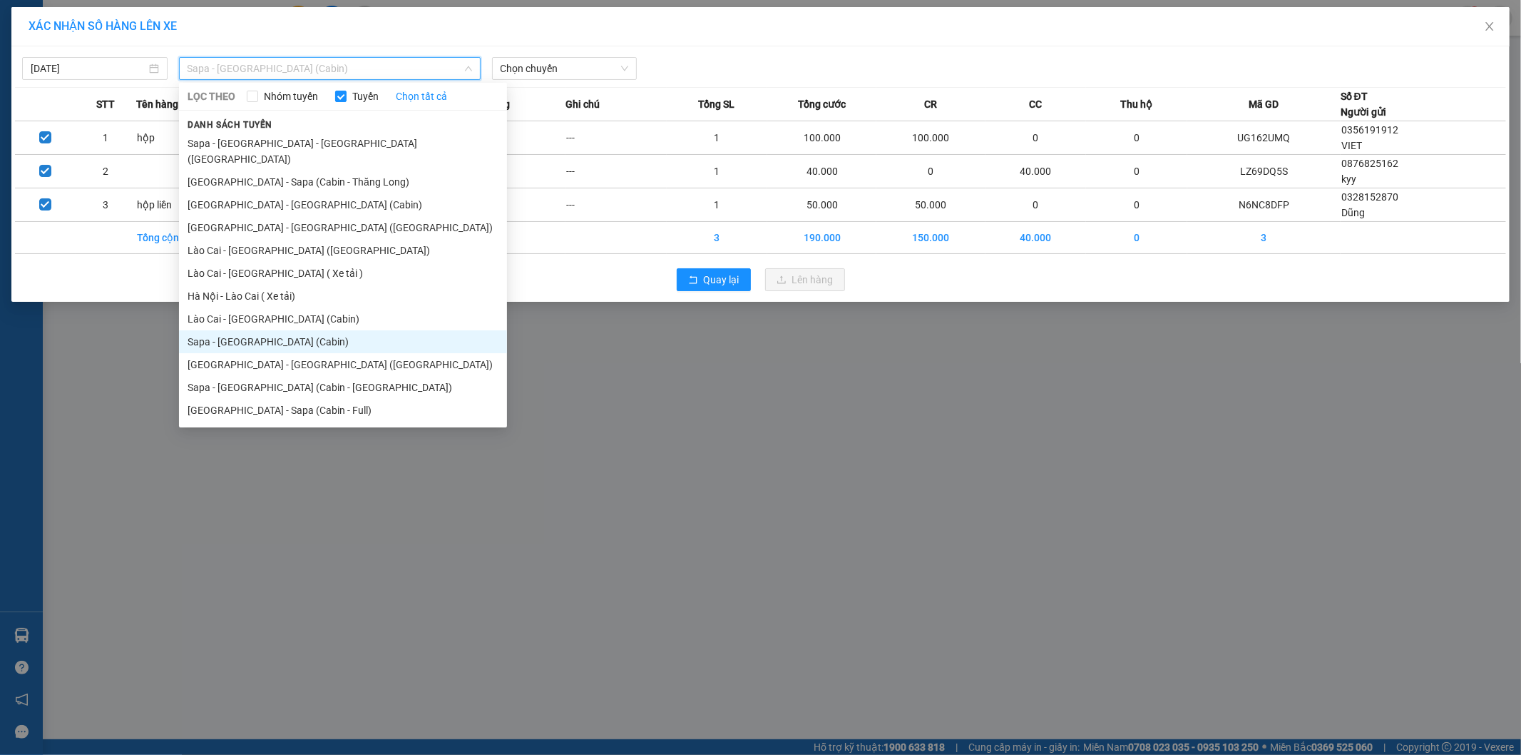
click at [193, 333] on li "Sapa - Hà Nội (Cabin)" at bounding box center [343, 341] width 328 height 23
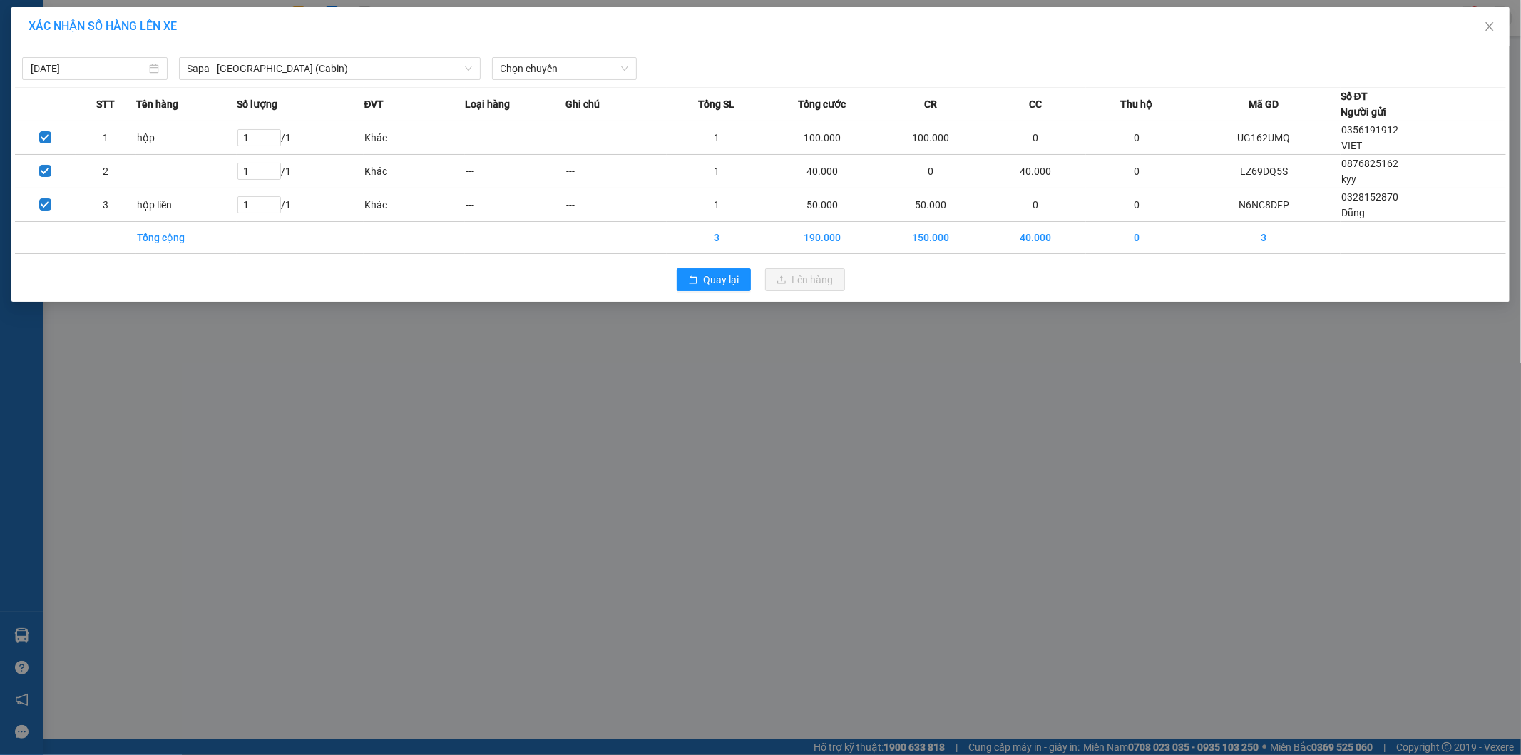
drag, startPoint x: 213, startPoint y: 83, endPoint x: 205, endPoint y: 93, distance: 12.1
click at [212, 83] on div "12/10/2025 Sapa - Hà Nội (Cabin) LỌC THEO Nhóm tuyến Tuyến Chọn tất cả Danh sác…" at bounding box center [760, 173] width 1499 height 255
click at [196, 54] on div "12/10/2025 Sapa - Hà Nội (Cabin) LỌC THEO Nhóm tuyến Tuyến Chọn tất cả Danh sác…" at bounding box center [760, 65] width 1491 height 30
click at [201, 66] on span "Sapa - Hà Nội (Cabin)" at bounding box center [330, 68] width 285 height 21
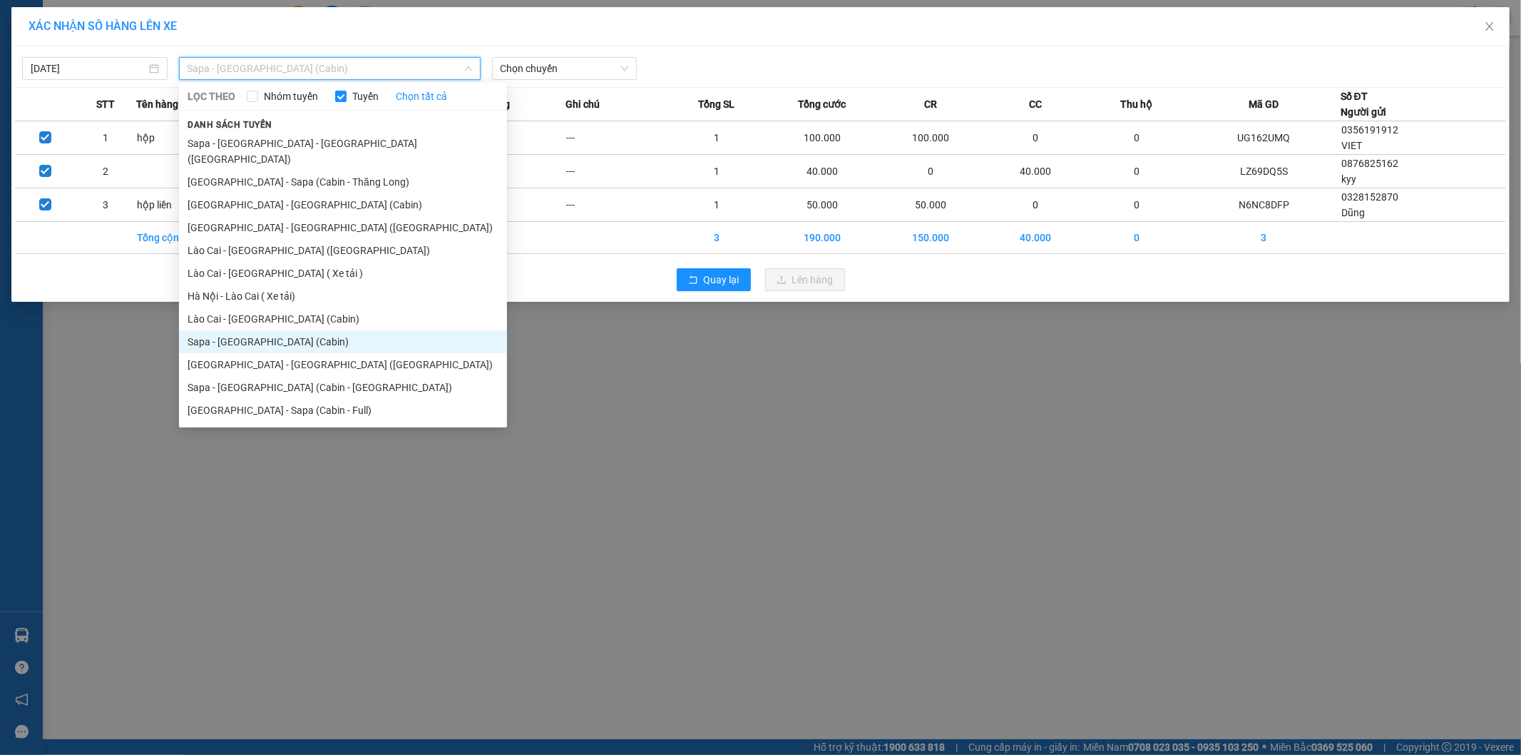
click at [193, 332] on li "Sapa - Hà Nội (Cabin)" at bounding box center [343, 341] width 328 height 23
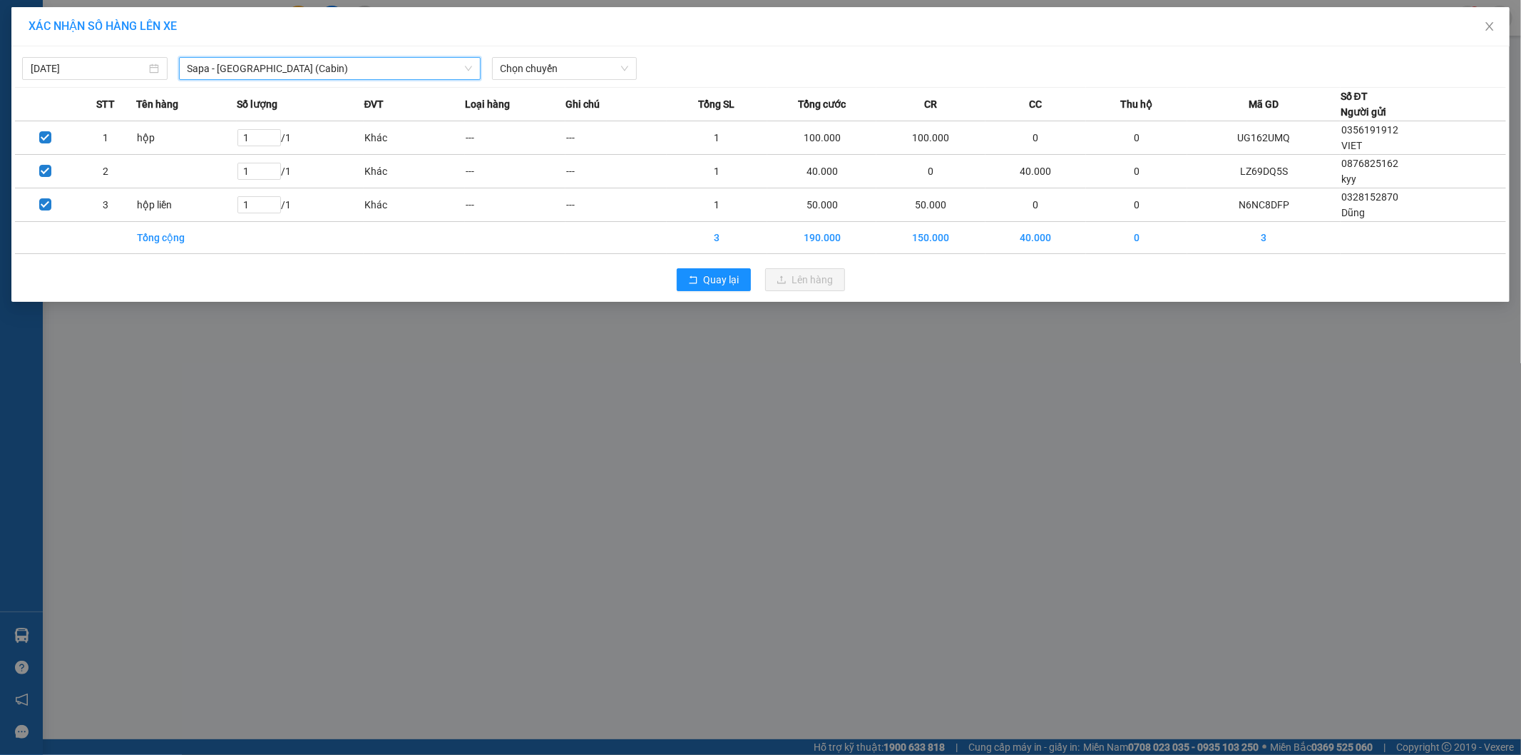
click at [193, 60] on span "Sapa - Hà Nội (Cabin)" at bounding box center [330, 68] width 285 height 21
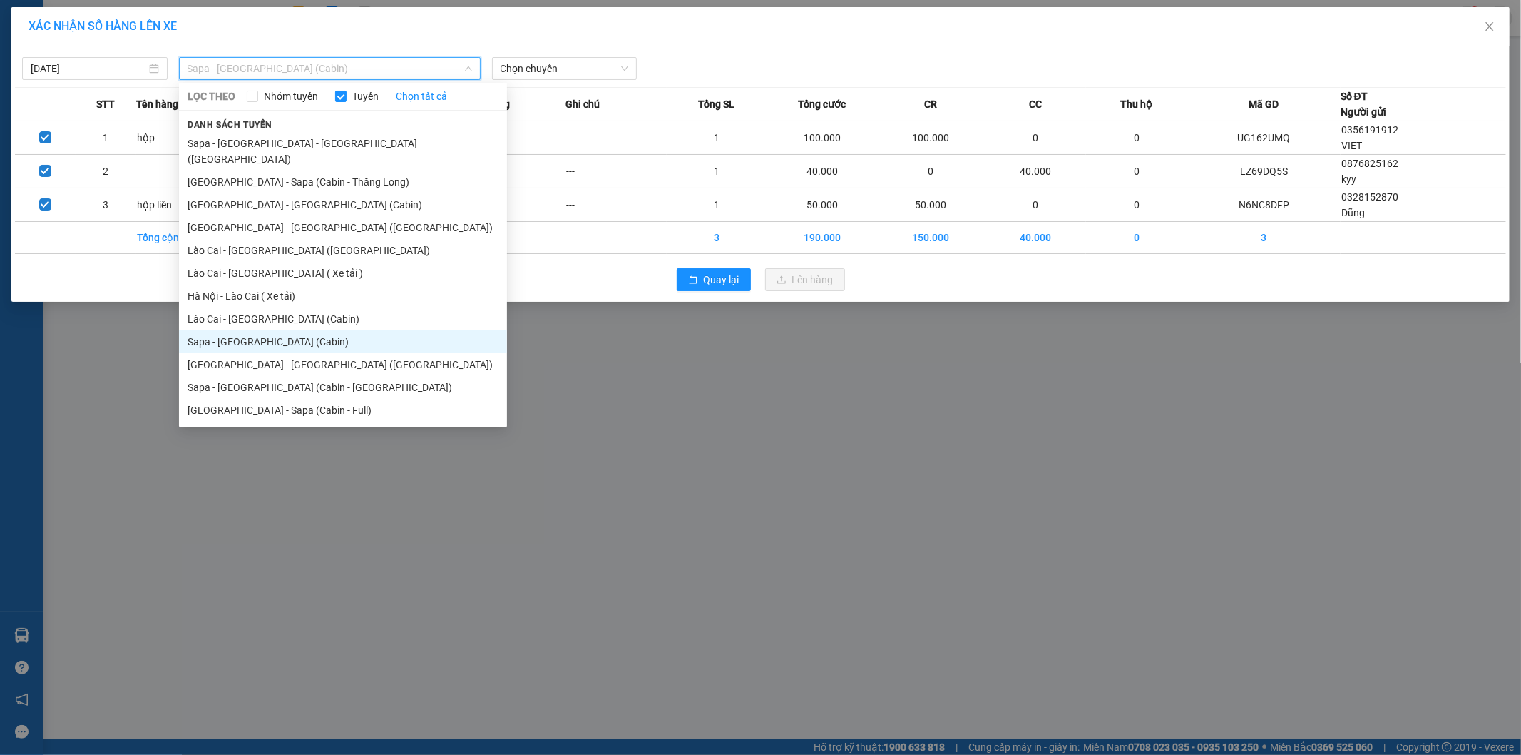
click at [194, 330] on li "Sapa - Hà Nội (Cabin)" at bounding box center [343, 341] width 328 height 23
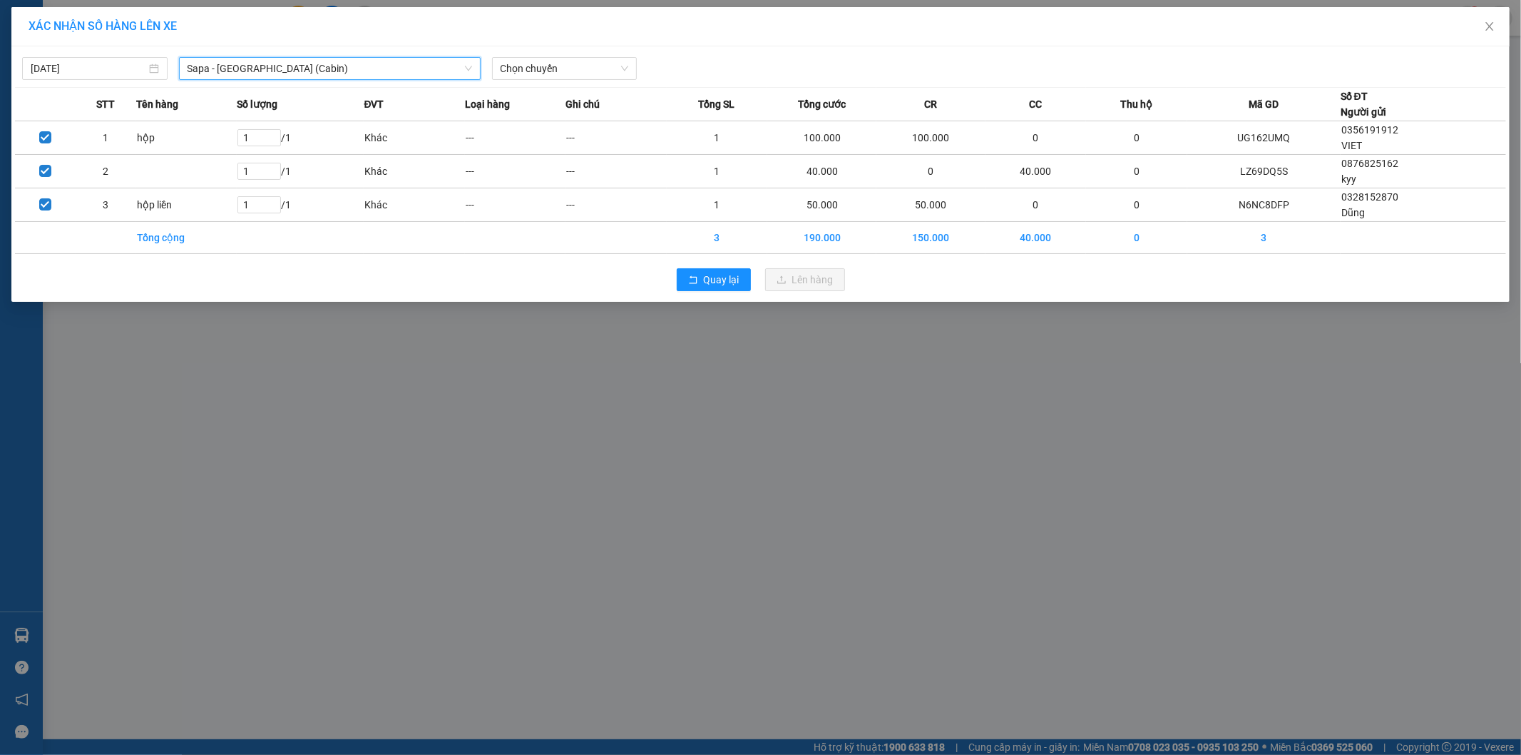
click at [212, 73] on span "Sapa - Hà Nội (Cabin)" at bounding box center [330, 68] width 285 height 21
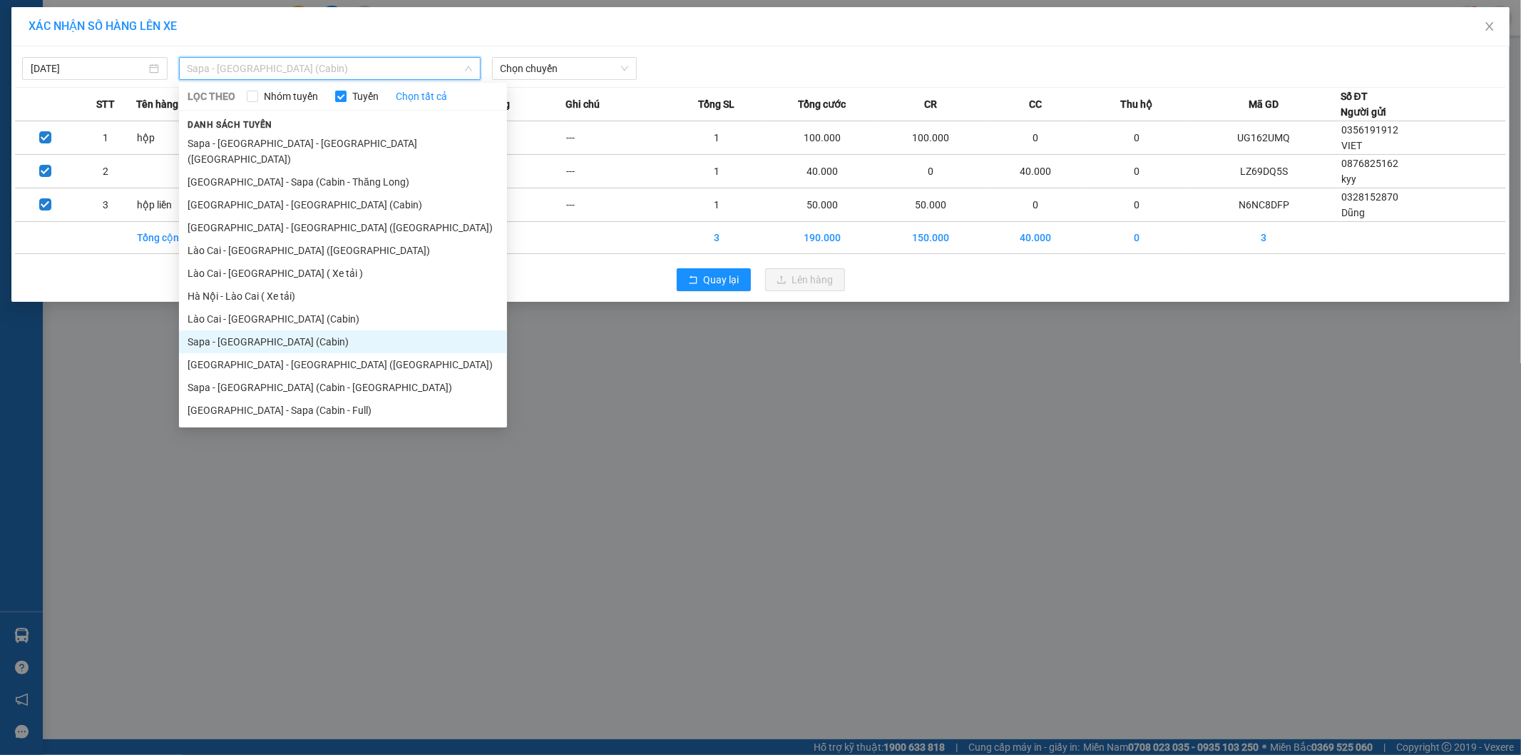
click at [191, 332] on li "Sapa - Hà Nội (Cabin)" at bounding box center [343, 341] width 328 height 23
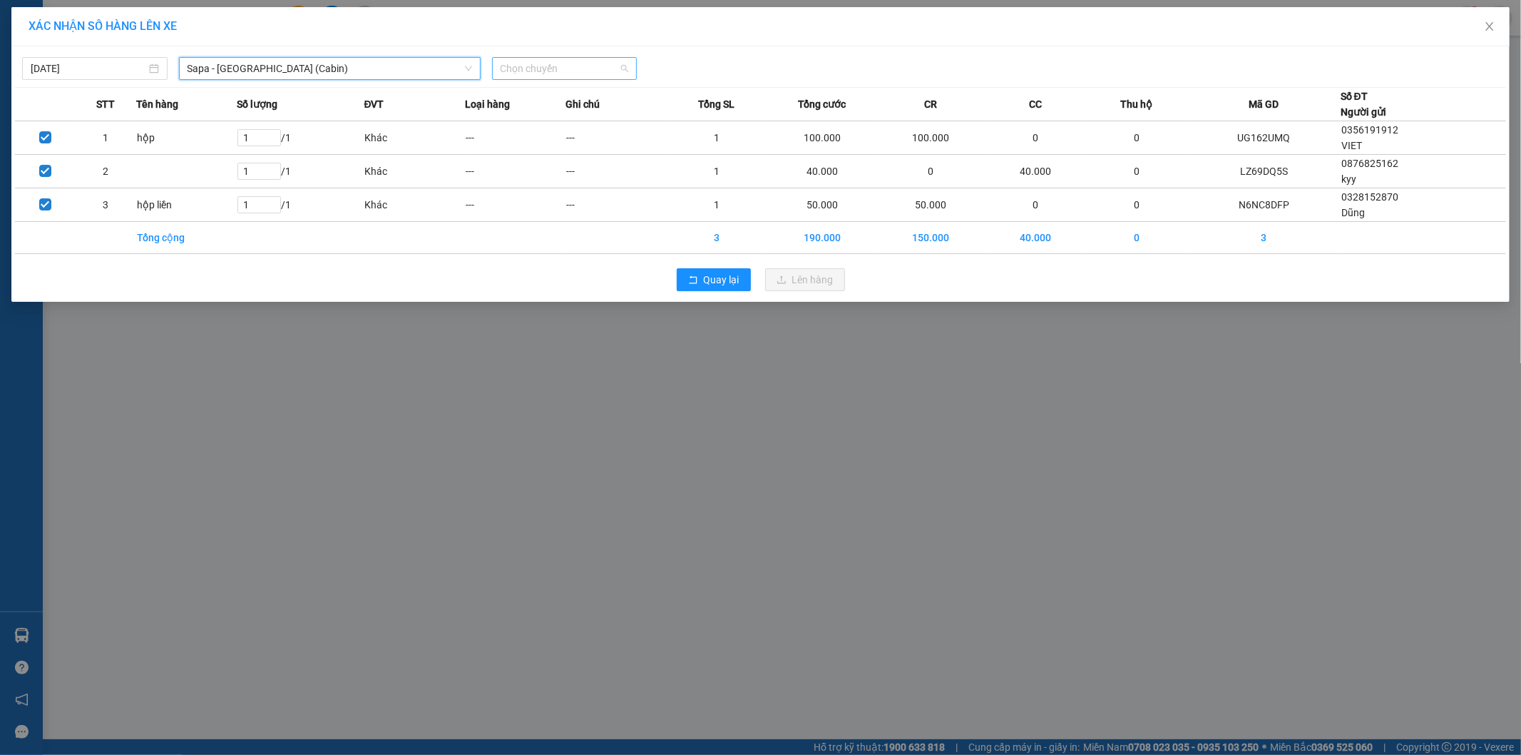
click at [534, 63] on span "Chọn chuyến" at bounding box center [565, 68] width 128 height 21
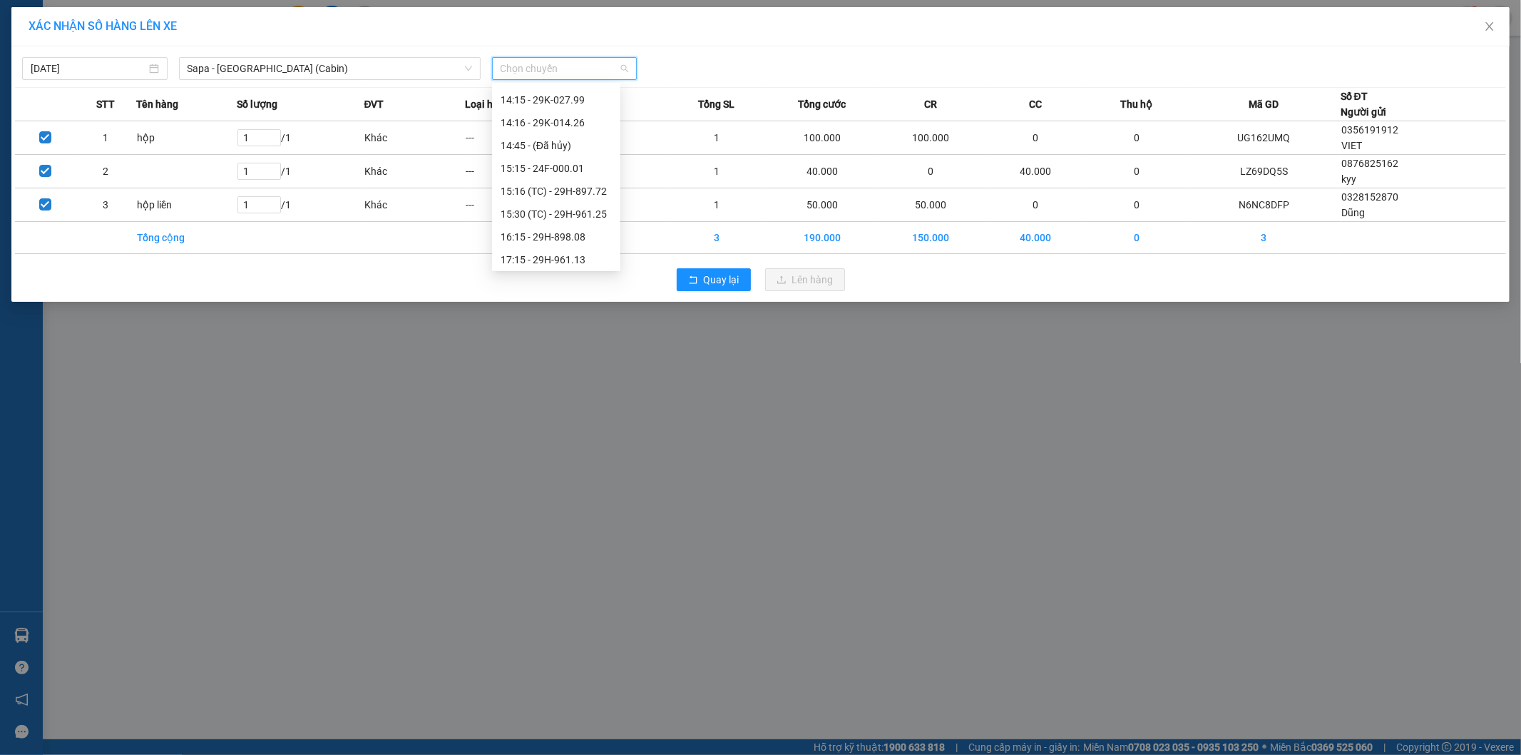
scroll to position [396, 0]
click at [505, 208] on div "18:15 - 29H-961.47" at bounding box center [556, 203] width 111 height 16
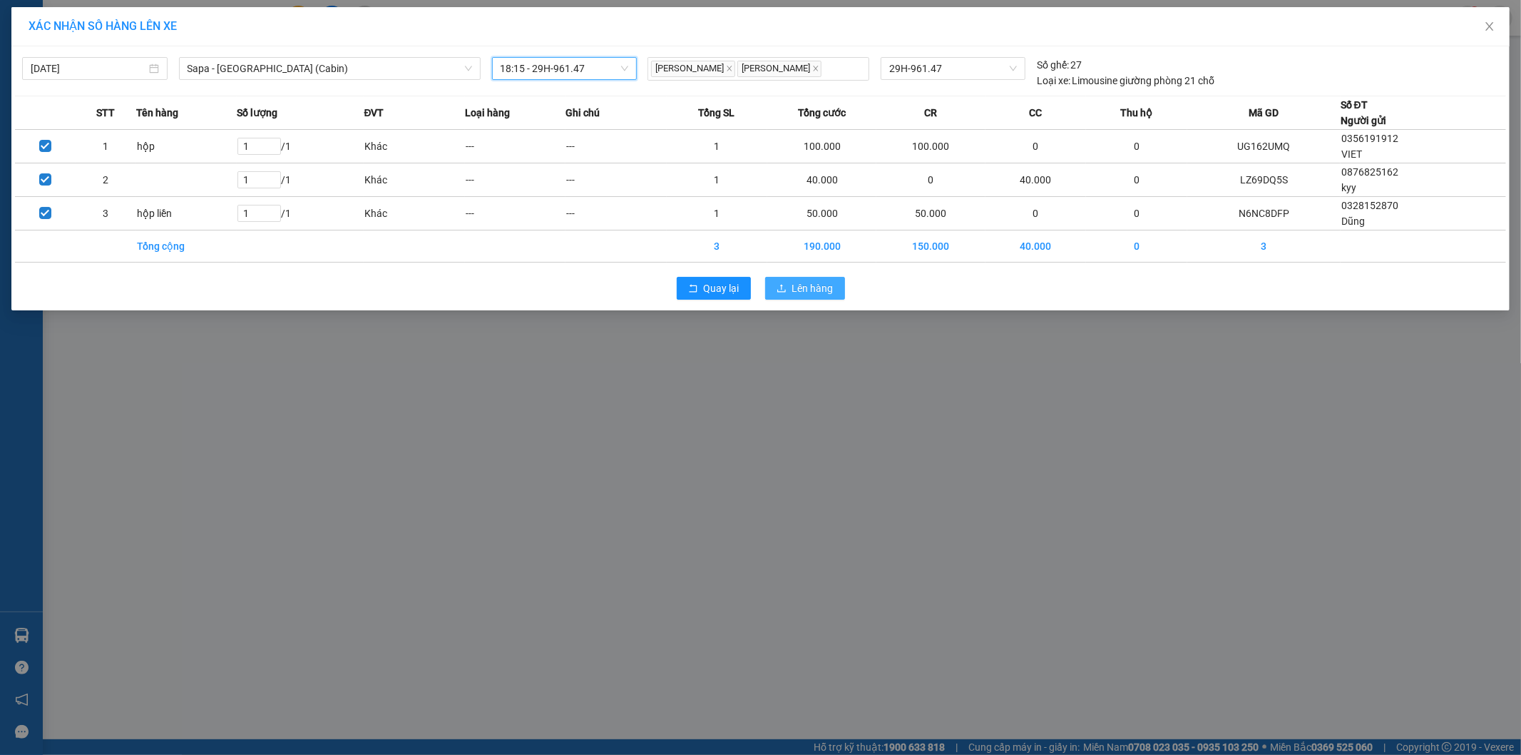
click at [835, 294] on button "Lên hàng" at bounding box center [805, 288] width 80 height 23
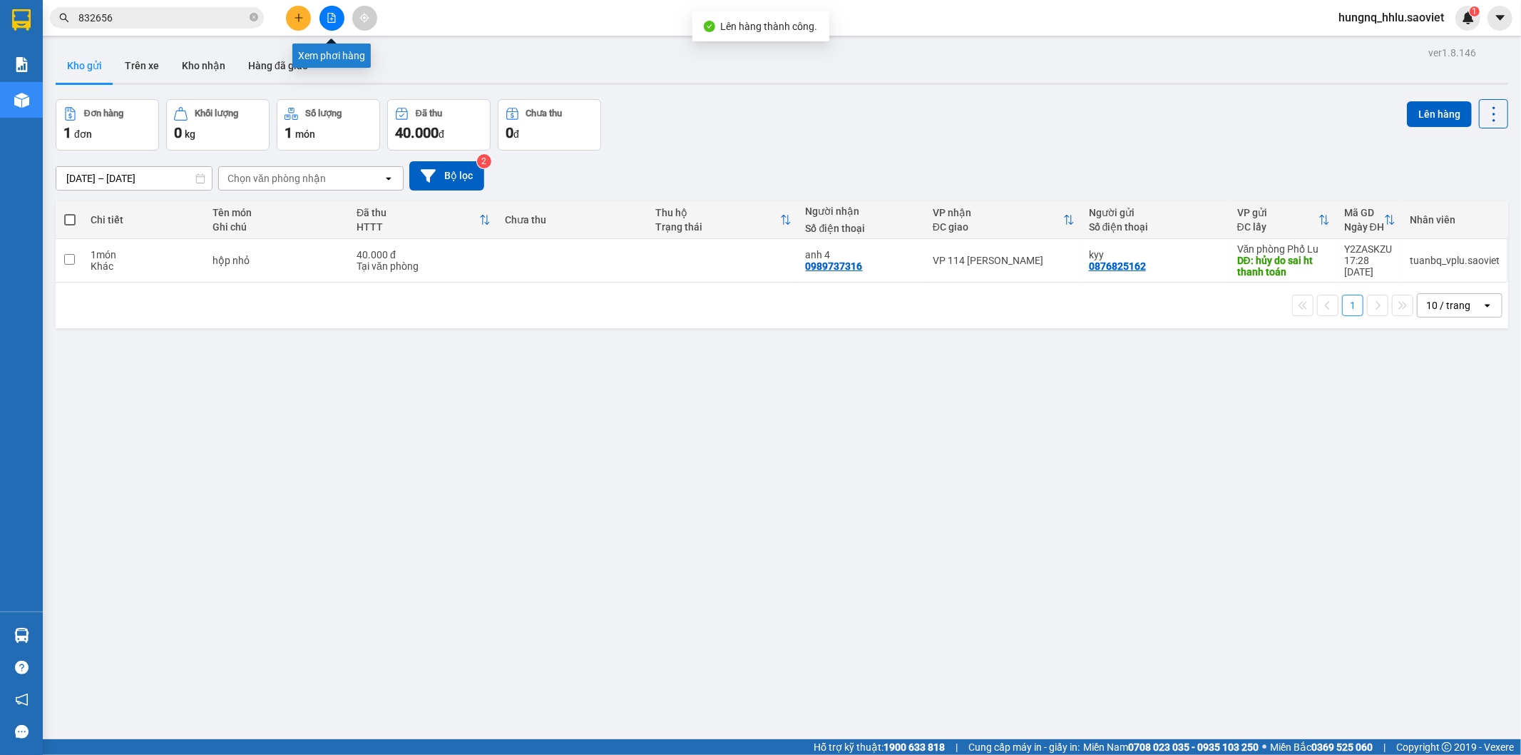
click at [337, 23] on button at bounding box center [332, 18] width 25 height 25
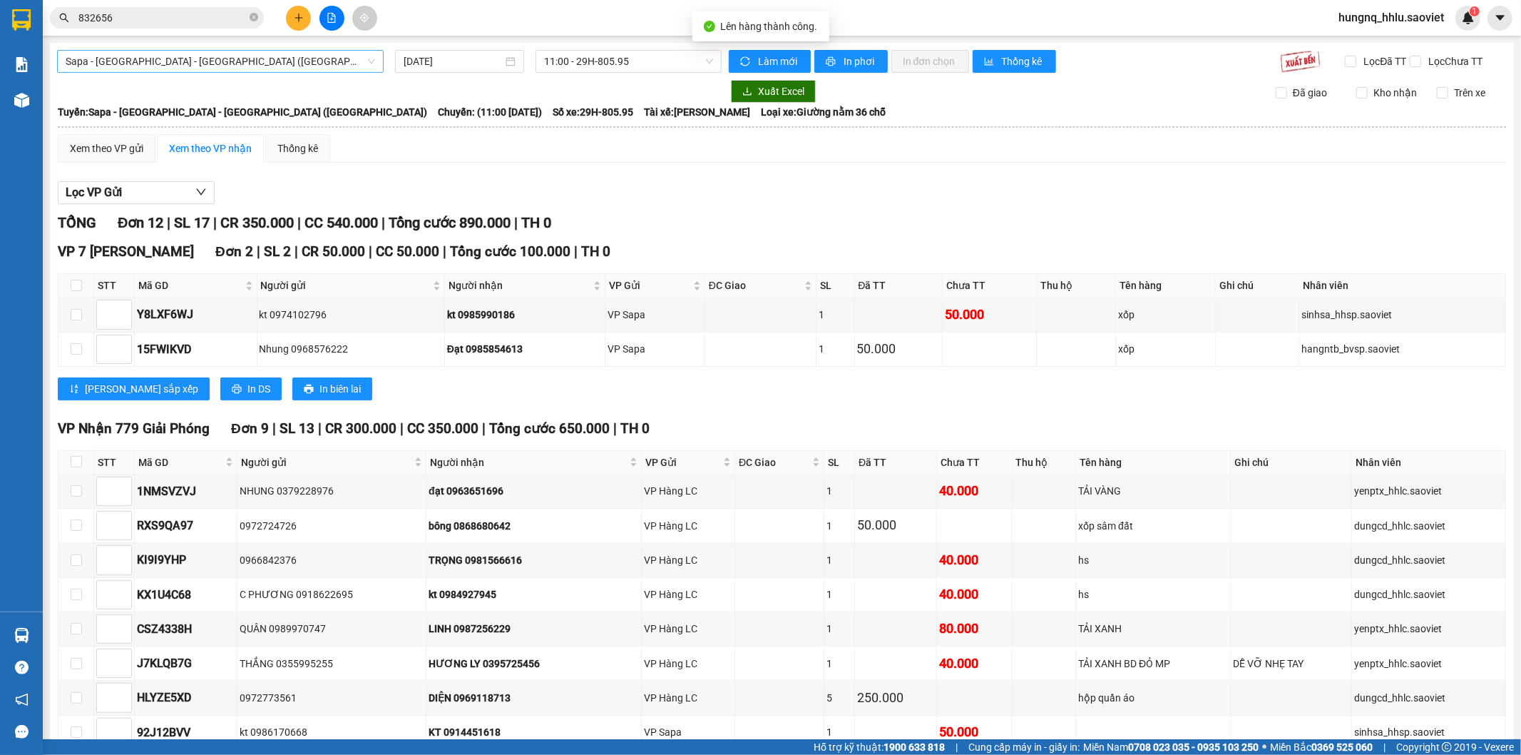
click at [71, 63] on span "Sapa - Lào Cai - Hà Nội (Giường)" at bounding box center [221, 61] width 310 height 21
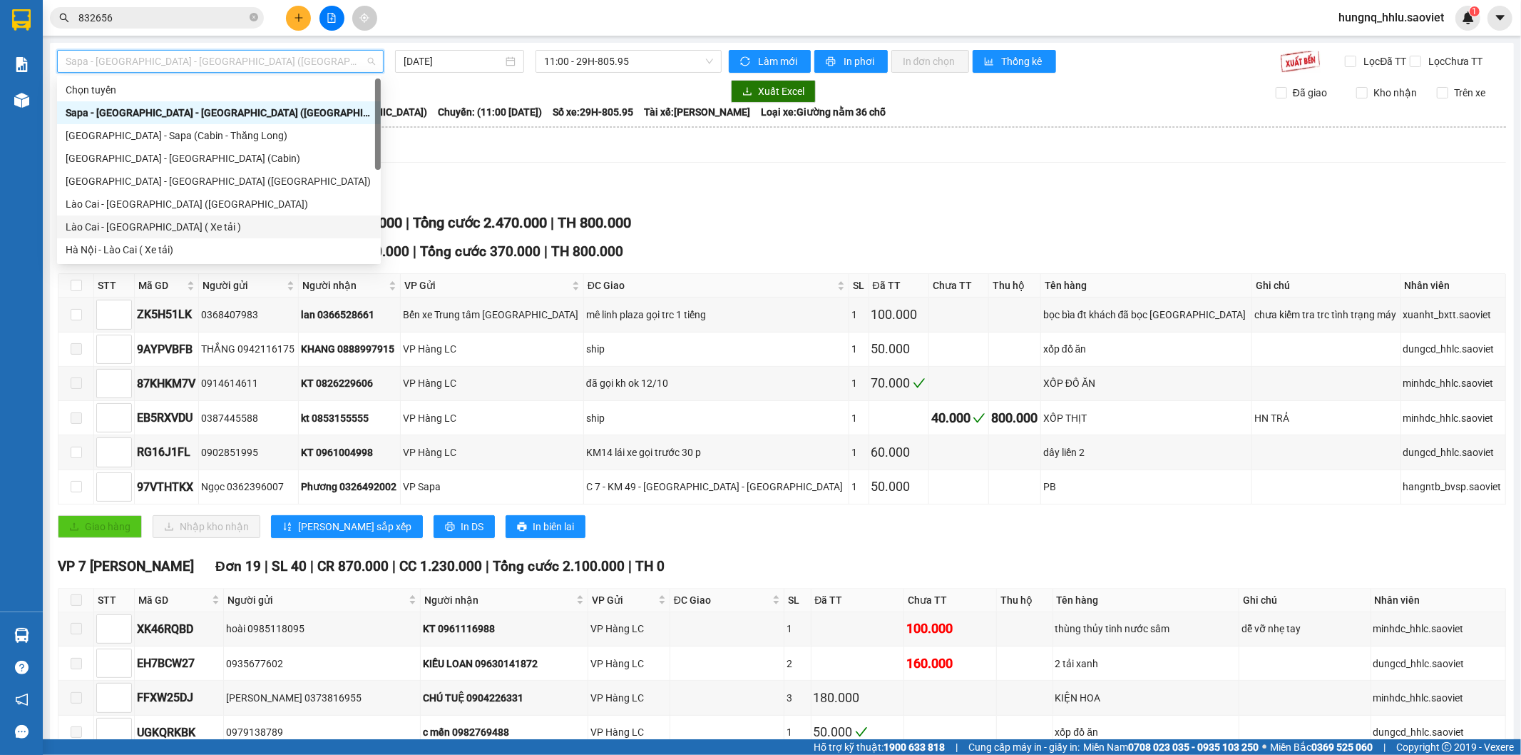
scroll to position [114, 0]
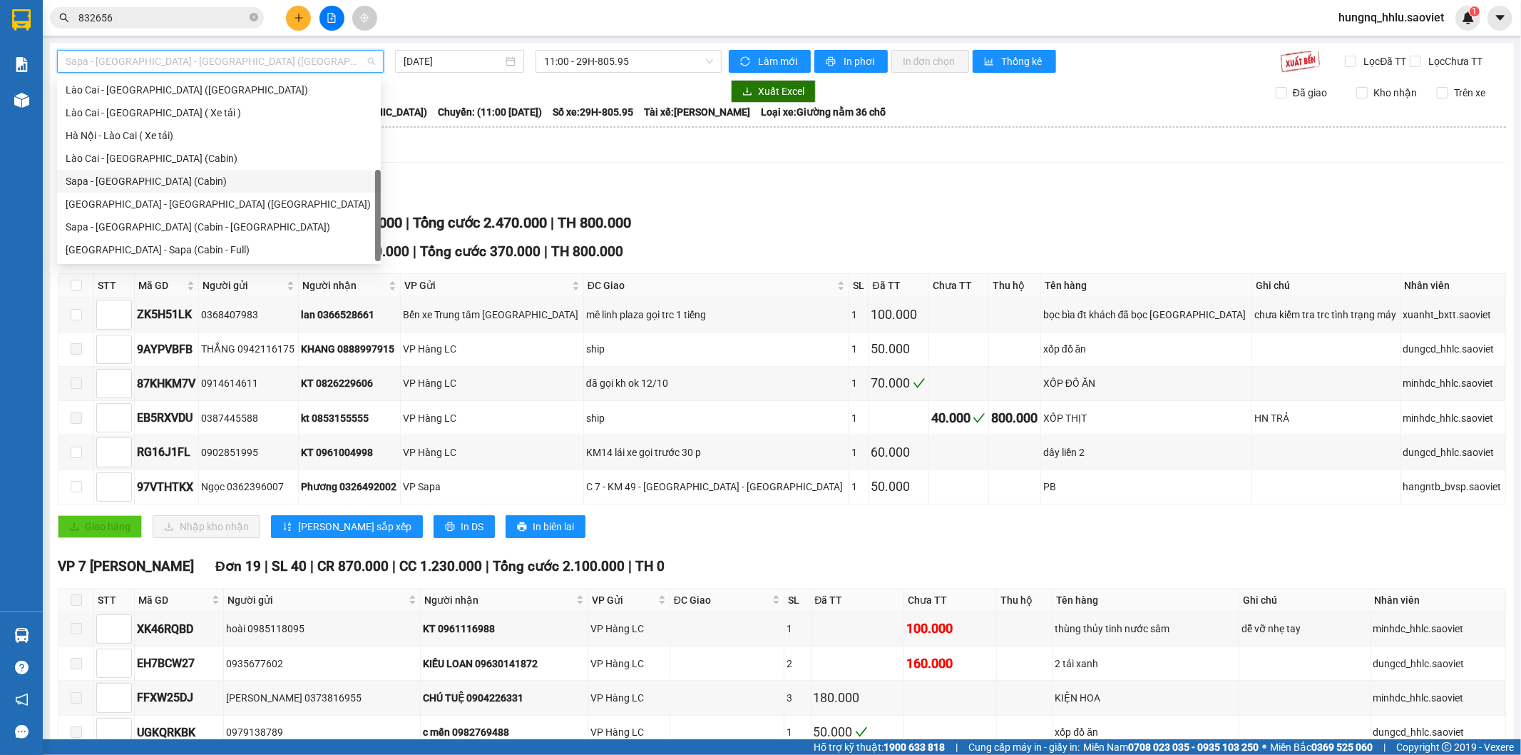
click at [68, 186] on div "Sapa - Hà Nội (Cabin)" at bounding box center [219, 181] width 307 height 16
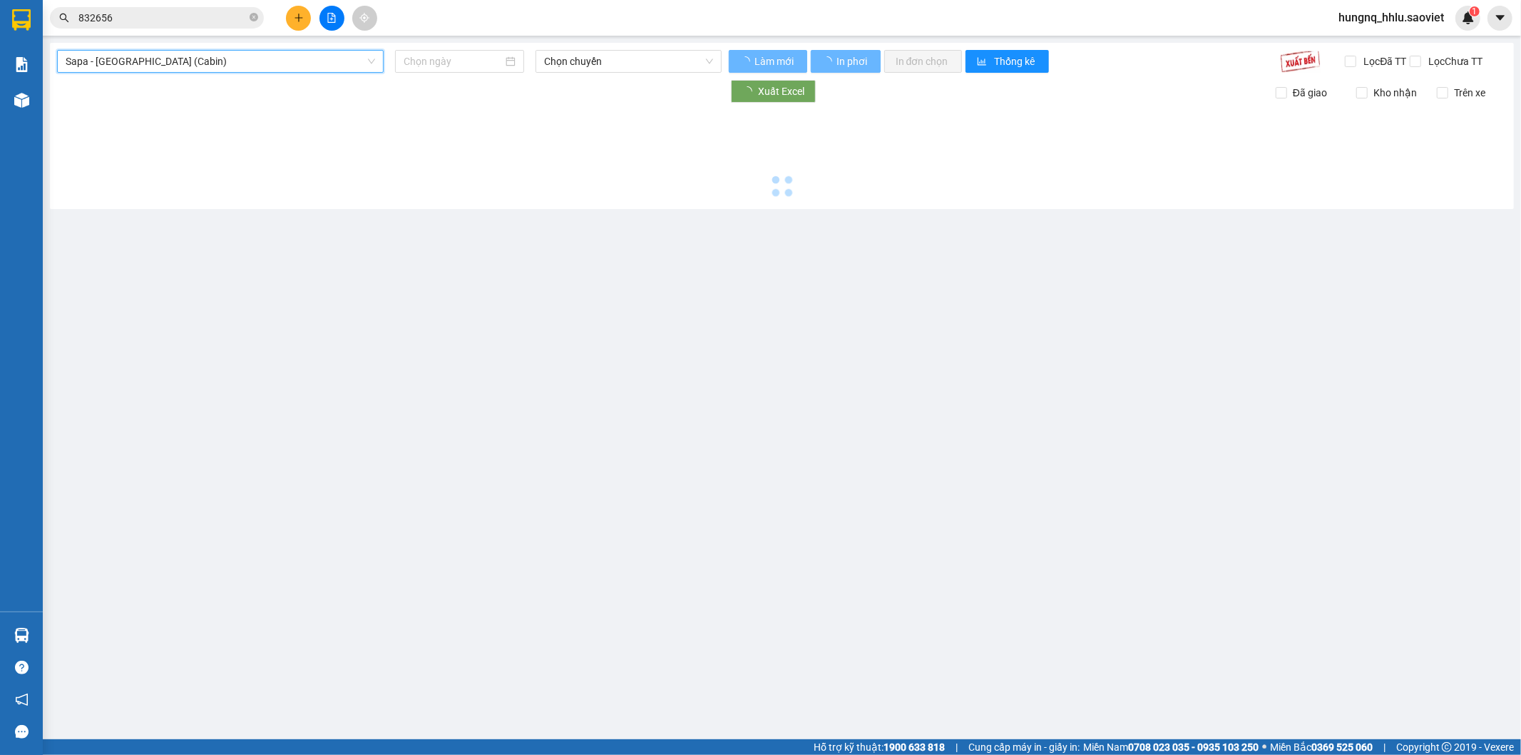
type input "[DATE]"
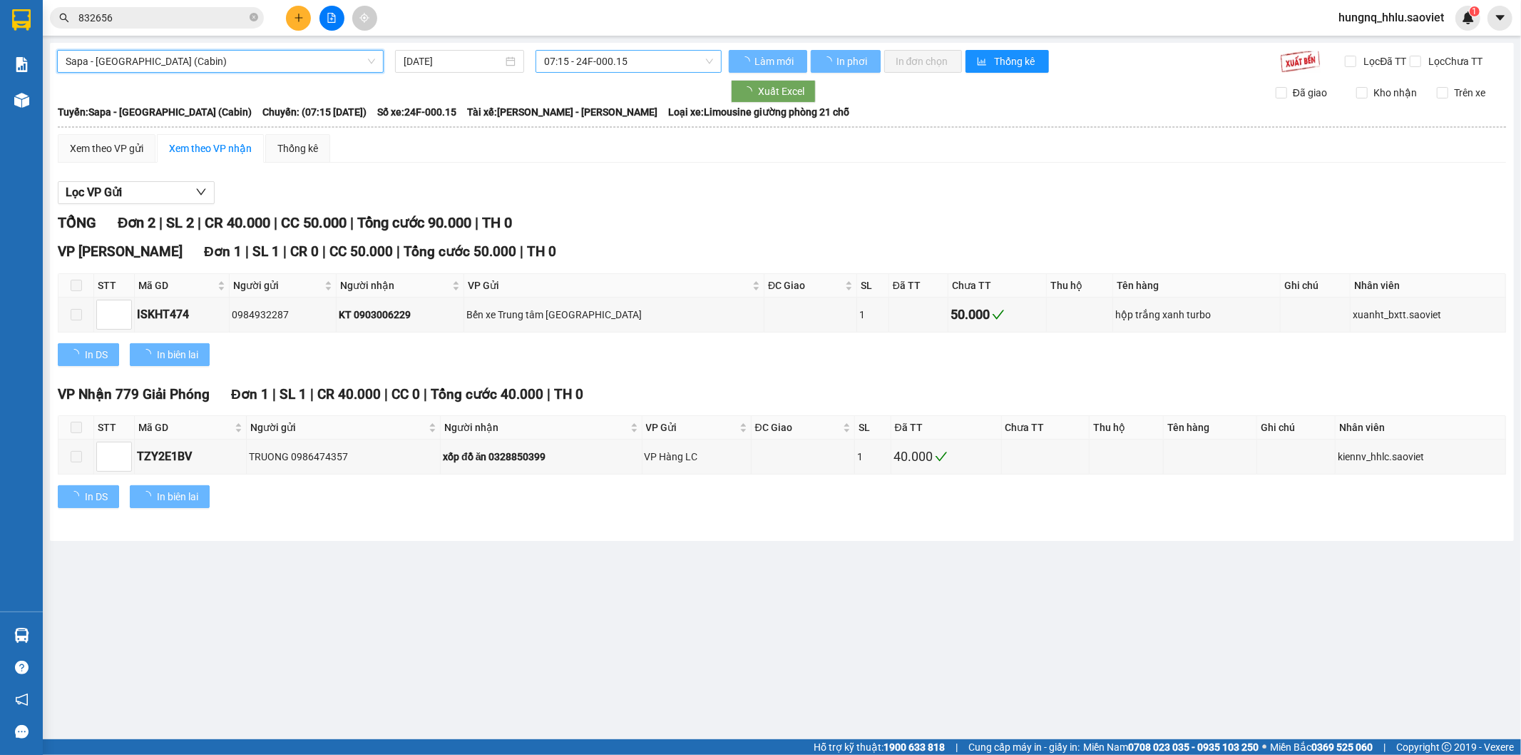
click at [564, 59] on span "07:15 - 24F-000.15" at bounding box center [628, 61] width 168 height 21
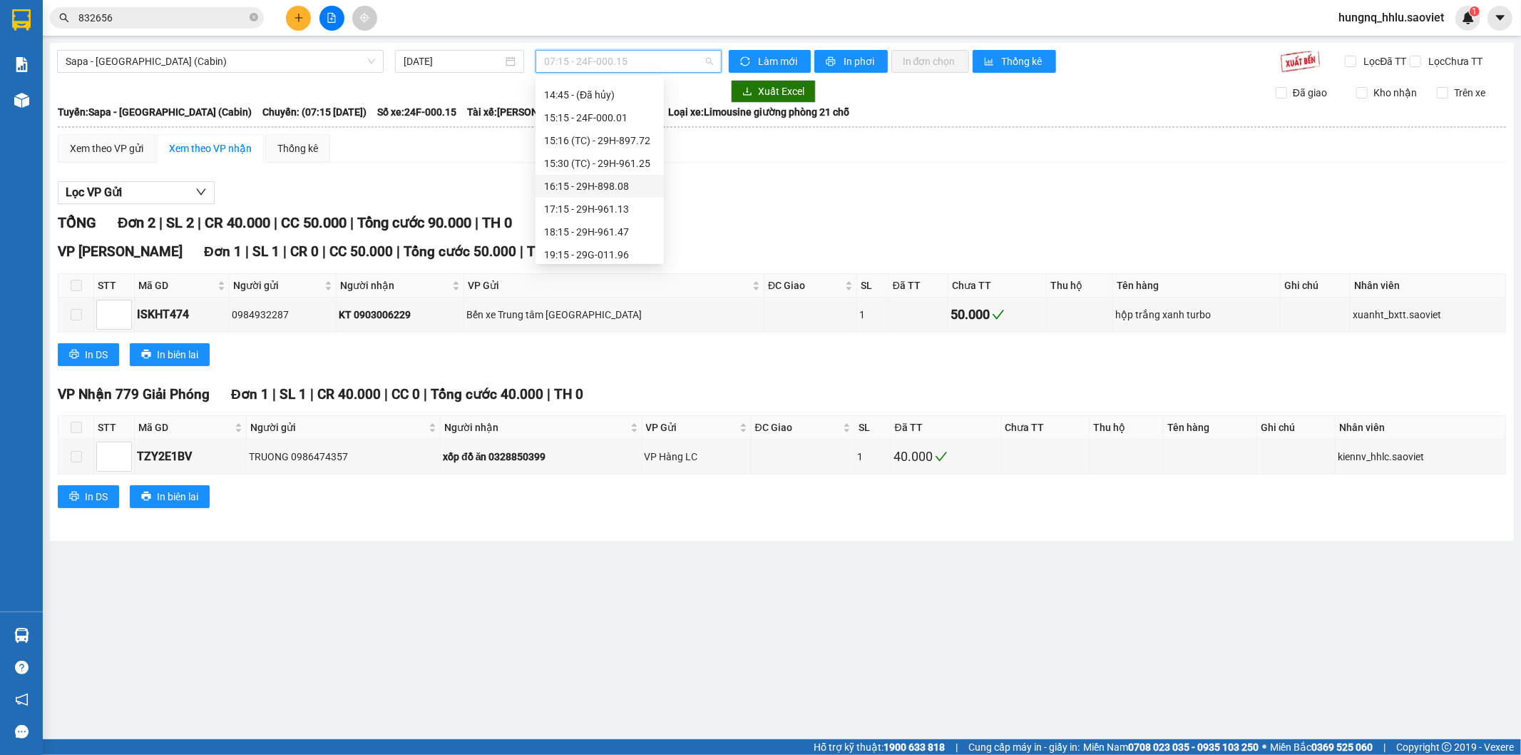
scroll to position [396, 0]
click at [551, 201] on div "18:15 - 29H-961.47" at bounding box center [599, 196] width 111 height 16
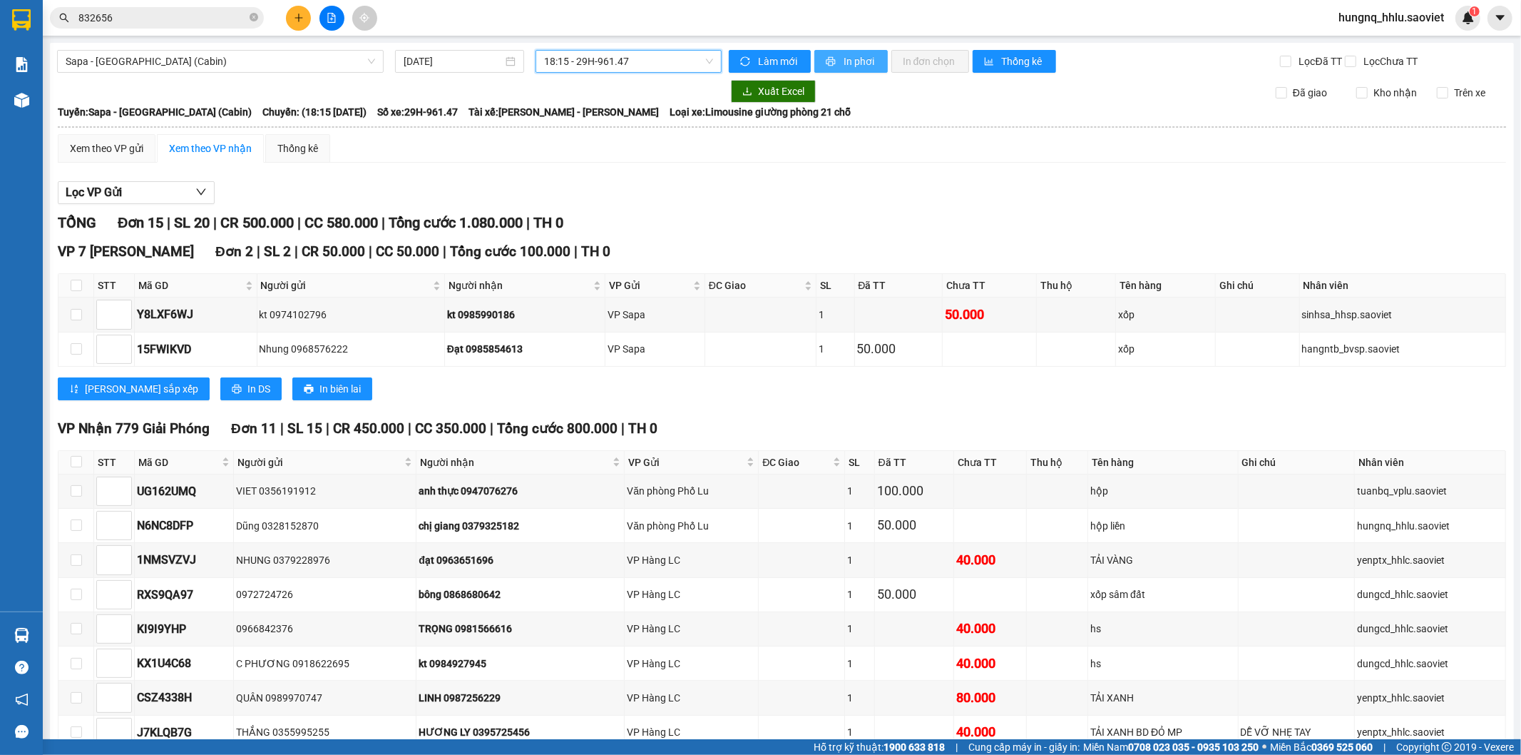
click at [874, 66] on button "In phơi" at bounding box center [851, 61] width 73 height 23
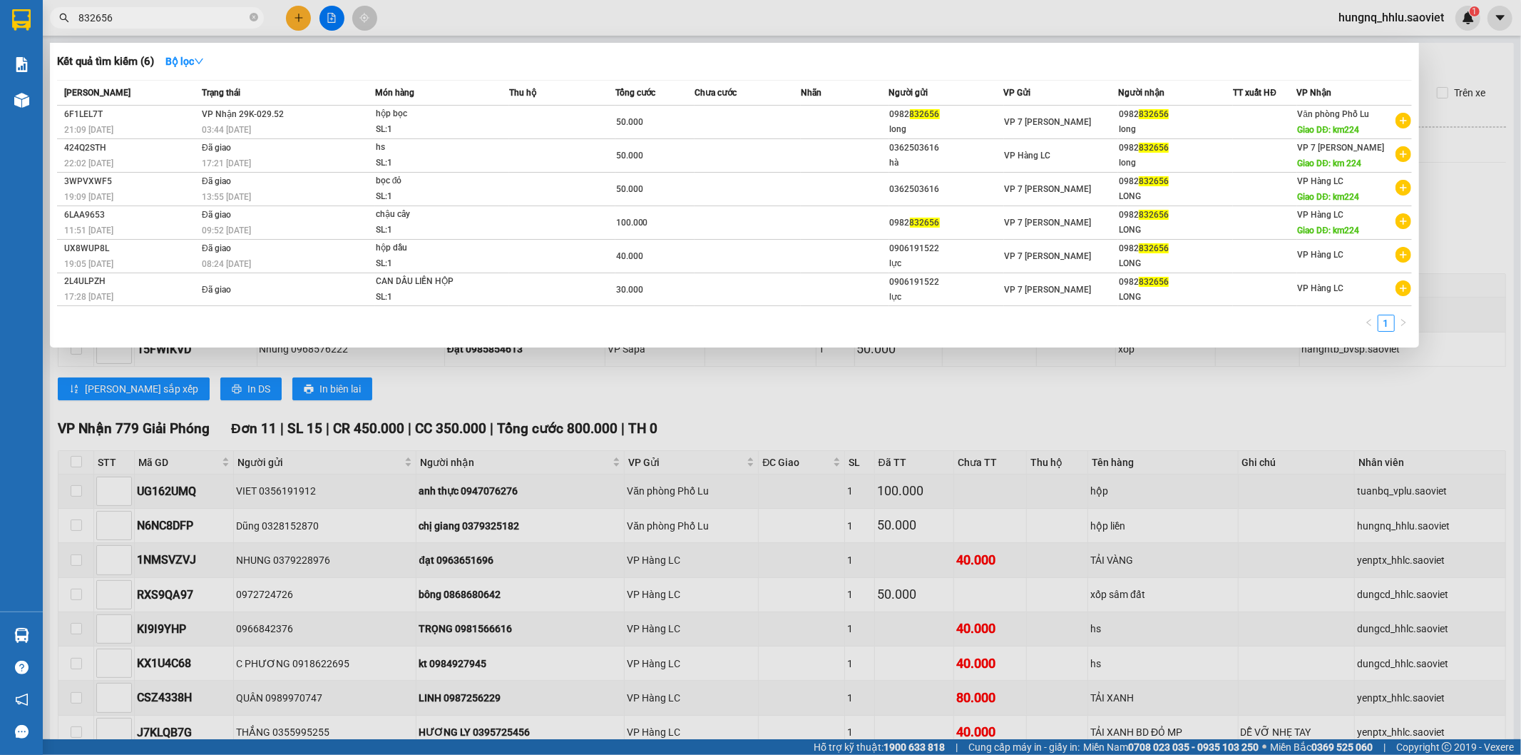
drag, startPoint x: 158, startPoint y: 19, endPoint x: 31, endPoint y: 34, distance: 127.2
click at [16, 34] on section "Kết quả tìm kiếm ( 6 ) Bộ lọc Mã ĐH Trạng thái Món hàng Thu hộ Tổng cước Chưa c…" at bounding box center [760, 377] width 1521 height 755
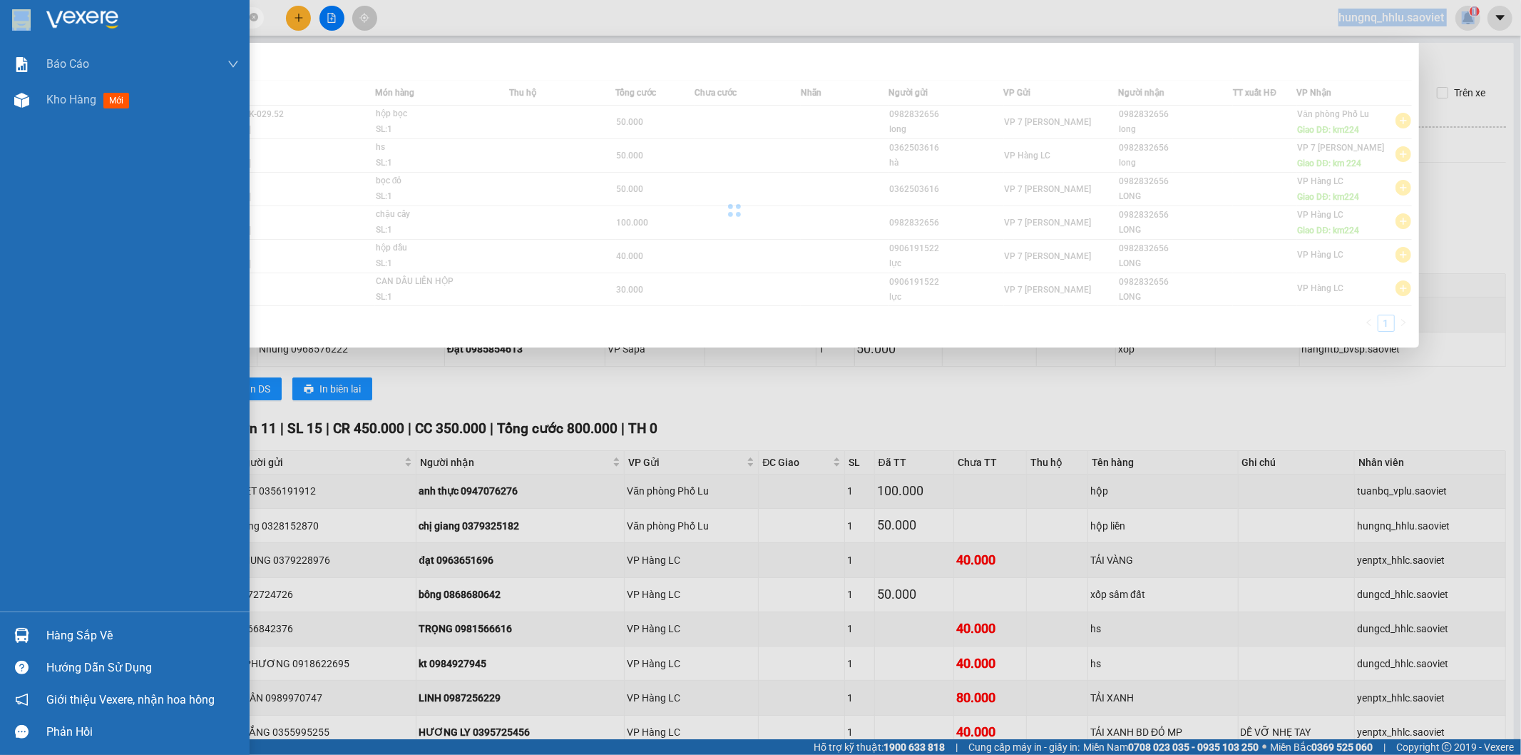
drag, startPoint x: 136, startPoint y: 20, endPoint x: 34, endPoint y: 34, distance: 103.6
click at [26, 32] on section "Kết quả tìm kiếm ( 6 ) Bộ lọc Mã ĐH Trạng thái Món hàng Thu hộ Tổng cước Chưa c…" at bounding box center [760, 377] width 1521 height 755
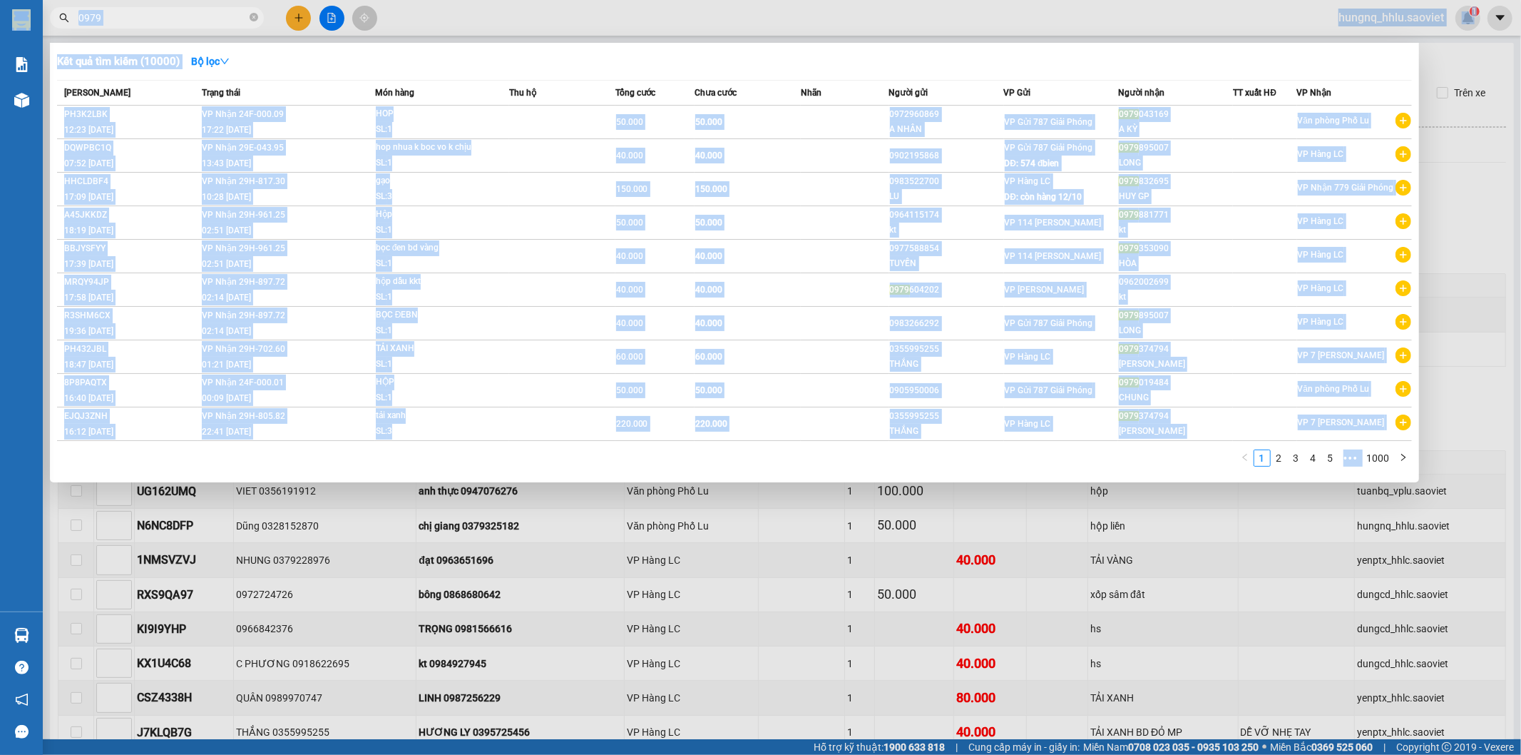
click at [147, 4] on div at bounding box center [760, 377] width 1521 height 755
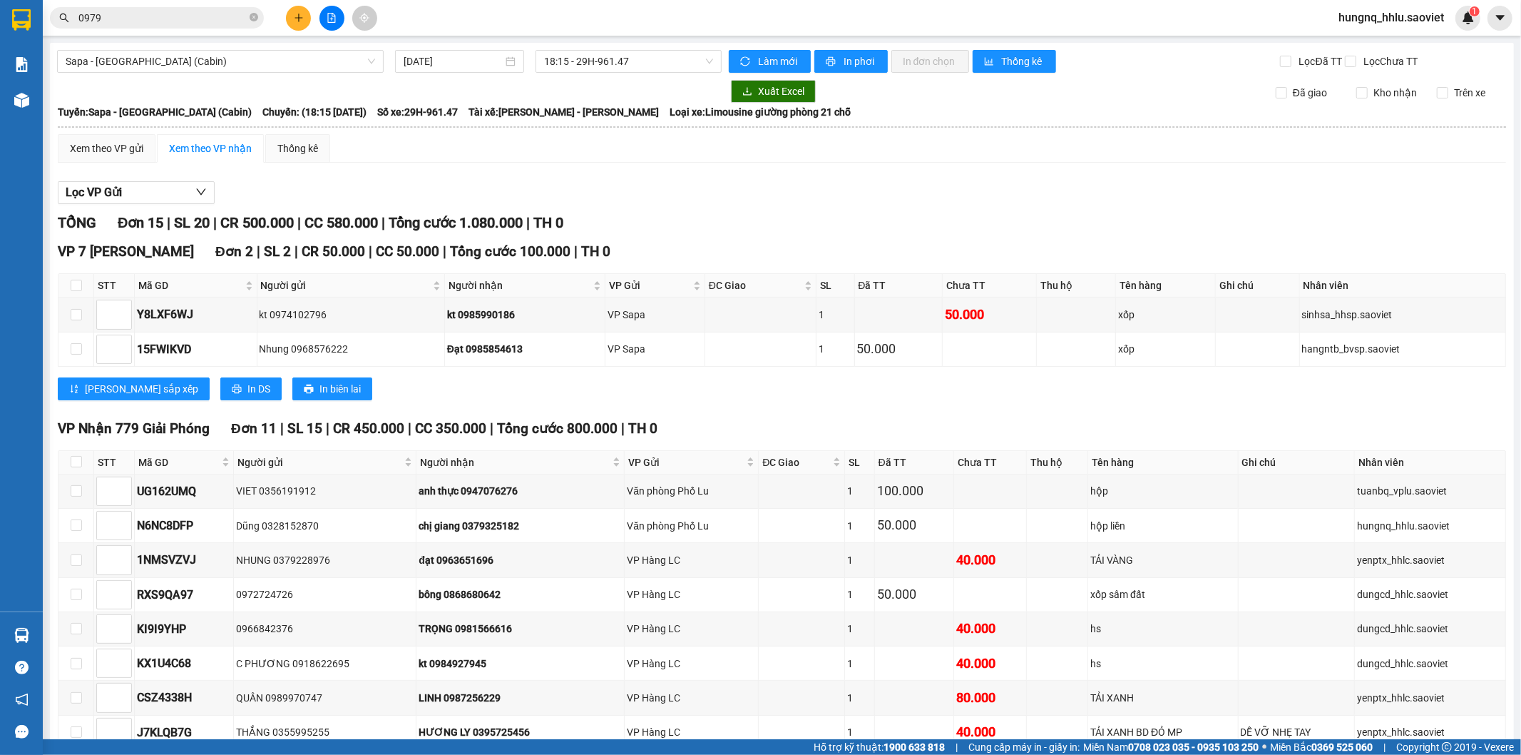
click at [123, 14] on input "0979" at bounding box center [162, 18] width 168 height 16
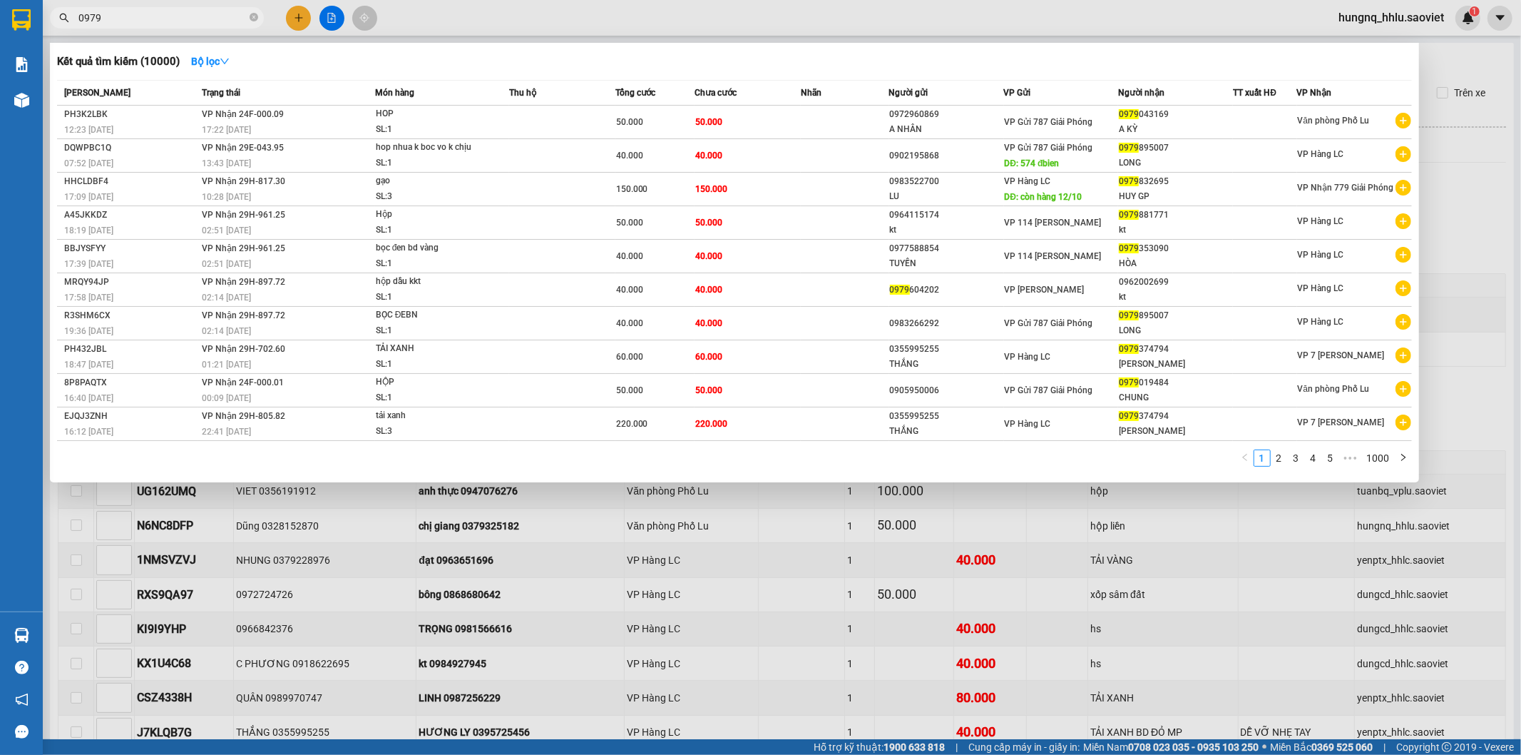
click at [123, 14] on input "0979" at bounding box center [162, 18] width 168 height 16
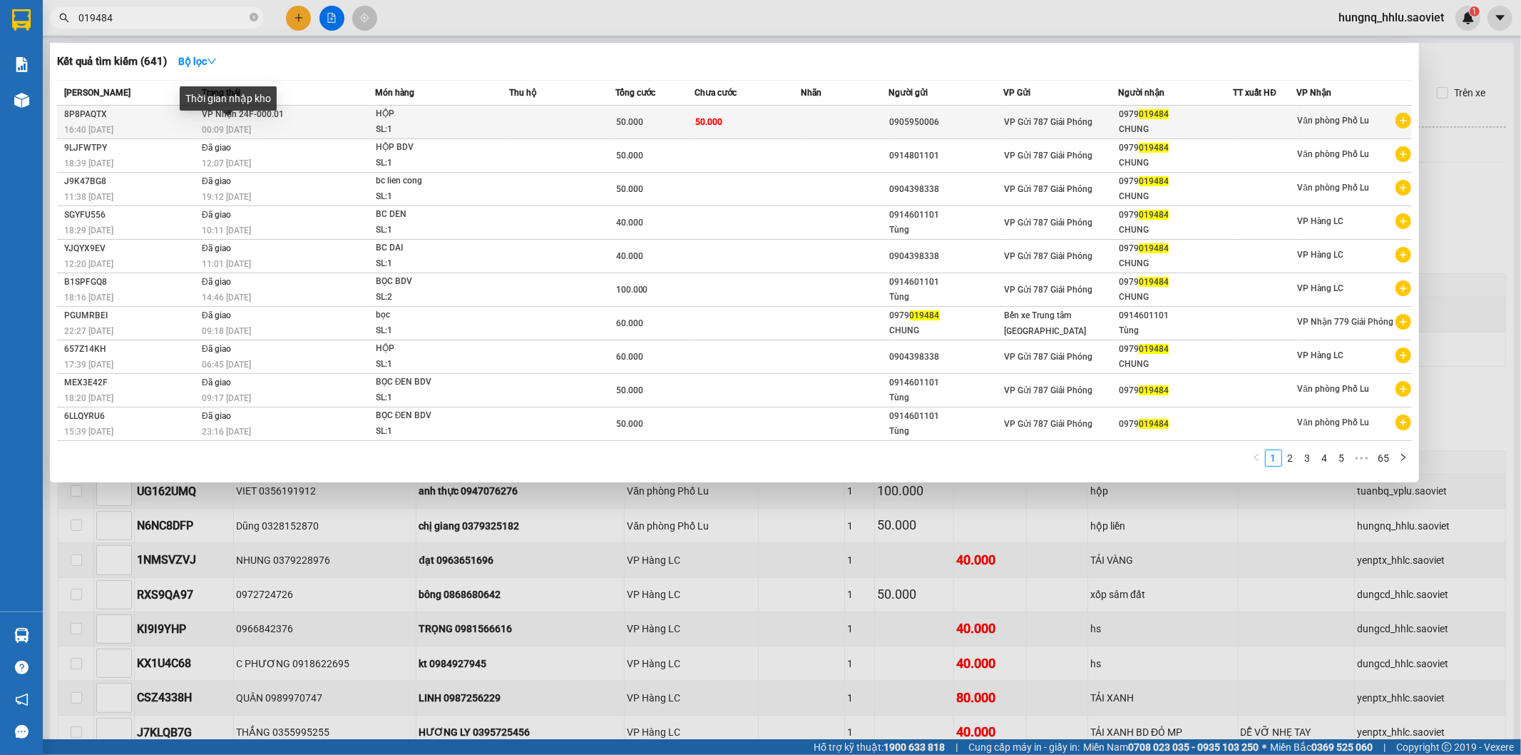
type input "019484"
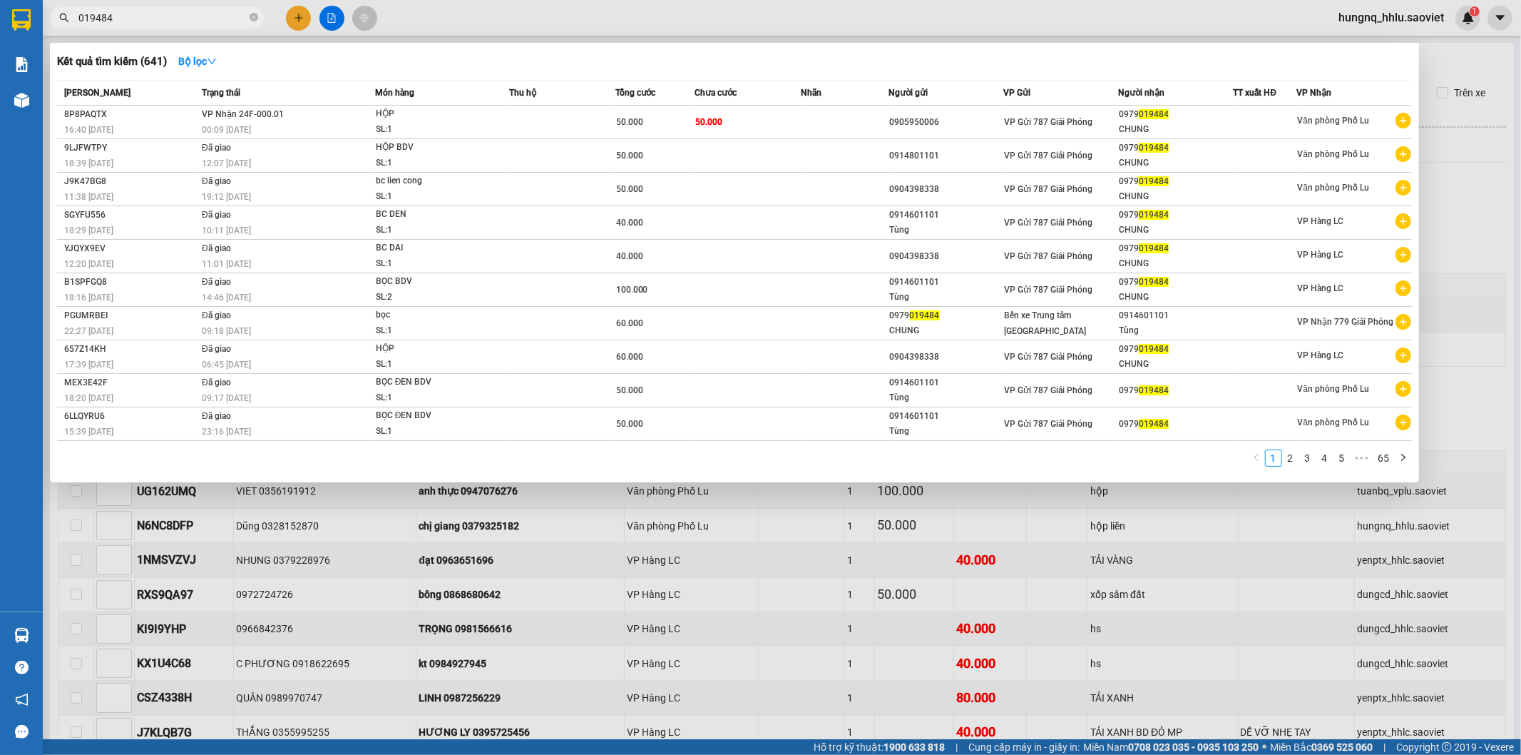
click at [208, 128] on span "00:09 - 12/10" at bounding box center [226, 130] width 49 height 10
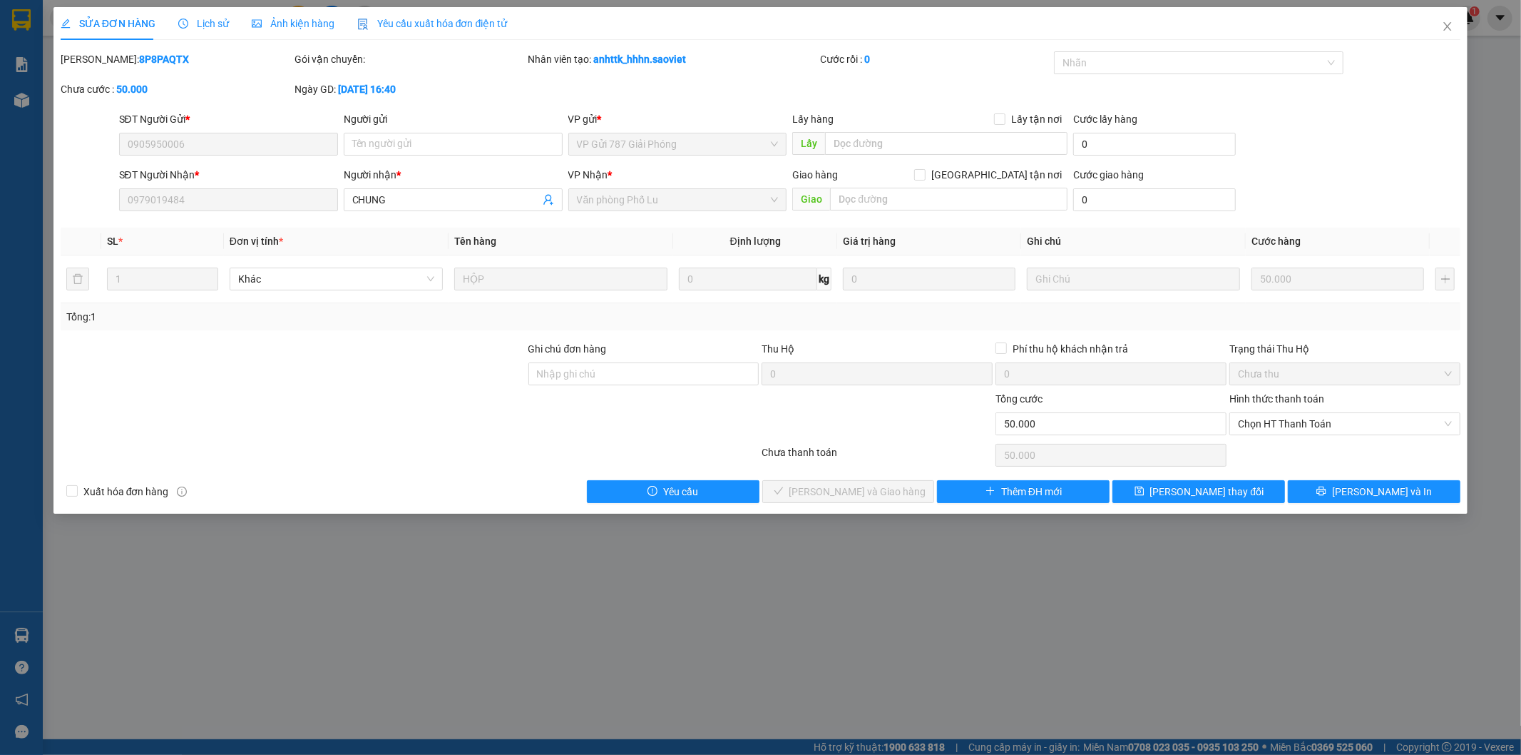
type input "0905950006"
type input "0979019484"
type input "CHUNG"
type input "0"
type input "50.000"
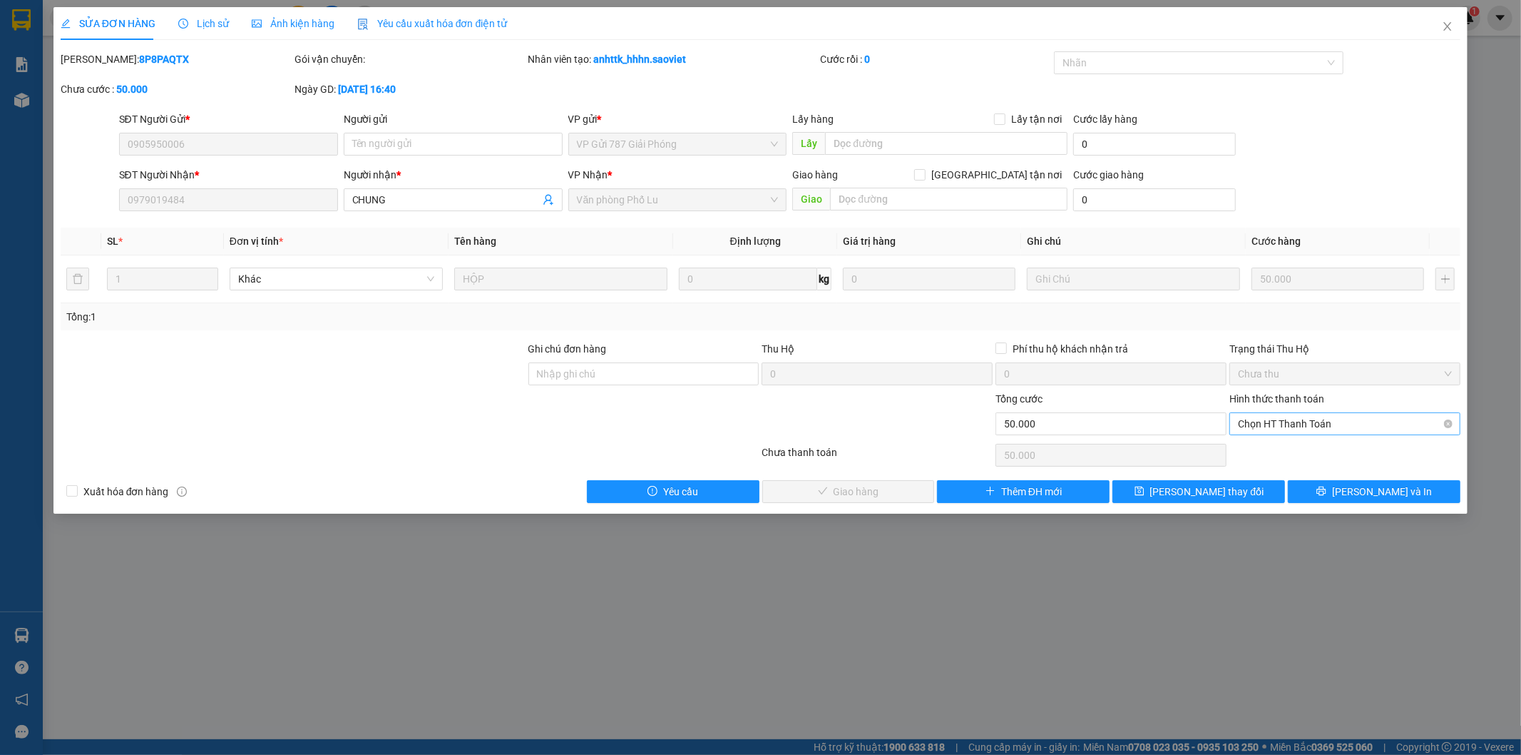
click at [1253, 422] on span "Chọn HT Thanh Toán" at bounding box center [1345, 423] width 214 height 21
drag, startPoint x: 1252, startPoint y: 444, endPoint x: 1224, endPoint y: 450, distance: 28.5
click at [1252, 444] on div "Tại văn phòng" at bounding box center [1346, 452] width 214 height 16
type input "0"
click at [907, 499] on button "[PERSON_NAME] và Giao hàng" at bounding box center [849, 491] width 173 height 23
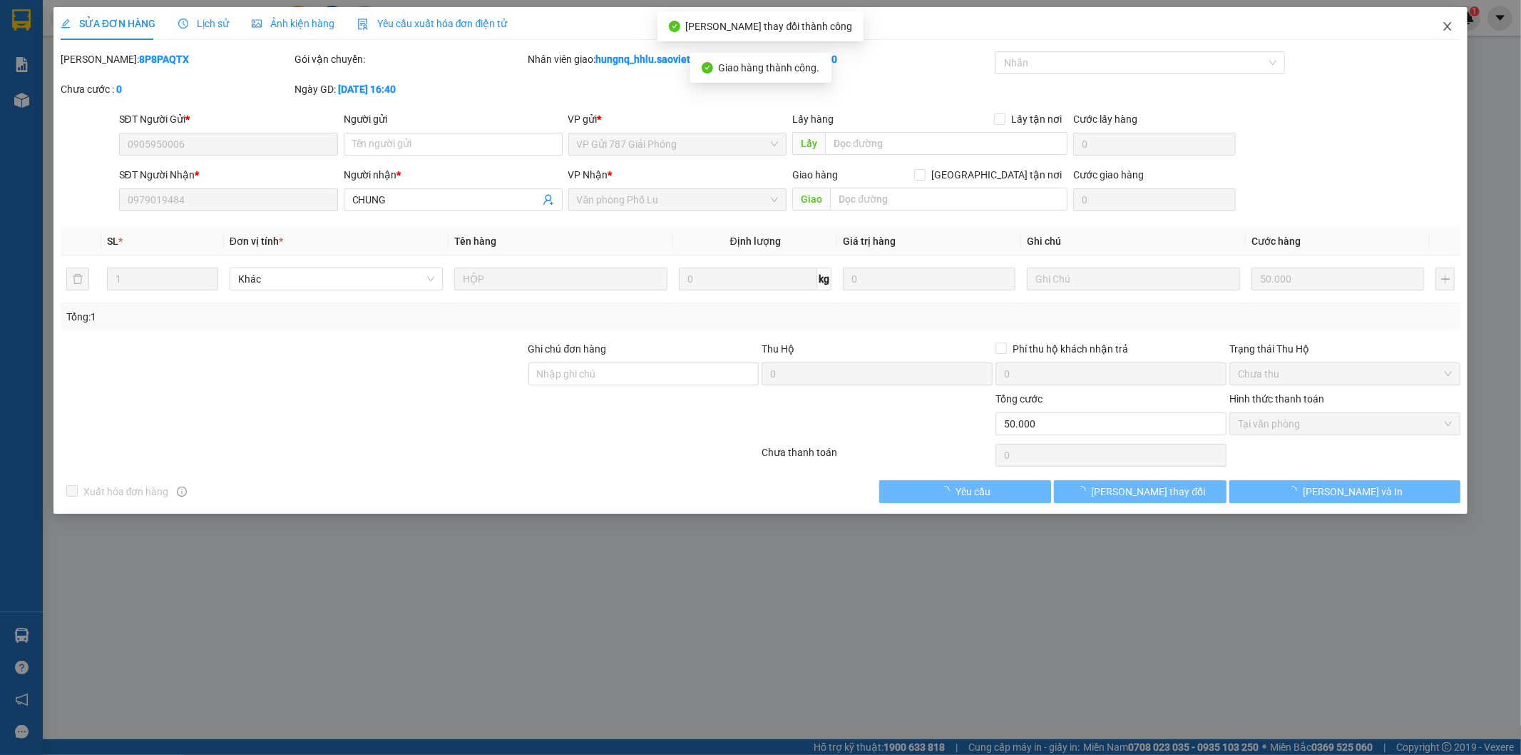
click at [1457, 32] on span "Close" at bounding box center [1448, 27] width 40 height 40
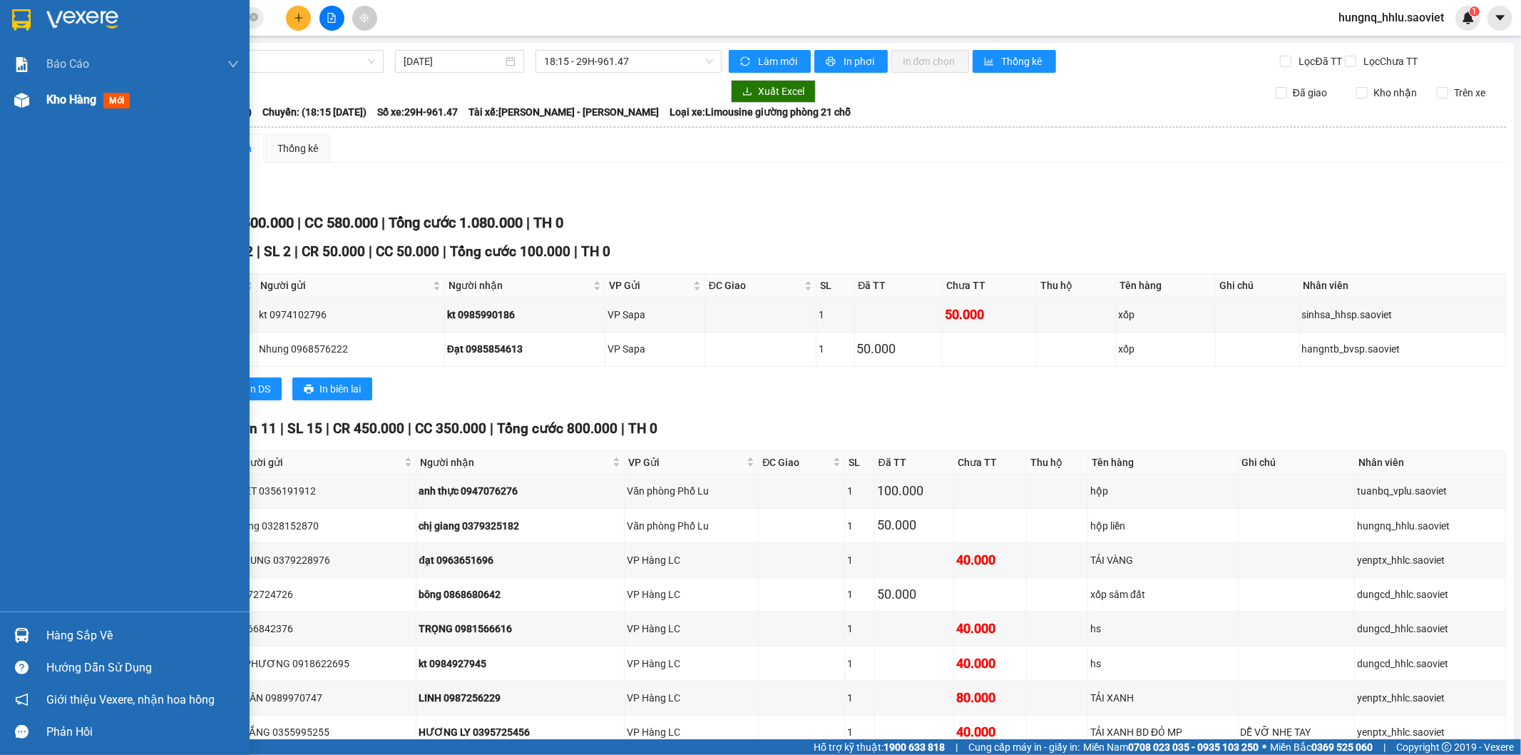
click at [98, 108] on div "Kho hàng mới" at bounding box center [90, 100] width 89 height 18
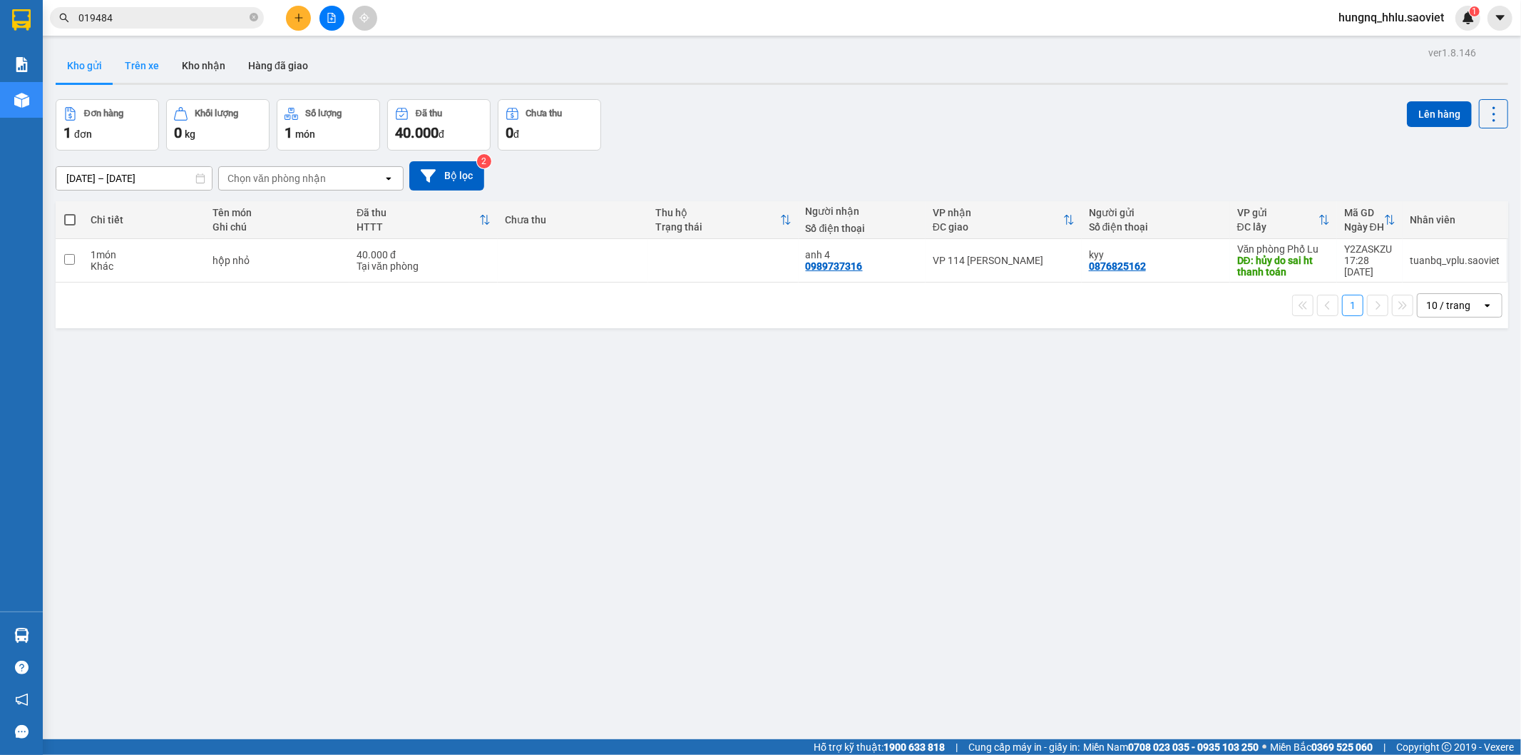
click at [155, 72] on button "Trên xe" at bounding box center [141, 66] width 57 height 34
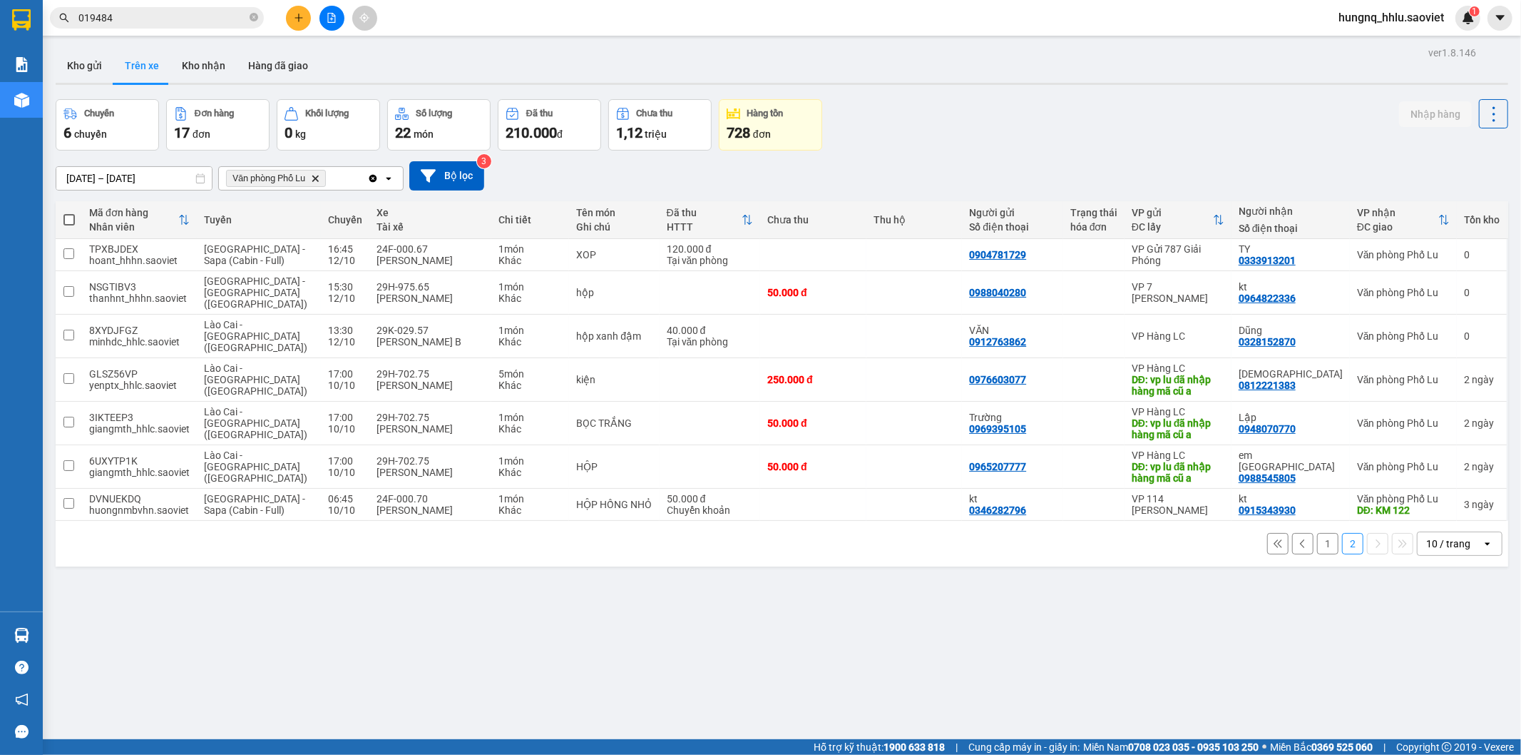
click at [146, 180] on input "[DATE] – [DATE]" at bounding box center [133, 178] width 155 height 23
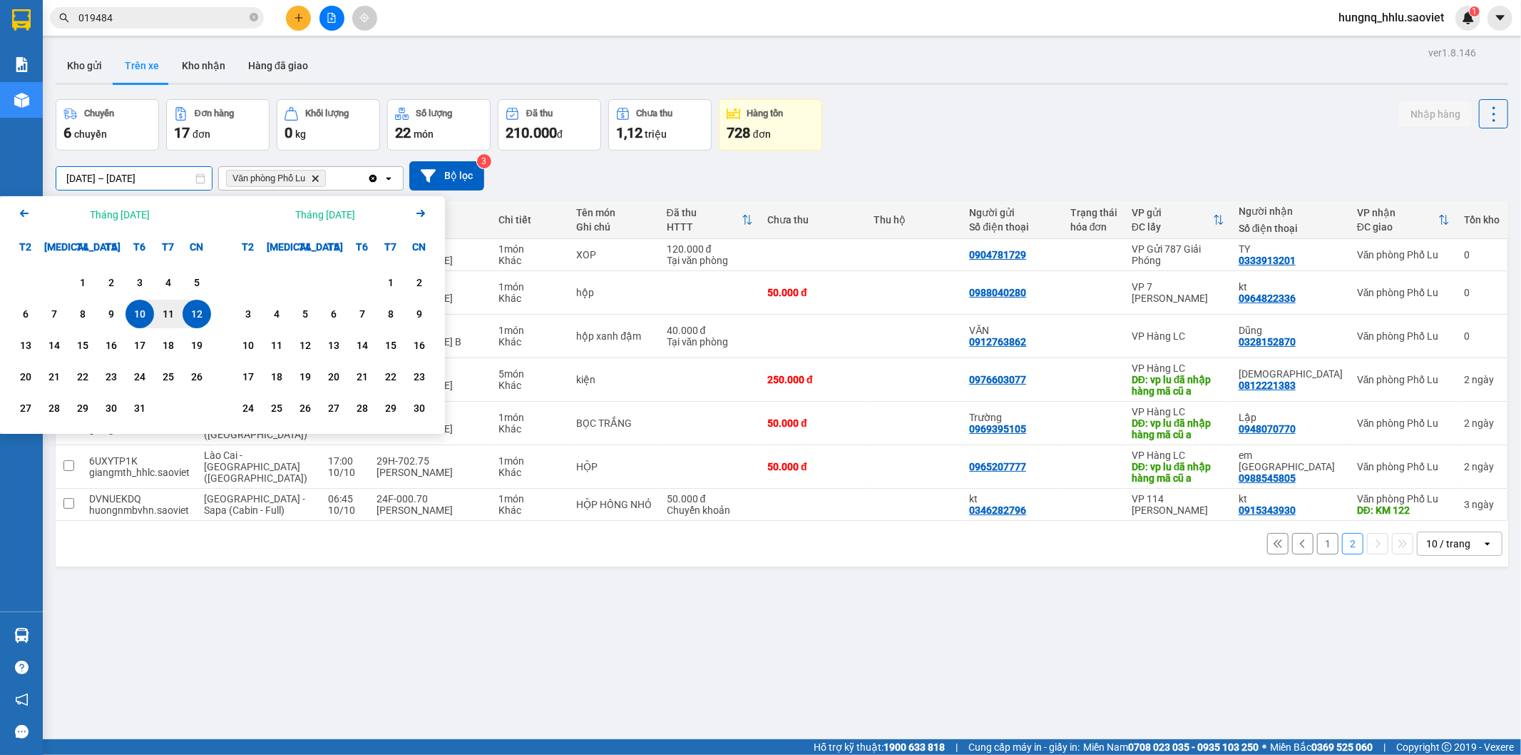
click at [208, 318] on div "12" at bounding box center [197, 314] width 29 height 29
type input "[DATE] – [DATE]"
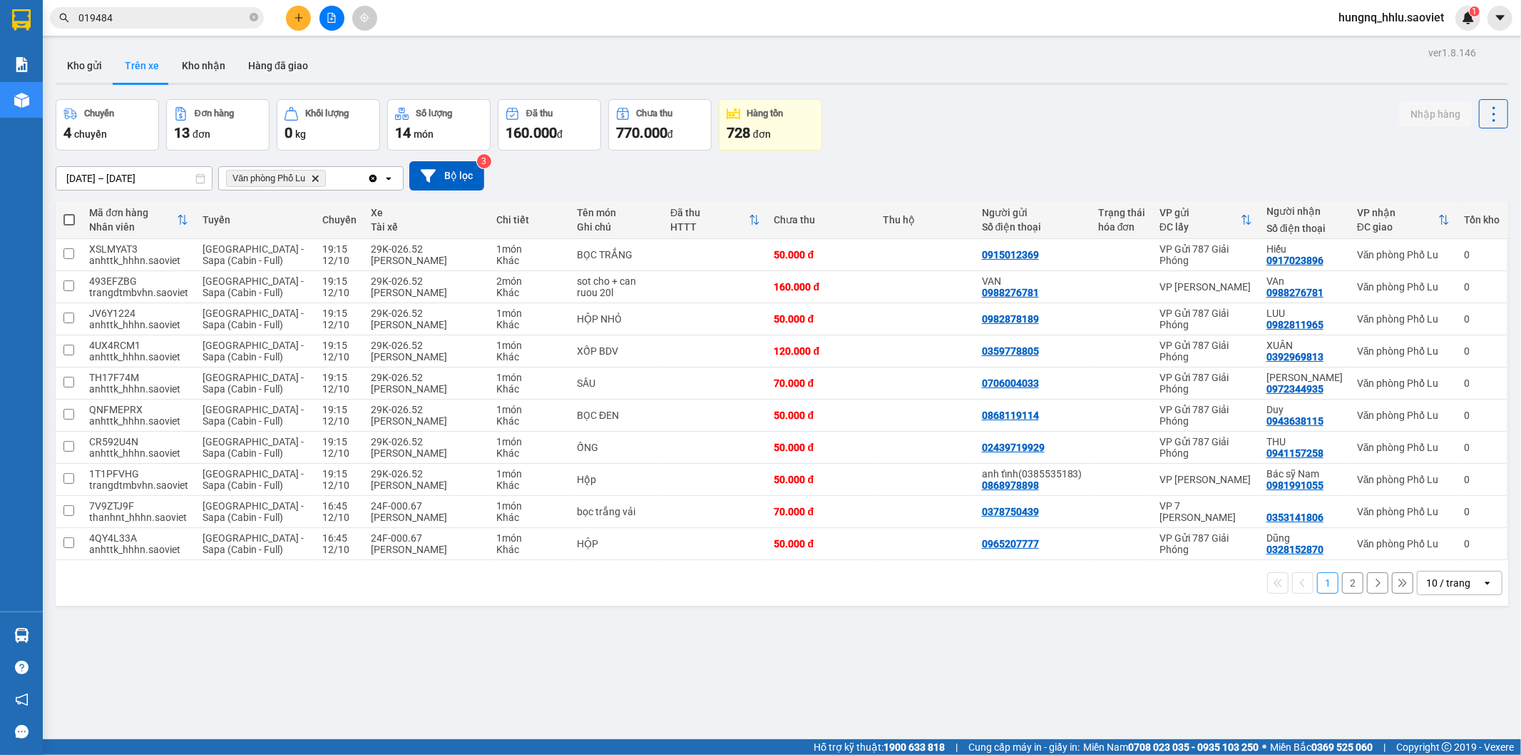
click at [1345, 585] on button "2" at bounding box center [1352, 582] width 21 height 21
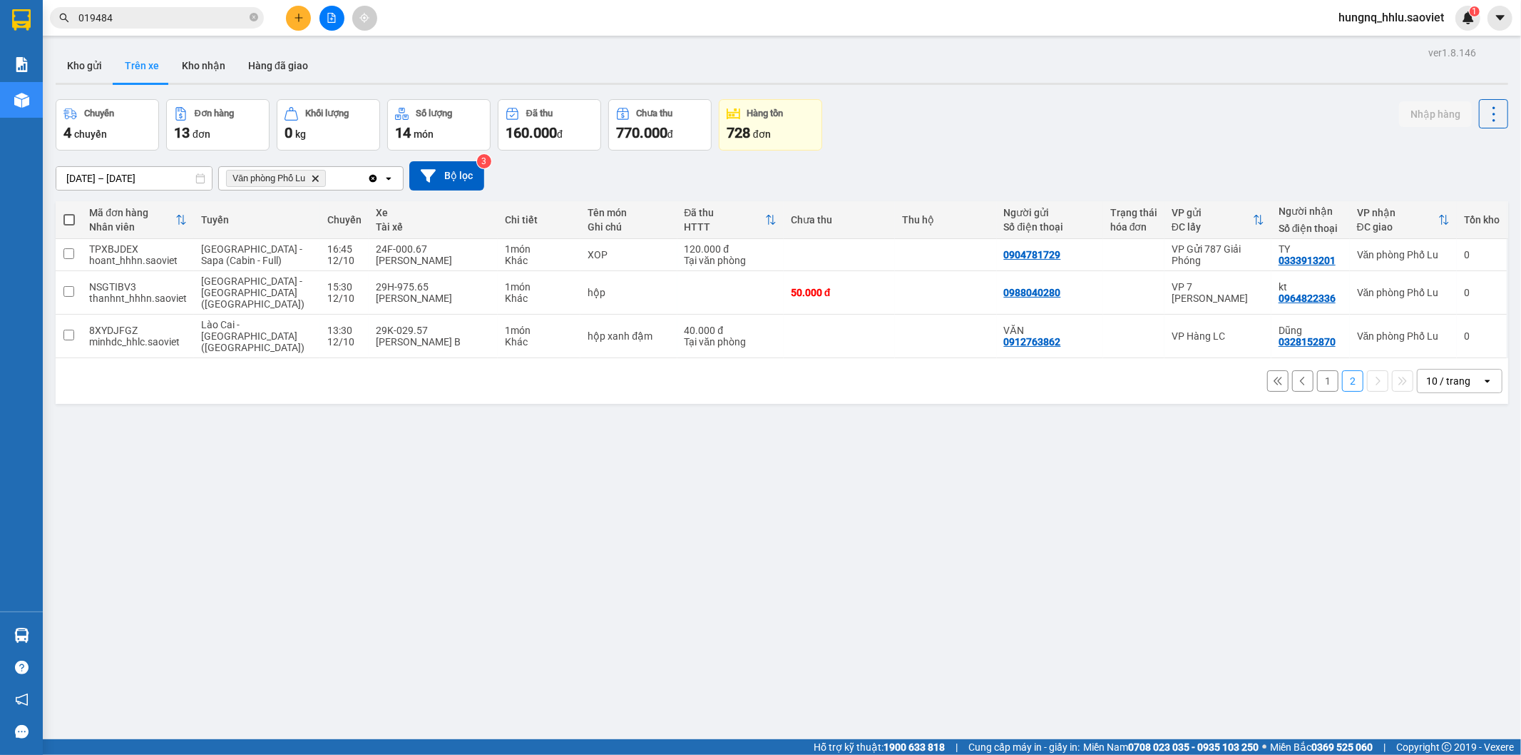
click at [1317, 370] on button "1" at bounding box center [1327, 380] width 21 height 21
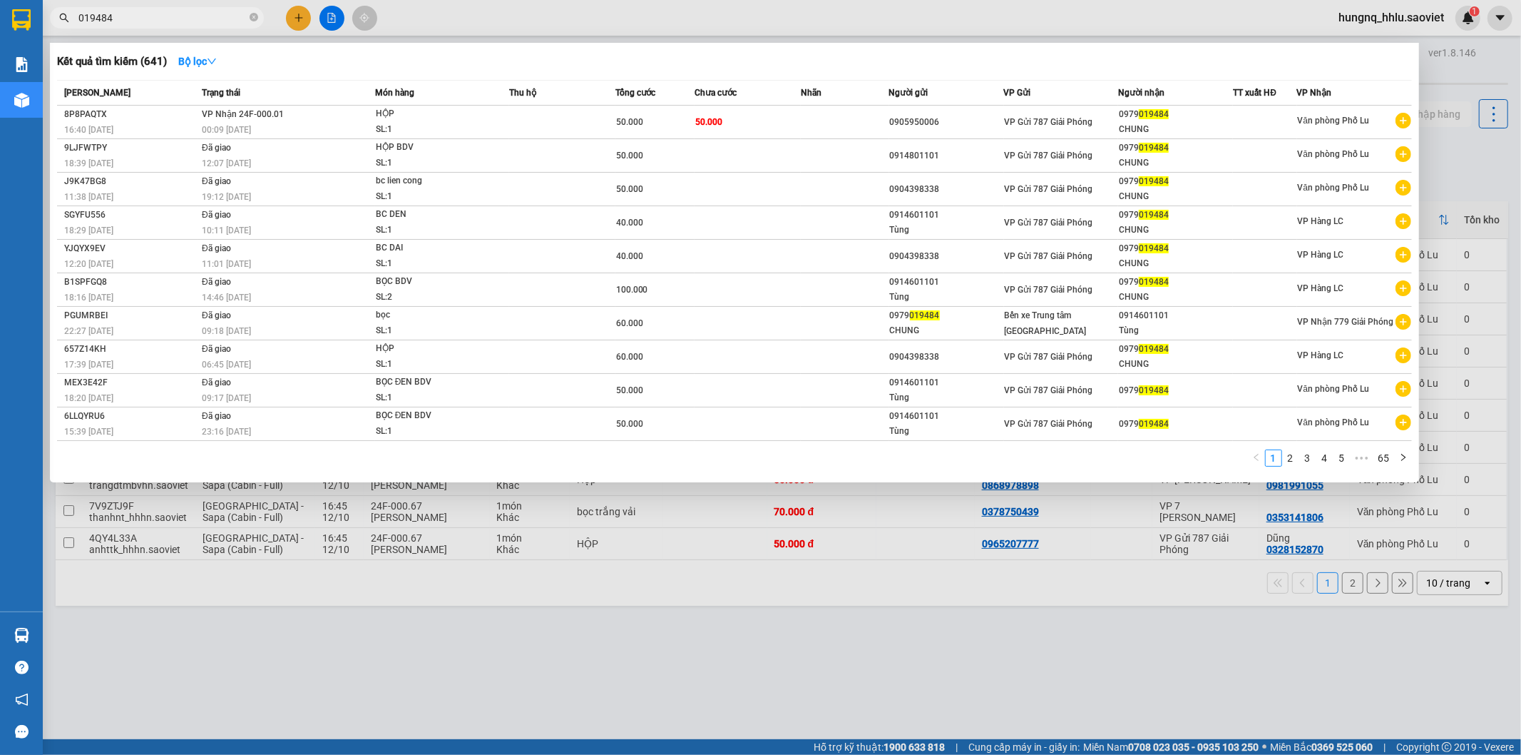
drag, startPoint x: 123, startPoint y: 11, endPoint x: 0, endPoint y: 31, distance: 124.3
click at [0, 29] on section "Kết quả tìm kiếm ( 641 ) Bộ lọc Mã ĐH Trạng thái Món hàng Thu hộ Tổng cước Chưa…" at bounding box center [760, 377] width 1521 height 755
click at [608, 628] on div at bounding box center [760, 377] width 1521 height 755
click at [131, 8] on span "019484" at bounding box center [157, 17] width 214 height 21
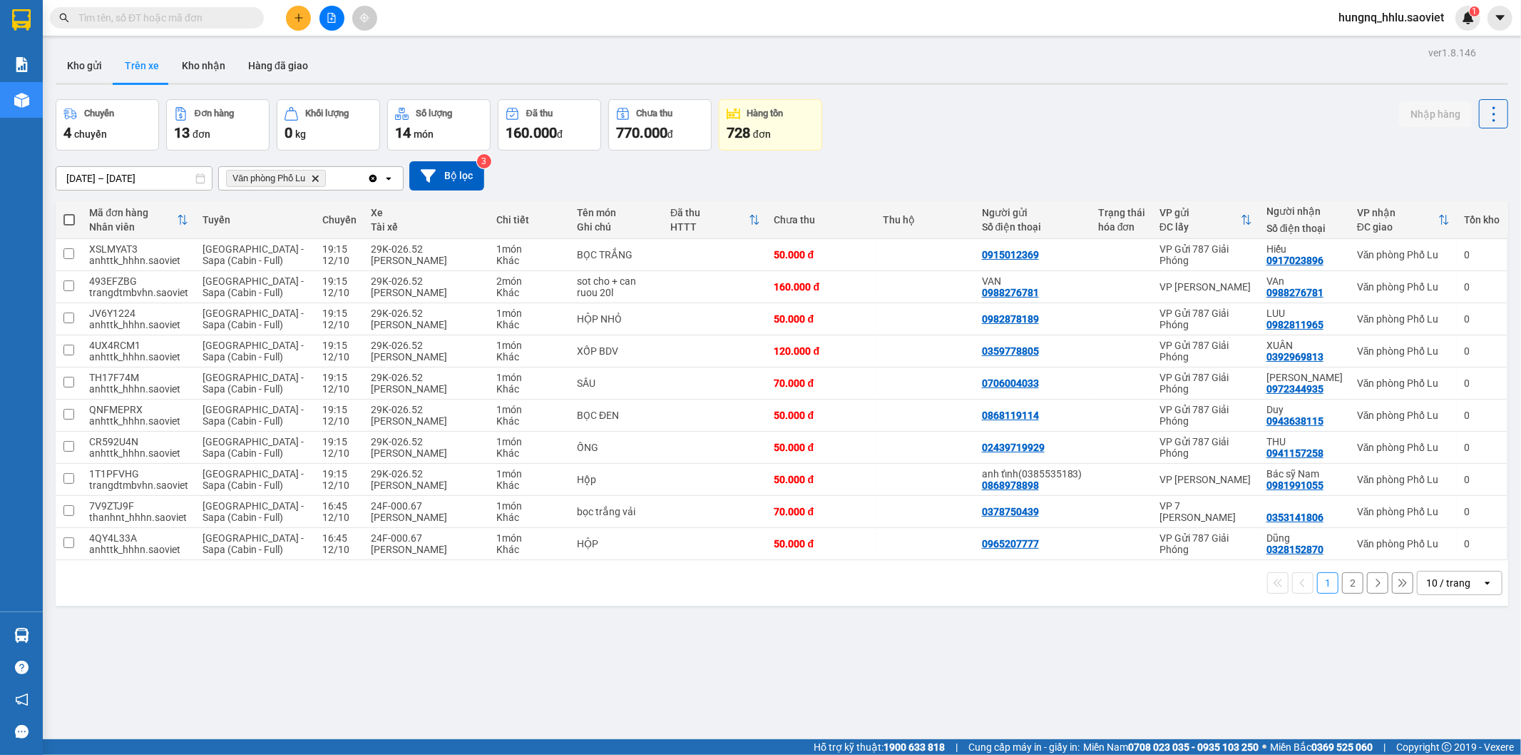
click at [98, 19] on input "text" at bounding box center [162, 18] width 168 height 16
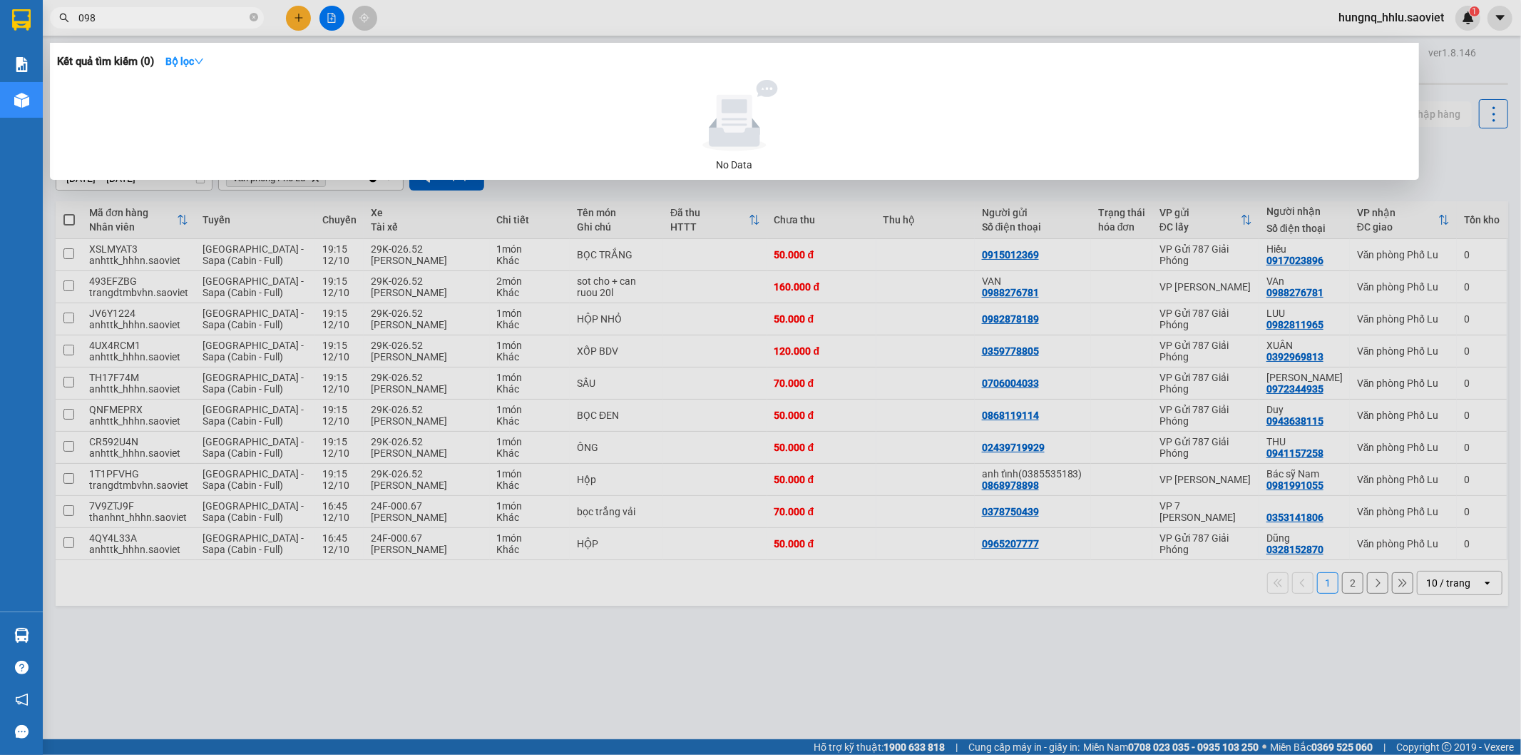
type input "0984"
drag, startPoint x: 123, startPoint y: 19, endPoint x: 0, endPoint y: 27, distance: 122.9
click at [0, 17] on section "Kết quả tìm kiếm ( 0 ) Bộ lọc No Data 0984 hungnq_hhlu.saoviet 1 Báo cáo 1B. Ch…" at bounding box center [760, 377] width 1521 height 755
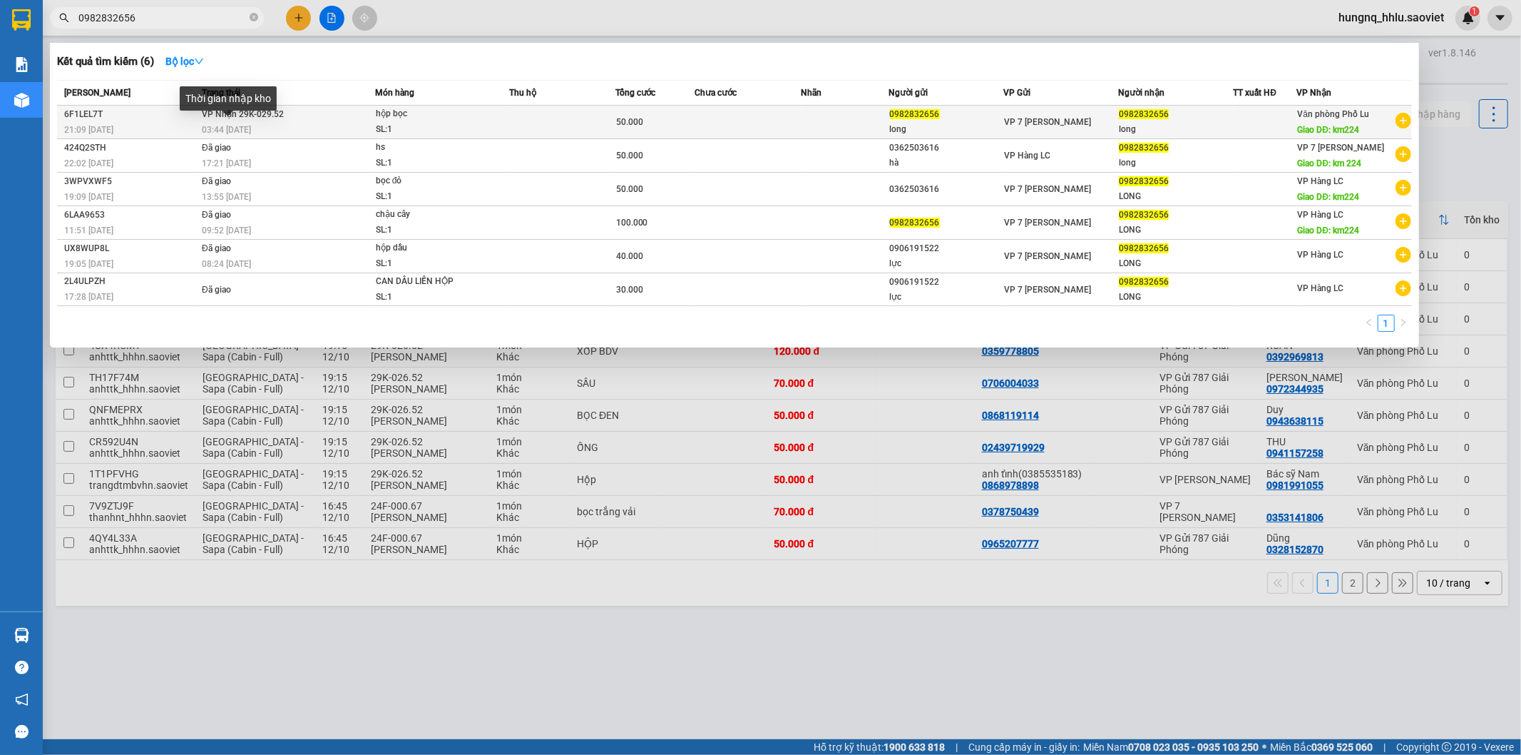
type input "0982832656"
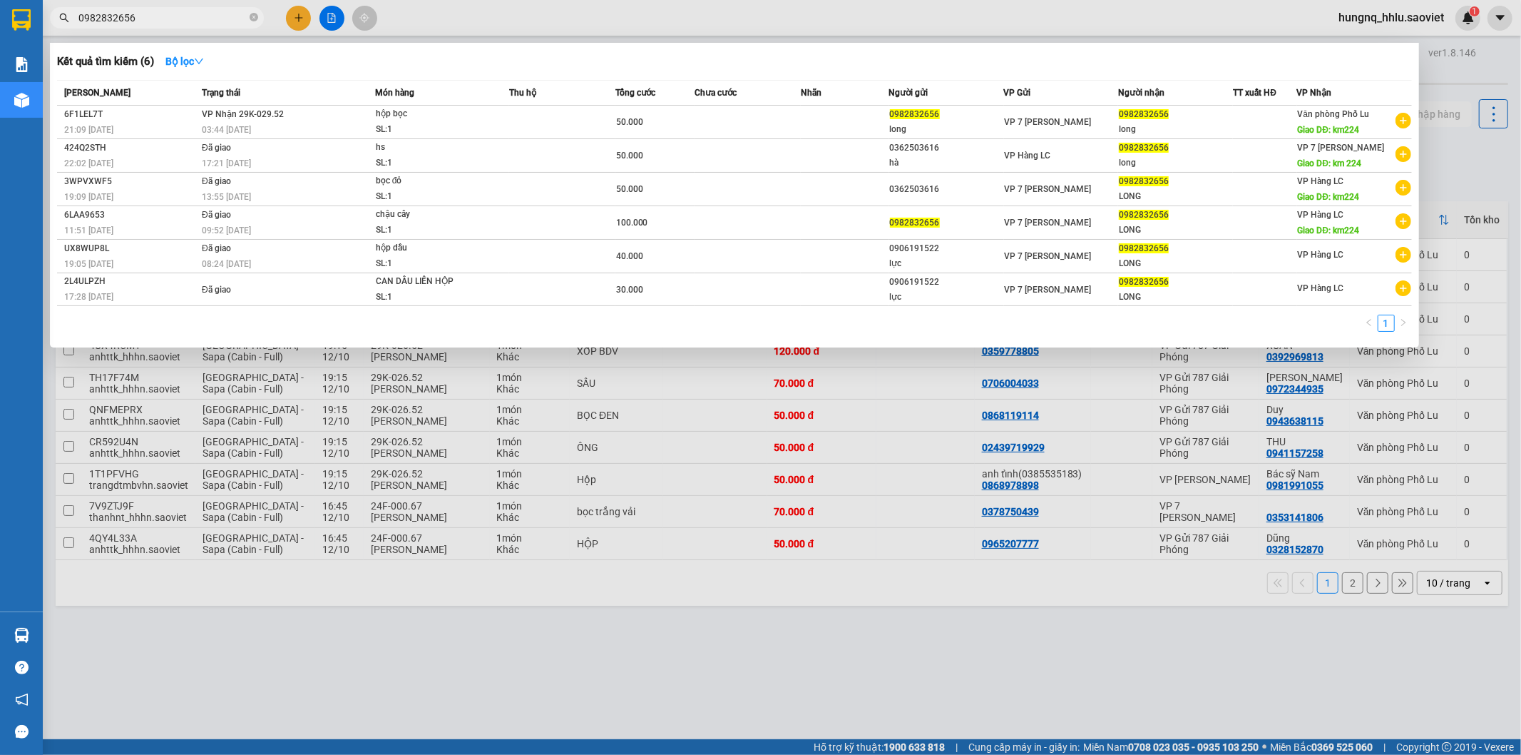
click at [209, 131] on span "03:44 [DATE]" at bounding box center [226, 130] width 49 height 10
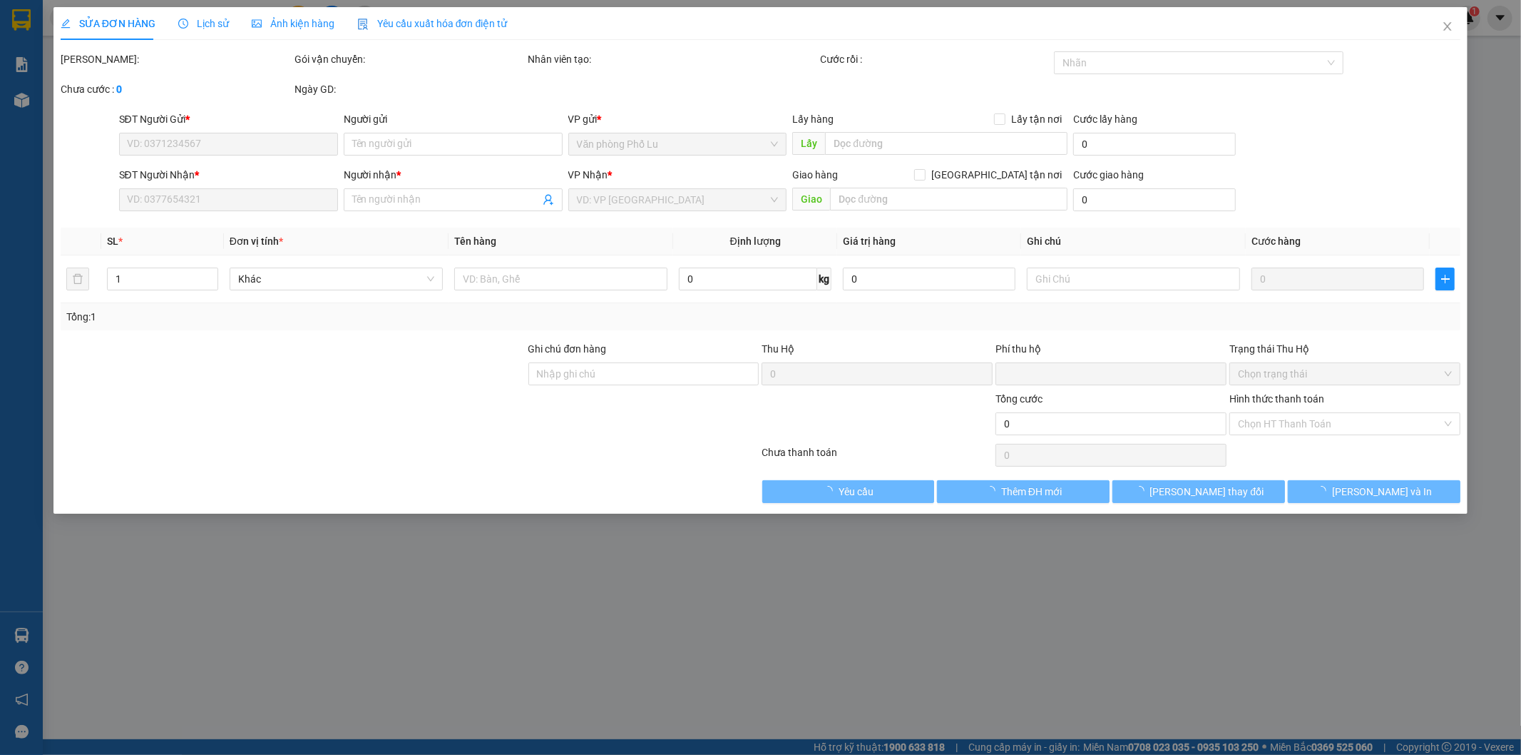
click at [196, 29] on div "Lịch sử" at bounding box center [203, 24] width 51 height 16
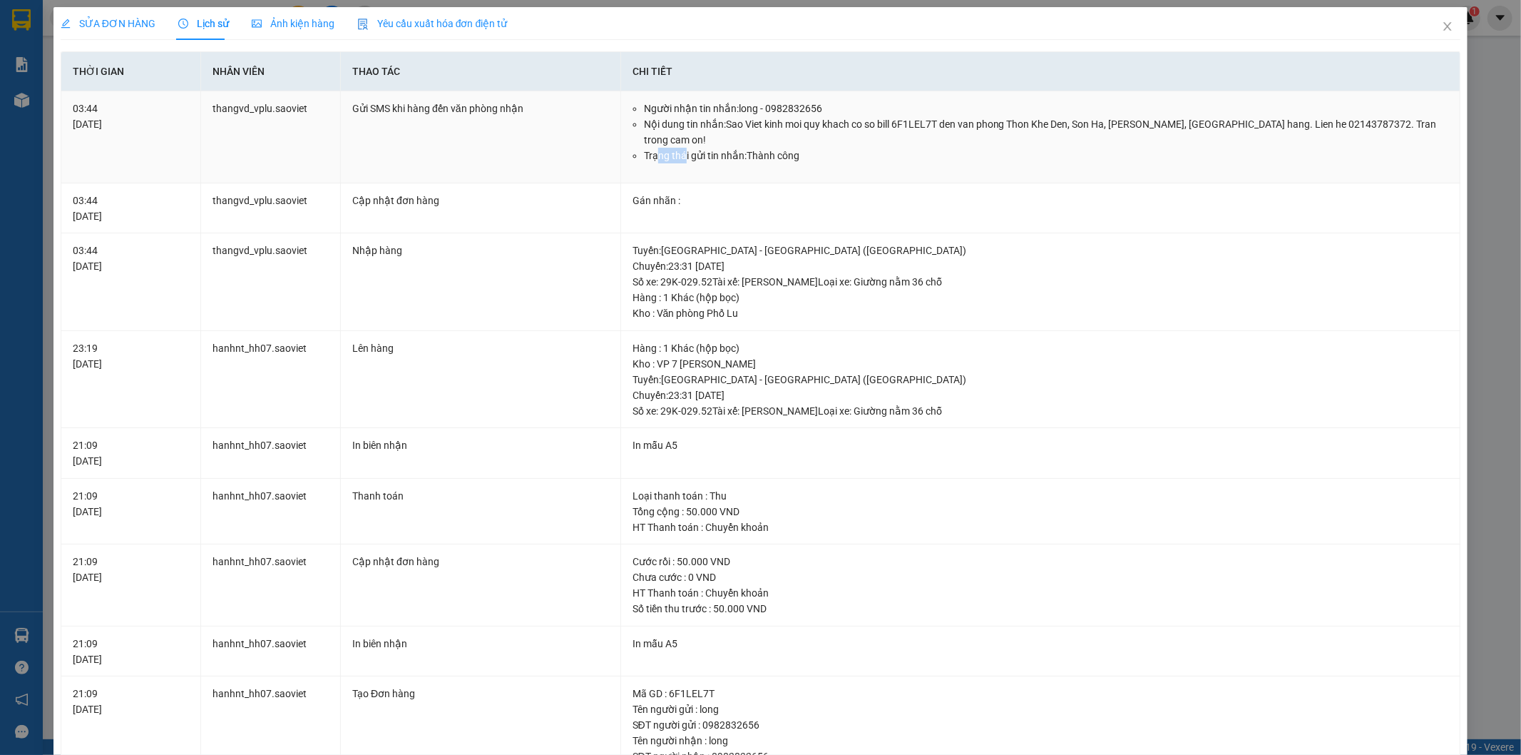
click at [680, 168] on td "Người nhận tin nhắn: long - 0982832656 Nội dung tin nhắn: Sao Viet kinh moi quy…" at bounding box center [1041, 137] width 840 height 92
drag, startPoint x: 692, startPoint y: 173, endPoint x: 701, endPoint y: 173, distance: 9.3
click at [693, 173] on td "Người nhận tin nhắn: long - 0982832656 Nội dung tin nhắn: Sao Viet kinh moi quy…" at bounding box center [1041, 137] width 840 height 92
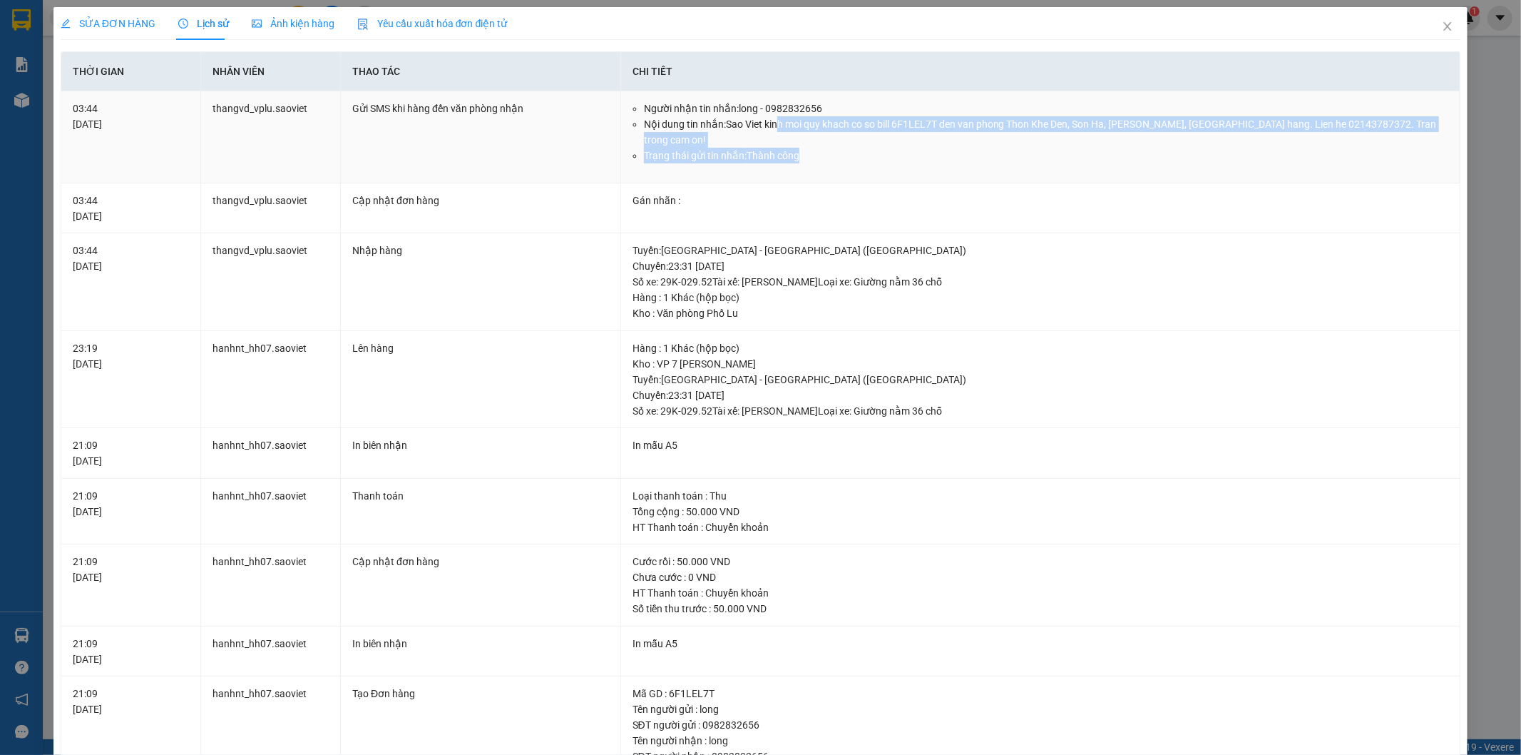
drag, startPoint x: 818, startPoint y: 132, endPoint x: 1039, endPoint y: 152, distance: 221.3
click at [1039, 152] on ul "Người nhận tin nhắn: long - 0982832656 Nội dung tin nhắn: Sao Viet kinh moi quy…" at bounding box center [1041, 132] width 817 height 63
click at [1078, 148] on li "Trạng thái gửi tin nhắn: Thành công" at bounding box center [1046, 156] width 805 height 16
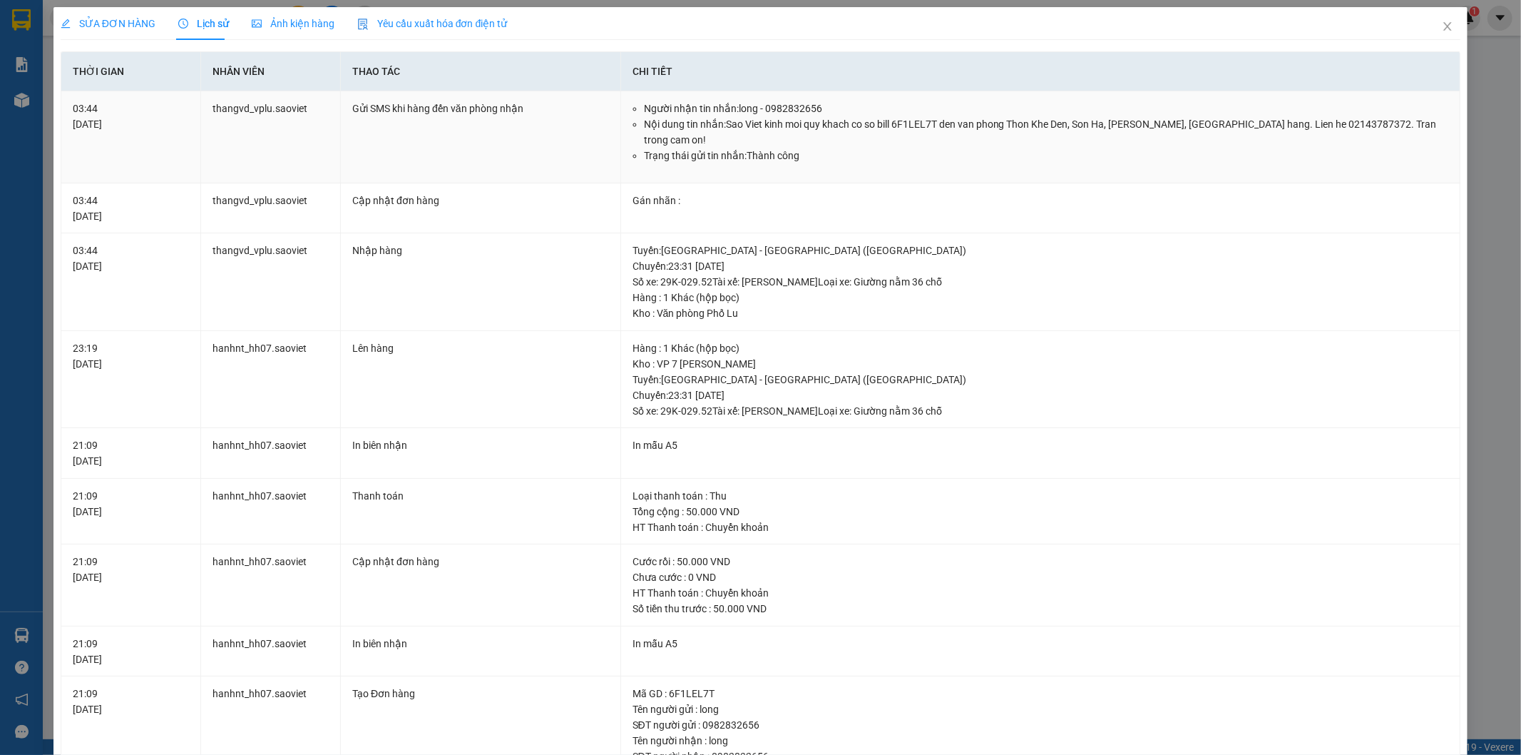
click at [708, 120] on li "Nội dung tin nhắn: Sao Viet kinh moi quy khach co so bill 6F1LEL7T den van phon…" at bounding box center [1046, 131] width 805 height 31
click at [1445, 31] on span "Close" at bounding box center [1448, 27] width 40 height 40
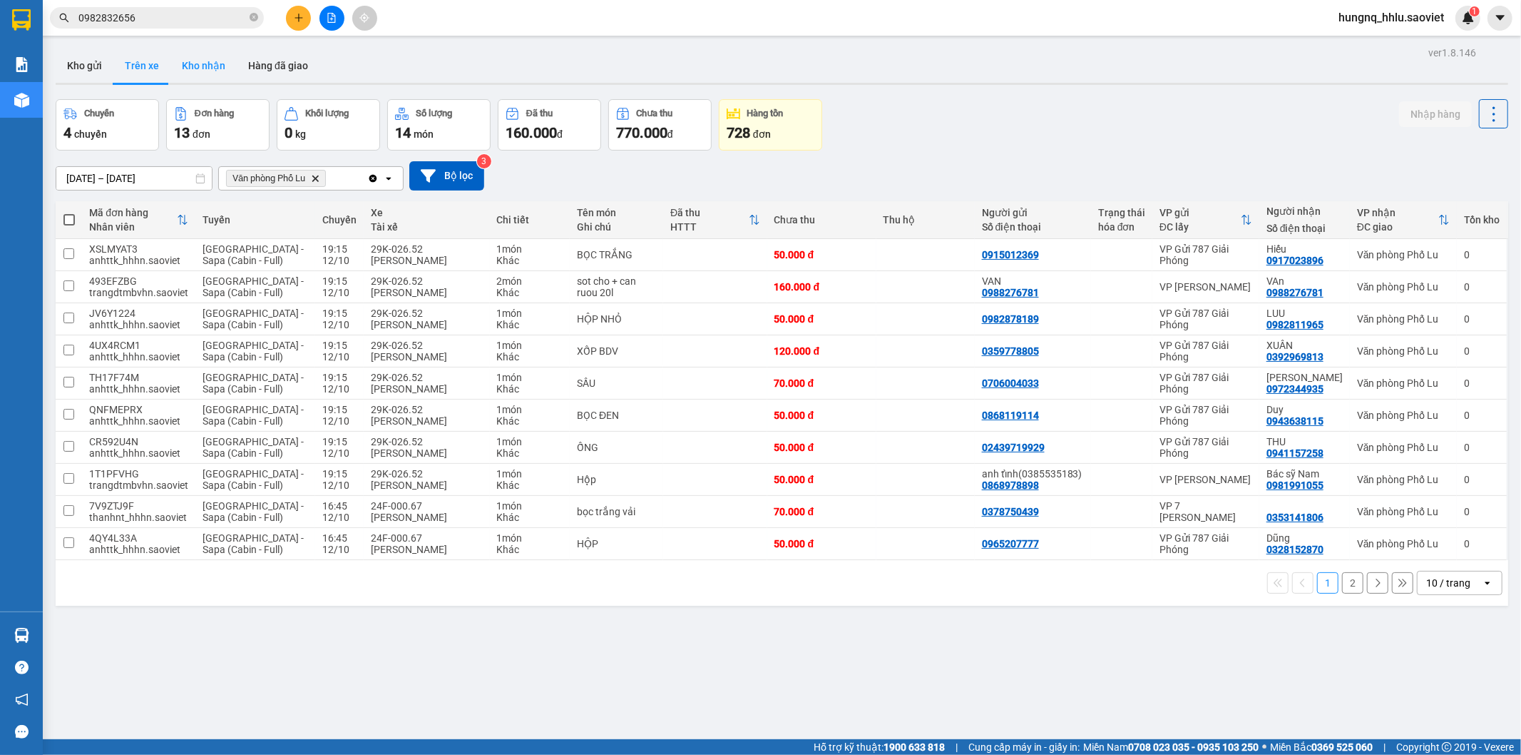
click at [182, 66] on button "Kho nhận" at bounding box center [203, 66] width 66 height 34
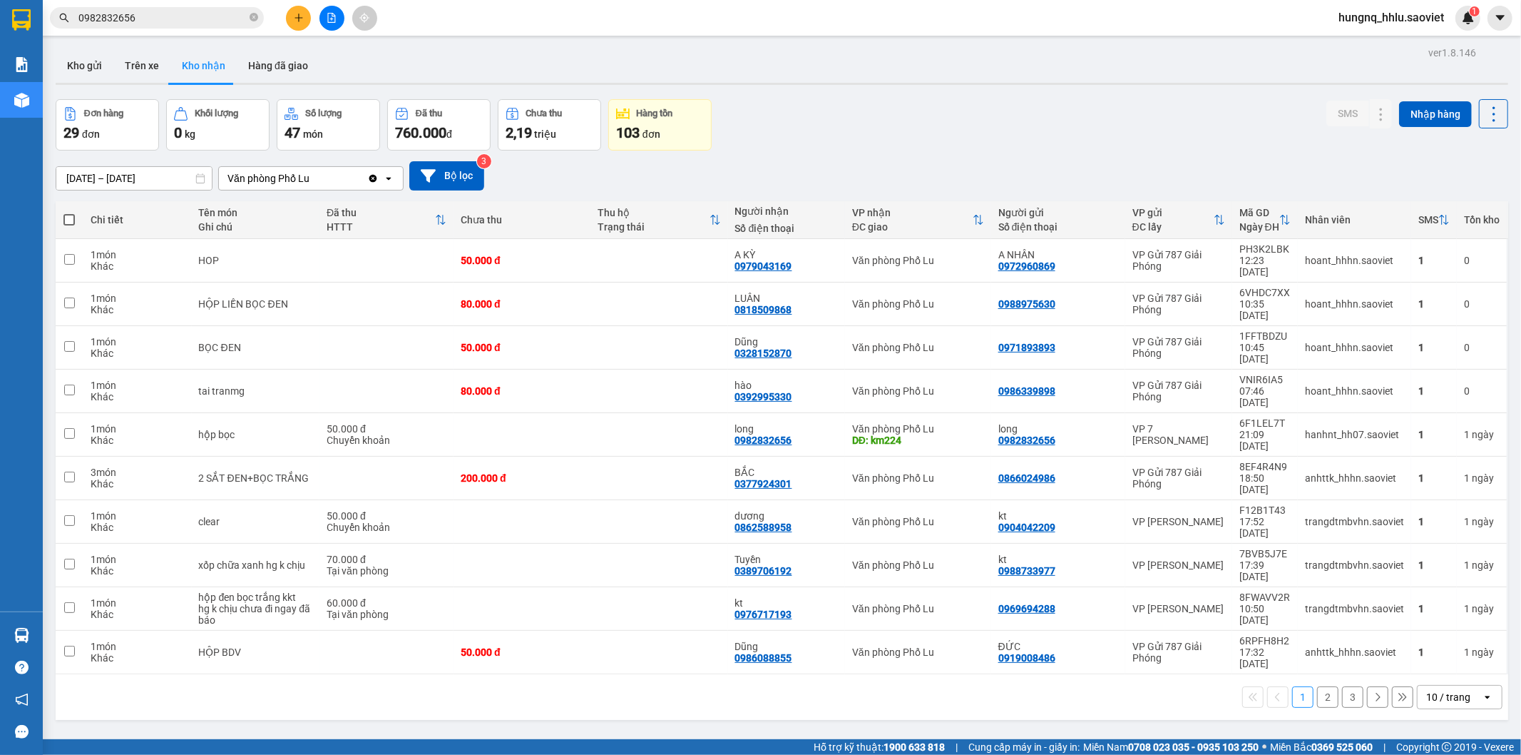
click at [1330, 685] on div "1 2 3 10 / trang open" at bounding box center [782, 697] width 1442 height 24
click at [1325, 686] on button "2" at bounding box center [1327, 696] width 21 height 21
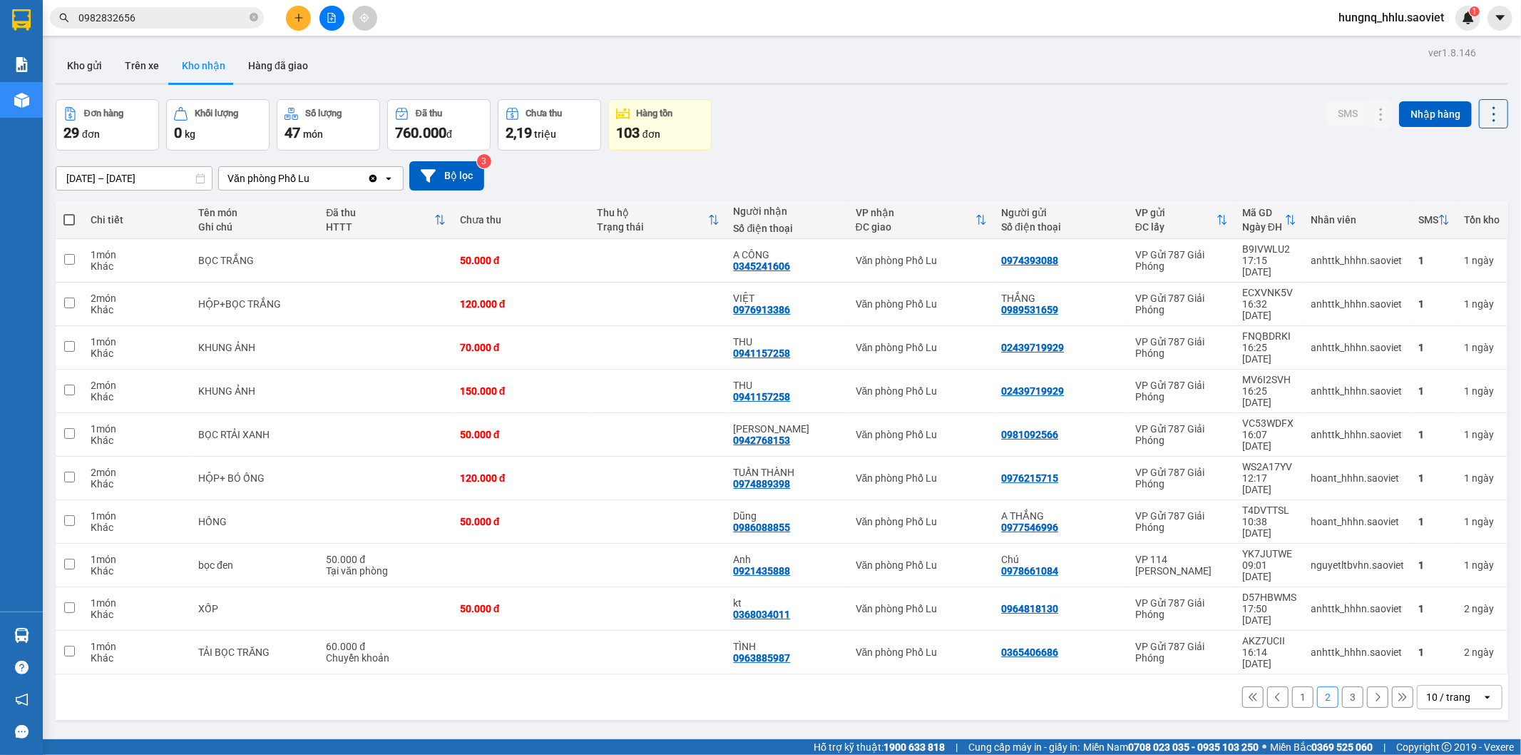
click at [1347, 686] on button "3" at bounding box center [1352, 696] width 21 height 21
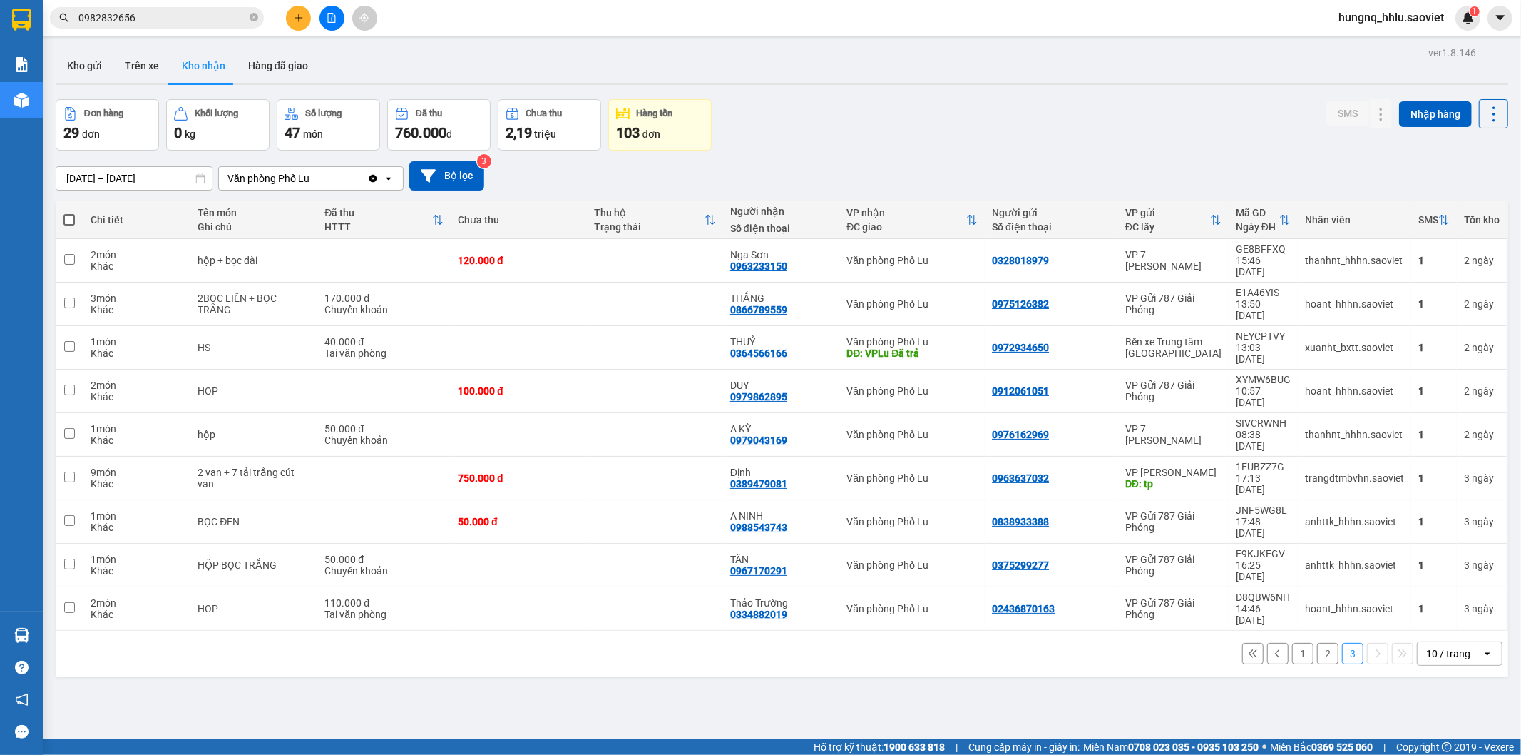
click at [1317, 643] on button "2" at bounding box center [1327, 653] width 21 height 21
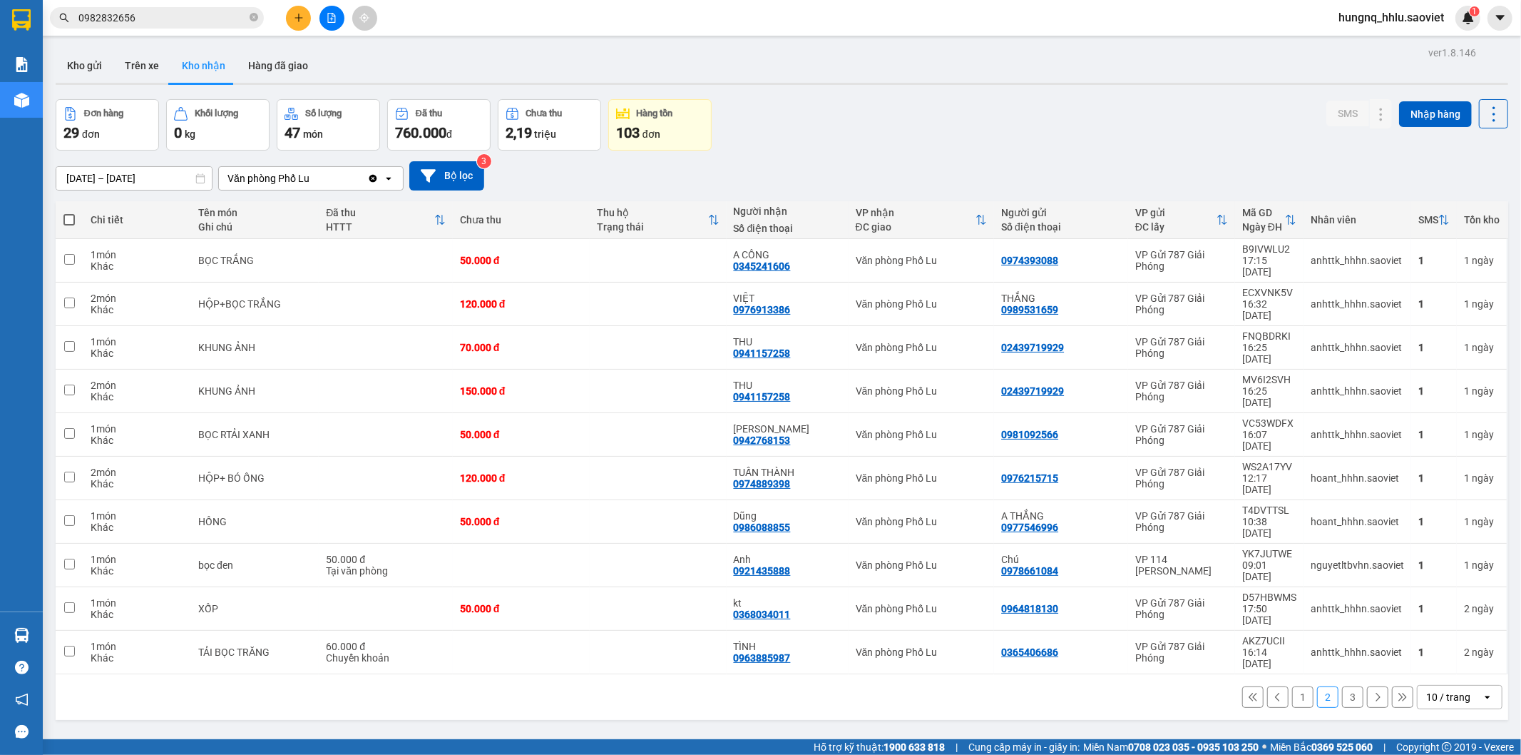
click at [1292, 686] on button "1" at bounding box center [1302, 696] width 21 height 21
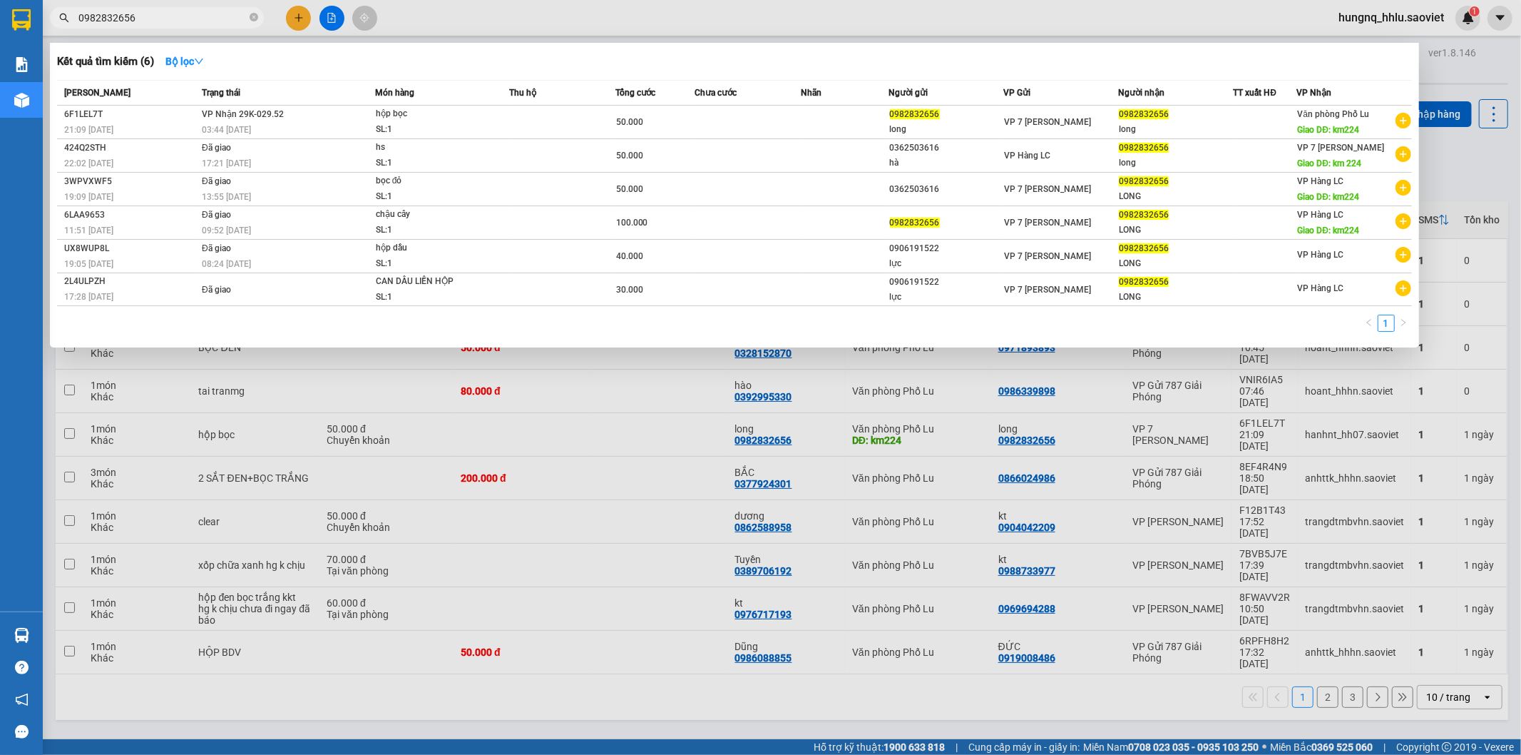
click at [145, 17] on input "0982832656" at bounding box center [162, 18] width 168 height 16
drag, startPoint x: 790, startPoint y: 649, endPoint x: 1151, endPoint y: 645, distance: 360.2
click at [795, 647] on div at bounding box center [760, 377] width 1521 height 755
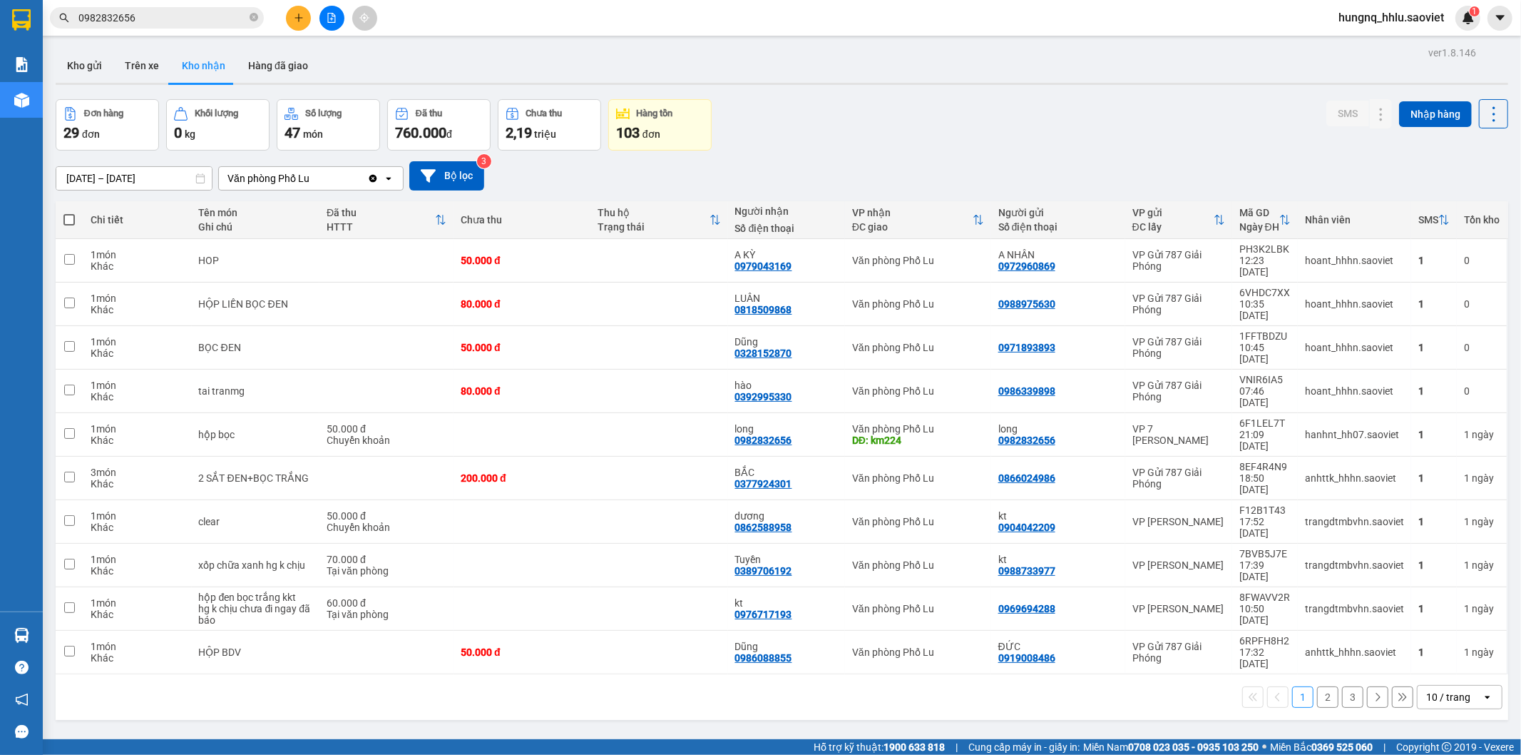
click at [1311, 685] on div "1 2 3 10 / trang open" at bounding box center [782, 697] width 1442 height 24
click at [1317, 686] on button "2" at bounding box center [1327, 696] width 21 height 21
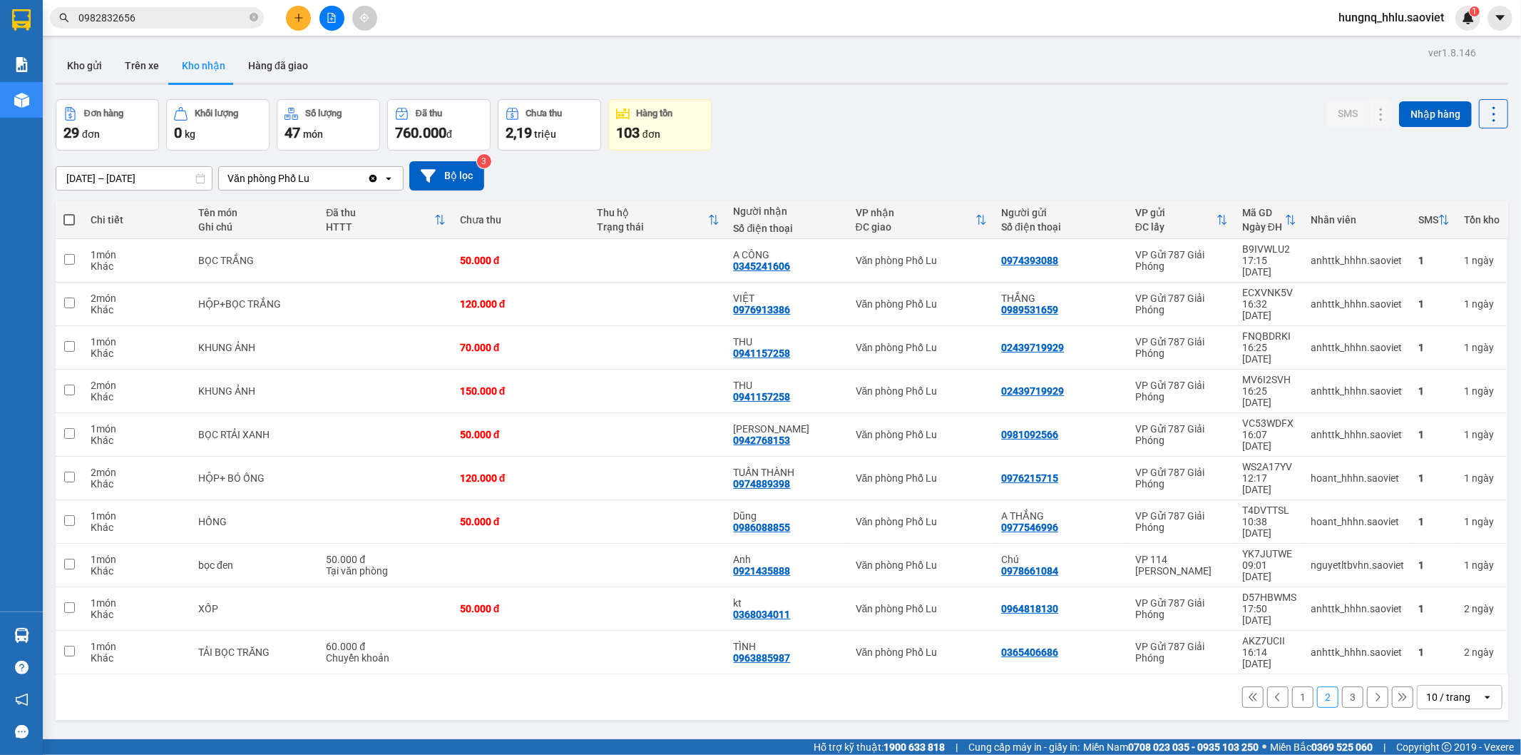
click at [1342, 686] on button "3" at bounding box center [1352, 696] width 21 height 21
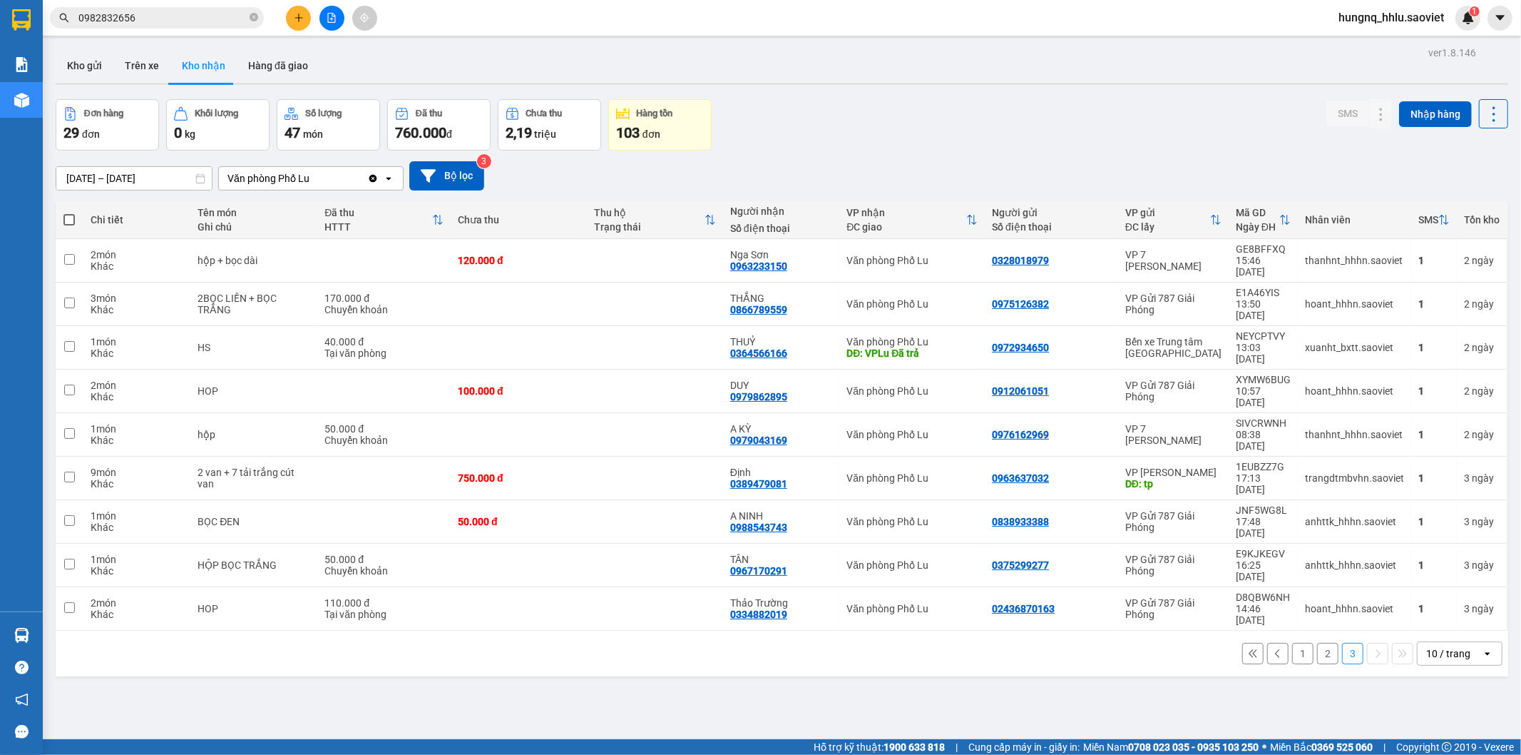
click at [163, 175] on input "[DATE] – [DATE]" at bounding box center [133, 178] width 155 height 23
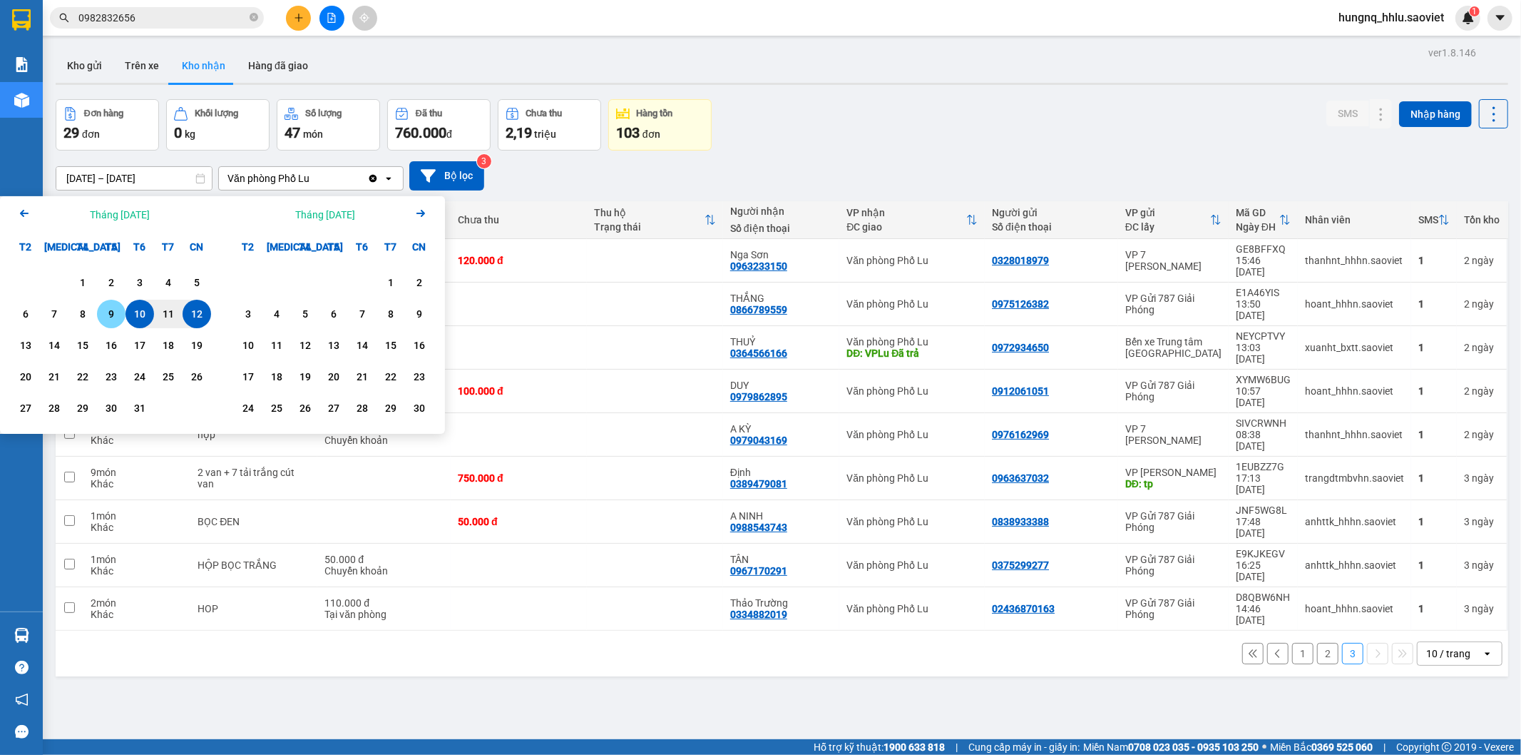
click at [107, 314] on div "9" at bounding box center [111, 313] width 20 height 17
click at [205, 315] on div "12" at bounding box center [197, 313] width 20 height 17
type input "[DATE] – [DATE]"
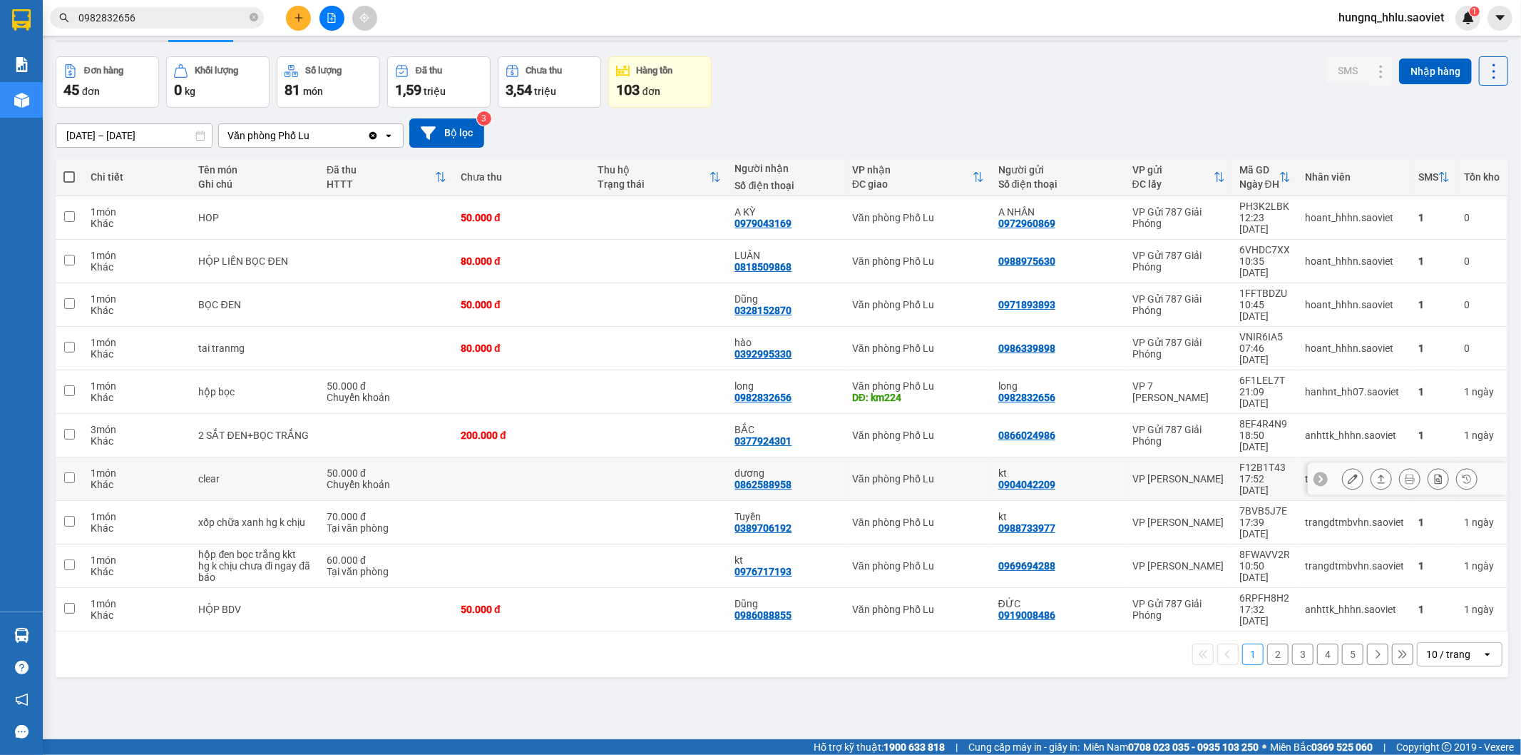
scroll to position [66, 0]
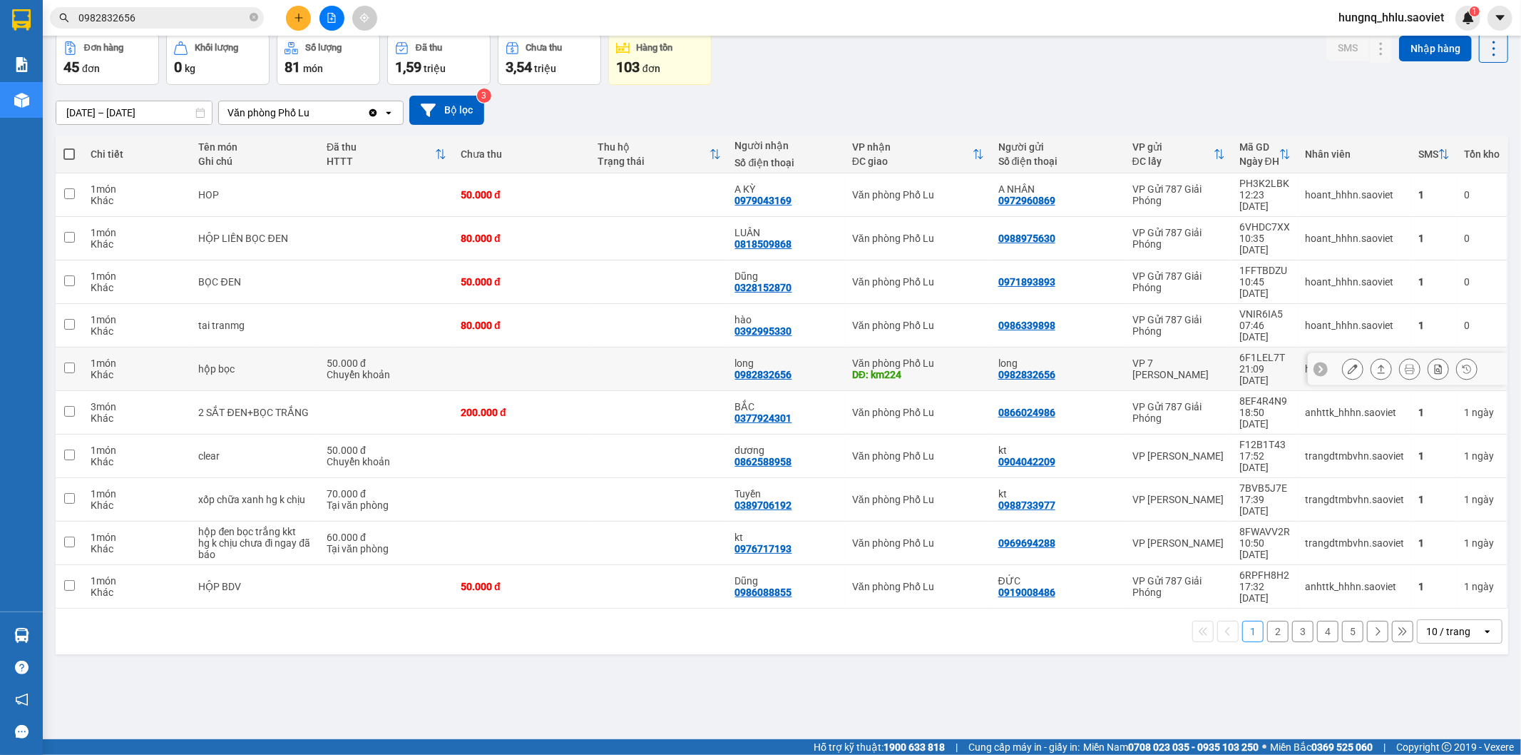
click at [130, 369] on div "Khác" at bounding box center [138, 374] width 94 height 11
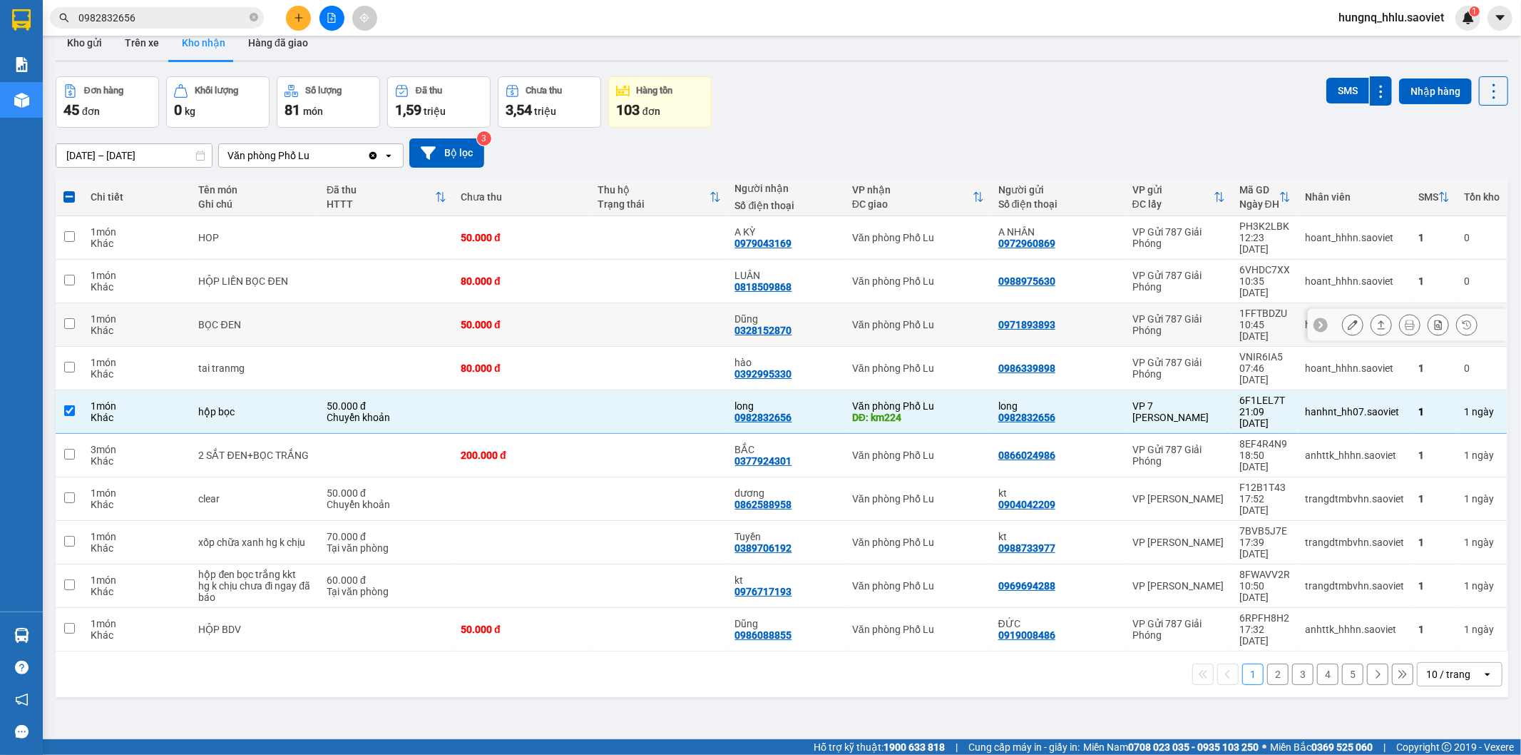
scroll to position [0, 0]
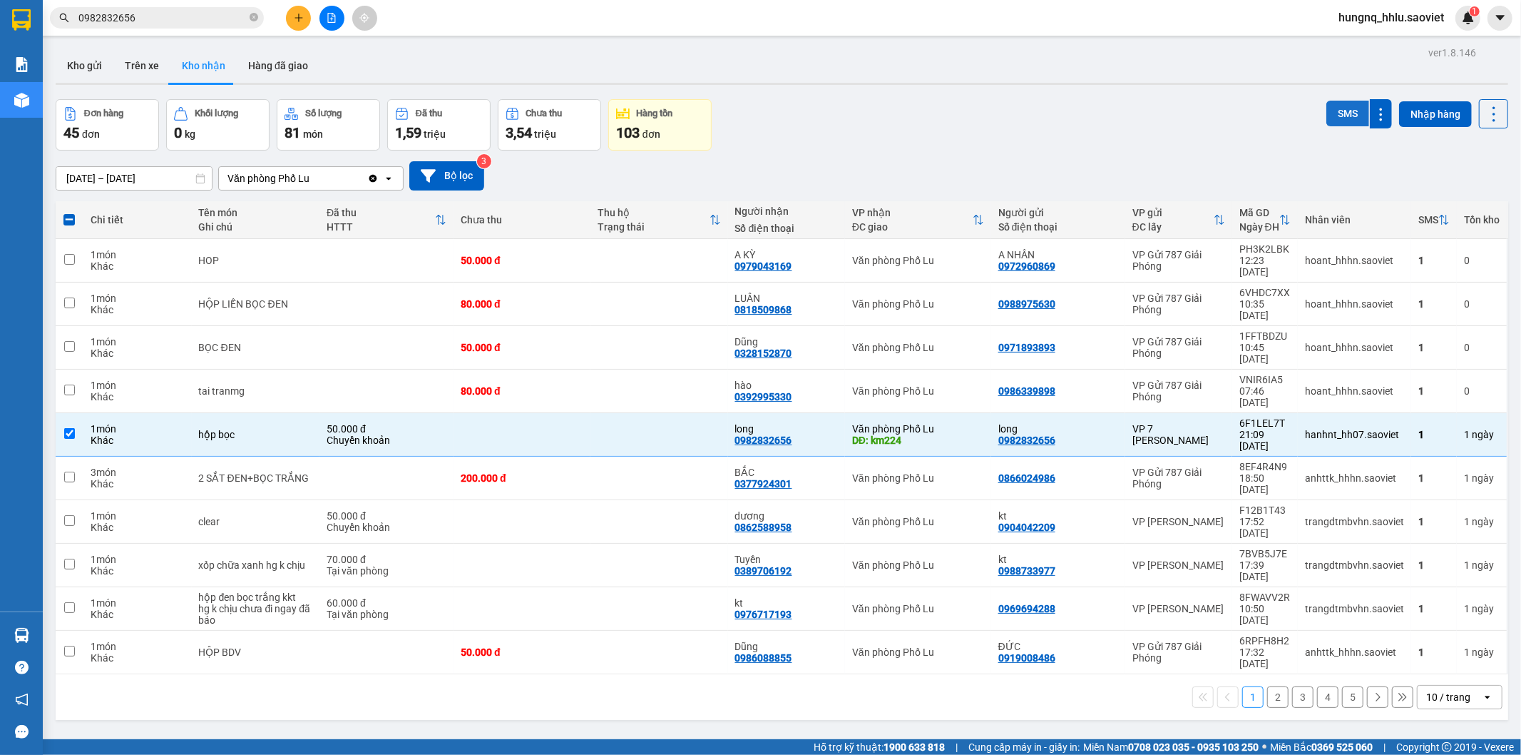
click at [1327, 114] on button "SMS" at bounding box center [1348, 114] width 43 height 26
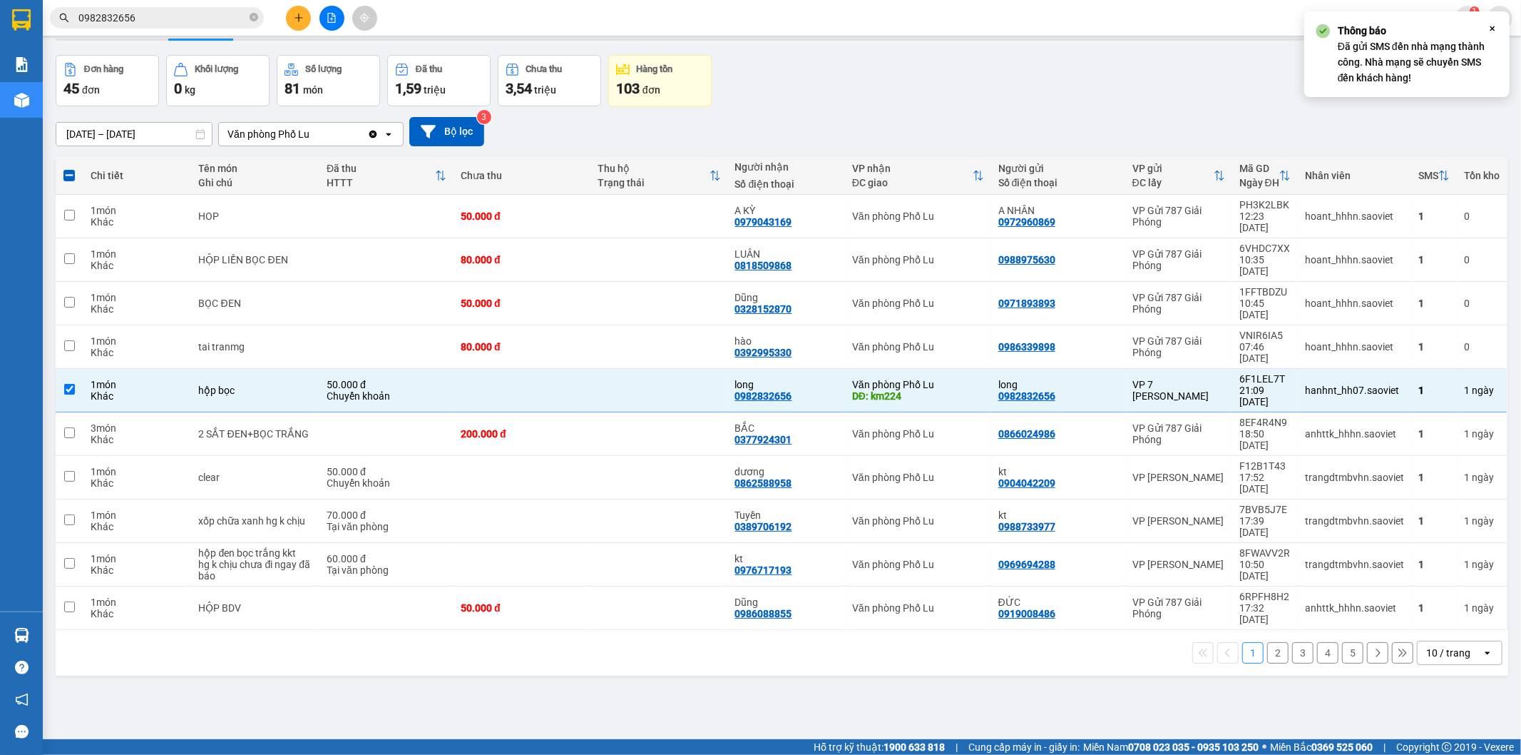
scroll to position [66, 0]
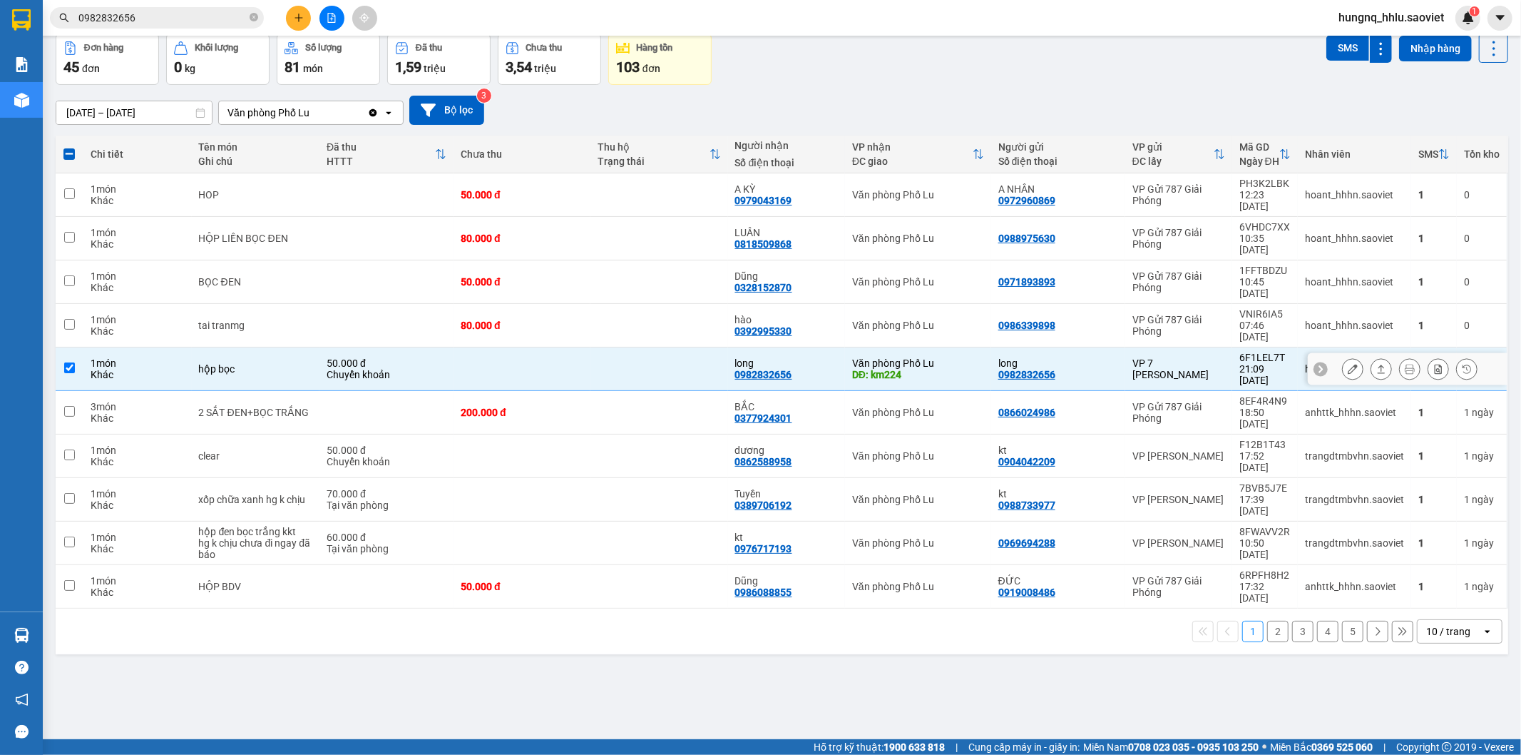
click at [65, 362] on input "checkbox" at bounding box center [69, 367] width 11 height 11
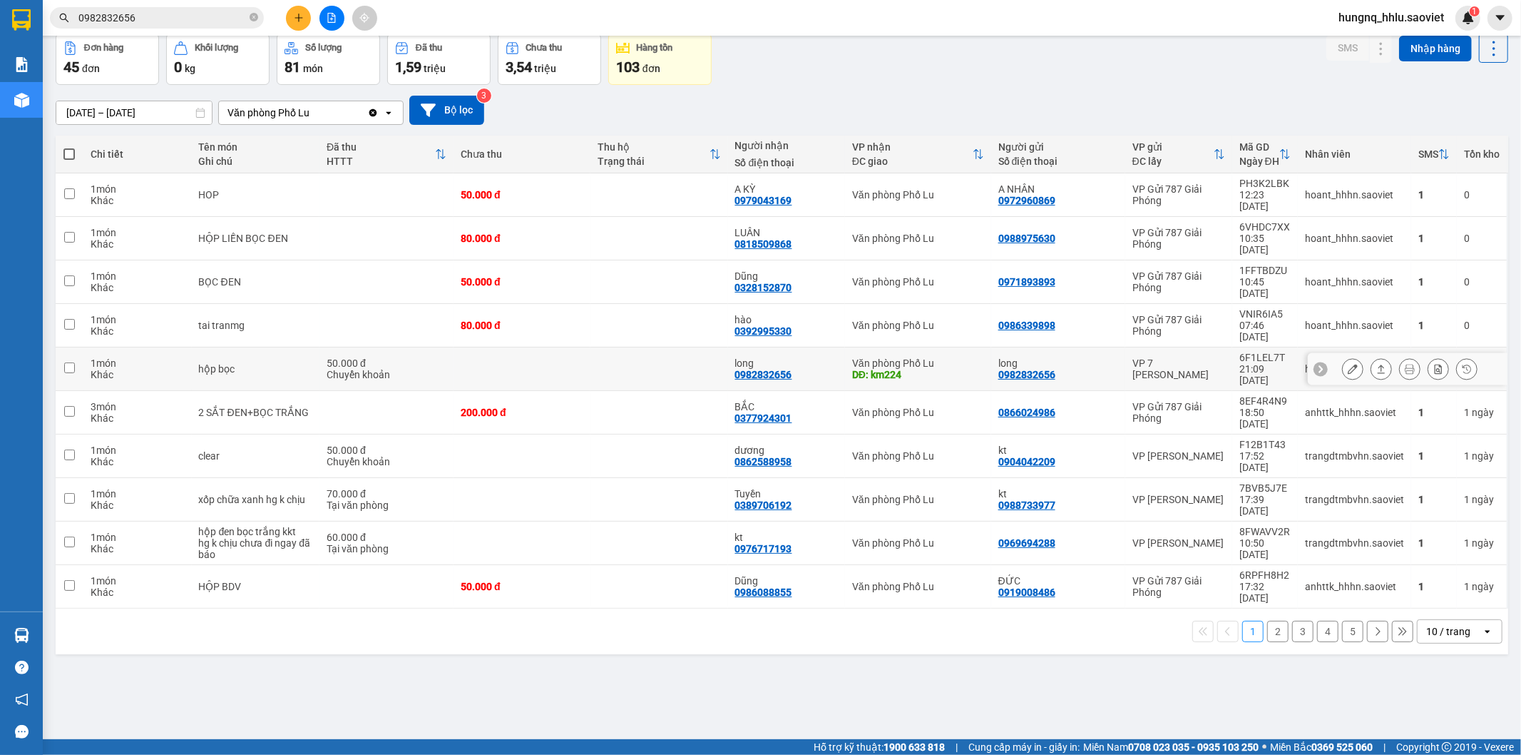
click at [72, 362] on input "checkbox" at bounding box center [69, 367] width 11 height 11
checkbox input "true"
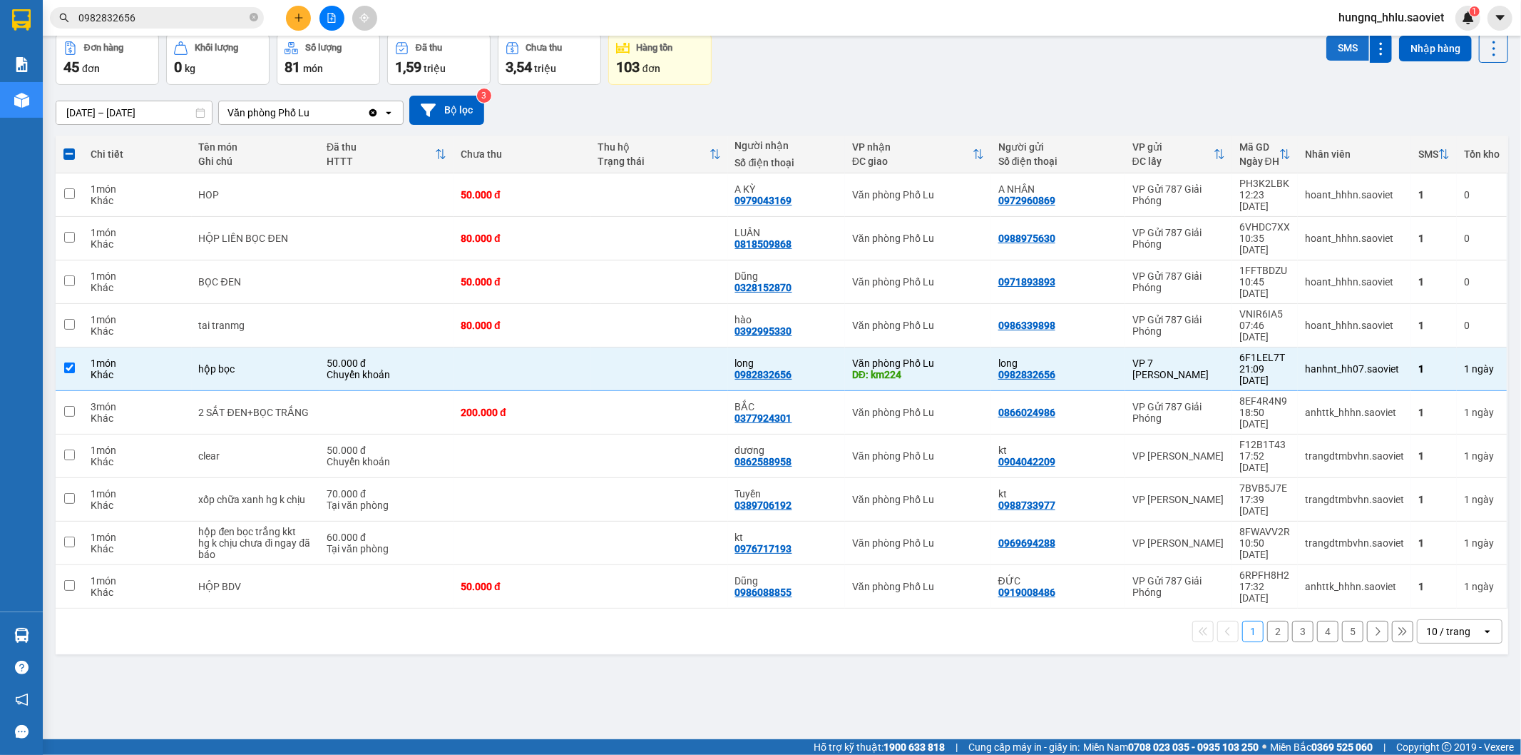
click at [1329, 51] on button "SMS" at bounding box center [1348, 48] width 43 height 26
click at [1348, 364] on icon at bounding box center [1353, 369] width 10 height 10
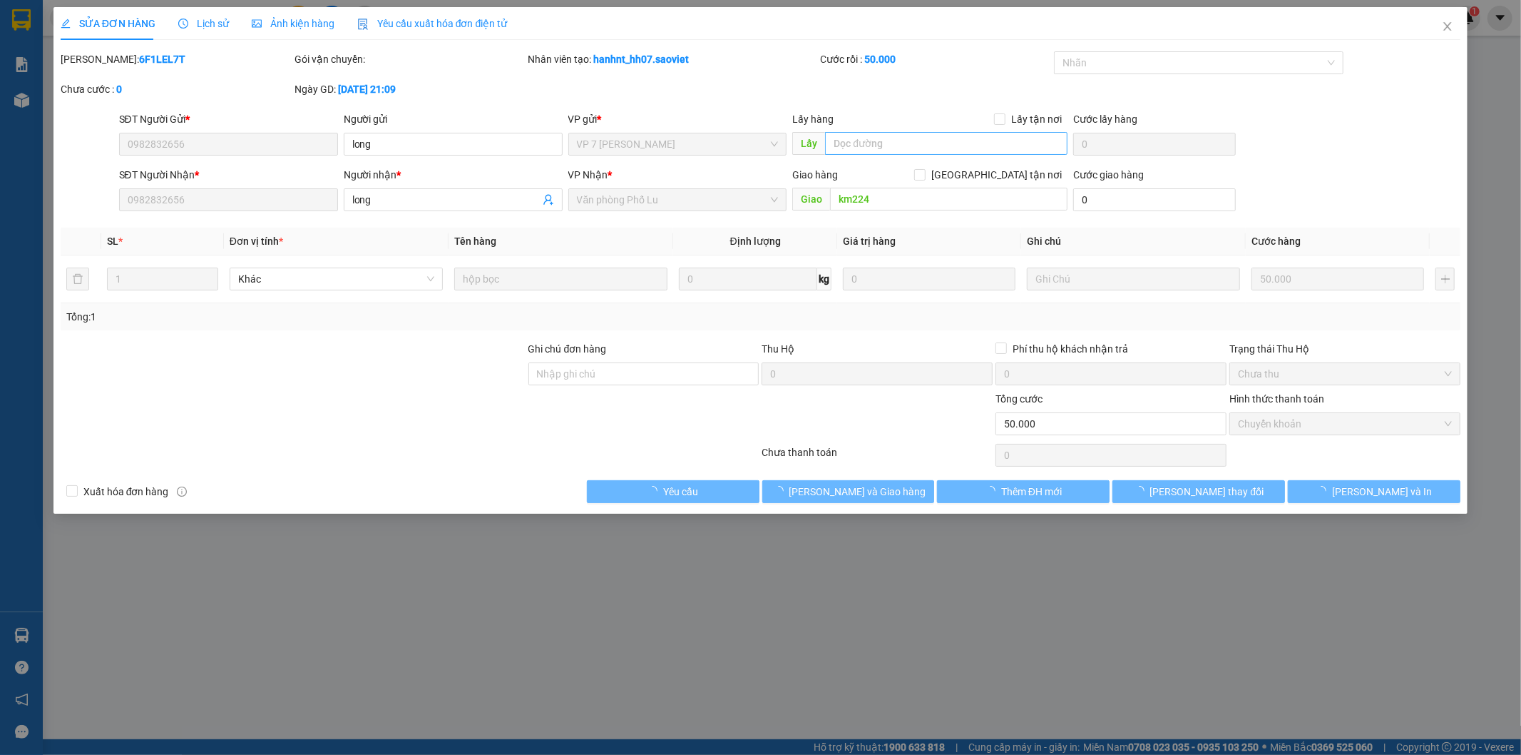
type input "0982832656"
type input "long"
type input "0982832656"
type input "long"
type input "km224"
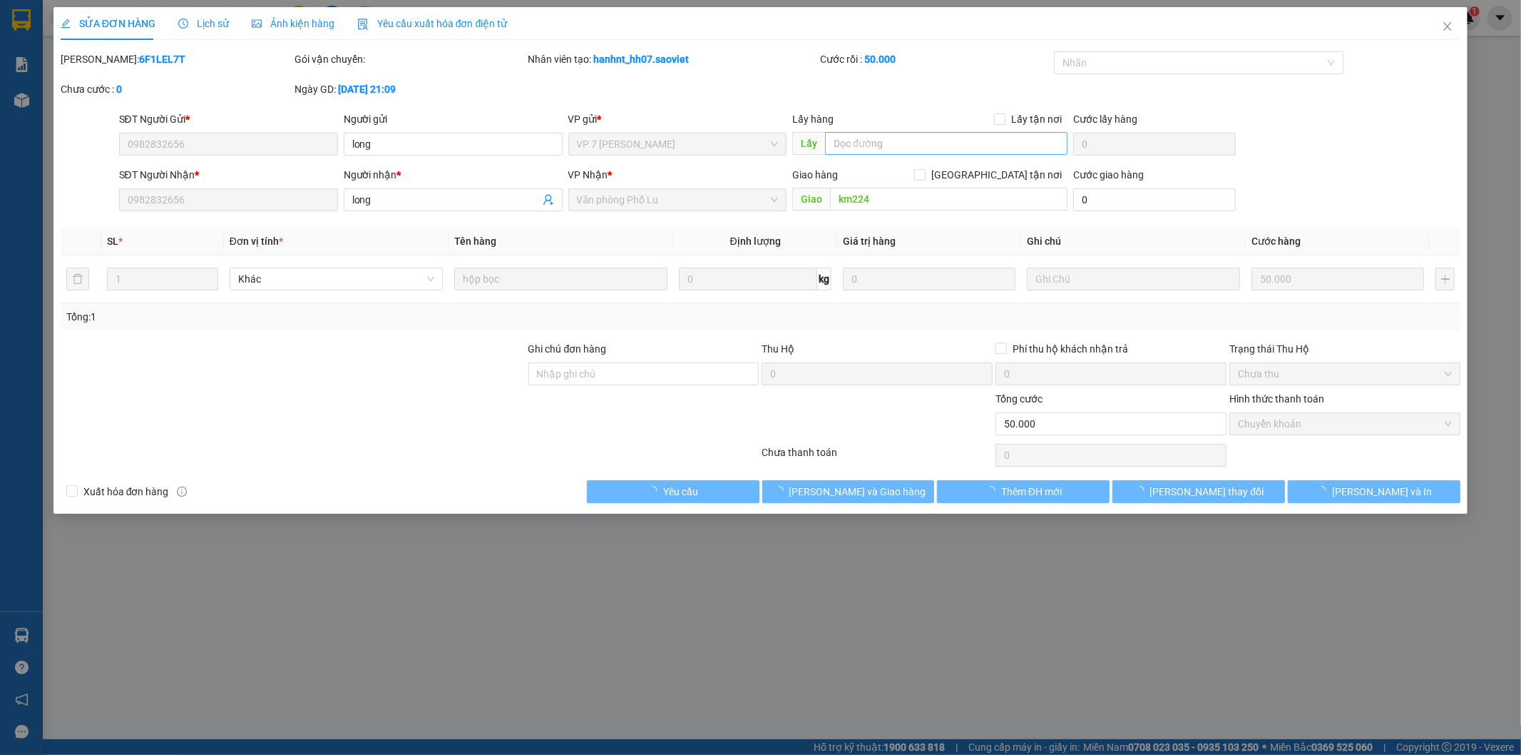
type input "0"
type input "50.000"
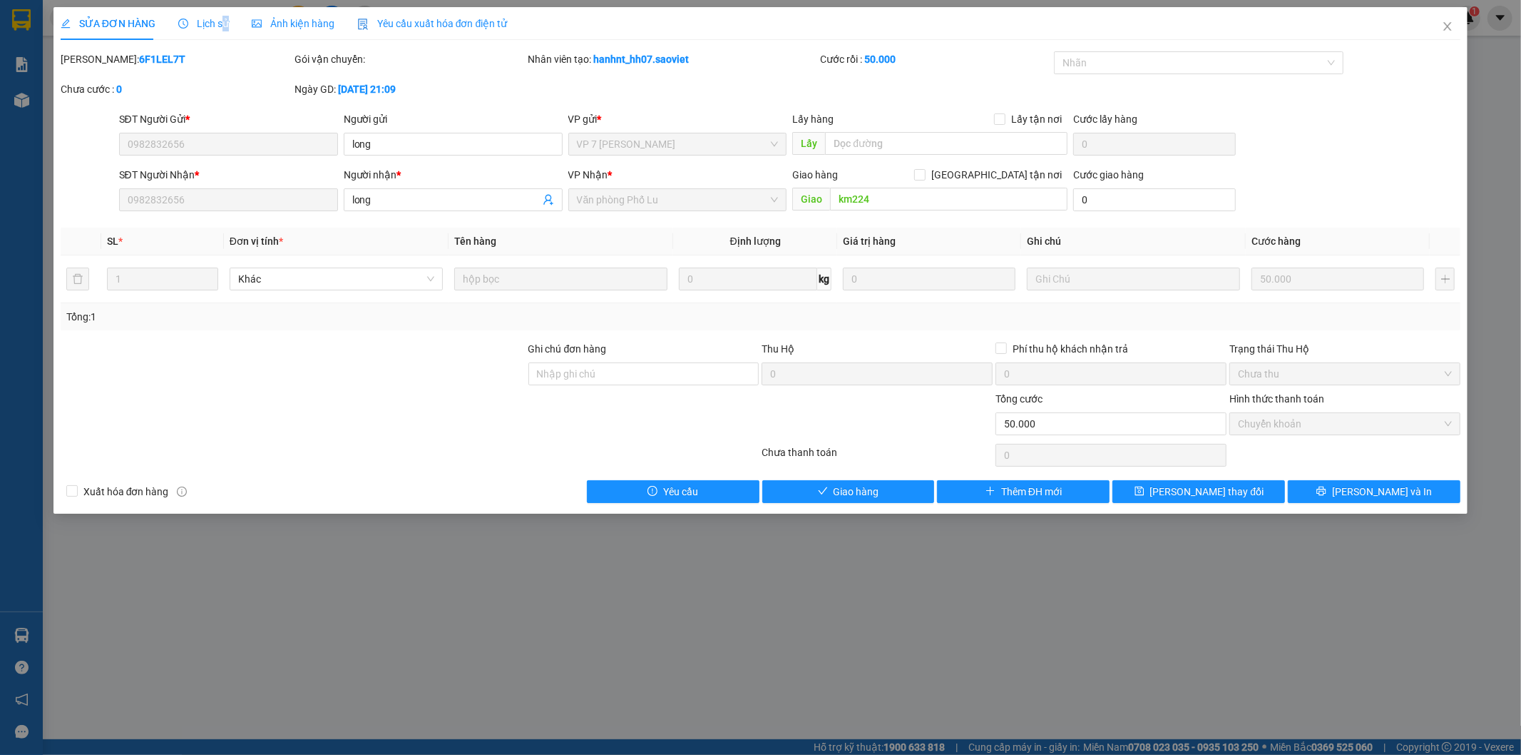
click at [223, 19] on span "Lịch sử" at bounding box center [203, 23] width 51 height 11
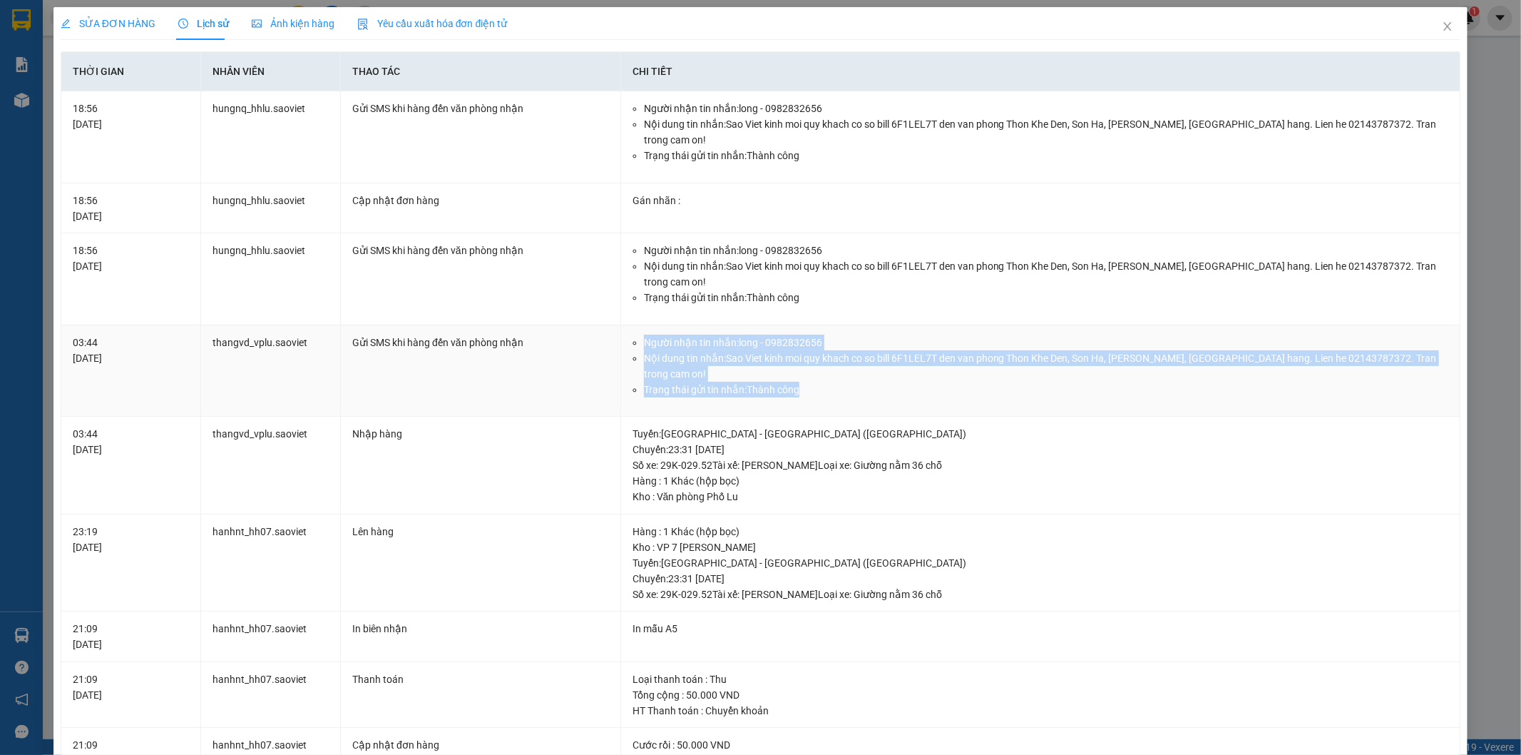
drag, startPoint x: 629, startPoint y: 345, endPoint x: 882, endPoint y: 410, distance: 261.6
click at [882, 410] on td "Người nhận tin nhắn: long - 0982832656 Nội dung tin nhắn: Sao Viet kinh moi quy…" at bounding box center [1041, 371] width 840 height 92
click at [1442, 31] on icon "close" at bounding box center [1447, 26] width 11 height 11
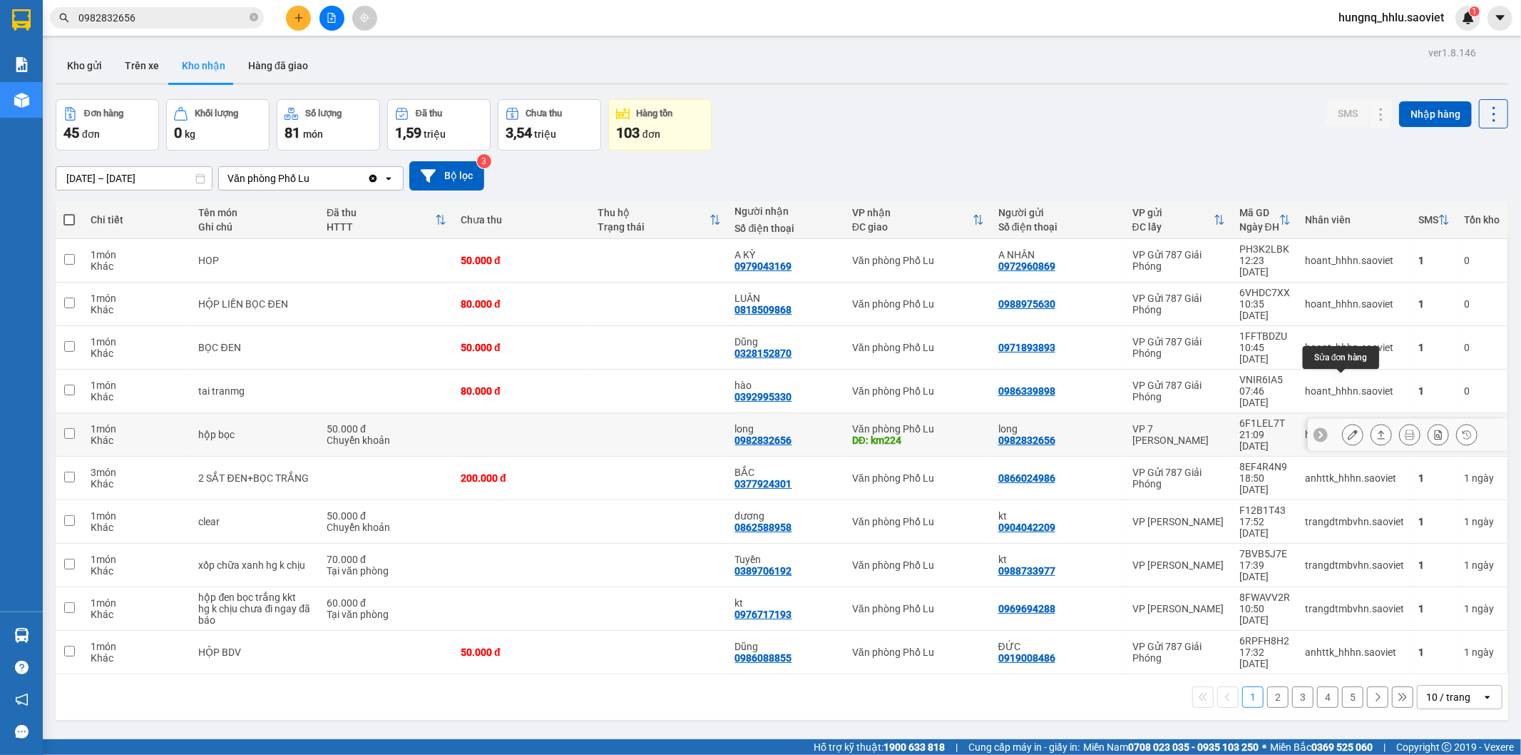
click at [1343, 422] on button at bounding box center [1353, 434] width 20 height 25
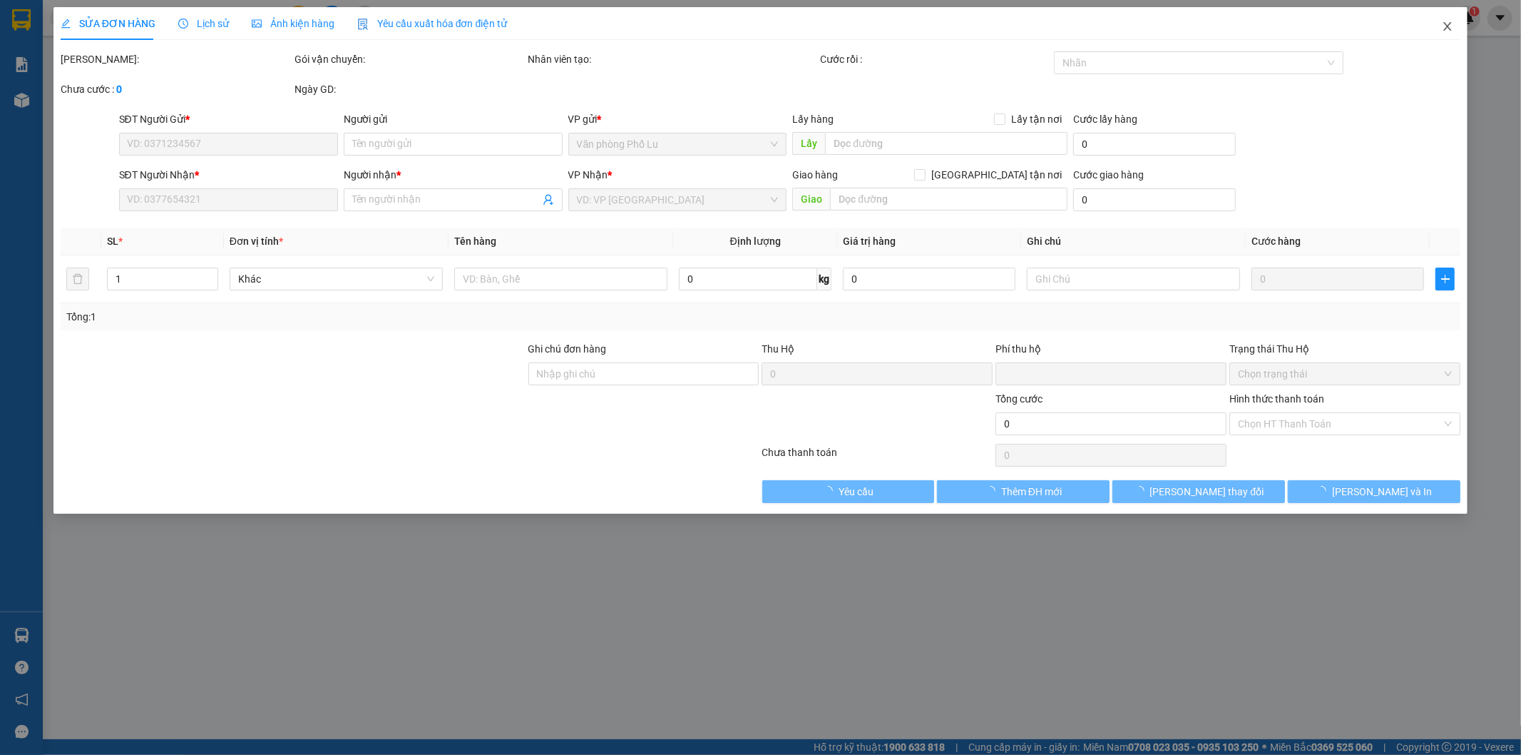
type input "0982832656"
type input "long"
type input "0982832656"
type input "long"
type input "km224"
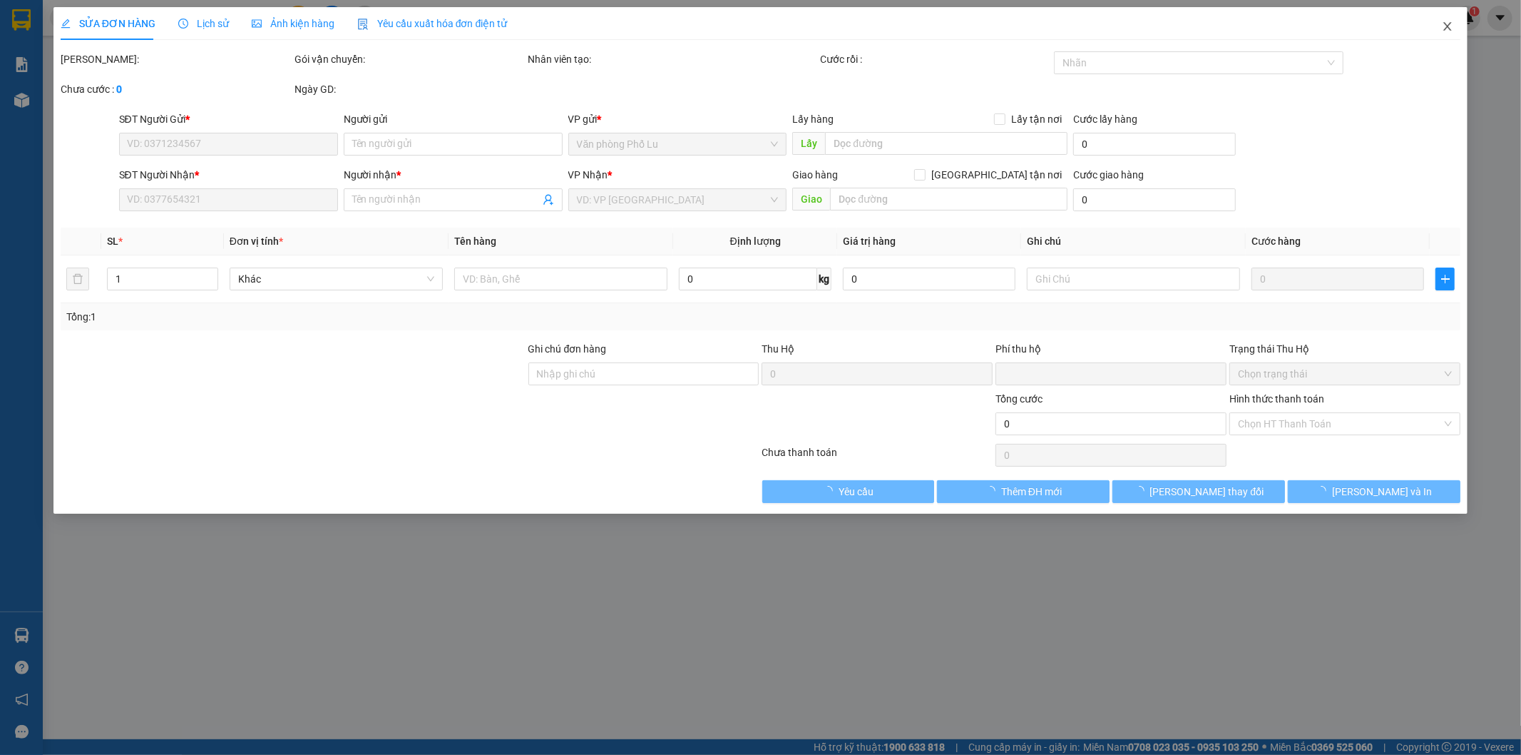
type input "0"
type input "50.000"
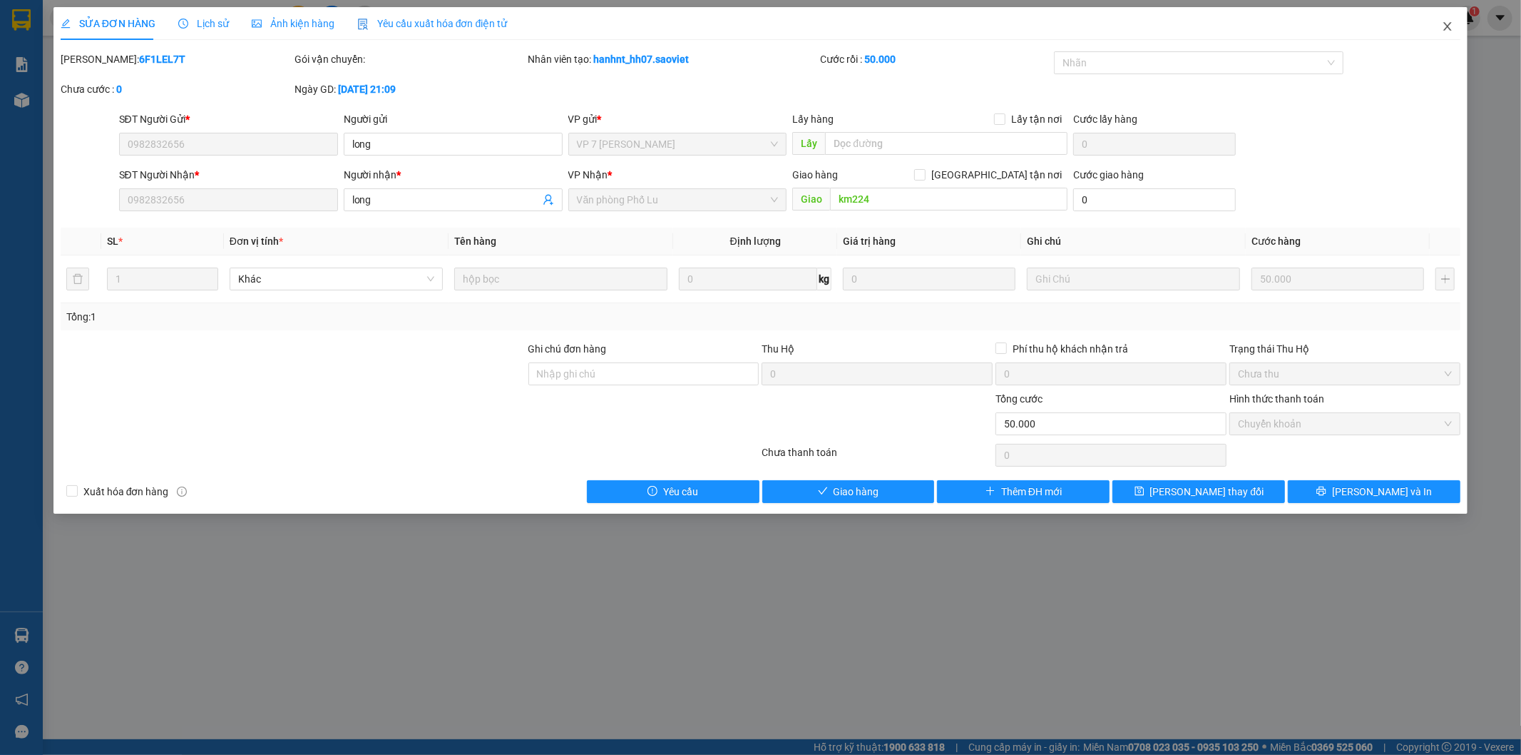
click at [1455, 30] on span "Close" at bounding box center [1448, 27] width 40 height 40
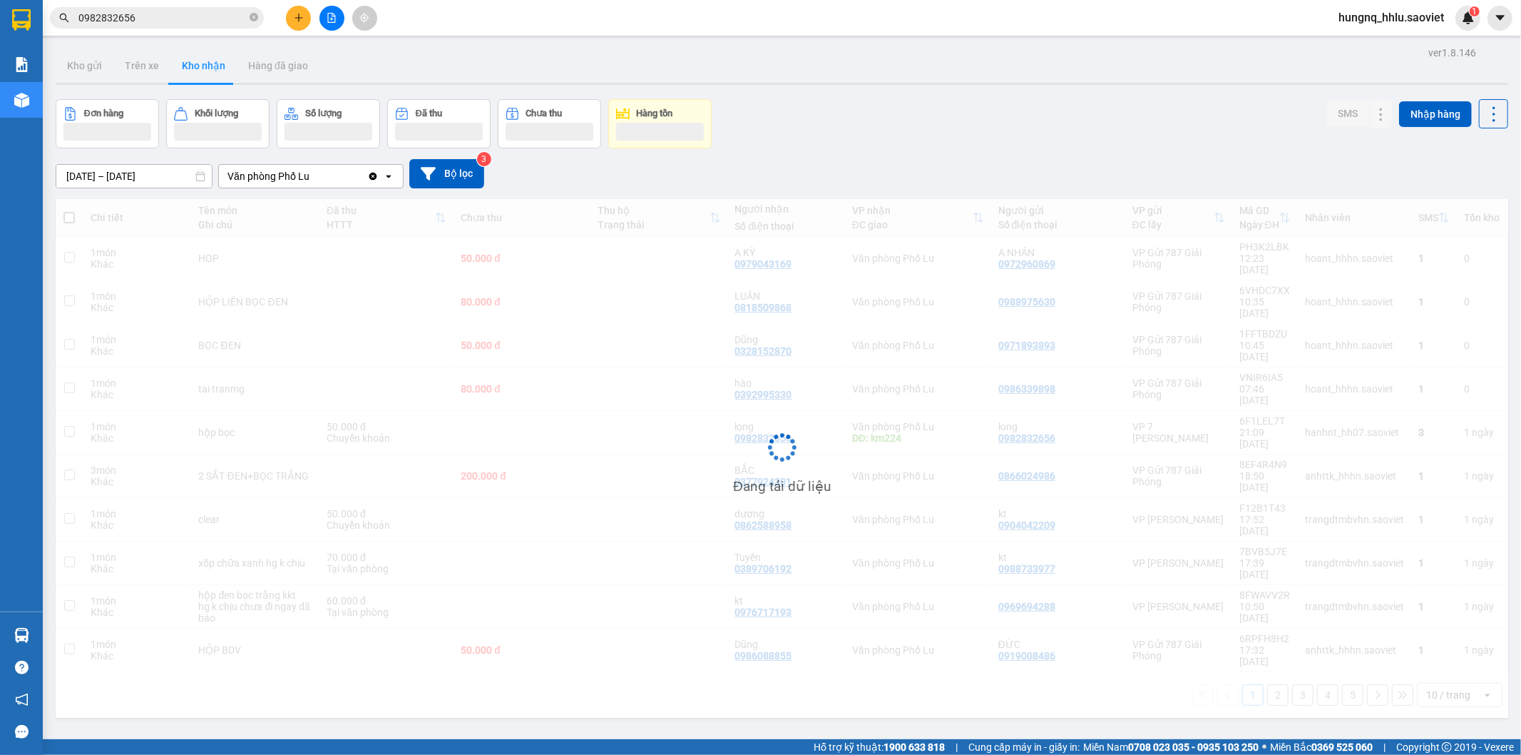
scroll to position [66, 0]
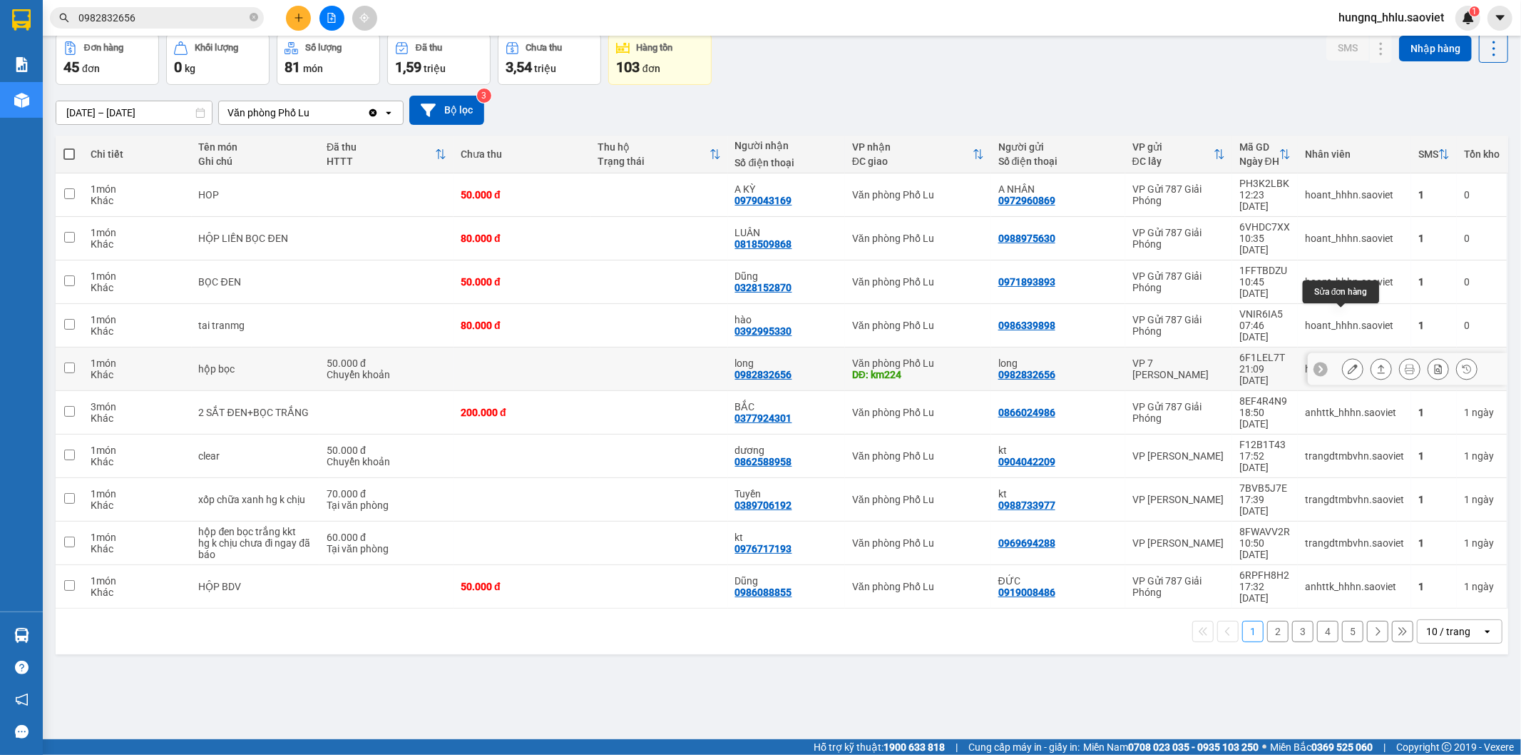
click at [1343, 357] on button at bounding box center [1353, 369] width 20 height 25
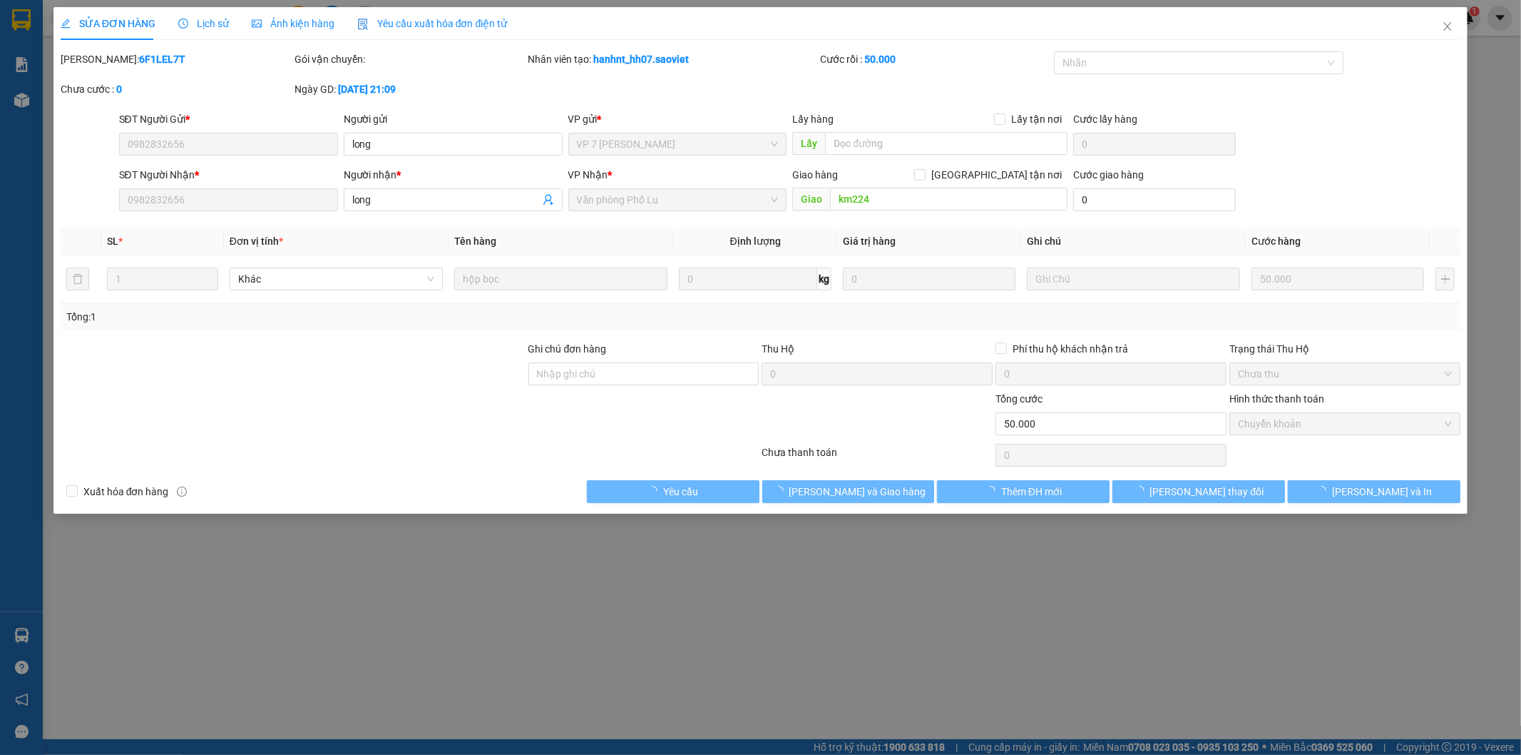
type input "0982832656"
type input "long"
type input "0982832656"
type input "long"
type input "km224"
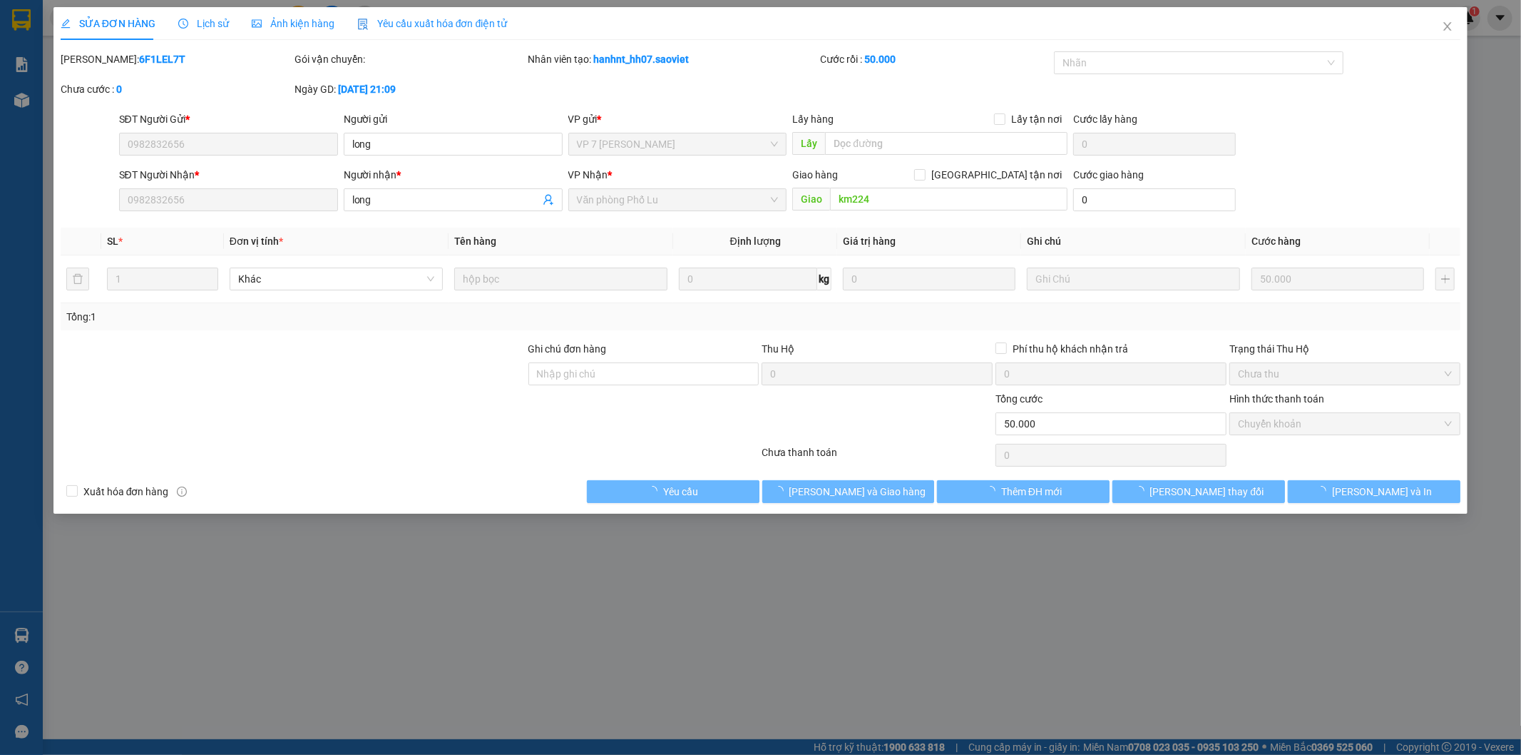
type input "0"
type input "50.000"
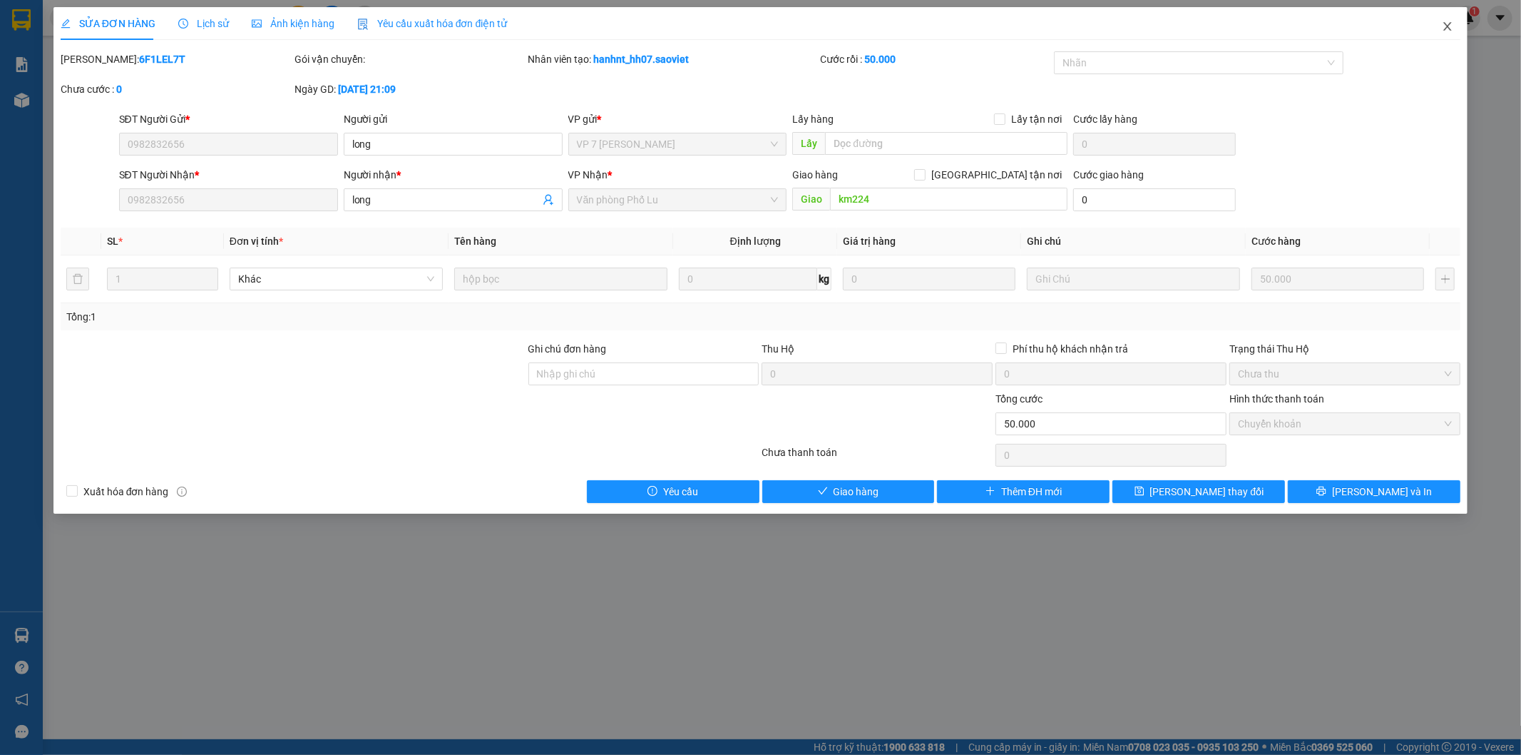
click at [1454, 32] on span "Close" at bounding box center [1448, 27] width 40 height 40
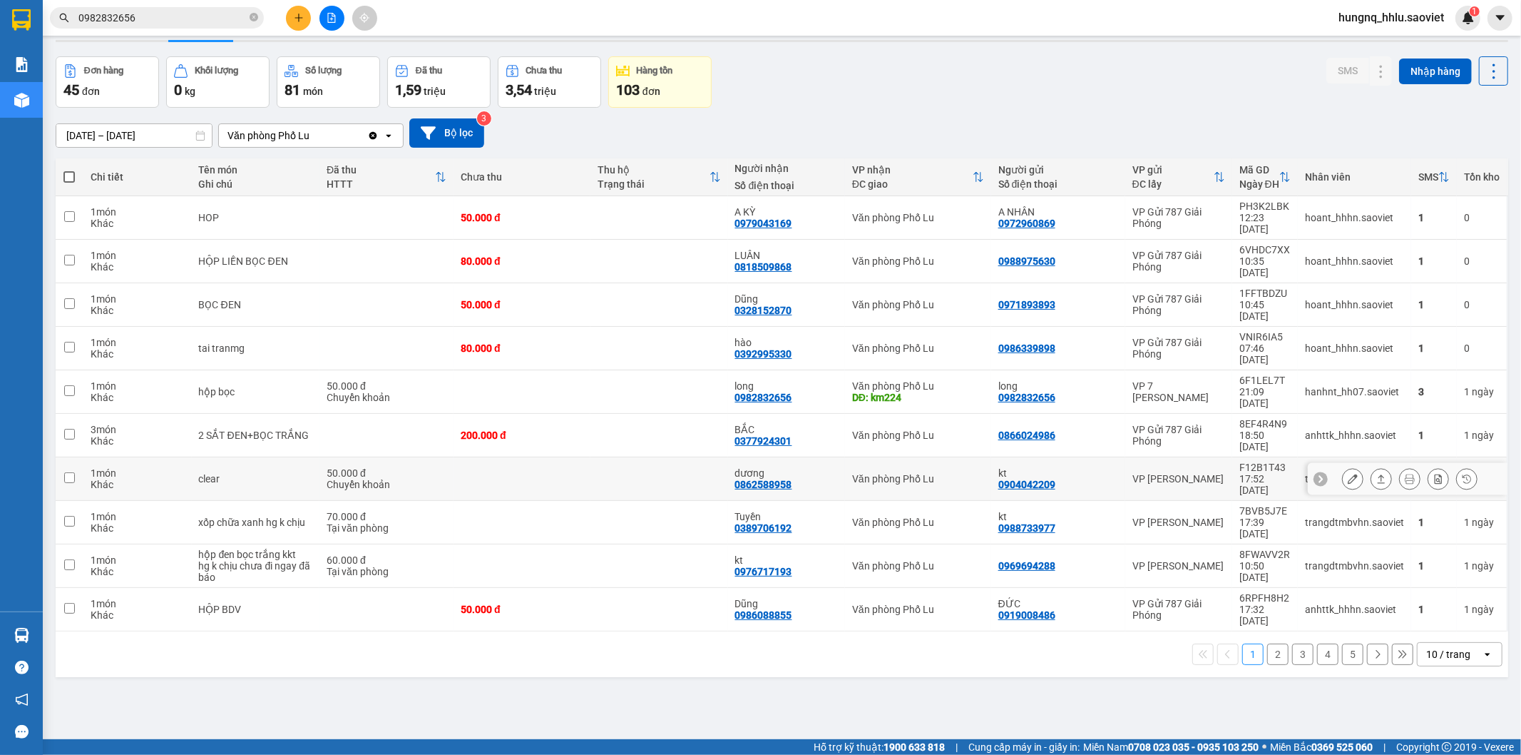
scroll to position [66, 0]
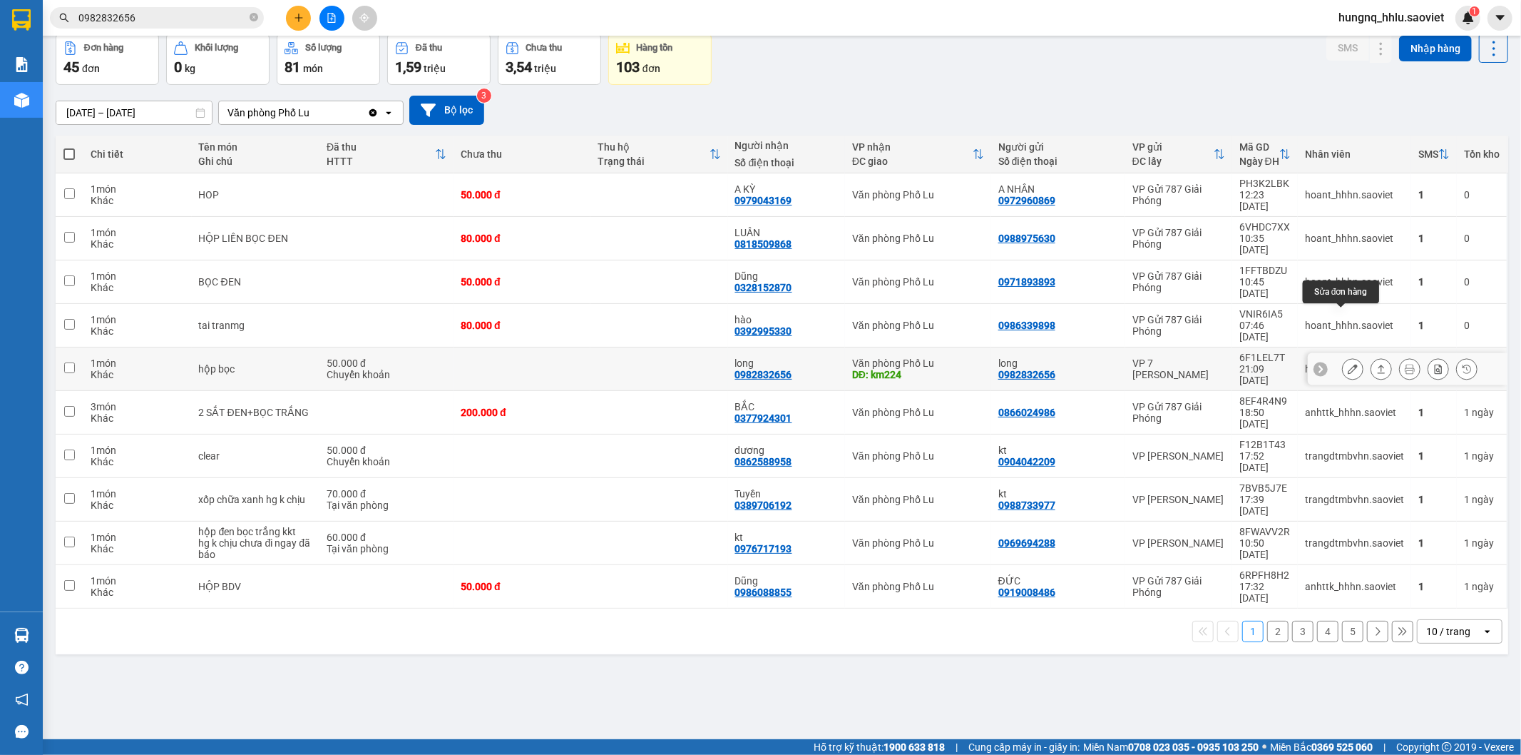
click at [1343, 357] on button at bounding box center [1353, 369] width 20 height 25
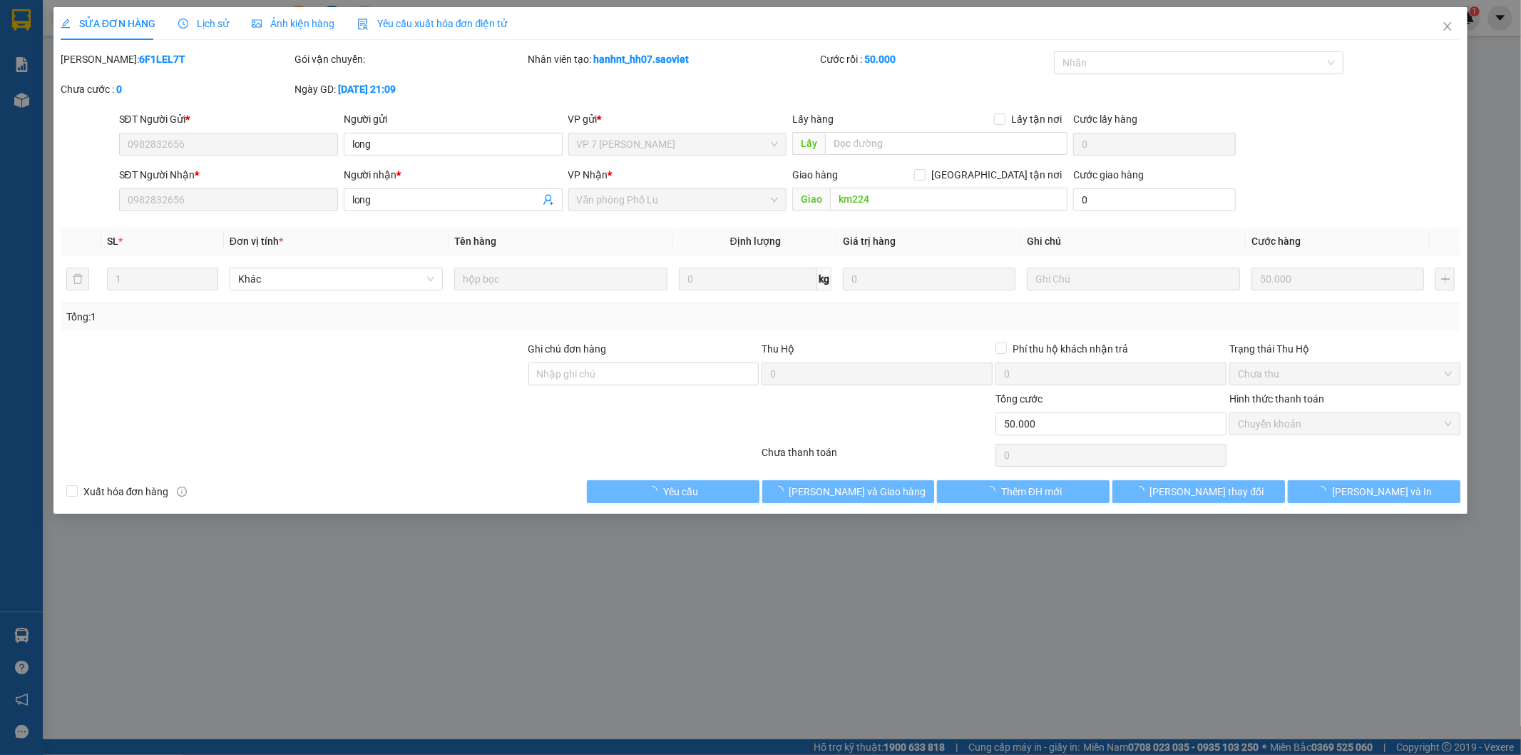
type input "0982832656"
type input "long"
type input "0982832656"
type input "long"
type input "km224"
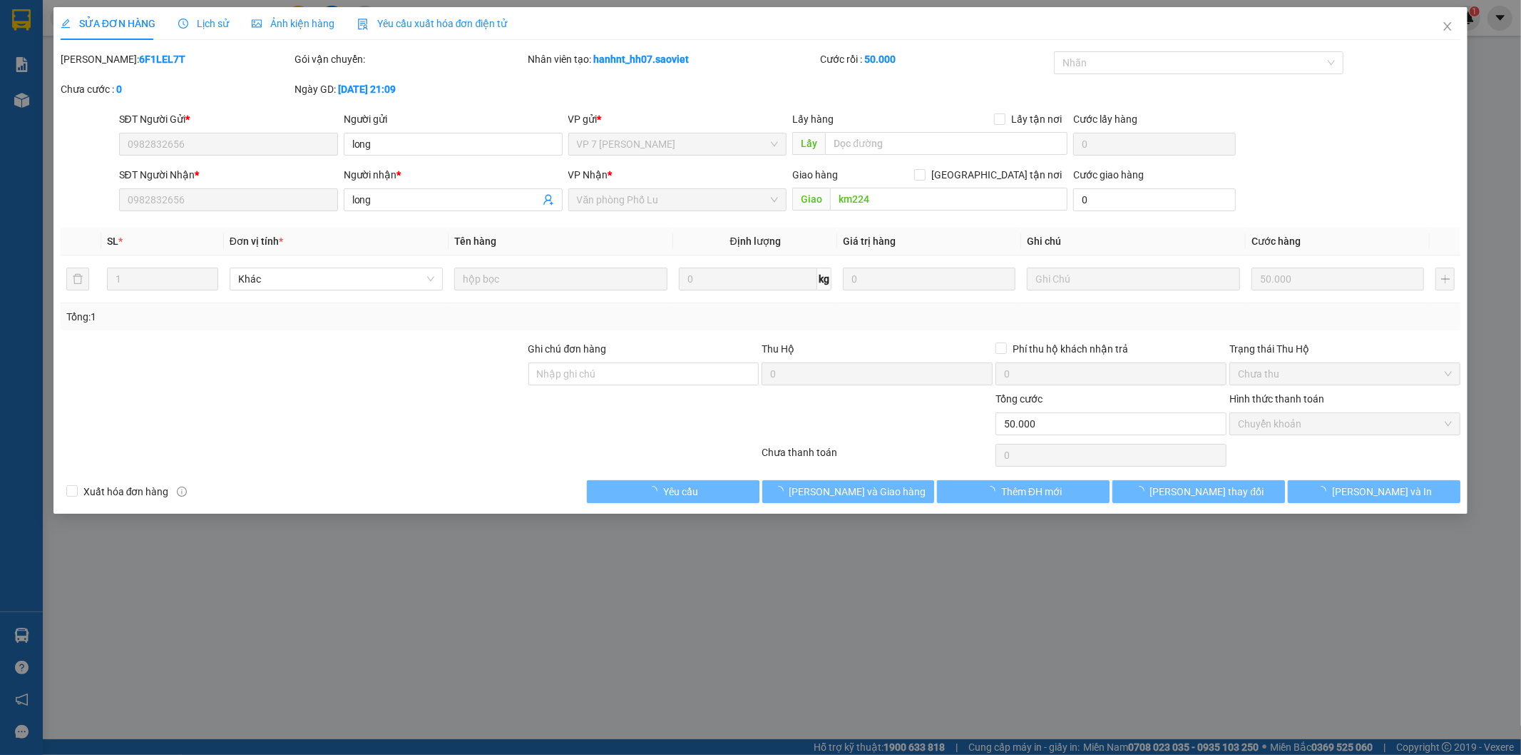
type input "0"
type input "50.000"
click at [1444, 31] on icon "close" at bounding box center [1447, 26] width 11 height 11
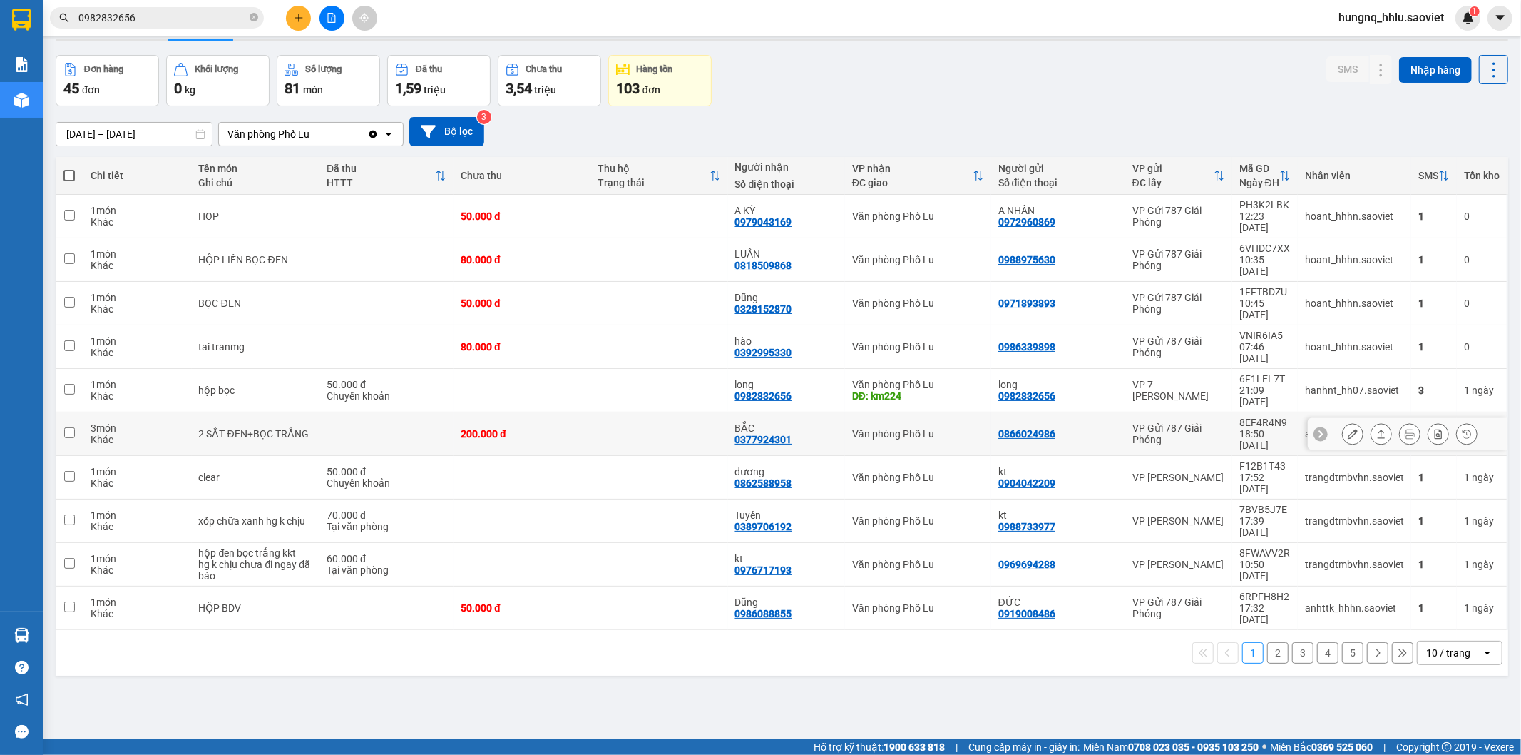
scroll to position [66, 0]
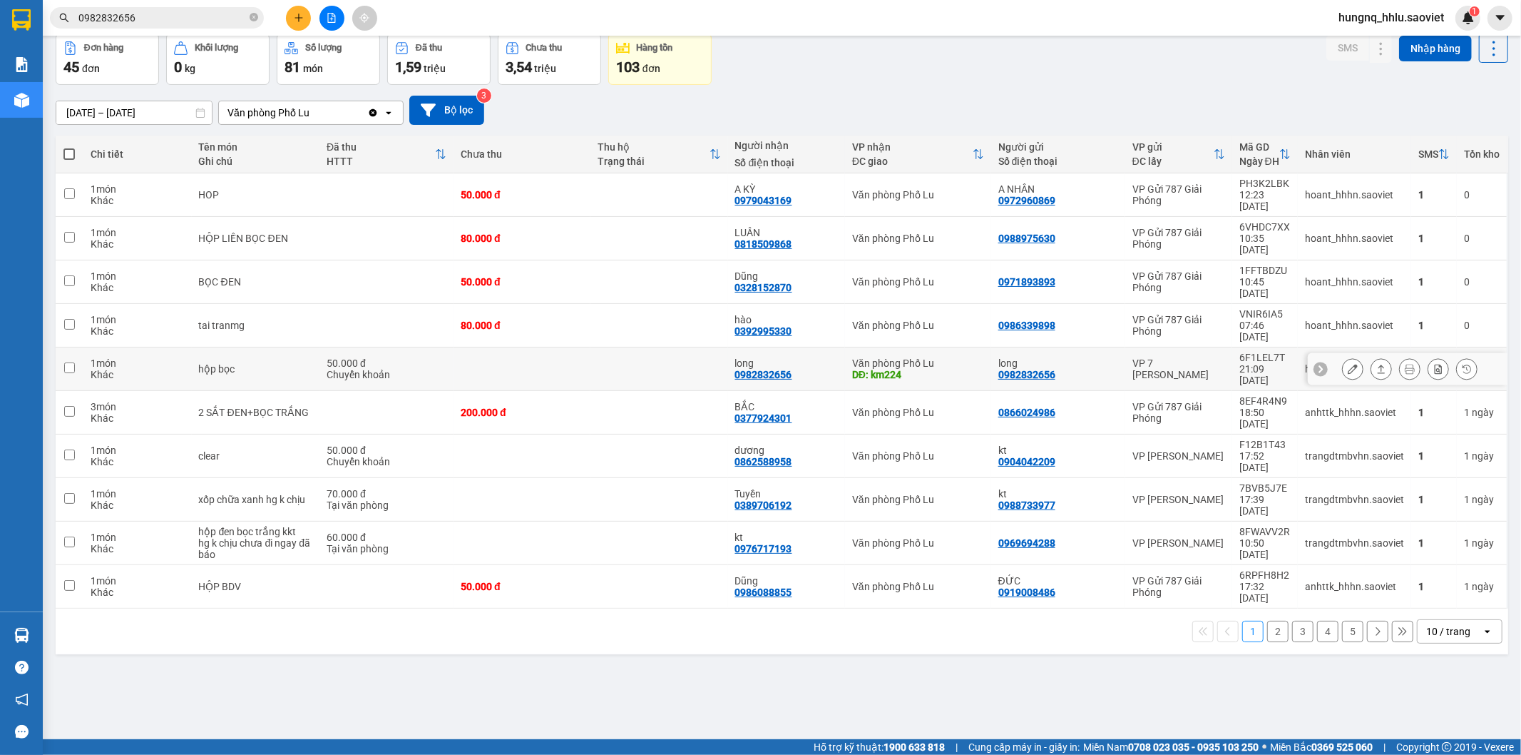
click at [1342, 358] on div at bounding box center [1352, 368] width 21 height 21
click at [1343, 357] on button at bounding box center [1353, 369] width 20 height 25
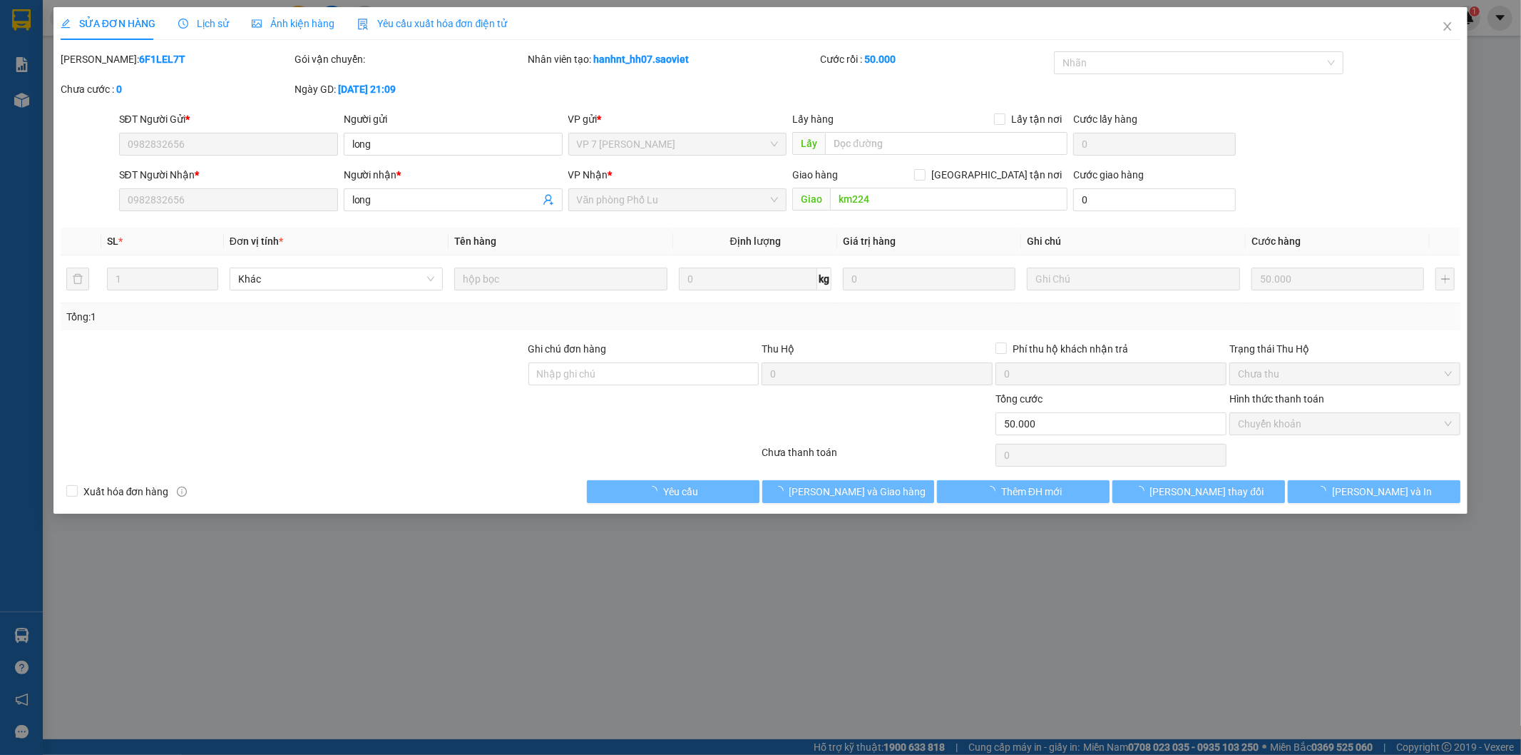
type input "0982832656"
type input "long"
type input "0982832656"
type input "long"
type input "km224"
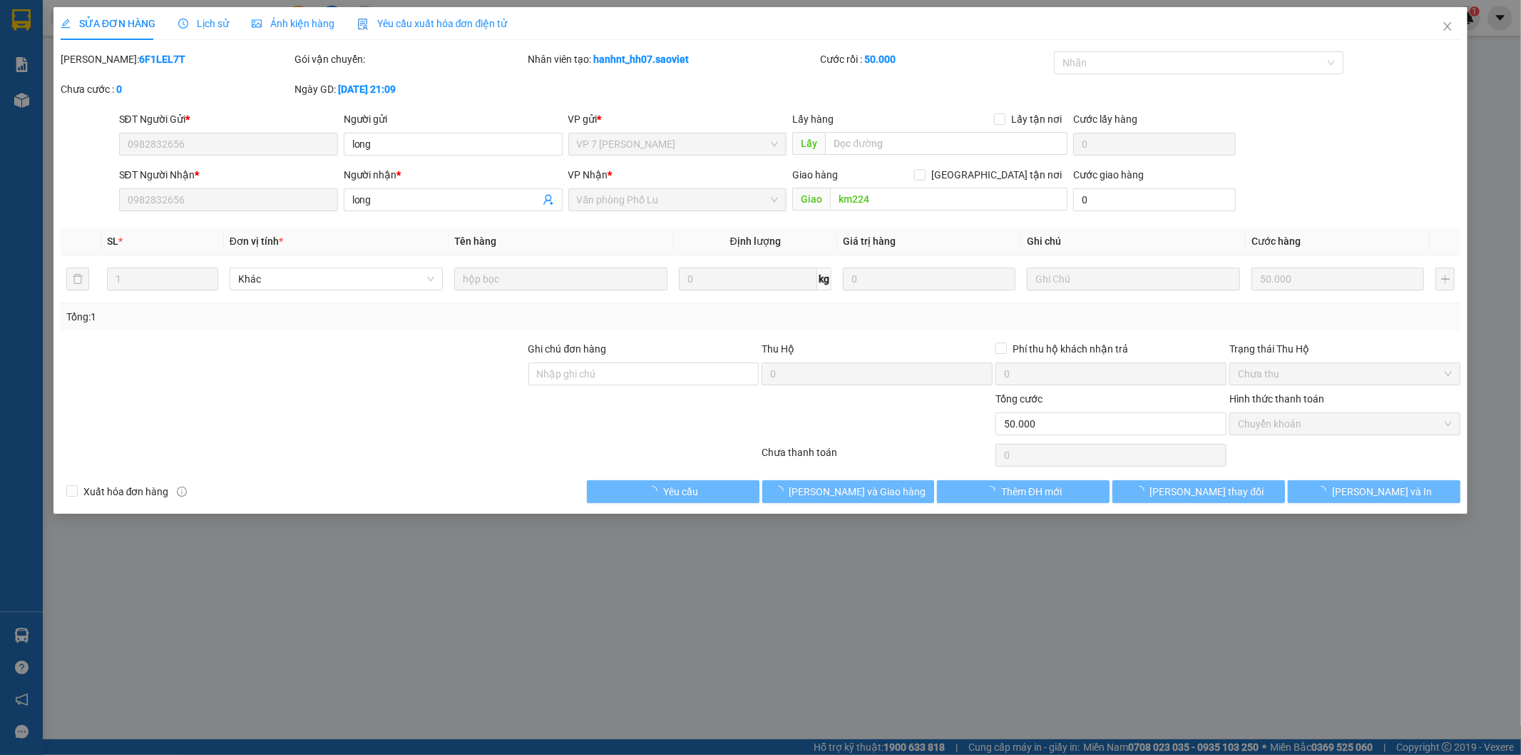
type input "0"
type input "50.000"
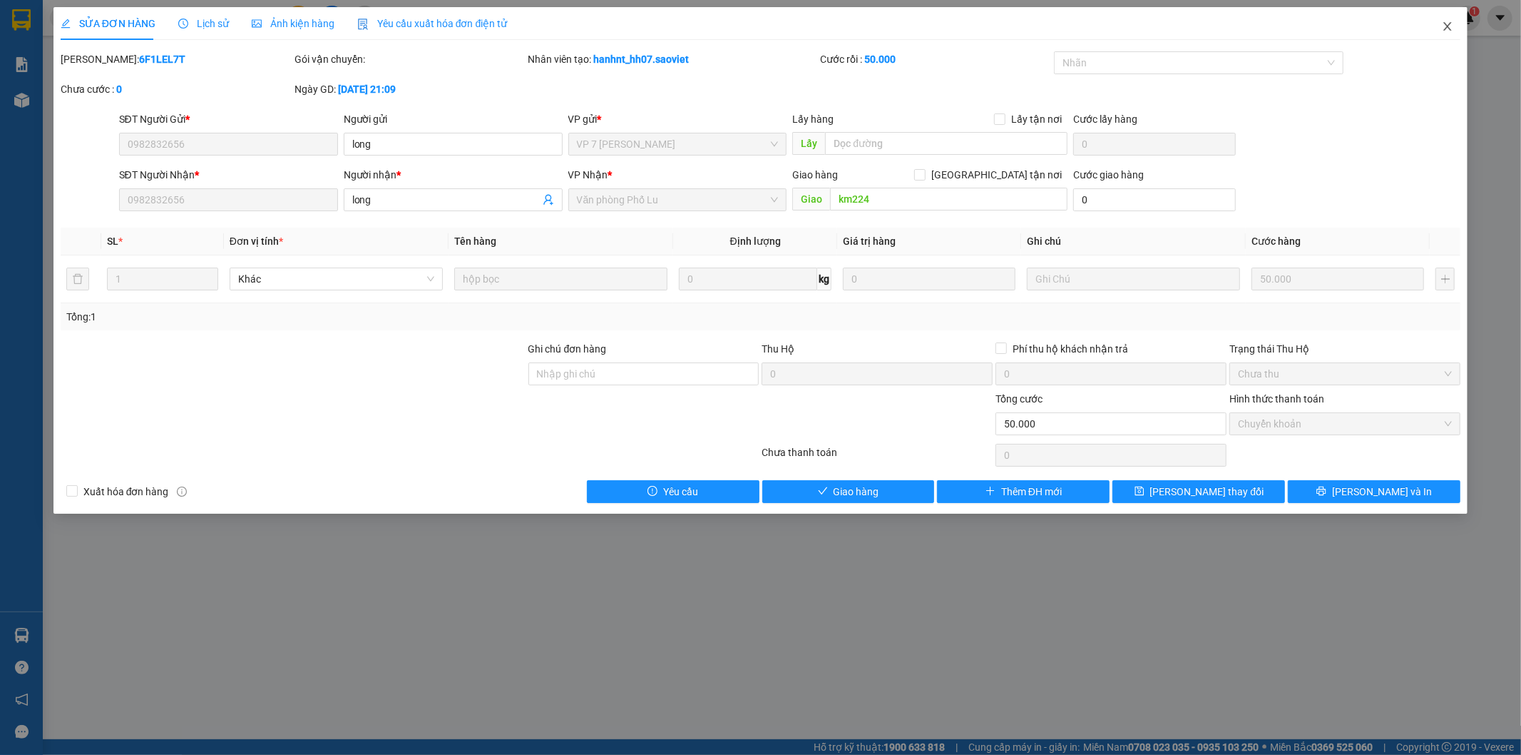
click at [1459, 31] on span "Close" at bounding box center [1448, 27] width 40 height 40
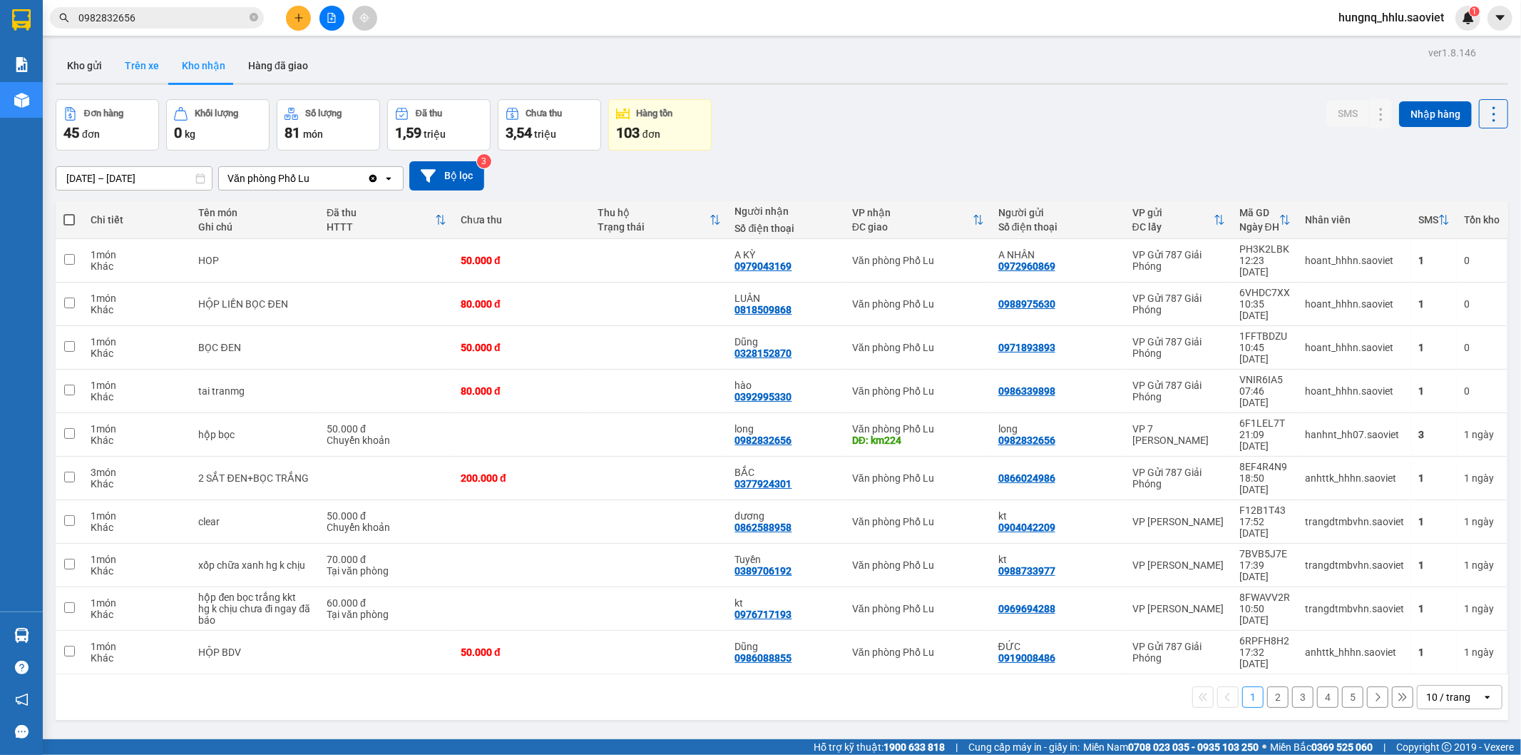
click at [132, 62] on button "Trên xe" at bounding box center [141, 66] width 57 height 34
type input "[DATE] – [DATE]"
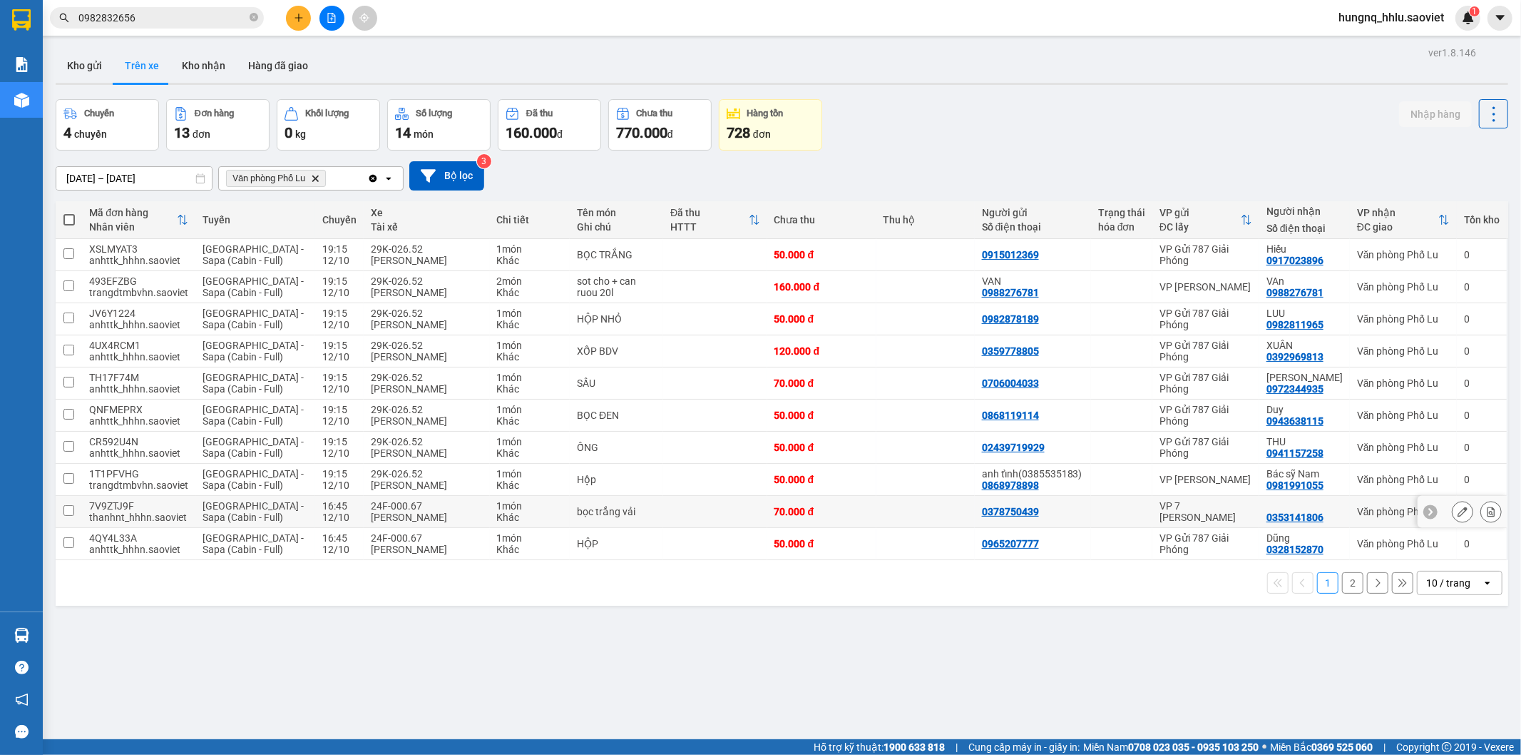
scroll to position [66, 0]
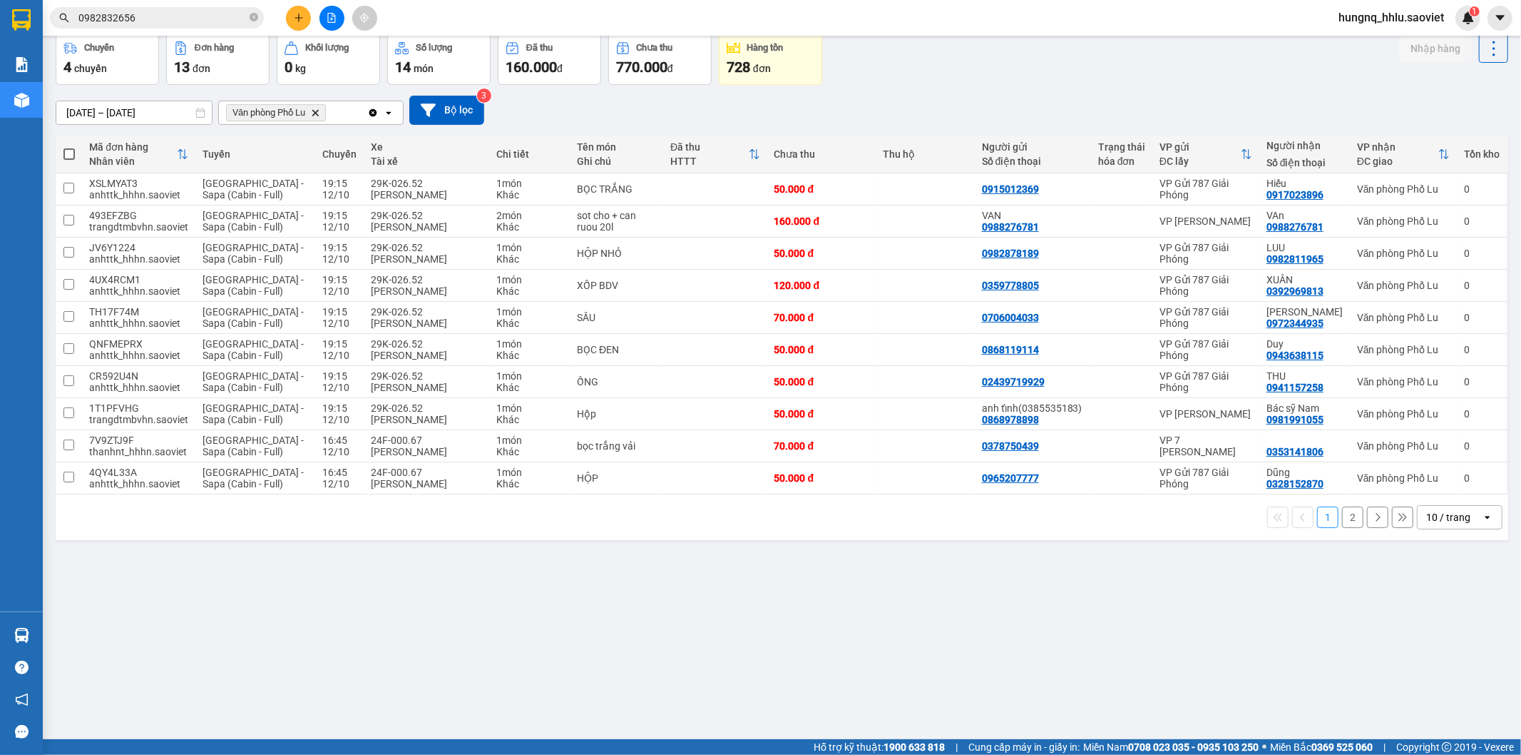
click at [1349, 521] on button "2" at bounding box center [1352, 516] width 21 height 21
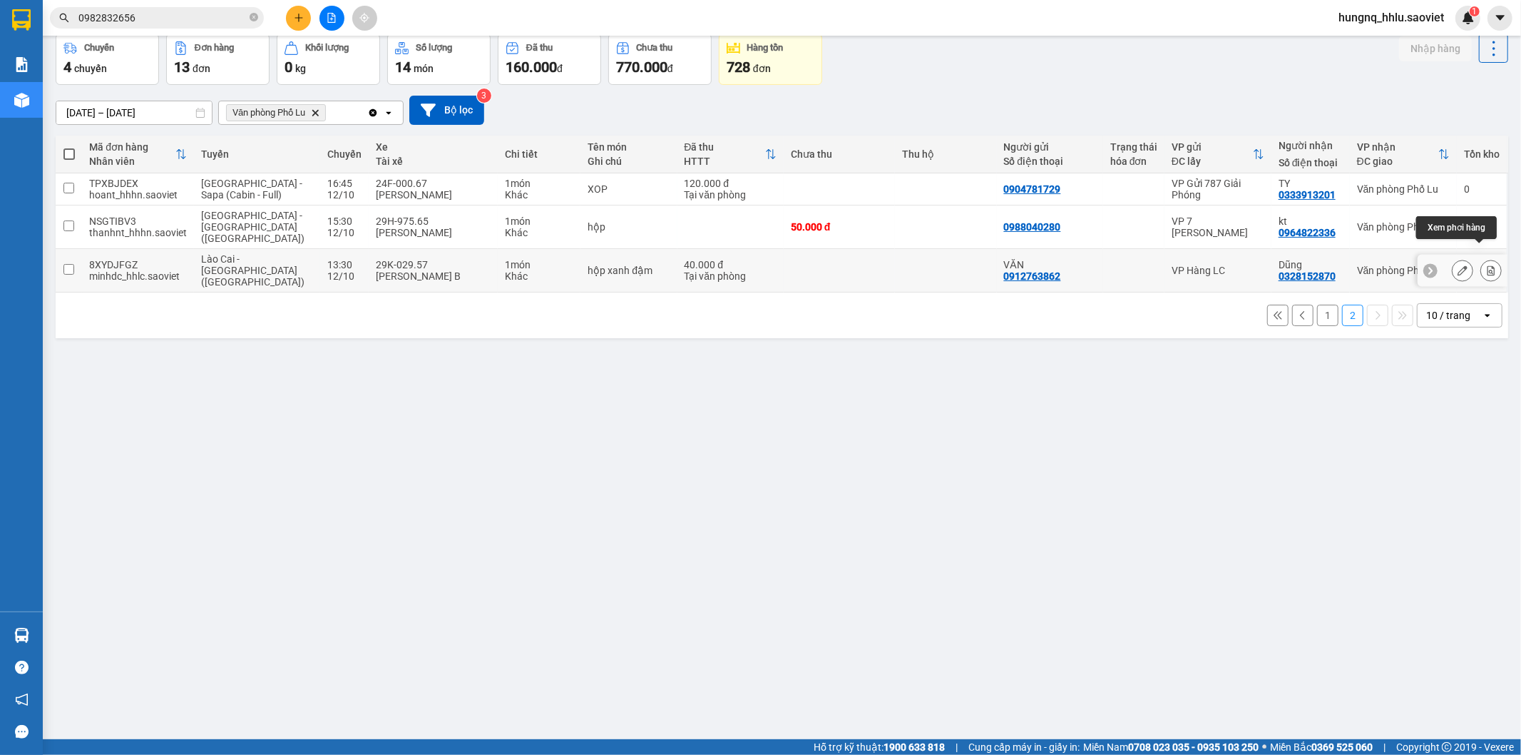
click at [1485, 260] on button at bounding box center [1492, 270] width 20 height 25
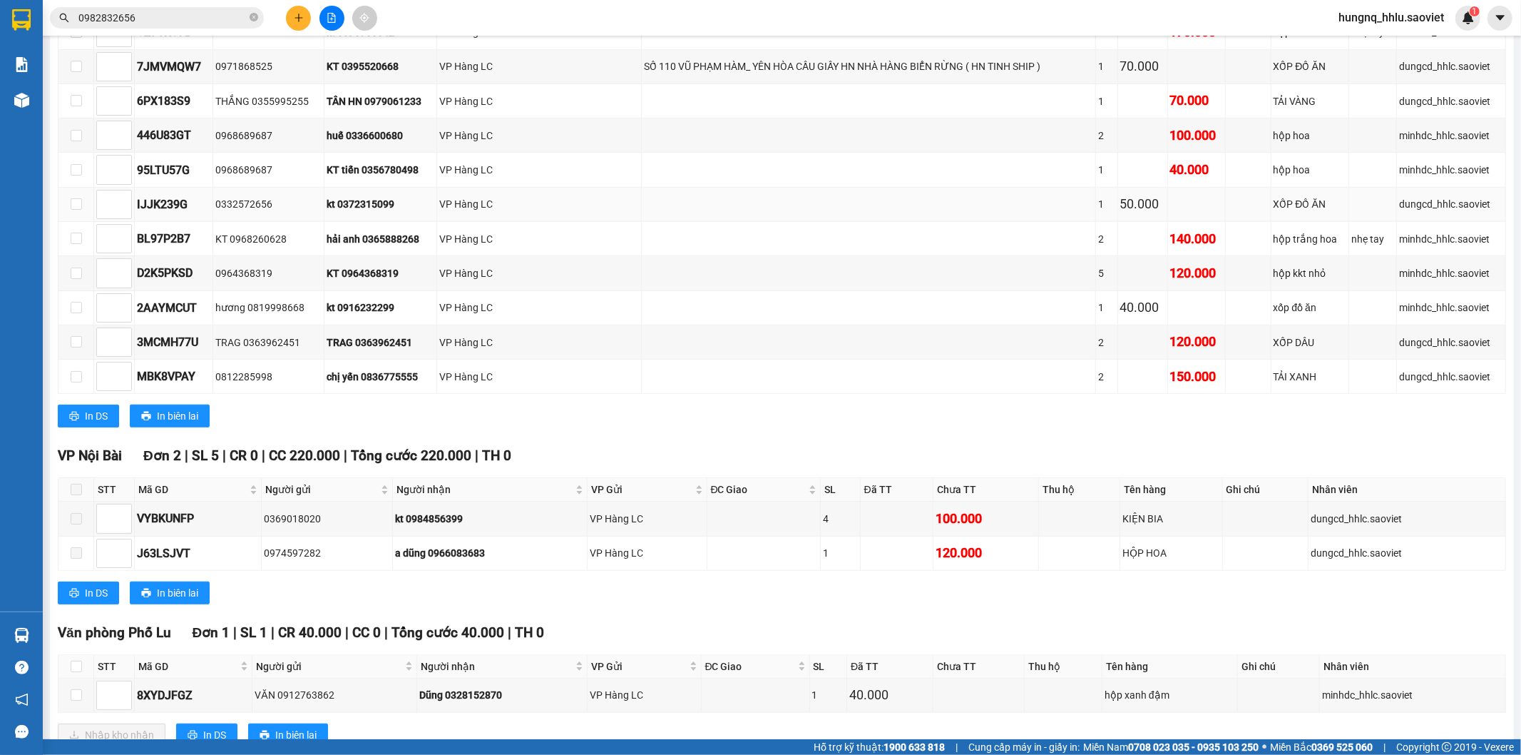
scroll to position [730, 0]
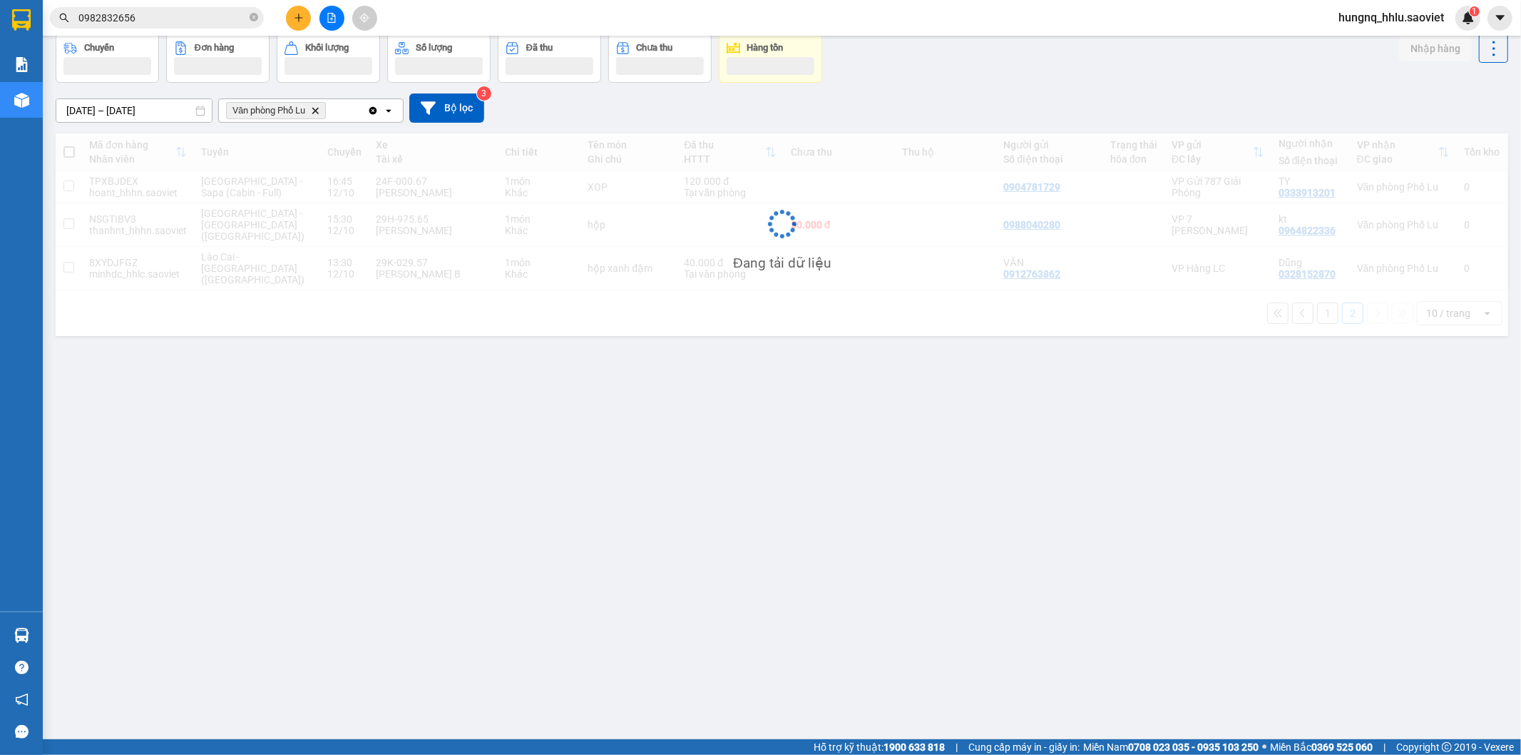
scroll to position [66, 0]
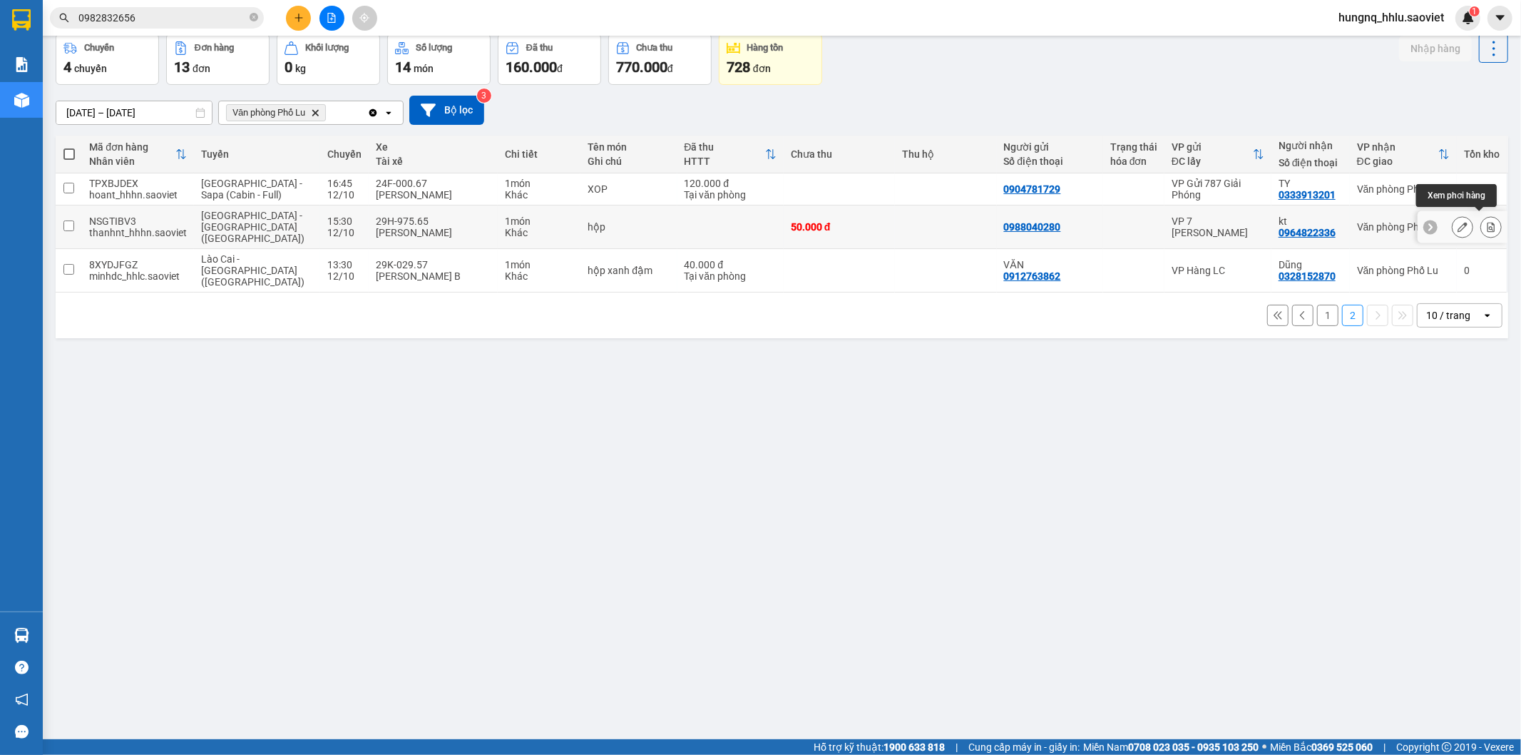
click at [1487, 228] on button at bounding box center [1492, 227] width 20 height 25
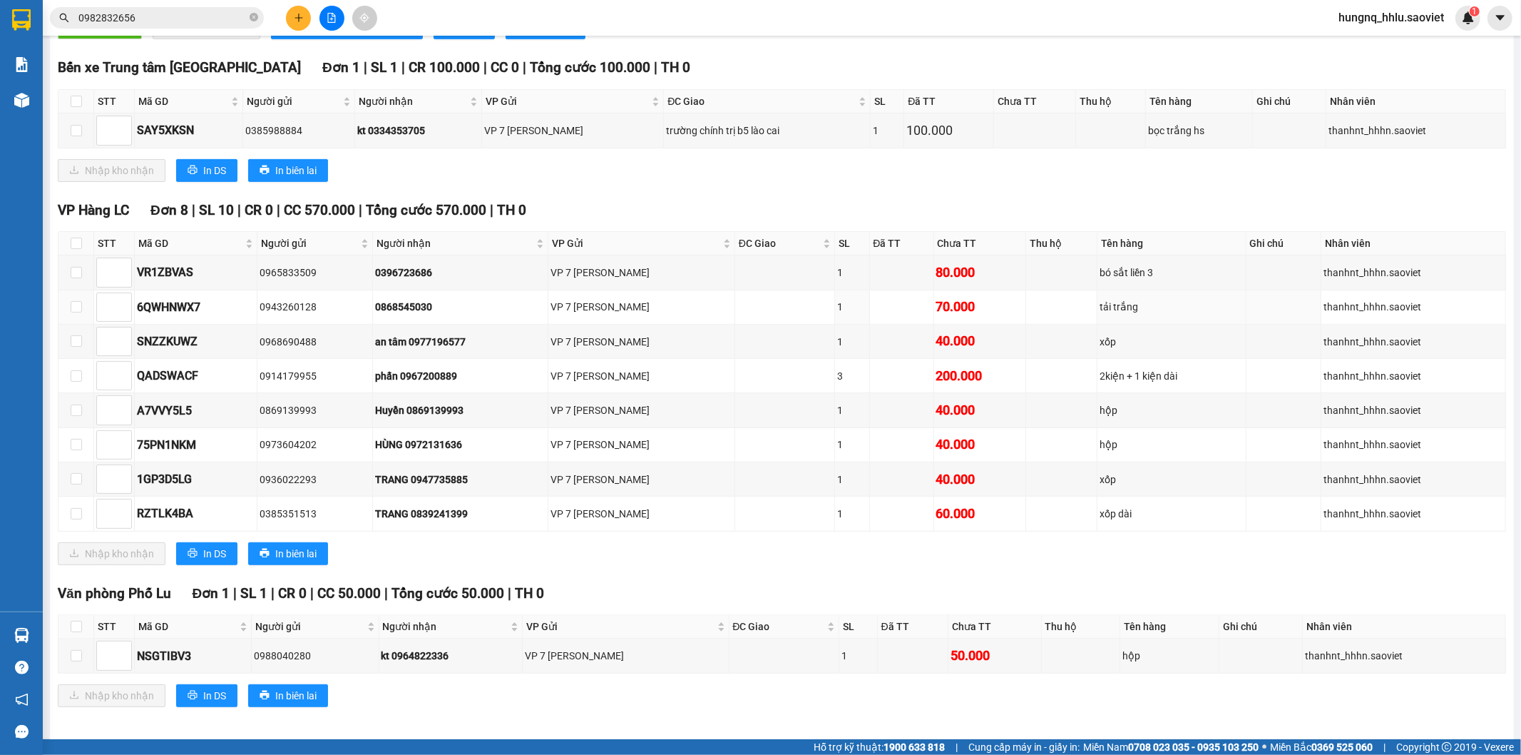
scroll to position [452, 0]
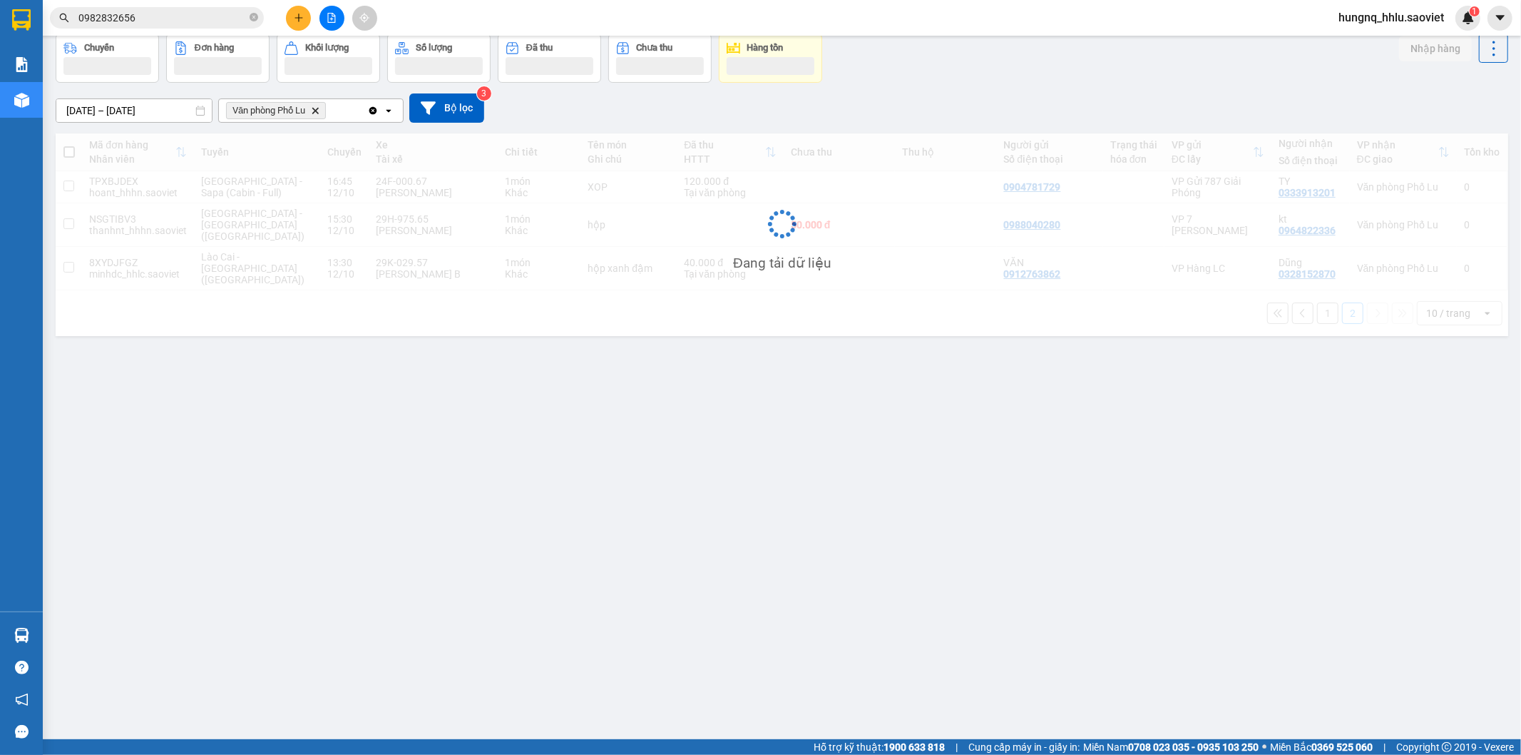
scroll to position [66, 0]
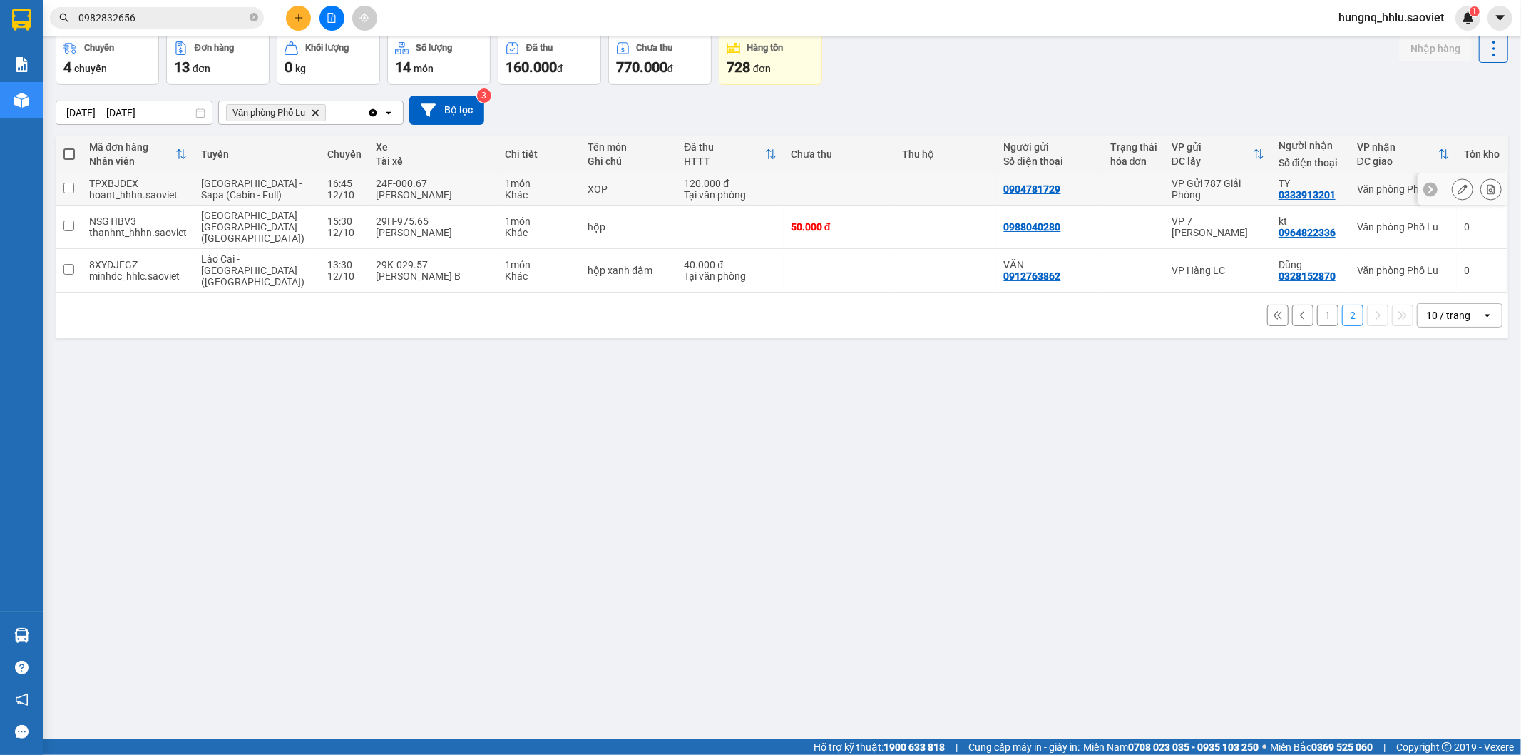
click at [1485, 195] on button at bounding box center [1492, 189] width 20 height 25
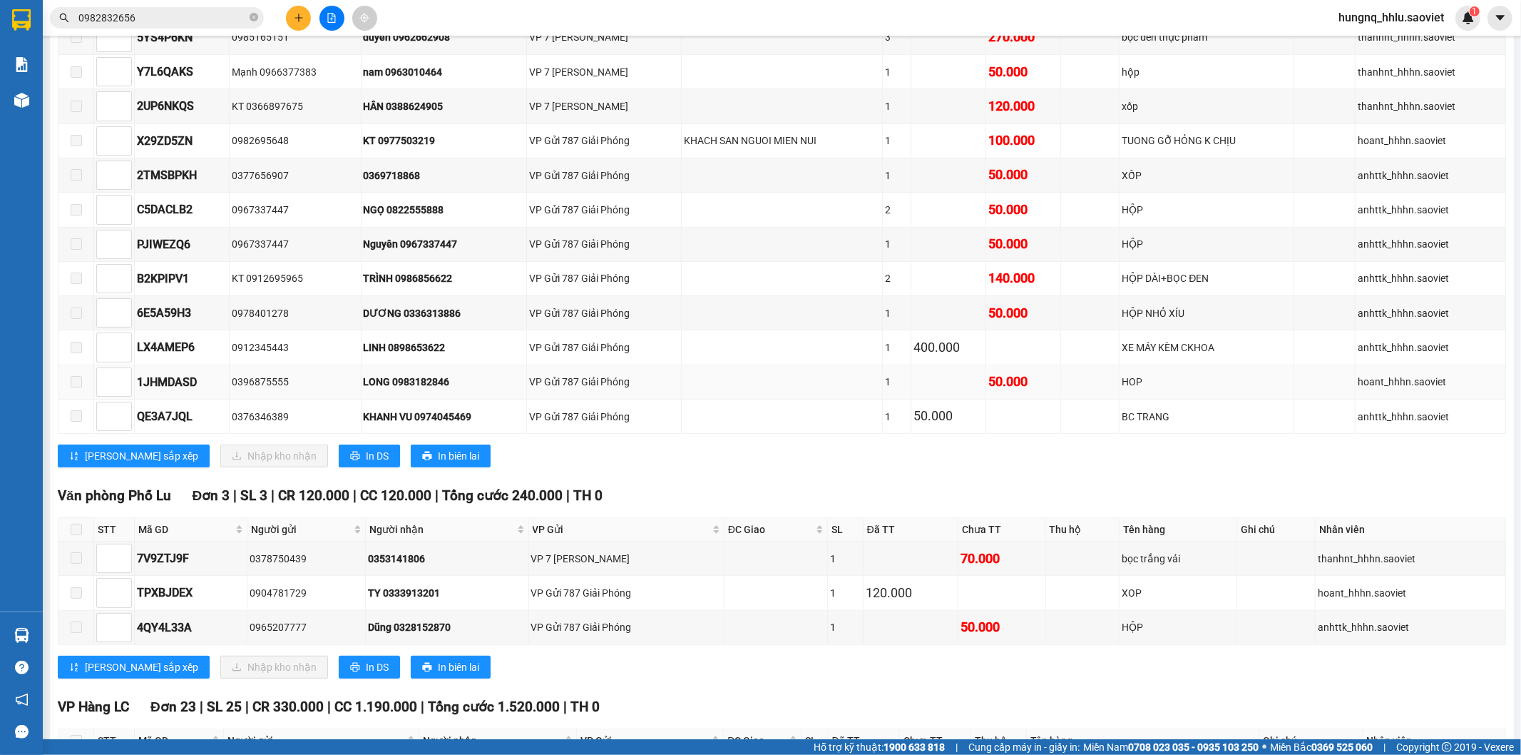
scroll to position [374, 0]
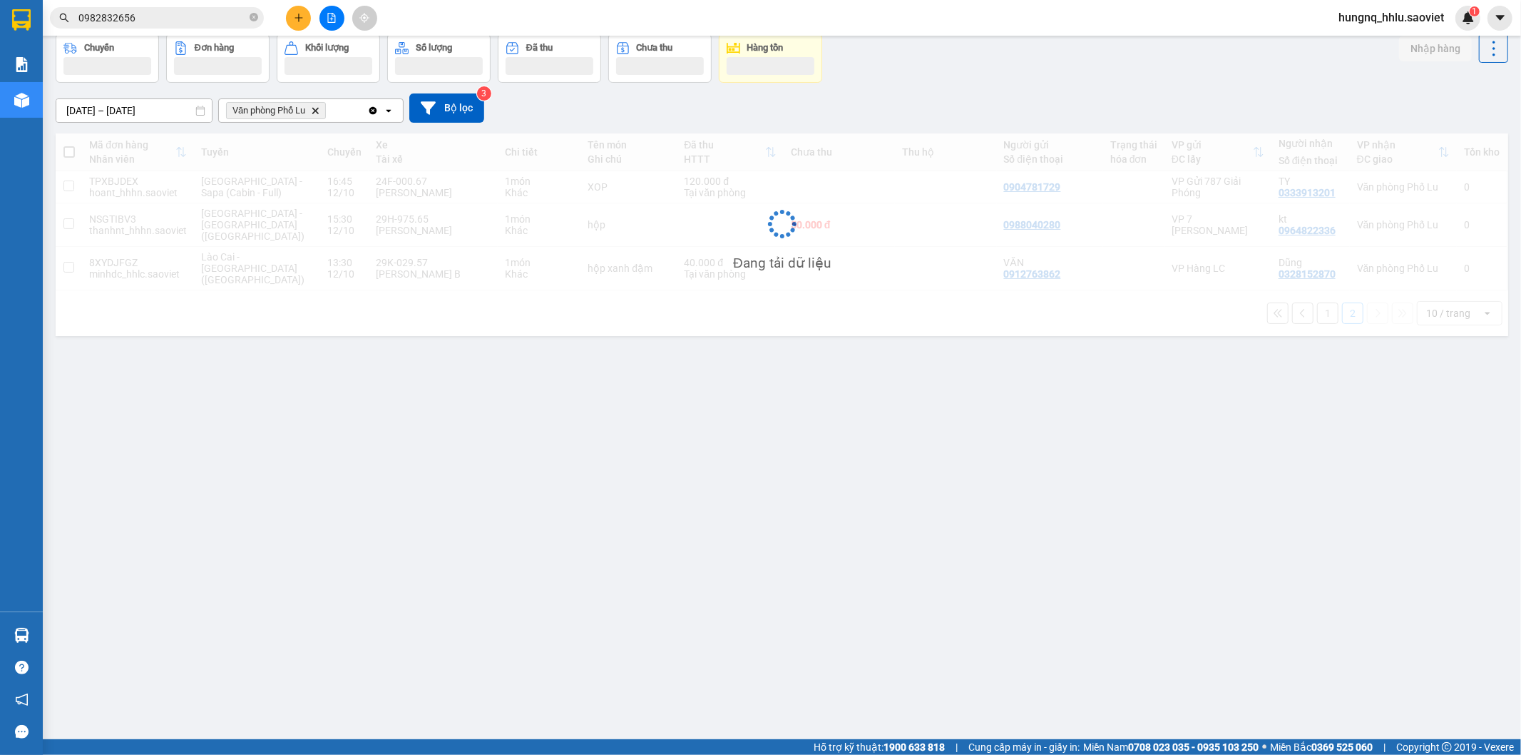
scroll to position [66, 0]
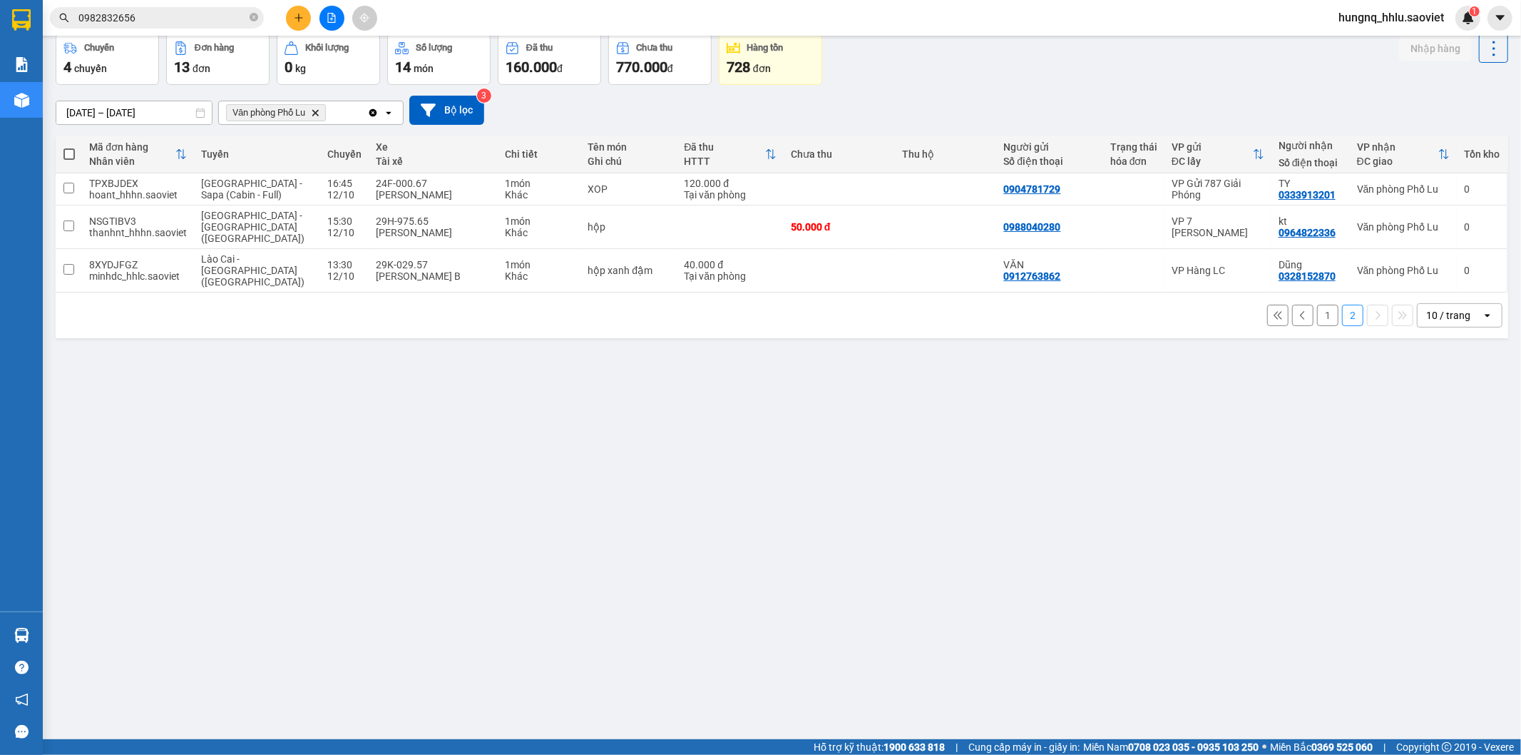
click at [1317, 305] on button "1" at bounding box center [1327, 315] width 21 height 21
